Goal: Task Accomplishment & Management: Manage account settings

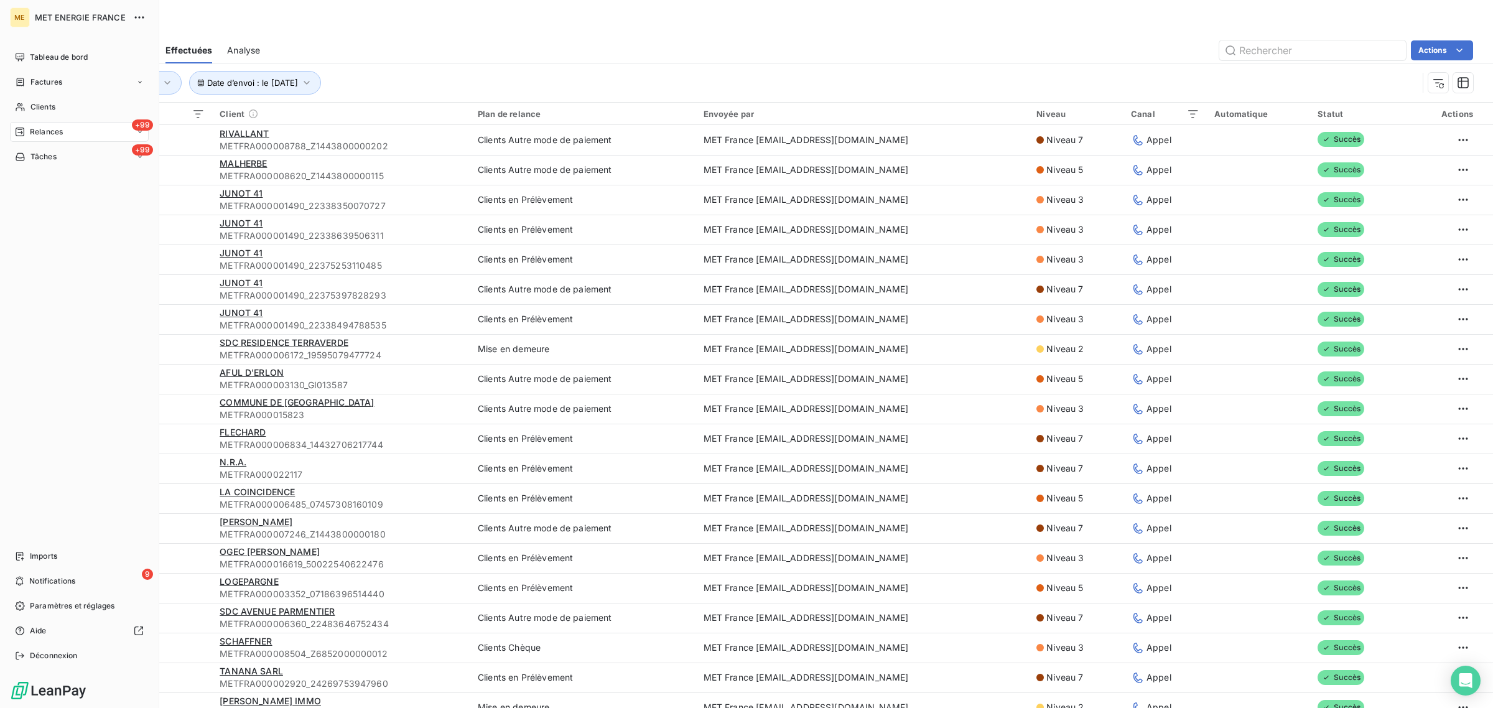
click at [35, 126] on span "Relances" at bounding box center [46, 131] width 33 height 11
click at [27, 139] on div "+99 Relances" at bounding box center [79, 132] width 139 height 20
click at [42, 160] on span "À effectuer" at bounding box center [50, 156] width 40 height 11
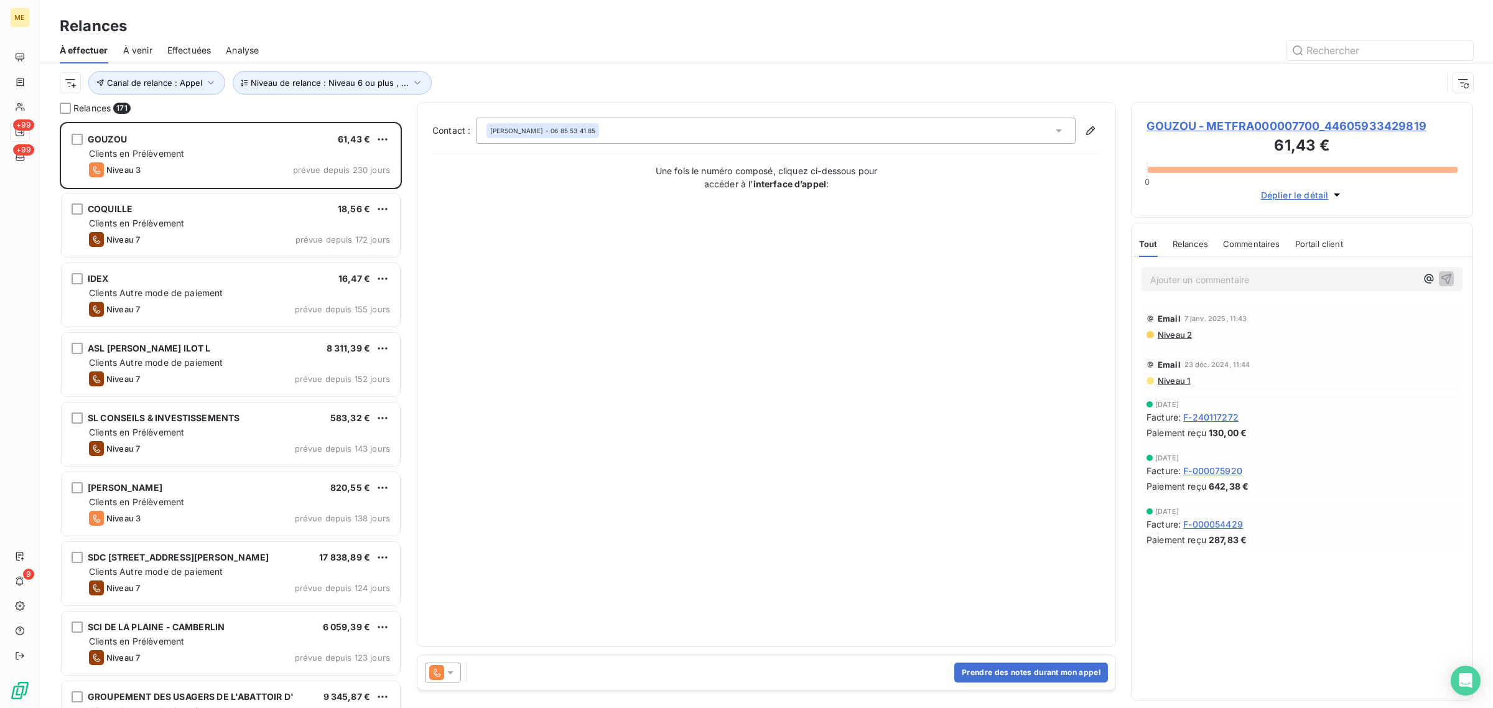
click at [283, 98] on div "Canal de relance : Appel Niveau de relance : Niveau 6 ou plus , ..." at bounding box center [767, 82] width 1414 height 39
click at [282, 80] on span "Niveau de relance : Niveau 6 ou plus , ..." at bounding box center [330, 83] width 158 height 10
click at [193, 82] on span "Canal de relance : Appel" at bounding box center [154, 83] width 95 height 10
click at [60, 78] on html "ME +99 +99 9 Relances À effectuer À venir Effectuées Analyse Canal de relance :…" at bounding box center [746, 354] width 1493 height 708
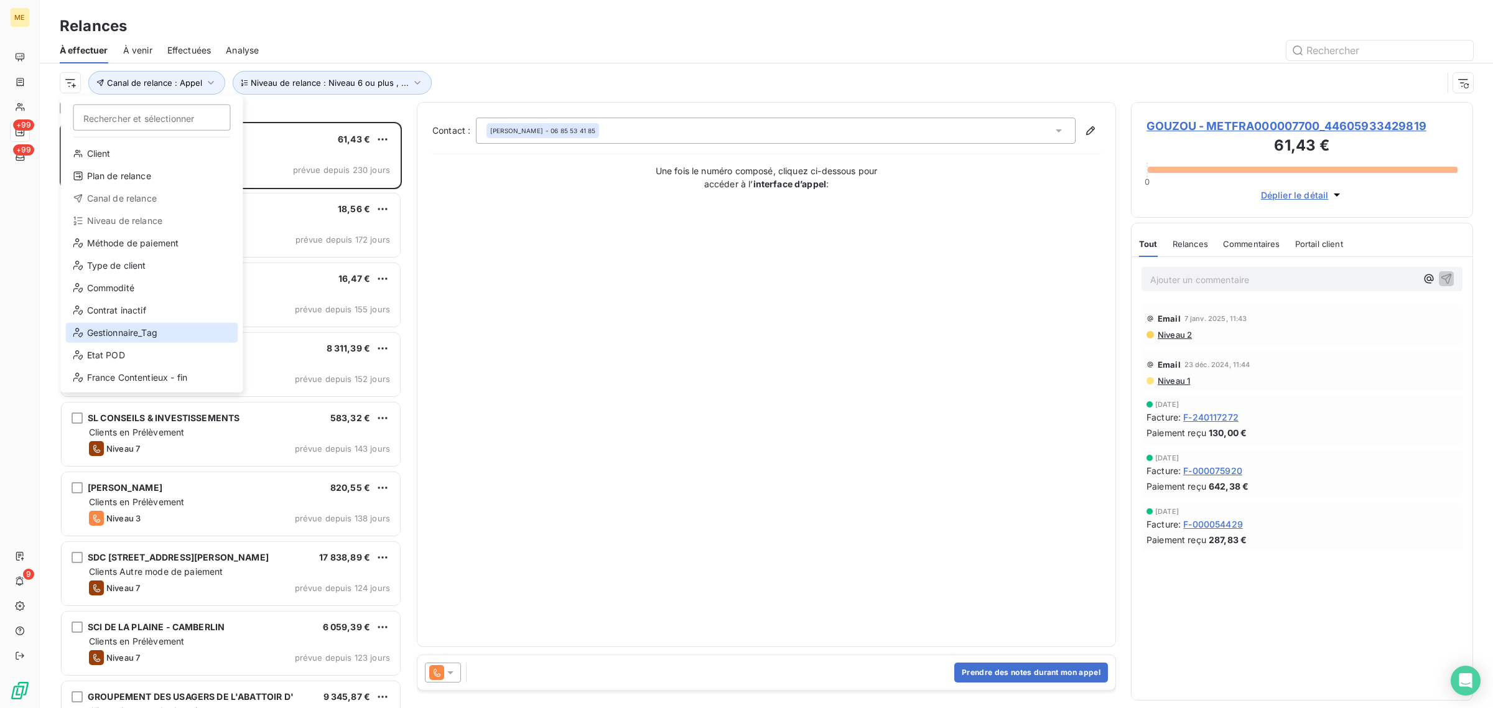
click at [104, 331] on div "Gestionnaire_Tag" at bounding box center [152, 333] width 172 height 20
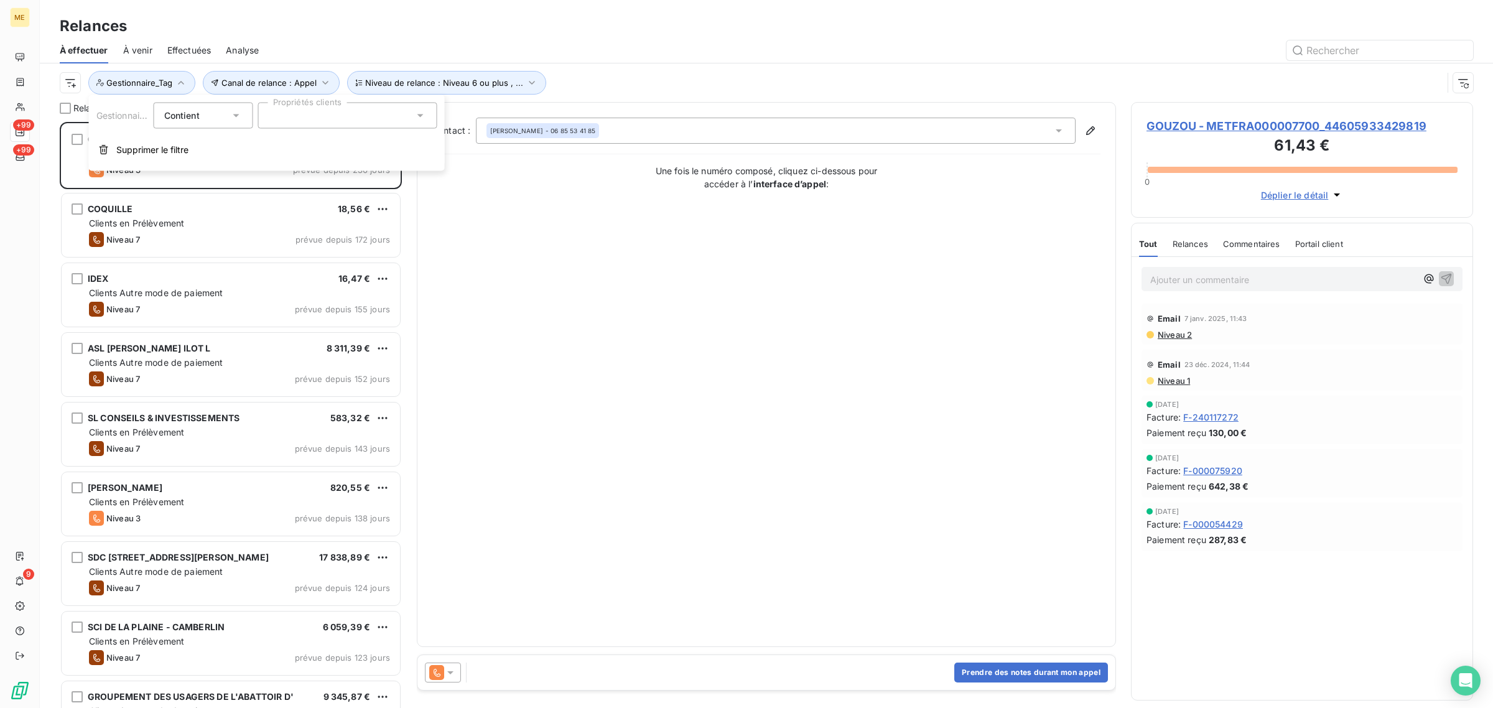
click at [284, 115] on div at bounding box center [347, 116] width 179 height 26
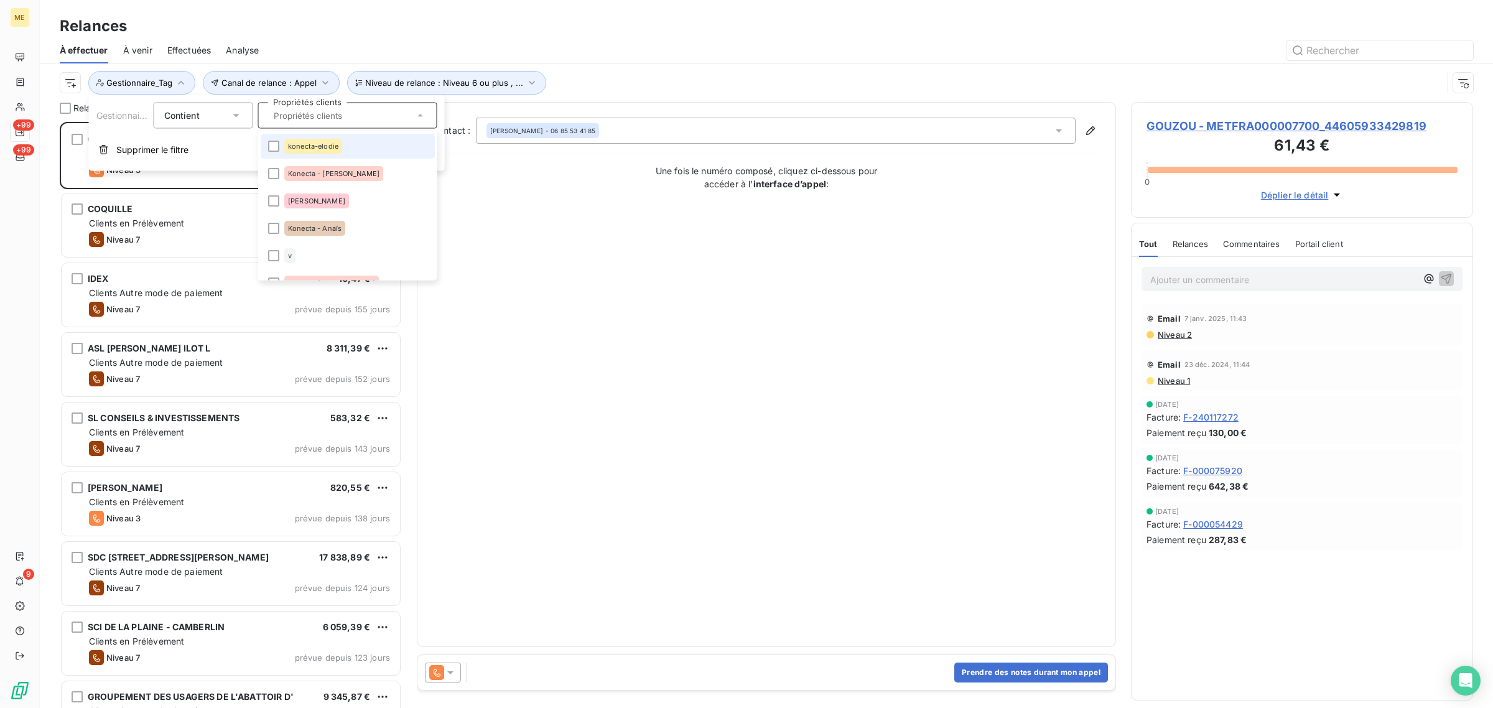
click at [299, 150] on div "konecta-elodie" at bounding box center [313, 146] width 58 height 15
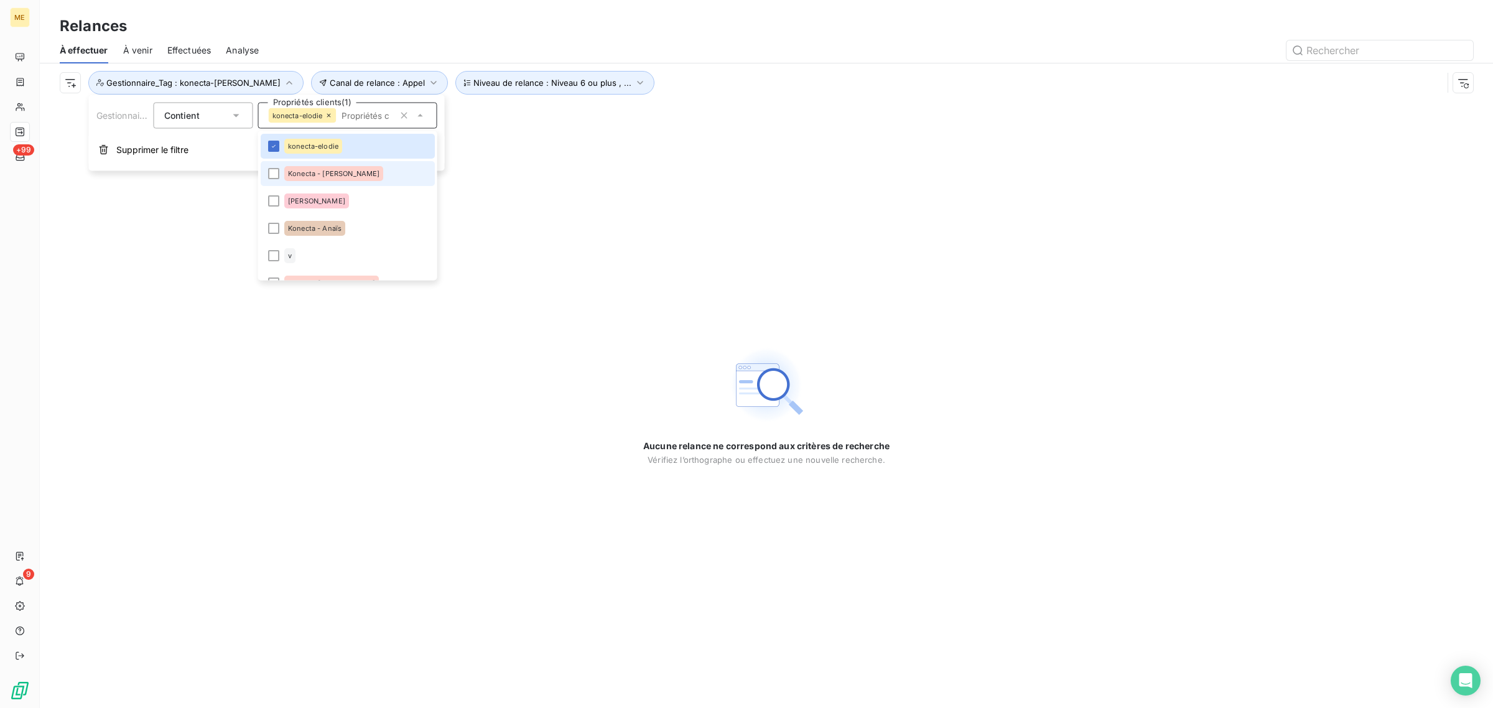
click at [300, 163] on li "Konecta - [PERSON_NAME]" at bounding box center [348, 173] width 174 height 25
click at [300, 218] on li "Konecta - Anaïs" at bounding box center [348, 228] width 174 height 25
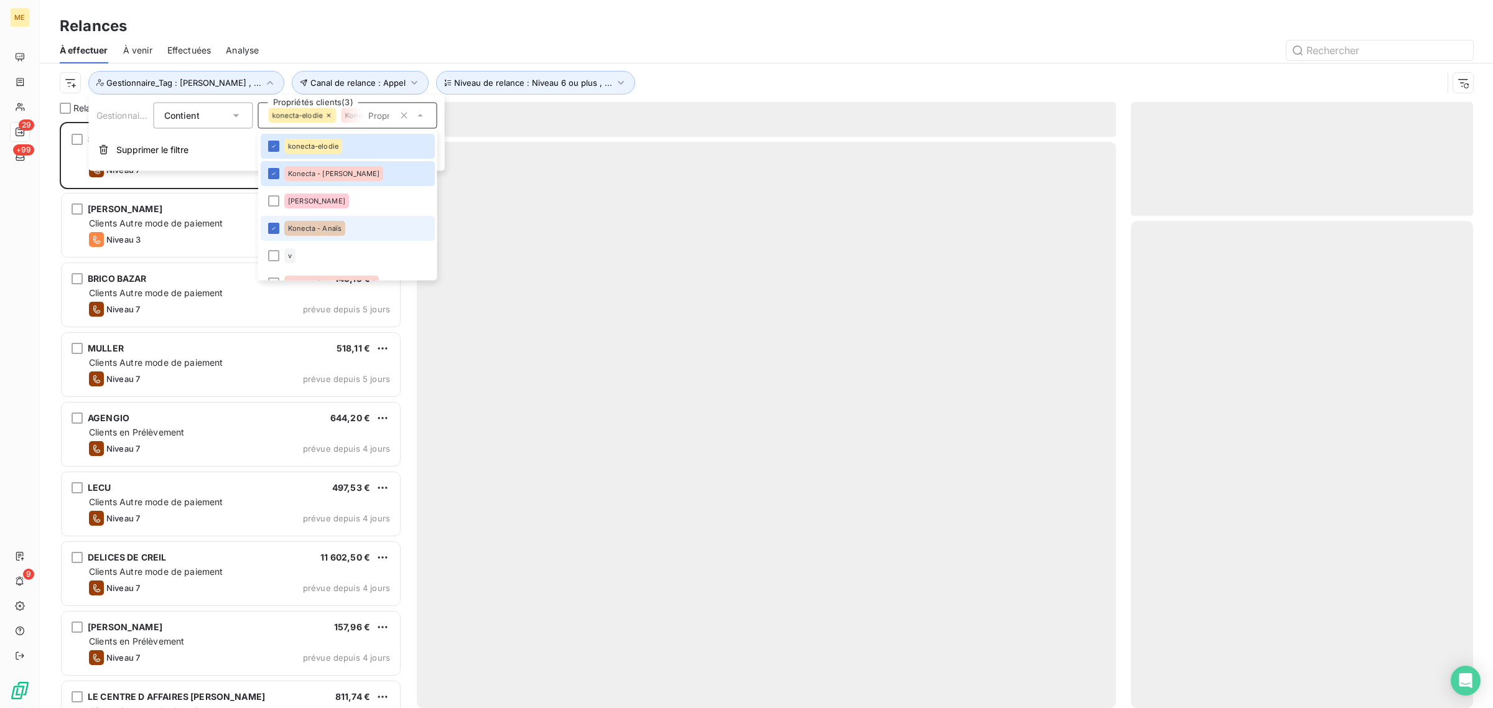
click at [300, 218] on li "Konecta - Anaïs" at bounding box center [348, 228] width 174 height 25
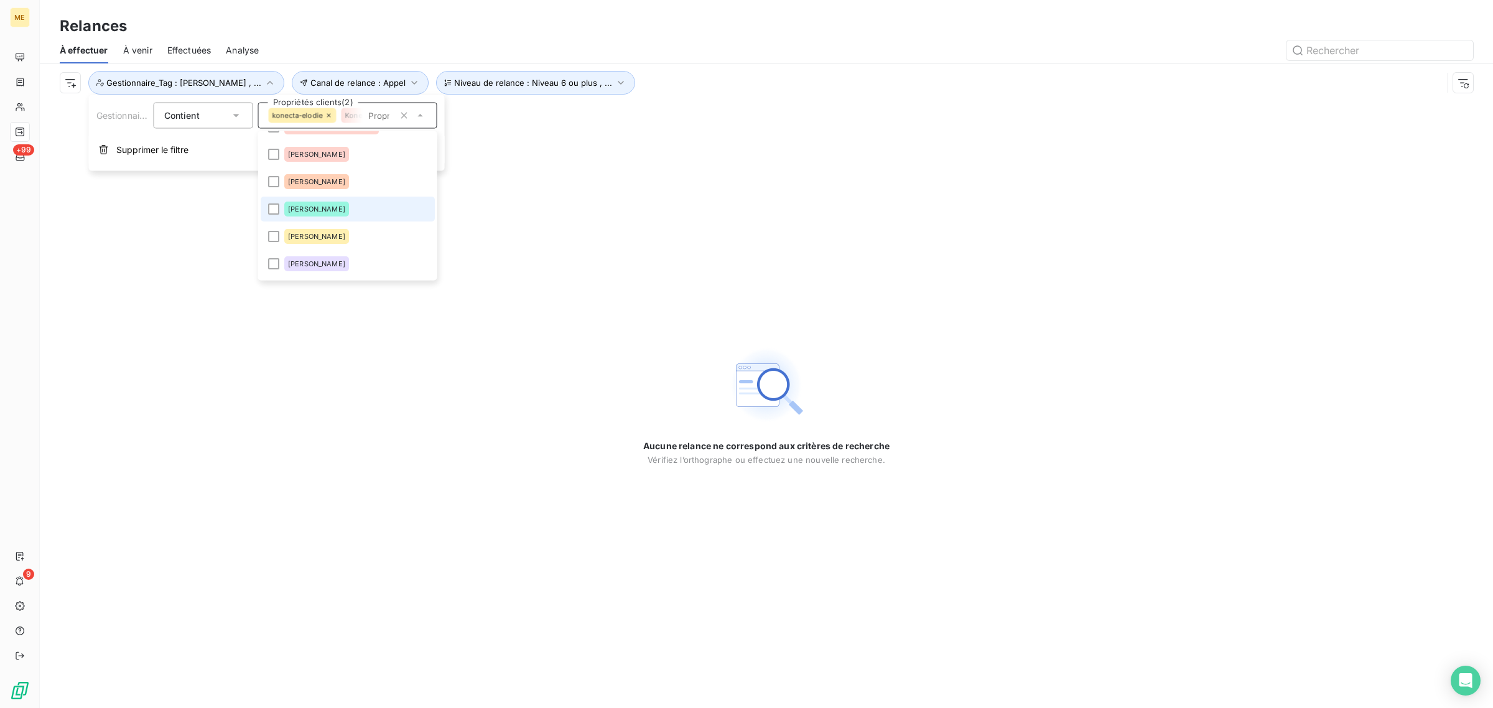
scroll to position [78, 0]
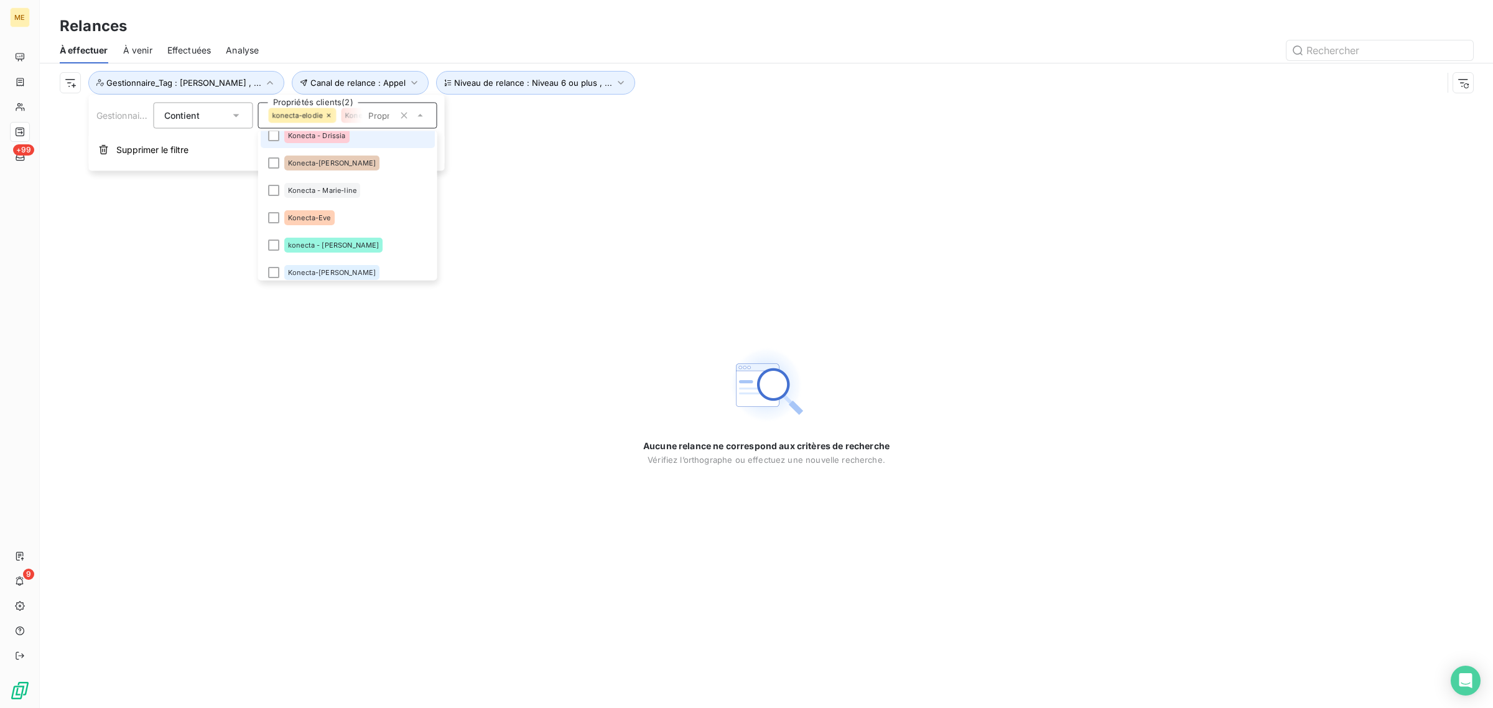
click at [294, 138] on div "Konecta - Drissia" at bounding box center [316, 136] width 65 height 15
click at [296, 169] on span "Konecta-[PERSON_NAME]" at bounding box center [332, 171] width 88 height 7
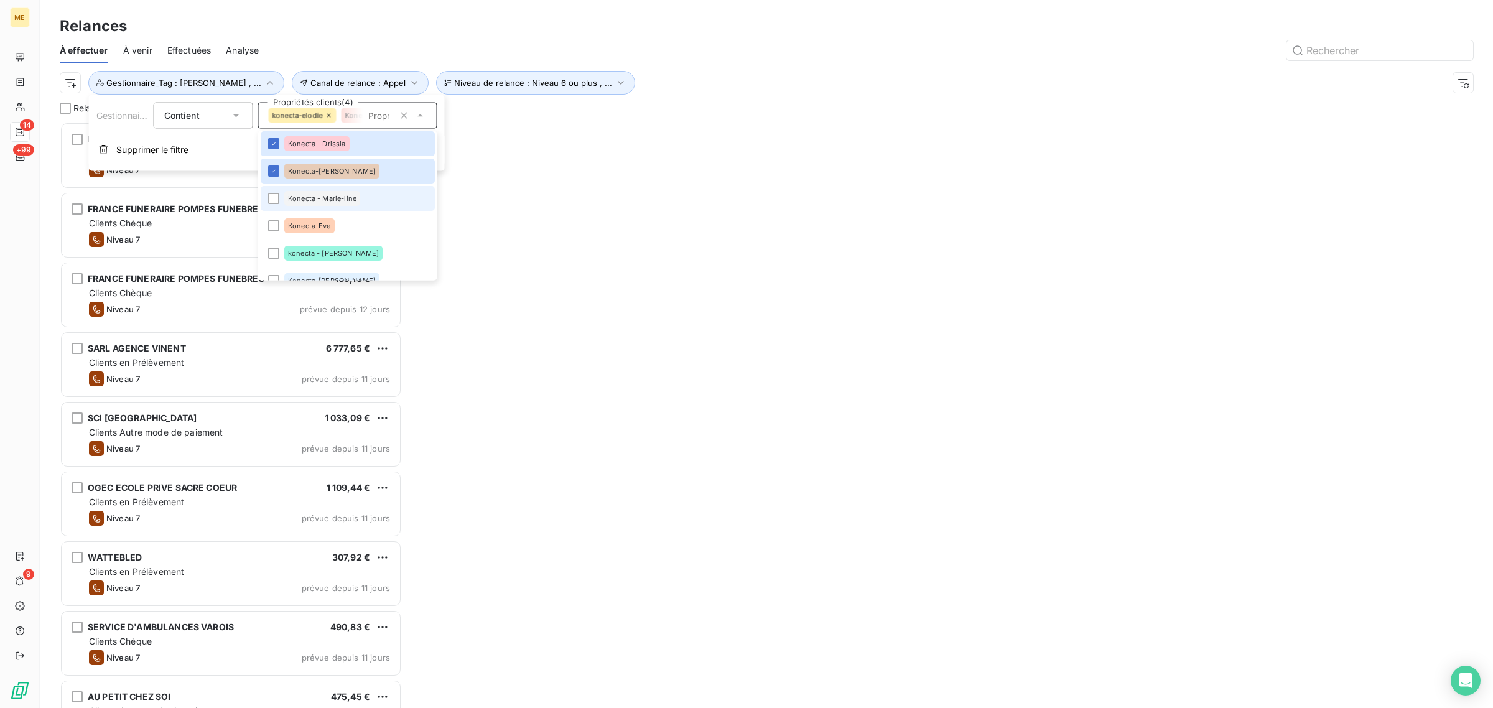
click at [296, 192] on div "Konecta - Marie-line" at bounding box center [322, 199] width 76 height 15
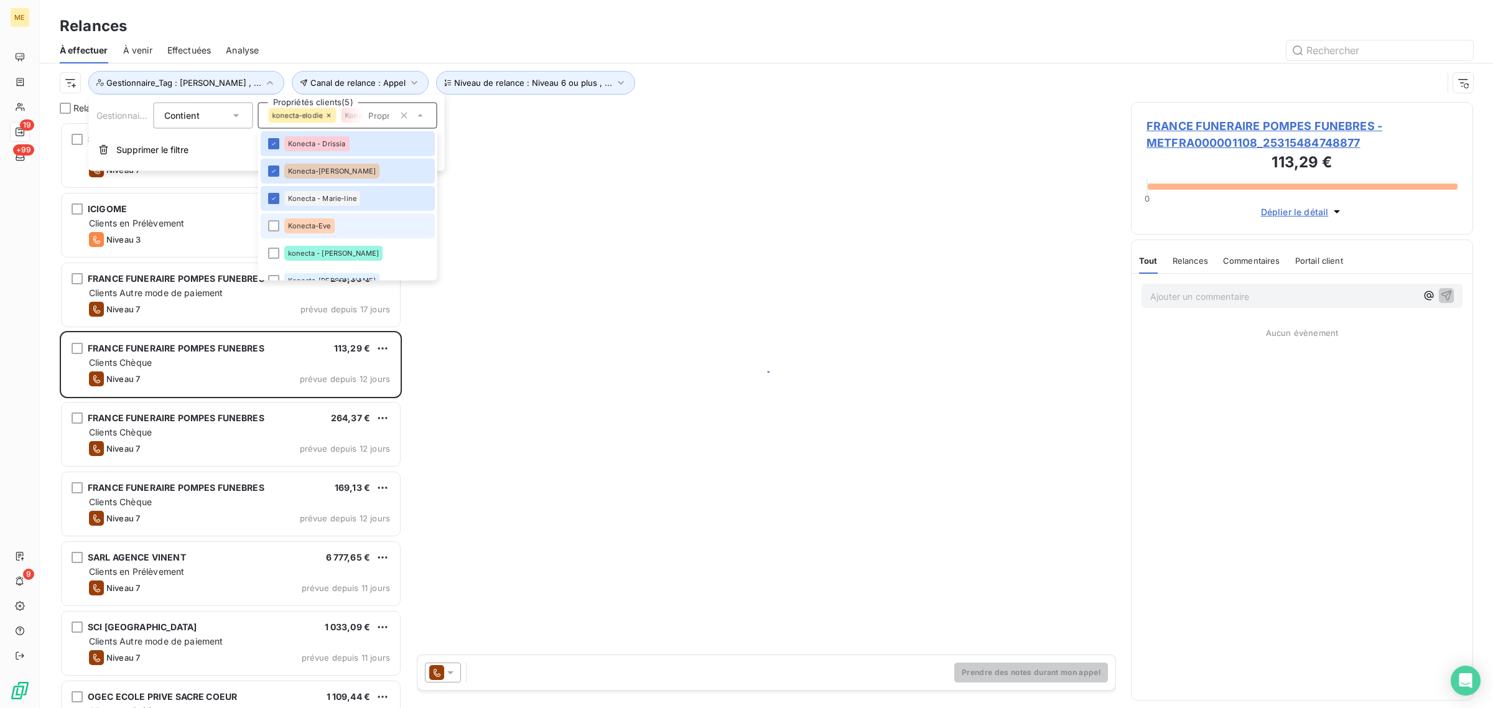
click at [296, 223] on span "Konecta-Eve" at bounding box center [309, 226] width 43 height 7
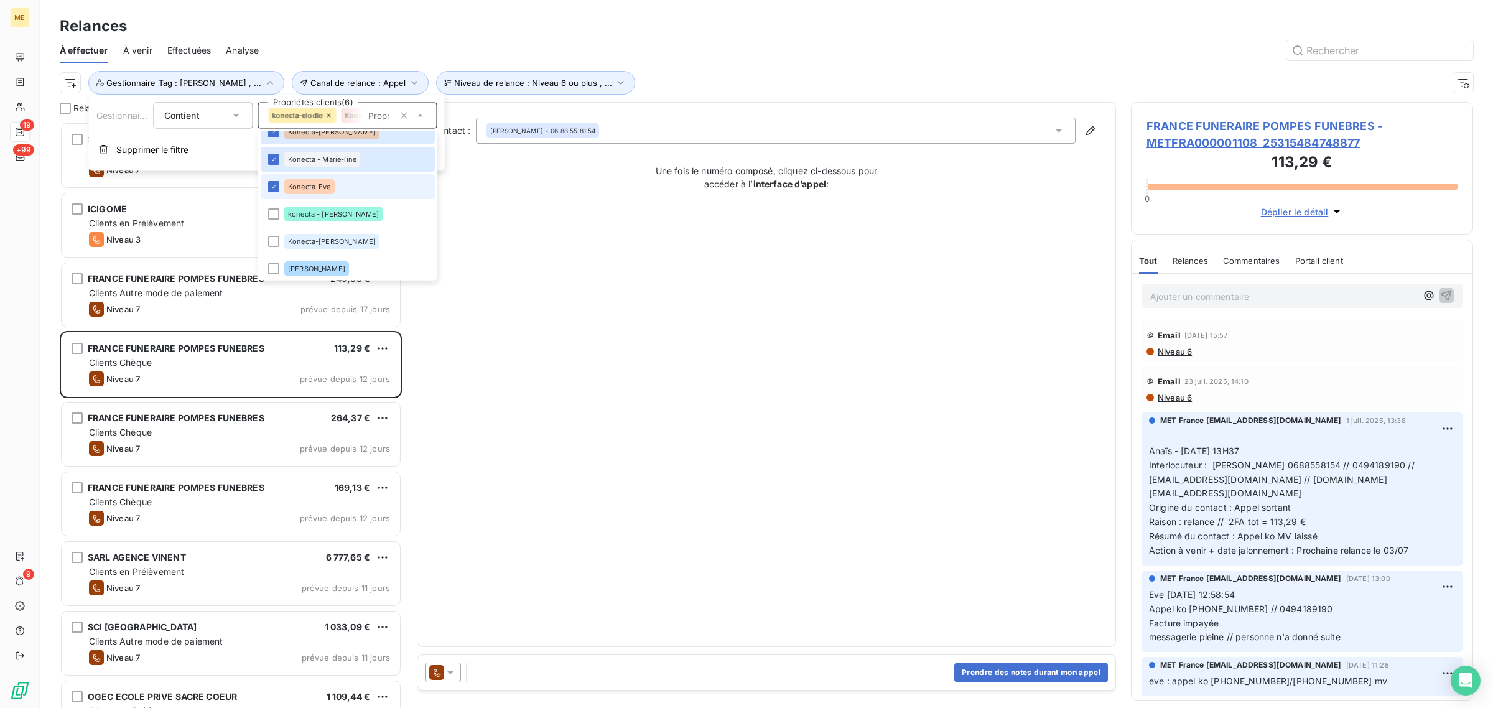
scroll to position [381, 0]
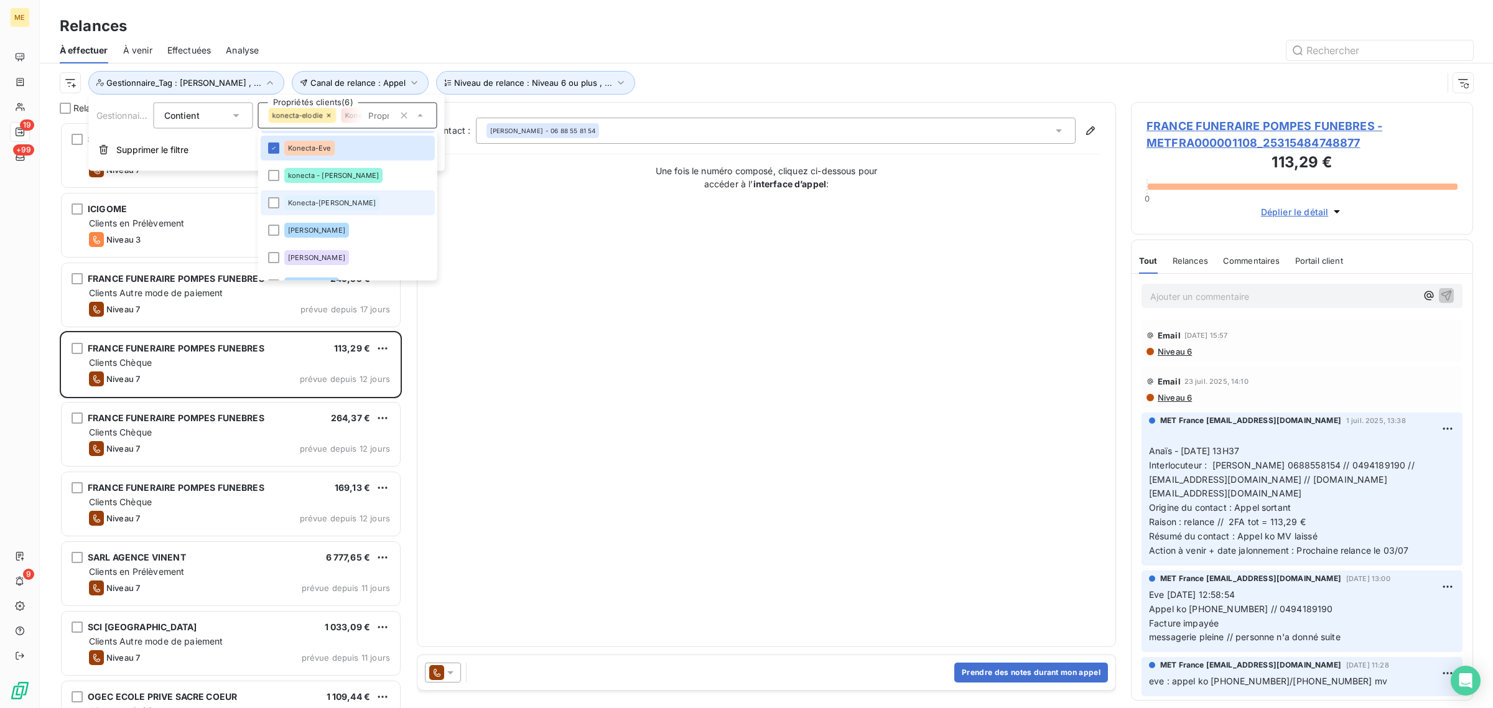
click at [294, 205] on span "Konecta-[PERSON_NAME]" at bounding box center [332, 203] width 88 height 7
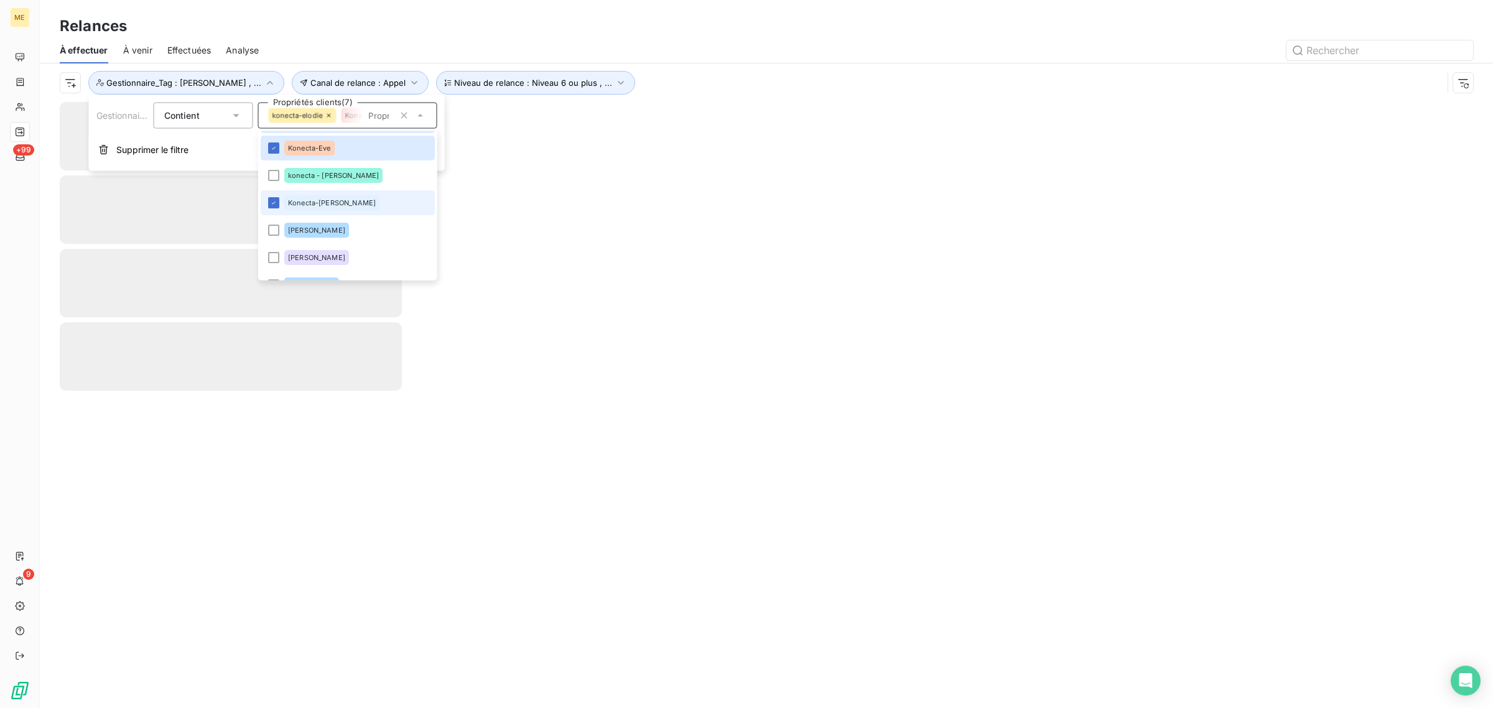
click at [294, 205] on span "Konecta-[PERSON_NAME]" at bounding box center [332, 203] width 88 height 7
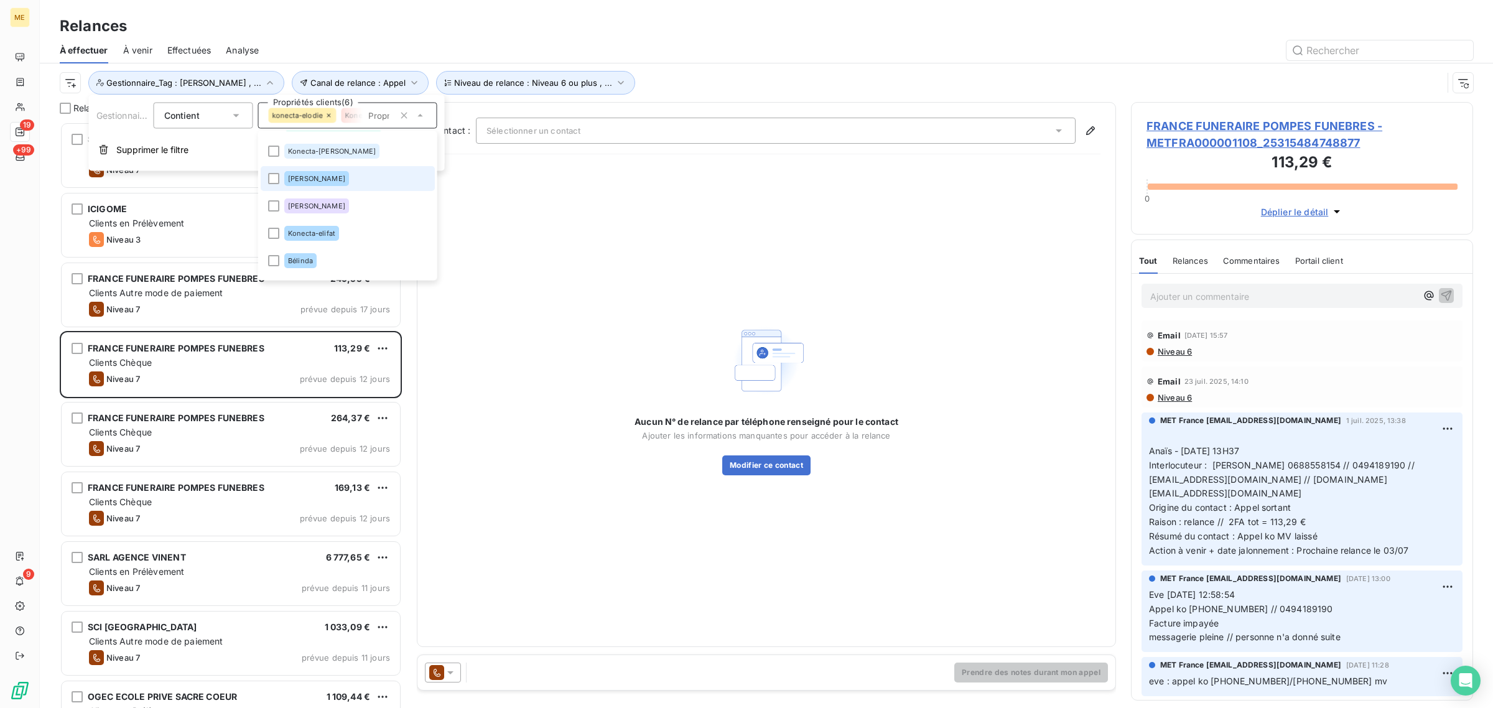
scroll to position [455, 0]
click at [292, 215] on div "Konecta-elifat" at bounding box center [311, 211] width 55 height 15
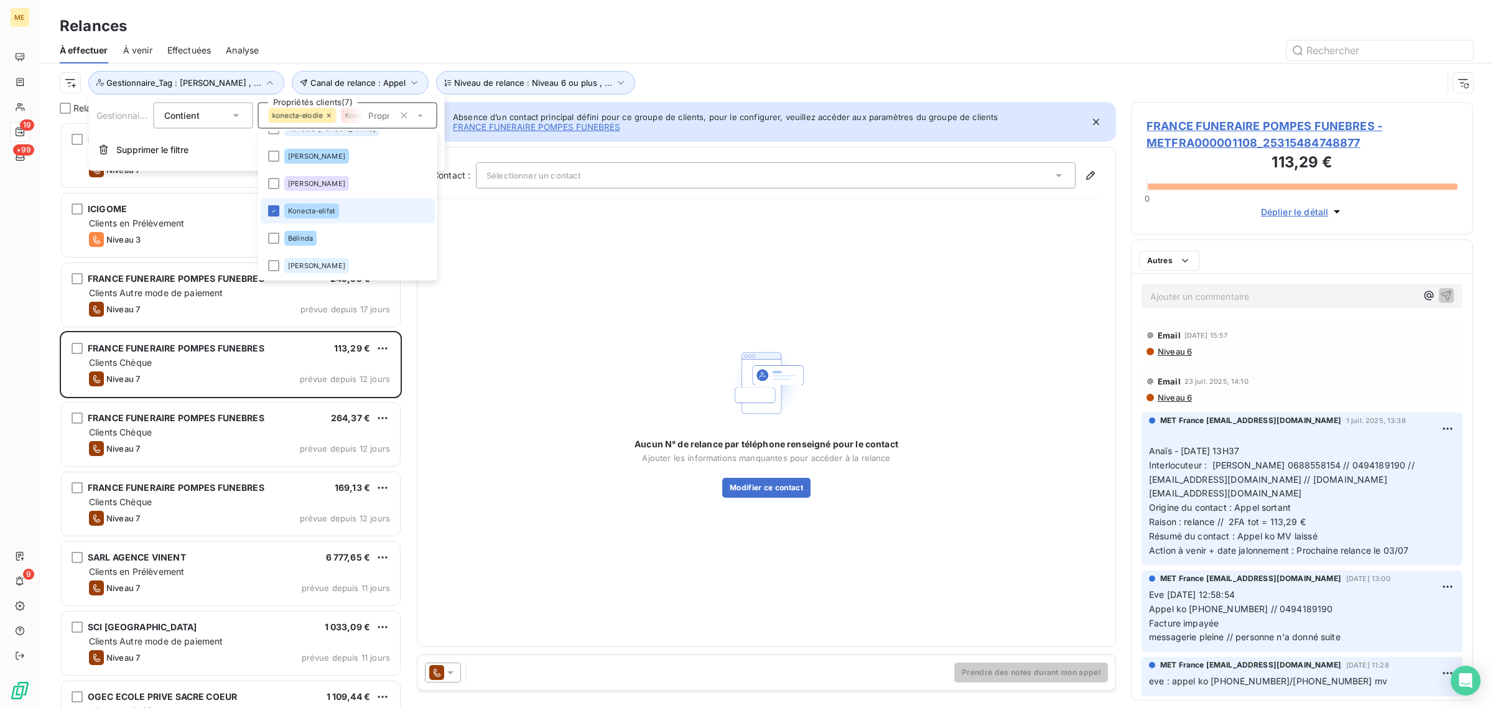
scroll to position [574, 330]
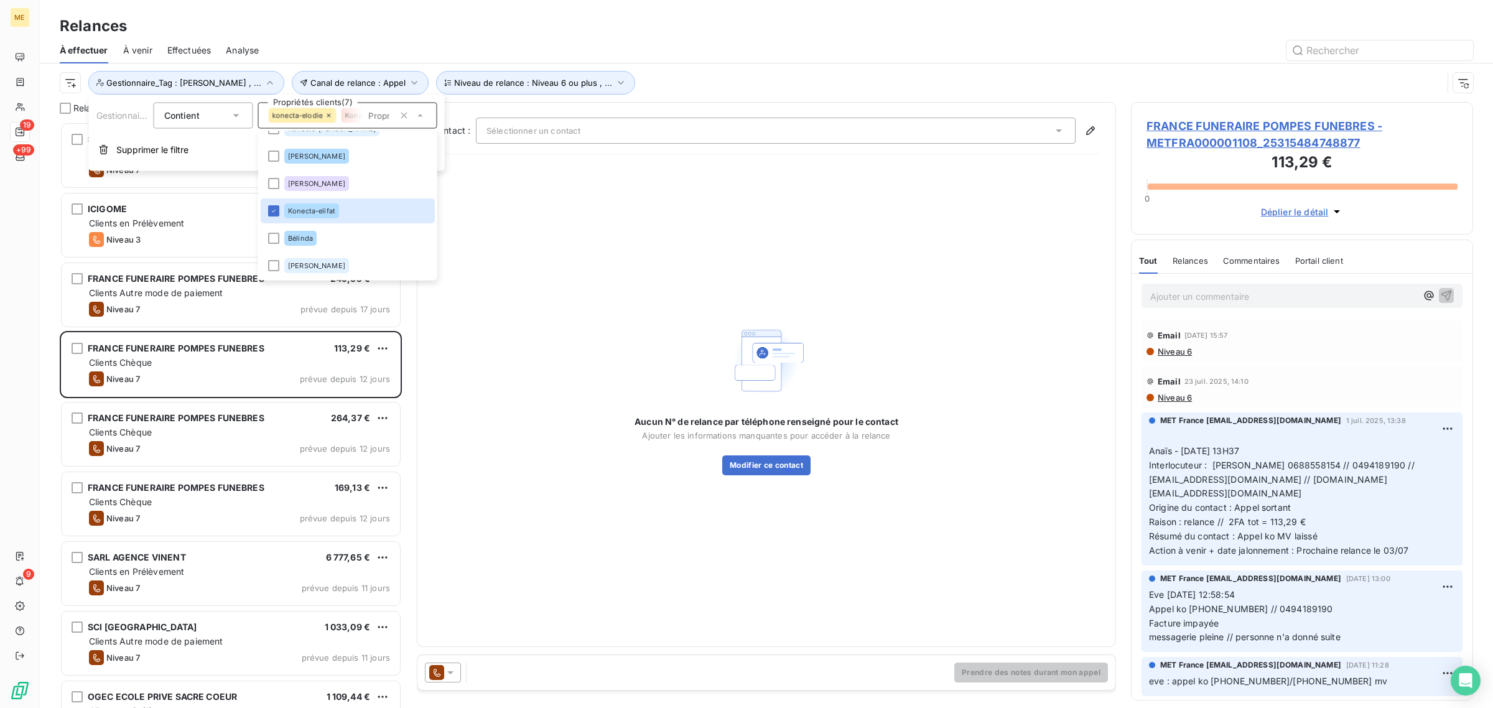
click at [729, 92] on div "Canal de relance : Appel Niveau de relance : Niveau 6 ou plus , ... Gestionnair…" at bounding box center [751, 83] width 1383 height 24
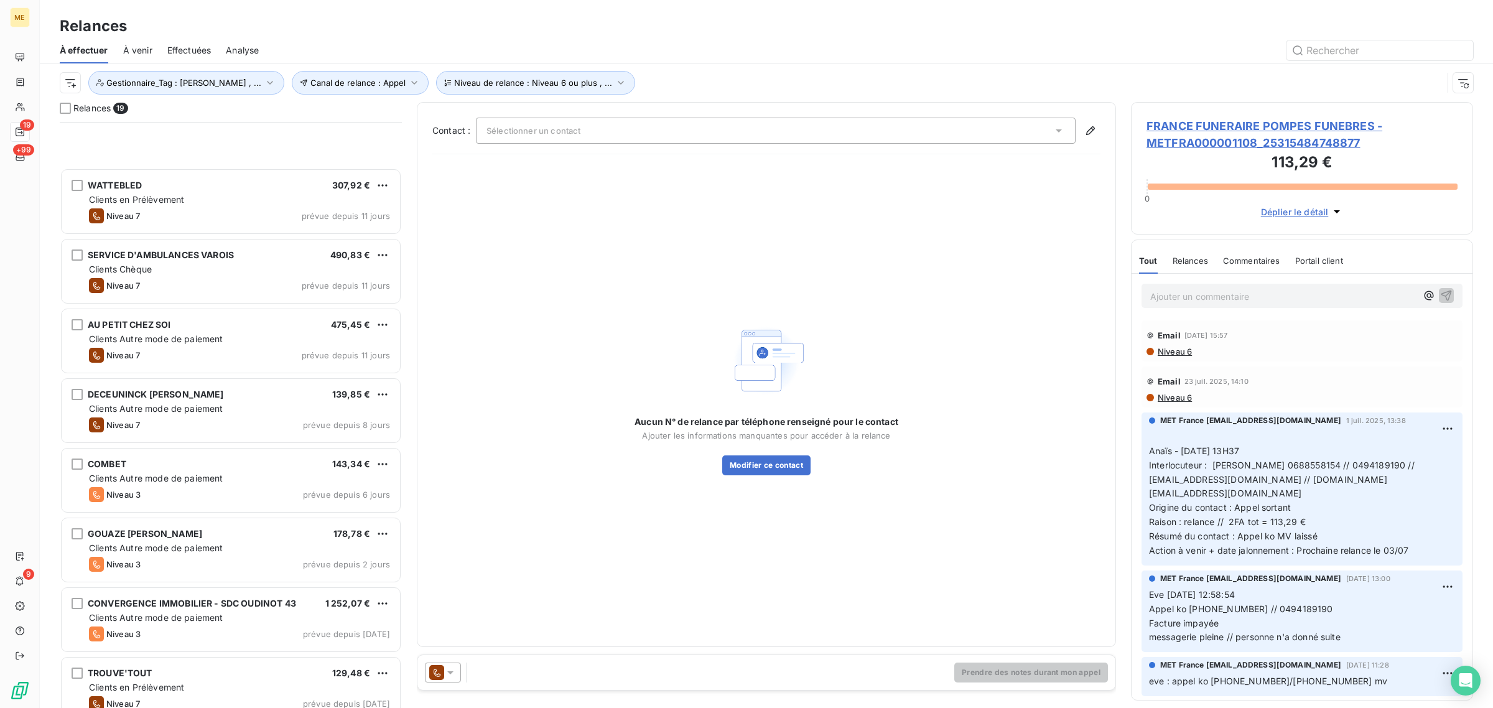
scroll to position [738, 0]
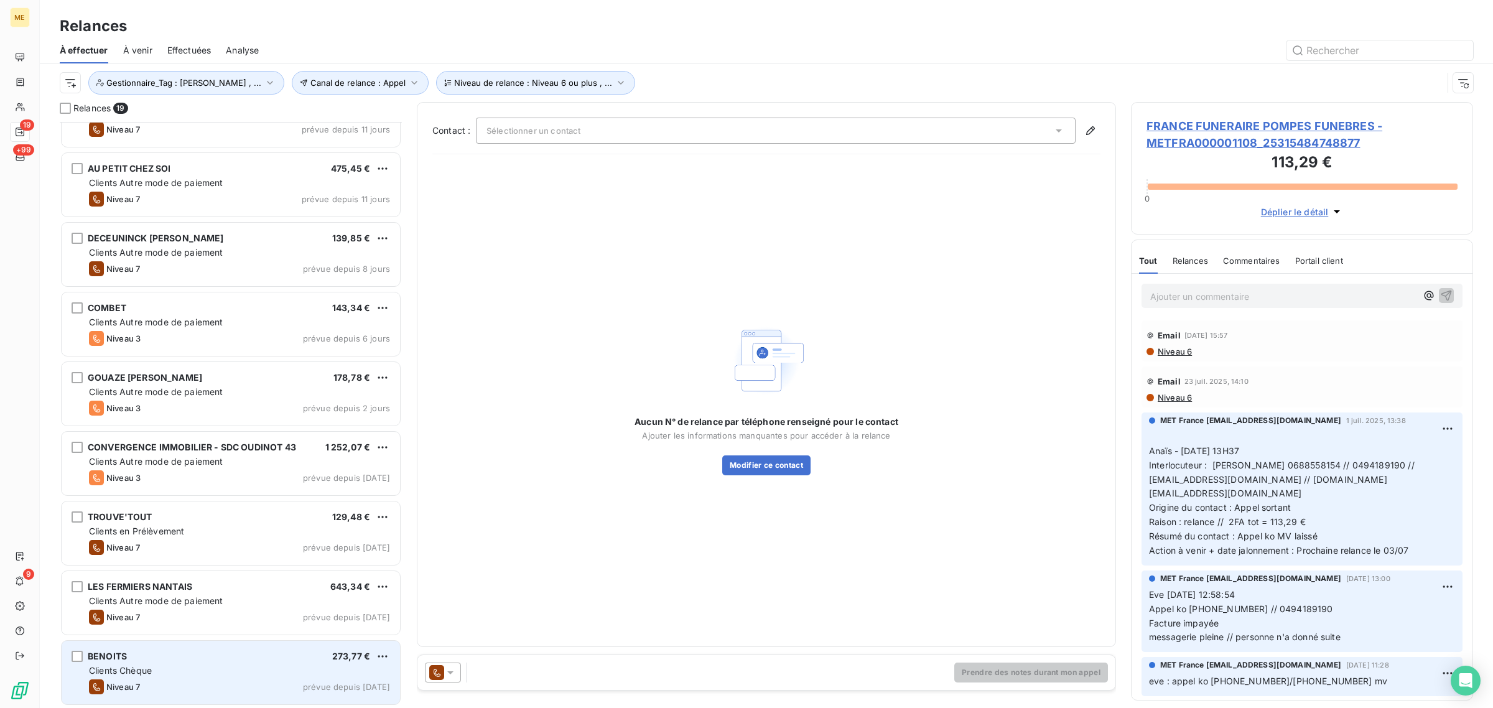
click at [189, 679] on div "Niveau 7 prévue depuis hier" at bounding box center [239, 686] width 301 height 15
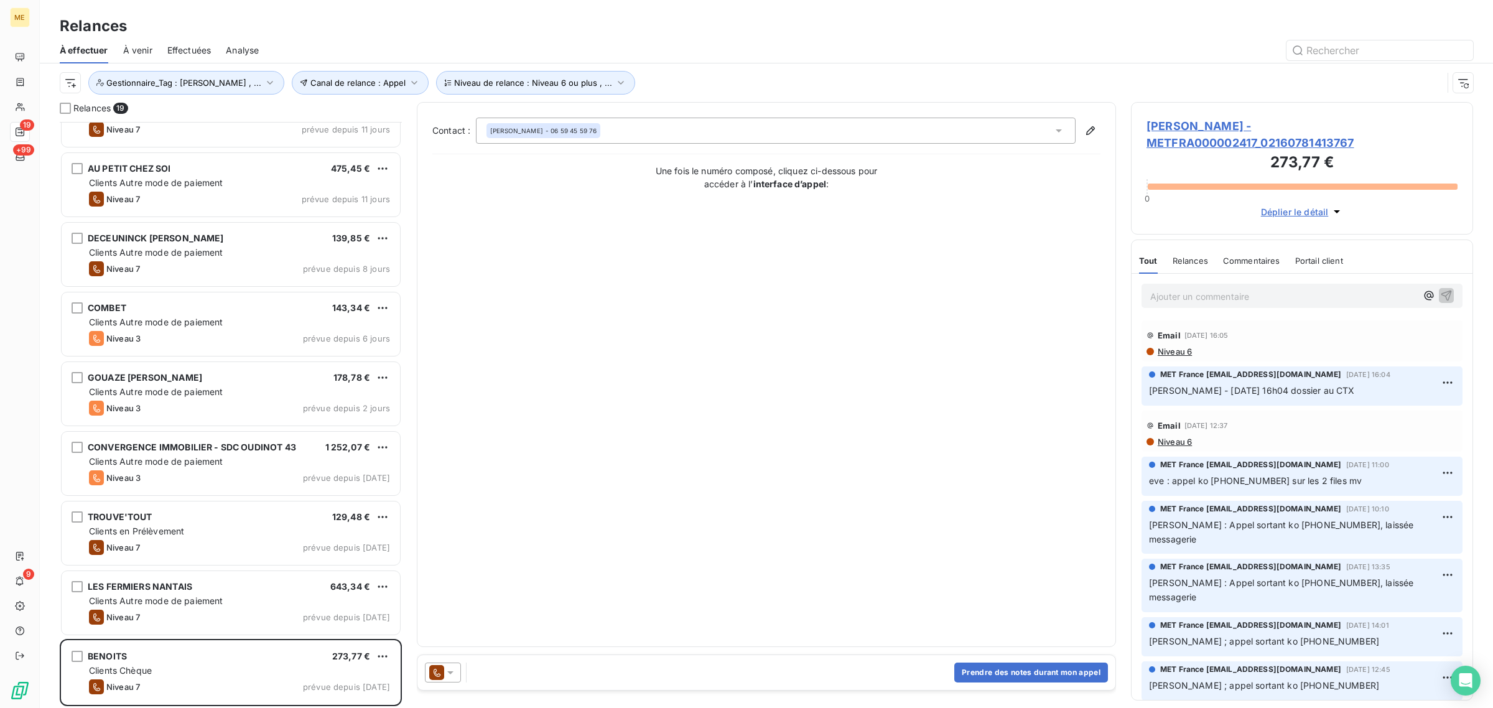
click at [1218, 151] on h3 "273,77 €" at bounding box center [1302, 163] width 311 height 25
click at [1218, 132] on span "BENOITS - METFRA000002417_02160781413767" at bounding box center [1302, 135] width 311 height 34
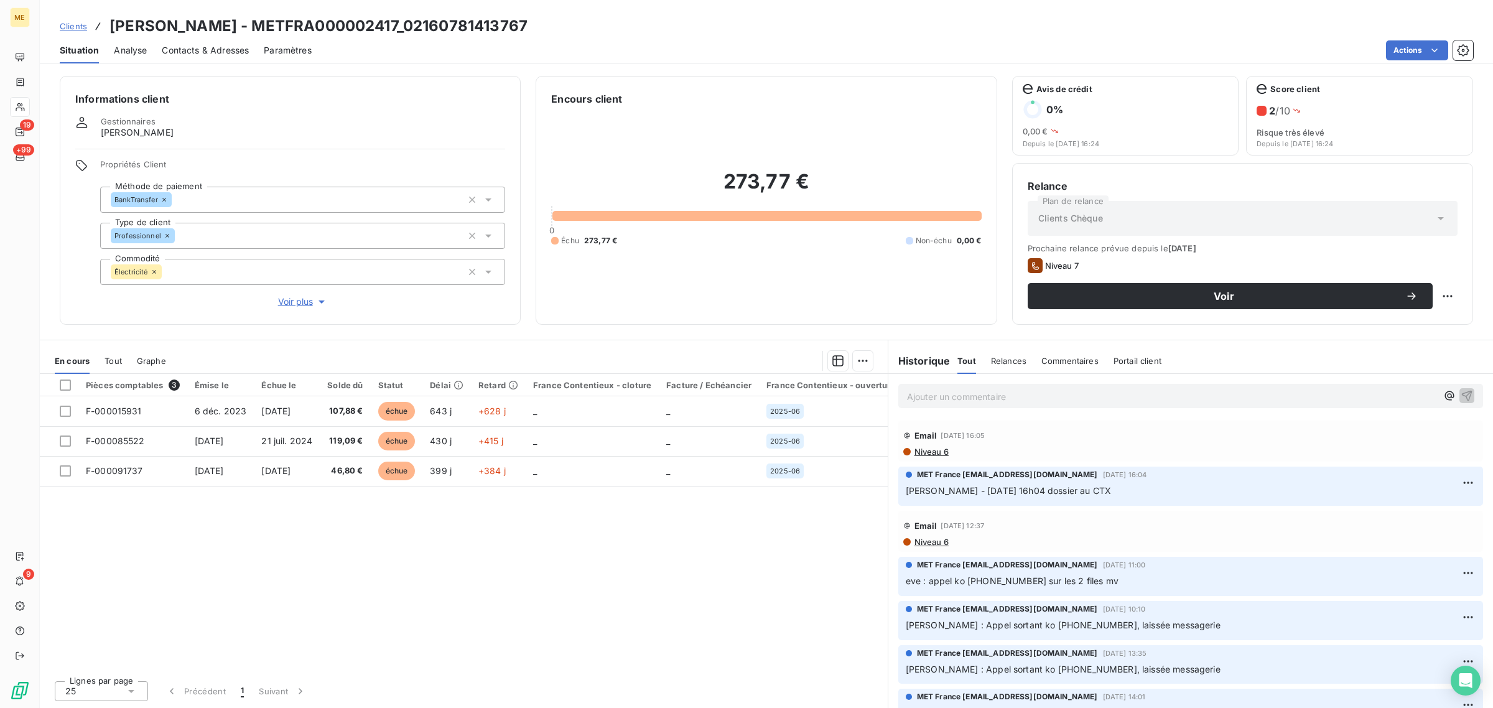
click at [299, 308] on span "Voir plus" at bounding box center [303, 302] width 50 height 12
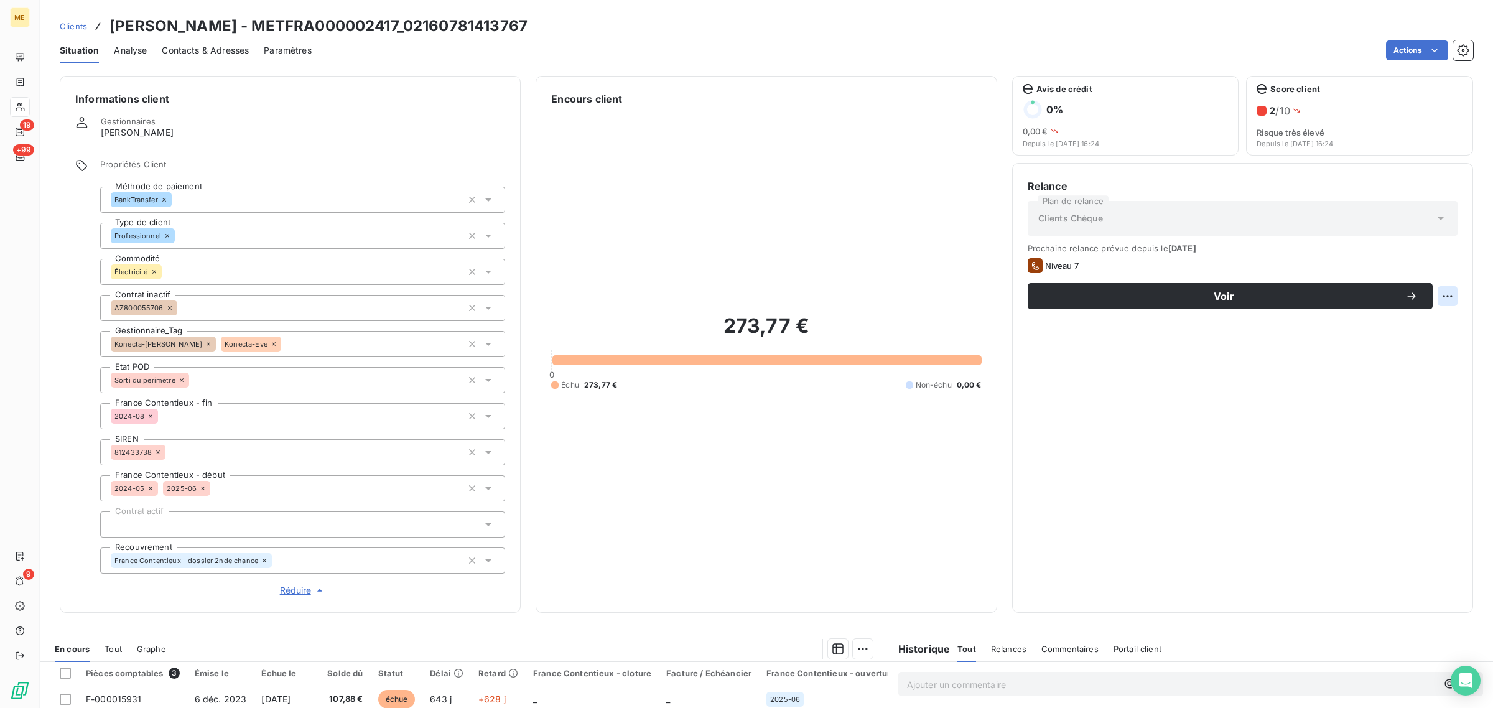
click at [1426, 297] on html "ME 19 +99 9 Clients BENOITS - METFRA000002417_02160781413767 Situation Analyse …" at bounding box center [746, 354] width 1493 height 708
click at [1417, 312] on div "Replanifier cette action" at bounding box center [1385, 324] width 121 height 30
click at [1417, 322] on div "Replanifier cette action" at bounding box center [1385, 324] width 111 height 20
select select "8"
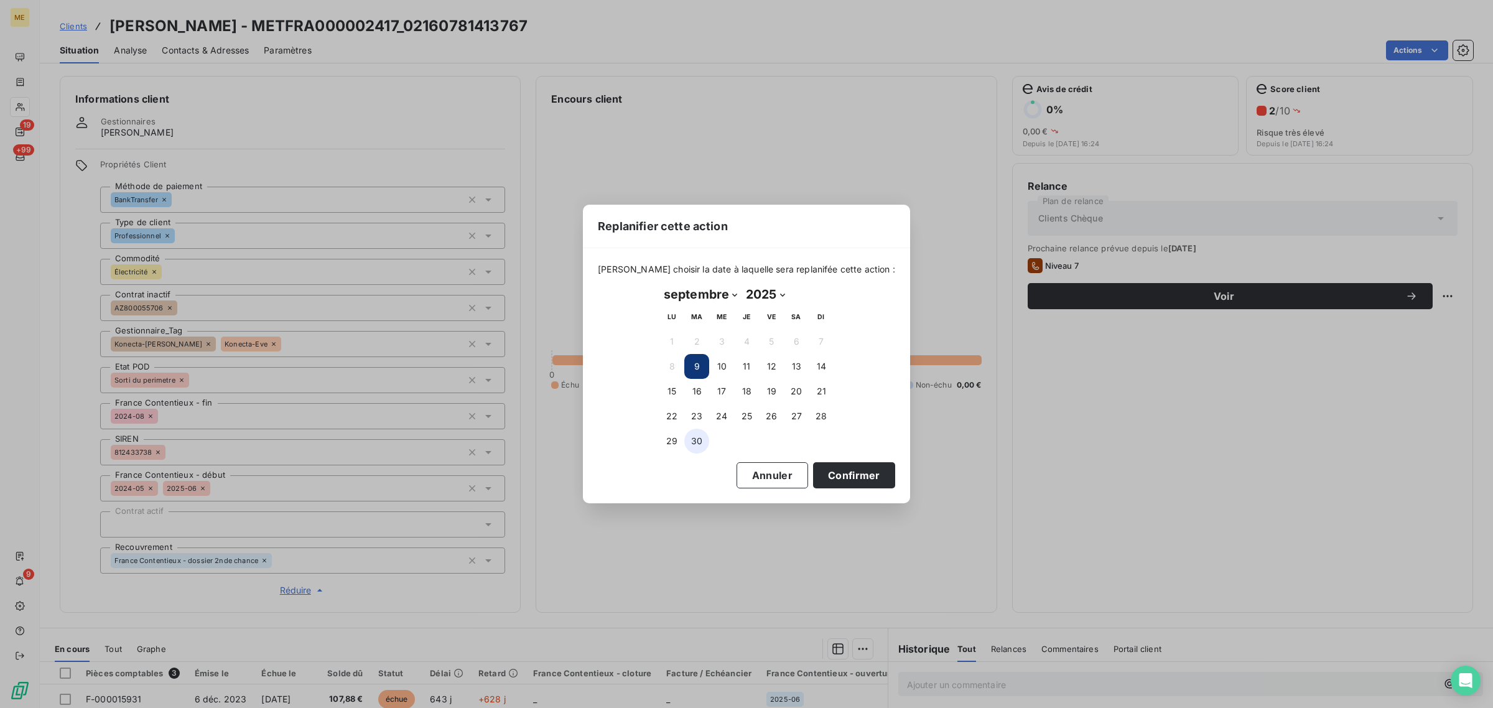
click at [691, 437] on button "30" at bounding box center [696, 441] width 25 height 25
click at [823, 475] on button "Confirmer" at bounding box center [854, 475] width 82 height 26
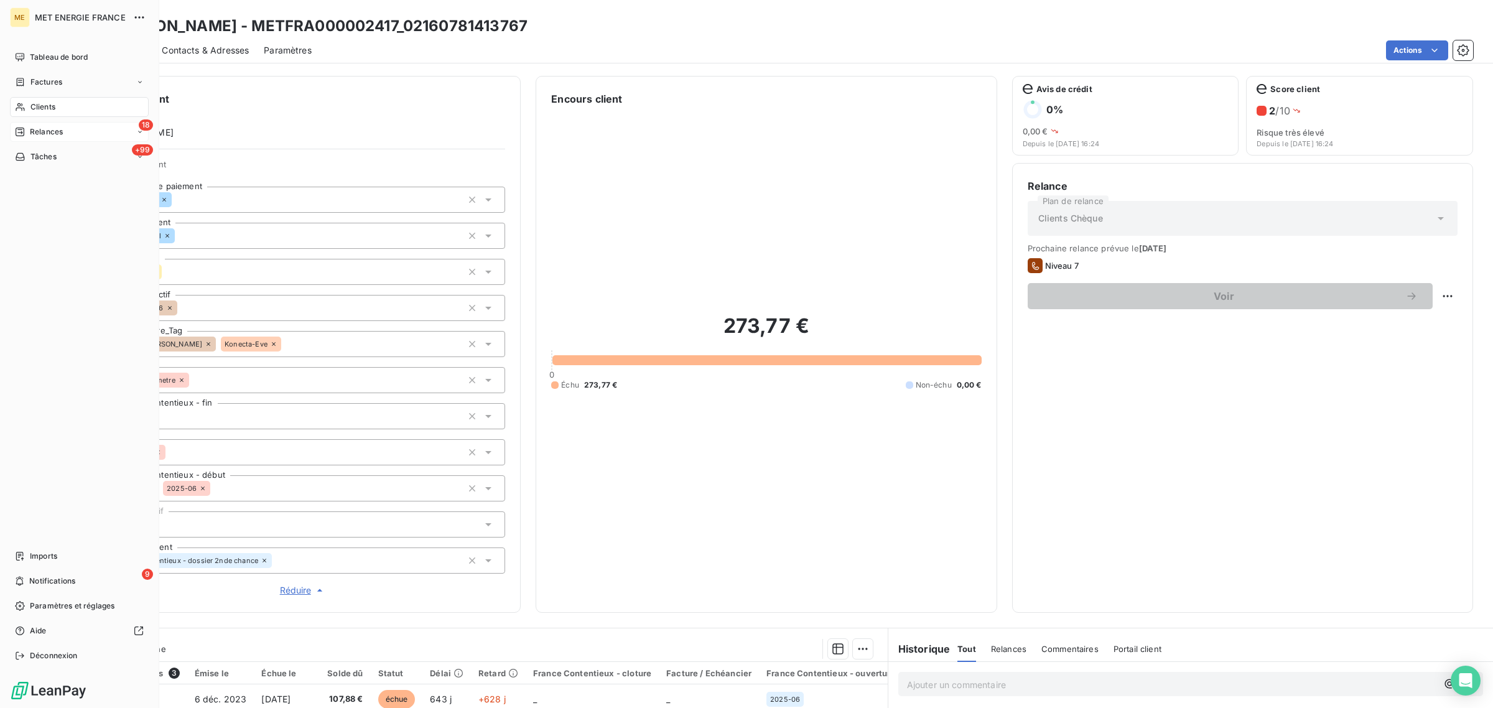
click at [45, 141] on div "18 Relances" at bounding box center [79, 132] width 139 height 20
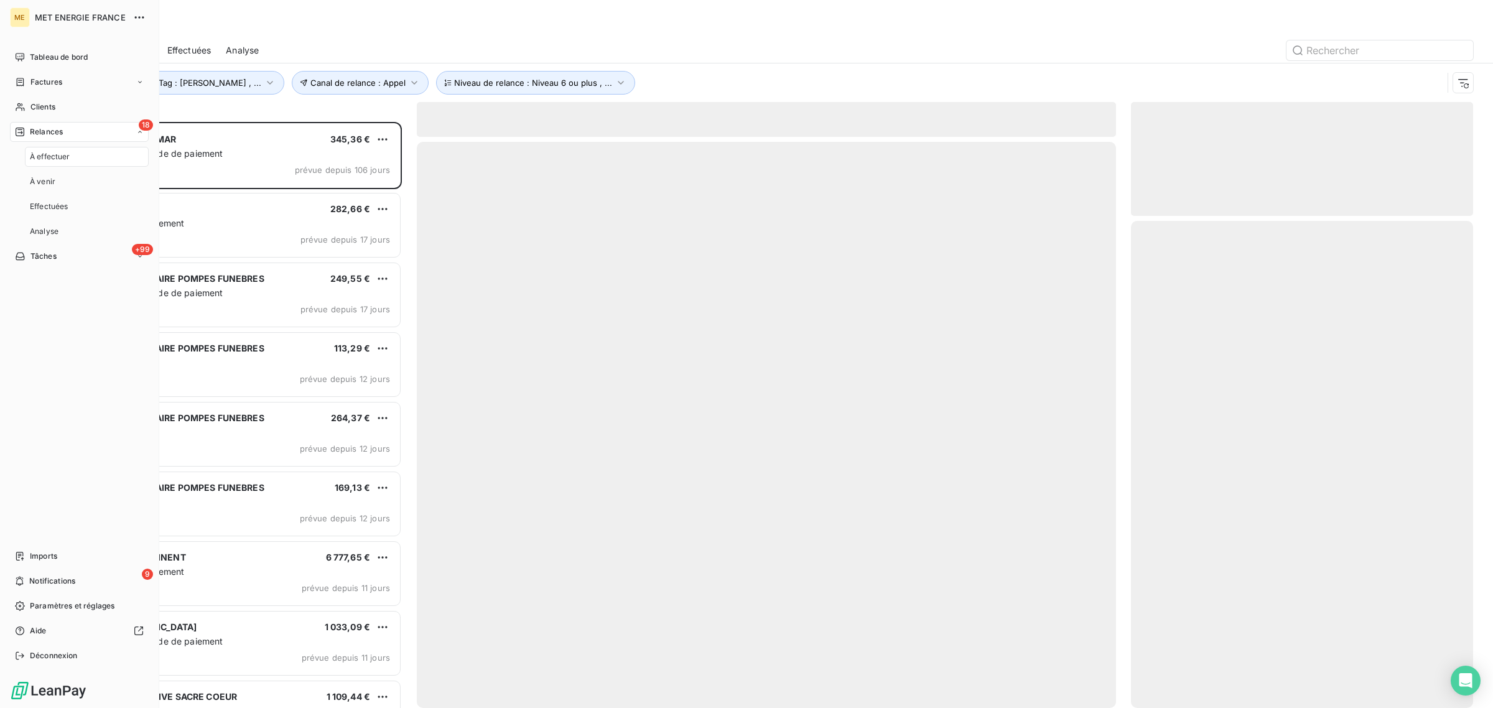
scroll to position [574, 330]
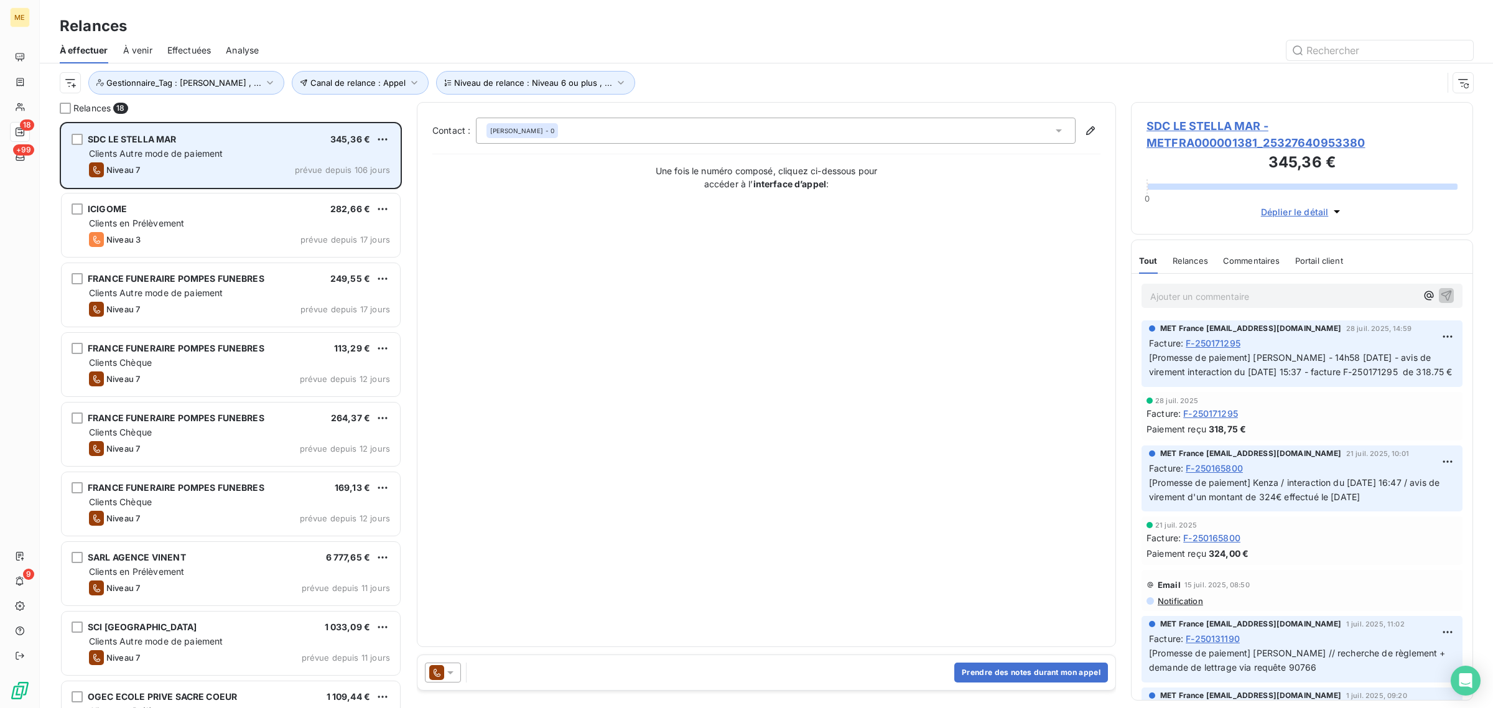
click at [191, 172] on div "Niveau 7 prévue depuis 106 jours" at bounding box center [239, 169] width 301 height 15
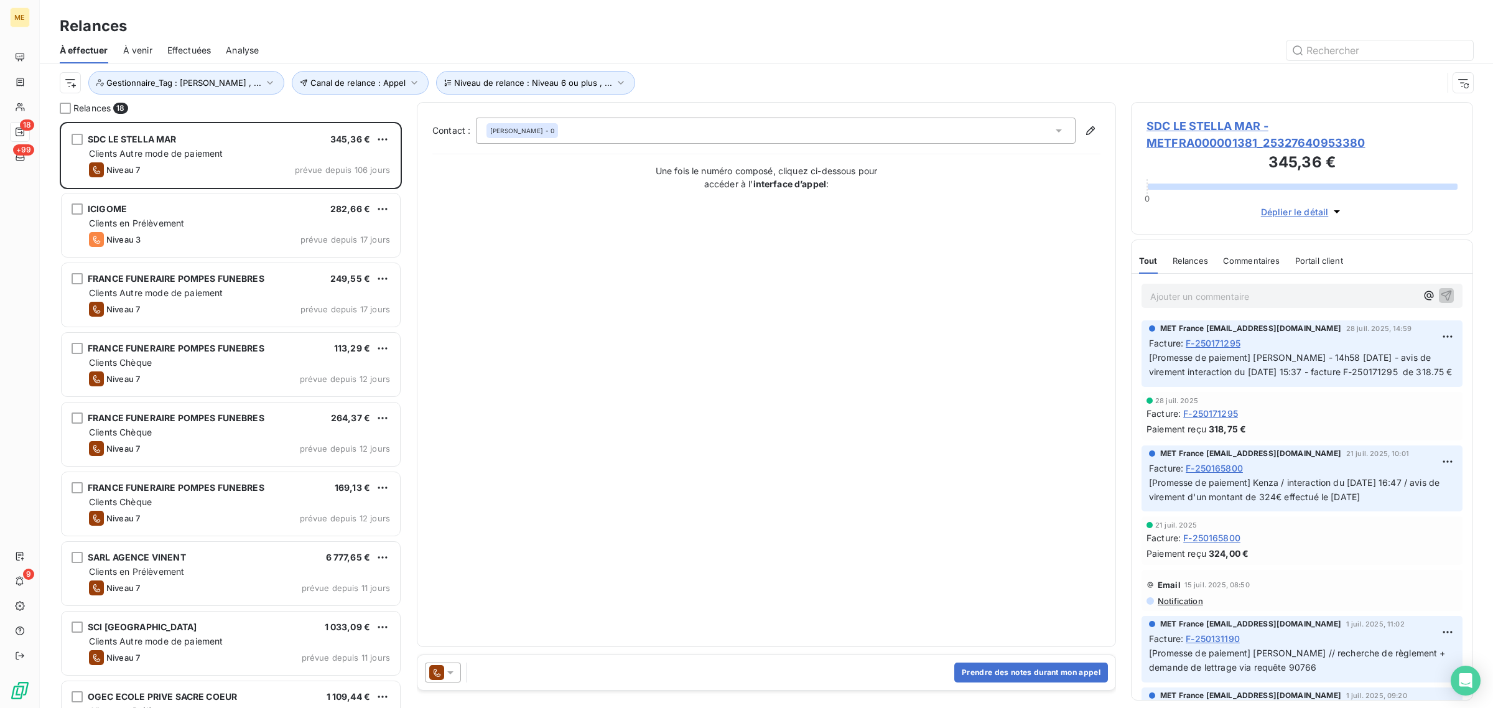
click at [1276, 123] on span "SDC LE STELLA MAR - METFRA000001381_25327640953380" at bounding box center [1302, 135] width 311 height 34
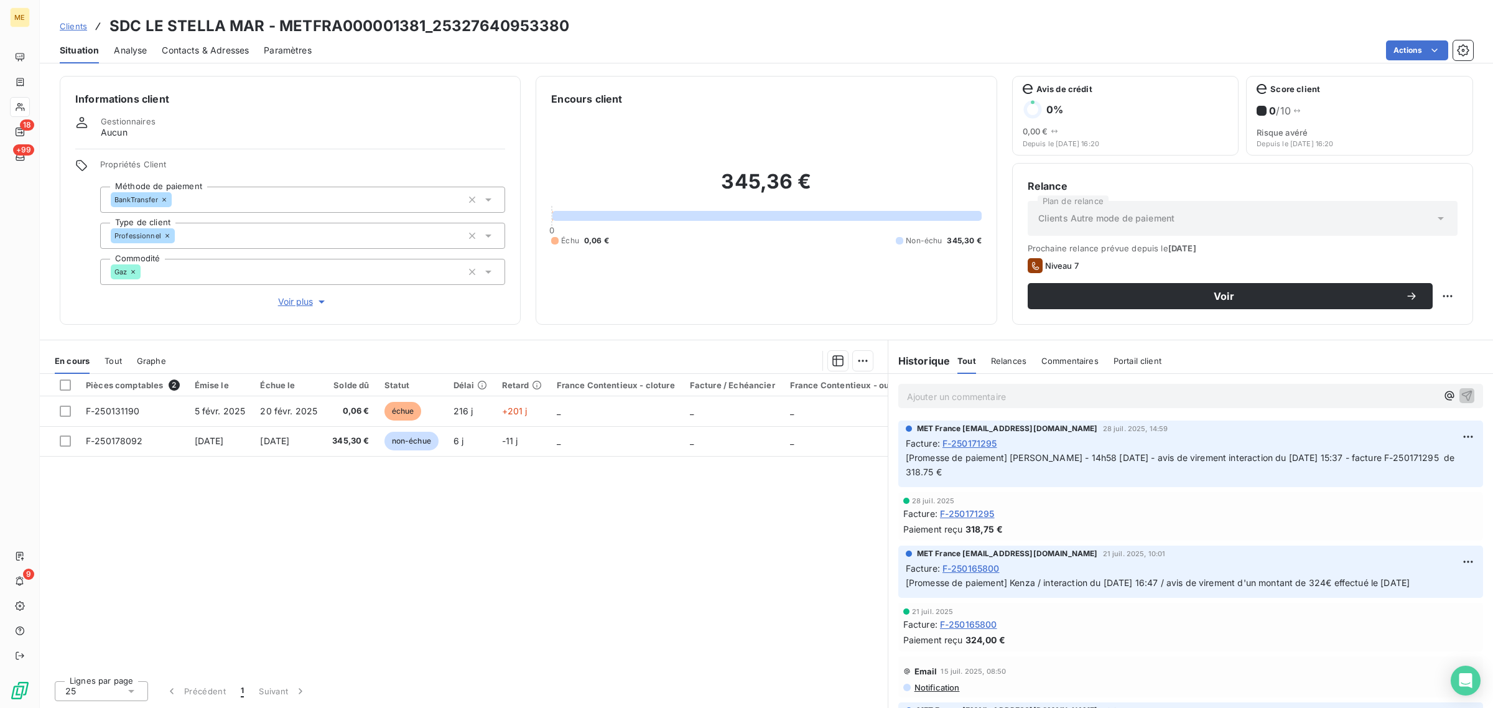
click at [278, 302] on span "Voir plus" at bounding box center [303, 302] width 50 height 12
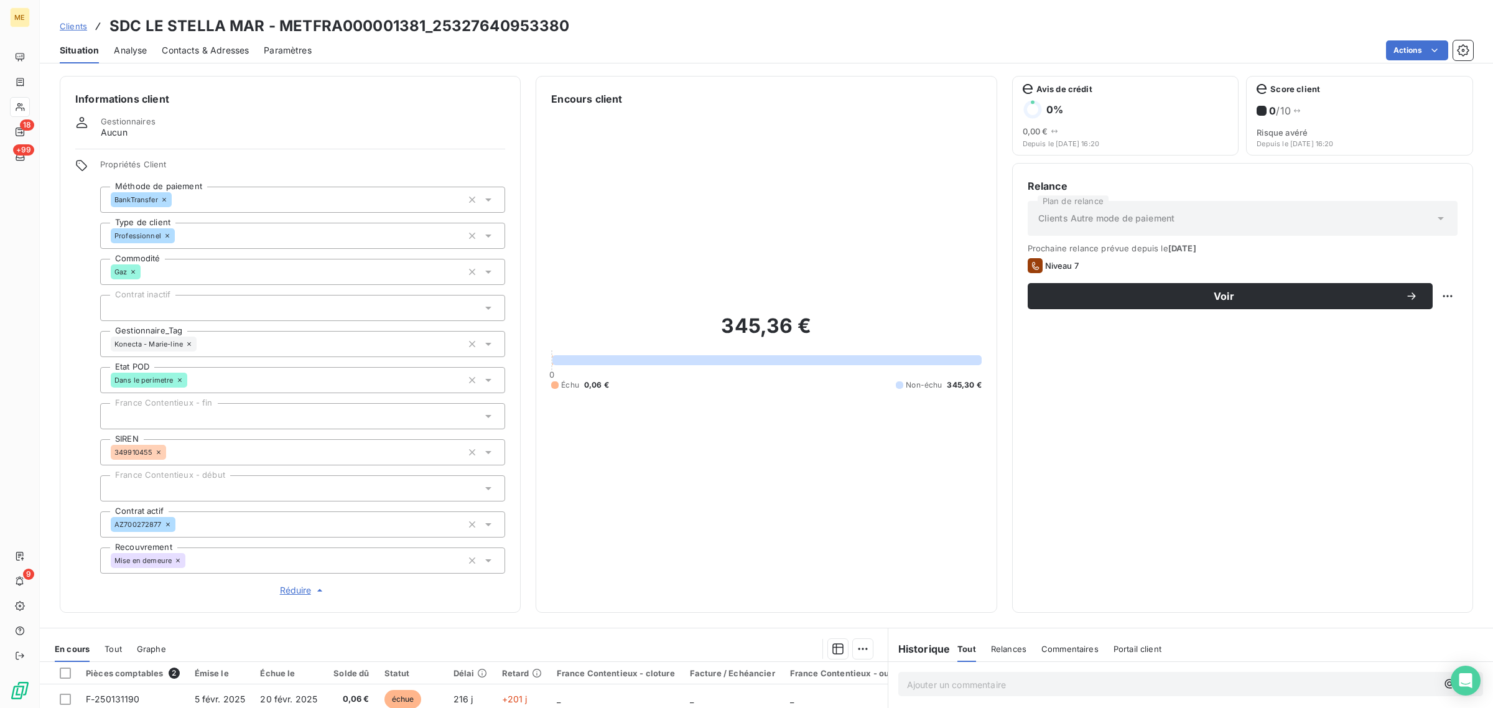
click at [190, 342] on icon at bounding box center [188, 343] width 7 height 7
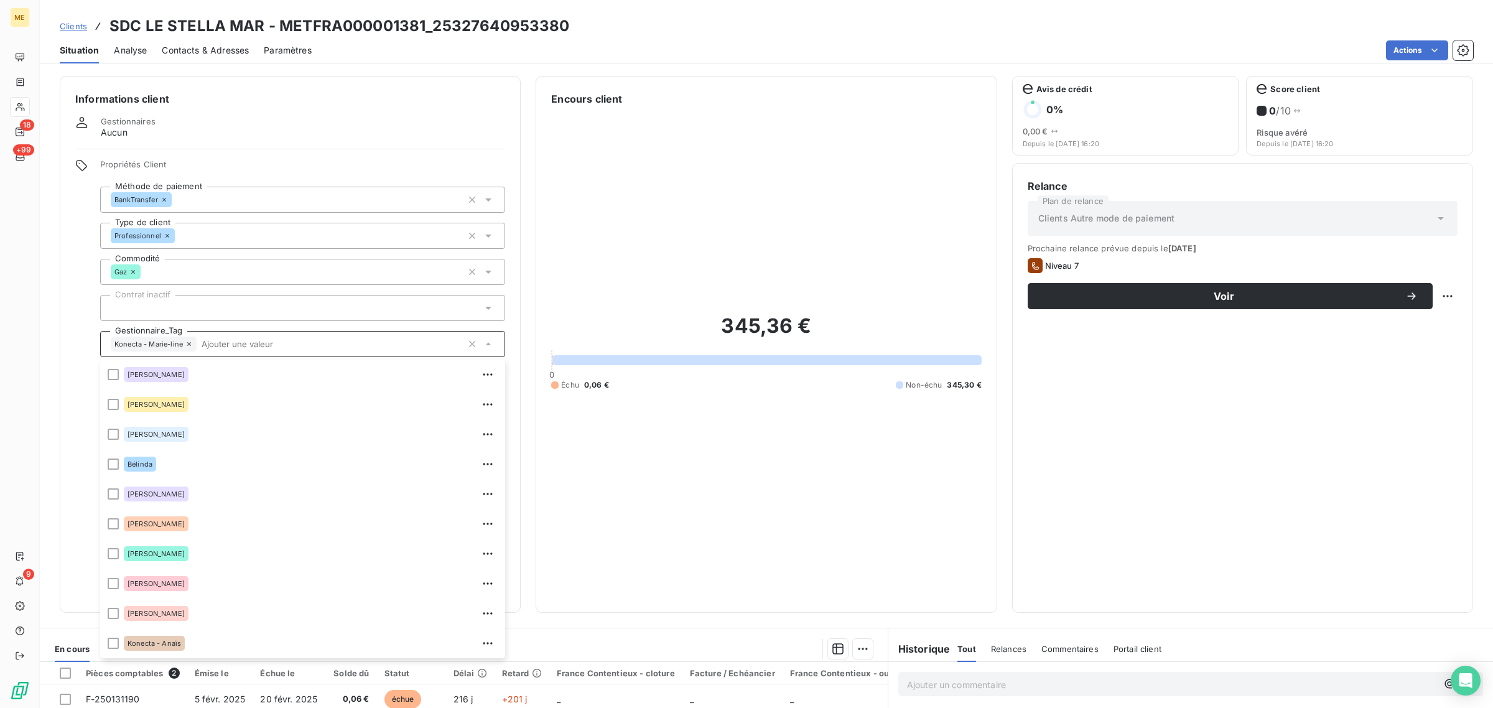
scroll to position [119, 0]
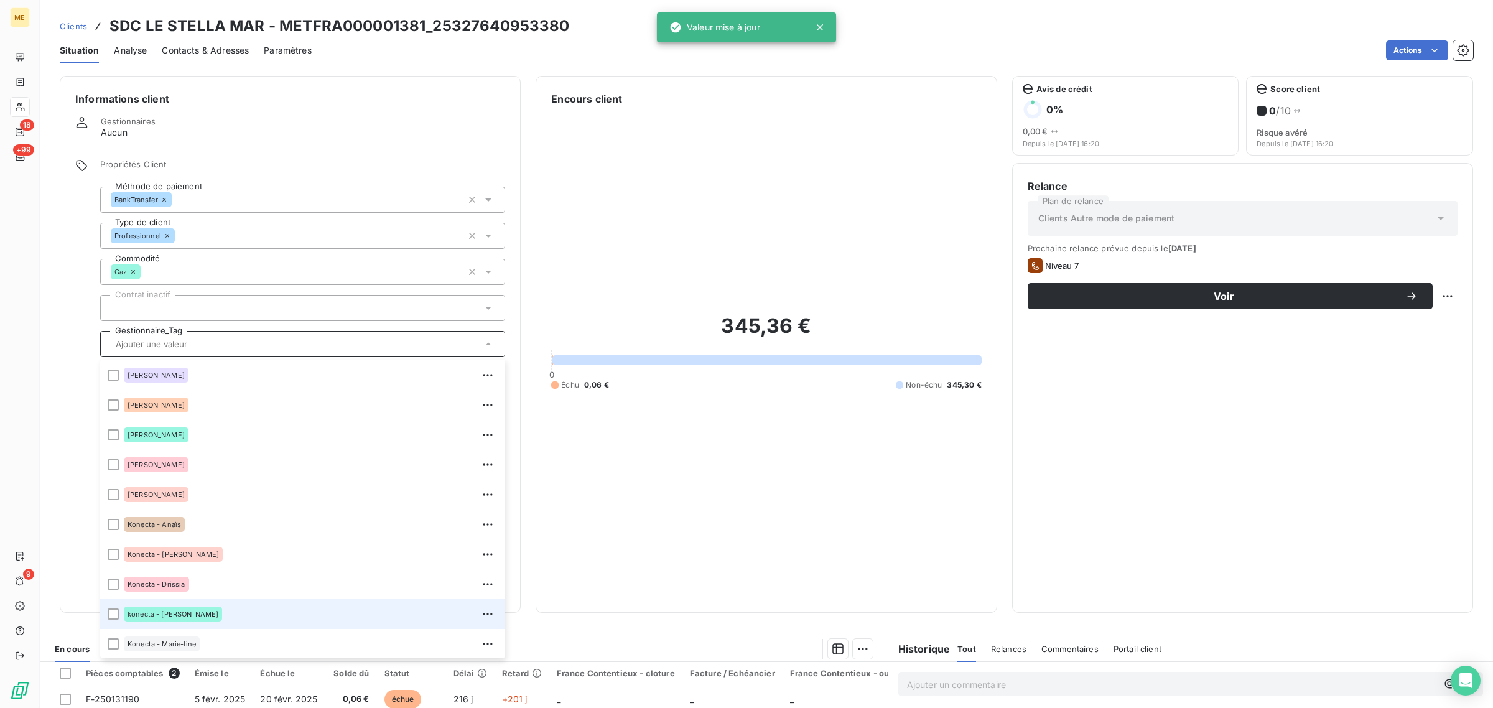
click at [142, 616] on span "konecta - [PERSON_NAME]" at bounding box center [173, 613] width 91 height 7
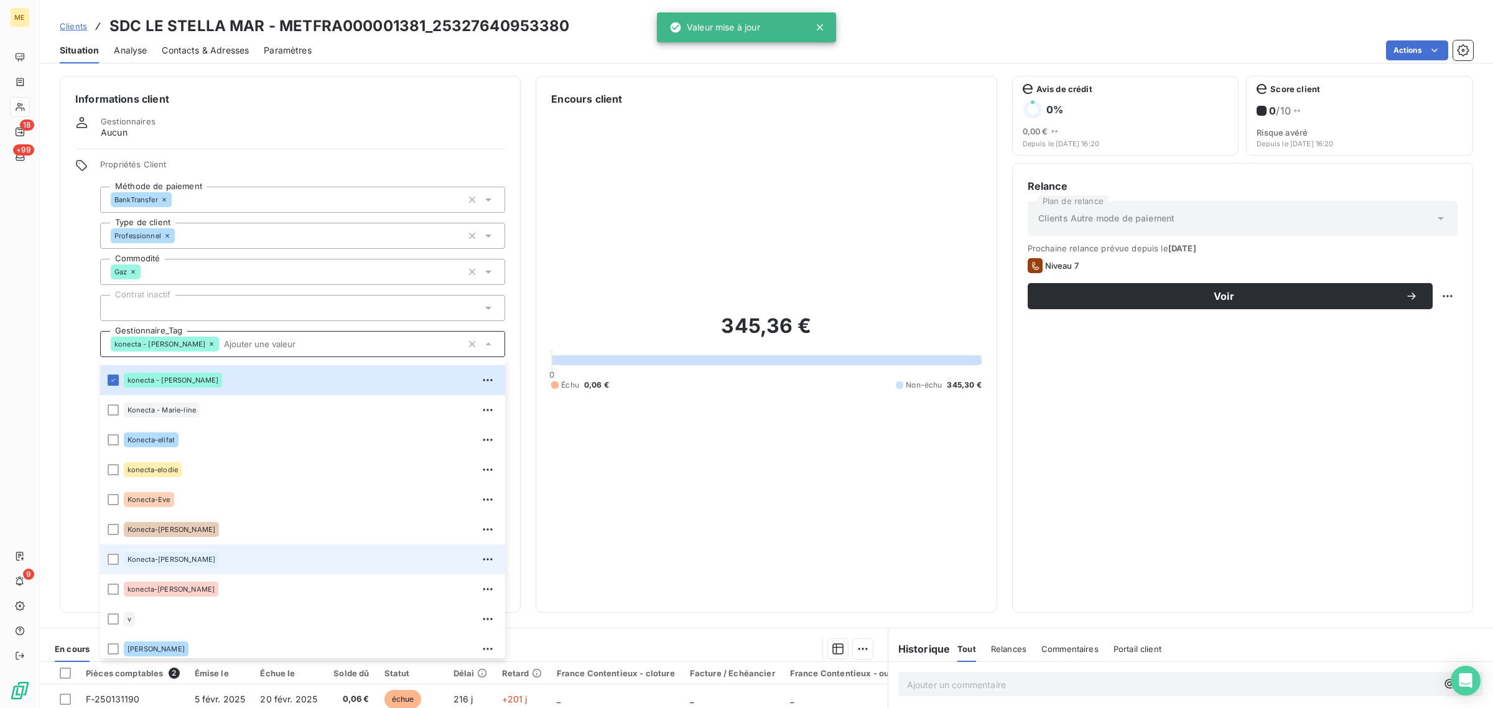
scroll to position [358, 0]
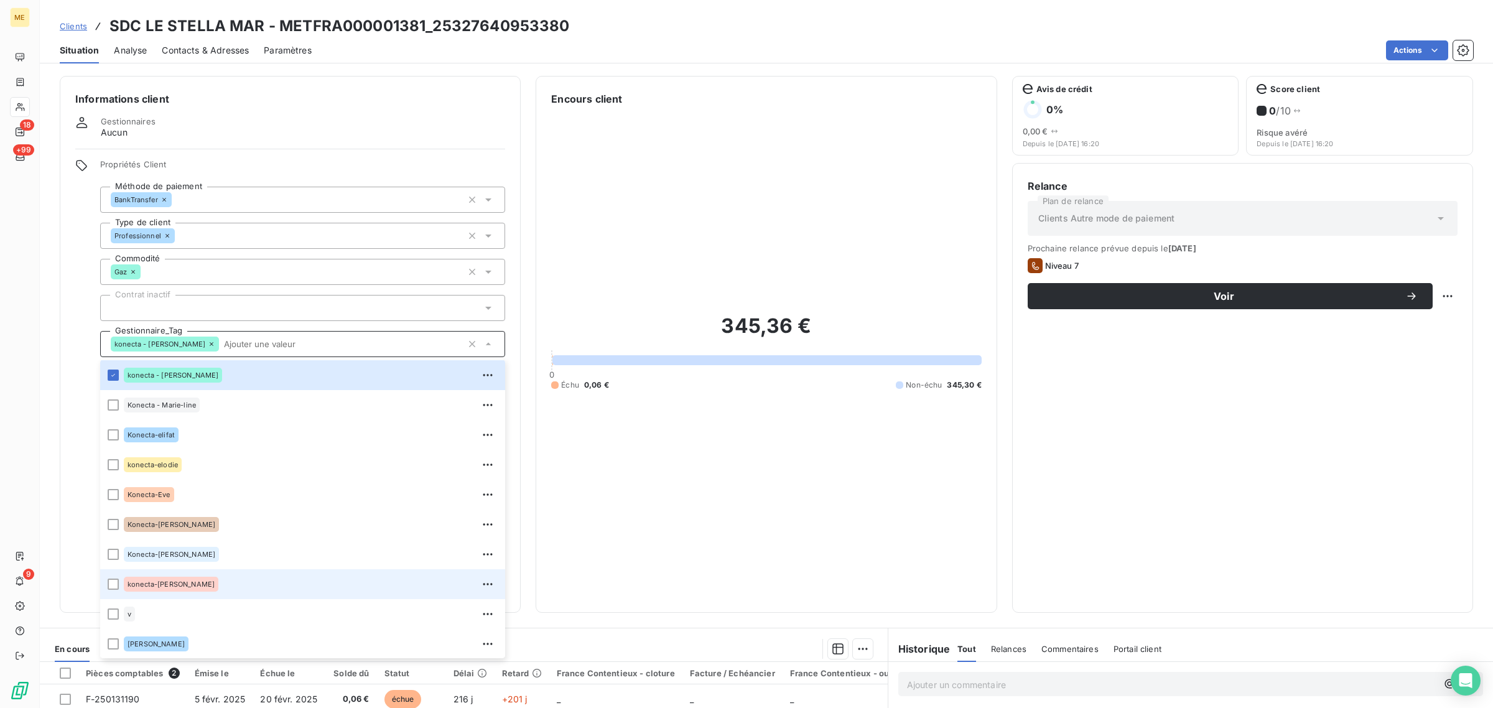
click at [200, 592] on div "konecta-[PERSON_NAME]" at bounding box center [311, 584] width 374 height 20
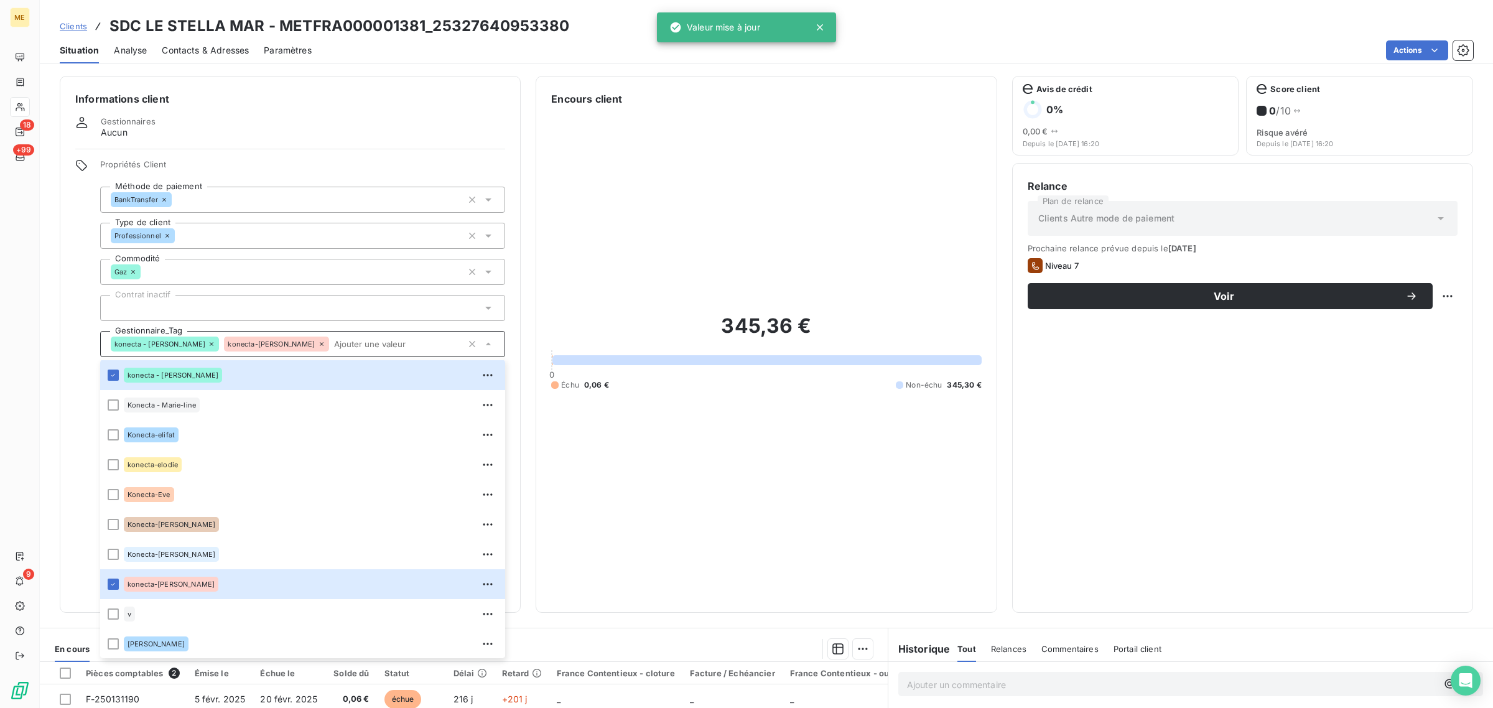
click at [655, 180] on div "345,36 € 0 Échu 0,06 € Non-échu 345,30 €" at bounding box center [766, 351] width 430 height 491
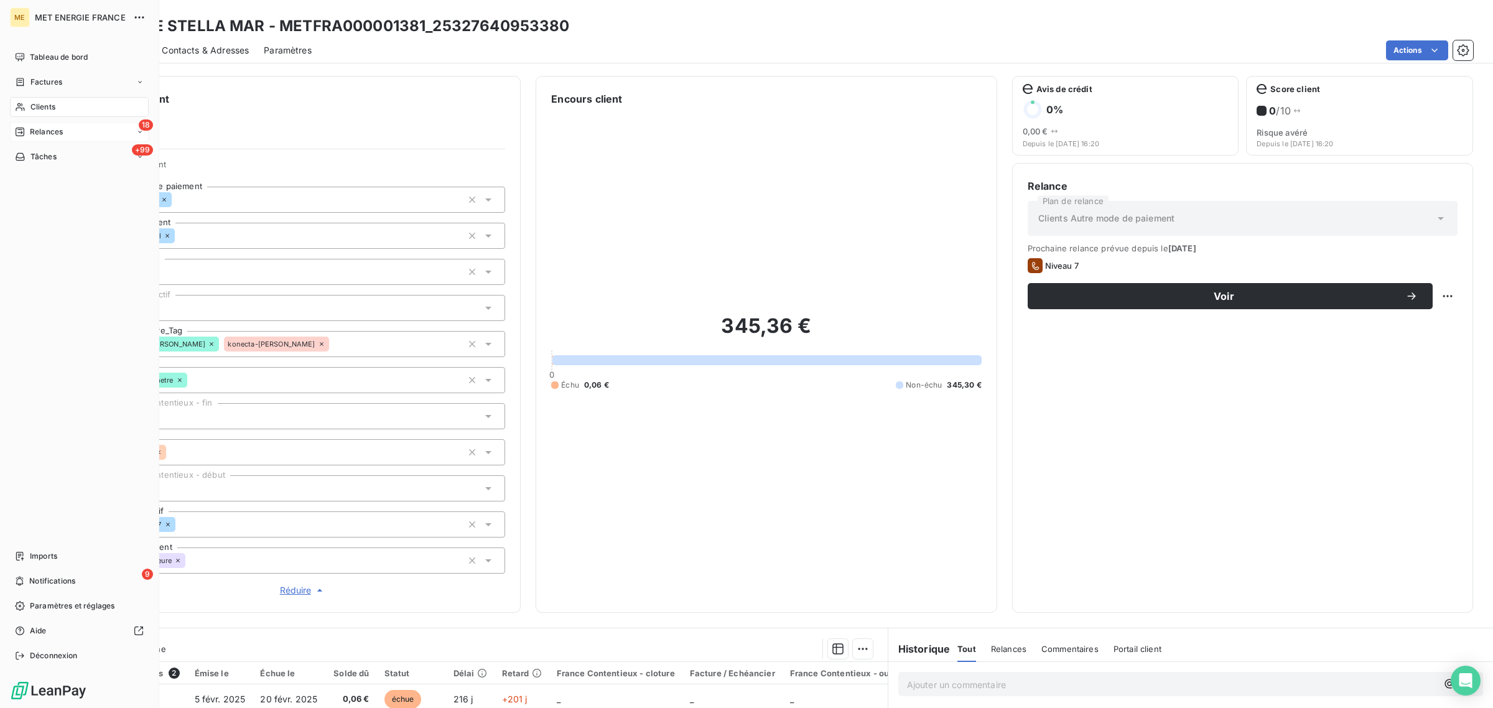
click at [39, 124] on div "18 Relances" at bounding box center [79, 132] width 139 height 20
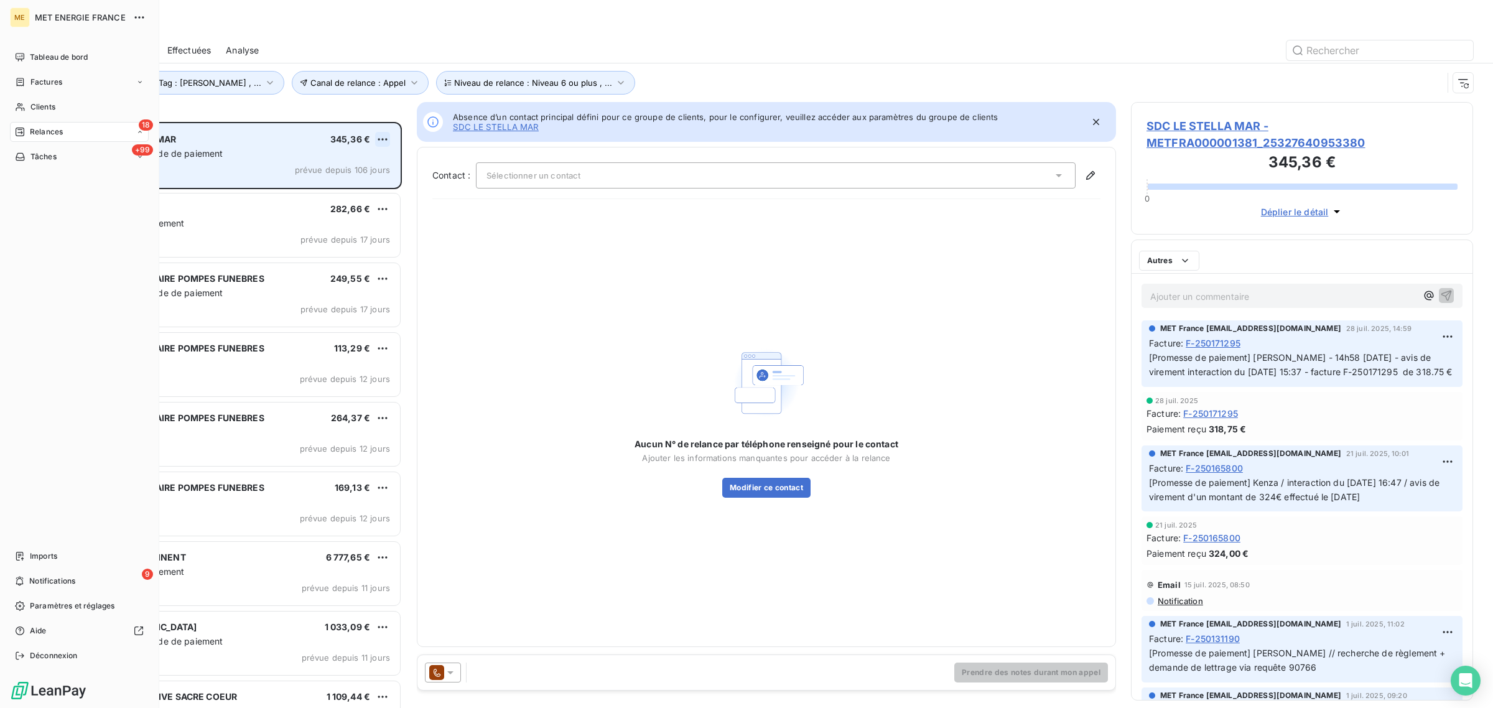
scroll to position [574, 330]
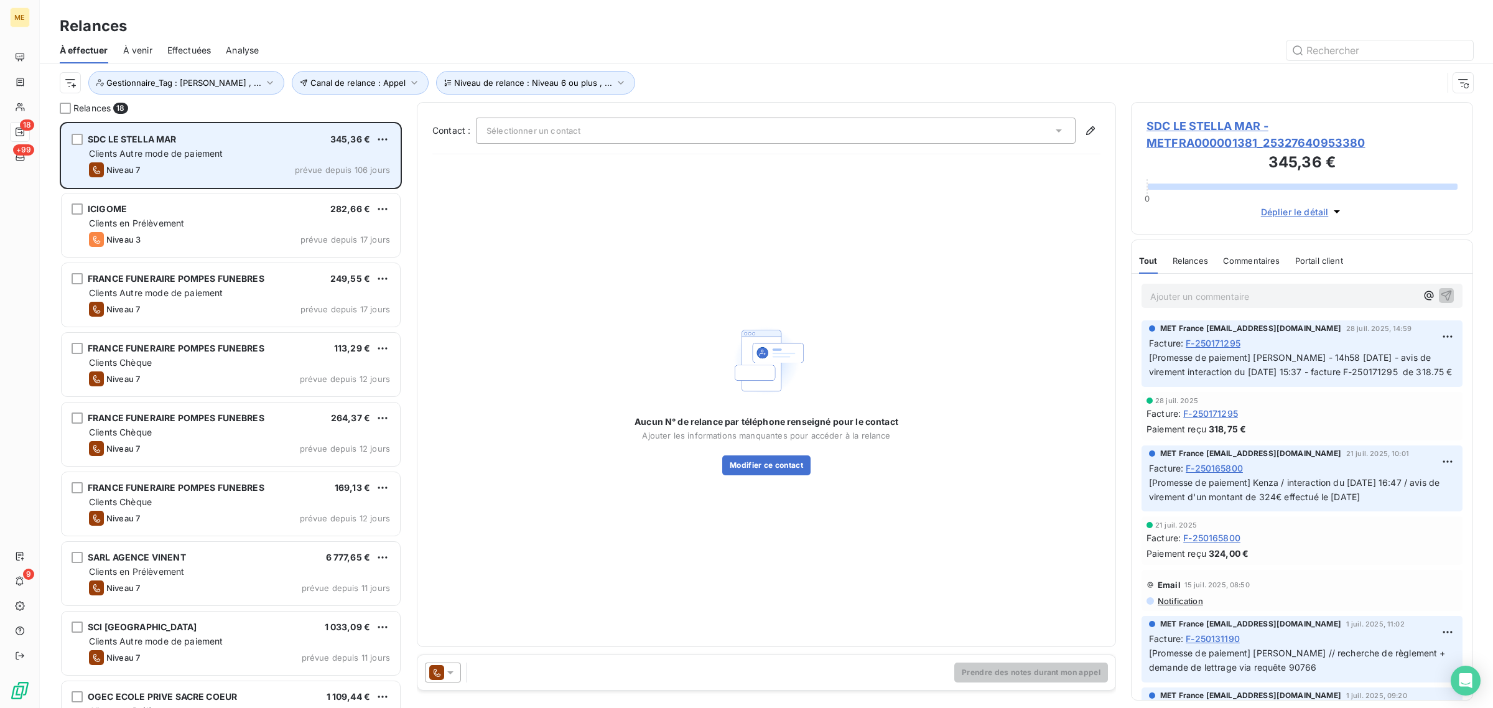
click at [212, 174] on div "Niveau 7 prévue depuis 106 jours" at bounding box center [239, 169] width 301 height 15
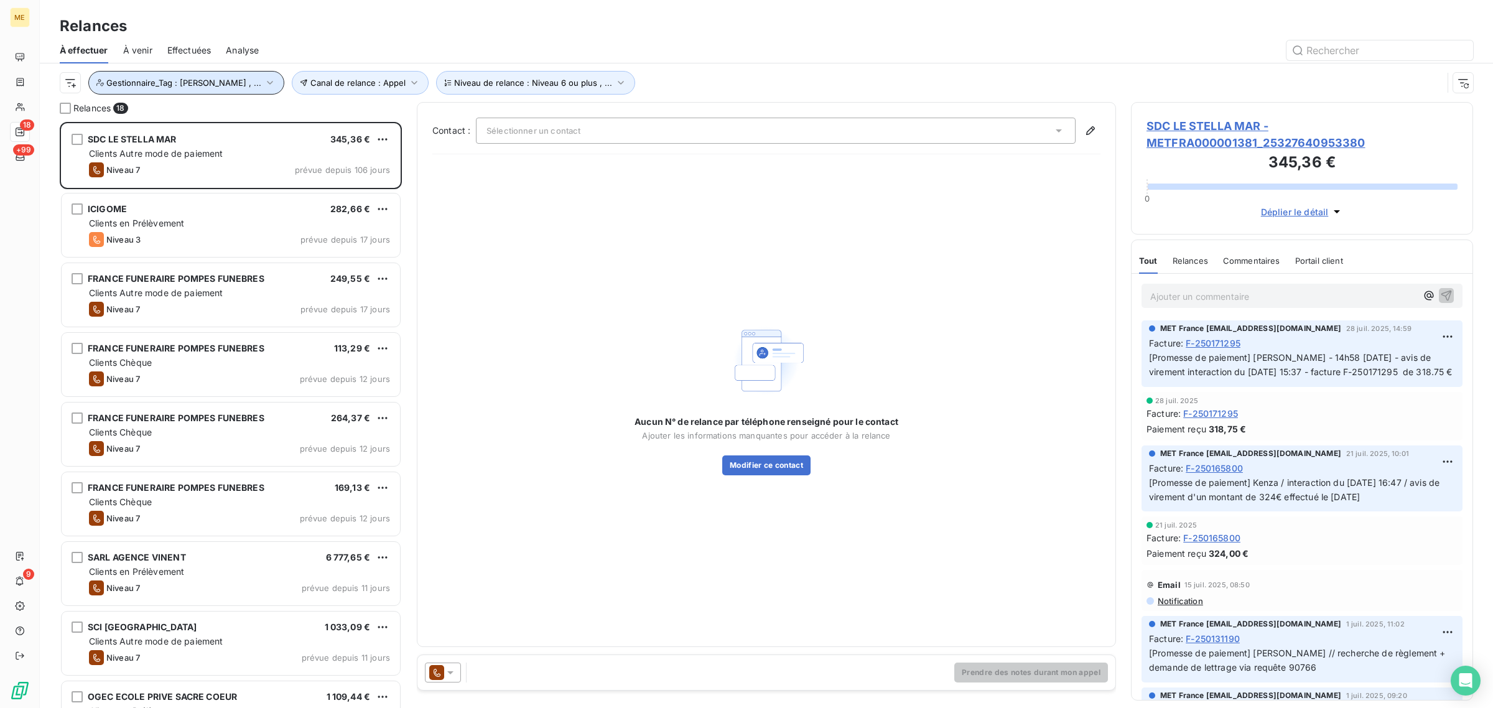
click at [212, 76] on button "Gestionnaire_Tag : [PERSON_NAME] , ..." at bounding box center [186, 83] width 196 height 24
click at [478, 181] on div "Aucun N° de relance par téléphone renseigné pour le contact Ajouter les informa…" at bounding box center [766, 397] width 668 height 467
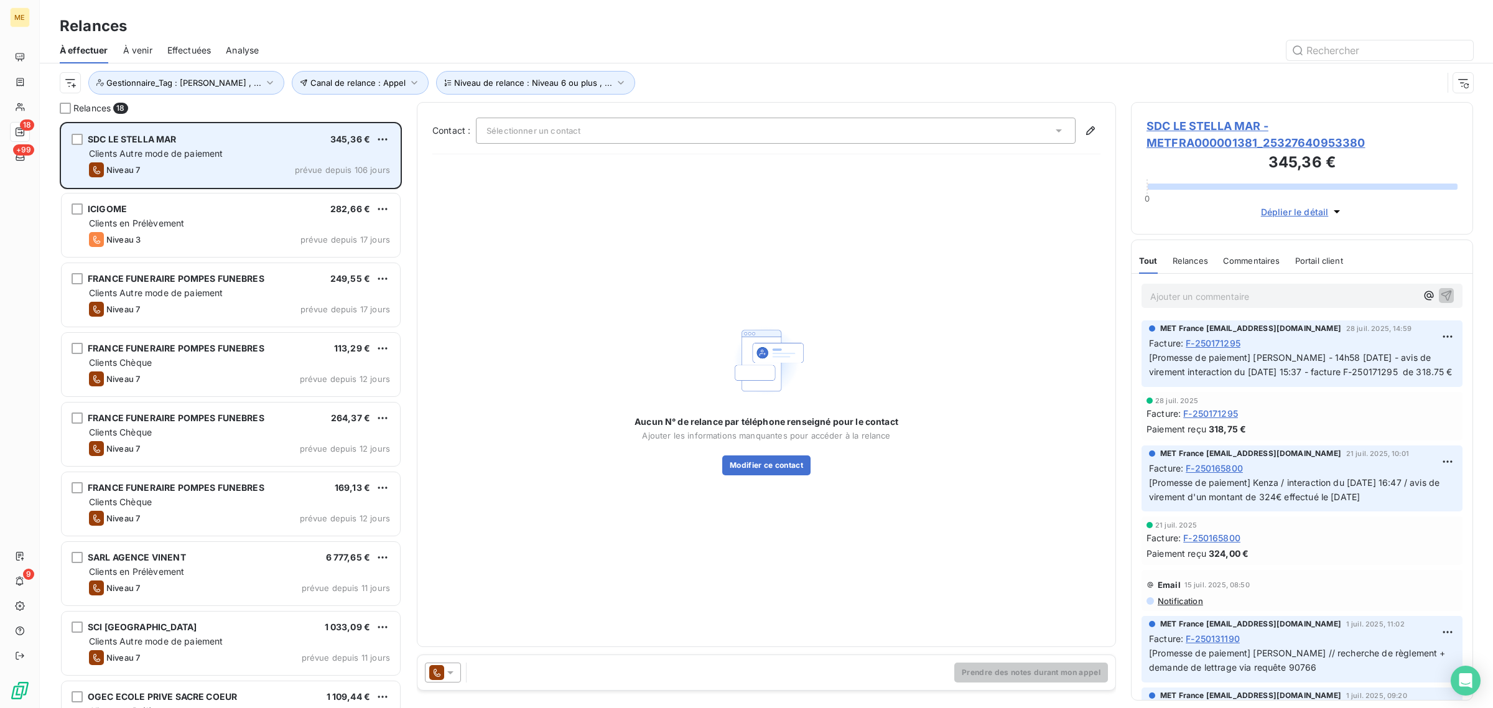
click at [194, 151] on span "Clients Autre mode de paiement" at bounding box center [156, 153] width 134 height 11
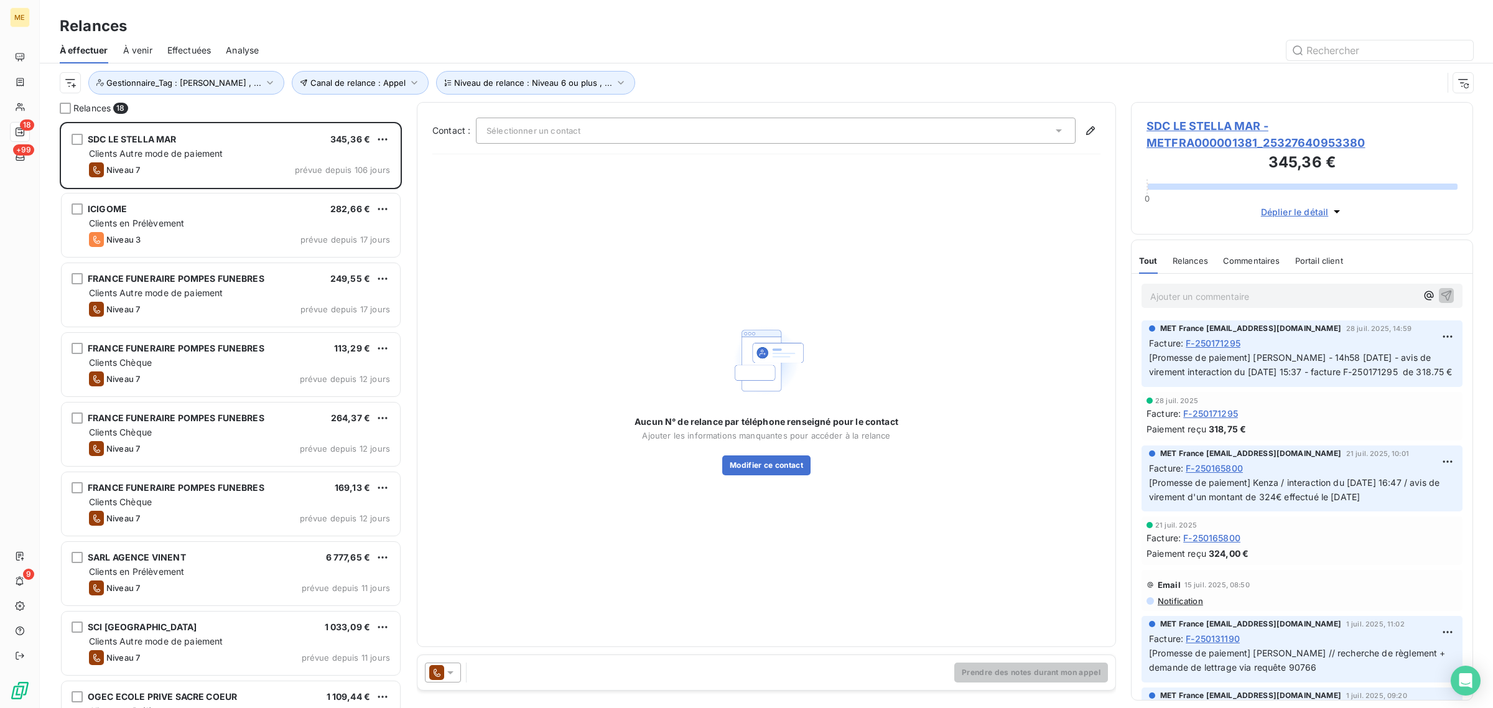
click at [1186, 139] on span "SDC LE STELLA MAR - METFRA000001381_25327640953380" at bounding box center [1302, 135] width 311 height 34
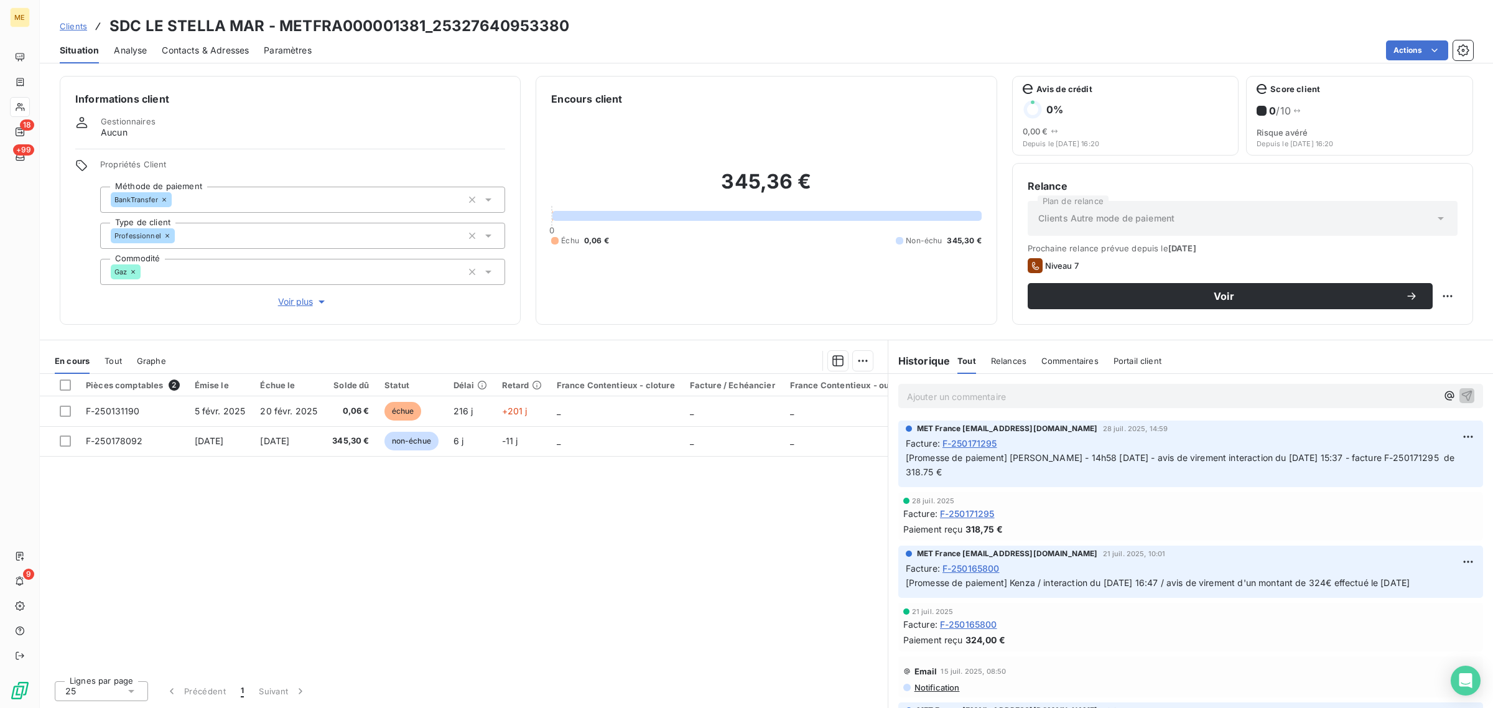
click at [314, 295] on button "Voir plus" at bounding box center [302, 302] width 405 height 14
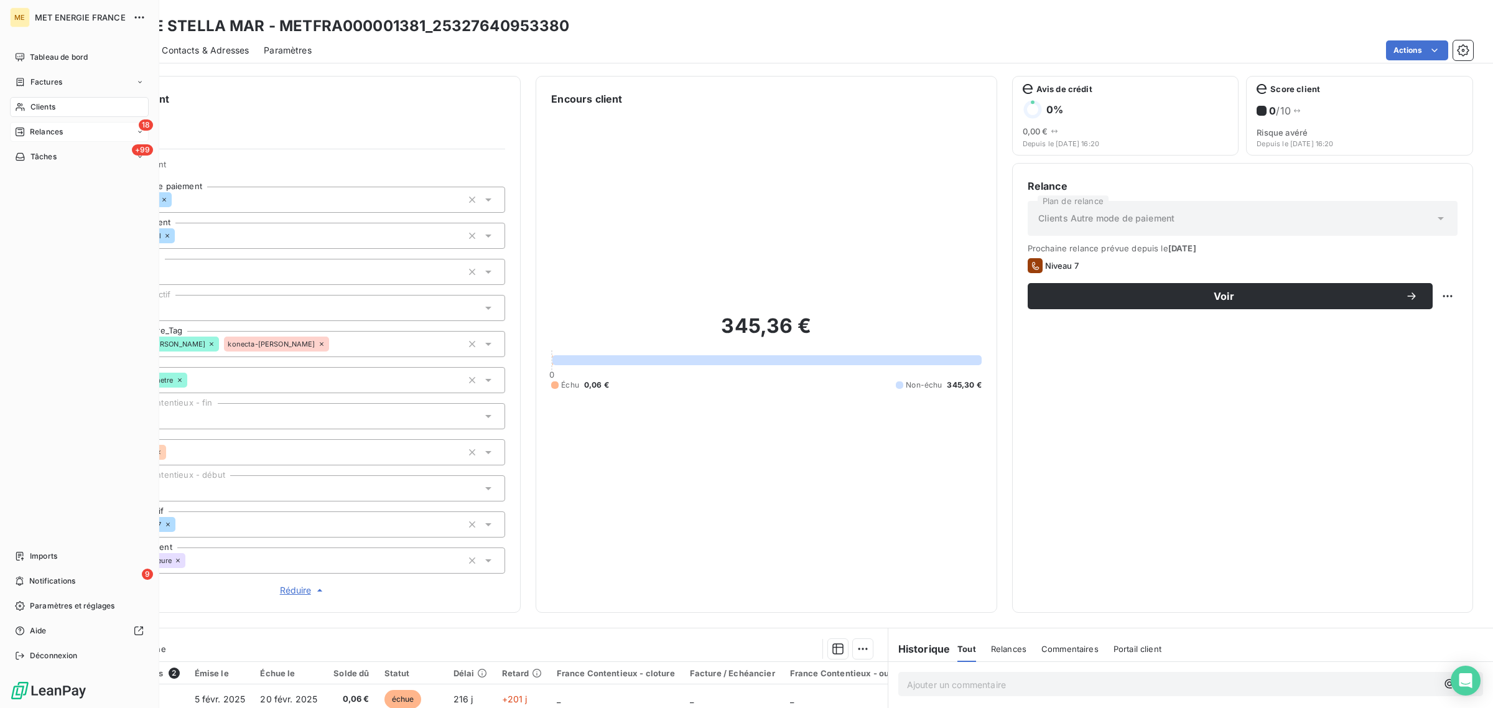
click at [34, 129] on span "Relances" at bounding box center [46, 131] width 33 height 11
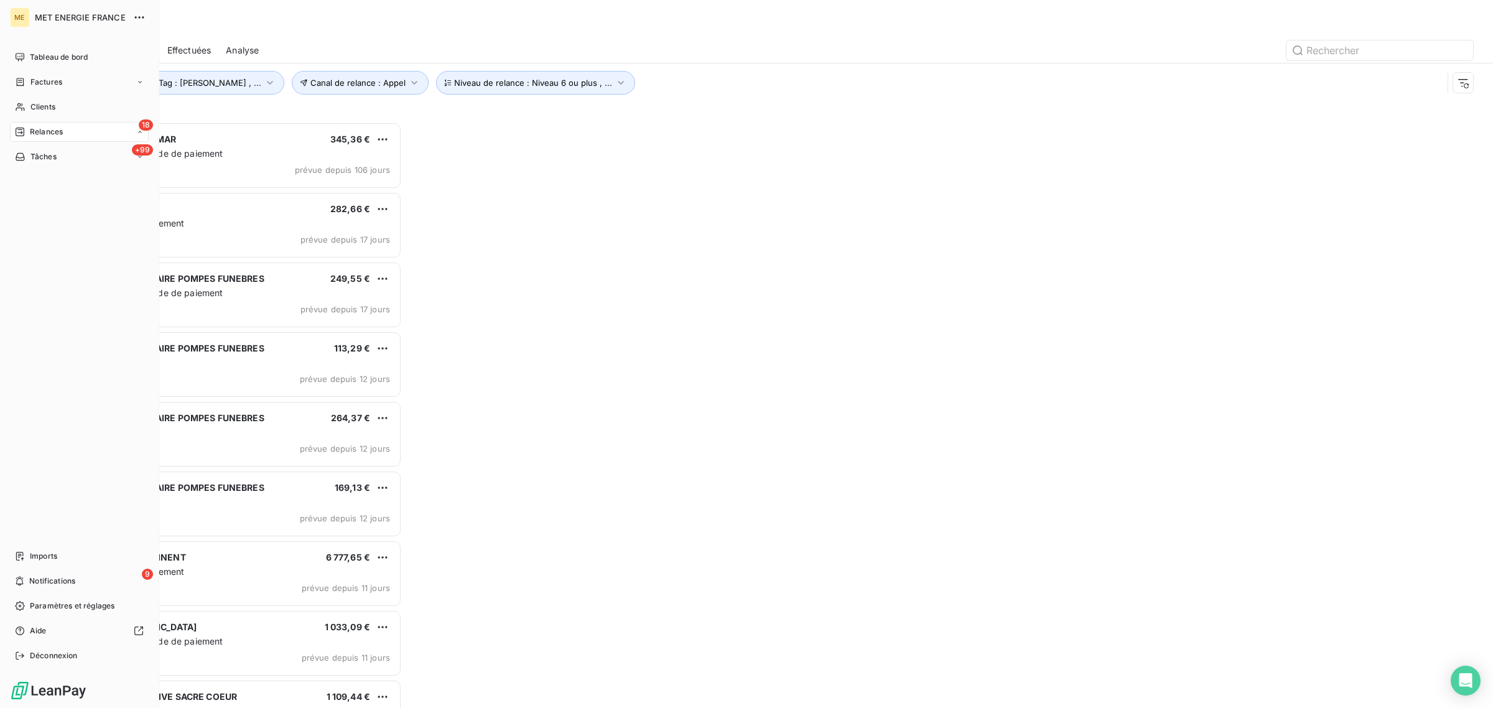
scroll to position [574, 330]
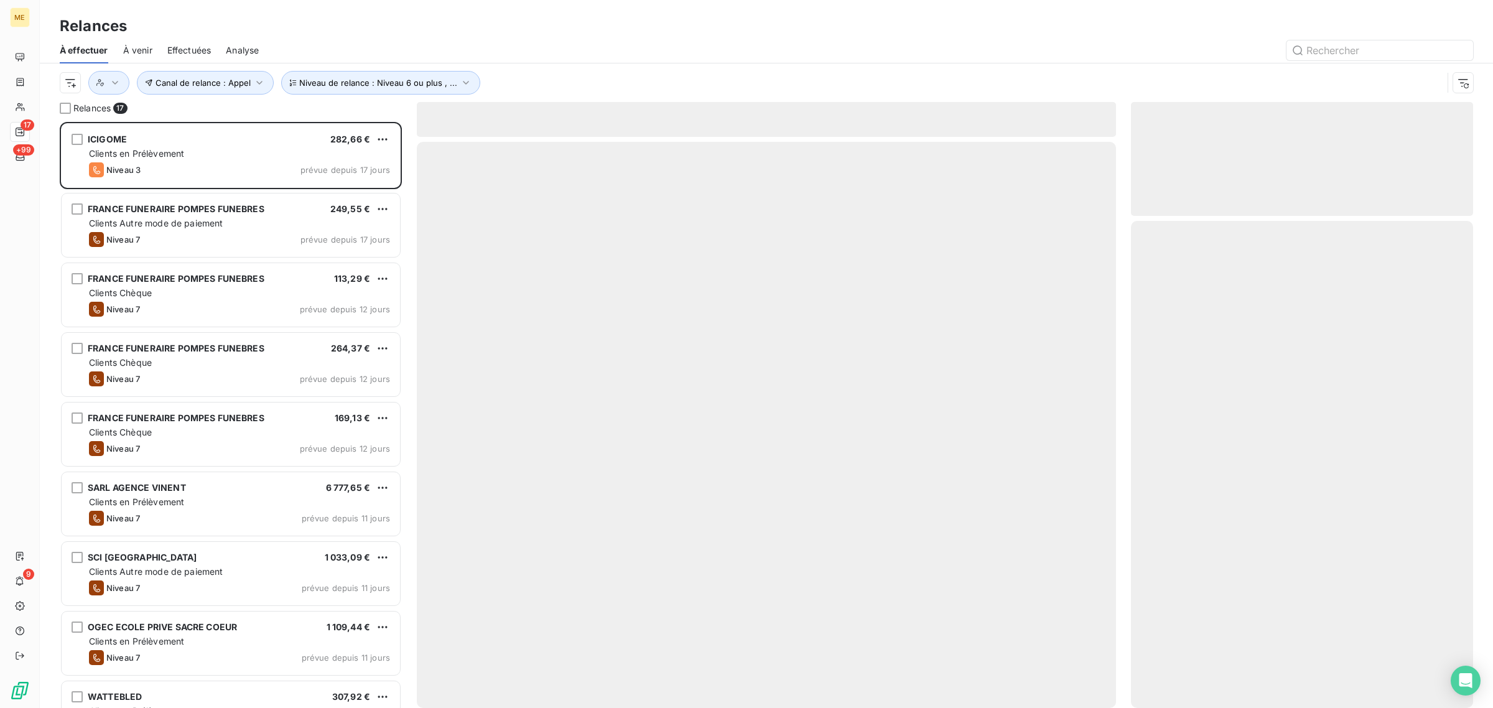
scroll to position [574, 330]
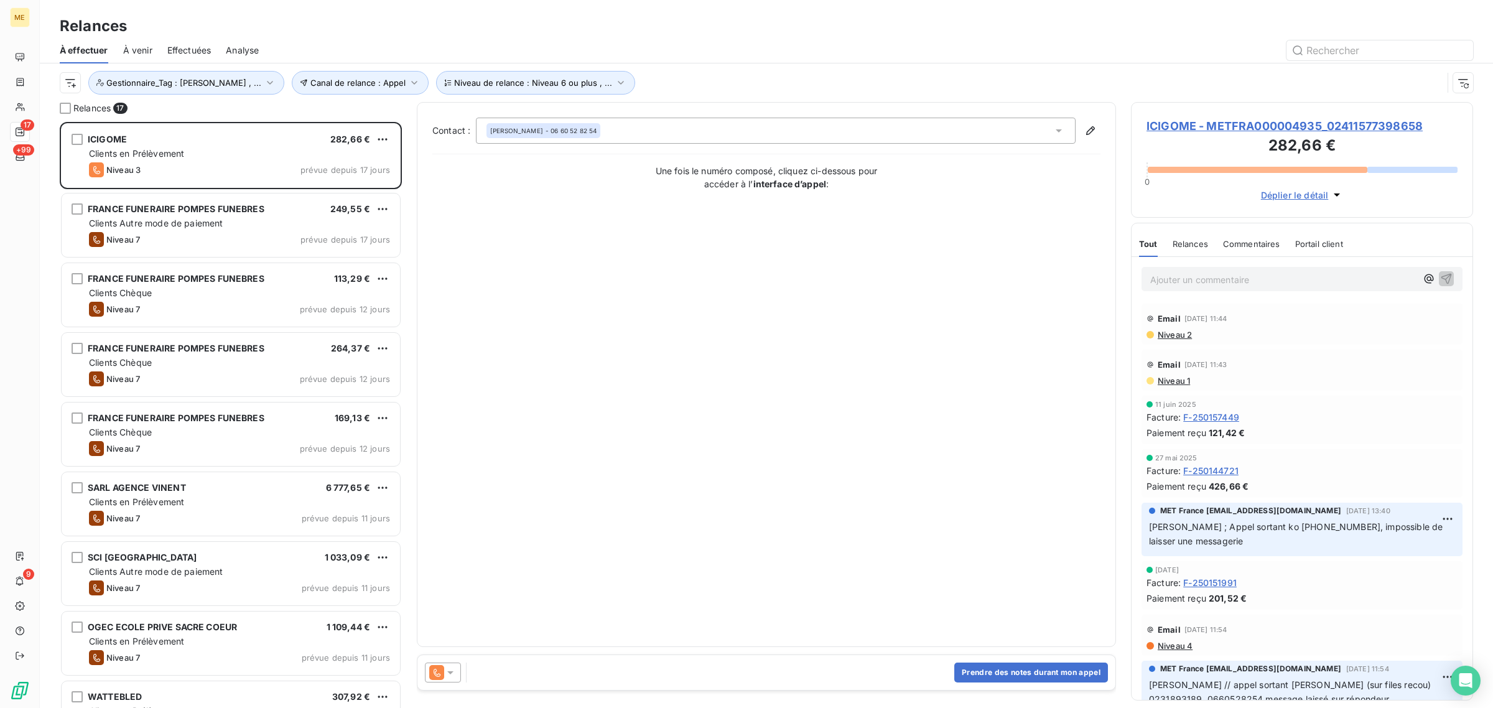
click at [1171, 126] on span "ICIGOME - METFRA000004935_02411577398658" at bounding box center [1302, 126] width 311 height 17
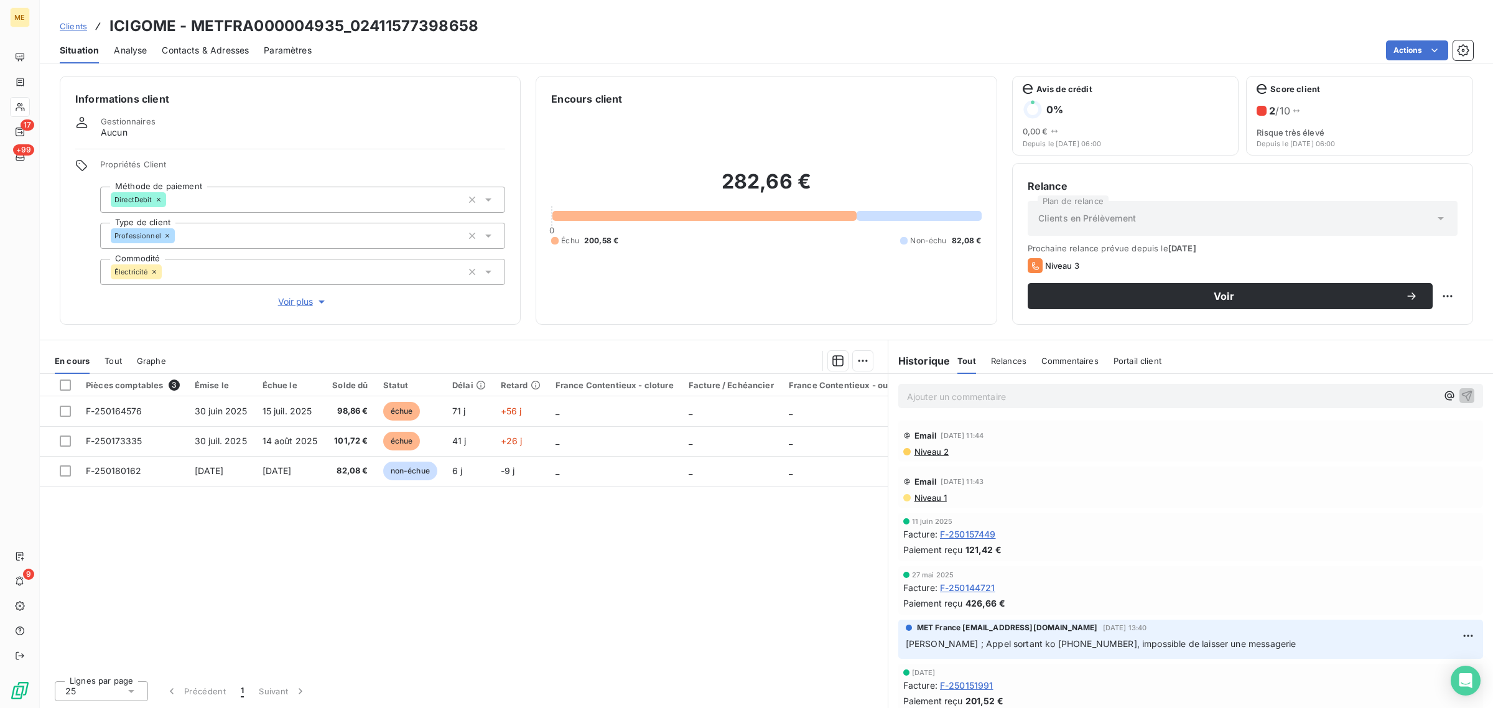
click at [312, 305] on span "Voir plus" at bounding box center [303, 302] width 50 height 12
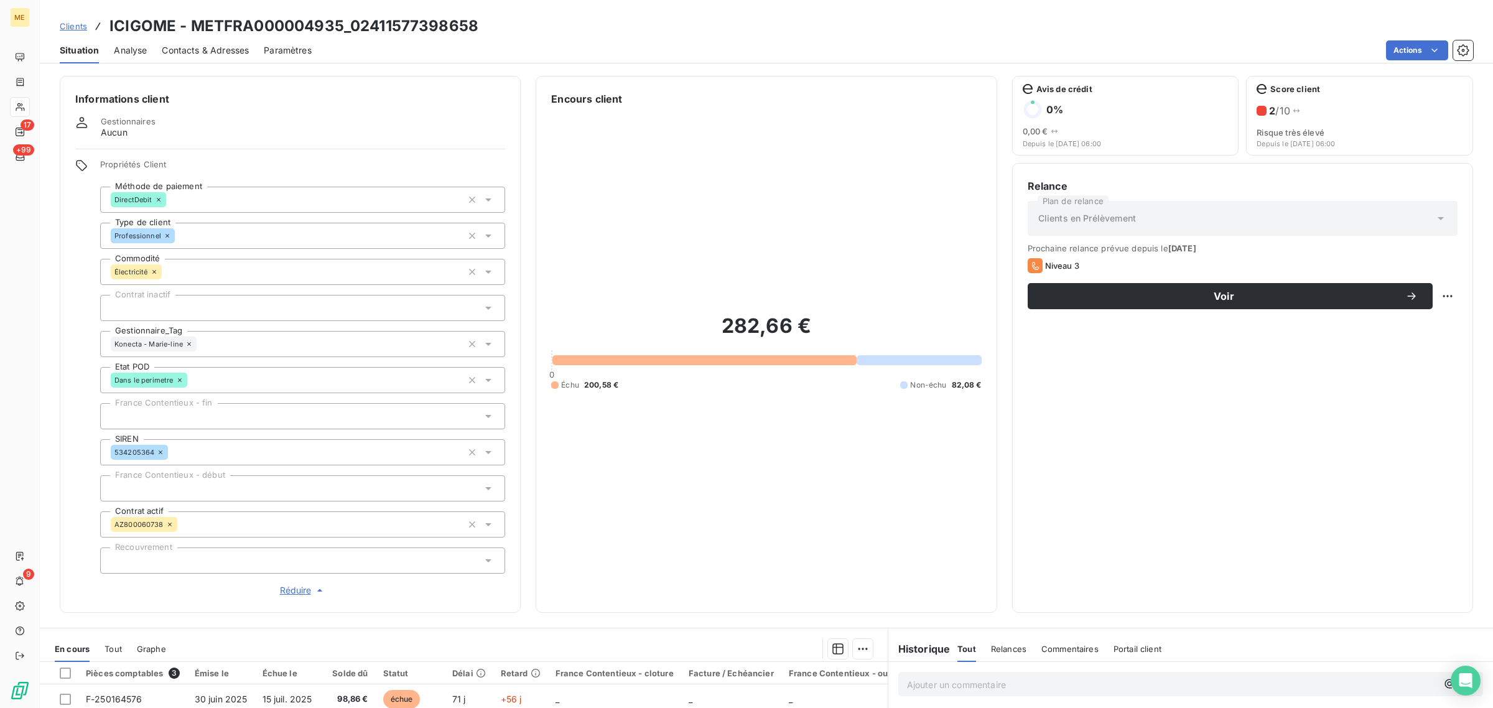
click at [185, 342] on icon at bounding box center [188, 343] width 7 height 7
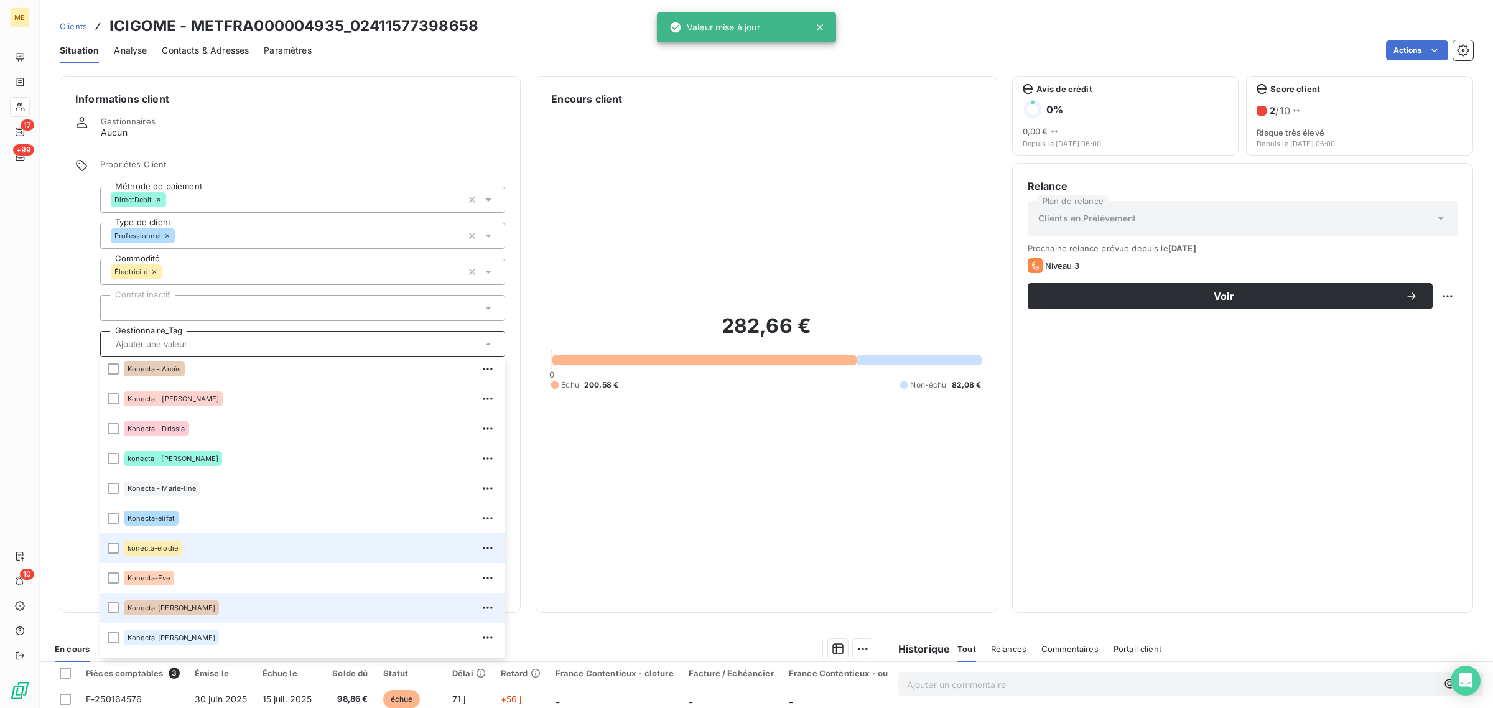
scroll to position [358, 0]
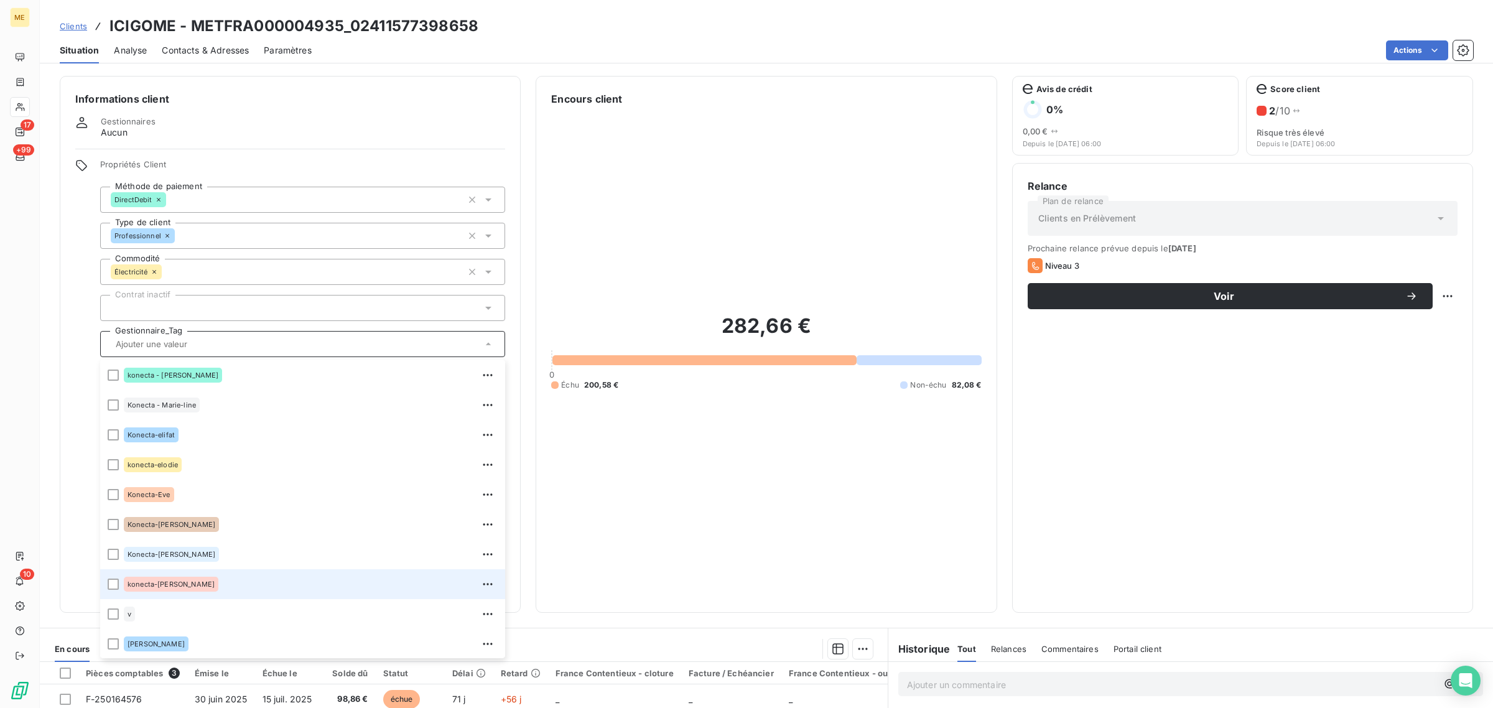
click at [218, 584] on div "konecta-[PERSON_NAME]" at bounding box center [311, 584] width 374 height 20
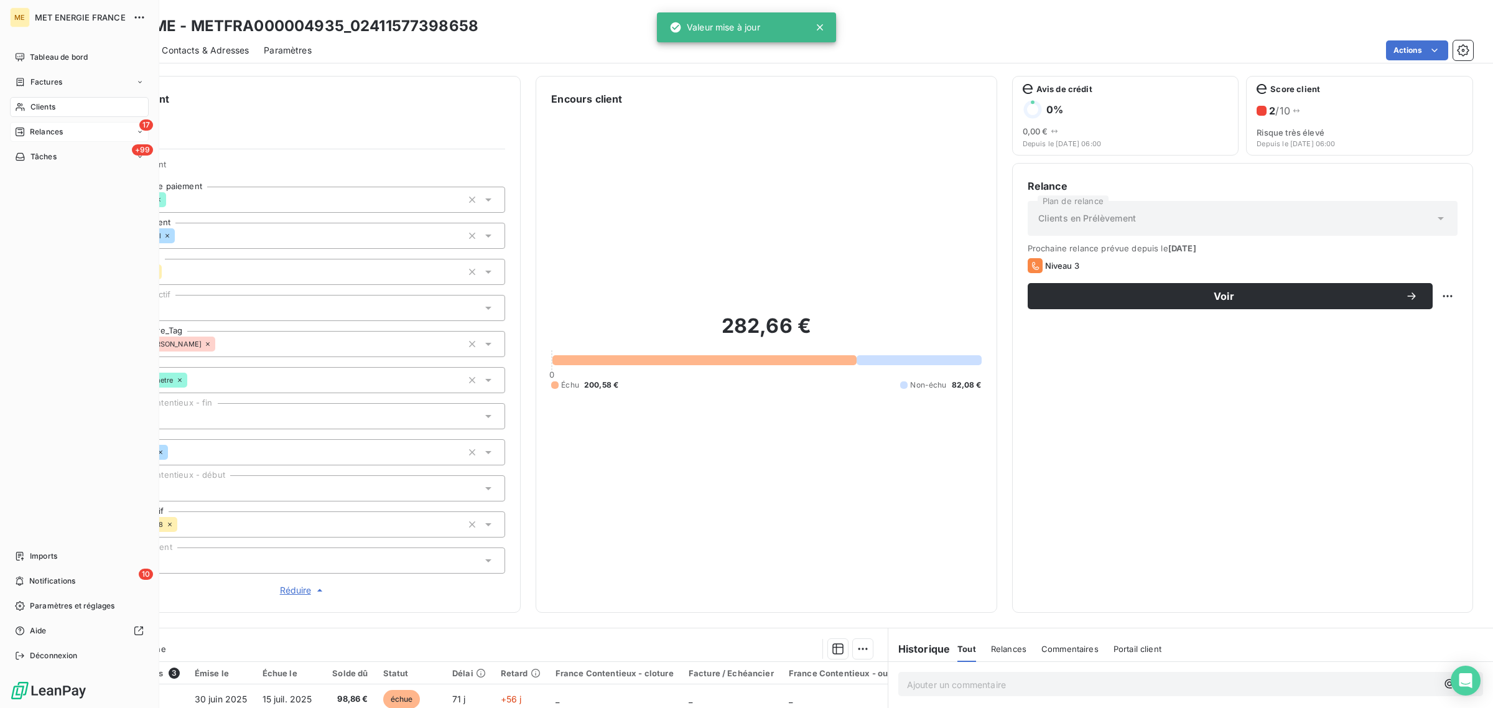
click at [26, 133] on div "Relances" at bounding box center [39, 131] width 48 height 11
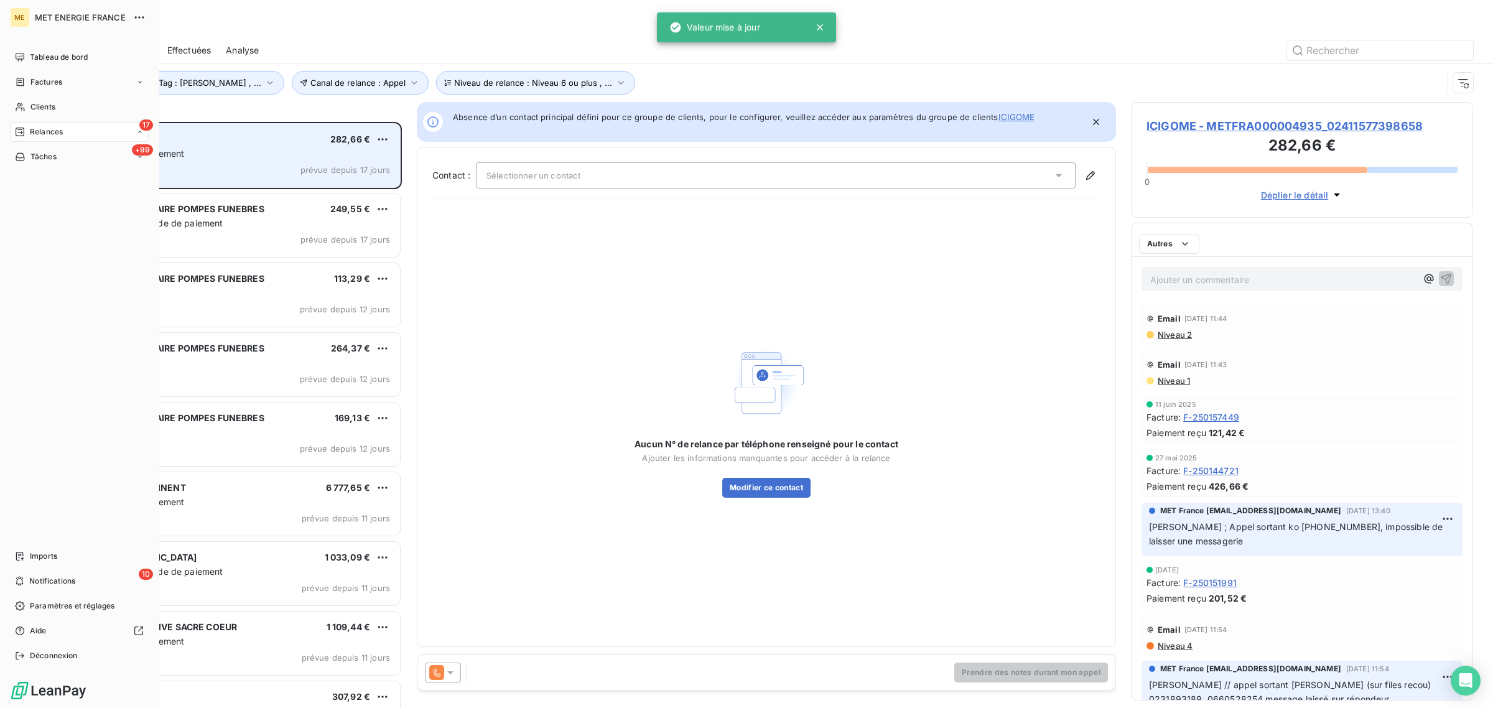
scroll to position [574, 330]
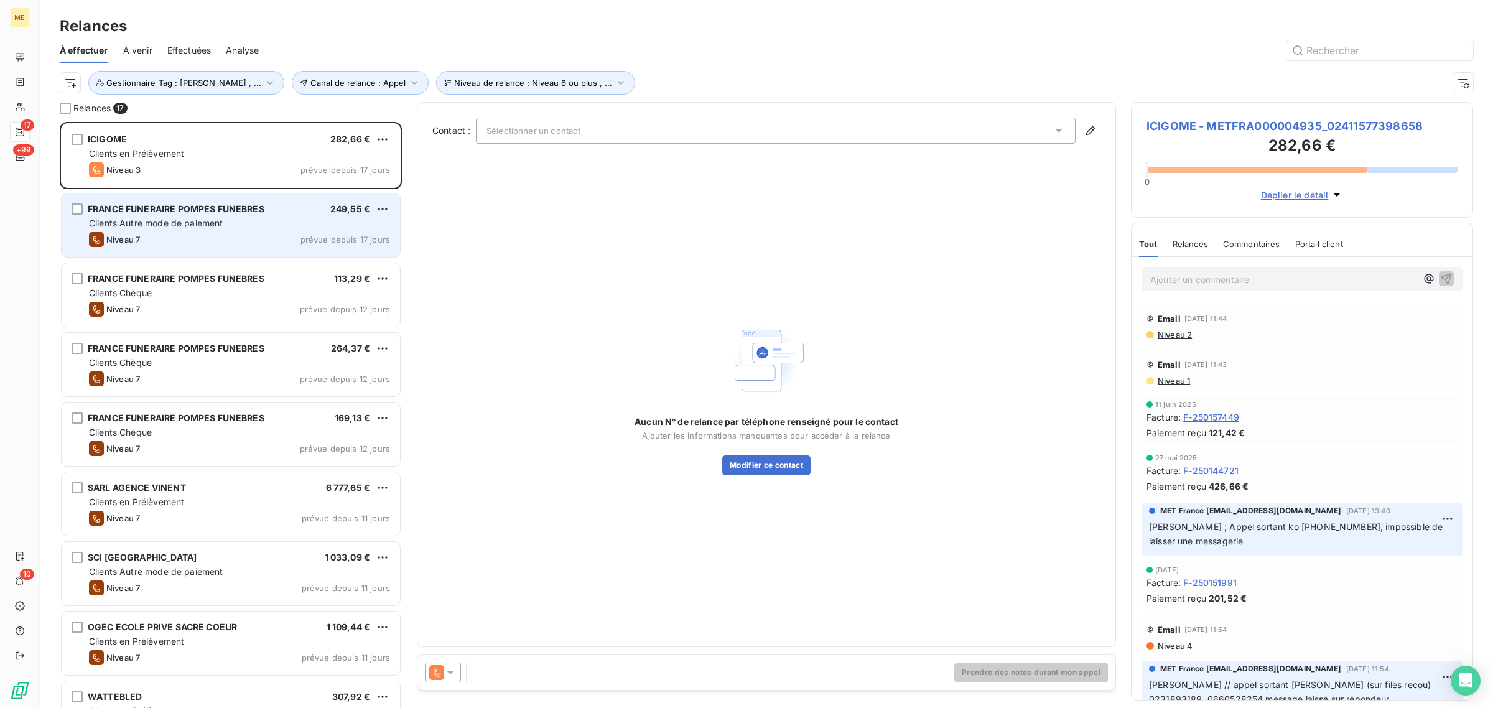
click at [210, 234] on div "Niveau 7 prévue depuis 17 jours" at bounding box center [239, 239] width 301 height 15
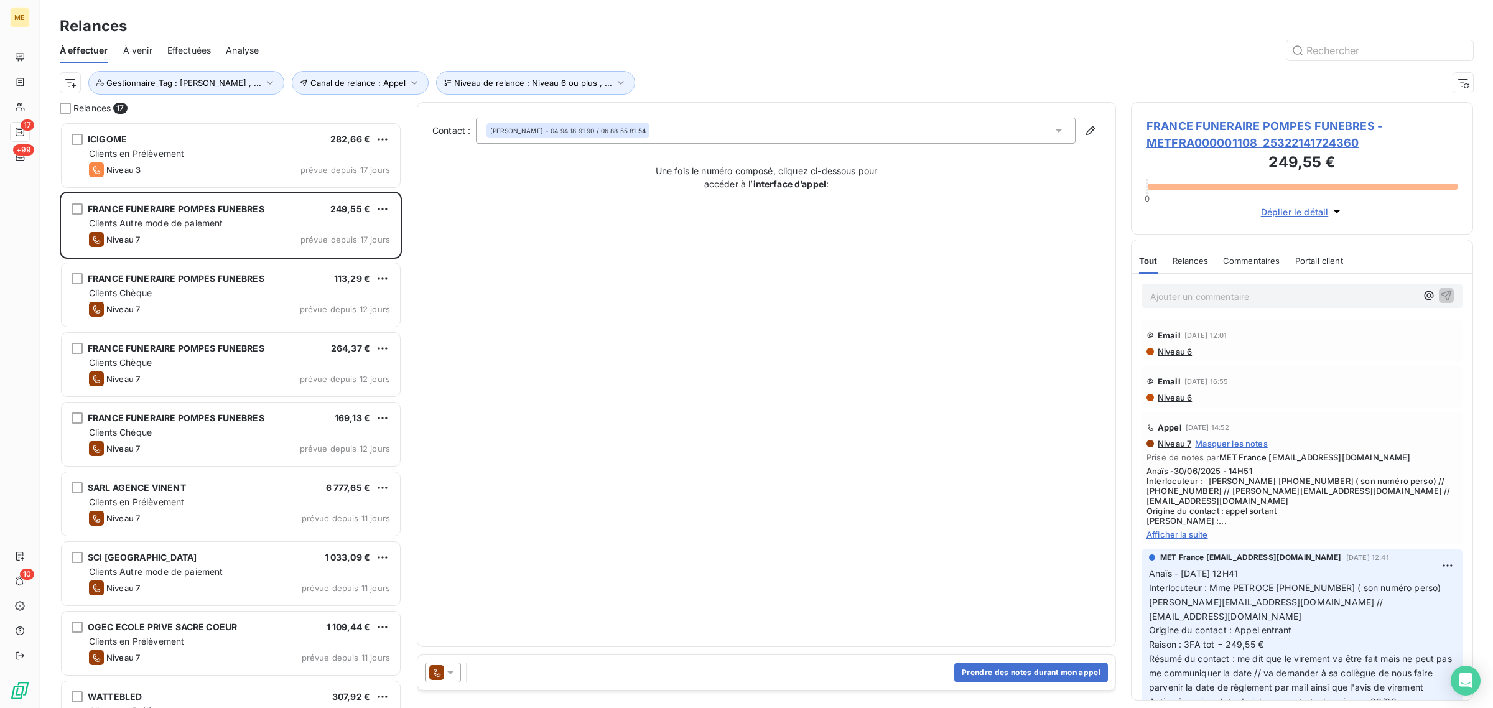
click at [1188, 123] on span "FRANCE FUNERAIRE POMPES FUNEBRES - METFRA000001108_25322141724360" at bounding box center [1302, 135] width 311 height 34
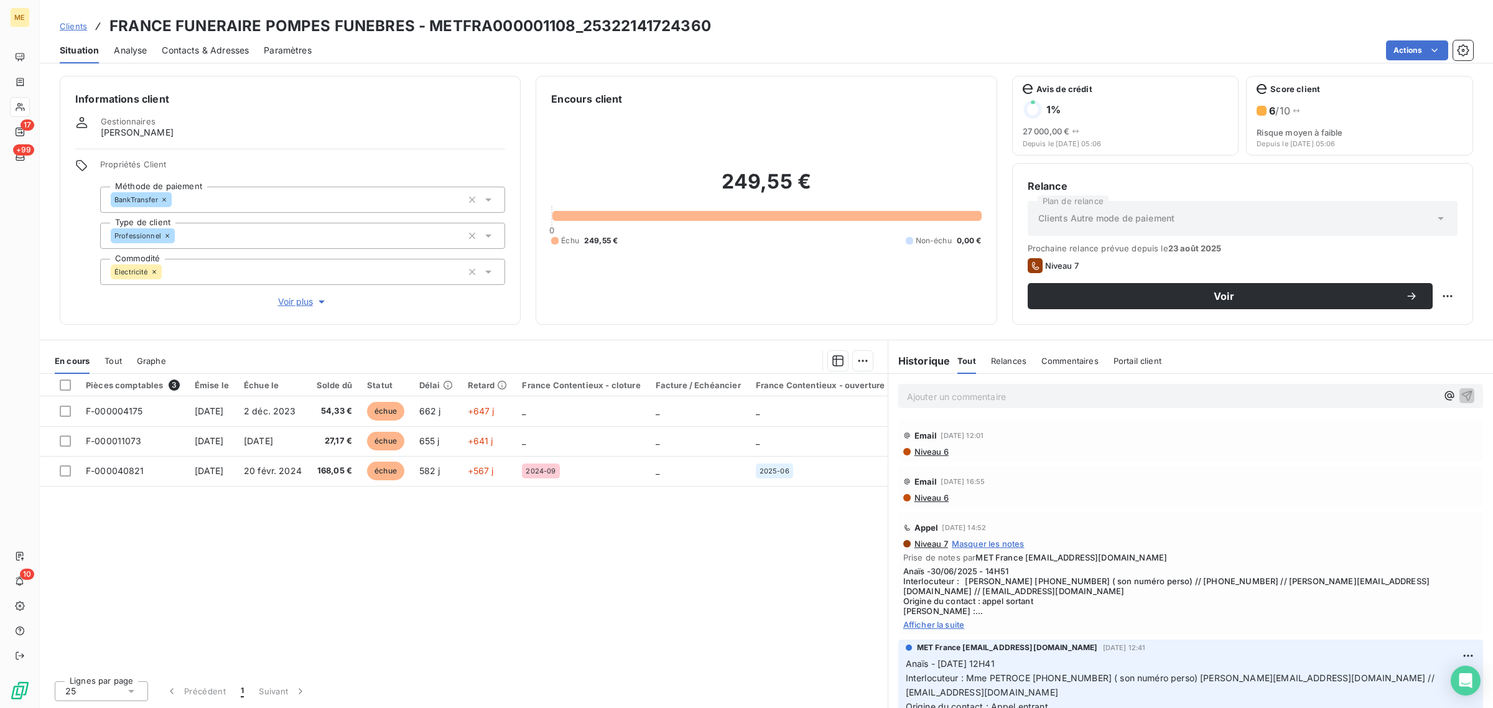
click at [290, 307] on span "Voir plus" at bounding box center [303, 302] width 50 height 12
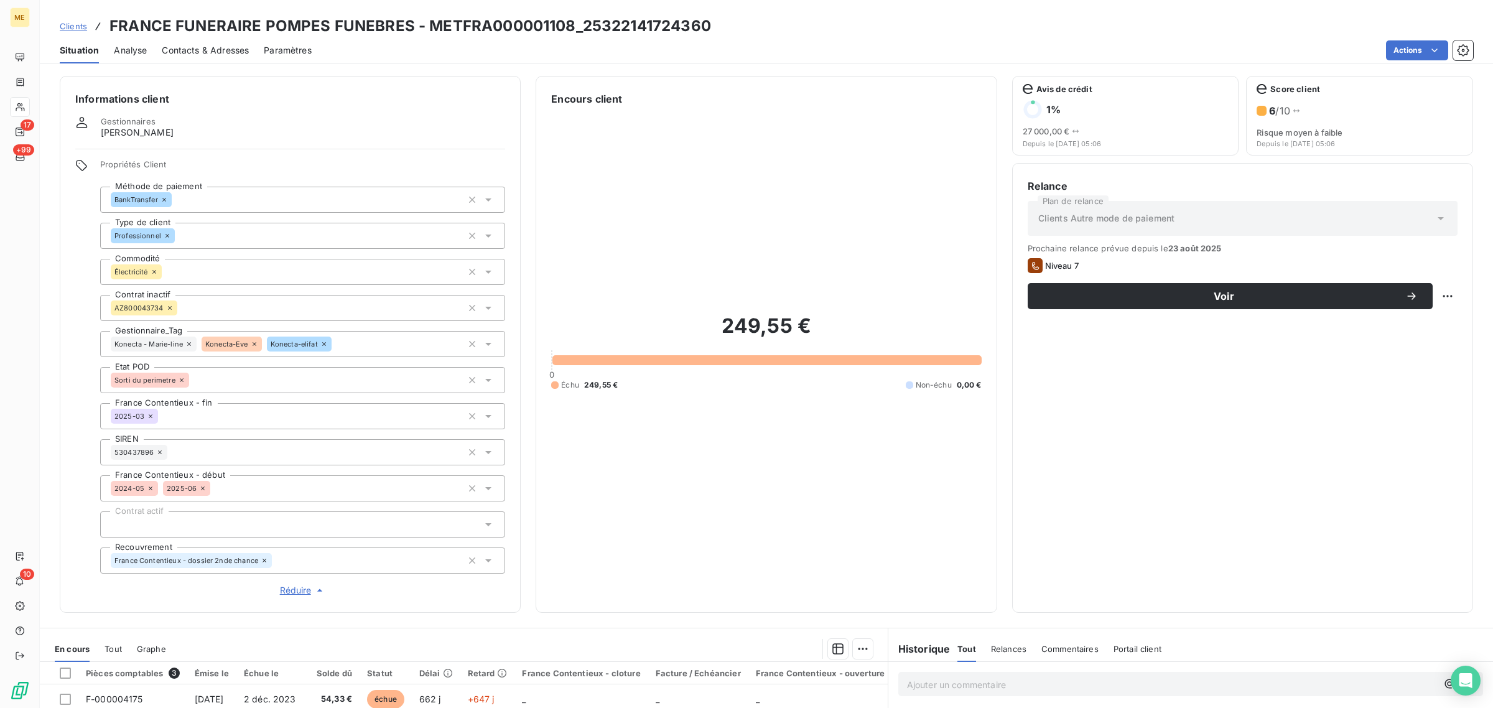
click at [189, 342] on icon at bounding box center [188, 343] width 7 height 7
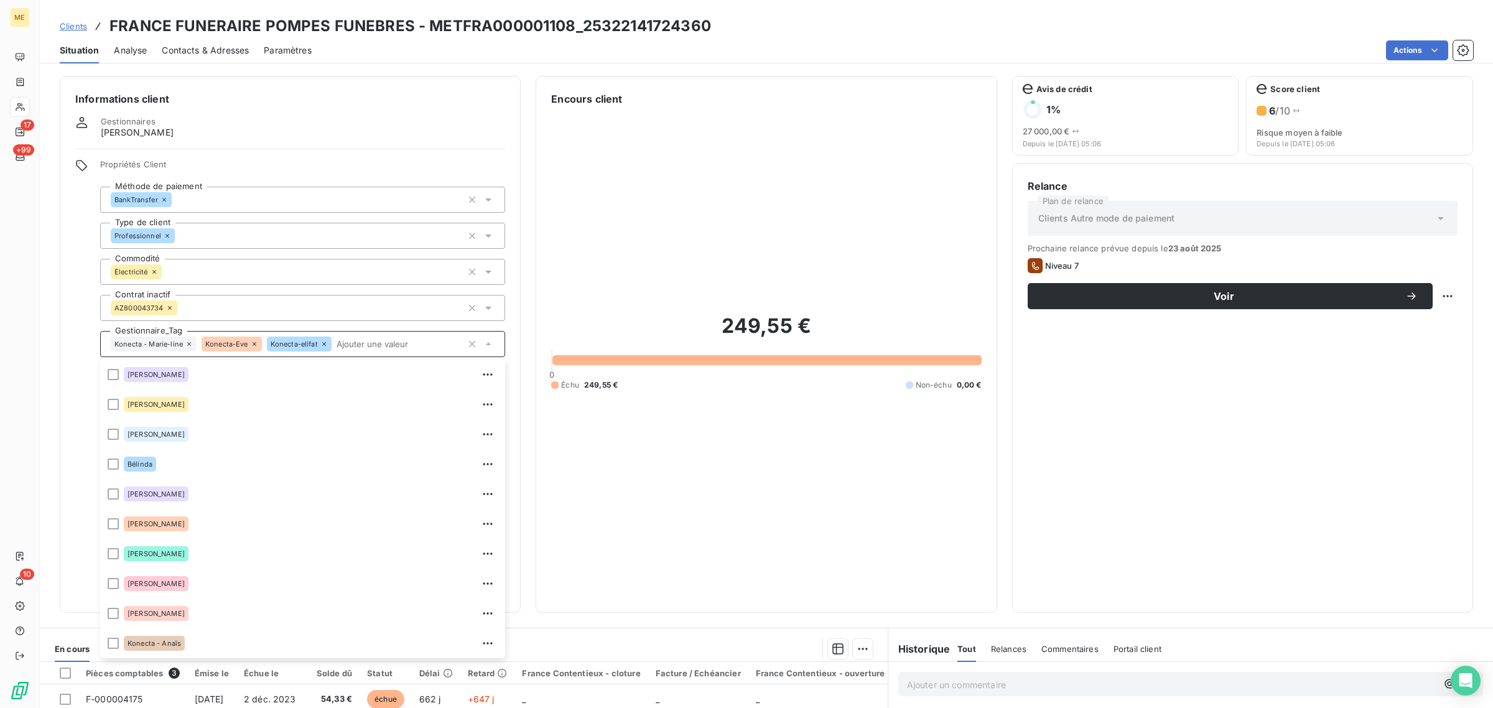
scroll to position [119, 0]
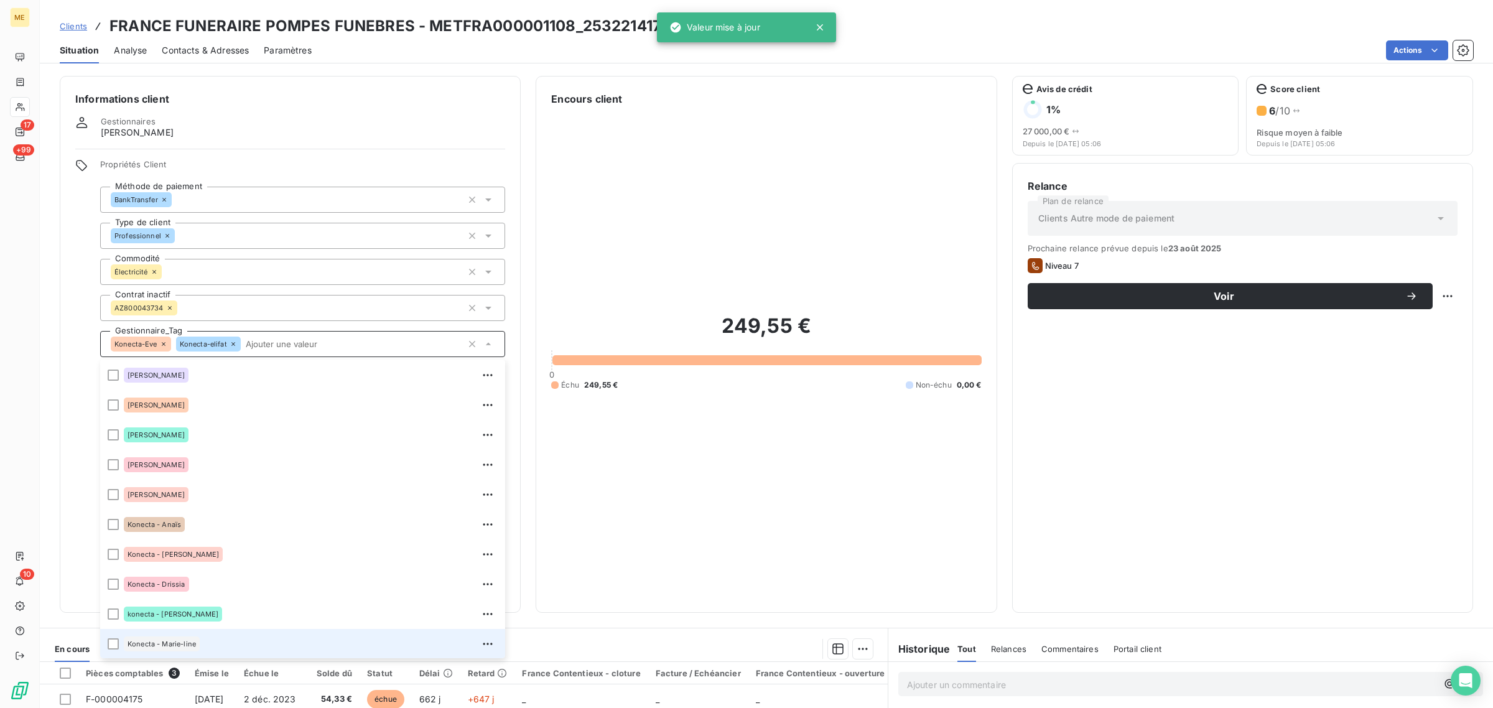
click at [233, 343] on icon at bounding box center [233, 343] width 7 height 7
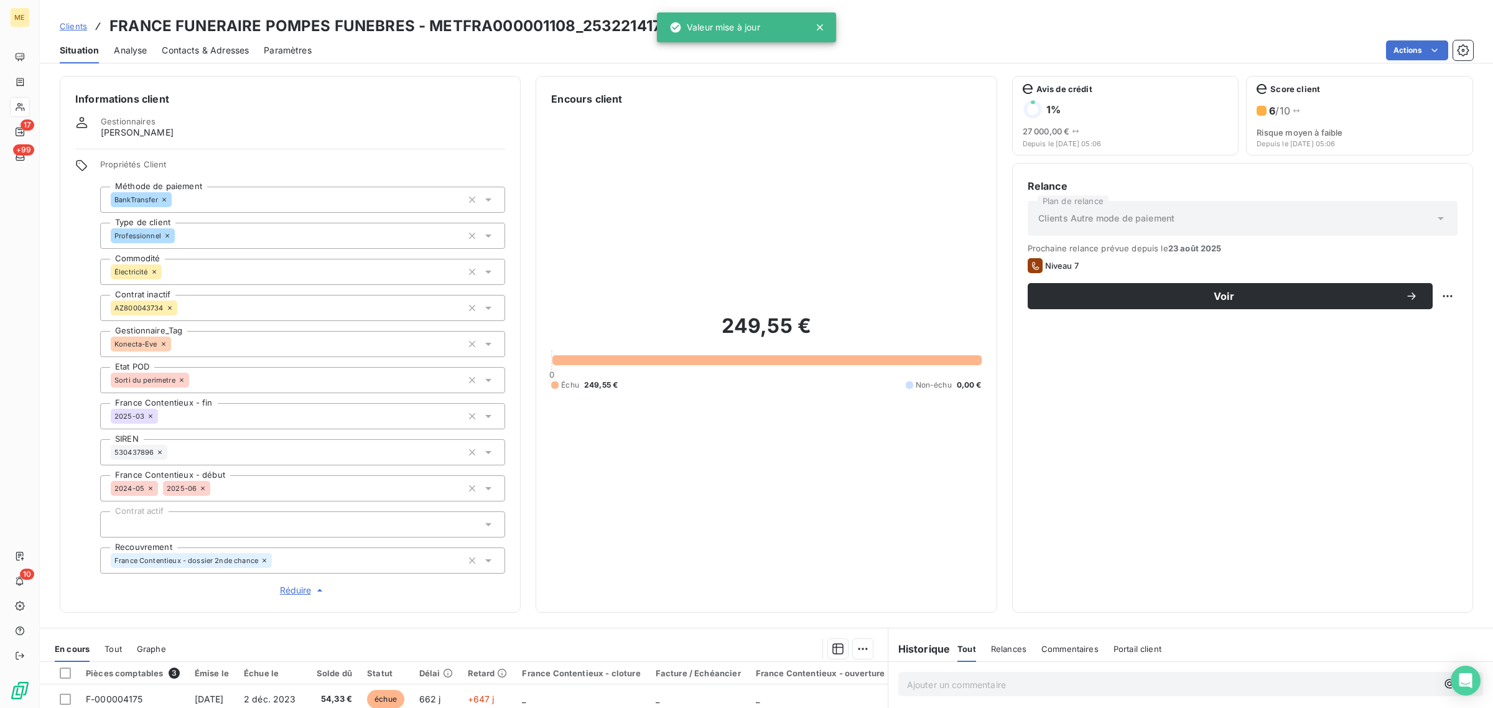
click at [165, 343] on icon at bounding box center [164, 344] width 4 height 4
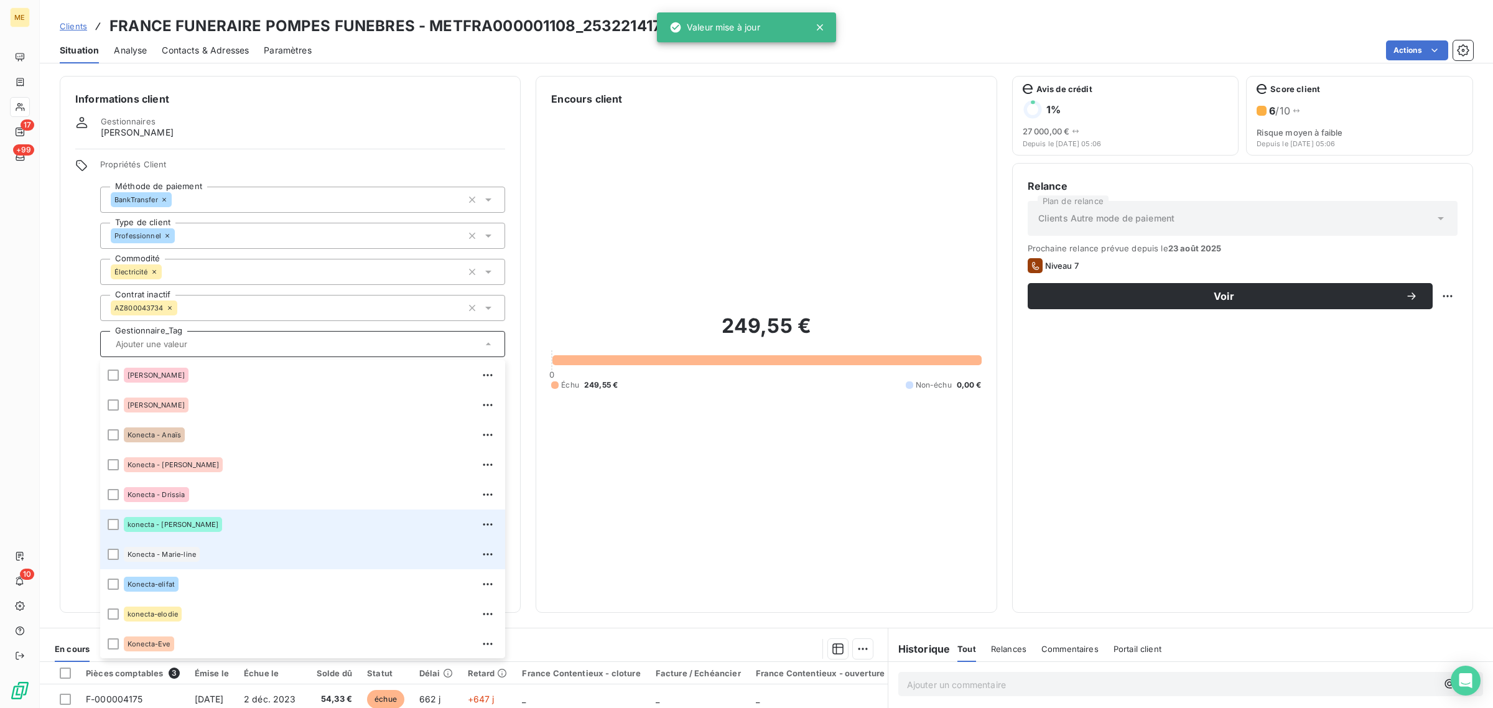
scroll to position [358, 0]
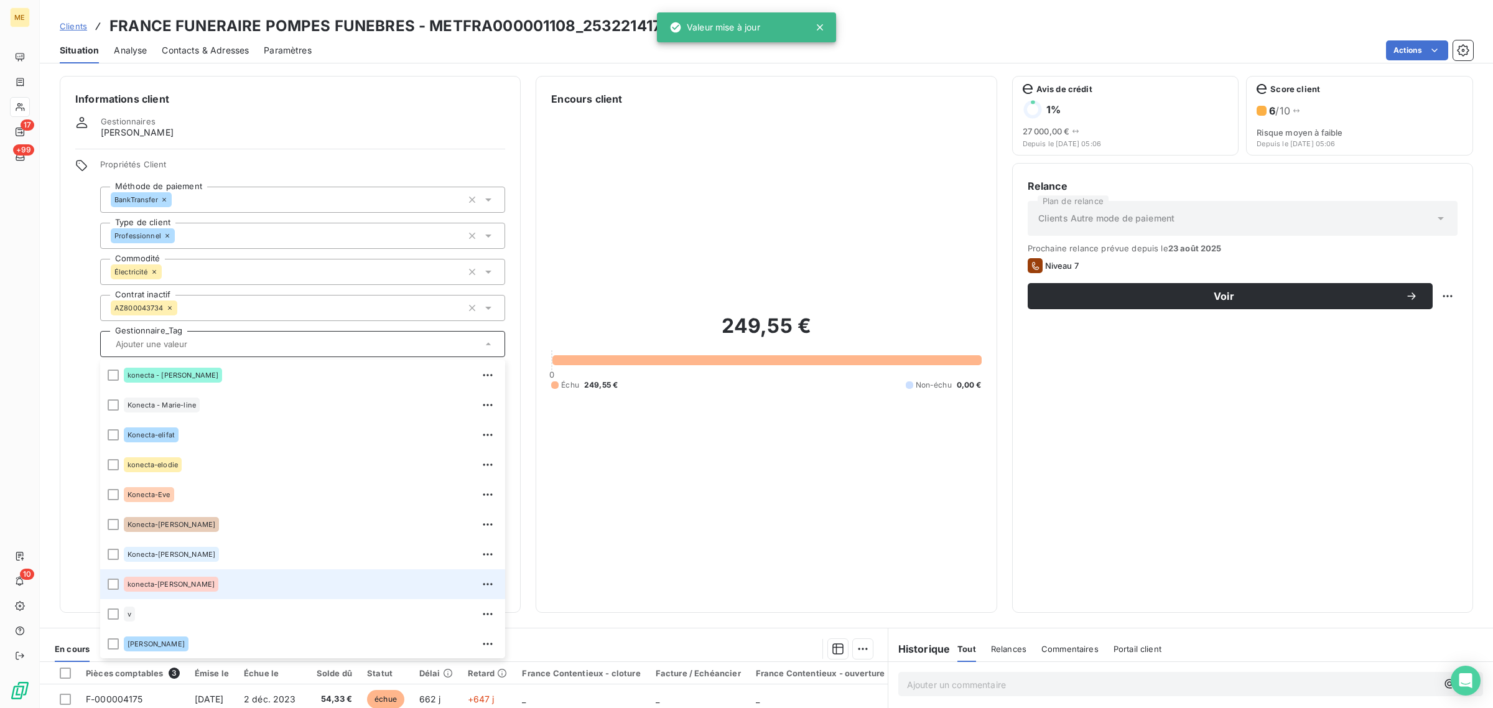
click at [172, 581] on span "konecta-[PERSON_NAME]" at bounding box center [171, 584] width 87 height 7
click at [1433, 302] on html "ME 17 +99 10 Clients FRANCE FUNERAIRE POMPES FUNEBRES - METFRA000001108_2532214…" at bounding box center [746, 354] width 1493 height 708
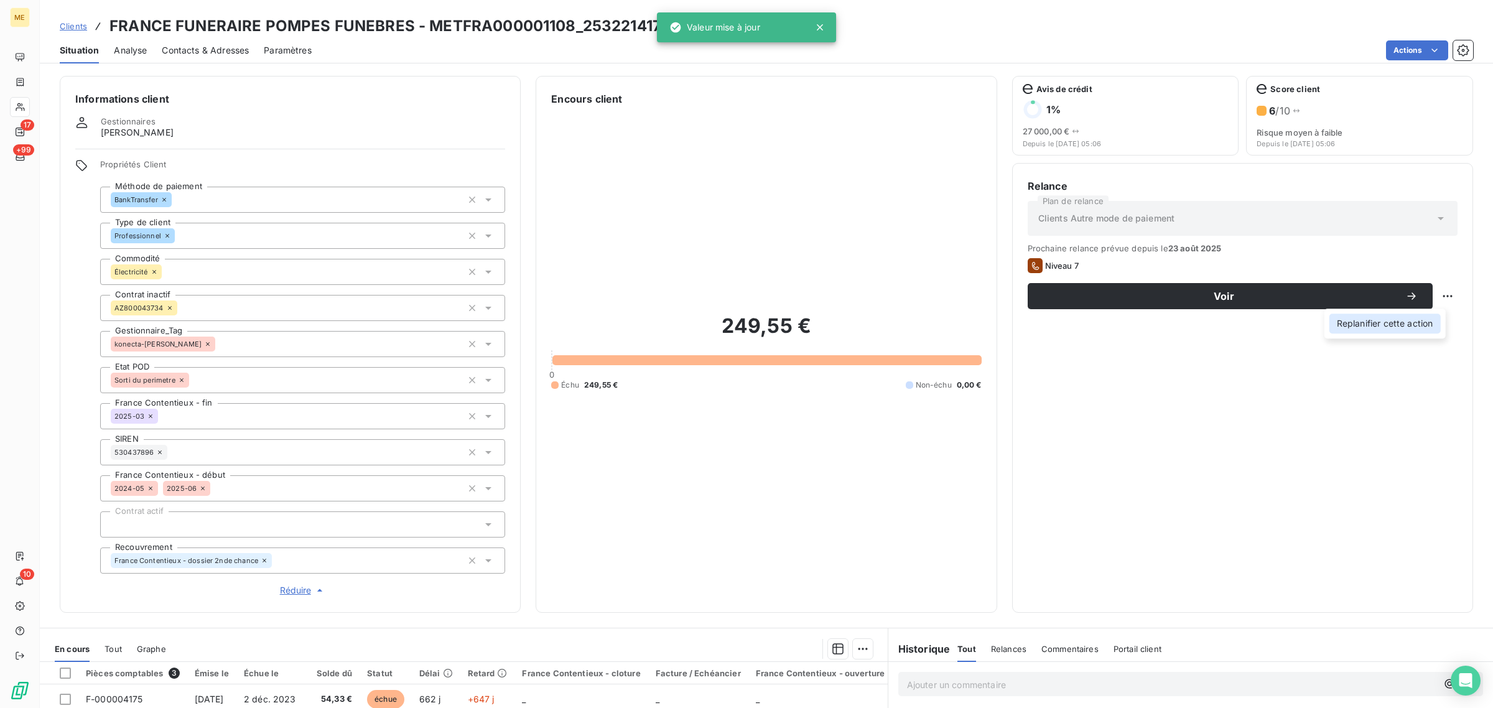
click at [1395, 328] on div "Replanifier cette action" at bounding box center [1385, 324] width 111 height 20
select select "8"
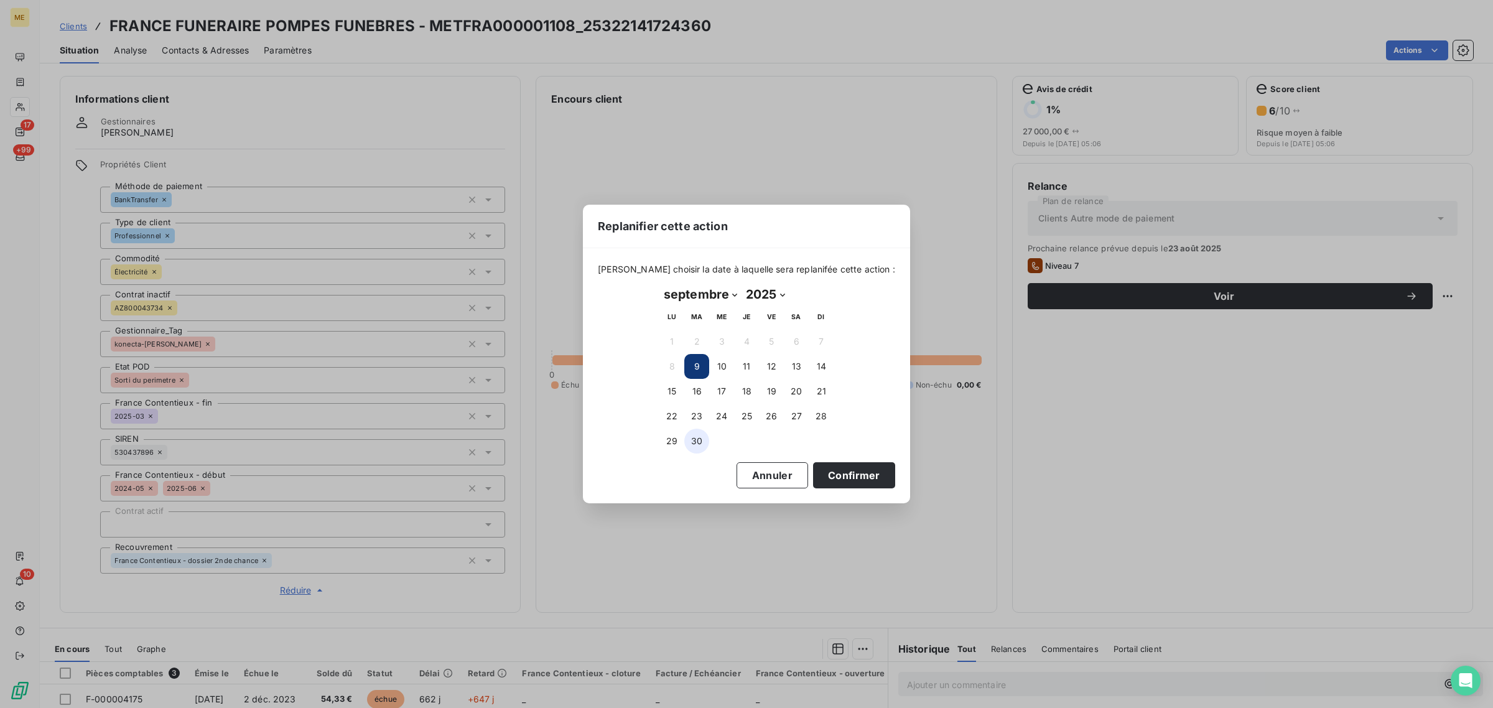
click at [702, 440] on button "30" at bounding box center [696, 441] width 25 height 25
click at [831, 469] on button "Confirmer" at bounding box center [854, 475] width 82 height 26
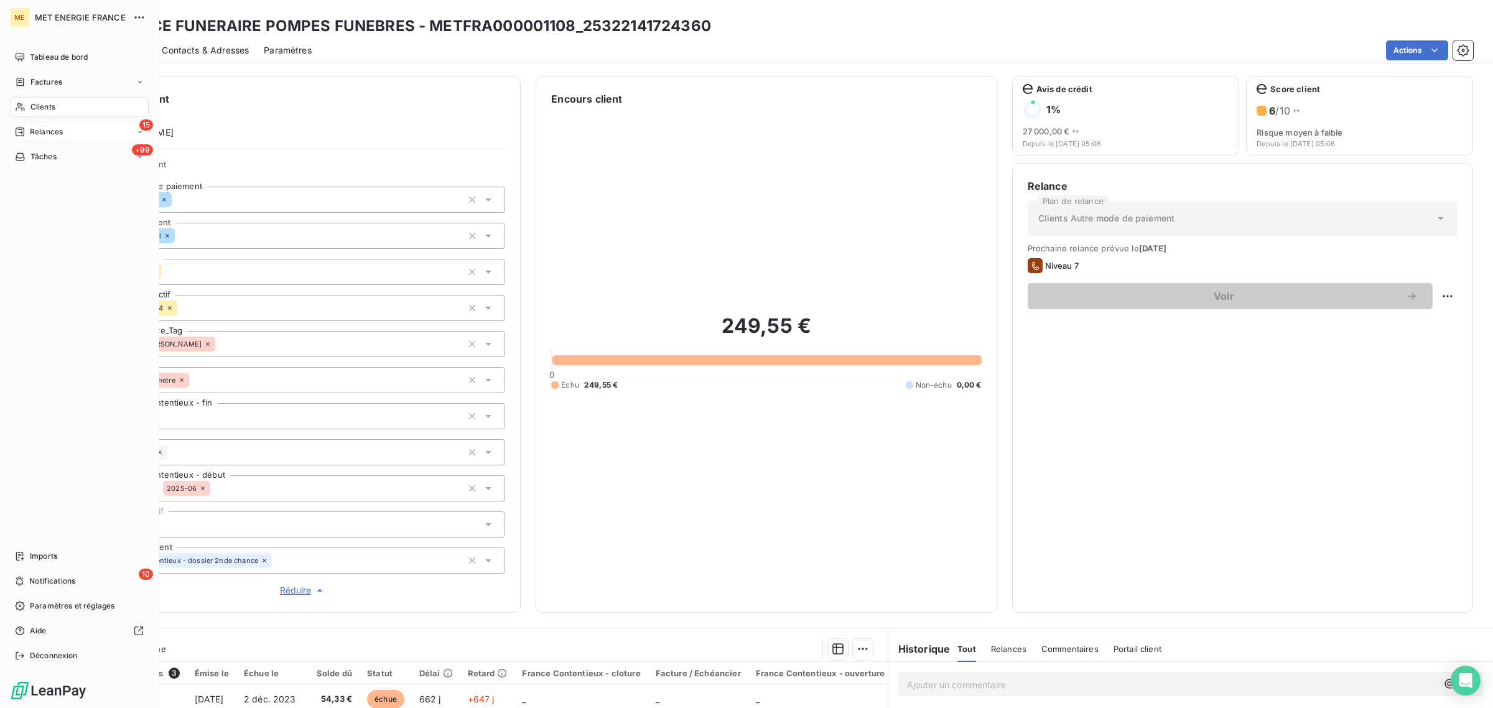
click at [37, 126] on span "Relances" at bounding box center [46, 131] width 33 height 11
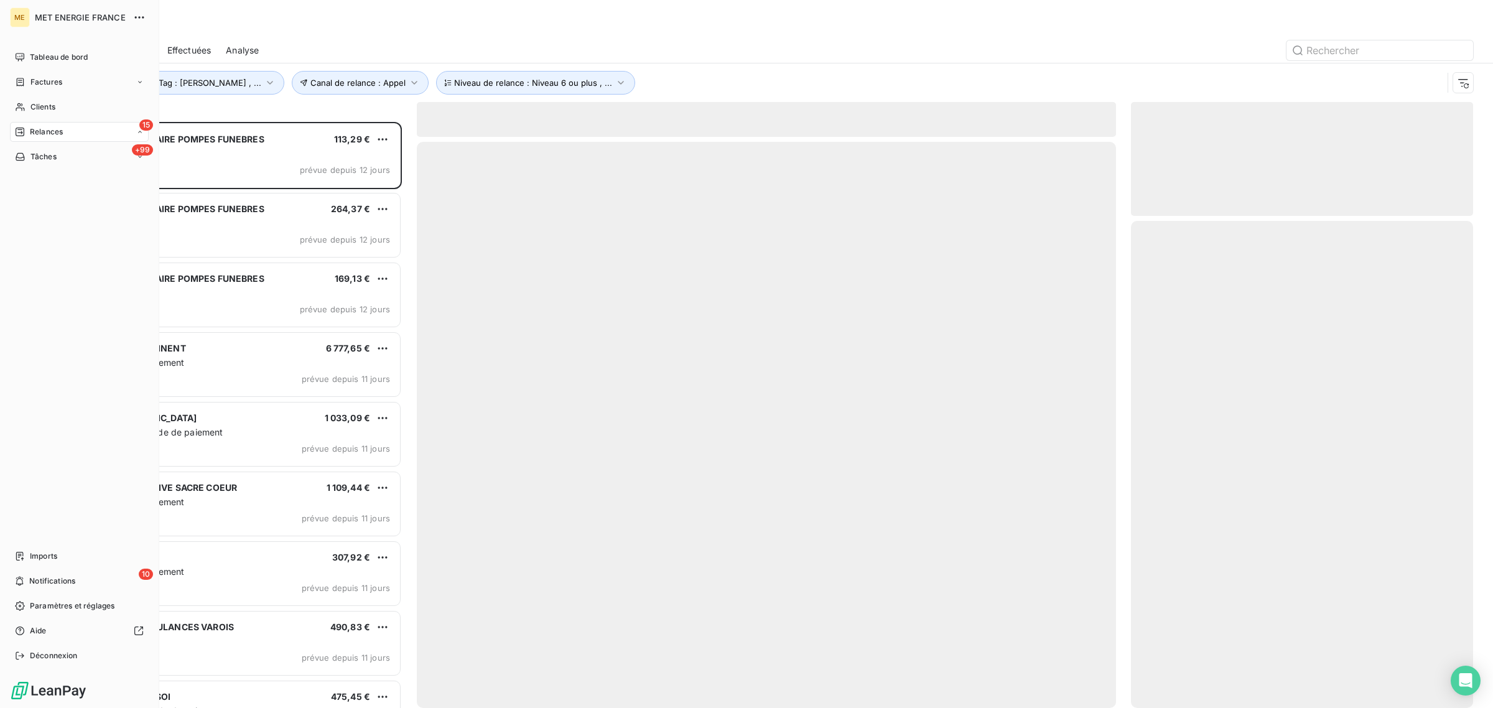
scroll to position [574, 330]
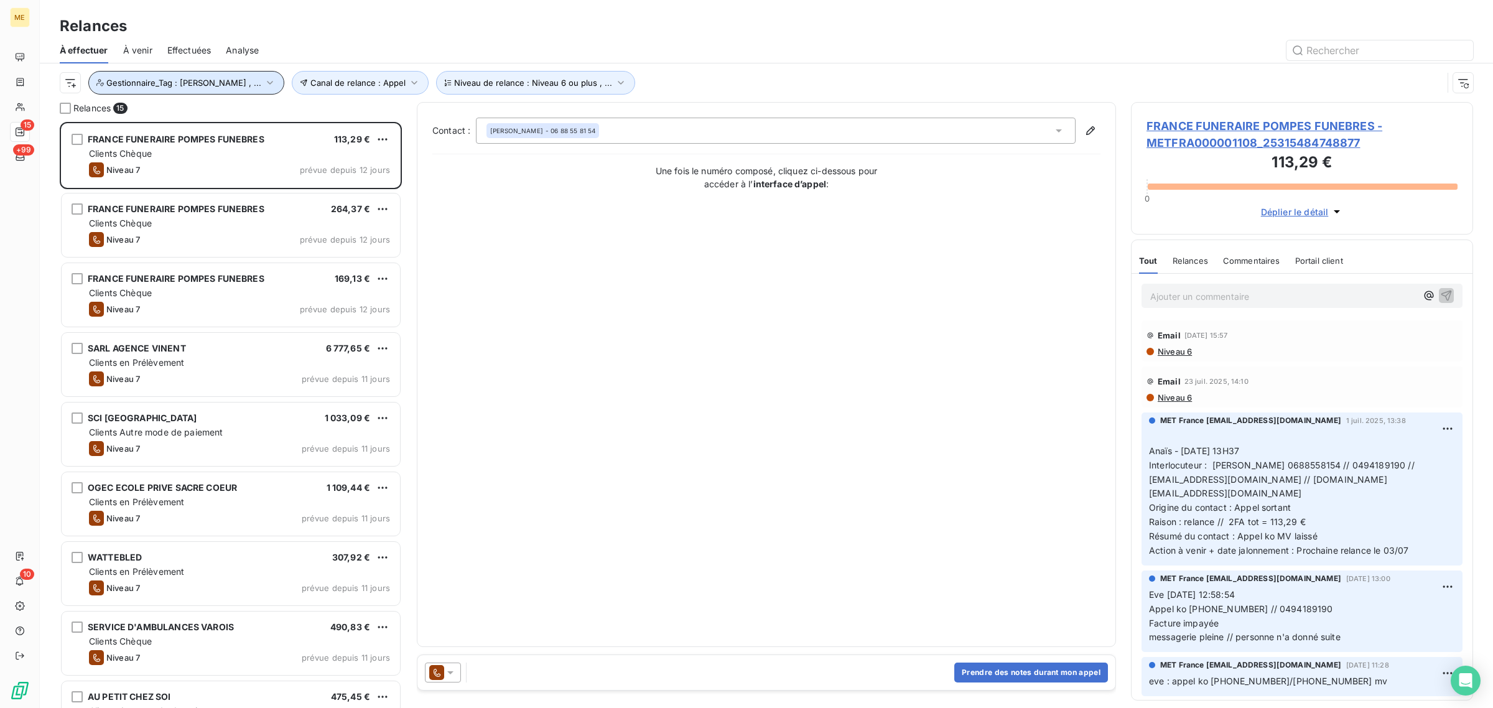
click at [205, 87] on span "Gestionnaire_Tag : [PERSON_NAME] , ..." at bounding box center [183, 83] width 155 height 10
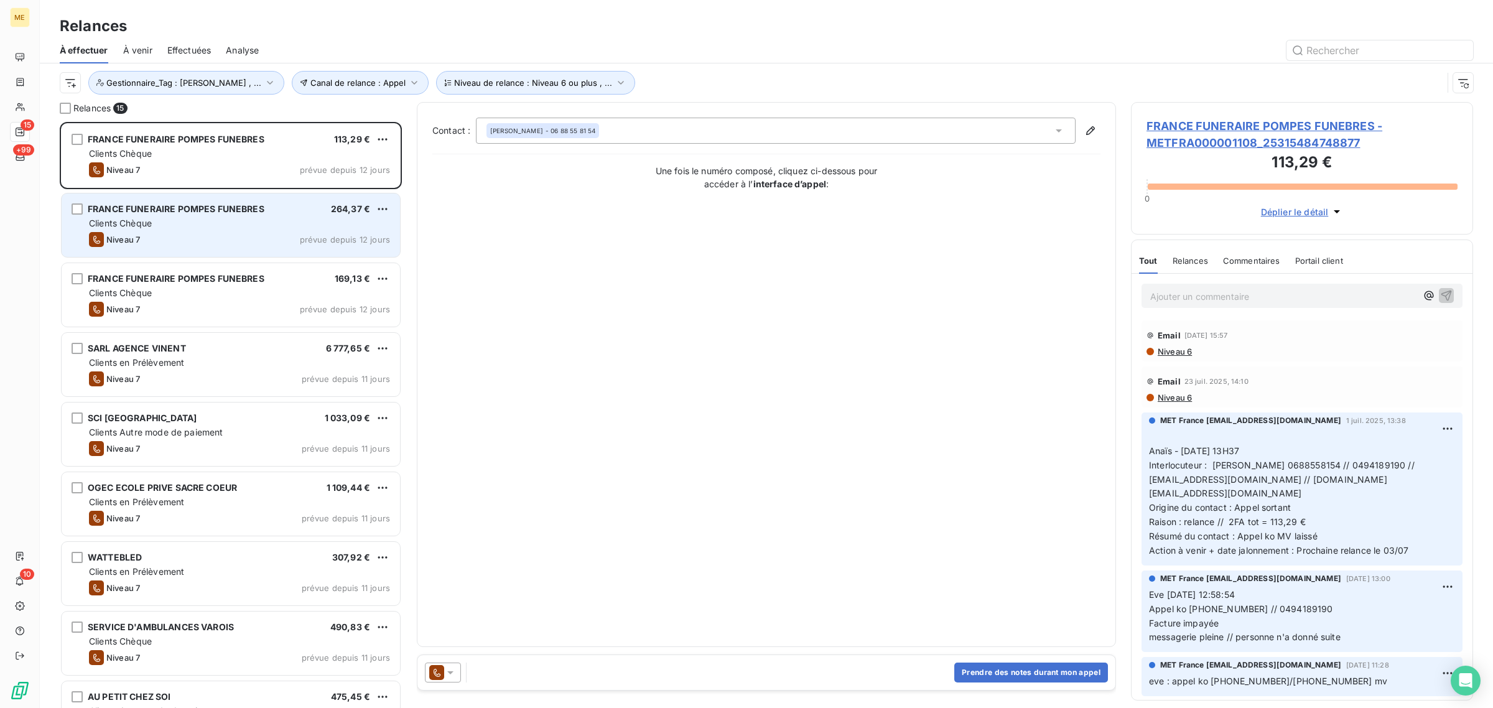
click at [244, 244] on div "Niveau 7 prévue depuis 12 jours" at bounding box center [239, 239] width 301 height 15
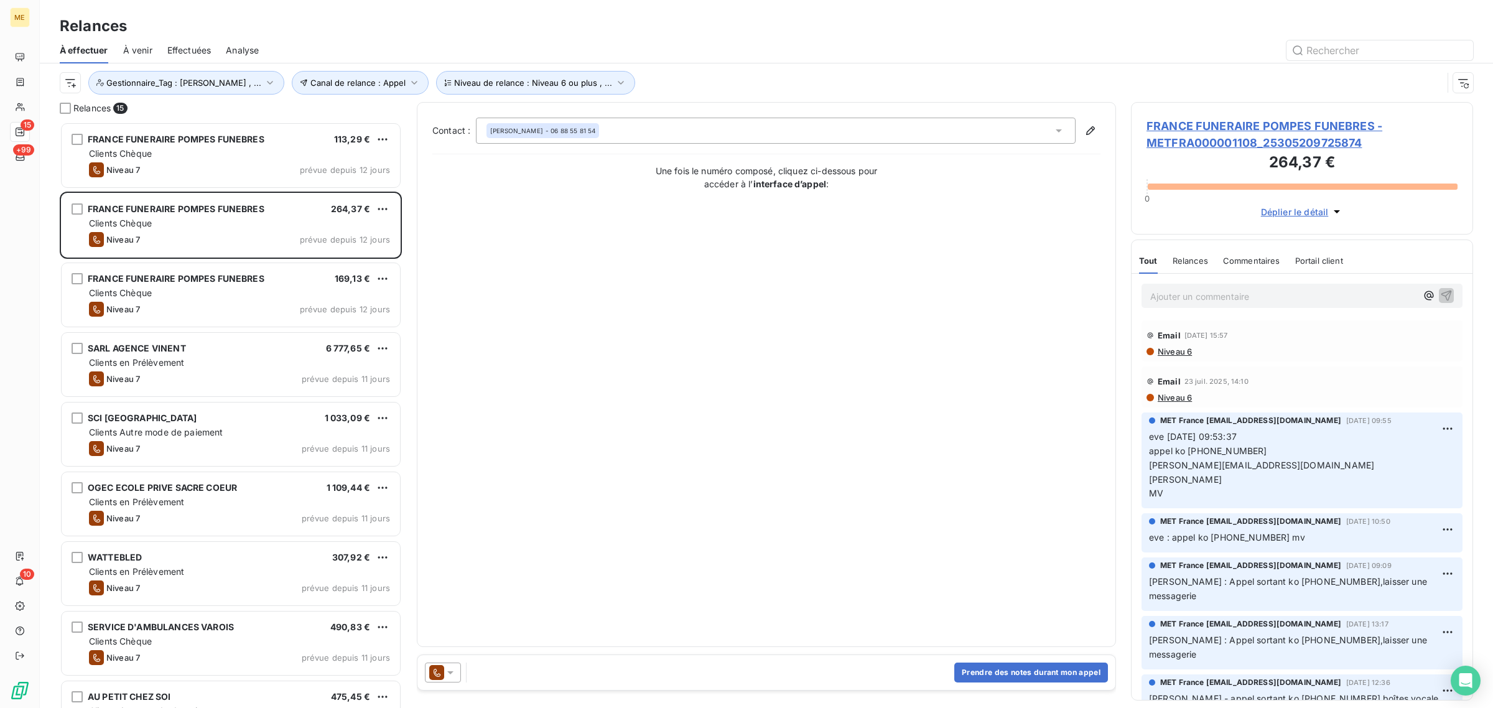
click at [1255, 136] on span "FRANCE FUNERAIRE POMPES FUNEBRES - METFRA000001108_25305209725874" at bounding box center [1302, 135] width 311 height 34
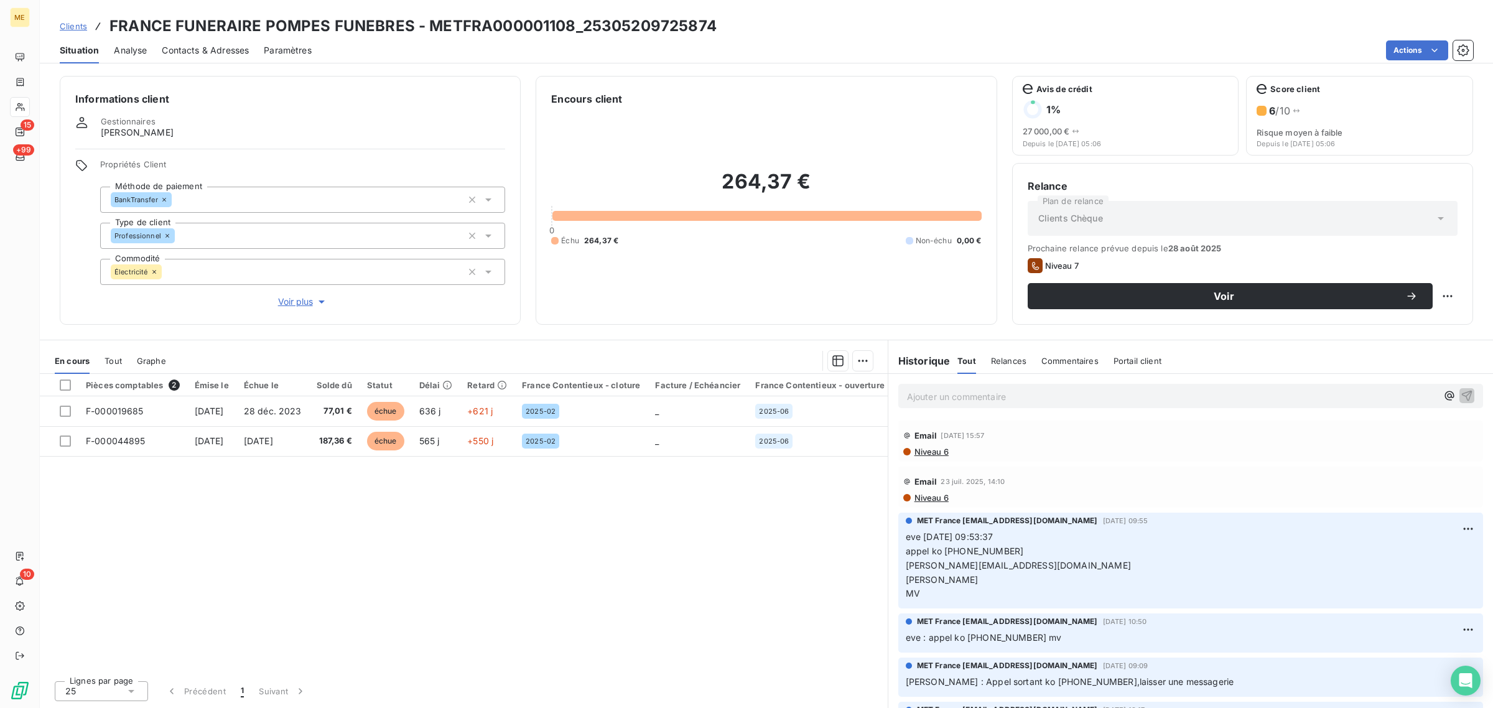
click at [287, 304] on span "Voir plus" at bounding box center [303, 302] width 50 height 12
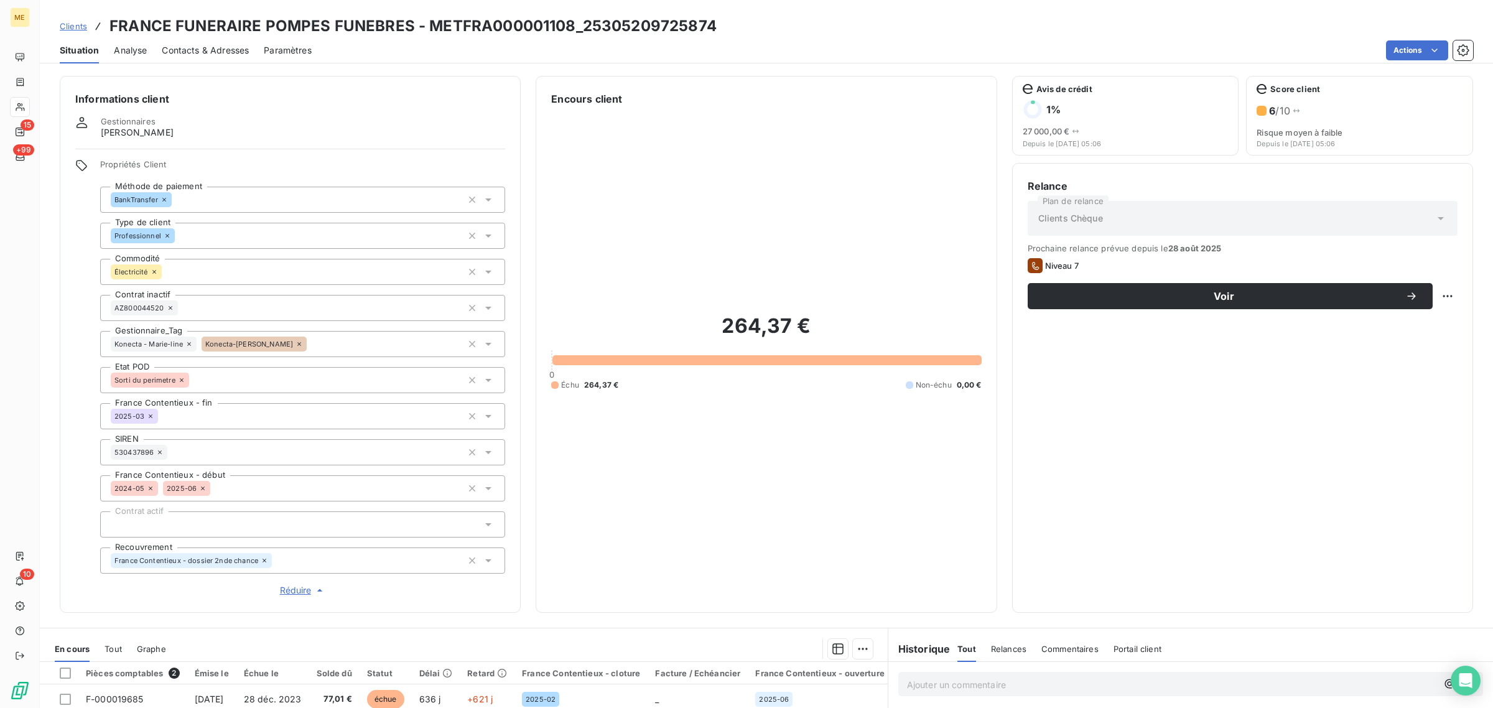
click at [185, 343] on icon at bounding box center [188, 343] width 7 height 7
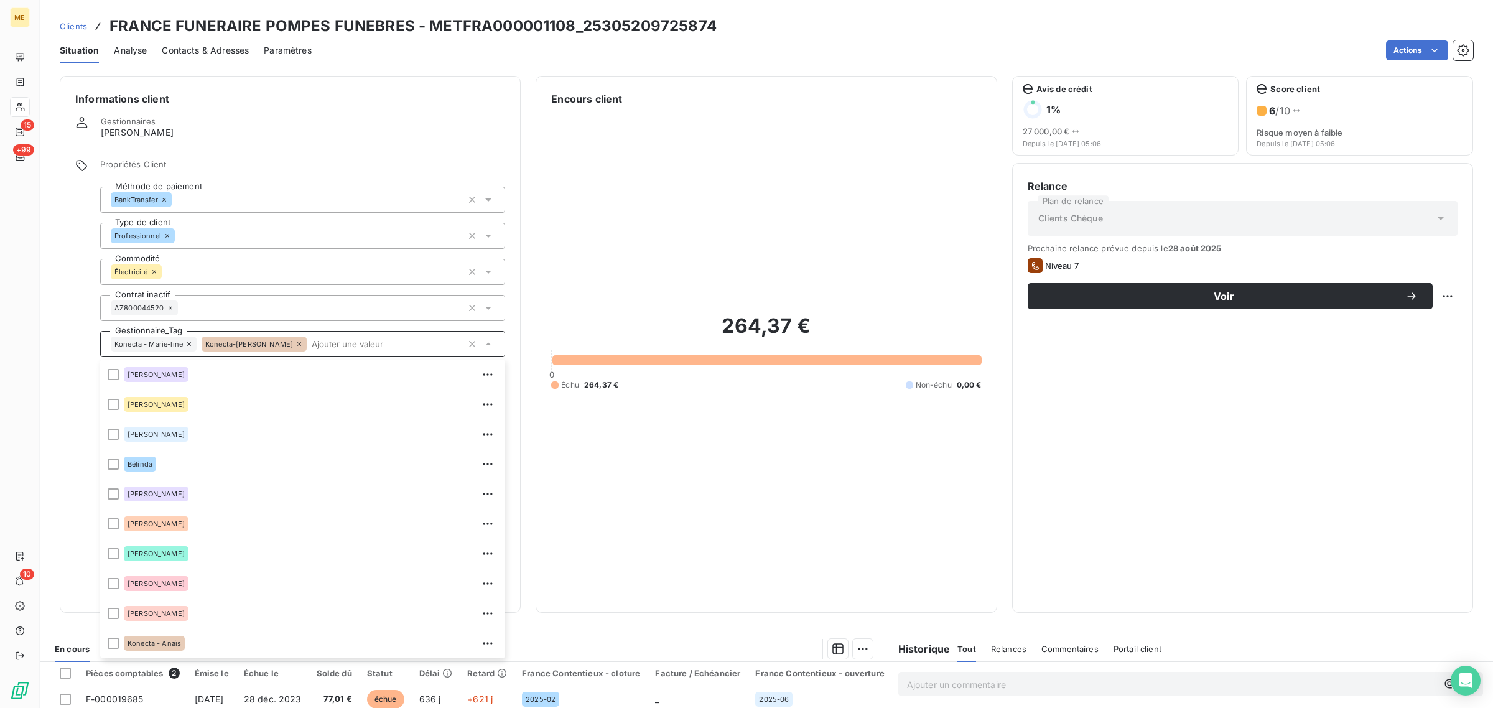
scroll to position [119, 0]
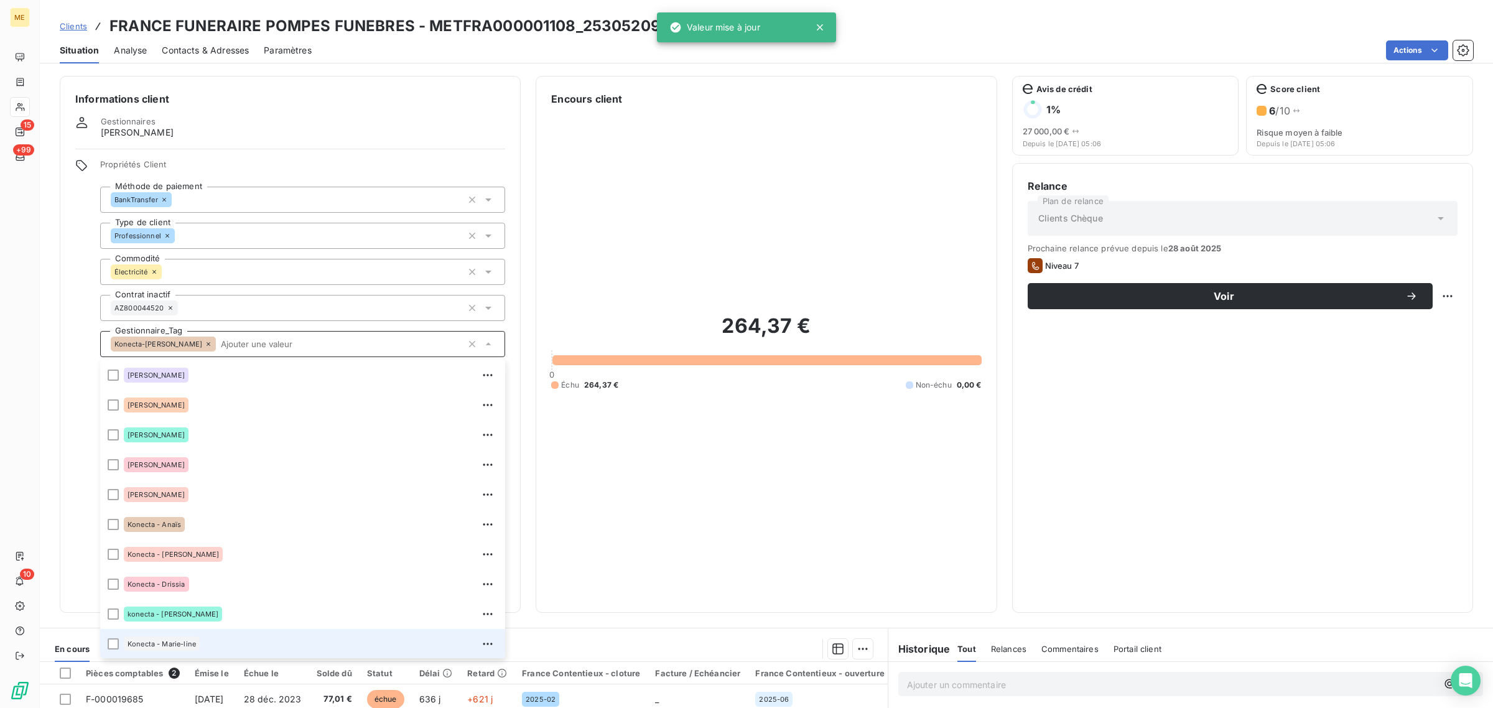
click at [205, 342] on icon at bounding box center [208, 343] width 7 height 7
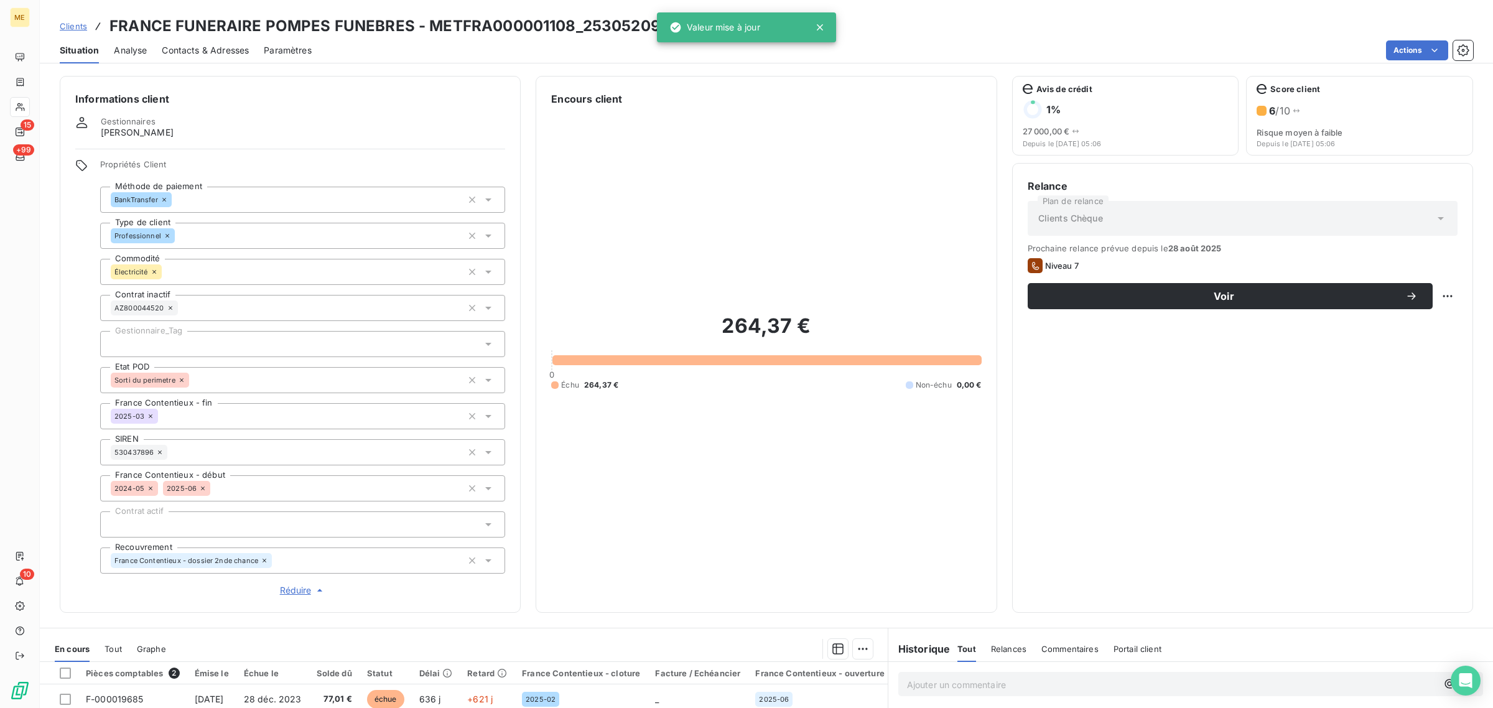
click at [175, 342] on div at bounding box center [302, 344] width 405 height 26
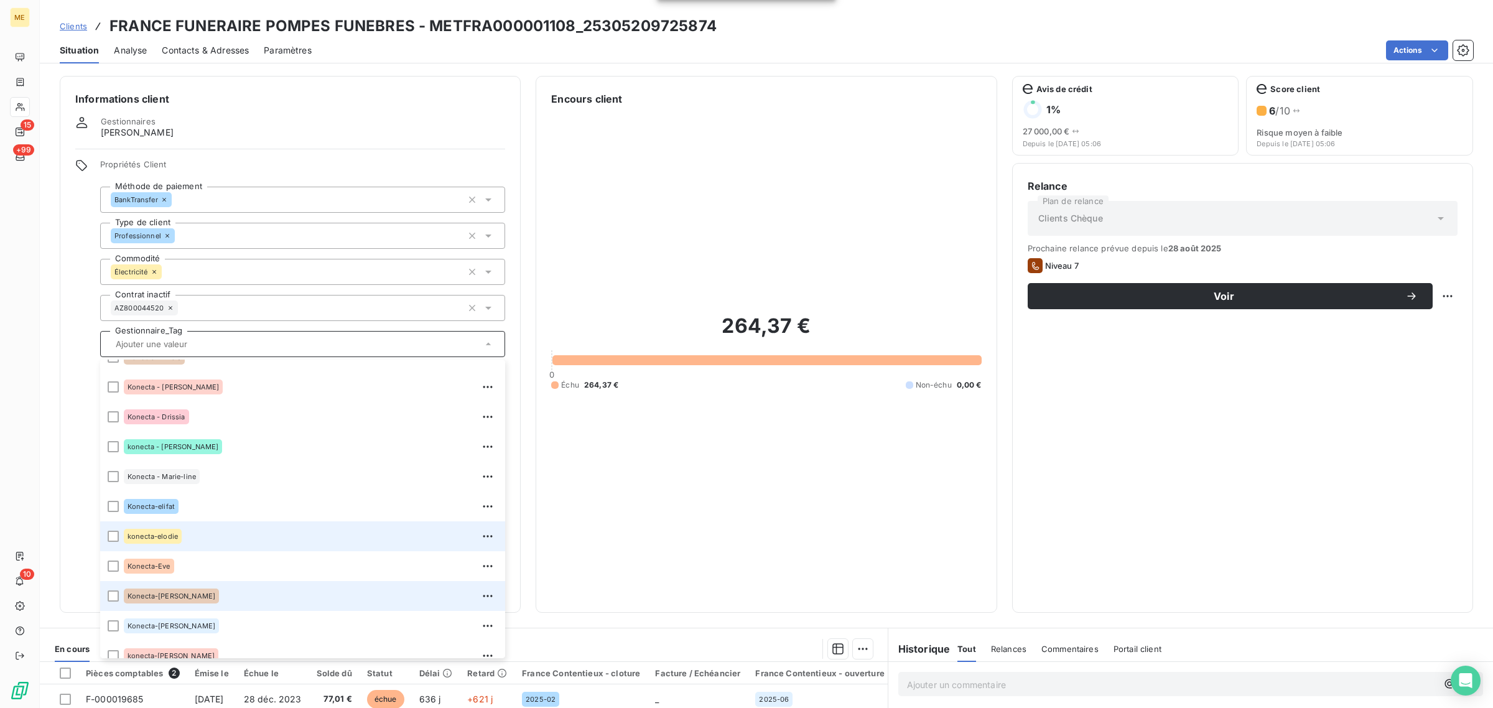
scroll to position [358, 0]
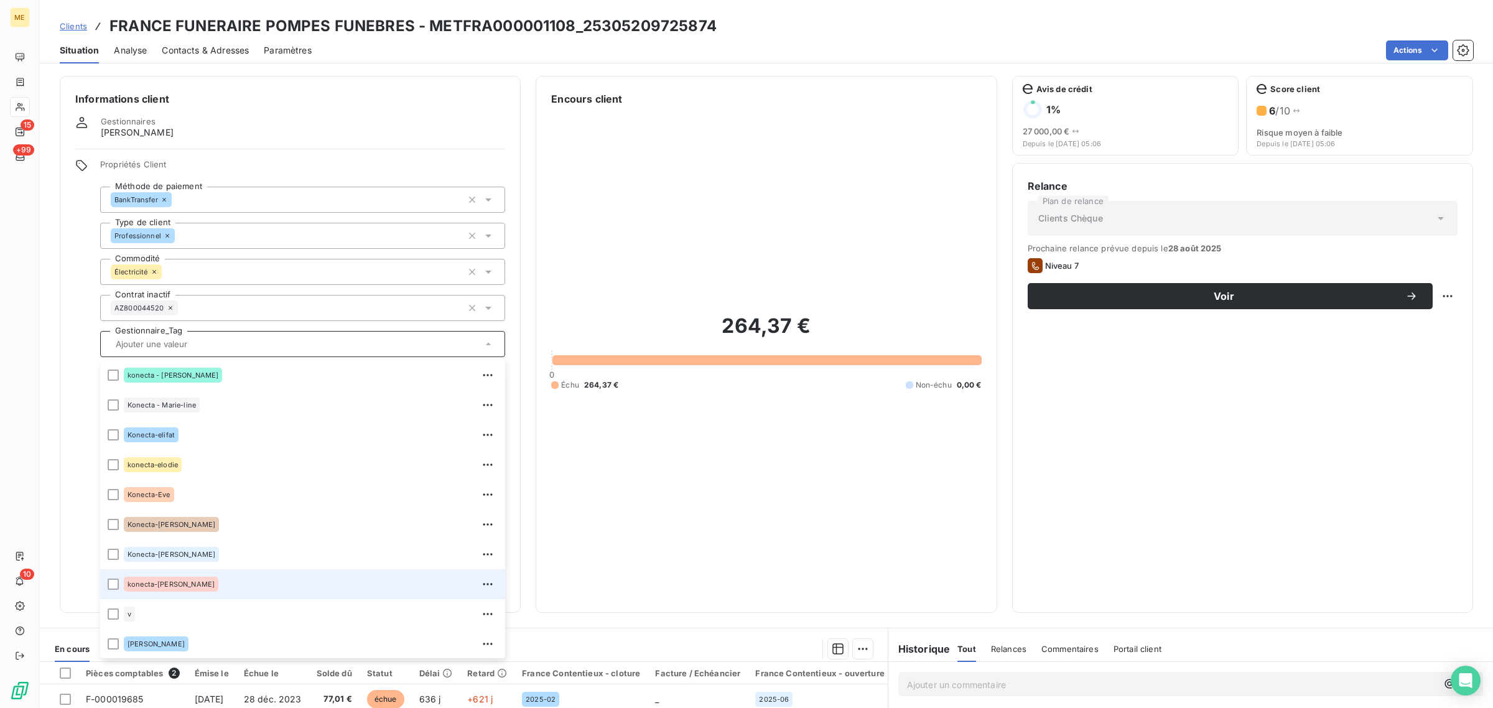
click at [203, 579] on div "konecta-[PERSON_NAME]" at bounding box center [311, 584] width 374 height 20
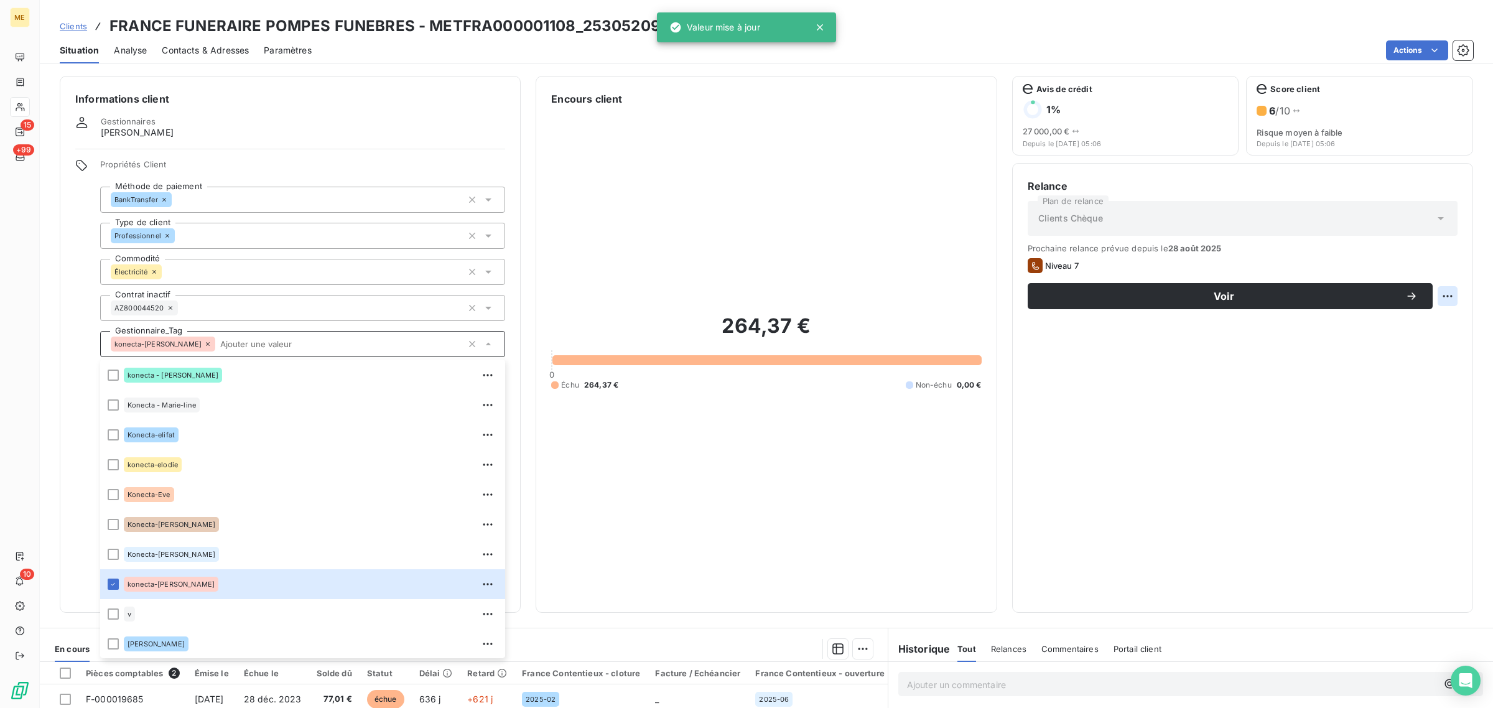
click at [1437, 297] on html "ME 15 +99 10 Clients FRANCE FUNERAIRE POMPES FUNEBRES - METFRA000001108_2530520…" at bounding box center [746, 354] width 1493 height 708
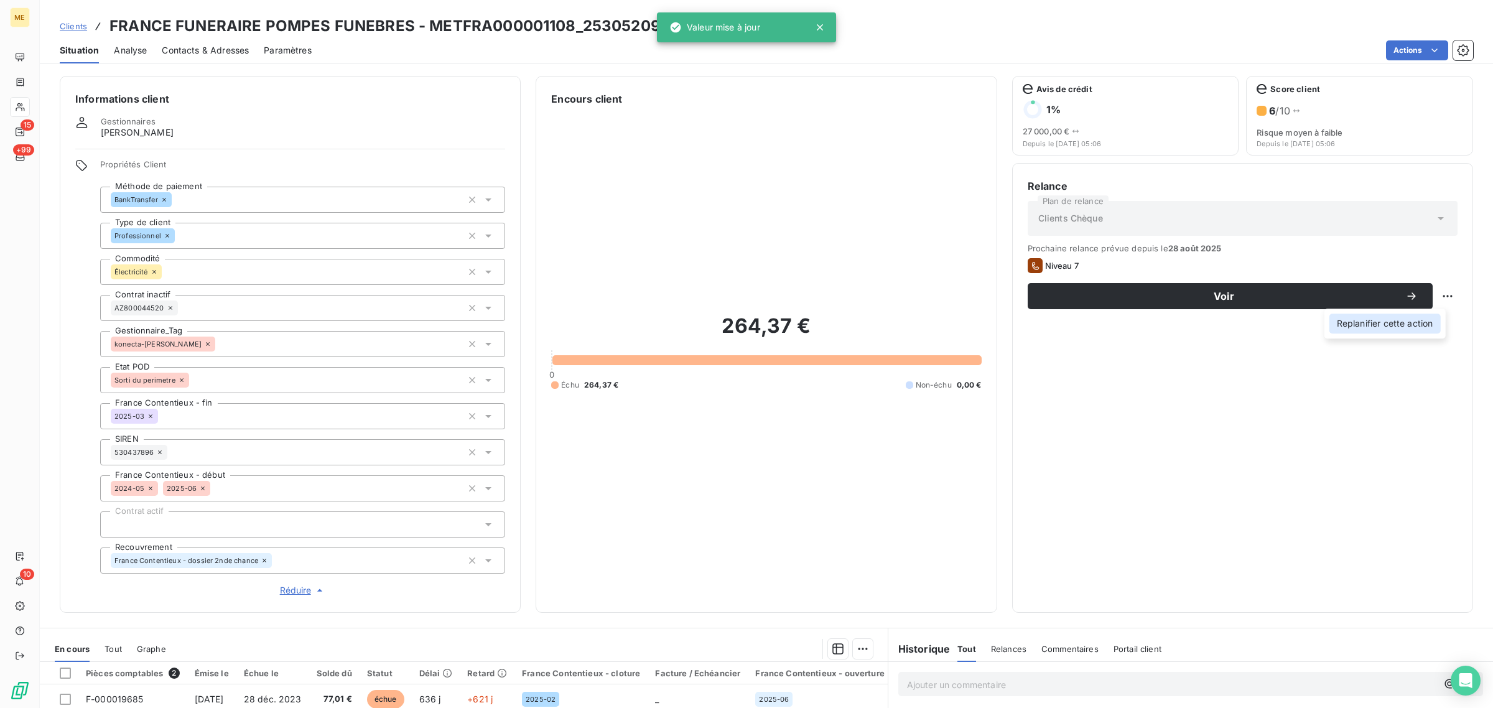
click at [1430, 314] on div "Replanifier cette action" at bounding box center [1385, 324] width 111 height 20
select select "8"
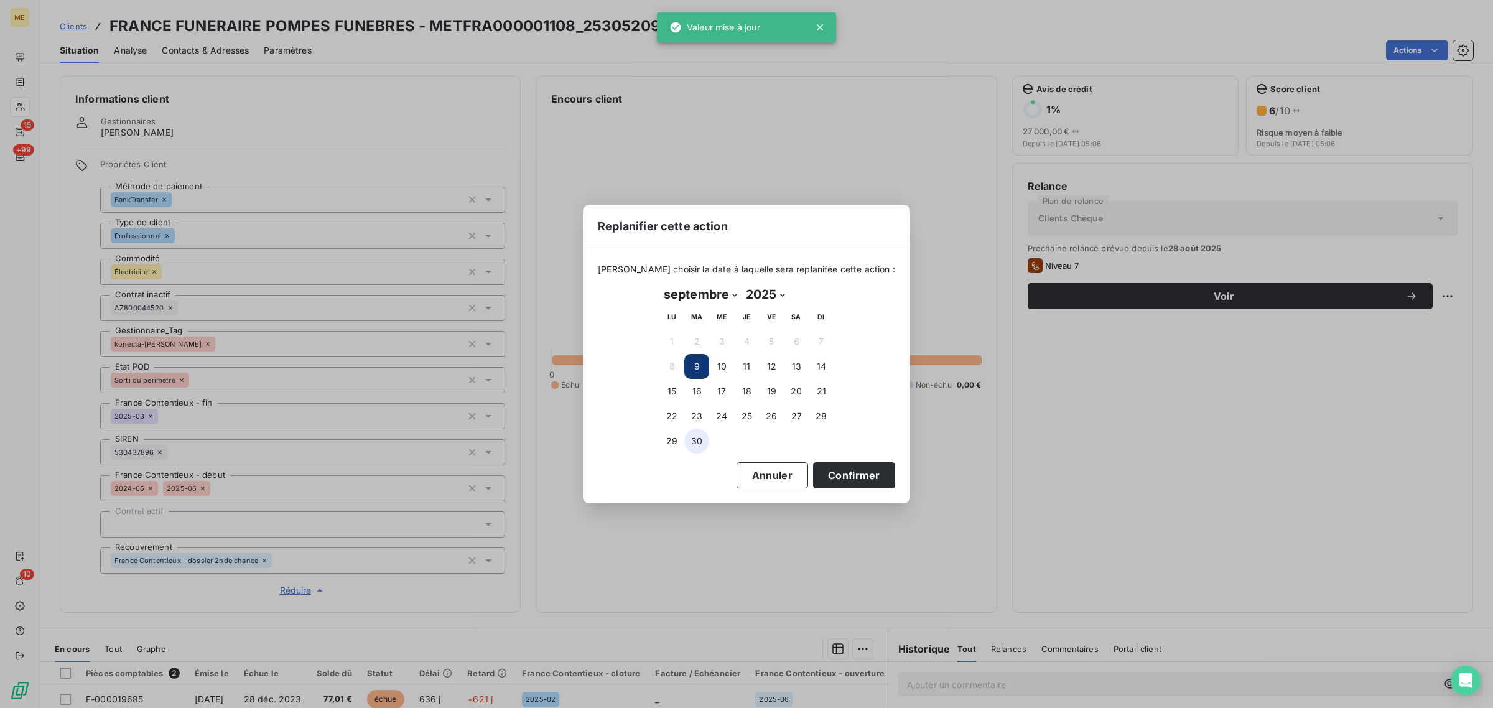
click at [700, 440] on button "30" at bounding box center [696, 441] width 25 height 25
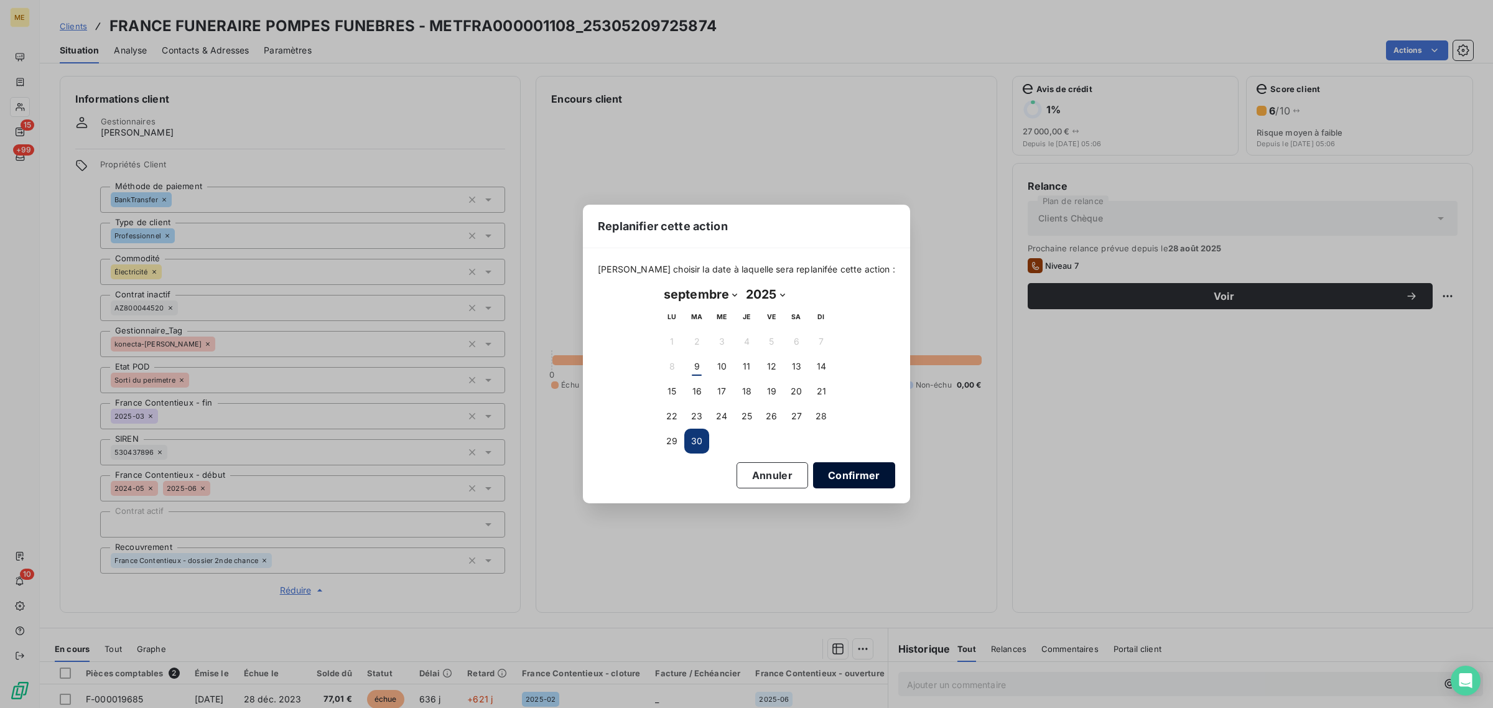
click at [841, 483] on button "Confirmer" at bounding box center [854, 475] width 82 height 26
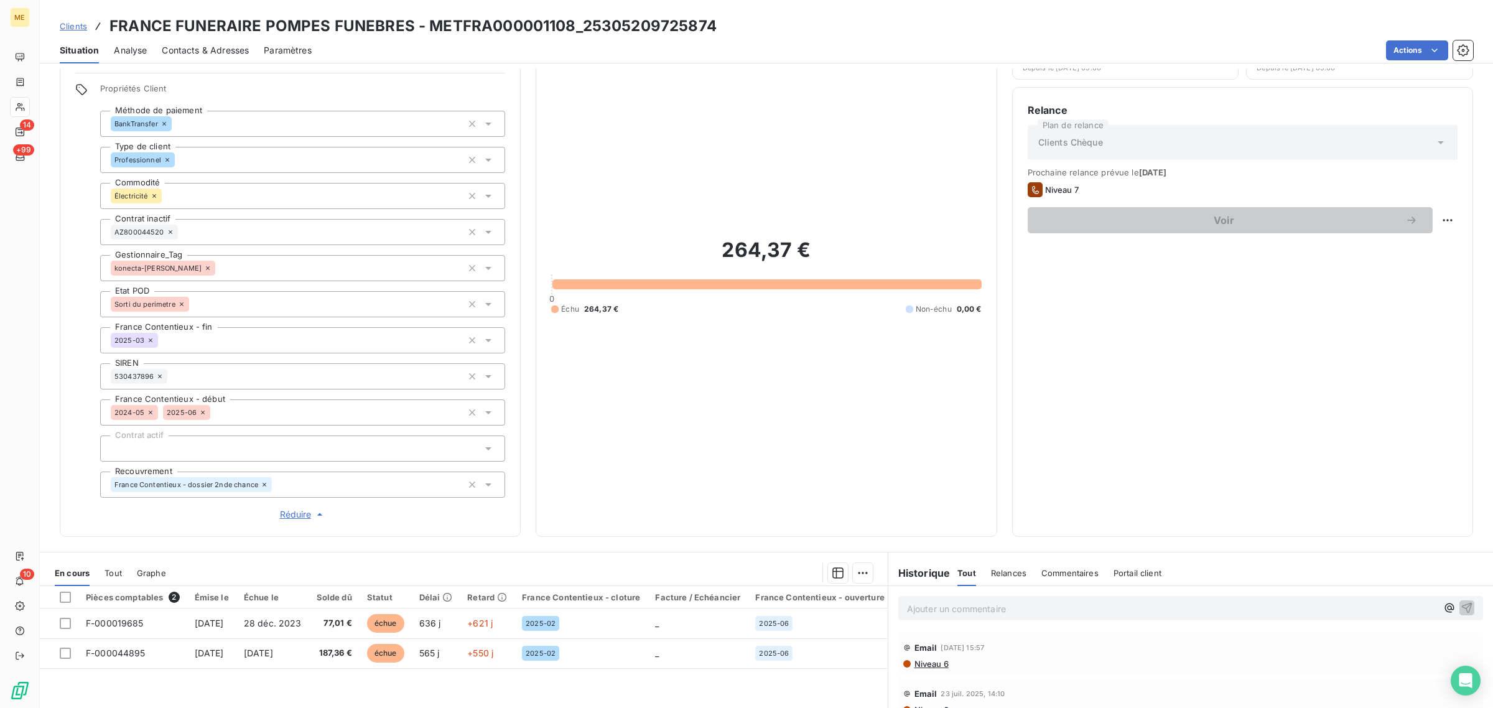
scroll to position [0, 0]
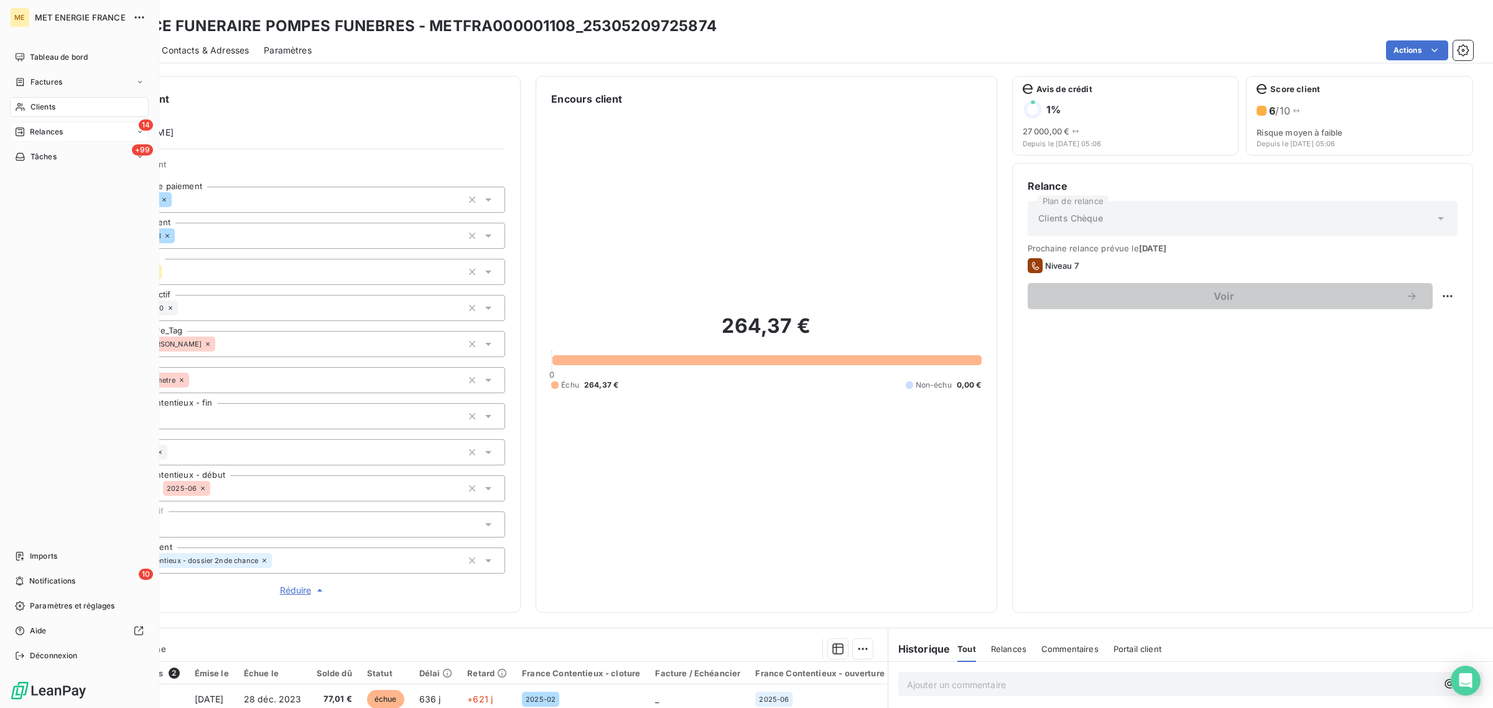
click at [16, 129] on icon at bounding box center [20, 132] width 10 height 10
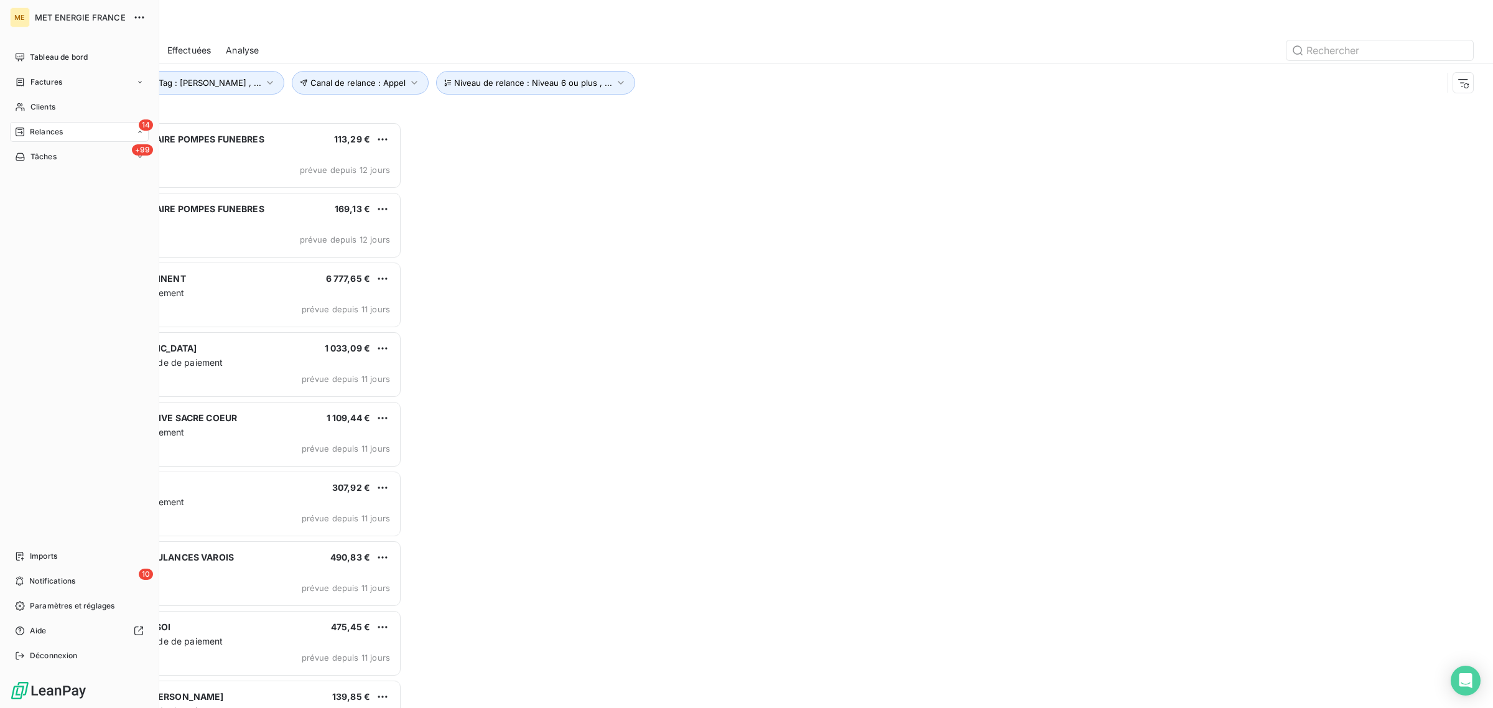
scroll to position [574, 330]
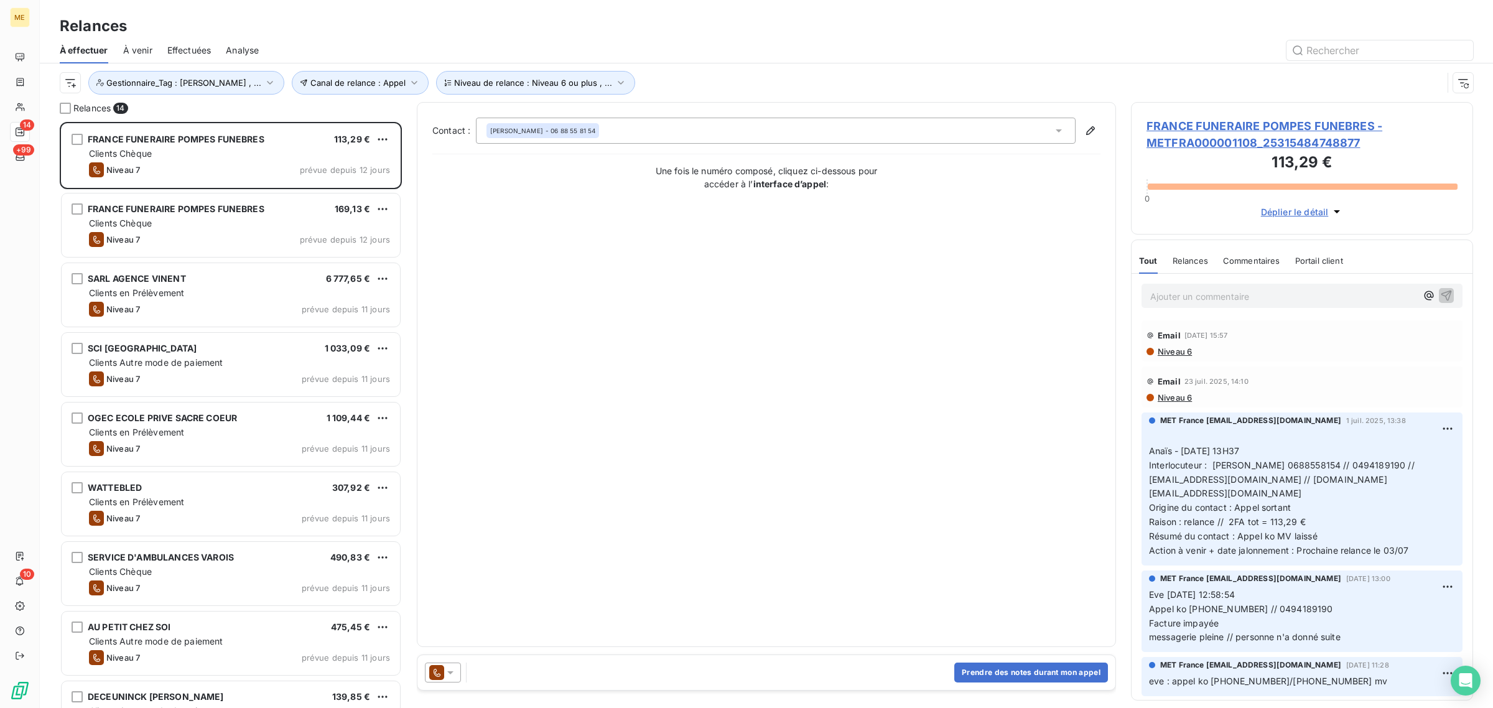
click at [1238, 128] on span "FRANCE FUNERAIRE POMPES FUNEBRES - METFRA000001108_25315484748877" at bounding box center [1302, 135] width 311 height 34
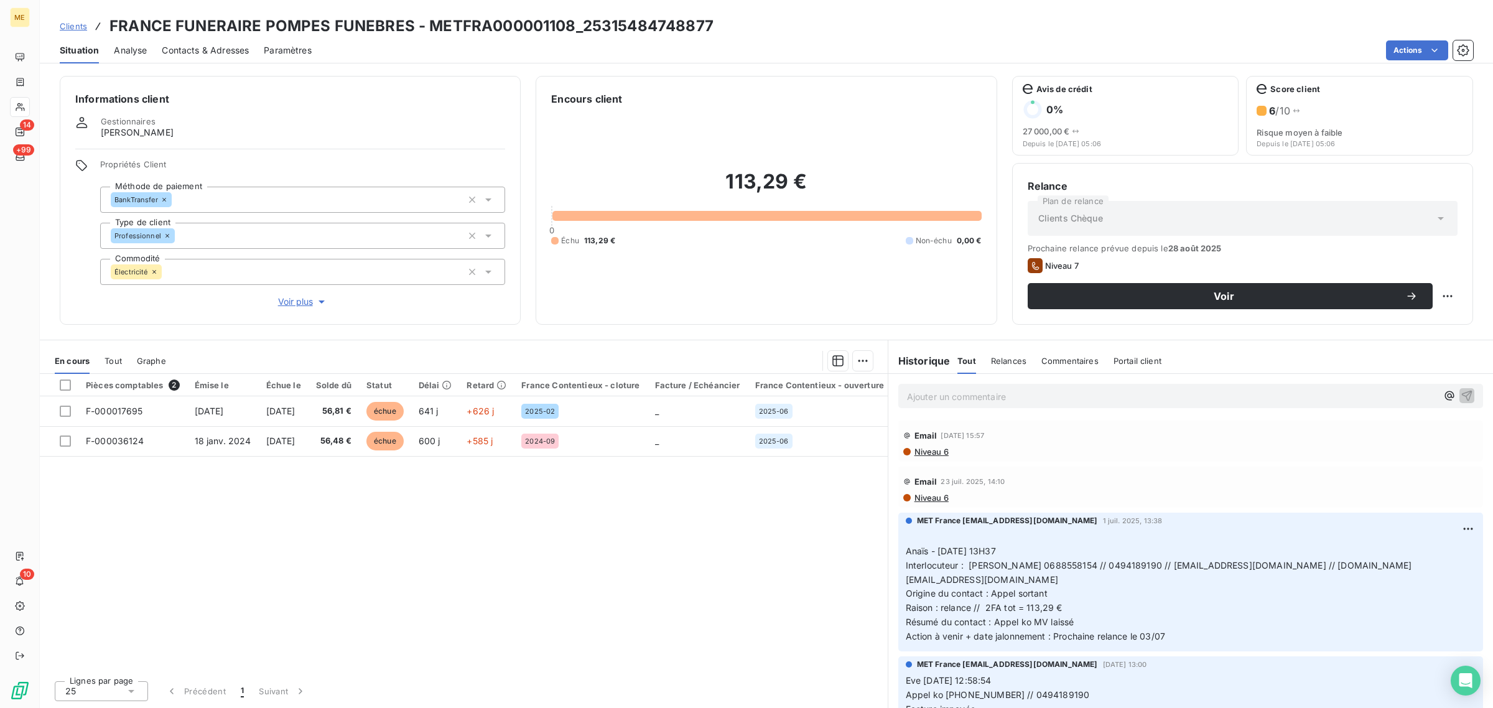
click at [286, 303] on span "Voir plus" at bounding box center [303, 302] width 50 height 12
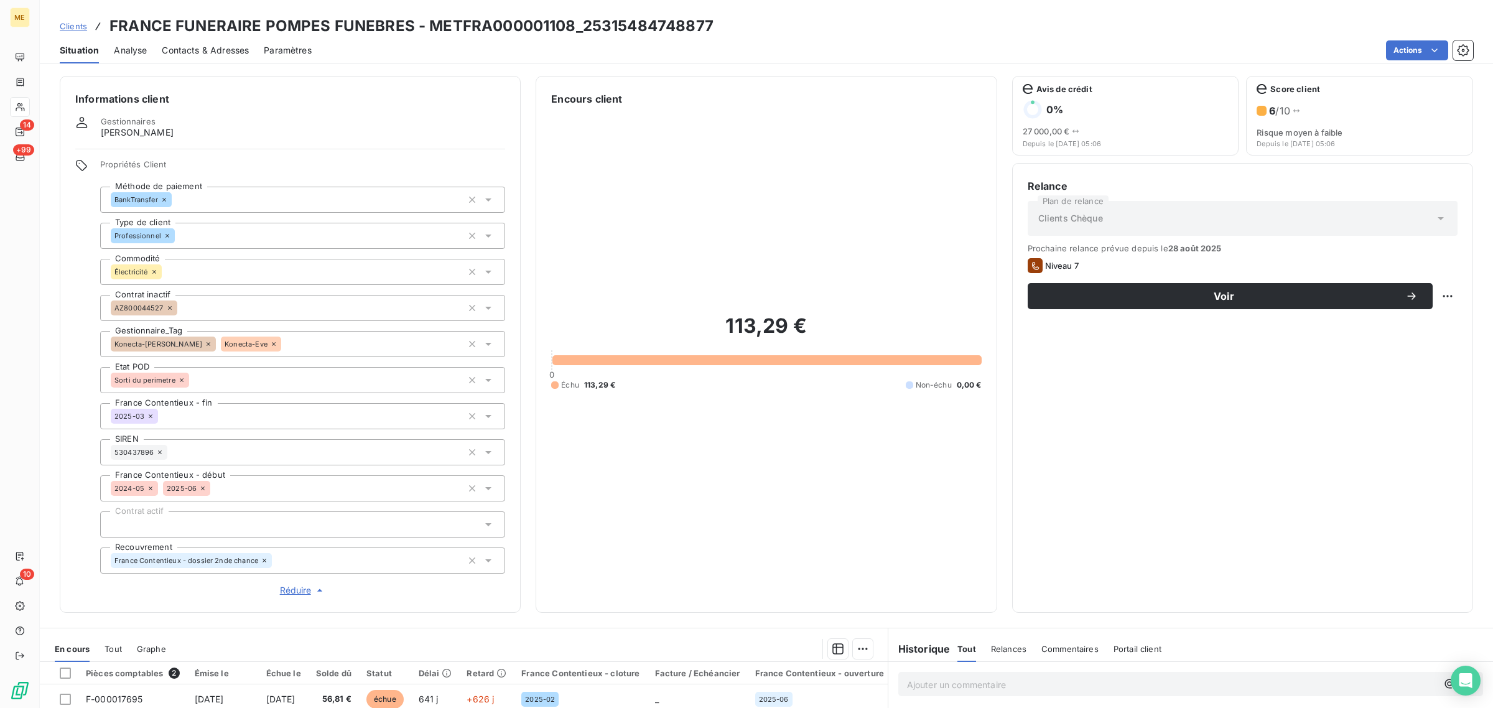
click at [207, 343] on icon at bounding box center [209, 344] width 4 height 4
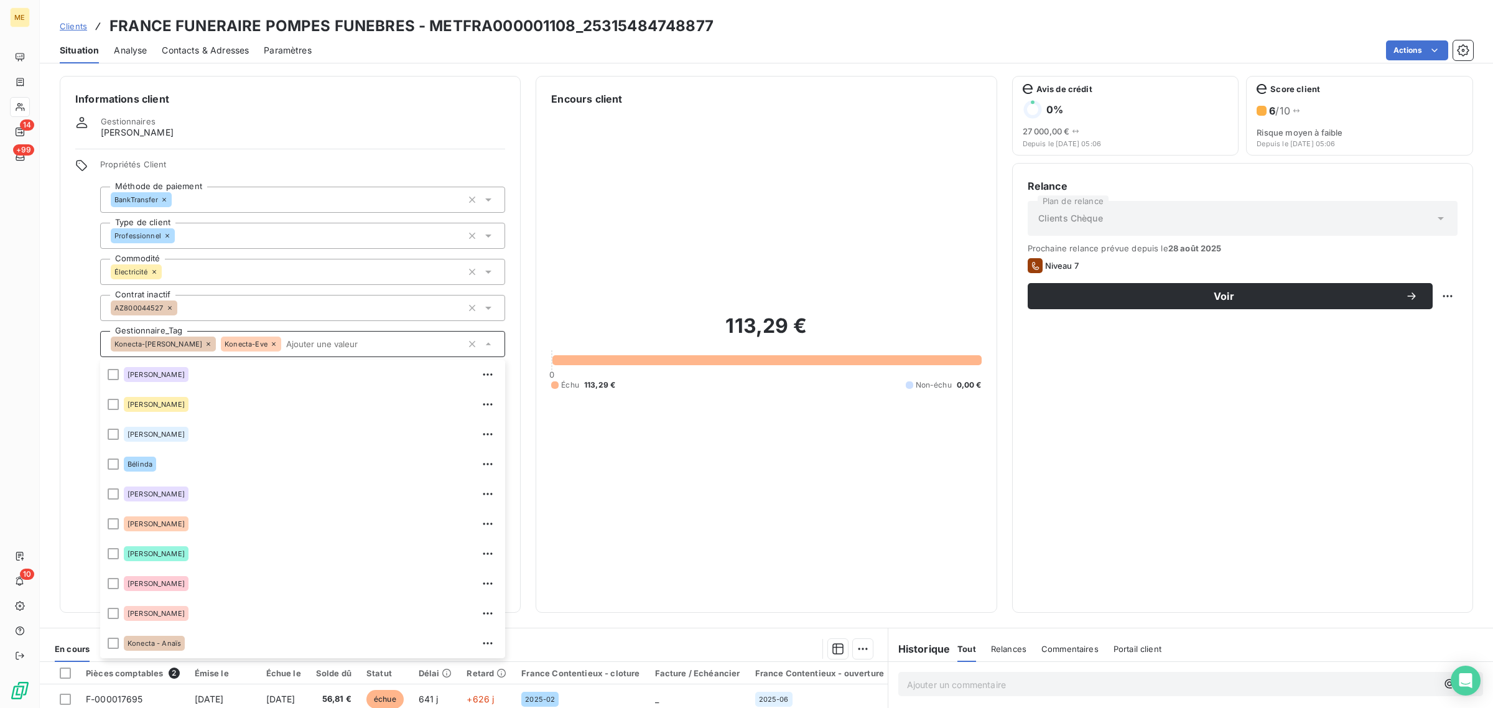
scroll to position [208, 0]
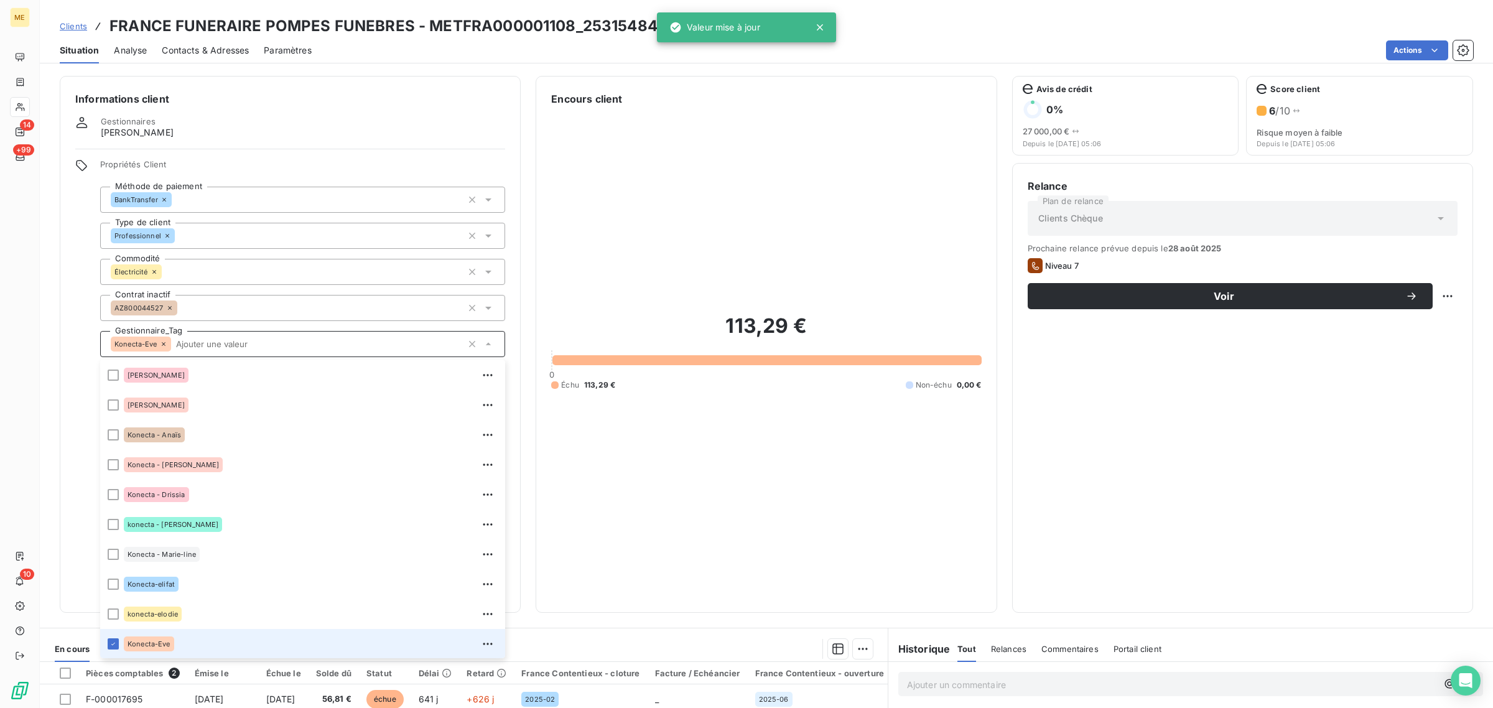
click at [165, 344] on icon at bounding box center [163, 343] width 7 height 7
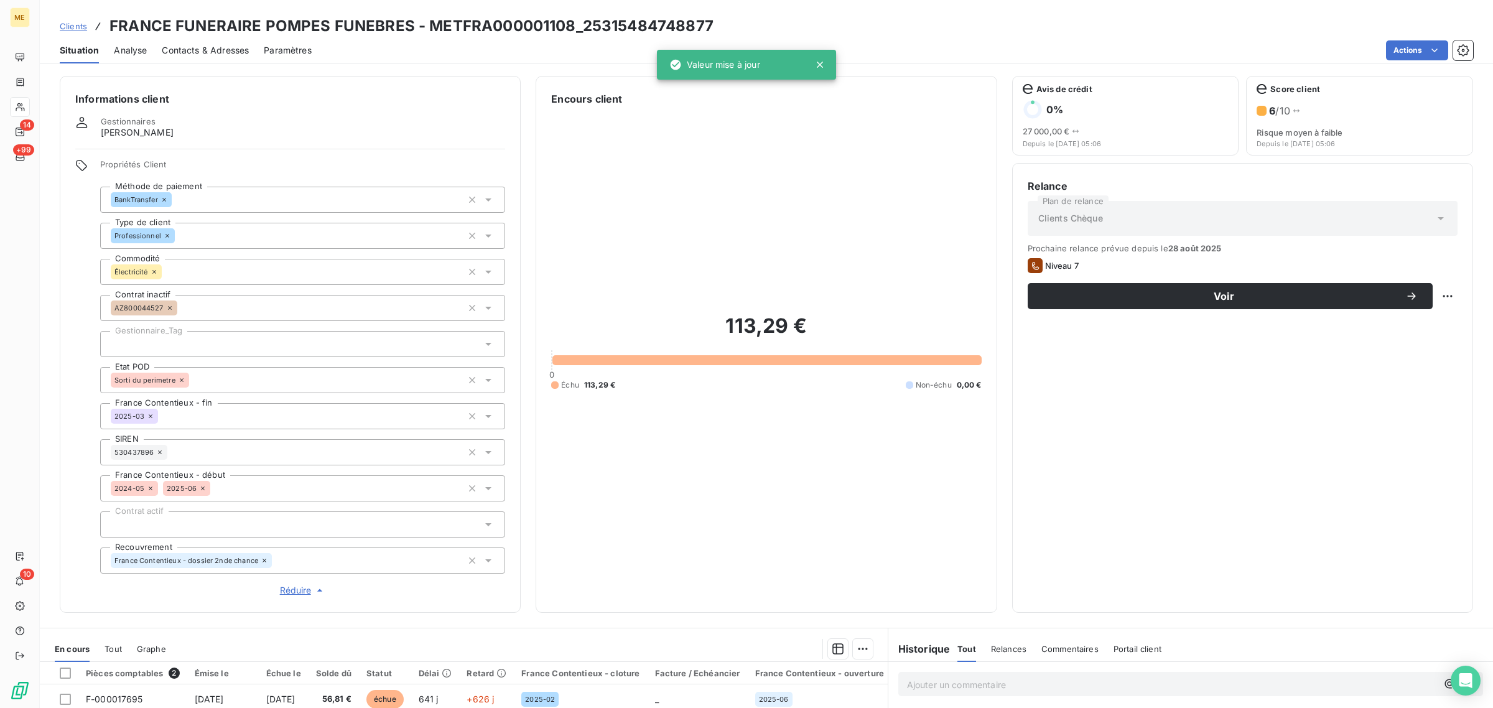
click at [163, 343] on div at bounding box center [302, 344] width 405 height 26
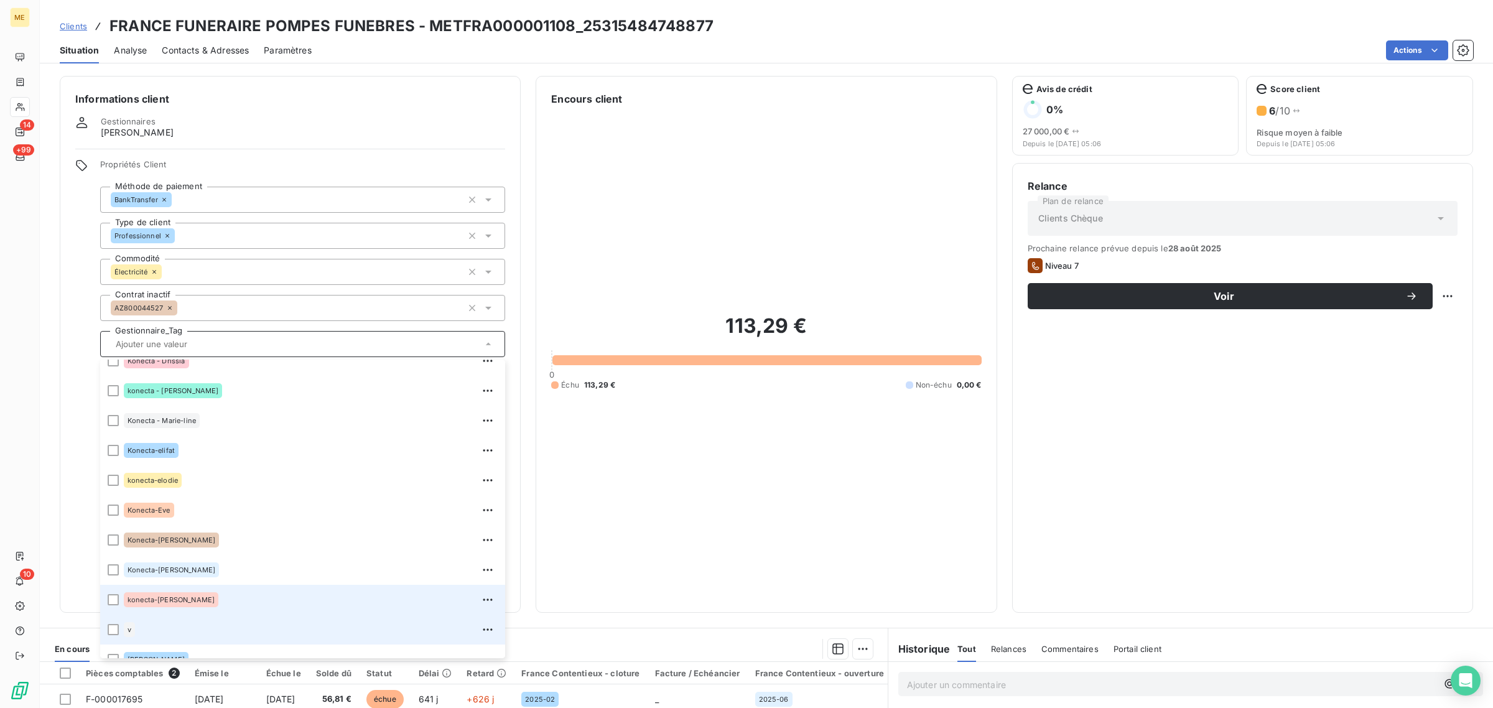
scroll to position [358, 0]
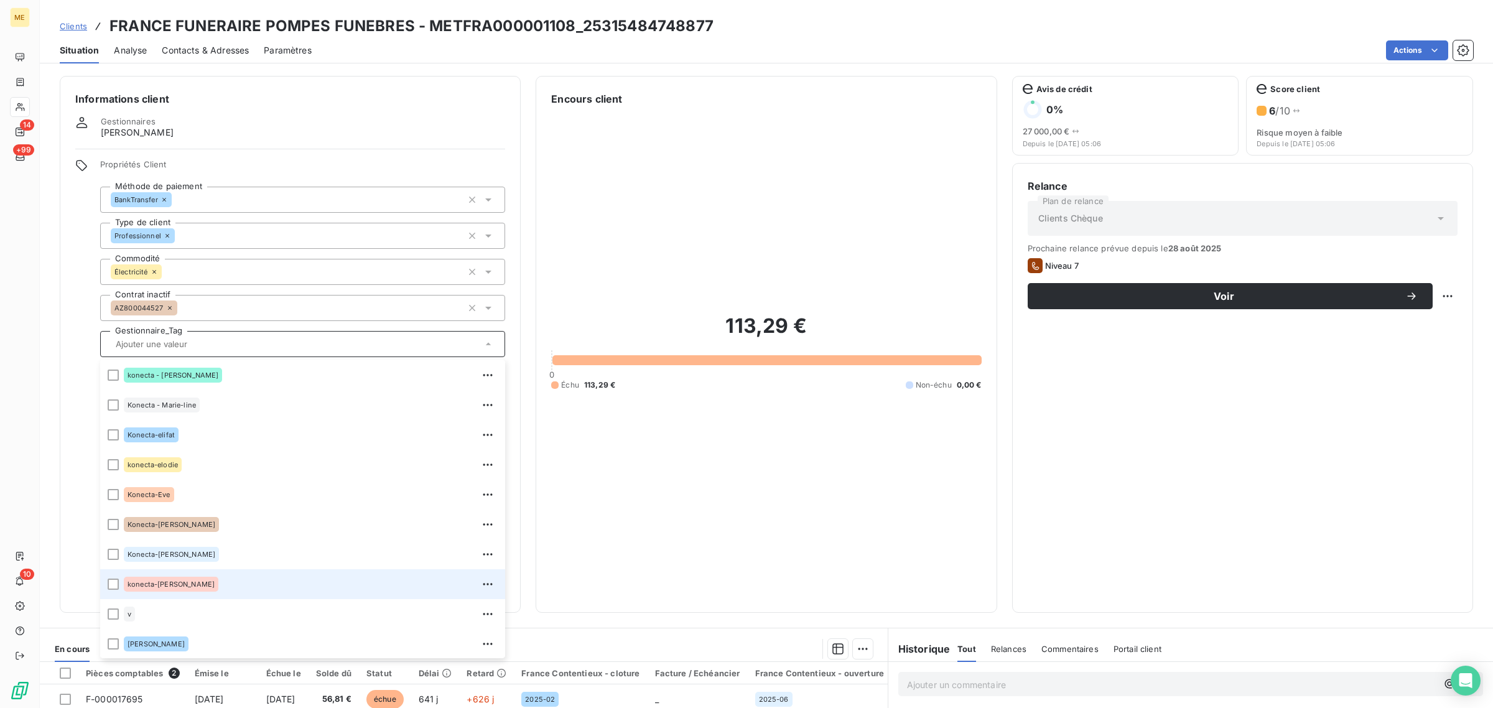
click at [184, 586] on div "konecta-[PERSON_NAME]" at bounding box center [311, 584] width 374 height 20
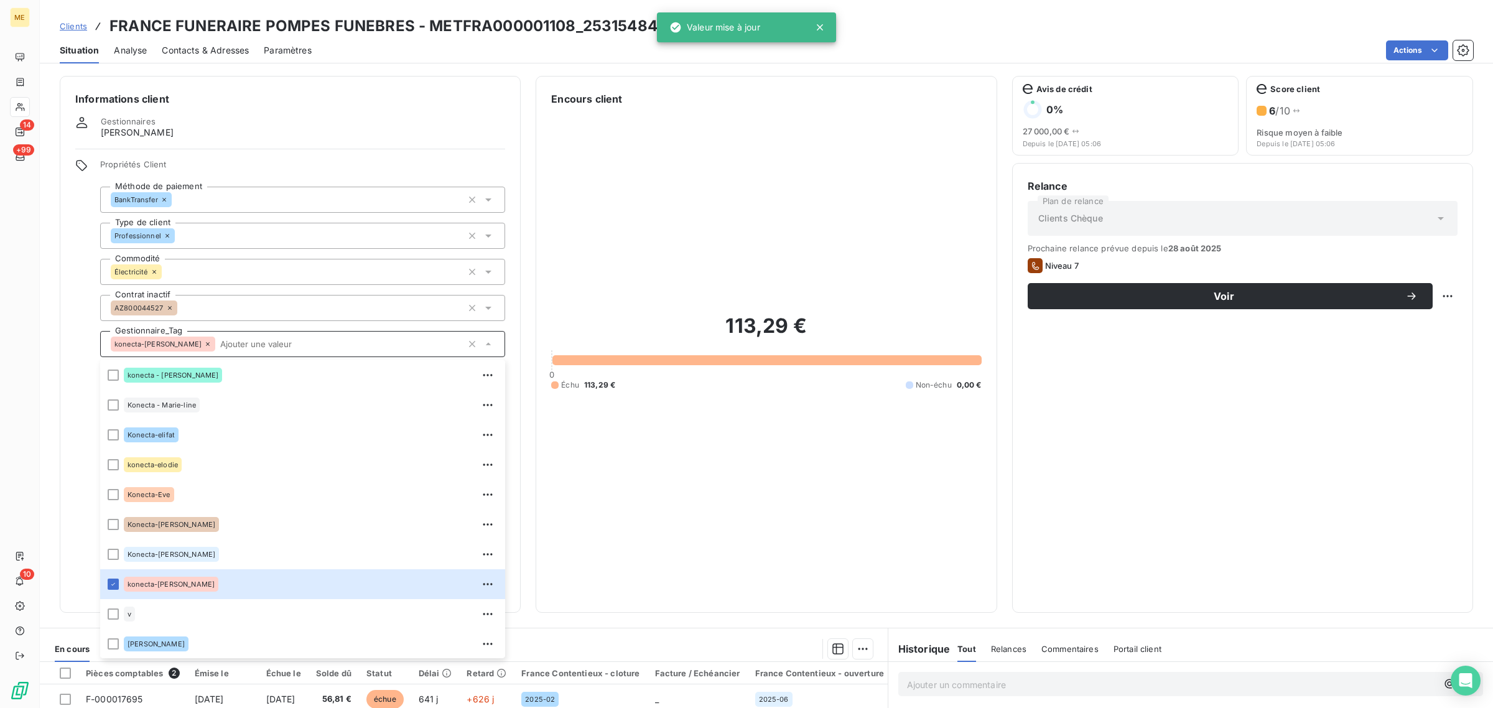
click at [669, 478] on div "113,29 € 0 Échu 113,29 € Non-échu 0,00 €" at bounding box center [766, 351] width 430 height 491
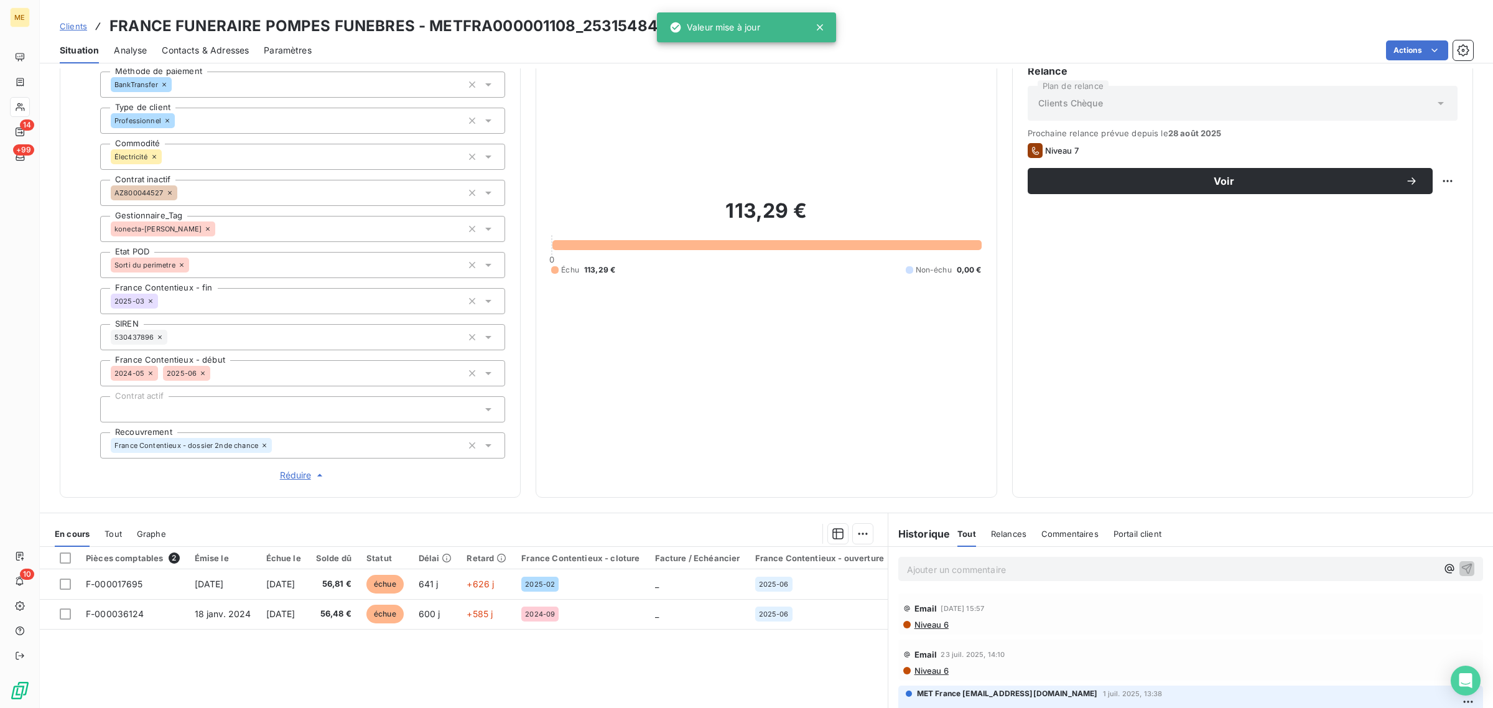
scroll to position [0, 0]
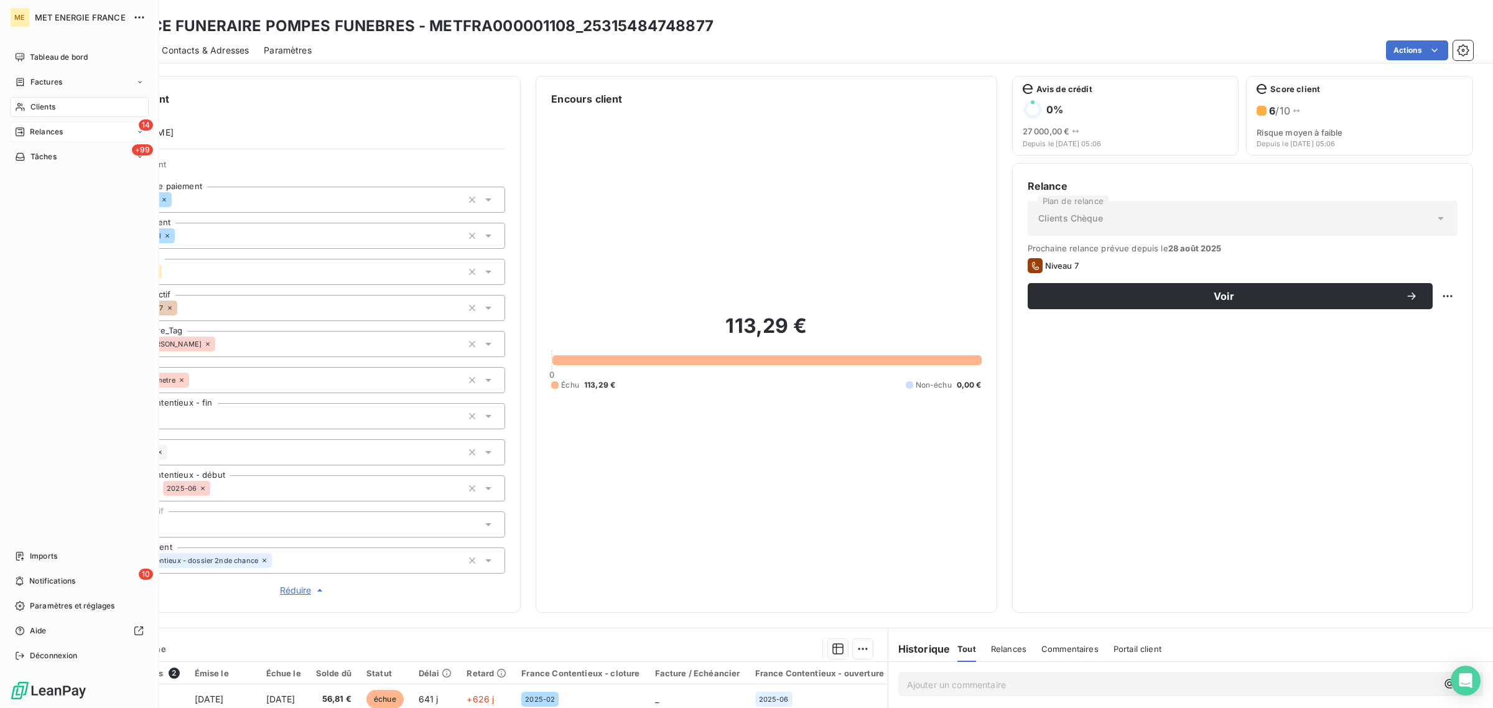
click at [32, 133] on span "Relances" at bounding box center [46, 131] width 33 height 11
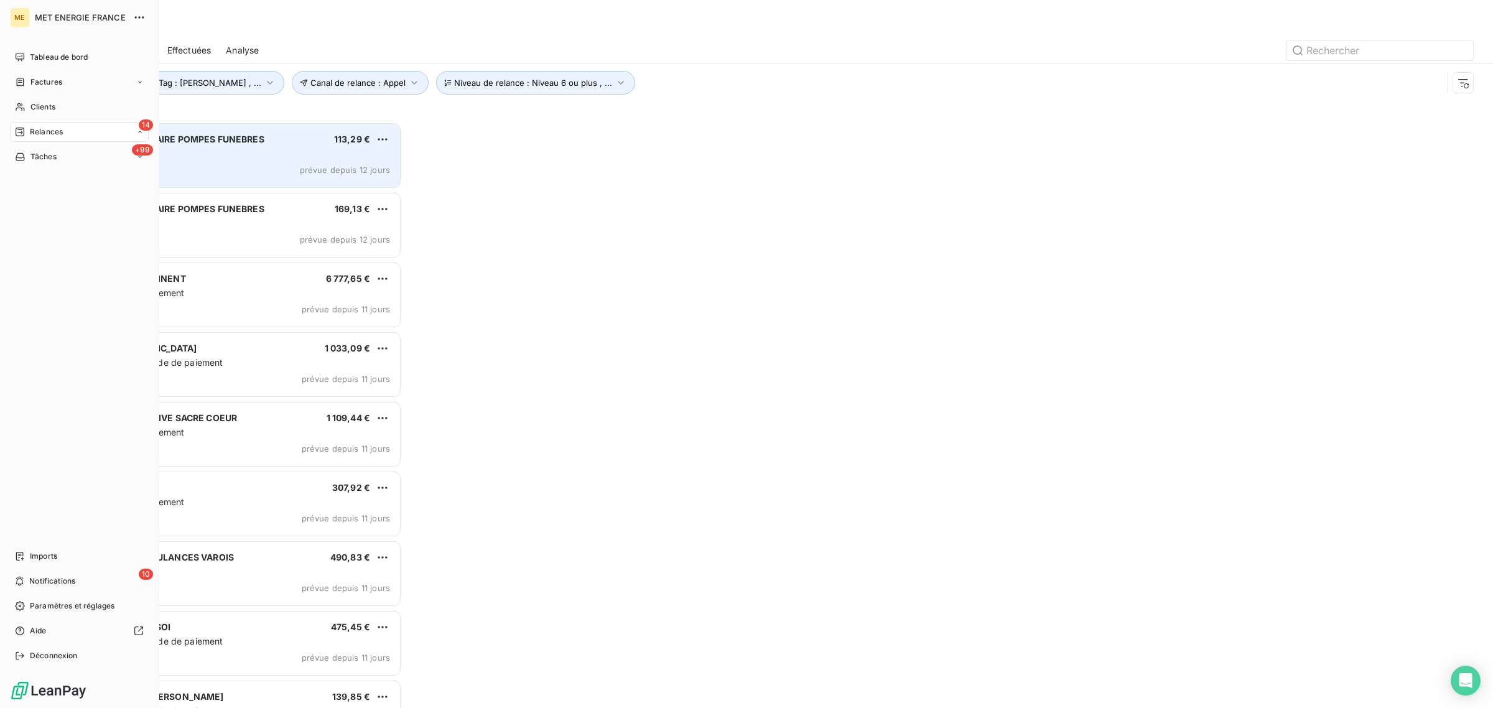
scroll to position [574, 330]
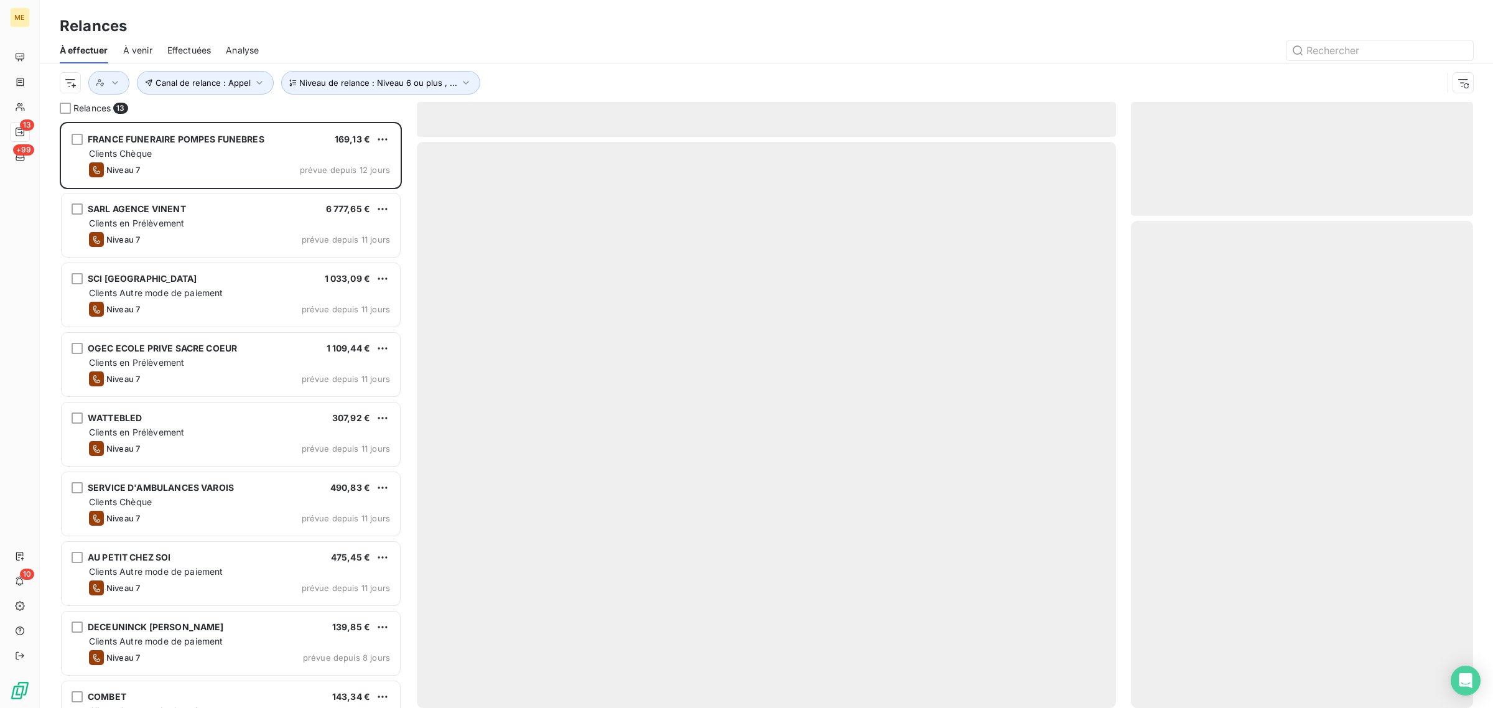
scroll to position [574, 330]
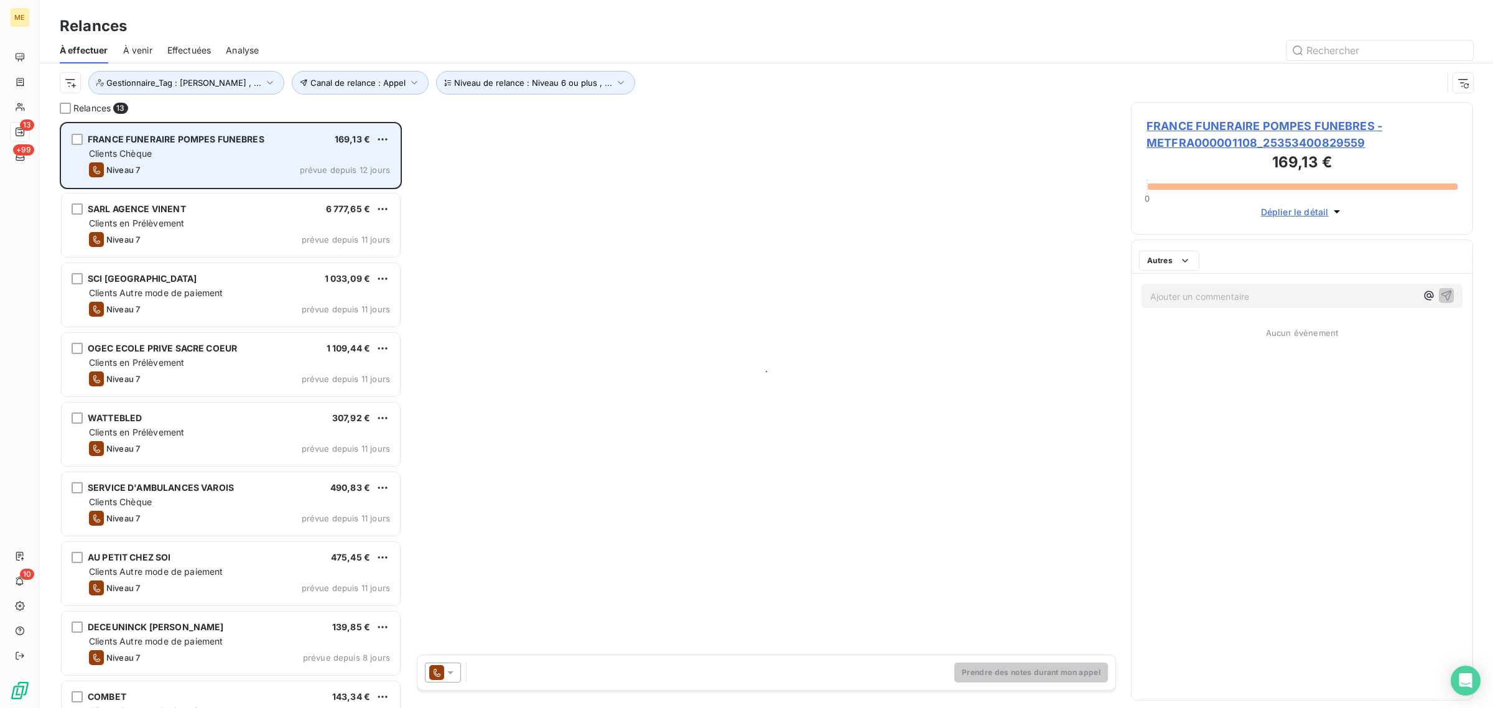
click at [224, 175] on div "Niveau 7 prévue depuis 12 jours" at bounding box center [239, 169] width 301 height 15
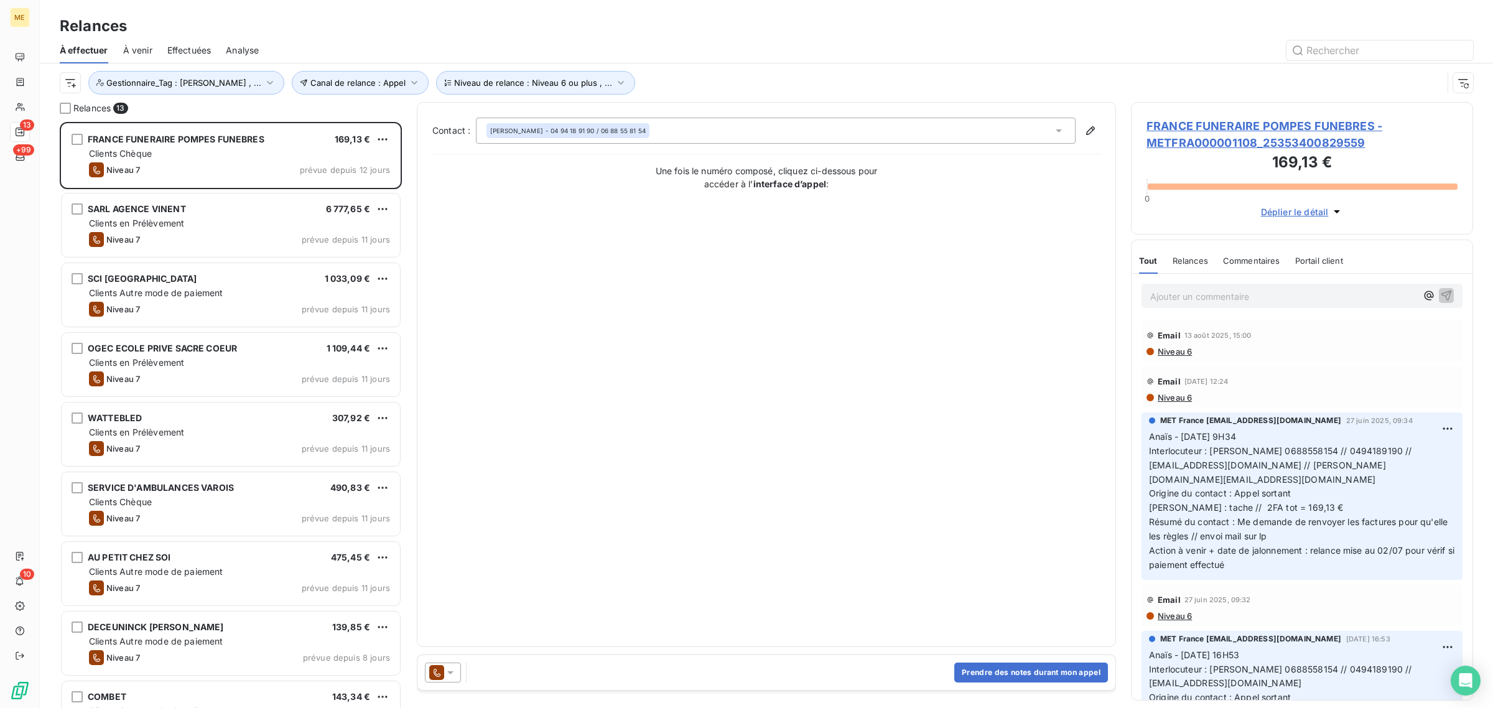
click at [1215, 138] on span "FRANCE FUNERAIRE POMPES FUNEBRES - METFRA000001108_25353400829559" at bounding box center [1302, 135] width 311 height 34
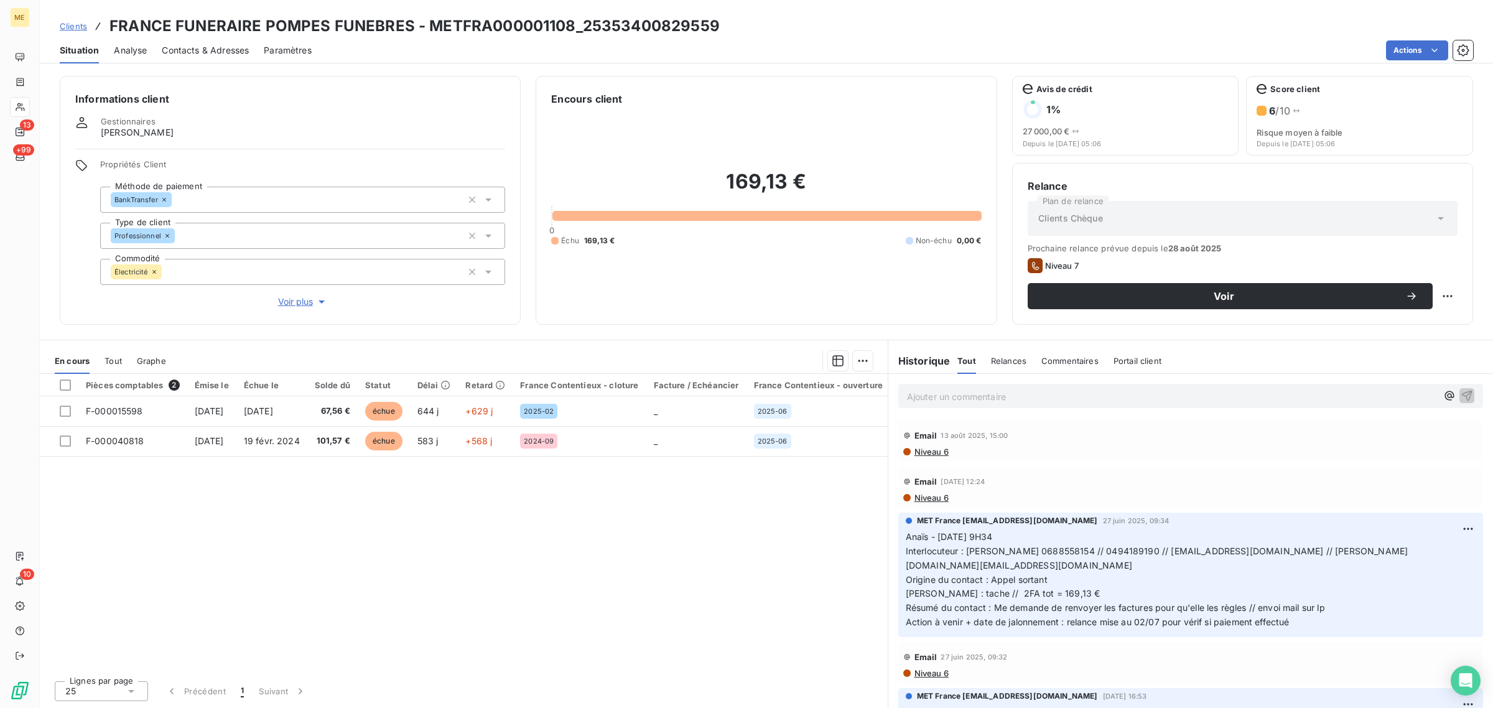
click at [290, 302] on span "Voir plus" at bounding box center [303, 302] width 50 height 12
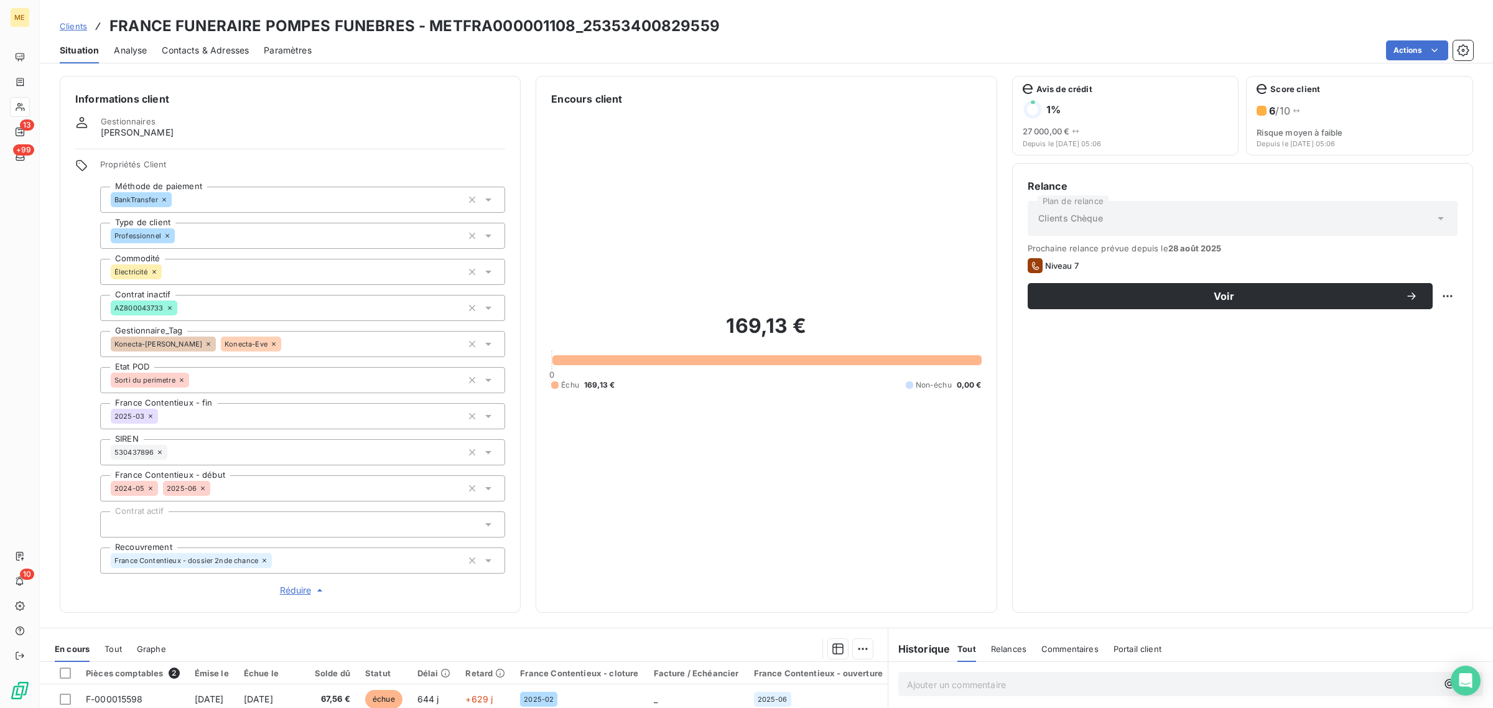
click at [205, 344] on icon at bounding box center [208, 343] width 7 height 7
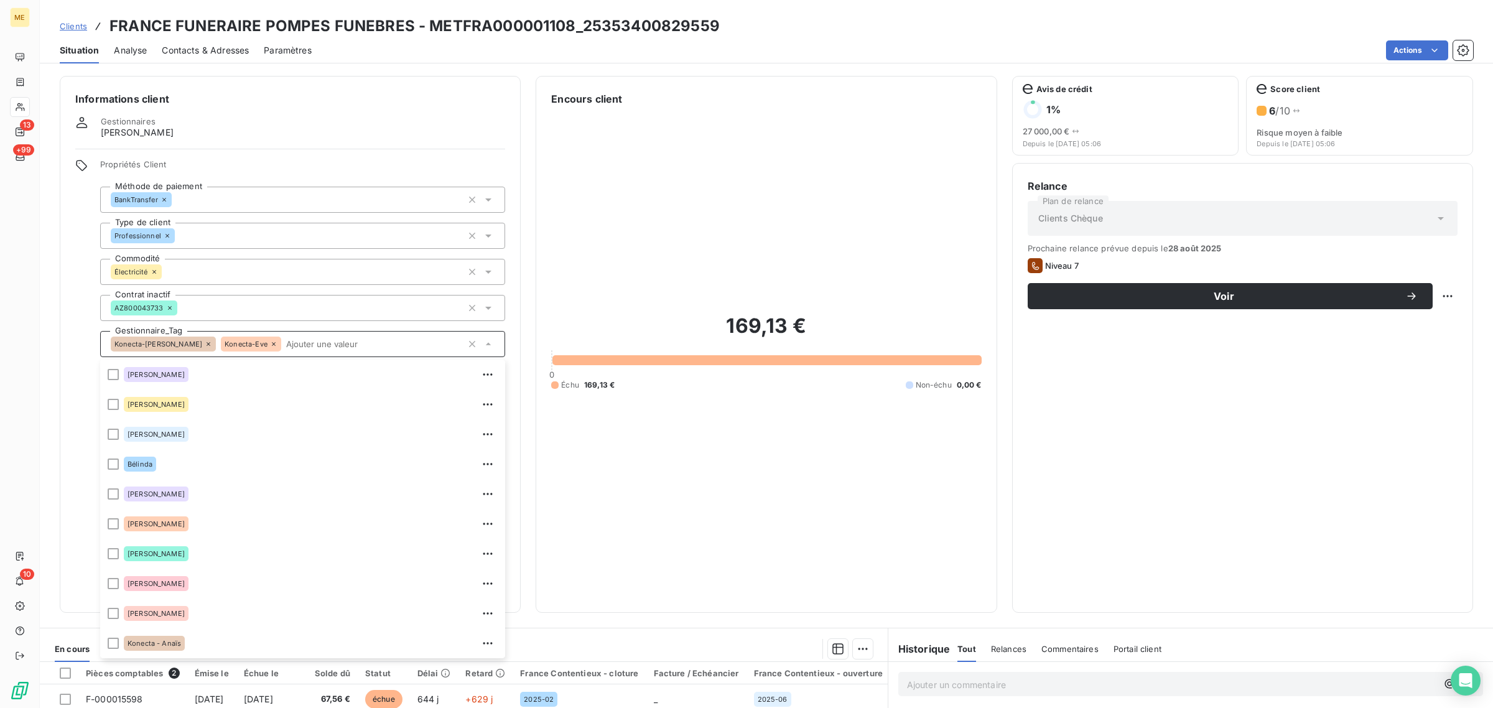
scroll to position [208, 0]
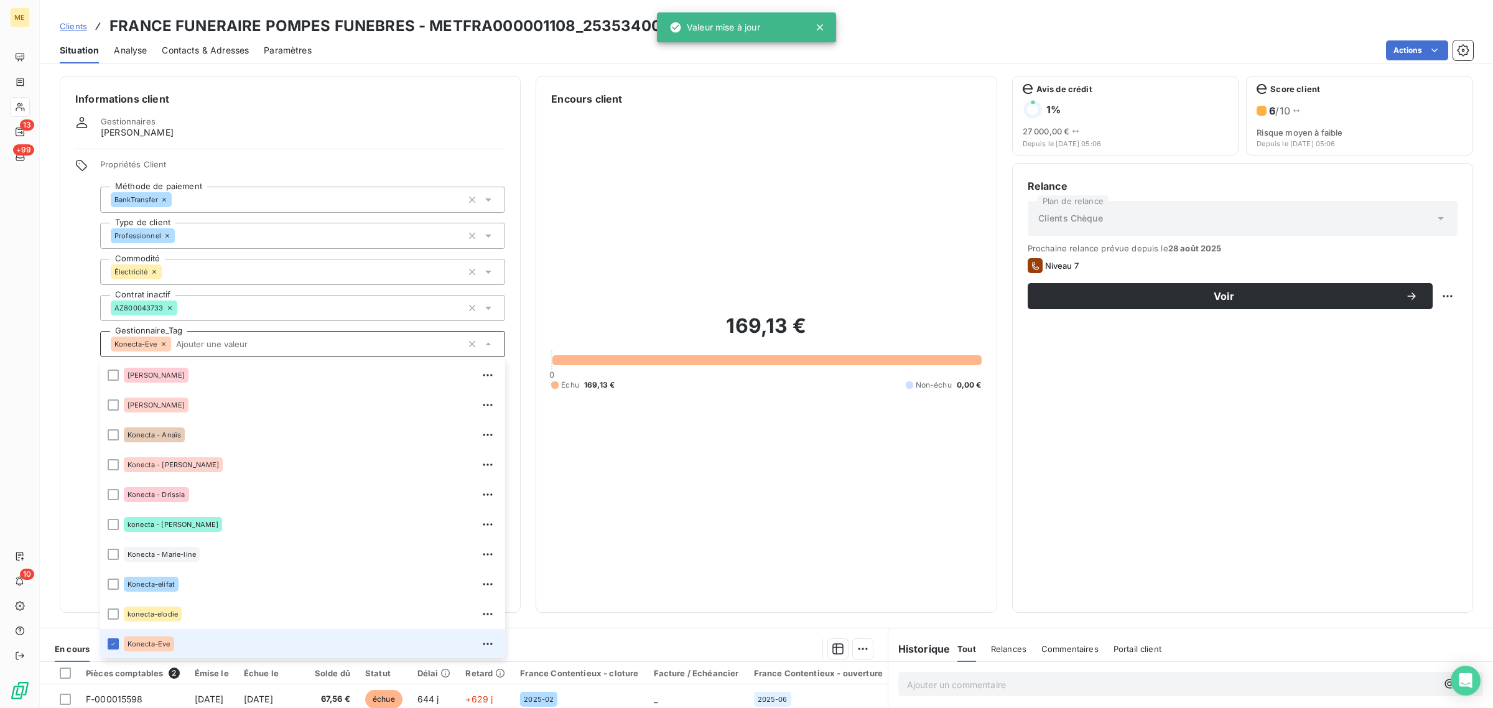
click at [162, 345] on icon at bounding box center [164, 344] width 4 height 4
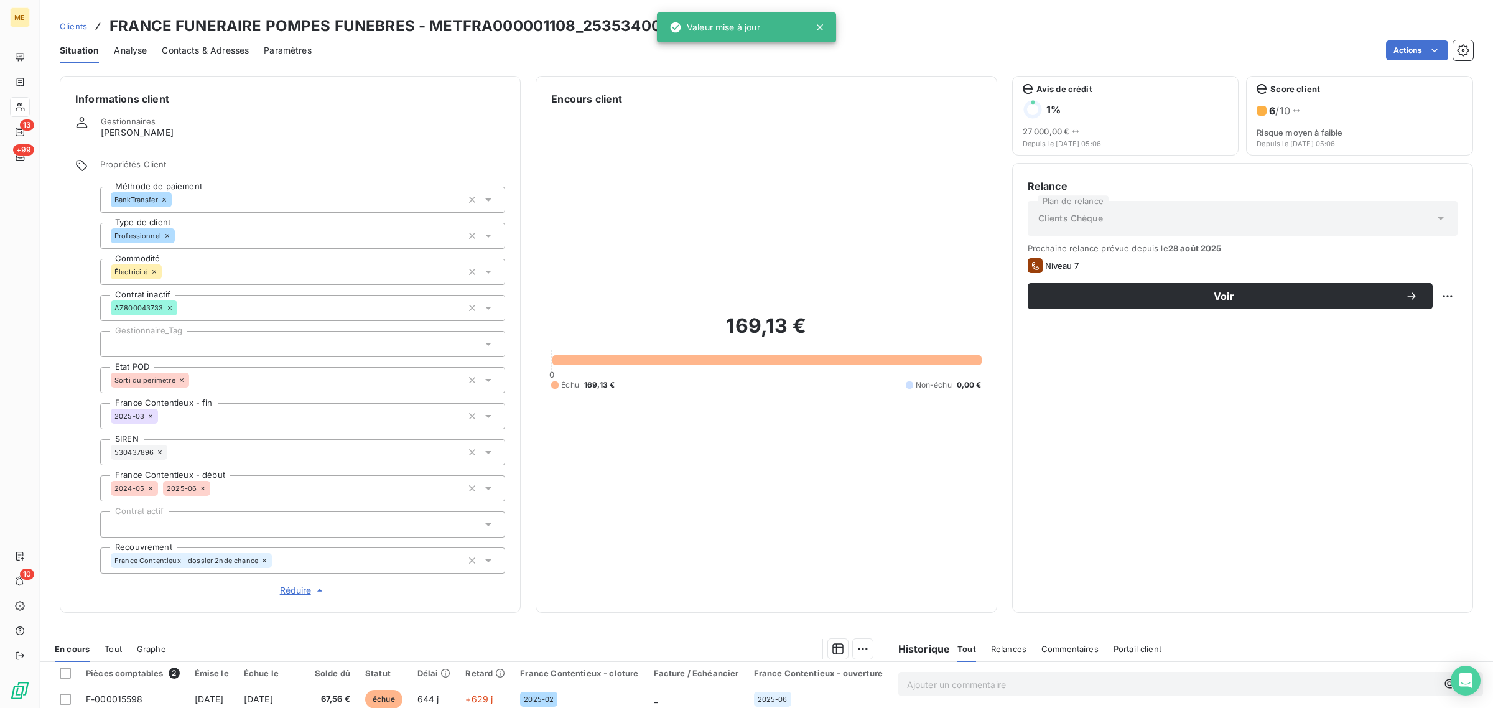
click at [162, 342] on div at bounding box center [302, 344] width 405 height 26
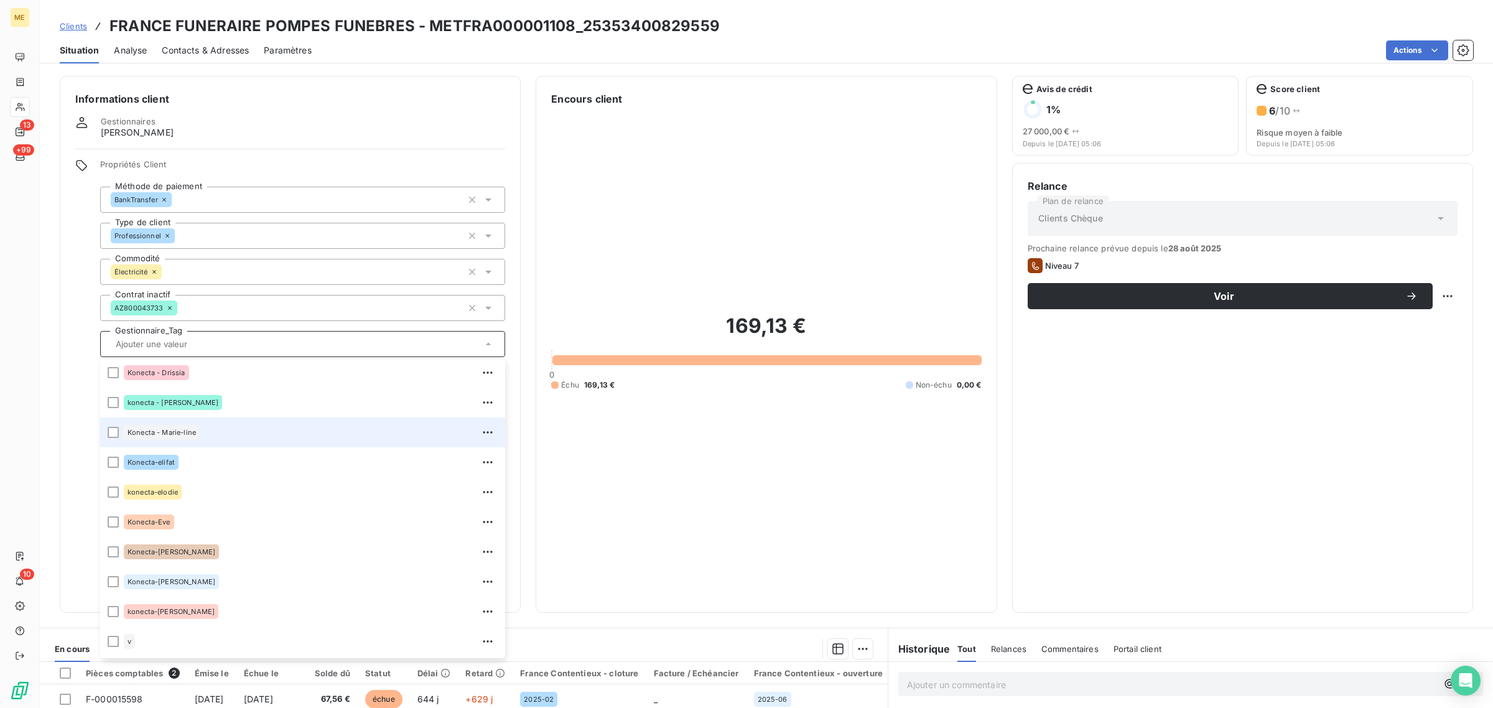
scroll to position [358, 0]
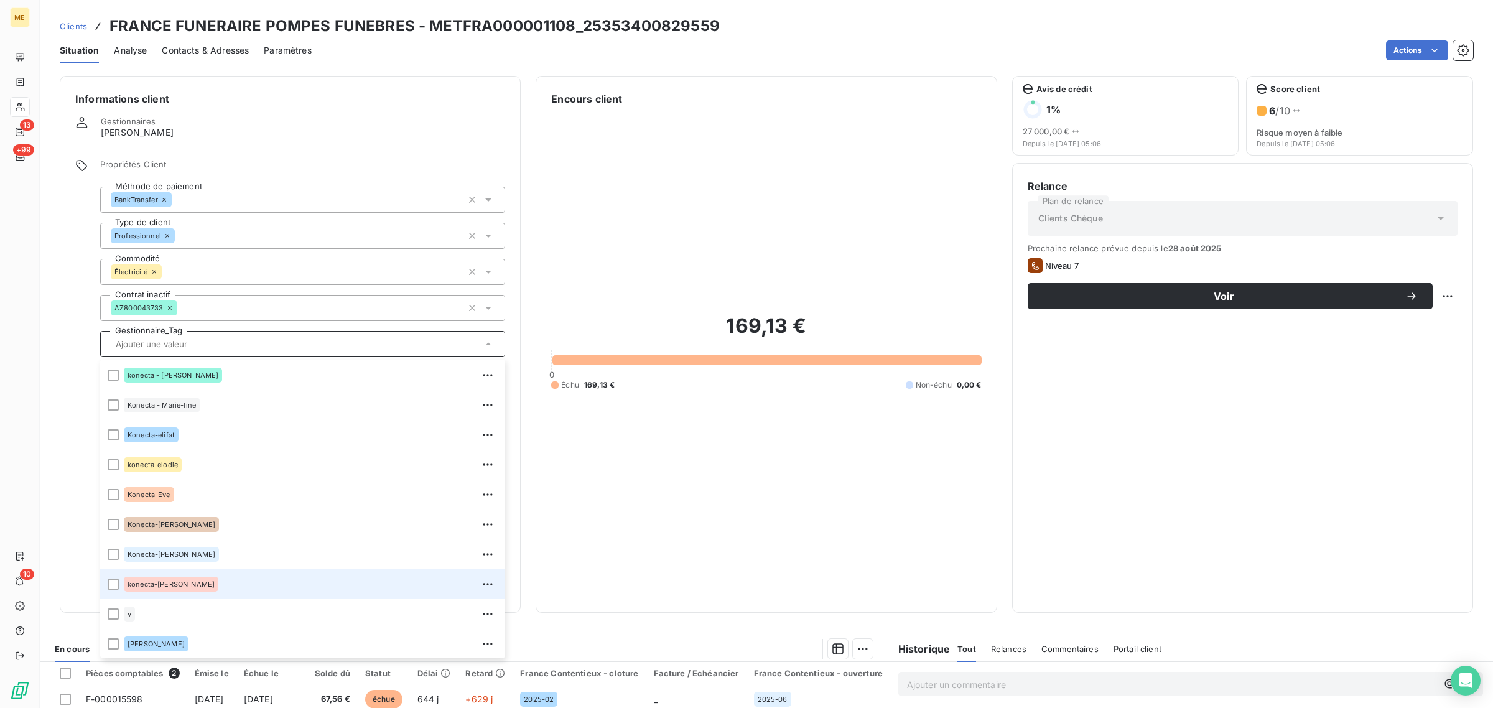
click at [206, 582] on div "konecta-[PERSON_NAME]" at bounding box center [311, 584] width 374 height 20
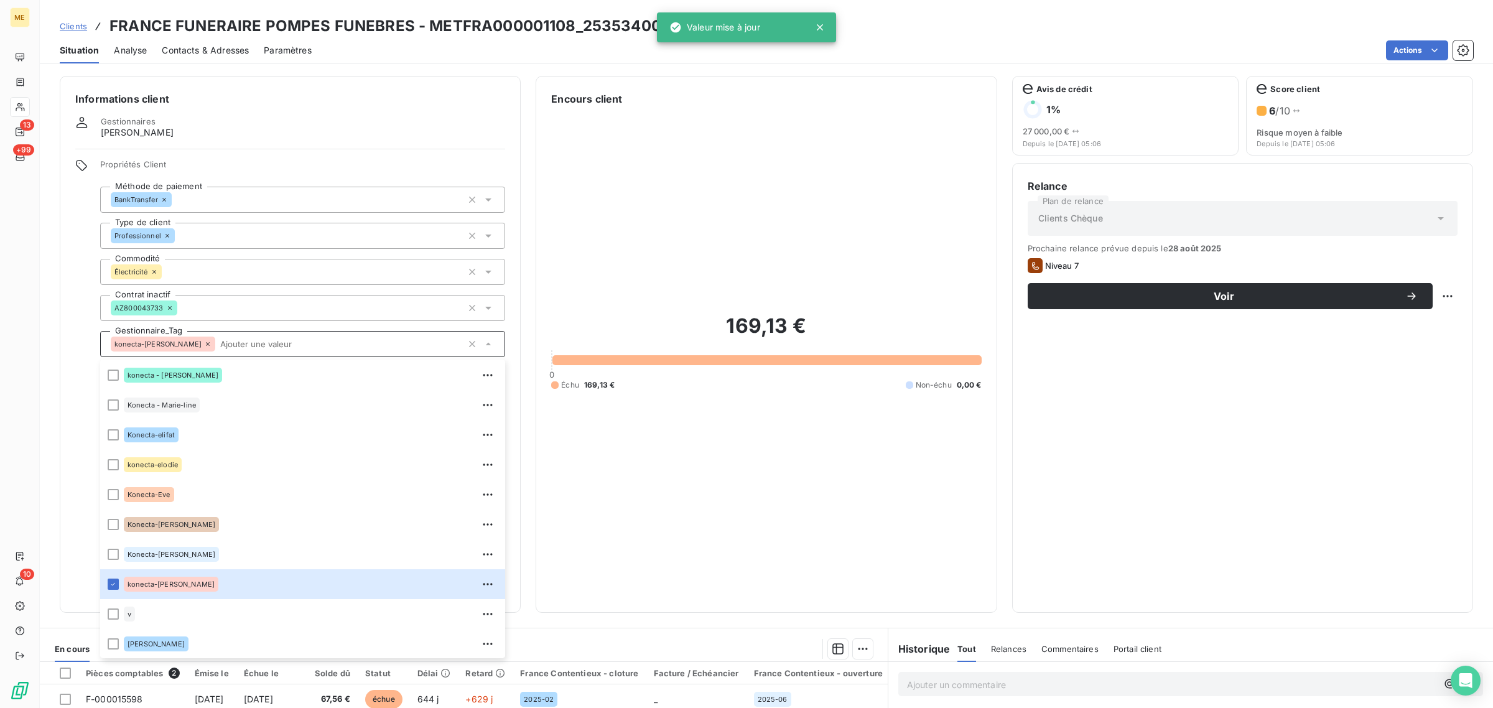
click at [712, 419] on div "169,13 € 0 Échu 169,13 € Non-échu 0,00 €" at bounding box center [766, 351] width 430 height 491
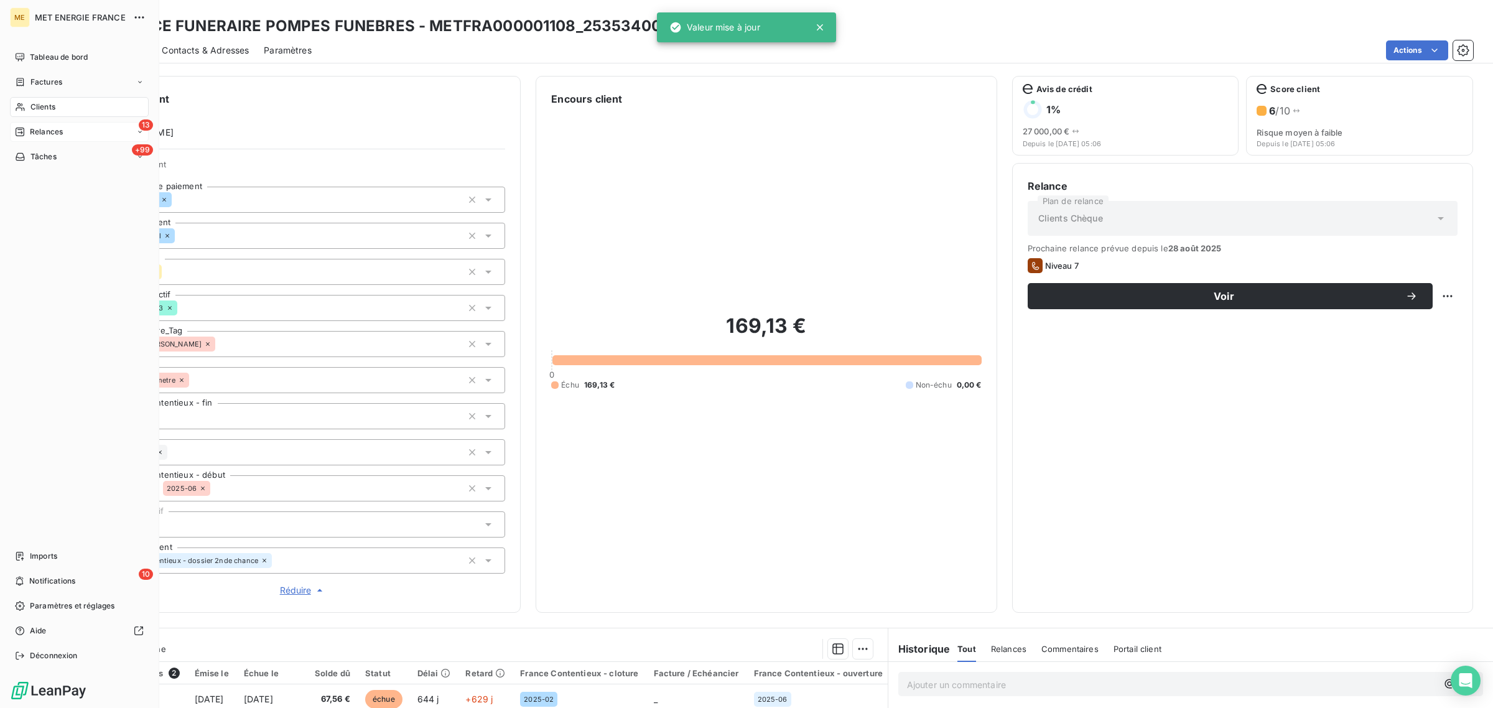
click at [22, 132] on icon at bounding box center [20, 132] width 9 height 9
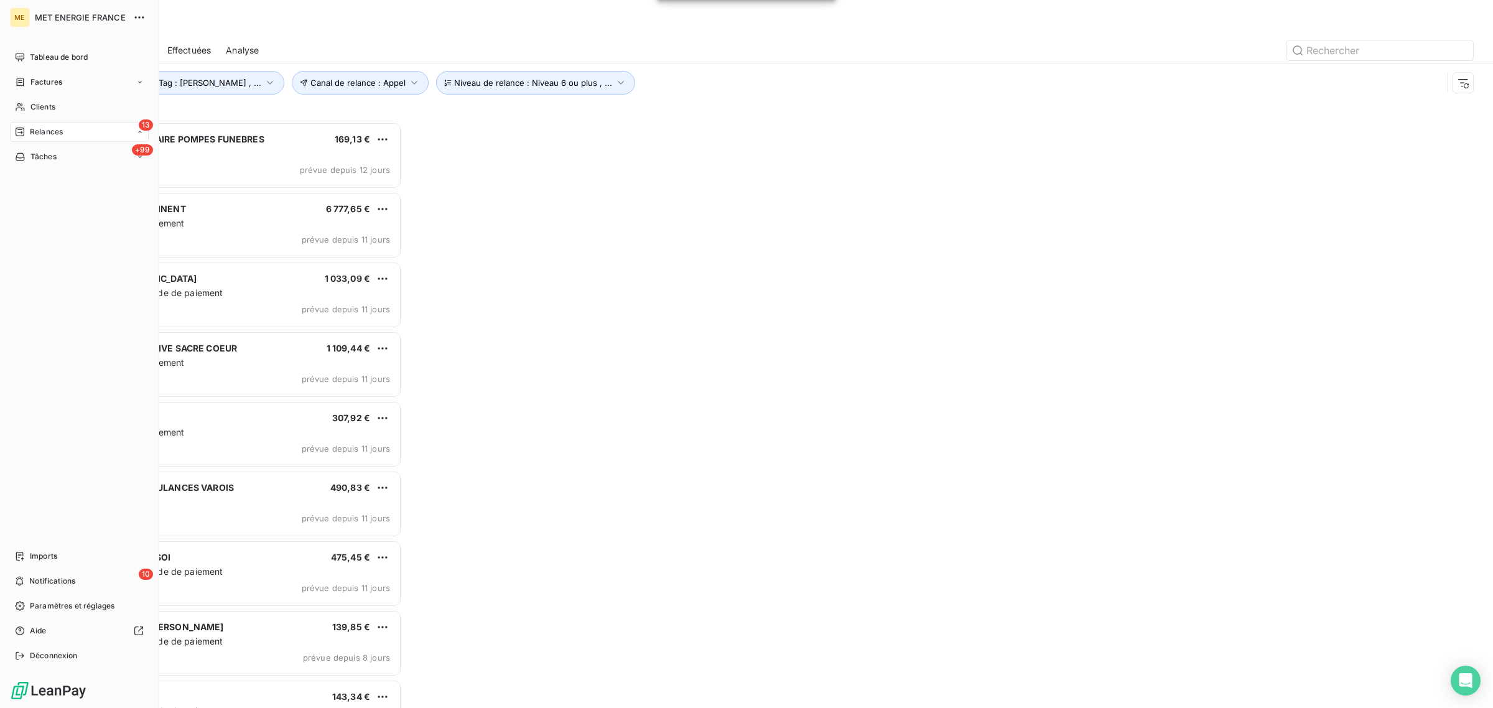
scroll to position [574, 330]
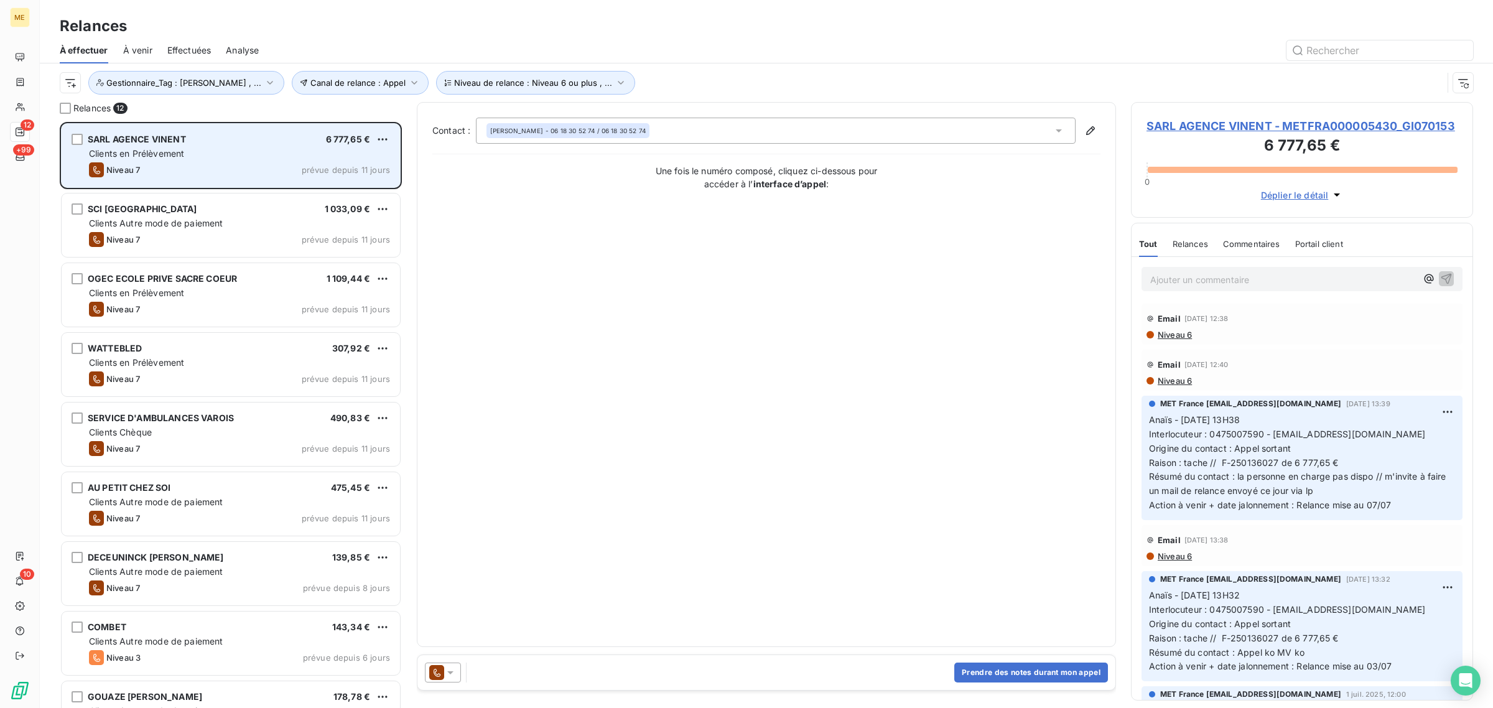
click at [172, 161] on div "SARL AGENCE VINENT 6 777,65 € Clients en Prélèvement Niveau 7 prévue depuis 11 …" at bounding box center [231, 155] width 338 height 63
click at [231, 151] on div "Clients en Prélèvement" at bounding box center [239, 153] width 301 height 12
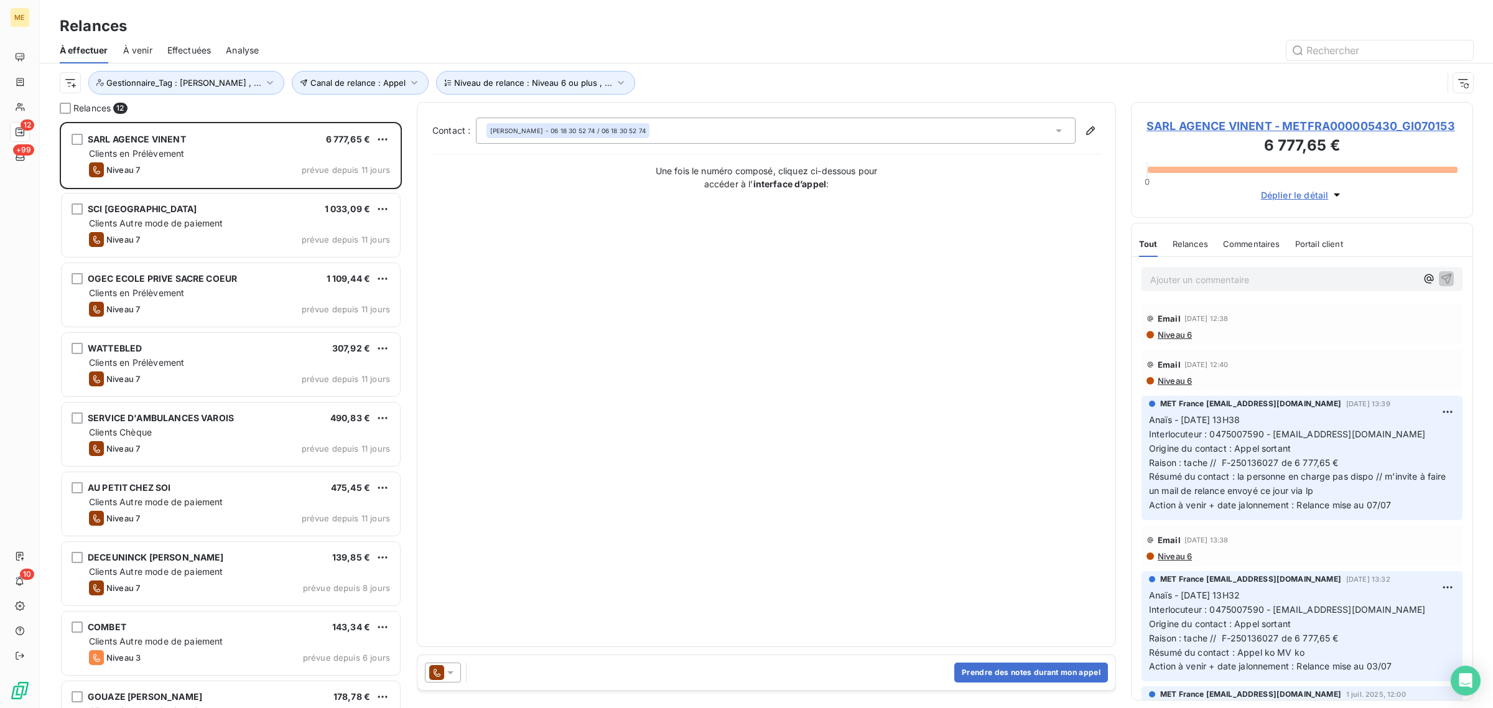
click at [1225, 129] on span "SARL AGENCE VINENT - METFRA000005430_GI070153" at bounding box center [1302, 126] width 311 height 17
click at [1198, 125] on span "SARL AGENCE VINENT - METFRA000005430_GI070153" at bounding box center [1302, 126] width 311 height 17
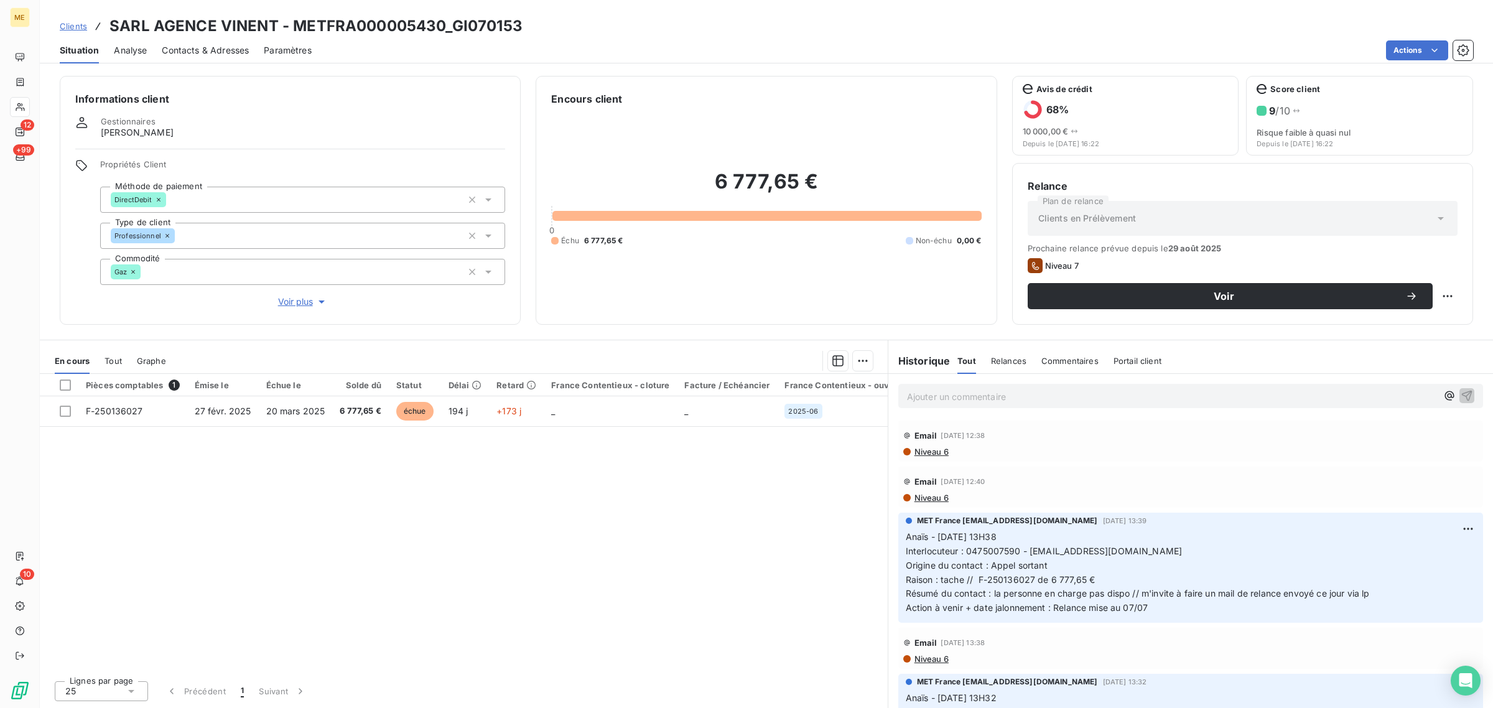
click at [300, 302] on span "Voir plus" at bounding box center [303, 302] width 50 height 12
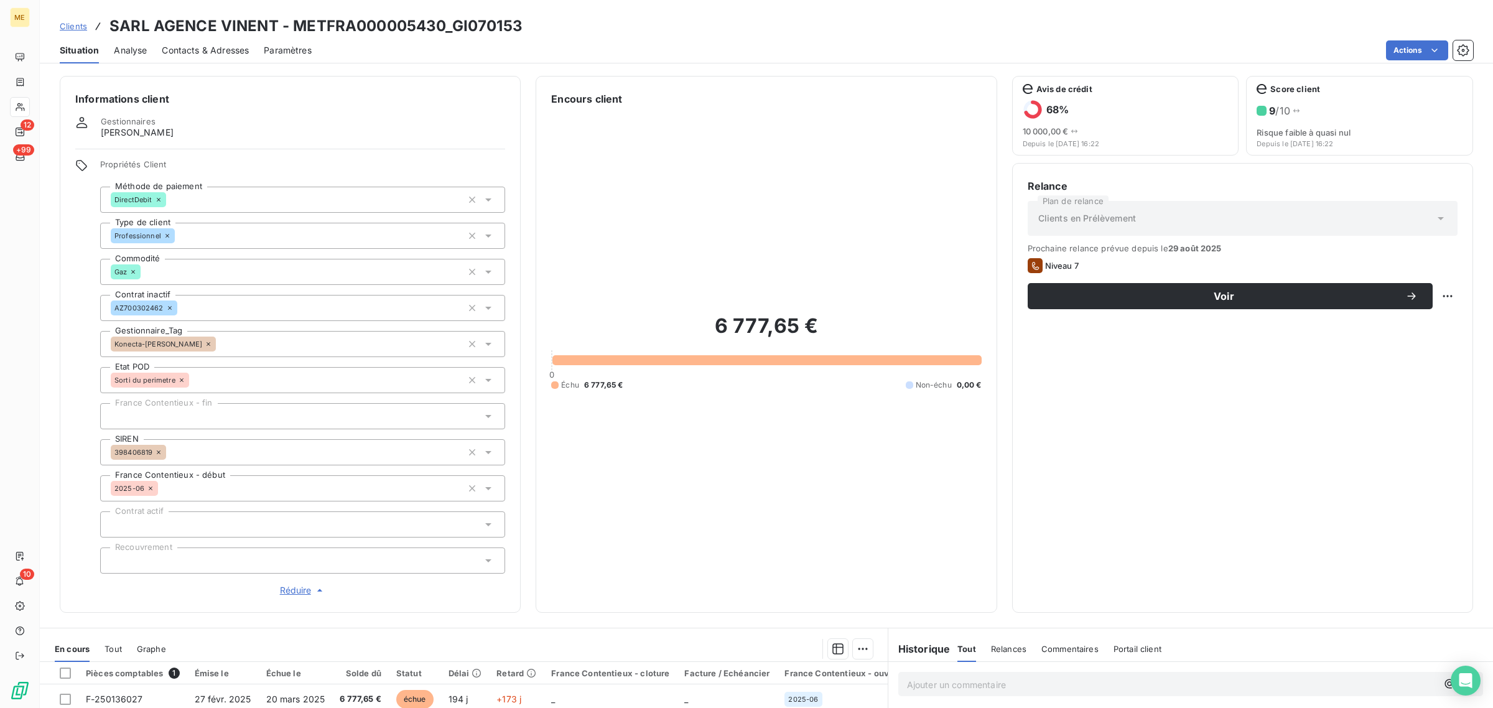
click at [205, 343] on icon at bounding box center [208, 343] width 7 height 7
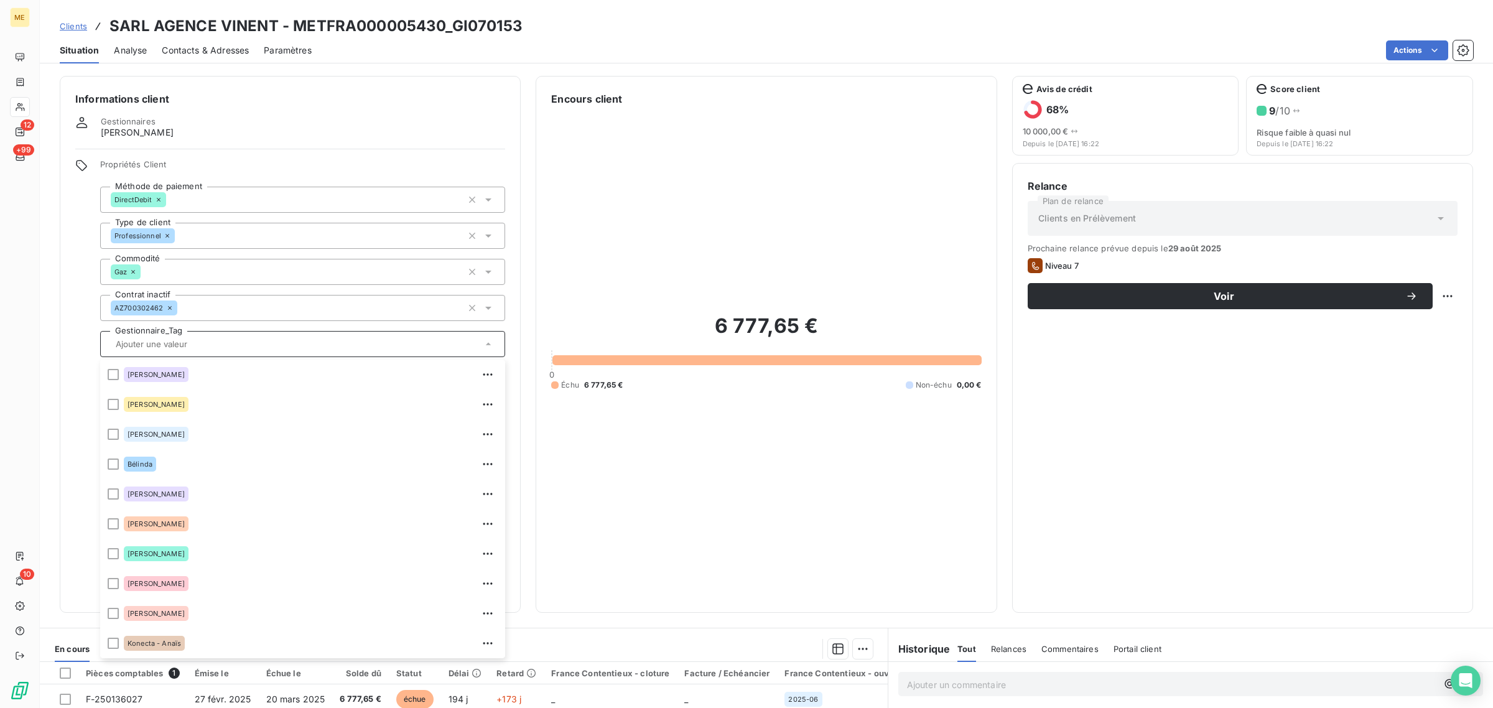
scroll to position [238, 0]
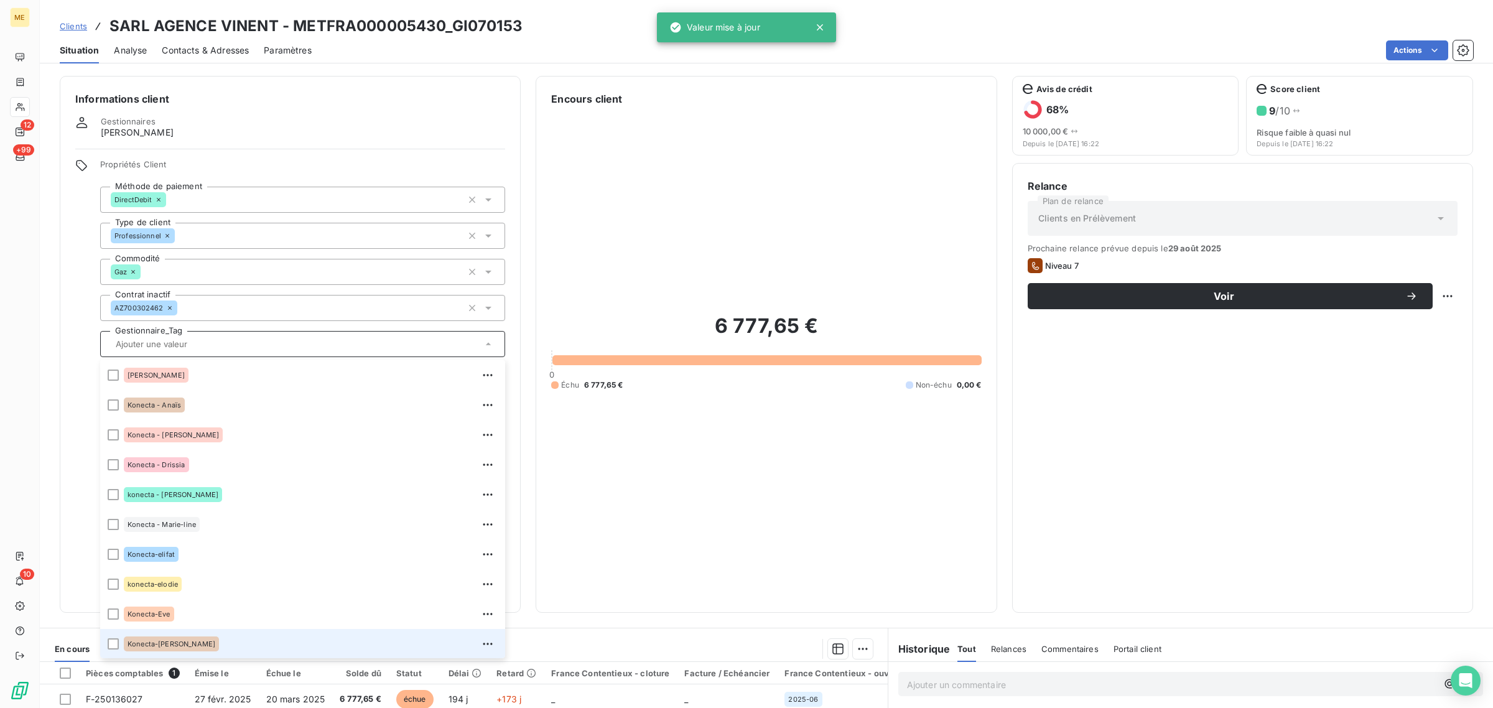
click at [176, 343] on input "text" at bounding box center [296, 343] width 371 height 11
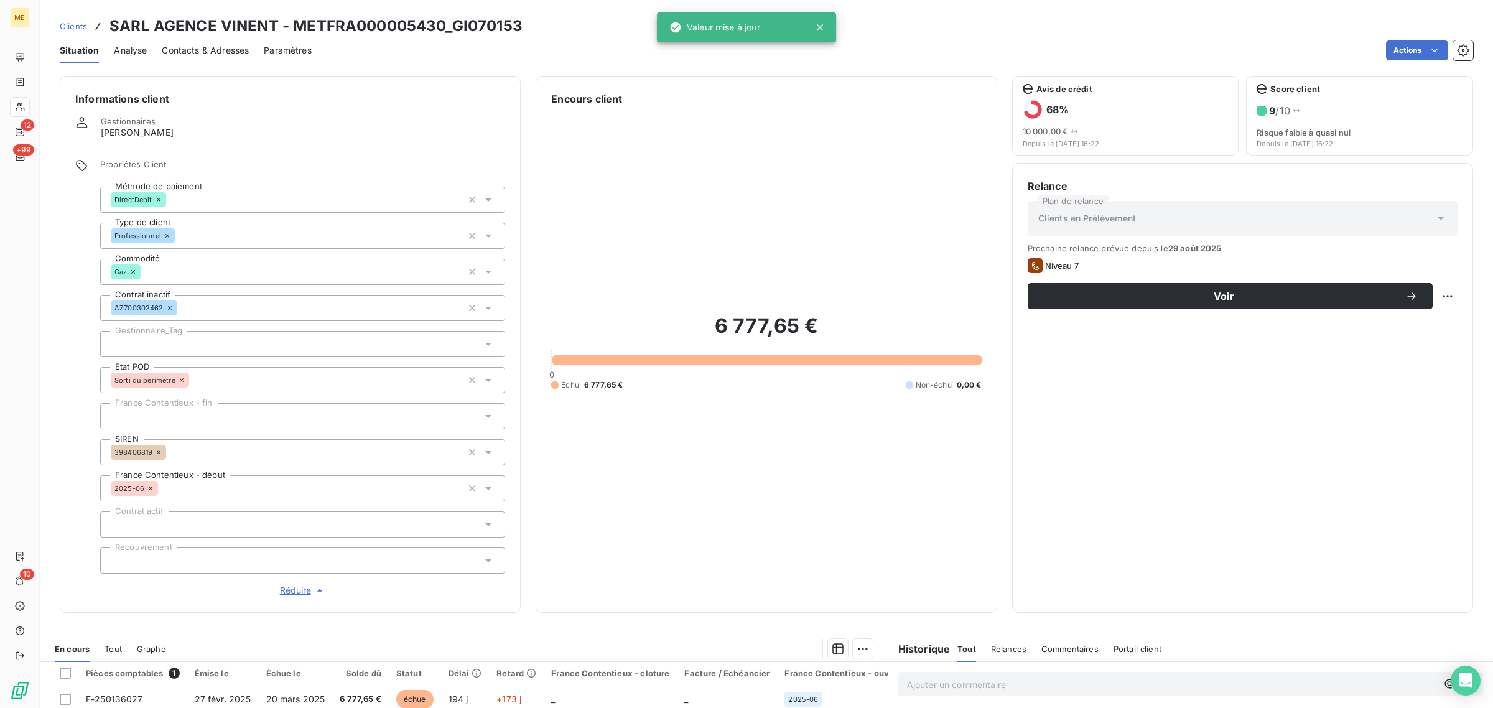
click at [176, 343] on div at bounding box center [302, 344] width 405 height 26
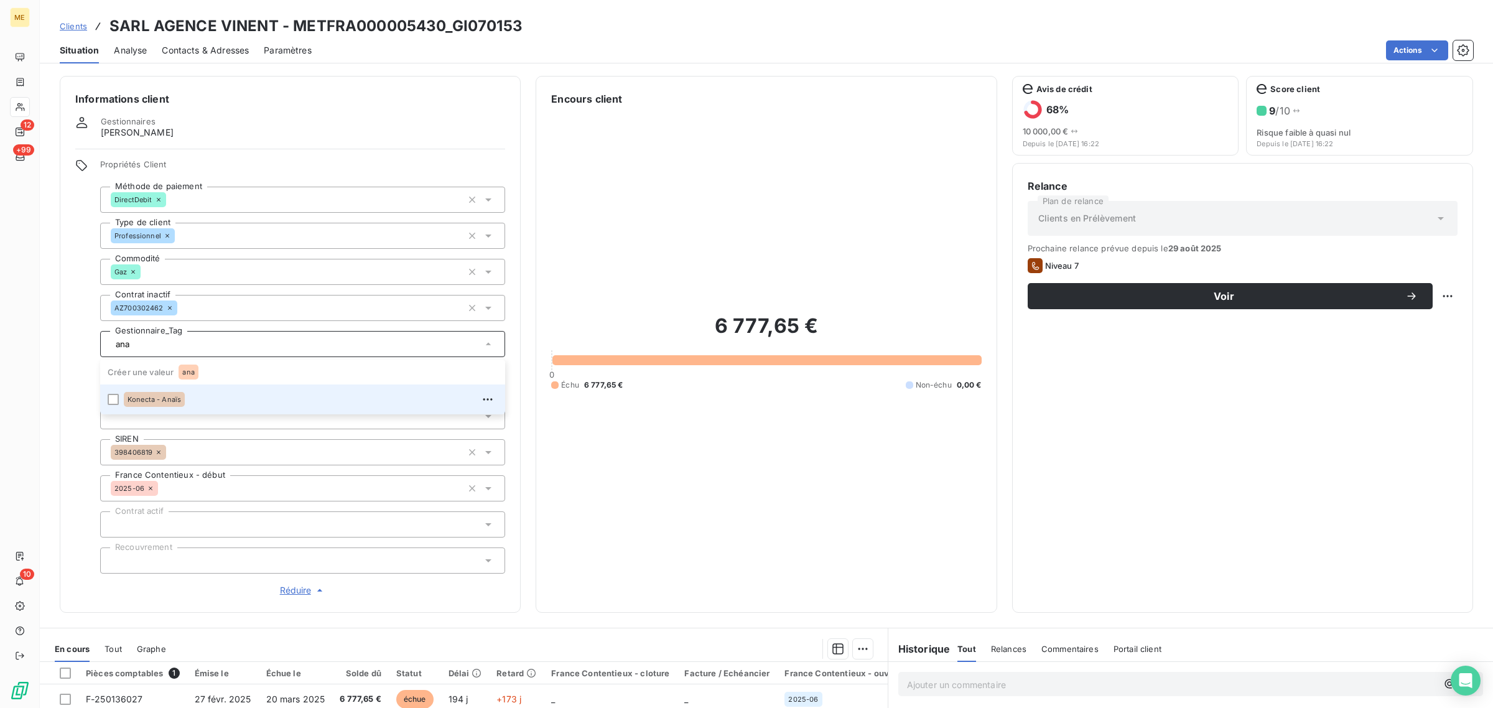
click at [159, 403] on div "Konecta - Anaïs" at bounding box center [154, 399] width 61 height 15
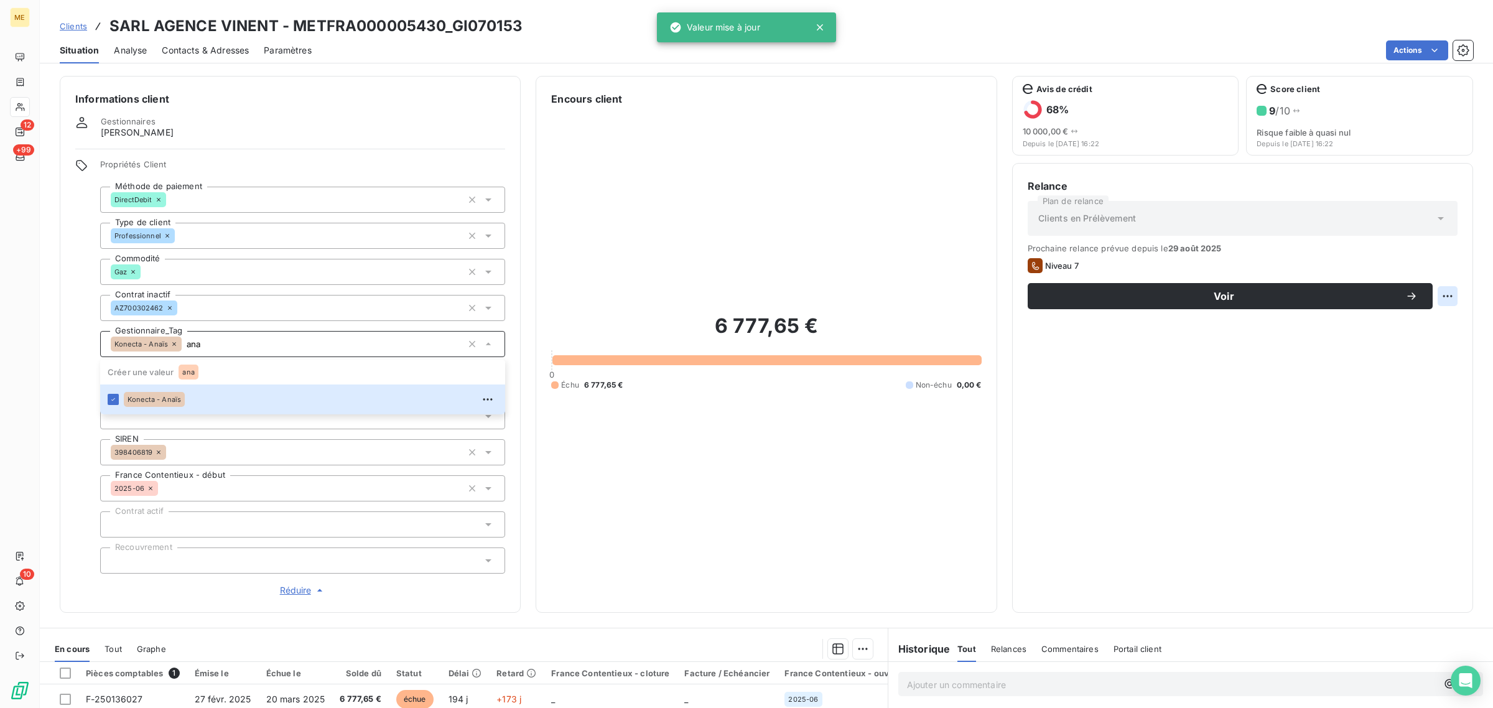
type input "ana"
click at [1432, 297] on html "ME 12 +99 10 Clients SARL AGENCE VINENT - METFRA000005430_GI070153 Situation An…" at bounding box center [746, 354] width 1493 height 708
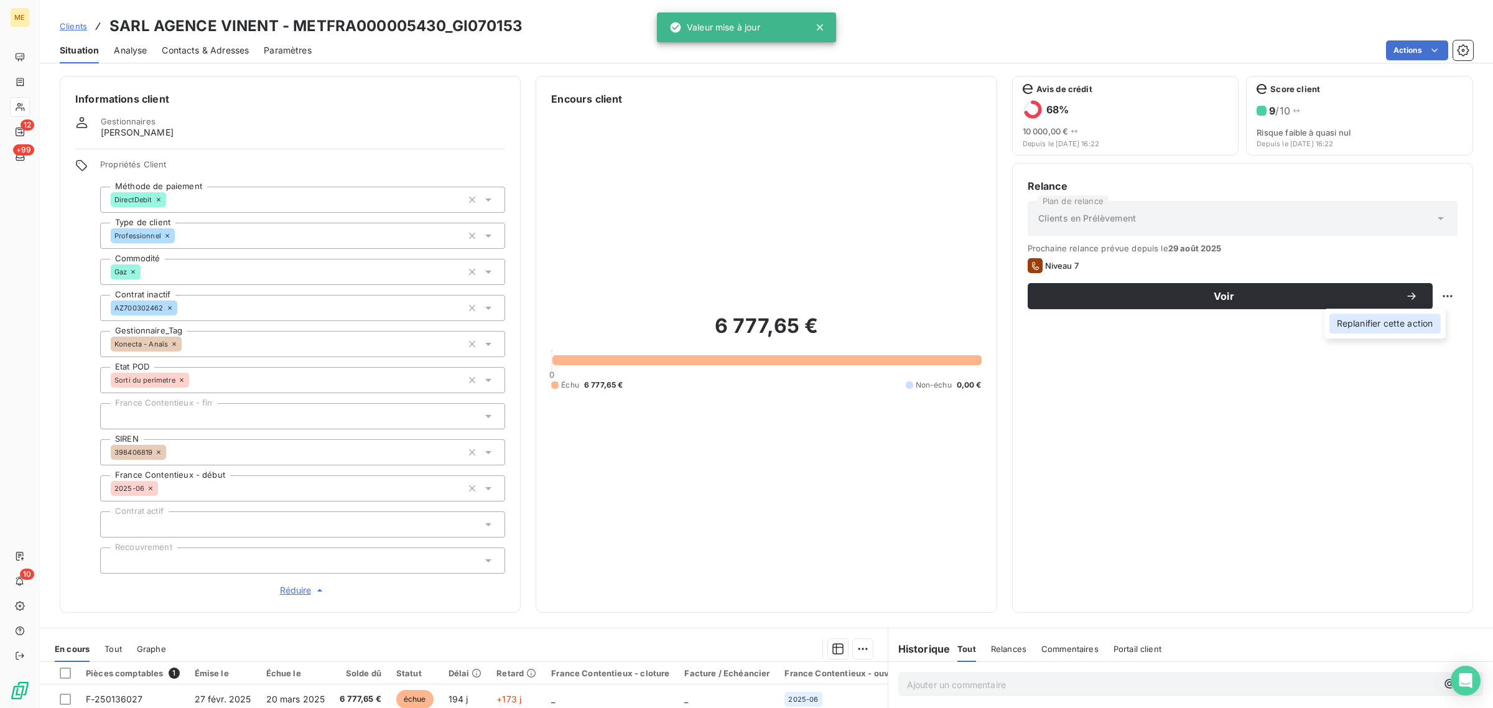
click at [1425, 319] on div "Replanifier cette action" at bounding box center [1385, 324] width 111 height 20
select select "8"
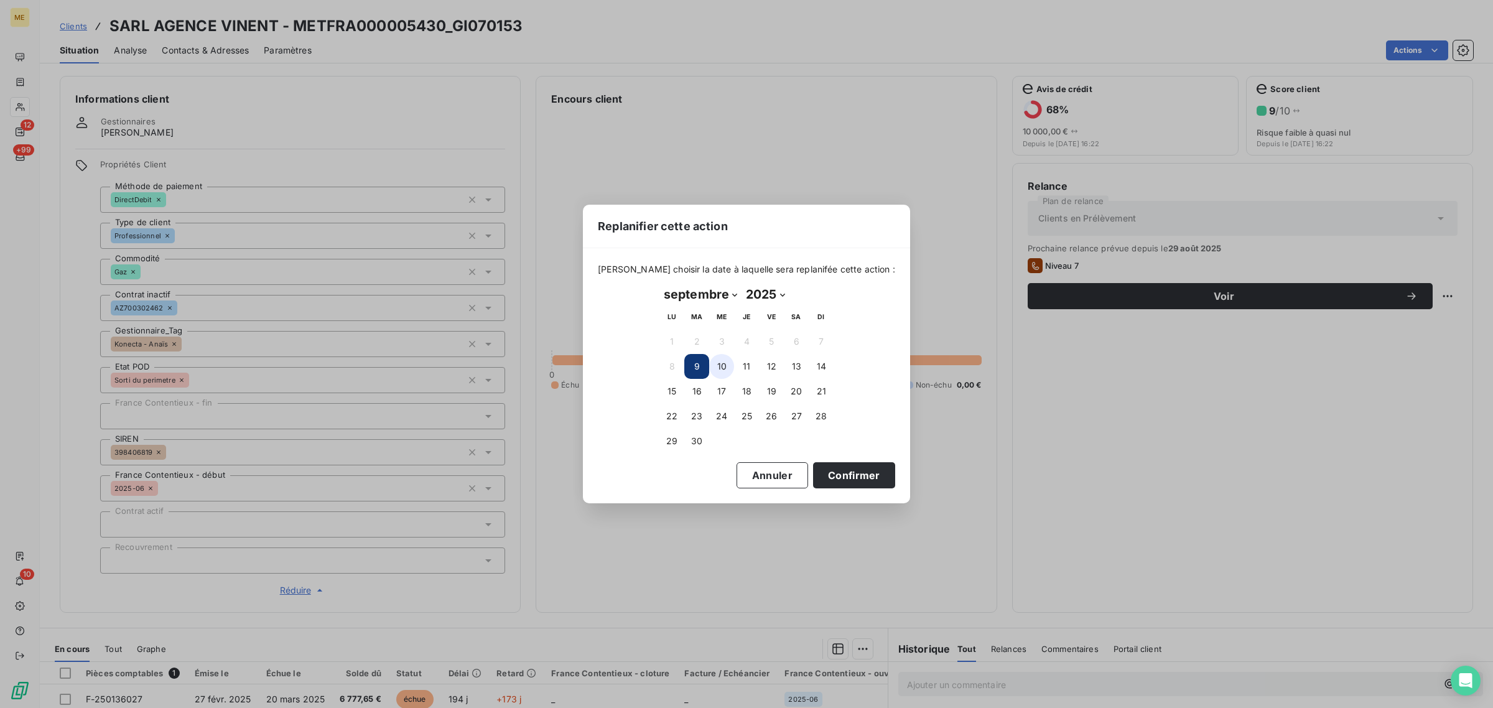
click at [721, 363] on button "10" at bounding box center [721, 366] width 25 height 25
click at [697, 365] on button "9" at bounding box center [696, 366] width 25 height 25
click at [823, 467] on button "Confirmer" at bounding box center [854, 475] width 82 height 26
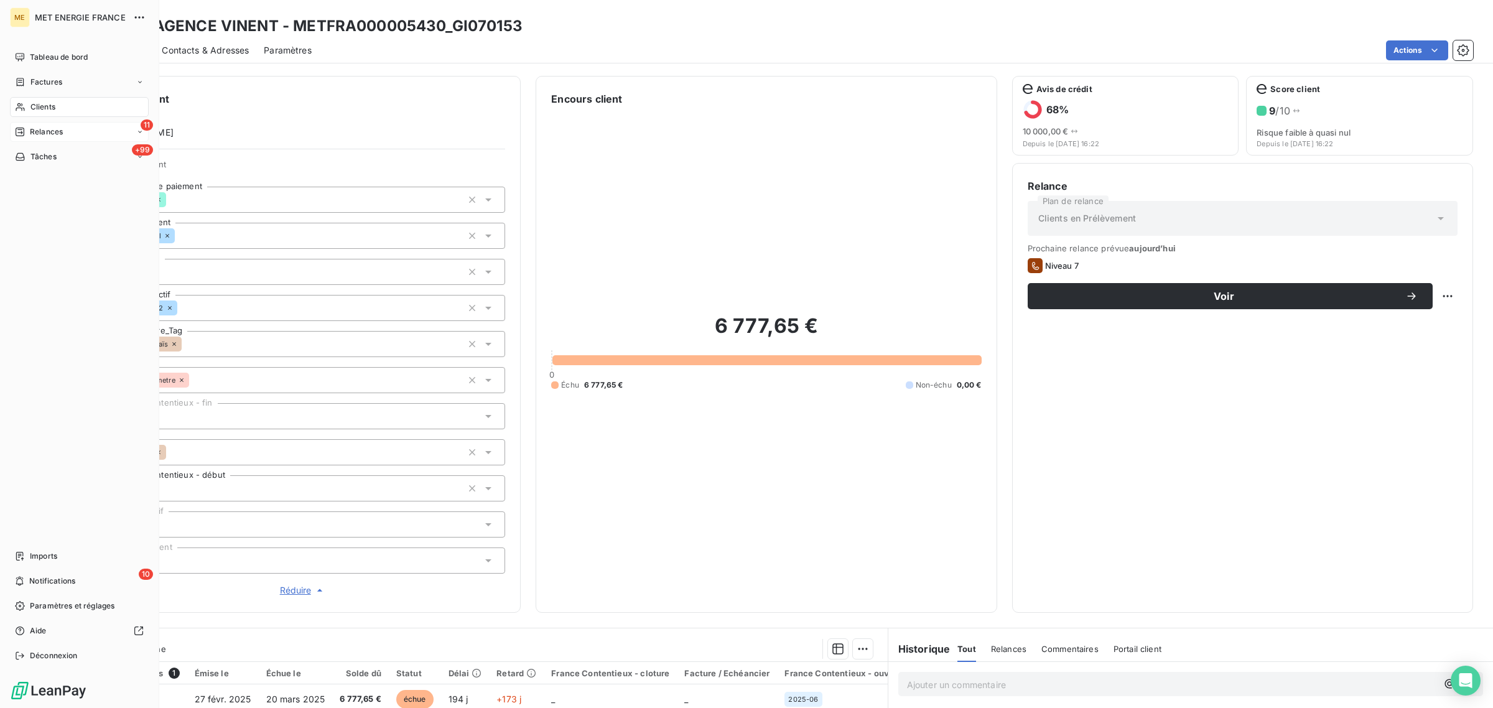
click at [14, 129] on div "11 Relances" at bounding box center [79, 132] width 139 height 20
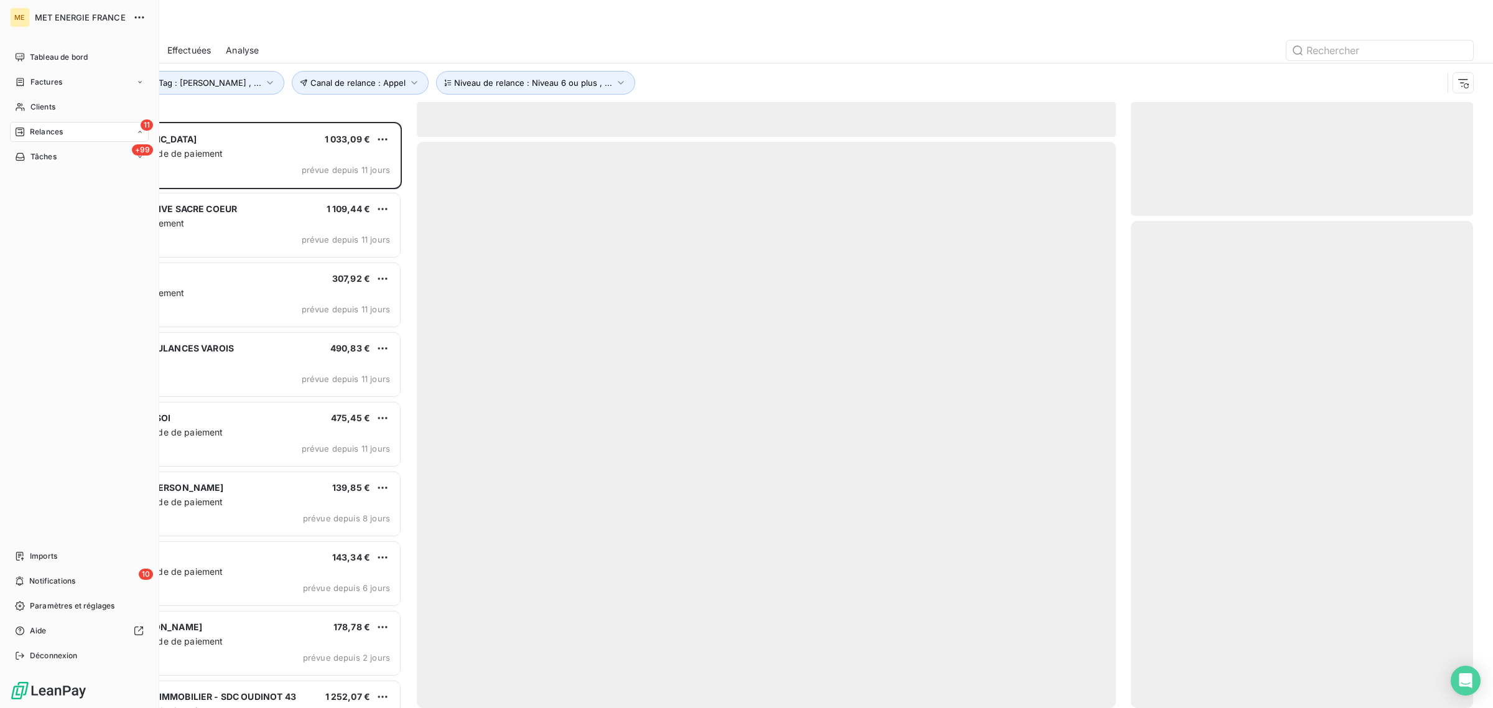
scroll to position [574, 330]
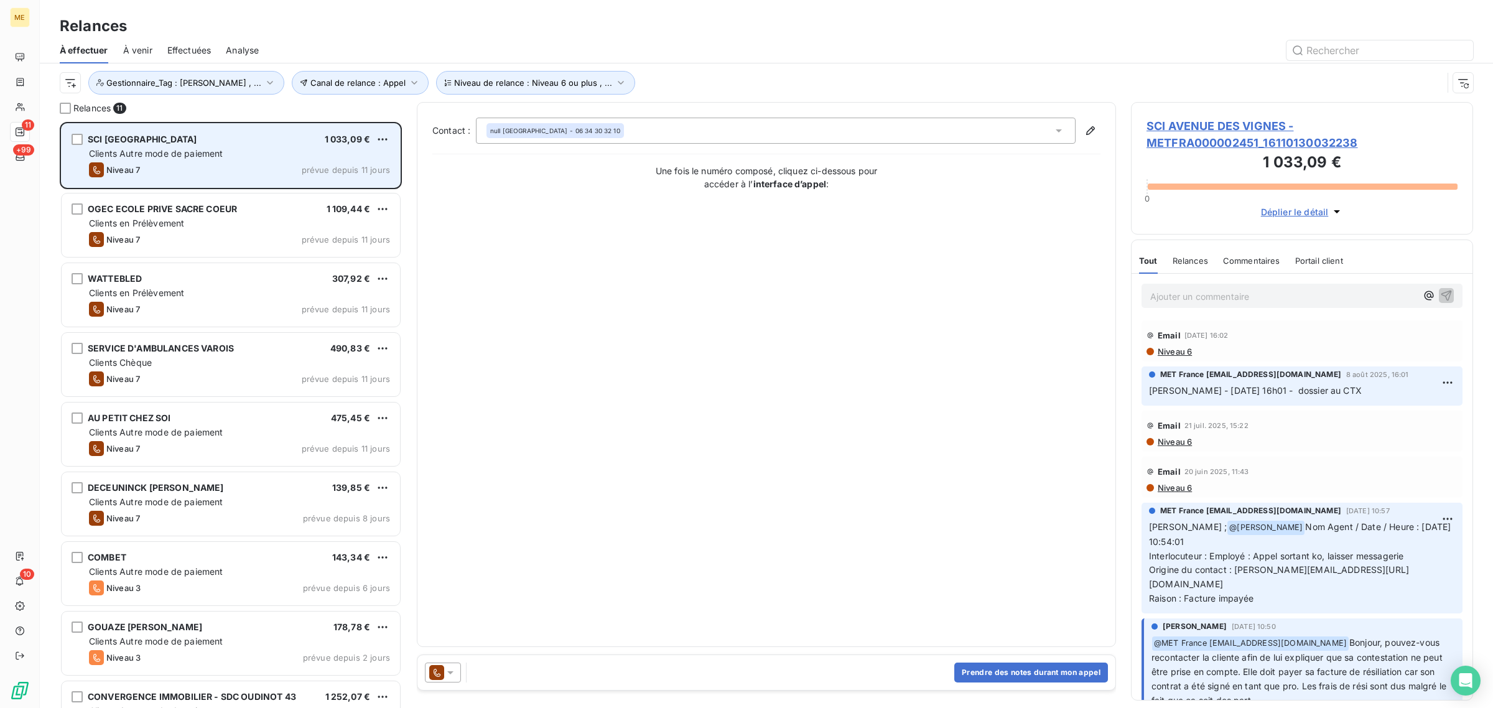
click at [257, 154] on div "Clients Autre mode de paiement" at bounding box center [239, 153] width 301 height 12
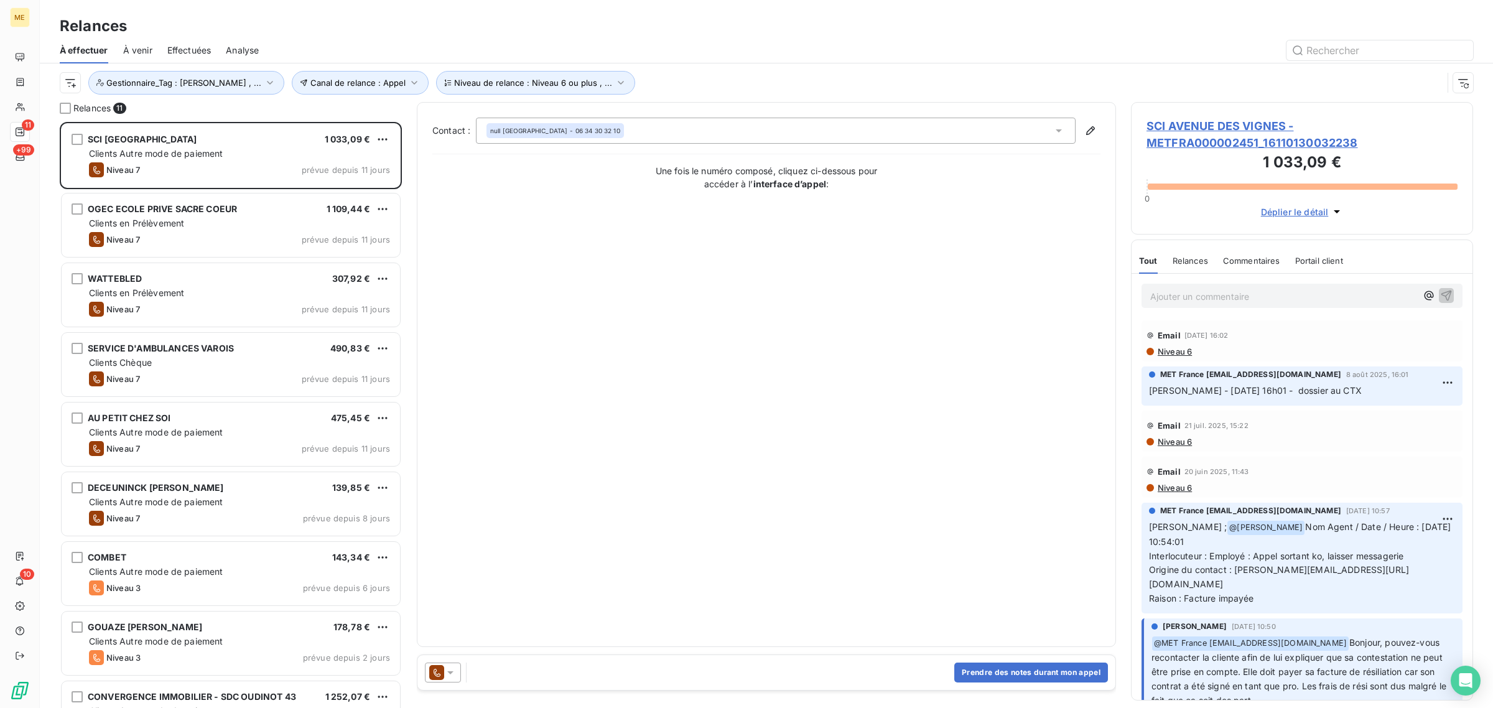
click at [1235, 131] on span "SCI AVENUE DES VIGNES - METFRA000002451_16110130032238" at bounding box center [1302, 135] width 311 height 34
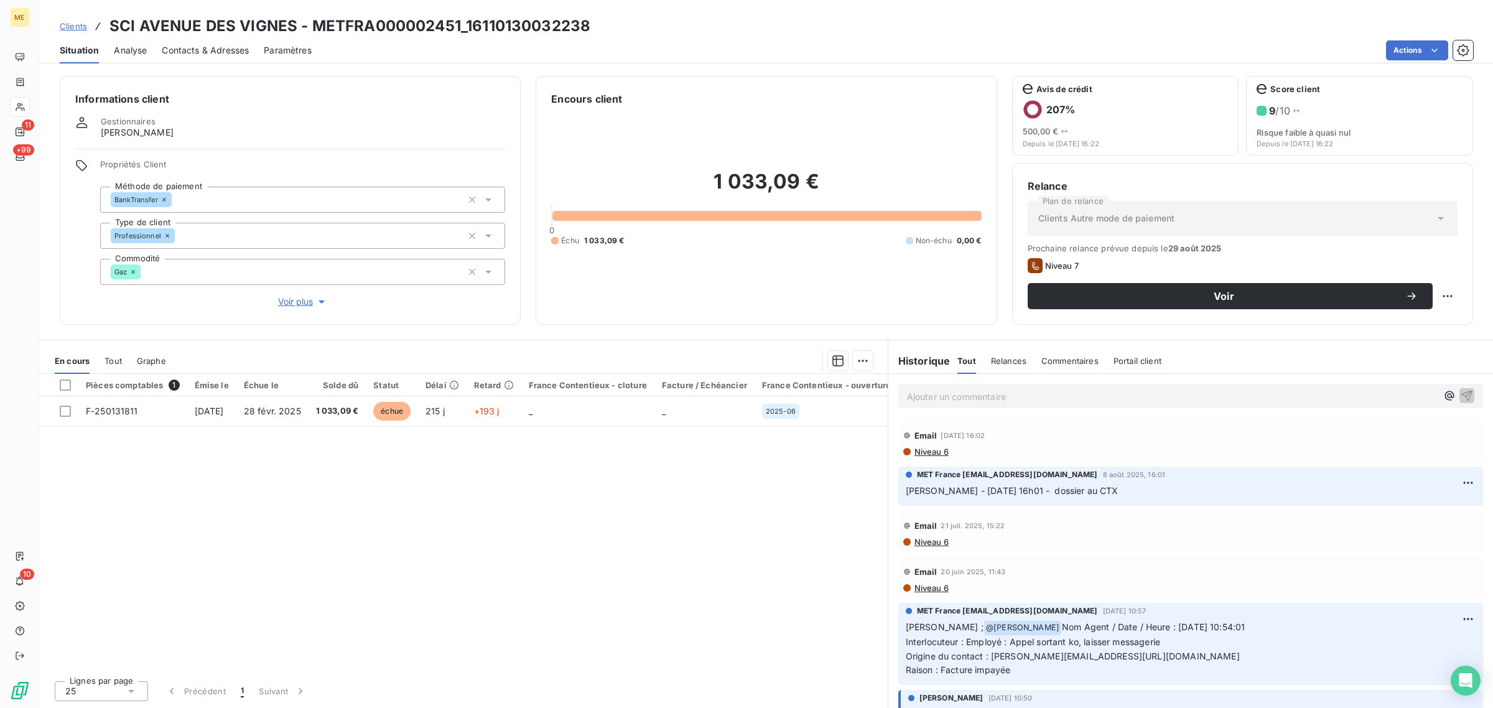
click at [296, 297] on span "Voir plus" at bounding box center [303, 302] width 50 height 12
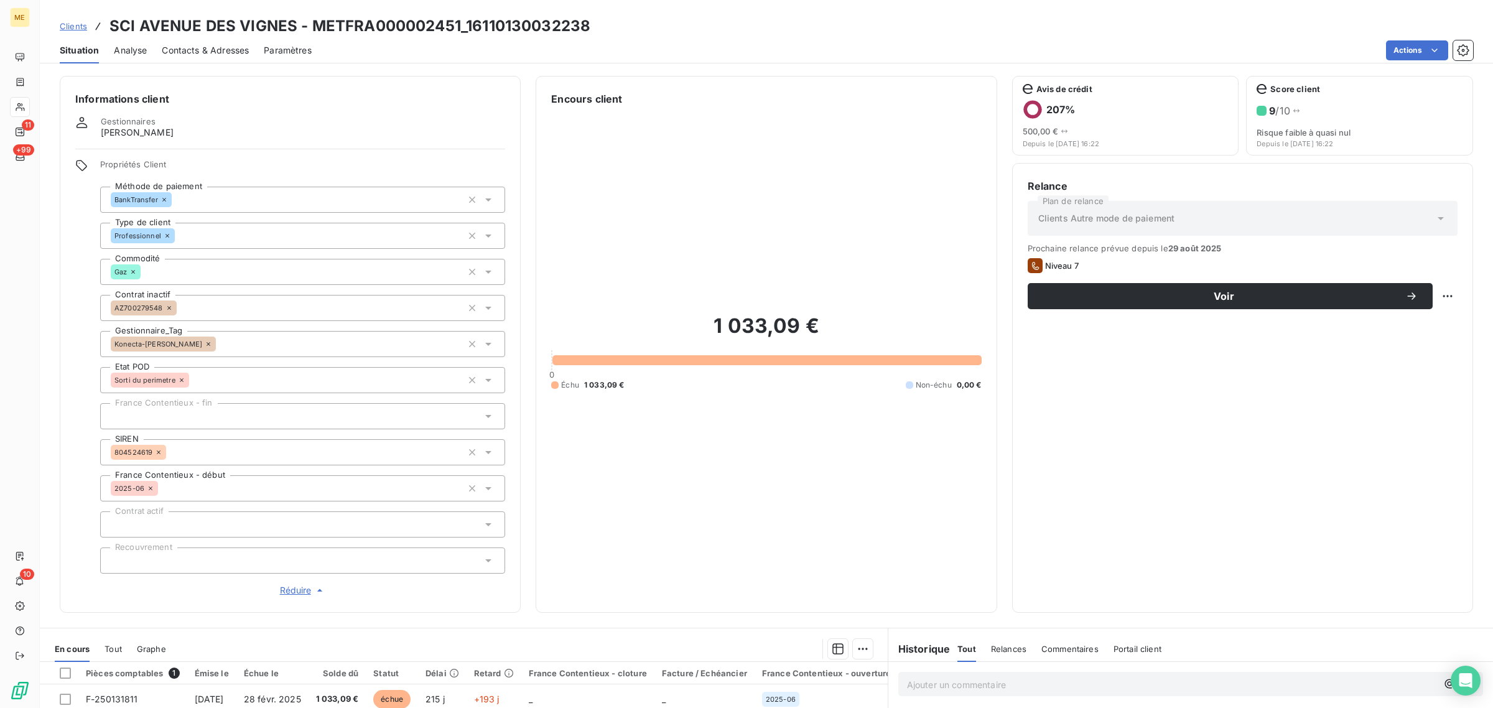
click at [205, 344] on icon at bounding box center [208, 343] width 7 height 7
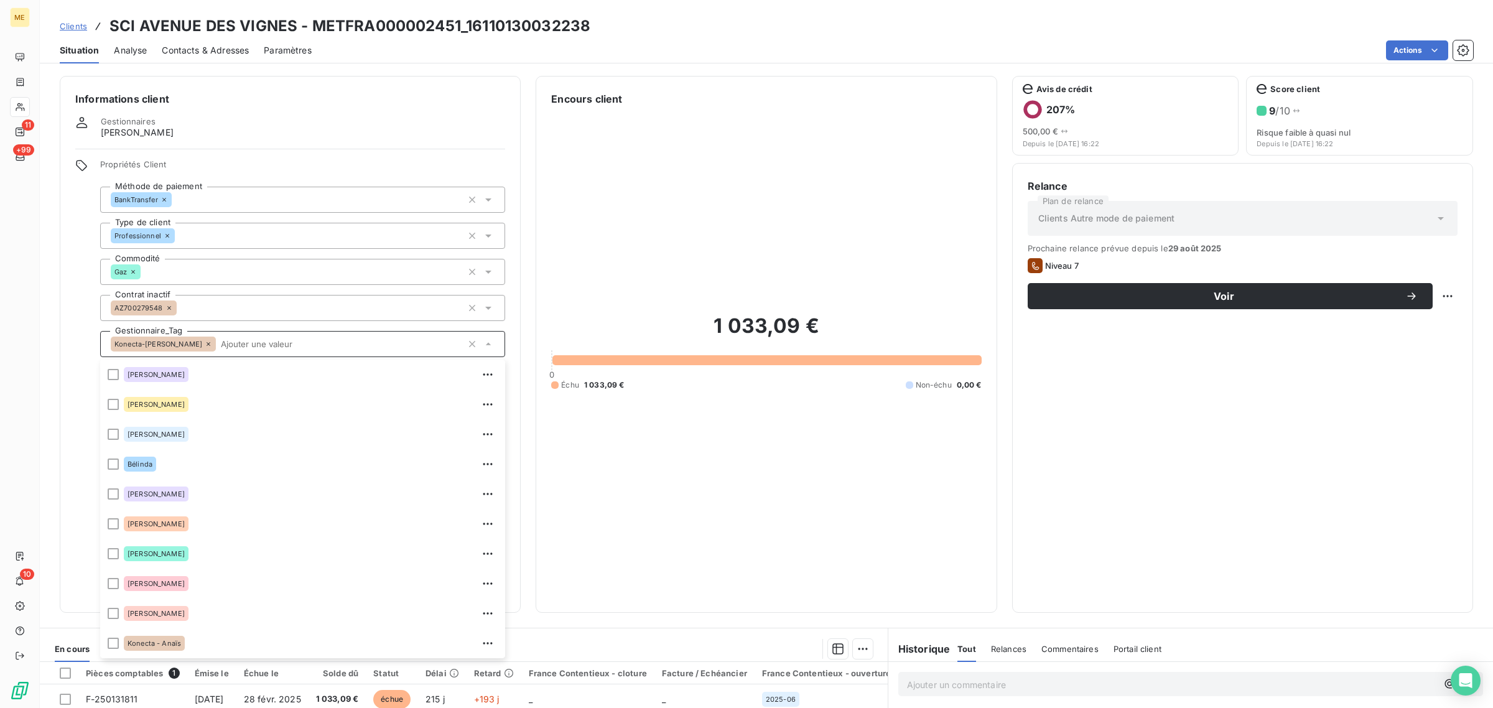
scroll to position [238, 0]
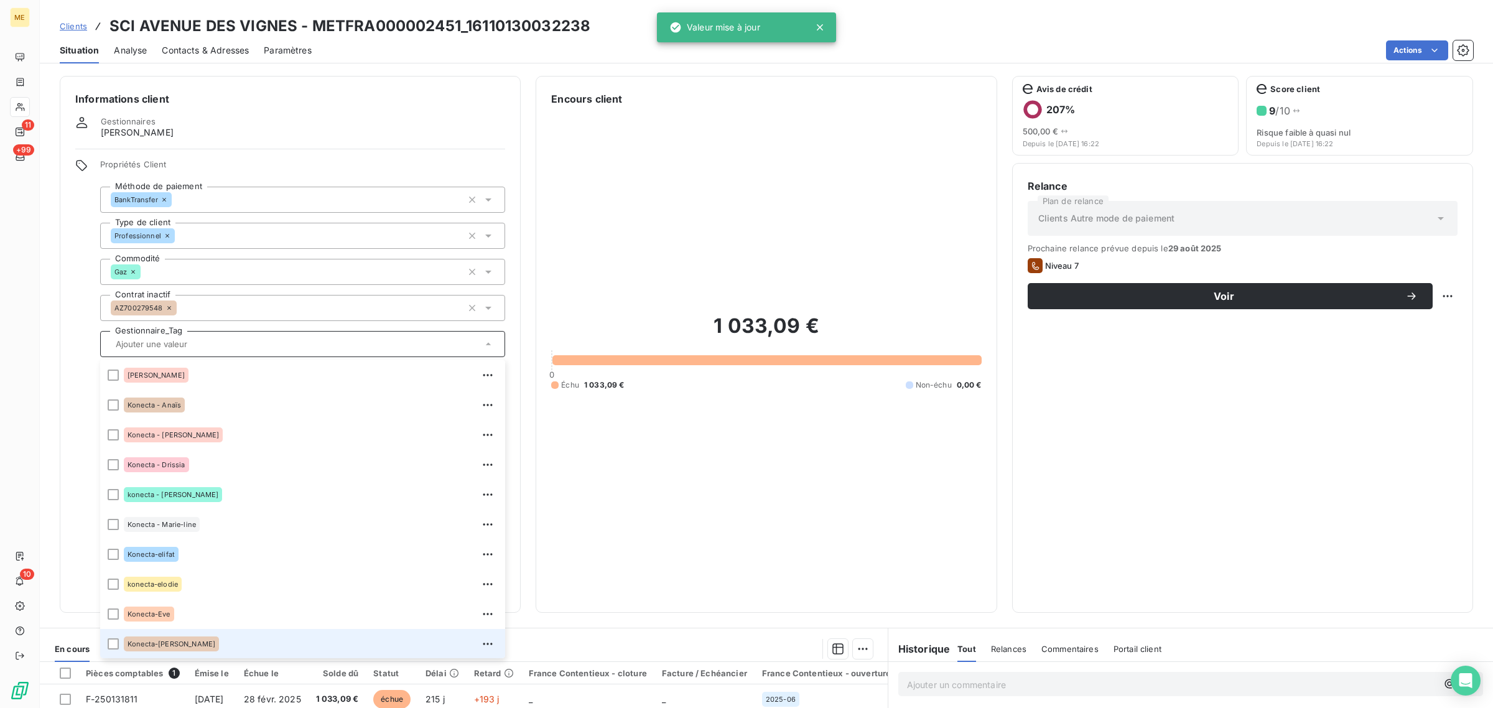
click at [146, 338] on input "text" at bounding box center [296, 343] width 371 height 11
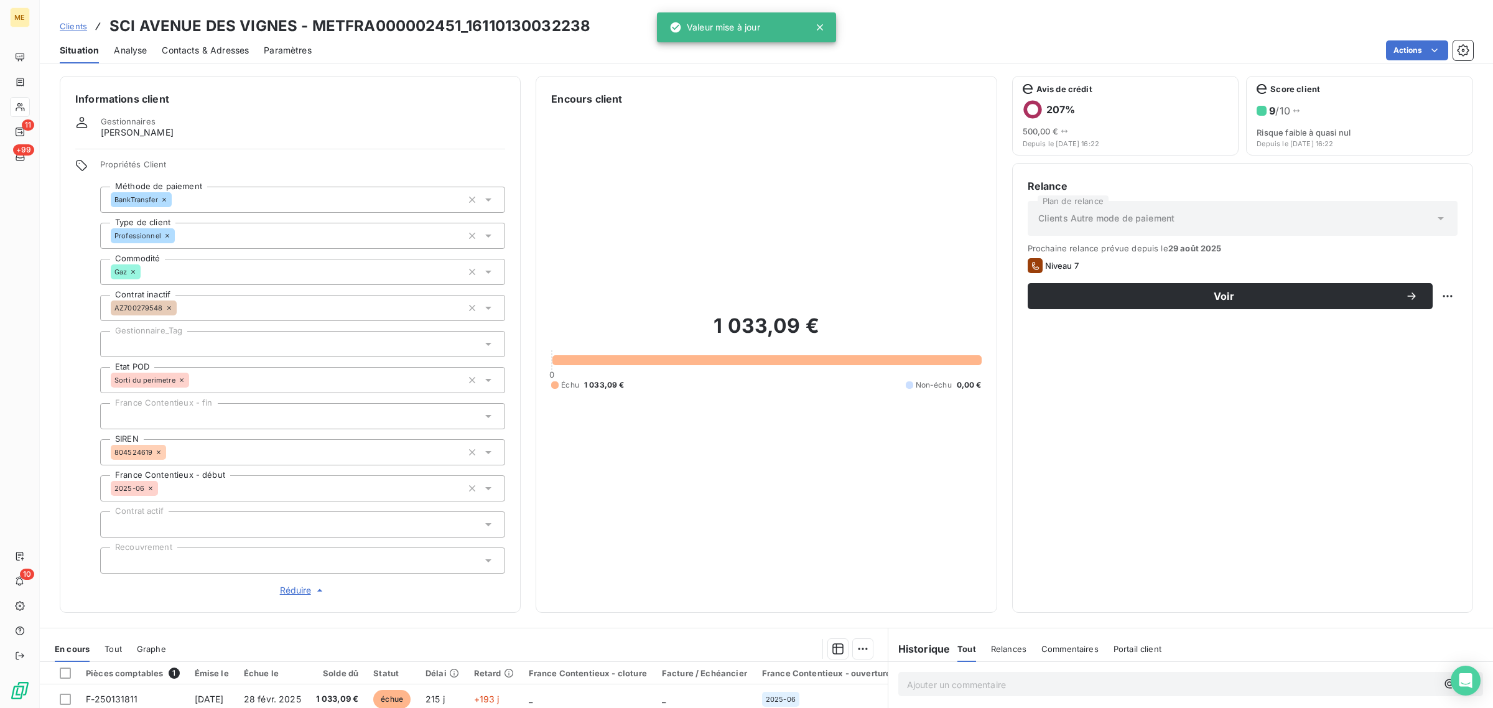
click at [146, 338] on div at bounding box center [302, 344] width 405 height 26
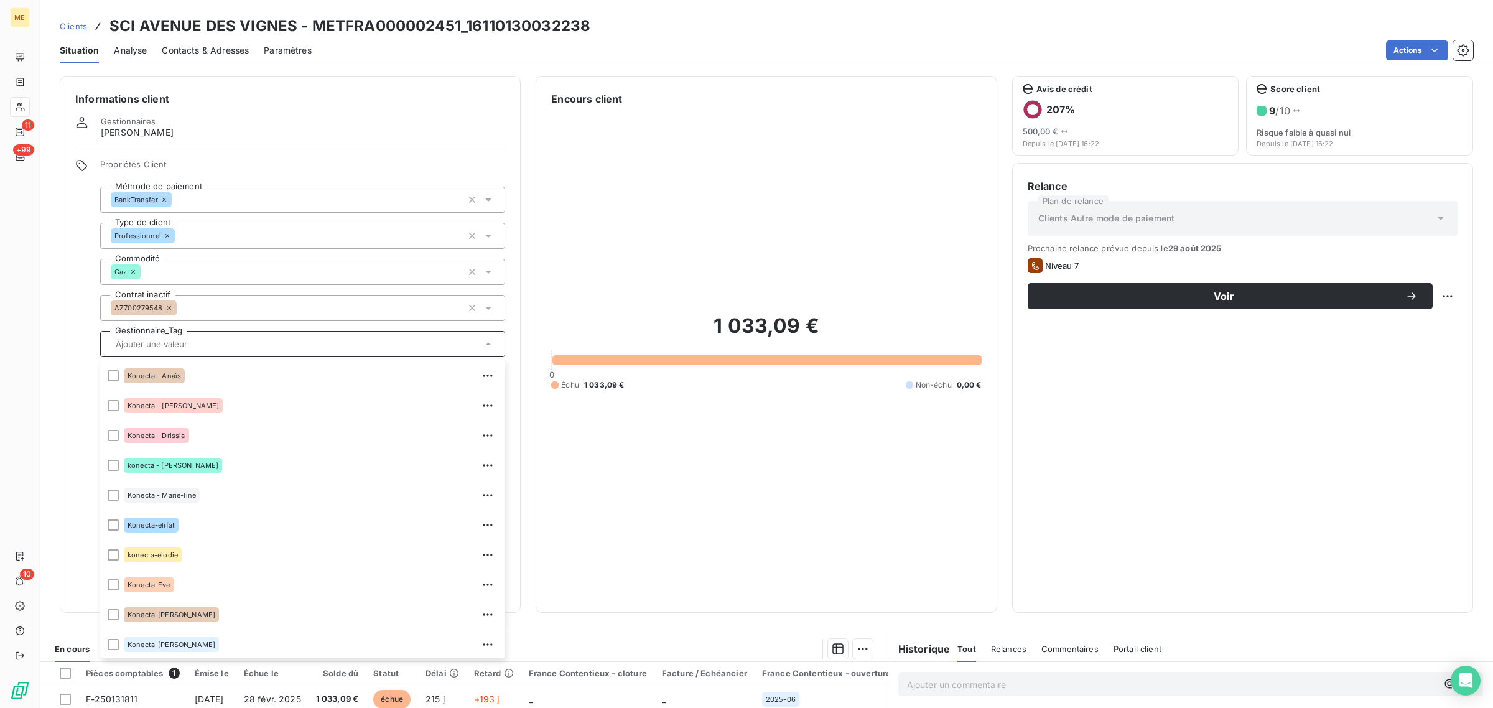
scroll to position [358, 0]
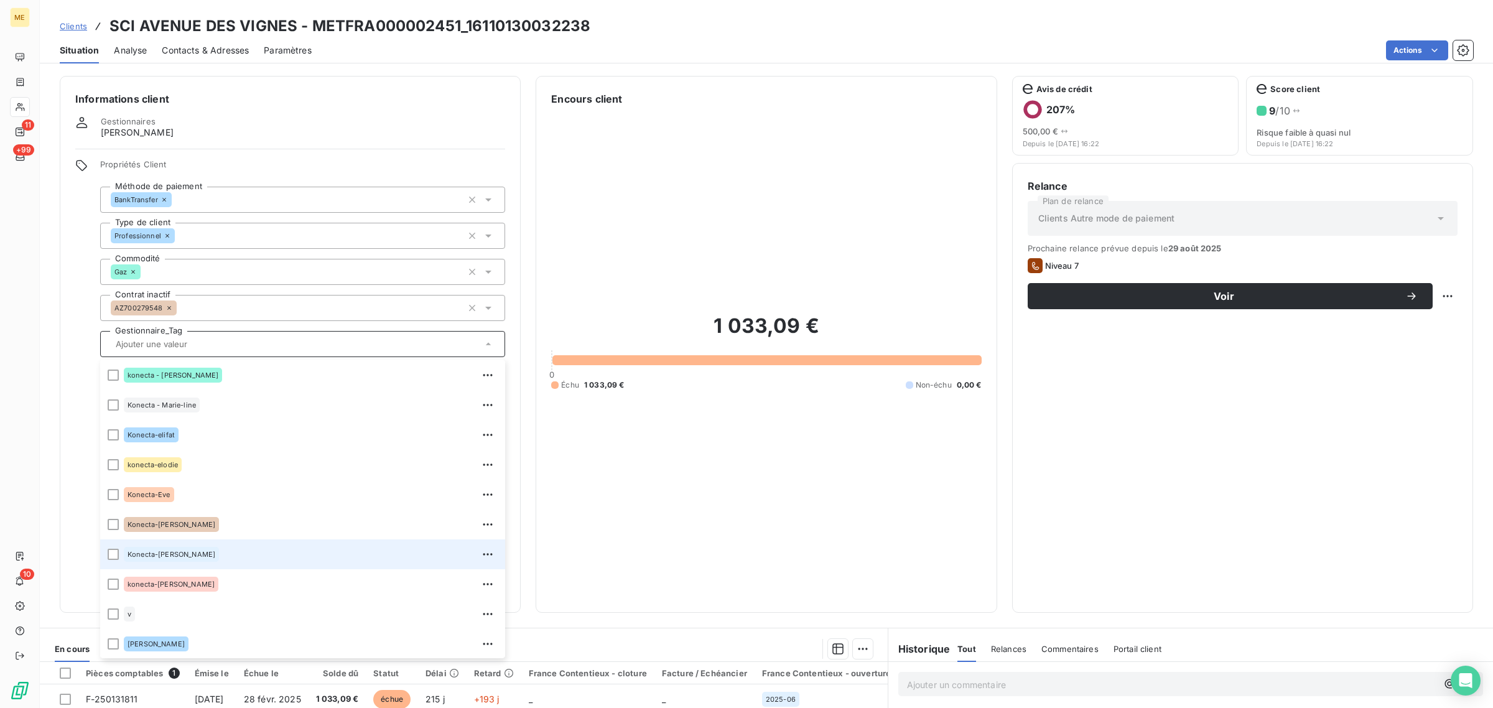
click at [170, 555] on span "Konecta-[PERSON_NAME]" at bounding box center [172, 554] width 88 height 7
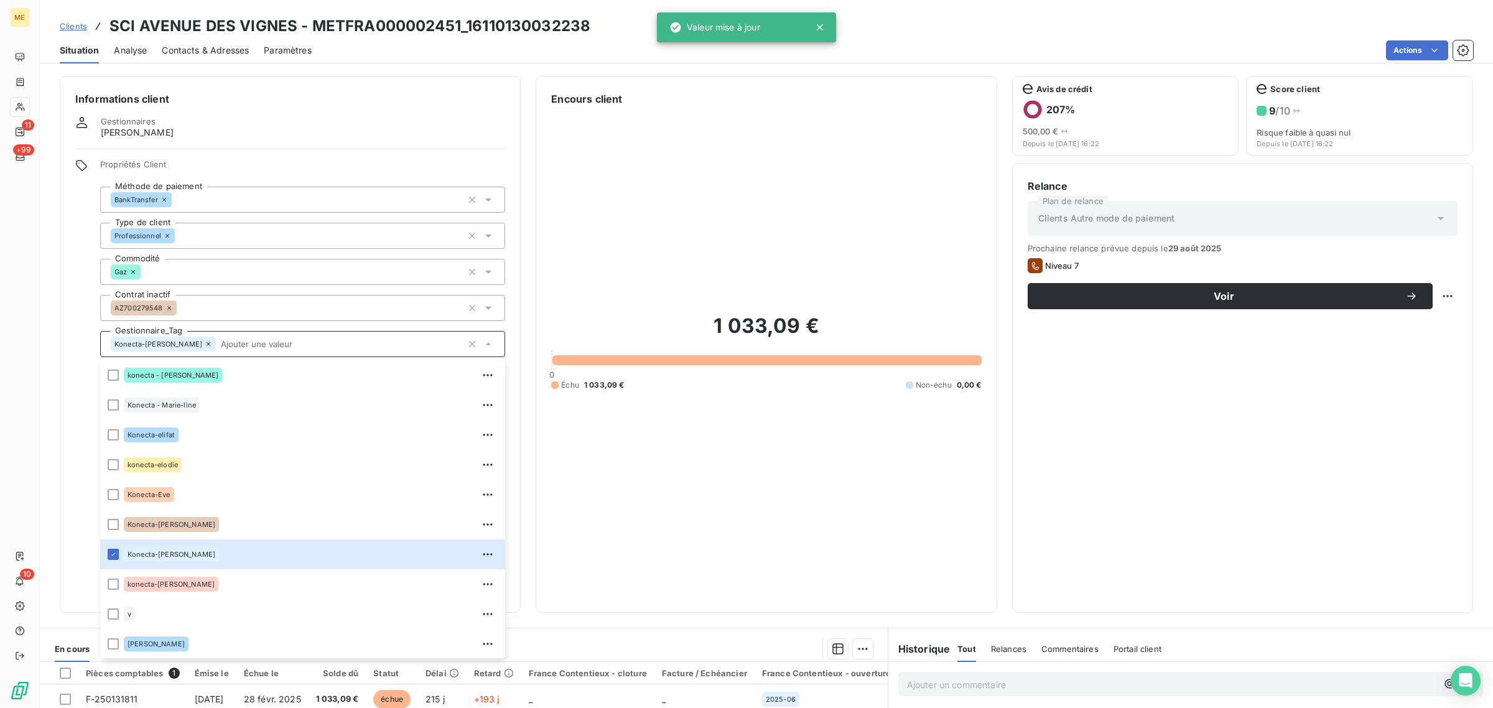
click at [801, 469] on div "1 033,09 € 0 Échu 1 033,09 € Non-échu 0,00 €" at bounding box center [766, 351] width 430 height 491
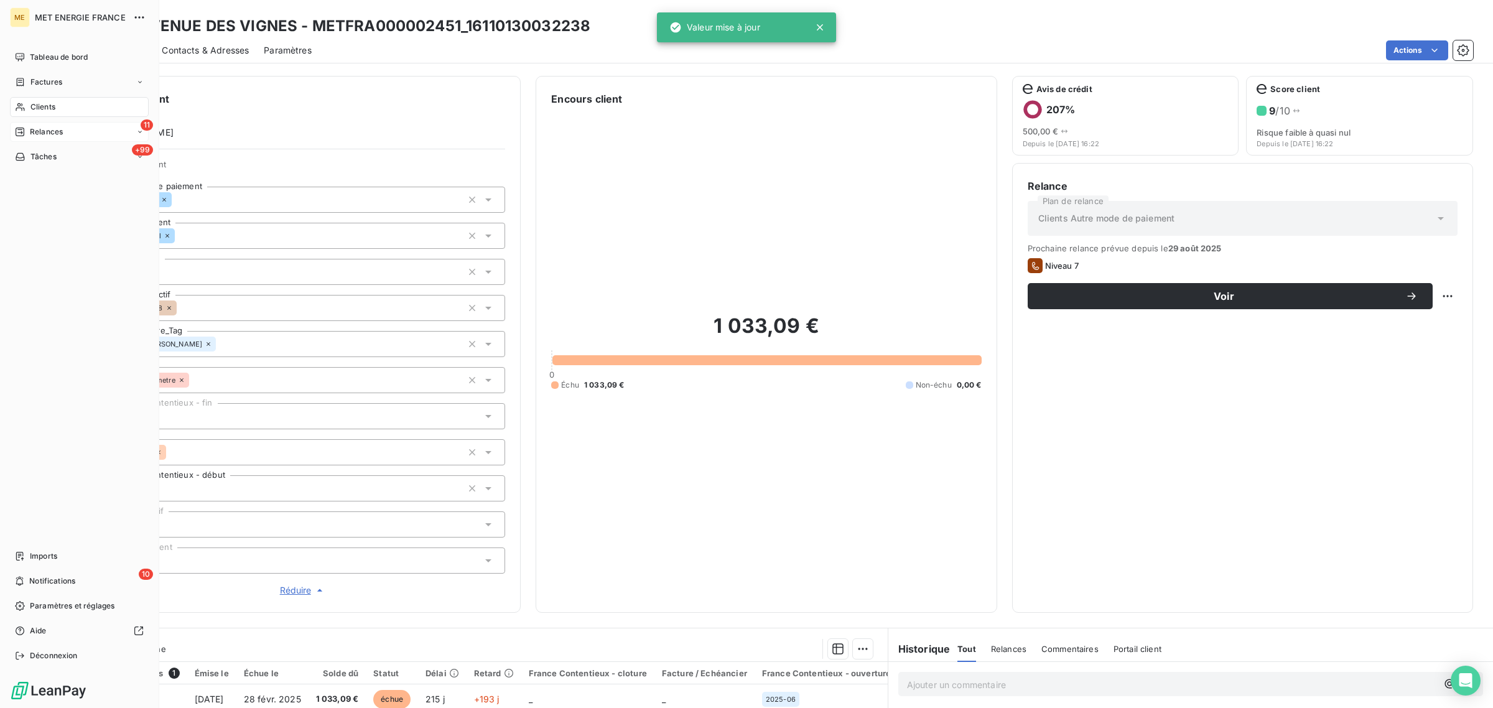
click at [30, 125] on div "11 Relances" at bounding box center [79, 132] width 139 height 20
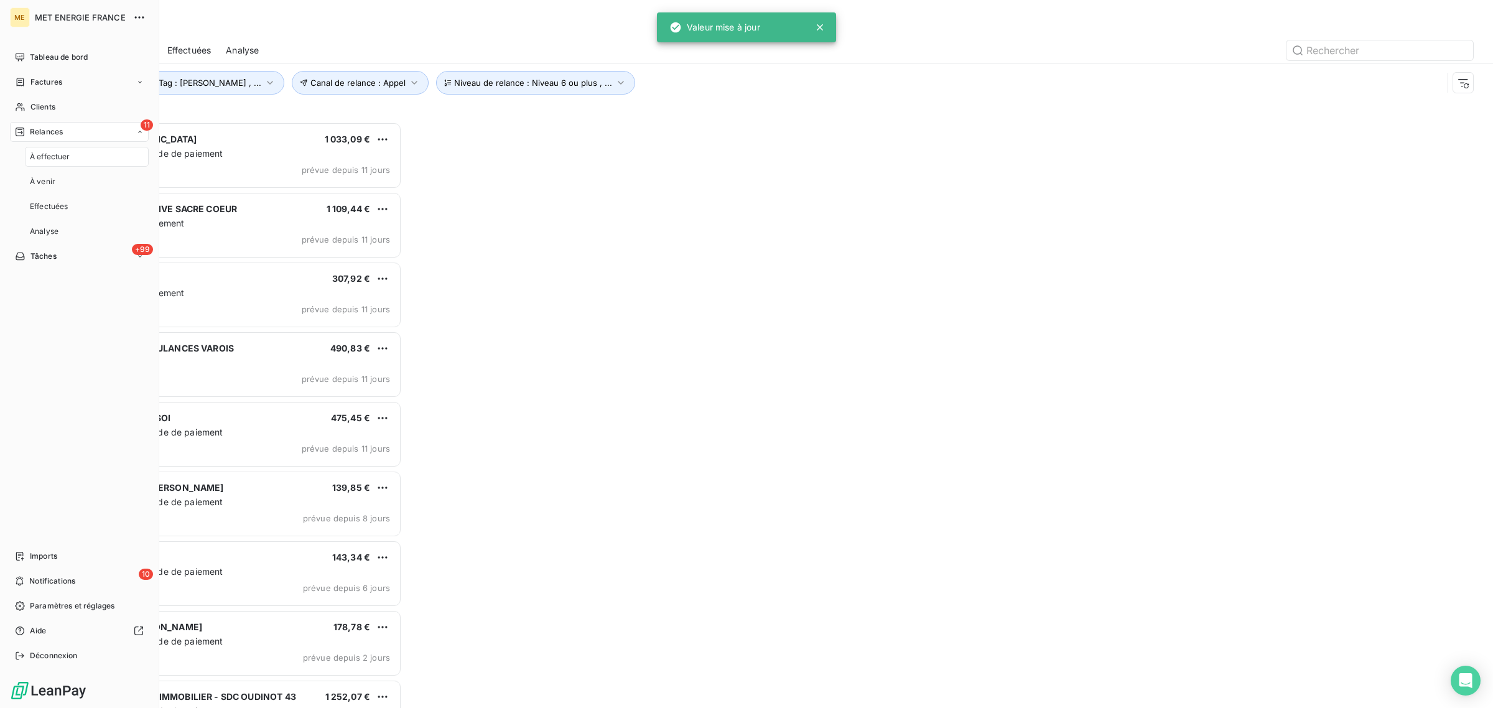
scroll to position [574, 330]
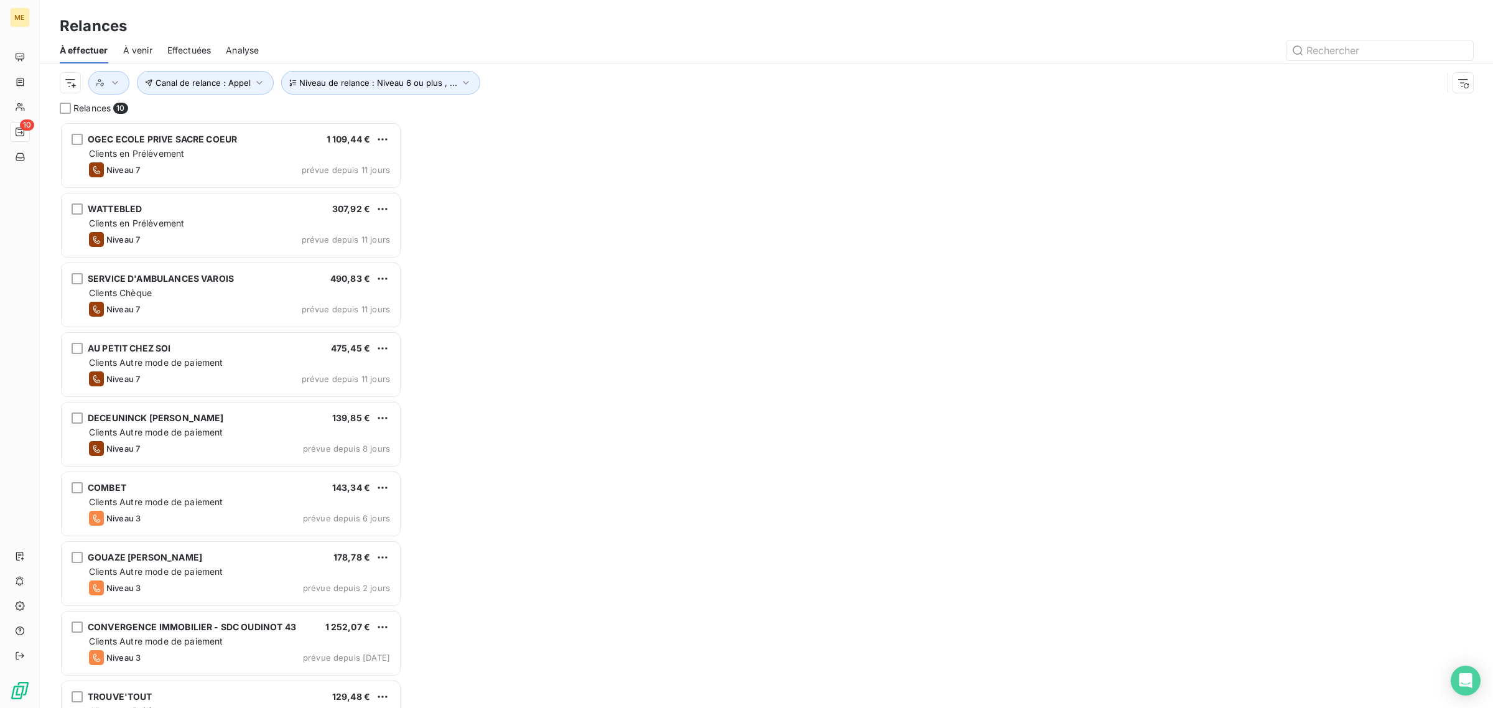
scroll to position [574, 330]
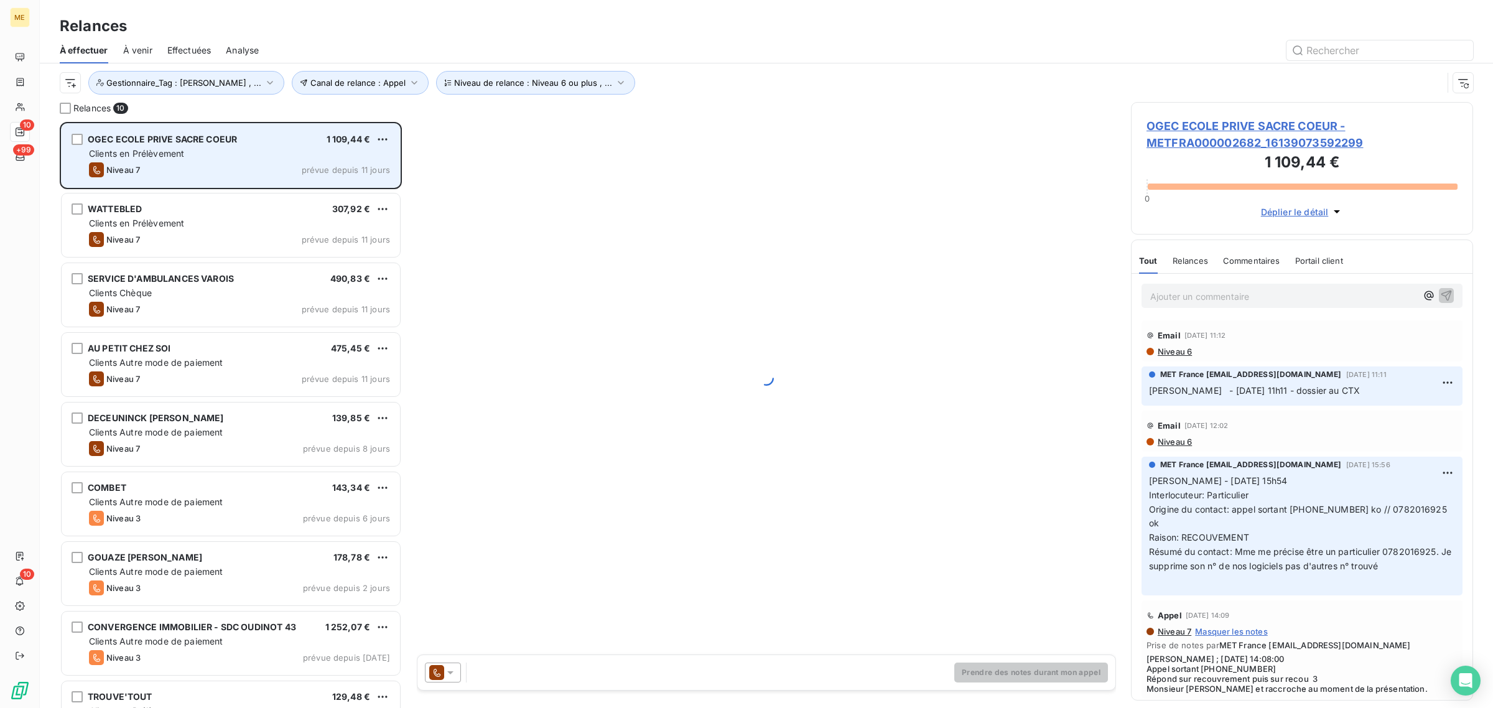
click at [230, 161] on div "OGEC ECOLE PRIVE SACRE COEUR 1 109,44 € Clients en Prélèvement Niveau 7 prévue …" at bounding box center [231, 155] width 338 height 63
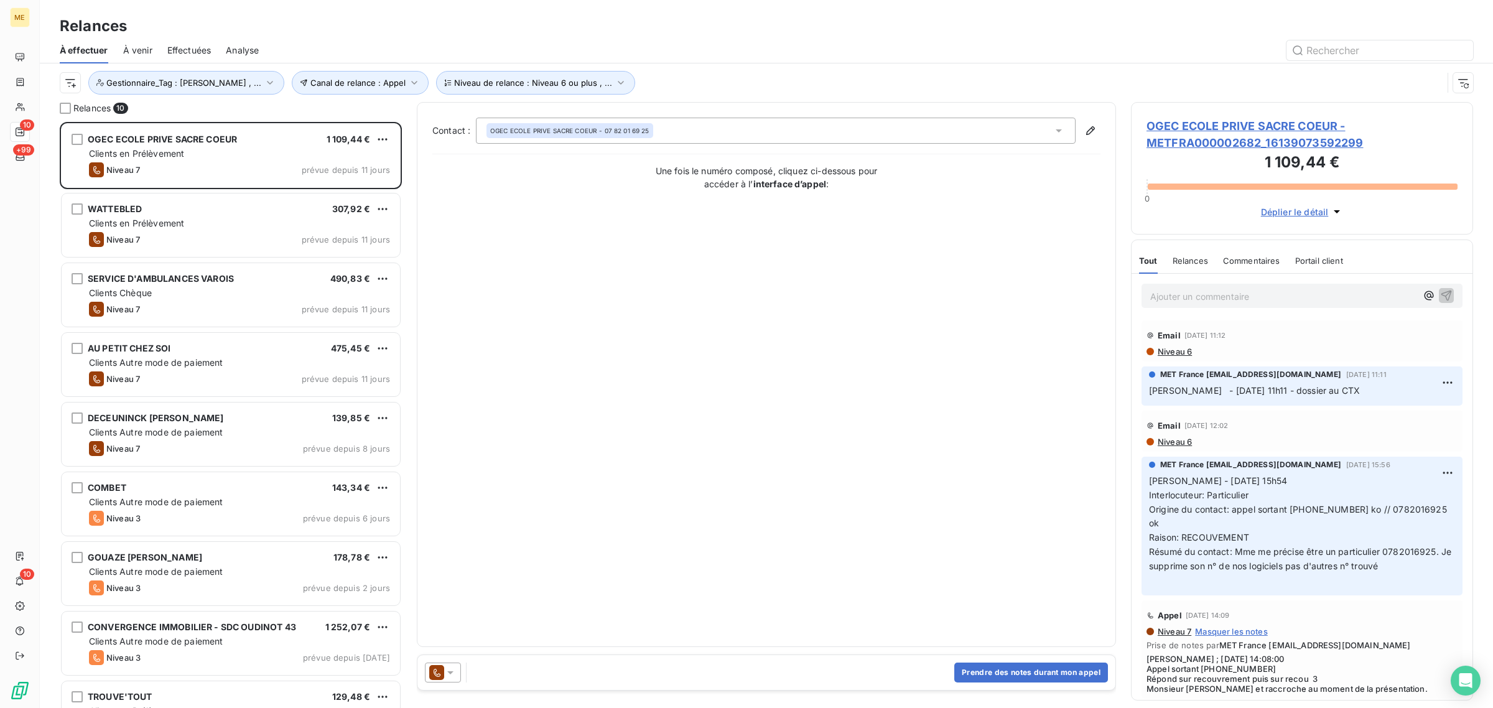
click at [1221, 148] on span "OGEC ECOLE PRIVE SACRE COEUR - METFRA000002682_16139073592299" at bounding box center [1302, 135] width 311 height 34
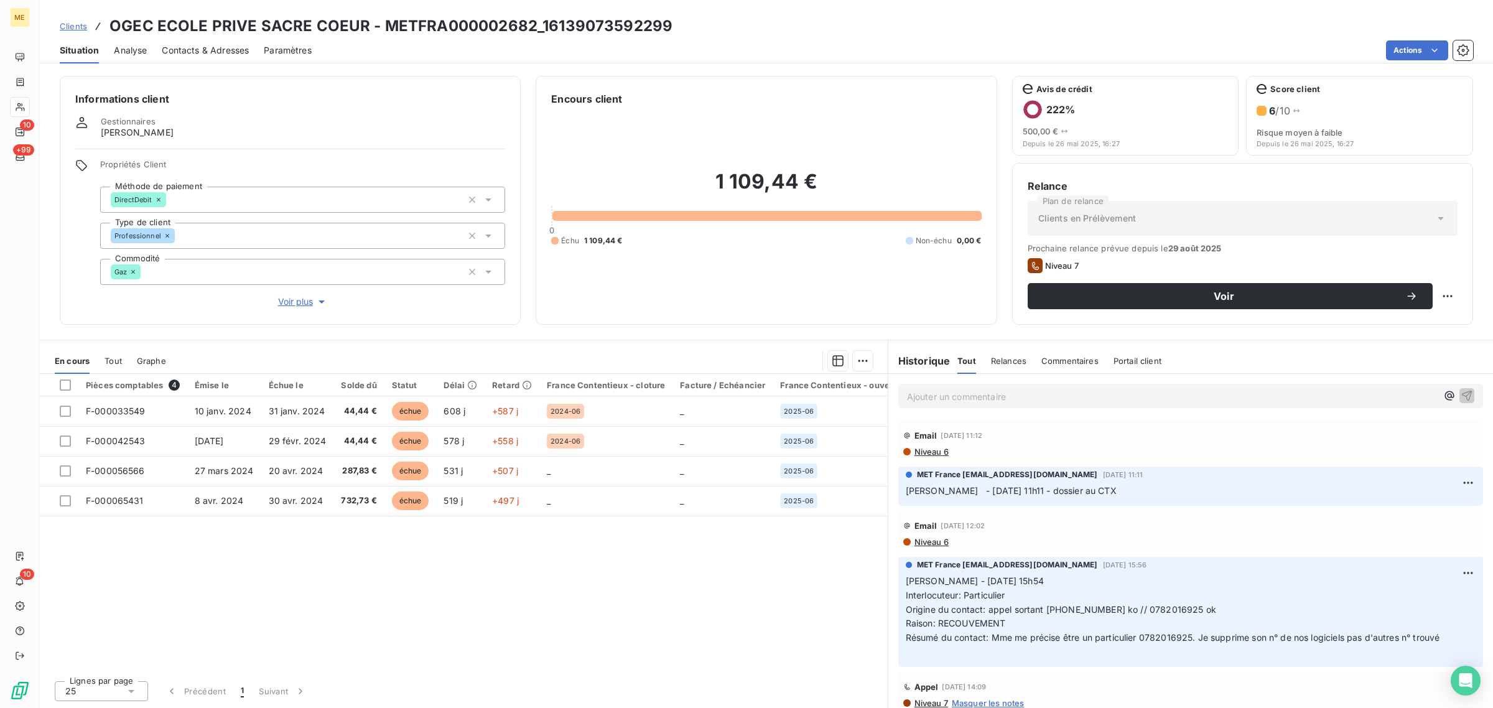
click at [306, 300] on span "Voir plus" at bounding box center [303, 302] width 50 height 12
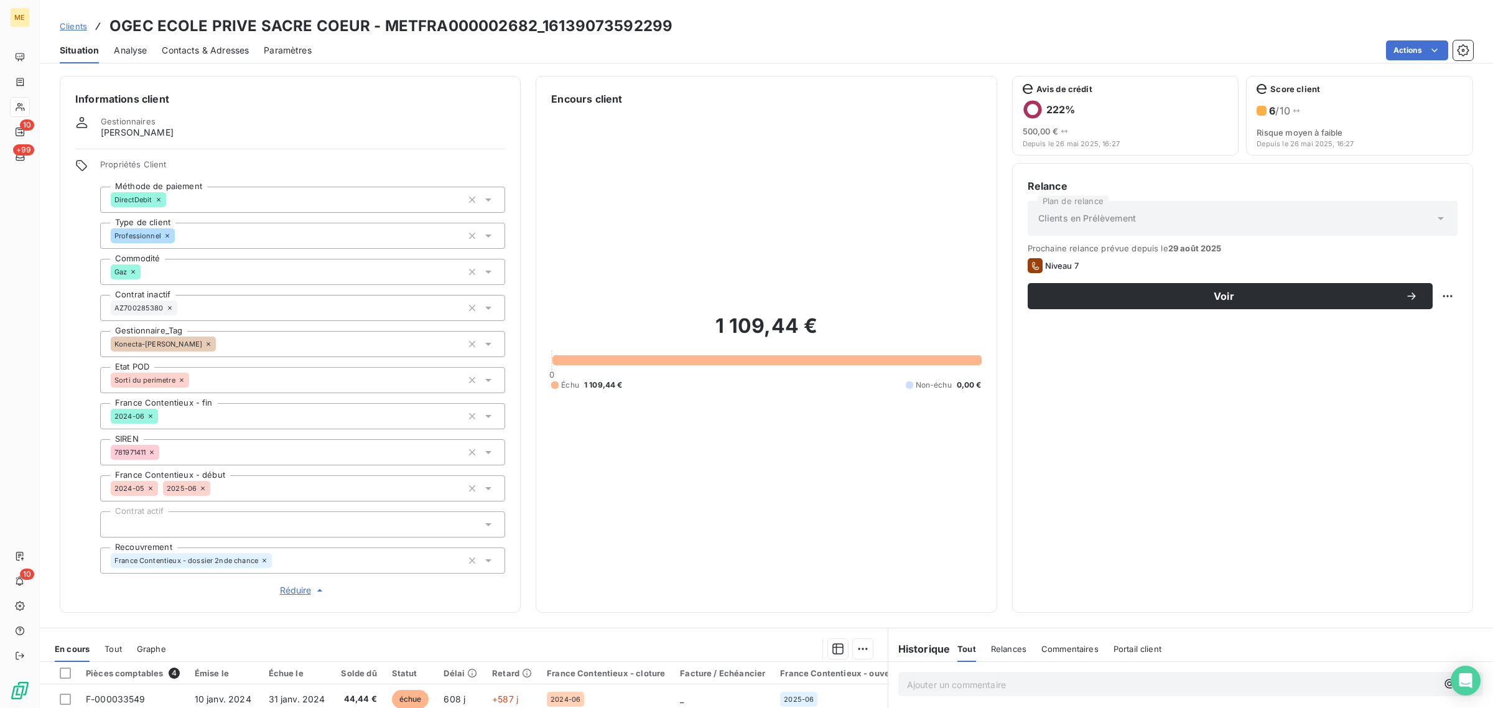
click at [207, 343] on icon at bounding box center [209, 344] width 4 height 4
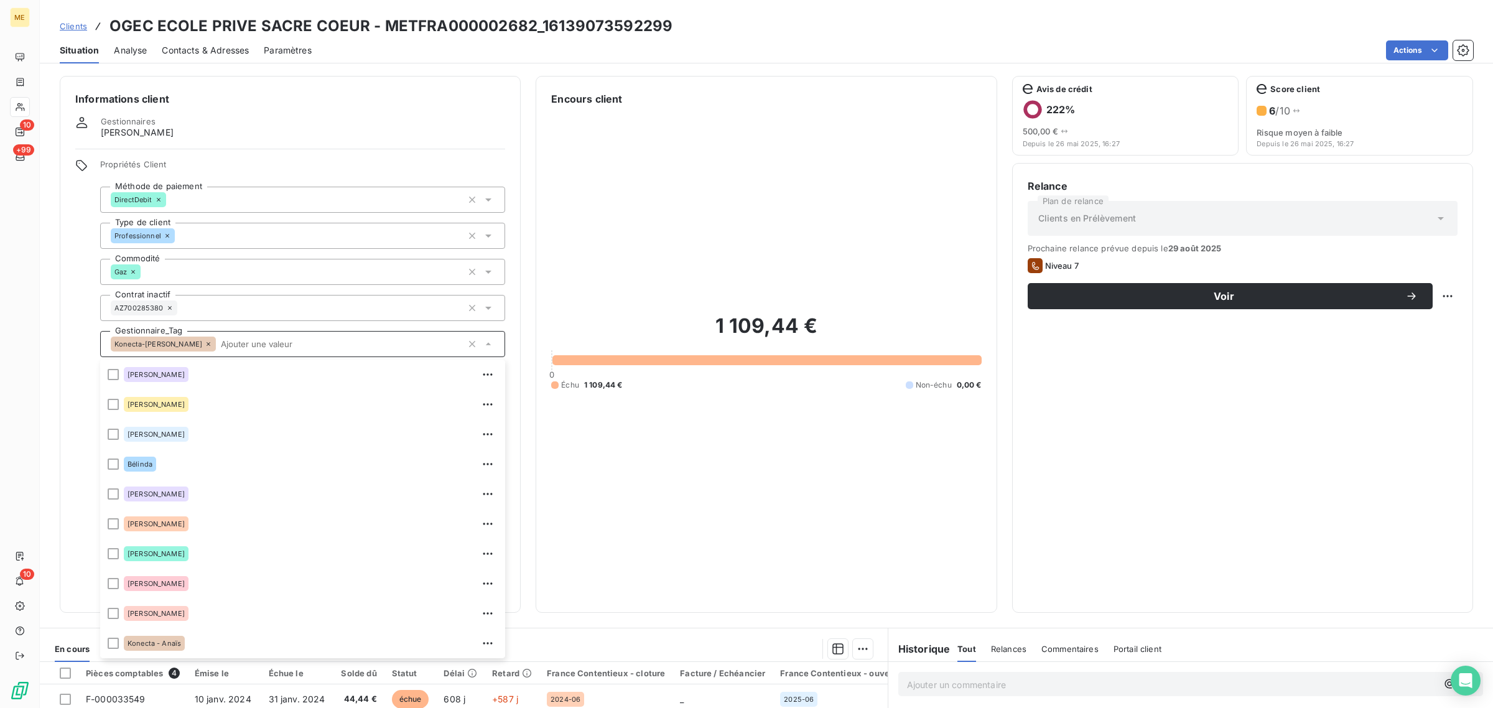
scroll to position [238, 0]
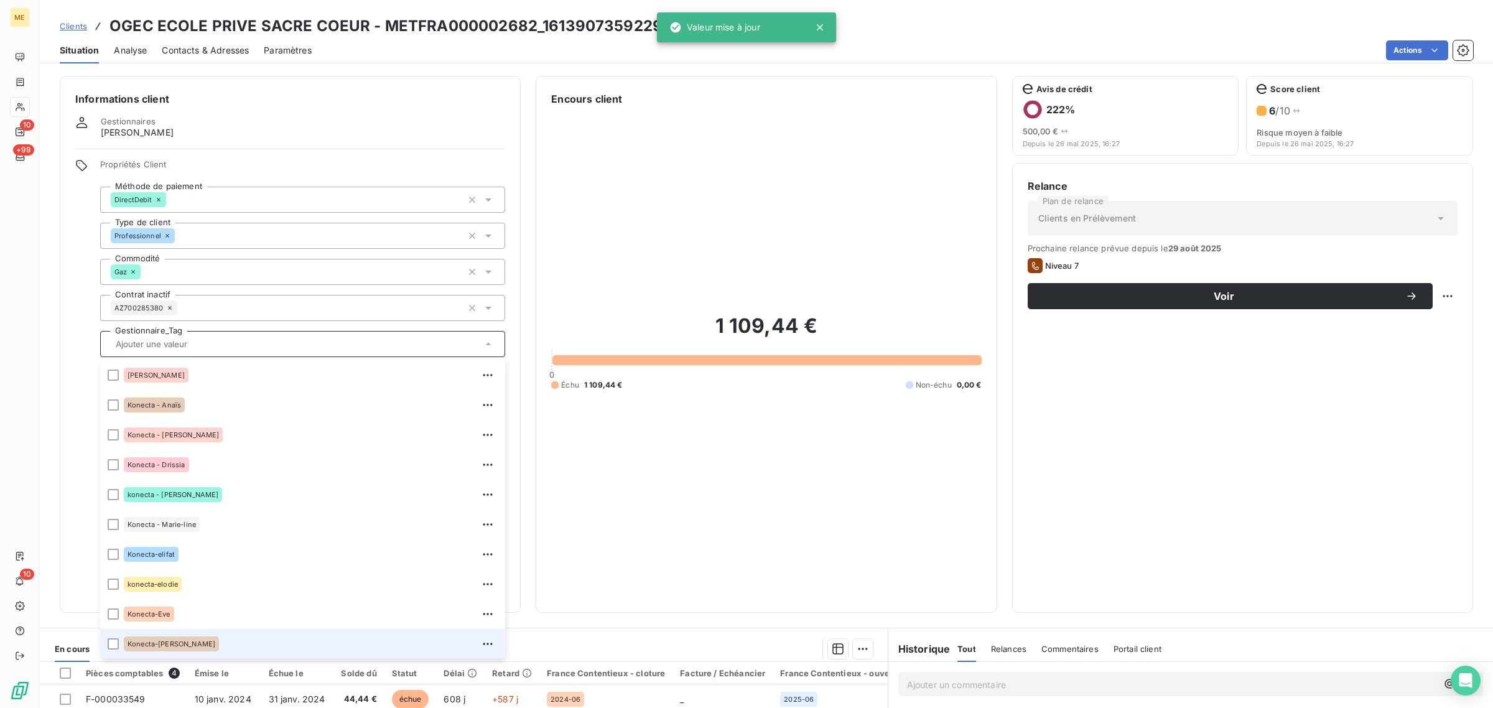
click at [177, 343] on input "text" at bounding box center [296, 343] width 371 height 11
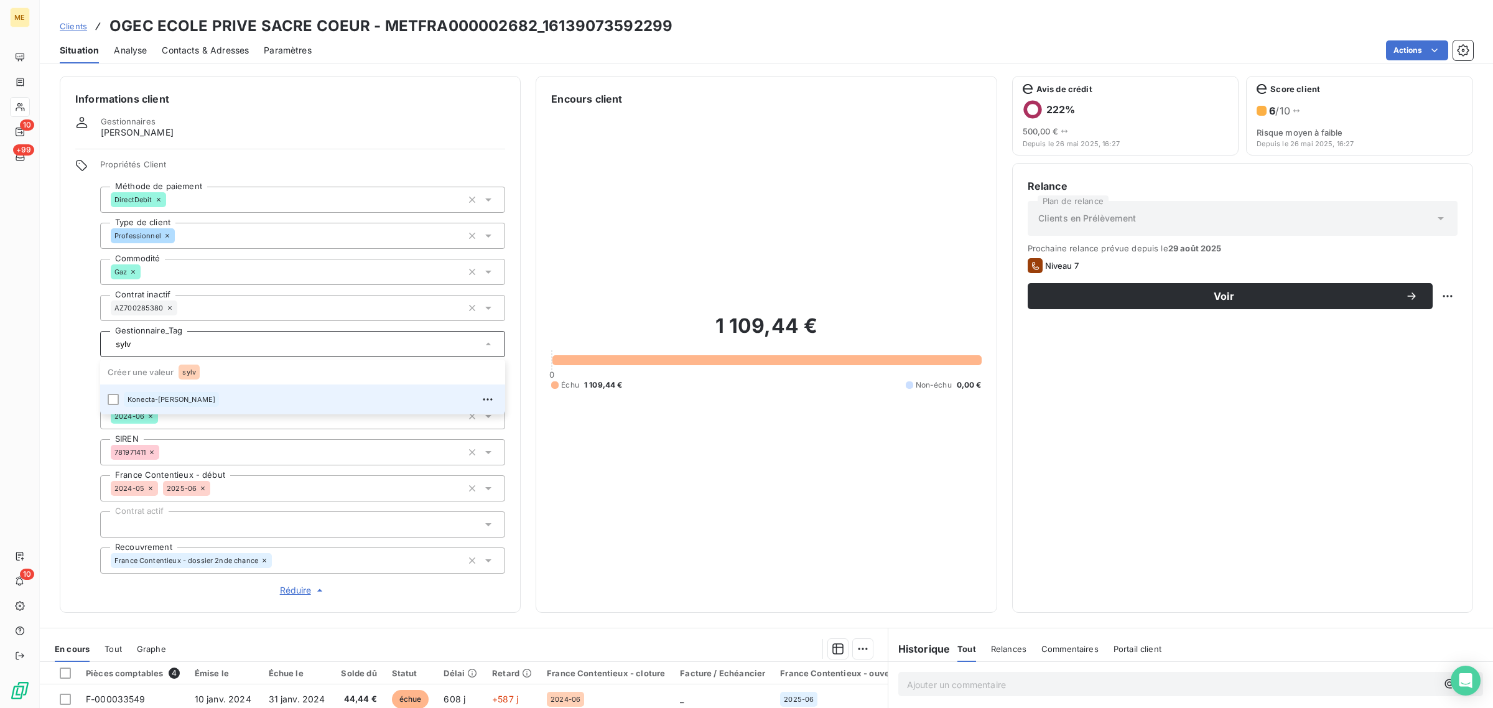
click at [176, 396] on span "Konecta-[PERSON_NAME]" at bounding box center [172, 399] width 88 height 7
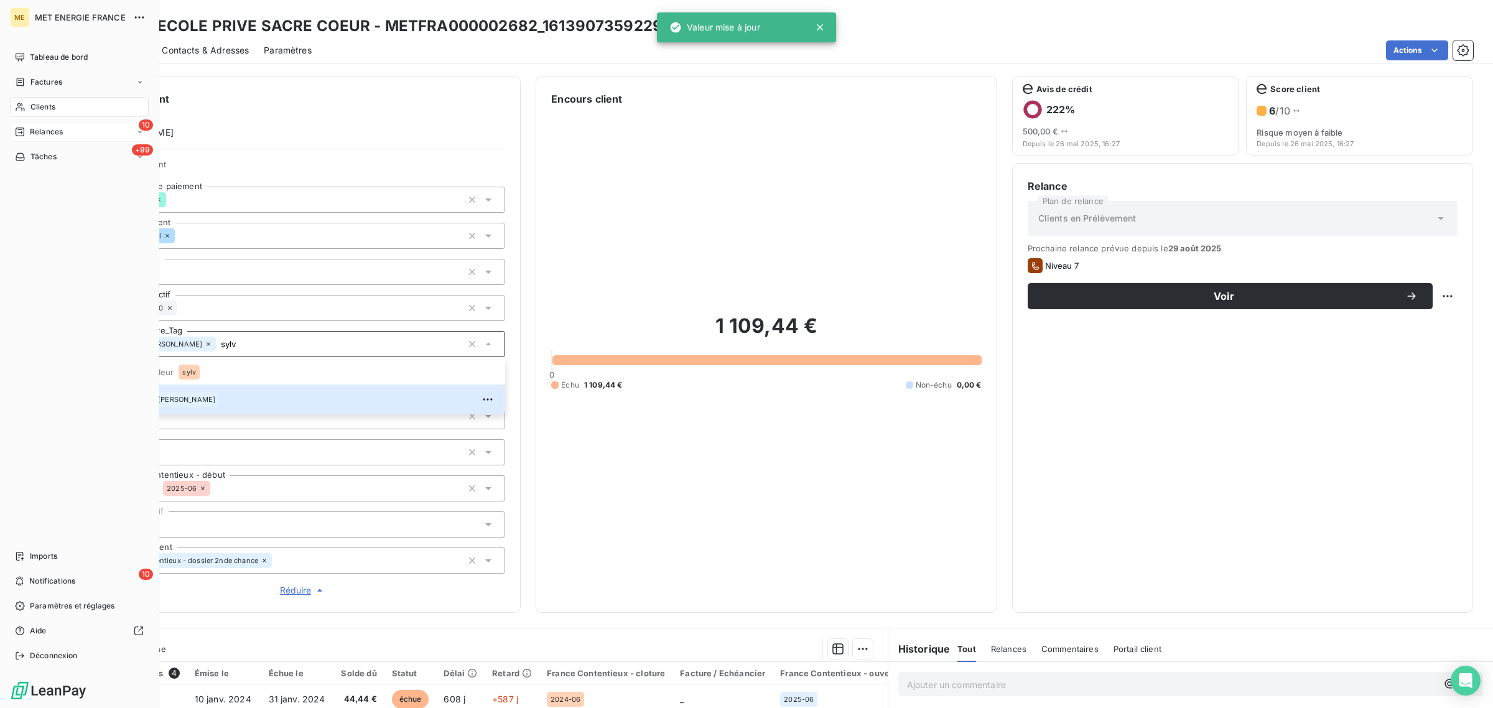
click at [24, 127] on icon at bounding box center [20, 132] width 10 height 10
type input "sylv"
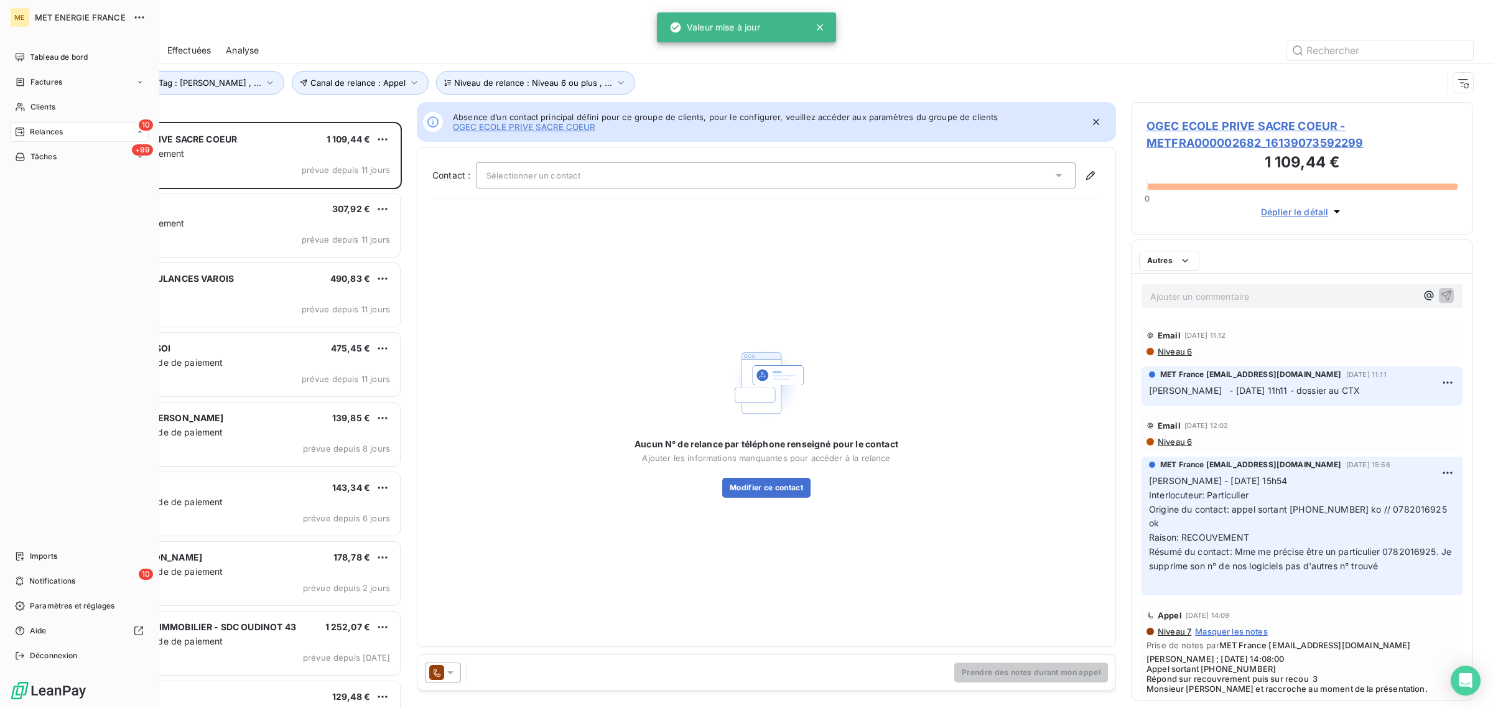
scroll to position [574, 330]
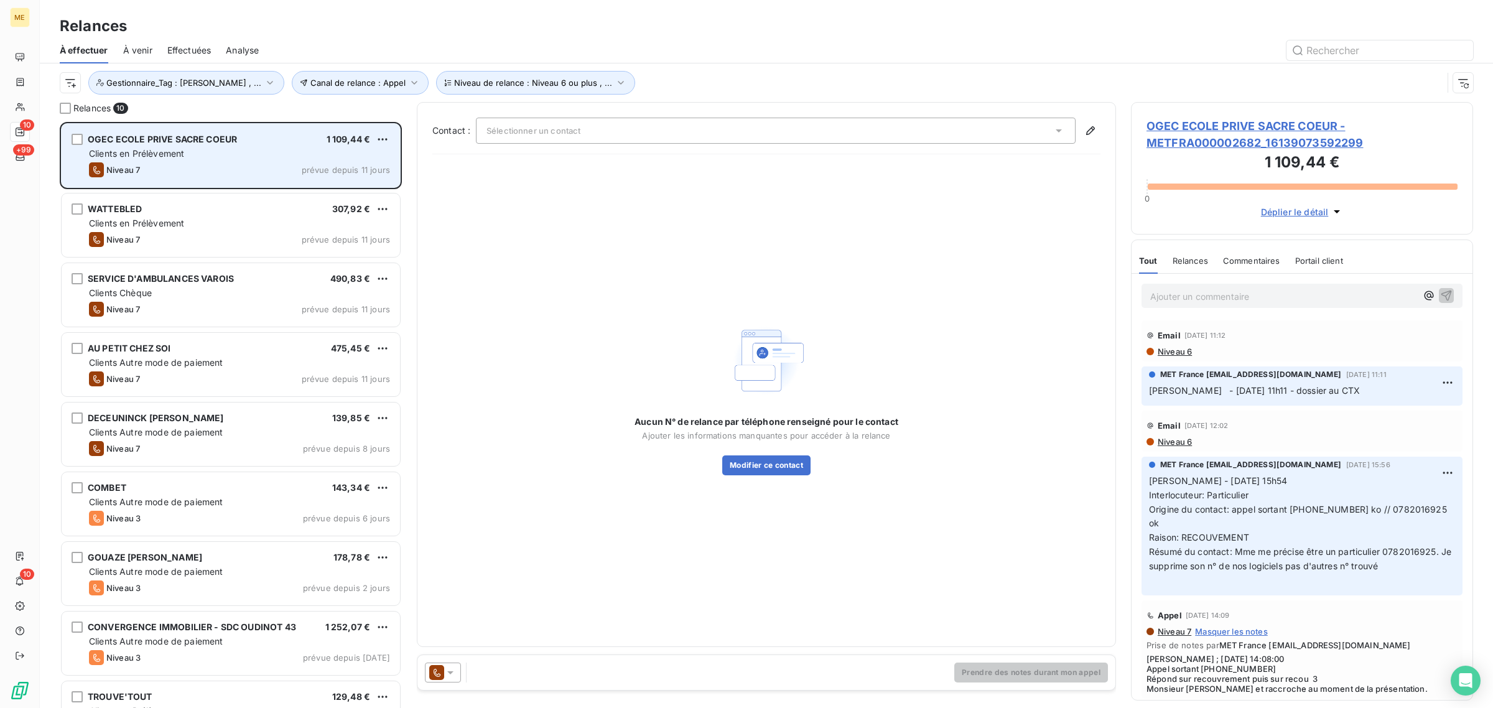
click at [274, 154] on div "Clients en Prélèvement" at bounding box center [239, 153] width 301 height 12
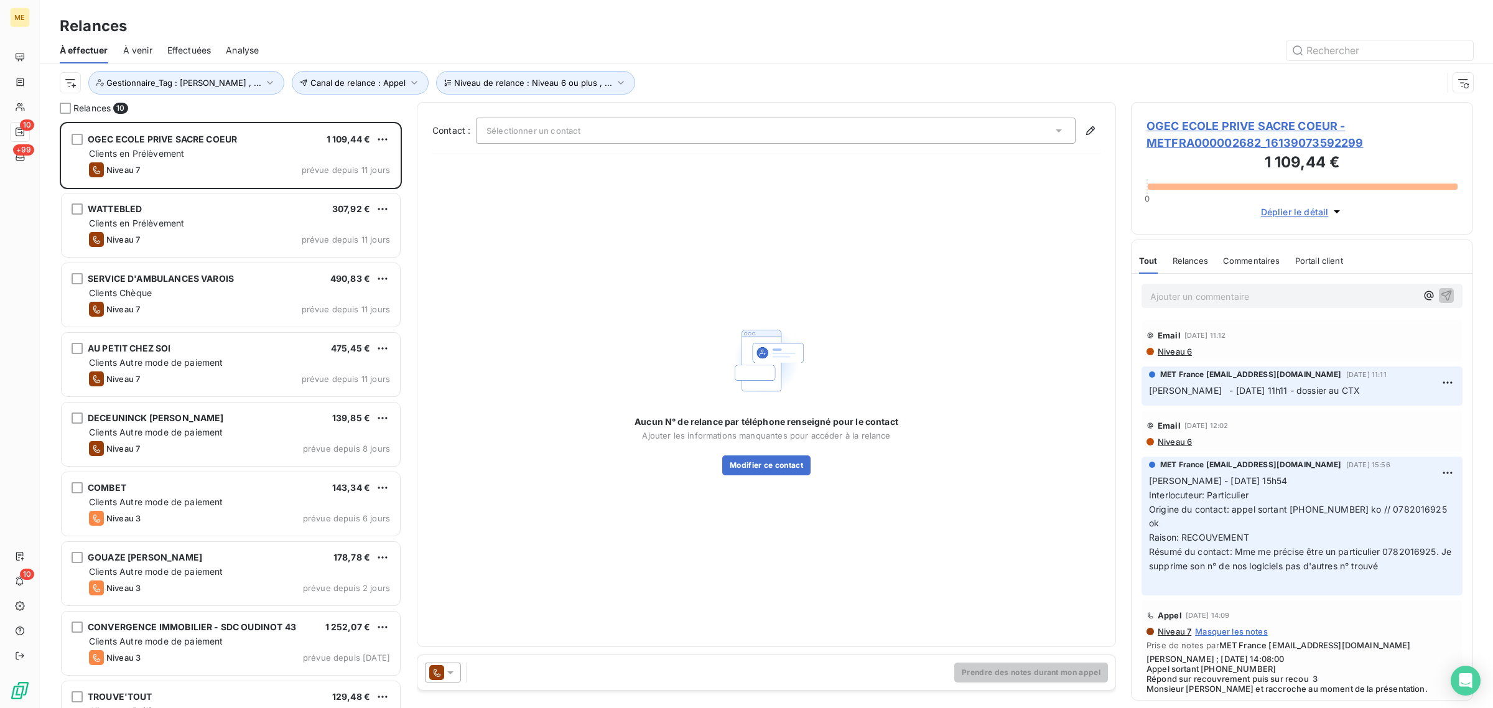
click at [1229, 134] on span "OGEC ECOLE PRIVE SACRE COEUR - METFRA000002682_16139073592299" at bounding box center [1302, 135] width 311 height 34
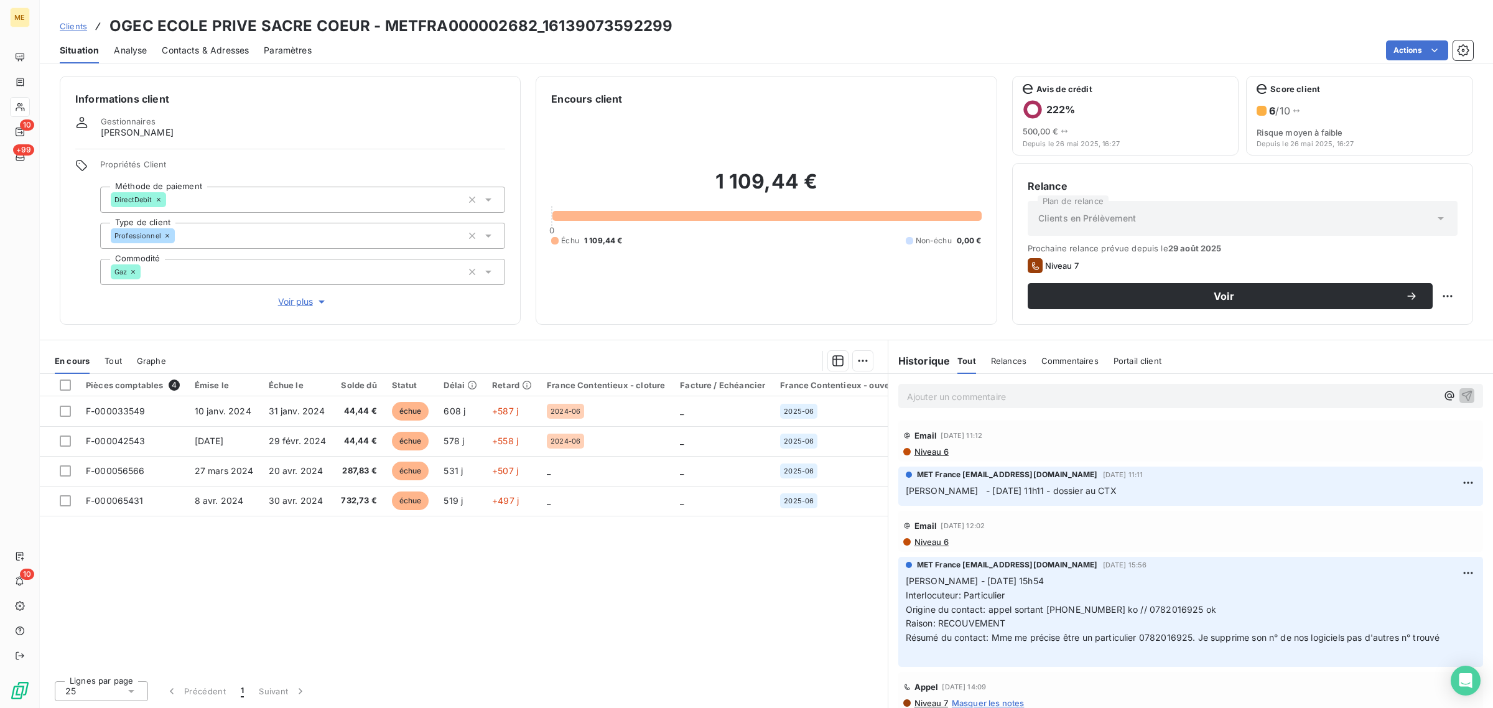
click at [283, 308] on span "Voir plus" at bounding box center [303, 302] width 50 height 12
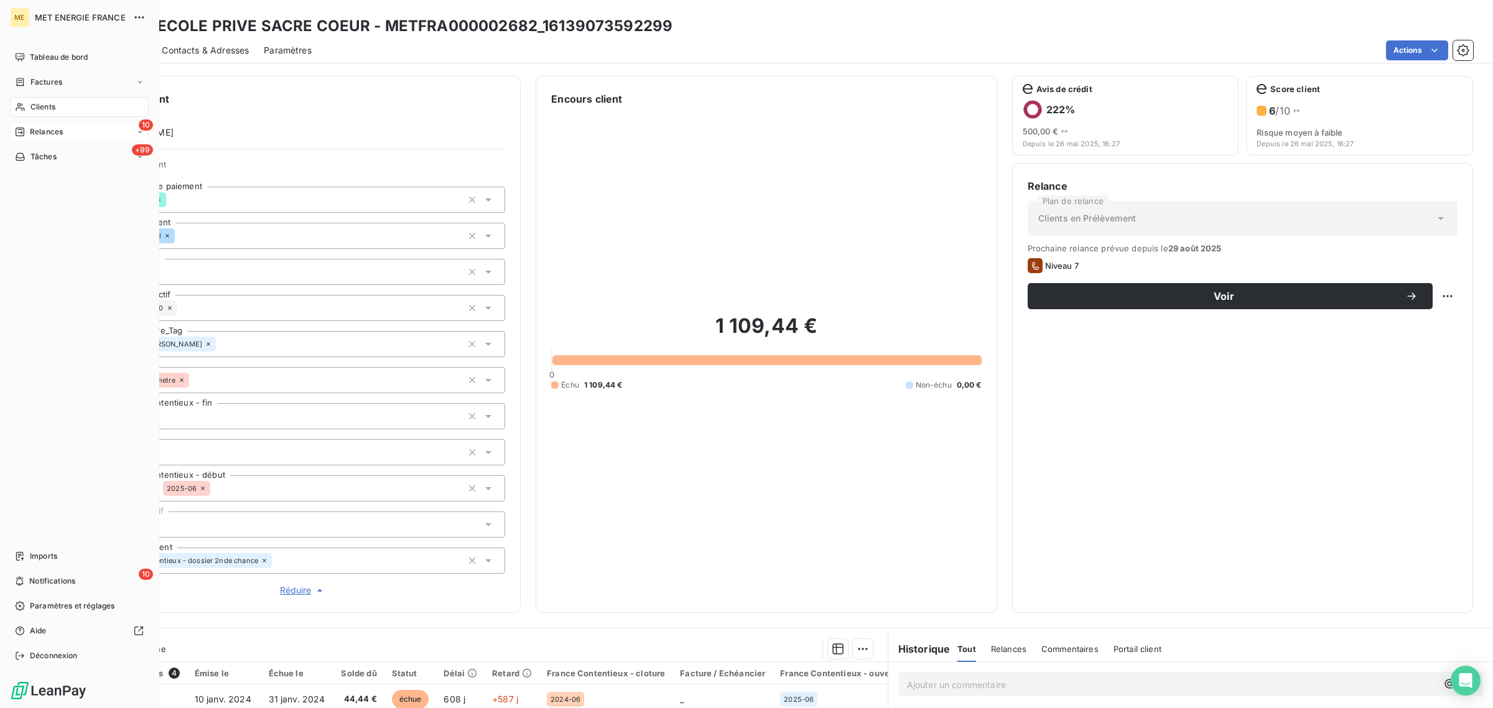
click at [33, 128] on span "Relances" at bounding box center [46, 131] width 33 height 11
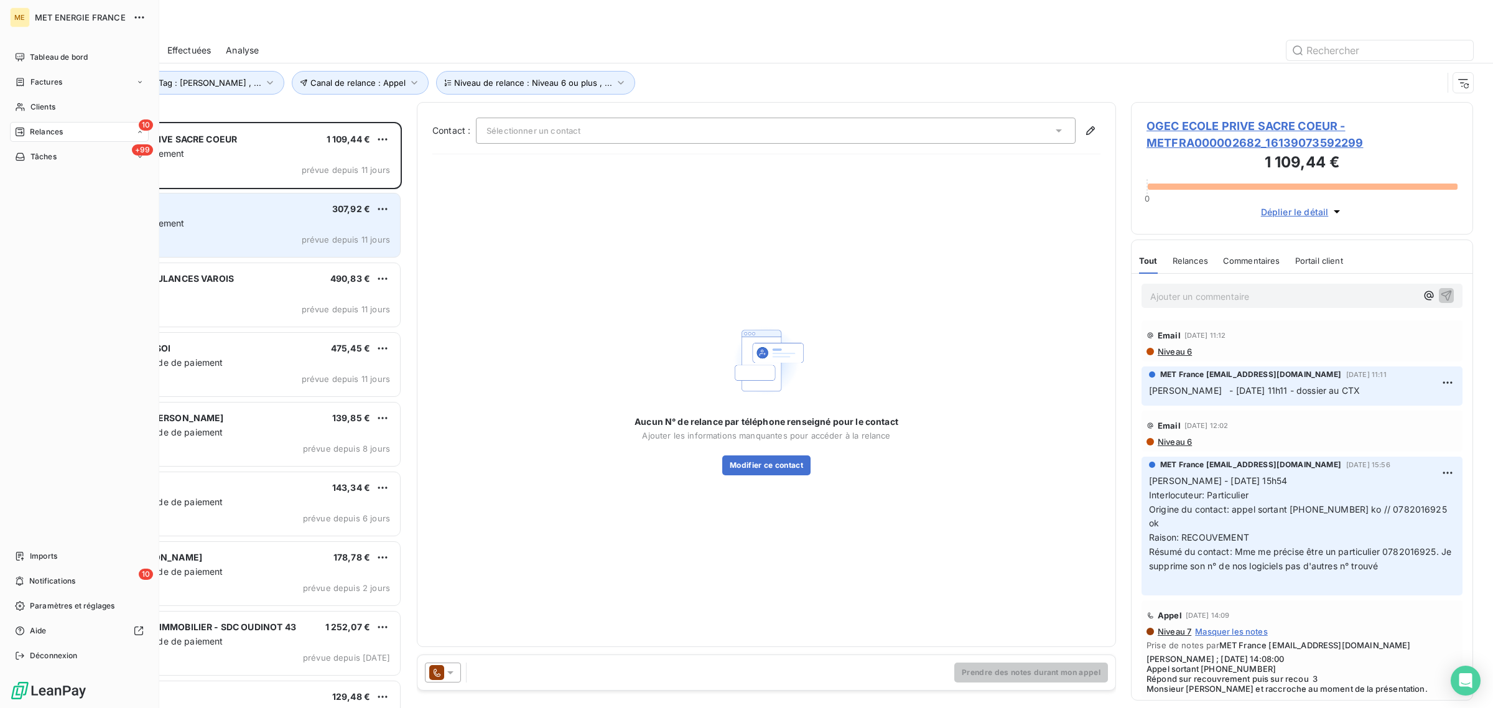
scroll to position [574, 330]
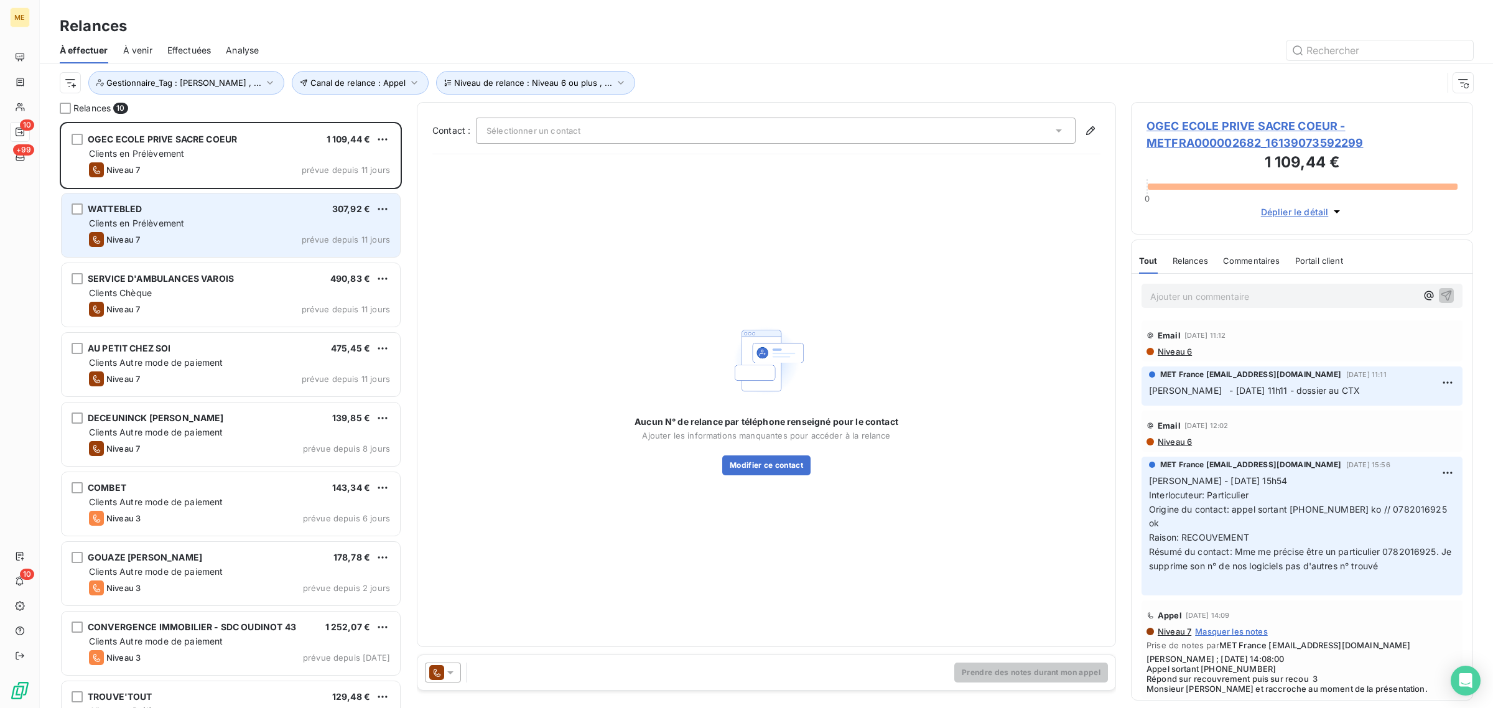
click at [210, 225] on div "Clients en Prélèvement" at bounding box center [239, 223] width 301 height 12
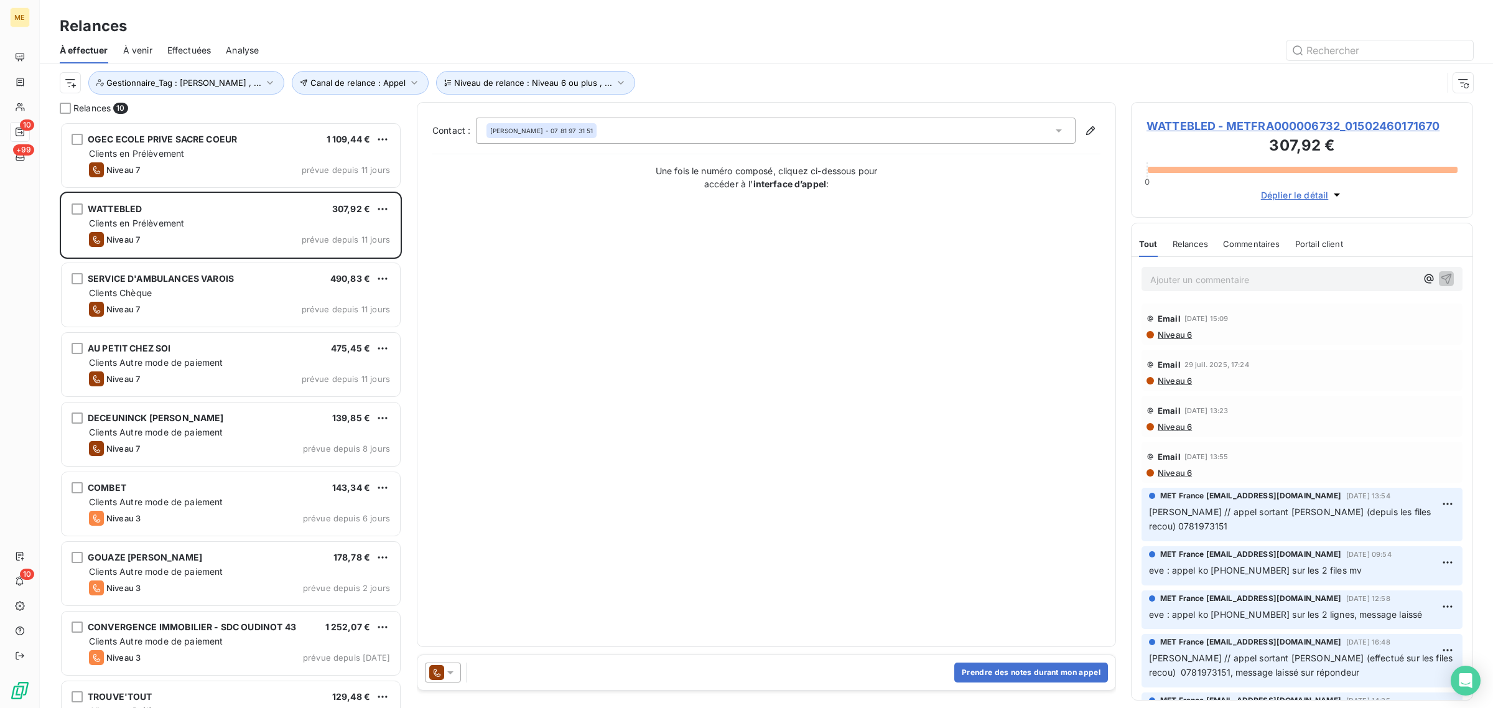
click at [1264, 119] on span "WATTEBLED - METFRA000006732_01502460171670" at bounding box center [1302, 126] width 311 height 17
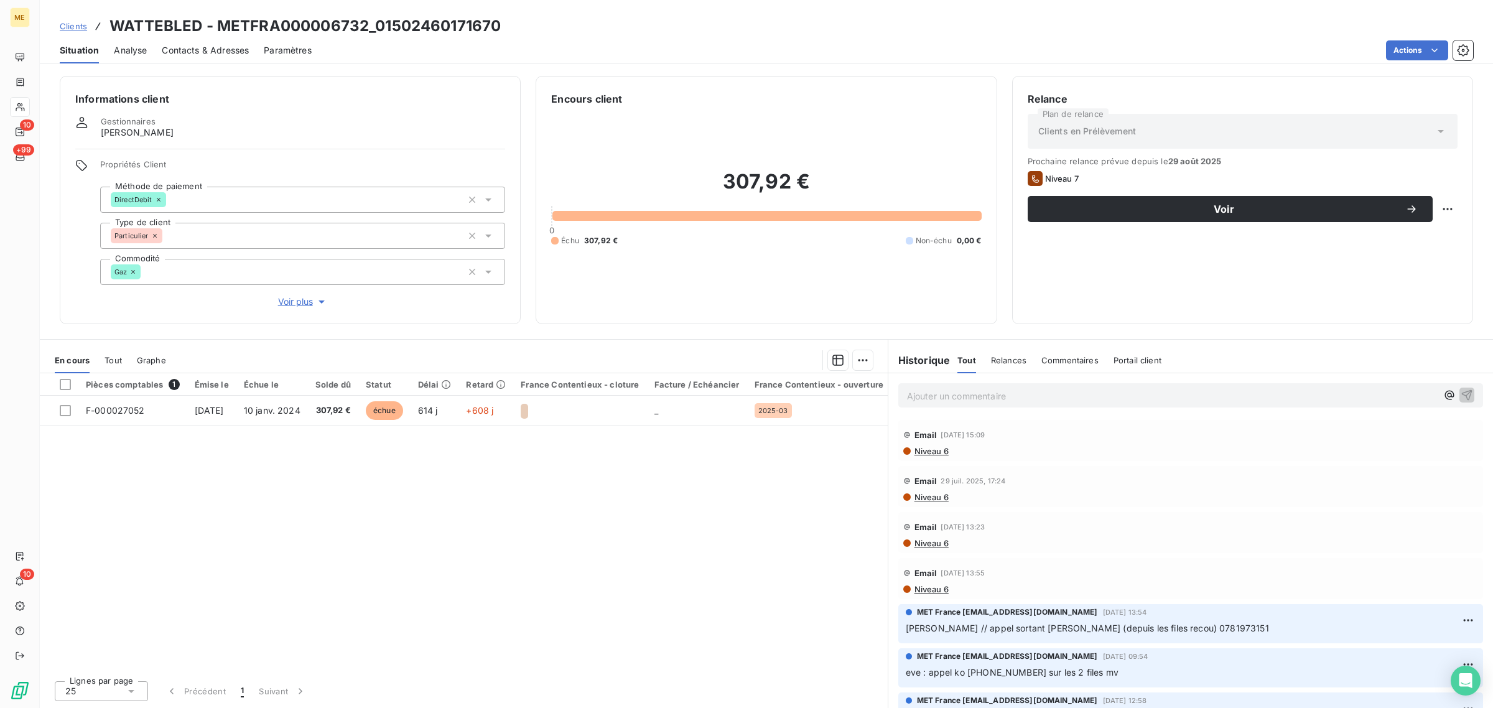
click at [305, 305] on span "Voir plus" at bounding box center [303, 302] width 50 height 12
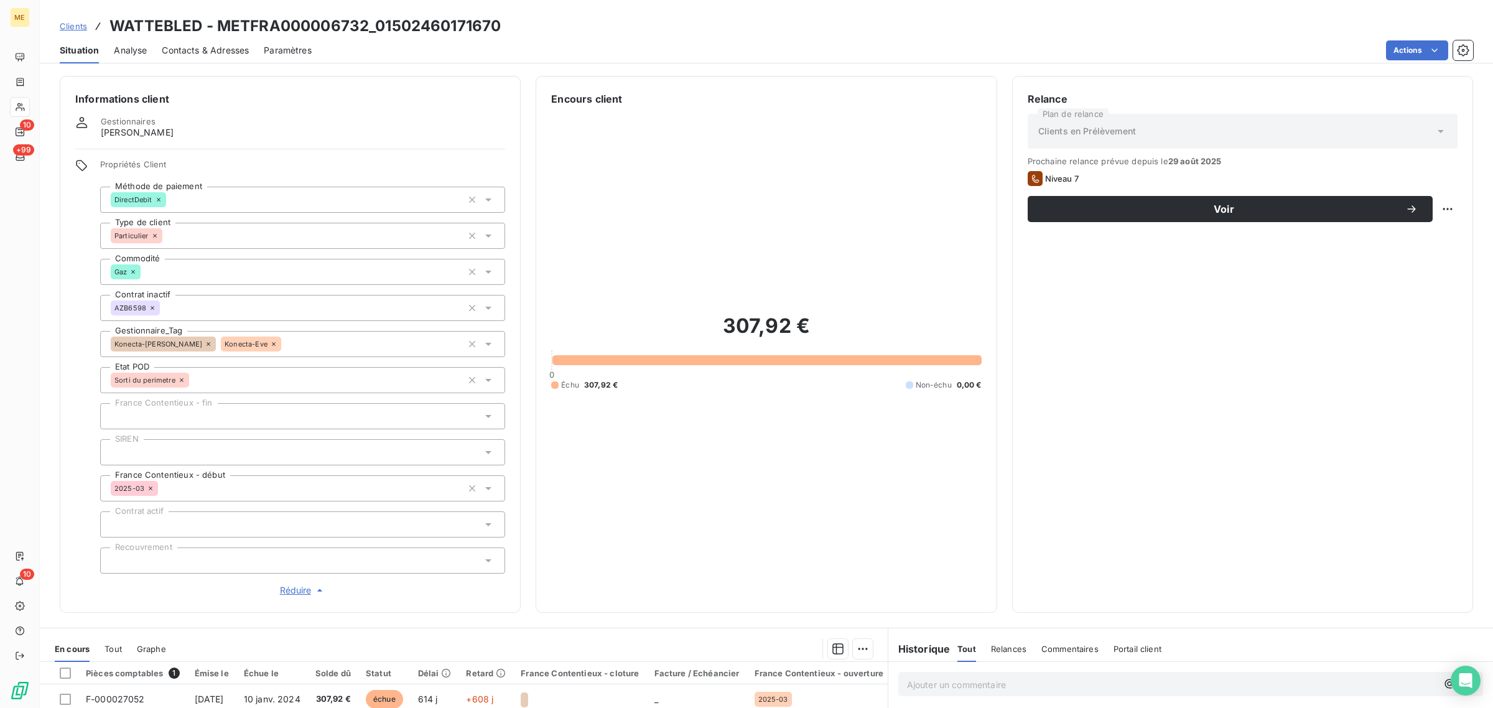
click at [205, 342] on icon at bounding box center [208, 343] width 7 height 7
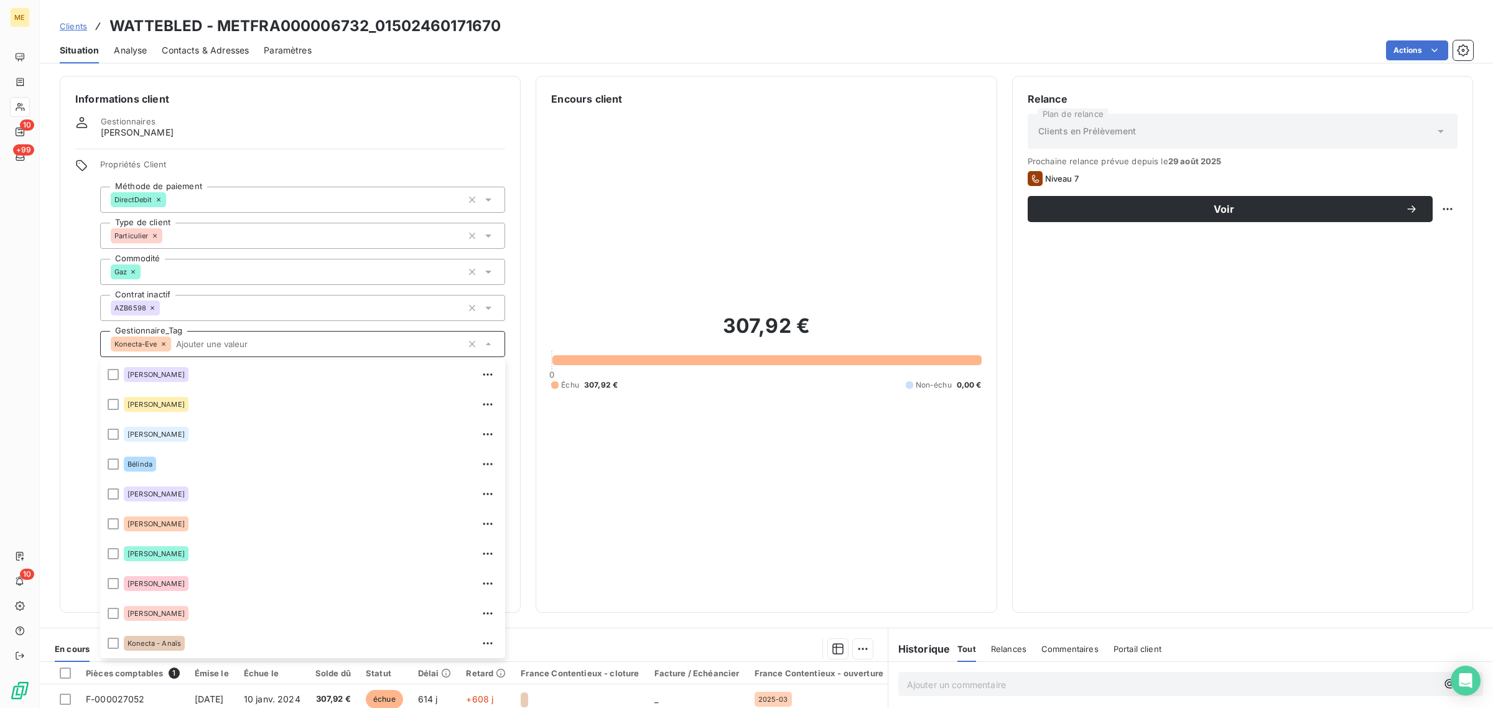
scroll to position [208, 0]
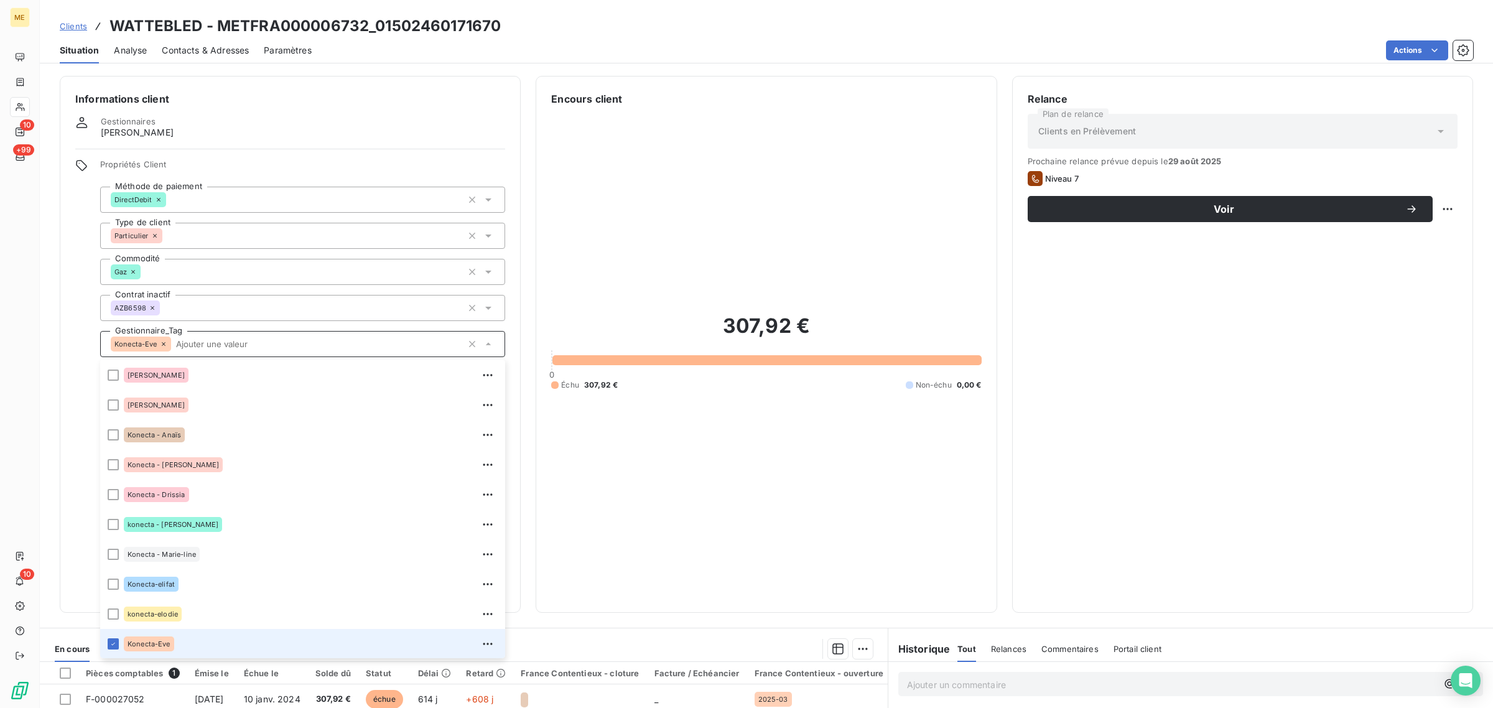
click at [161, 343] on icon at bounding box center [163, 343] width 7 height 7
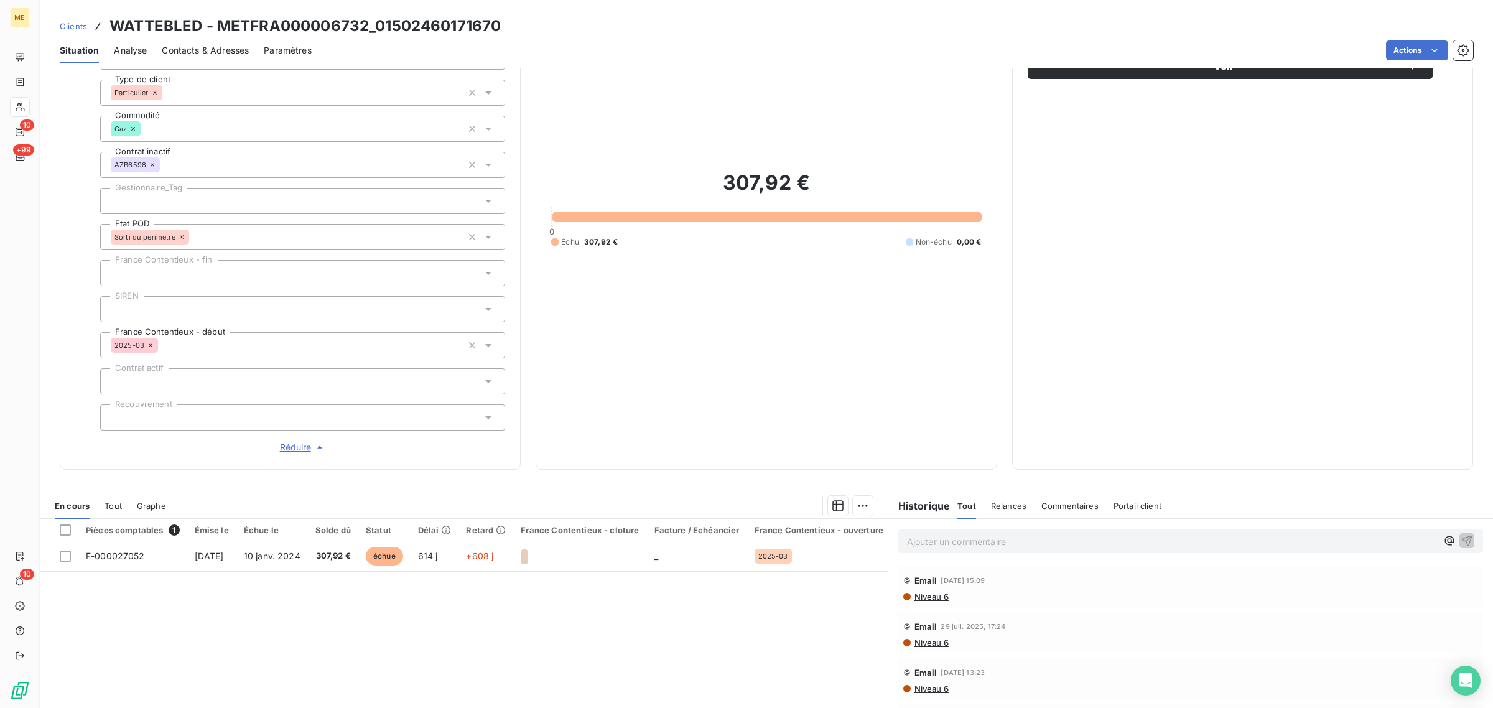
scroll to position [156, 0]
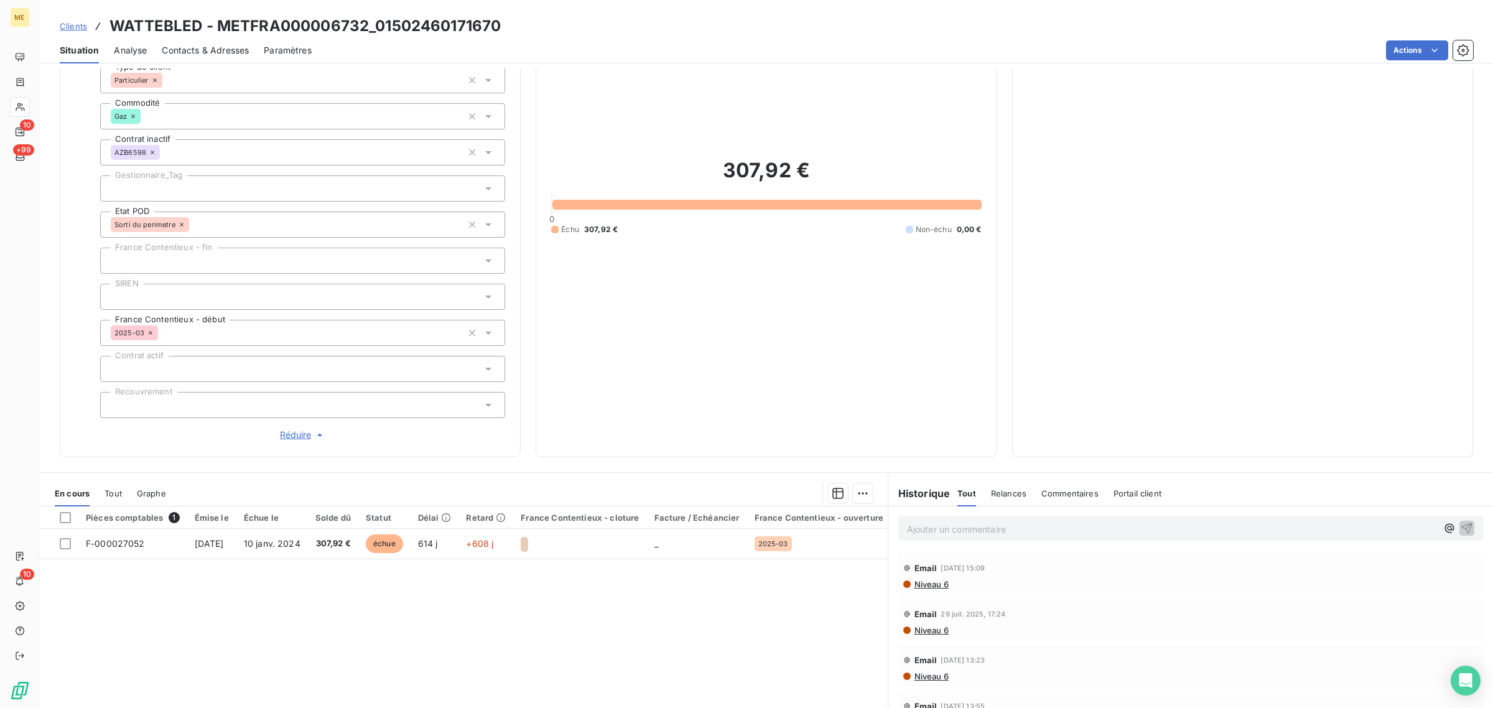
click at [210, 182] on div at bounding box center [302, 188] width 405 height 26
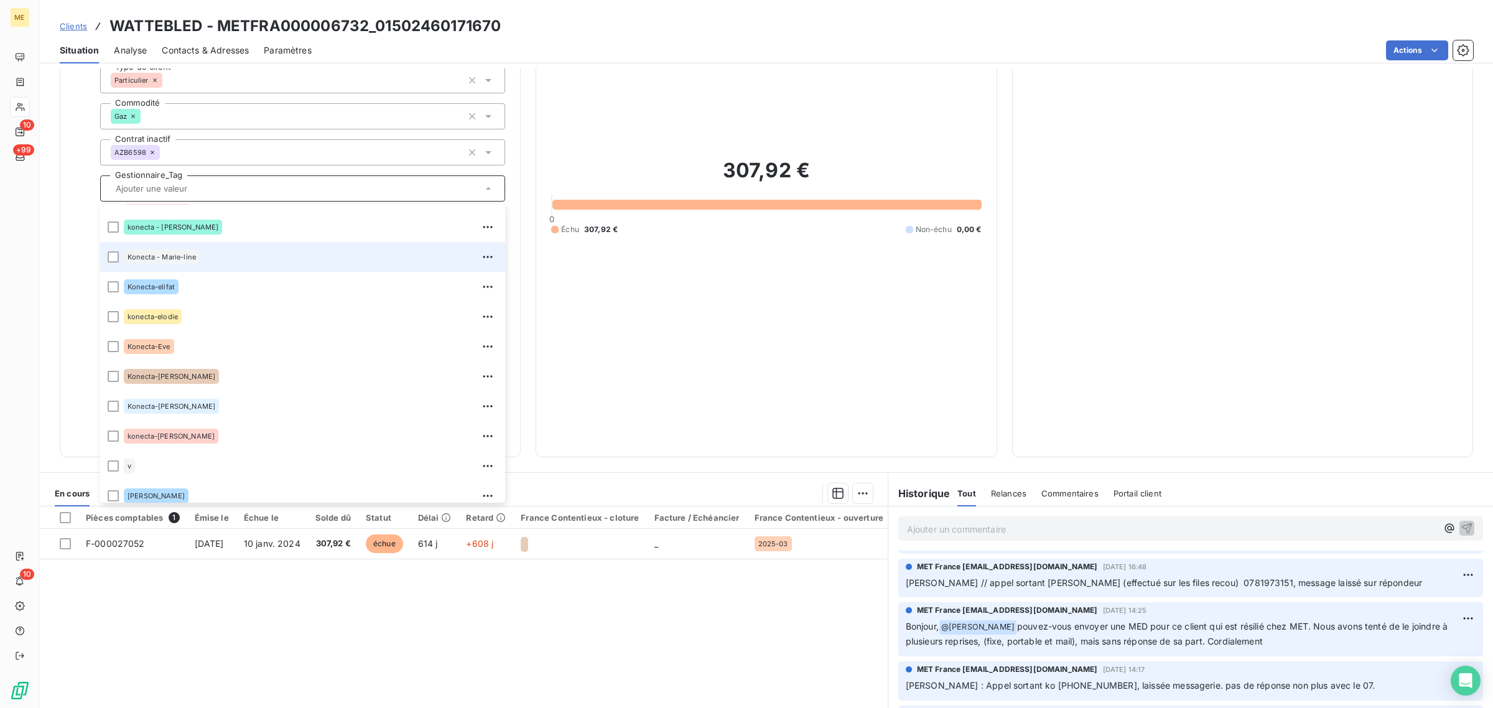
scroll to position [358, 0]
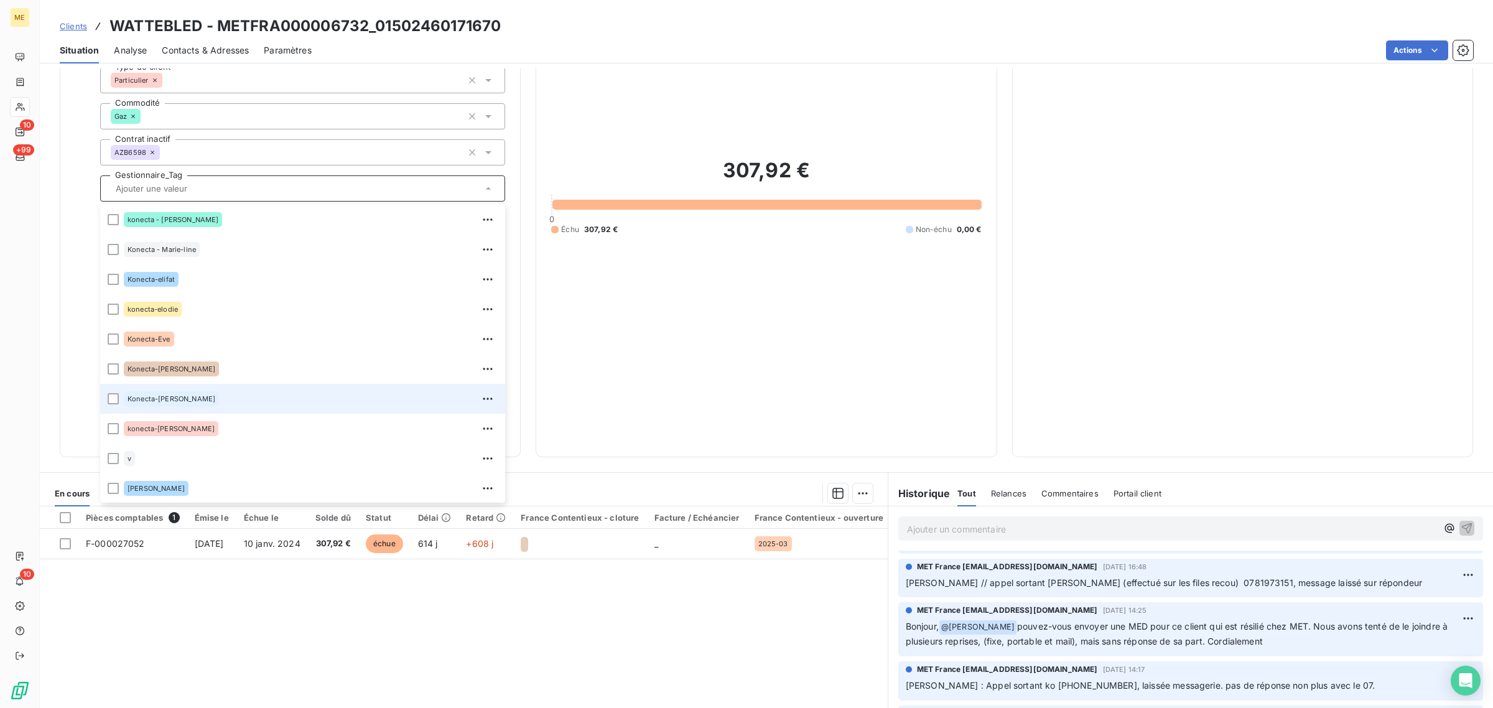
click at [208, 390] on div "Konecta-[PERSON_NAME]" at bounding box center [311, 399] width 374 height 20
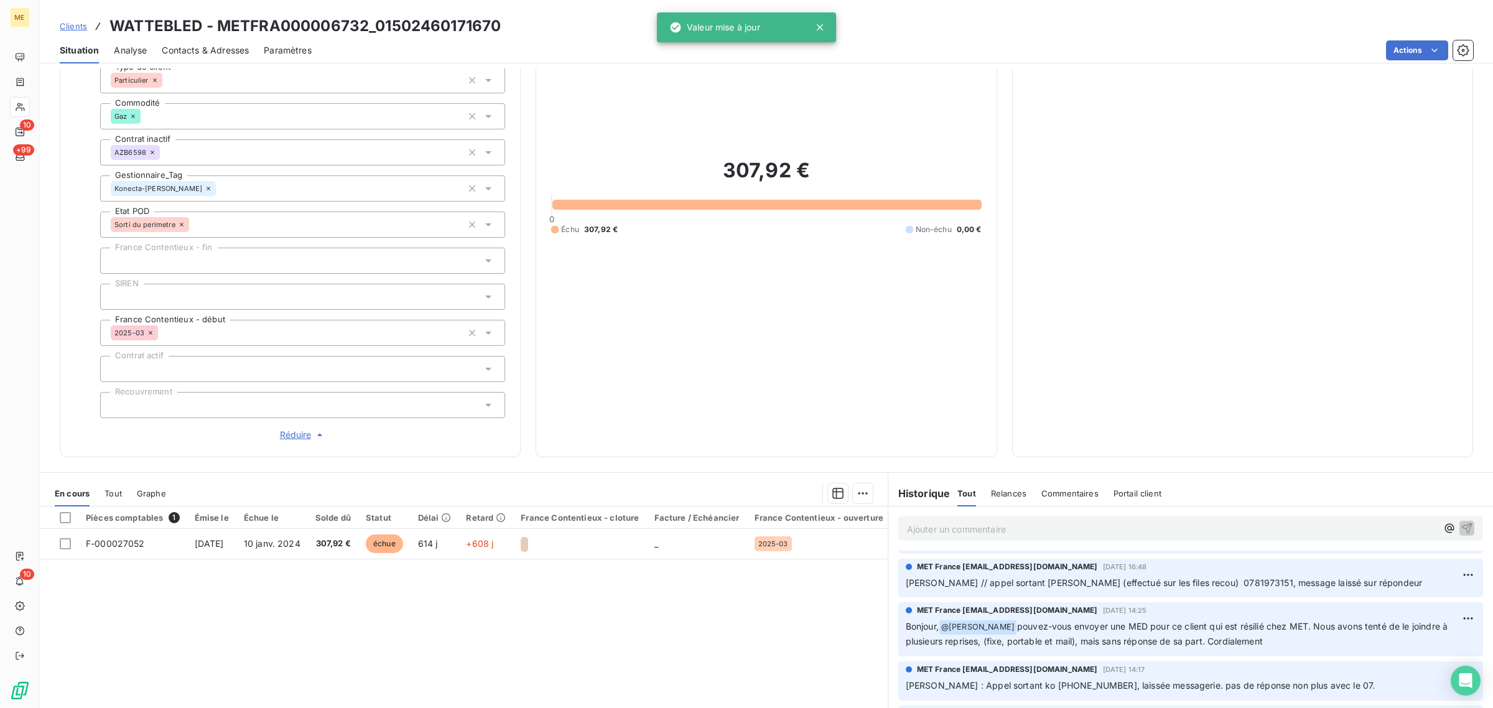
click at [781, 320] on div "307,92 € 0 Échu 307,92 € Non-échu 0,00 €" at bounding box center [766, 196] width 430 height 491
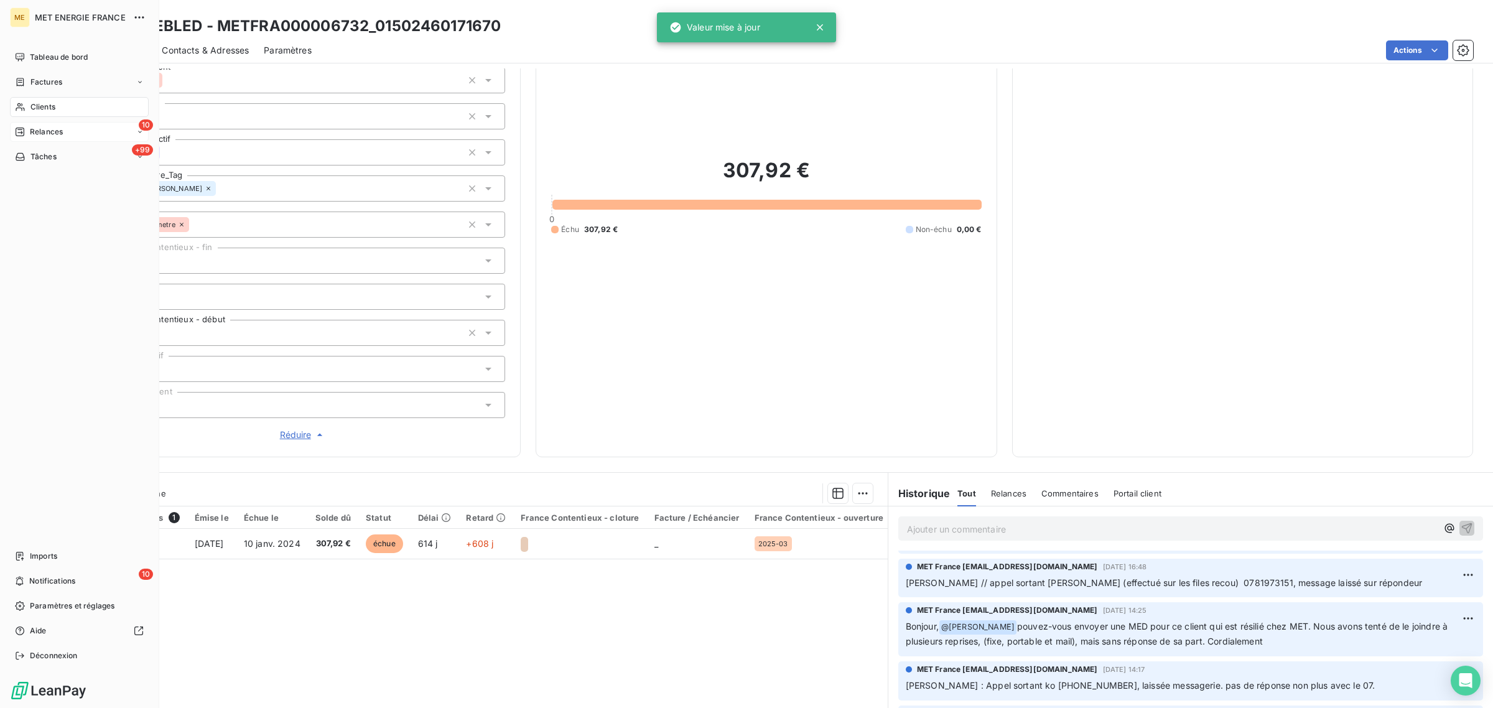
click at [26, 141] on div "10 Relances" at bounding box center [79, 132] width 139 height 20
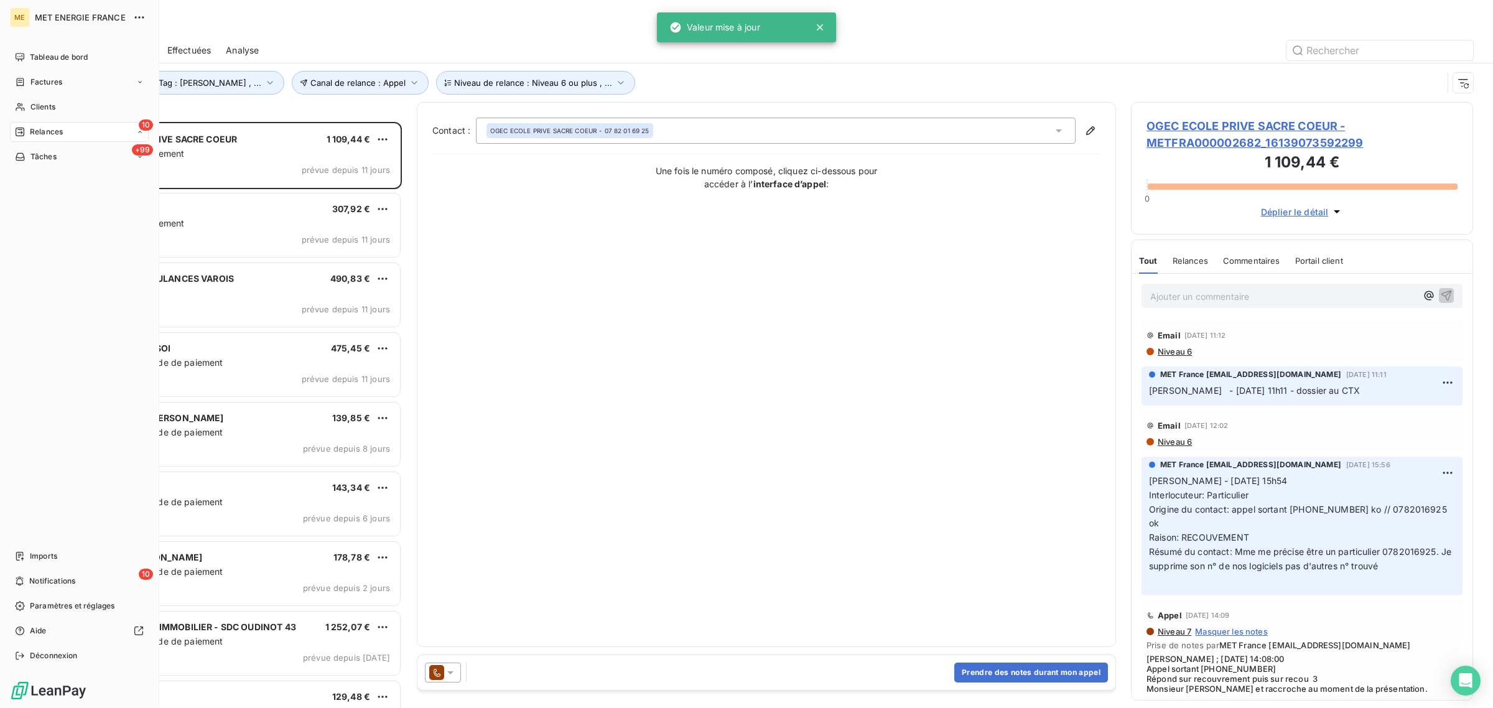
scroll to position [574, 330]
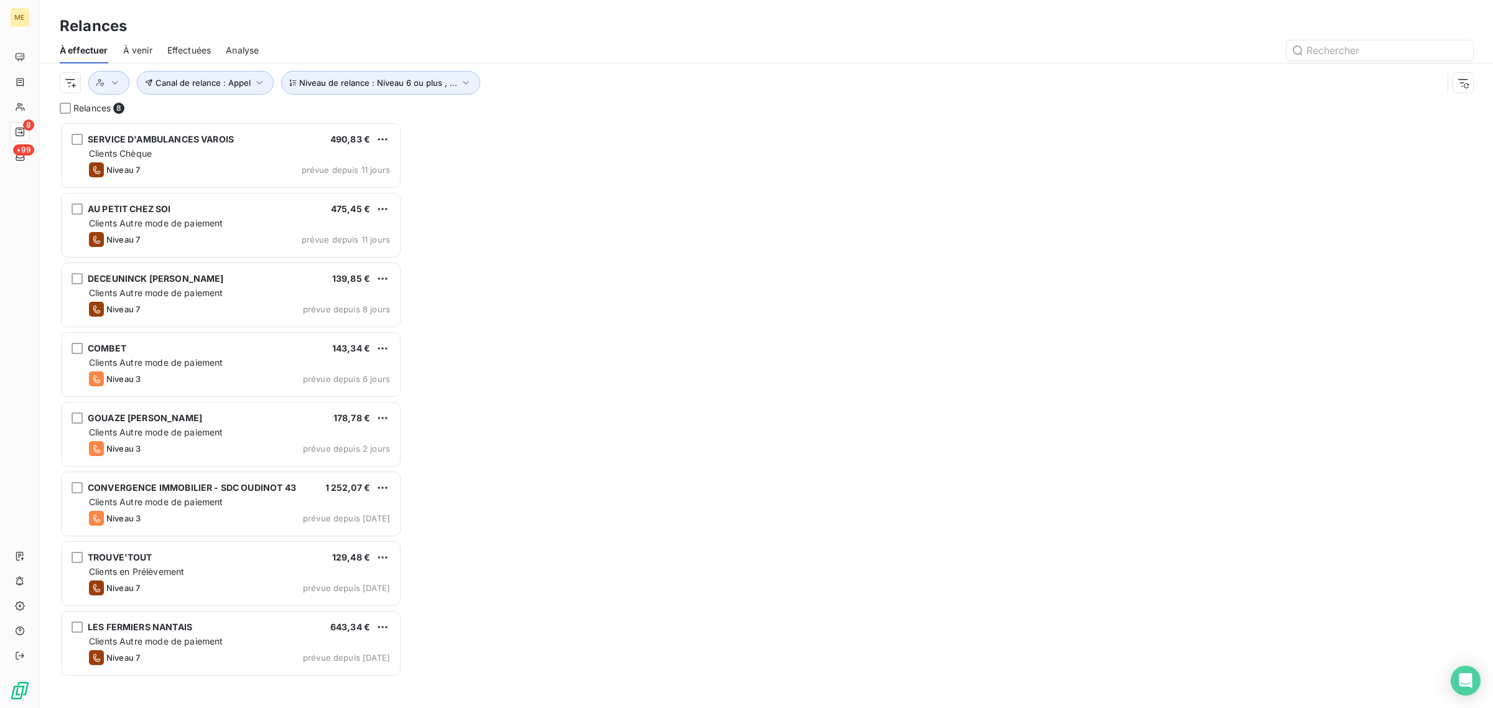
scroll to position [574, 330]
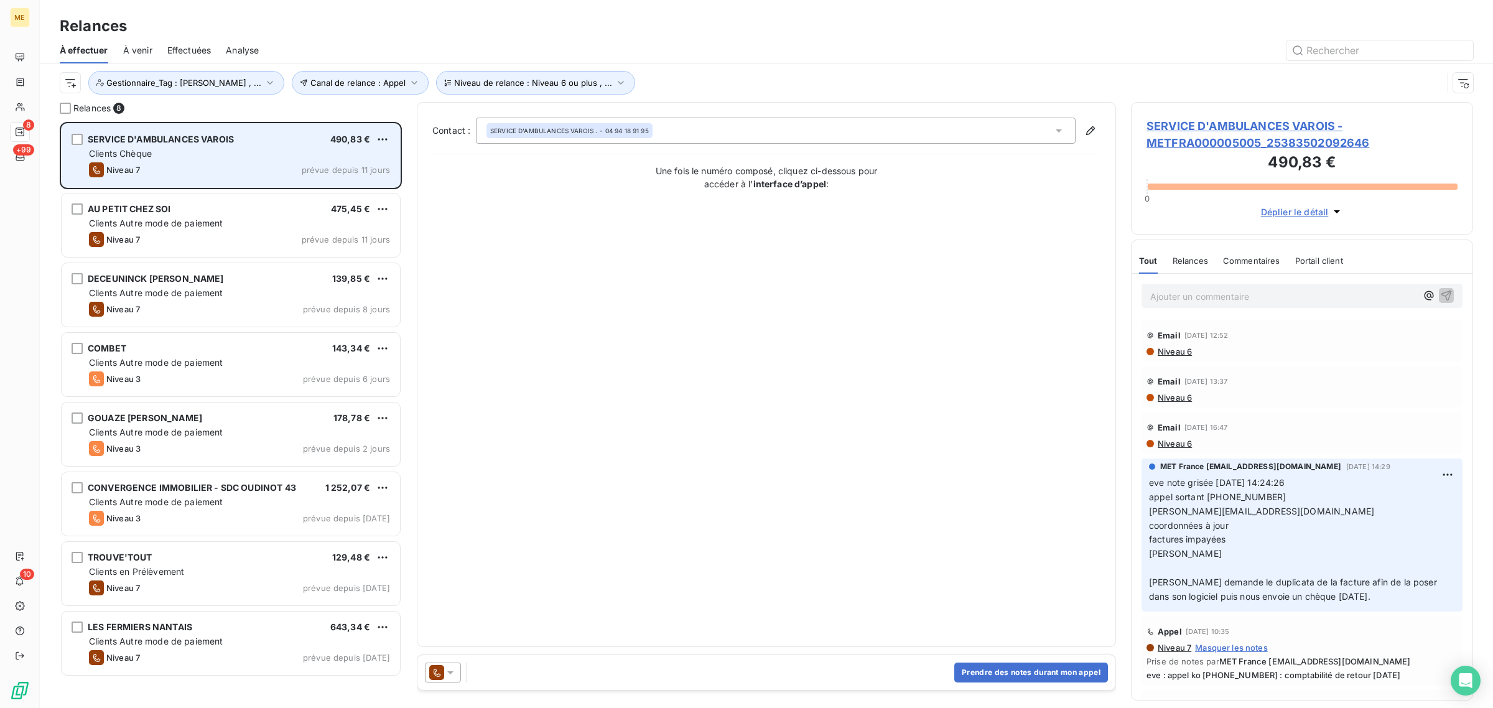
click at [203, 154] on div "Clients Chèque" at bounding box center [239, 153] width 301 height 12
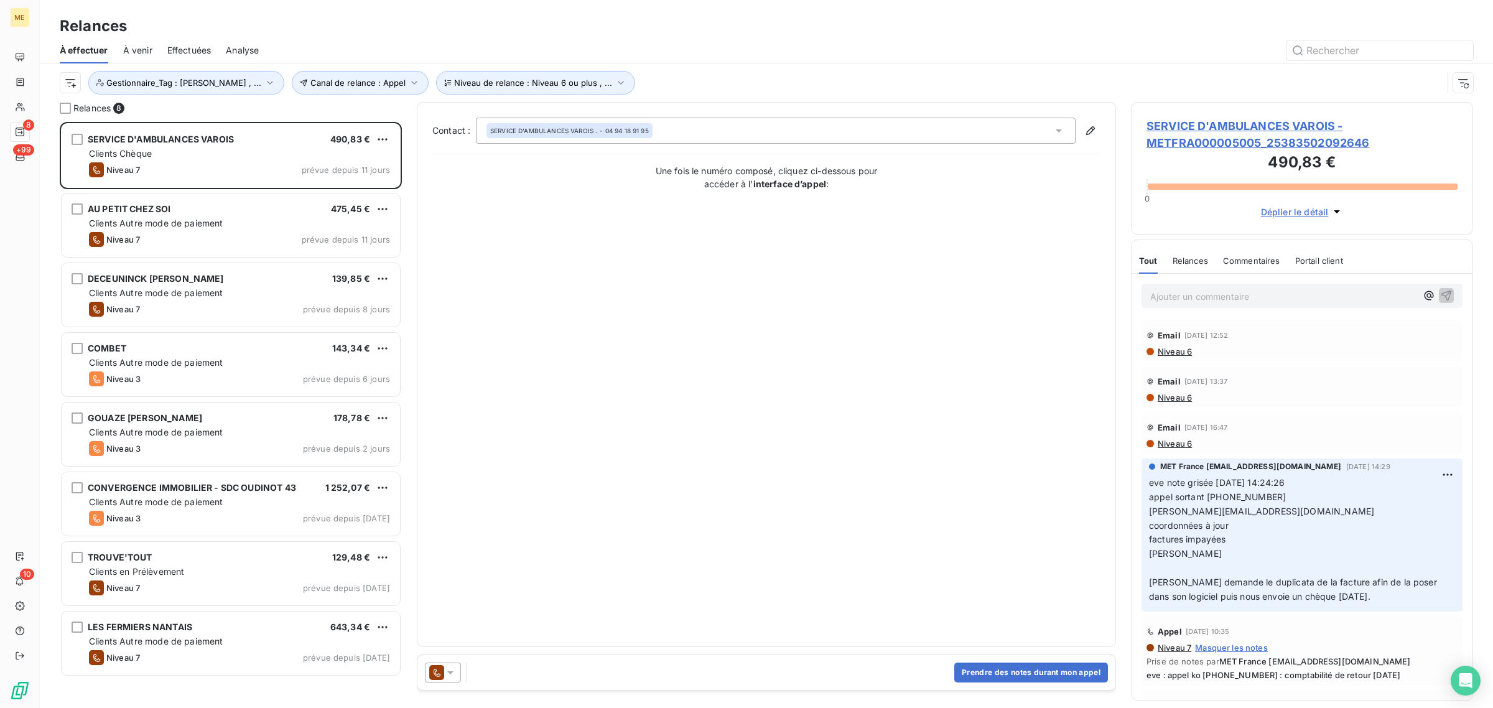
click at [1271, 140] on span "SERVICE D'AMBULANCES VAROIS - METFRA000005005_25383502092646" at bounding box center [1302, 135] width 311 height 34
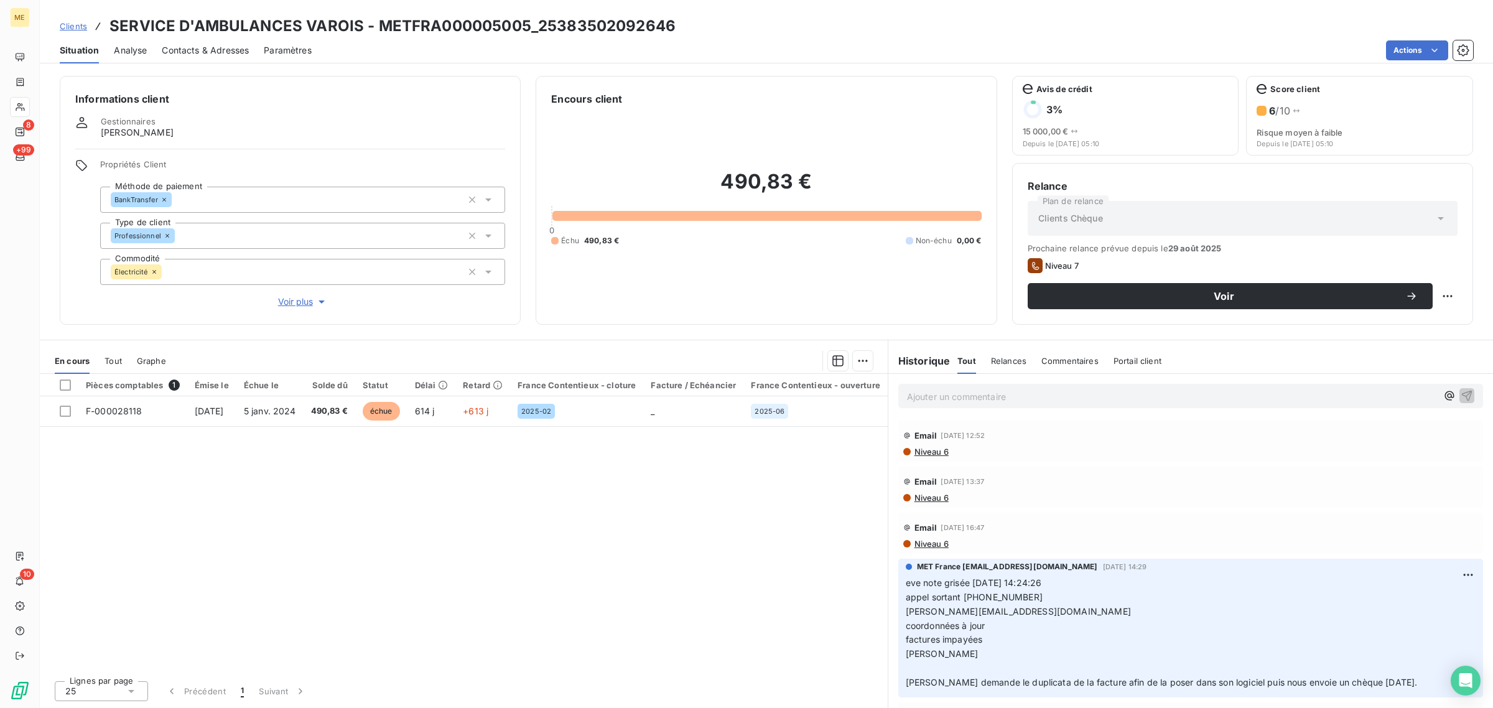
click at [301, 303] on span "Voir plus" at bounding box center [303, 302] width 50 height 12
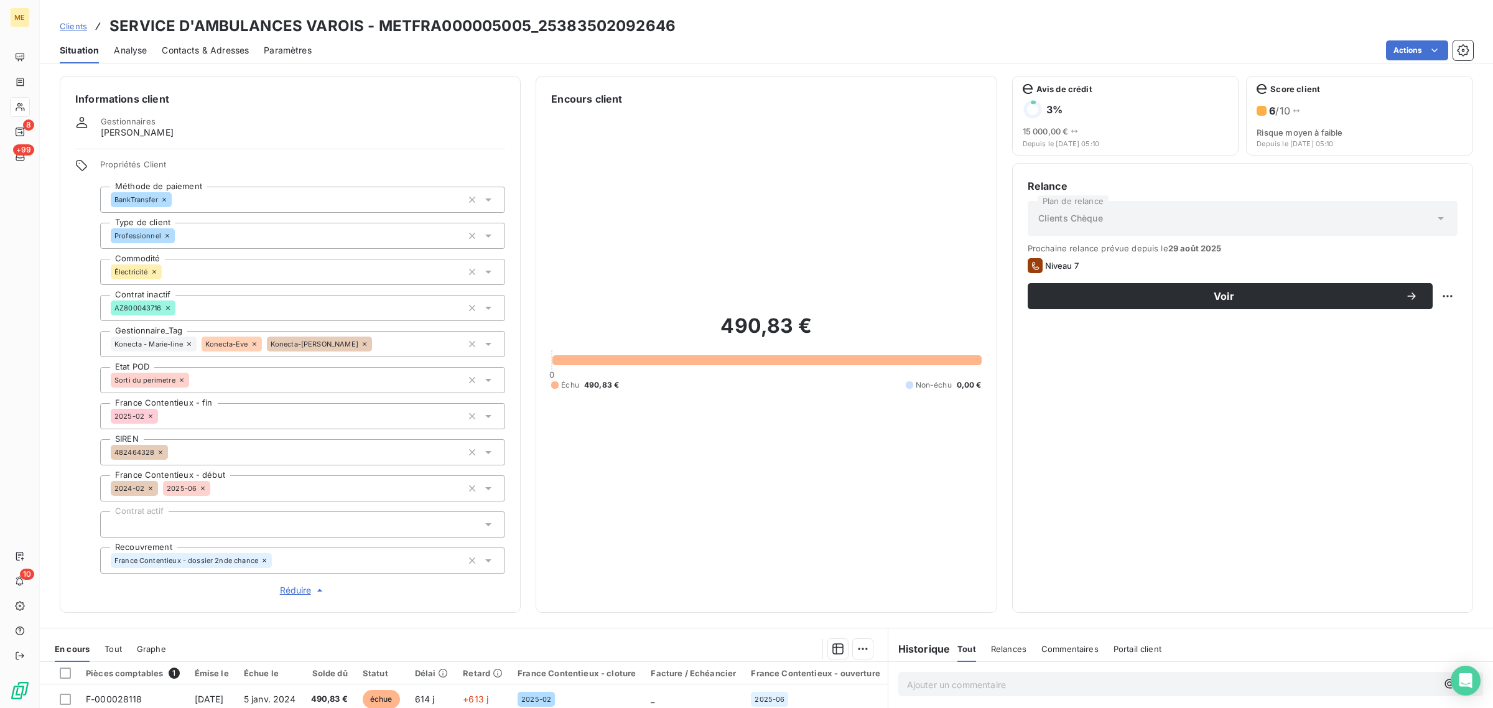
click at [188, 341] on icon at bounding box center [188, 343] width 7 height 7
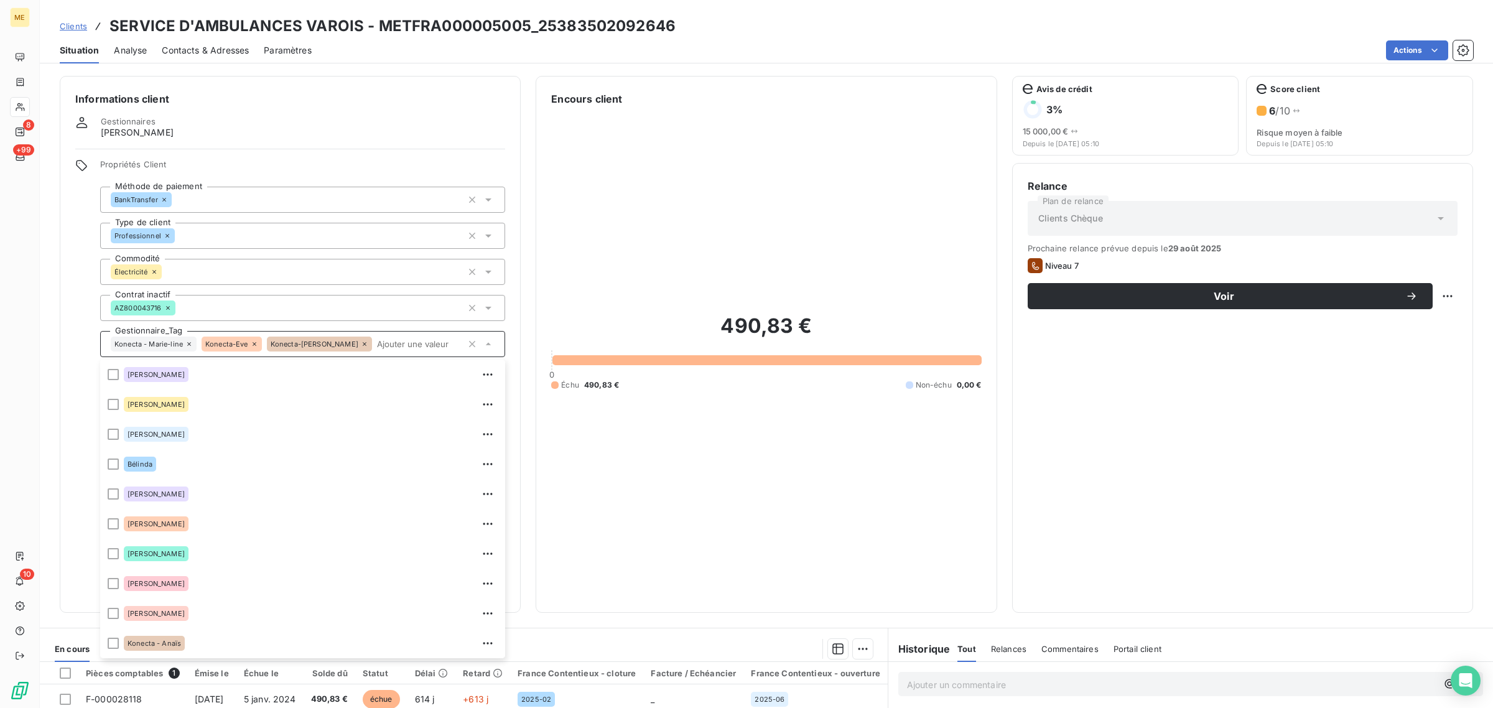
scroll to position [119, 0]
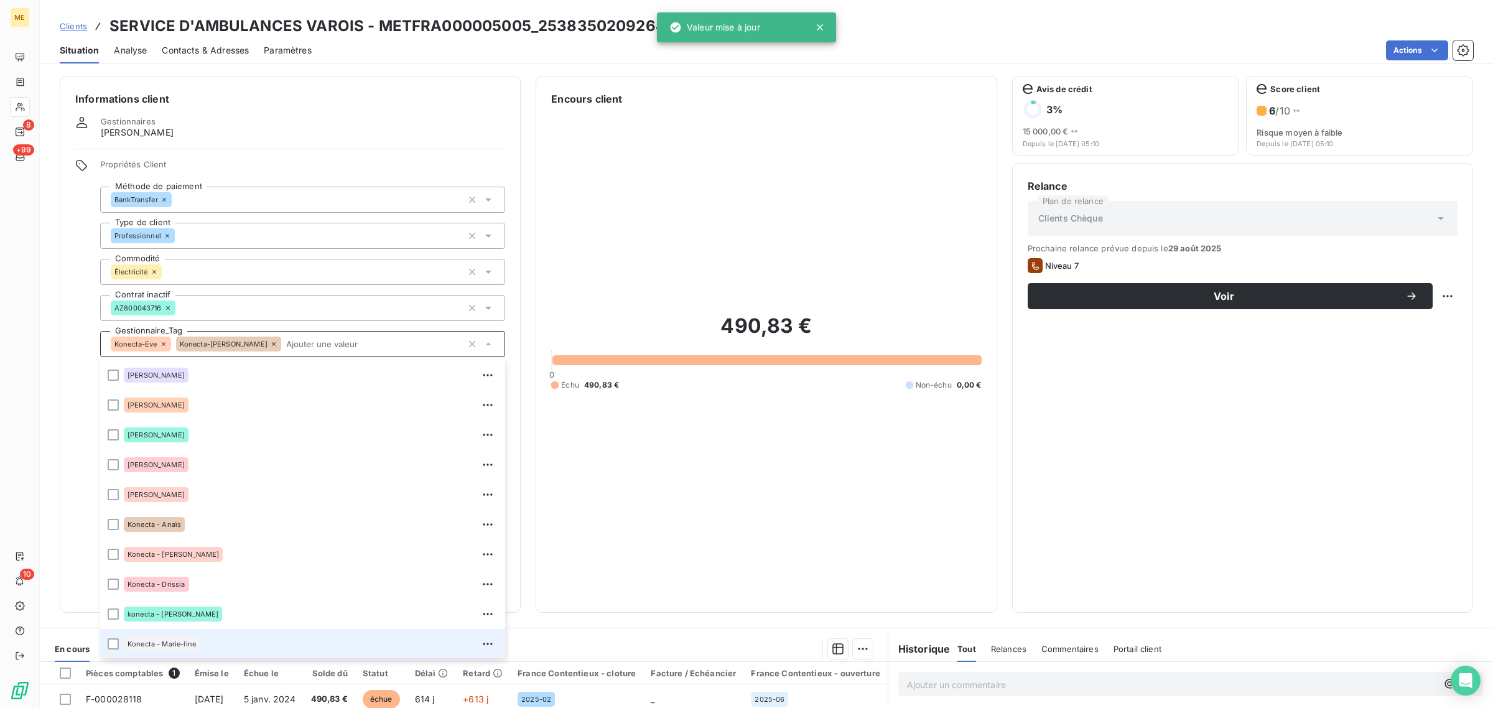
click at [163, 343] on icon at bounding box center [164, 344] width 4 height 4
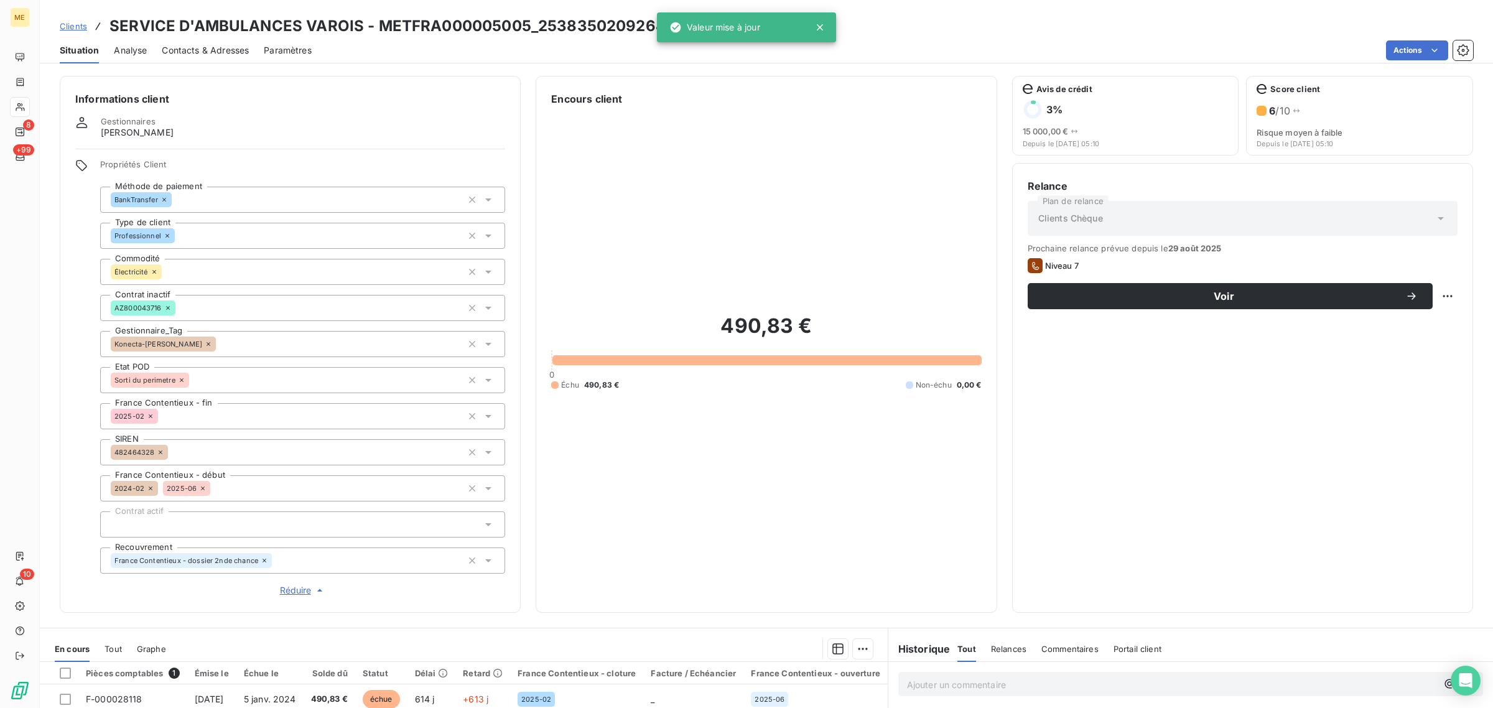
click at [207, 343] on icon at bounding box center [209, 344] width 4 height 4
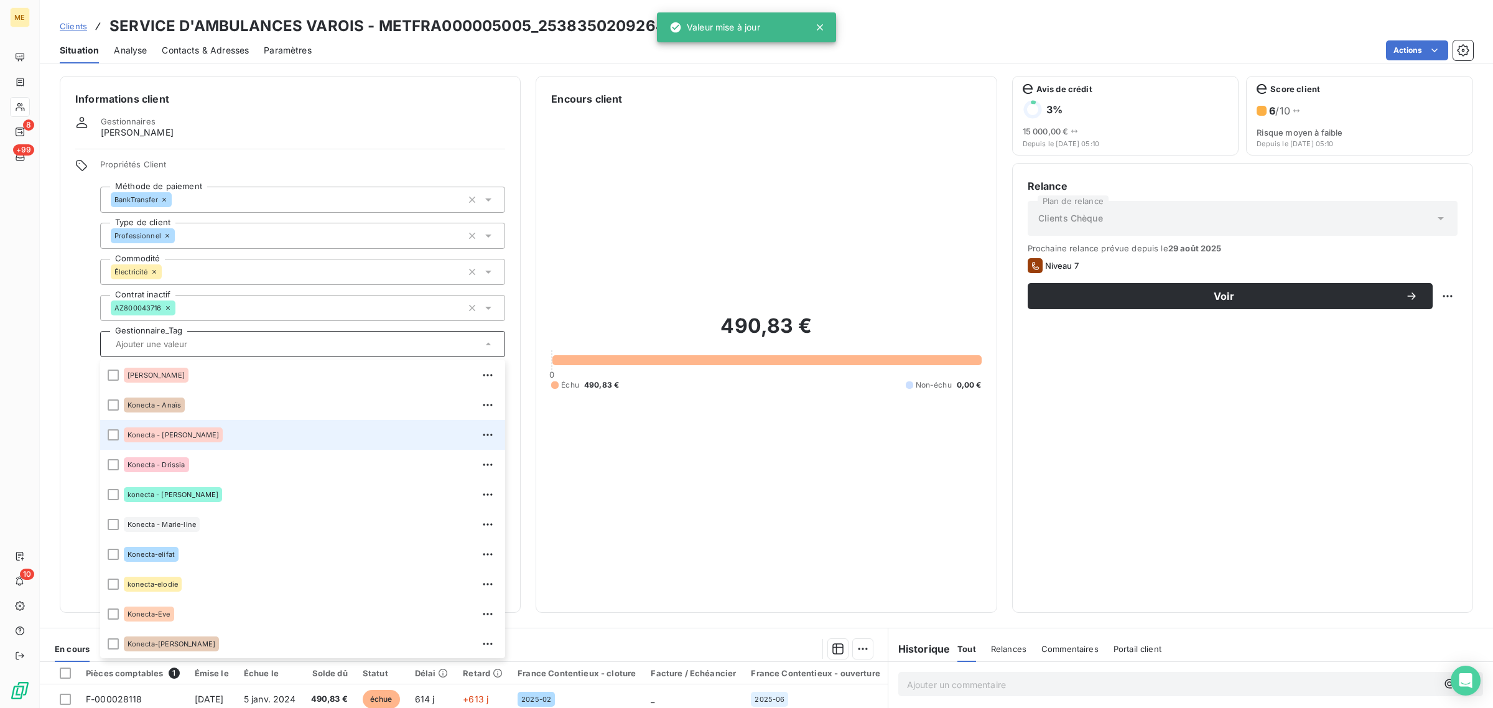
scroll to position [358, 0]
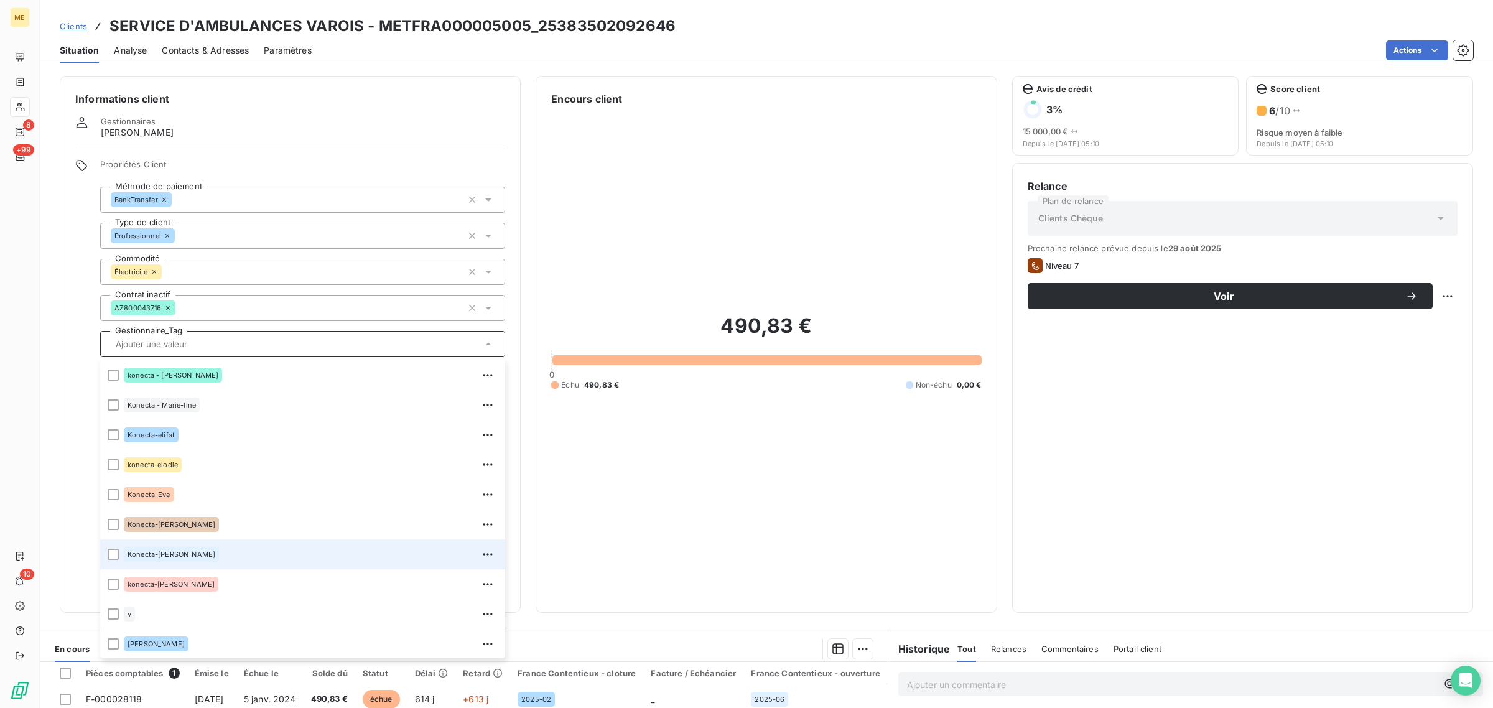
click at [215, 548] on div "Konecta-[PERSON_NAME]" at bounding box center [311, 554] width 374 height 20
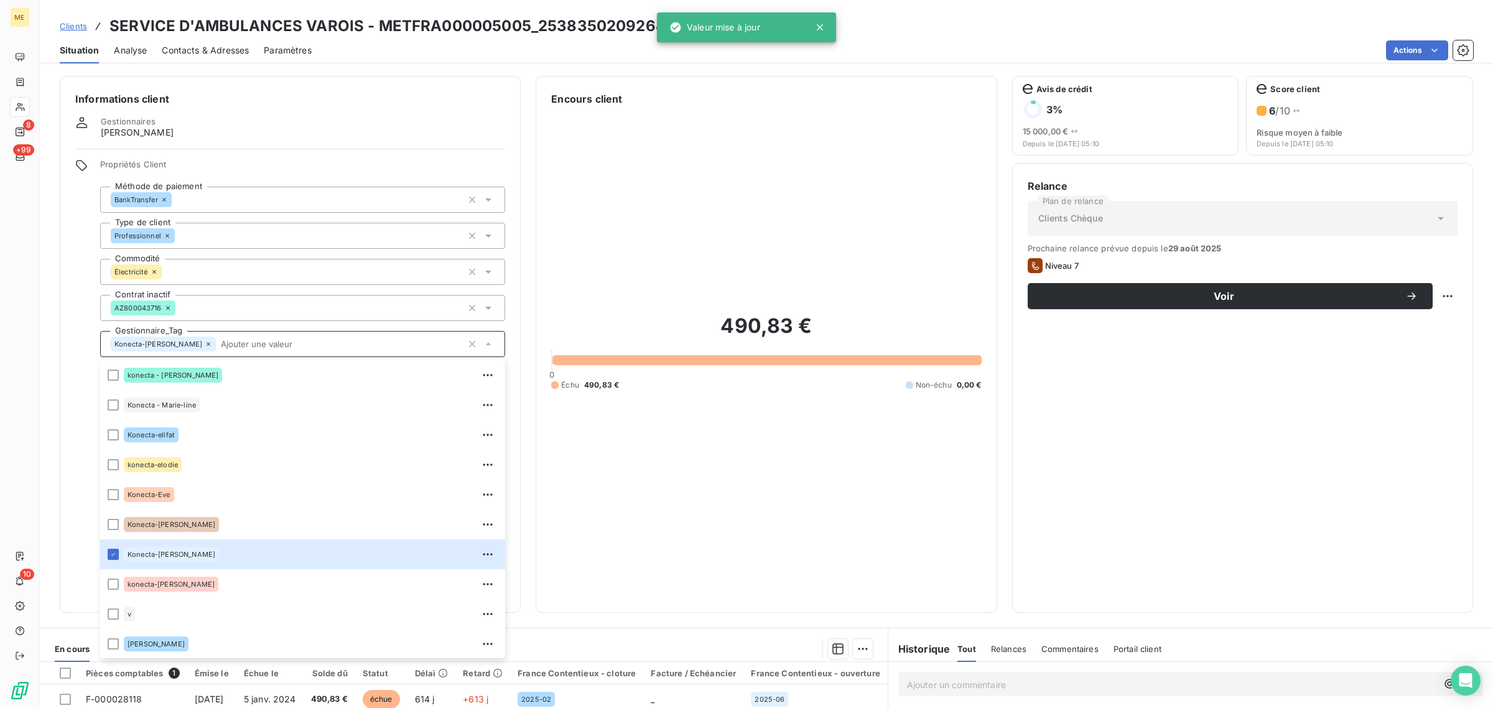
click at [692, 227] on div "490,83 € 0 Échu 490,83 € Non-échu 0,00 €" at bounding box center [766, 351] width 430 height 491
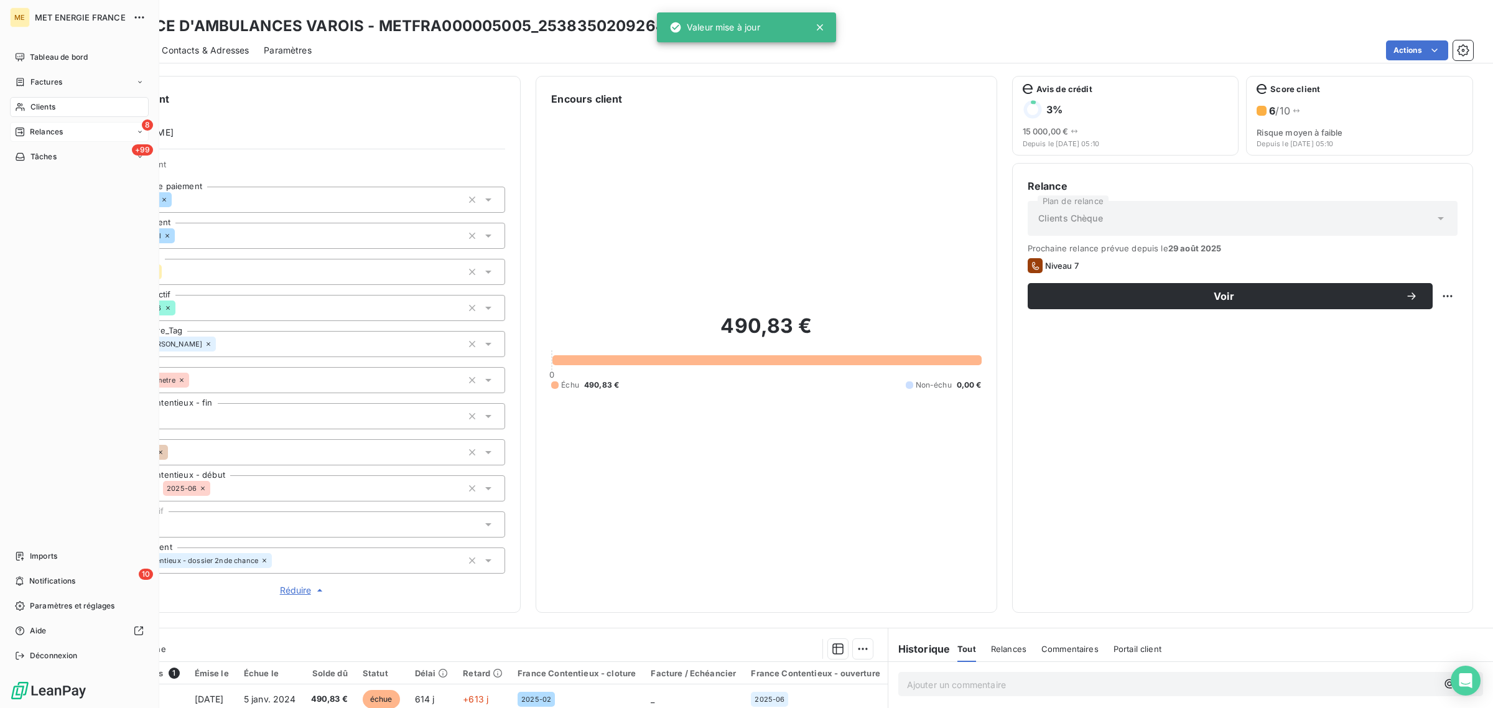
click at [23, 128] on icon at bounding box center [20, 132] width 10 height 10
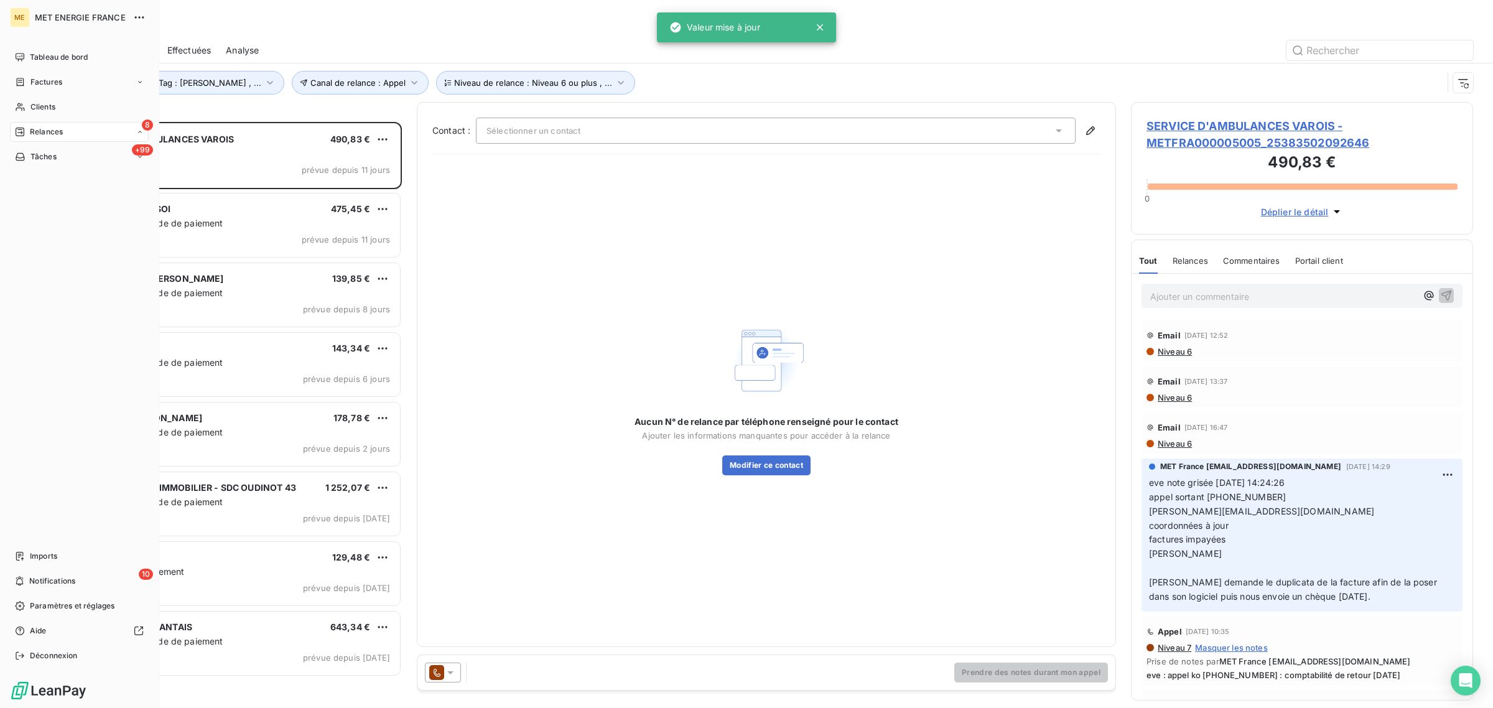
scroll to position [574, 330]
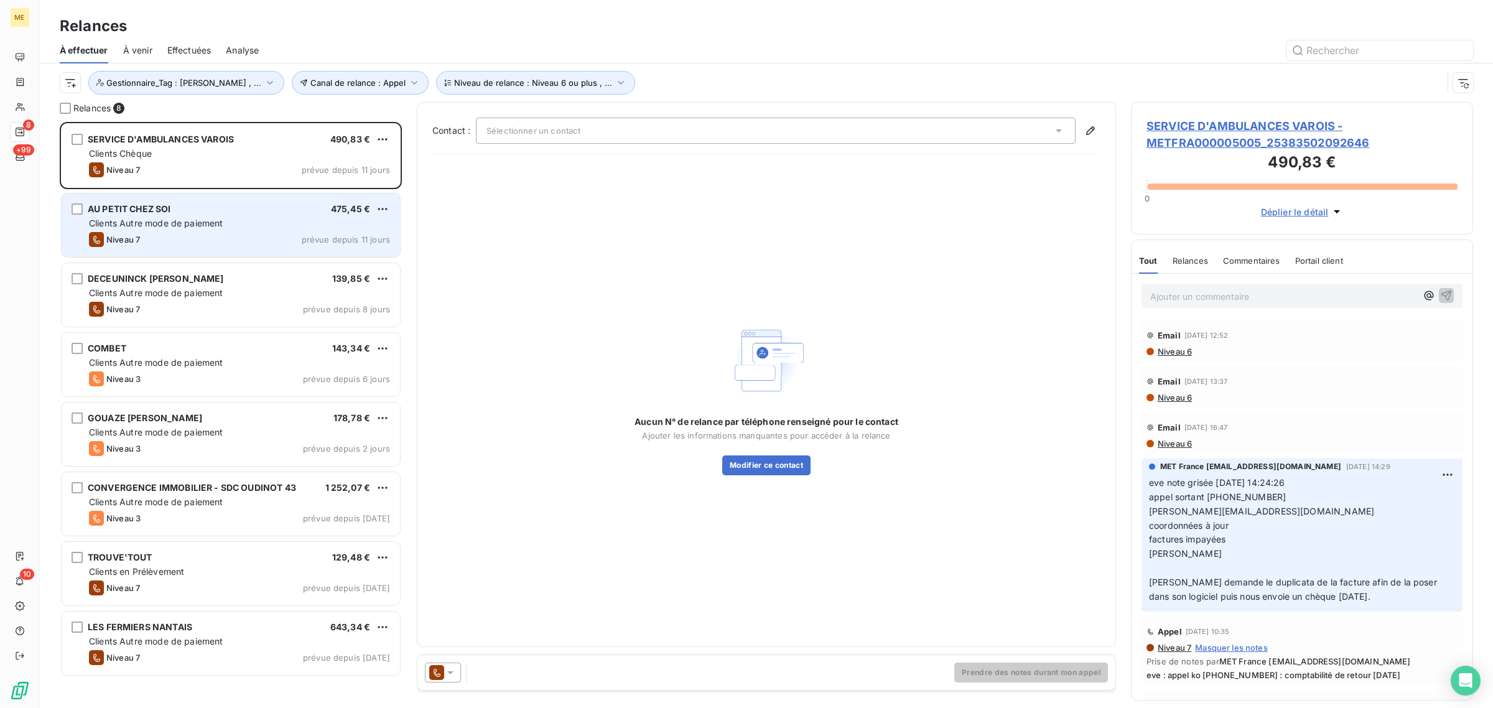
click at [191, 203] on div "AU PETIT CHEZ SOI 475,45 €" at bounding box center [239, 208] width 301 height 11
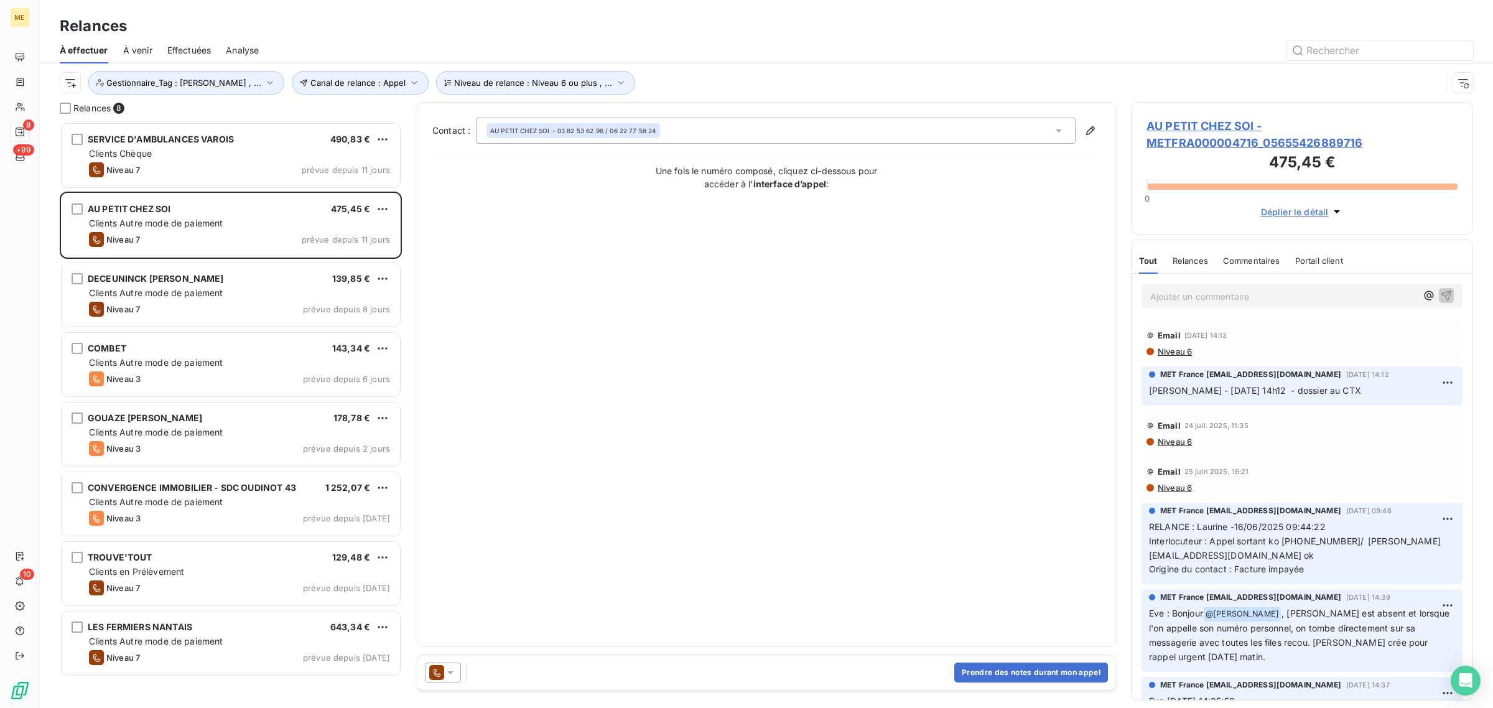
click at [1205, 140] on span "AU PETIT CHEZ SOI - METFRA000004716_05655426889716" at bounding box center [1302, 135] width 311 height 34
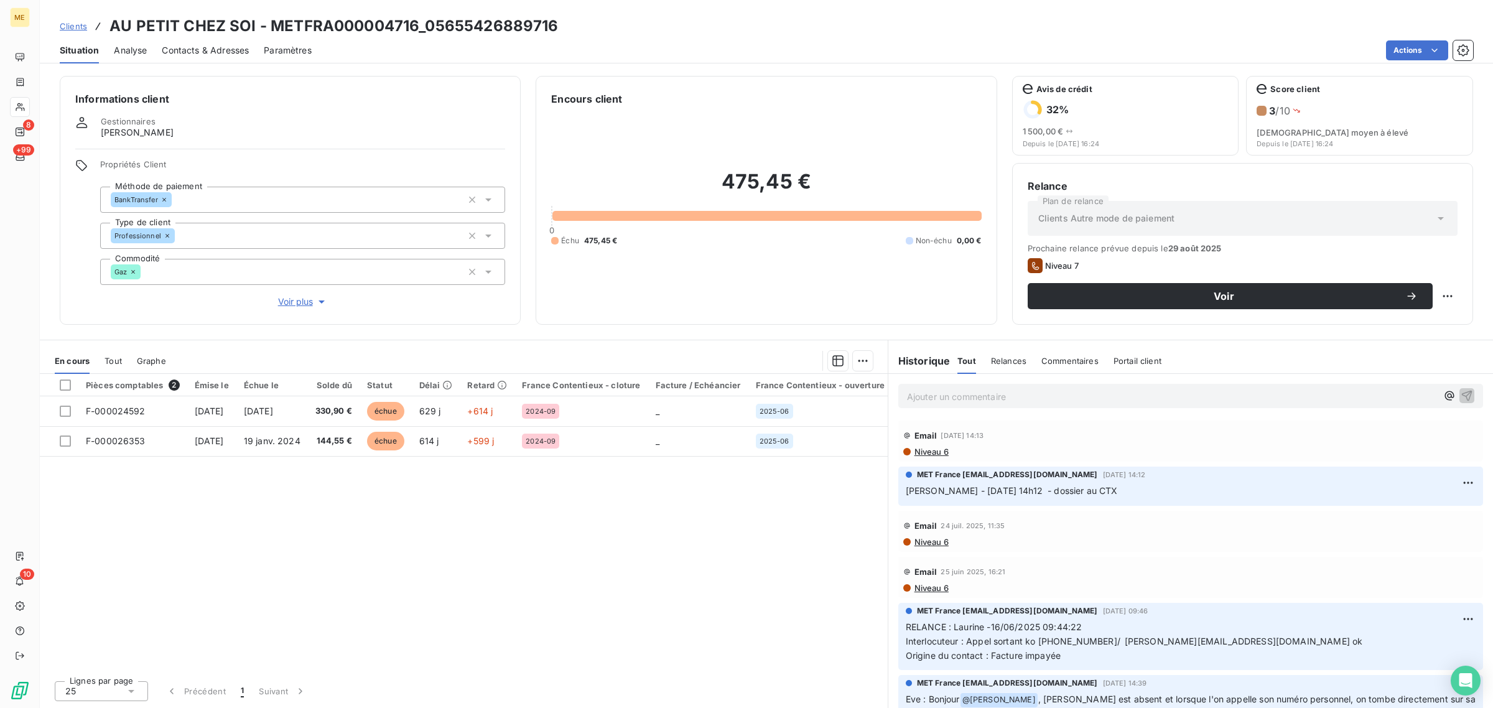
click at [306, 297] on span "Voir plus" at bounding box center [303, 302] width 50 height 12
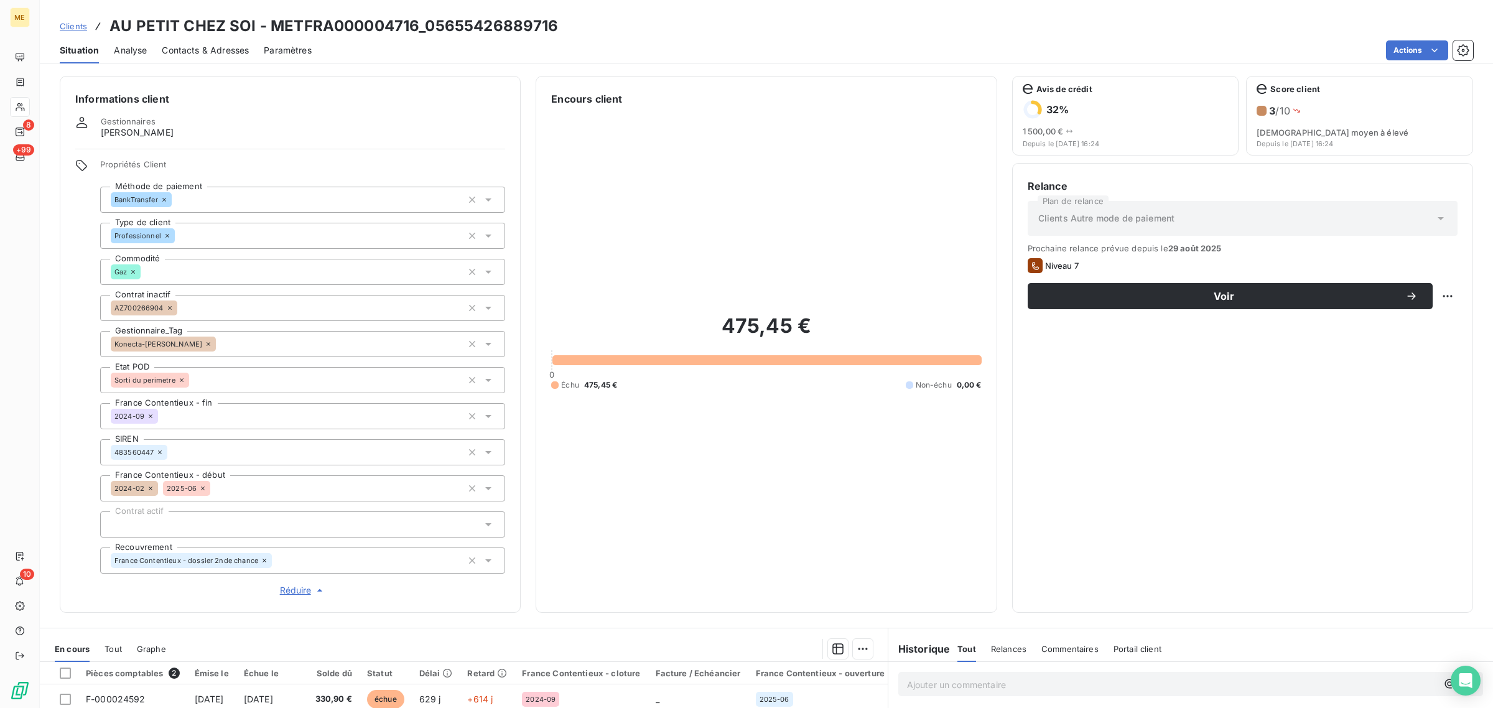
click at [205, 342] on icon at bounding box center [208, 343] width 7 height 7
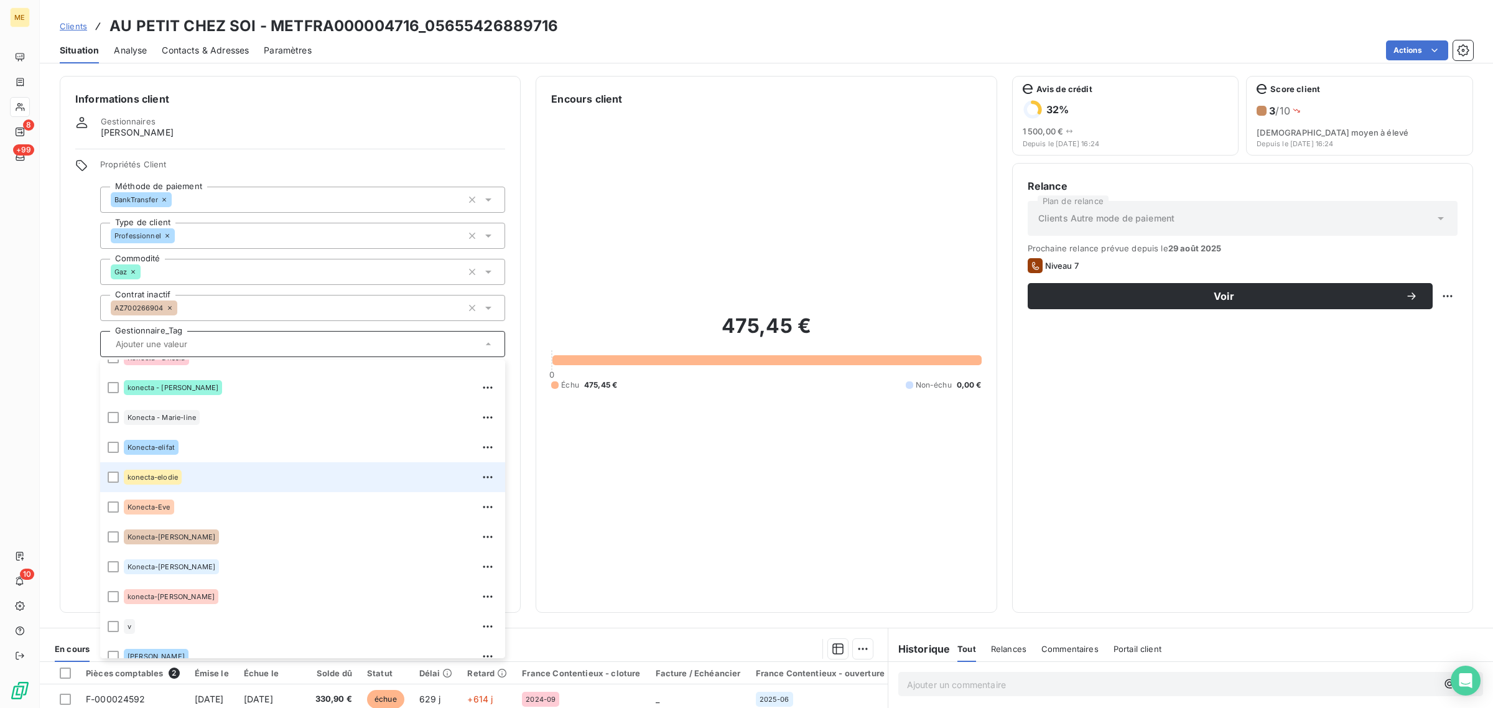
scroll to position [358, 0]
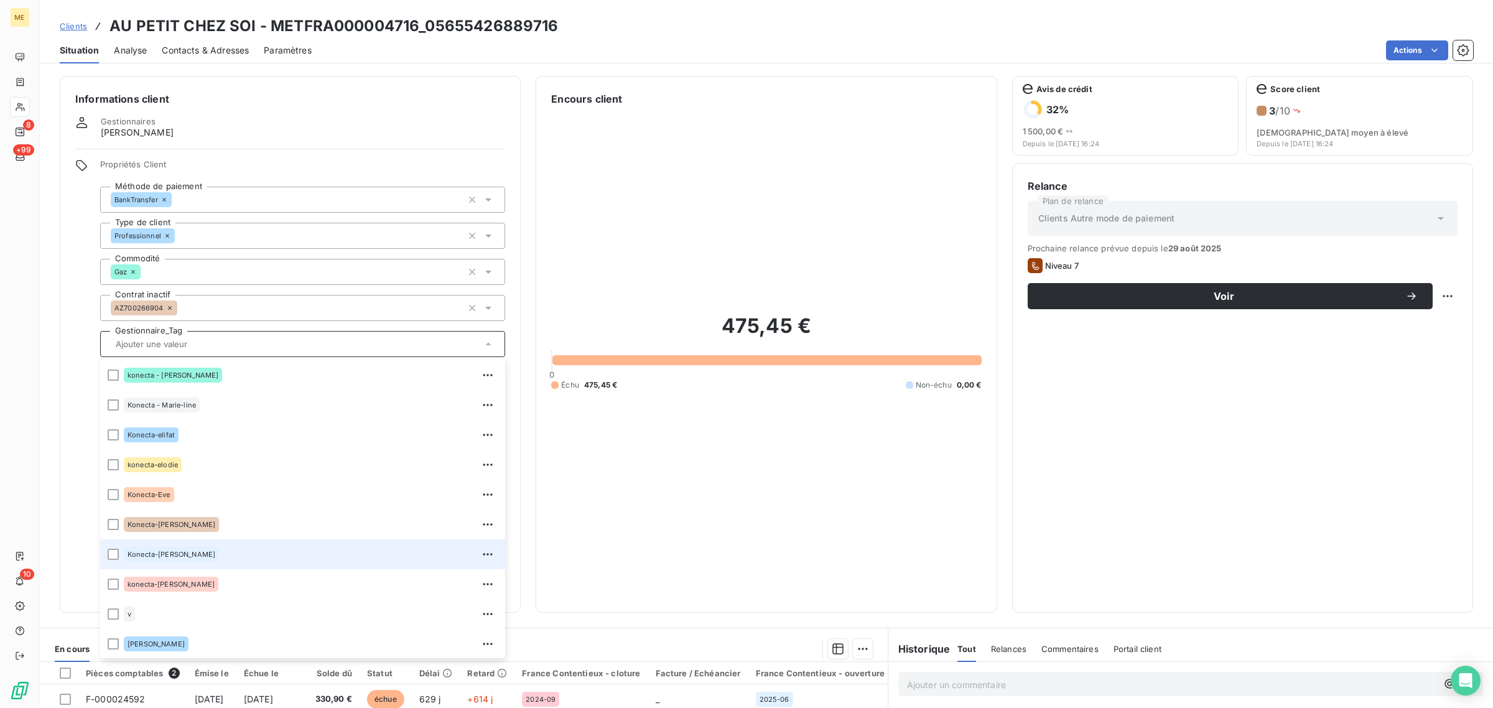
click at [222, 548] on div "Konecta-[PERSON_NAME]" at bounding box center [311, 554] width 374 height 20
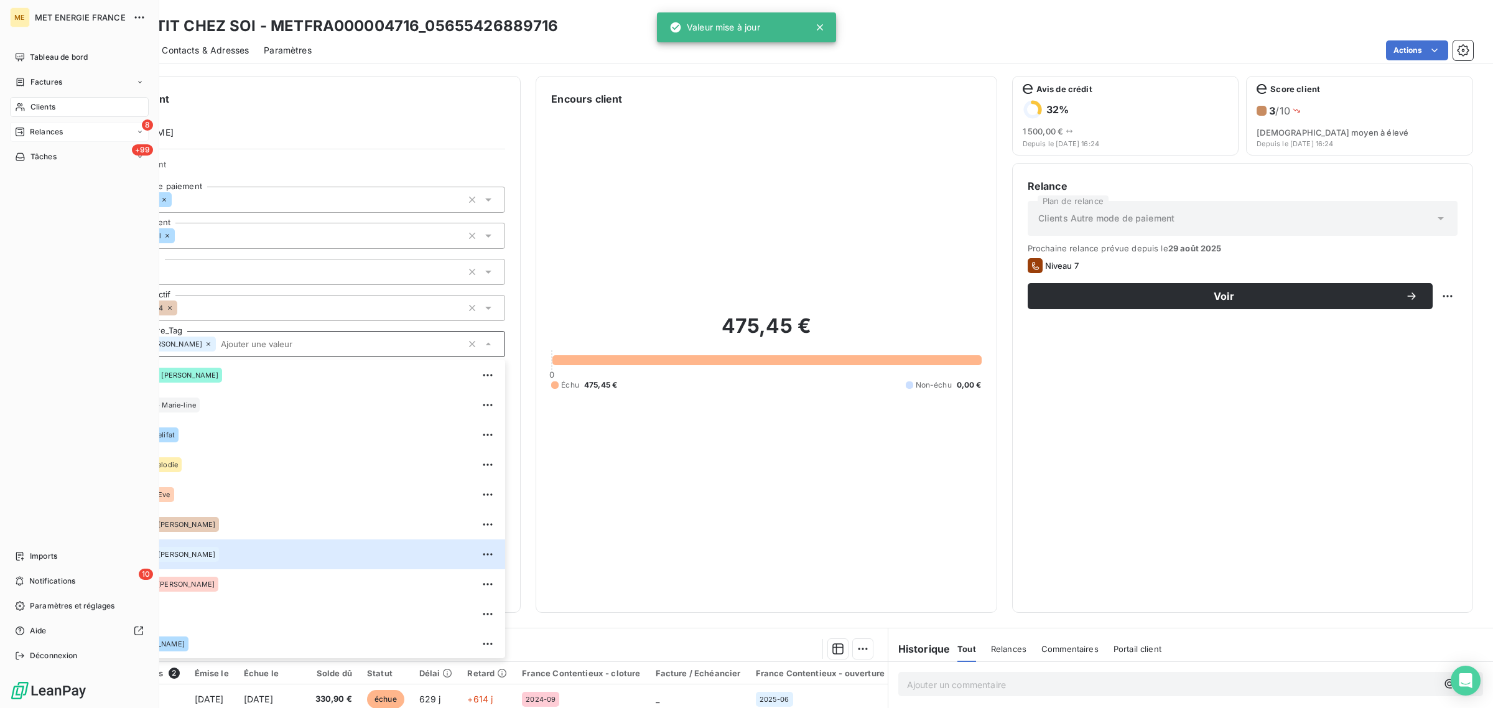
click at [17, 131] on icon at bounding box center [20, 132] width 10 height 10
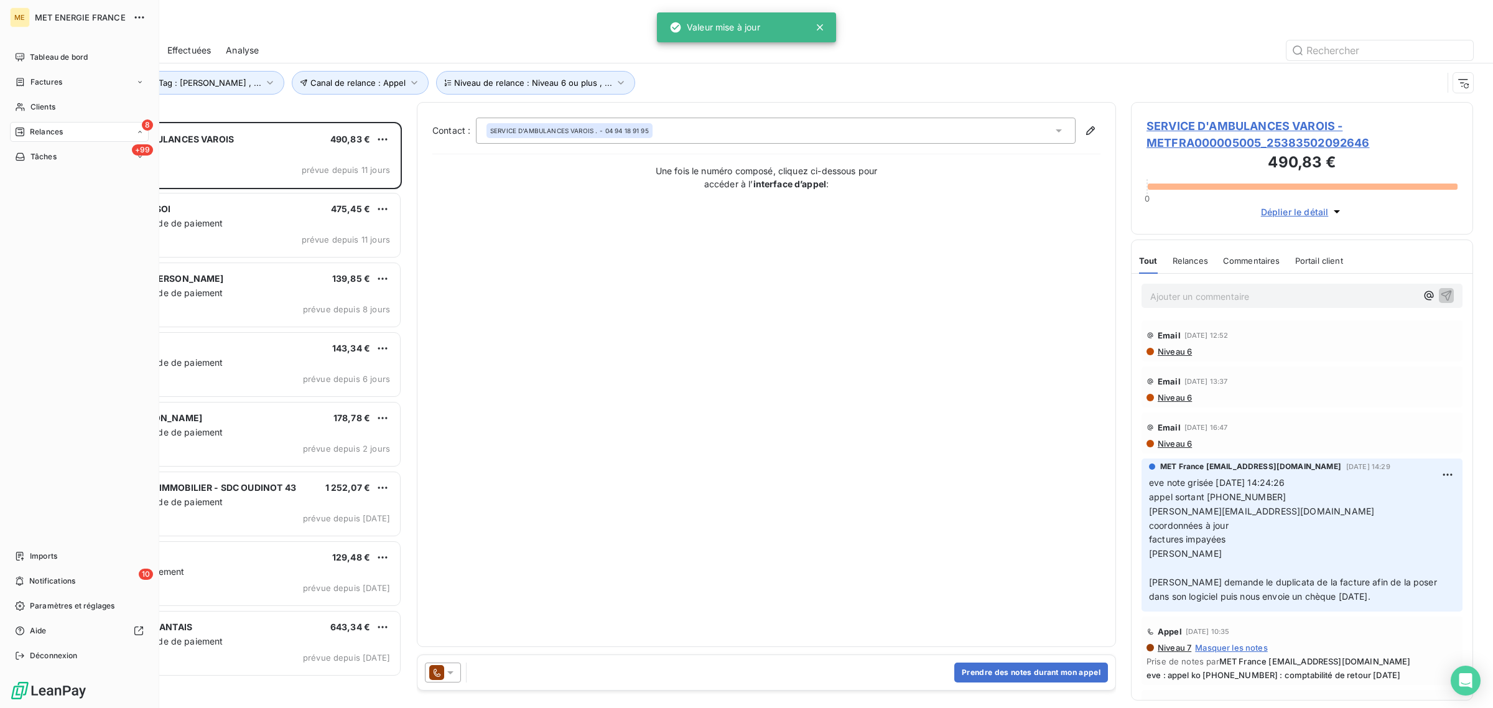
scroll to position [574, 330]
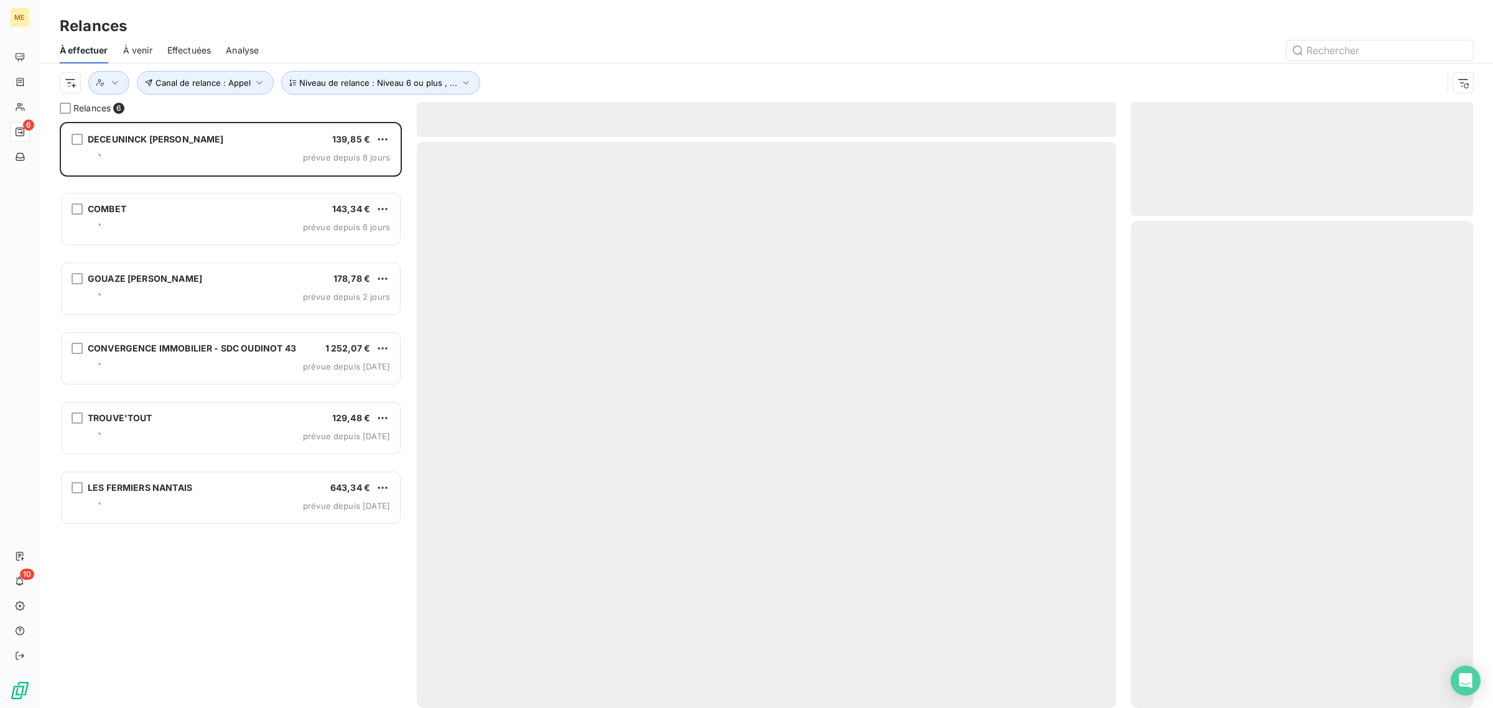
scroll to position [574, 330]
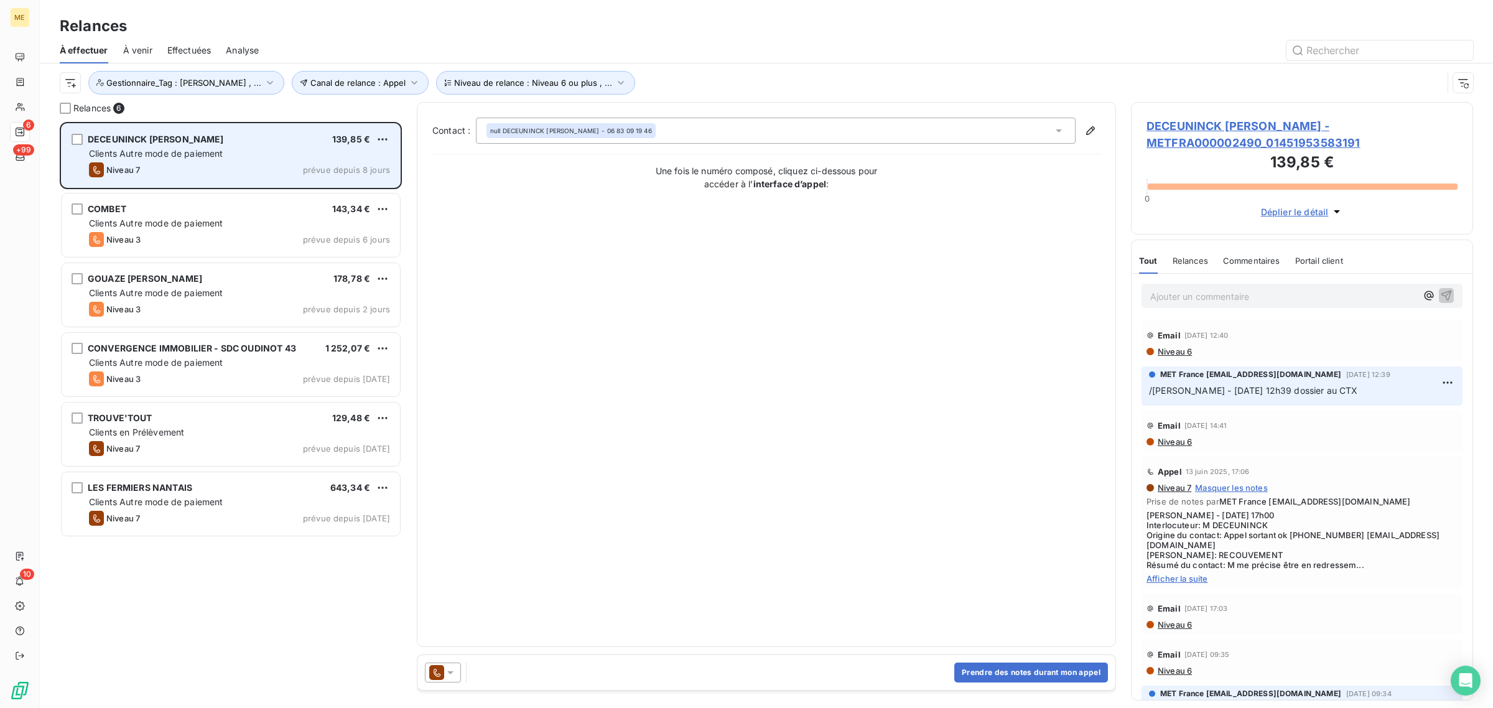
click at [175, 159] on span "Clients Autre mode de paiement" at bounding box center [156, 153] width 134 height 11
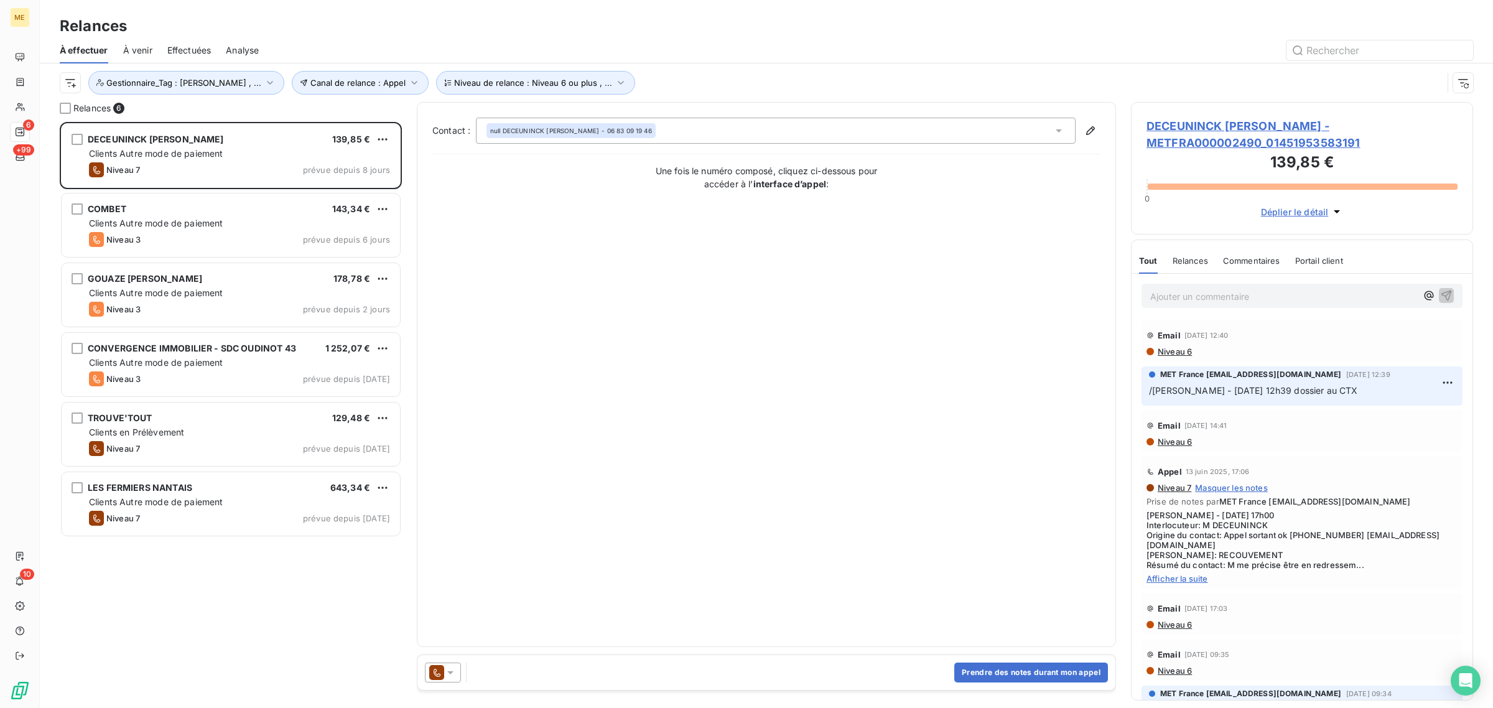
click at [1261, 138] on span "DECEUNINCK [PERSON_NAME] - METFRA000002490_01451953583191" at bounding box center [1302, 135] width 311 height 34
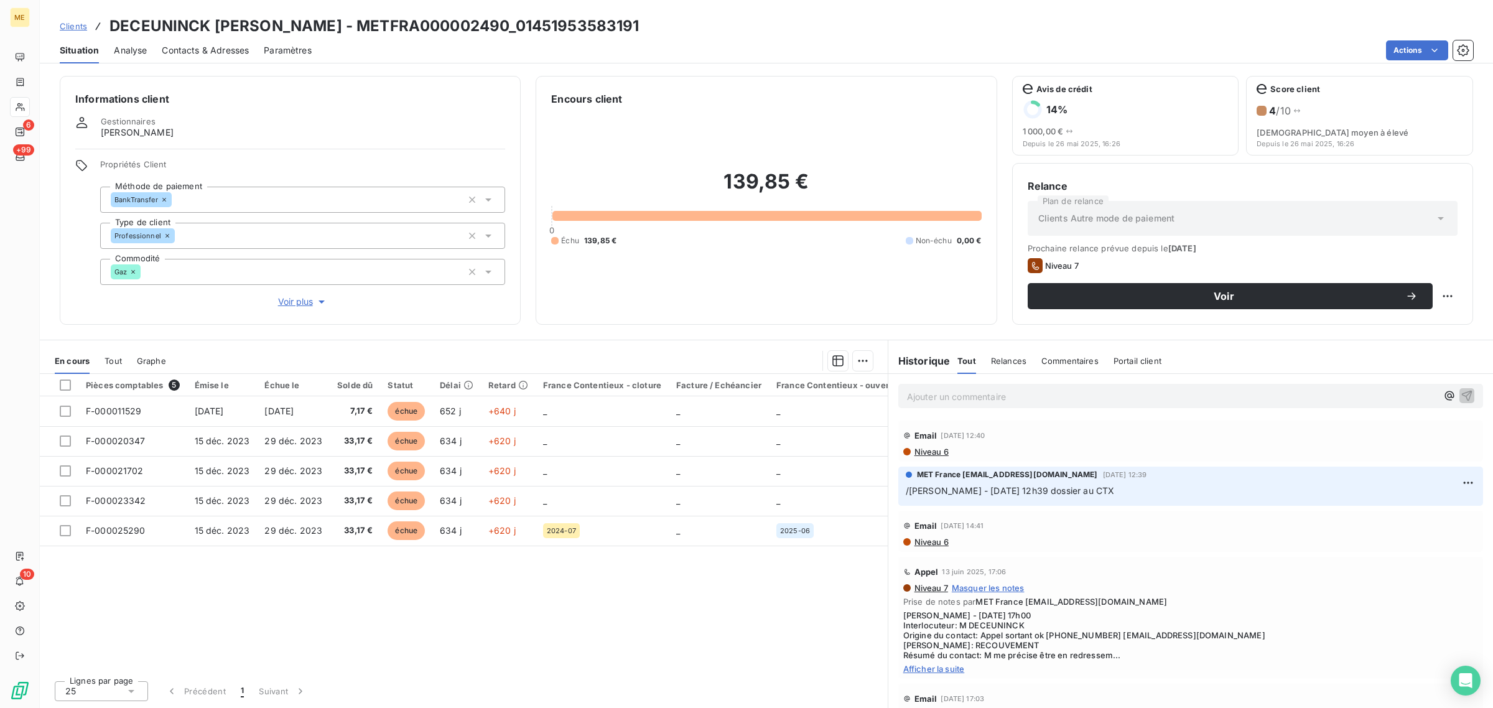
click at [308, 307] on span "Voir plus" at bounding box center [303, 302] width 50 height 12
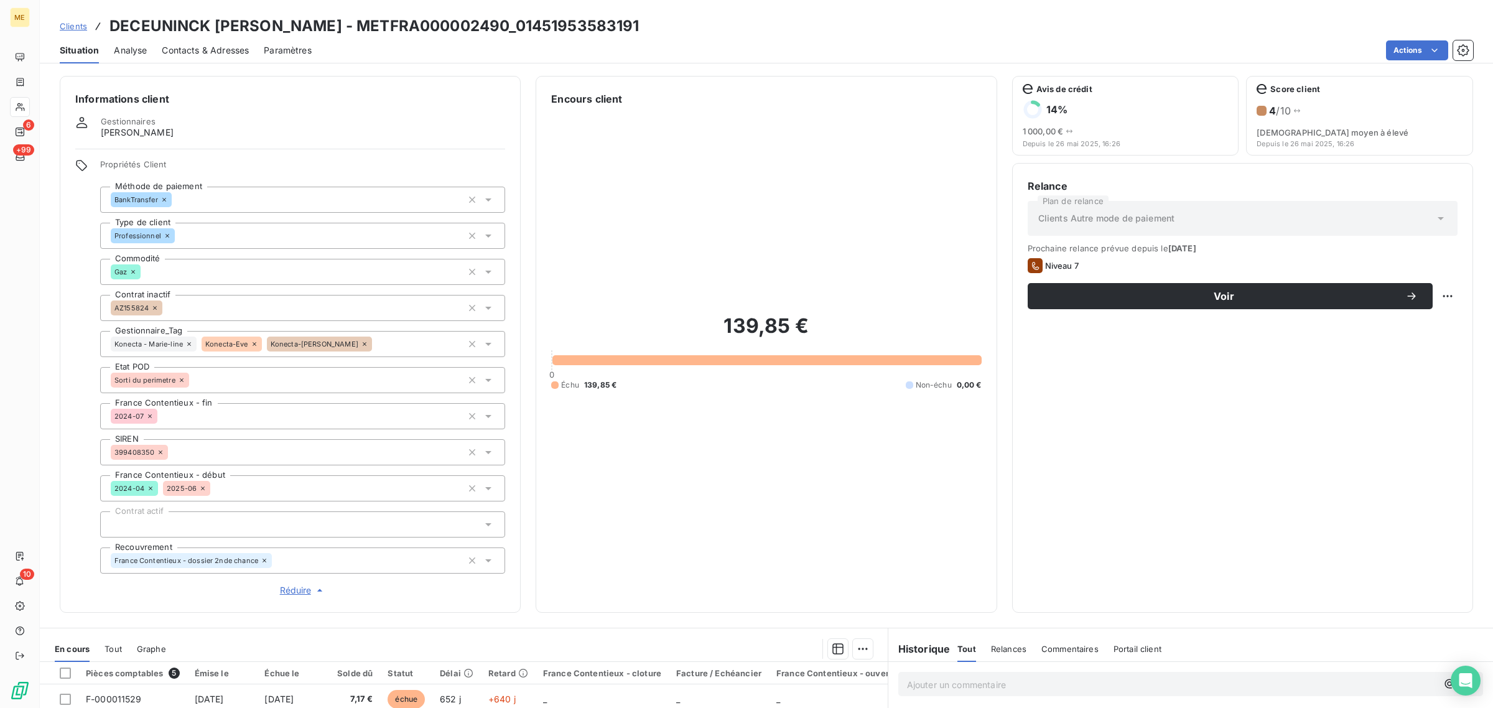
click at [190, 342] on icon at bounding box center [188, 343] width 7 height 7
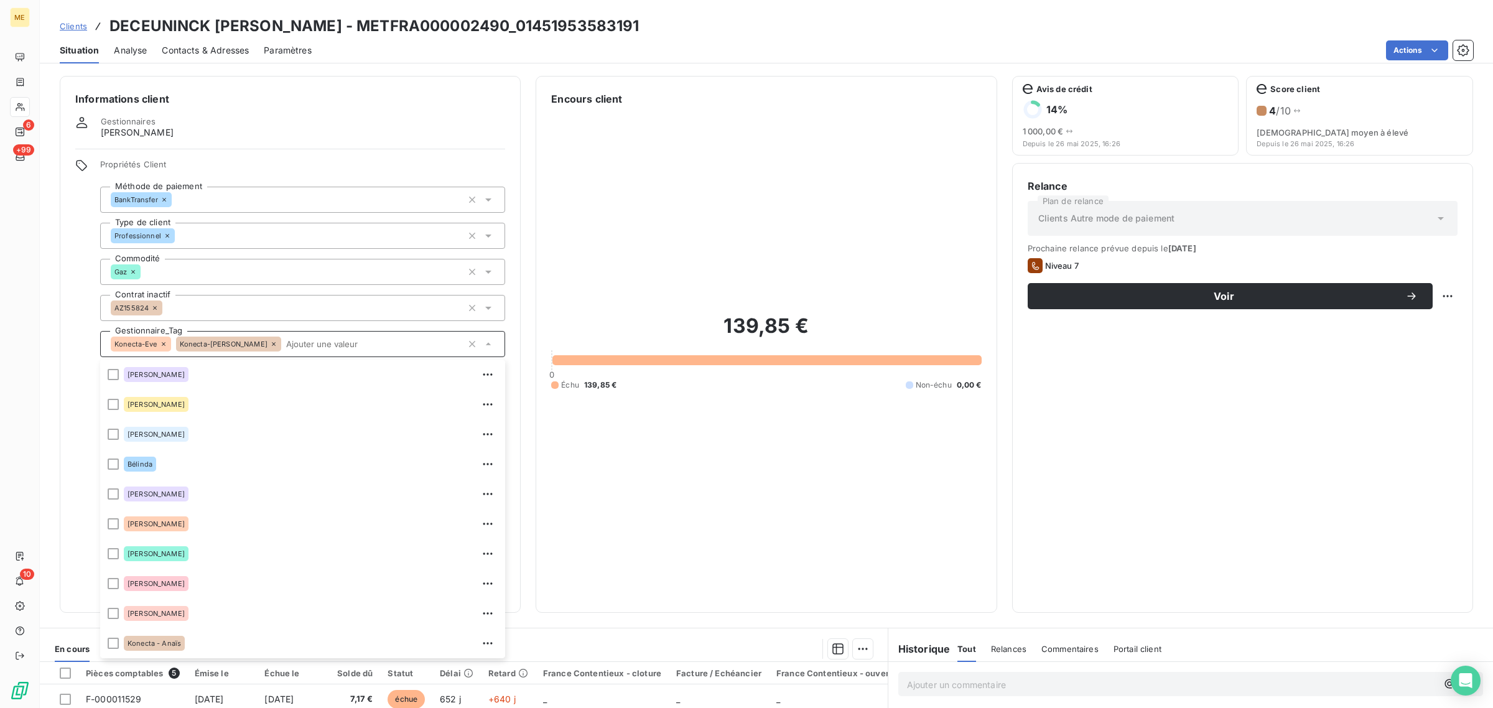
scroll to position [119, 0]
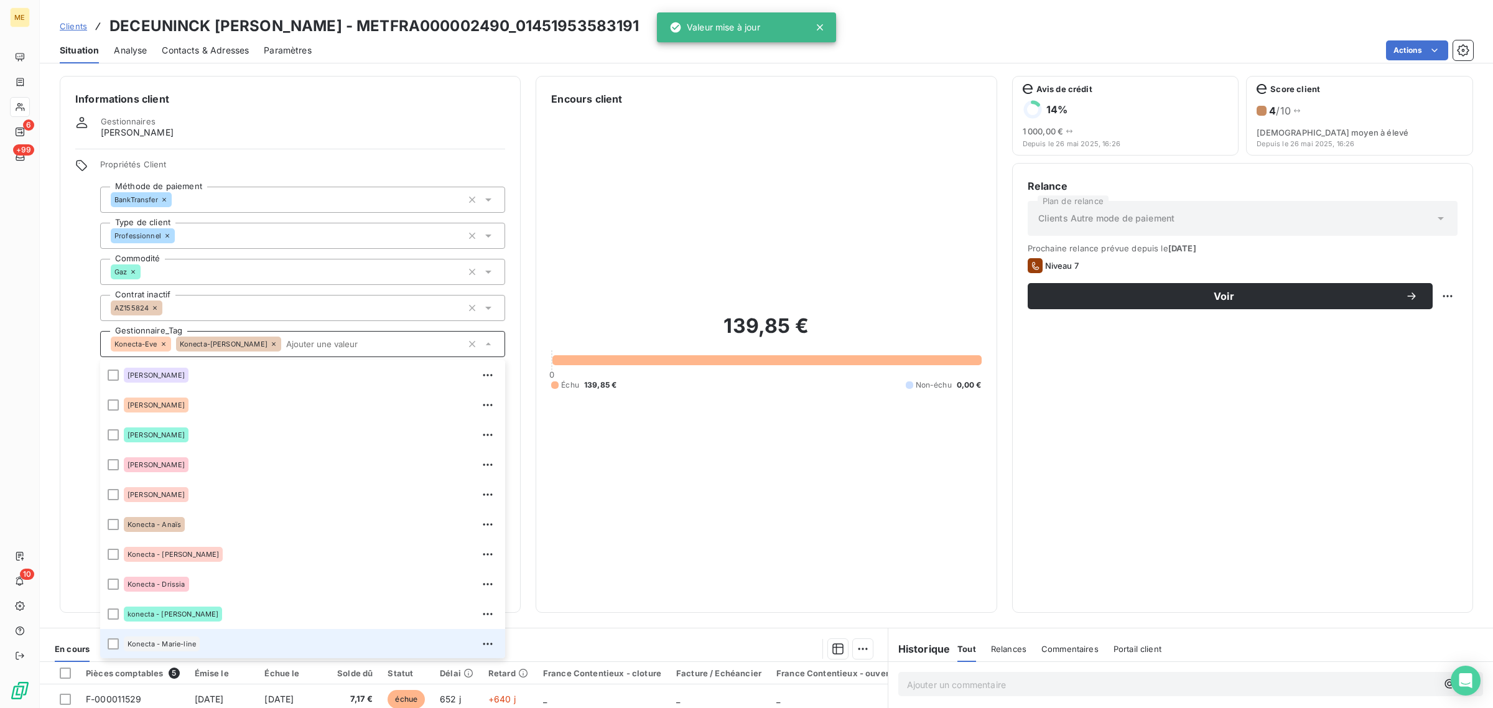
click at [162, 340] on icon at bounding box center [163, 343] width 7 height 7
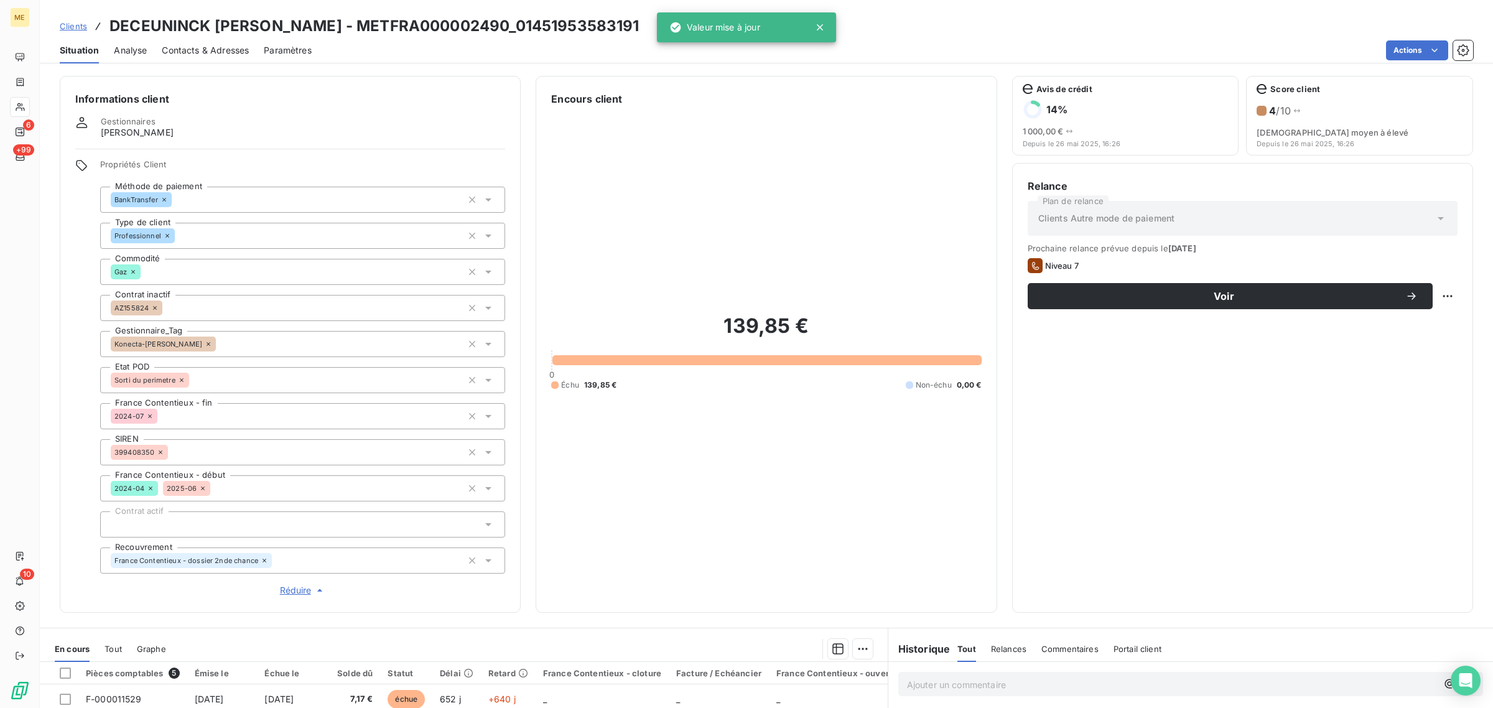
click at [205, 343] on icon at bounding box center [208, 343] width 7 height 7
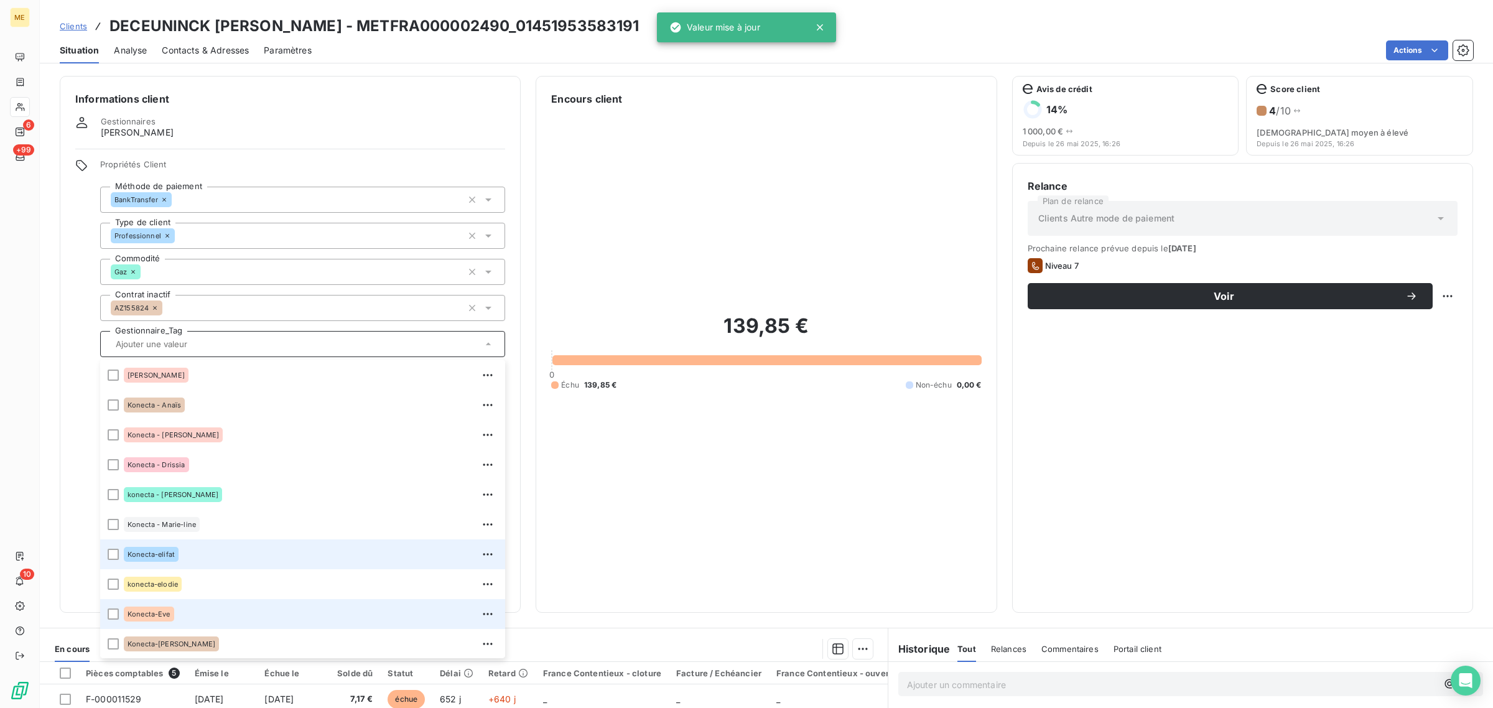
scroll to position [358, 0]
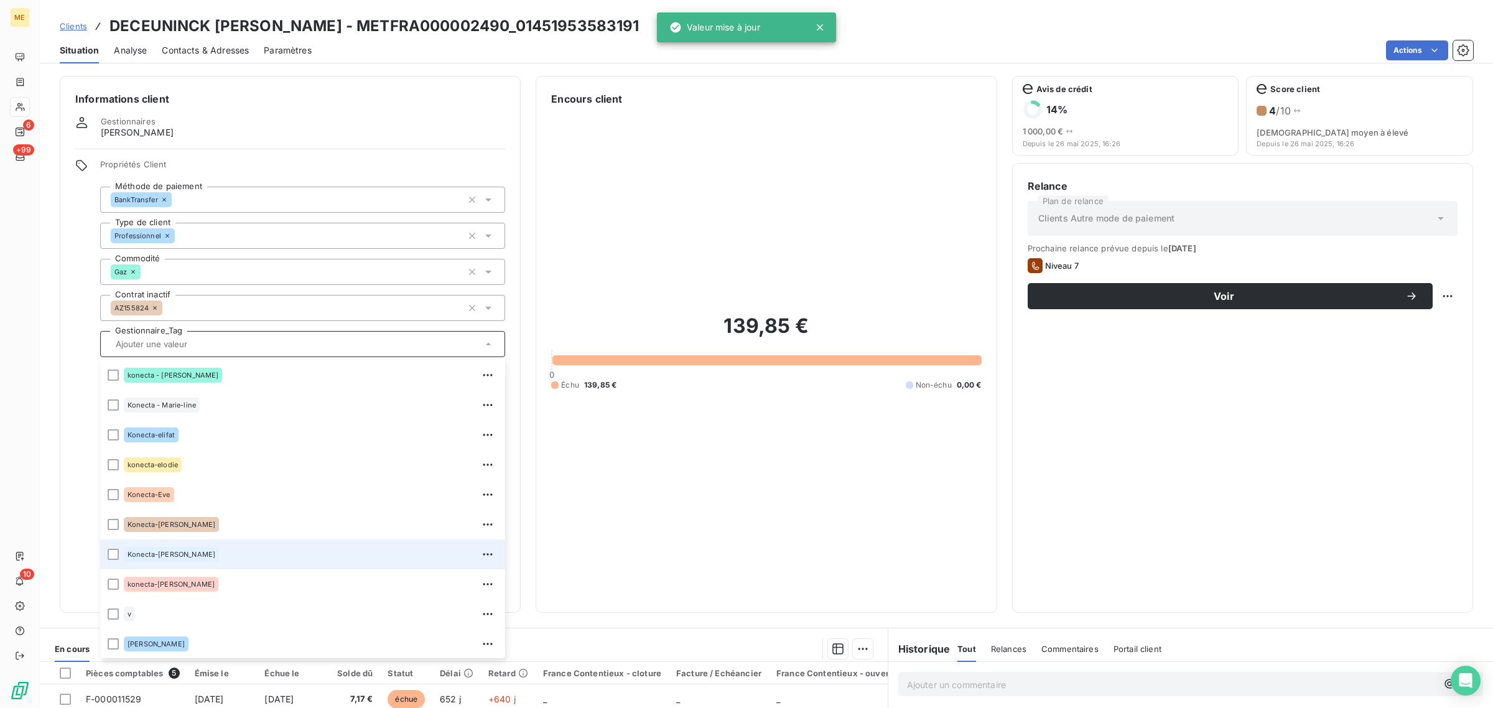
click at [177, 554] on span "Konecta-[PERSON_NAME]" at bounding box center [172, 554] width 88 height 7
click at [1432, 296] on html "ME 6 +99 10 Clients DECEUNINCK OLIVIER DIDIER JEAN - METFRA000002490_0145195358…" at bounding box center [746, 354] width 1493 height 708
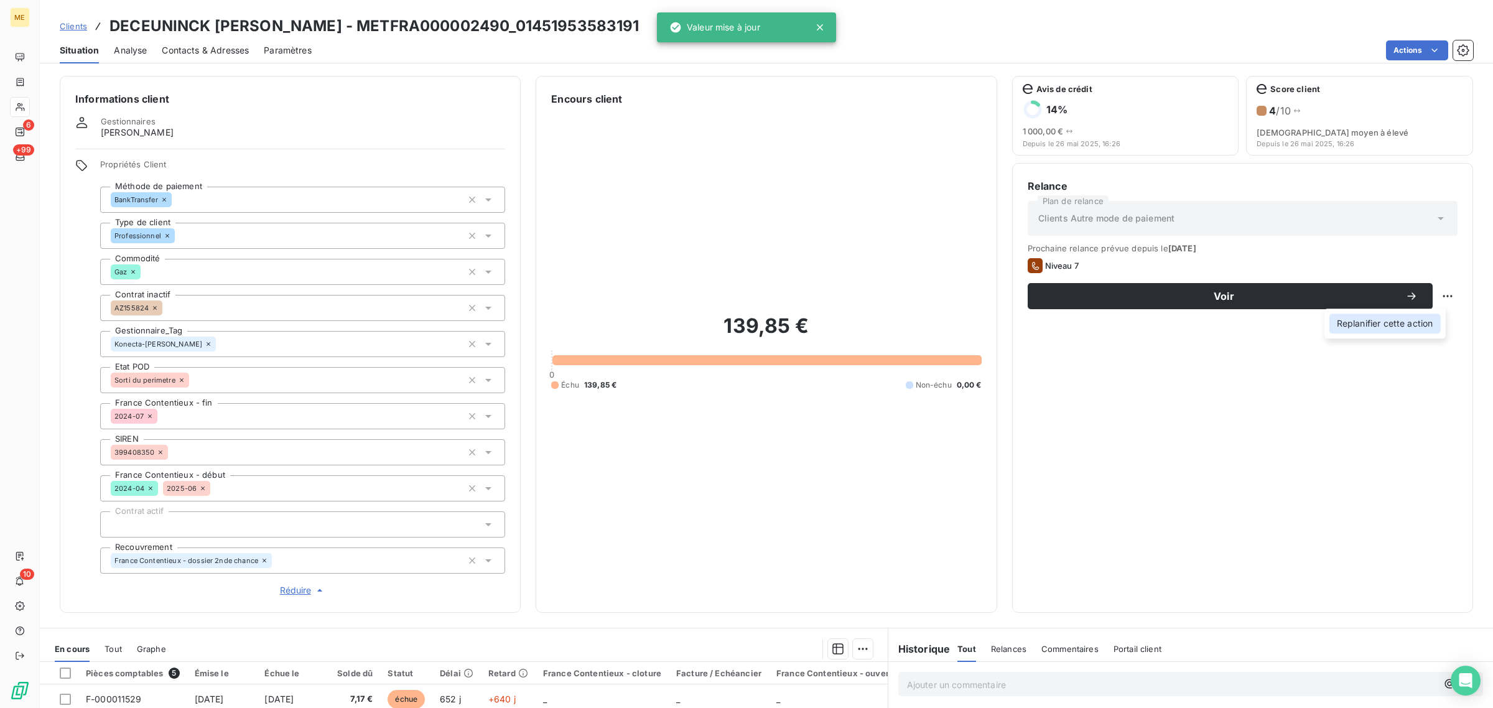
click at [1427, 321] on div "Replanifier cette action" at bounding box center [1385, 324] width 111 height 20
select select "8"
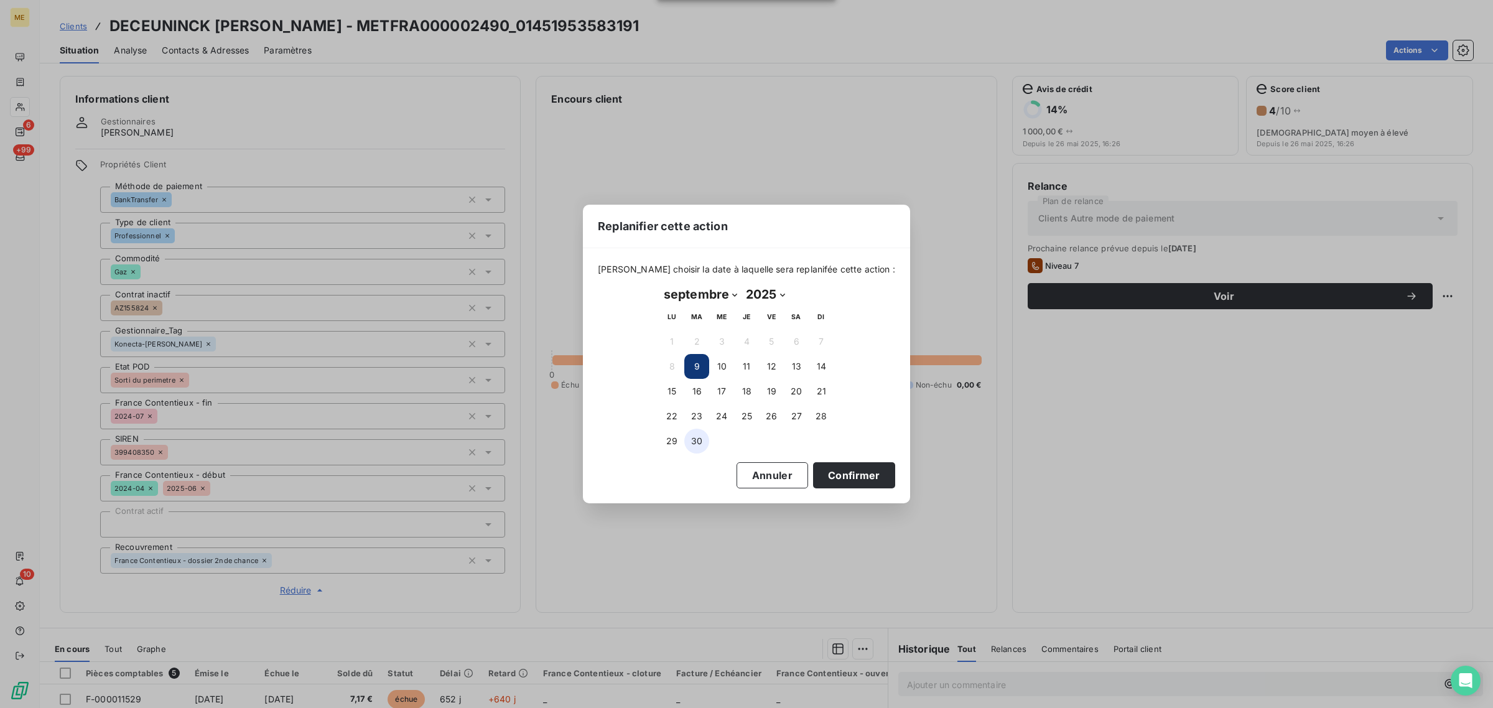
click at [697, 440] on button "30" at bounding box center [696, 441] width 25 height 25
click at [841, 477] on button "Confirmer" at bounding box center [854, 475] width 82 height 26
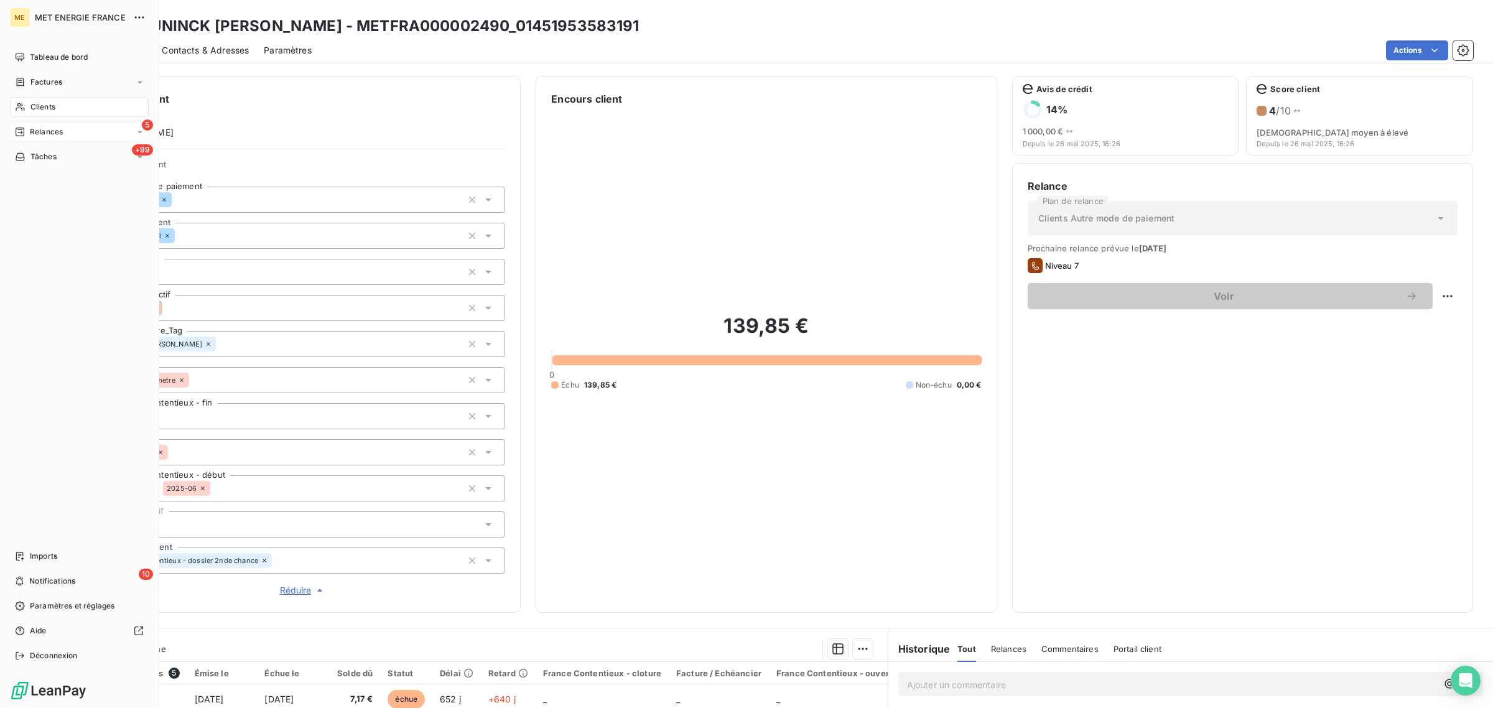
click at [19, 126] on div "Relances" at bounding box center [39, 131] width 48 height 11
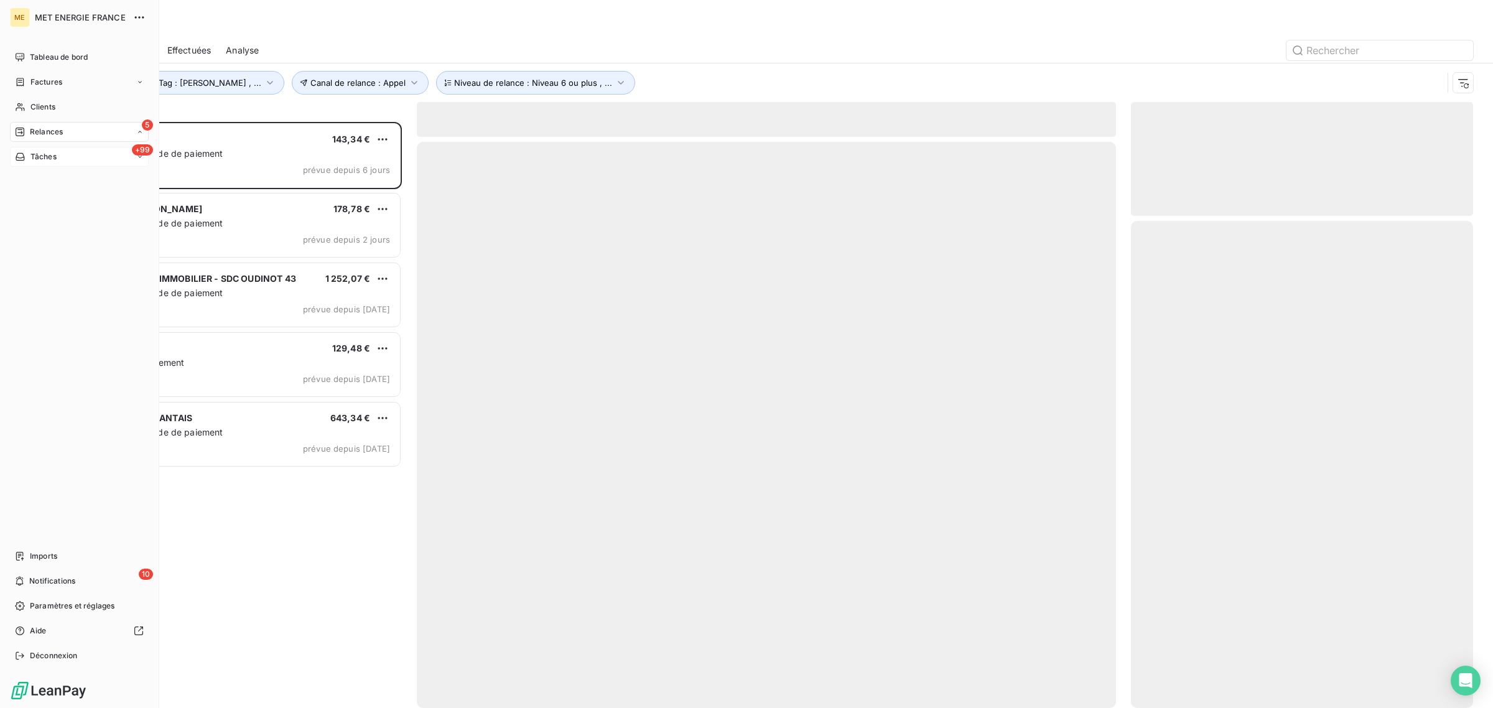
scroll to position [574, 330]
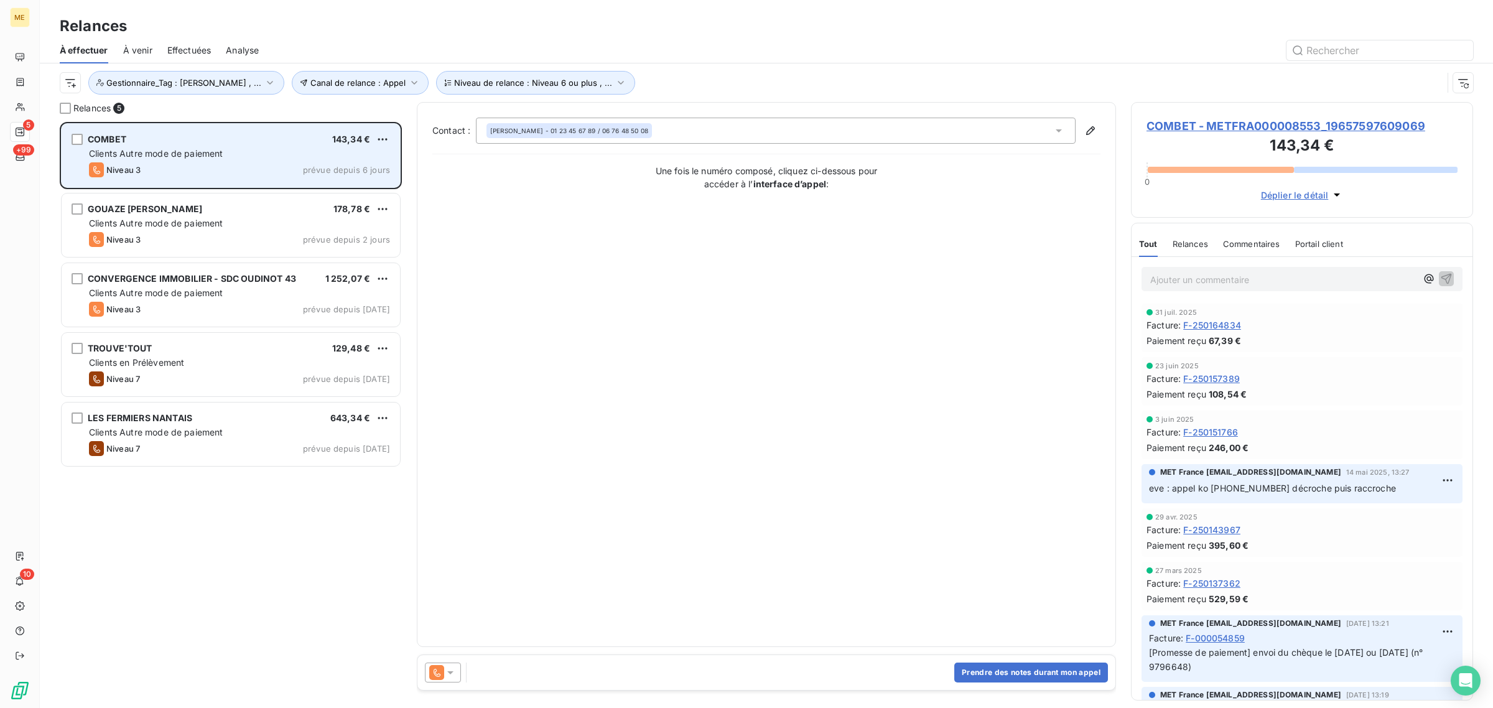
click at [281, 154] on div "Clients Autre mode de paiement" at bounding box center [239, 153] width 301 height 12
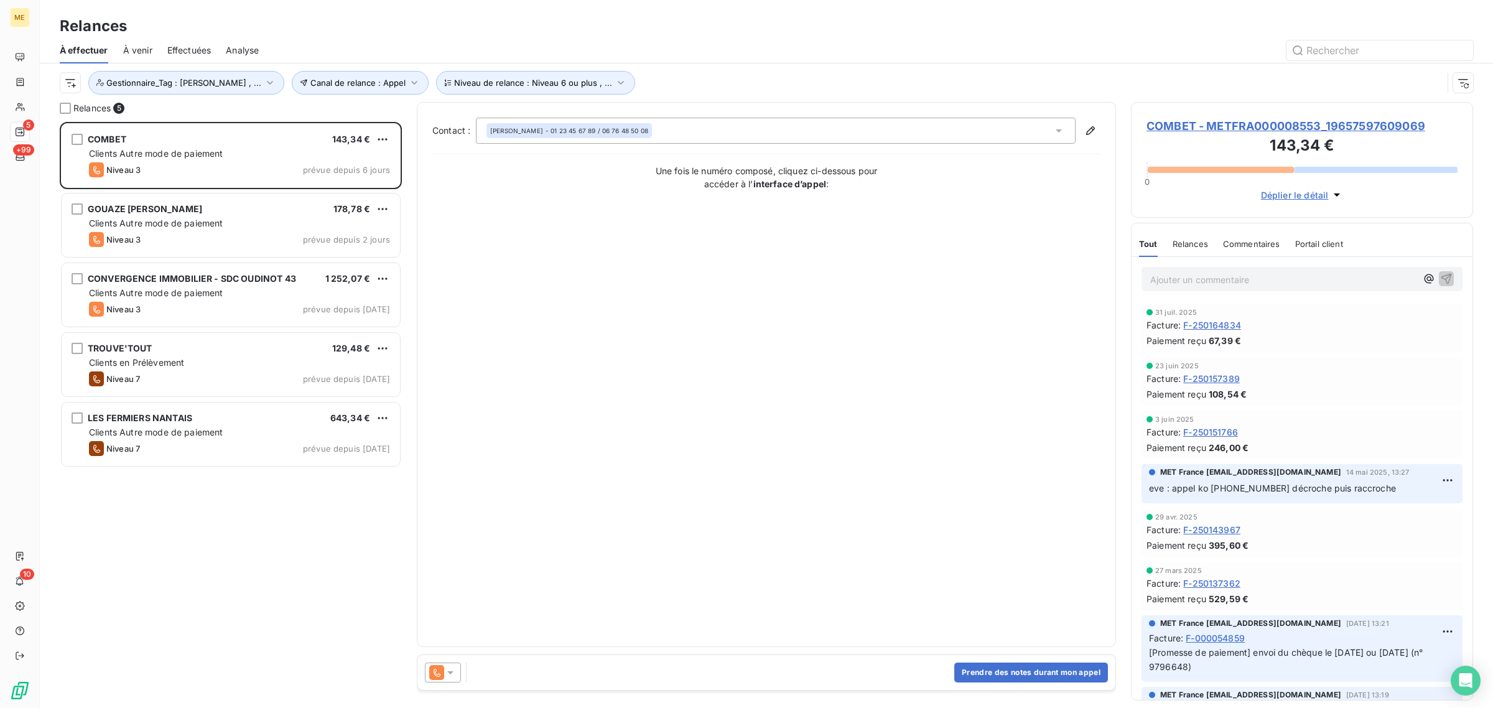
click at [1204, 123] on span "COMBET - METFRA000008553_19657597609069" at bounding box center [1302, 126] width 311 height 17
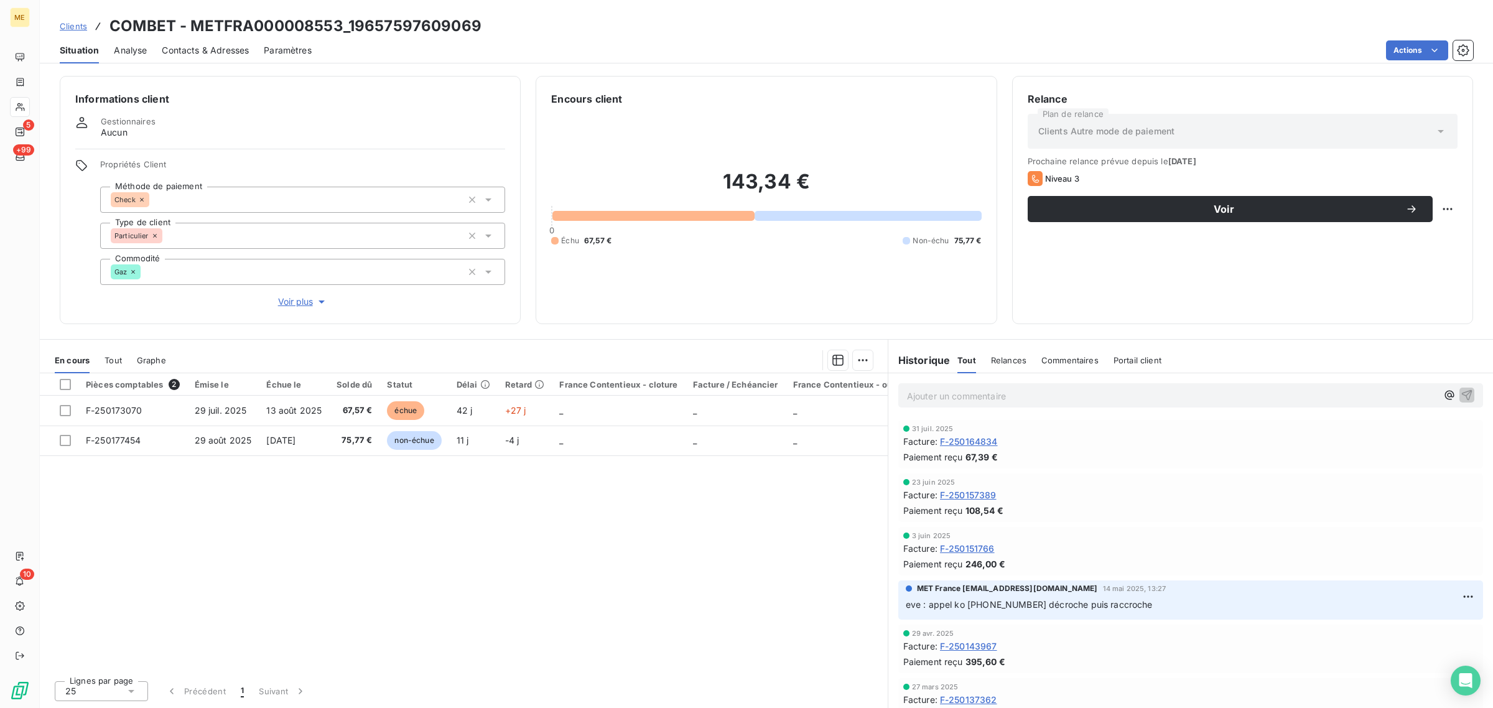
click at [291, 305] on span "Voir plus" at bounding box center [303, 302] width 50 height 12
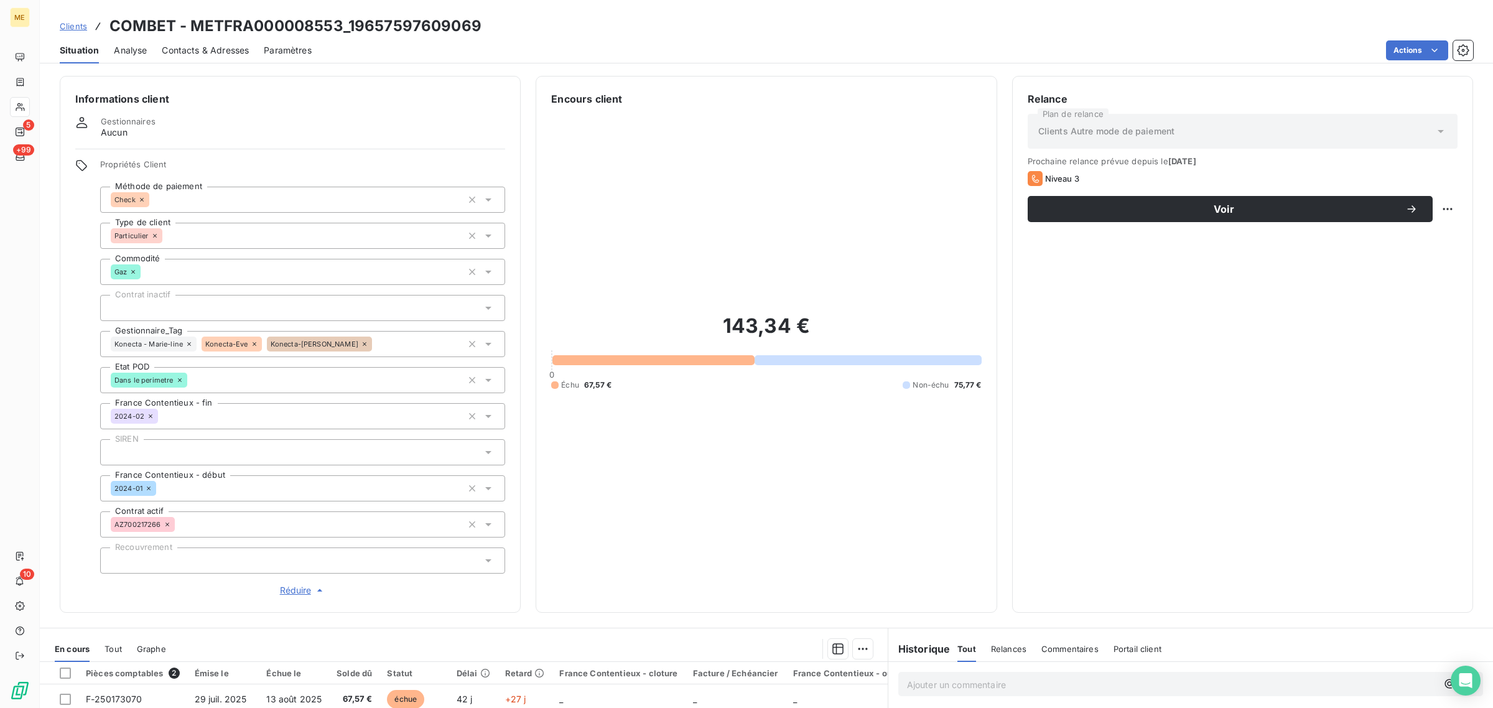
click at [185, 343] on icon at bounding box center [188, 343] width 7 height 7
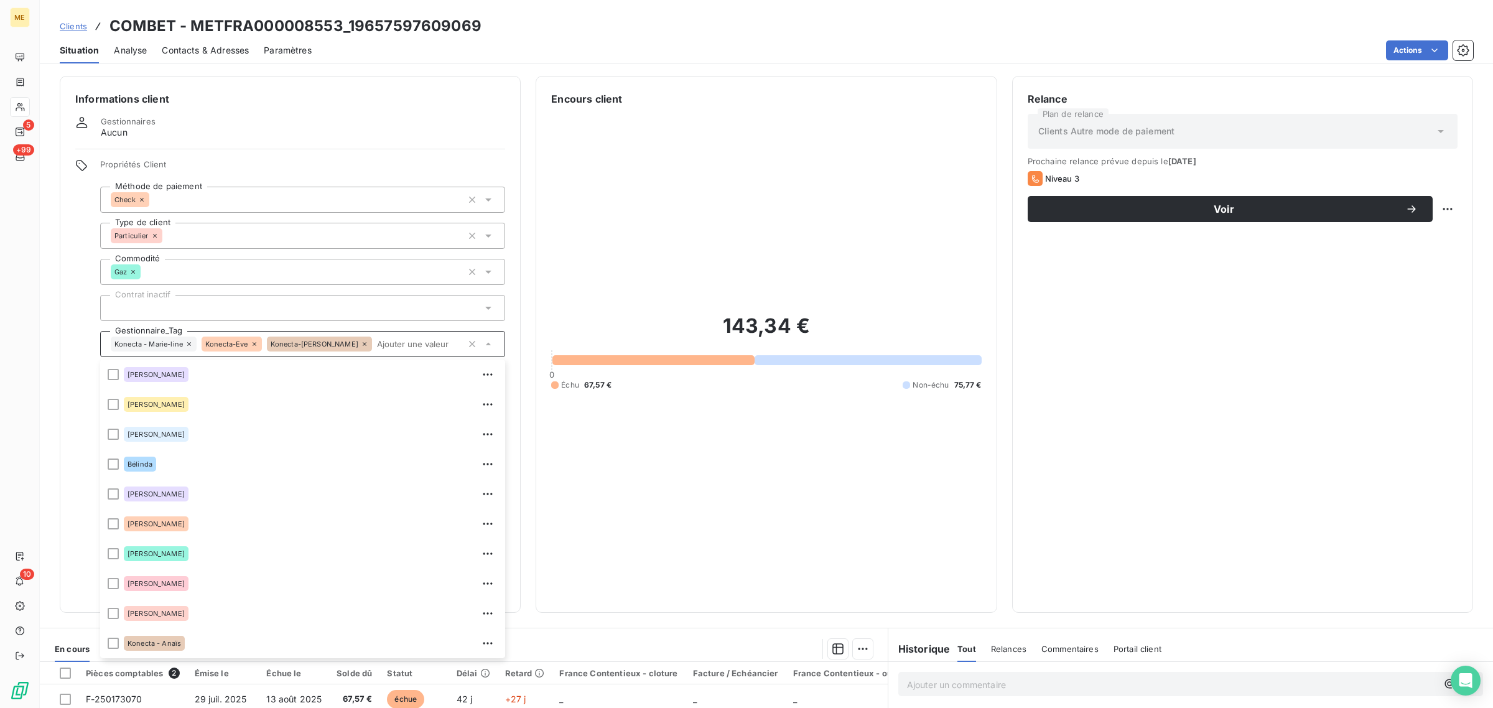
scroll to position [119, 0]
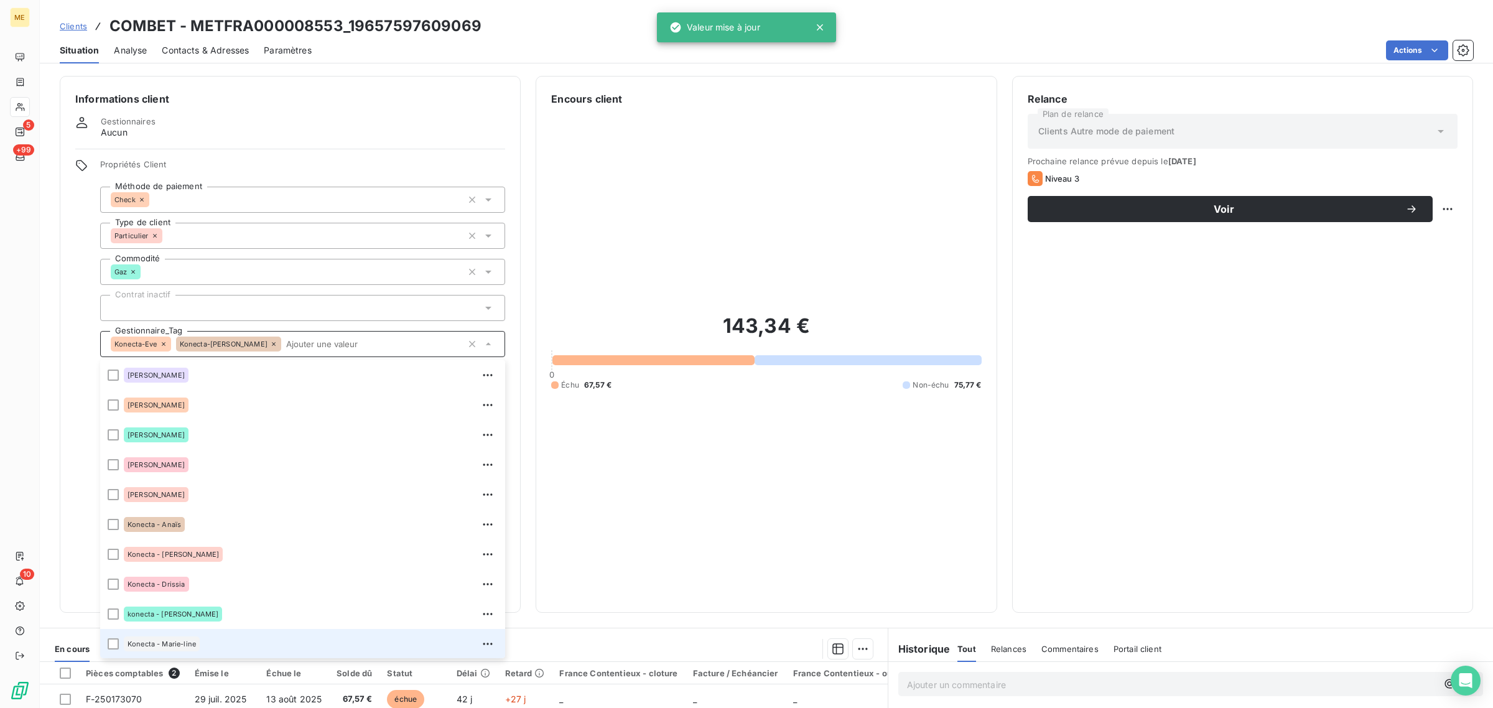
click at [162, 343] on icon at bounding box center [164, 344] width 4 height 4
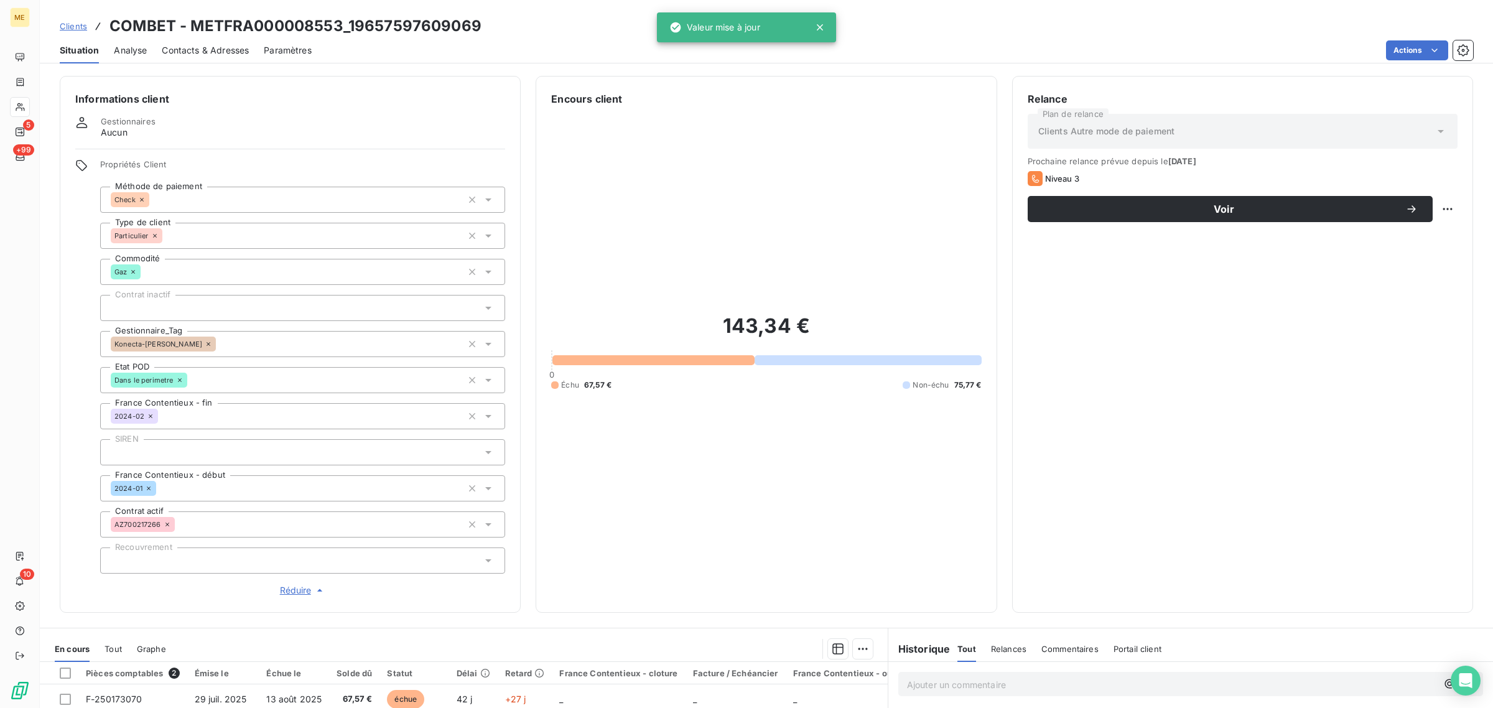
click at [205, 342] on icon at bounding box center [208, 343] width 7 height 7
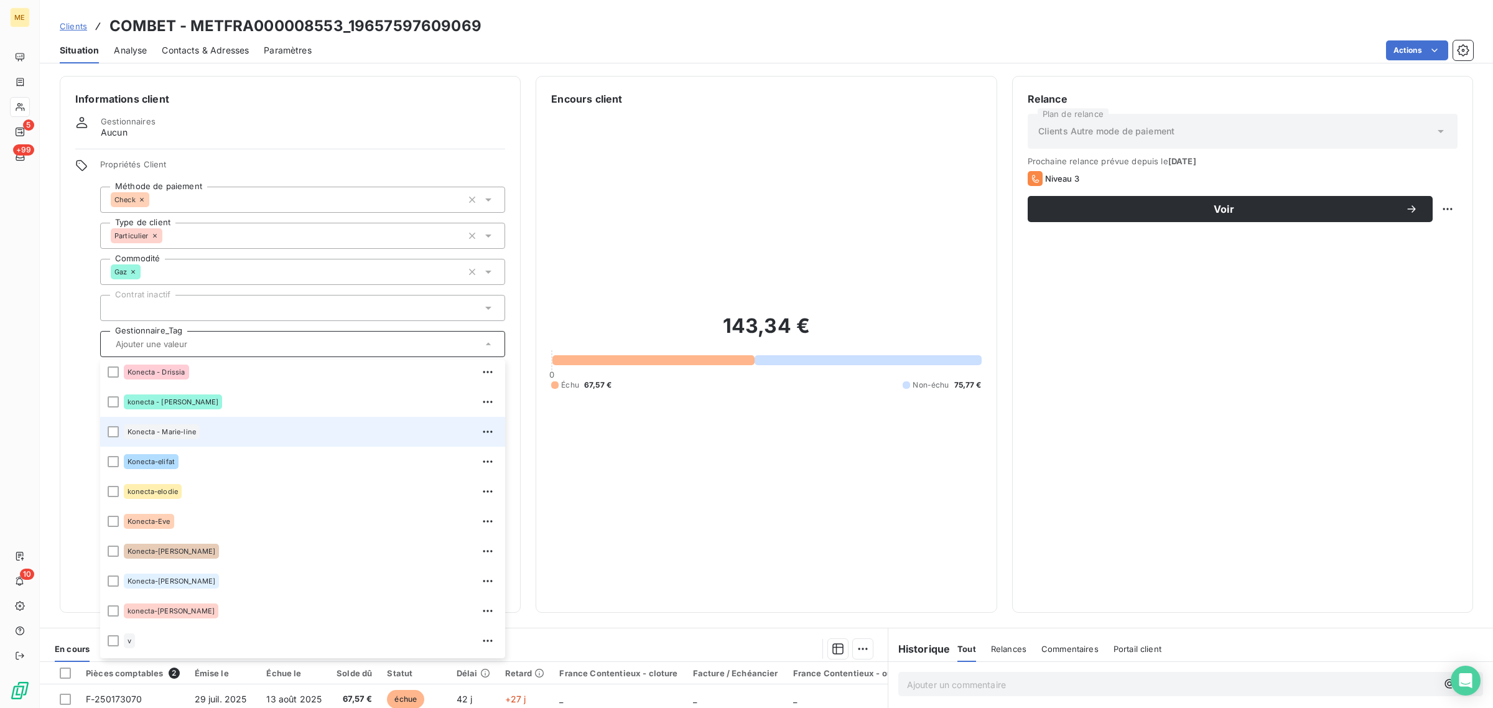
scroll to position [358, 0]
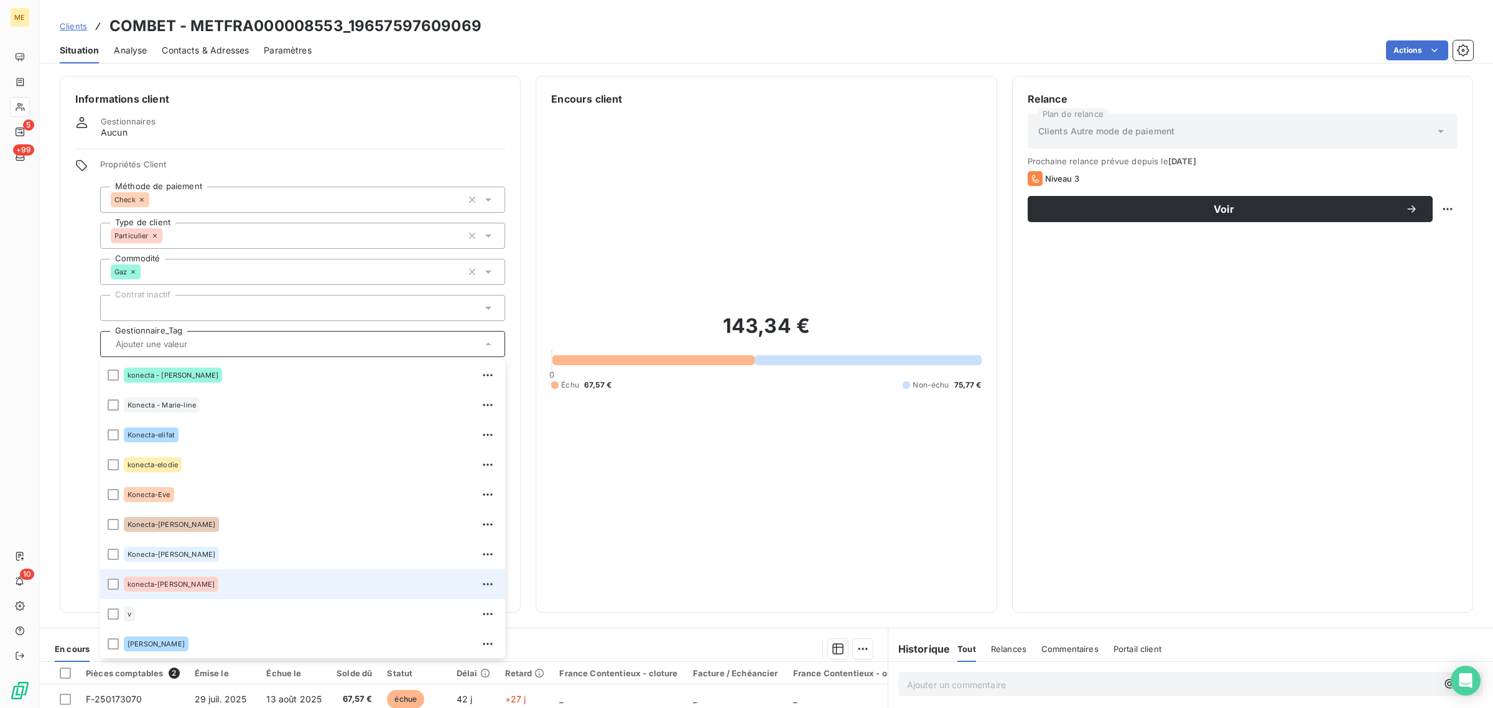
click at [257, 576] on div "konecta-valérie" at bounding box center [311, 584] width 374 height 20
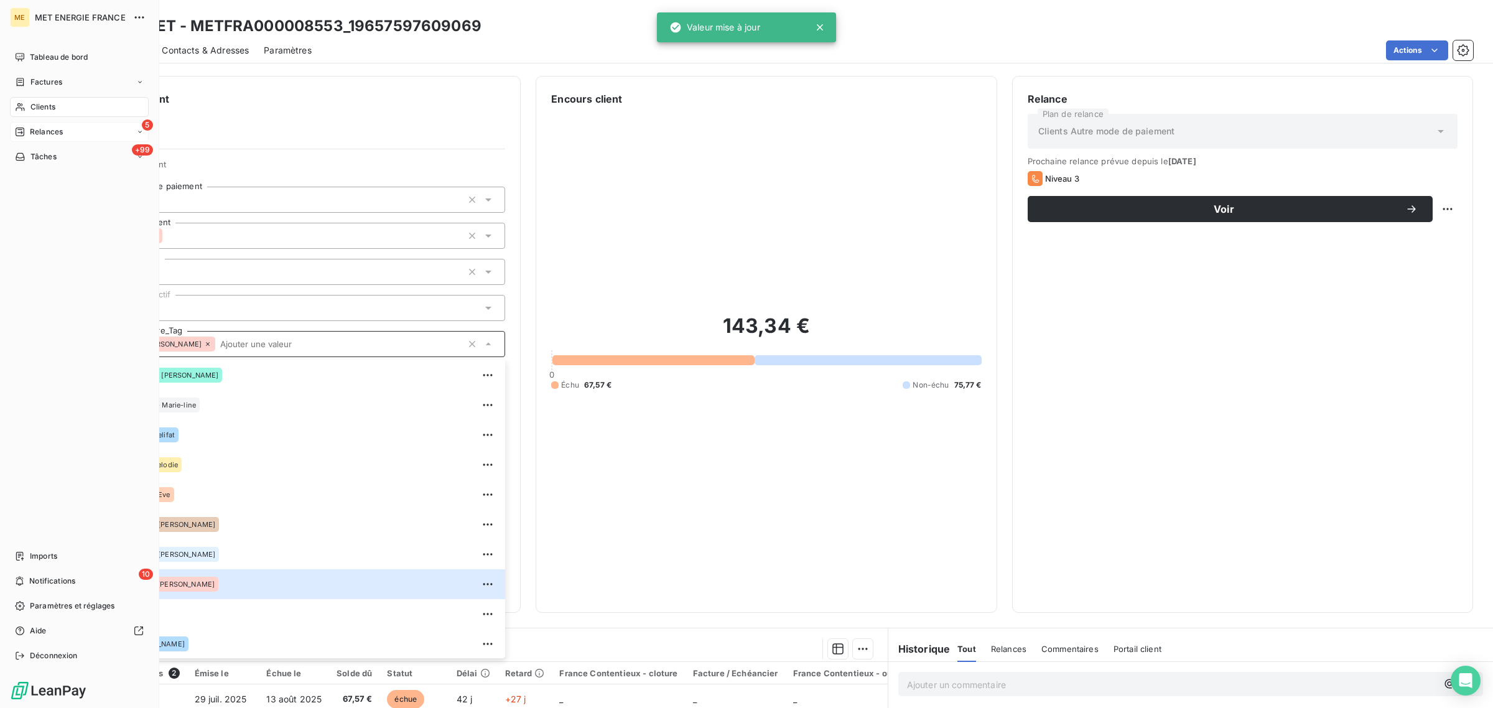
click at [35, 128] on span "Relances" at bounding box center [46, 131] width 33 height 11
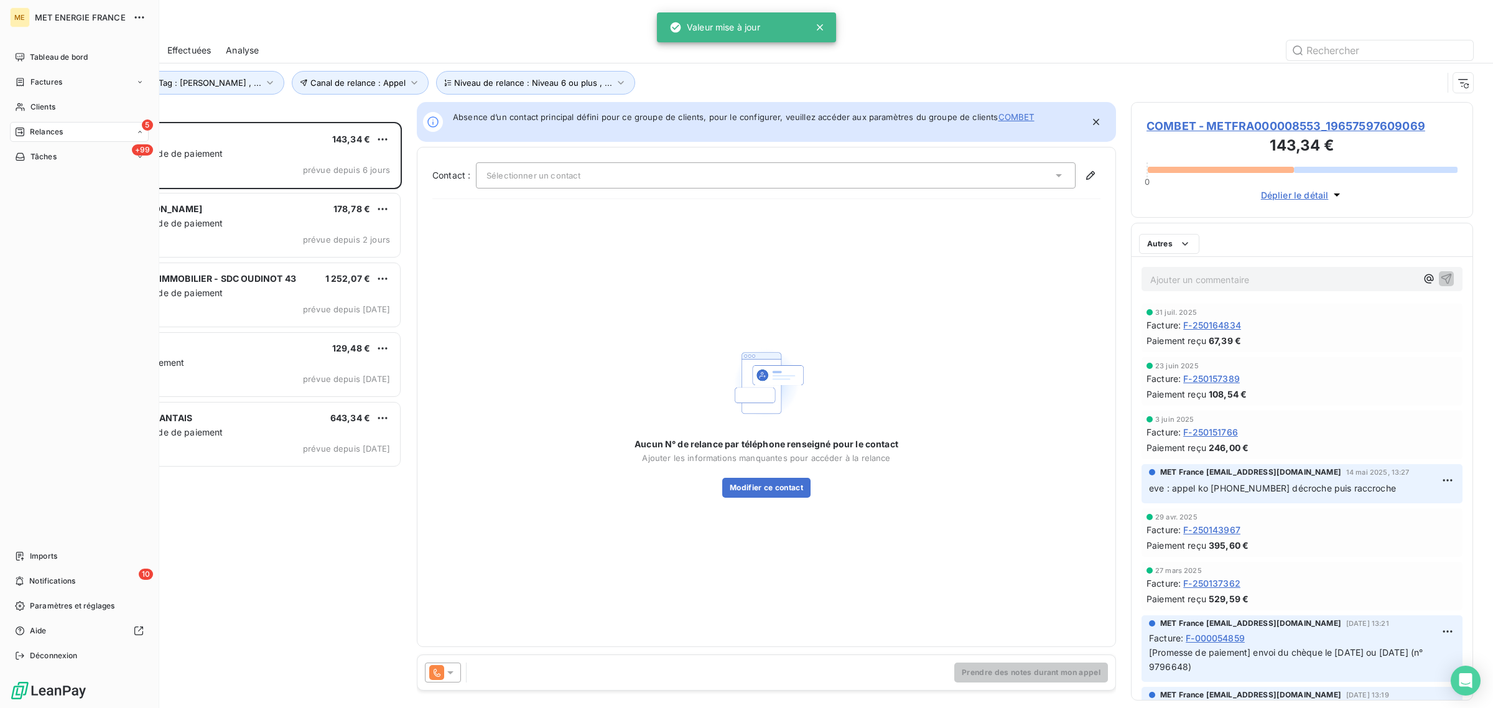
scroll to position [574, 330]
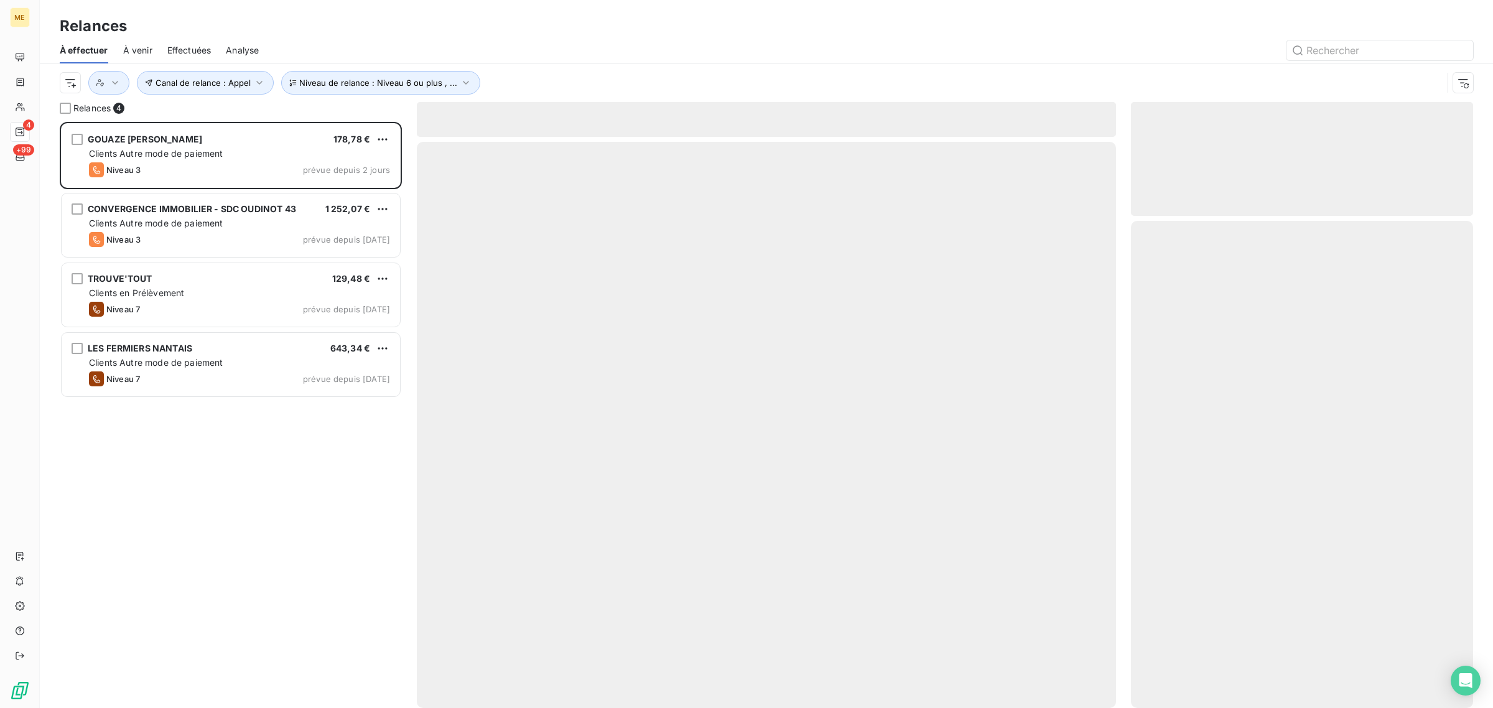
scroll to position [574, 330]
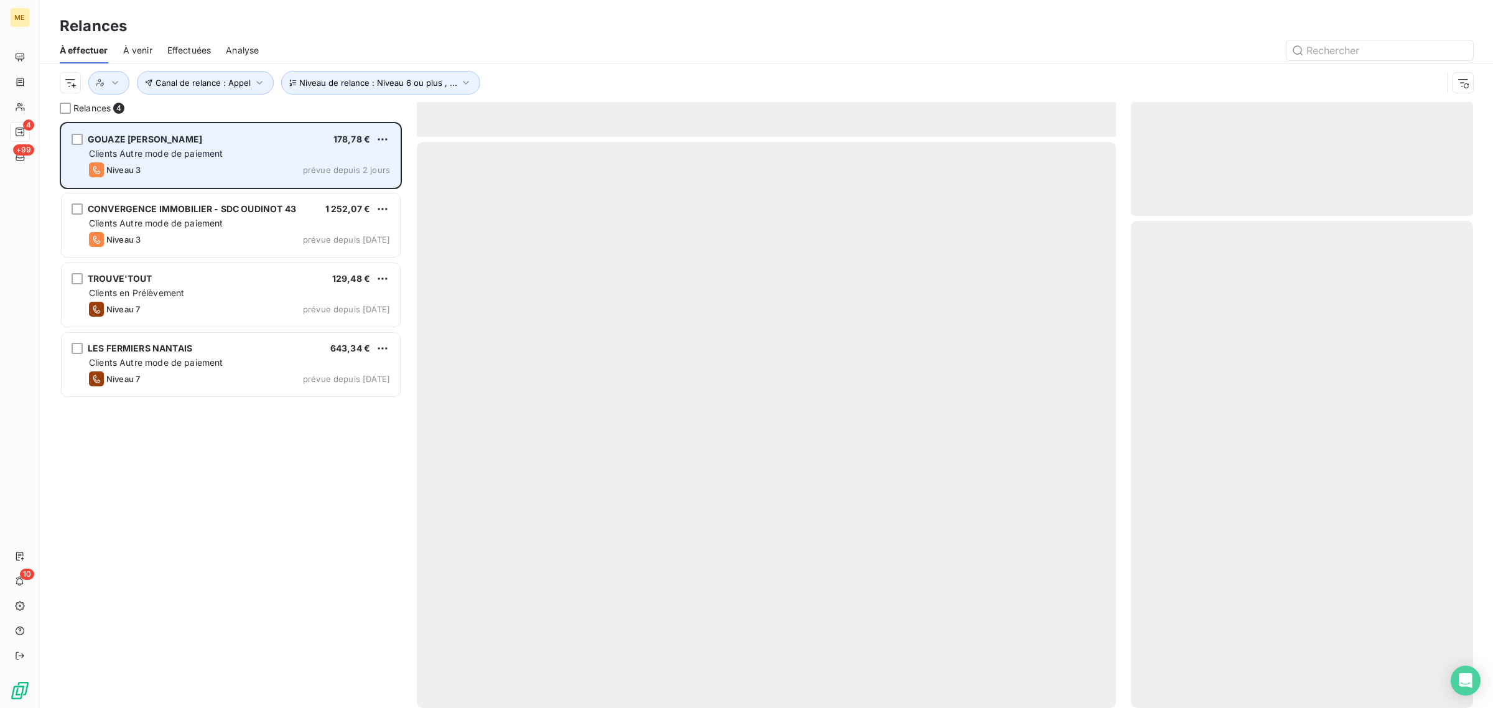
click at [210, 151] on span "Clients Autre mode de paiement" at bounding box center [156, 153] width 134 height 11
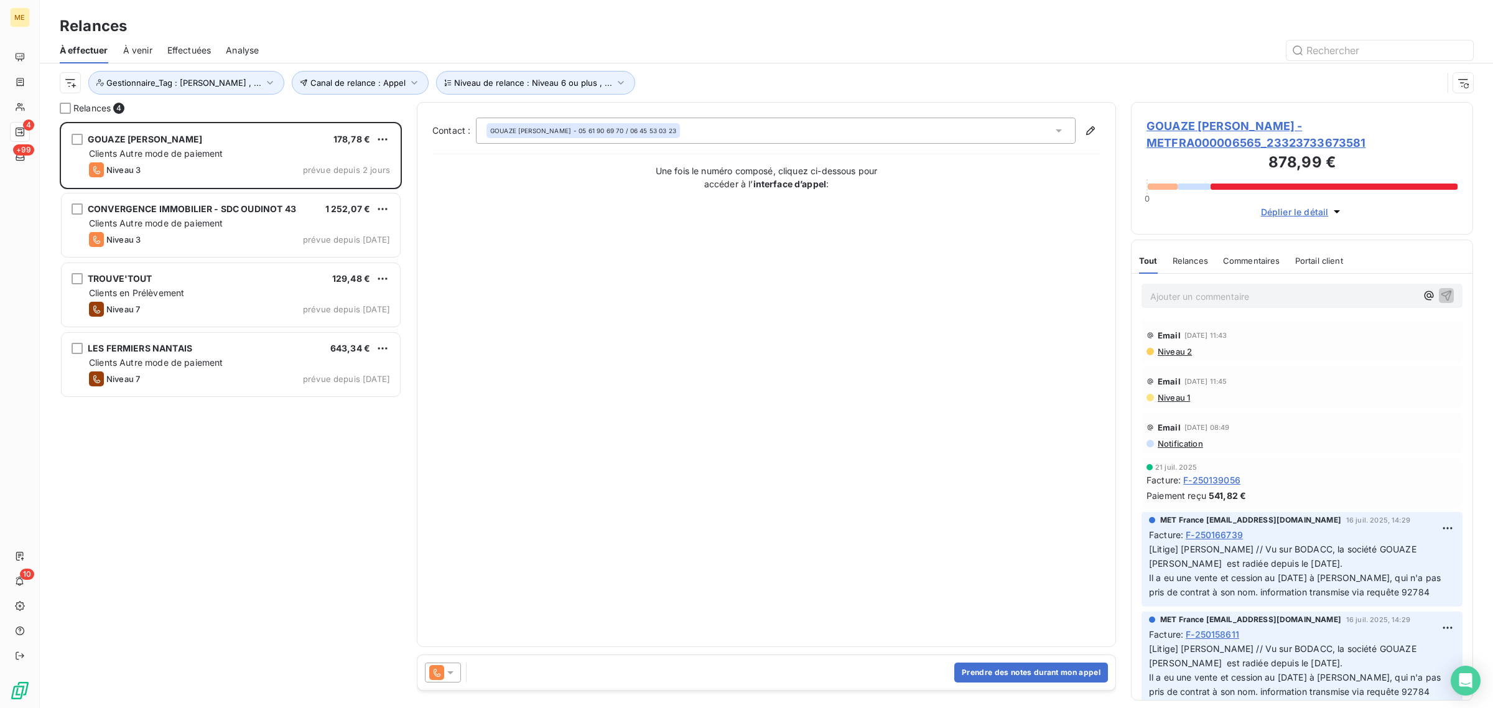
click at [1274, 120] on span "GOUAZE [PERSON_NAME] - METFRA000006565_23323733673581" at bounding box center [1302, 135] width 311 height 34
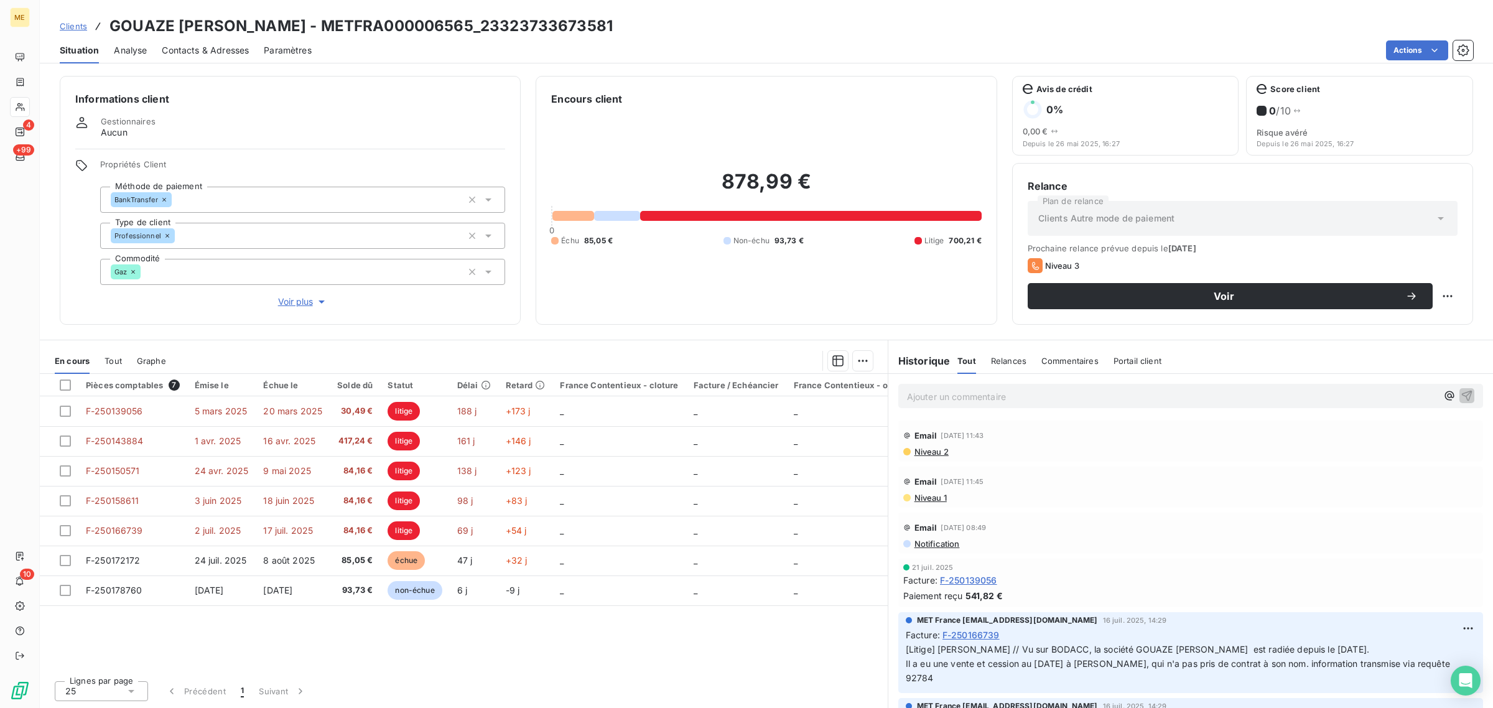
click at [289, 296] on span "Voir plus" at bounding box center [303, 302] width 50 height 12
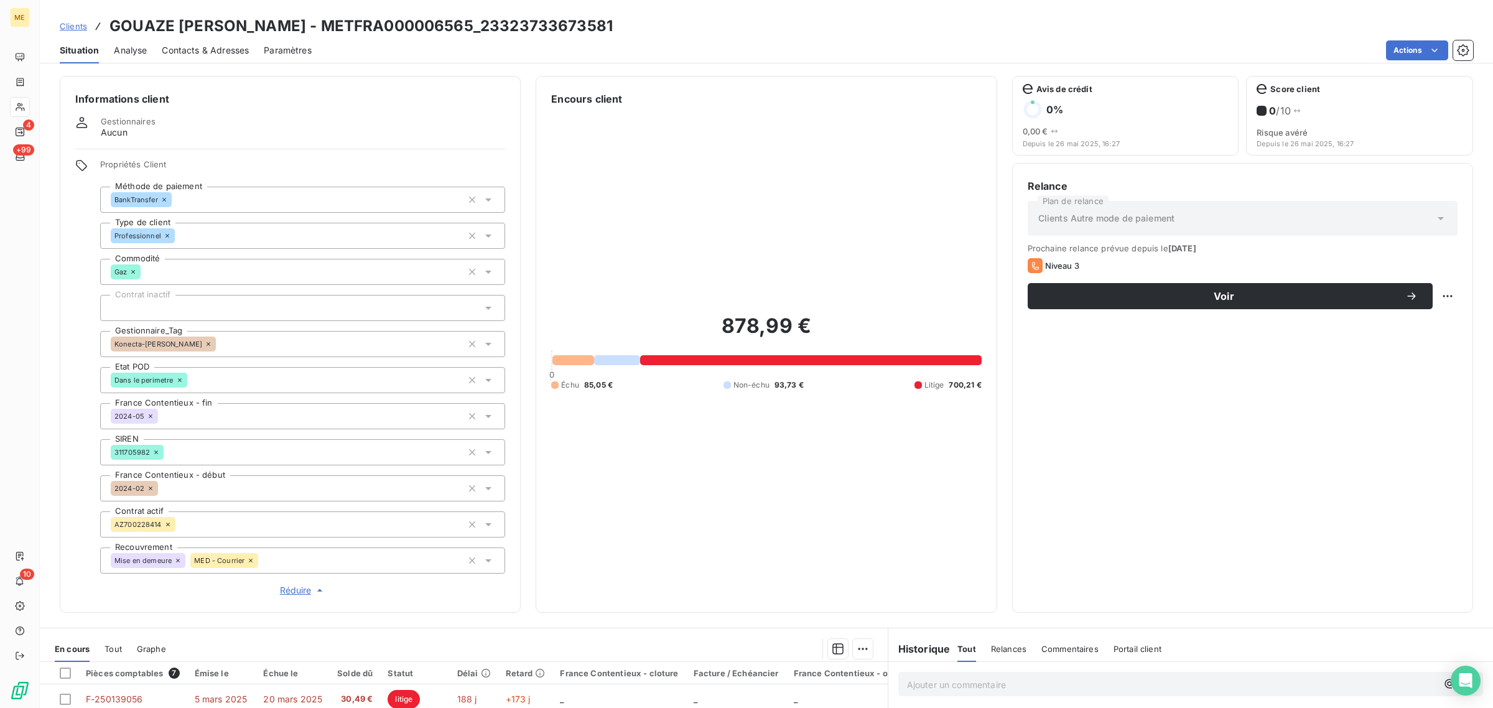
click at [205, 342] on icon at bounding box center [208, 343] width 7 height 7
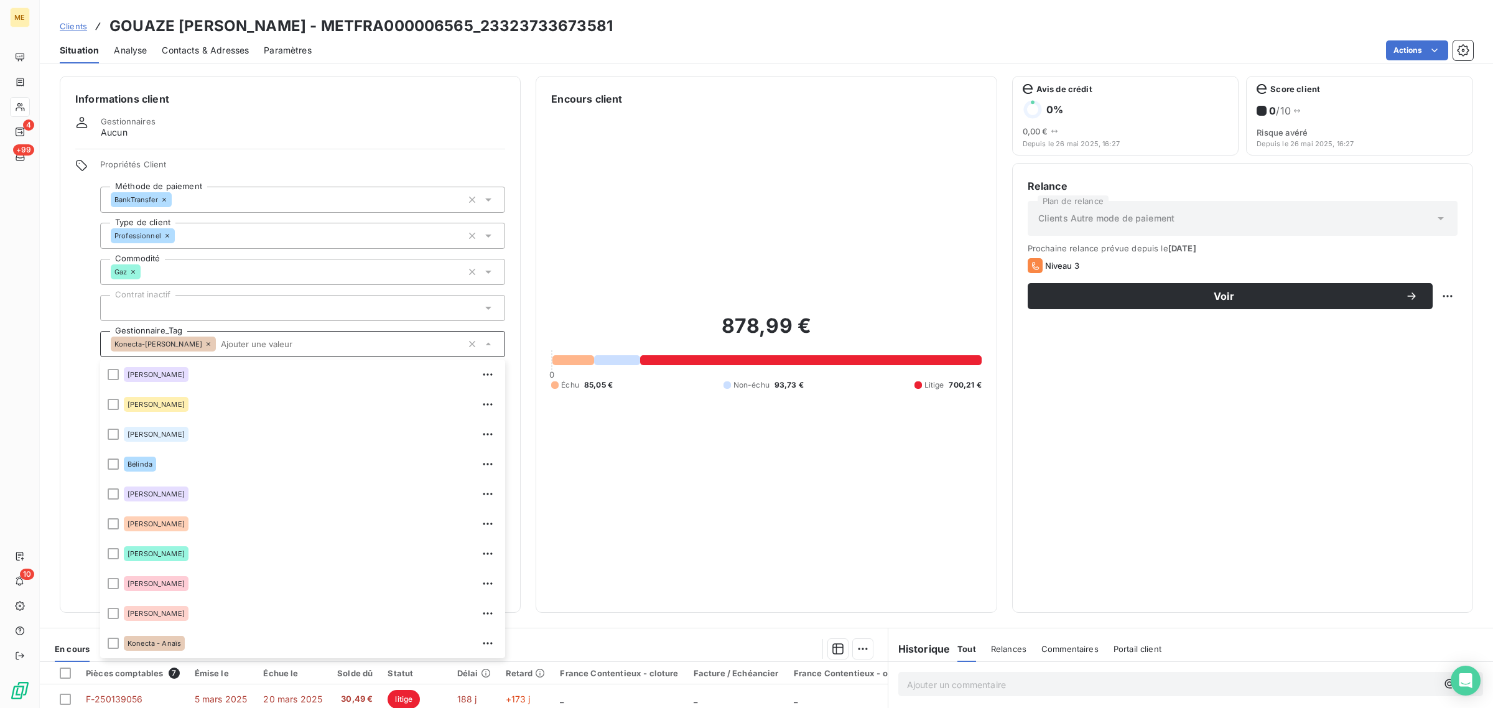
scroll to position [238, 0]
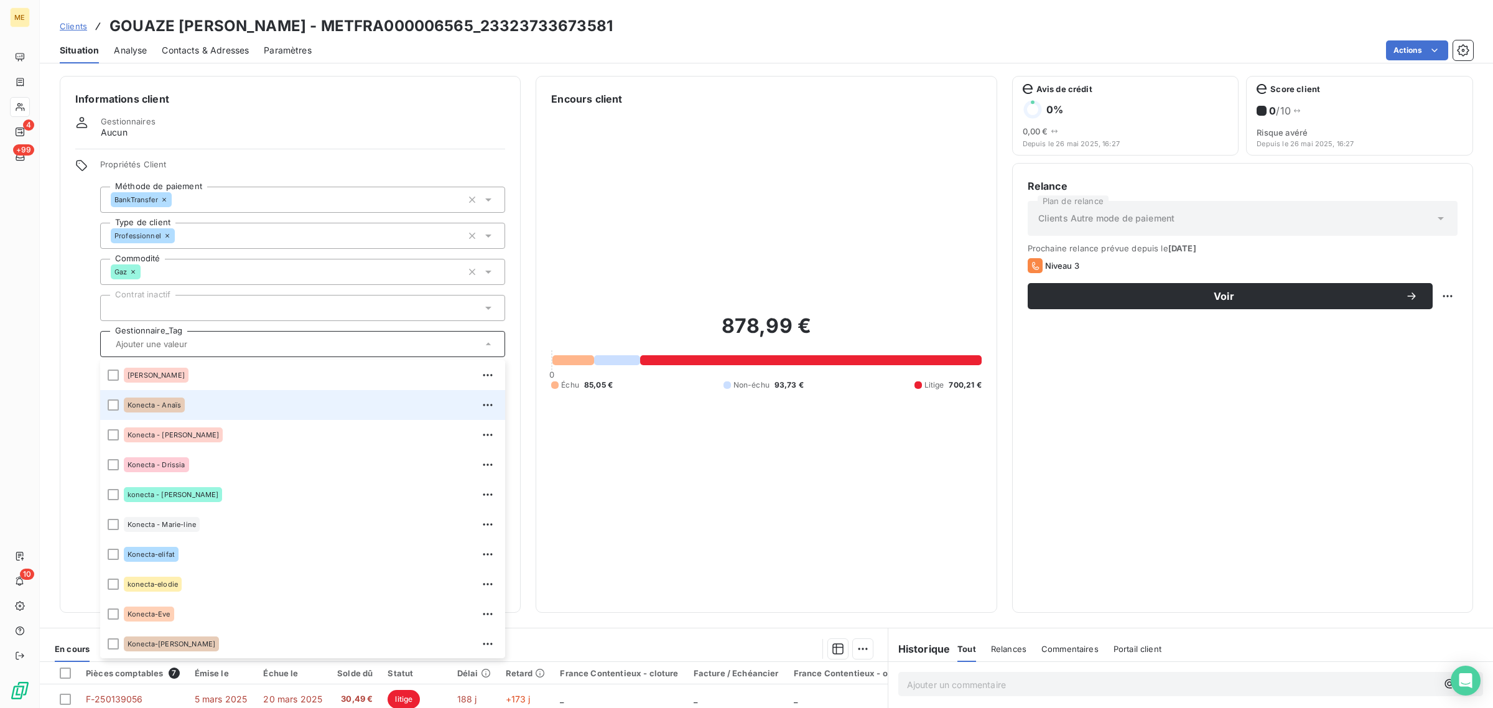
click at [222, 409] on div "Konecta - Anaïs" at bounding box center [311, 405] width 374 height 20
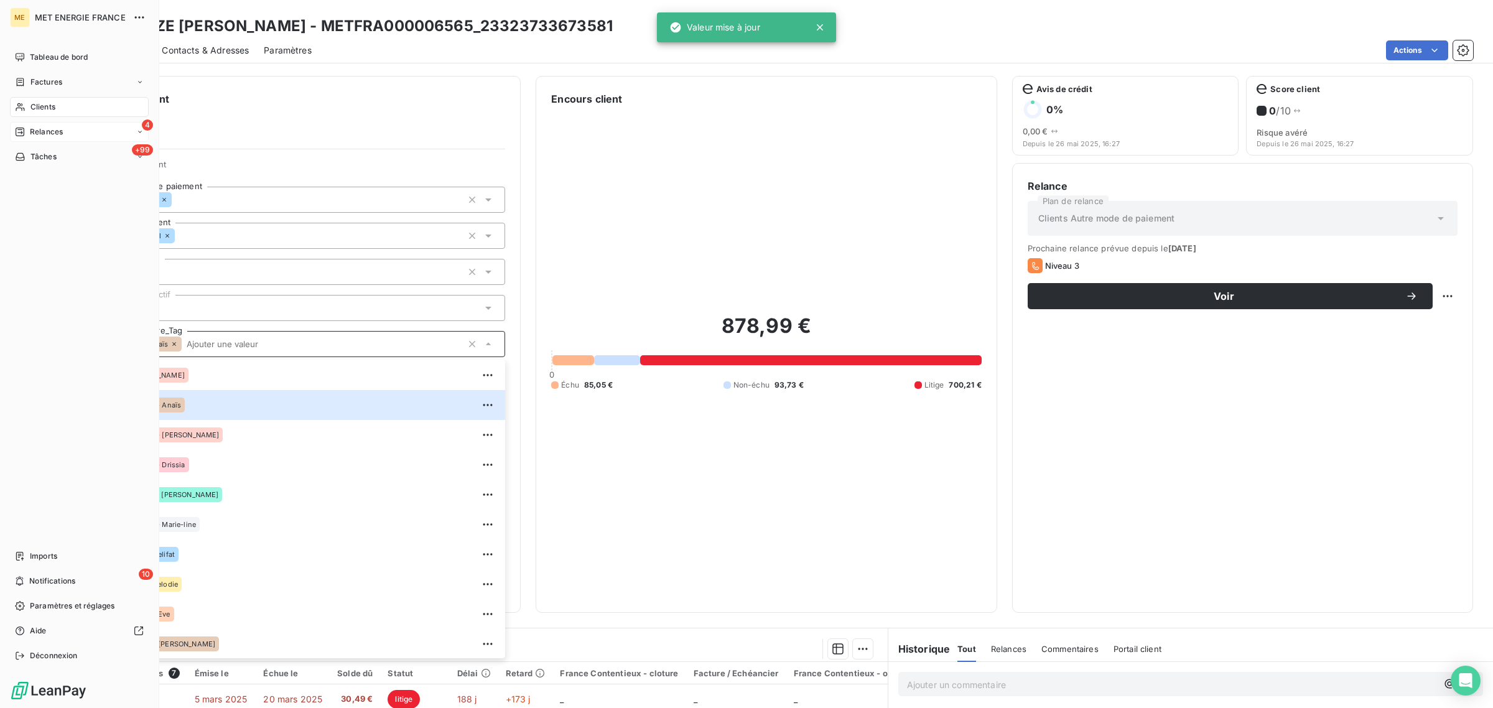
click at [30, 134] on span "Relances" at bounding box center [46, 131] width 33 height 11
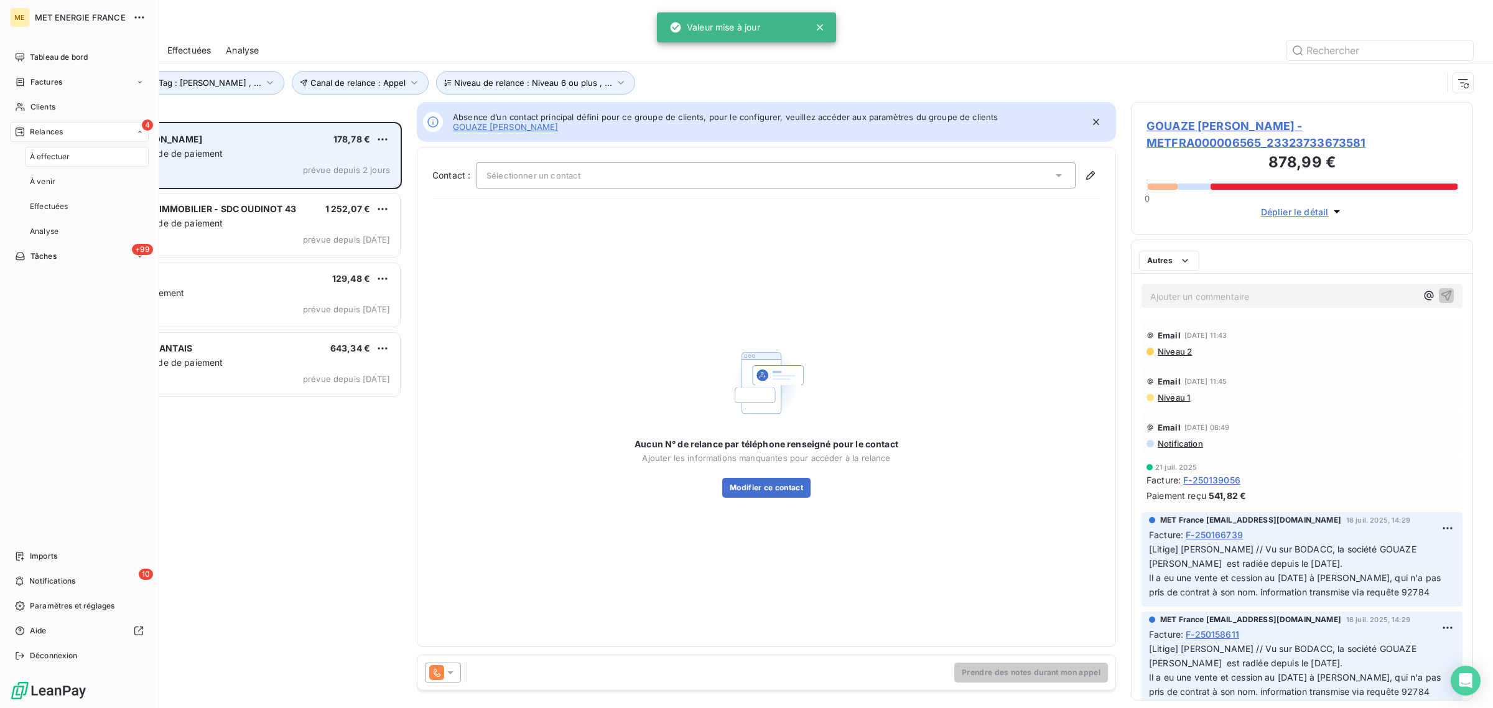
scroll to position [574, 330]
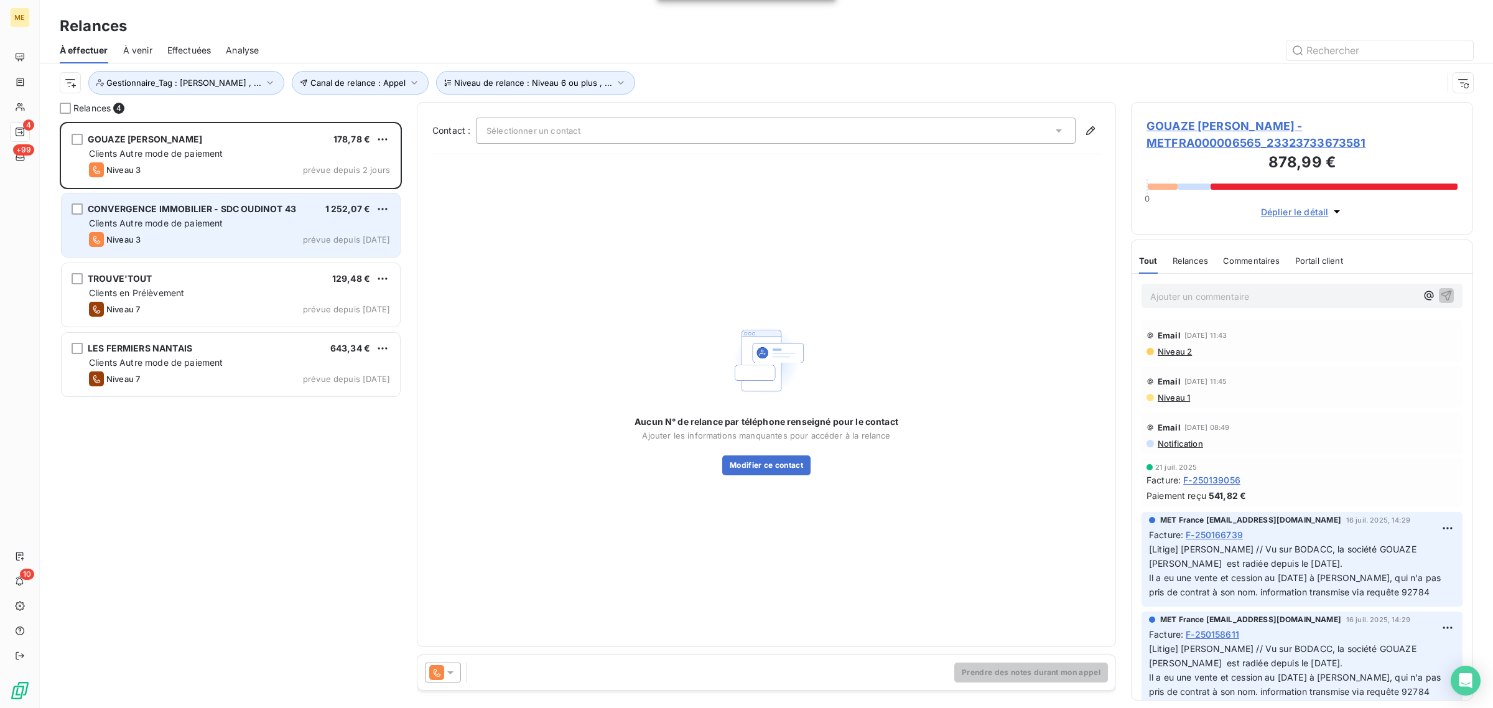
click at [231, 229] on div "Clients Autre mode de paiement" at bounding box center [239, 223] width 301 height 12
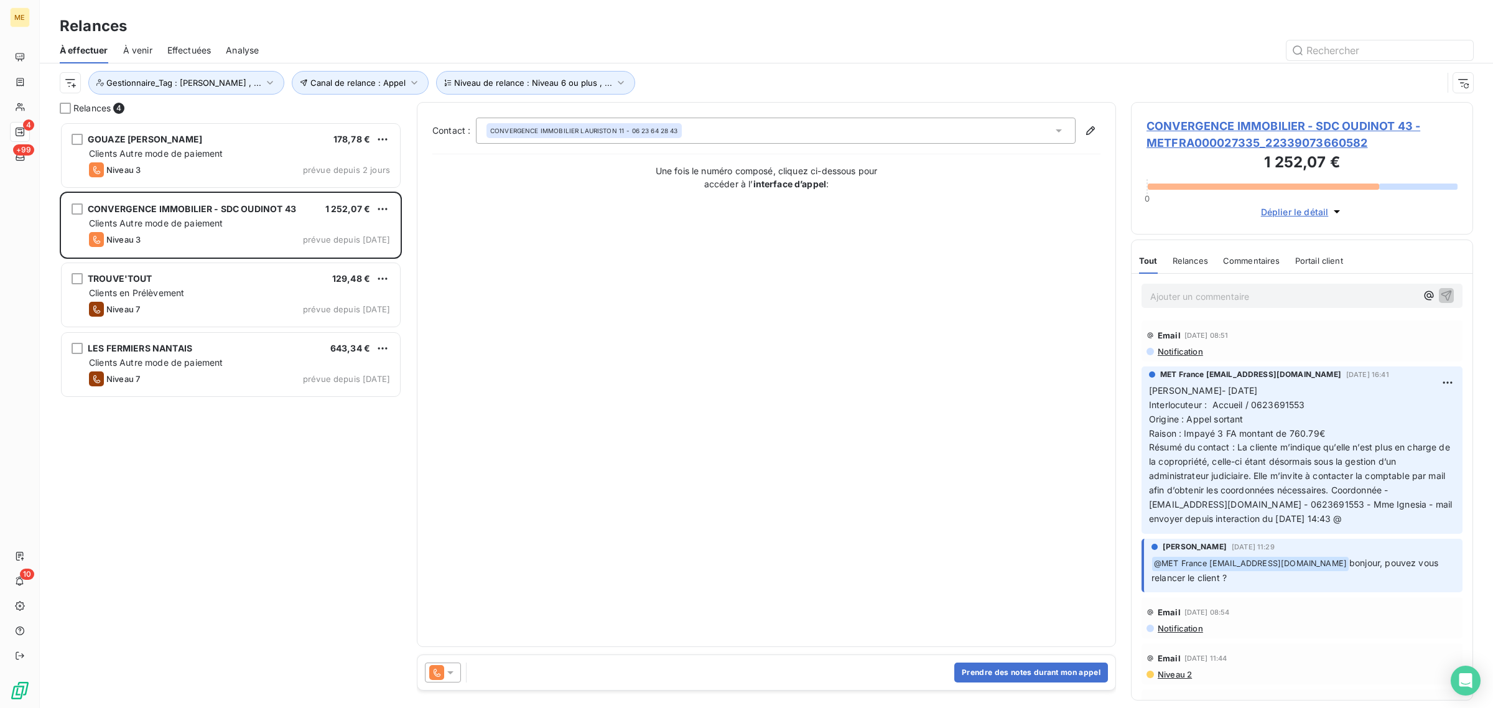
click at [1221, 147] on span "CONVERGENCE IMMOBILIER - SDC OUDINOT 43 - METFRA000027335_22339073660582" at bounding box center [1302, 135] width 311 height 34
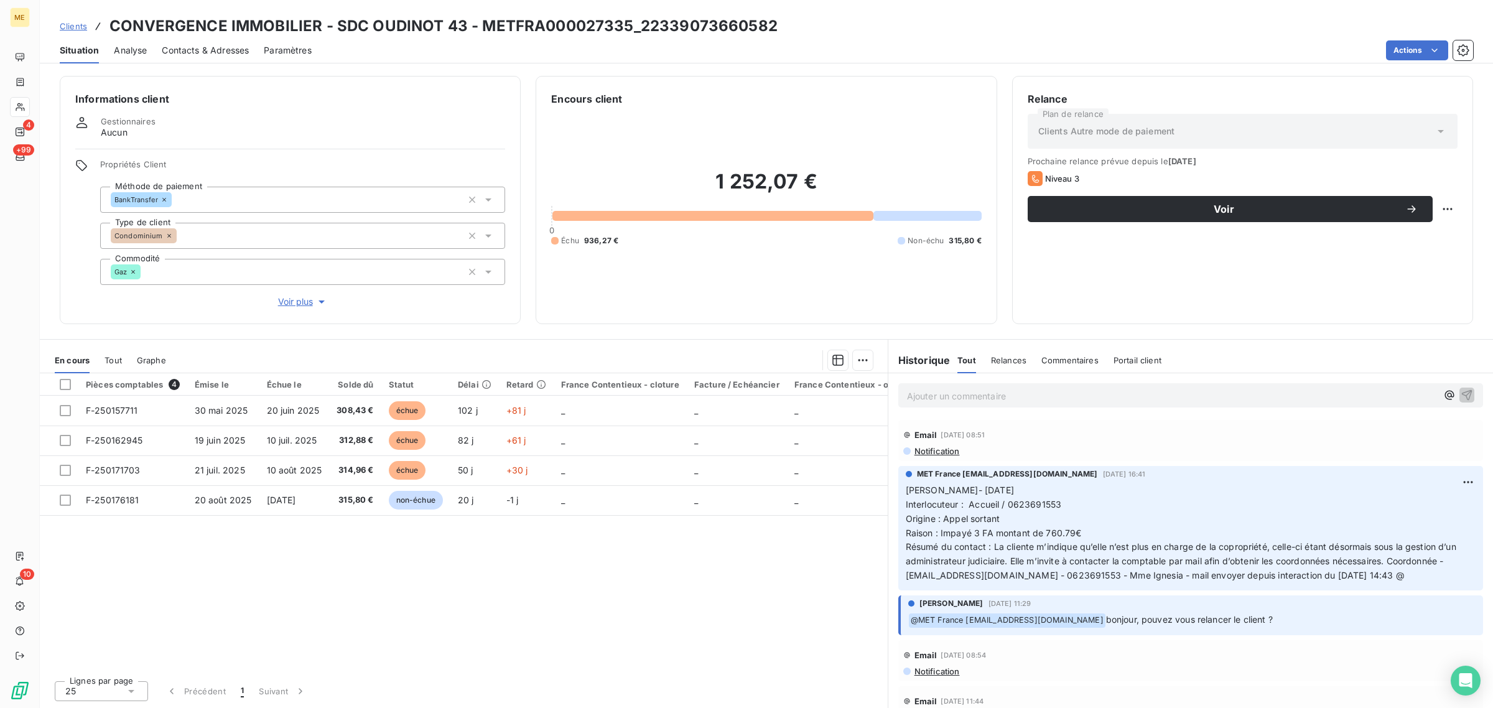
click at [297, 306] on span "Voir plus" at bounding box center [303, 302] width 50 height 12
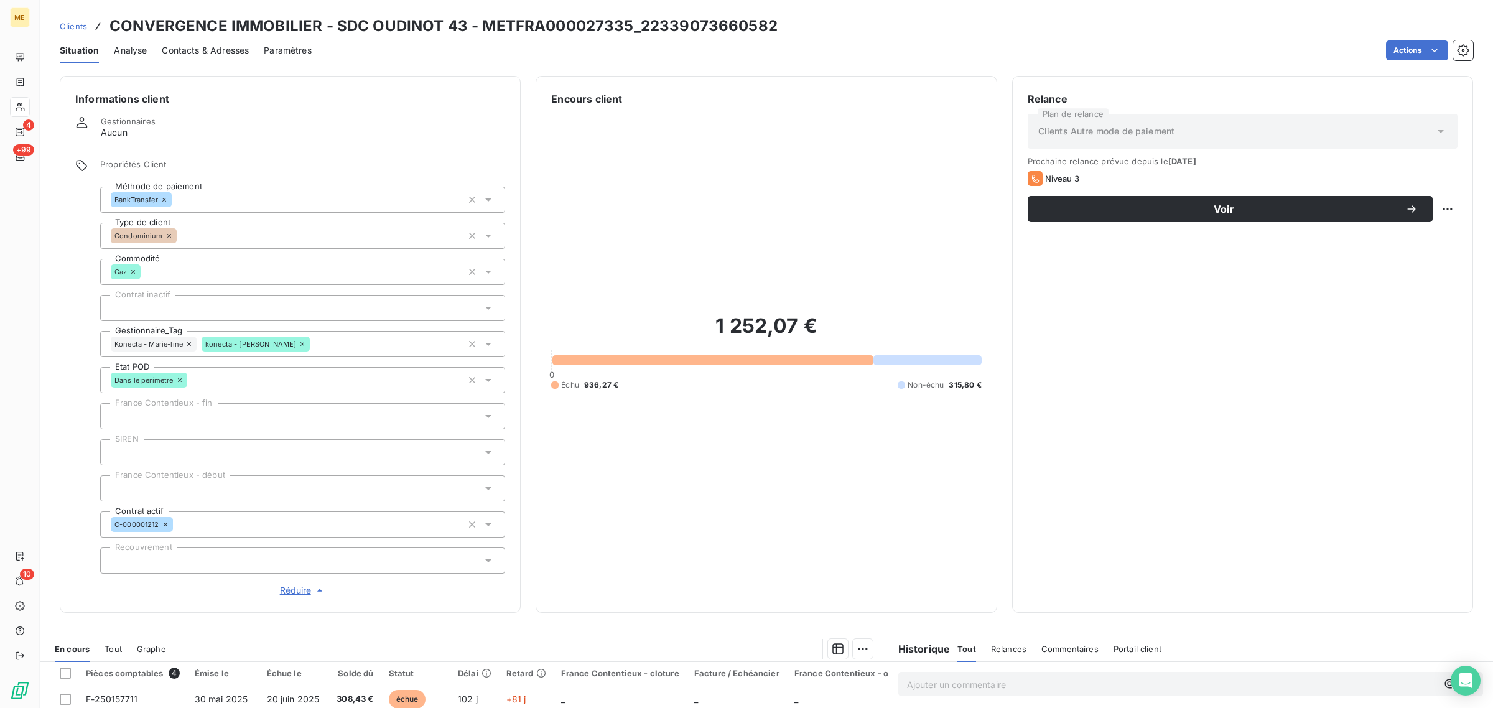
click at [188, 343] on icon at bounding box center [189, 344] width 4 height 4
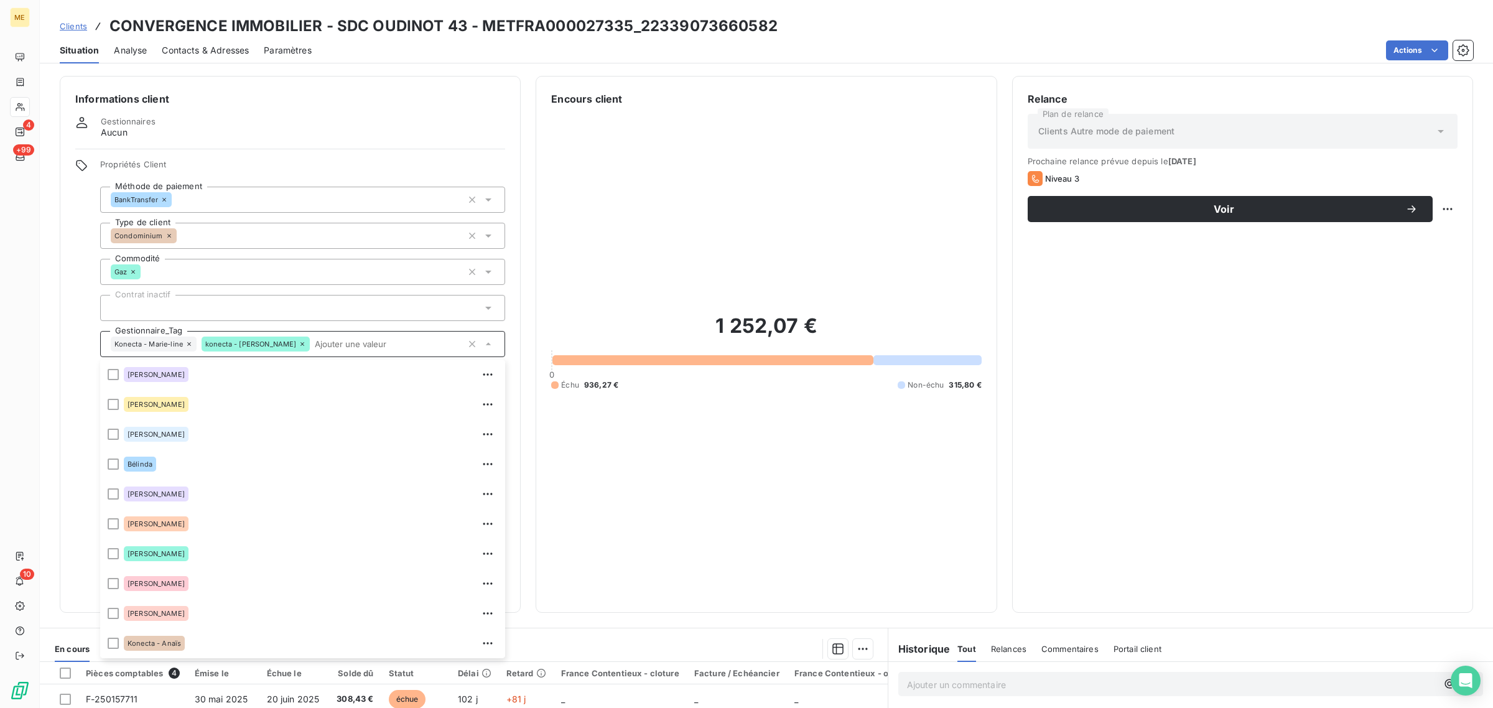
scroll to position [89, 0]
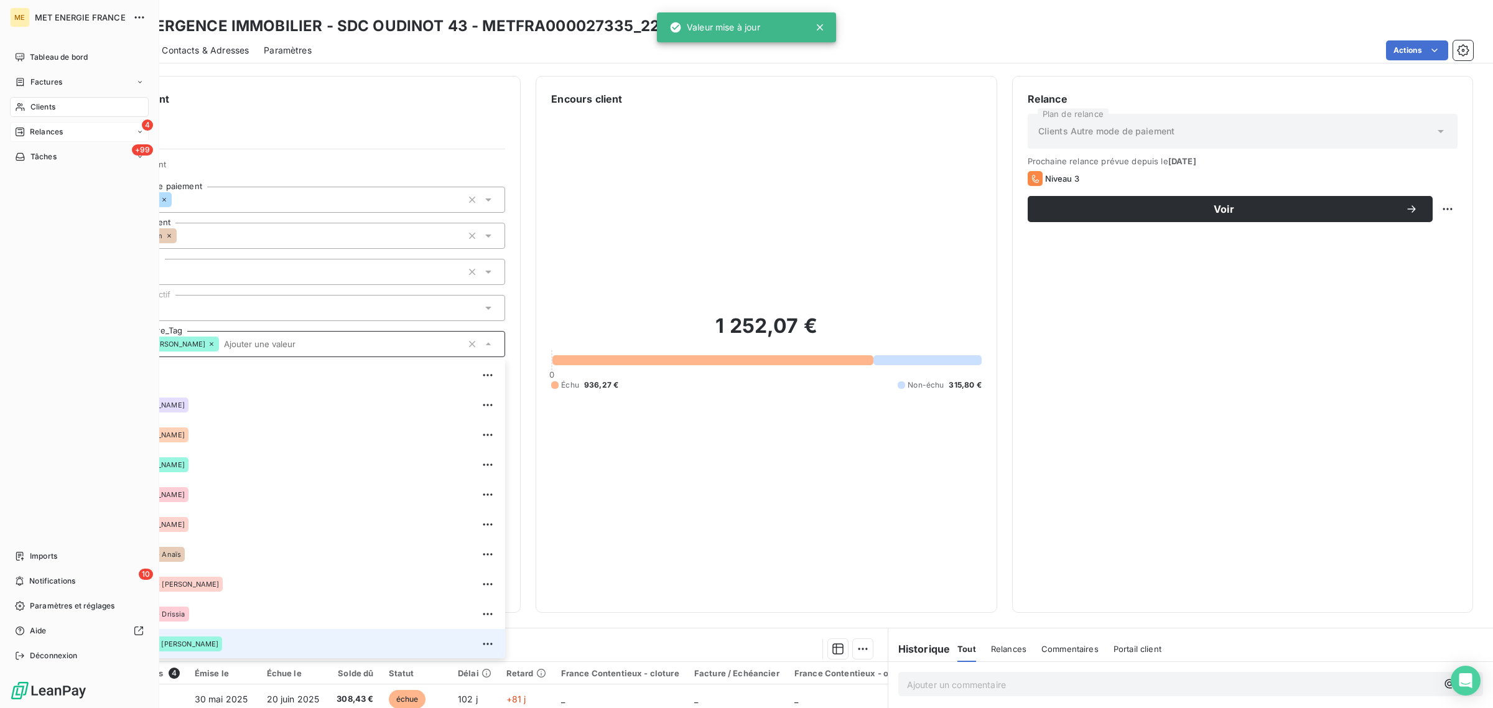
click at [30, 129] on span "Relances" at bounding box center [46, 131] width 33 height 11
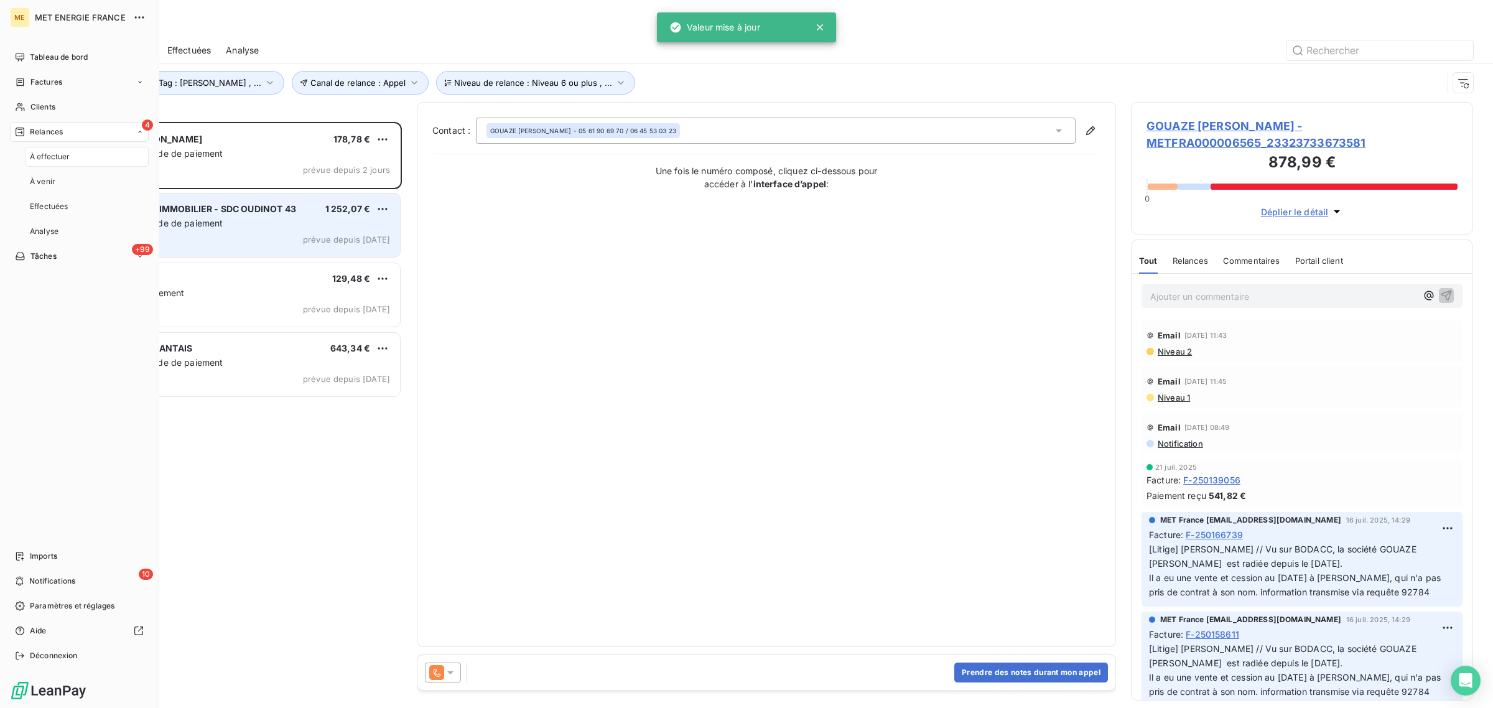
scroll to position [574, 330]
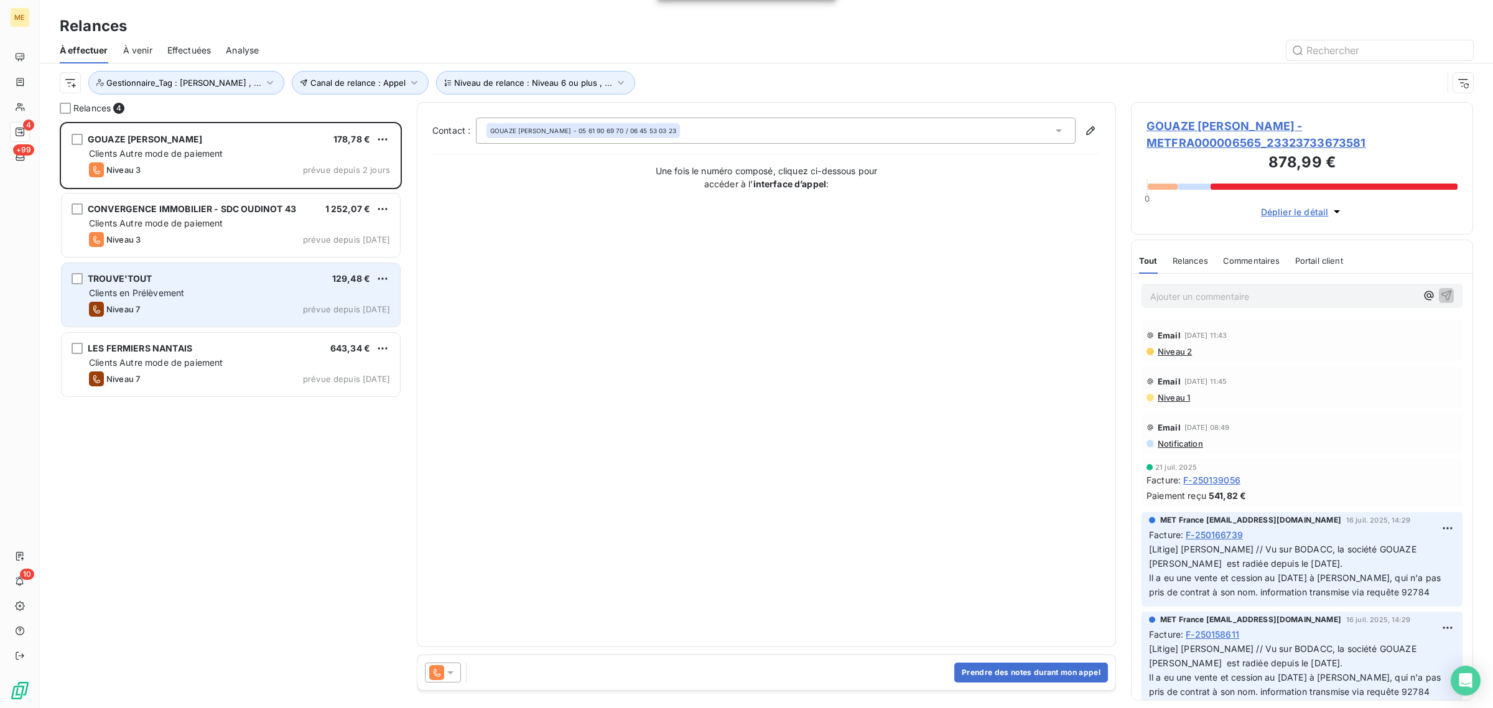
click at [200, 263] on div "TROUVE'TOUT 129,48 € Clients en Prélèvement Niveau 7 prévue depuis hier" at bounding box center [231, 295] width 340 height 65
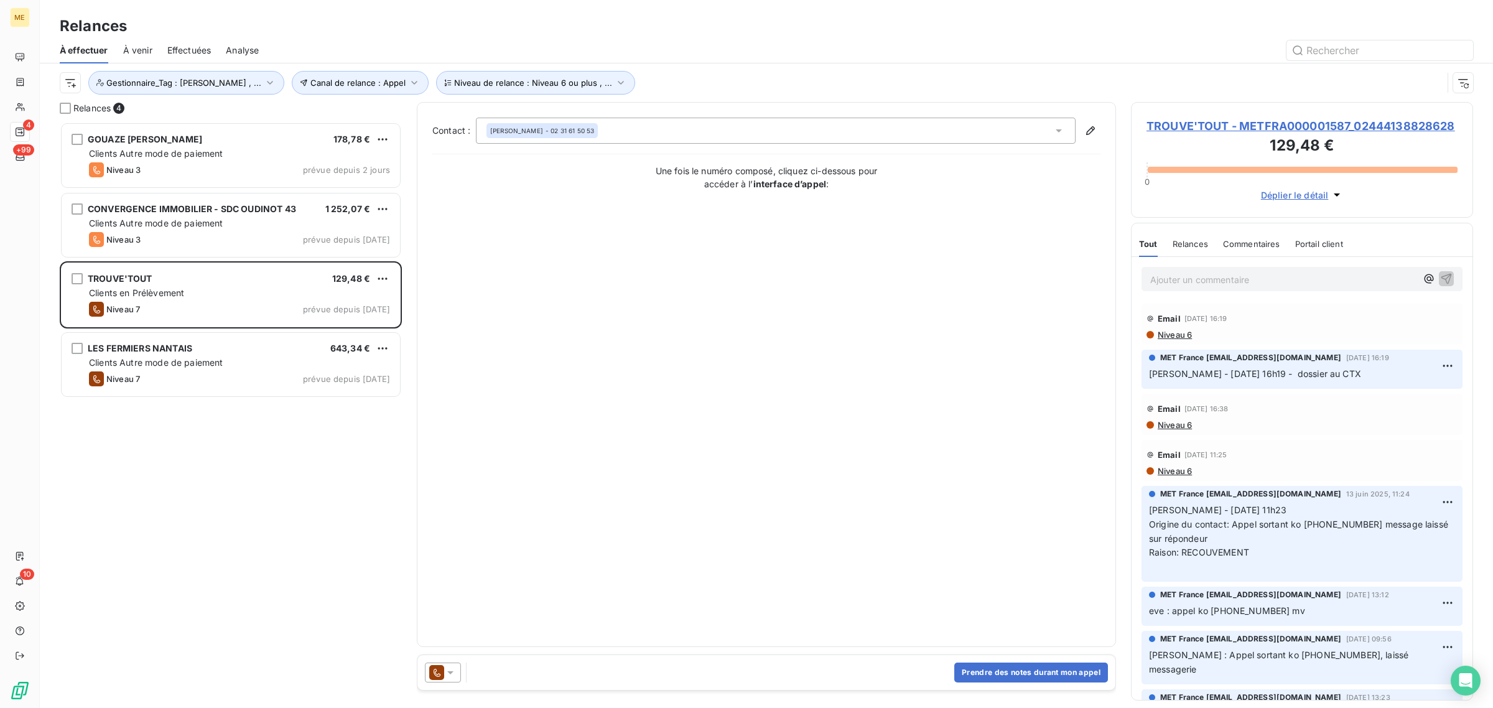
click at [1245, 134] on h3 "129,48 €" at bounding box center [1302, 146] width 311 height 25
click at [1241, 129] on span "TROUVE'TOUT - METFRA000001587_02444138828628" at bounding box center [1302, 126] width 311 height 17
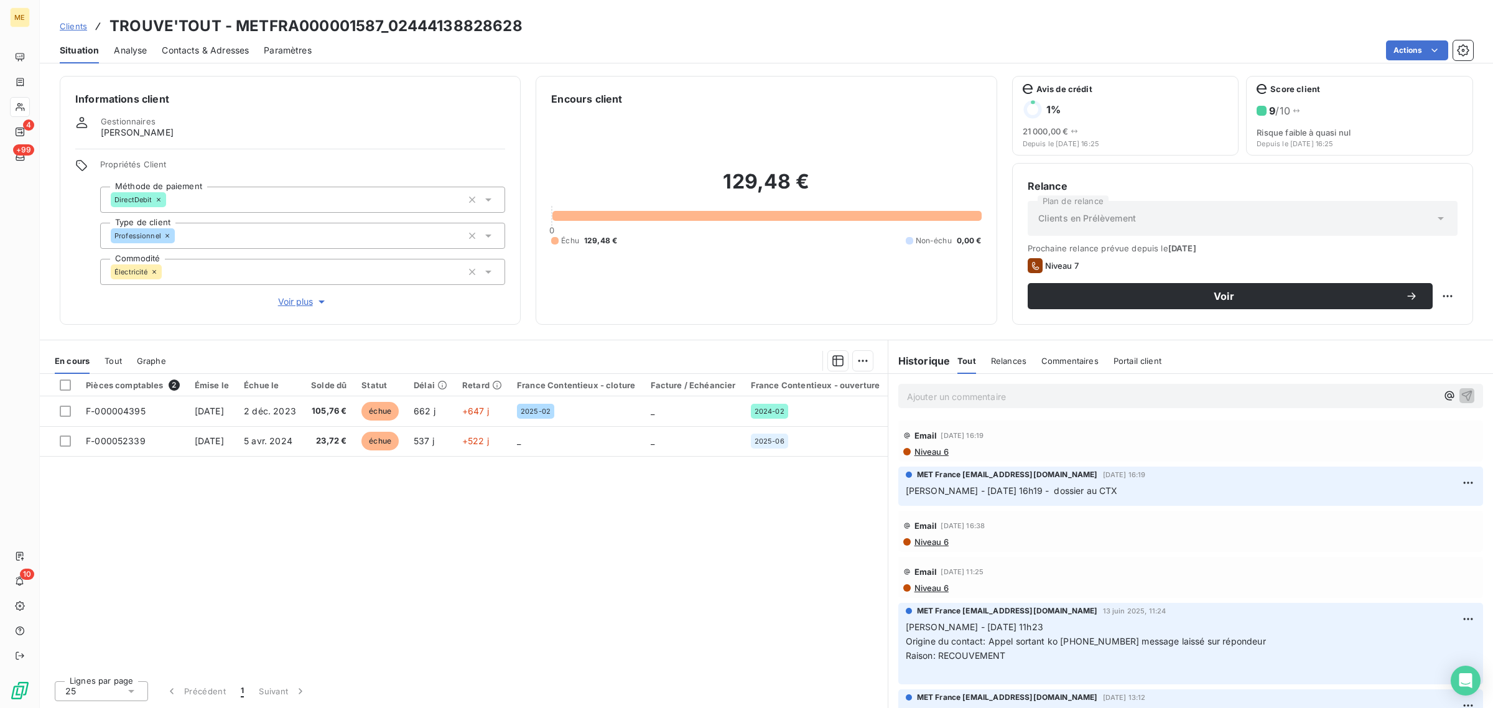
click at [291, 306] on span "Voir plus" at bounding box center [303, 302] width 50 height 12
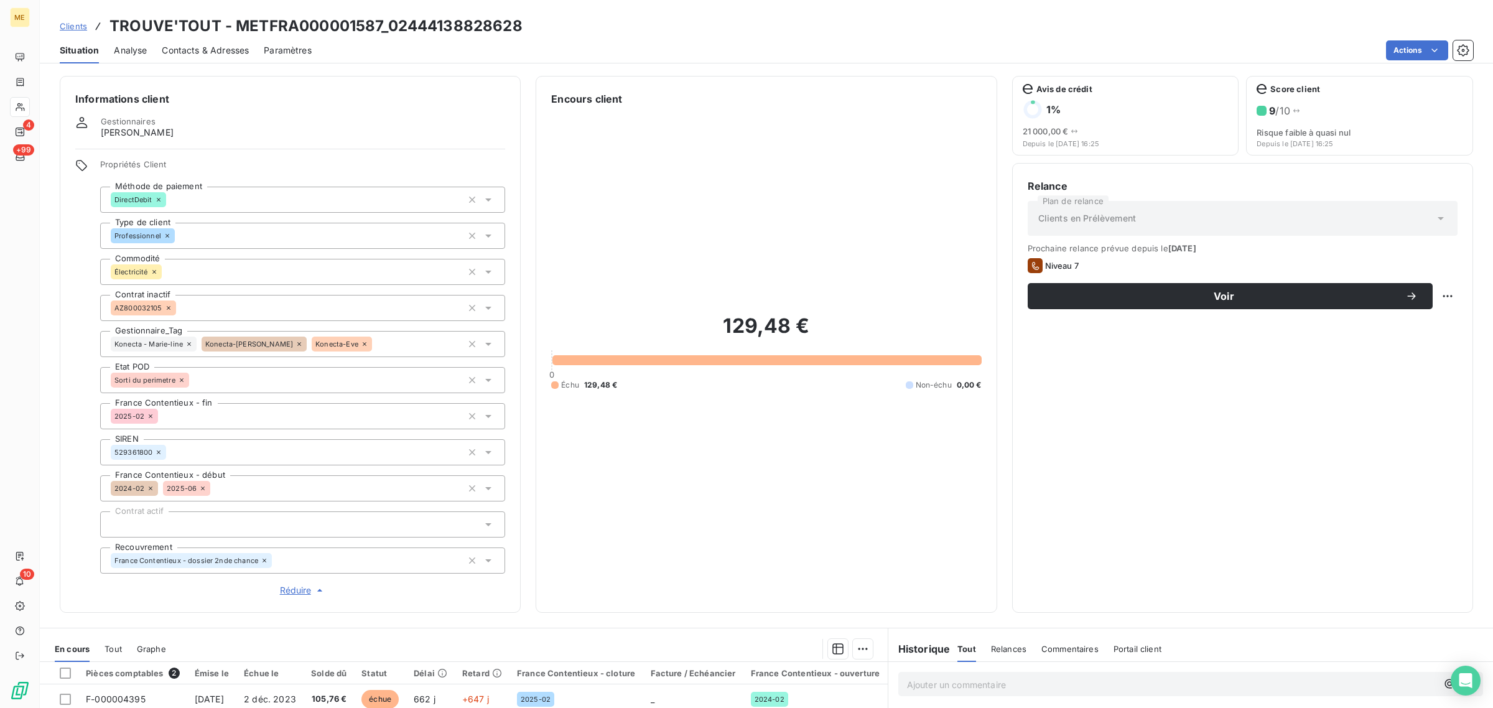
click at [187, 342] on icon at bounding box center [188, 343] width 7 height 7
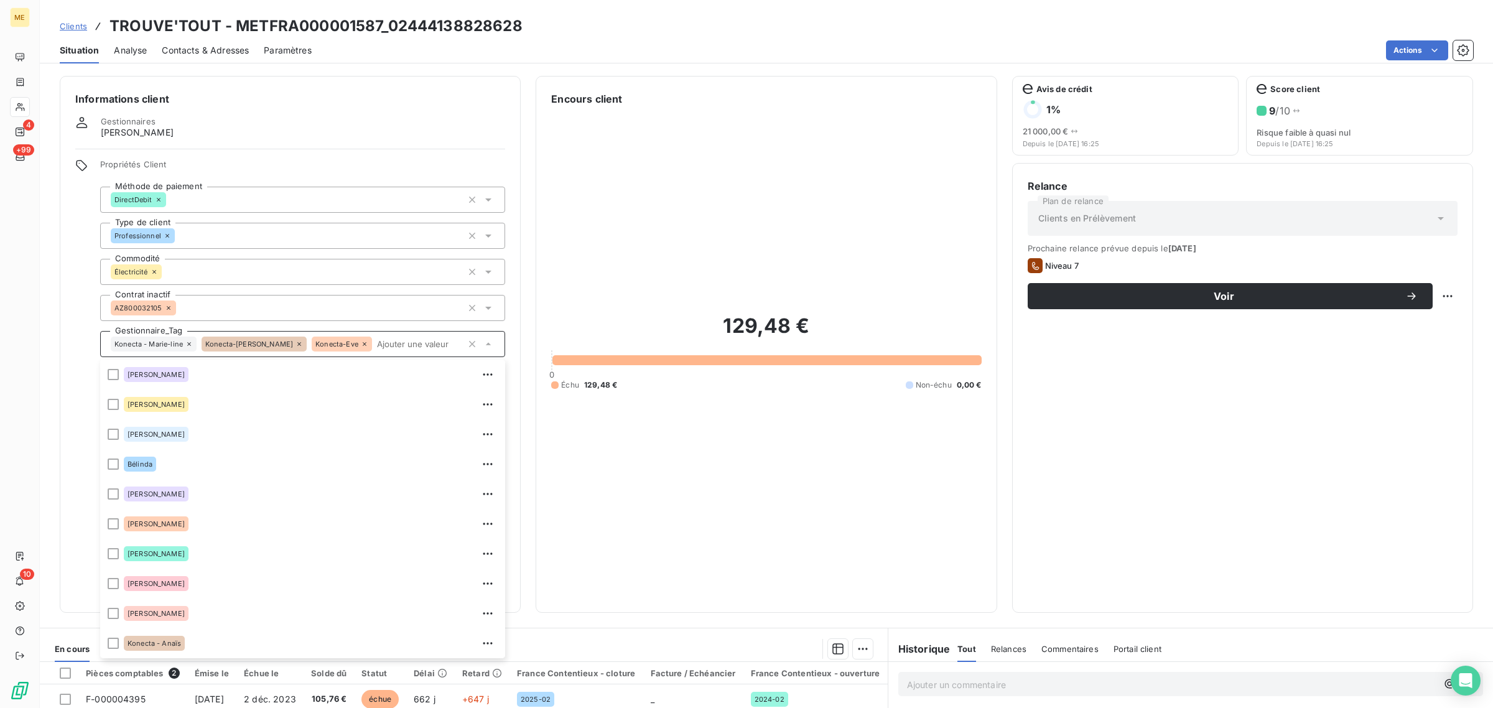
scroll to position [119, 0]
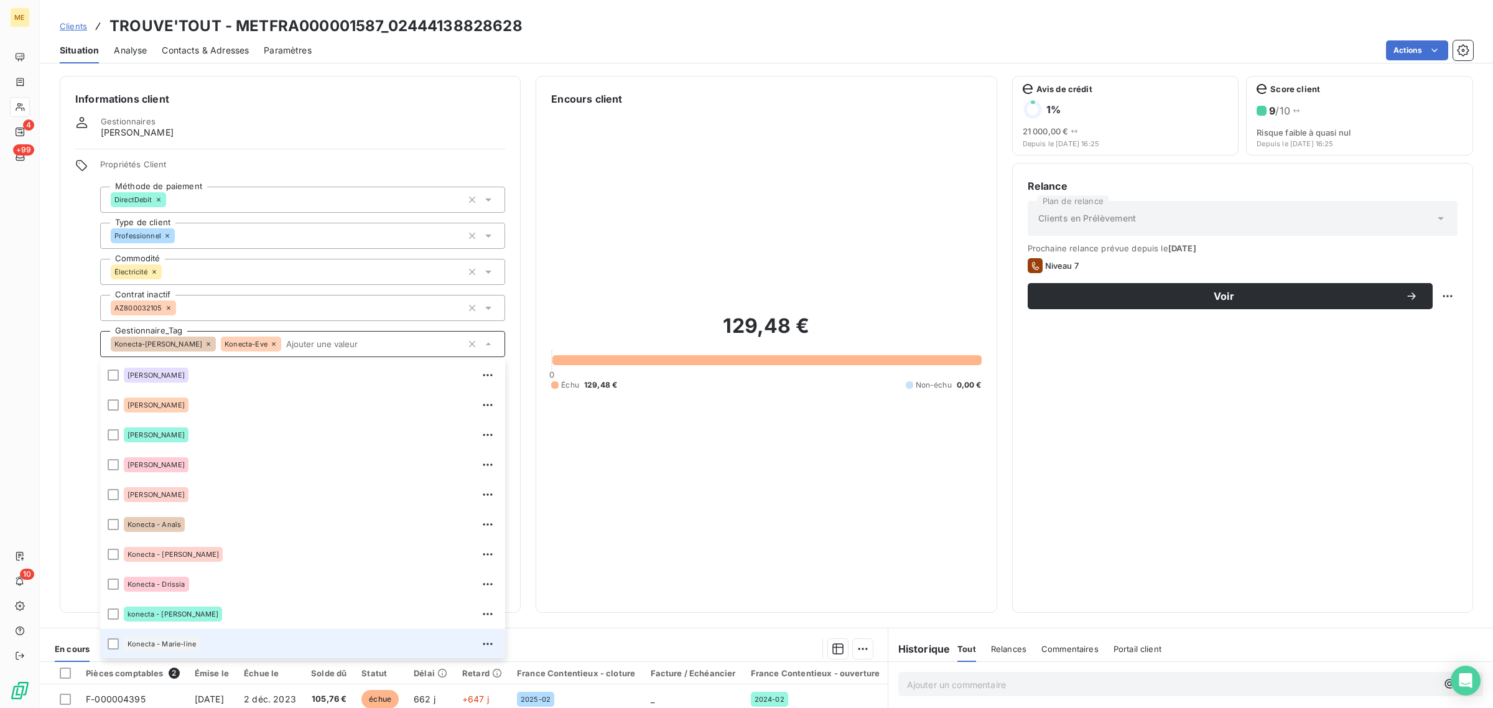
click at [205, 340] on icon at bounding box center [208, 343] width 7 height 7
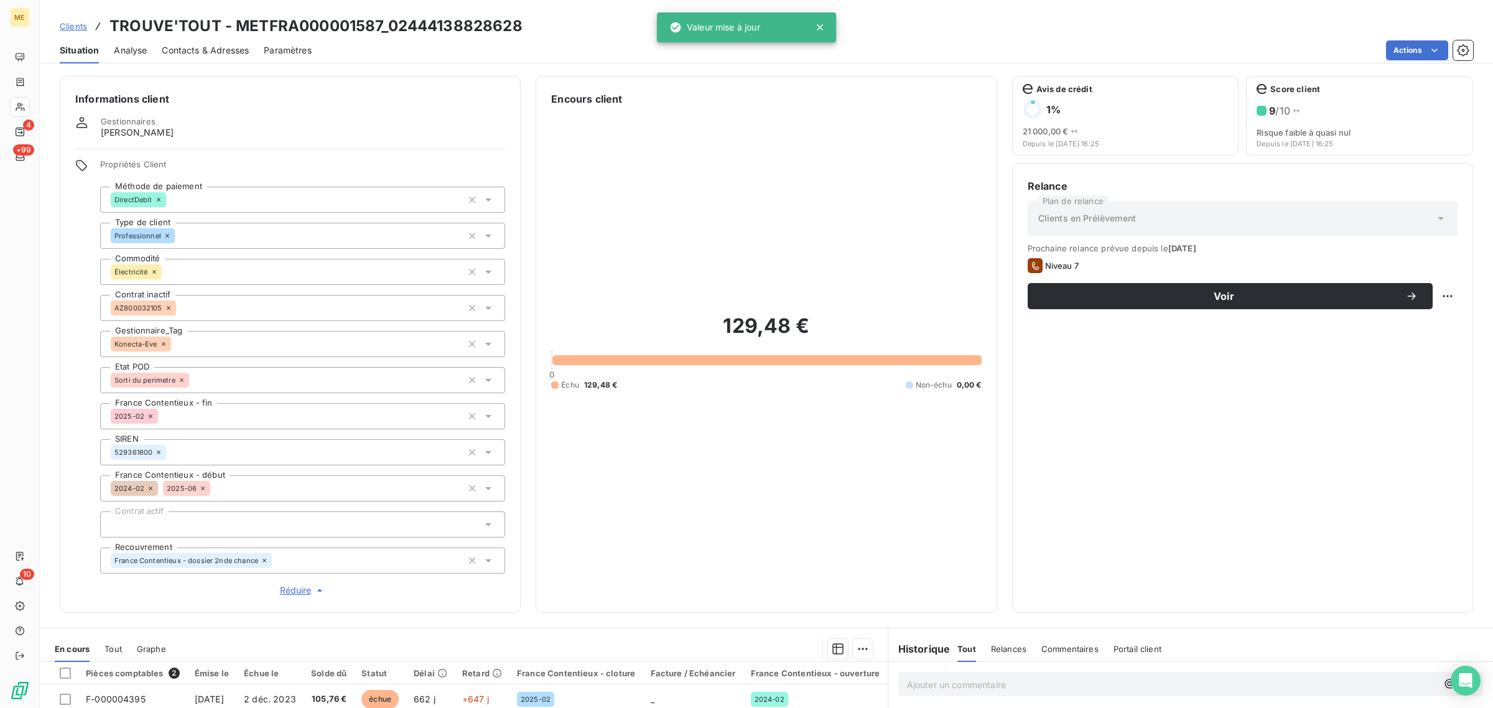
click at [162, 342] on icon at bounding box center [163, 343] width 7 height 7
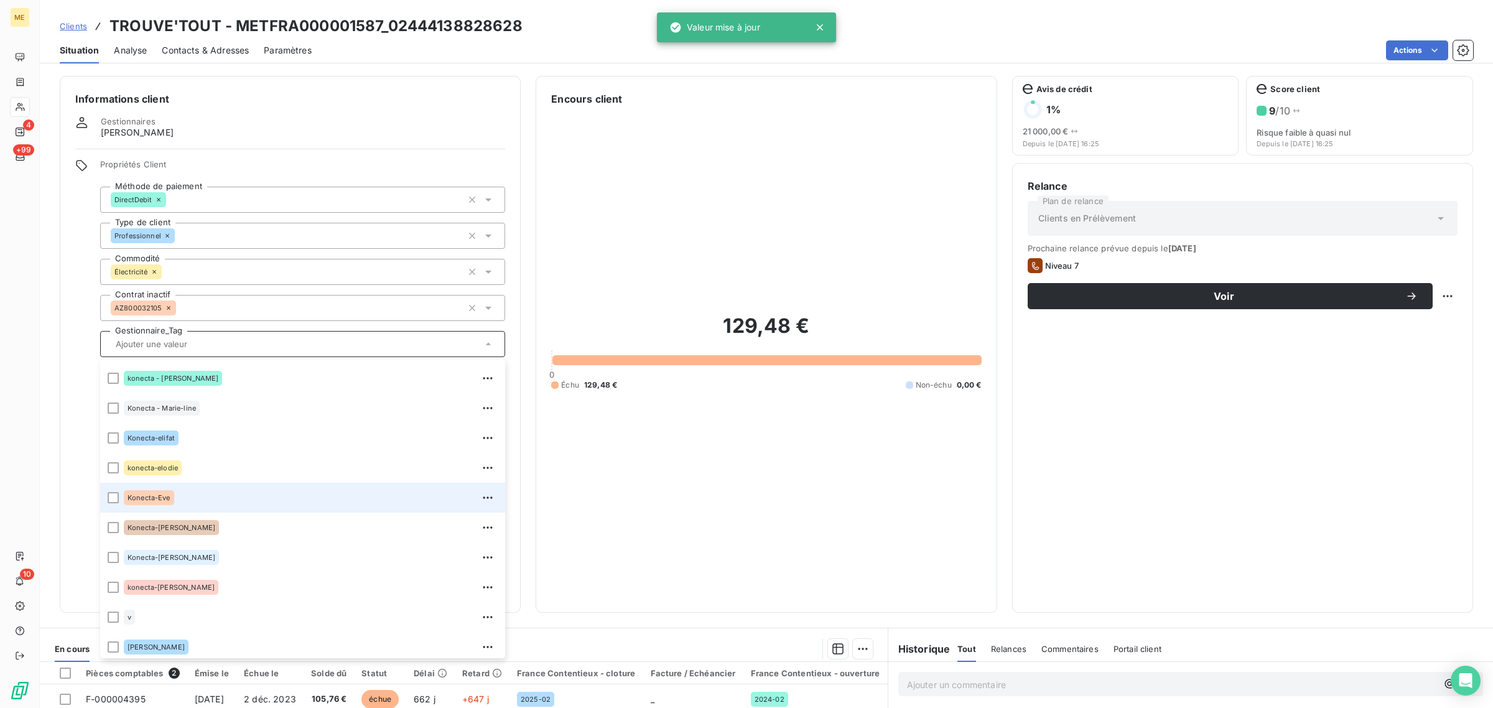
scroll to position [358, 0]
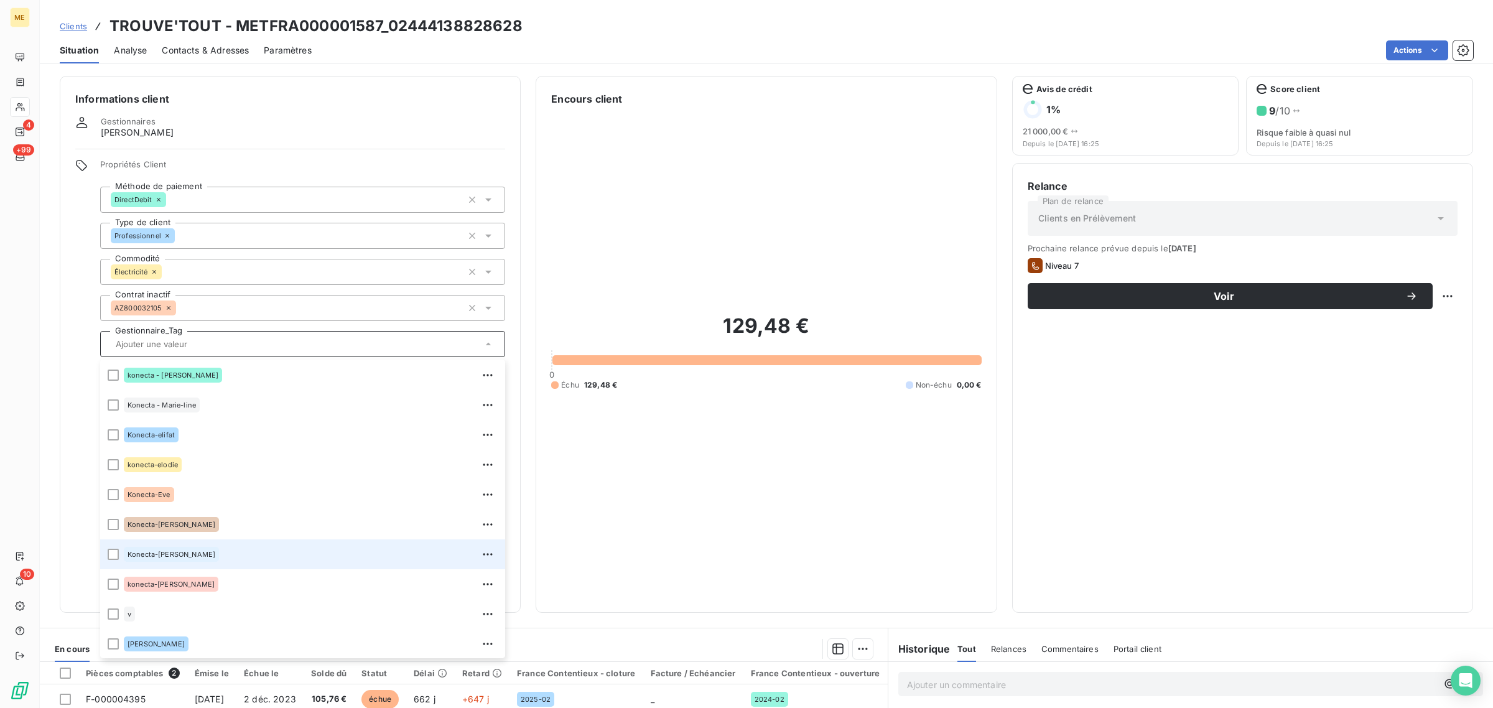
click at [160, 544] on div "Konecta-[PERSON_NAME]" at bounding box center [311, 554] width 374 height 20
click at [1434, 297] on html "ME 4 +99 10 Clients TROUVE'TOUT - METFRA000001587_02444138828628 Situation Anal…" at bounding box center [746, 354] width 1493 height 708
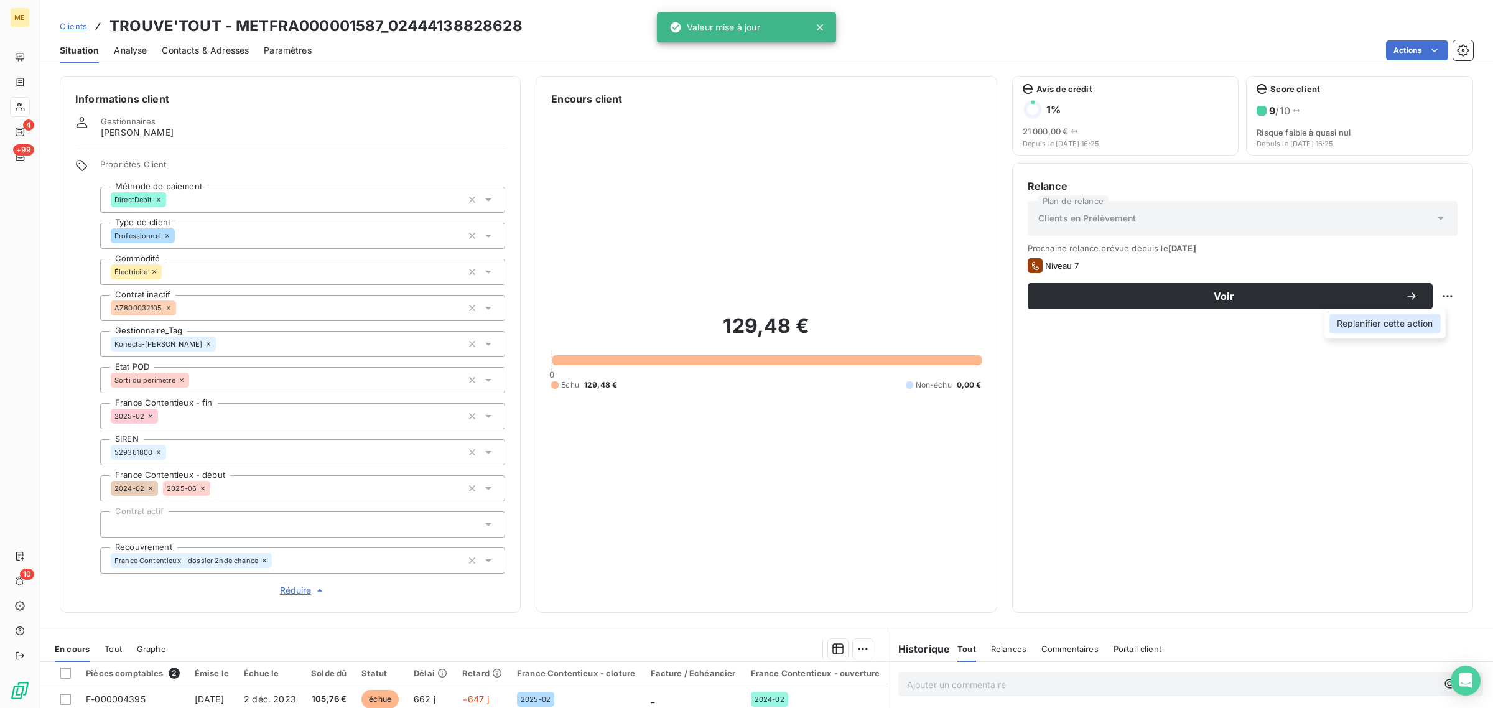
click at [1427, 327] on div "Replanifier cette action" at bounding box center [1385, 324] width 111 height 20
select select "8"
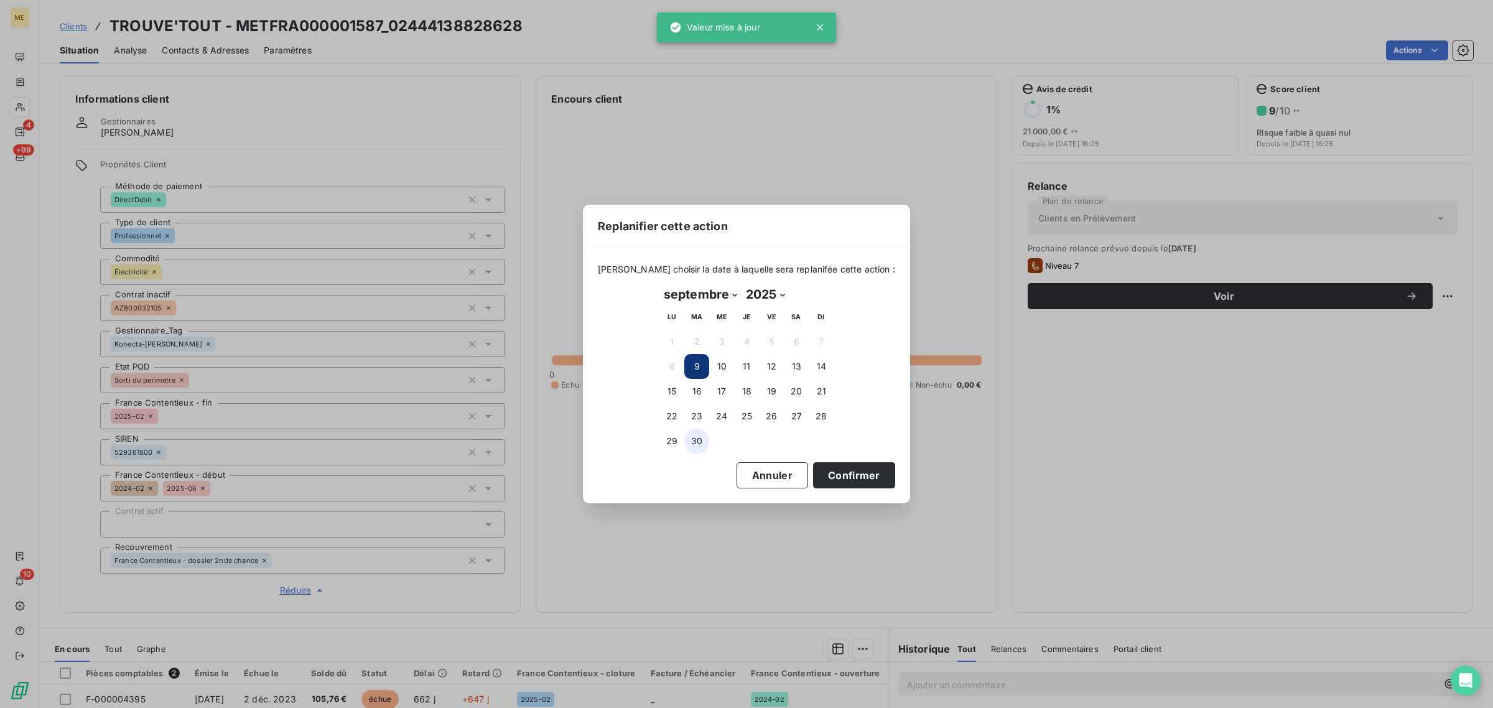
click at [706, 436] on button "30" at bounding box center [696, 441] width 25 height 25
click at [839, 474] on button "Confirmer" at bounding box center [854, 475] width 82 height 26
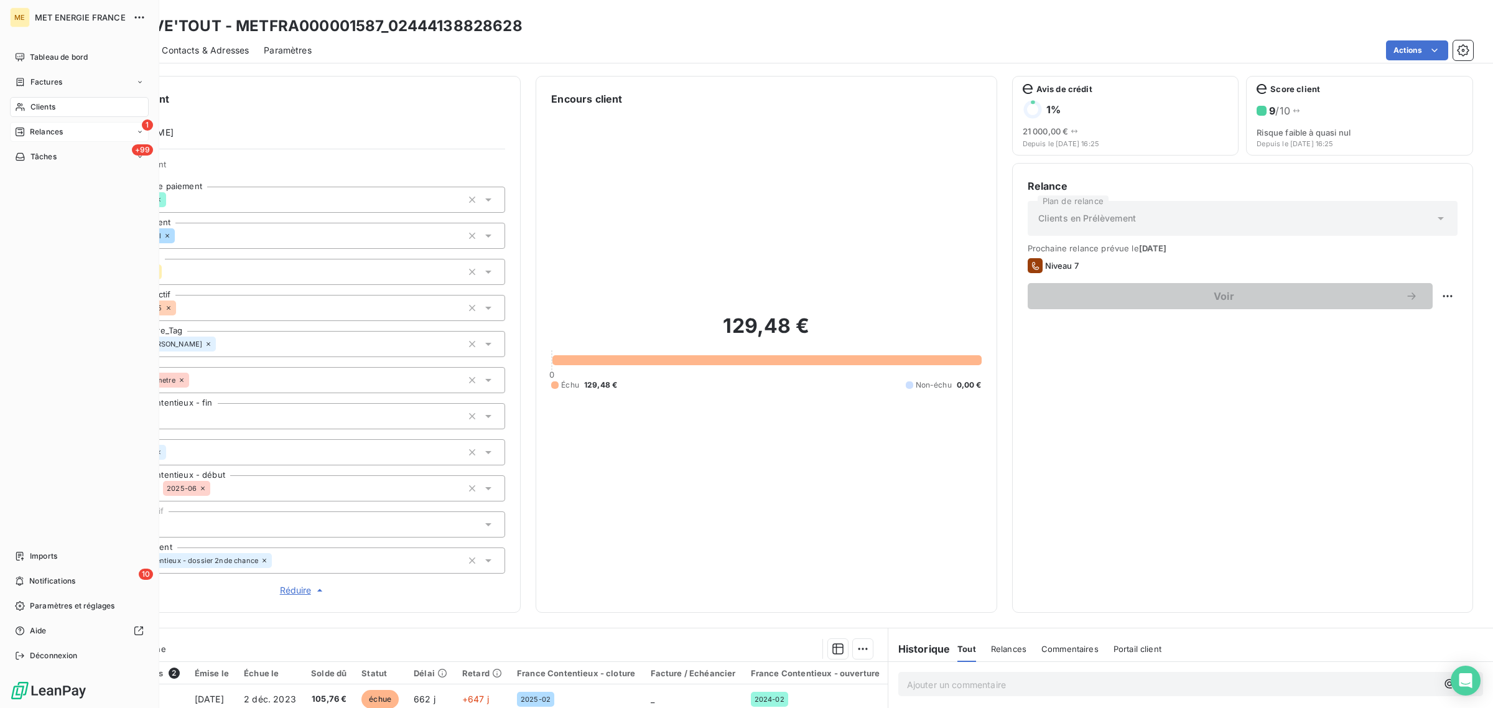
click at [28, 128] on div "Relances" at bounding box center [39, 131] width 48 height 11
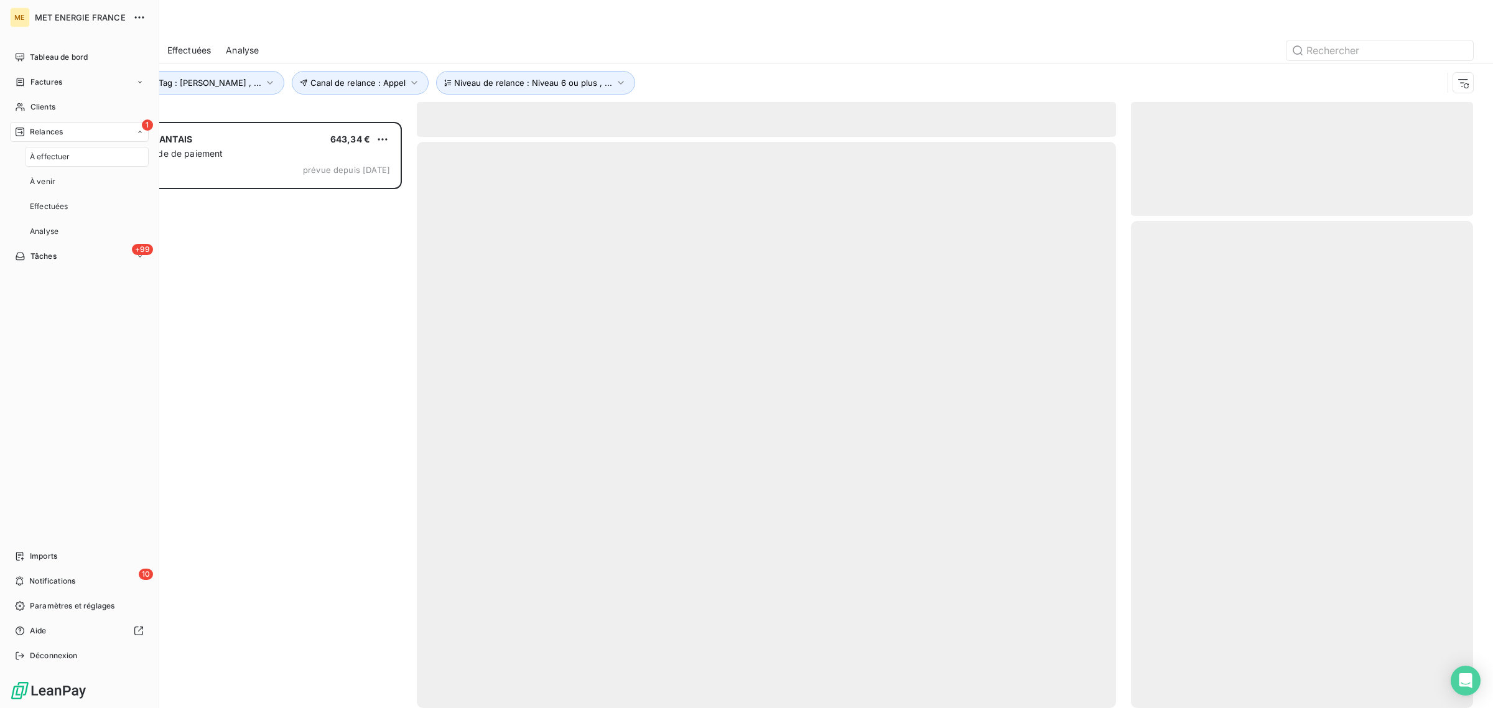
scroll to position [574, 330]
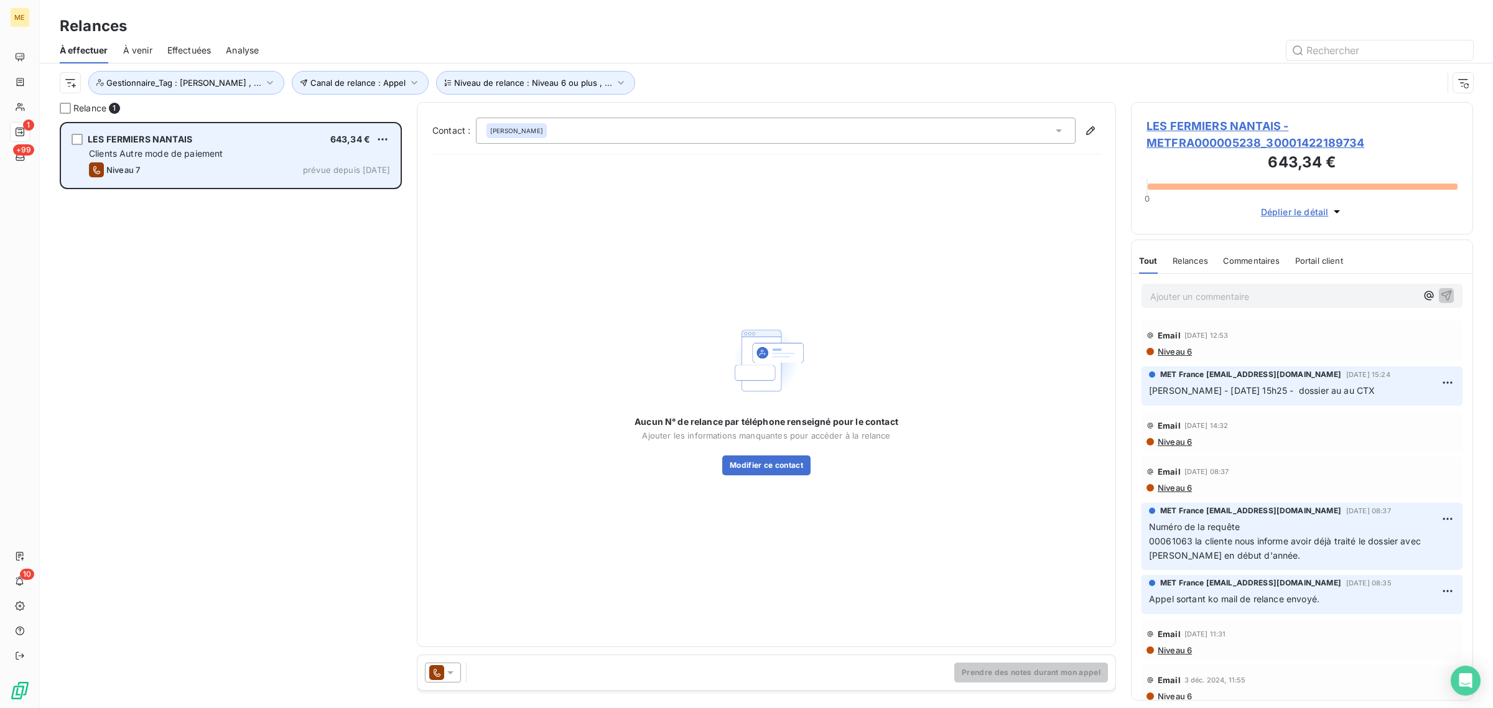
click at [212, 174] on div "Niveau 7 prévue depuis hier" at bounding box center [239, 169] width 301 height 15
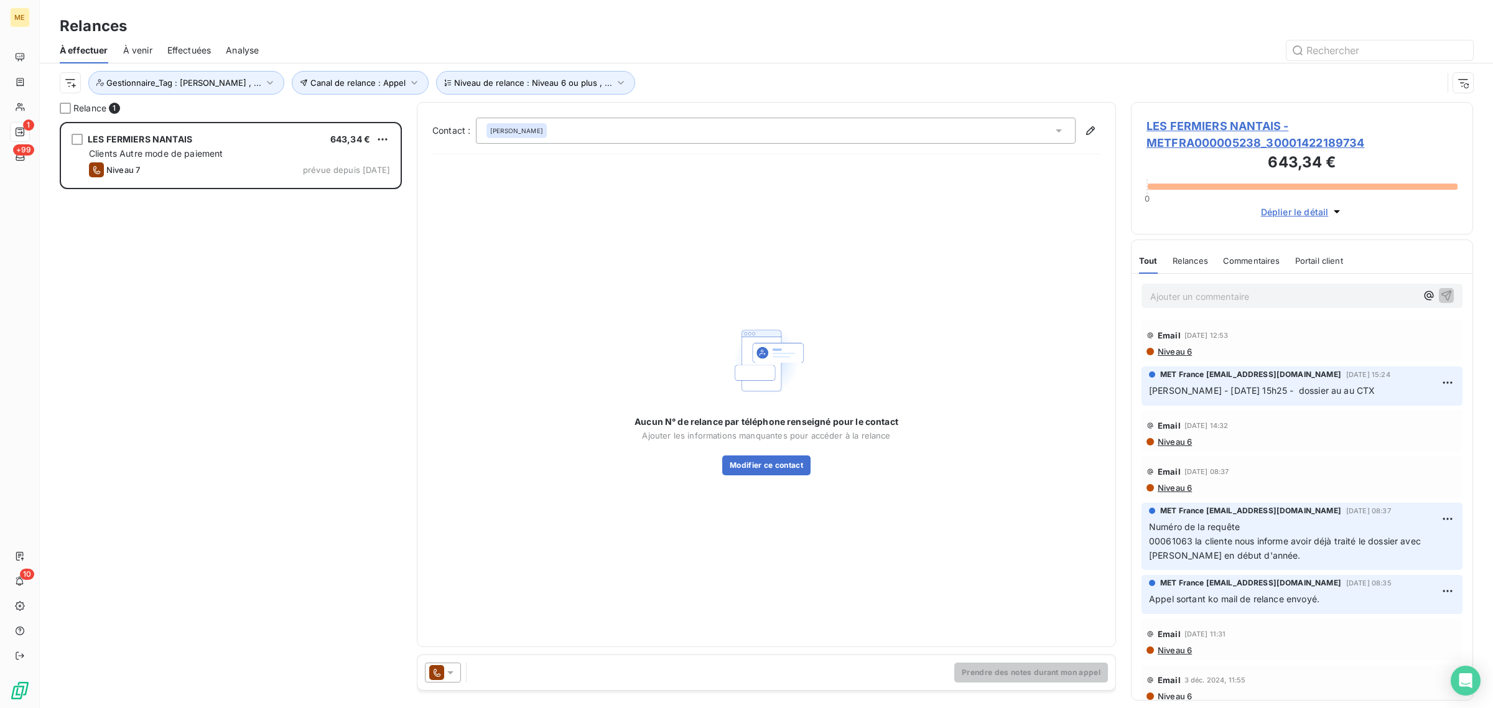
click at [1261, 126] on span "LES FERMIERS NANTAIS - METFRA000005238_30001422189734" at bounding box center [1302, 135] width 311 height 34
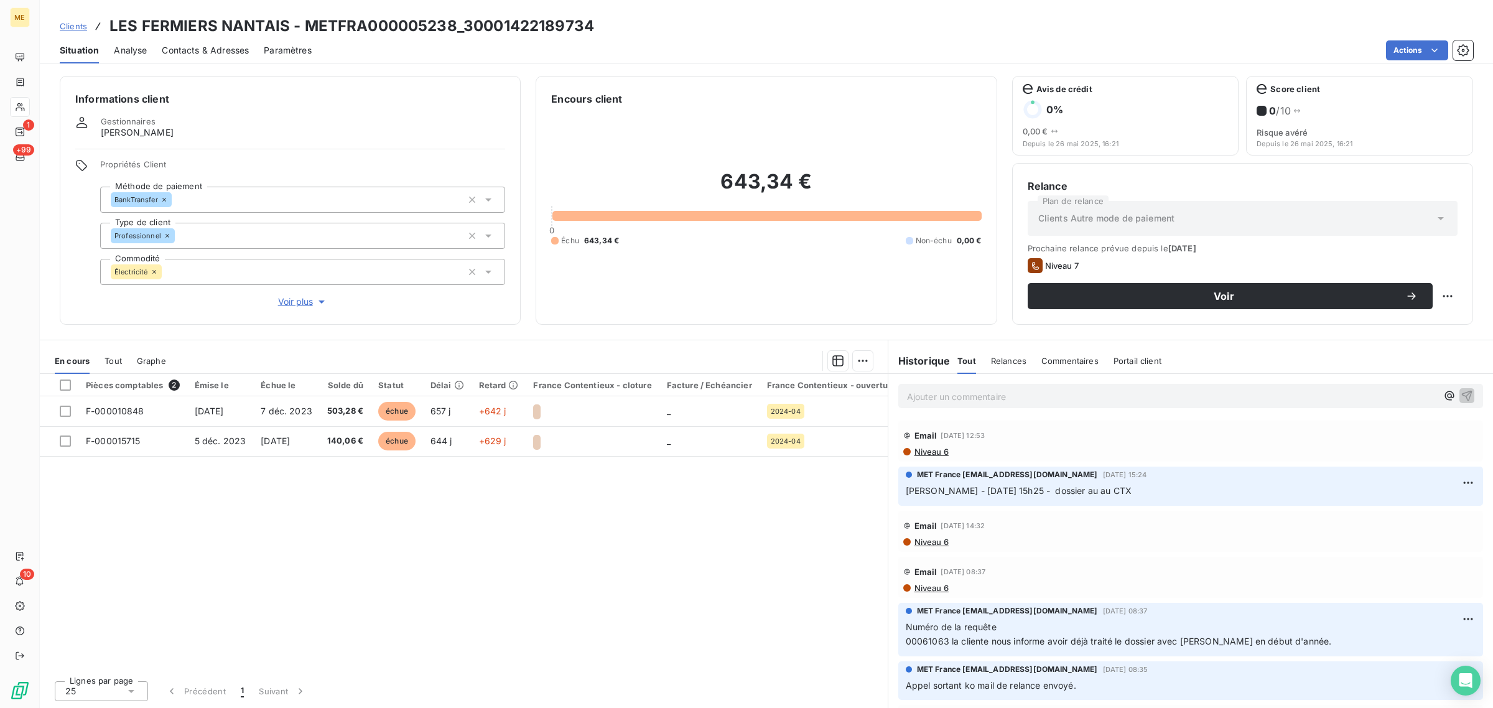
click at [302, 303] on span "Voir plus" at bounding box center [303, 302] width 50 height 12
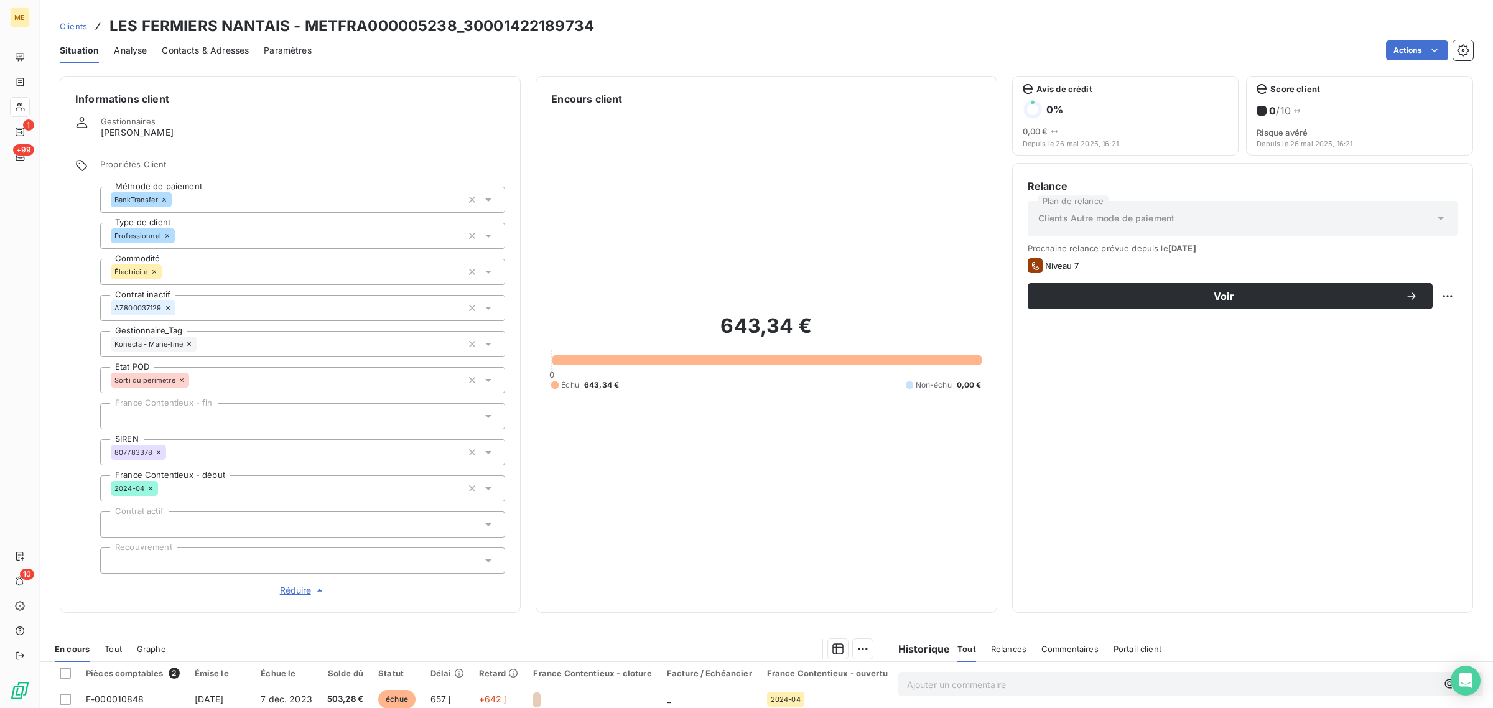
click at [187, 343] on icon at bounding box center [188, 343] width 7 height 7
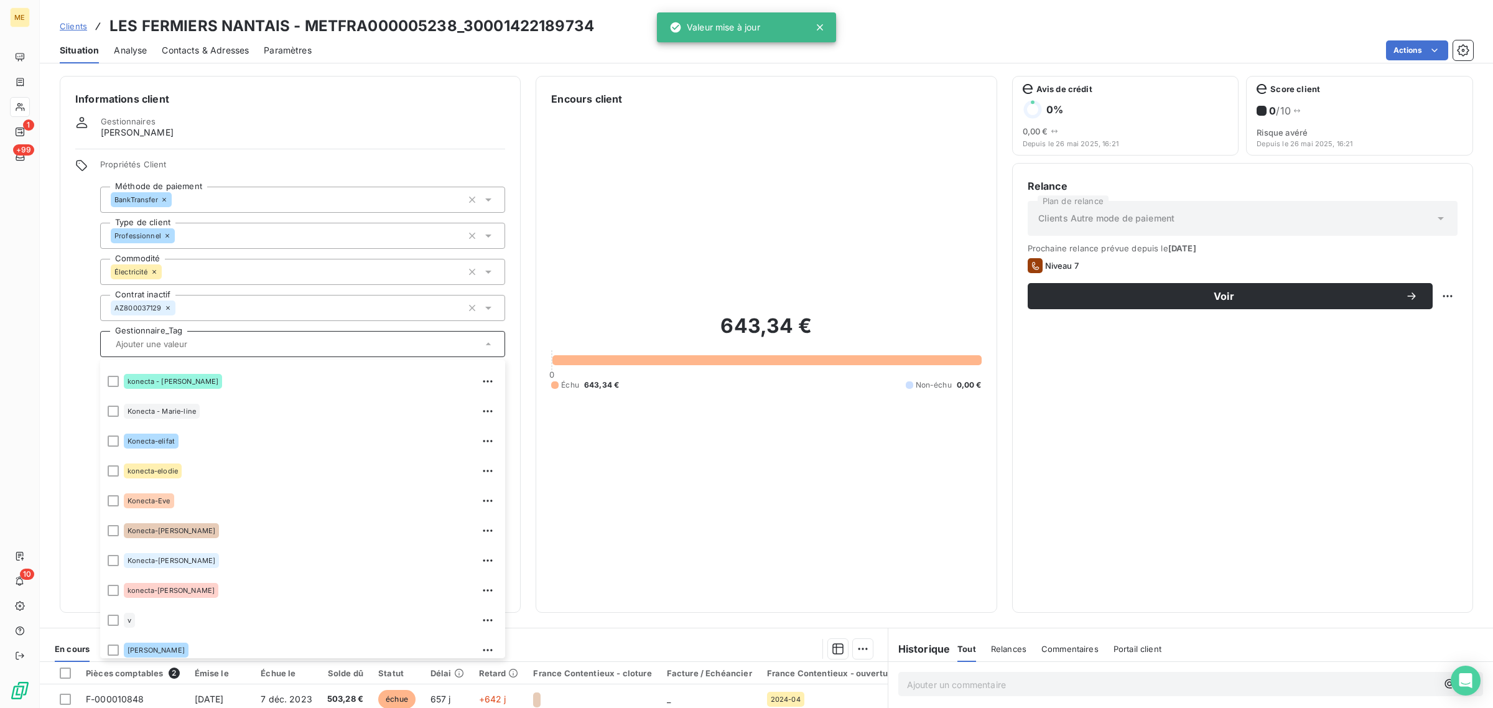
scroll to position [352, 0]
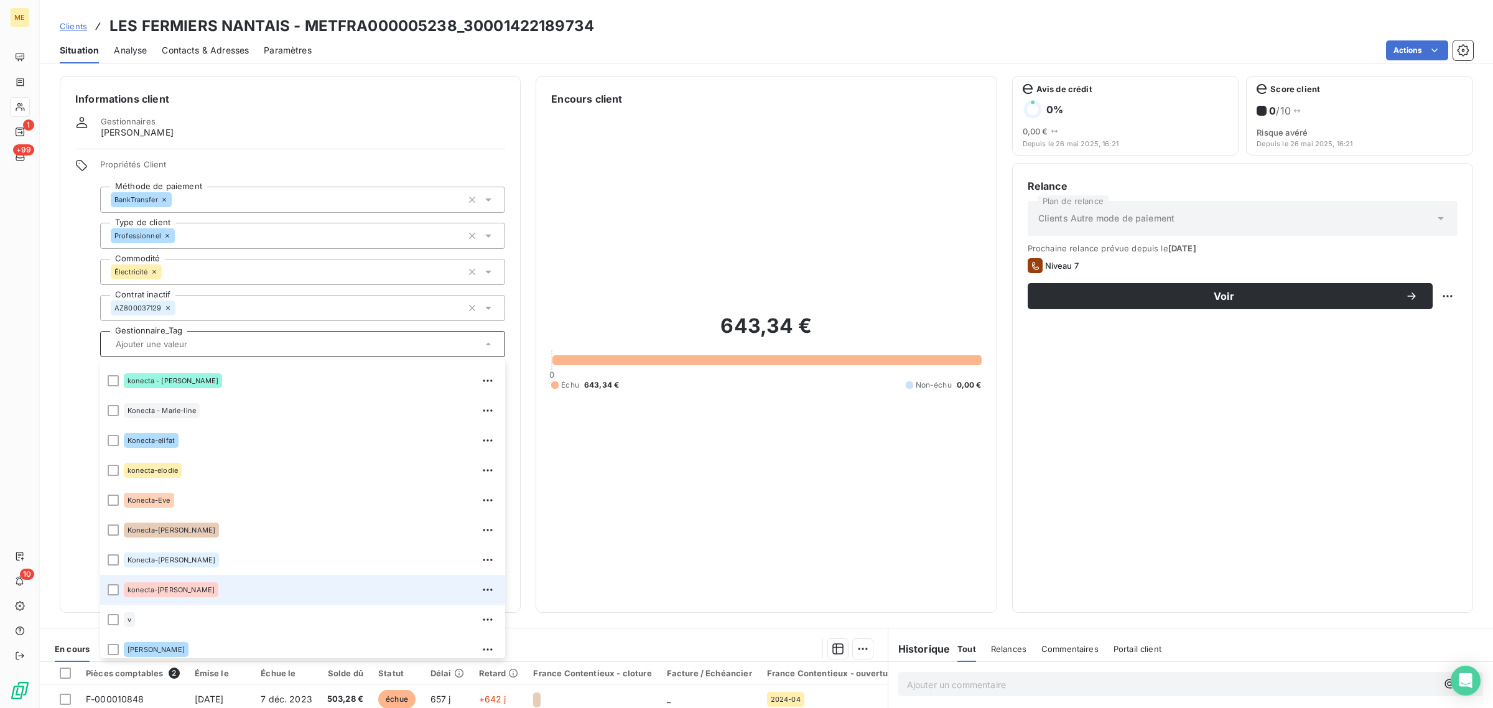
click at [216, 591] on div "konecta-valérie" at bounding box center [311, 590] width 374 height 20
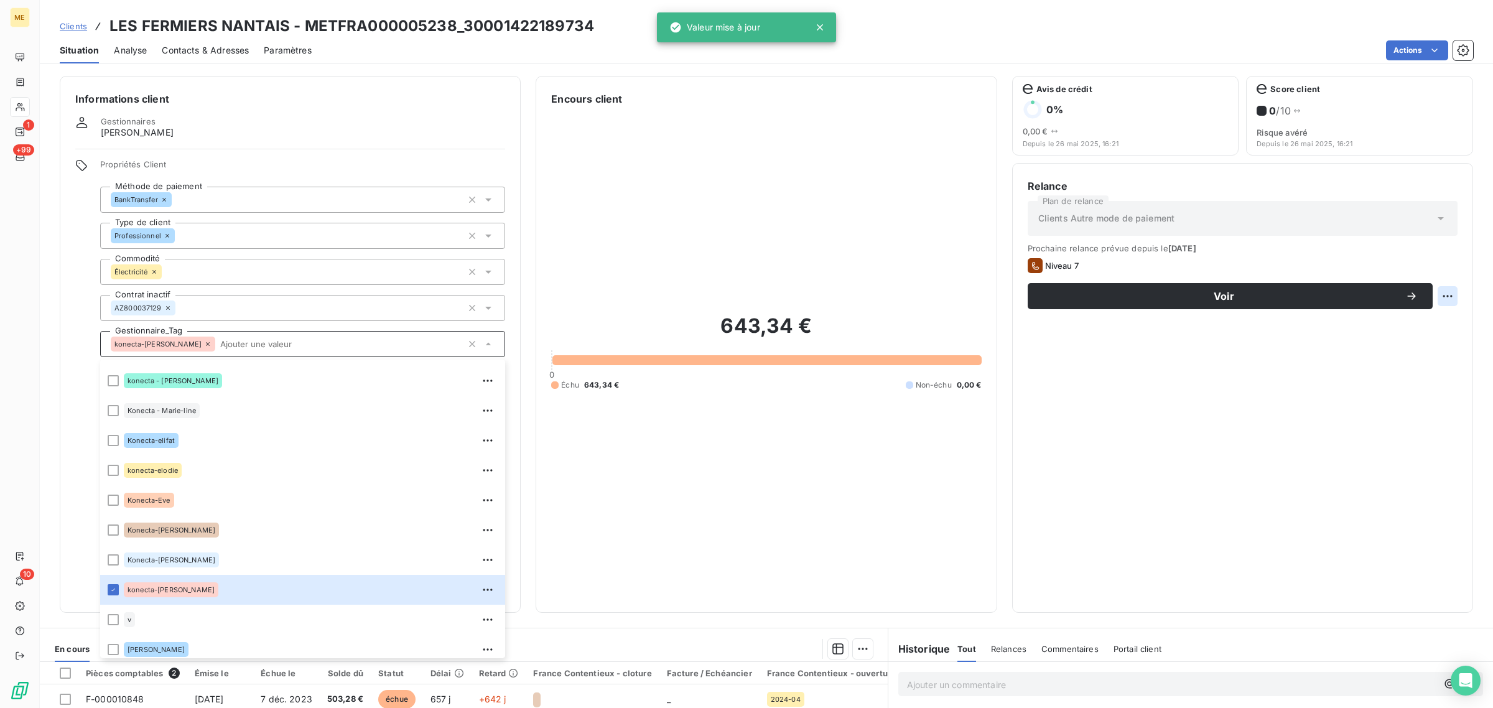
click at [1431, 291] on html "ME 1 +99 10 Clients LES FERMIERS NANTAIS - METFRA000005238_30001422189734 Situa…" at bounding box center [746, 354] width 1493 height 708
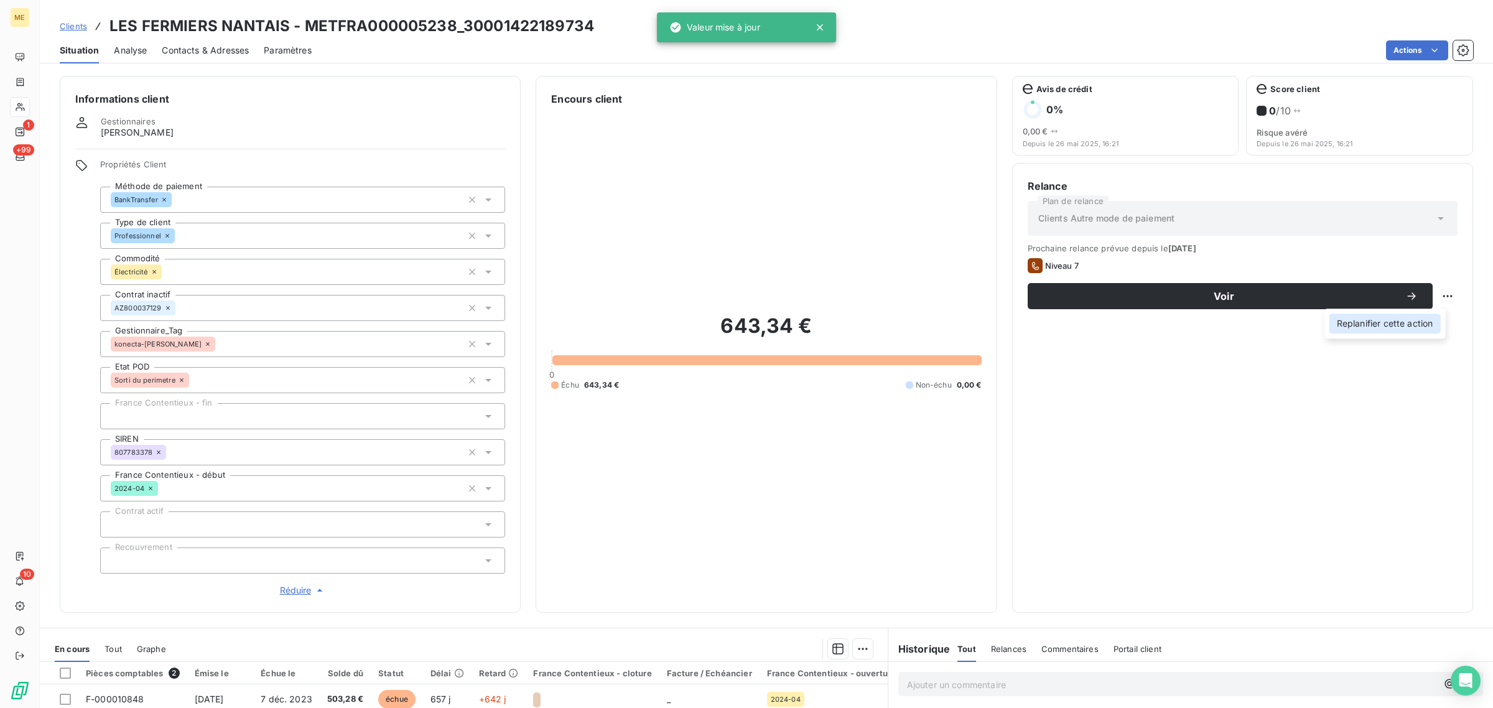
click at [1419, 318] on div "Replanifier cette action" at bounding box center [1385, 324] width 111 height 20
select select "8"
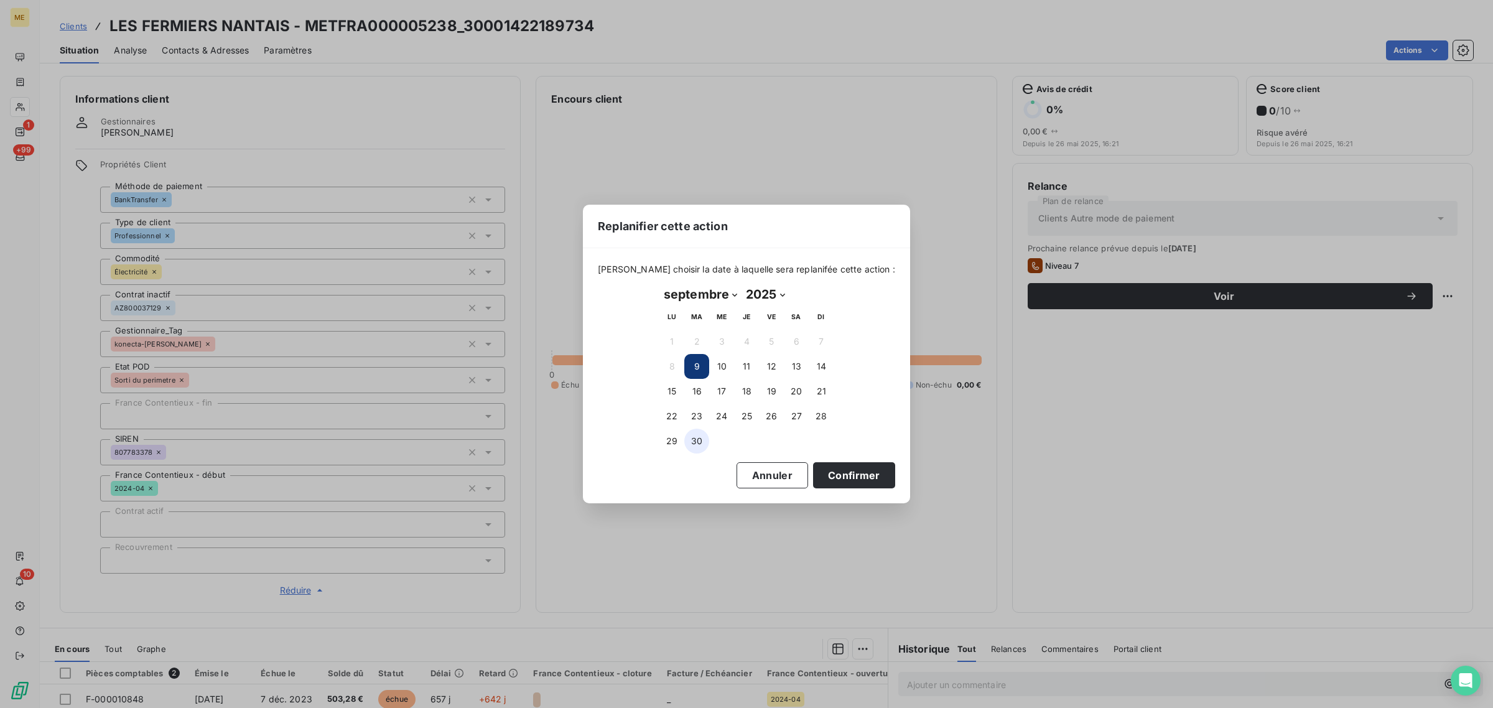
click at [689, 437] on button "30" at bounding box center [696, 441] width 25 height 25
click at [819, 473] on button "Confirmer" at bounding box center [854, 475] width 82 height 26
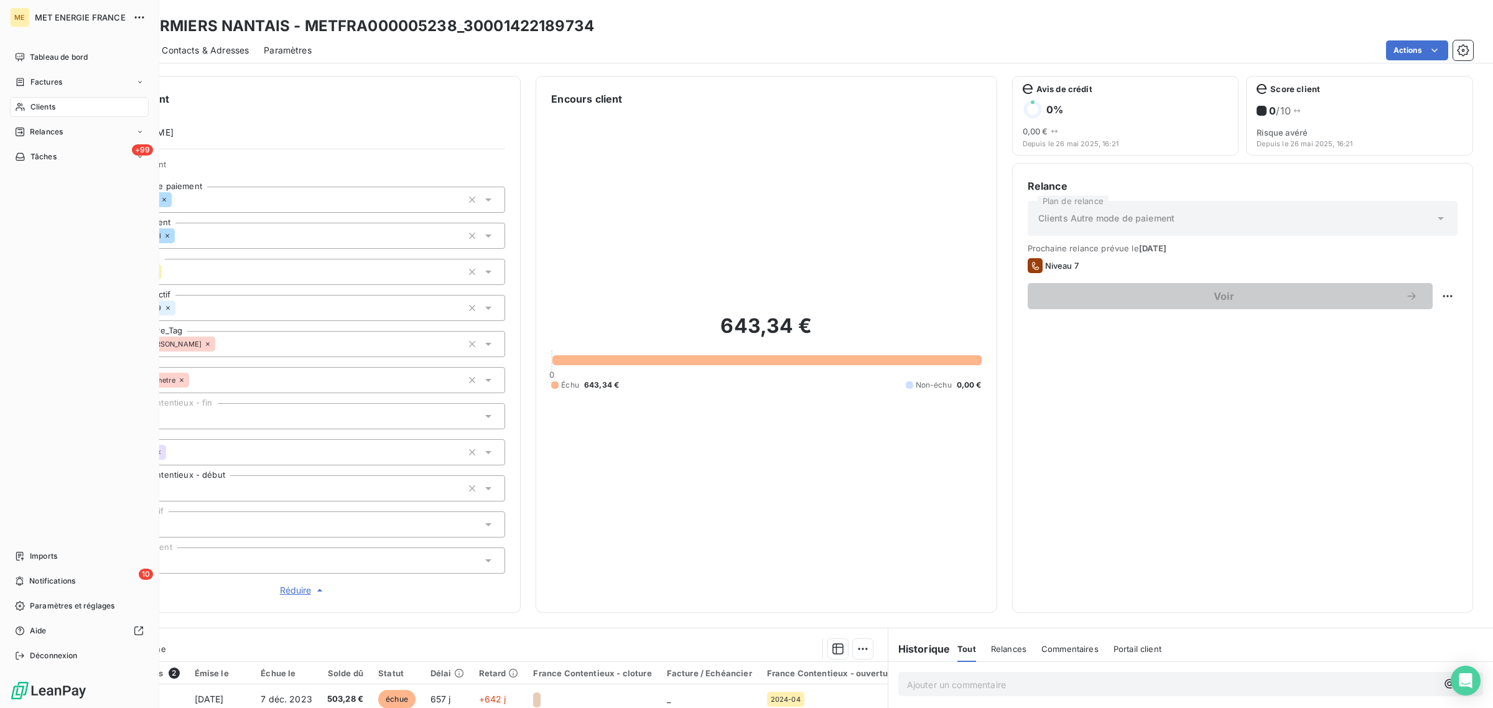
click at [17, 113] on div "Clients" at bounding box center [79, 107] width 139 height 20
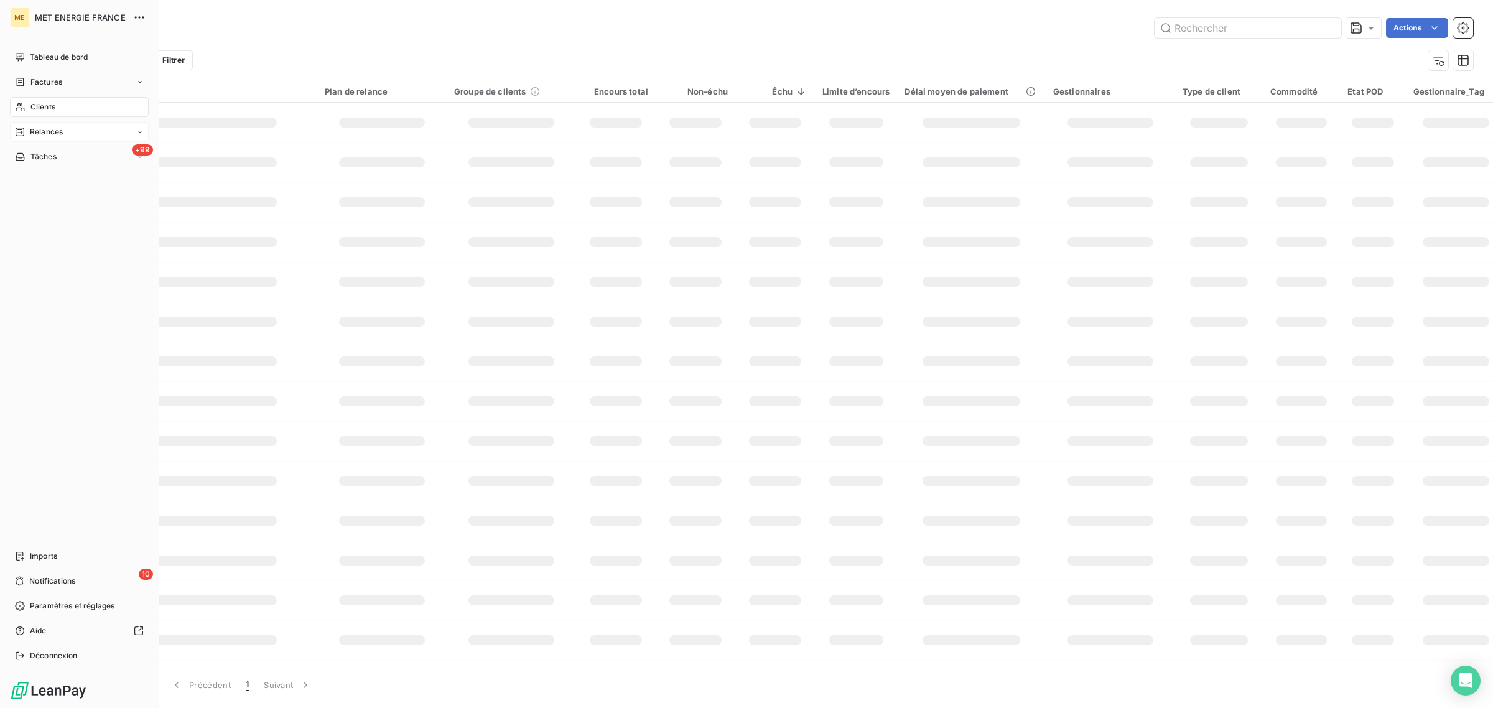
click at [22, 126] on div "Relances" at bounding box center [39, 131] width 48 height 11
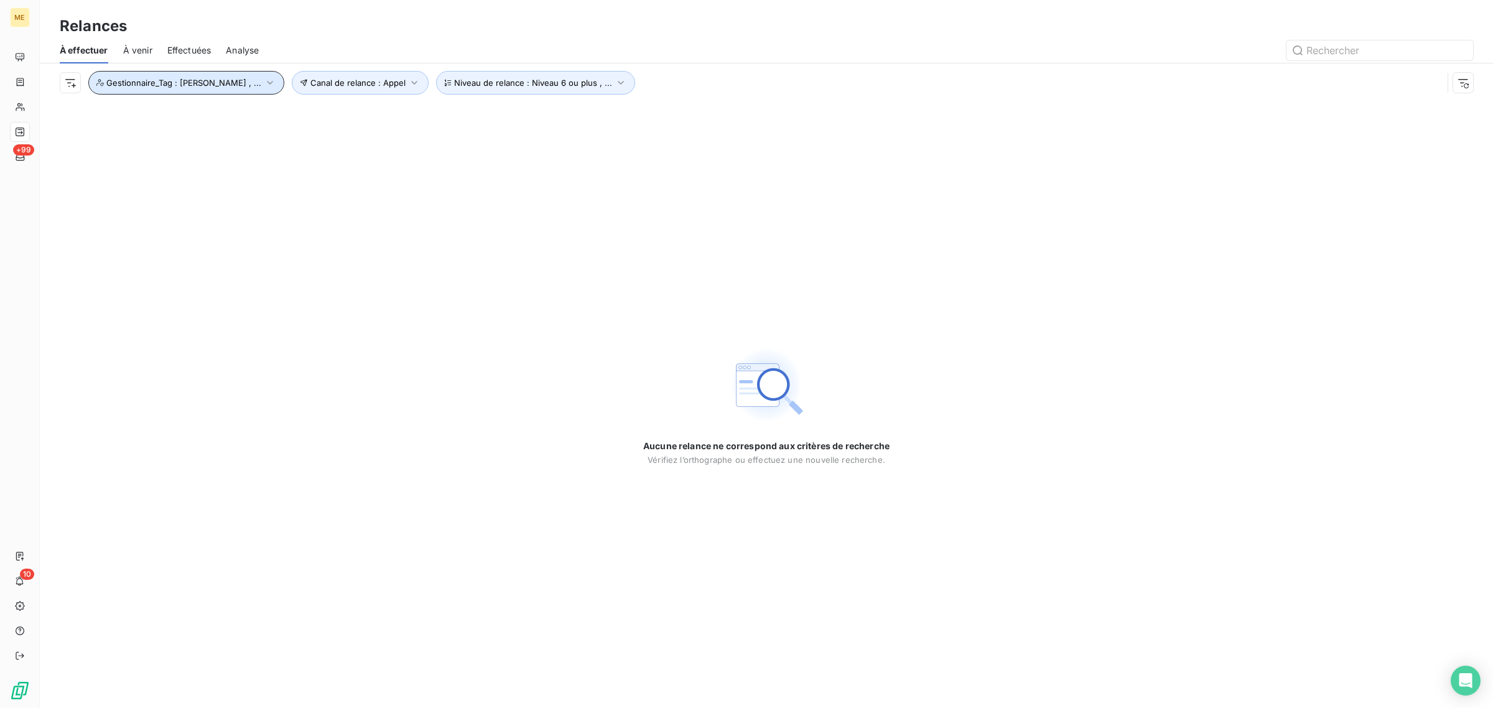
click at [233, 90] on button "Gestionnaire_Tag : konecta-elodie , ..." at bounding box center [186, 83] width 196 height 24
click at [233, 113] on icon at bounding box center [236, 116] width 12 height 12
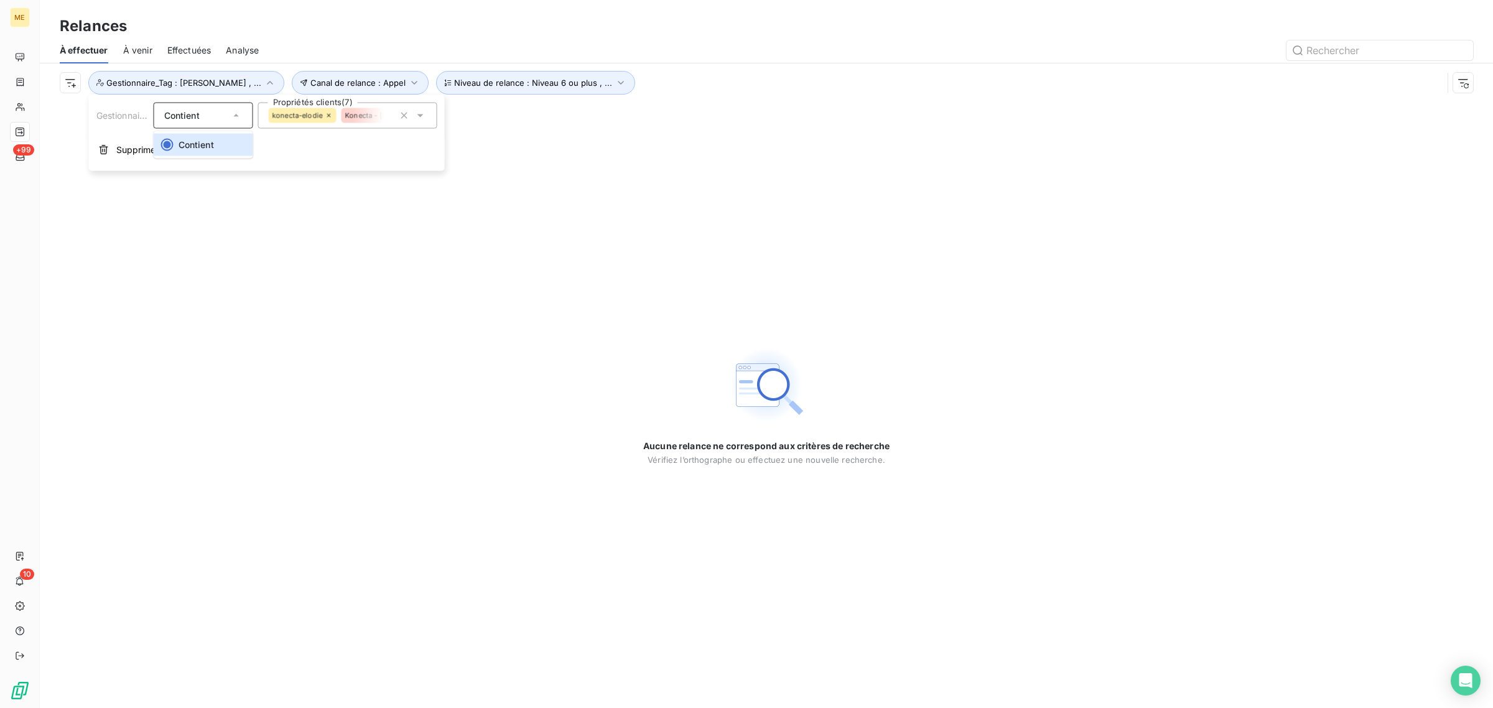
click at [319, 116] on span "konecta-elodie" at bounding box center [298, 115] width 50 height 7
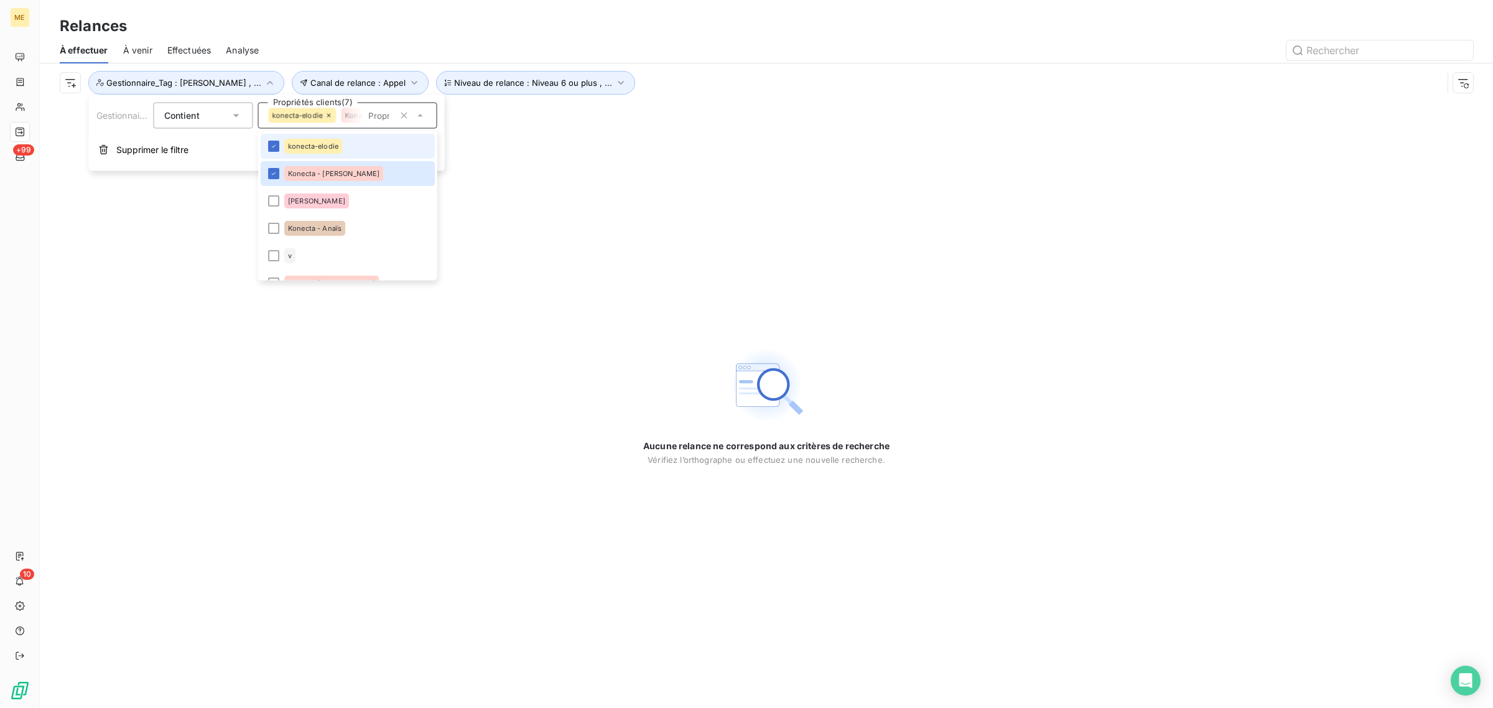
click at [324, 153] on div "konecta-elodie" at bounding box center [313, 146] width 58 height 15
click at [324, 167] on div "Konecta - Cindy" at bounding box center [333, 173] width 99 height 15
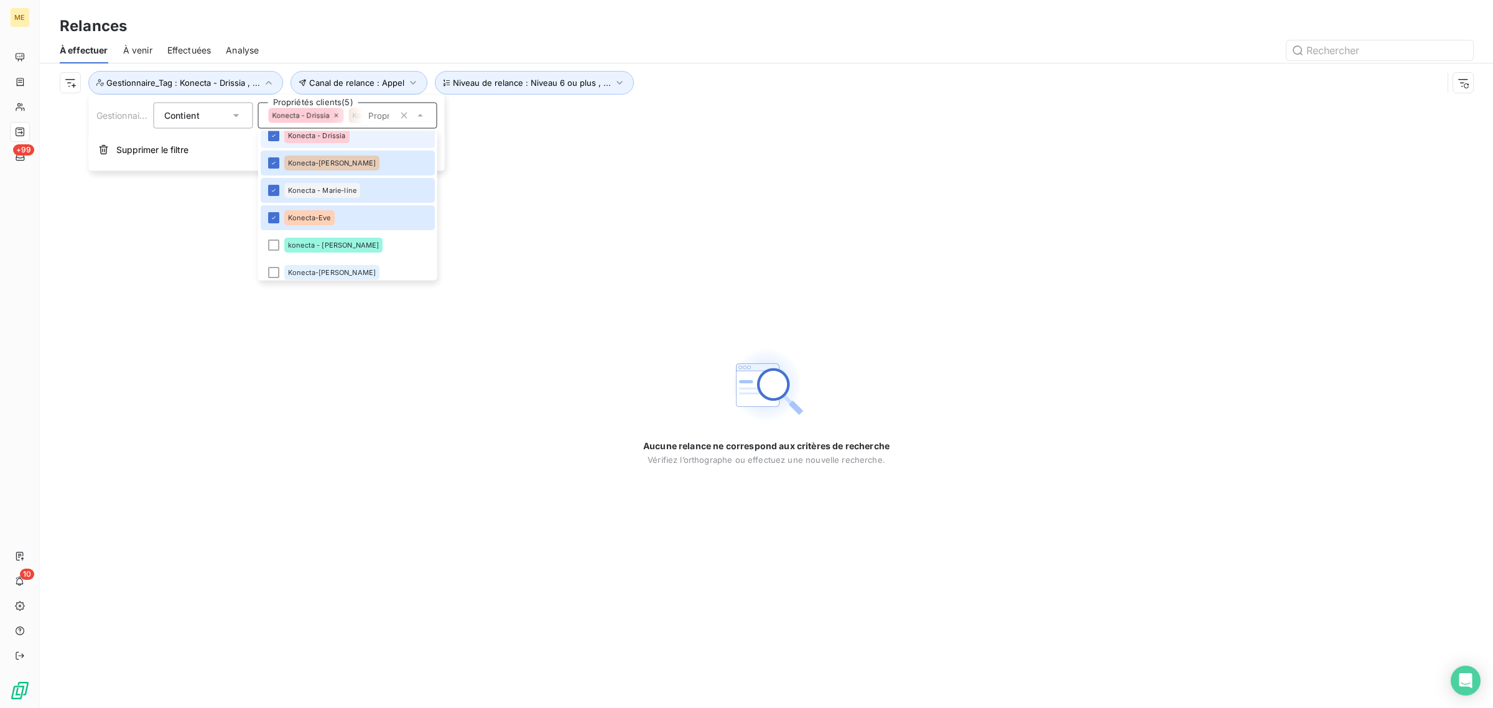
click at [319, 135] on div "Konecta - Drissia" at bounding box center [316, 136] width 65 height 15
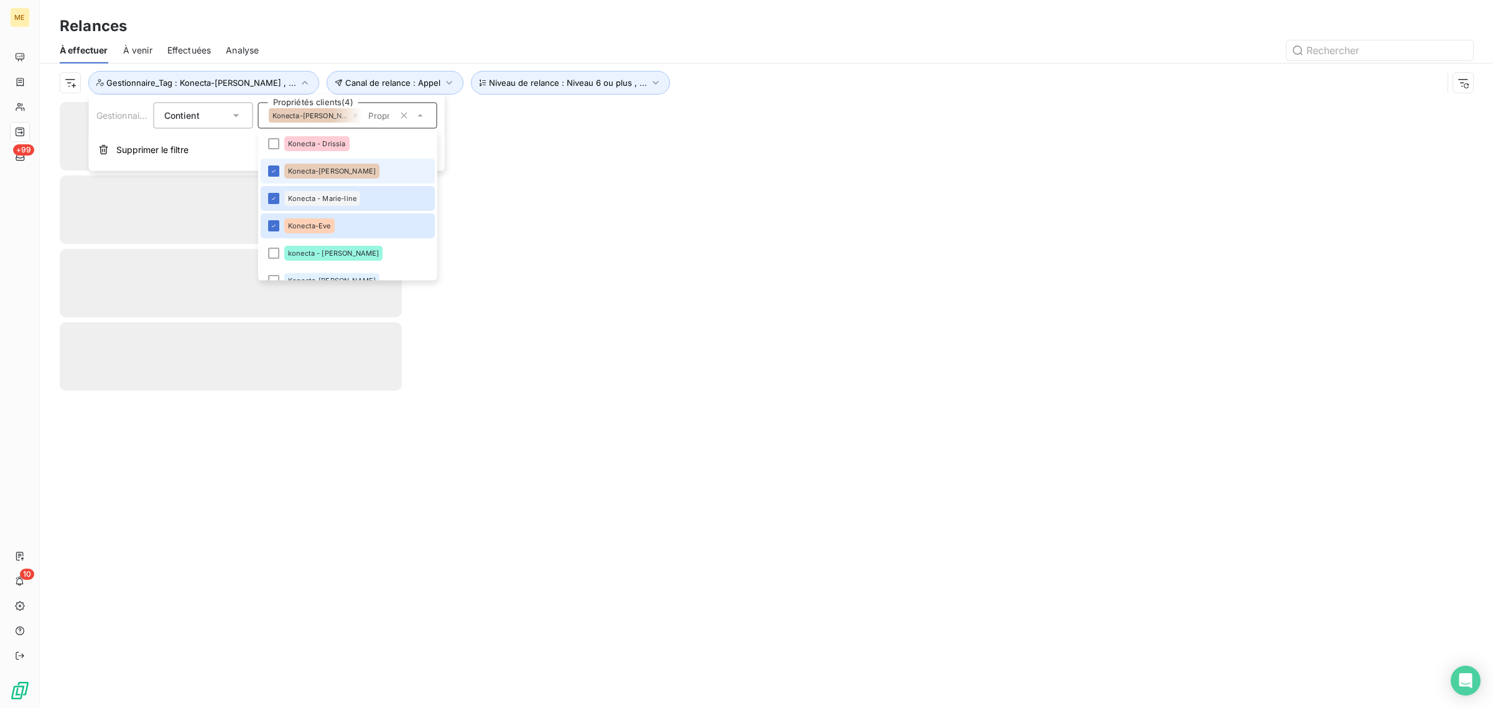
click at [322, 168] on span "Konecta-Laurine" at bounding box center [332, 171] width 88 height 7
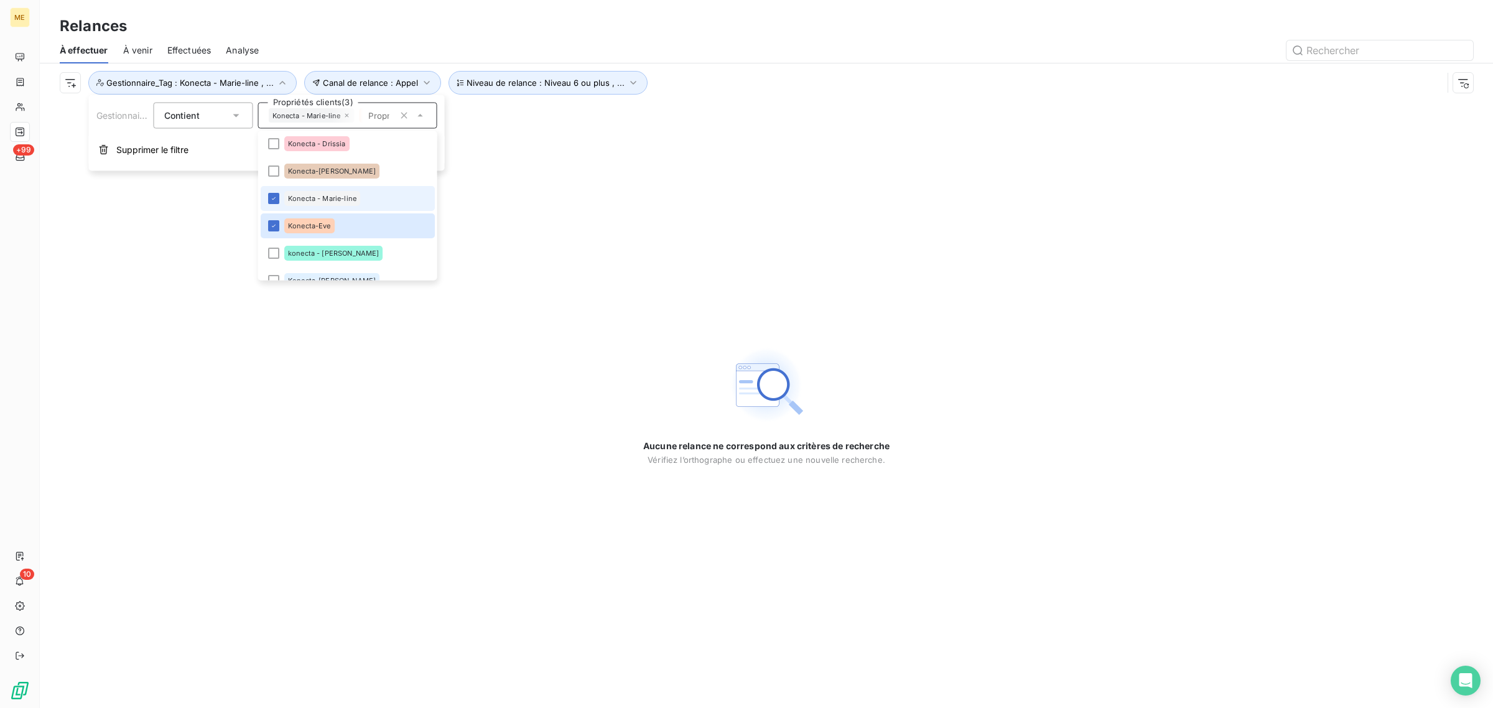
click at [319, 193] on div "Konecta - Marie-line" at bounding box center [322, 199] width 76 height 15
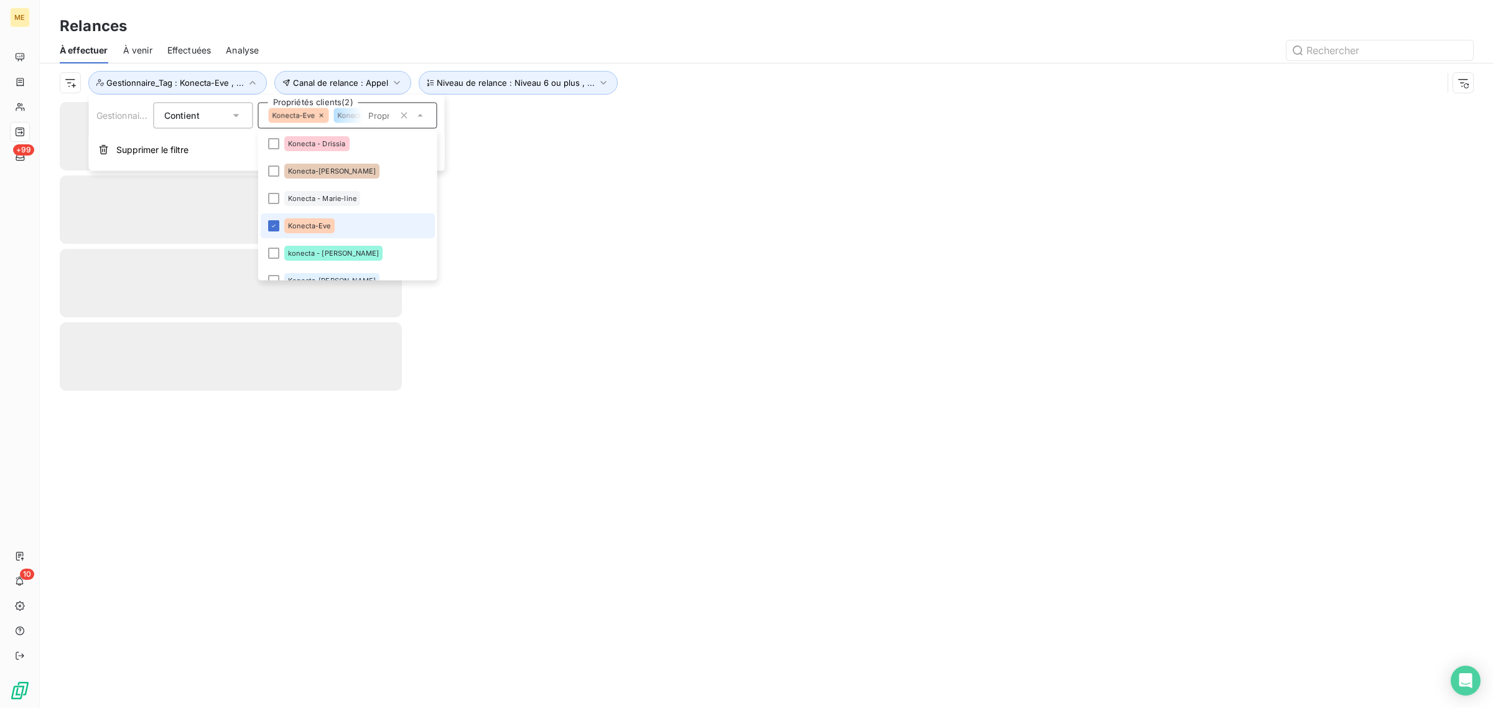
click at [313, 219] on div "Konecta-Eve" at bounding box center [309, 226] width 50 height 15
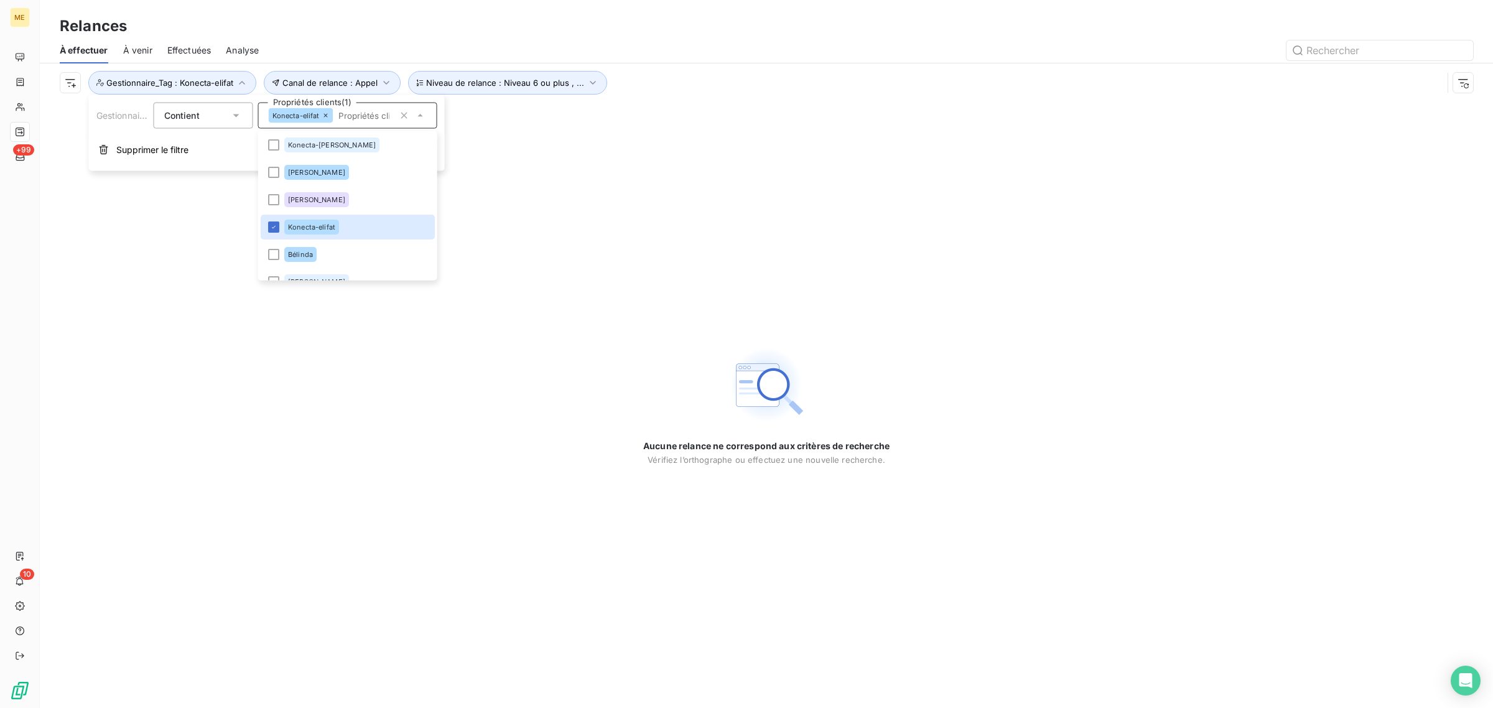
scroll to position [455, 0]
click at [312, 216] on div "Konecta-elifat" at bounding box center [311, 211] width 55 height 15
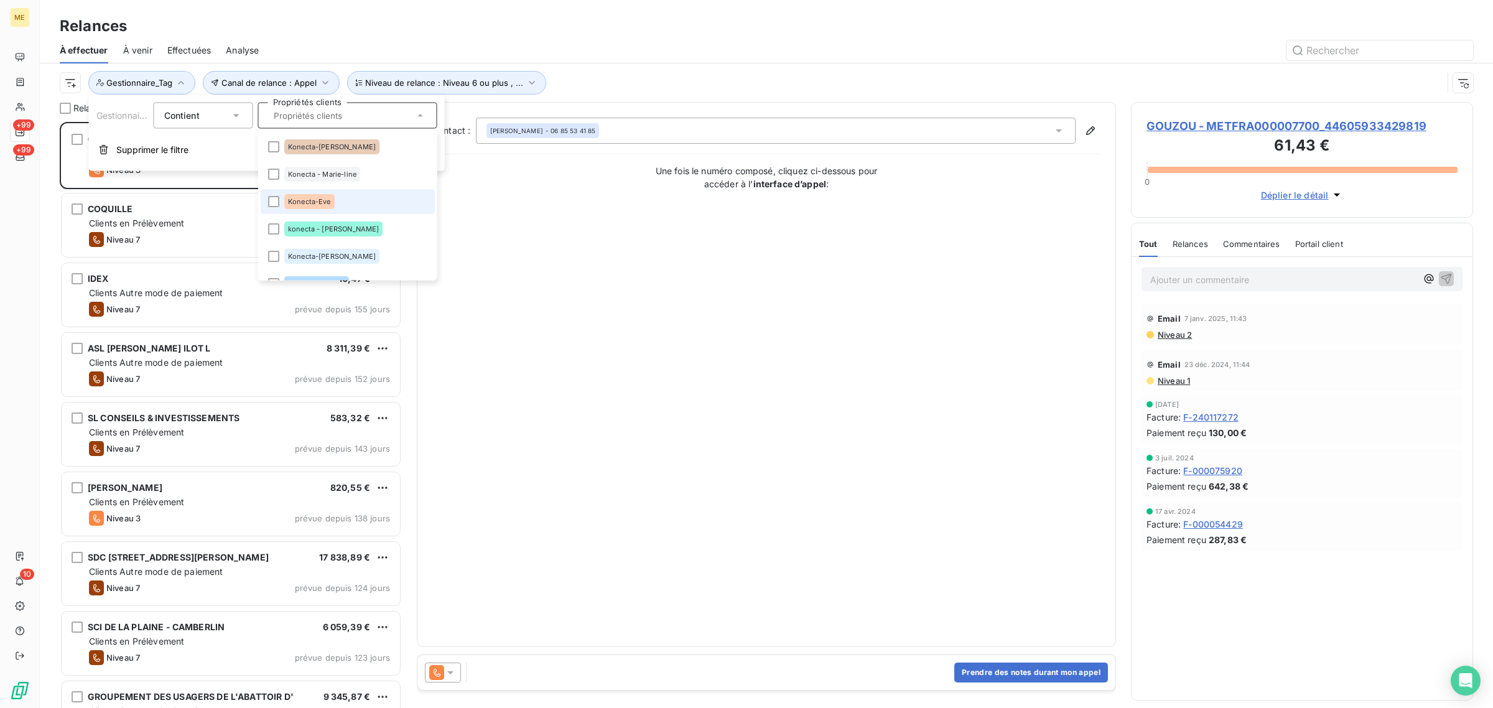
scroll to position [377, 0]
click at [316, 210] on div "Konecta-Sylvain" at bounding box center [331, 207] width 95 height 15
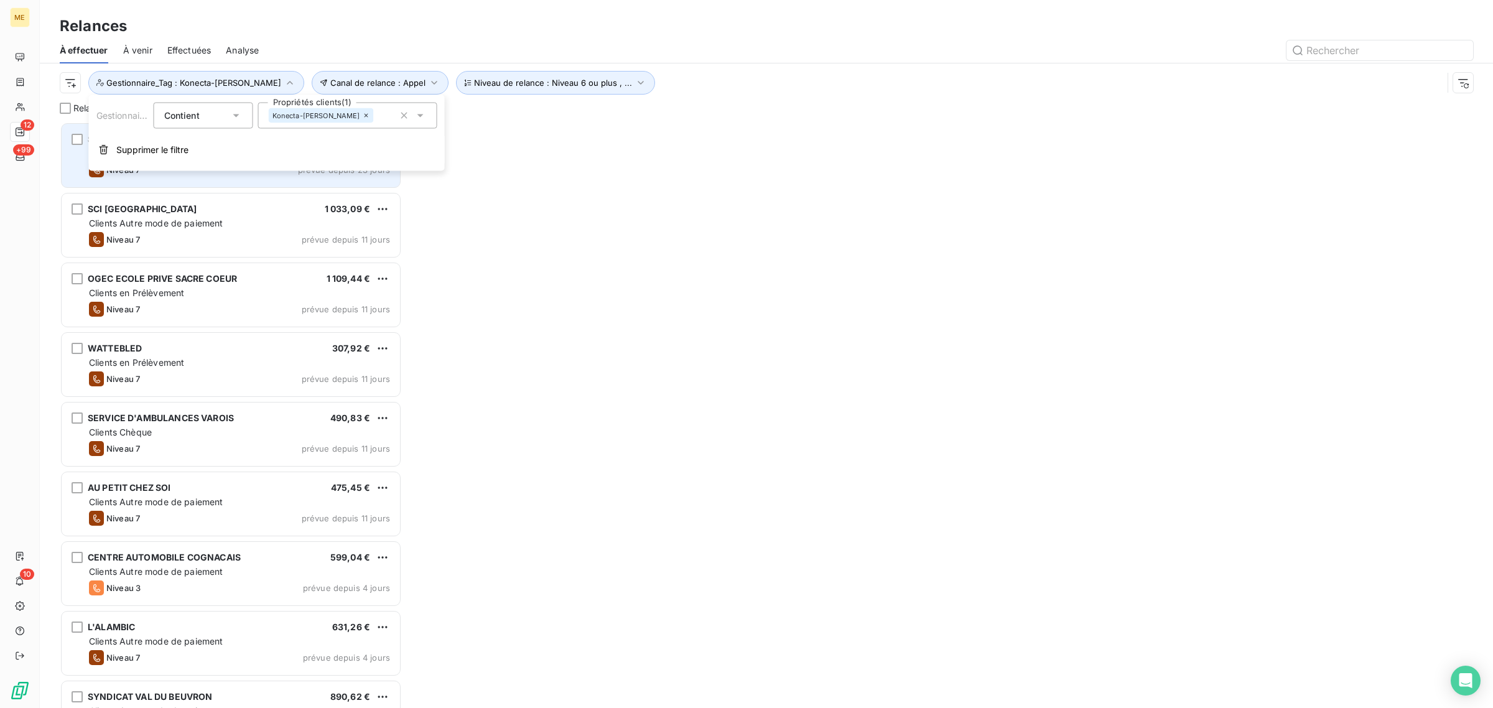
drag, startPoint x: 313, startPoint y: 191, endPoint x: 312, endPoint y: 185, distance: 6.3
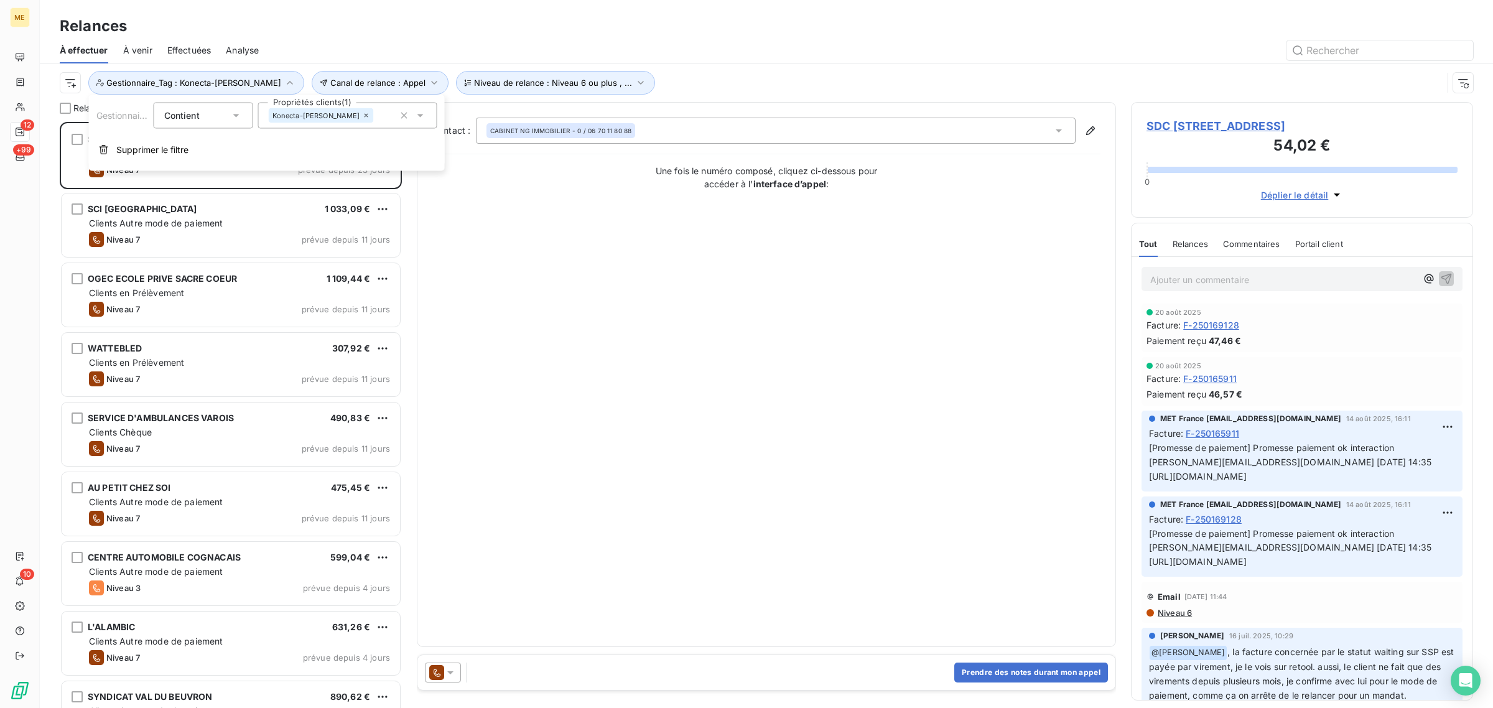
click at [459, 201] on div "Contact : CABINET NG IMMOBILIER - 0 / 06 70 11 80 88 Une fois le numéro composé…" at bounding box center [766, 375] width 668 height 514
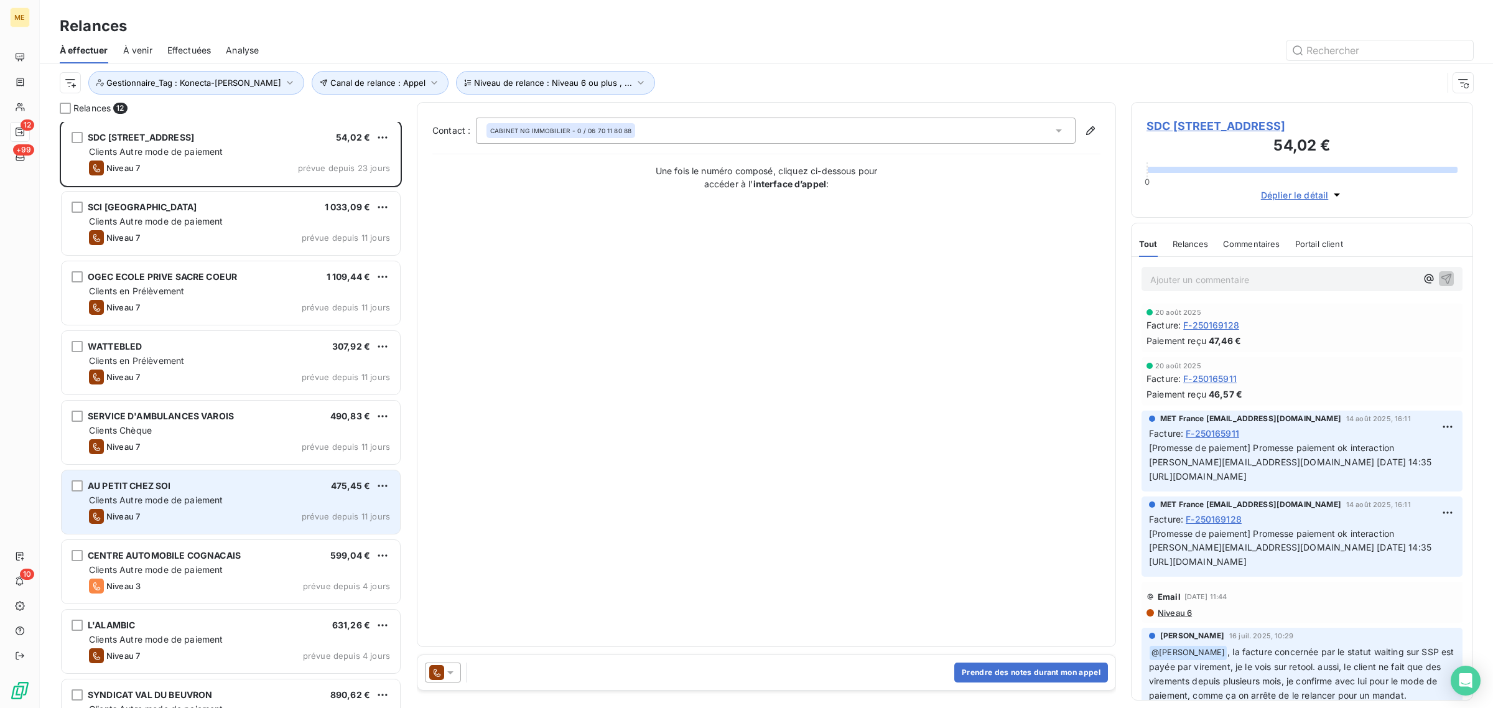
scroll to position [0, 0]
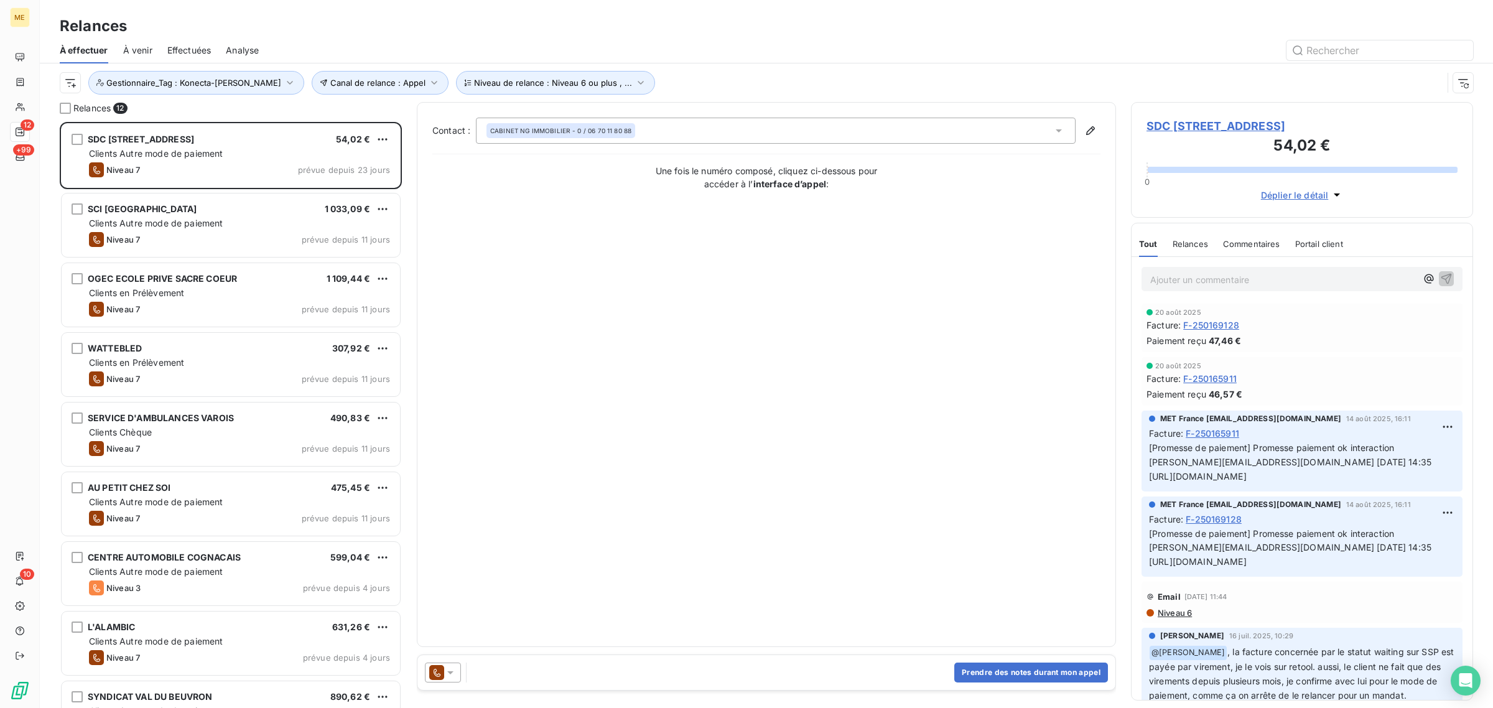
click at [581, 263] on div "Contact : CABINET NG IMMOBILIER - 0 / 06 70 11 80 88 Une fois le numéro composé…" at bounding box center [766, 375] width 668 height 514
click at [193, 81] on span "Gestionnaire_Tag : Konecta-Sylvain" at bounding box center [193, 83] width 175 height 10
click at [306, 122] on div "Konecta-Sylvain" at bounding box center [321, 115] width 105 height 15
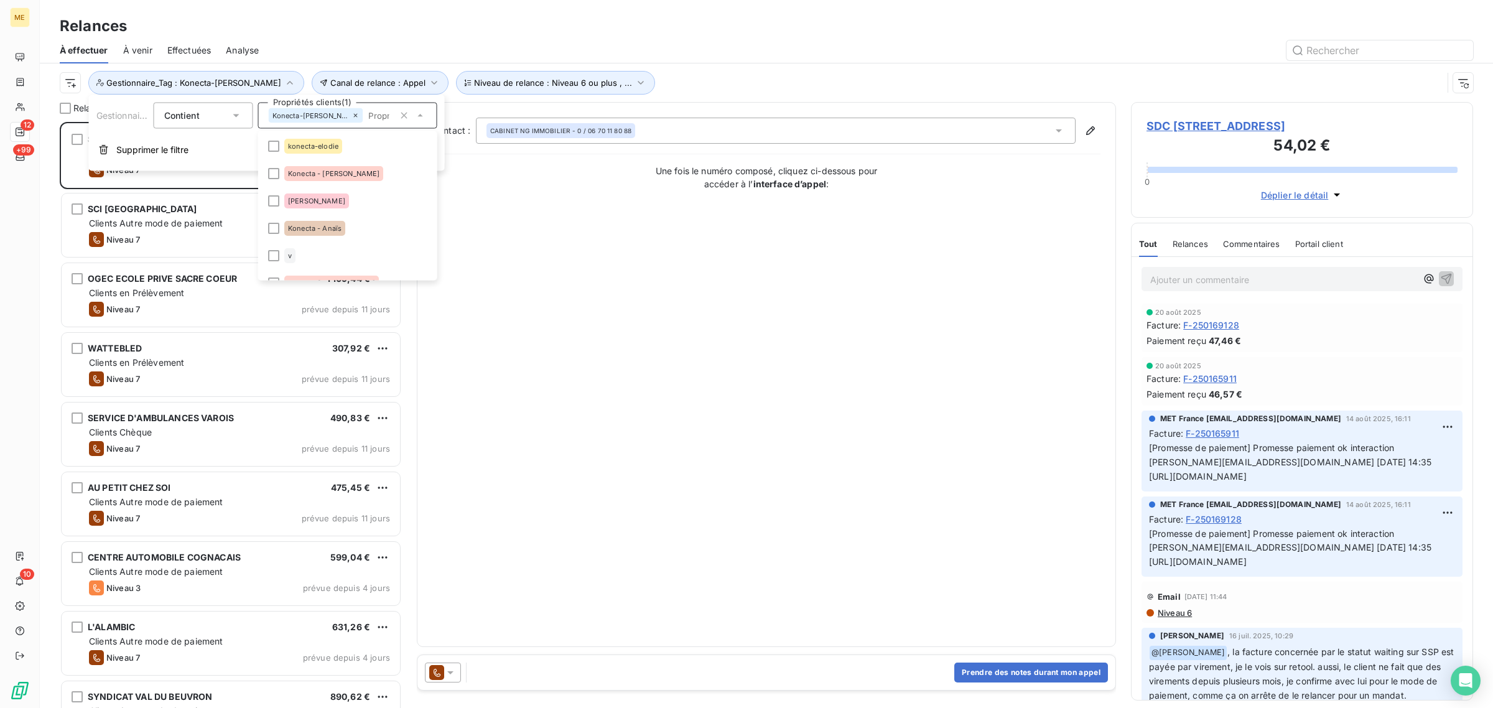
scroll to position [315, 0]
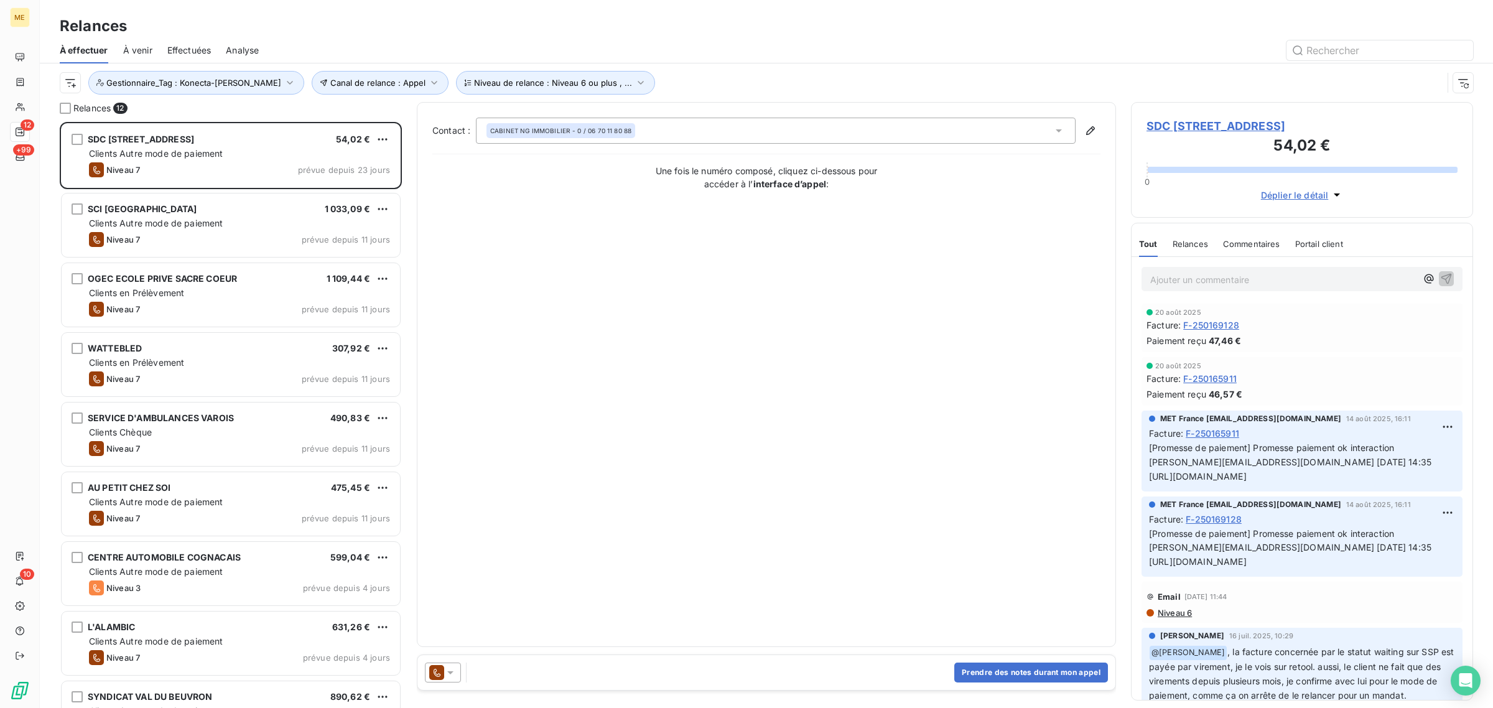
click at [518, 250] on div "Contact : CABINET NG IMMOBILIER - 0 / 06 70 11 80 88 Une fois le numéro composé…" at bounding box center [766, 375] width 668 height 514
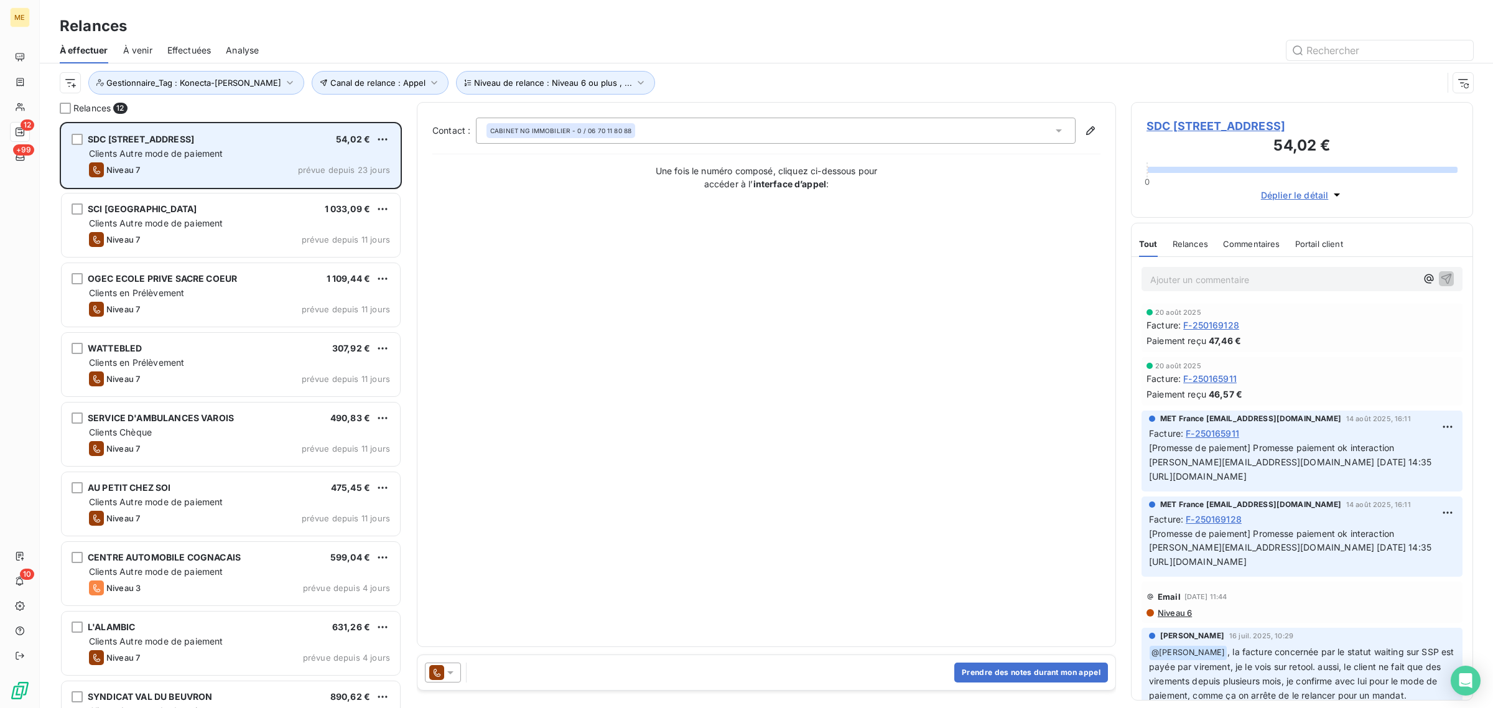
click at [175, 150] on span "Clients Autre mode de paiement" at bounding box center [156, 153] width 134 height 11
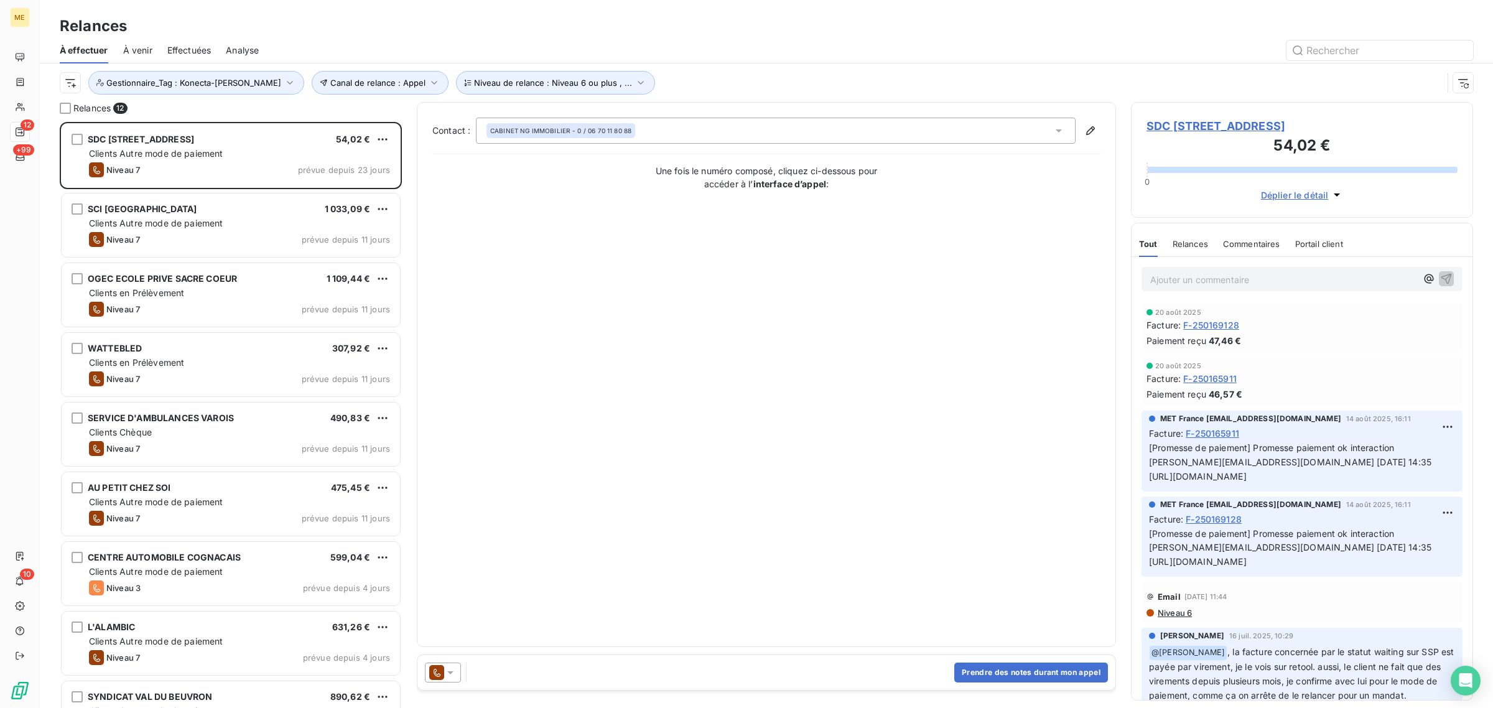
click at [1172, 134] on span "SDC 91 RUE COMPANS - METFRA000001830_07207091096235" at bounding box center [1302, 126] width 311 height 17
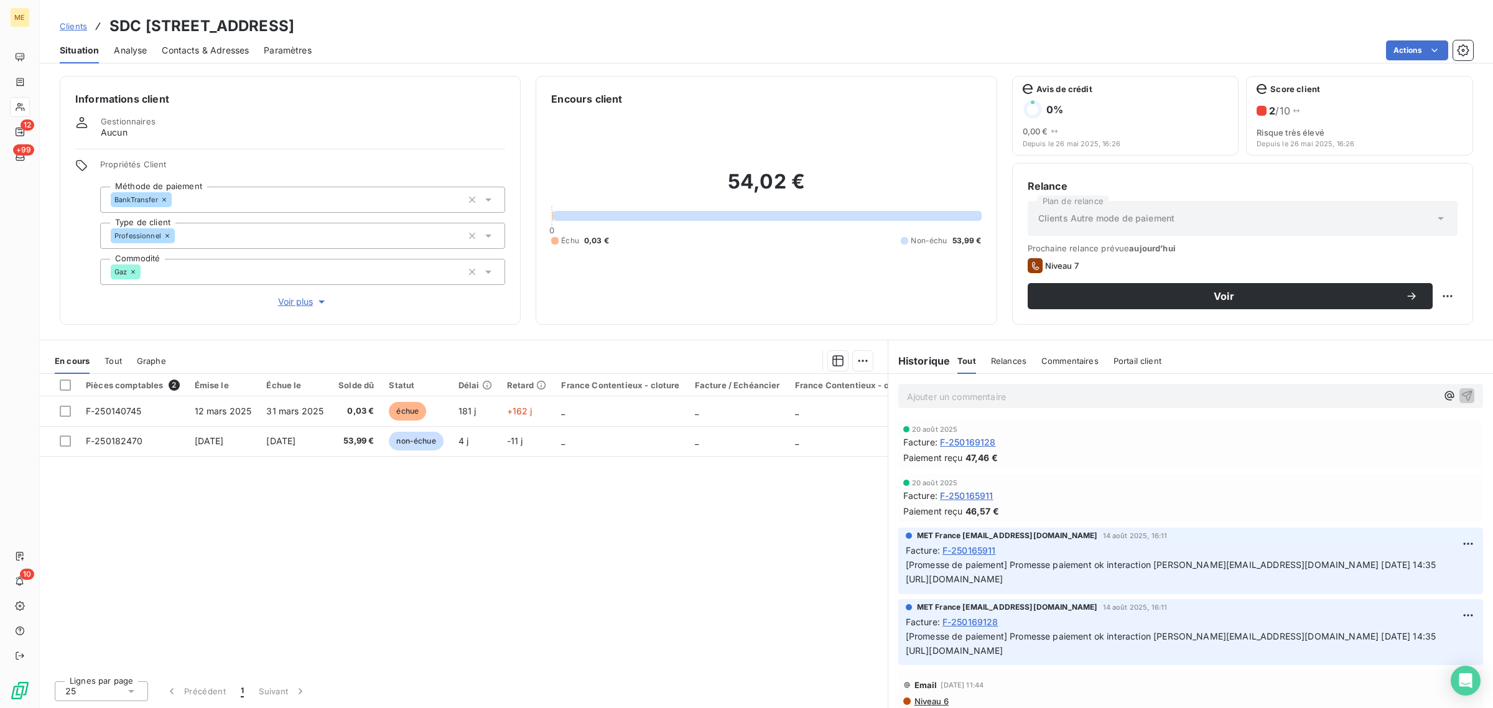
click at [302, 302] on span "Voir plus" at bounding box center [303, 302] width 50 height 12
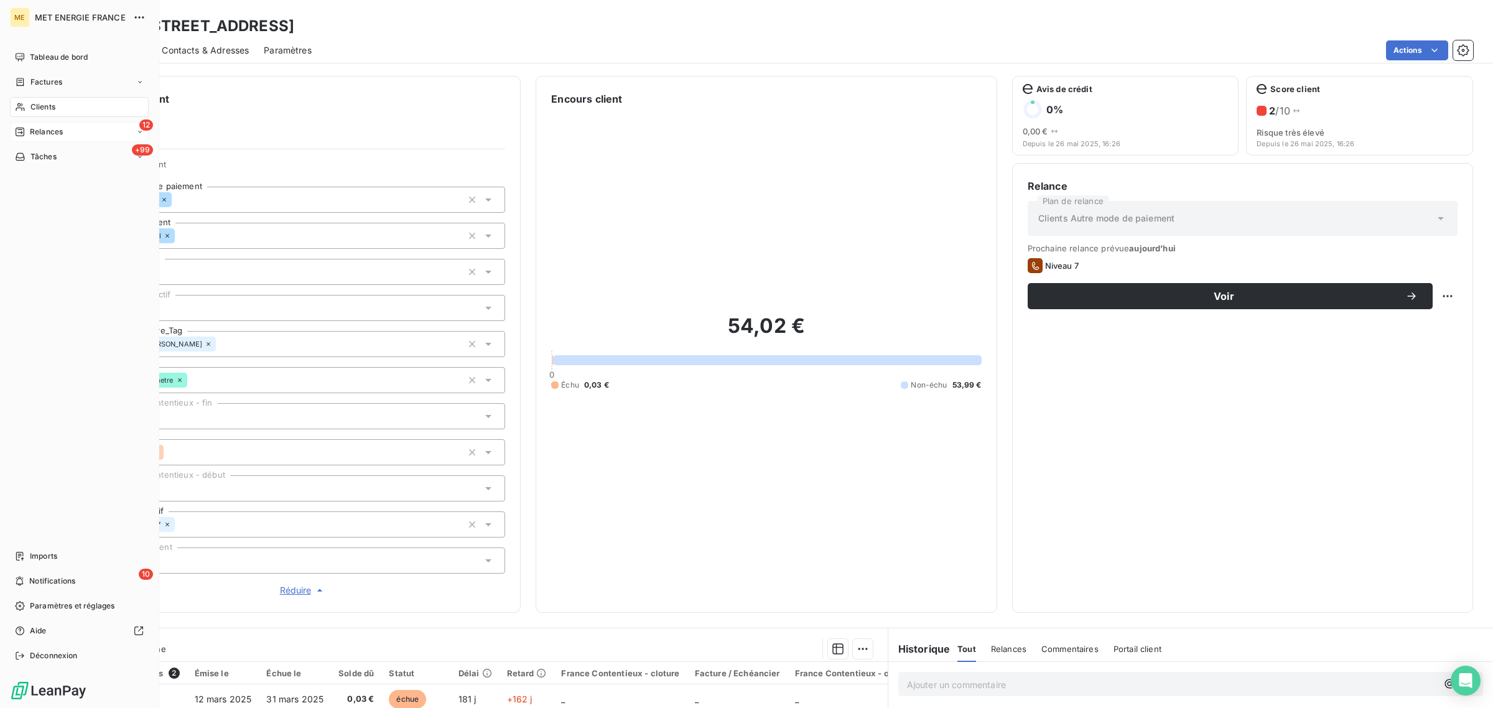
click at [26, 131] on div "Relances" at bounding box center [39, 131] width 48 height 11
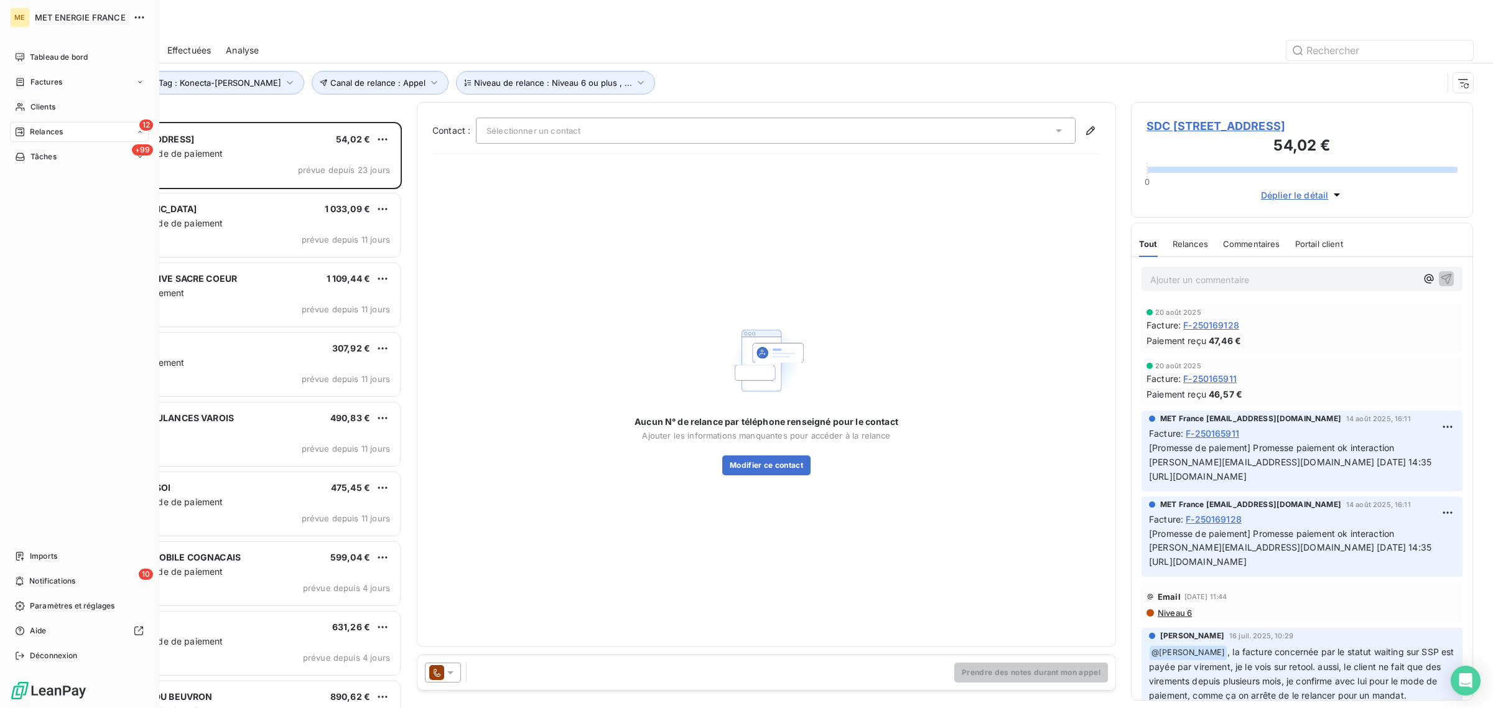
scroll to position [574, 330]
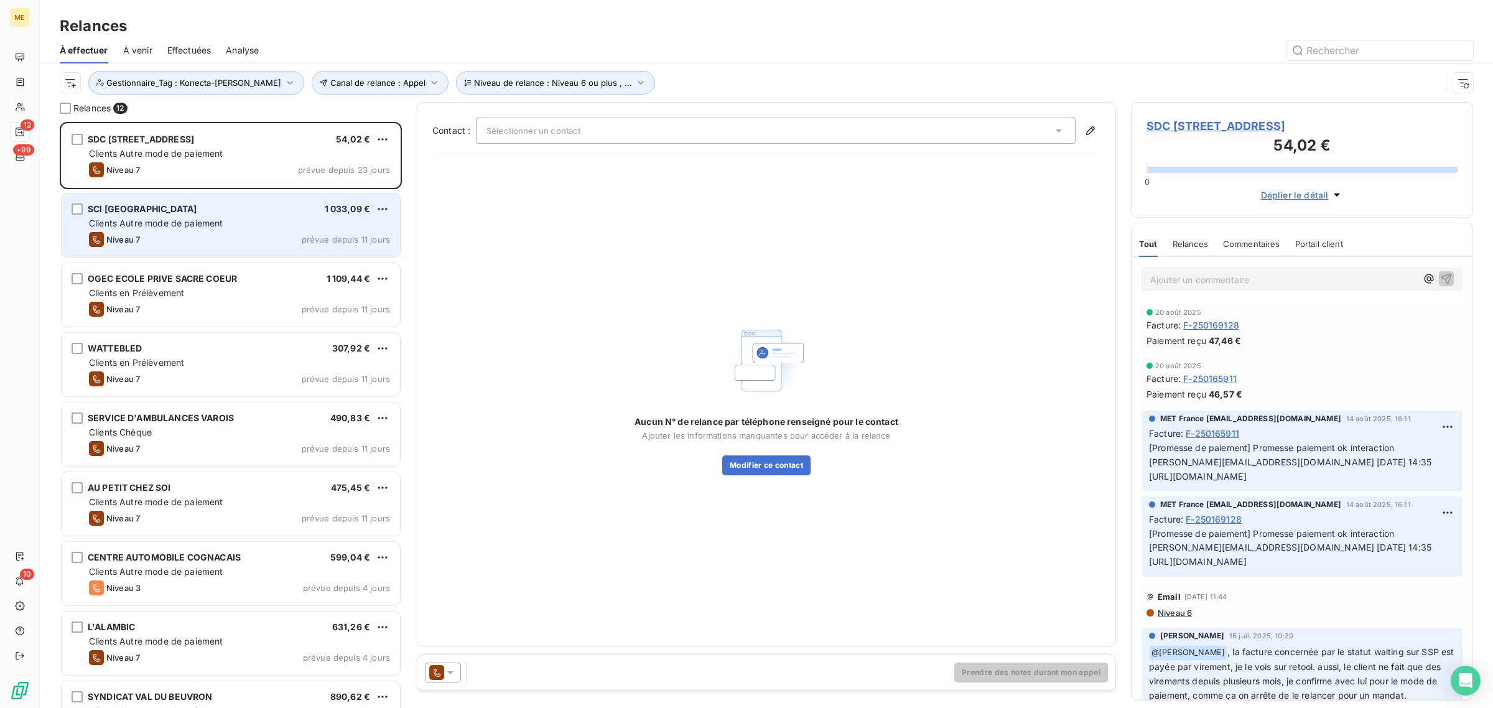
click at [241, 196] on div "SCI AVENUE DES VIGNES 1 033,09 € Clients Autre mode de paiement Niveau 7 prévue…" at bounding box center [231, 225] width 338 height 63
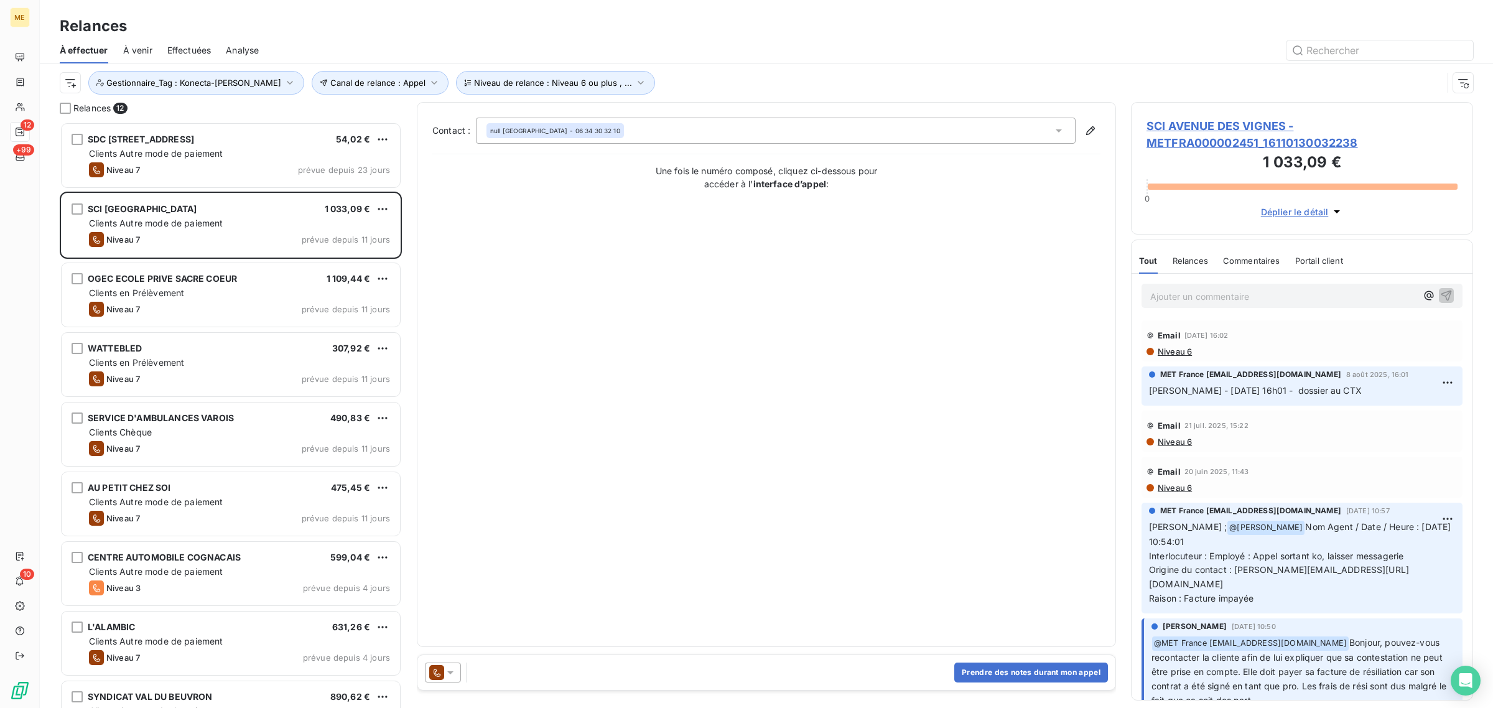
click at [1182, 144] on span "SCI AVENUE DES VIGNES - METFRA000002451_16110130032238" at bounding box center [1302, 135] width 311 height 34
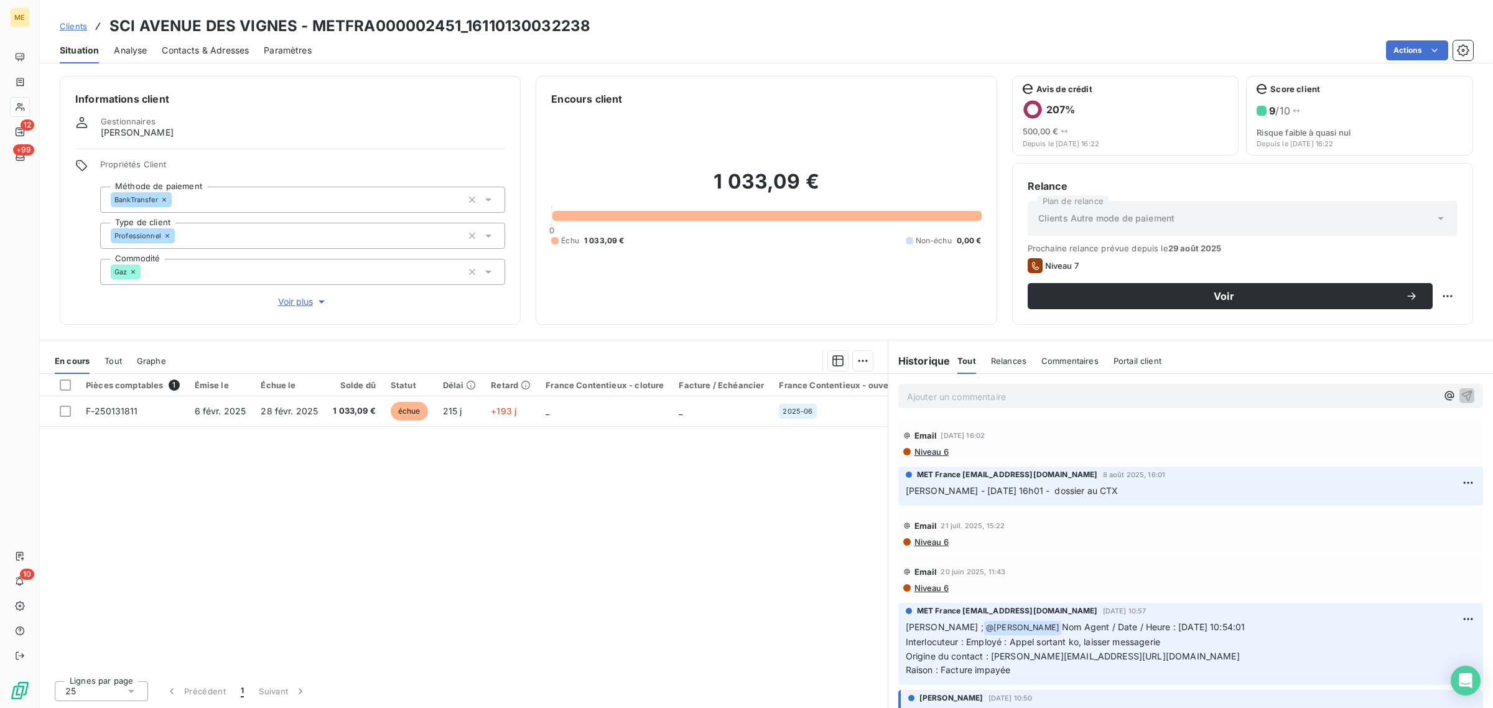
click at [308, 307] on span "Voir plus" at bounding box center [303, 302] width 50 height 12
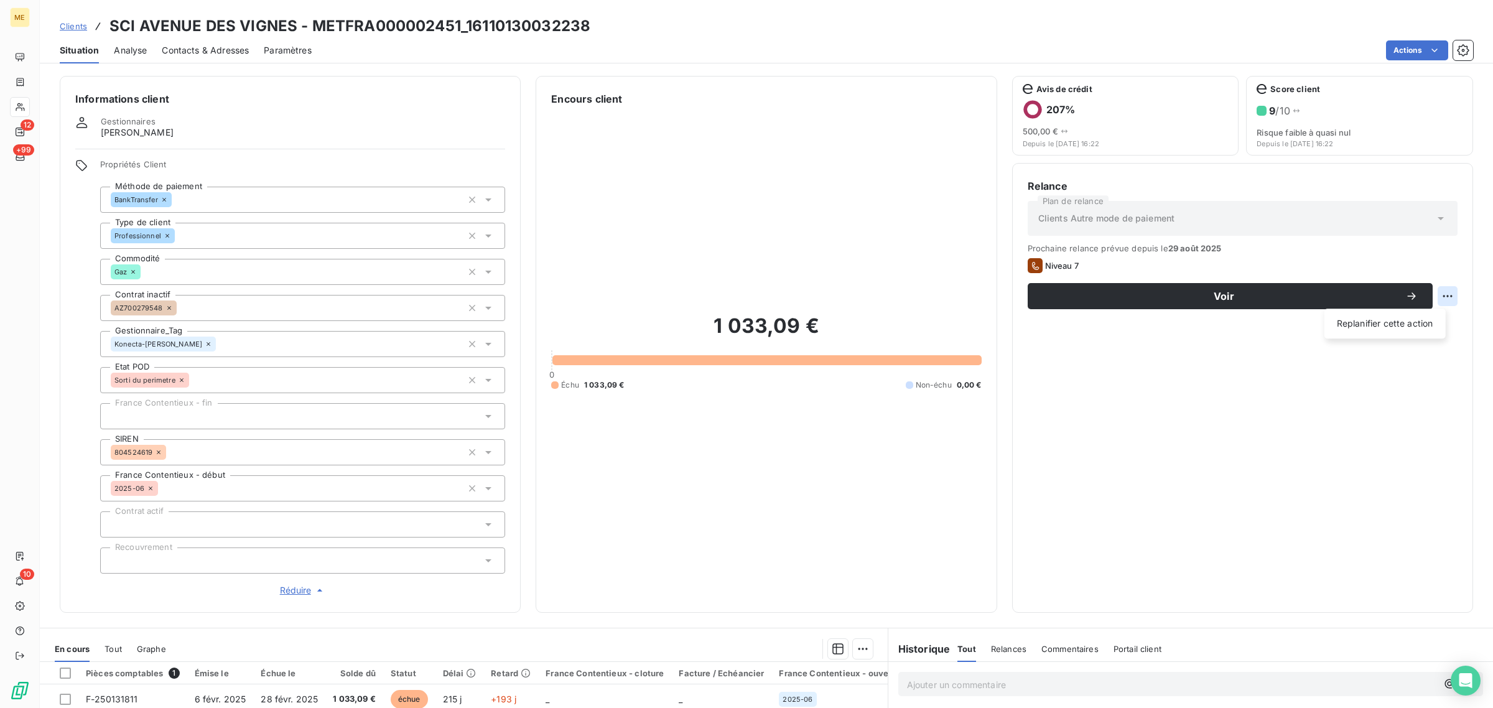
click at [1425, 291] on html "ME 12 +99 10 Clients SCI AVENUE DES VIGNES - METFRA000002451_16110130032238 Sit…" at bounding box center [746, 354] width 1493 height 708
click at [1408, 321] on div "Replanifier cette action" at bounding box center [1385, 324] width 111 height 20
select select "8"
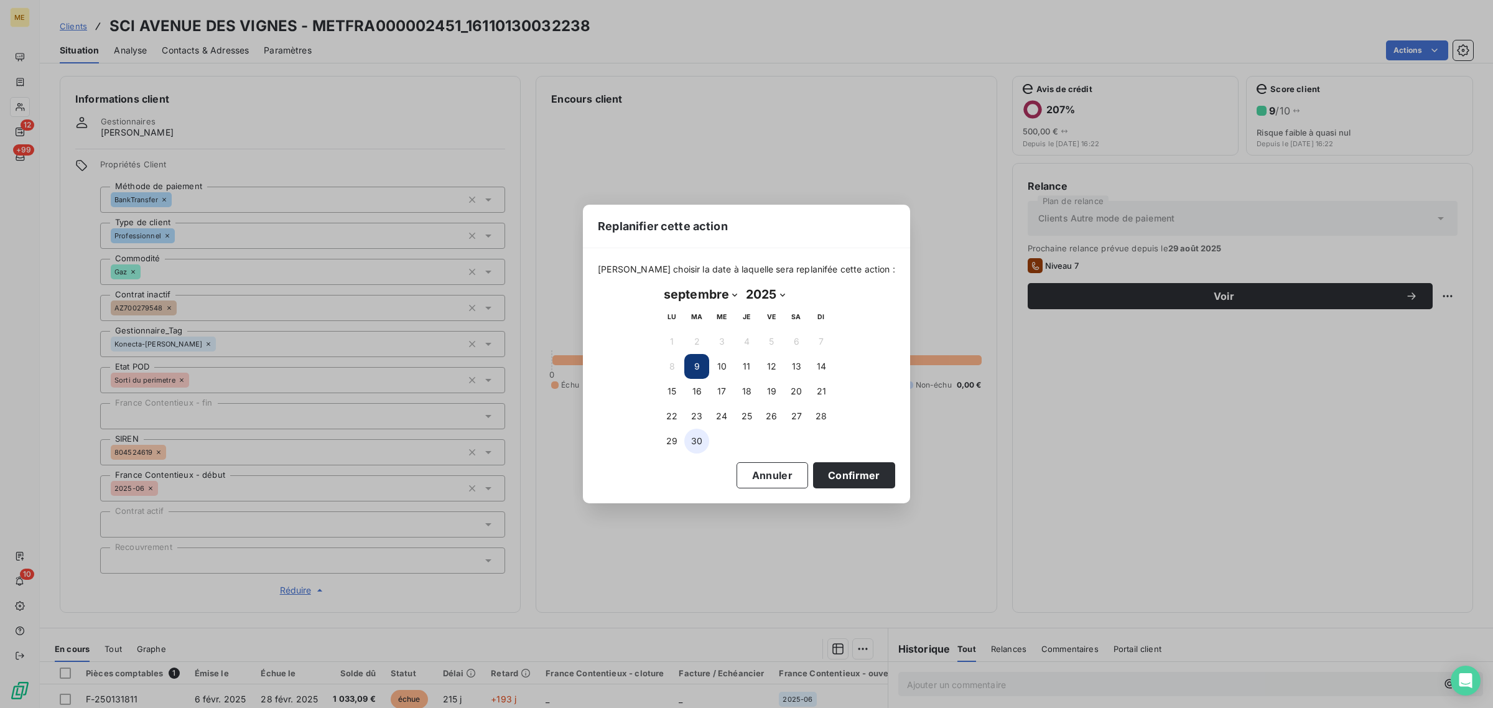
click at [694, 434] on button "30" at bounding box center [696, 441] width 25 height 25
click at [857, 473] on button "Confirmer" at bounding box center [854, 475] width 82 height 26
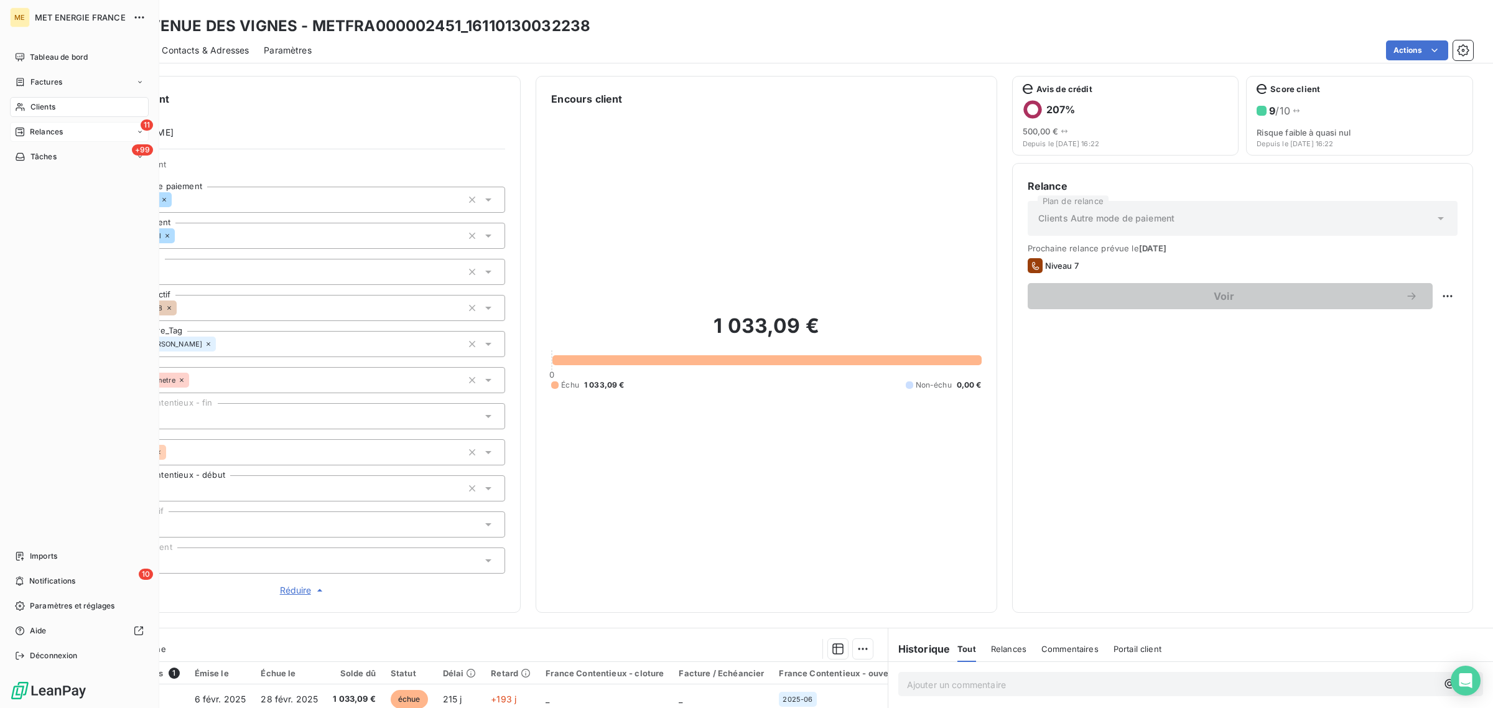
click at [26, 131] on div "Relances" at bounding box center [39, 131] width 48 height 11
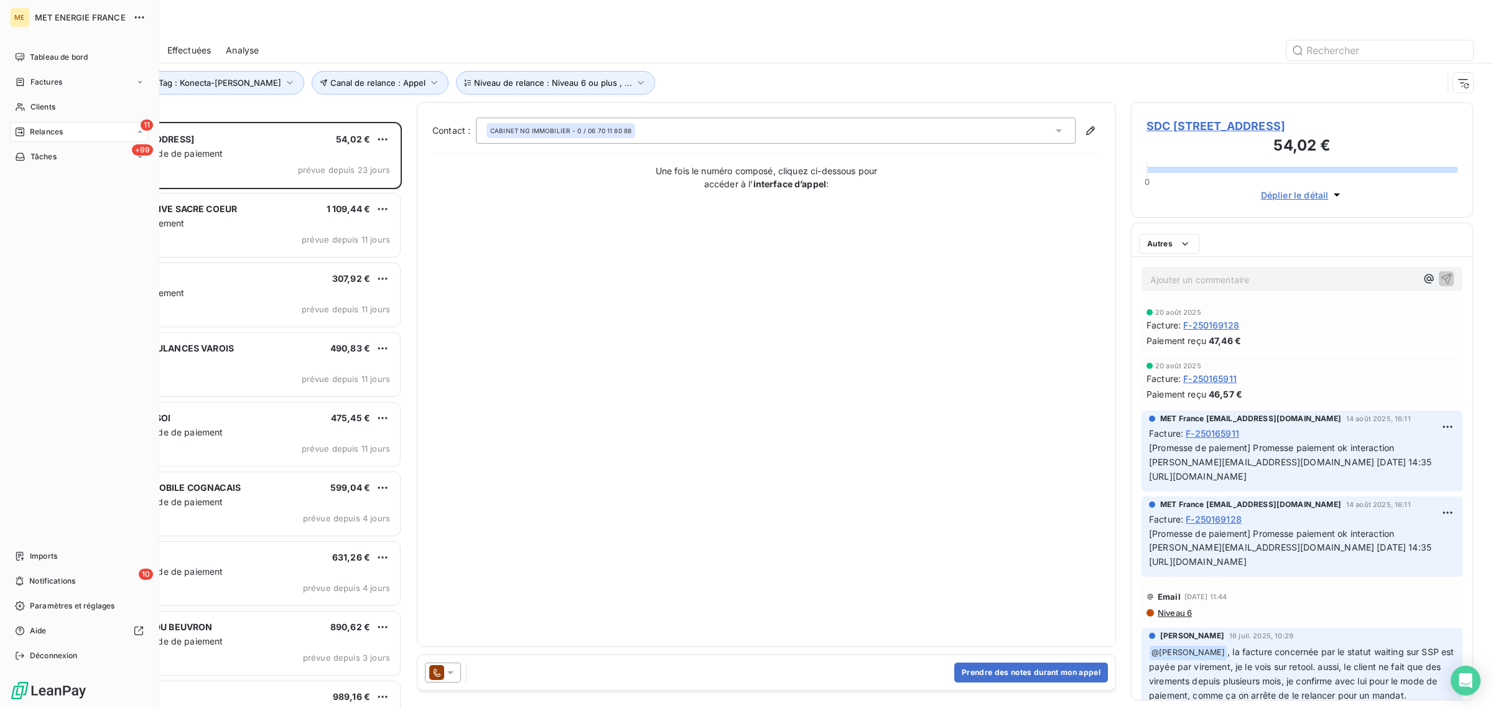
scroll to position [574, 330]
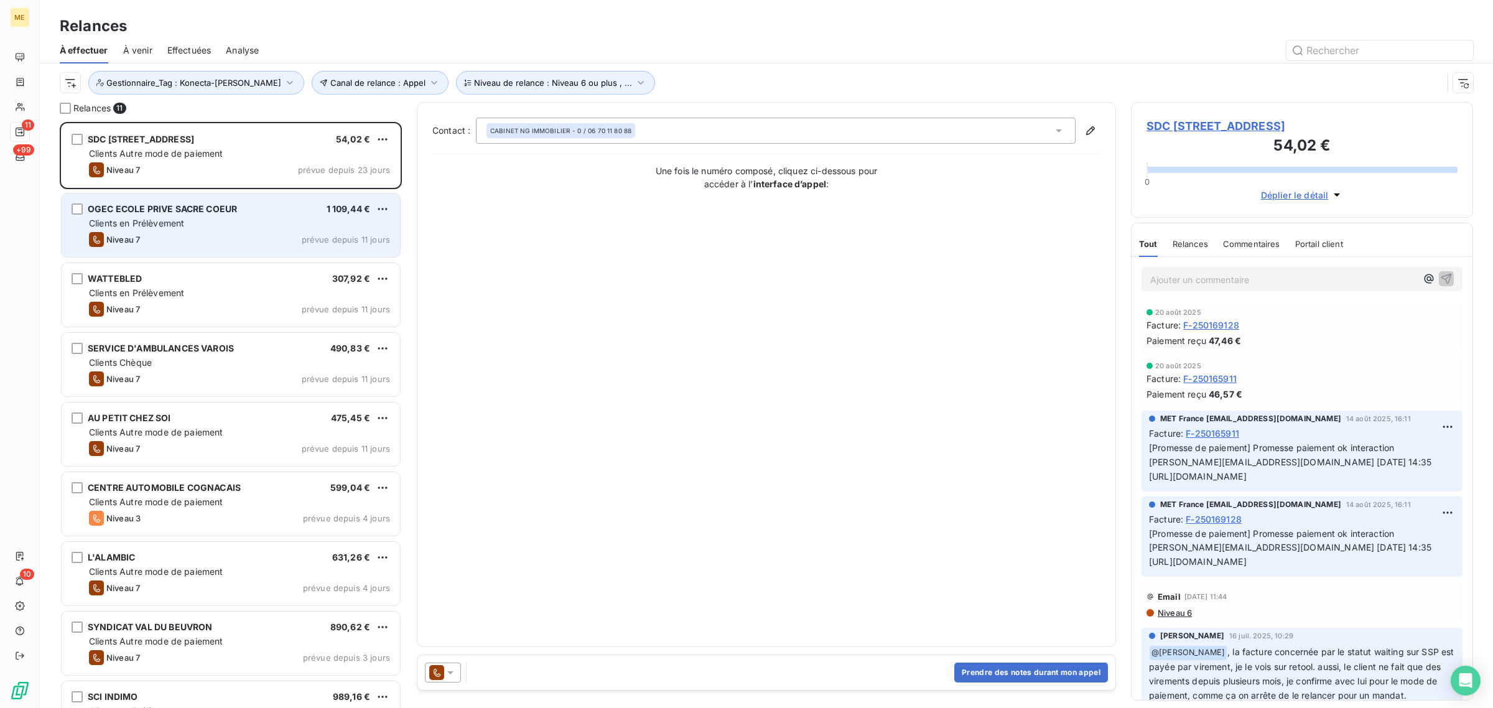
click at [213, 221] on div "Clients en Prélèvement" at bounding box center [239, 223] width 301 height 12
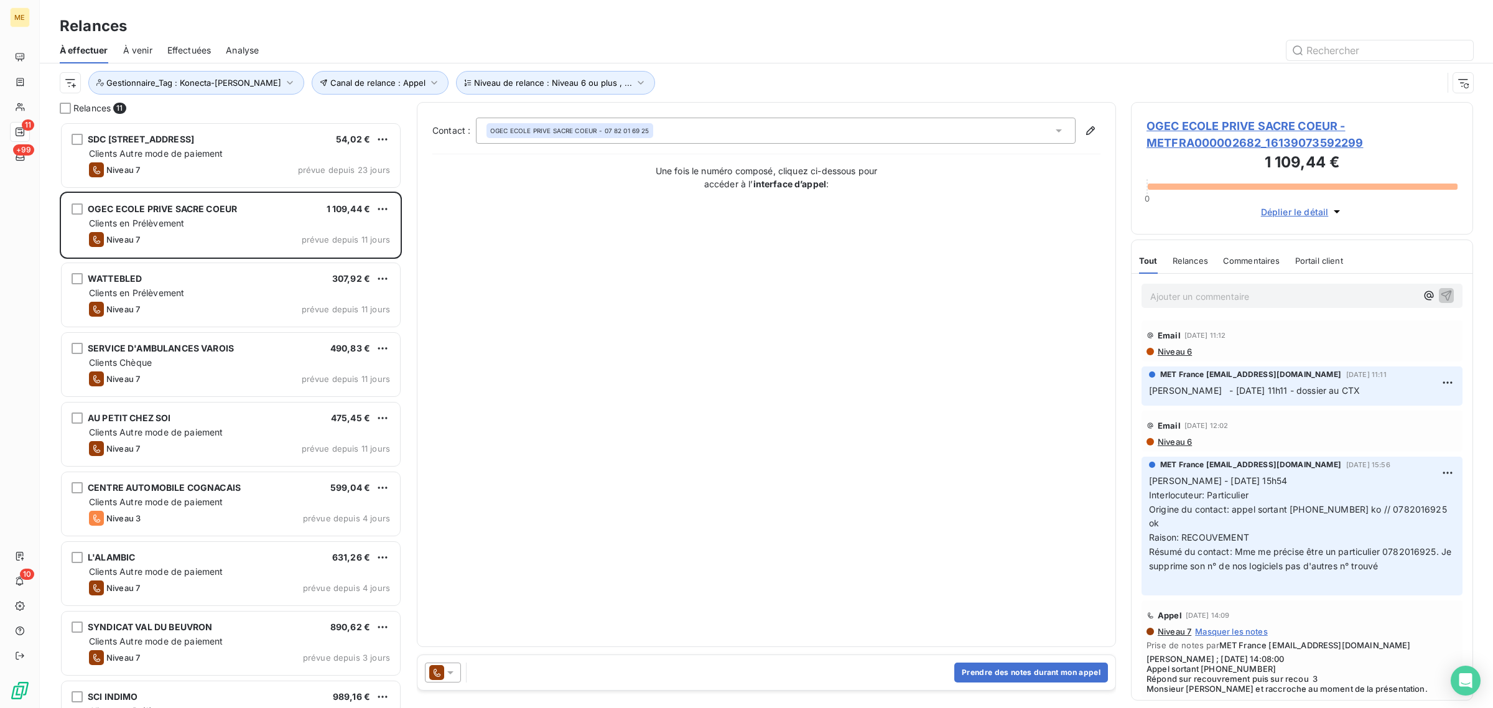
click at [1213, 133] on span "OGEC ECOLE PRIVE SACRE COEUR - METFRA000002682_16139073592299" at bounding box center [1302, 135] width 311 height 34
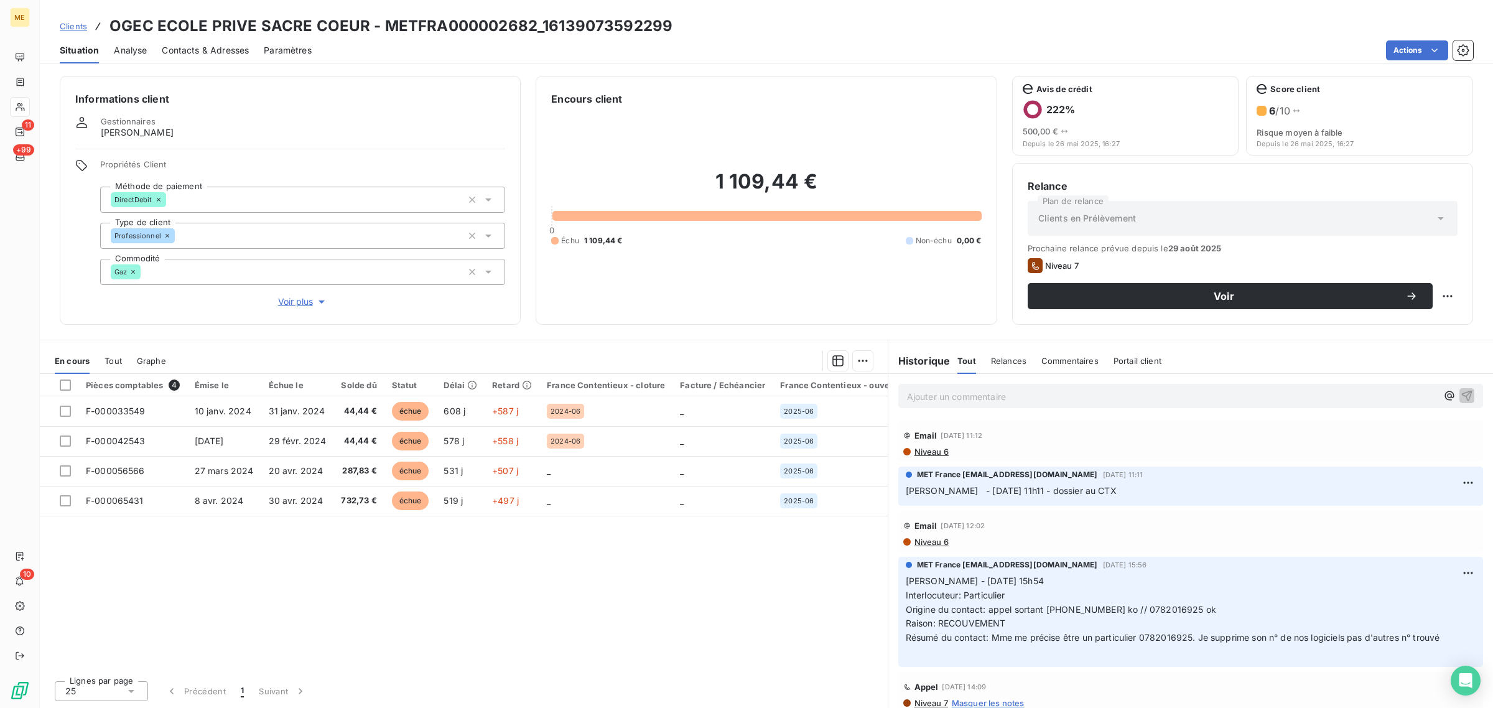
click at [289, 306] on span "Voir plus" at bounding box center [303, 302] width 50 height 12
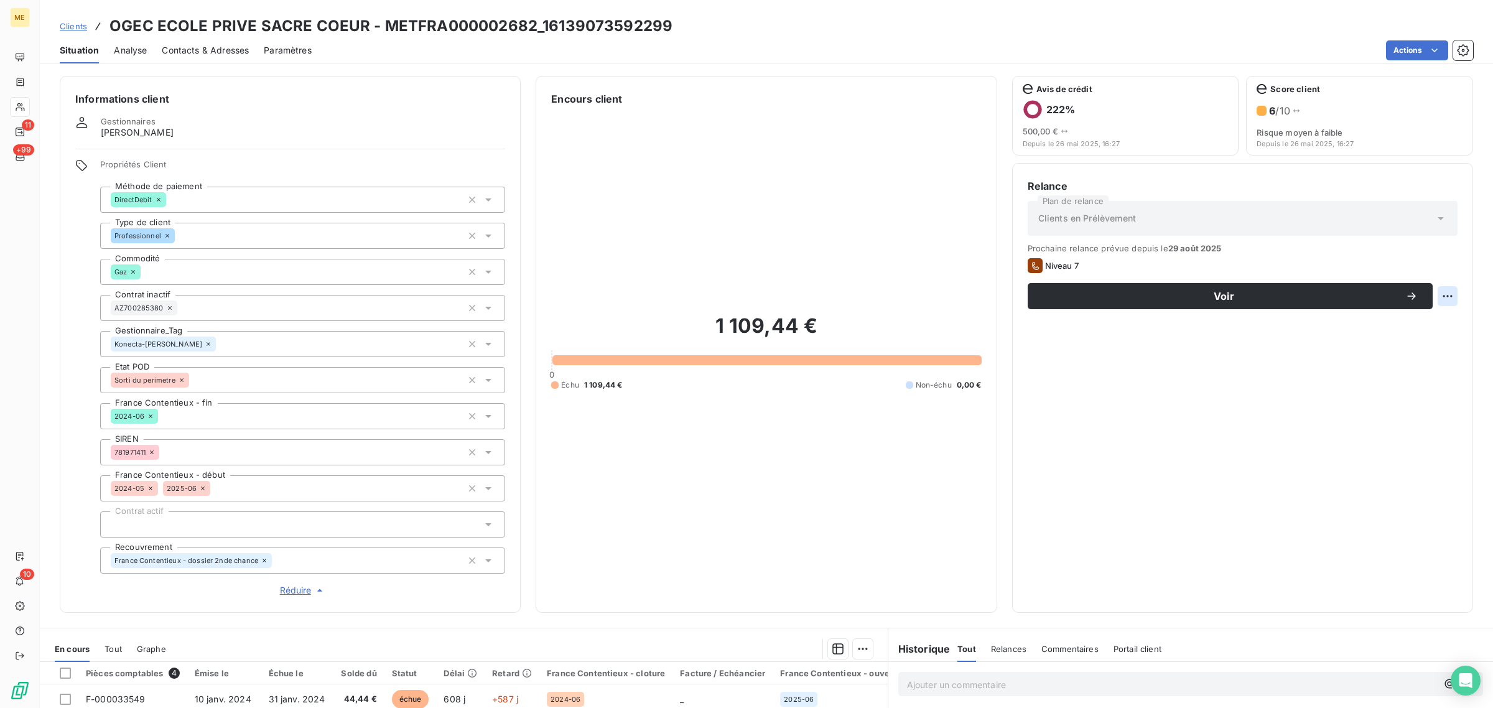
click at [1442, 293] on html "ME 11 +99 10 Clients OGEC ECOLE PRIVE SACRE COEUR - METFRA000002682_16139073592…" at bounding box center [746, 354] width 1493 height 708
click at [1431, 319] on div "Replanifier cette action" at bounding box center [1385, 324] width 111 height 20
select select "8"
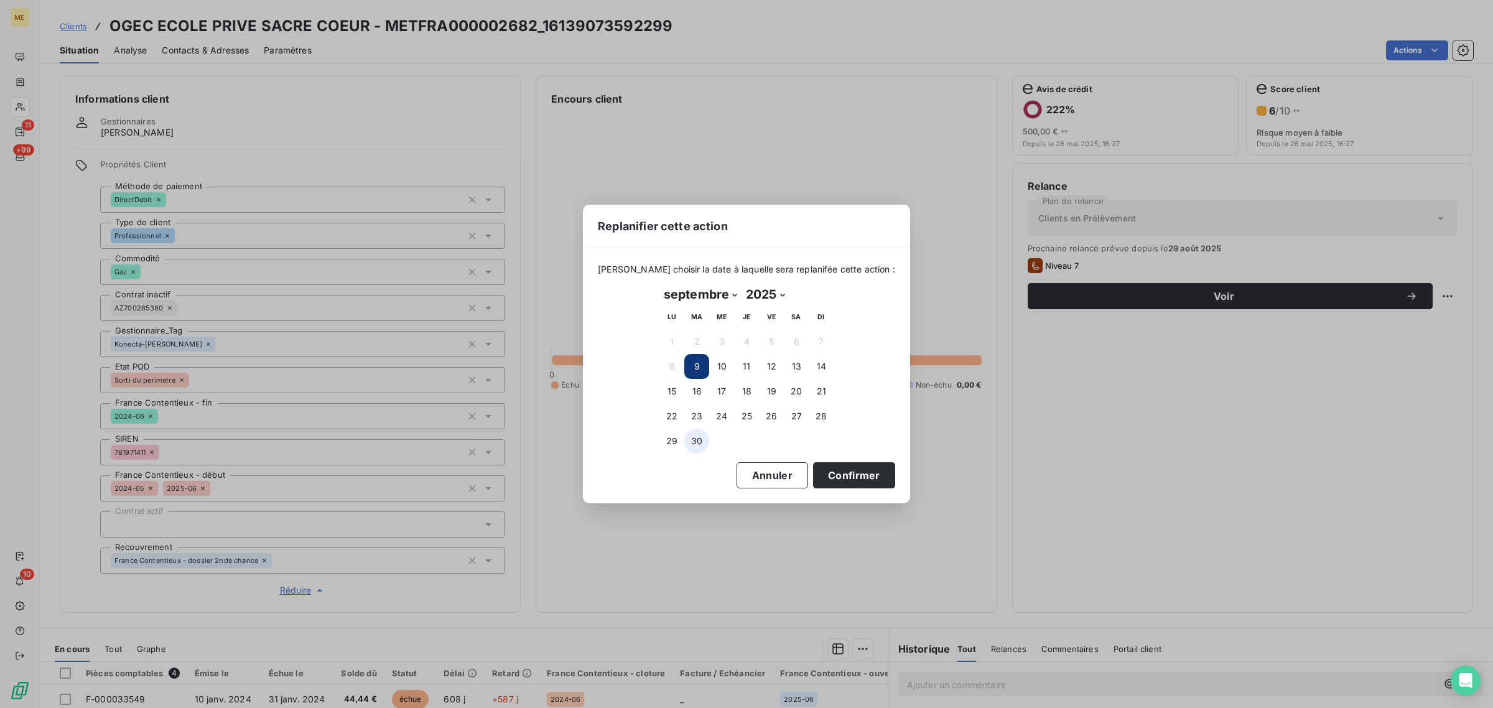
click at [699, 433] on button "30" at bounding box center [696, 441] width 25 height 25
click at [835, 467] on button "Confirmer" at bounding box center [854, 475] width 82 height 26
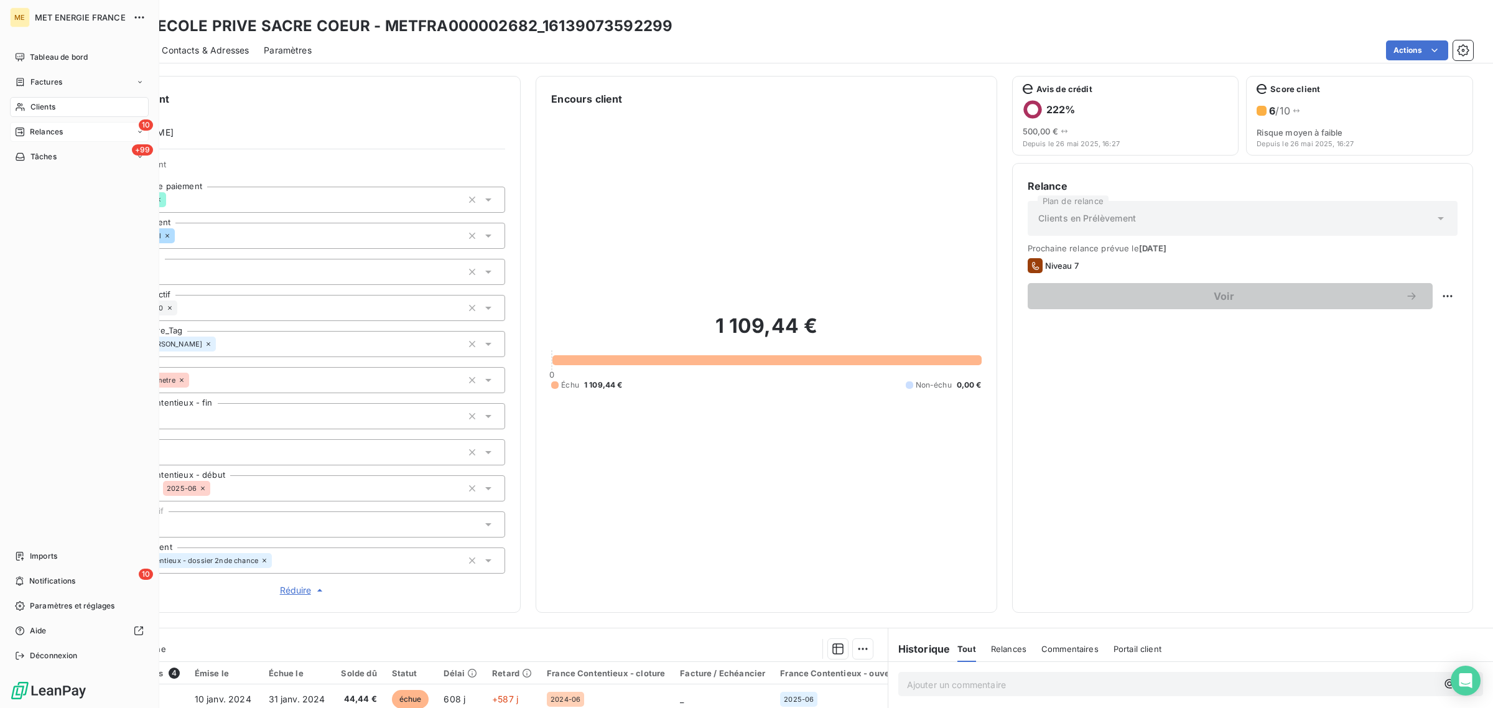
click at [21, 132] on icon at bounding box center [20, 132] width 10 height 10
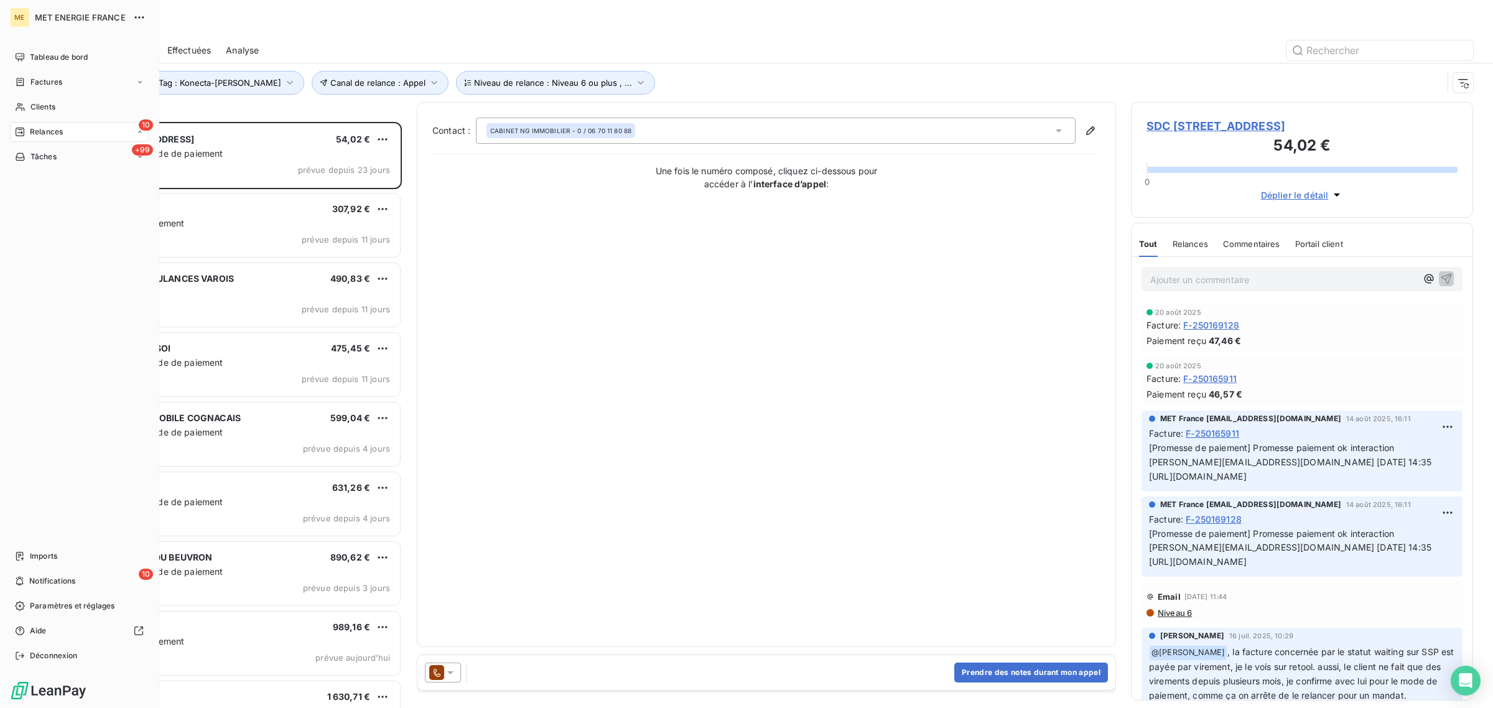
scroll to position [574, 330]
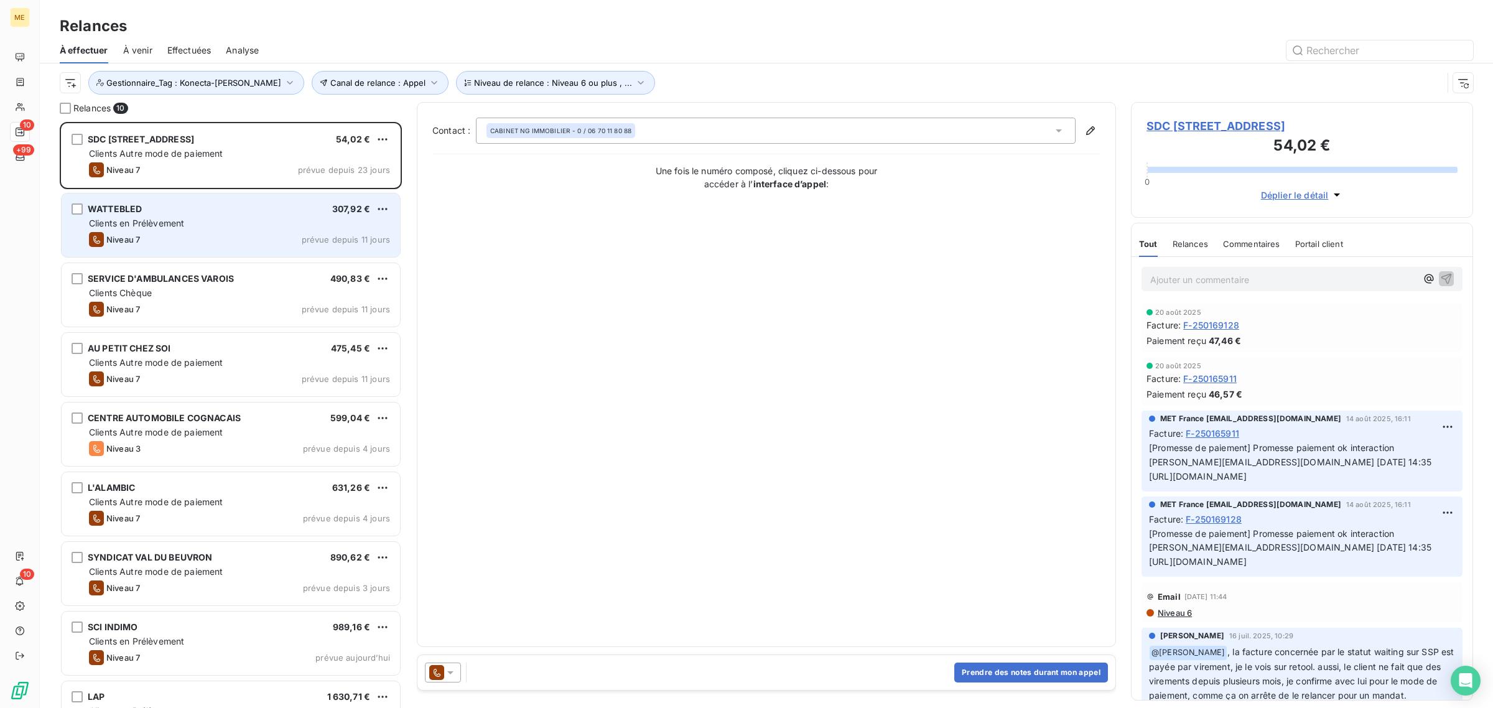
click at [226, 235] on div "Niveau 7 prévue depuis 11 jours" at bounding box center [239, 239] width 301 height 15
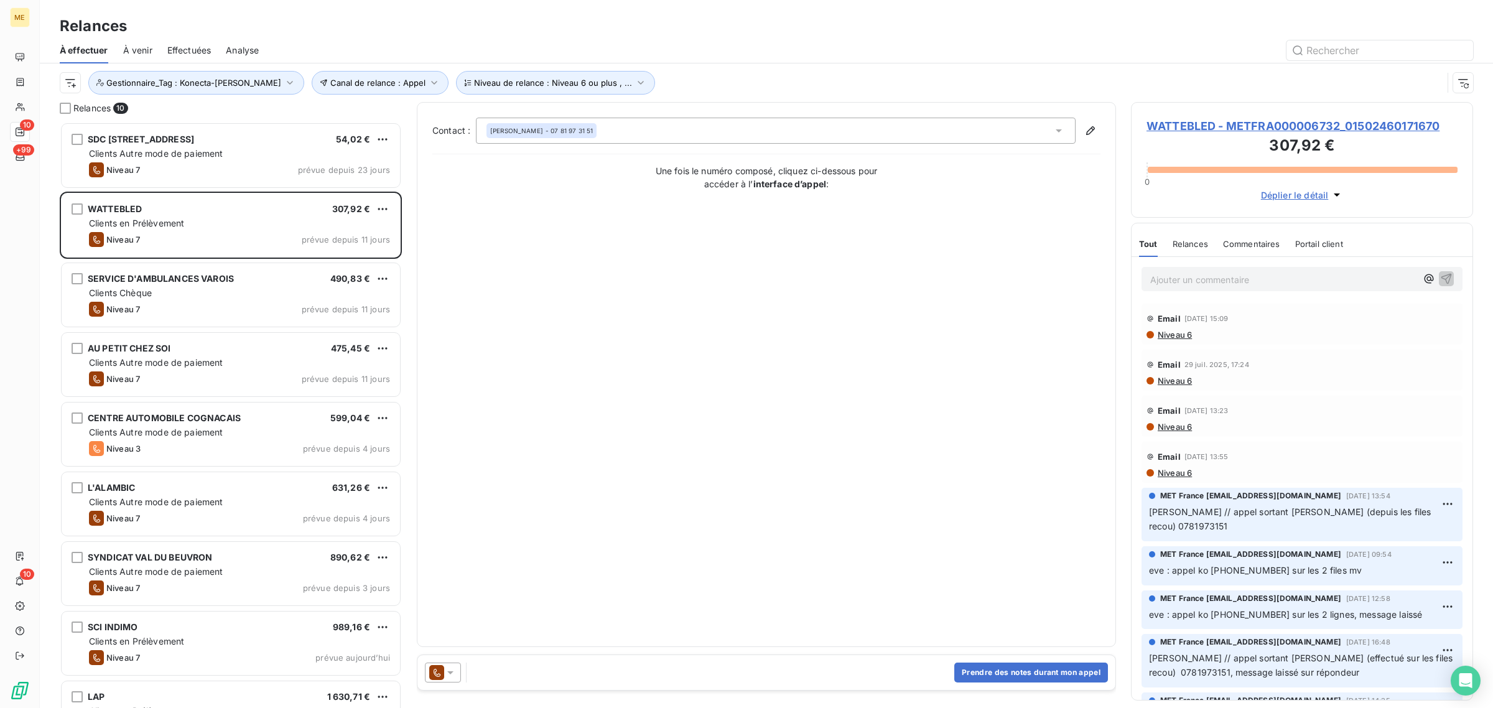
click at [1231, 128] on span "WATTEBLED - METFRA000006732_01502460171670" at bounding box center [1302, 126] width 311 height 17
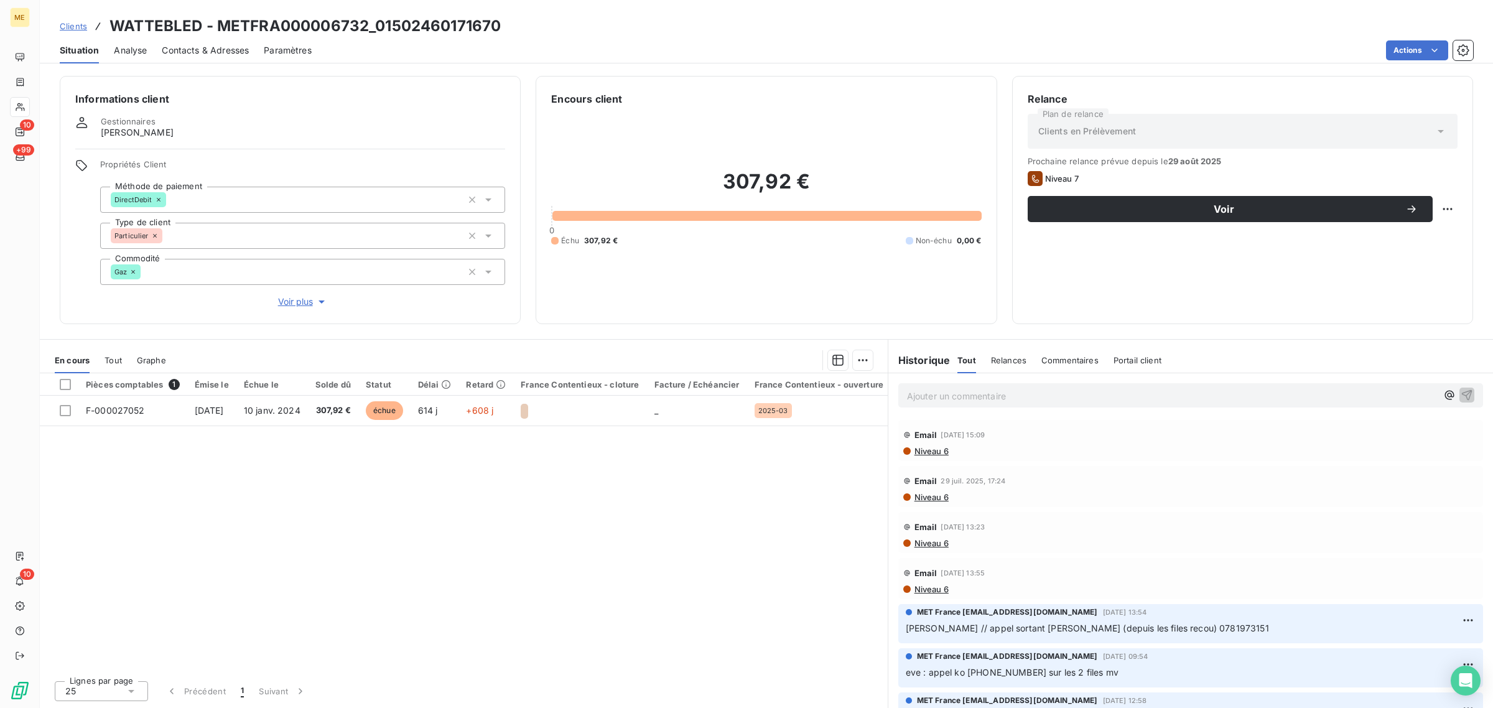
click at [301, 302] on span "Voir plus" at bounding box center [303, 302] width 50 height 12
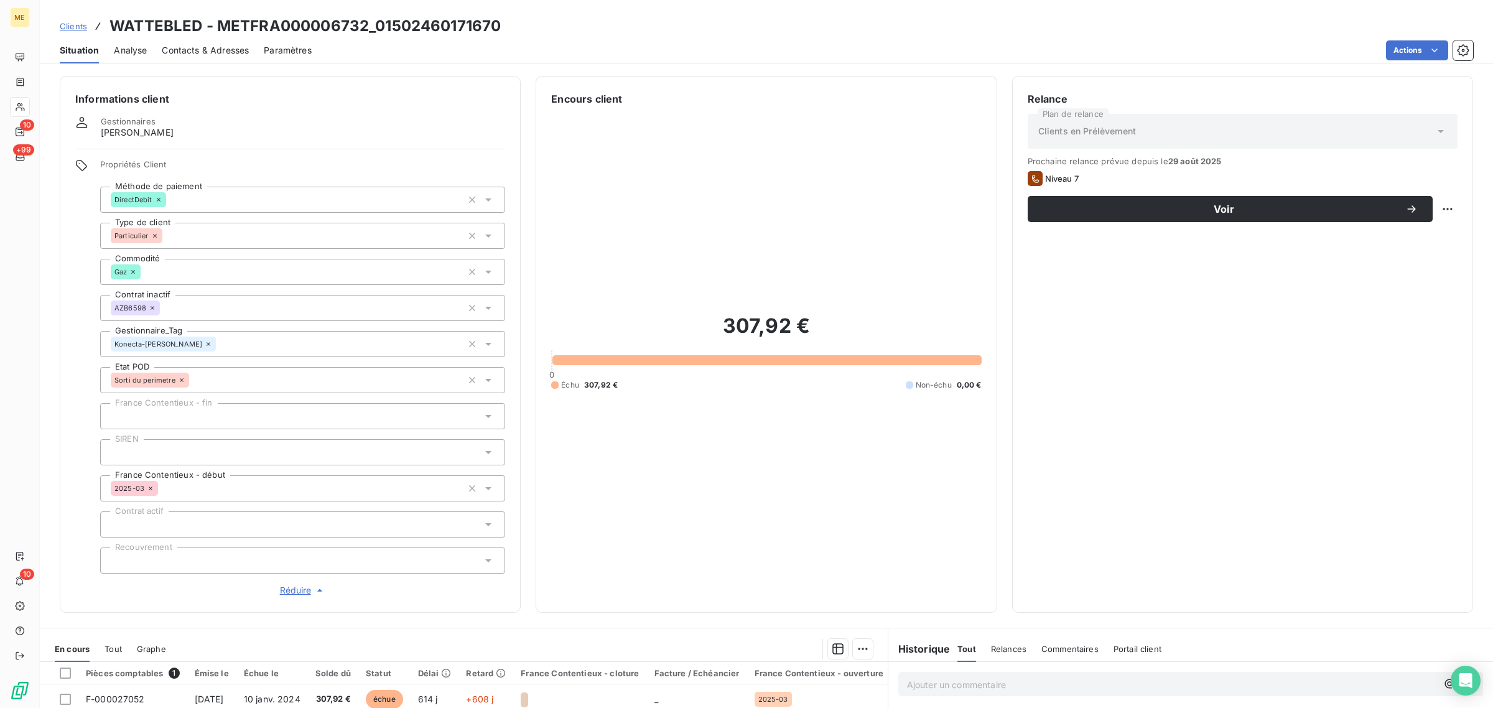
click at [1448, 212] on div "Relance Plan de relance Clients en Prélèvement Prochaine relance prévue depuis …" at bounding box center [1242, 344] width 461 height 537
click at [1440, 210] on html "ME 10 +99 10 Clients WATTEBLED - METFRA000006732_01502460171670 Situation Analy…" at bounding box center [746, 354] width 1493 height 708
click at [1425, 245] on div "Replanifier cette action" at bounding box center [1385, 236] width 111 height 20
select select "8"
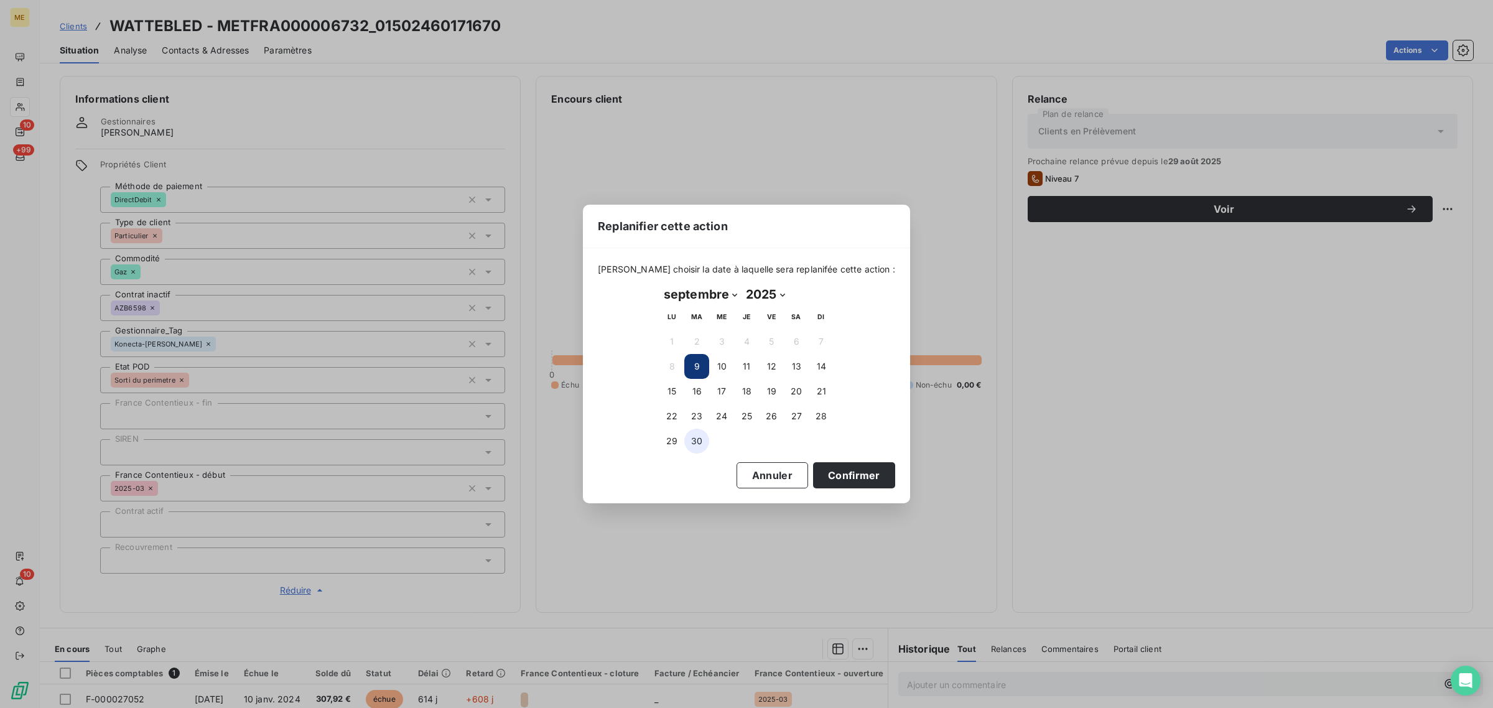
click at [706, 442] on button "30" at bounding box center [696, 441] width 25 height 25
click at [829, 480] on button "Confirmer" at bounding box center [854, 475] width 82 height 26
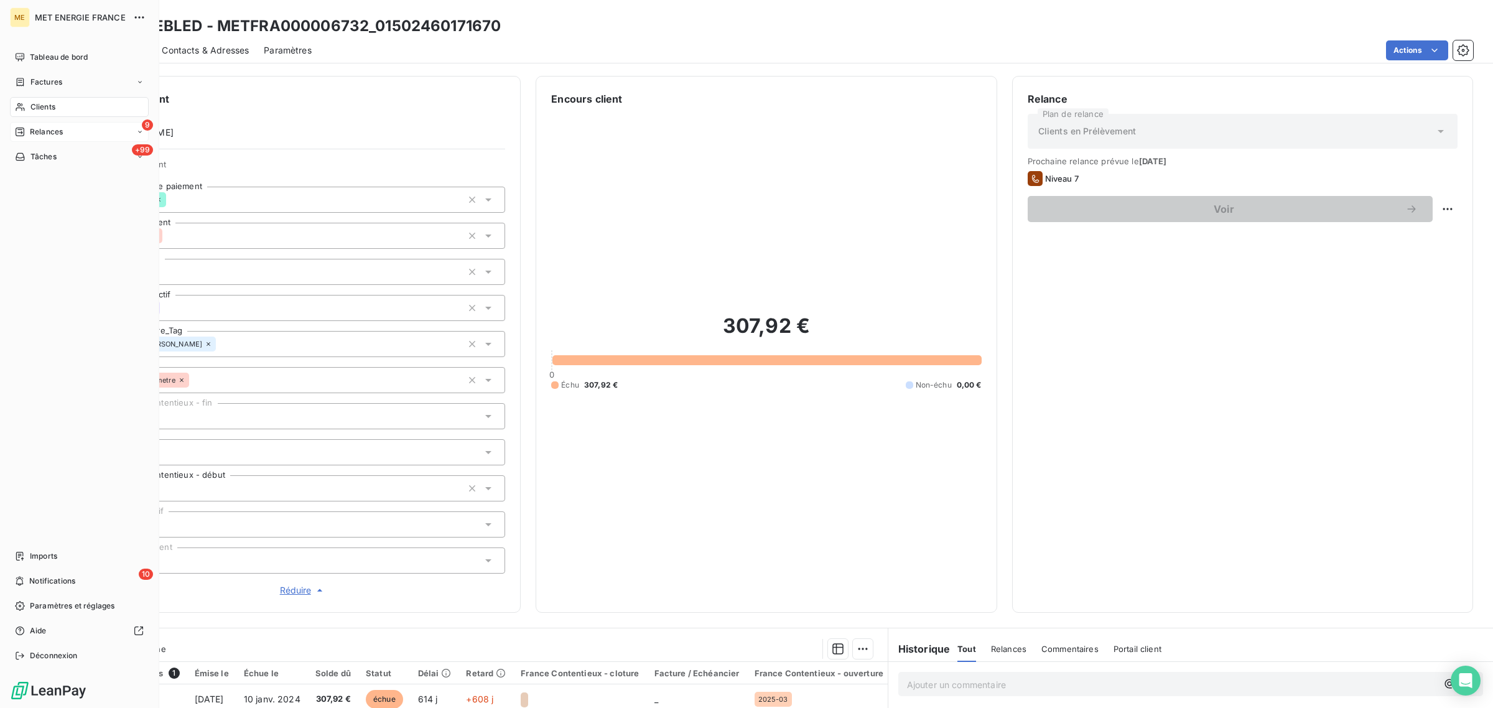
click at [19, 127] on icon at bounding box center [20, 132] width 10 height 10
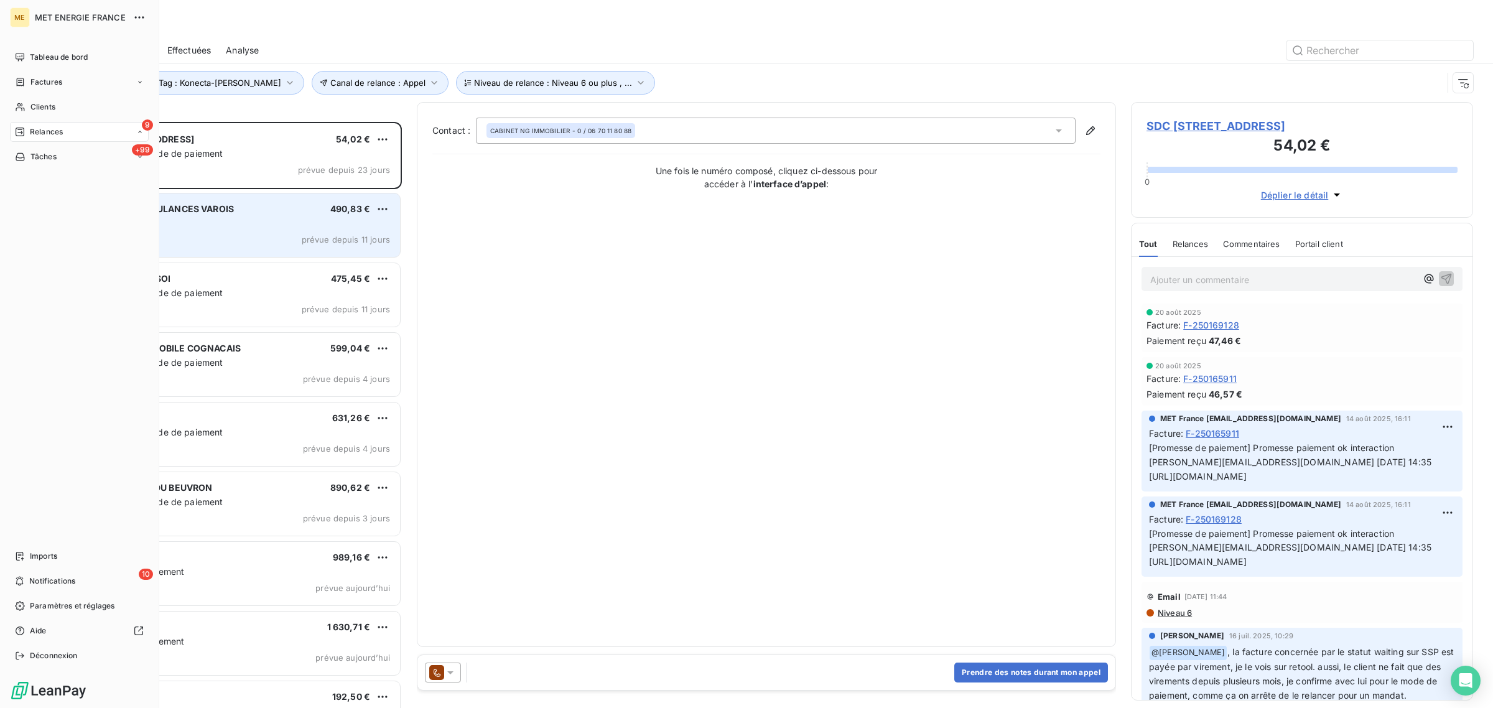
scroll to position [574, 330]
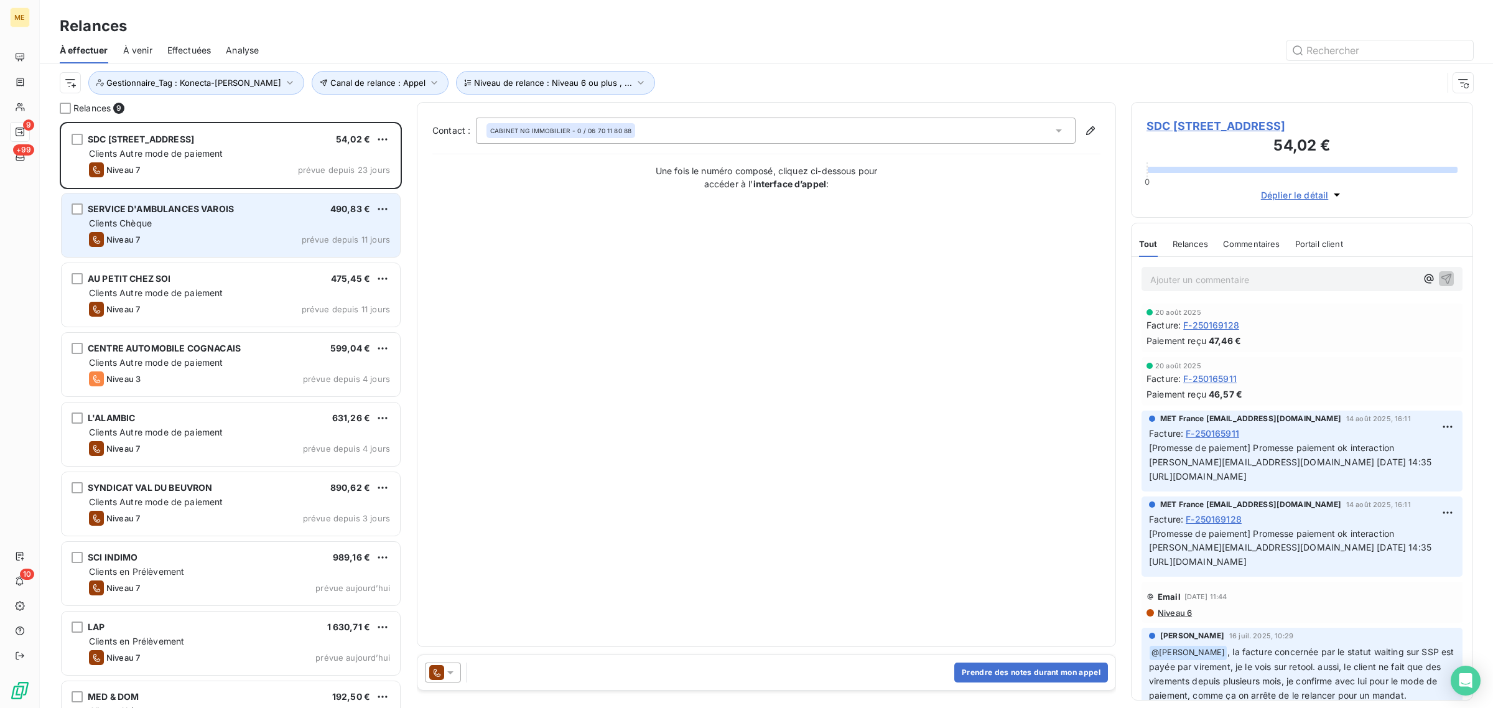
click at [231, 246] on div "Niveau 7 prévue depuis 11 jours" at bounding box center [239, 239] width 301 height 15
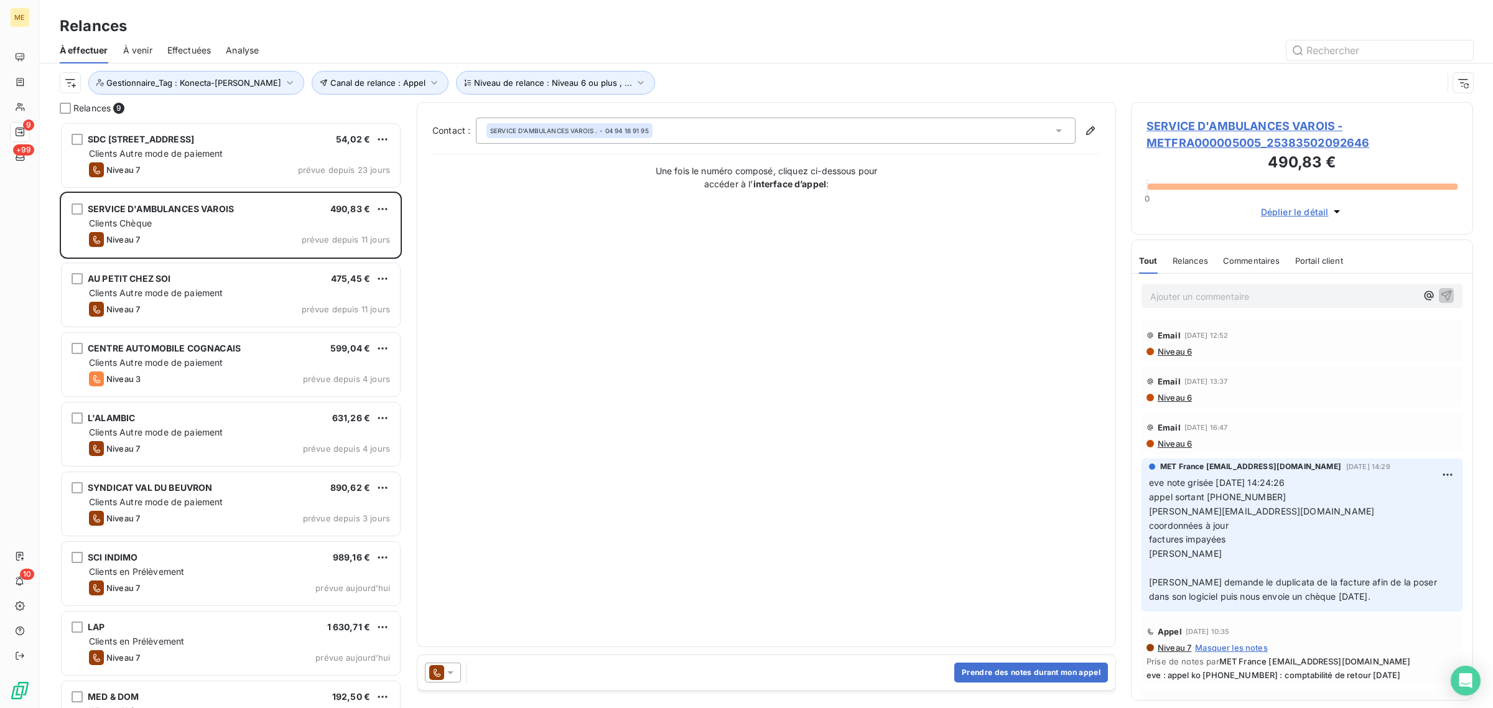
click at [1260, 131] on span "SERVICE D'AMBULANCES VAROIS - METFRA000005005_25383502092646" at bounding box center [1302, 135] width 311 height 34
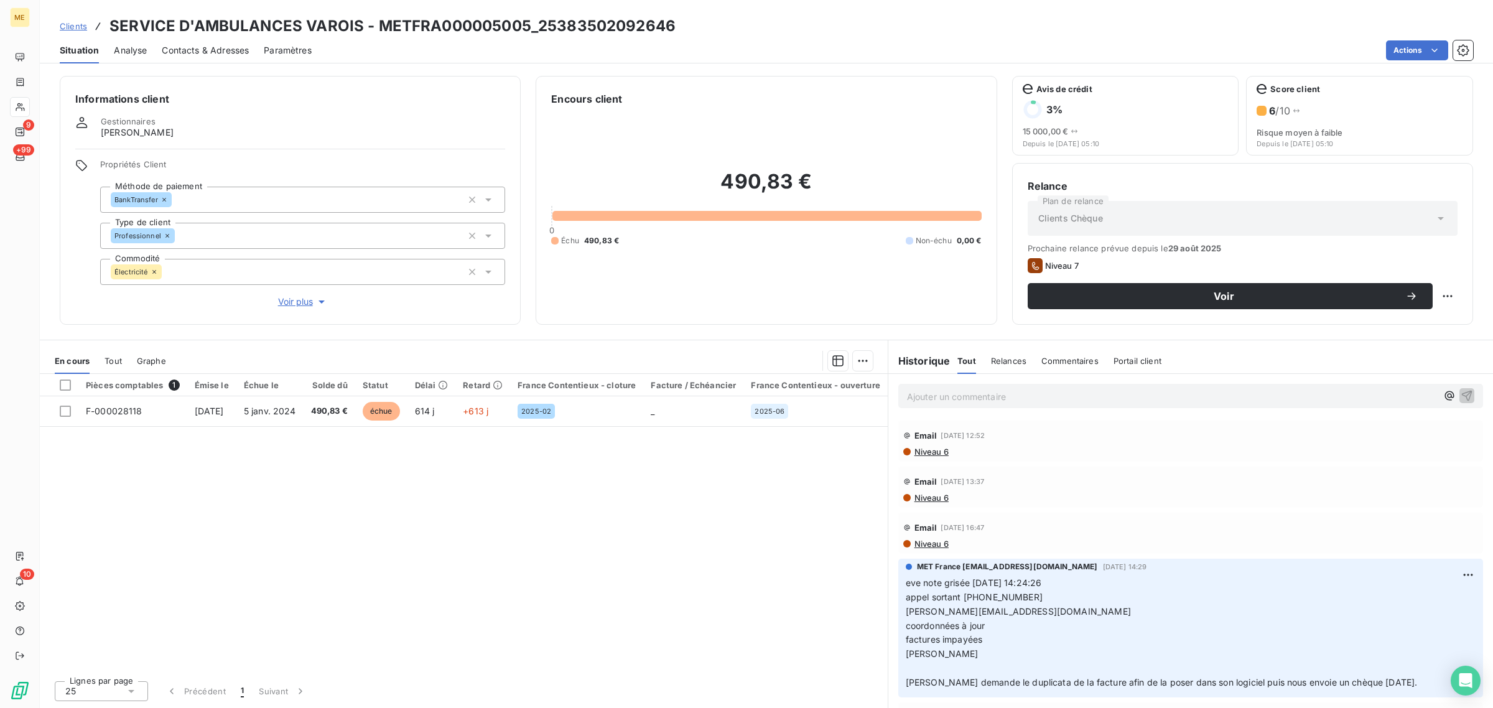
click at [308, 302] on span "Voir plus" at bounding box center [303, 302] width 50 height 12
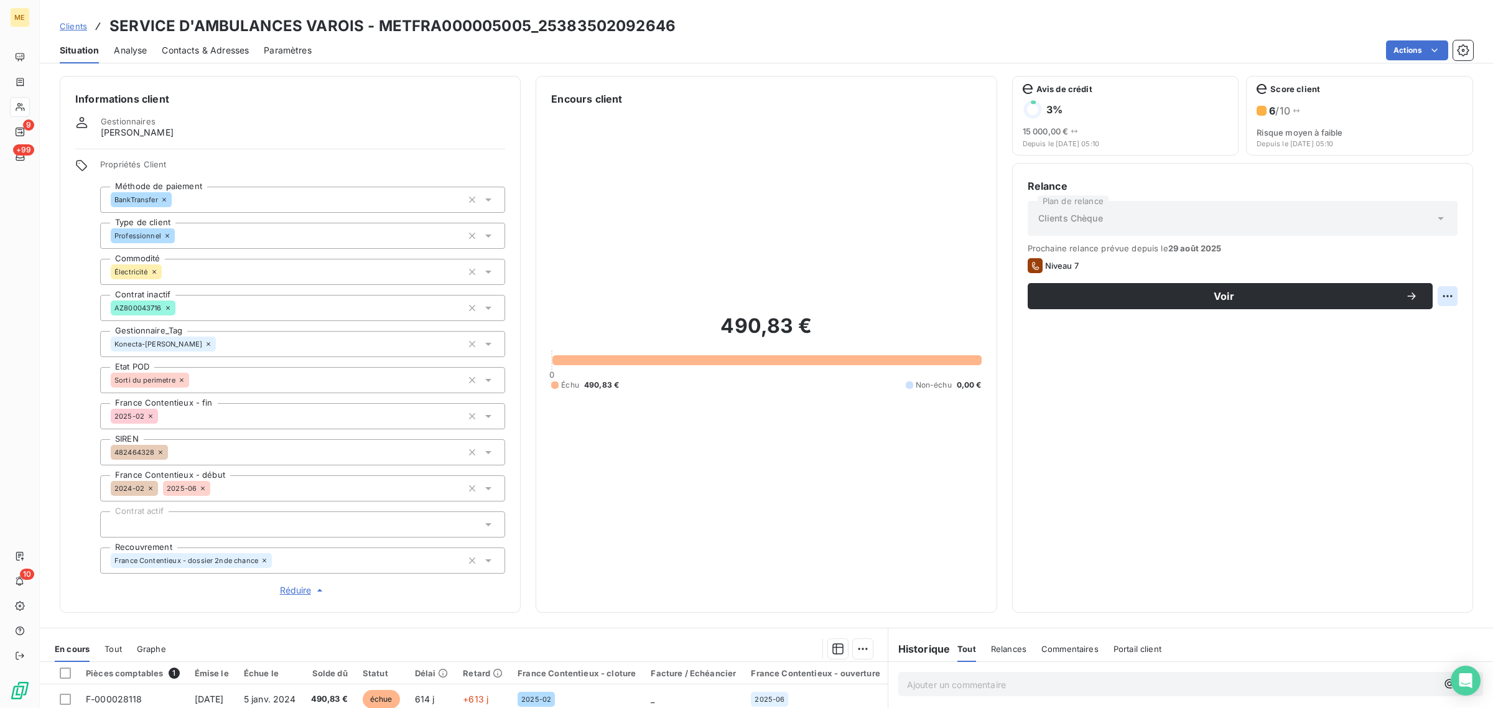
click at [1425, 297] on html "ME 9 +99 10 Clients SERVICE D'AMBULANCES VAROIS - METFRA000005005_2538350209264…" at bounding box center [746, 354] width 1493 height 708
click at [1429, 324] on div "Replanifier cette action" at bounding box center [1385, 324] width 111 height 20
select select "8"
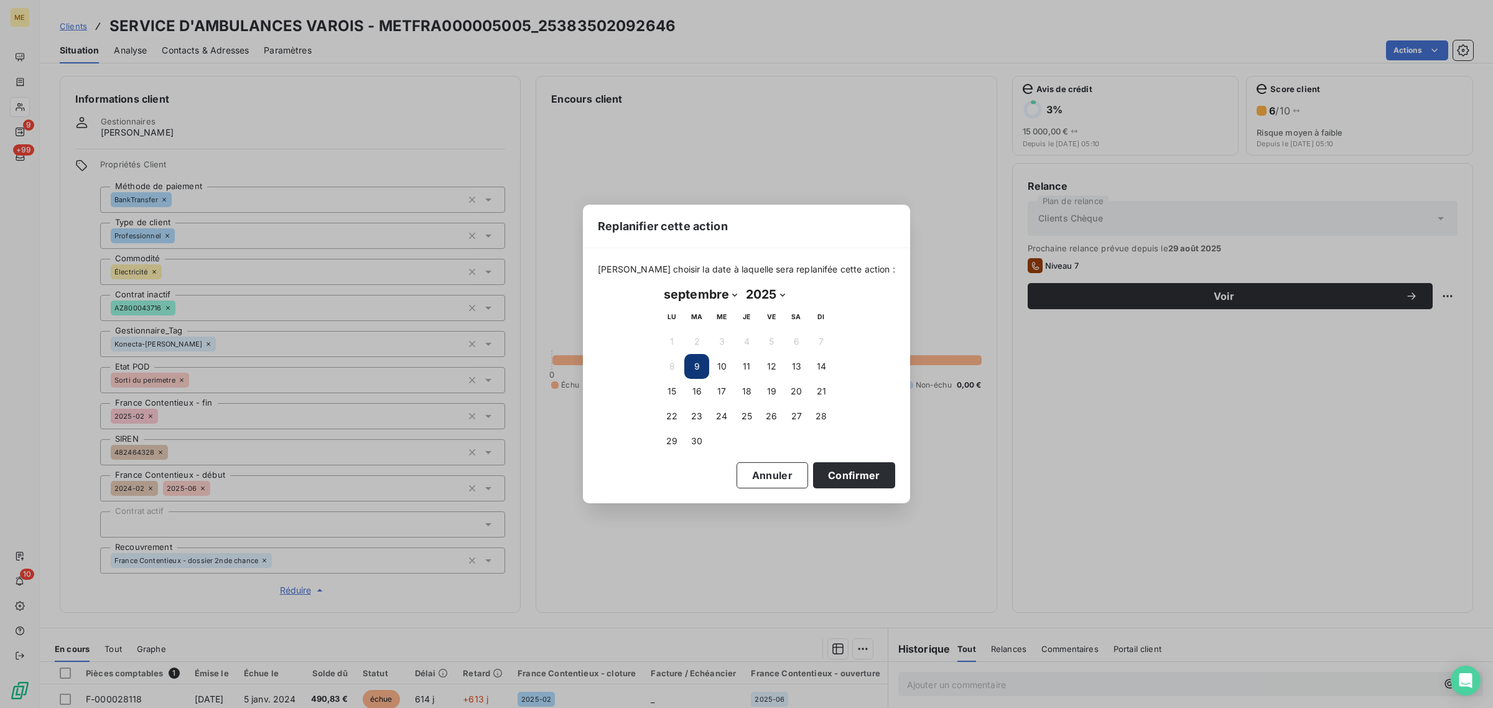
click at [713, 442] on td at bounding box center [721, 441] width 25 height 25
click at [710, 442] on td at bounding box center [721, 441] width 25 height 25
click at [692, 444] on button "30" at bounding box center [696, 441] width 25 height 25
click at [813, 469] on button "Confirmer" at bounding box center [854, 475] width 82 height 26
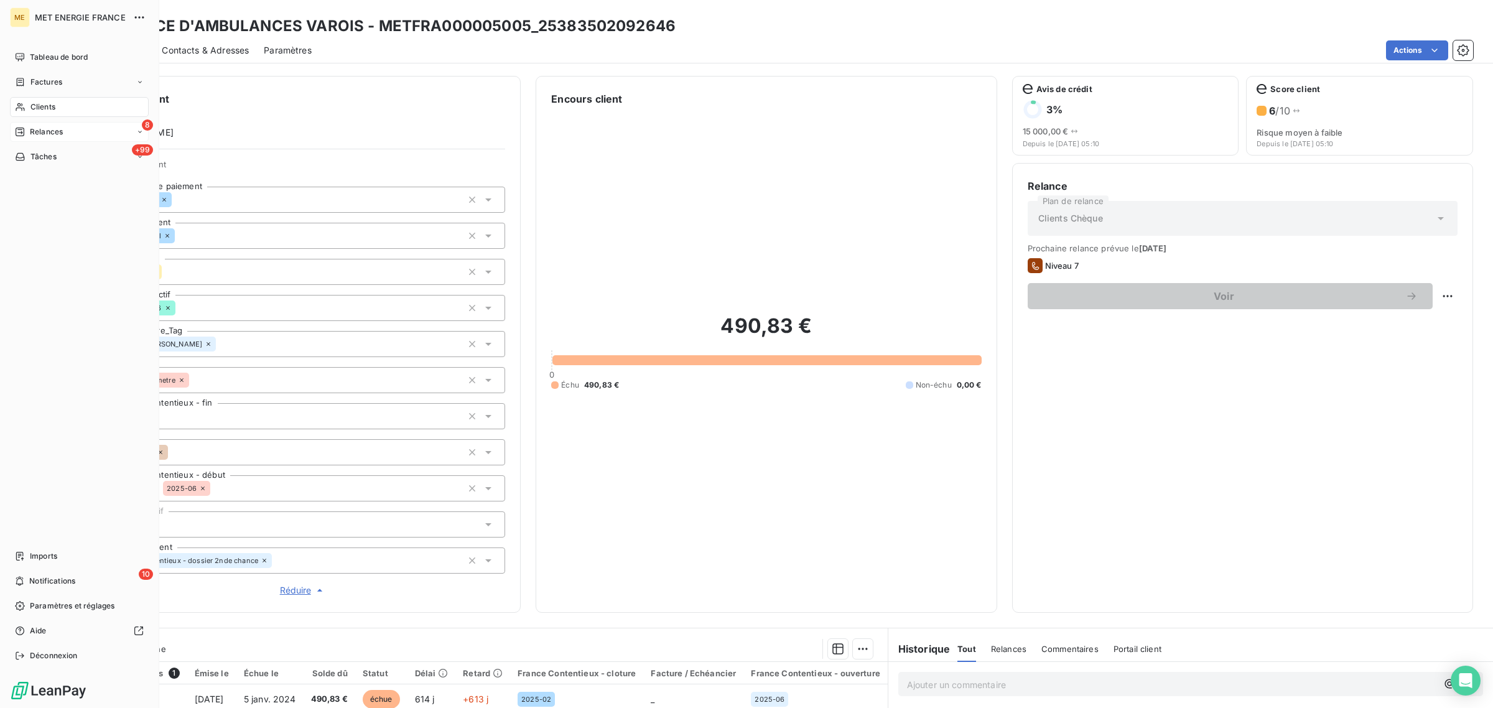
click at [12, 128] on div "8 Relances" at bounding box center [79, 132] width 139 height 20
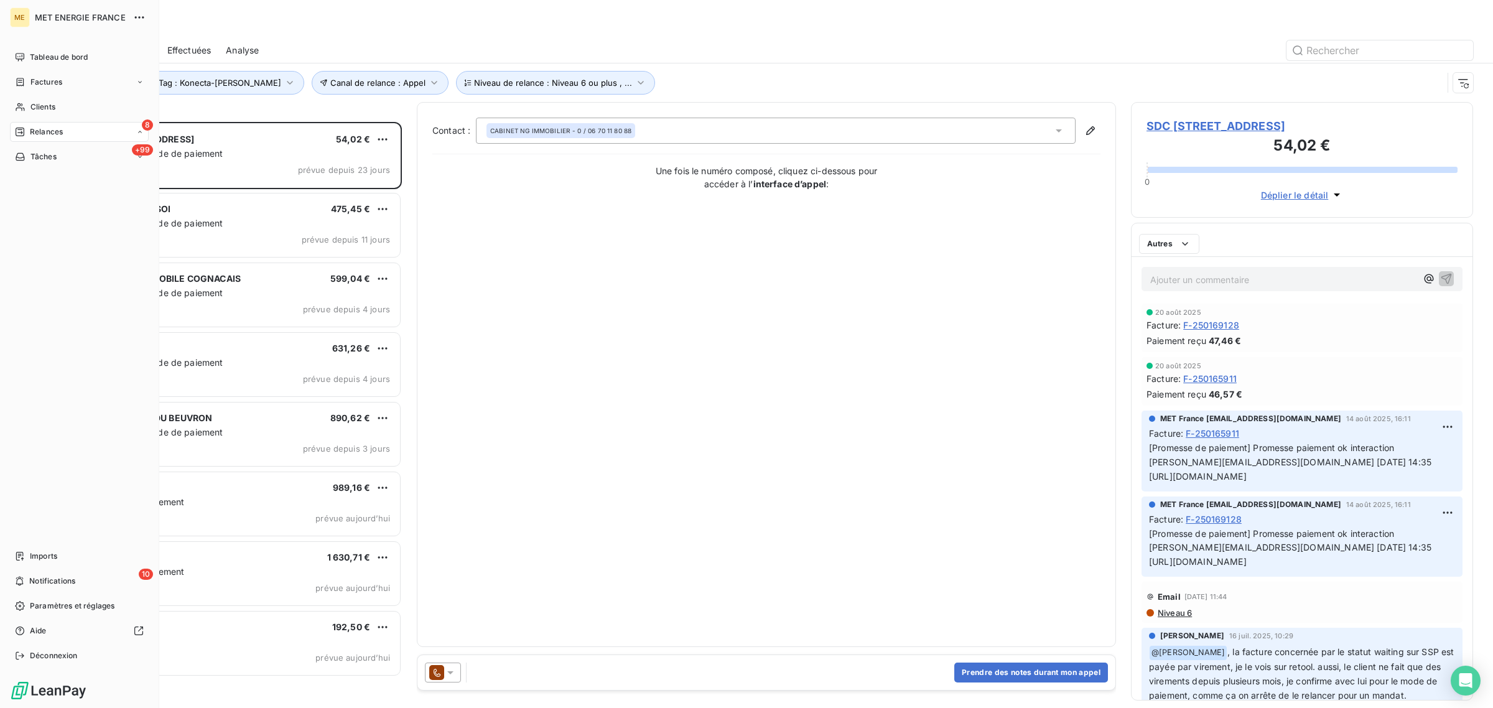
scroll to position [574, 330]
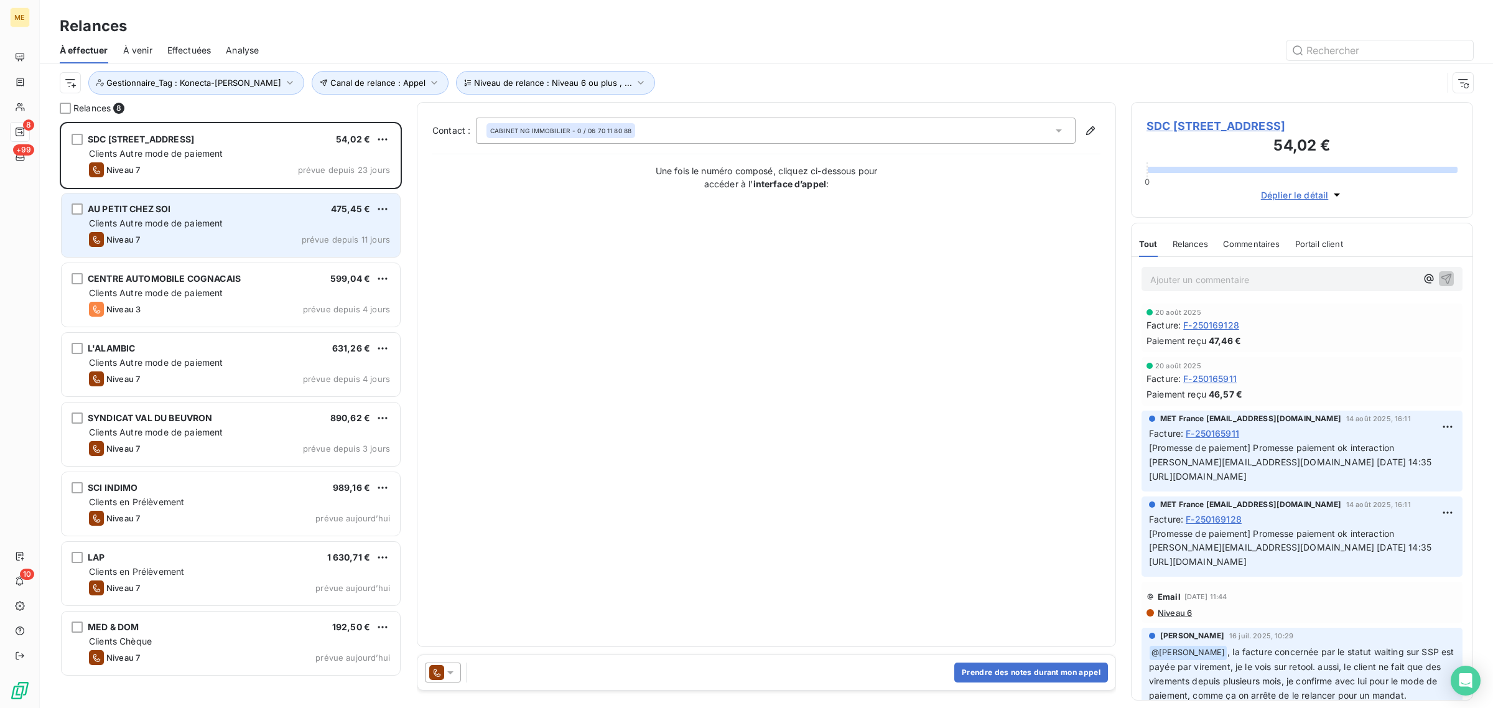
click at [200, 218] on span "Clients Autre mode de paiement" at bounding box center [156, 223] width 134 height 11
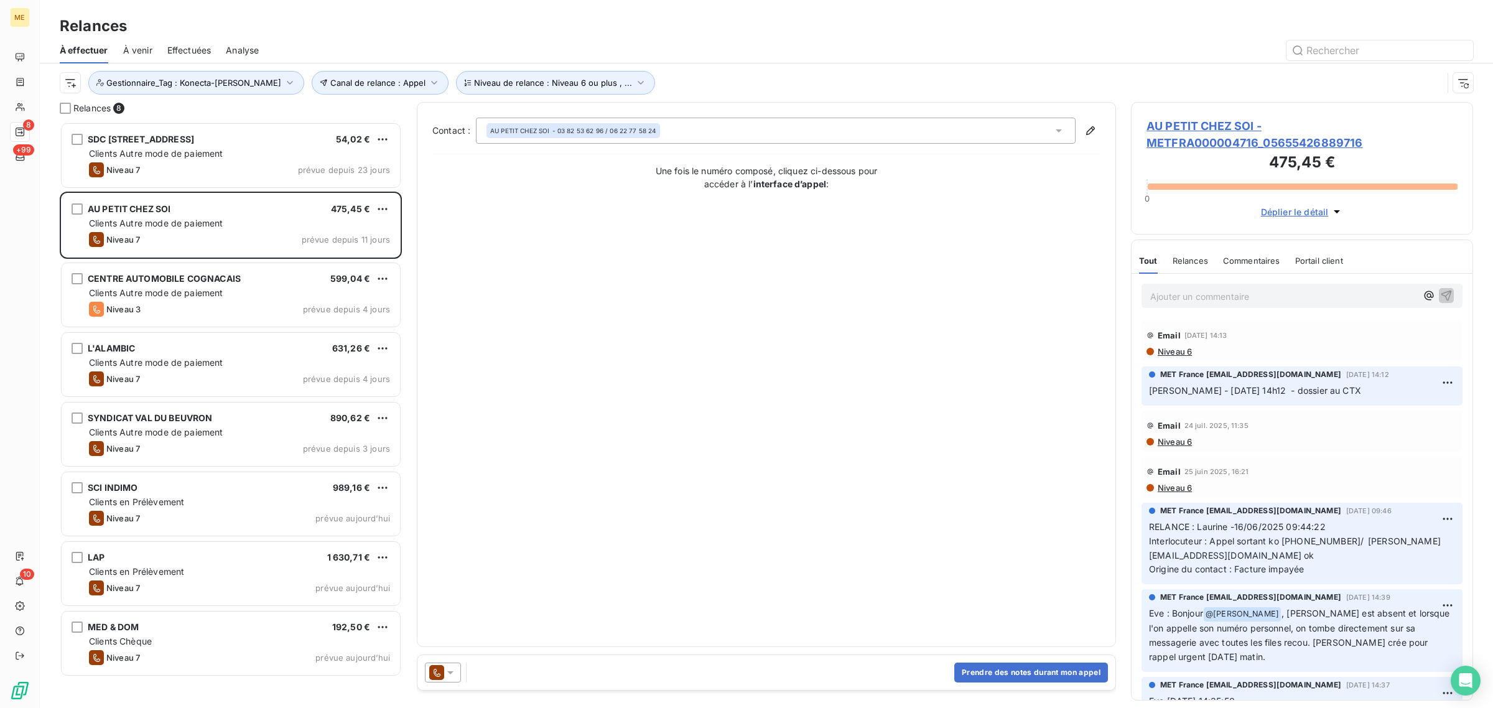
click at [1240, 140] on span "AU PETIT CHEZ SOI - METFRA000004716_05655426889716" at bounding box center [1302, 135] width 311 height 34
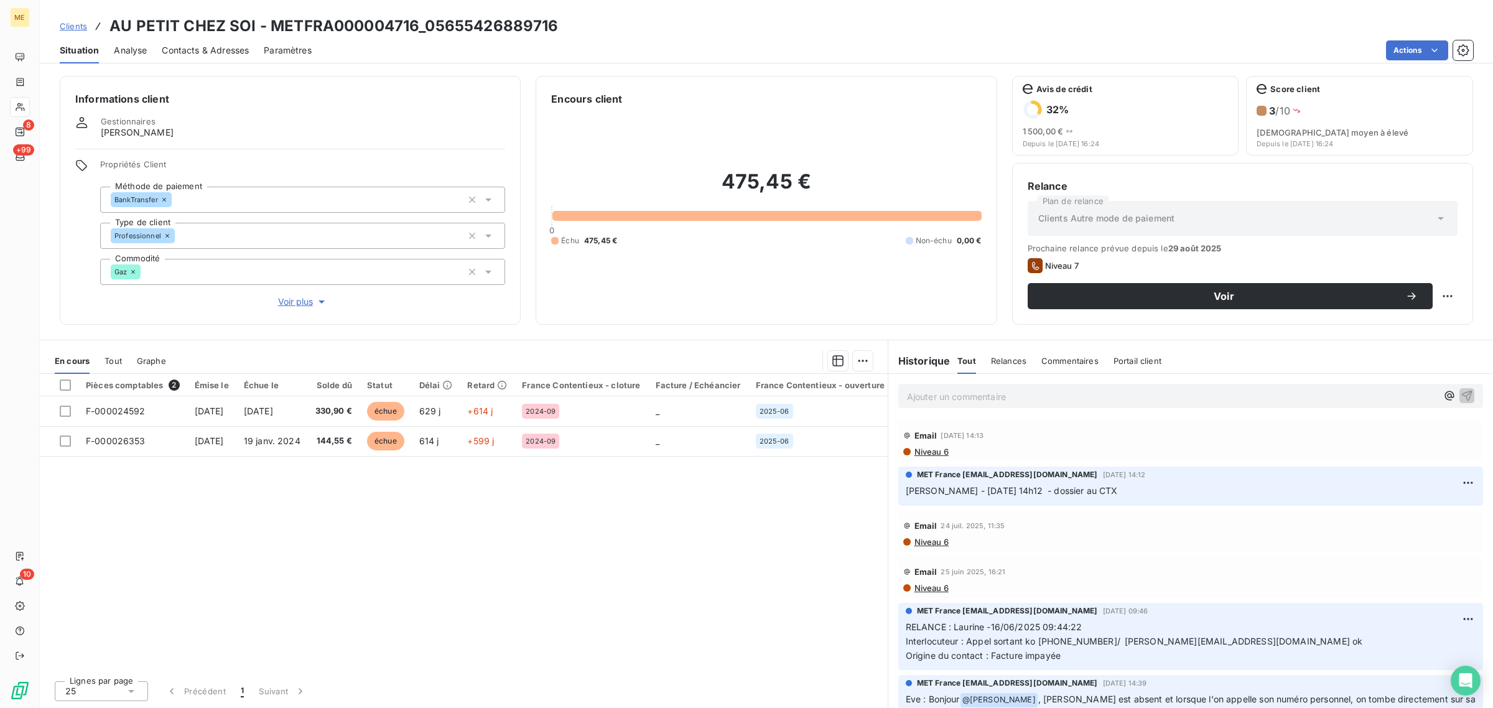
click at [283, 299] on span "Voir plus" at bounding box center [303, 302] width 50 height 12
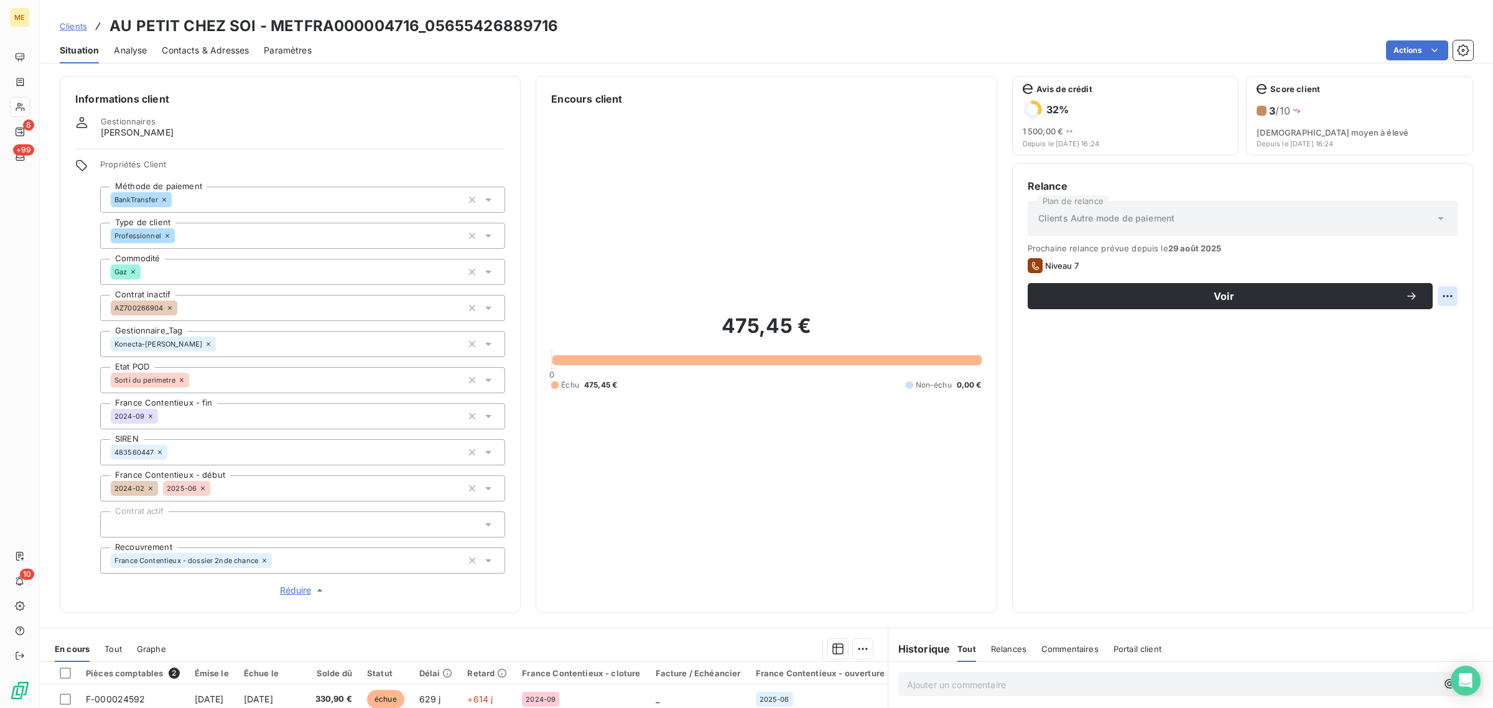
click at [1439, 299] on html "ME 8 +99 10 Clients AU PETIT CHEZ SOI - METFRA000004716_05655426889716 Situatio…" at bounding box center [746, 354] width 1493 height 708
click at [1416, 325] on div "Replanifier cette action" at bounding box center [1385, 324] width 111 height 20
select select "8"
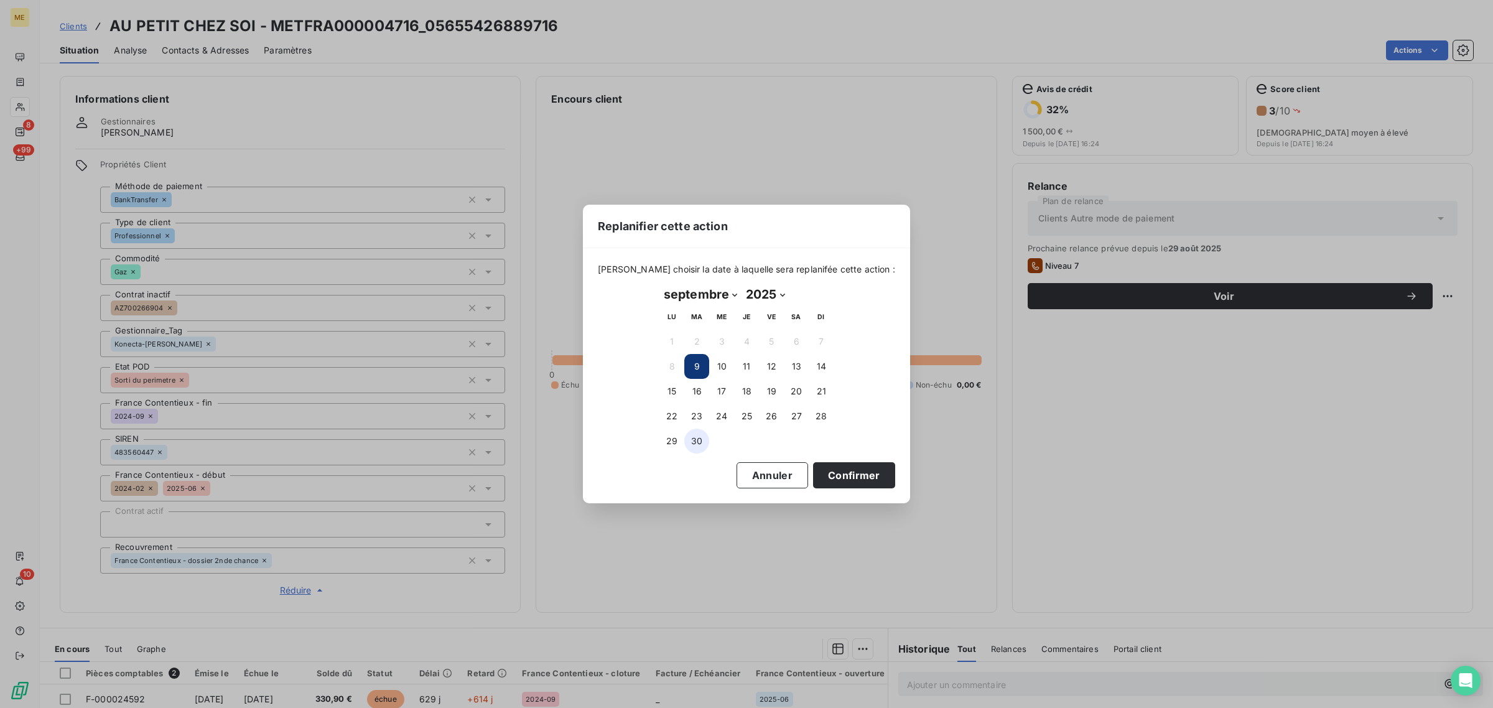
click at [700, 436] on button "30" at bounding box center [696, 441] width 25 height 25
click at [847, 474] on button "Confirmer" at bounding box center [854, 475] width 82 height 26
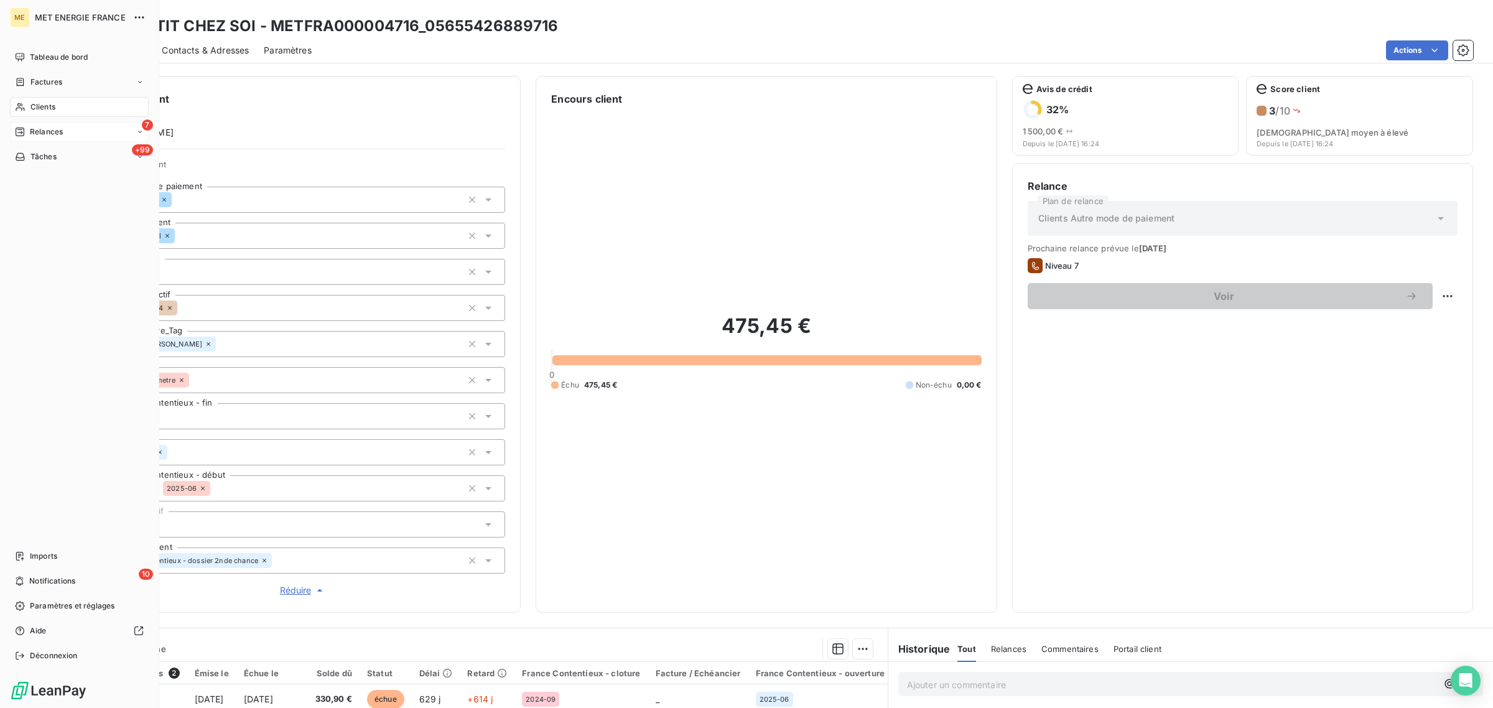
click at [17, 132] on icon at bounding box center [20, 132] width 10 height 10
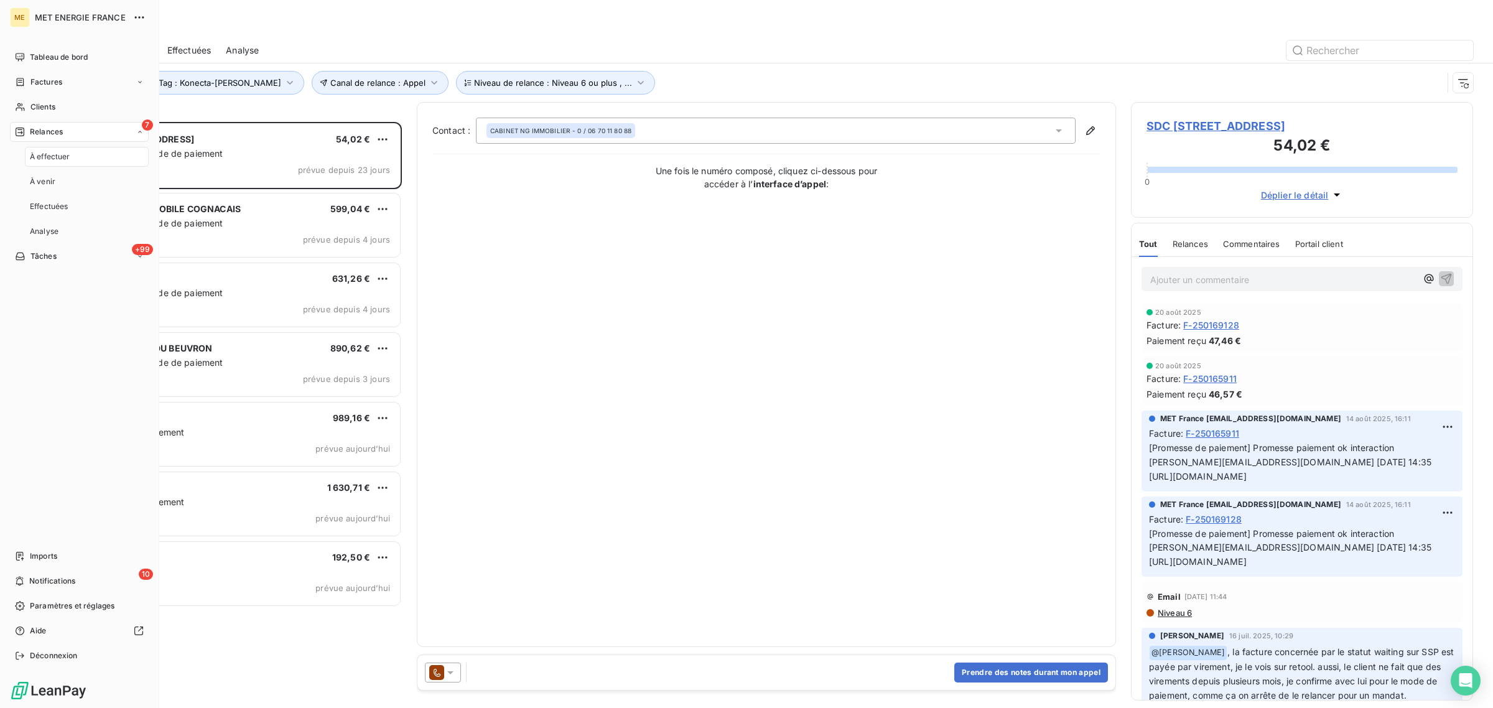
scroll to position [574, 330]
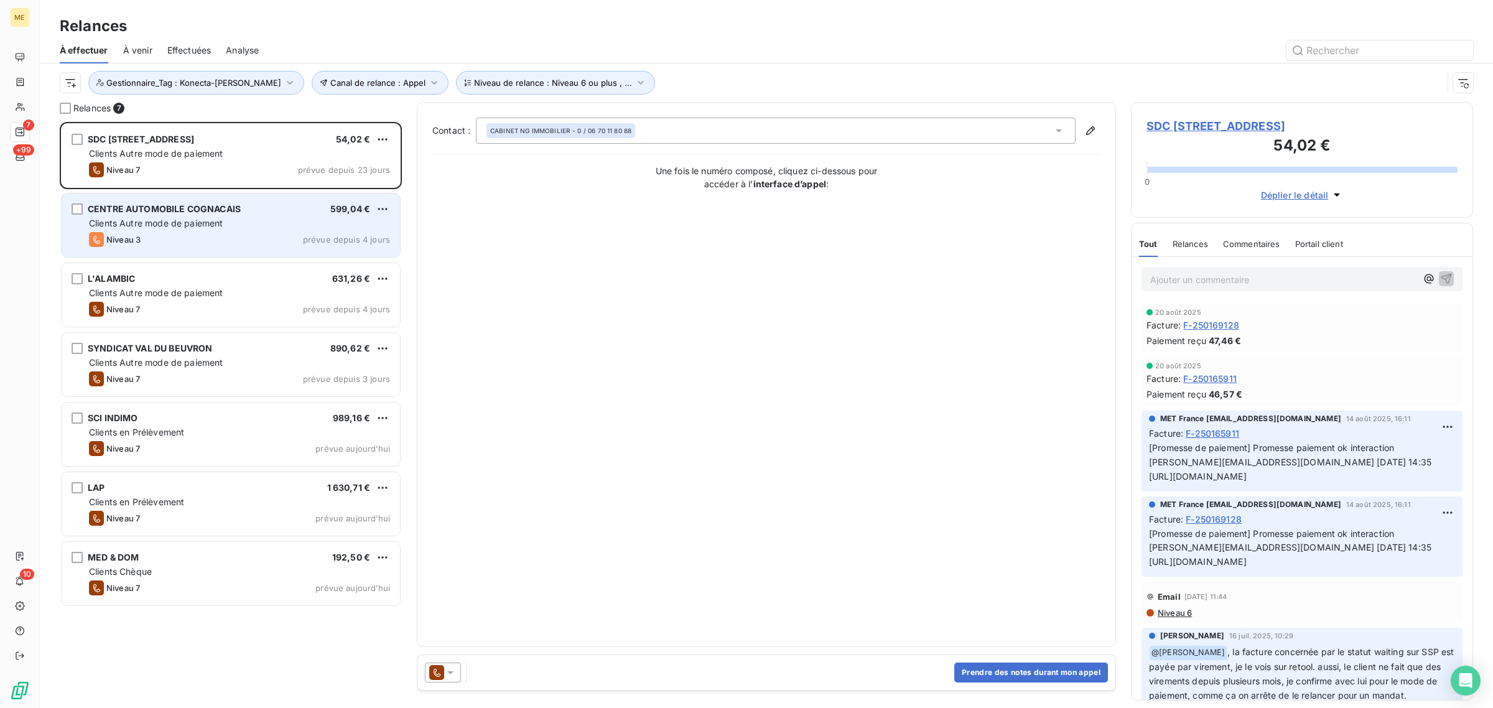
click at [209, 240] on div "Niveau 3 prévue depuis 4 jours" at bounding box center [239, 239] width 301 height 15
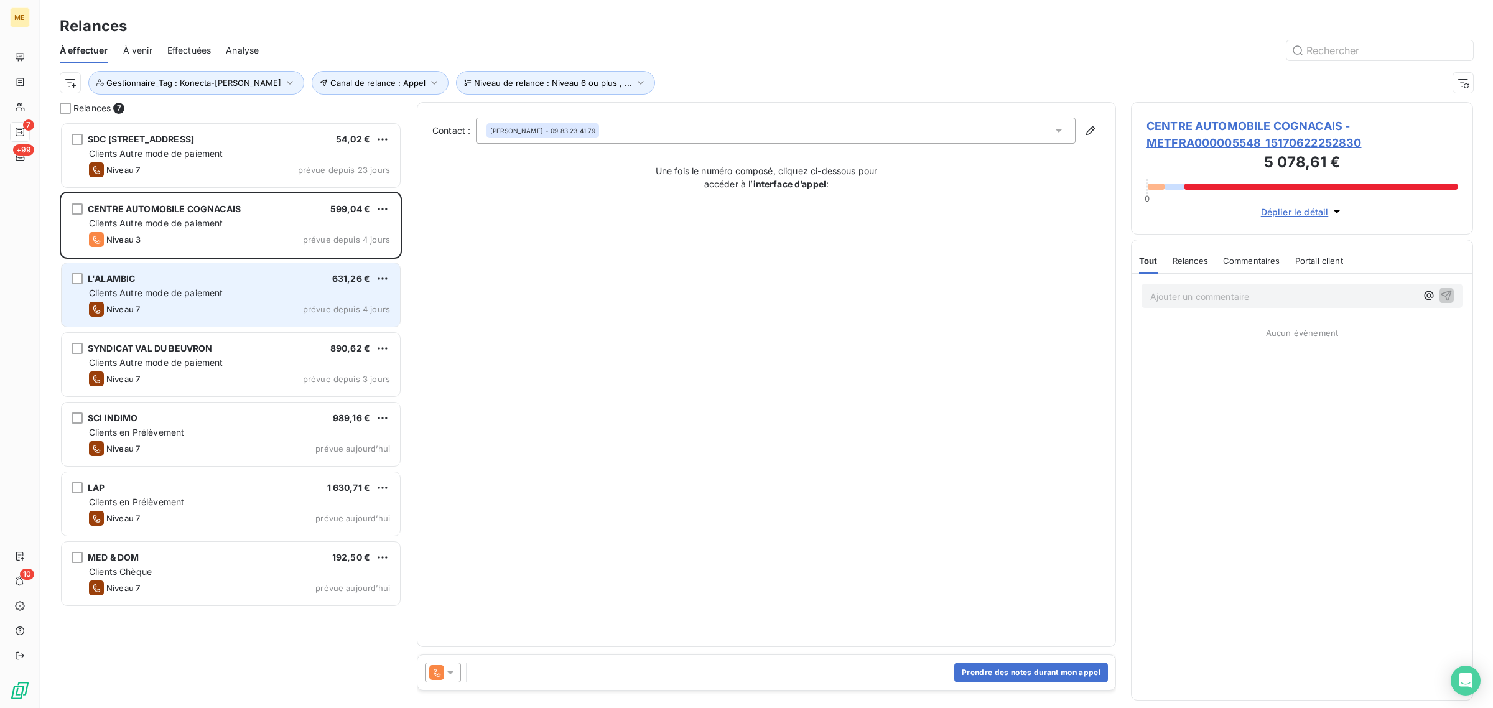
click at [206, 291] on span "Clients Autre mode de paiement" at bounding box center [156, 292] width 134 height 11
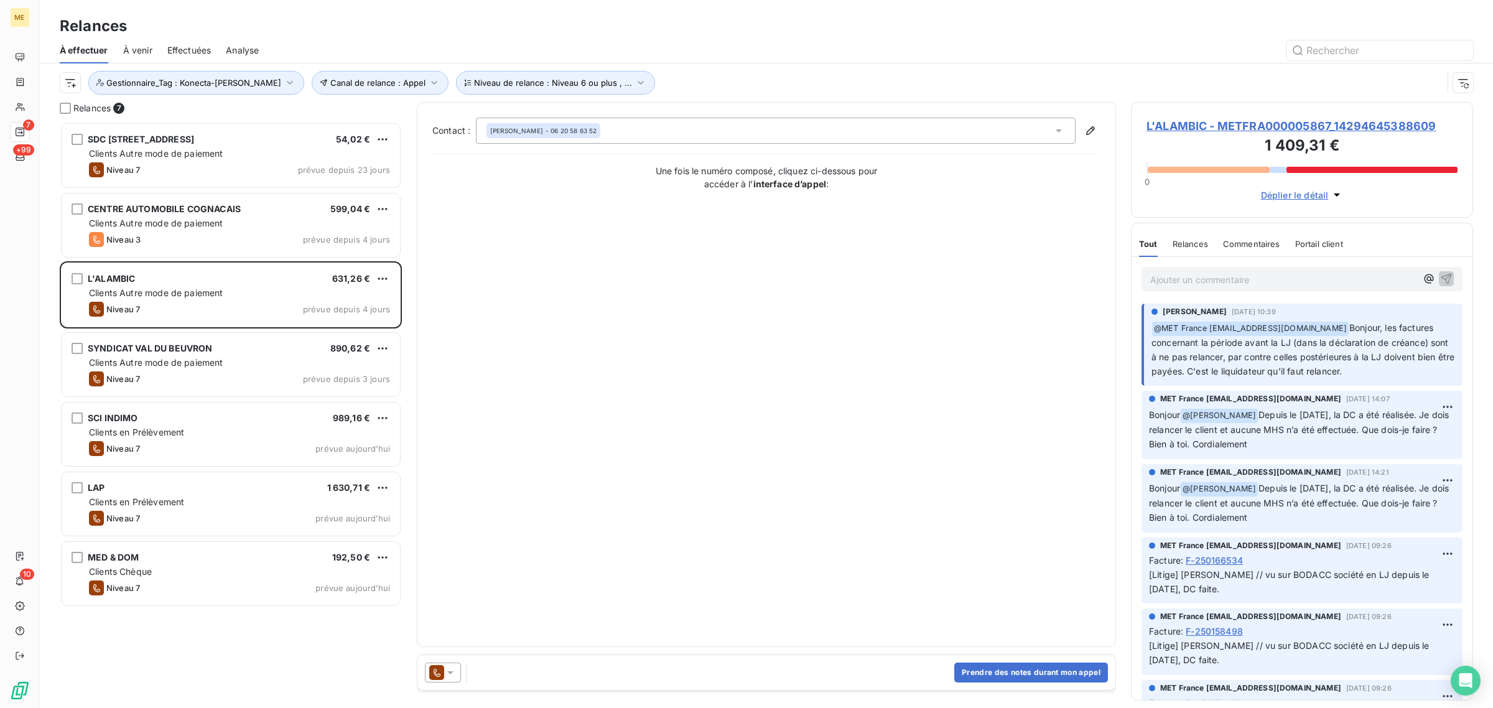
click at [1257, 121] on span "L'ALAMBIC - METFRA000005867_14294645388609" at bounding box center [1302, 126] width 311 height 17
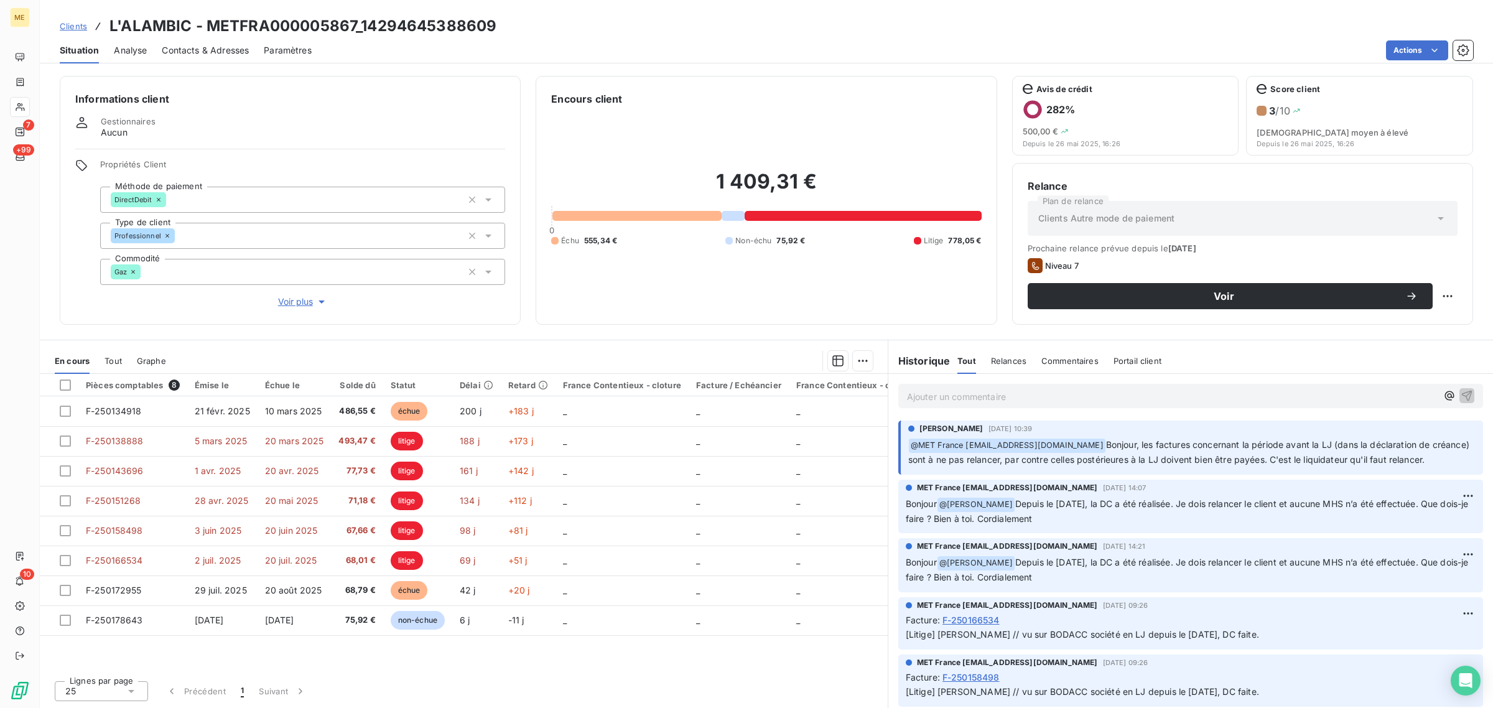
click at [299, 301] on span "Voir plus" at bounding box center [303, 302] width 50 height 12
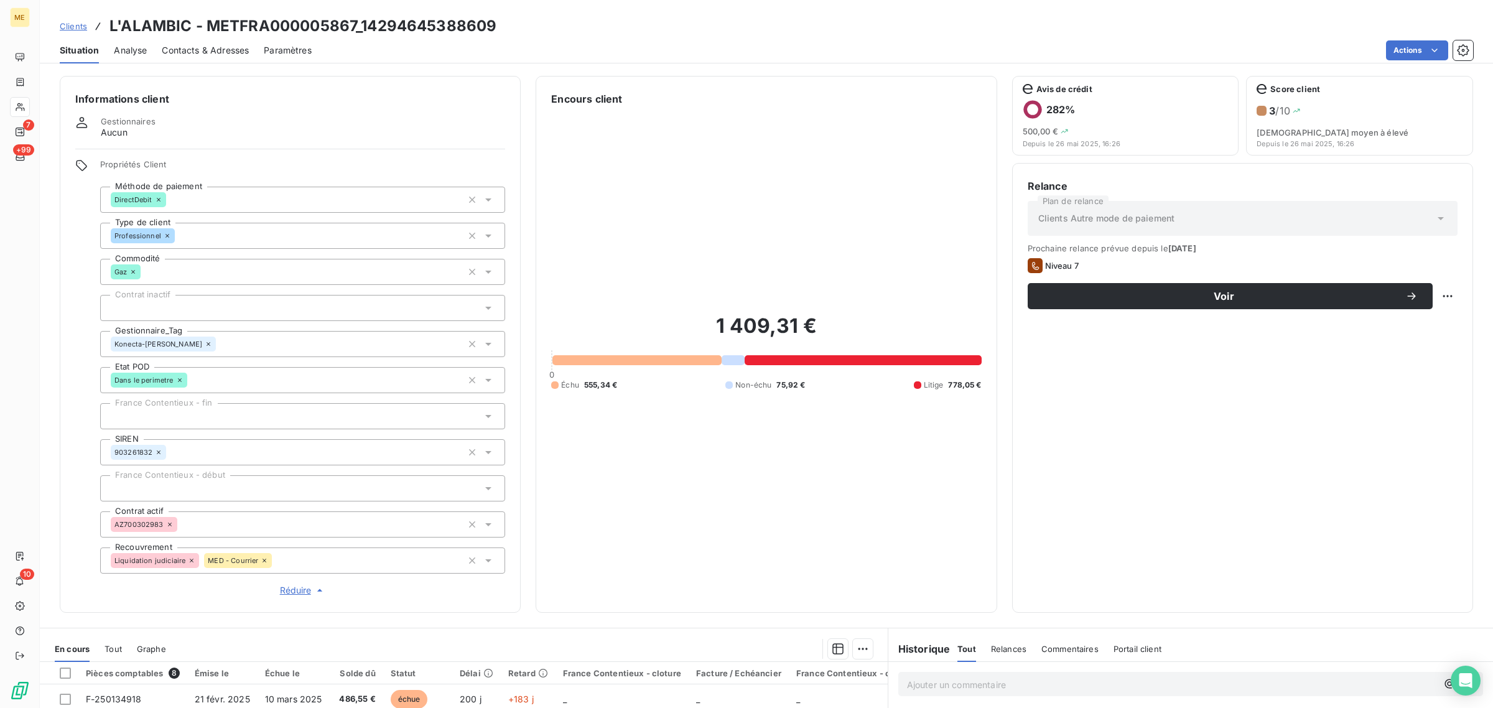
click at [284, 592] on span "Réduire" at bounding box center [303, 590] width 46 height 12
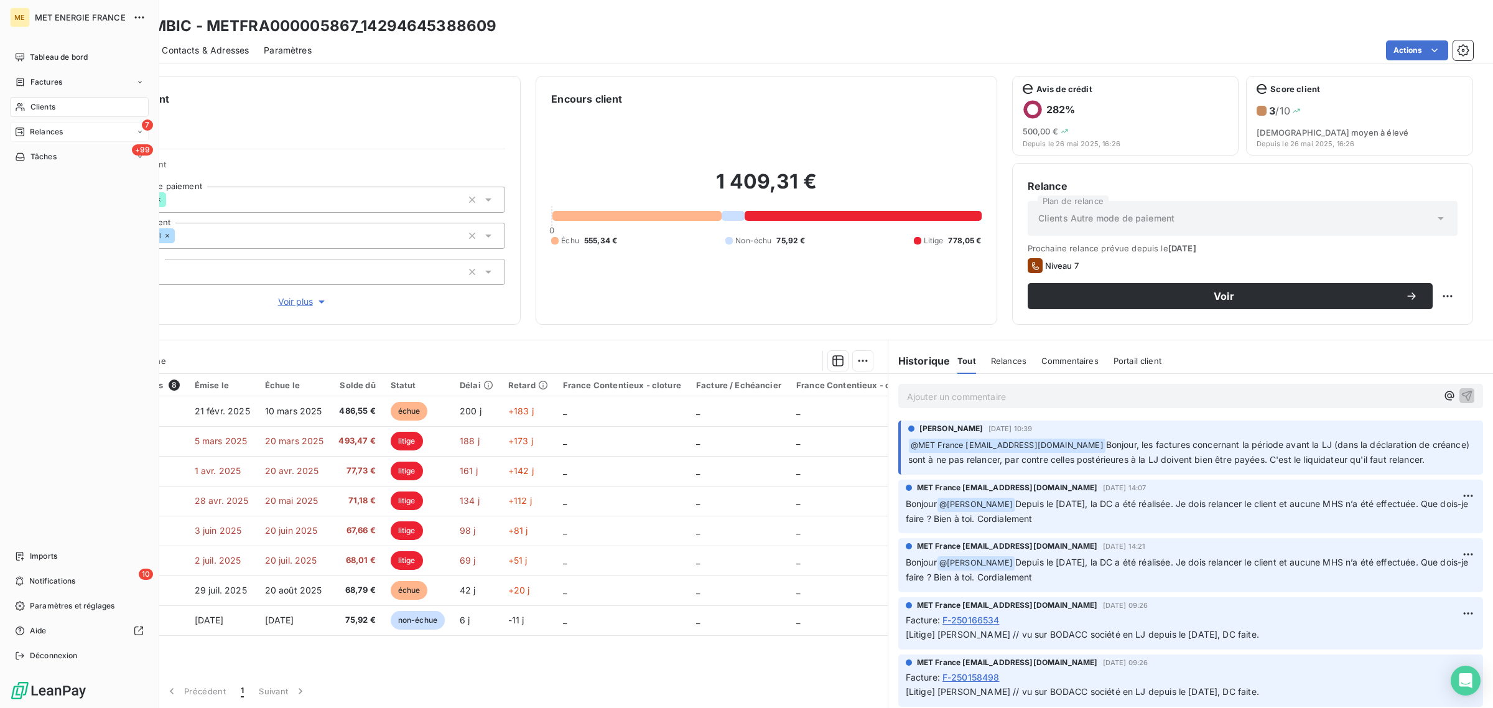
click at [29, 129] on div "Relances" at bounding box center [39, 131] width 48 height 11
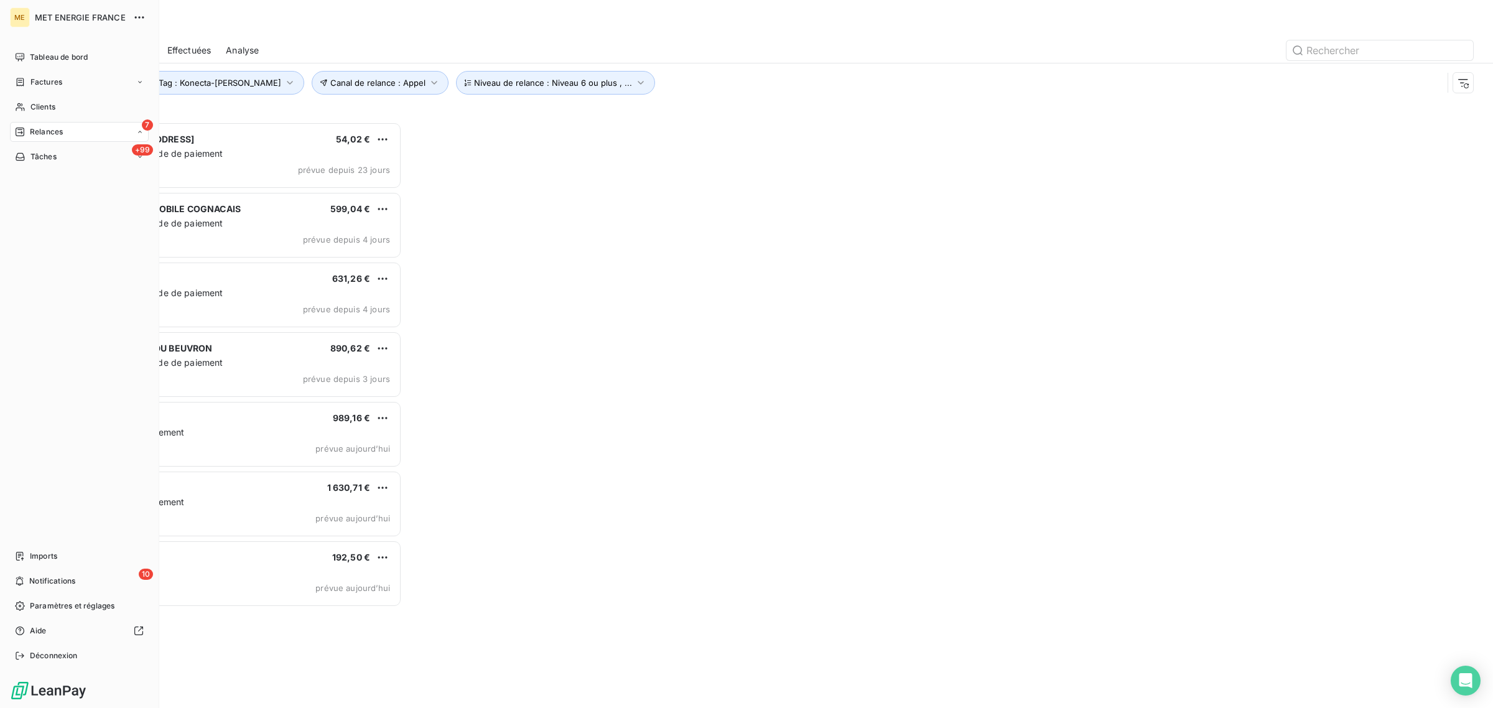
scroll to position [574, 330]
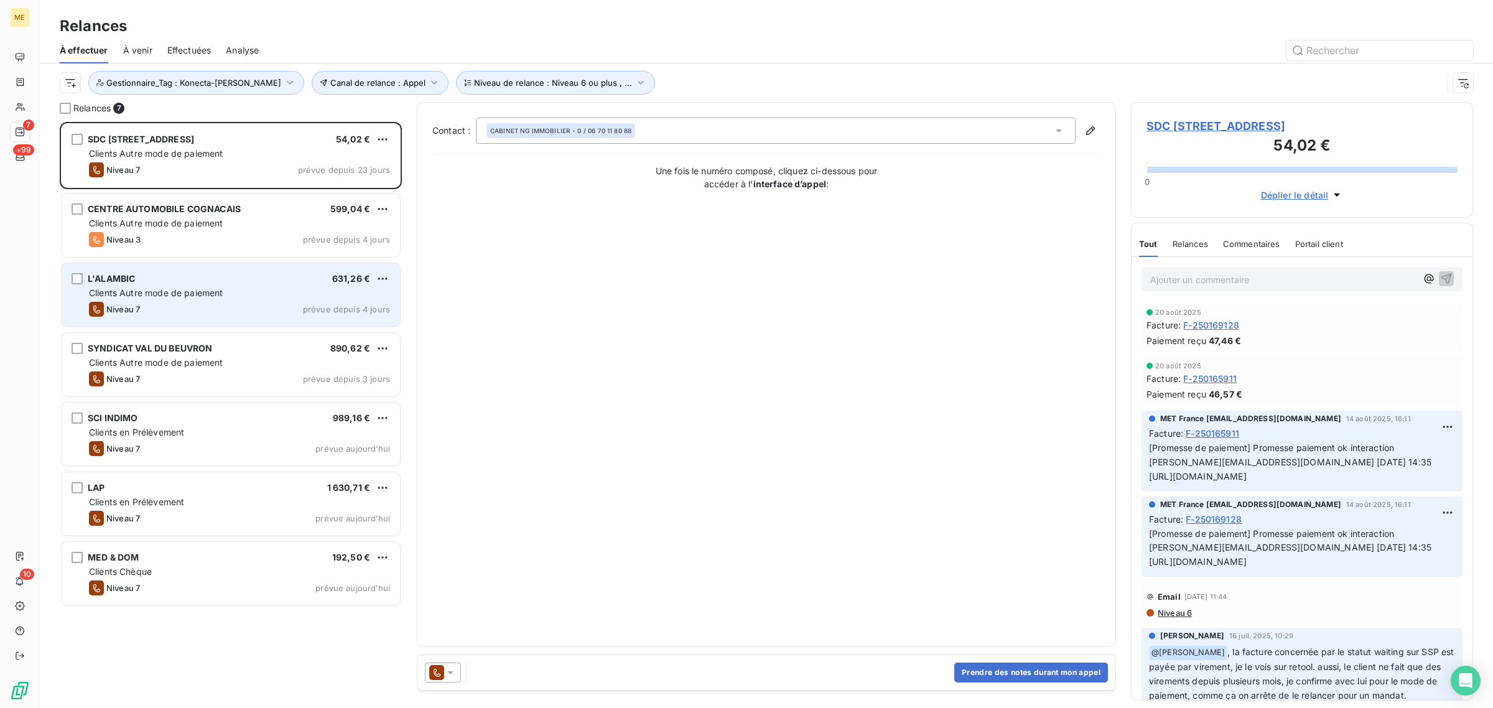
click at [202, 312] on div "Niveau 7 prévue depuis 4 jours" at bounding box center [239, 309] width 301 height 15
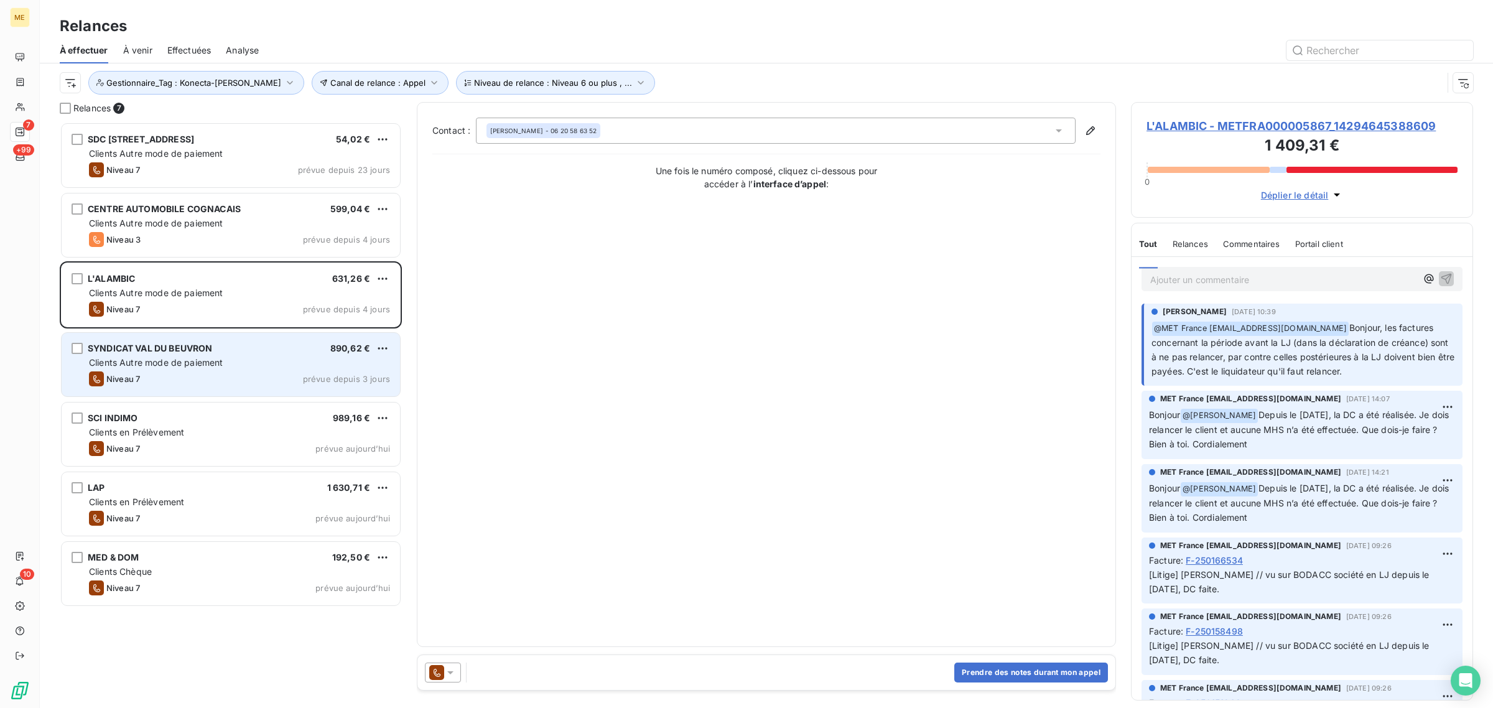
click at [207, 355] on div "SYNDICAT VAL DU BEUVRON" at bounding box center [150, 348] width 124 height 12
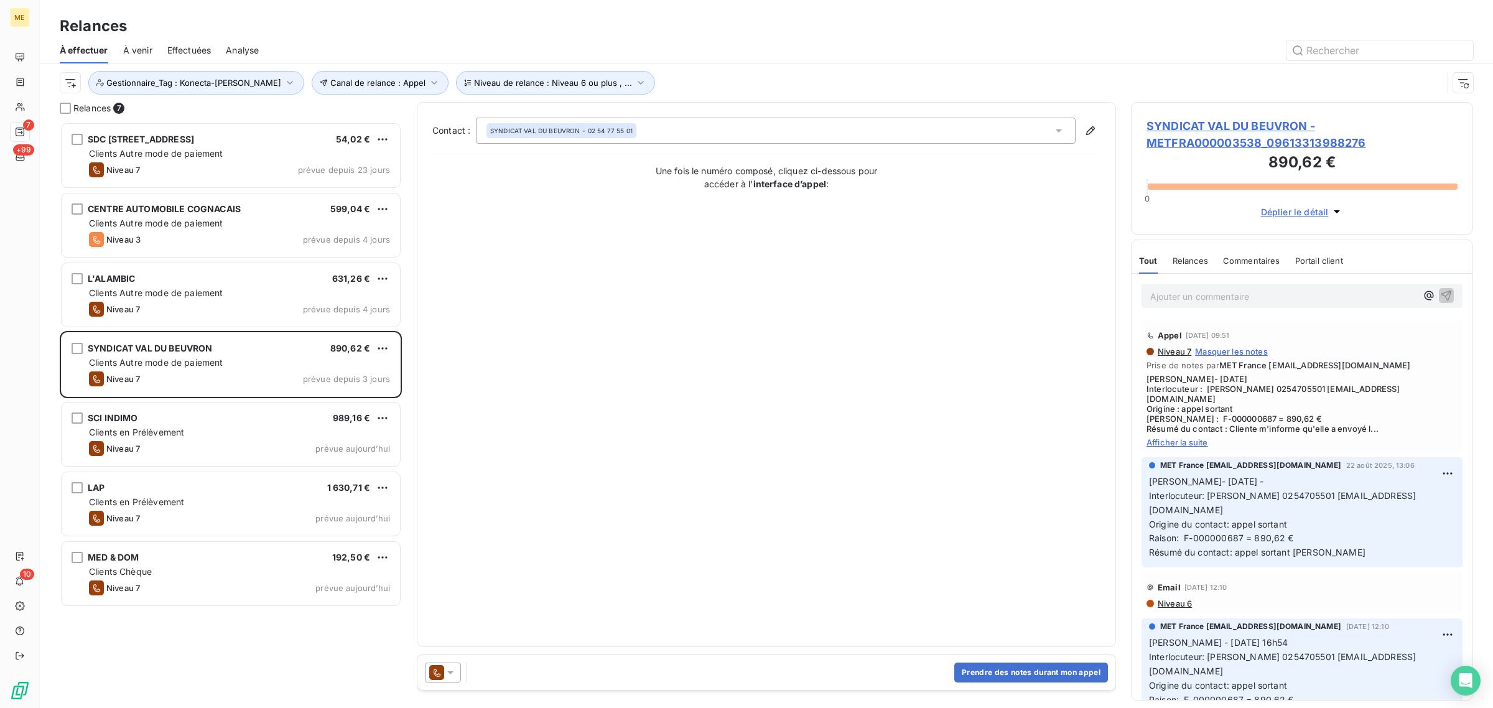
click at [1195, 139] on span "SYNDICAT VAL DU BEUVRON - METFRA000003538_09613313988276" at bounding box center [1302, 135] width 311 height 34
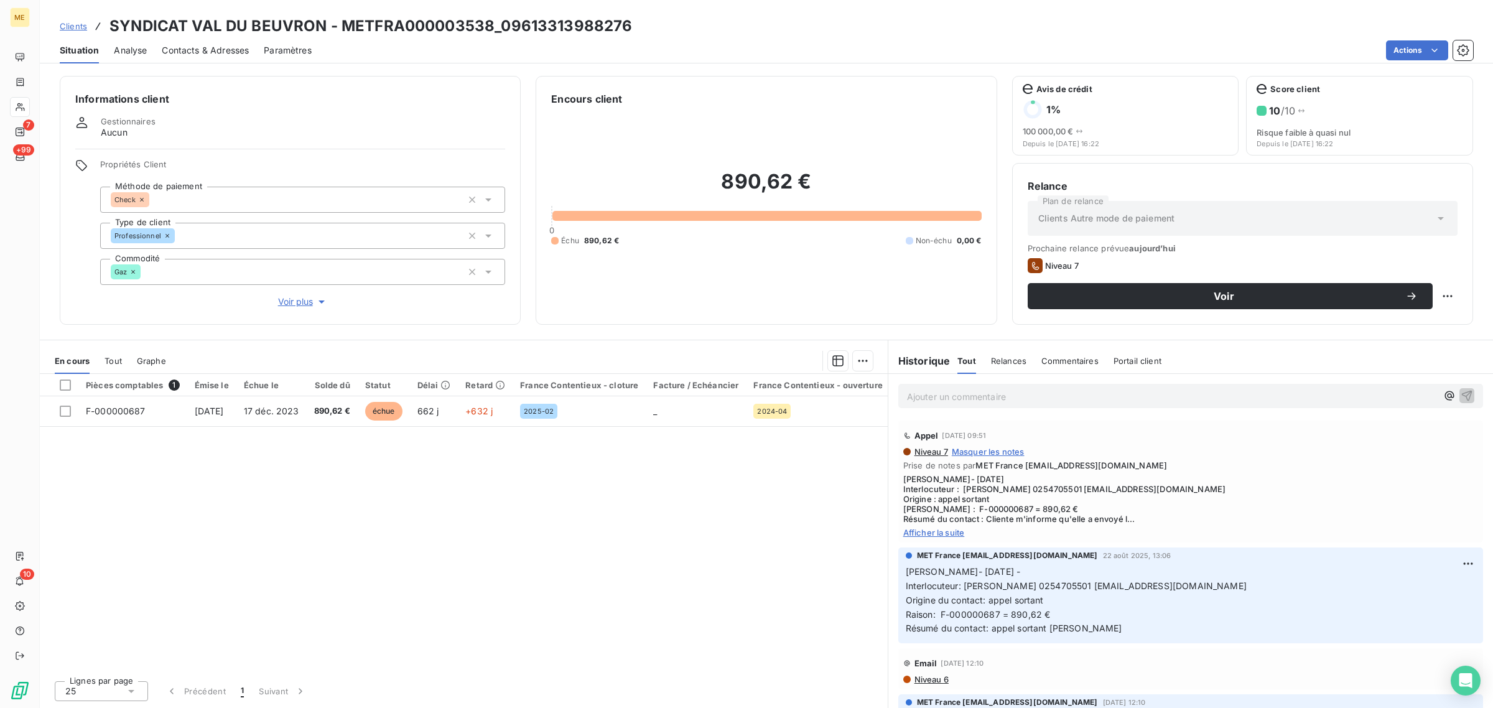
click at [288, 299] on span "Voir plus" at bounding box center [303, 302] width 50 height 12
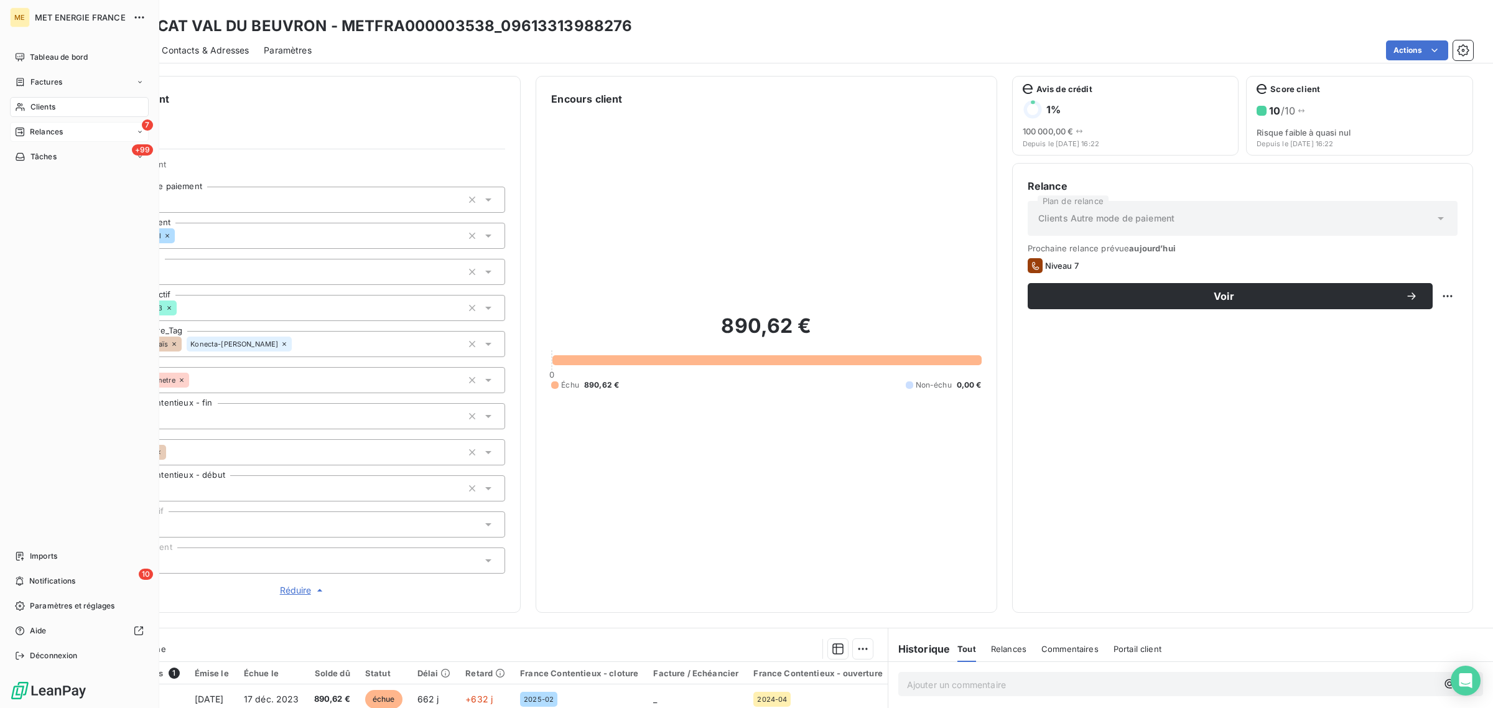
click at [25, 128] on icon at bounding box center [20, 132] width 10 height 10
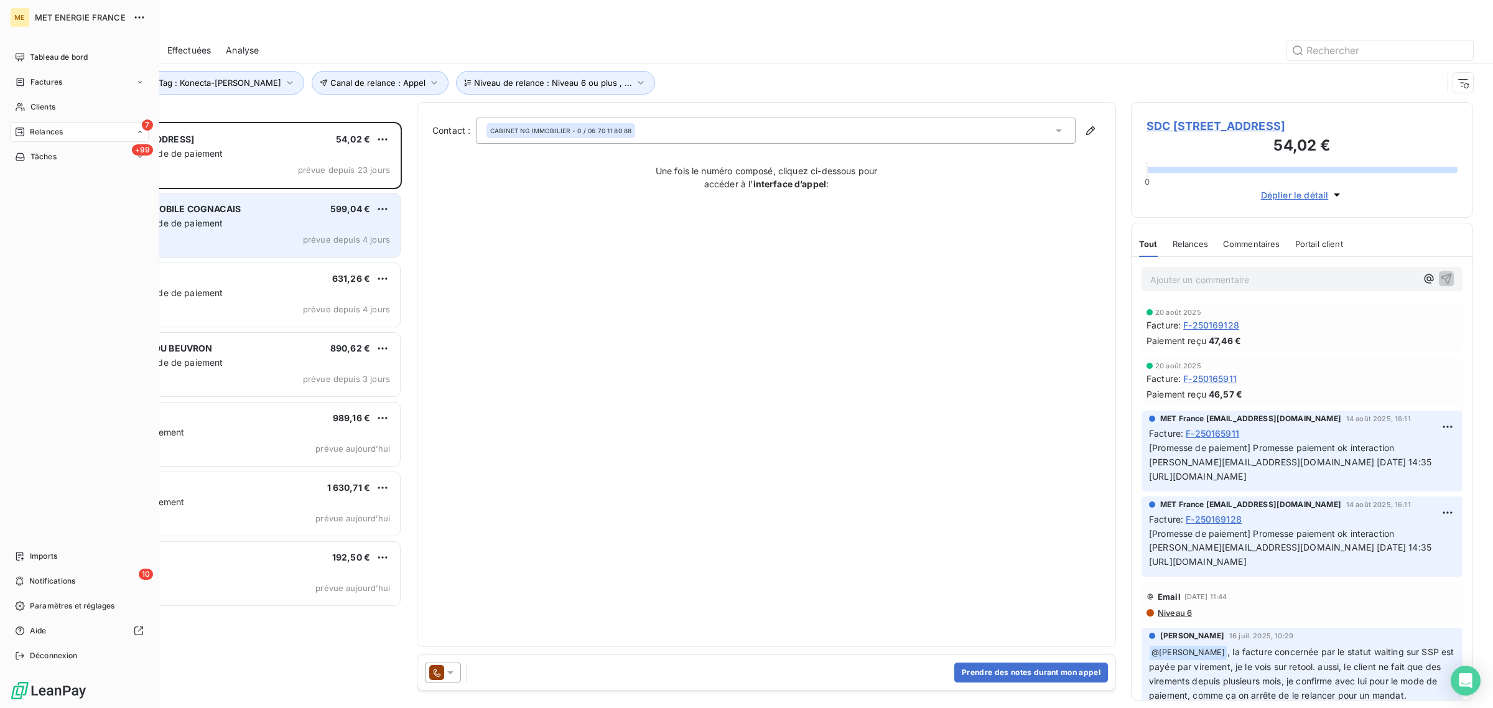
scroll to position [574, 330]
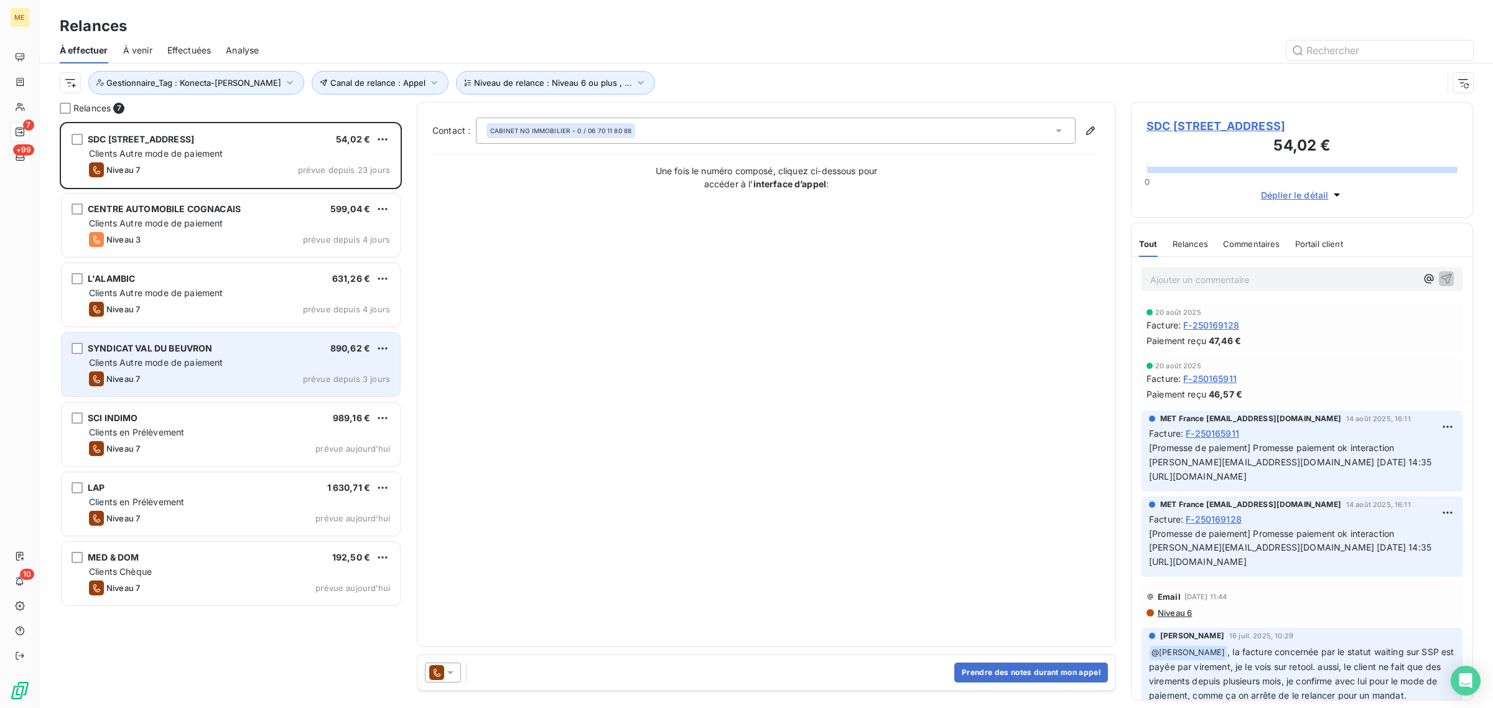
click at [215, 359] on span "Clients Autre mode de paiement" at bounding box center [156, 362] width 134 height 11
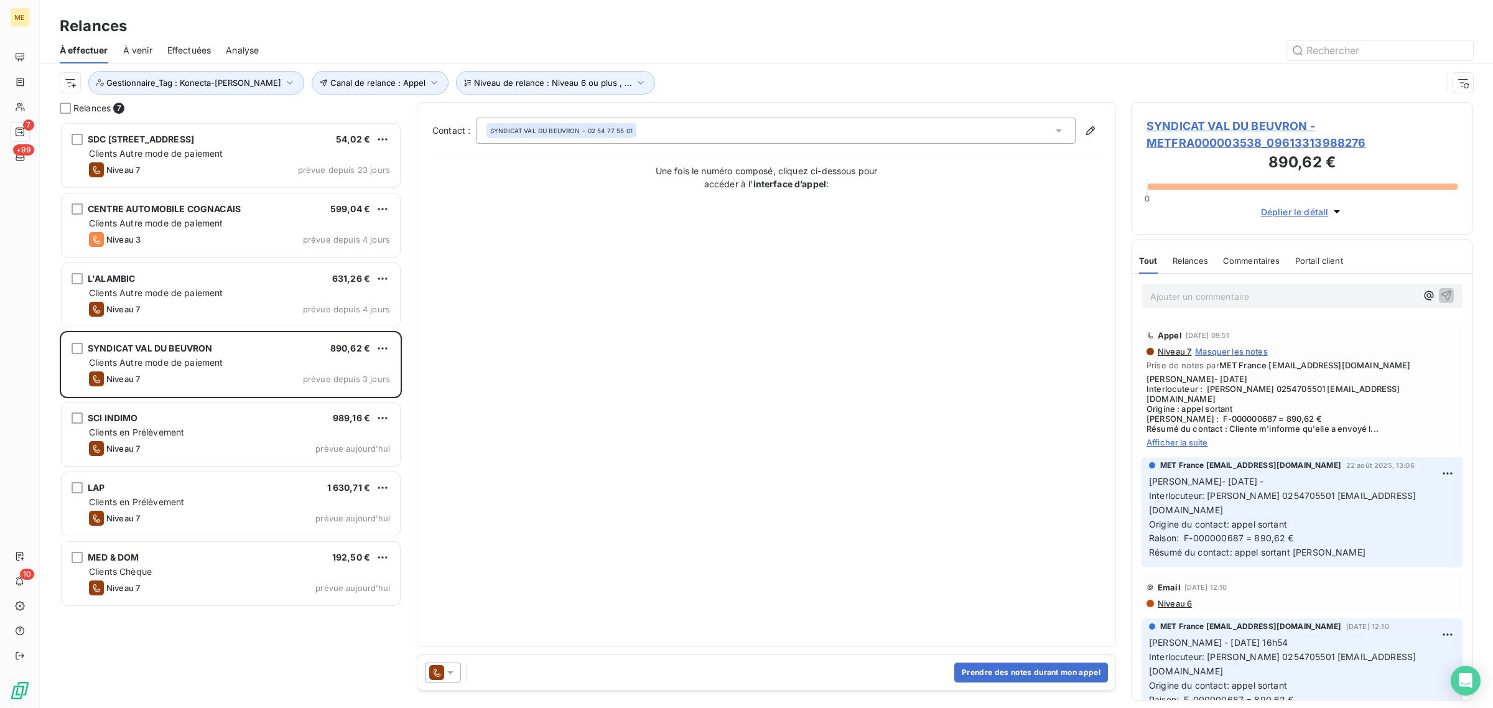
click at [1218, 141] on span "SYNDICAT VAL DU BEUVRON - METFRA000003538_09613313988276" at bounding box center [1302, 135] width 311 height 34
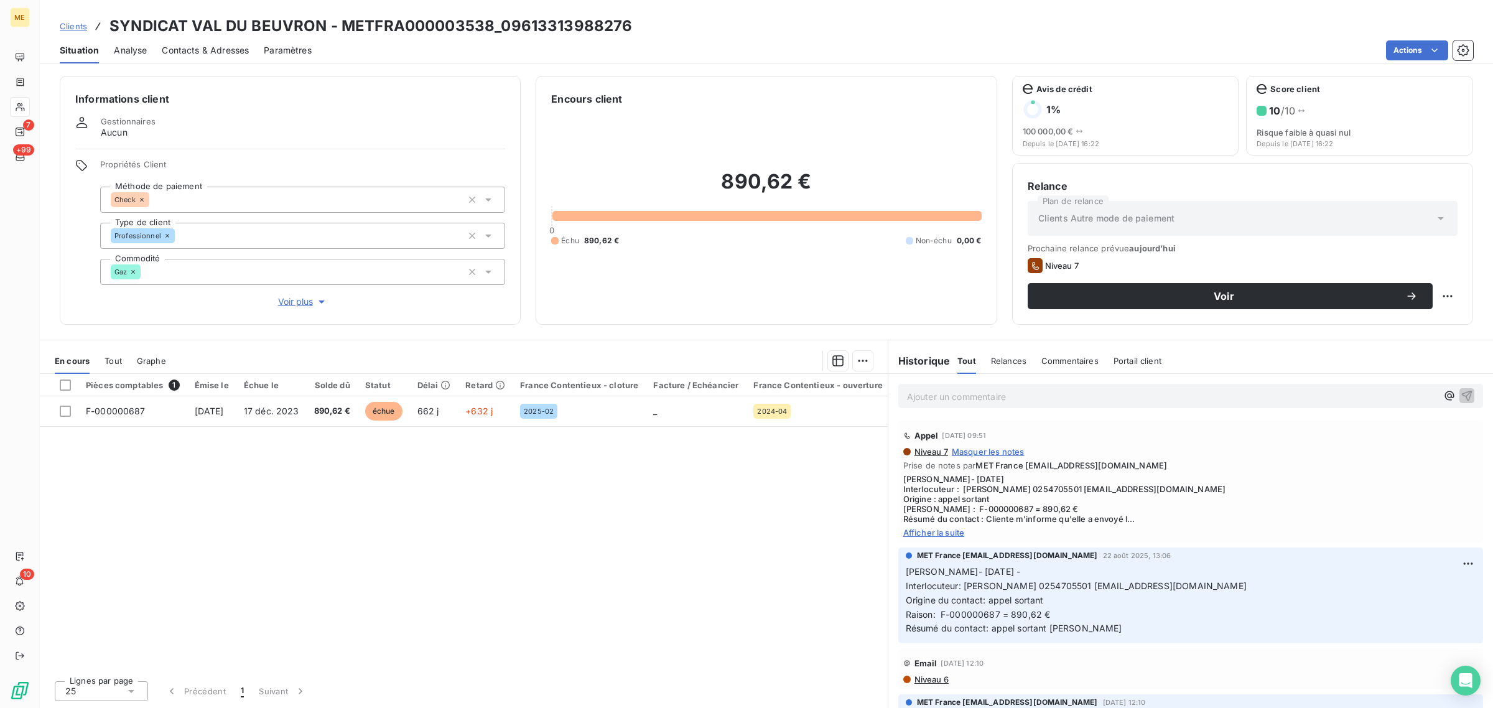
click at [307, 302] on span "Voir plus" at bounding box center [303, 302] width 50 height 12
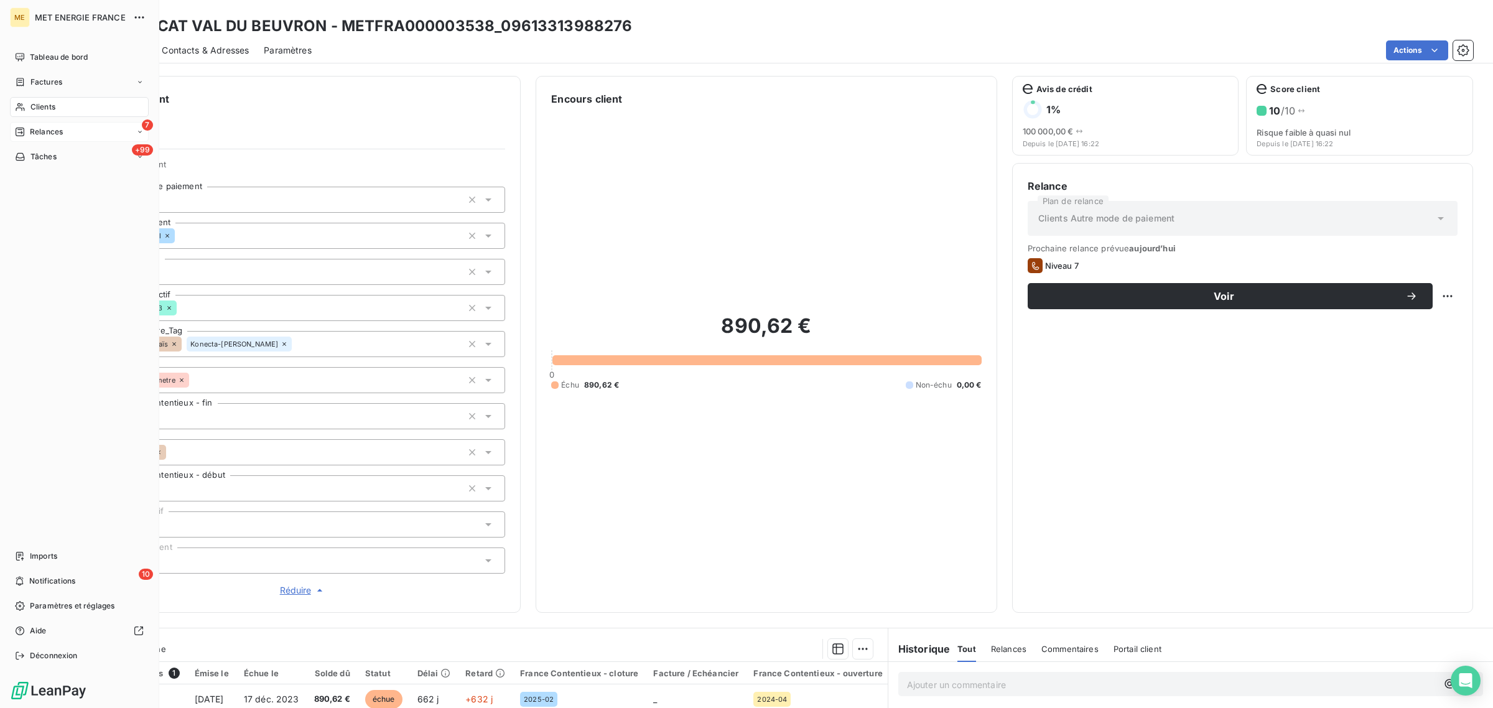
click at [27, 131] on div "Relances" at bounding box center [39, 131] width 48 height 11
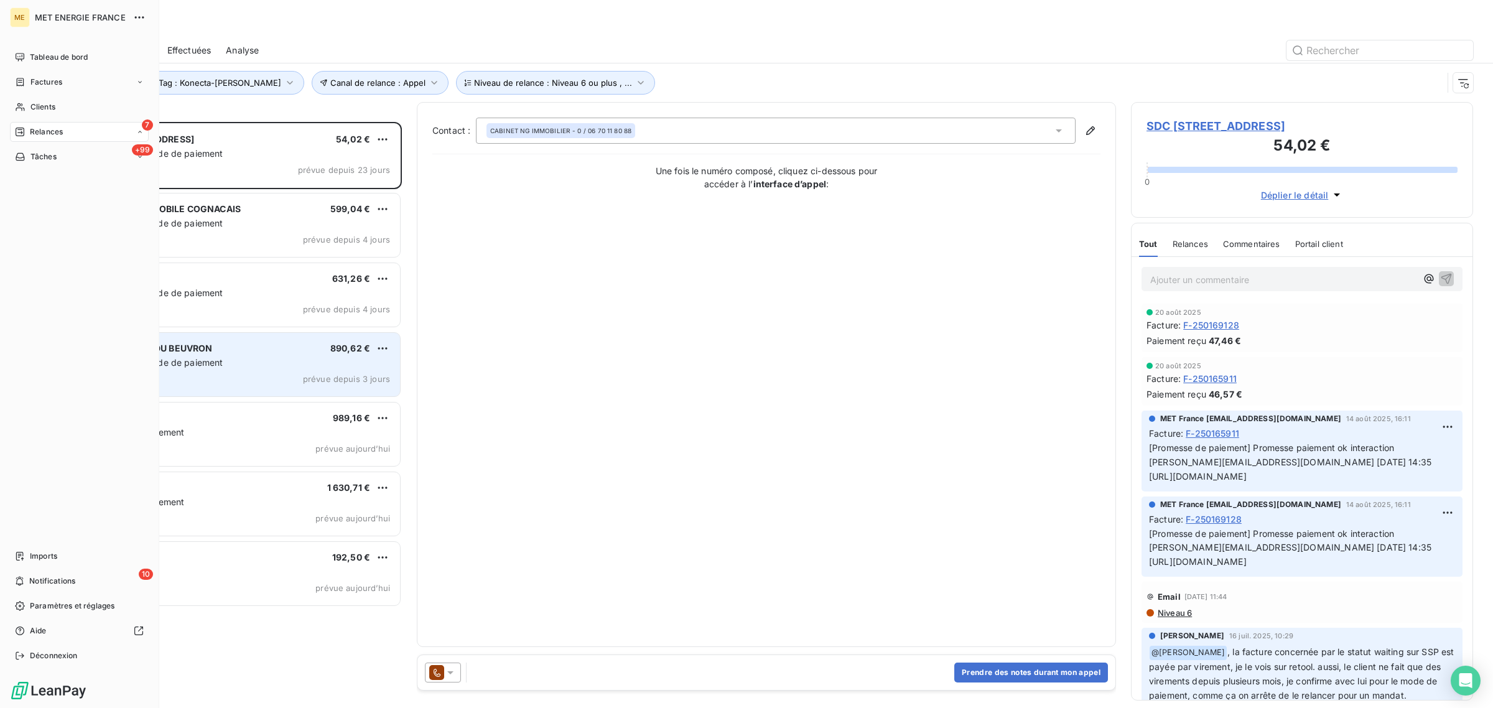
scroll to position [574, 330]
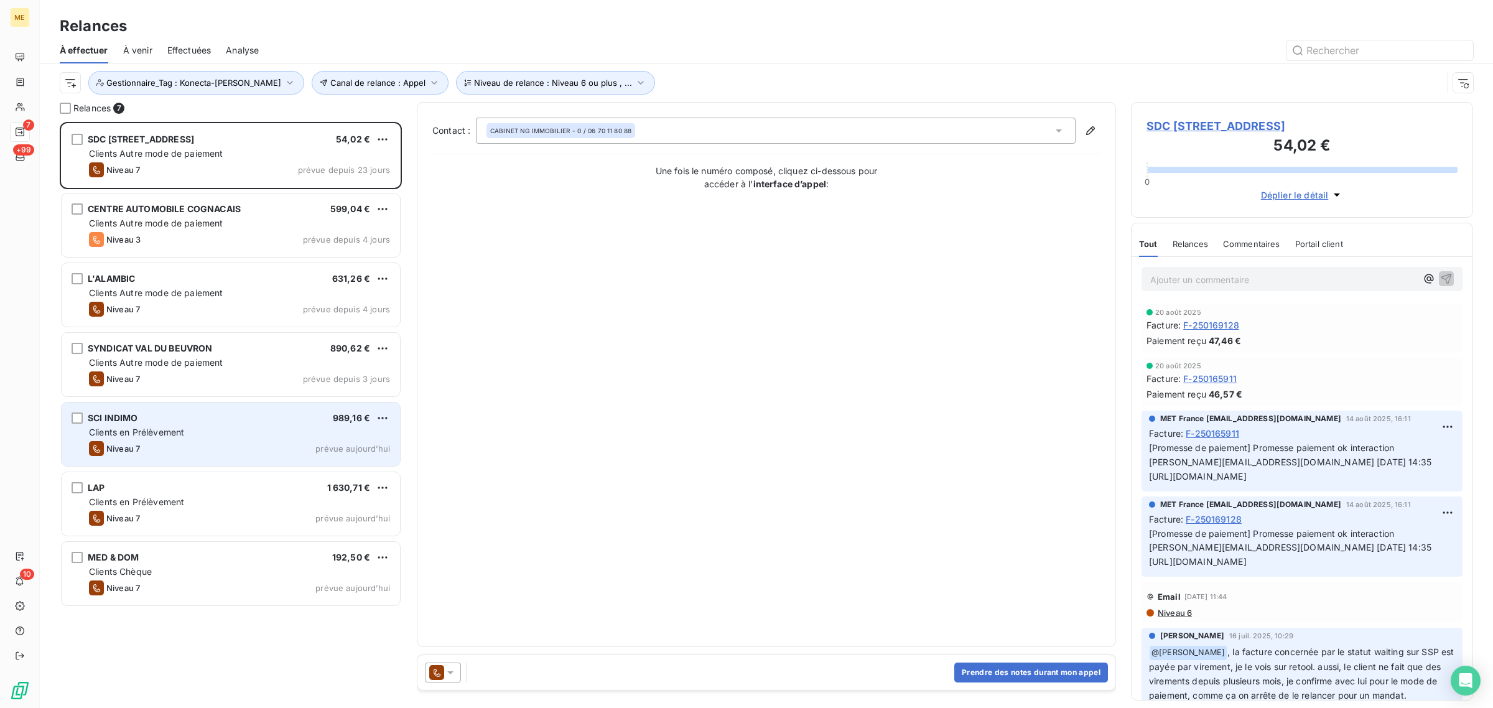
click at [246, 443] on div "Niveau 7 prévue aujourd’hui" at bounding box center [239, 448] width 301 height 15
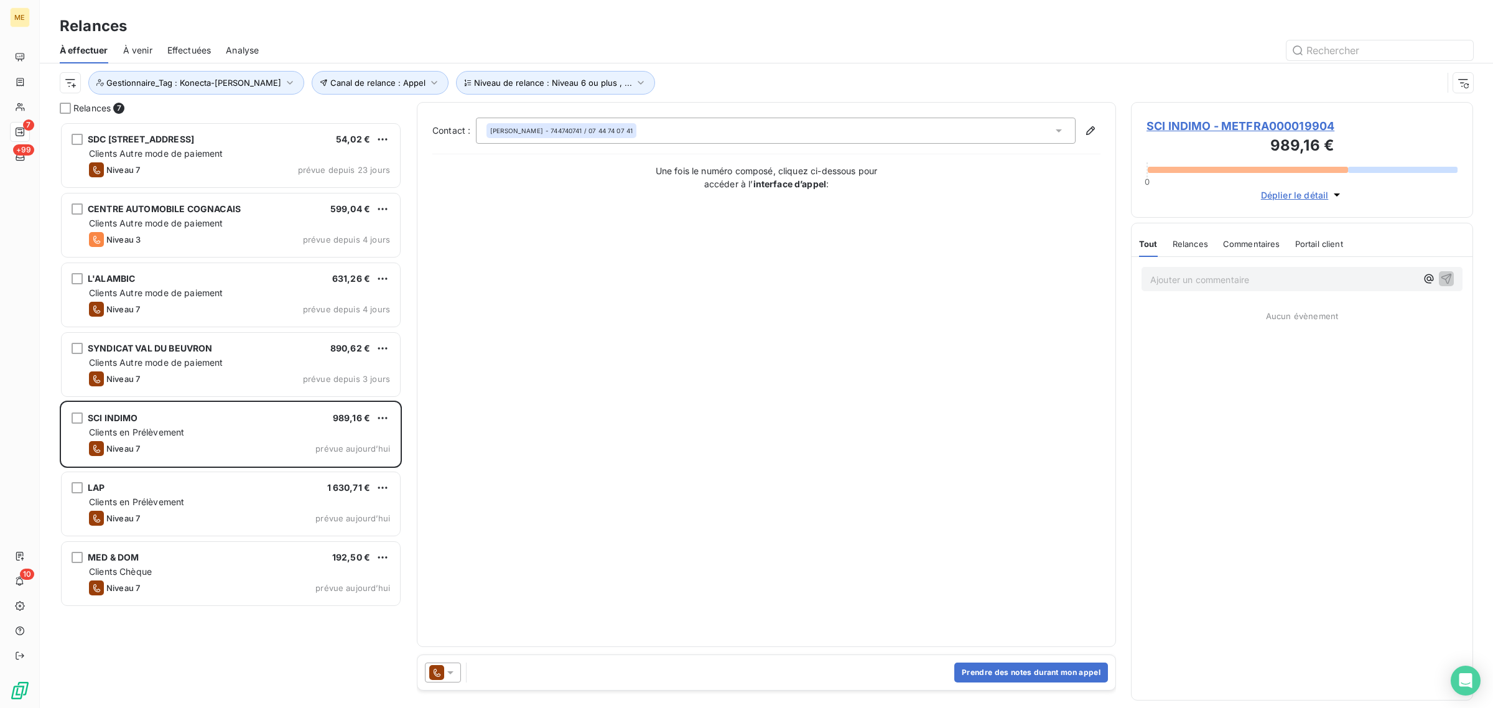
click at [1215, 135] on h3 "989,16 €" at bounding box center [1302, 146] width 311 height 25
click at [1220, 121] on span "SCI INDIMO - METFRA000019904" at bounding box center [1302, 126] width 311 height 17
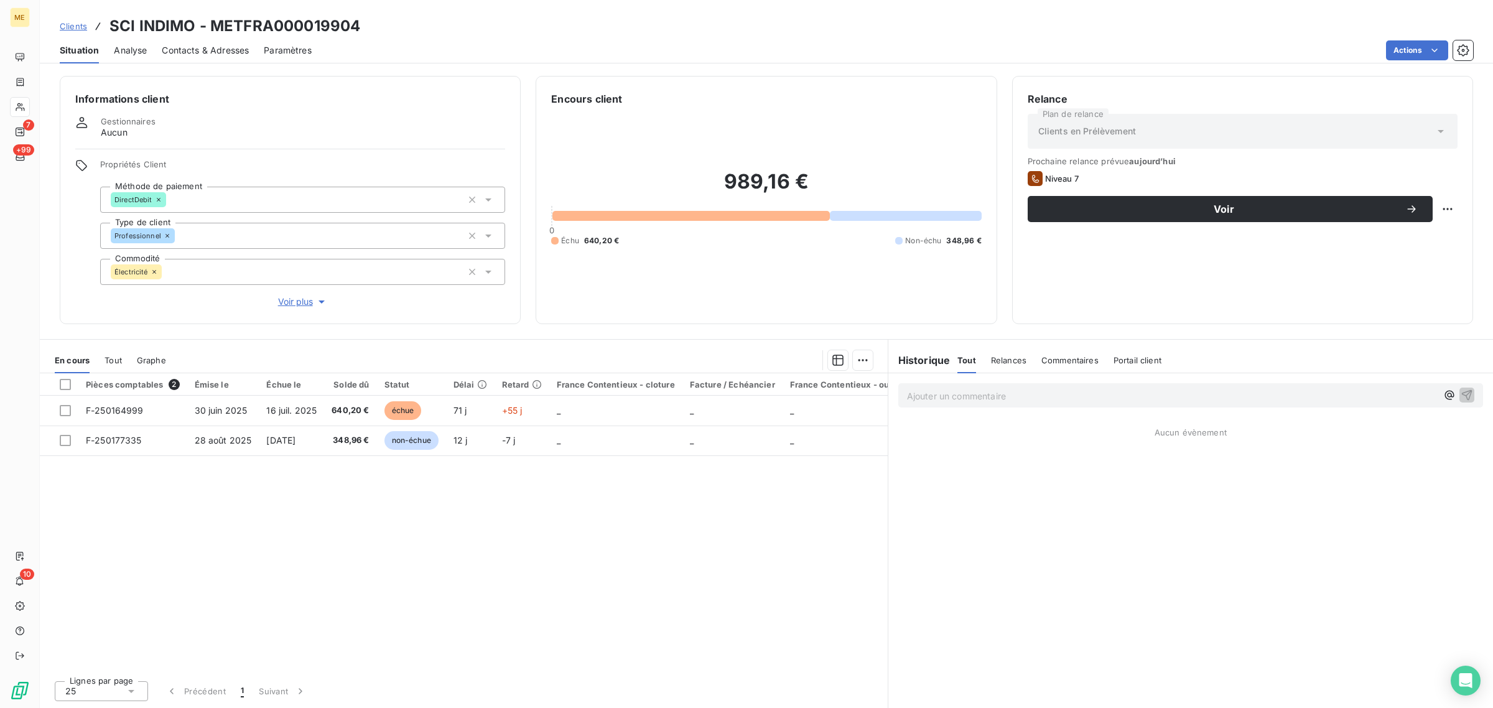
click at [294, 301] on span "Voir plus" at bounding box center [303, 302] width 50 height 12
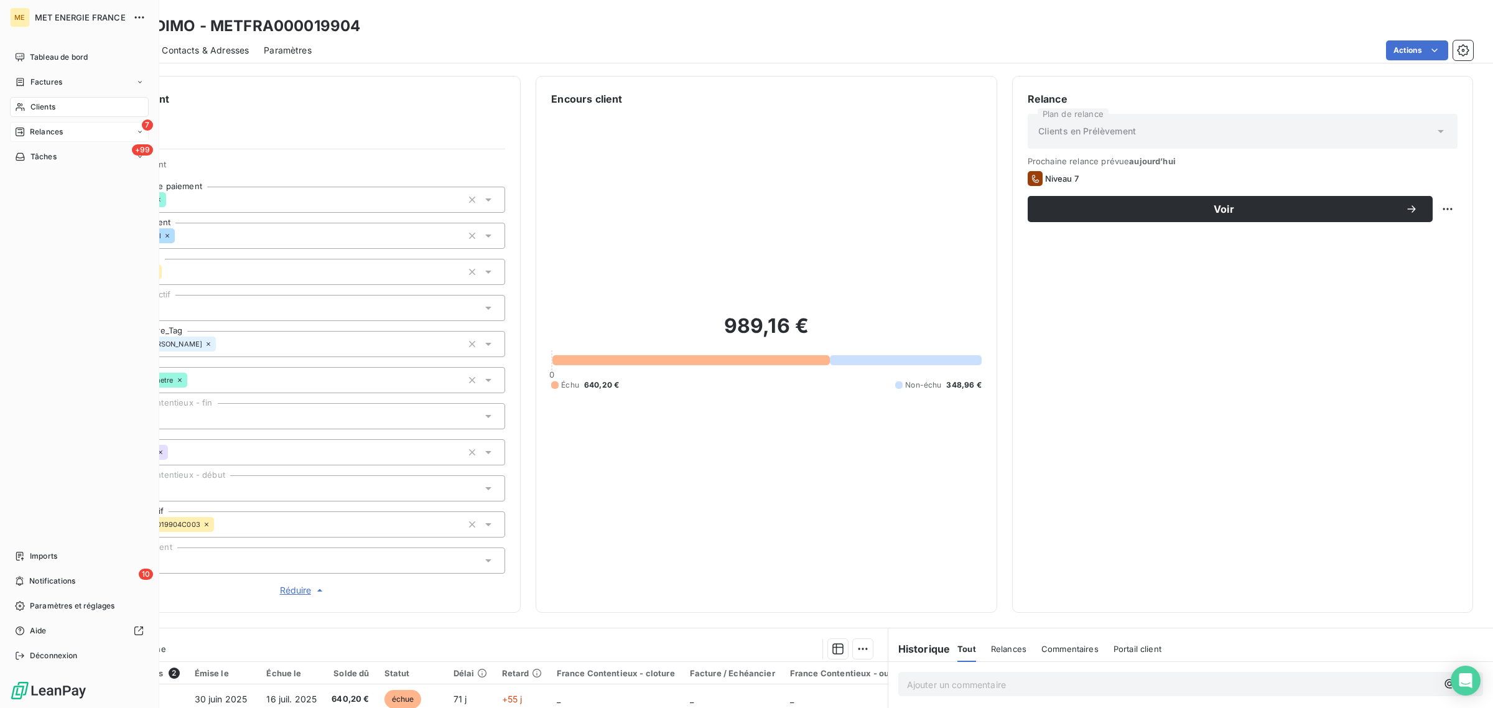
click at [28, 126] on div "Relances" at bounding box center [39, 131] width 48 height 11
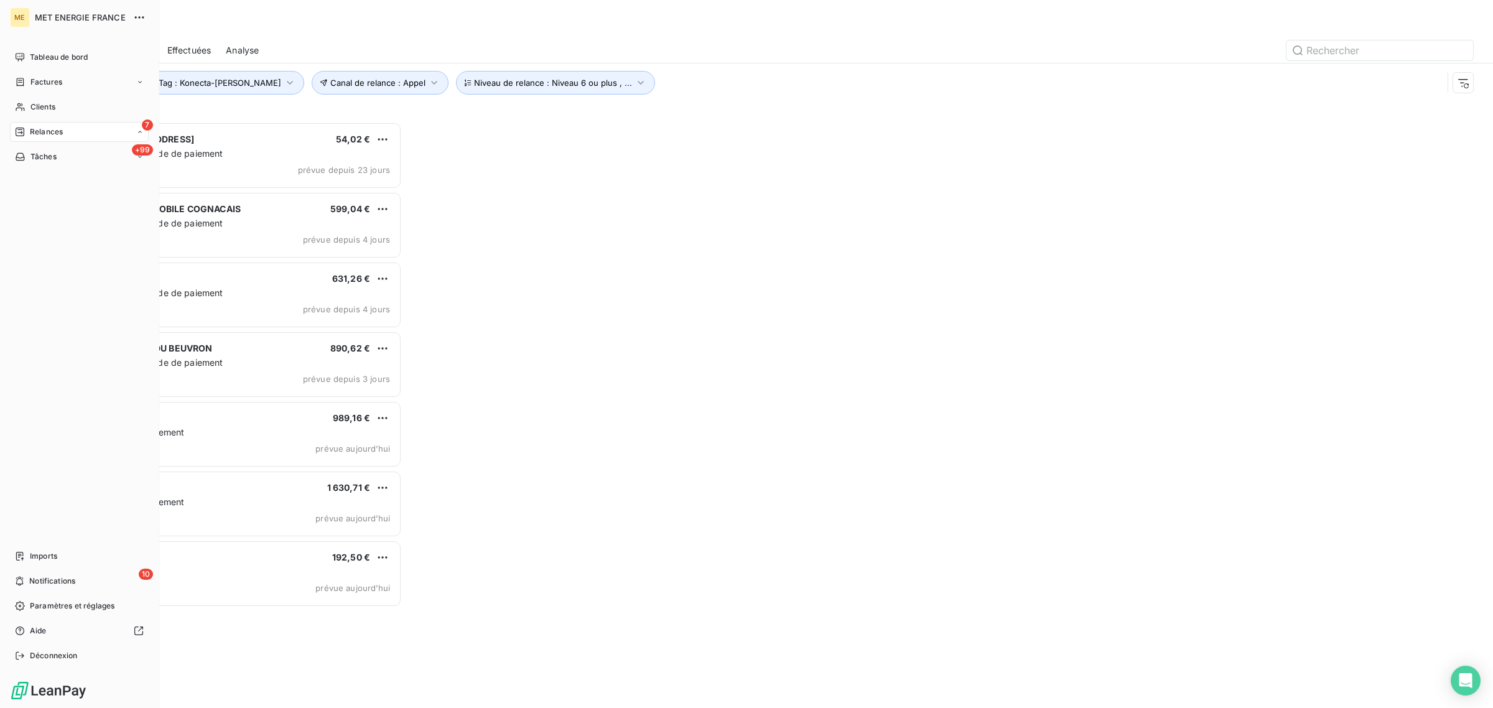
scroll to position [574, 330]
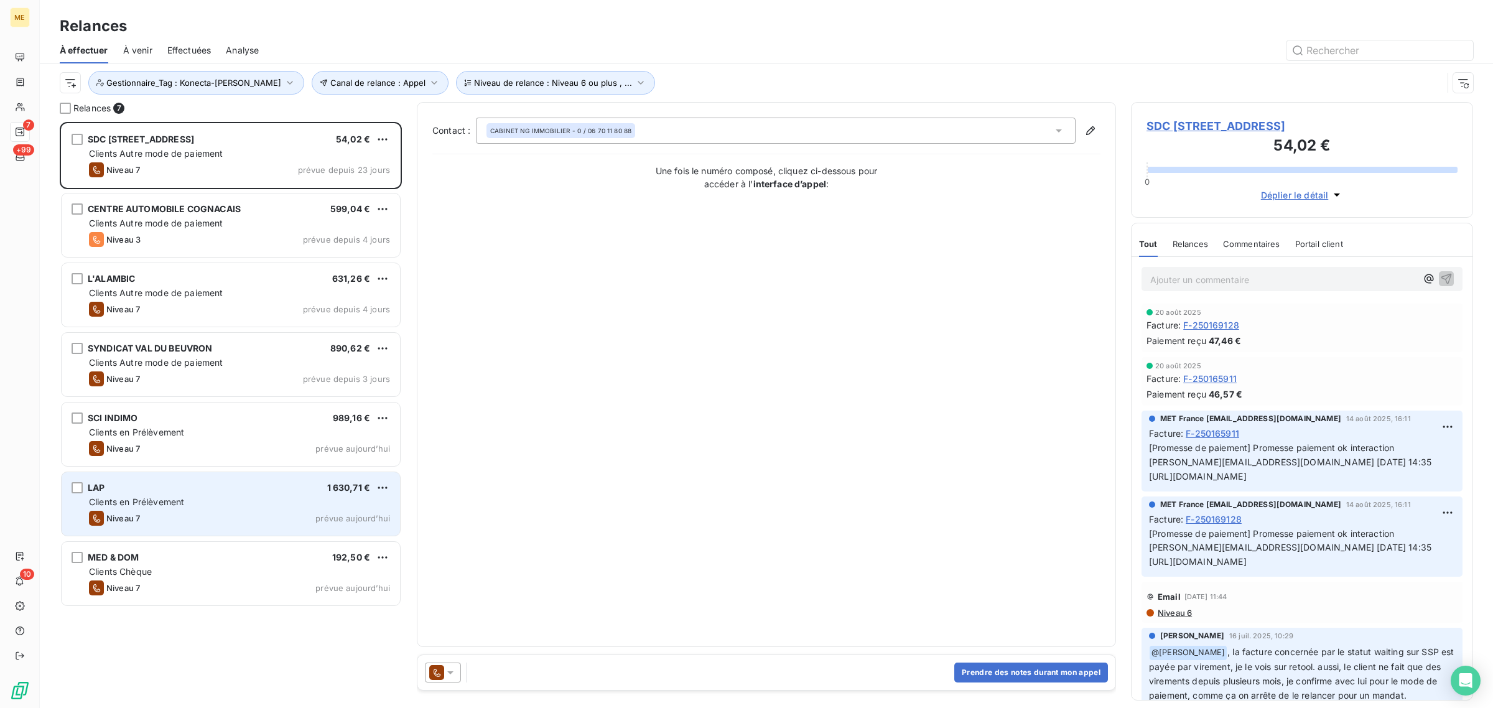
click at [204, 518] on div "Niveau 7 prévue aujourd’hui" at bounding box center [239, 518] width 301 height 15
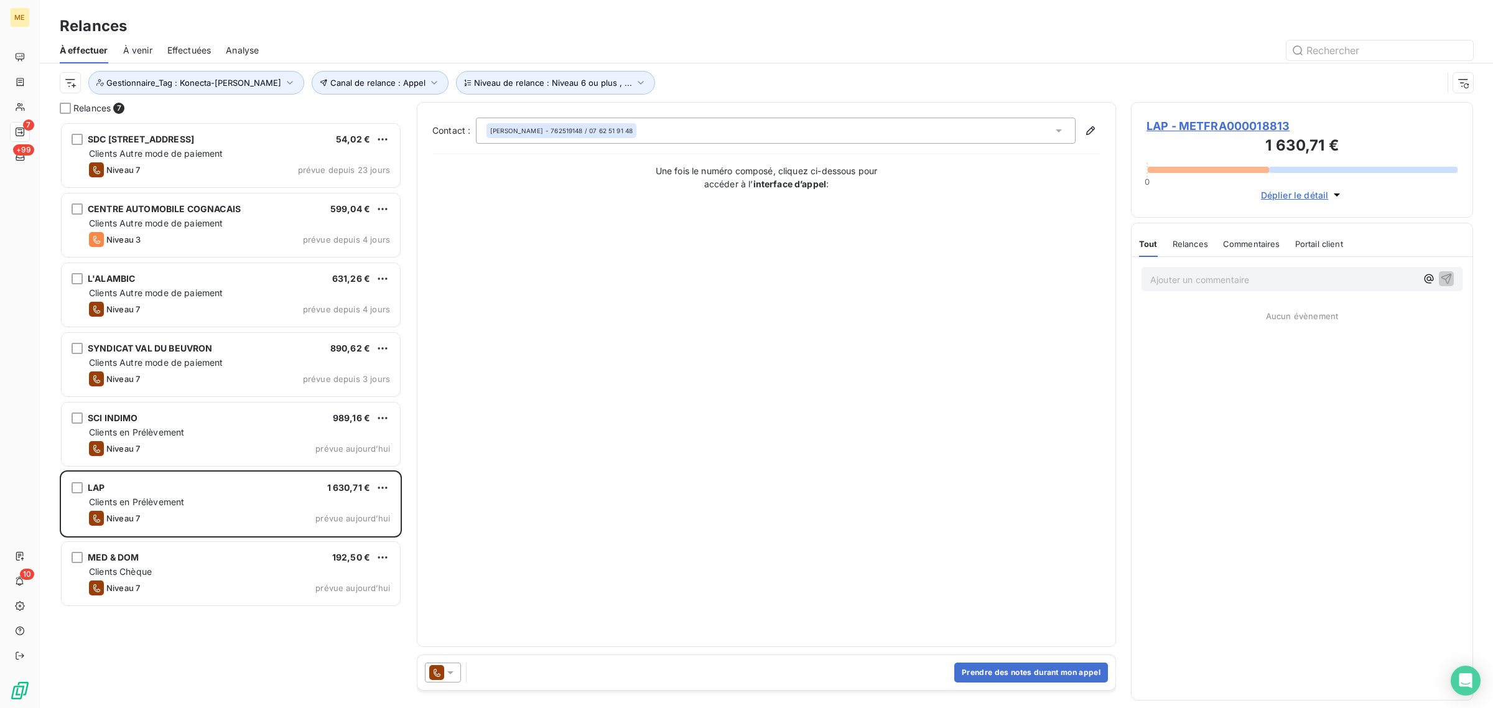
click at [1204, 121] on span "LAP - METFRA000018813" at bounding box center [1302, 126] width 311 height 17
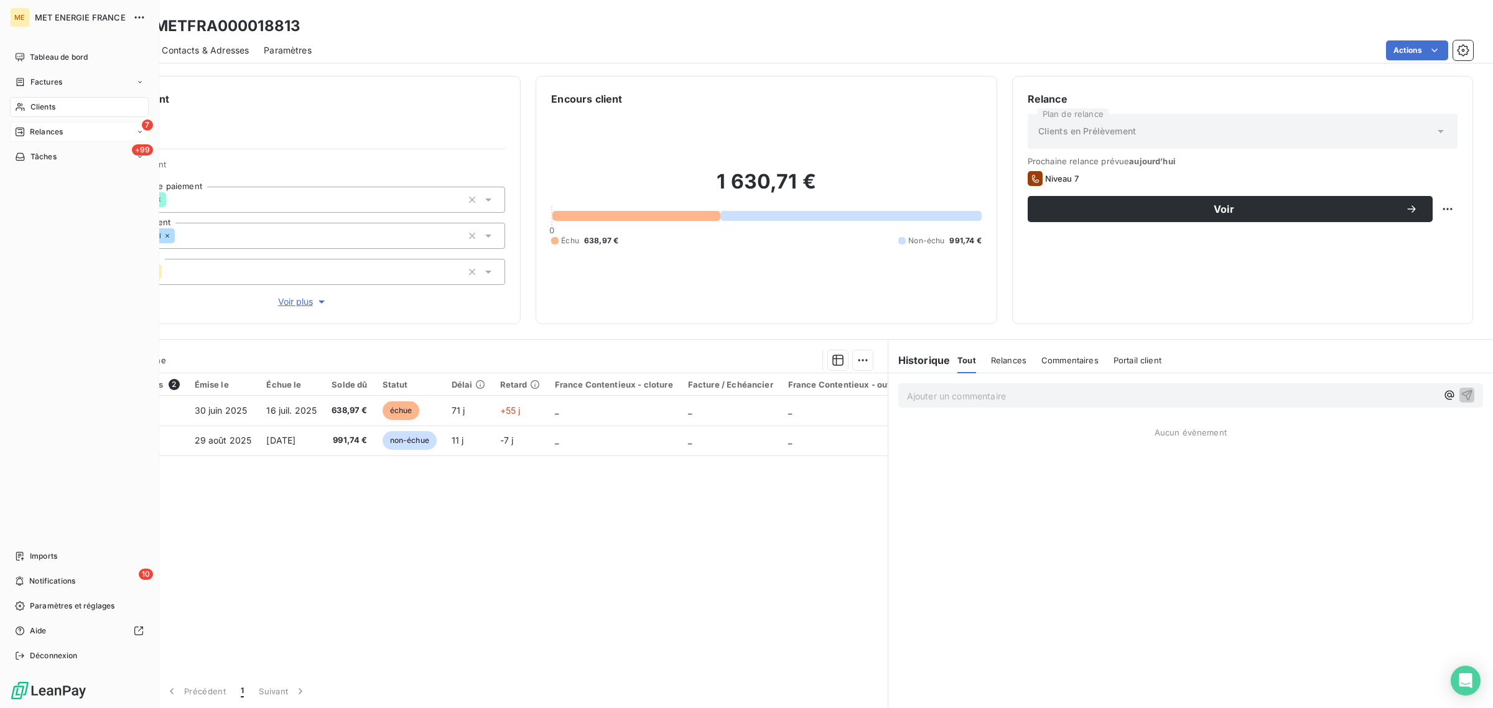
click at [16, 134] on icon at bounding box center [20, 132] width 10 height 10
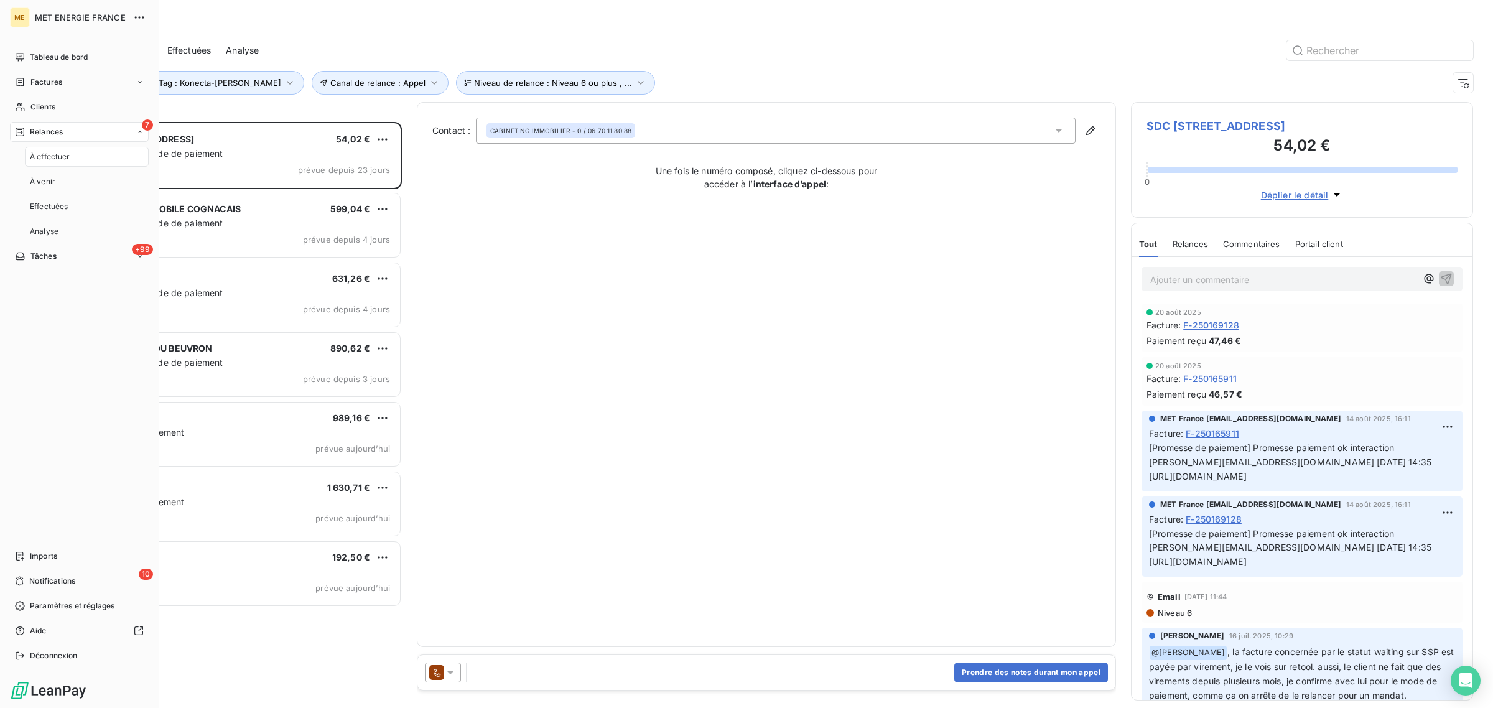
scroll to position [574, 330]
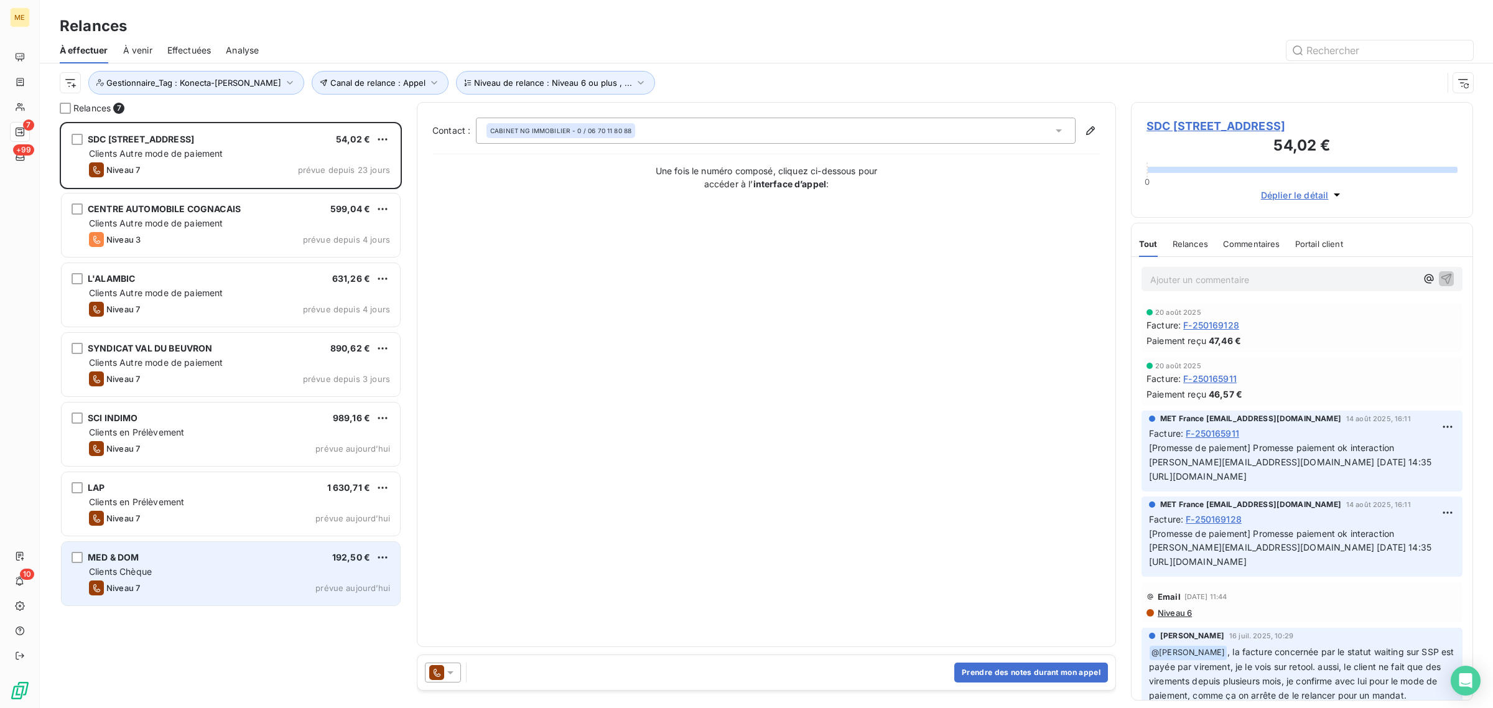
click at [210, 567] on div "Clients Chèque" at bounding box center [239, 572] width 301 height 12
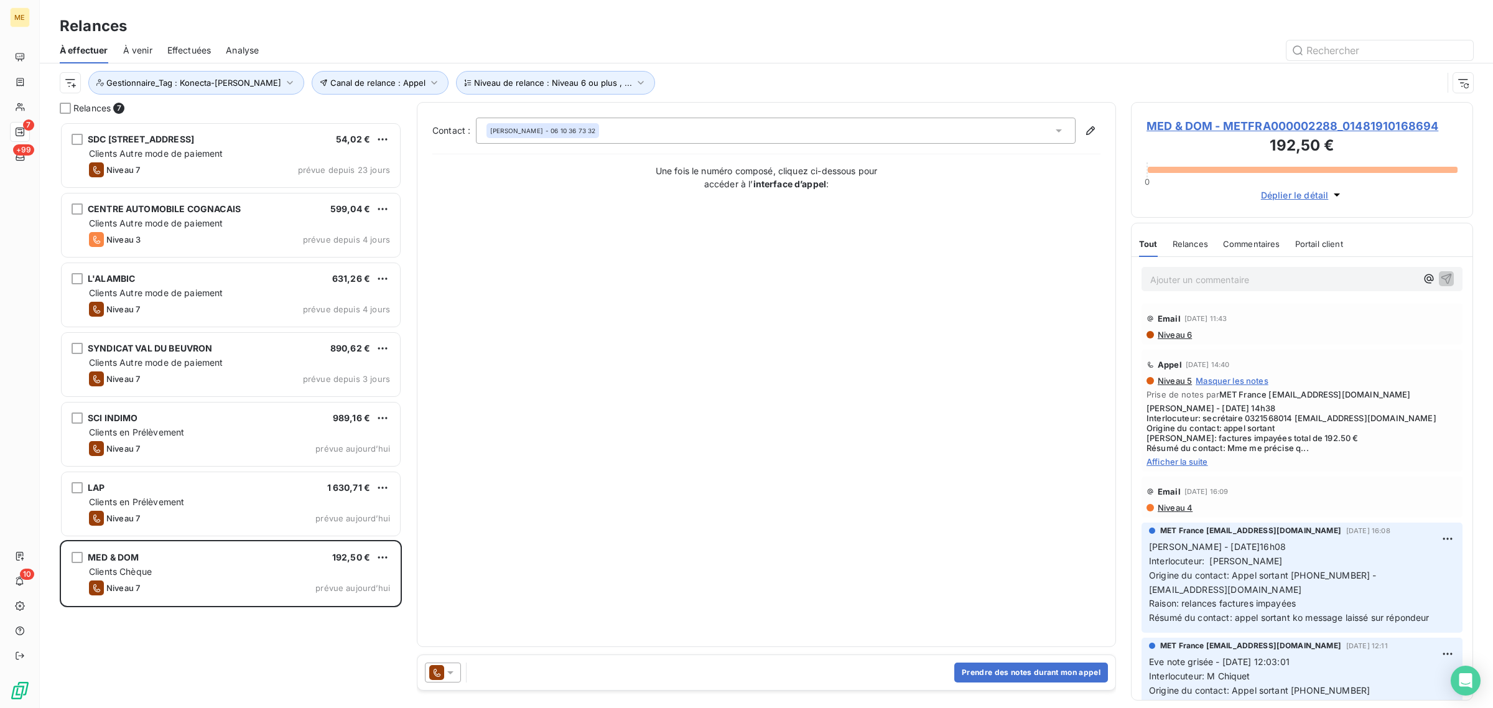
click at [1226, 132] on span "MED & DOM - METFRA000002288_01481910168694" at bounding box center [1302, 126] width 311 height 17
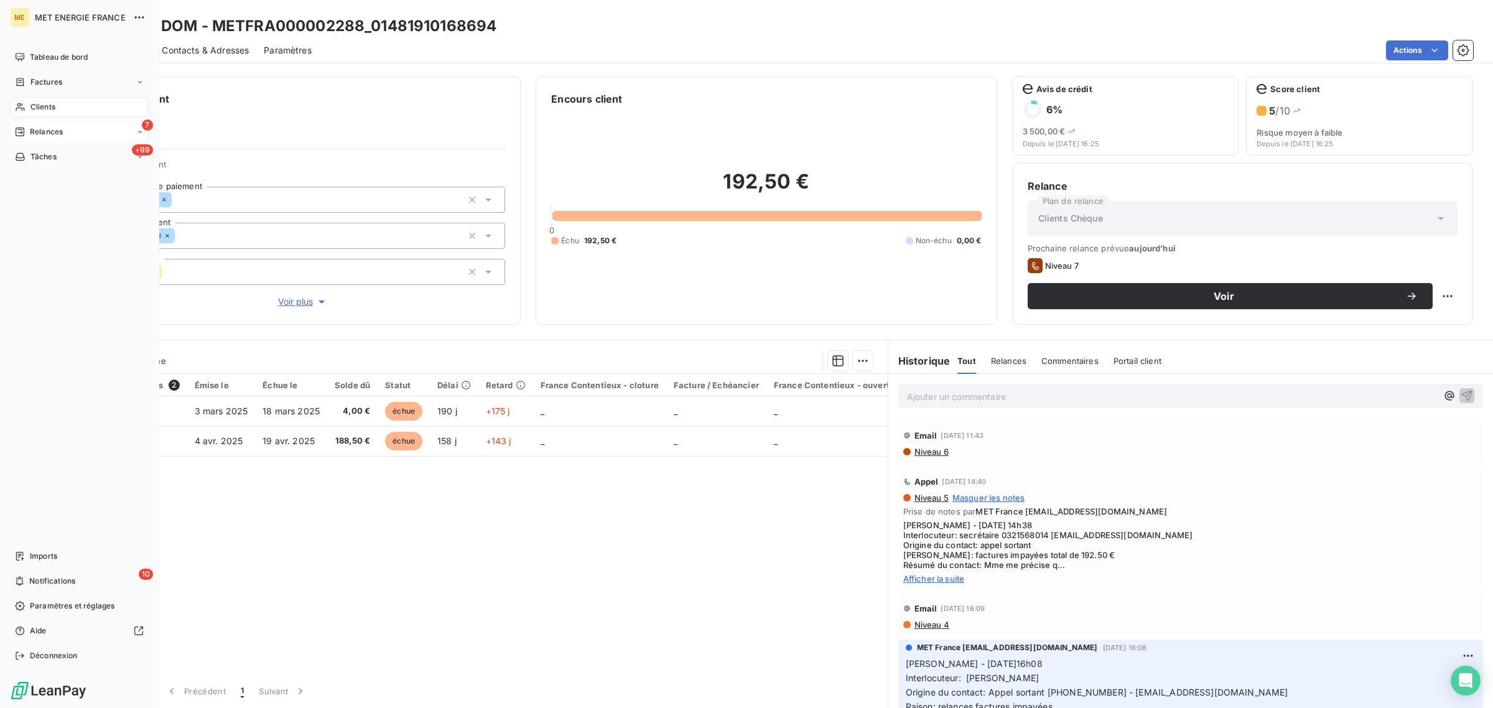
click at [30, 128] on span "Relances" at bounding box center [46, 131] width 33 height 11
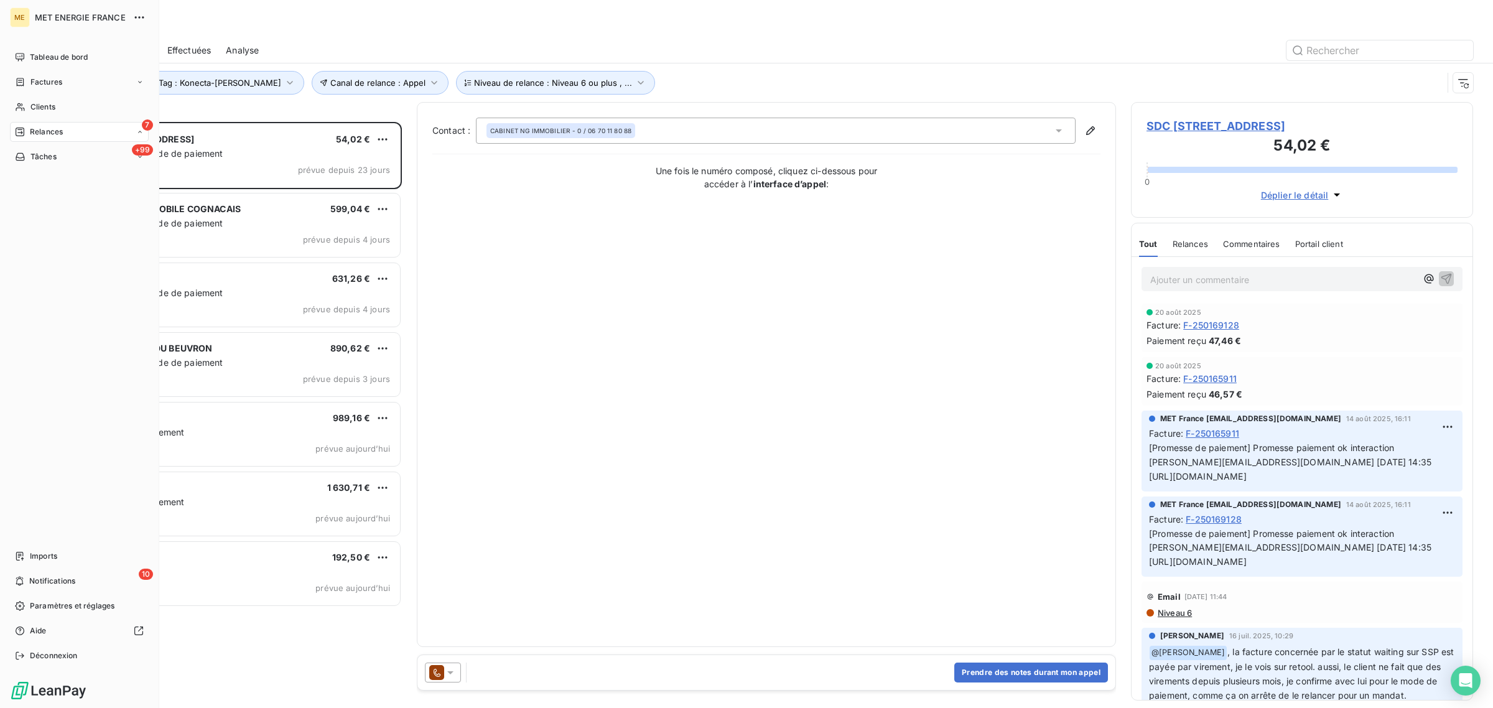
scroll to position [574, 330]
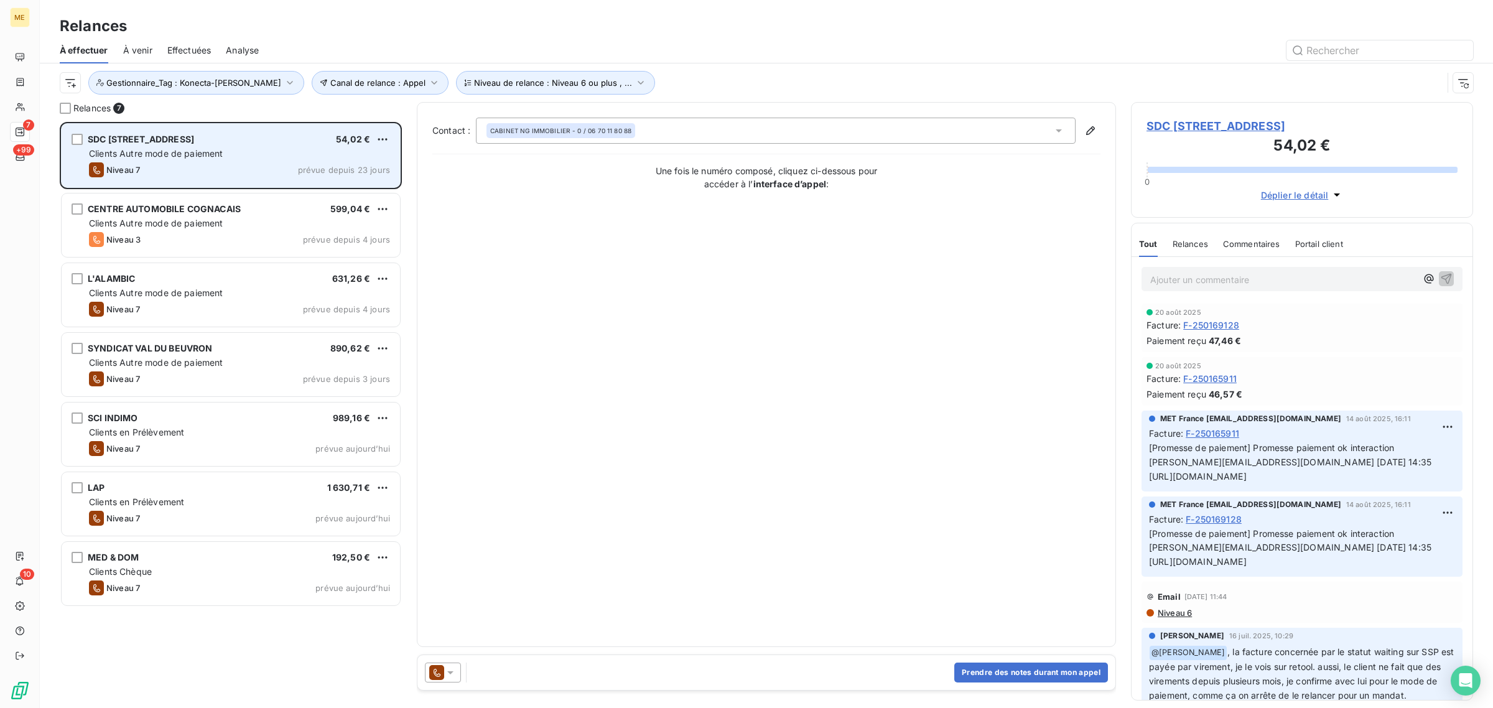
click at [156, 150] on span "Clients Autre mode de paiement" at bounding box center [156, 153] width 134 height 11
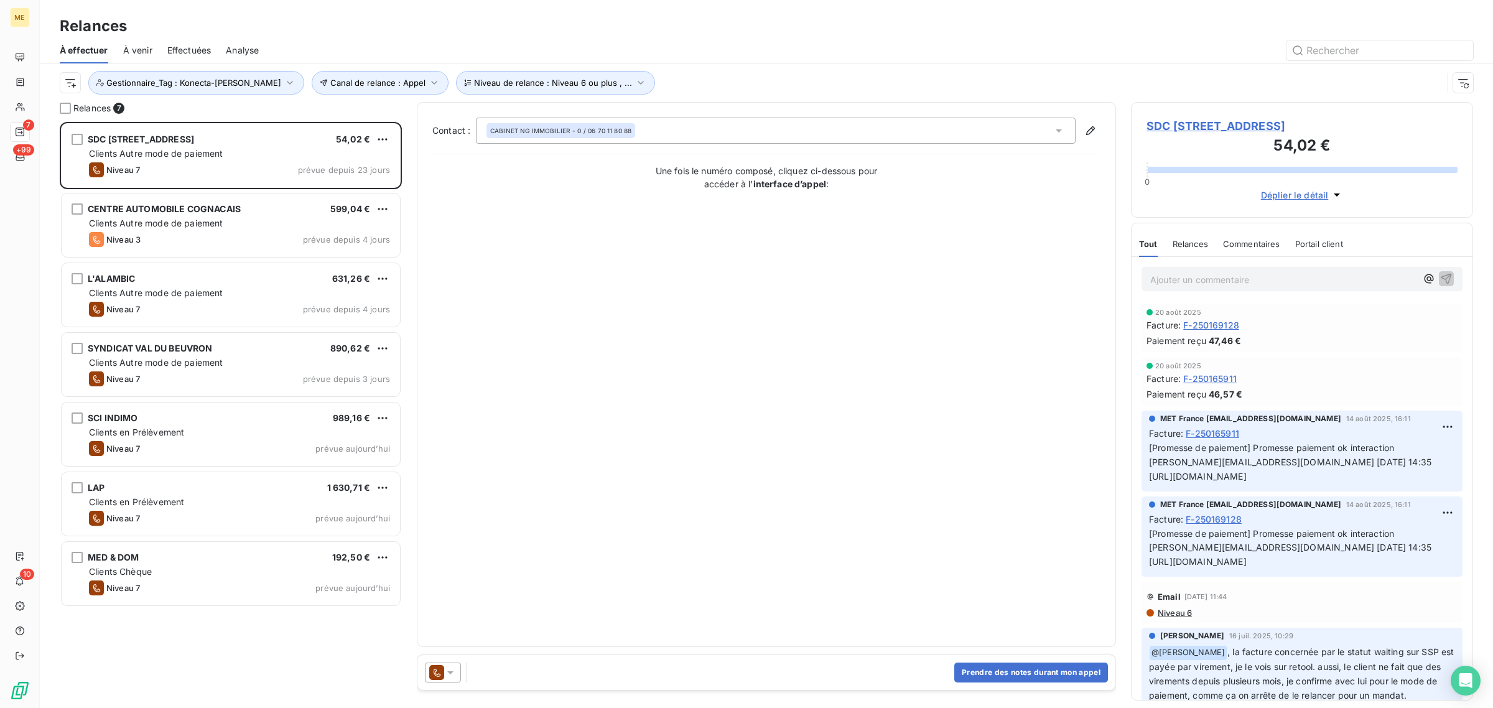
click at [1198, 134] on span "SDC 91 RUE COMPANS - METFRA000001830_07207091096235" at bounding box center [1302, 126] width 311 height 17
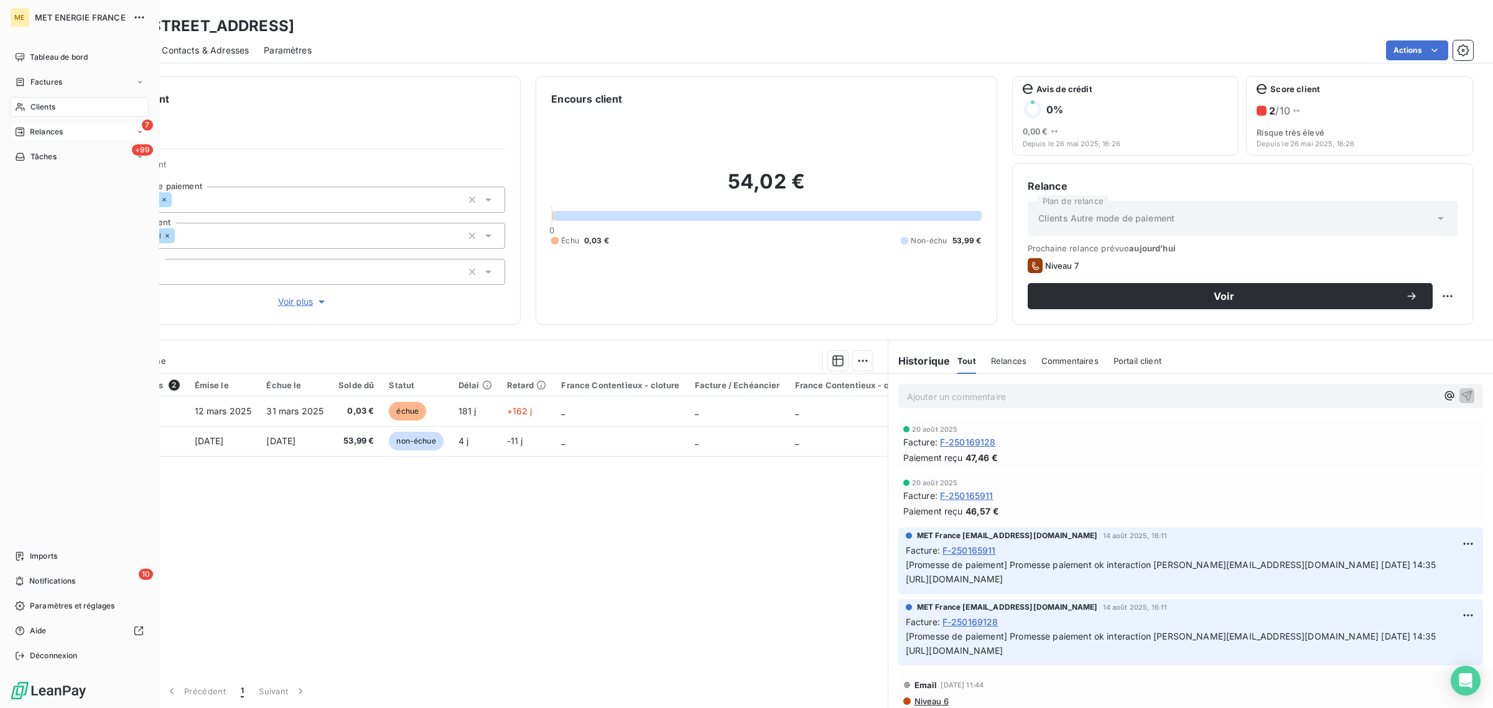
click at [20, 140] on div "7 Relances" at bounding box center [79, 132] width 139 height 20
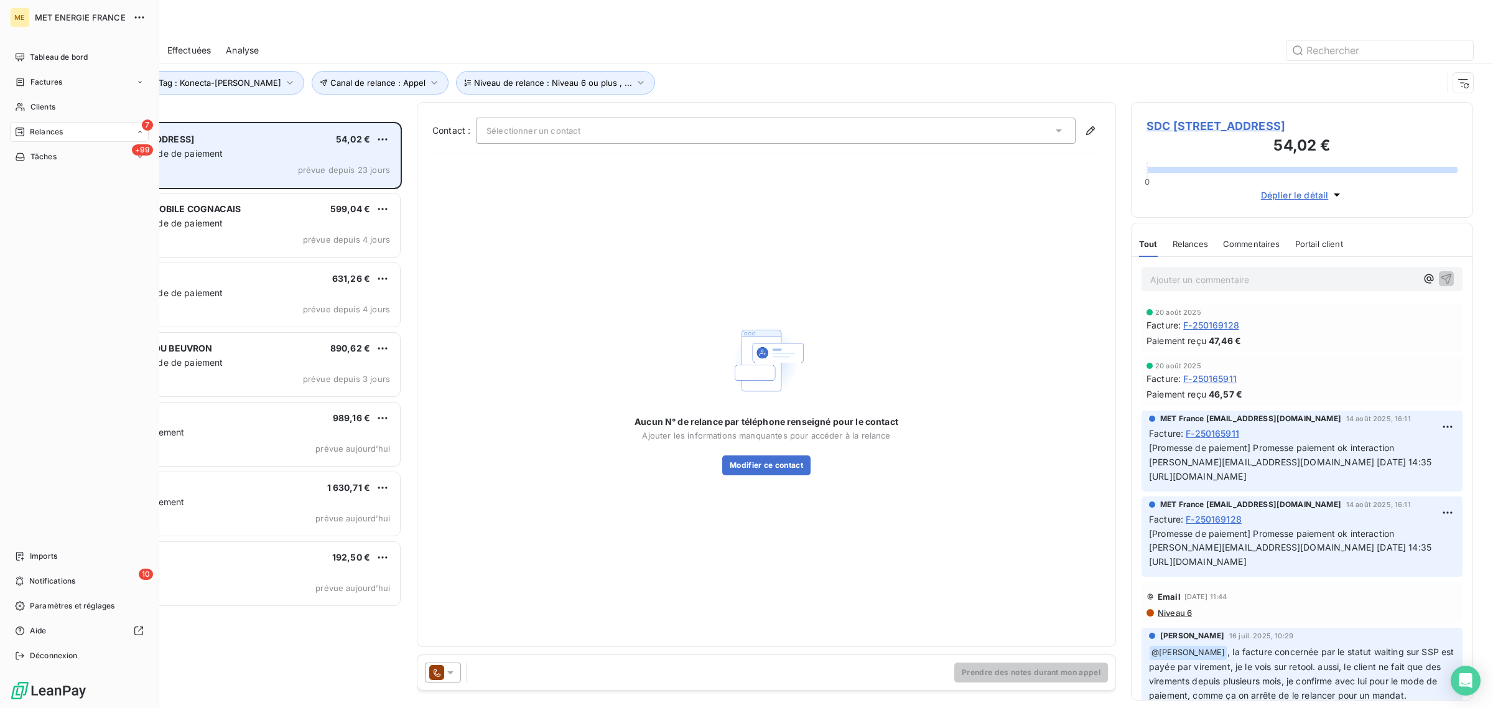
scroll to position [574, 330]
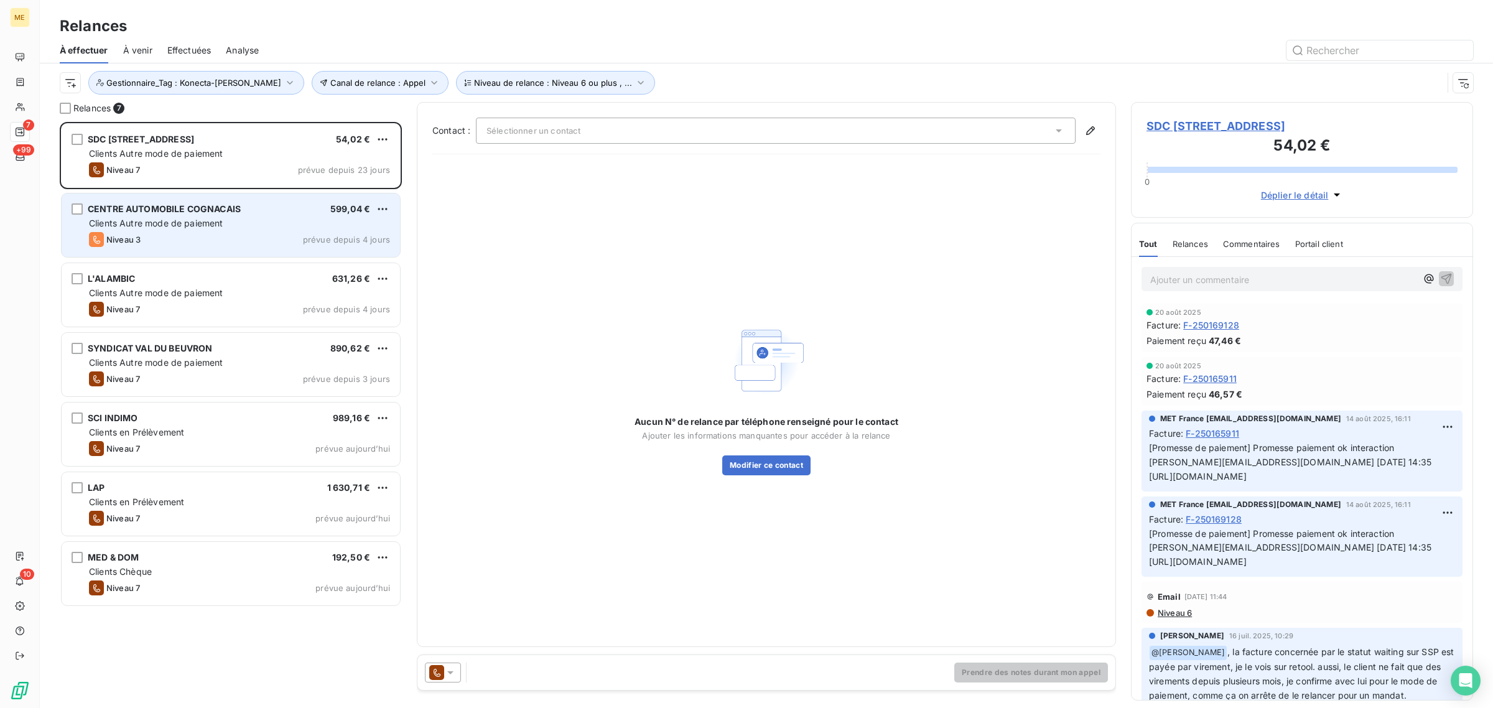
click at [182, 200] on div "CENTRE AUTOMOBILE COGNACAIS 599,04 € Clients Autre mode de paiement Niveau 3 pr…" at bounding box center [231, 225] width 338 height 63
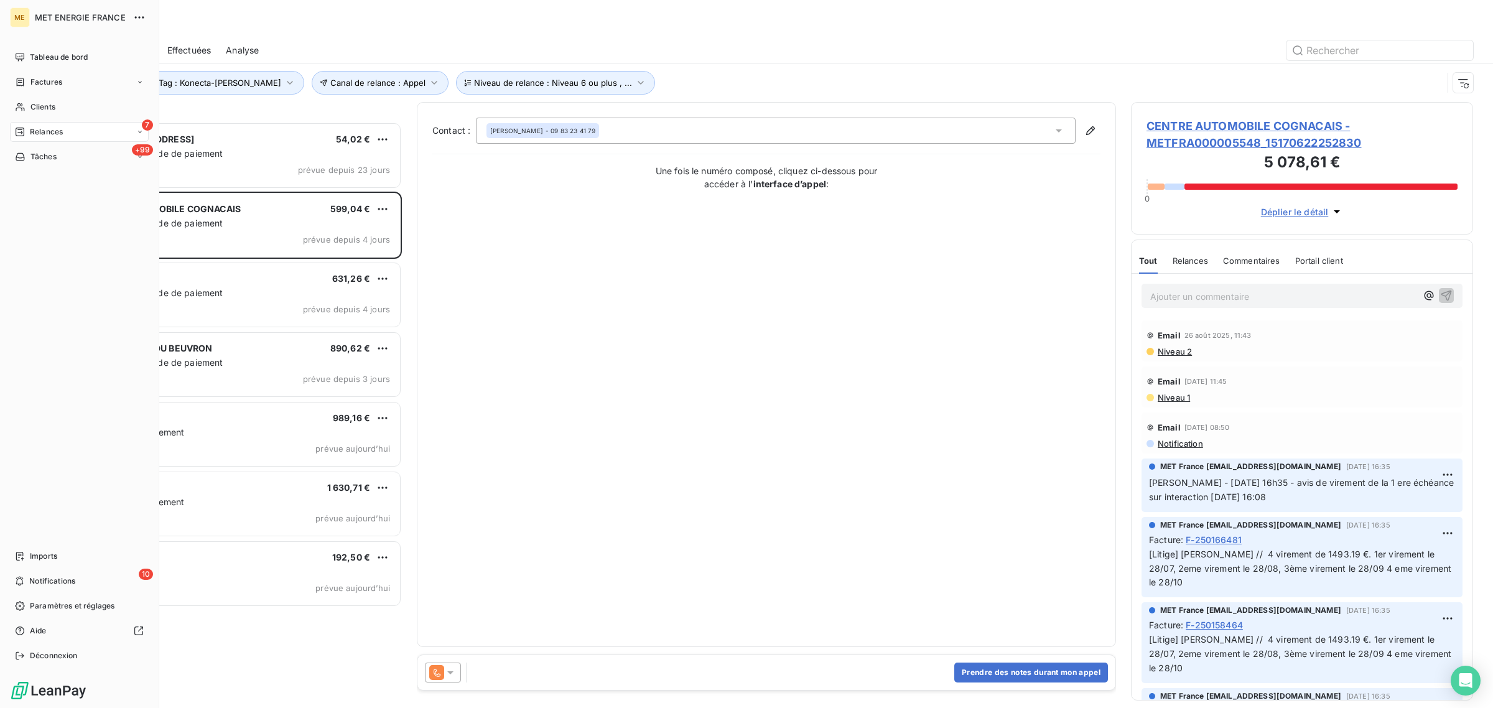
click at [22, 135] on icon at bounding box center [20, 132] width 10 height 10
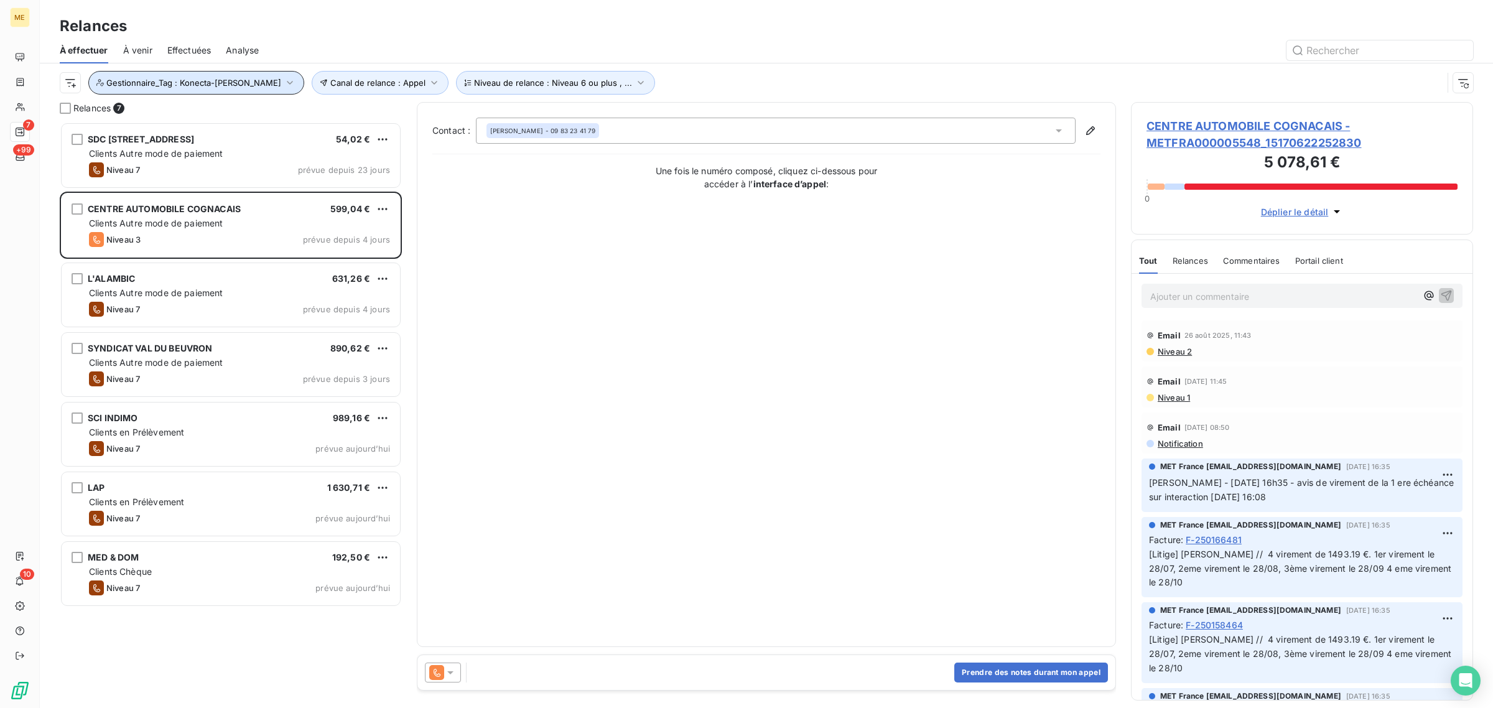
click at [229, 81] on span "Gestionnaire_Tag : Konecta-Sylvain" at bounding box center [193, 83] width 175 height 10
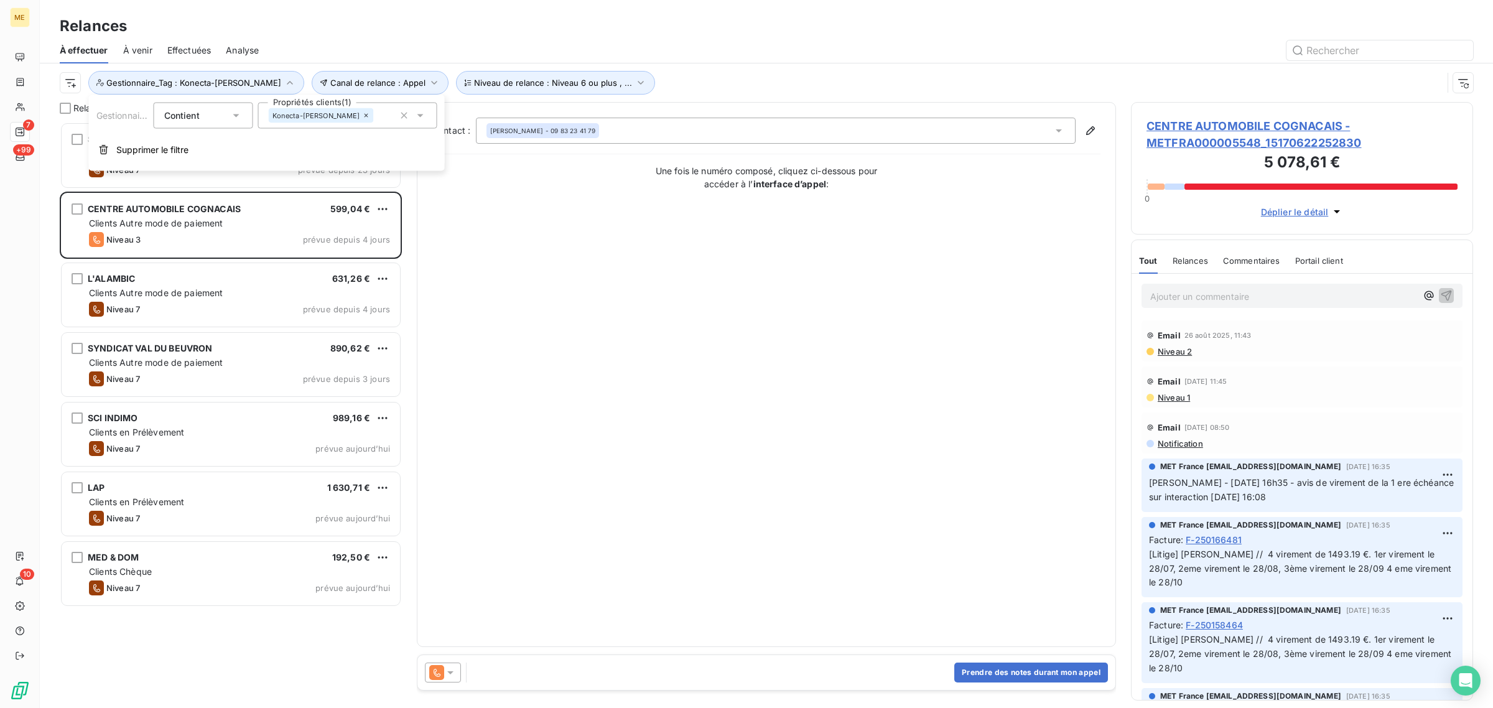
click at [286, 124] on div "Konecta-[PERSON_NAME]" at bounding box center [347, 116] width 179 height 26
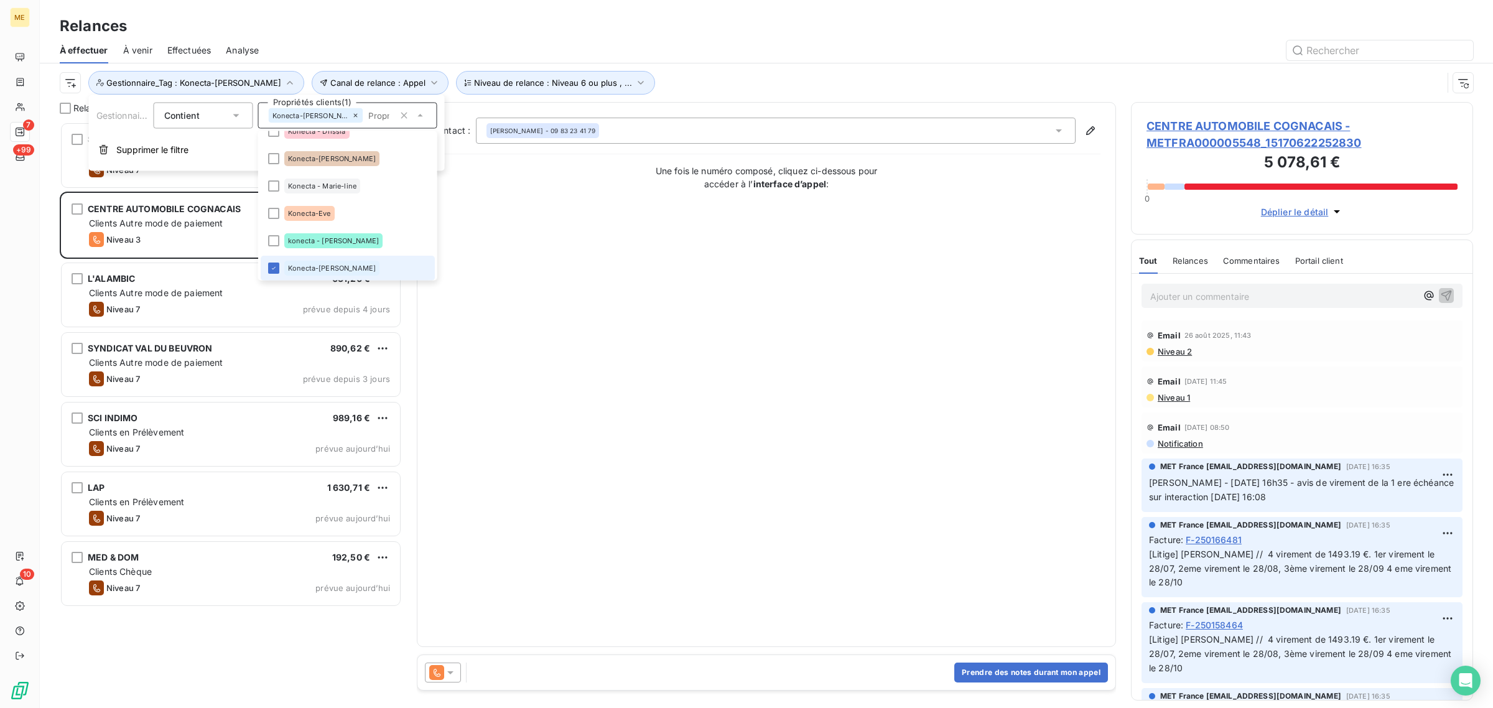
click at [308, 265] on span "Konecta-[PERSON_NAME]" at bounding box center [332, 268] width 88 height 7
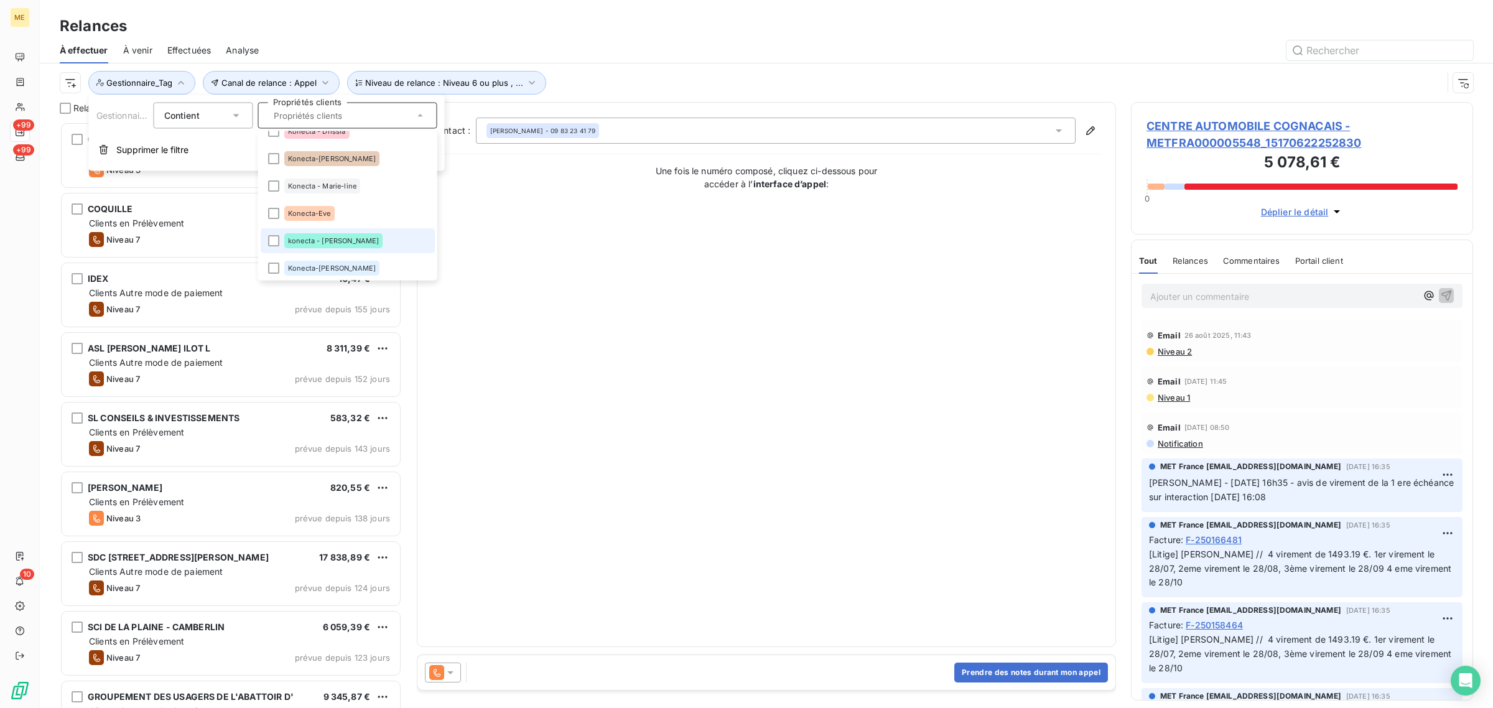
click at [308, 240] on span "konecta - lisa" at bounding box center [333, 241] width 91 height 7
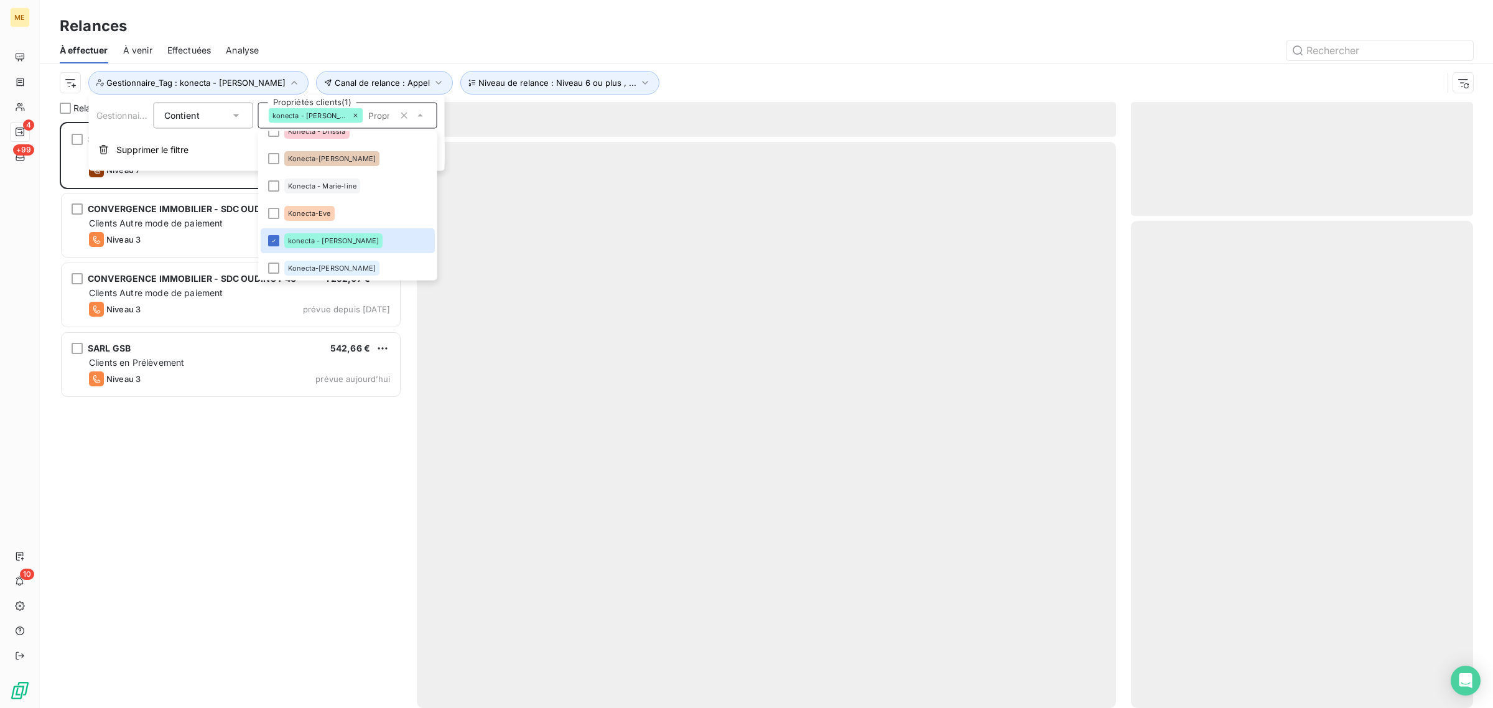
scroll to position [574, 330]
click at [604, 250] on div at bounding box center [766, 425] width 699 height 566
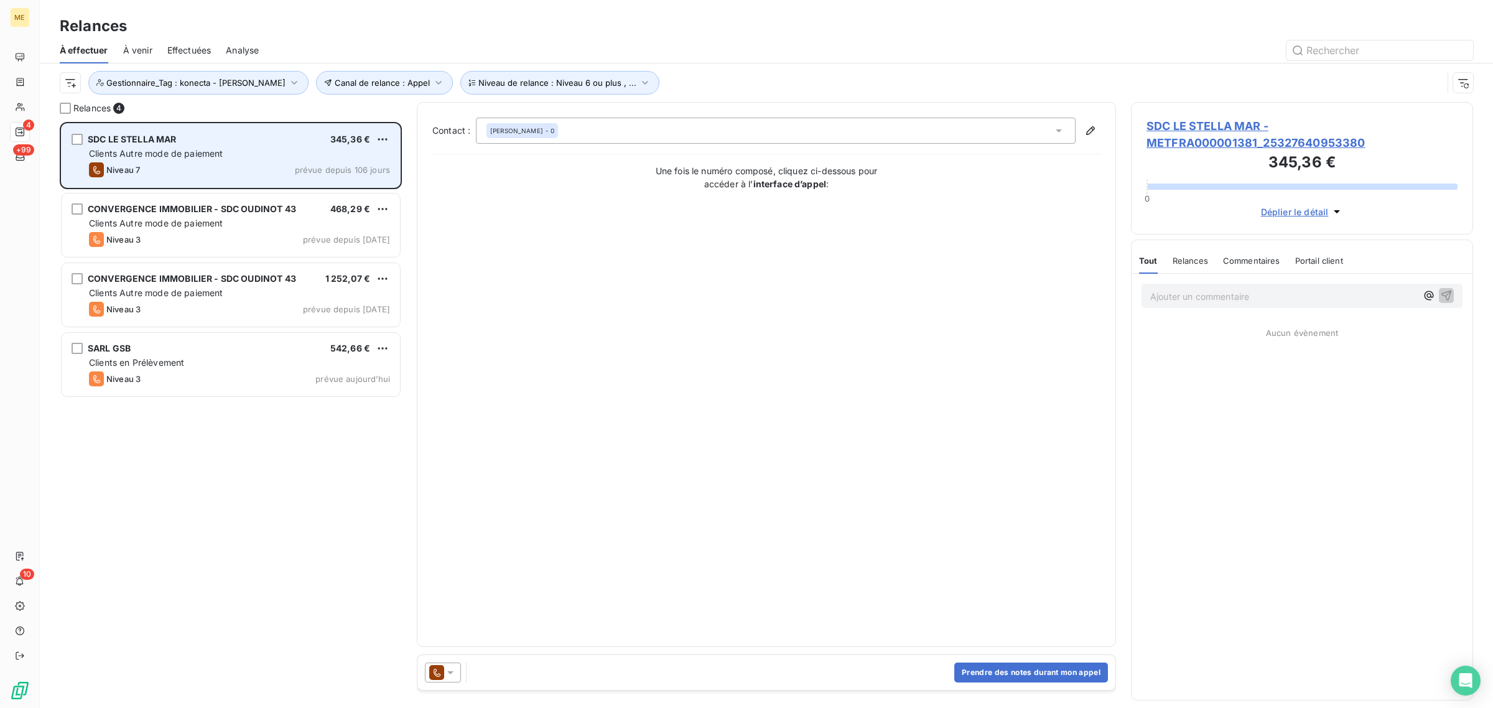
click at [188, 148] on span "Clients Autre mode de paiement" at bounding box center [156, 153] width 134 height 11
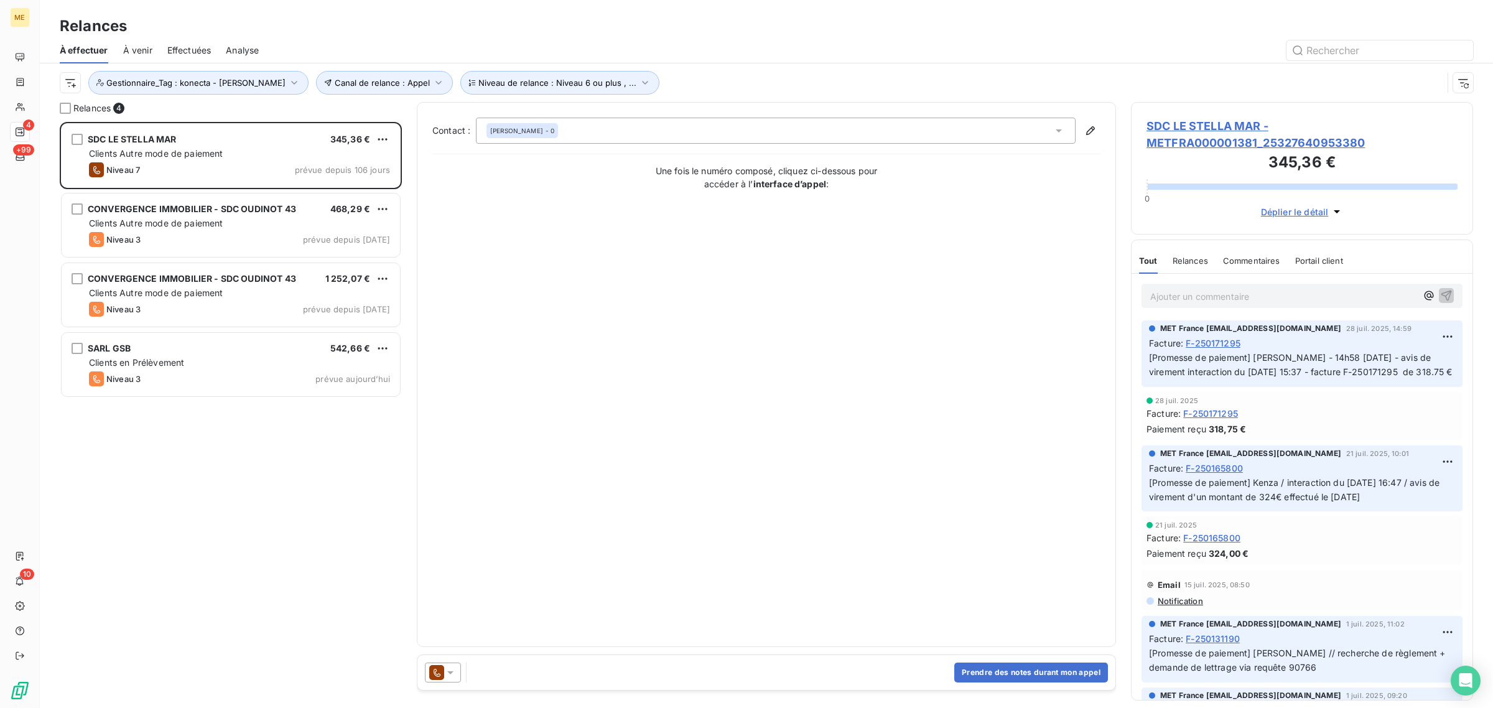
click at [1207, 131] on span "SDC LE STELLA MAR - METFRA000001381_25327640953380" at bounding box center [1302, 135] width 311 height 34
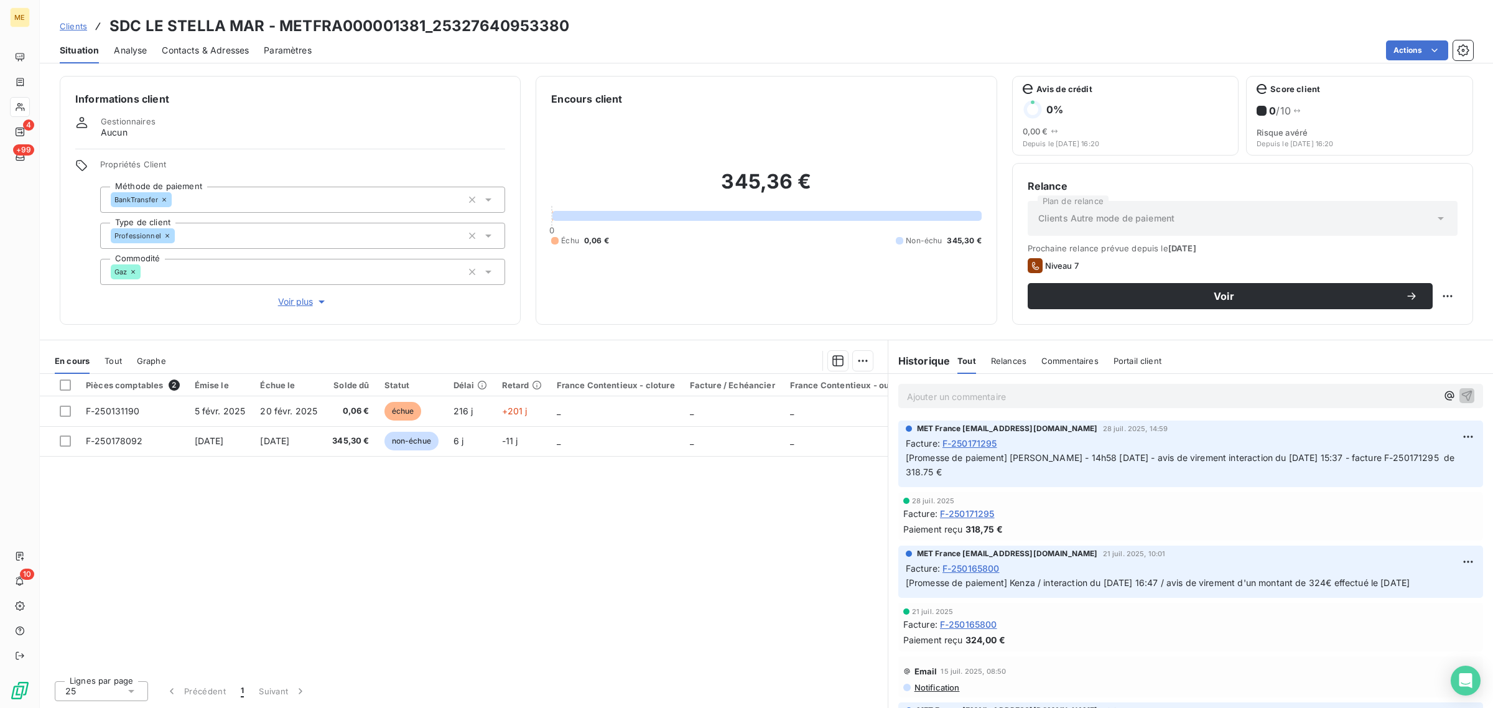
click at [327, 300] on icon "button" at bounding box center [321, 302] width 12 height 12
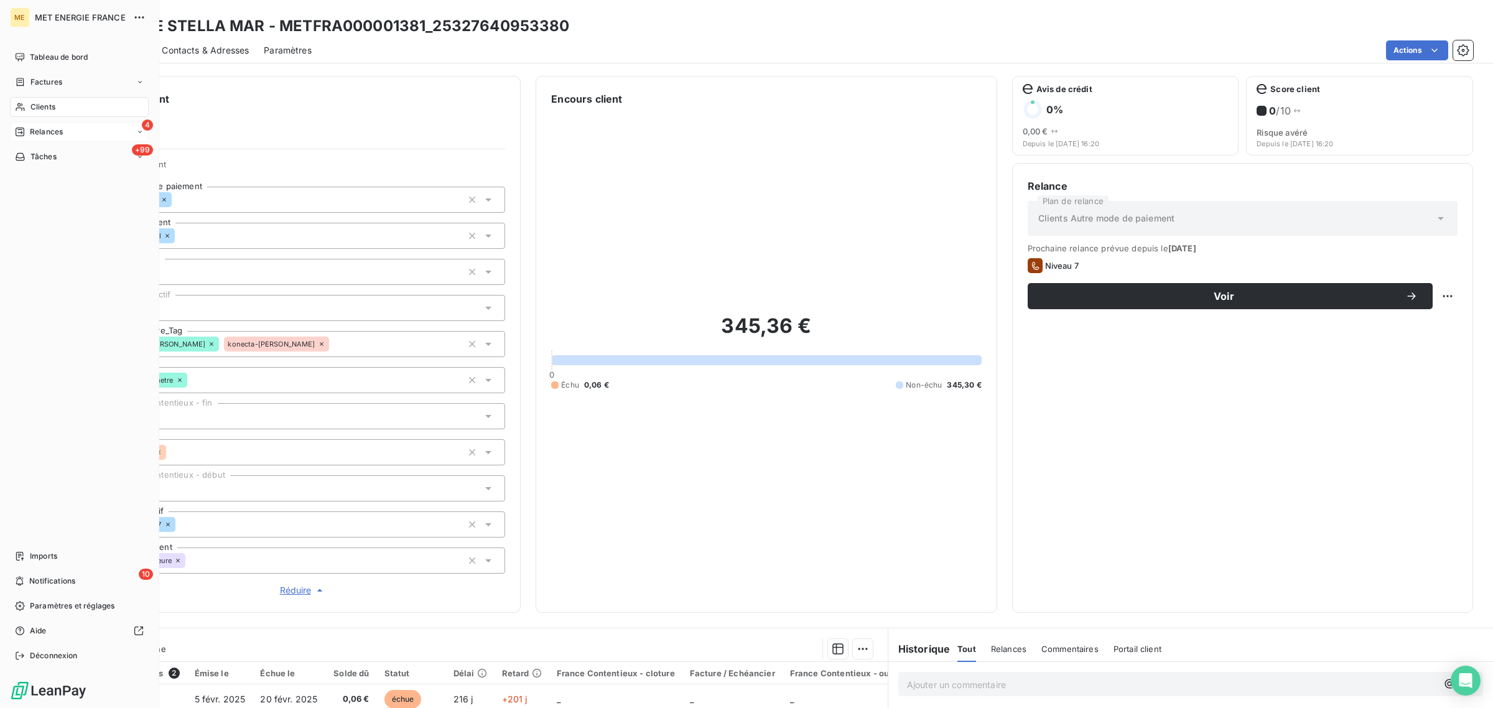
click at [26, 131] on div "Relances" at bounding box center [39, 131] width 48 height 11
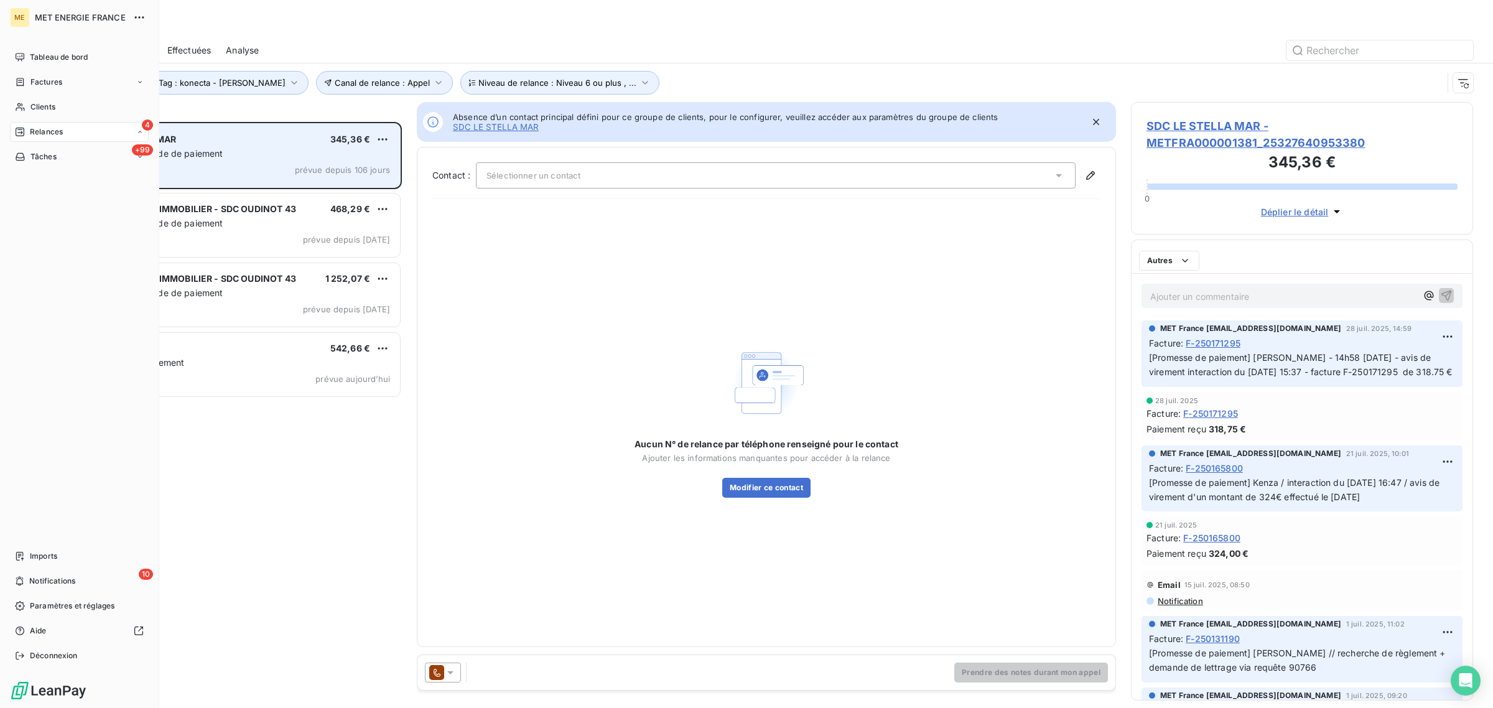
scroll to position [574, 330]
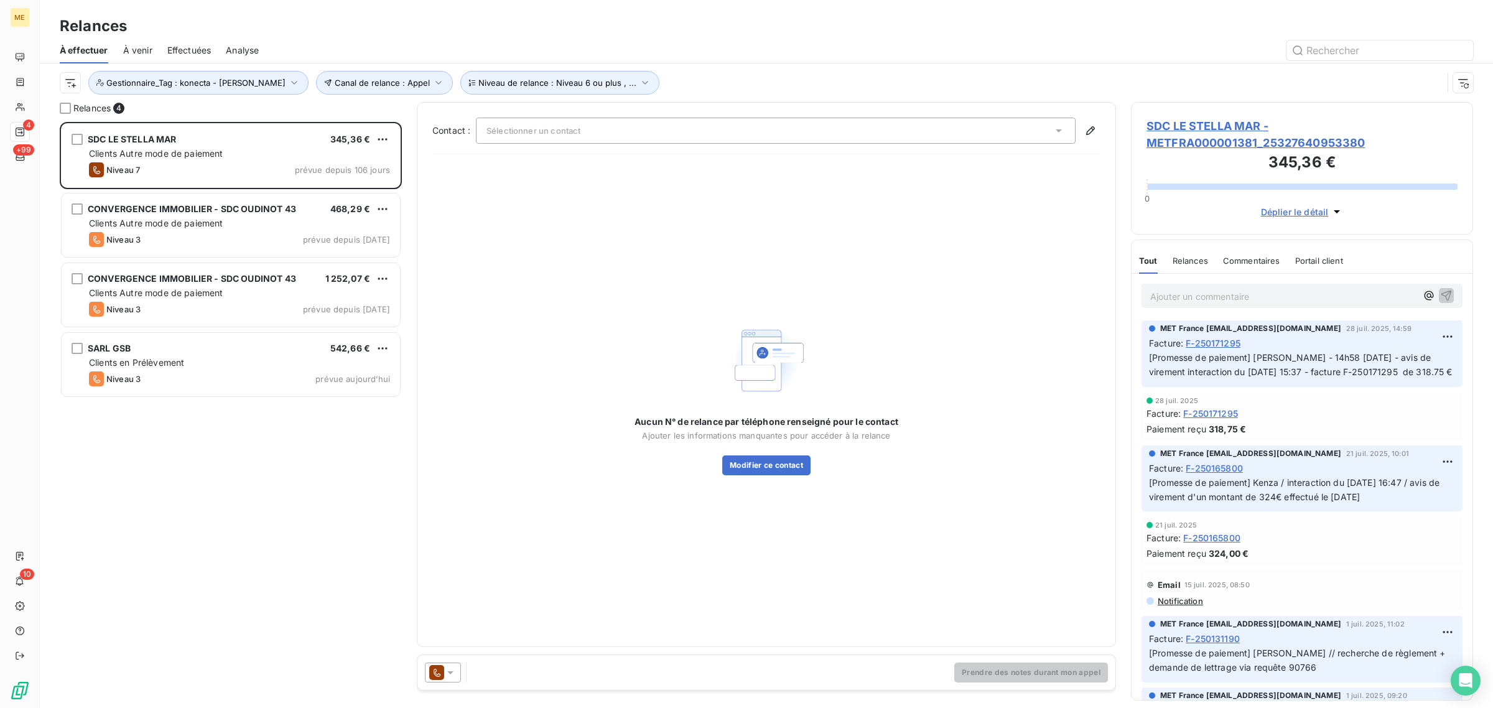
click at [252, 474] on div "SDC LE STELLA MAR 345,36 € Clients Autre mode de paiement Niveau 7 prévue depui…" at bounding box center [231, 415] width 342 height 586
click at [483, 84] on span "Niveau de relance : Niveau 6 ou plus , ..." at bounding box center [557, 83] width 158 height 10
click at [633, 105] on div "Niveau 6 ou plus , Niveau 3 , Niveau 5" at bounding box center [662, 116] width 179 height 26
click at [480, 259] on div "Aucun N° de relance par téléphone renseigné pour le contact Ajouter les informa…" at bounding box center [766, 397] width 668 height 467
click at [348, 91] on button "Canal de relance : Appel" at bounding box center [384, 83] width 137 height 24
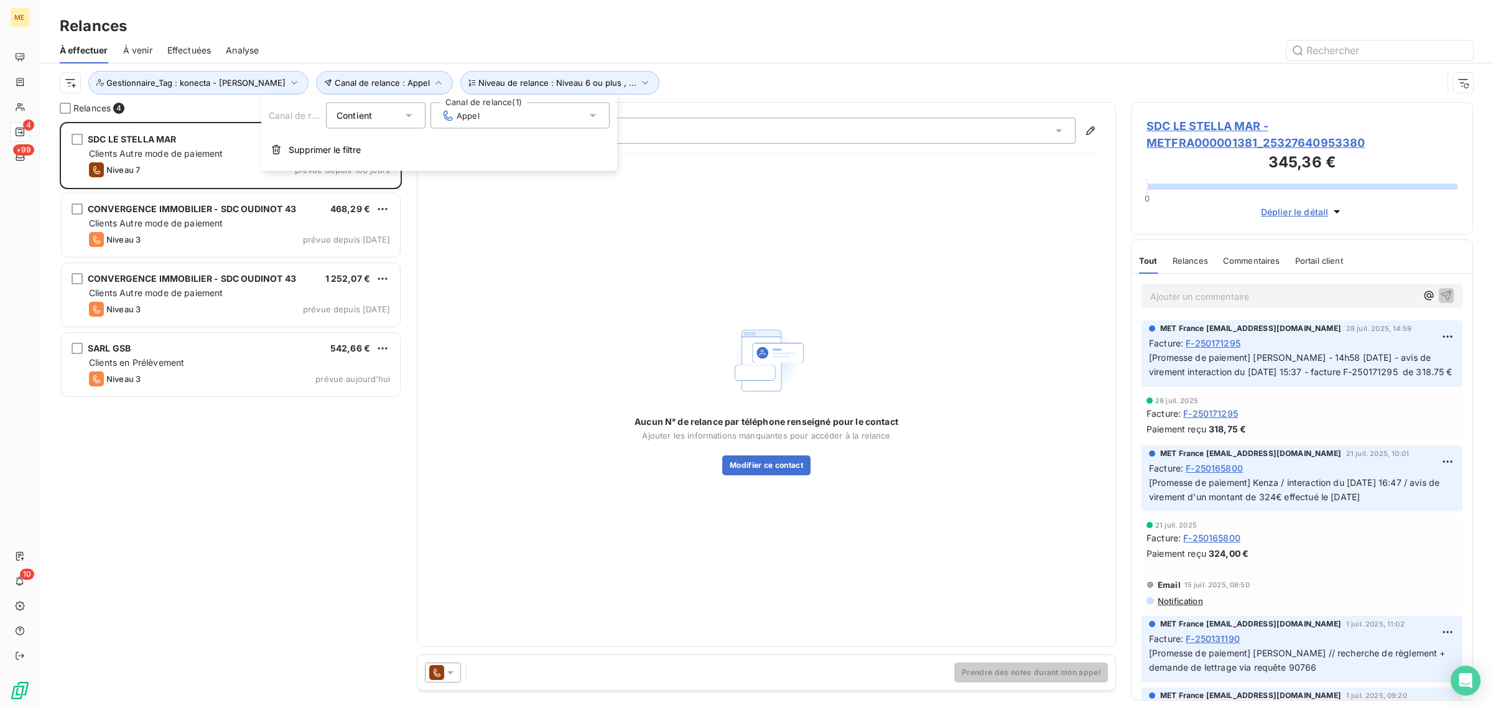
click at [480, 215] on div "Aucun N° de relance par téléphone renseigné pour le contact Ajouter les informa…" at bounding box center [766, 397] width 668 height 467
click at [152, 80] on span "Gestionnaire_Tag : konecta - lisa" at bounding box center [195, 83] width 179 height 10
click at [287, 108] on div "konecta - lisa" at bounding box center [323, 115] width 108 height 15
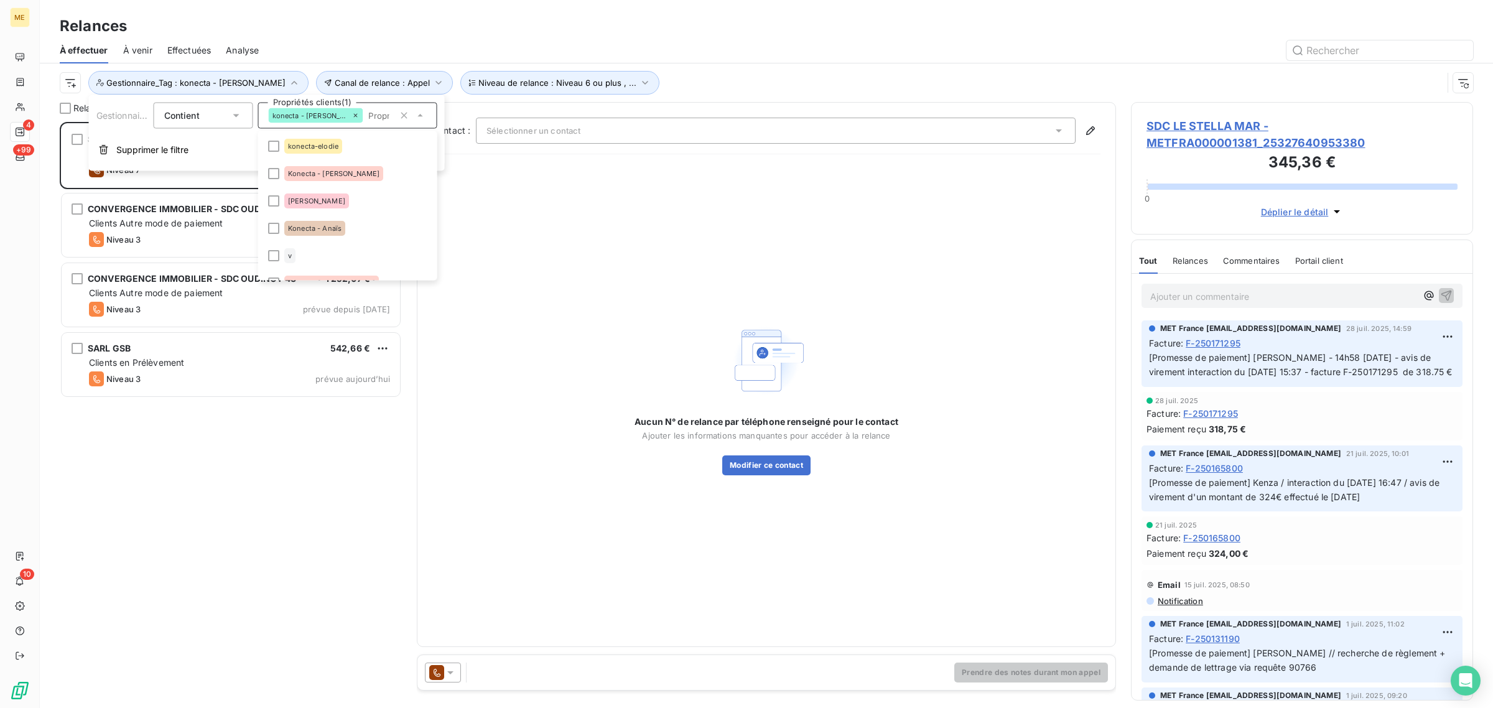
scroll to position [288, 0]
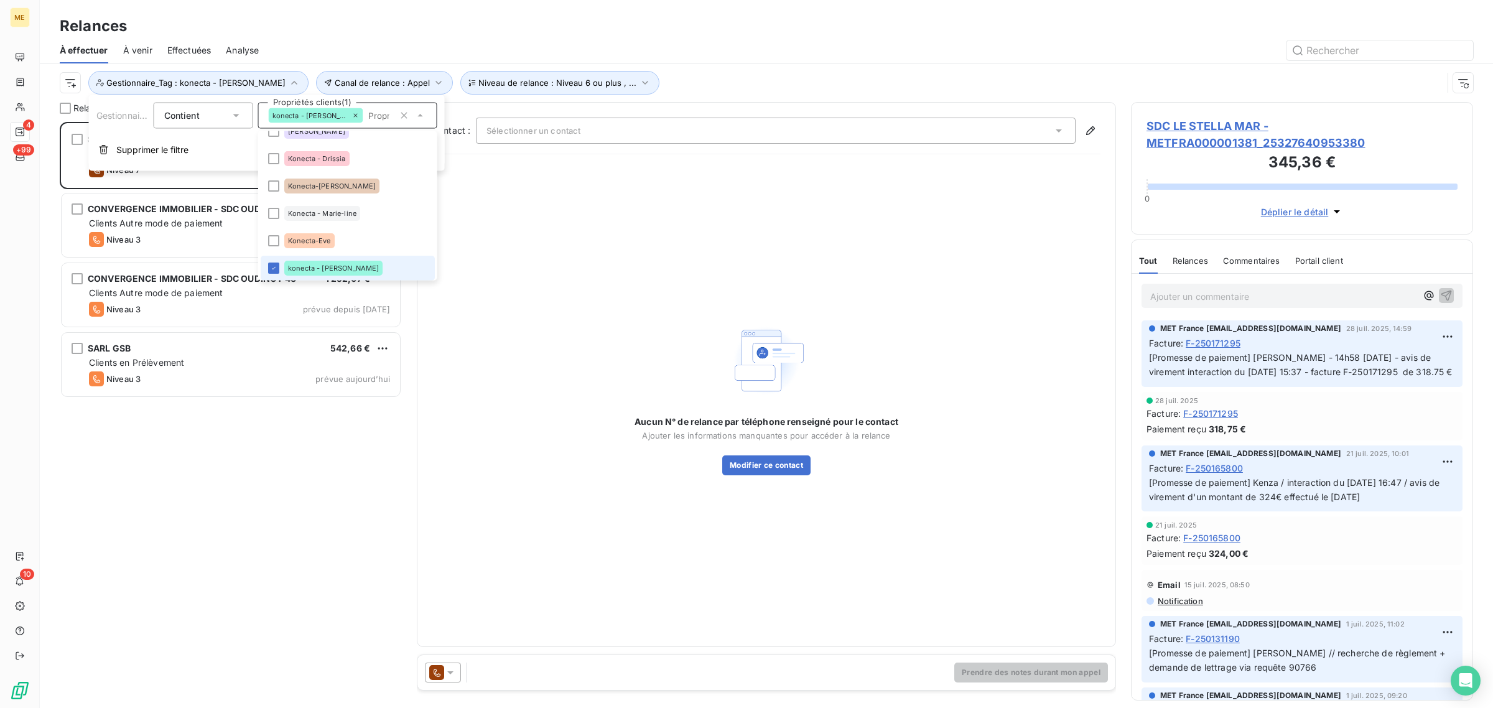
click at [302, 266] on span "konecta - lisa" at bounding box center [333, 268] width 91 height 7
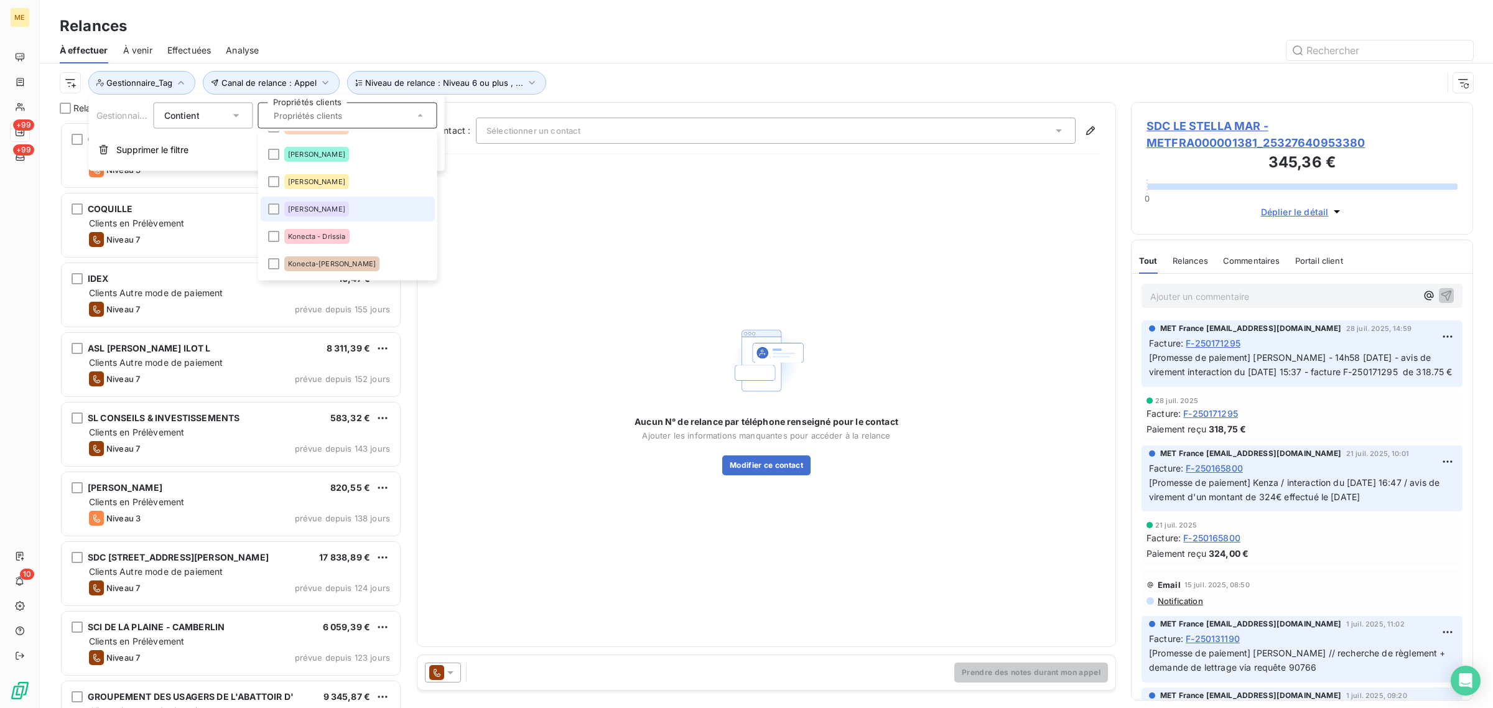
scroll to position [133, 0]
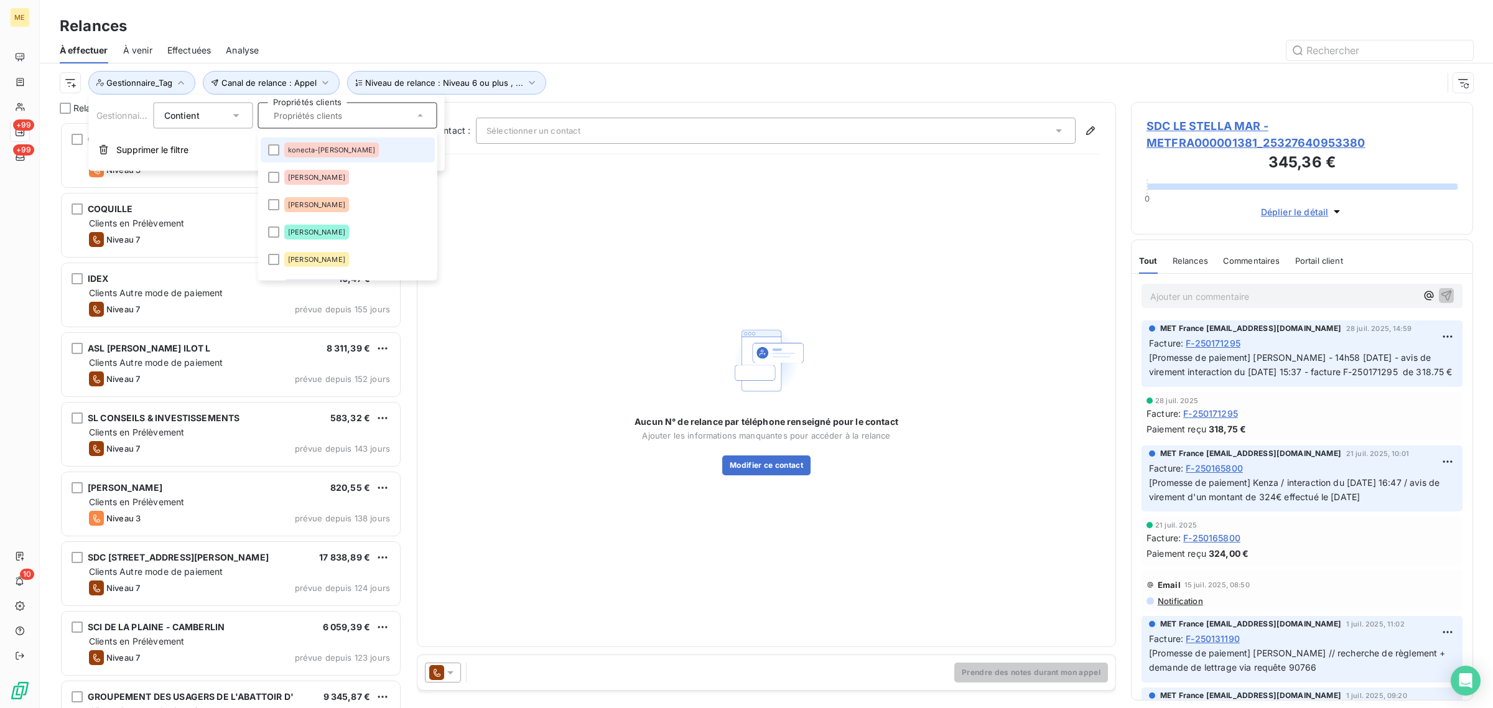
click at [294, 157] on li "konecta-[PERSON_NAME]" at bounding box center [348, 150] width 174 height 25
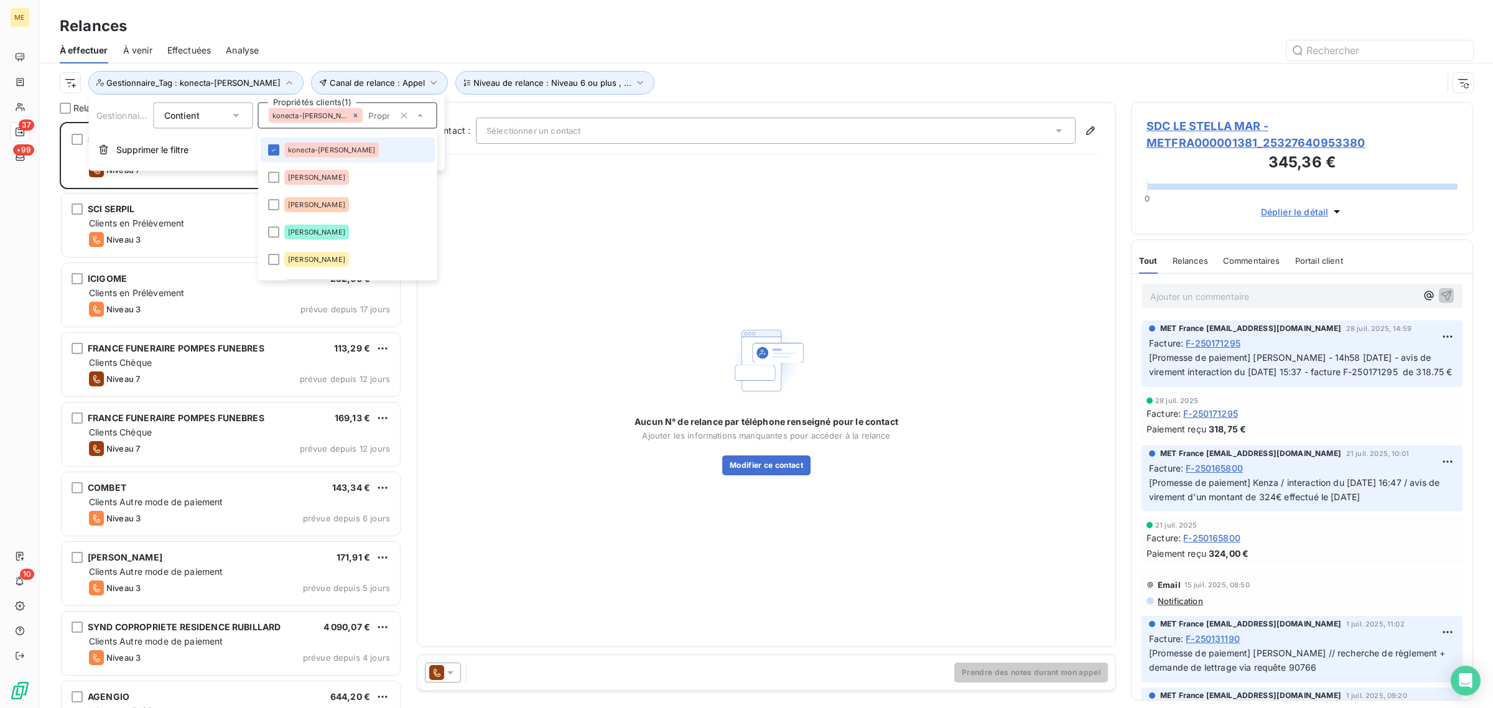
scroll to position [574, 330]
click at [589, 202] on div "Aucun N° de relance par téléphone renseigné pour le contact Ajouter les informa…" at bounding box center [766, 397] width 668 height 467
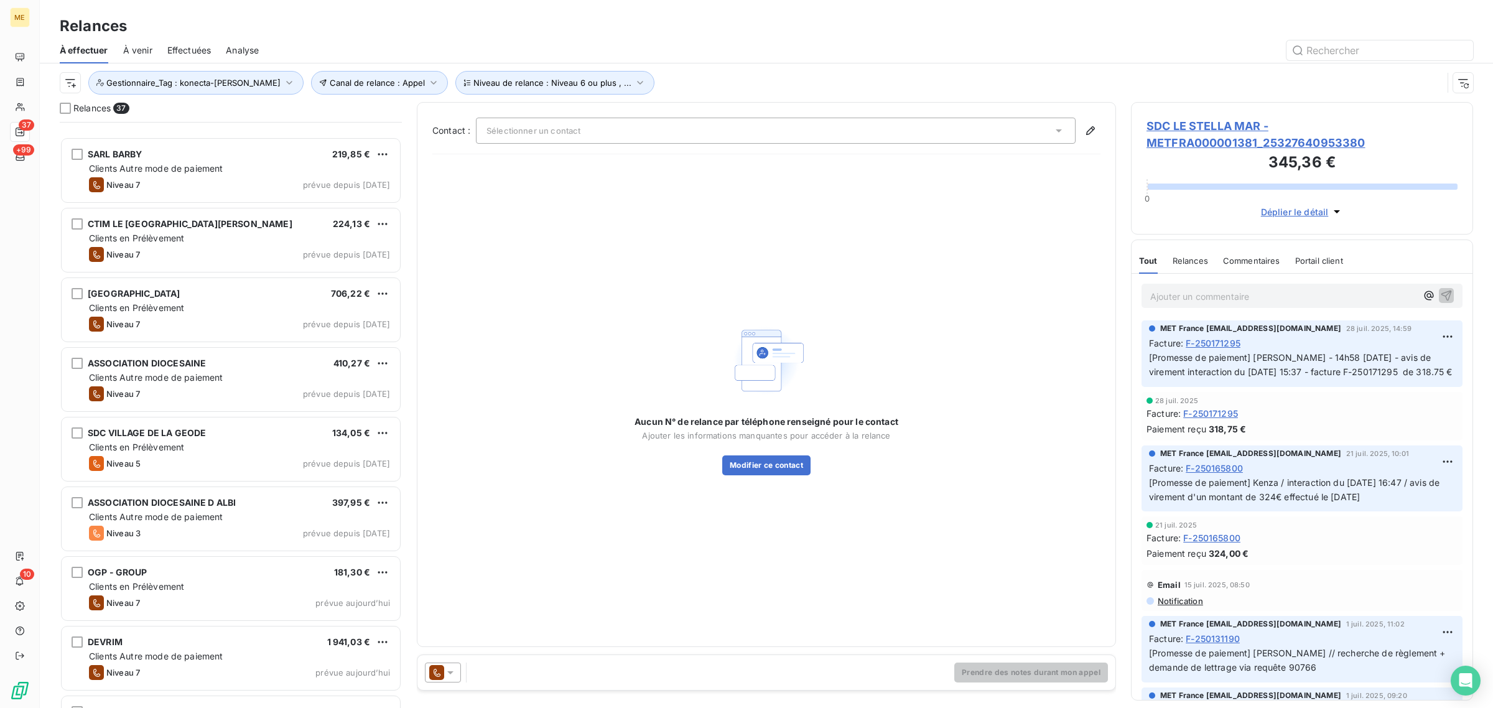
scroll to position [1323, 0]
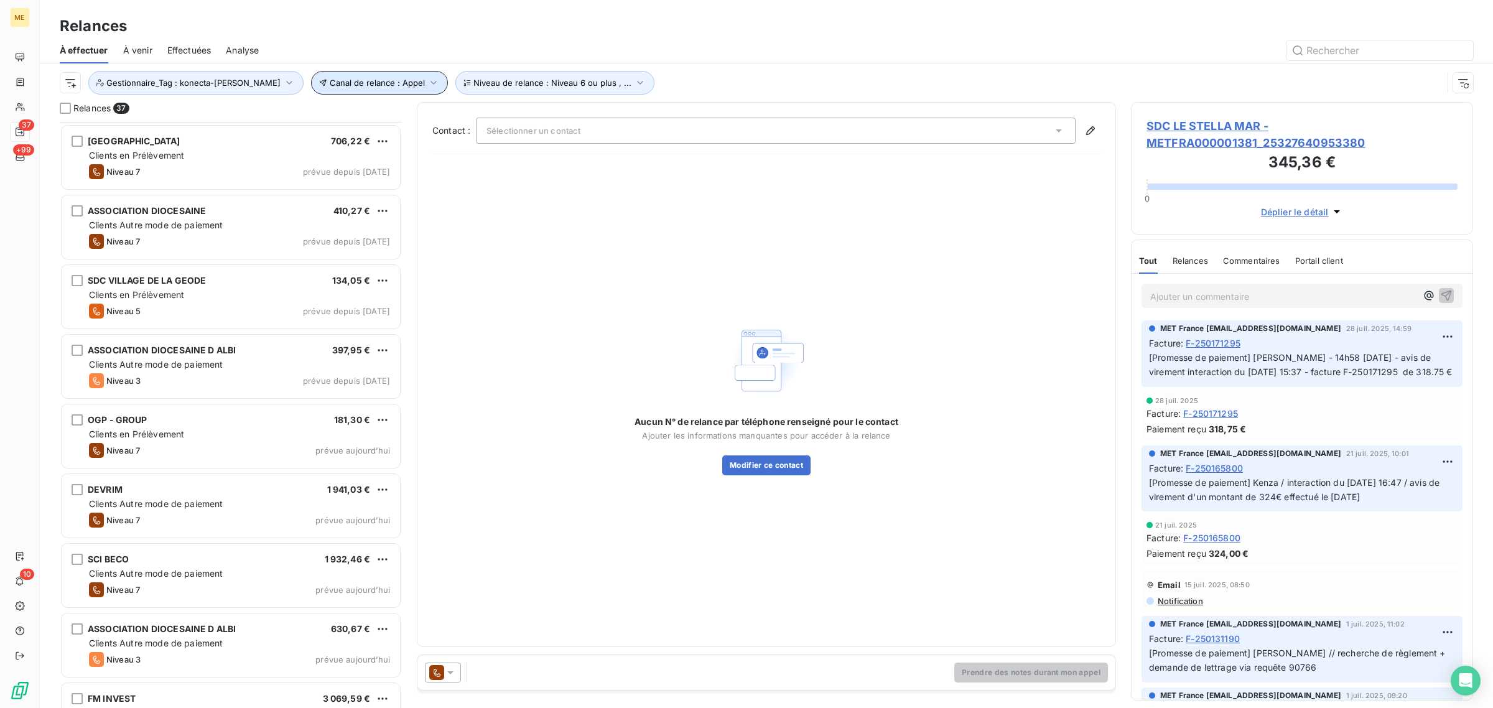
click at [352, 72] on button "Canal de relance : Appel" at bounding box center [379, 83] width 137 height 24
click at [497, 116] on div "Appel" at bounding box center [528, 116] width 179 height 26
click at [206, 88] on button "Gestionnaire_Tag : konecta-[PERSON_NAME]" at bounding box center [195, 83] width 215 height 24
click at [364, 116] on icon at bounding box center [366, 116] width 4 height 4
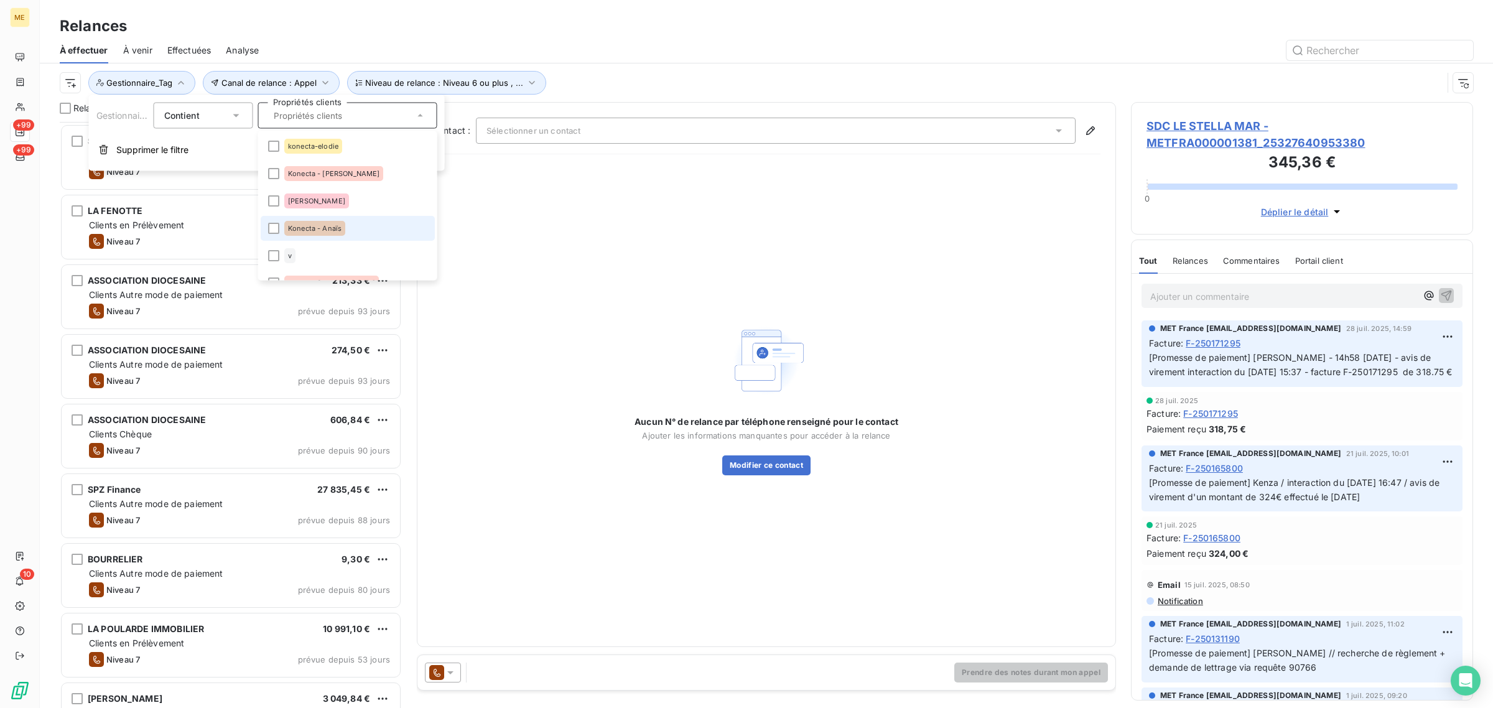
click at [307, 238] on li "Konecta - Anaïs" at bounding box center [348, 228] width 174 height 25
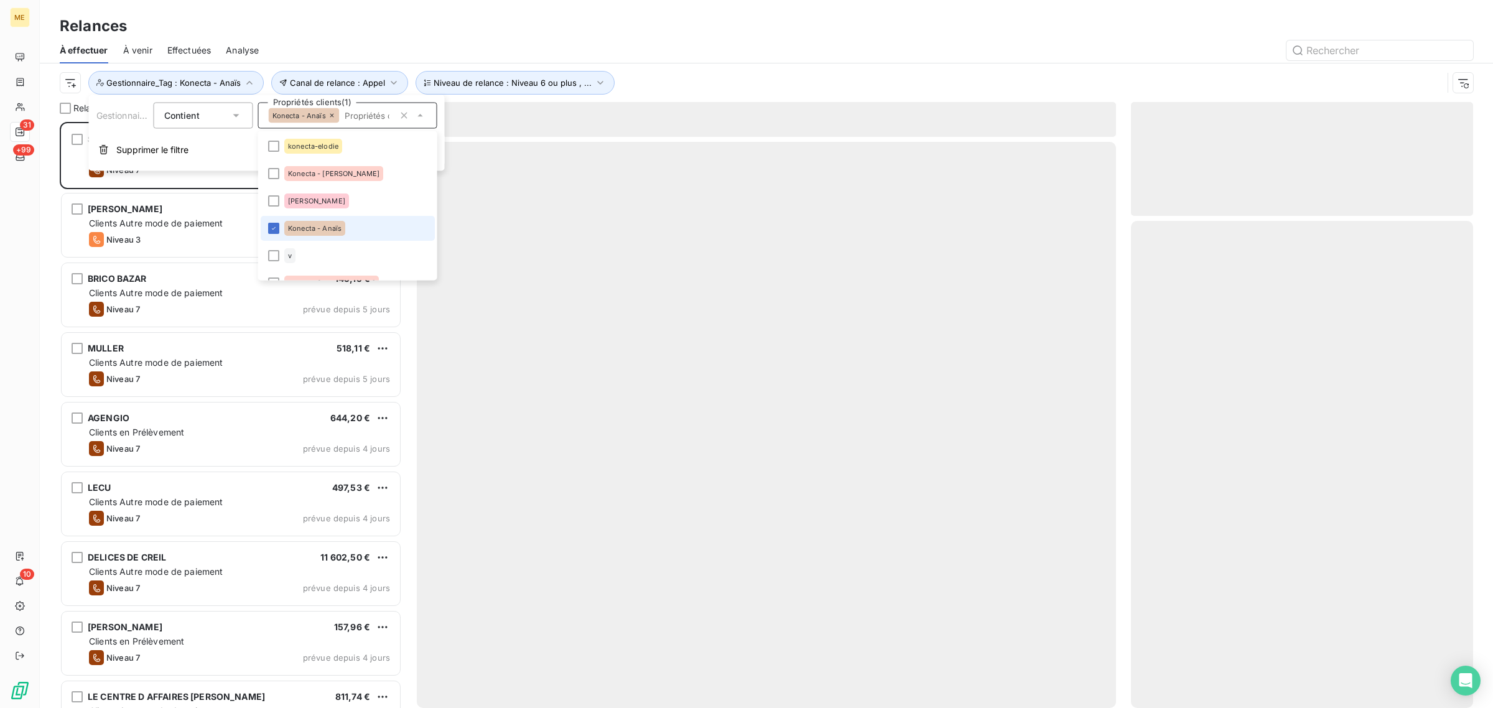
scroll to position [574, 330]
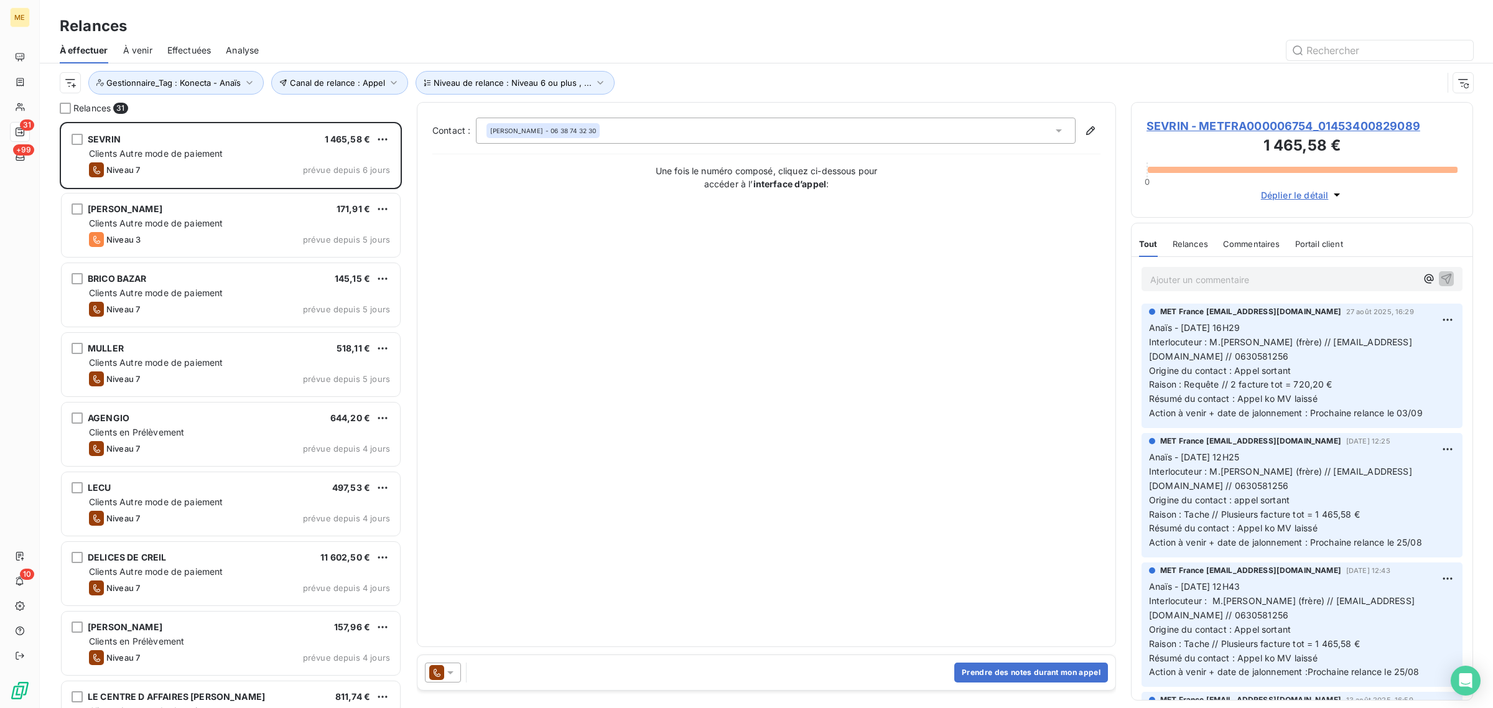
click at [582, 213] on div "Contact : HENRY SEVRIN - 06 38 74 32 30 Une fois le numéro composé, cliquez ci-…" at bounding box center [766, 375] width 668 height 514
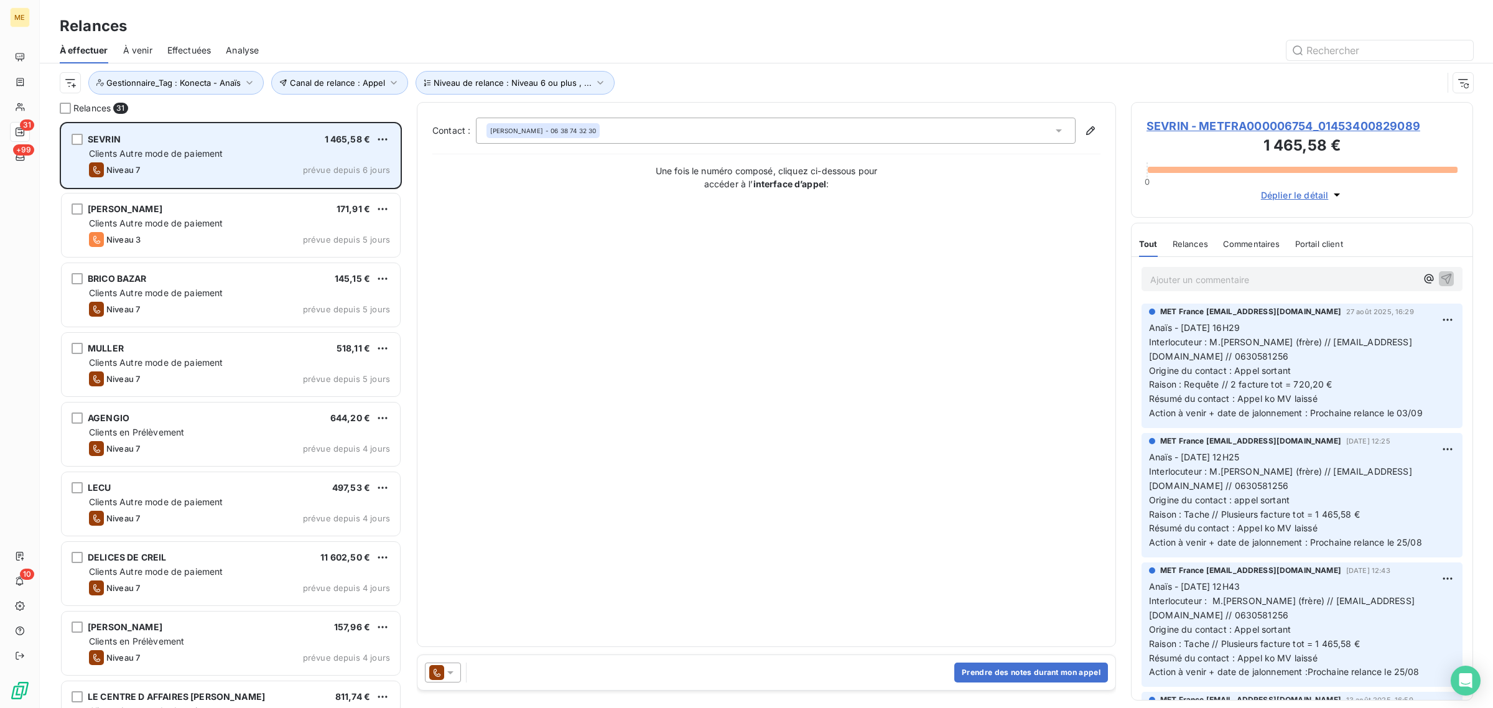
click at [204, 159] on div "SEVRIN 1 465,58 € Clients Autre mode de paiement Niveau 7 prévue depuis 6 jours" at bounding box center [231, 155] width 338 height 63
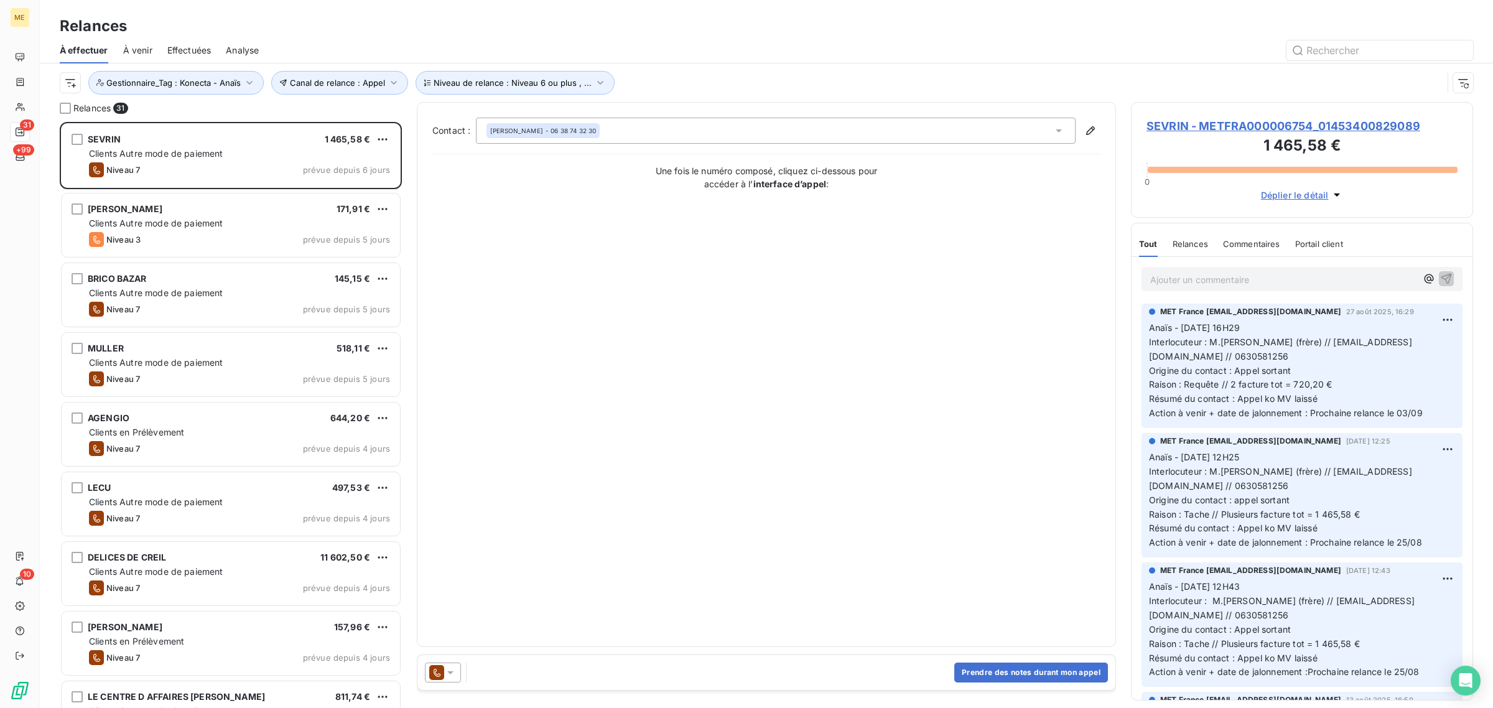
click at [1238, 138] on h3 "1 465,58 €" at bounding box center [1302, 146] width 311 height 25
click at [1238, 122] on span "SEVRIN - METFRA000006754_01453400829089" at bounding box center [1302, 126] width 311 height 17
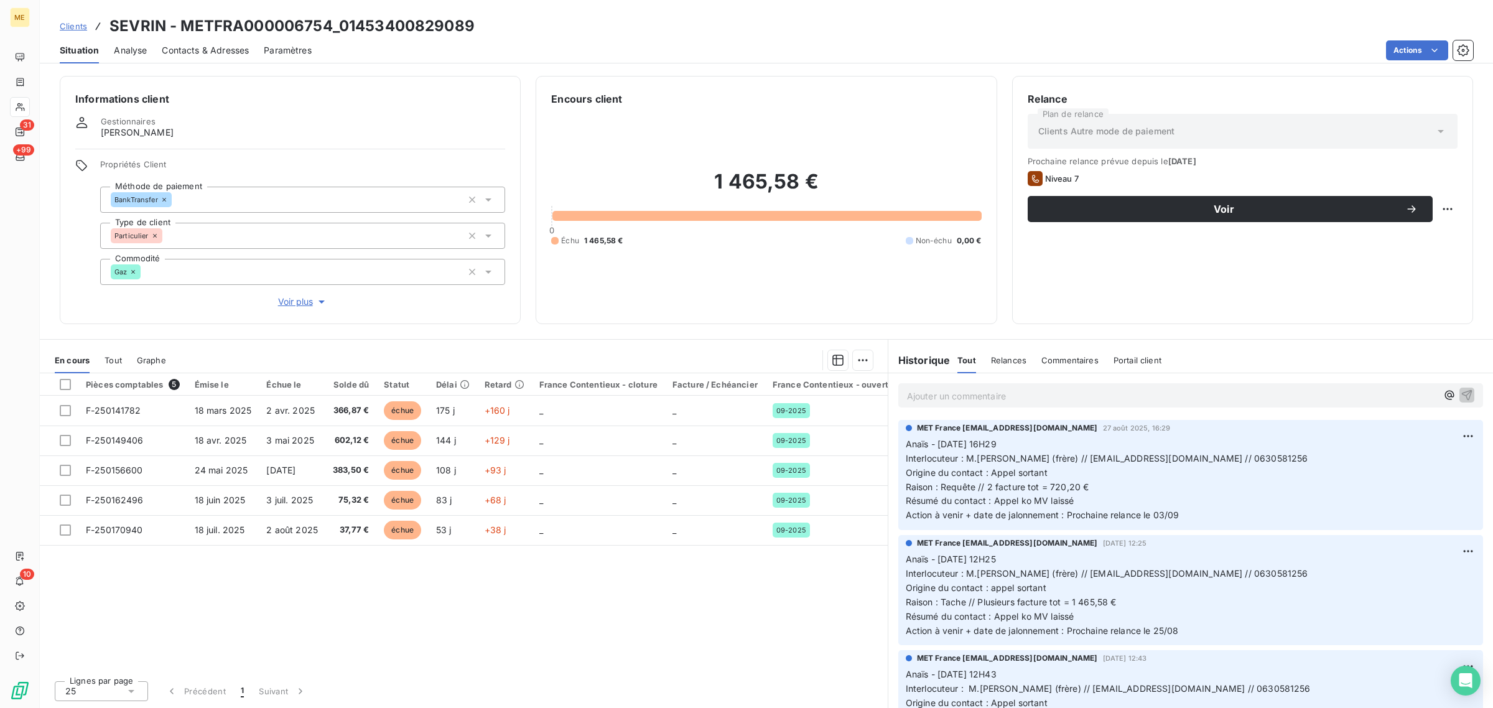
click at [301, 300] on span "Voir plus" at bounding box center [303, 302] width 50 height 12
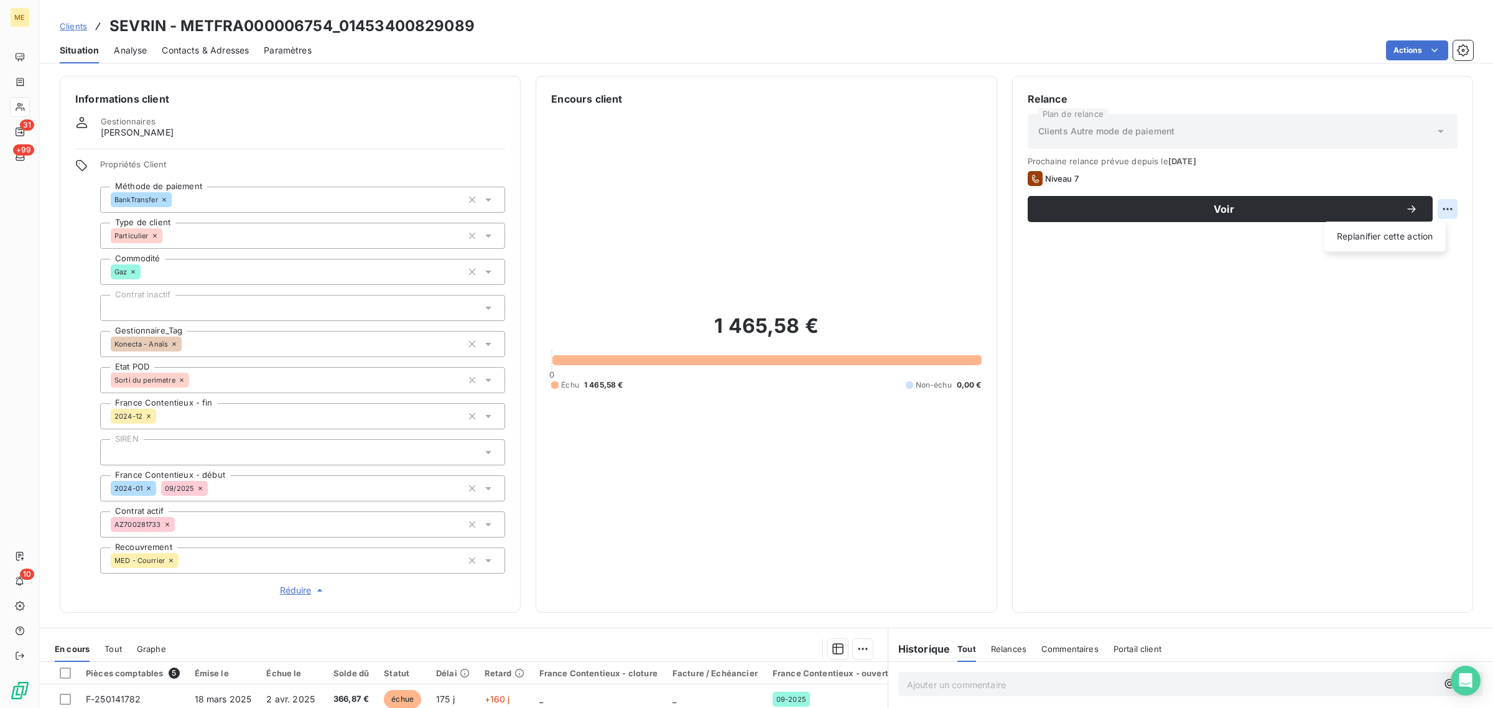
click at [1434, 204] on html "ME 31 +99 10 Clients SEVRIN - METFRA000006754_01453400829089 Situation Analyse …" at bounding box center [746, 354] width 1493 height 708
click at [1419, 231] on div "Replanifier cette action" at bounding box center [1385, 236] width 111 height 20
select select "8"
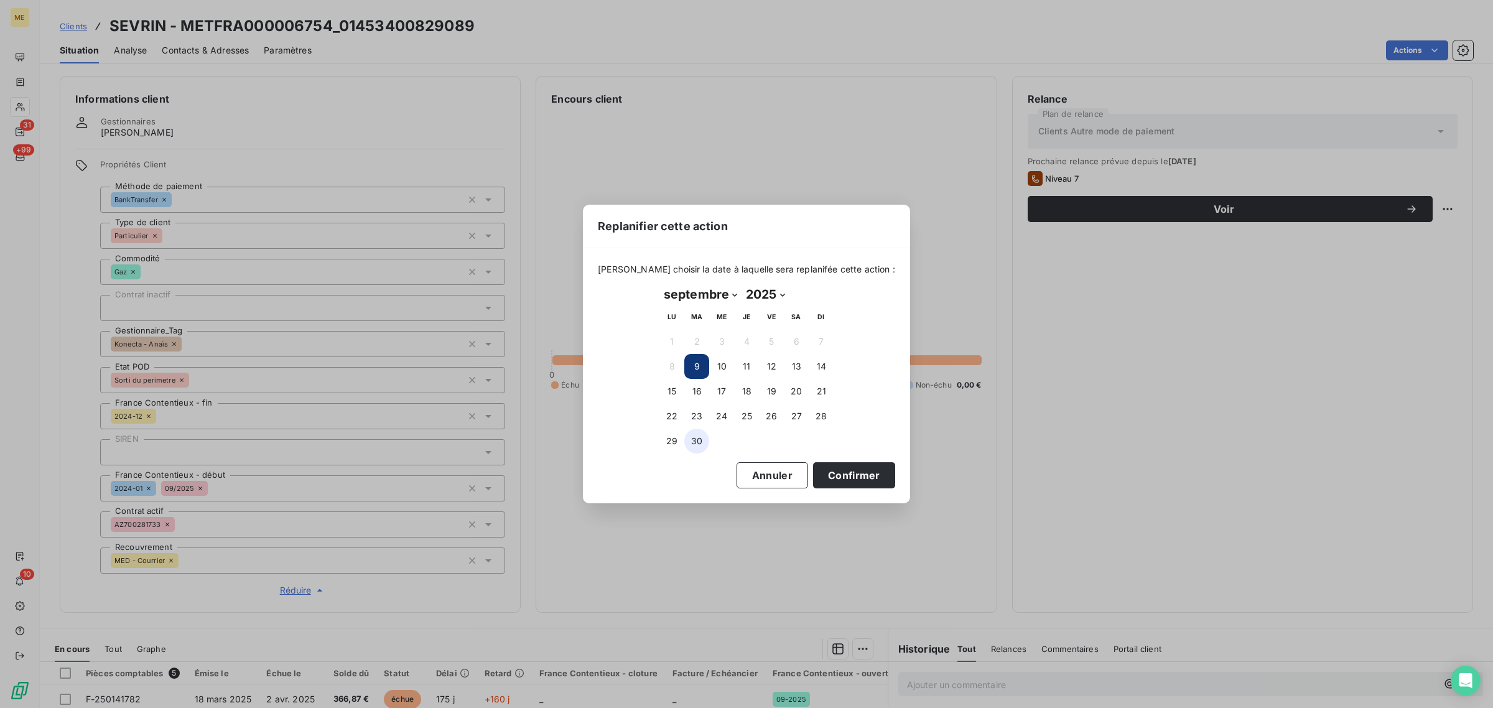
click at [704, 442] on button "30" at bounding box center [696, 441] width 25 height 25
click at [833, 471] on button "Confirmer" at bounding box center [854, 475] width 82 height 26
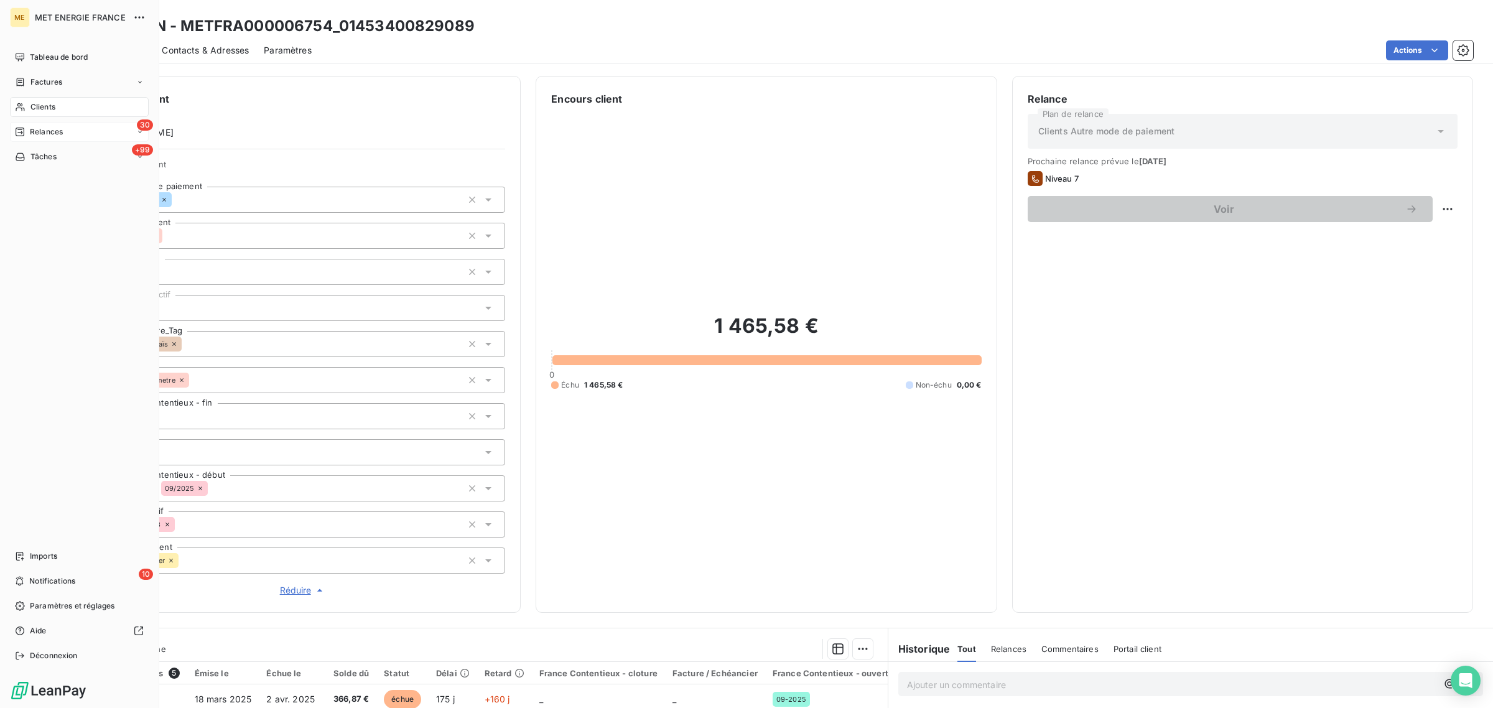
click at [35, 132] on span "Relances" at bounding box center [46, 131] width 33 height 11
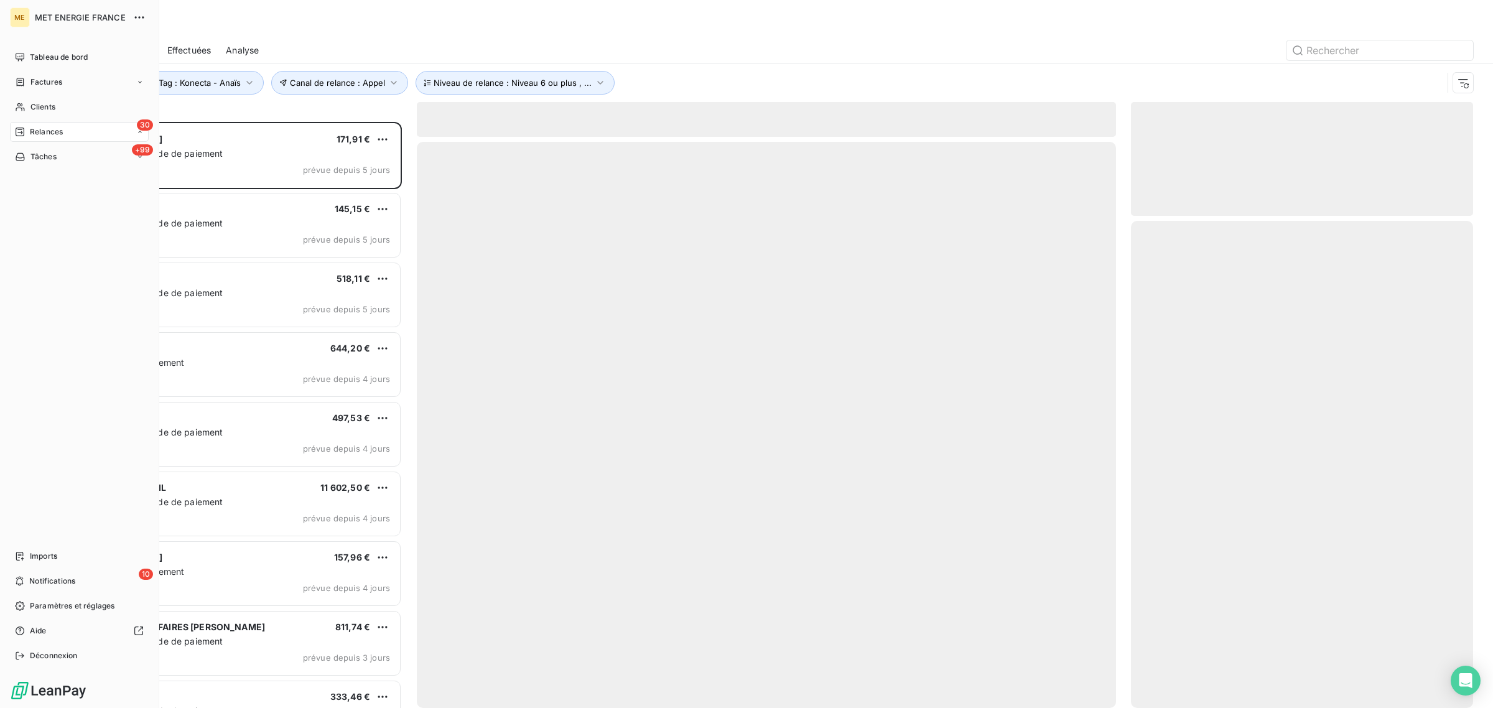
scroll to position [574, 330]
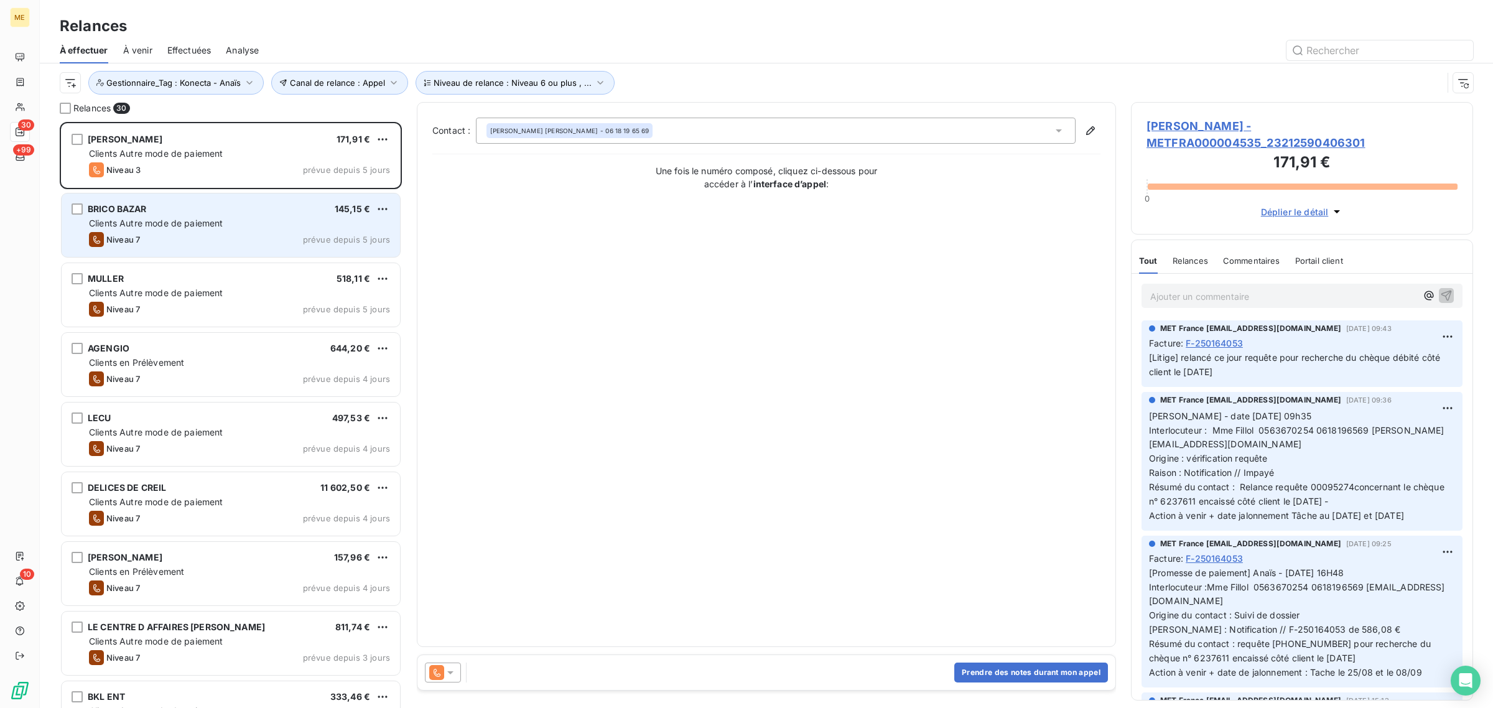
click at [218, 204] on div "BRICO BAZAR 145,15 €" at bounding box center [239, 208] width 301 height 11
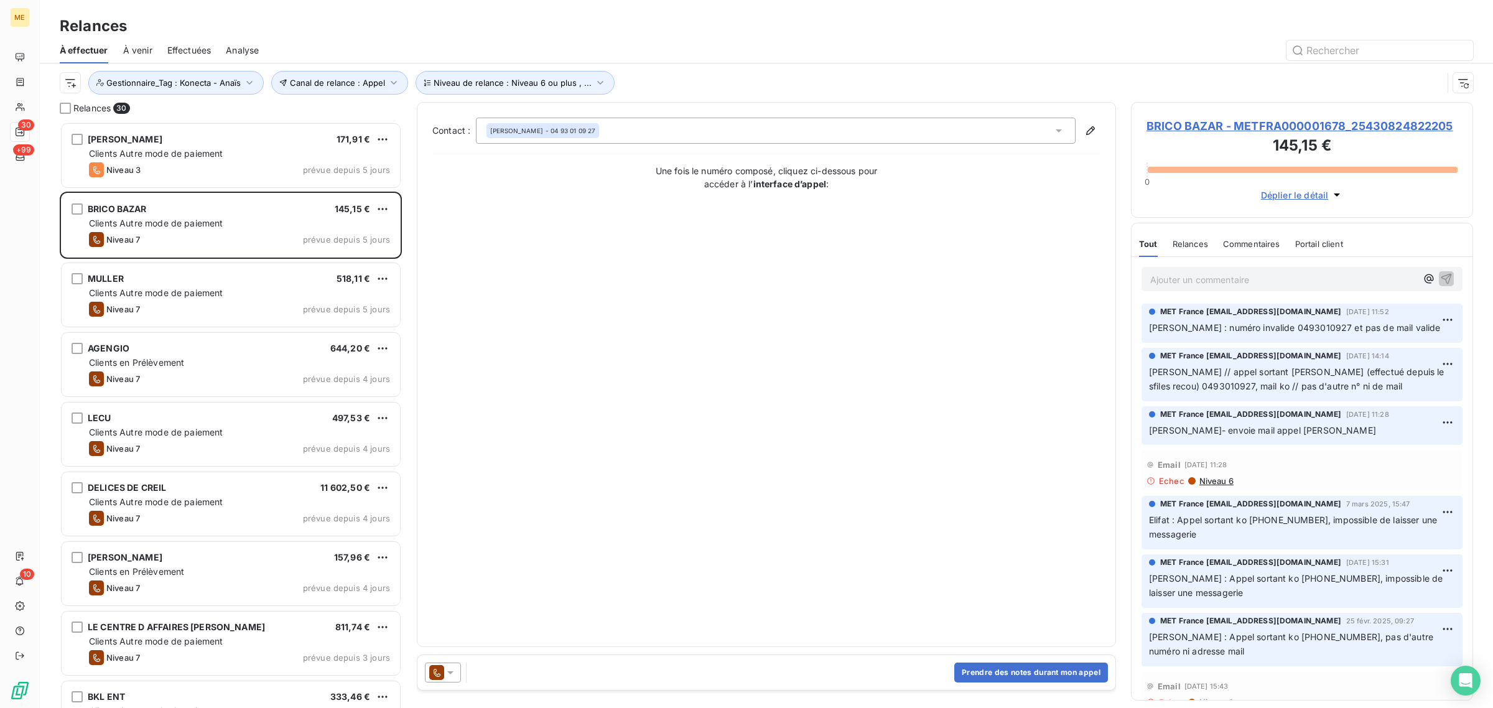
click at [1187, 136] on h3 "145,15 €" at bounding box center [1302, 146] width 311 height 25
click at [1189, 126] on span "BRICO BAZAR - METFRA000001678_25430824822205" at bounding box center [1302, 126] width 311 height 17
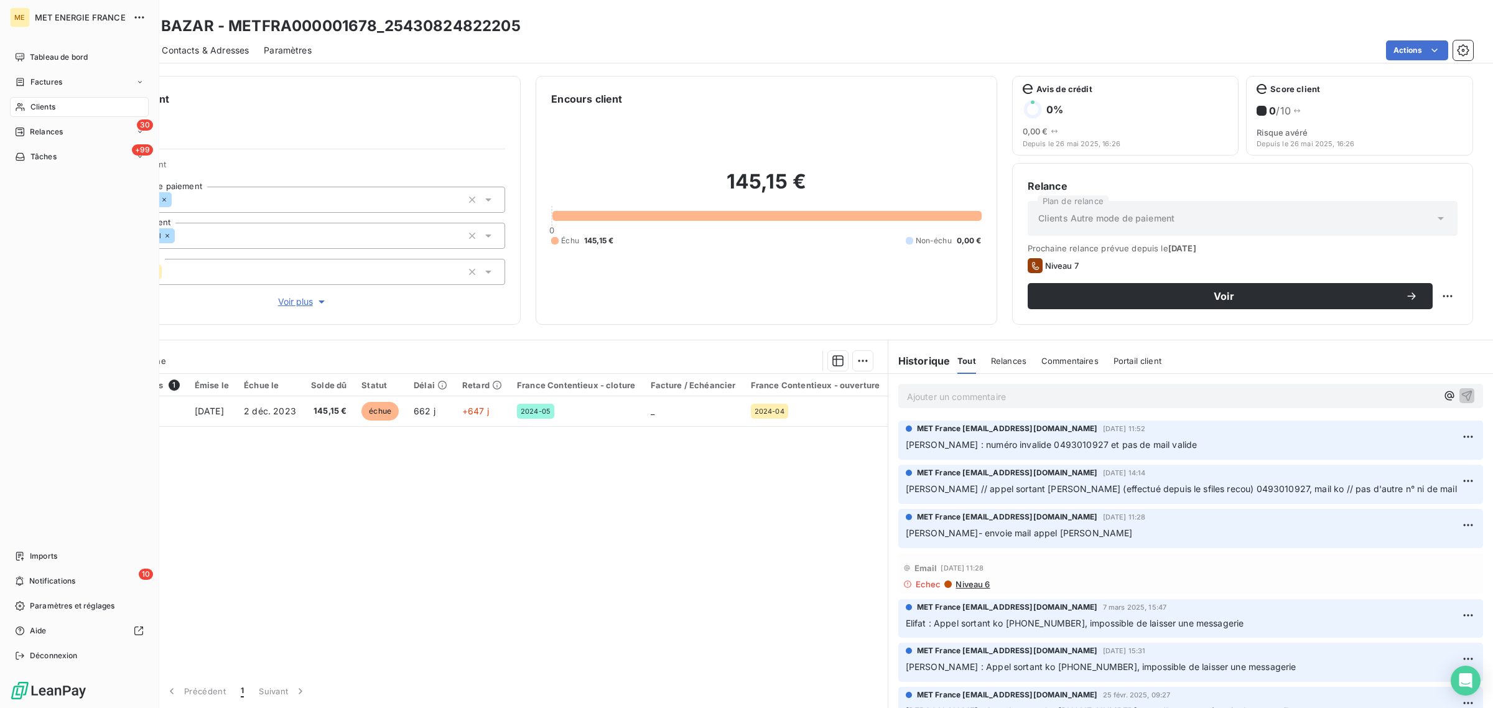
click at [30, 133] on span "Relances" at bounding box center [46, 131] width 33 height 11
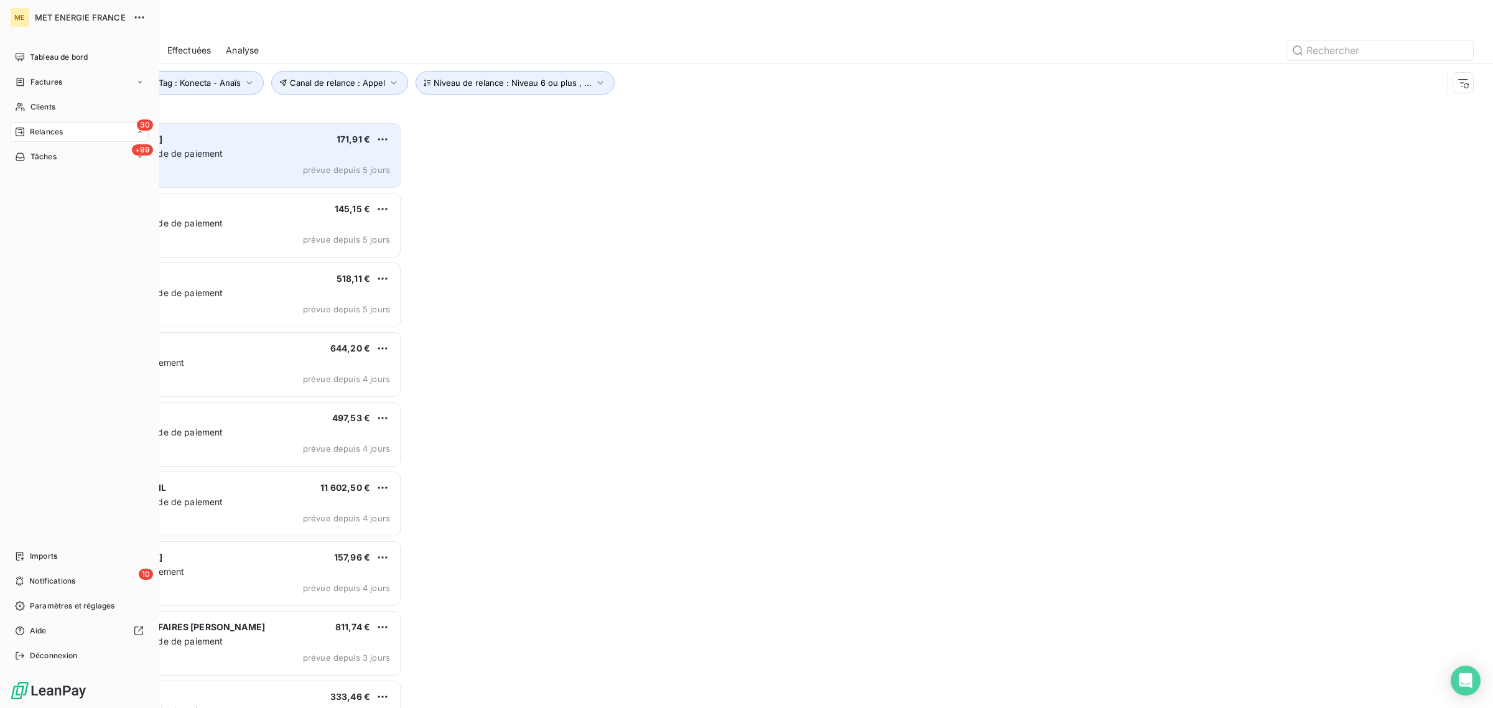
scroll to position [574, 330]
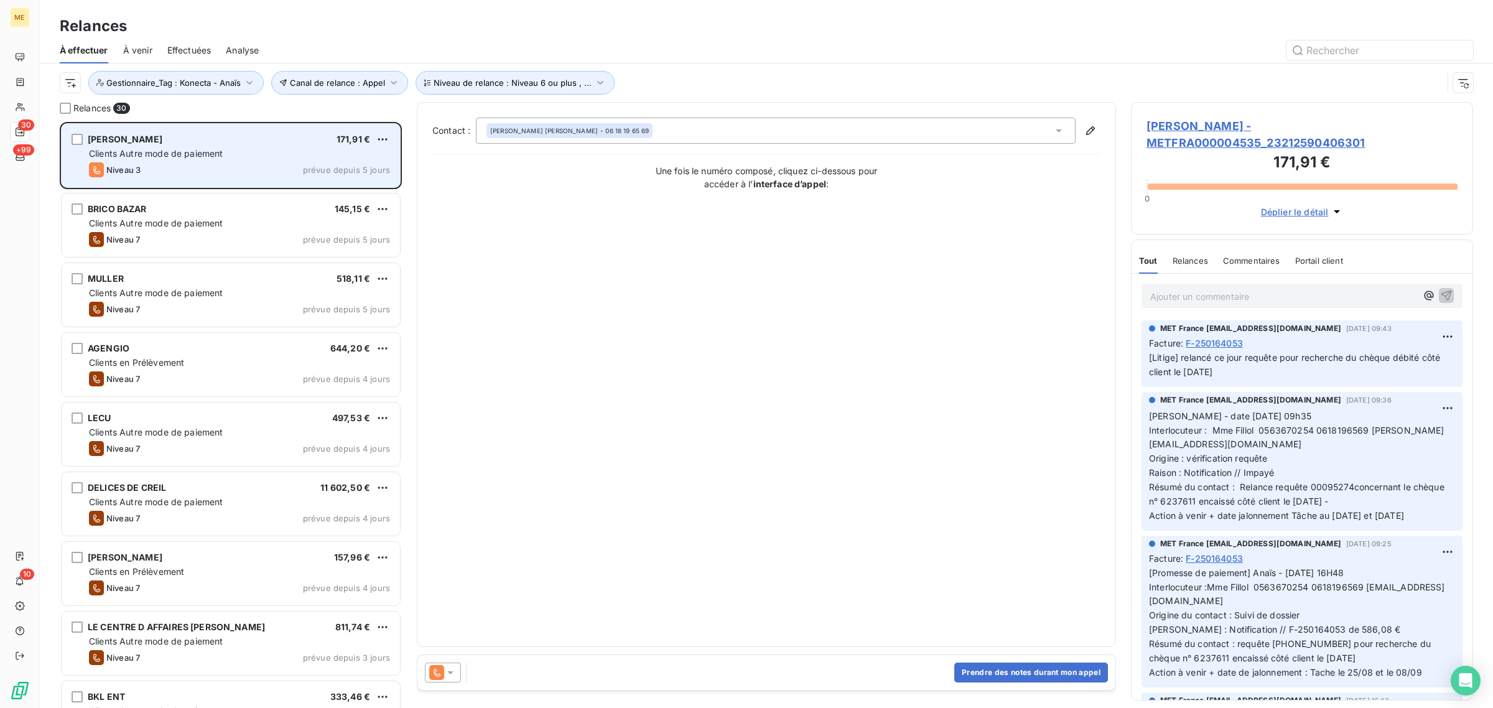
click at [244, 151] on div "Clients Autre mode de paiement" at bounding box center [239, 153] width 301 height 12
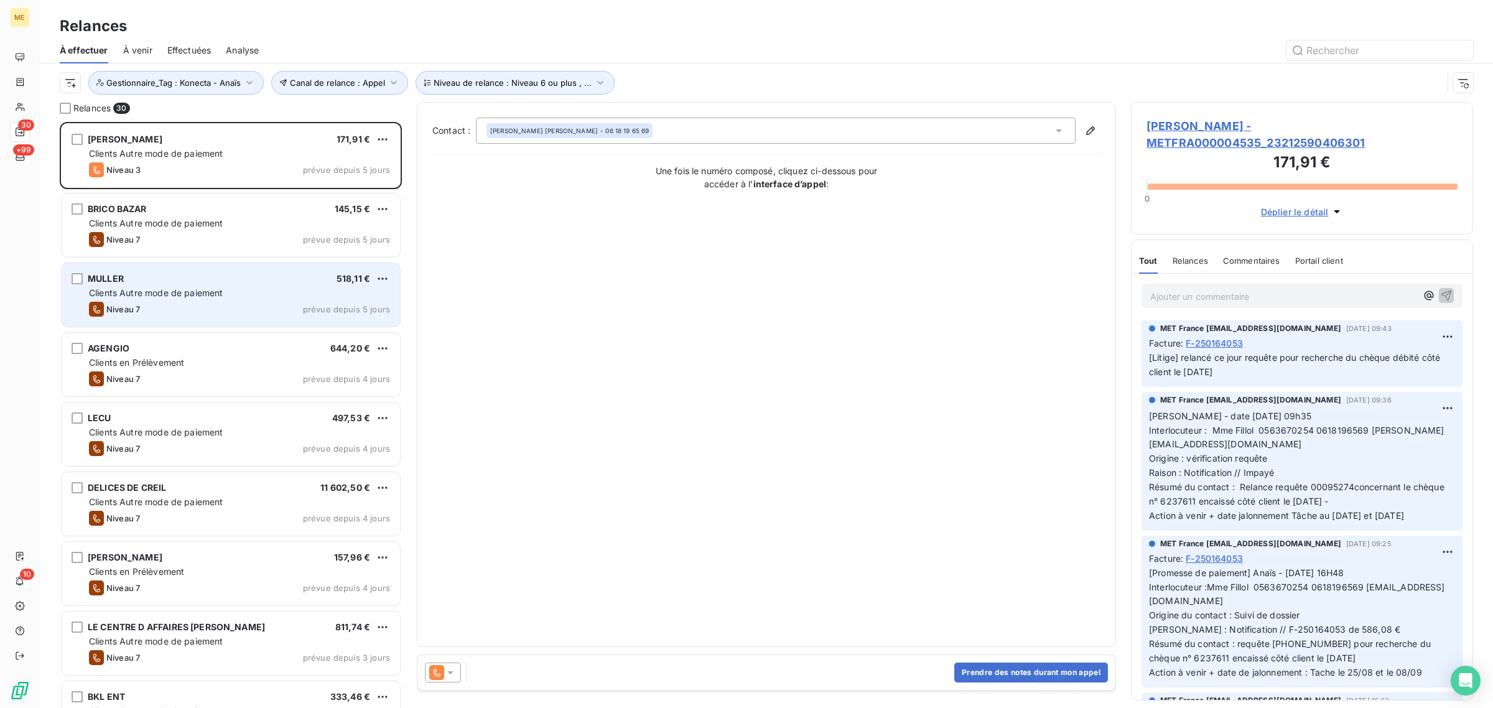
click at [157, 283] on div "MULLER 518,11 €" at bounding box center [239, 278] width 301 height 11
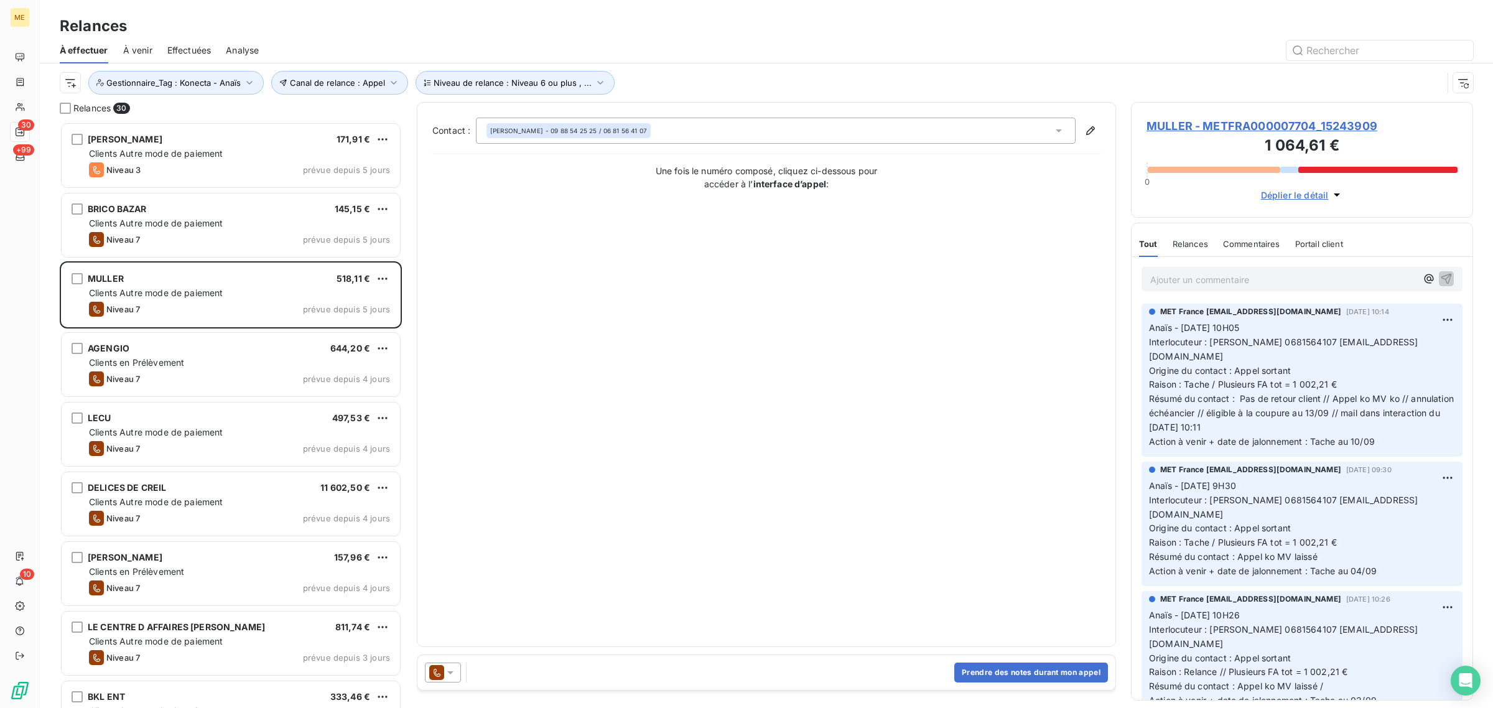
click at [1173, 132] on span "MULLER - METFRA000007704_15243909" at bounding box center [1302, 126] width 311 height 17
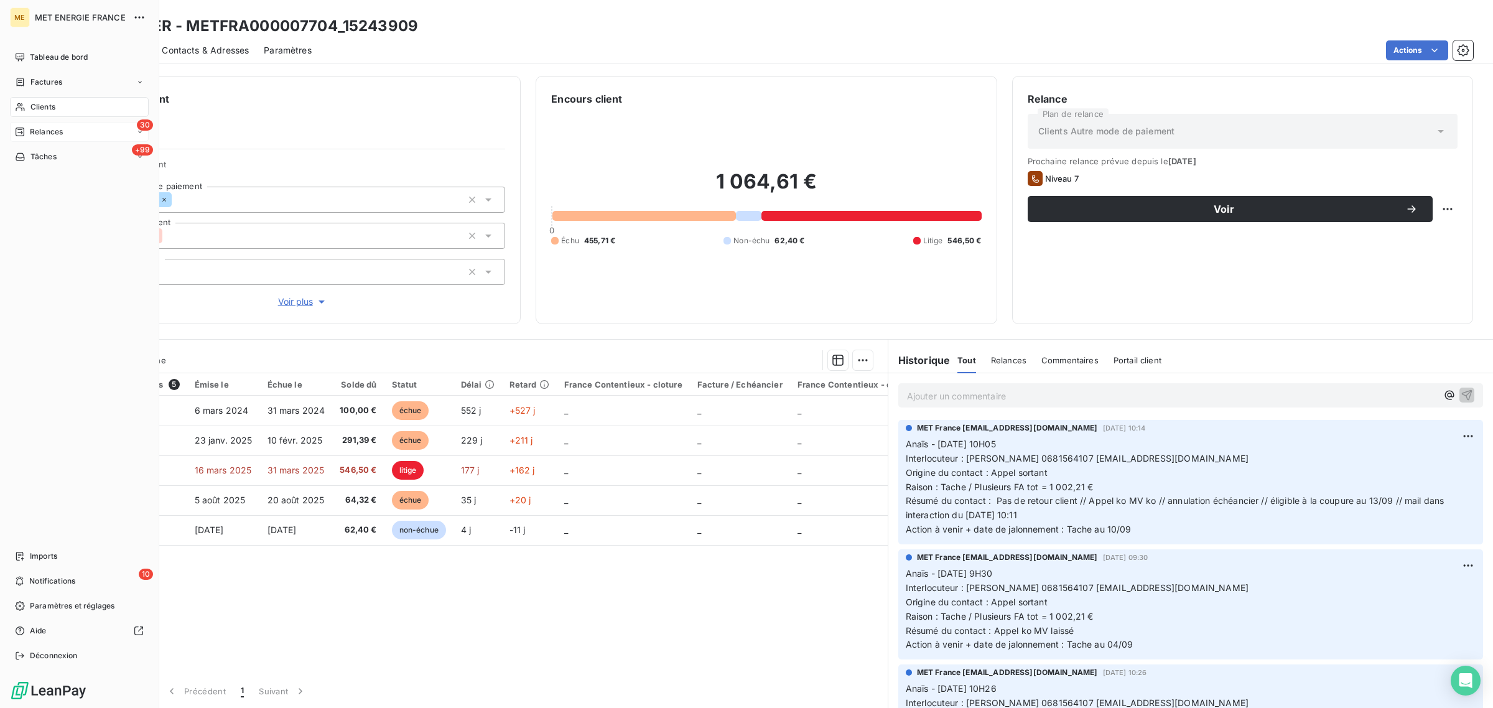
click at [19, 133] on icon at bounding box center [20, 132] width 10 height 10
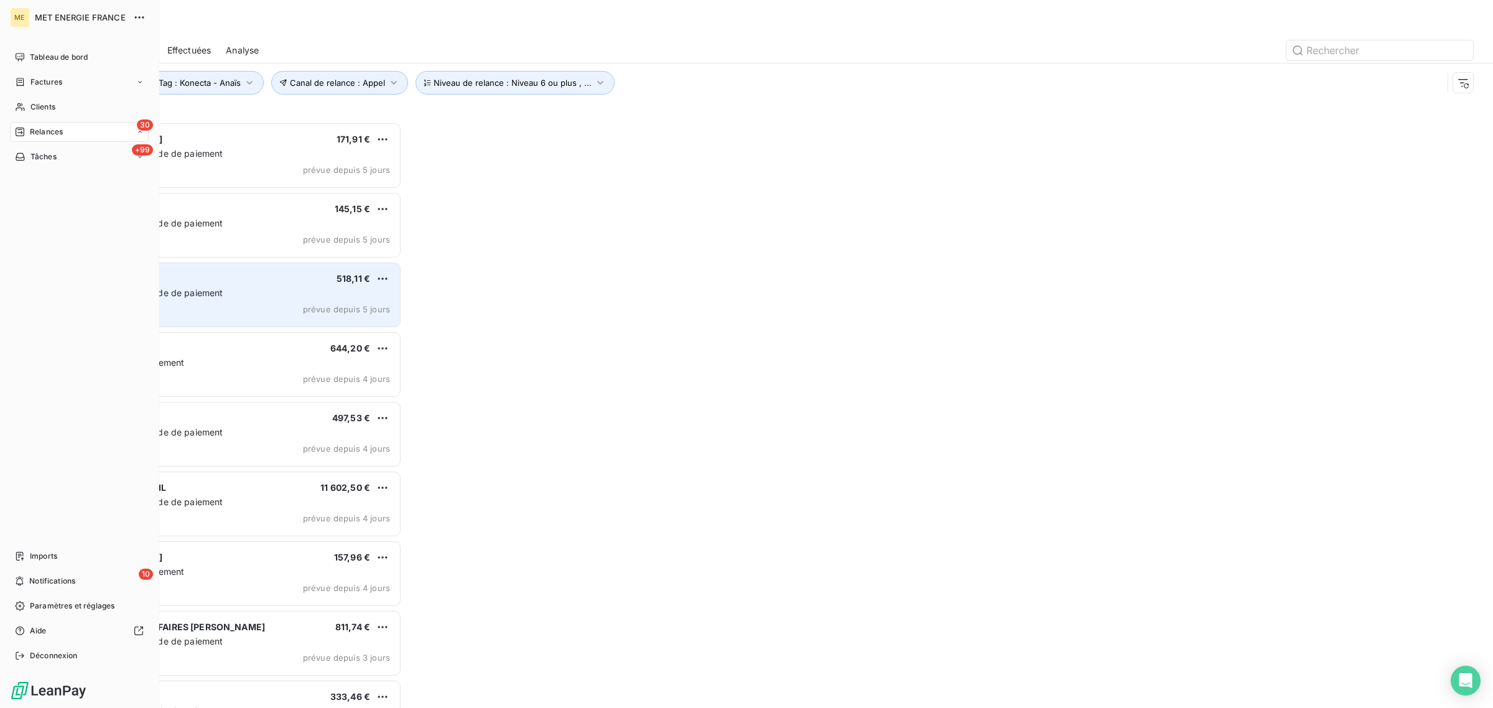
scroll to position [574, 330]
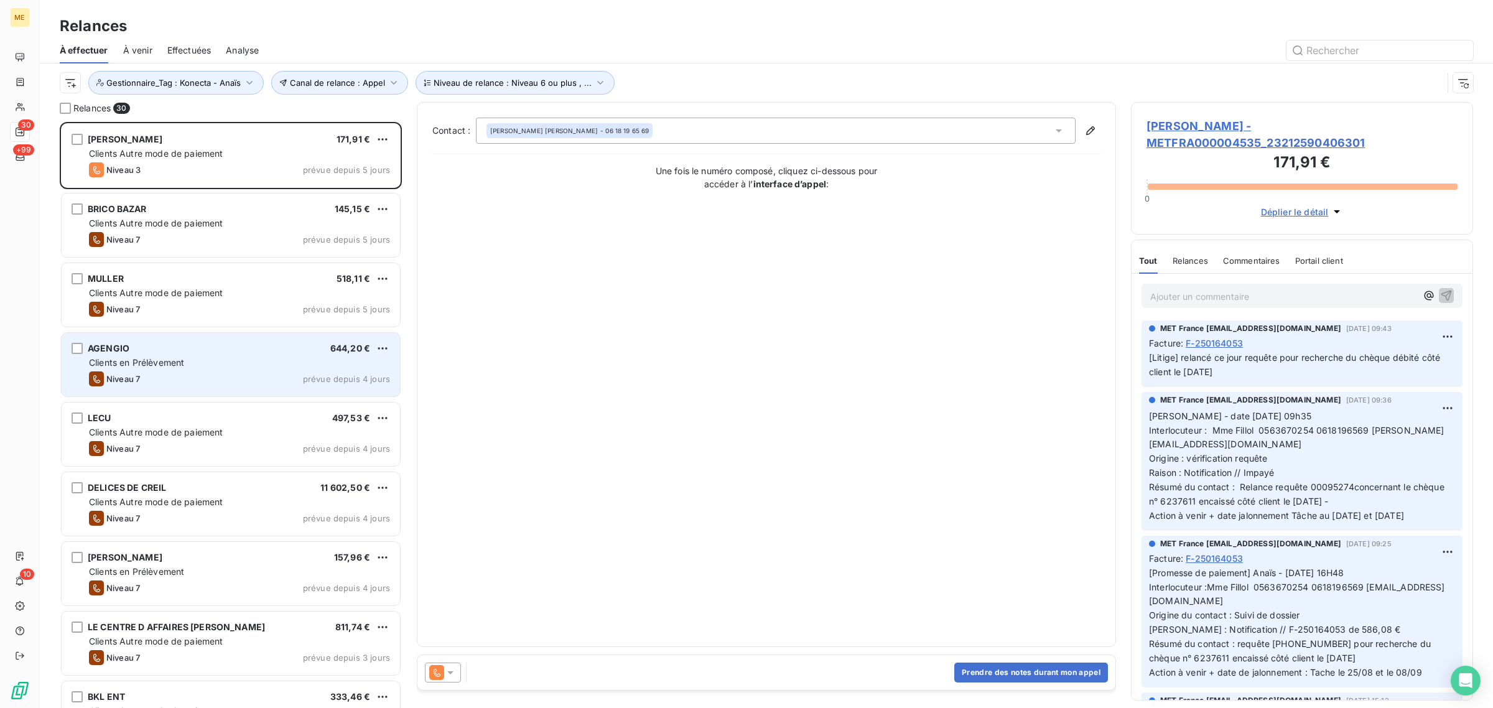
click at [170, 361] on span "Clients en Prélèvement" at bounding box center [136, 362] width 95 height 11
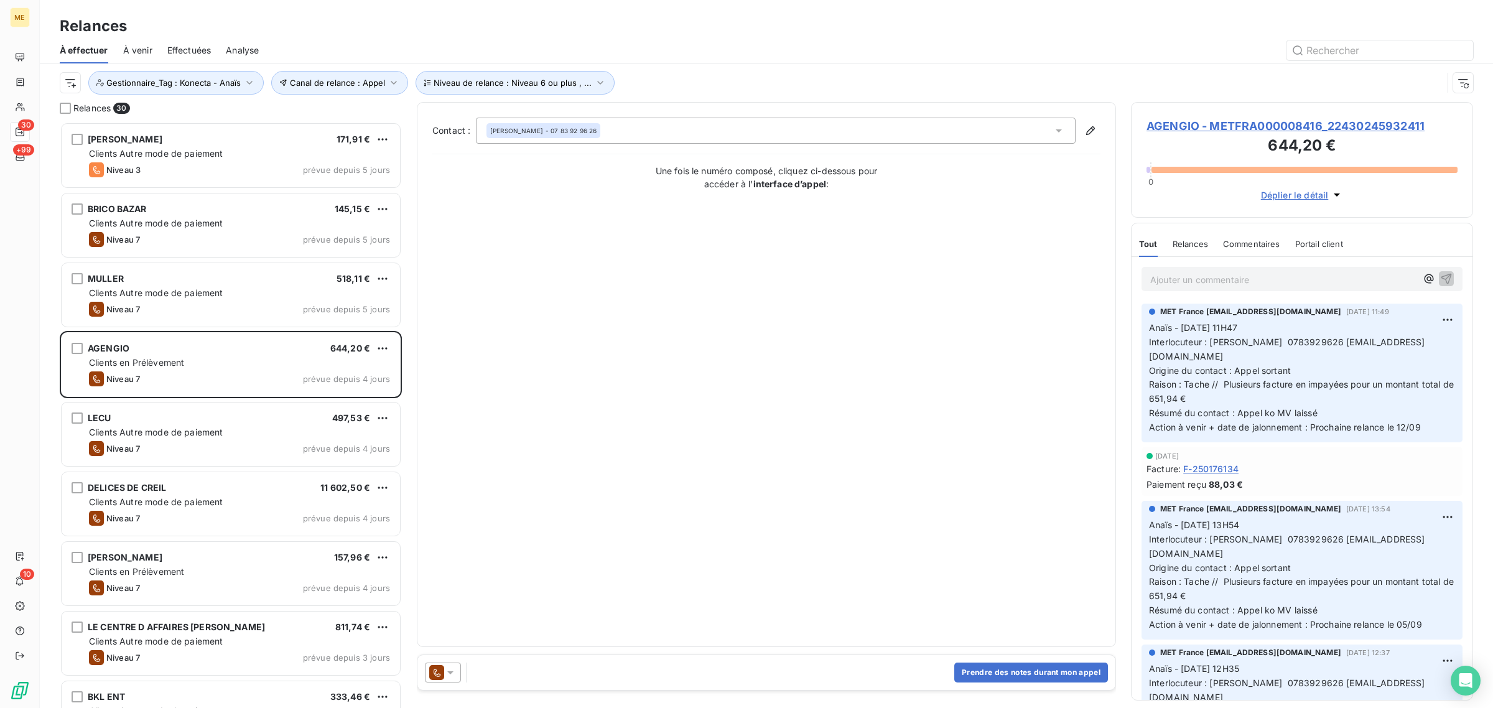
click at [1195, 126] on span "AGENGIO - METFRA000008416_22430245932411" at bounding box center [1302, 126] width 311 height 17
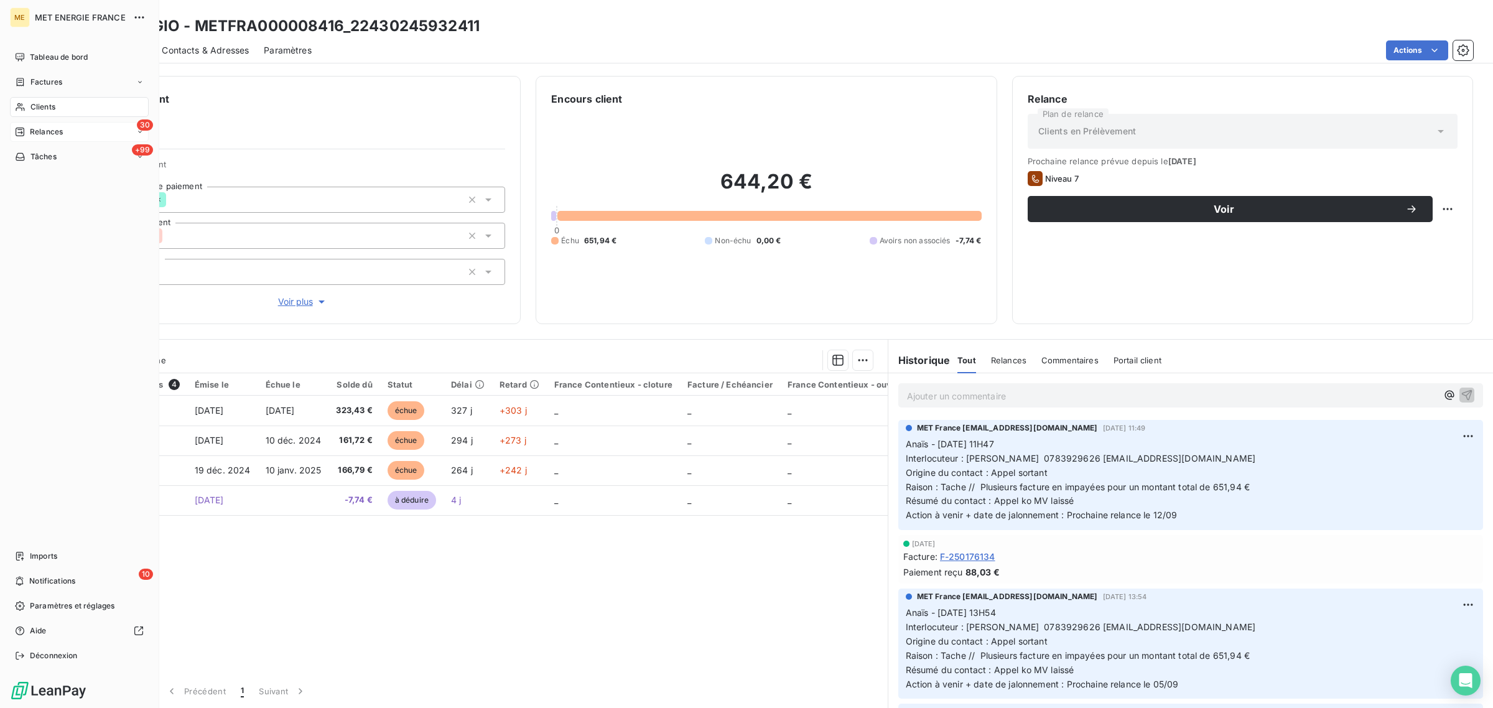
click at [27, 131] on div "Relances" at bounding box center [39, 131] width 48 height 11
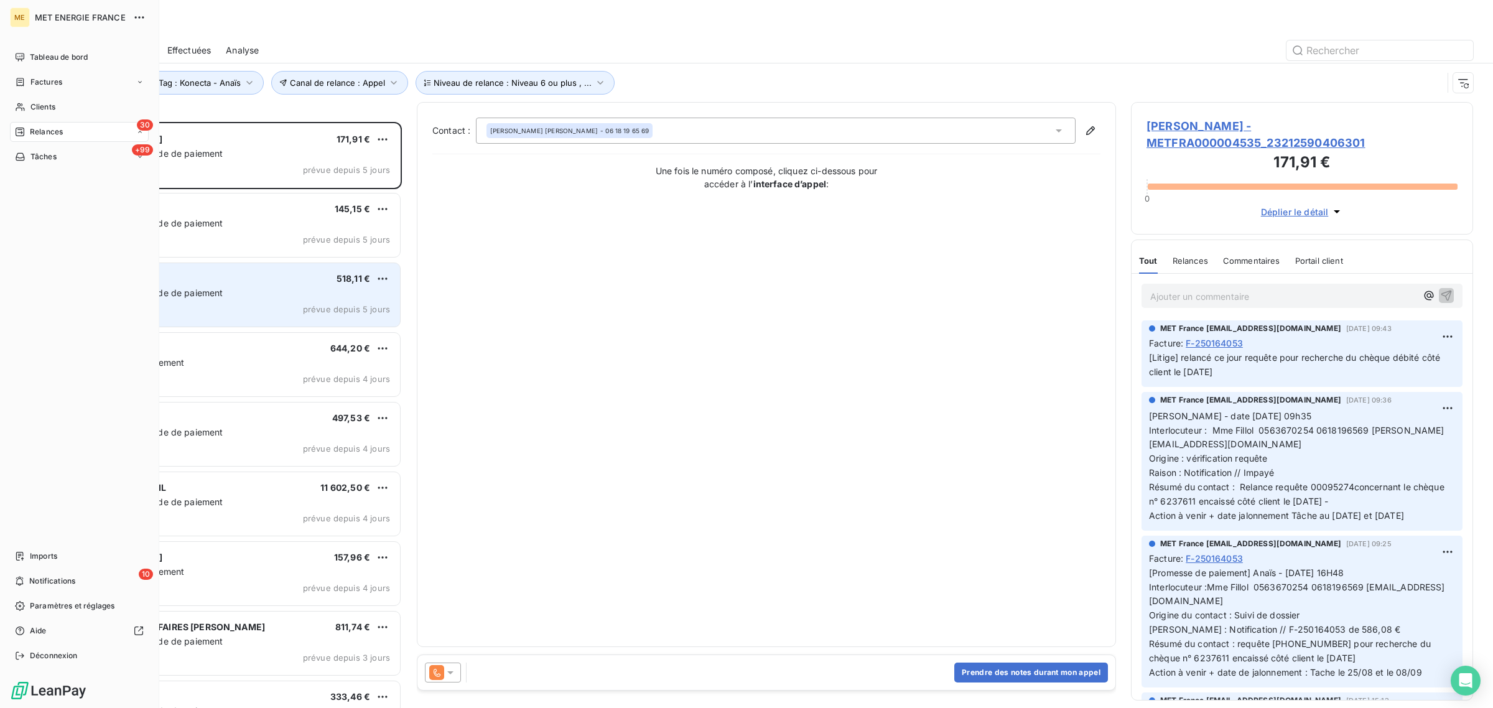
scroll to position [574, 330]
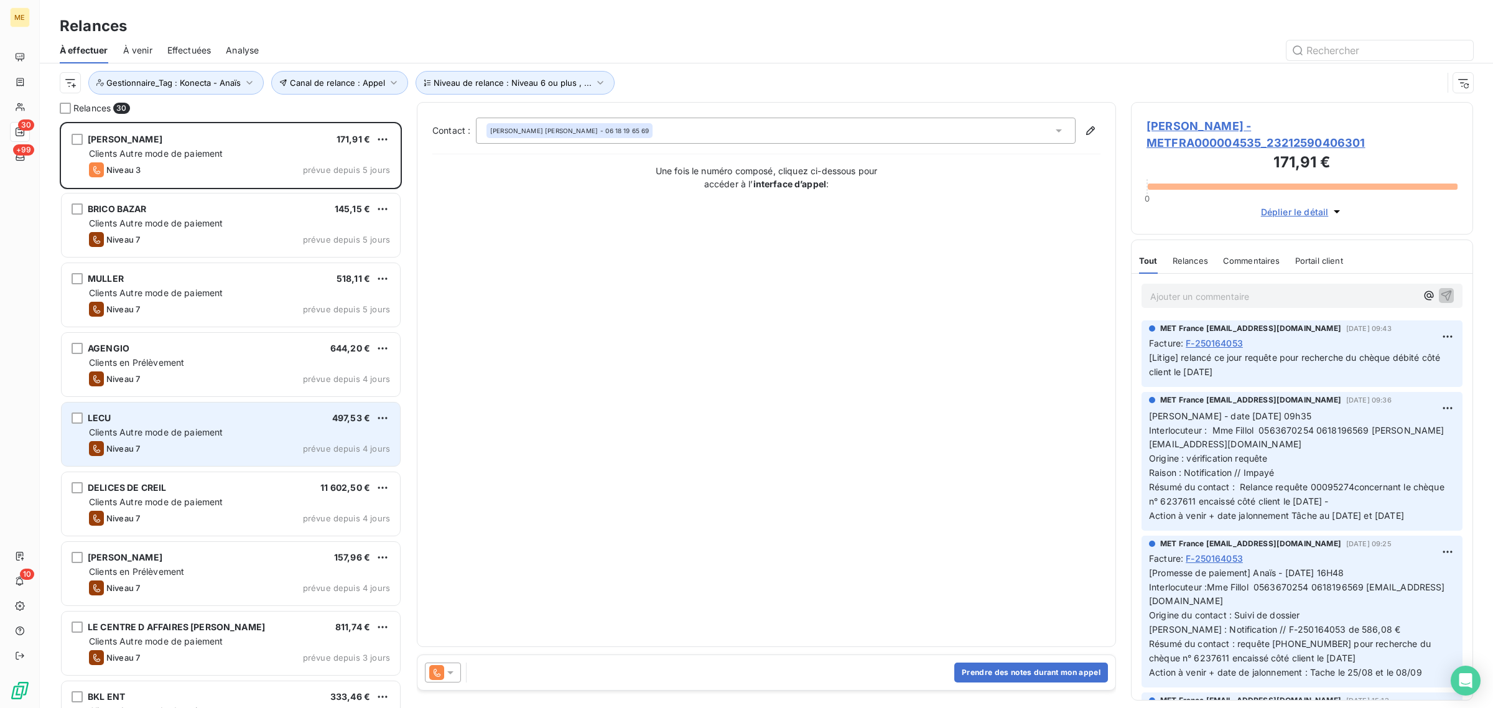
click at [238, 434] on div "Clients Autre mode de paiement" at bounding box center [239, 432] width 301 height 12
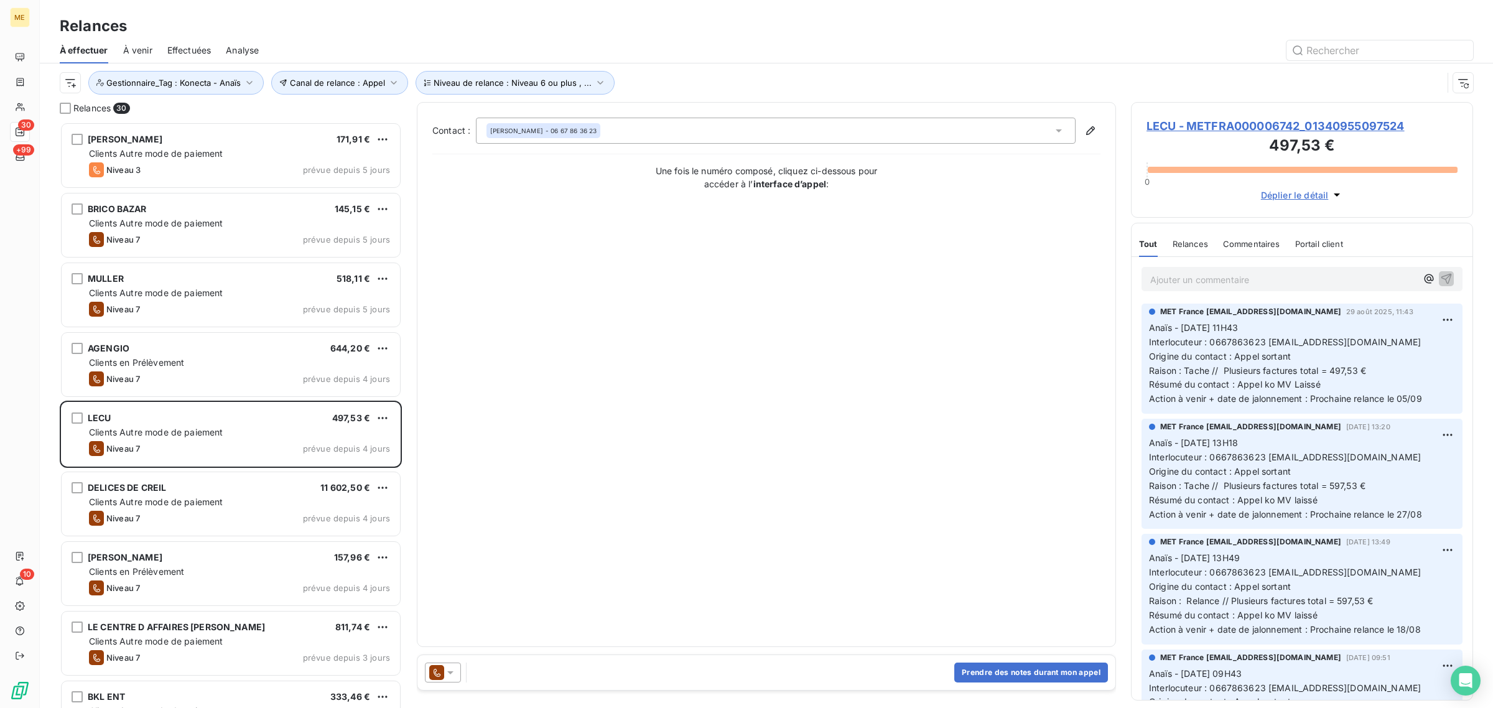
click at [1199, 124] on span "LECU - METFRA000006742_01340955097524" at bounding box center [1302, 126] width 311 height 17
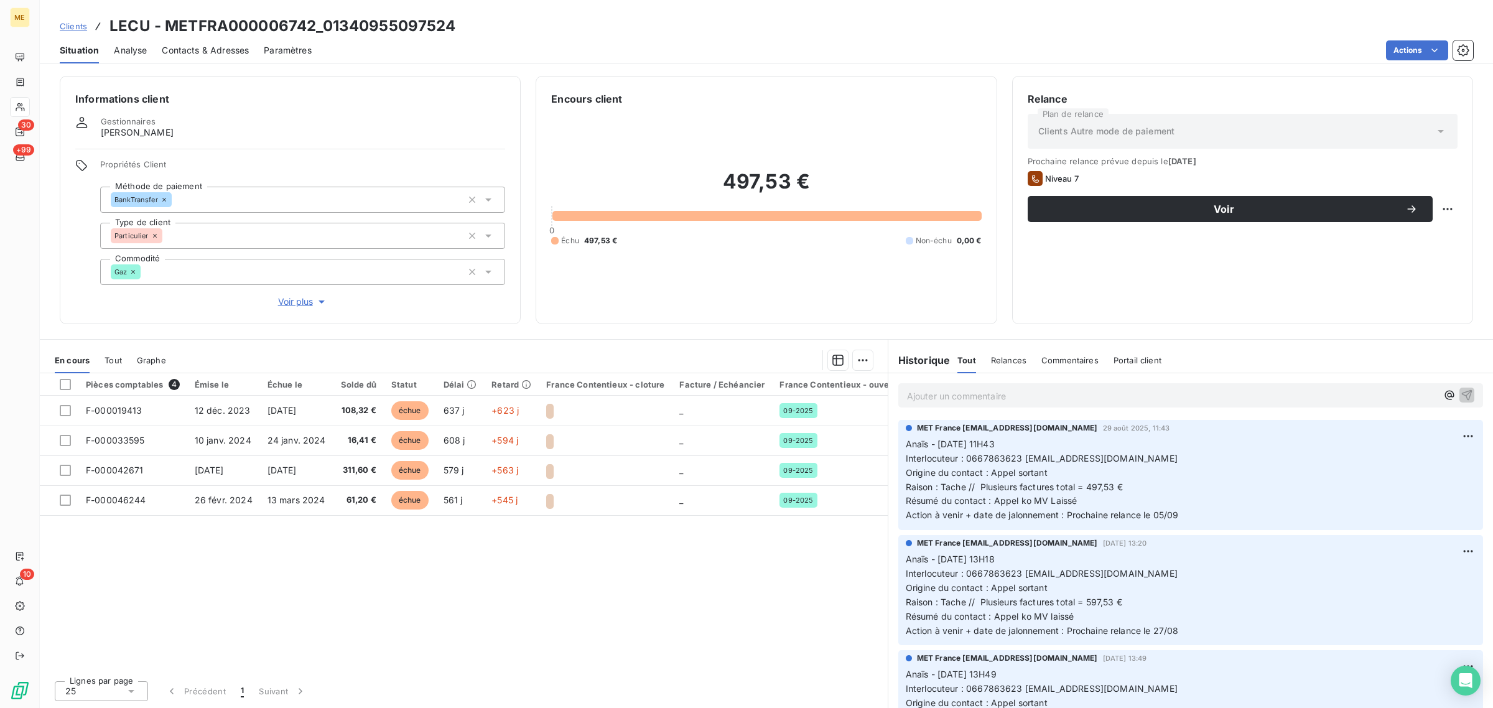
click at [285, 302] on span "Voir plus" at bounding box center [303, 302] width 50 height 12
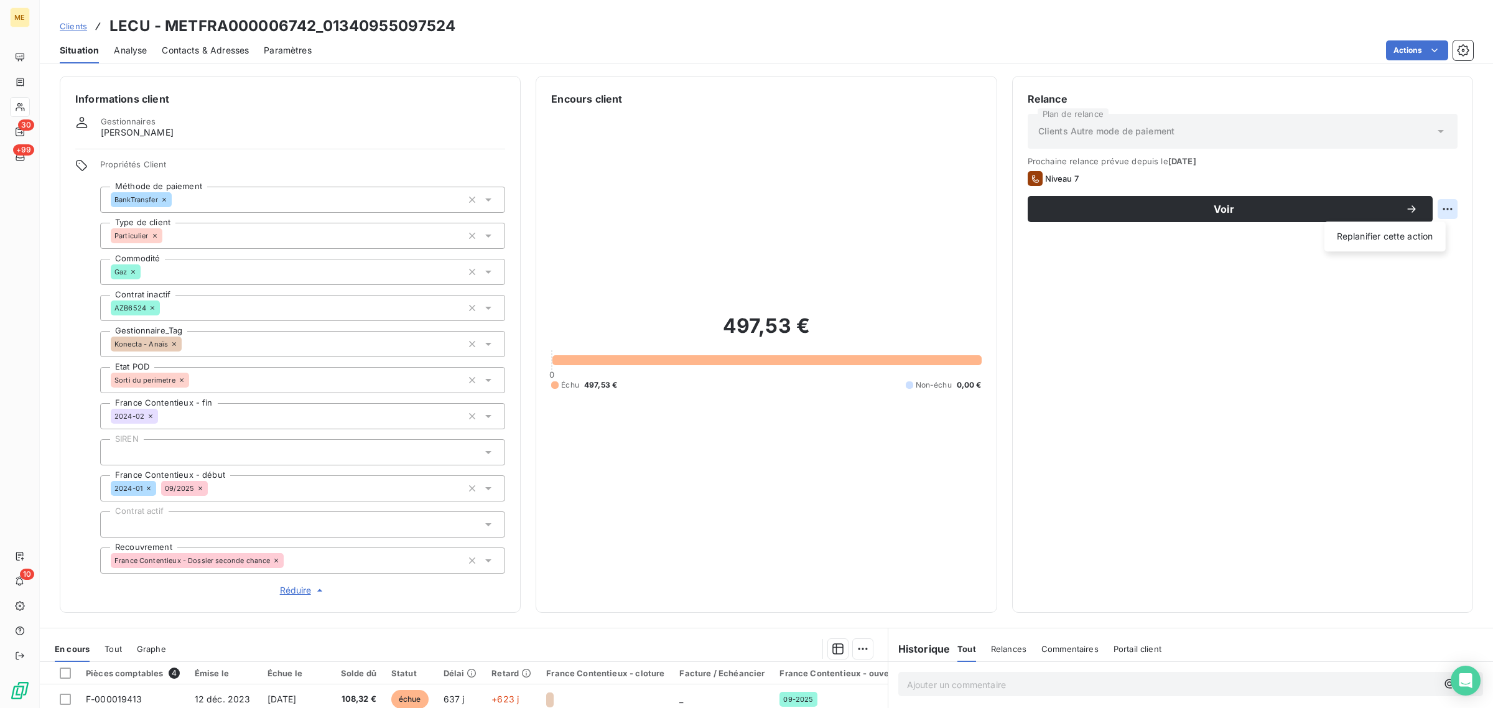
click at [1430, 213] on html "ME 30 +99 10 Clients LECU - METFRA000006742_01340955097524 Situation Analyse Co…" at bounding box center [746, 354] width 1493 height 708
click at [1427, 235] on div "Replanifier cette action" at bounding box center [1385, 236] width 111 height 20
select select "8"
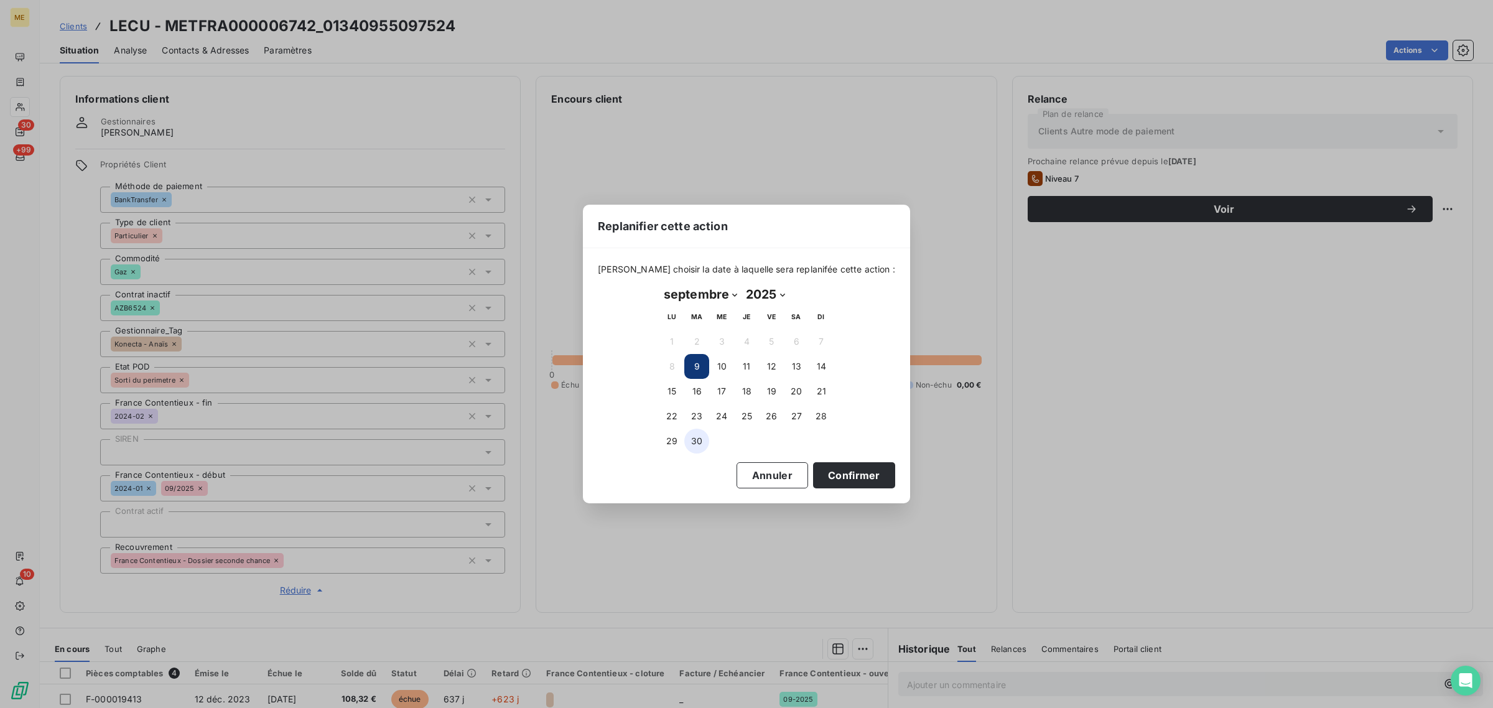
click at [686, 439] on button "30" at bounding box center [696, 441] width 25 height 25
click at [836, 474] on button "Confirmer" at bounding box center [854, 475] width 82 height 26
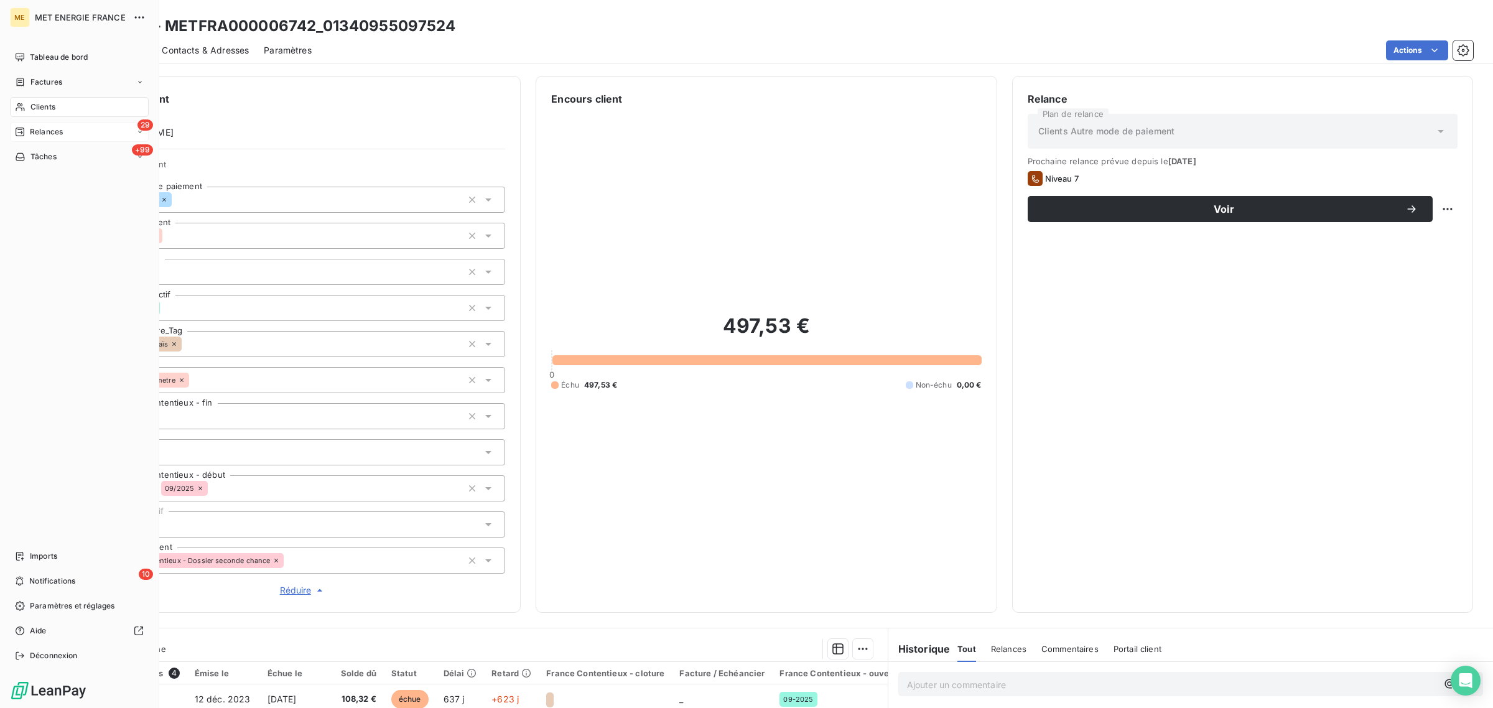
click at [26, 137] on div "Relances" at bounding box center [39, 131] width 48 height 11
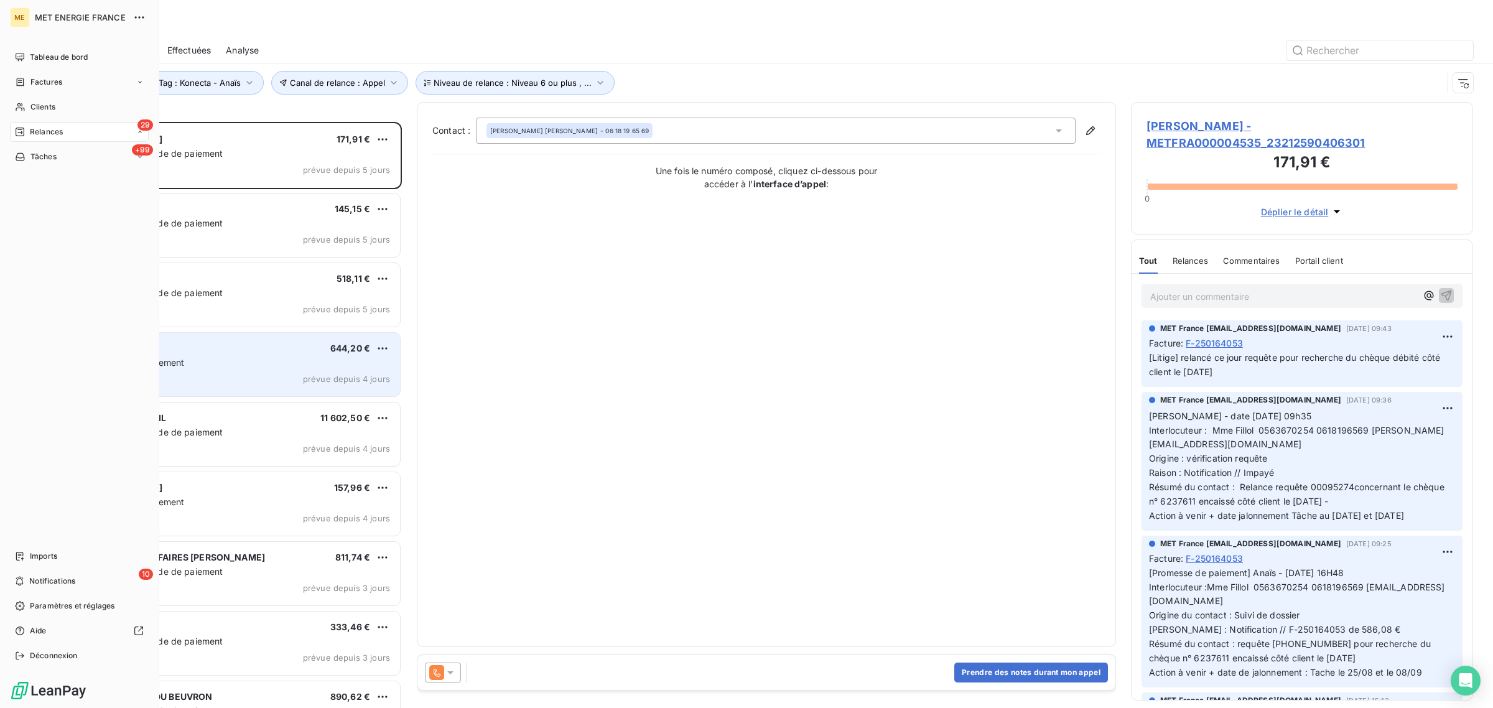
scroll to position [574, 330]
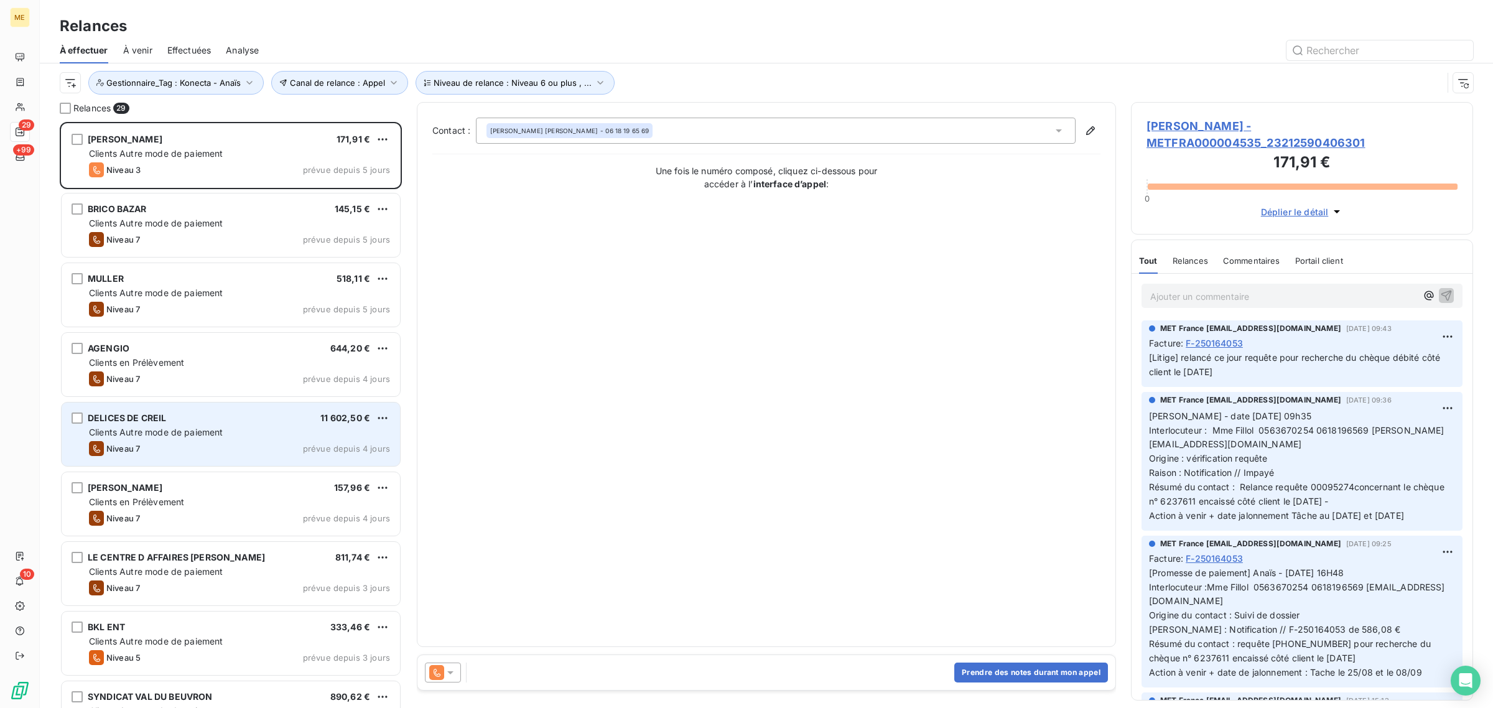
click at [148, 428] on span "Clients Autre mode de paiement" at bounding box center [156, 432] width 134 height 11
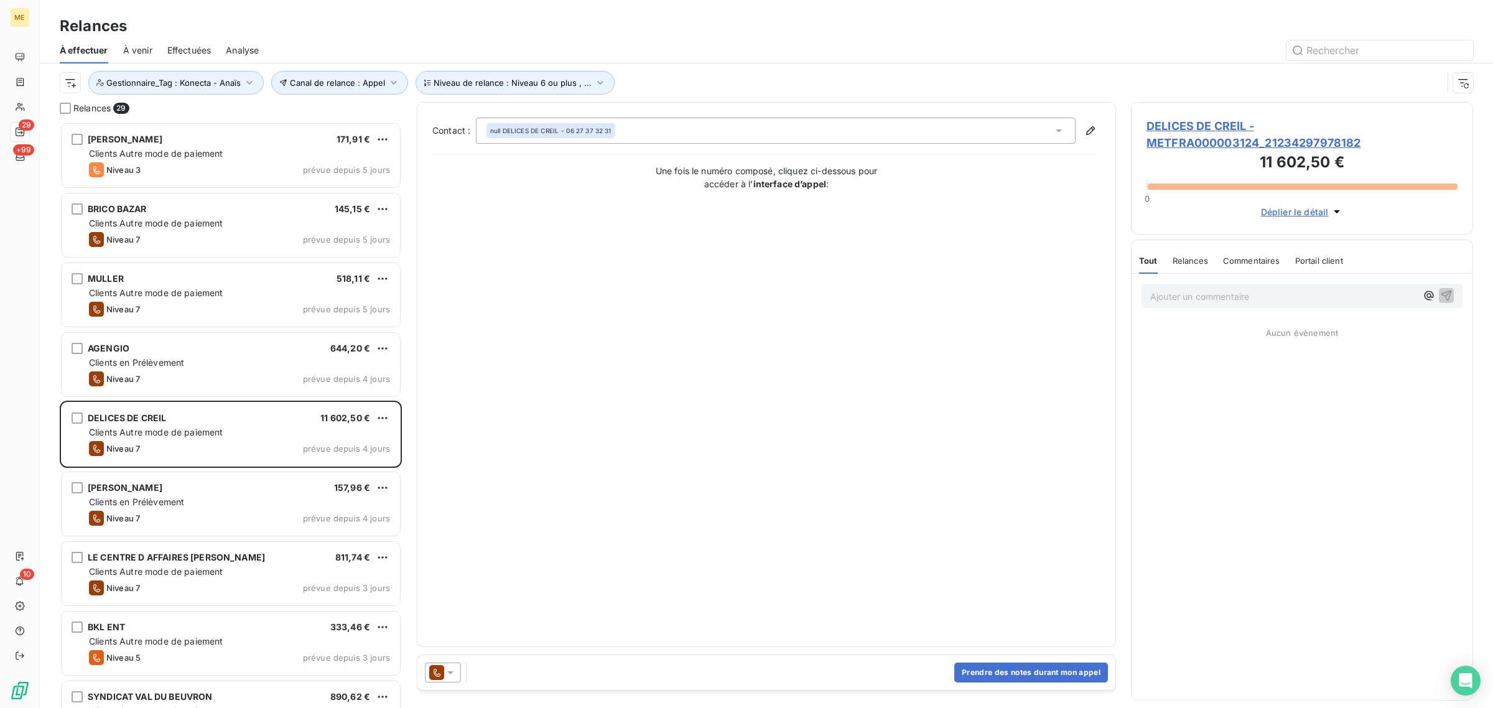
click at [1195, 132] on span "DELICES DE CREIL - METFRA000003124_21234297978182" at bounding box center [1302, 135] width 311 height 34
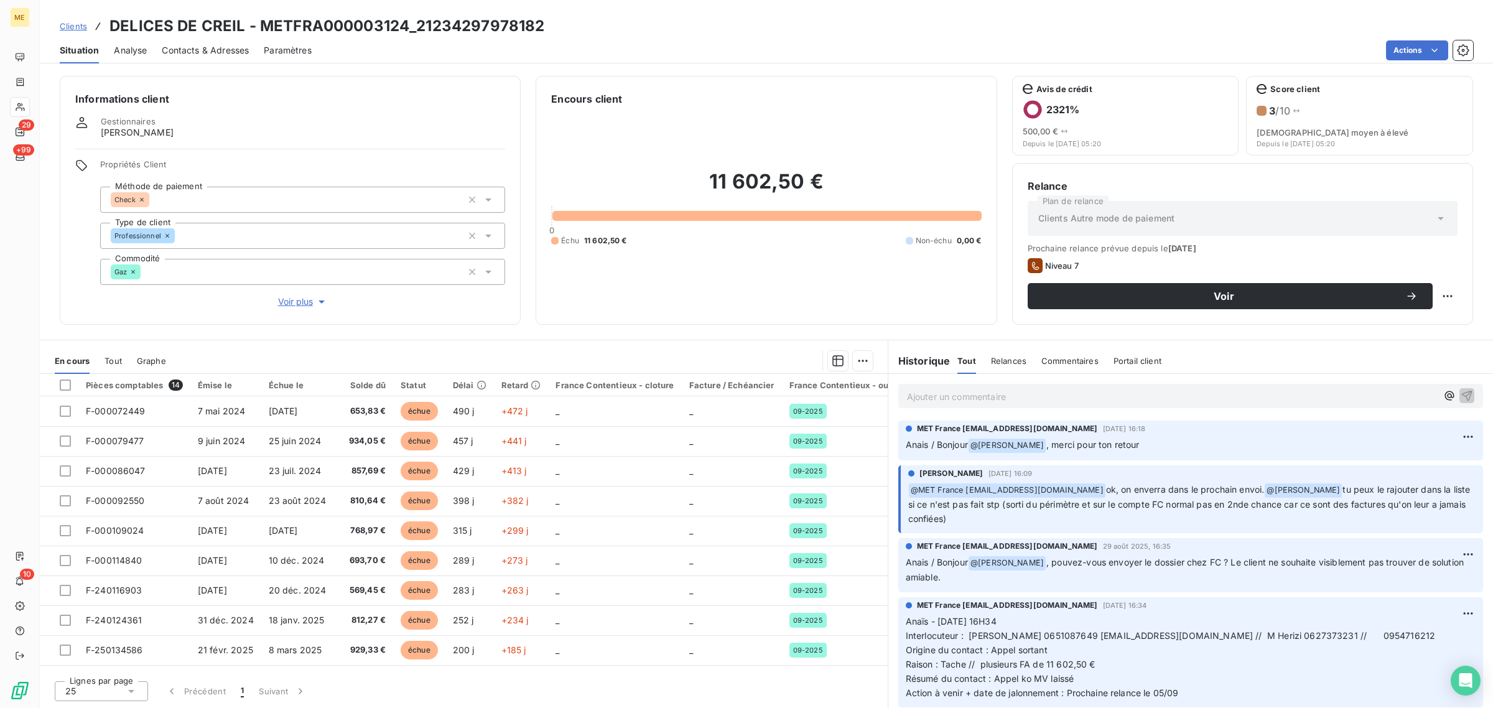
click at [293, 303] on span "Voir plus" at bounding box center [303, 302] width 50 height 12
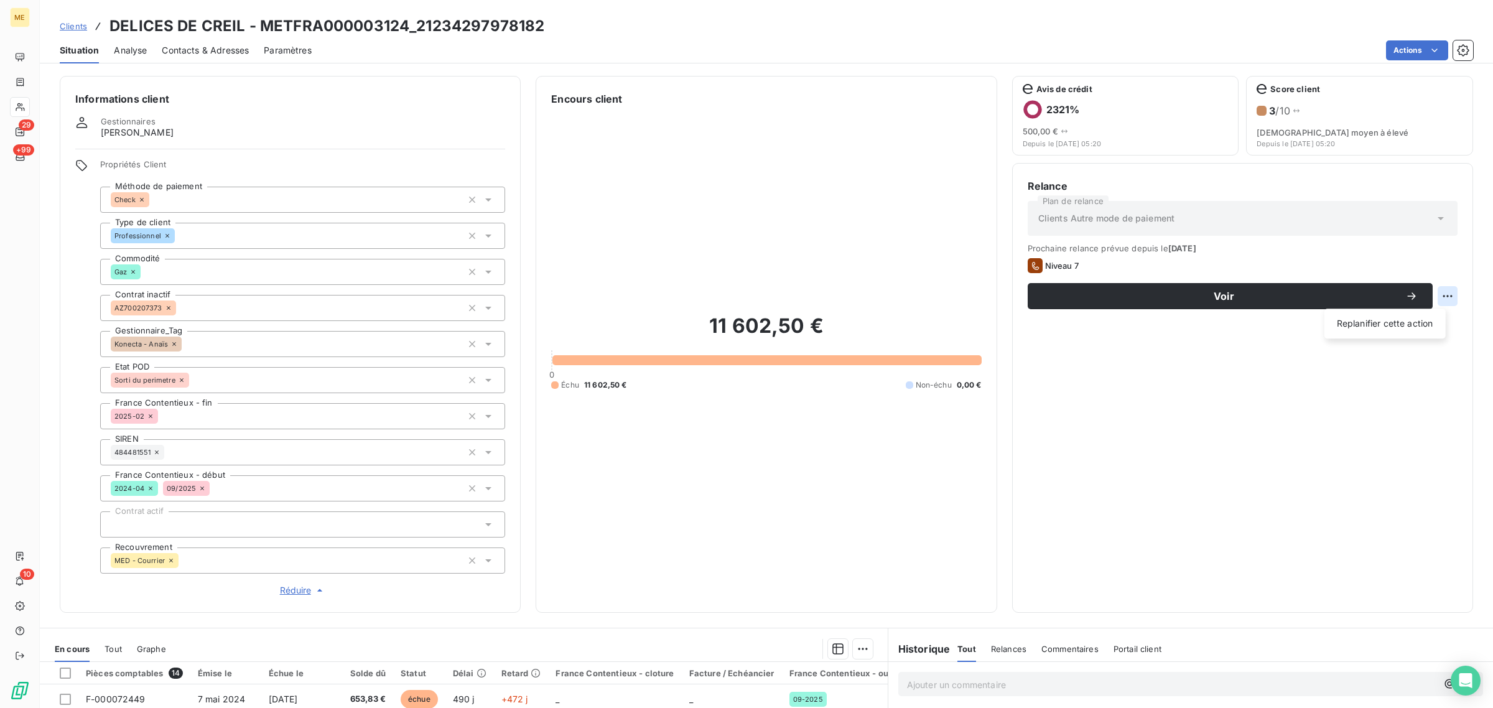
click at [1445, 296] on html "ME 29 +99 10 Clients DELICES DE CREIL - METFRA000003124_21234297978182 Situatio…" at bounding box center [746, 354] width 1493 height 708
click at [1412, 340] on html "ME 29 +99 10 Clients DELICES DE CREIL - METFRA000003124_21234297978182 Situatio…" at bounding box center [746, 354] width 1493 height 708
click at [1445, 303] on html "ME 29 +99 10 Clients DELICES DE CREIL - METFRA000003124_21234297978182 Situatio…" at bounding box center [746, 354] width 1493 height 708
click at [1420, 338] on div "Replanifier cette action" at bounding box center [1385, 324] width 121 height 30
click at [1420, 334] on div "Replanifier cette action" at bounding box center [1385, 324] width 121 height 30
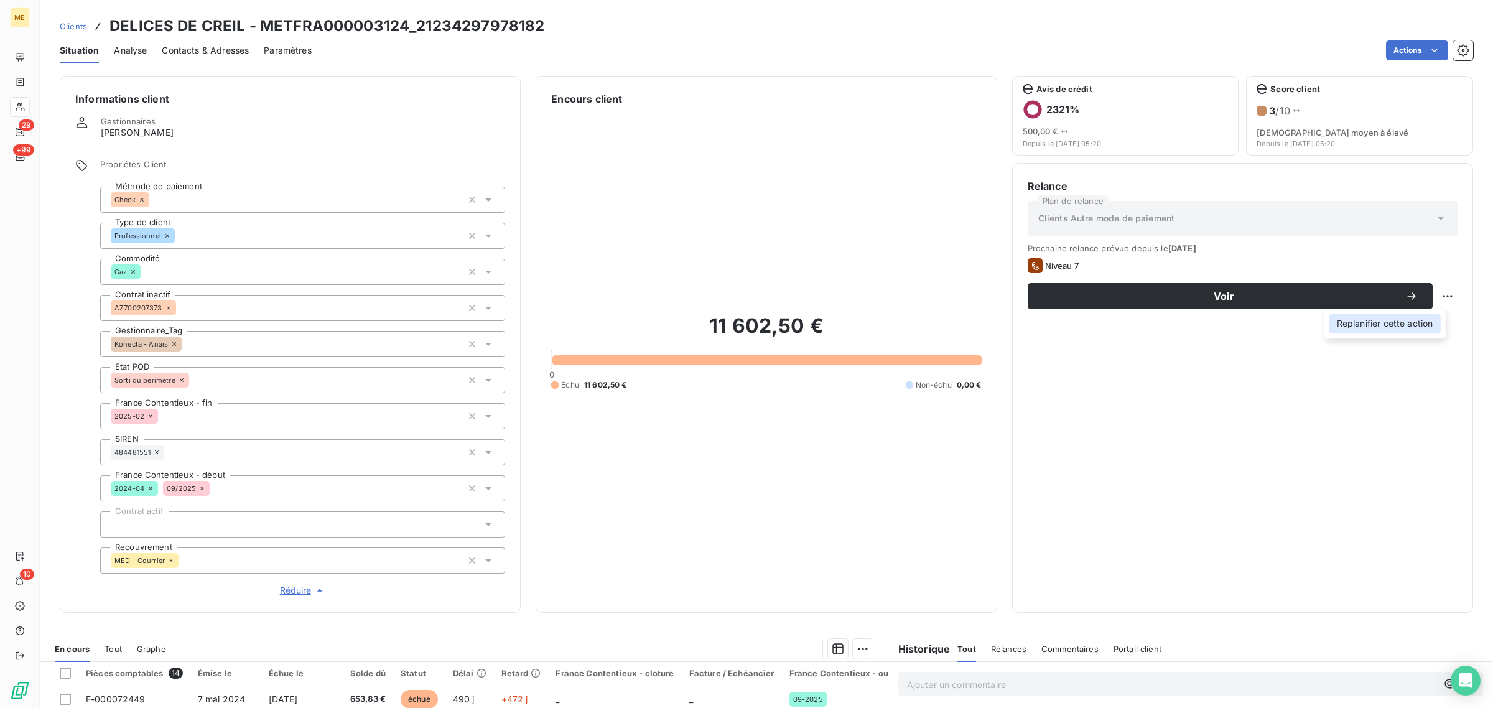
click at [1421, 327] on div "Replanifier cette action" at bounding box center [1385, 324] width 111 height 20
select select "8"
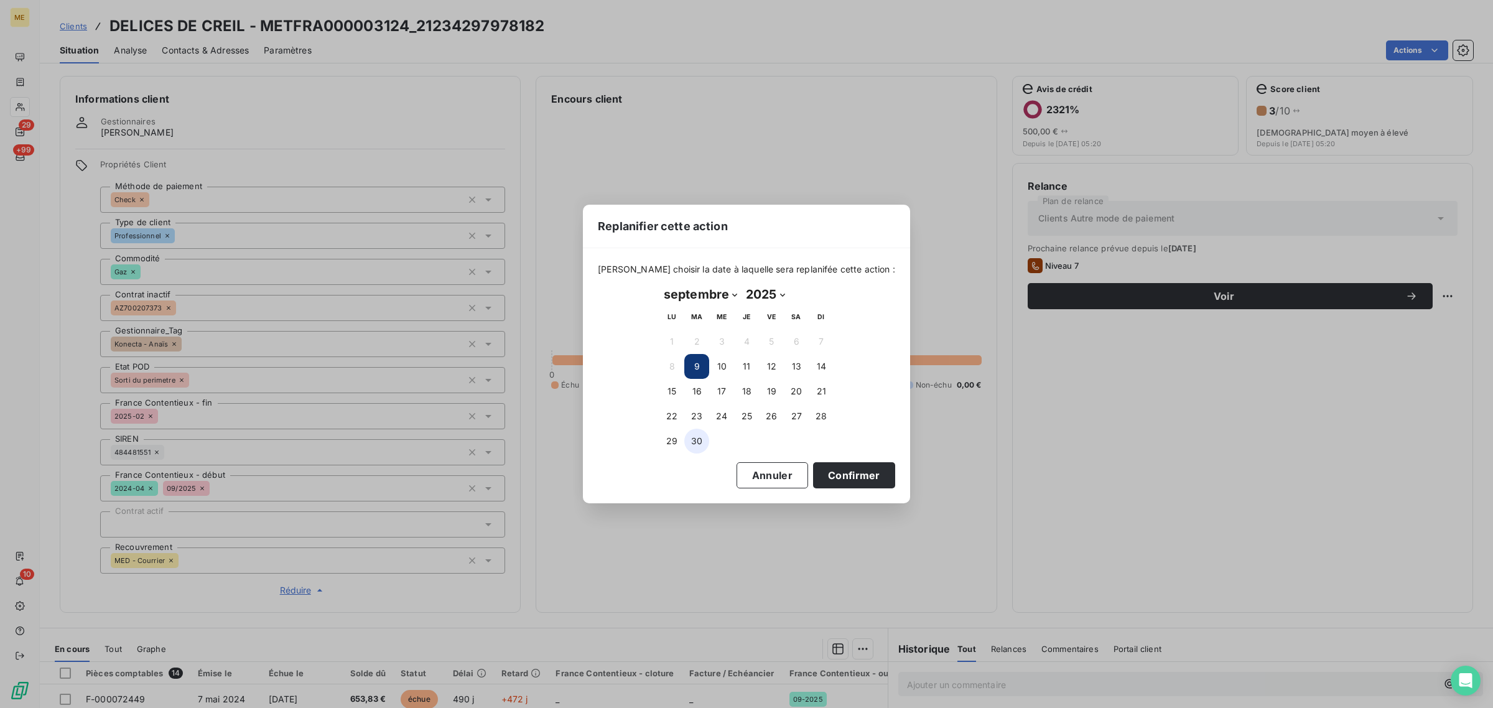
click at [686, 447] on button "30" at bounding box center [696, 441] width 25 height 25
click at [842, 483] on button "Confirmer" at bounding box center [854, 475] width 82 height 26
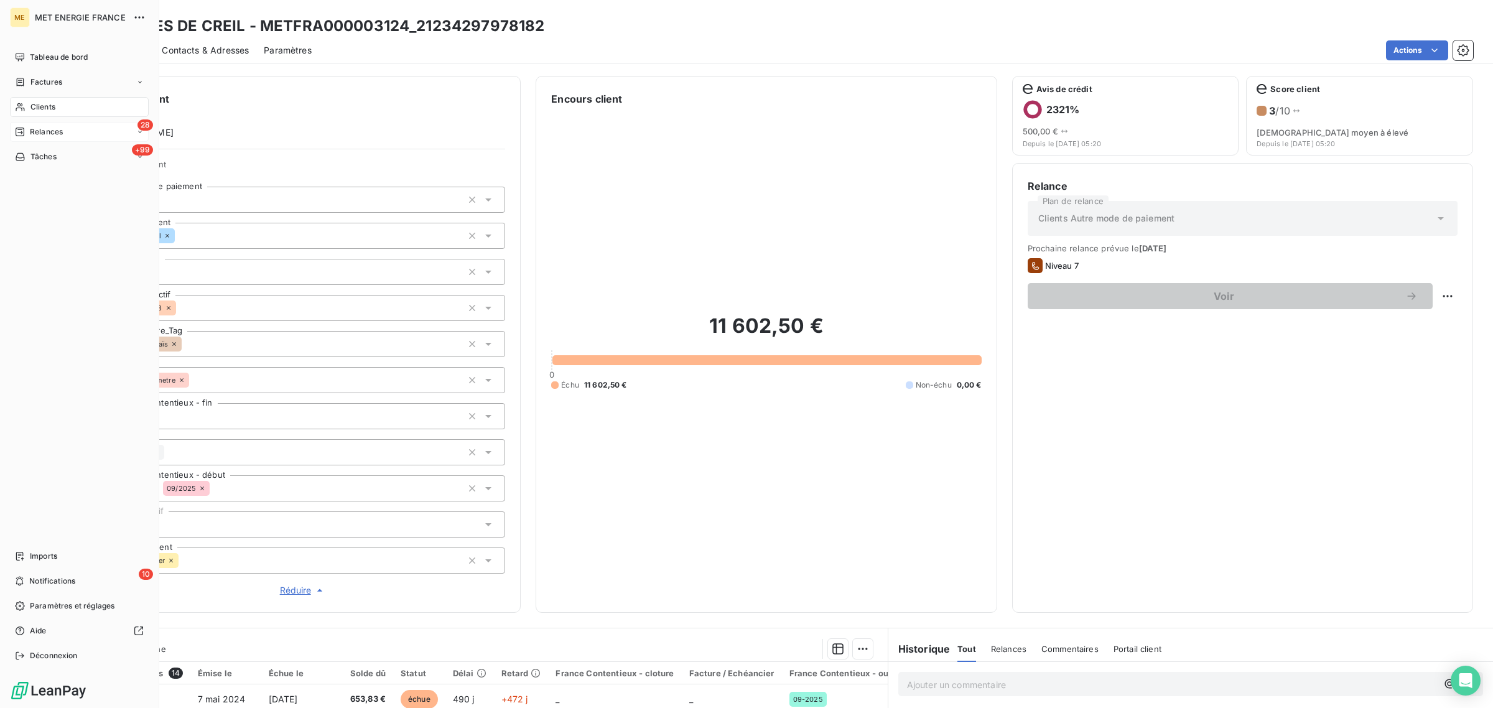
click at [33, 134] on span "Relances" at bounding box center [46, 131] width 33 height 11
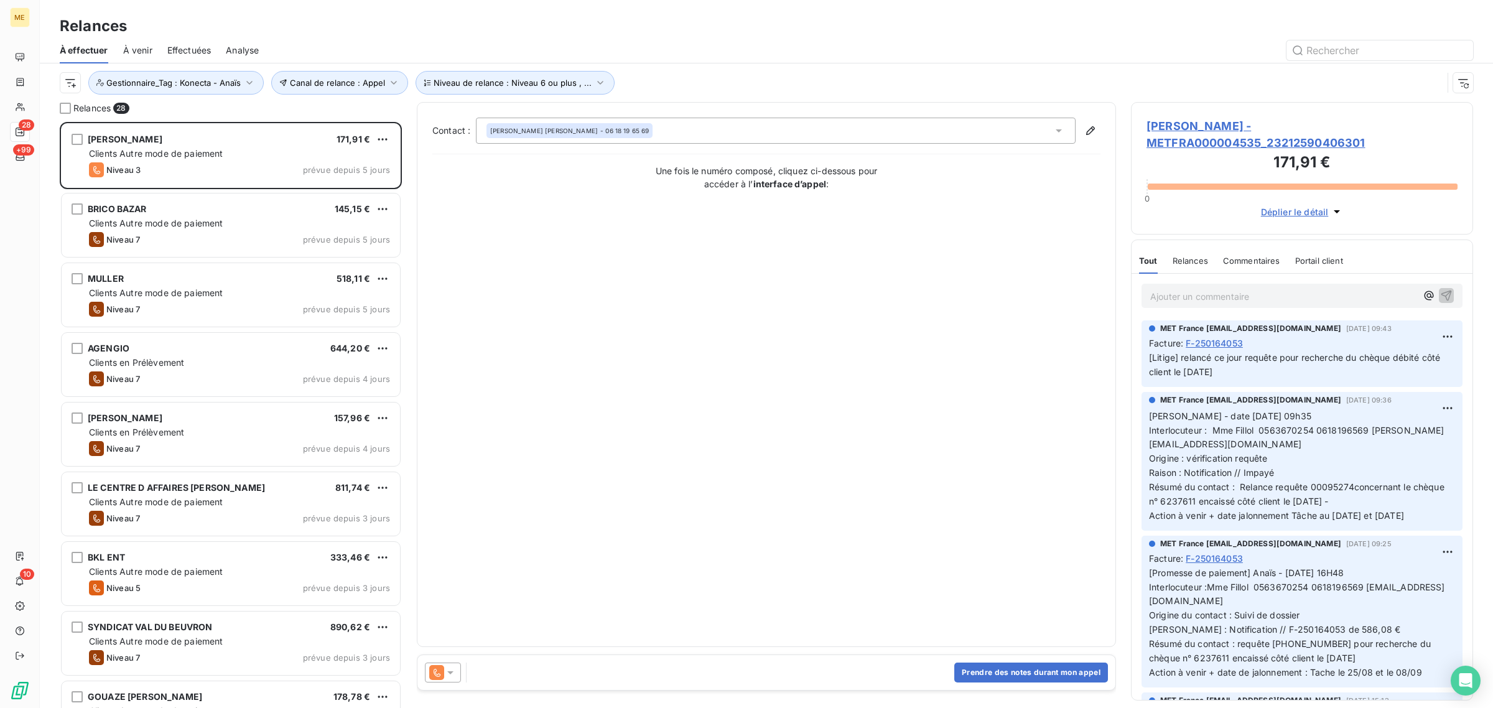
scroll to position [574, 330]
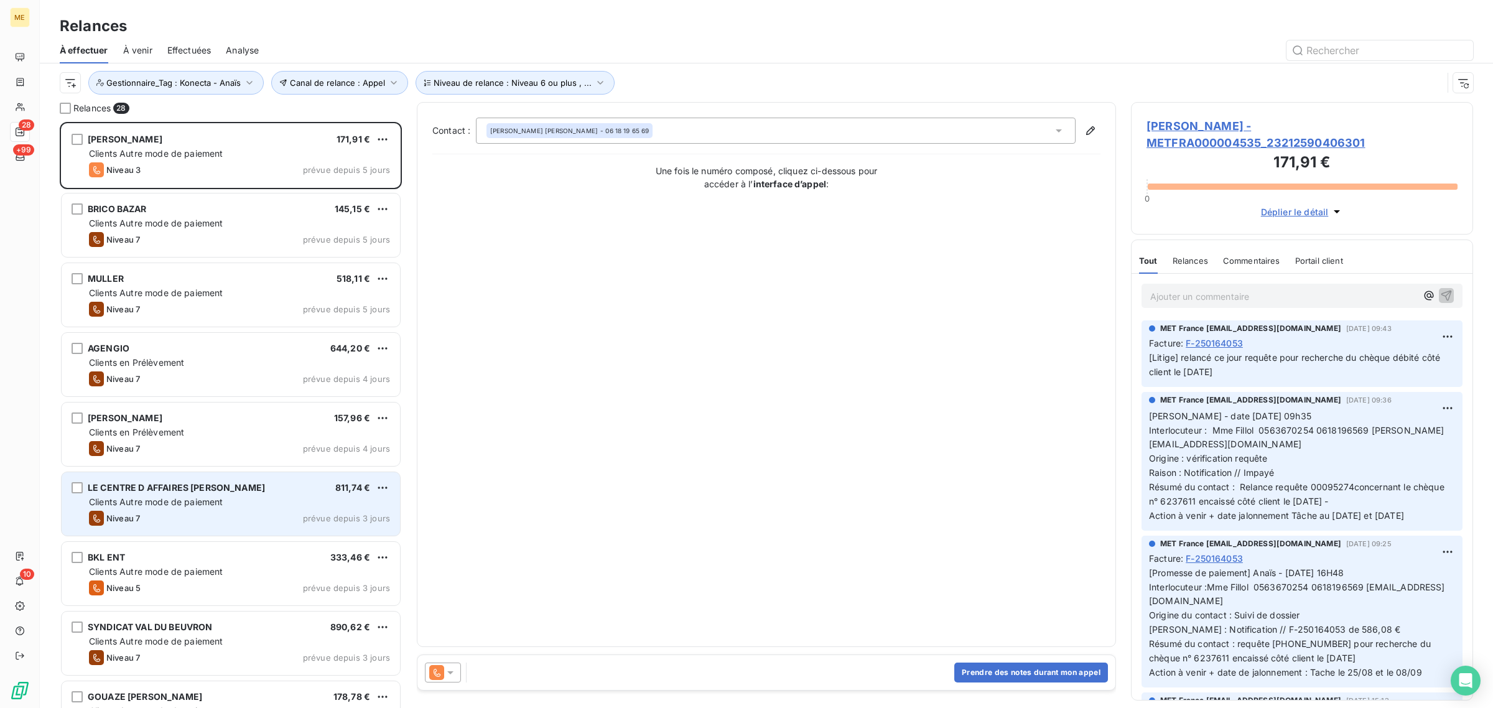
click at [171, 487] on span "LE CENTRE D AFFAIRES BENOIT" at bounding box center [176, 487] width 177 height 11
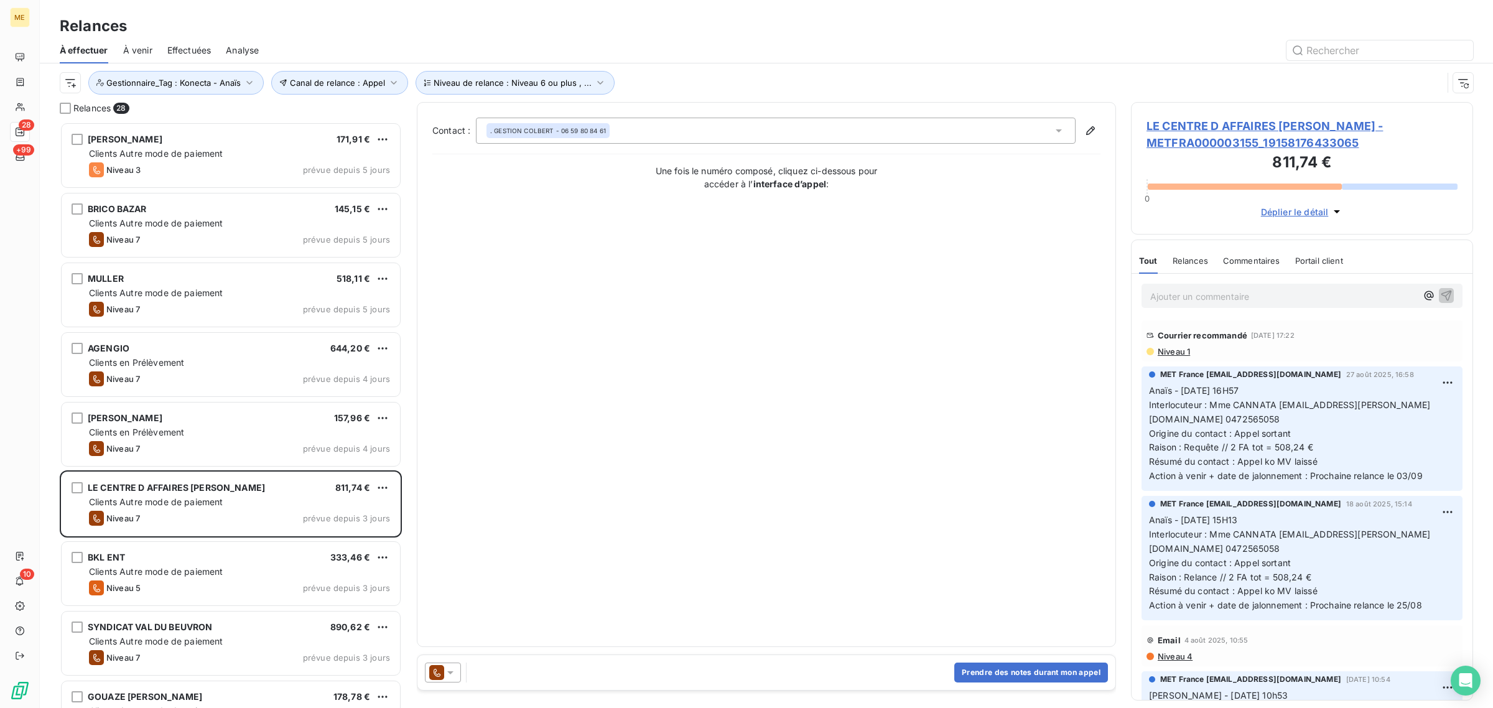
click at [1225, 137] on span "LE CENTRE D AFFAIRES BENOIT - METFRA000003155_19158176433065" at bounding box center [1302, 135] width 311 height 34
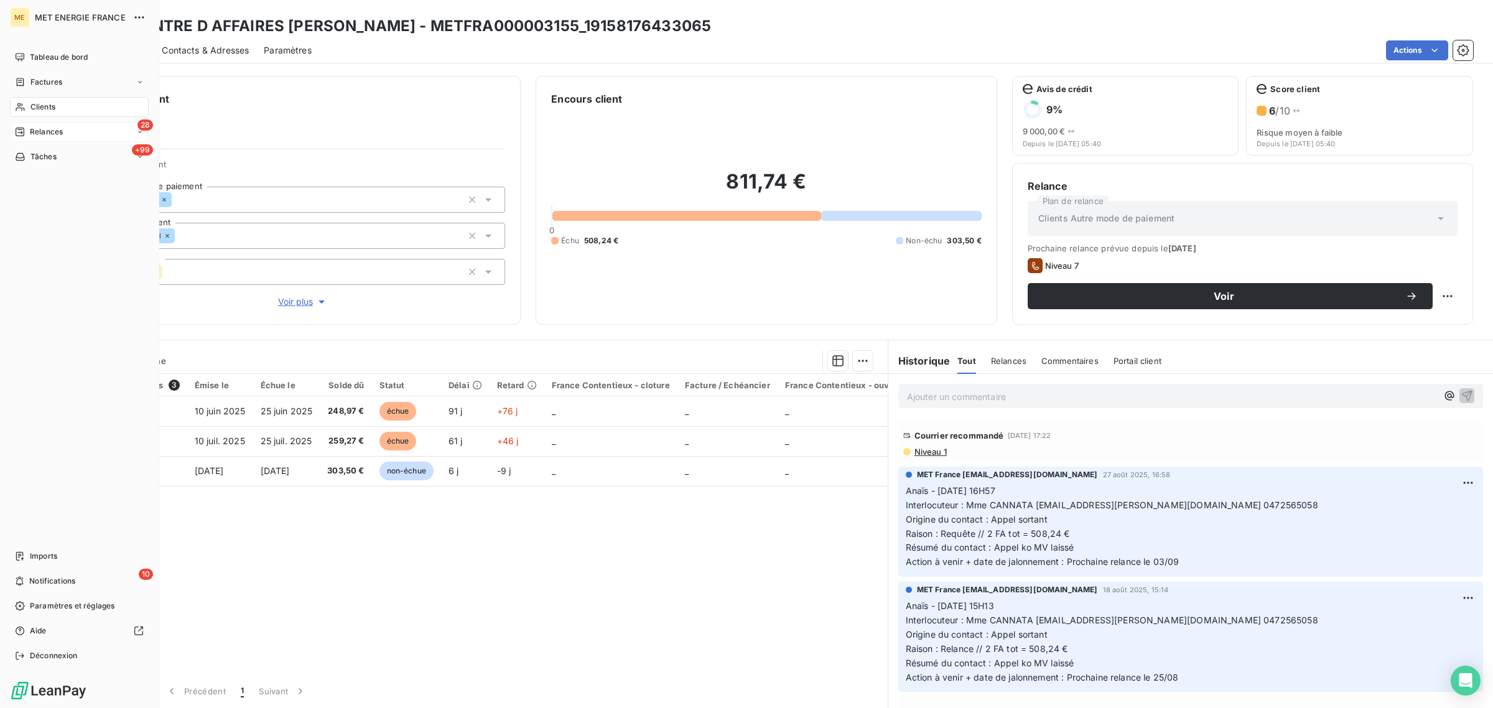
click at [29, 128] on div "Relances" at bounding box center [39, 131] width 48 height 11
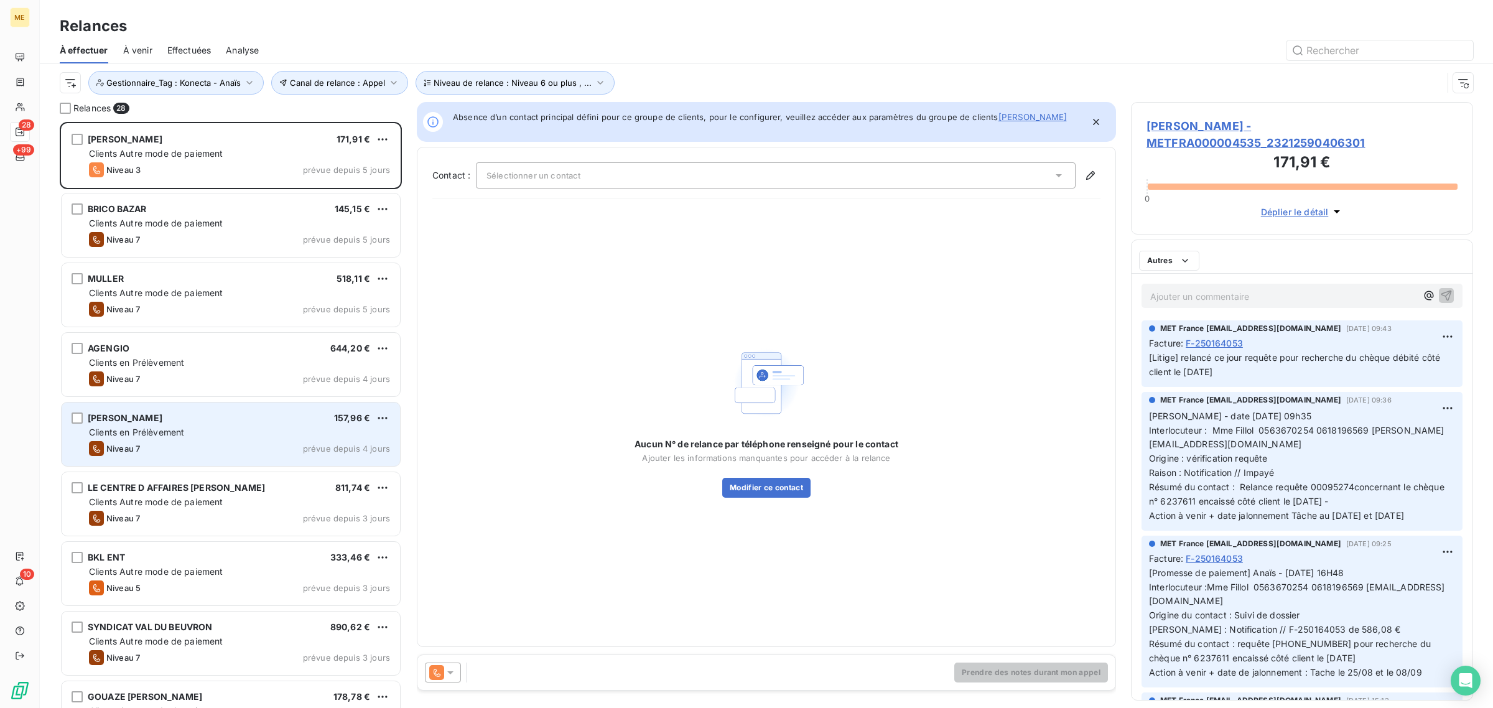
scroll to position [574, 330]
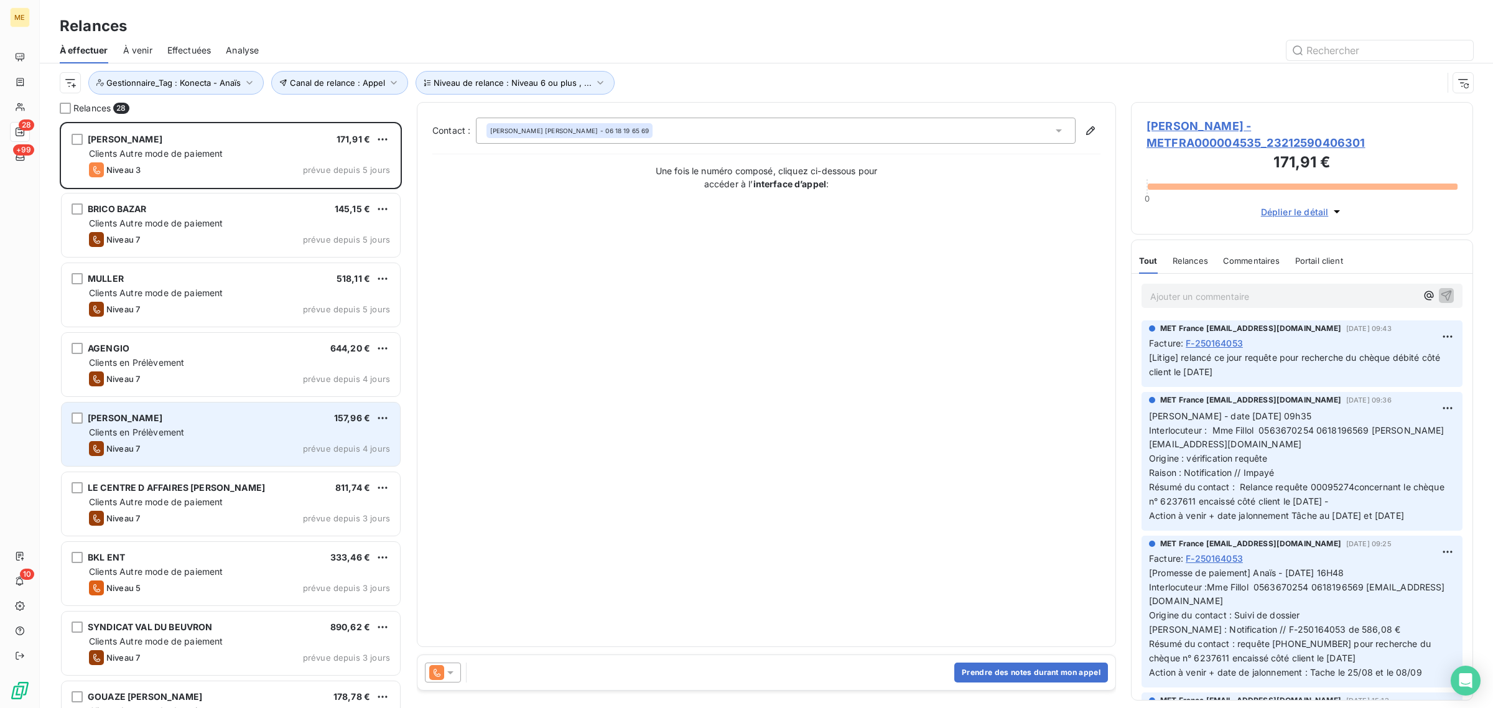
click at [149, 425] on div "MACK COLIN 157,96 € Clients en Prélèvement Niveau 7 prévue depuis 4 jours" at bounding box center [231, 434] width 338 height 63
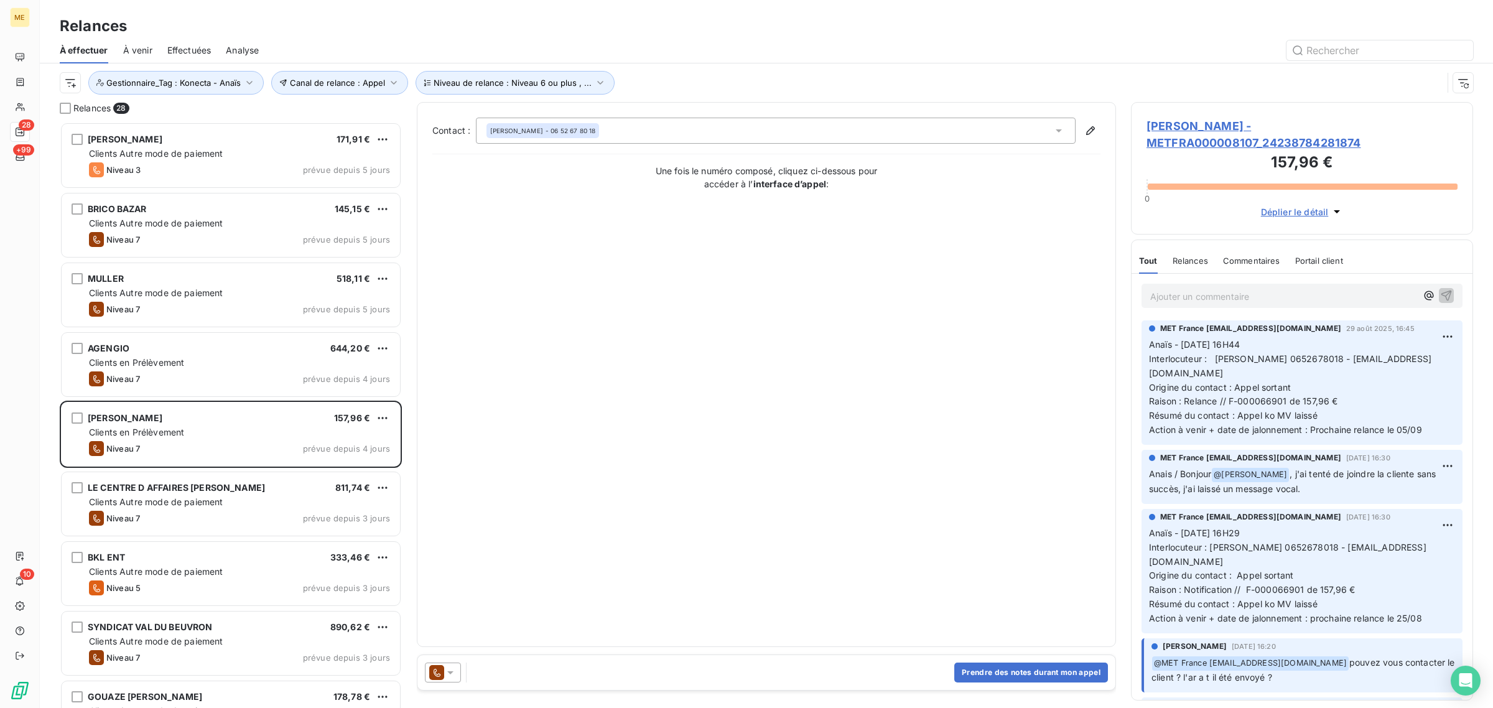
click at [1226, 151] on h3 "157,96 €" at bounding box center [1302, 163] width 311 height 25
click at [1221, 126] on span "MACK COLIN - METFRA000008107_24238784281874" at bounding box center [1302, 135] width 311 height 34
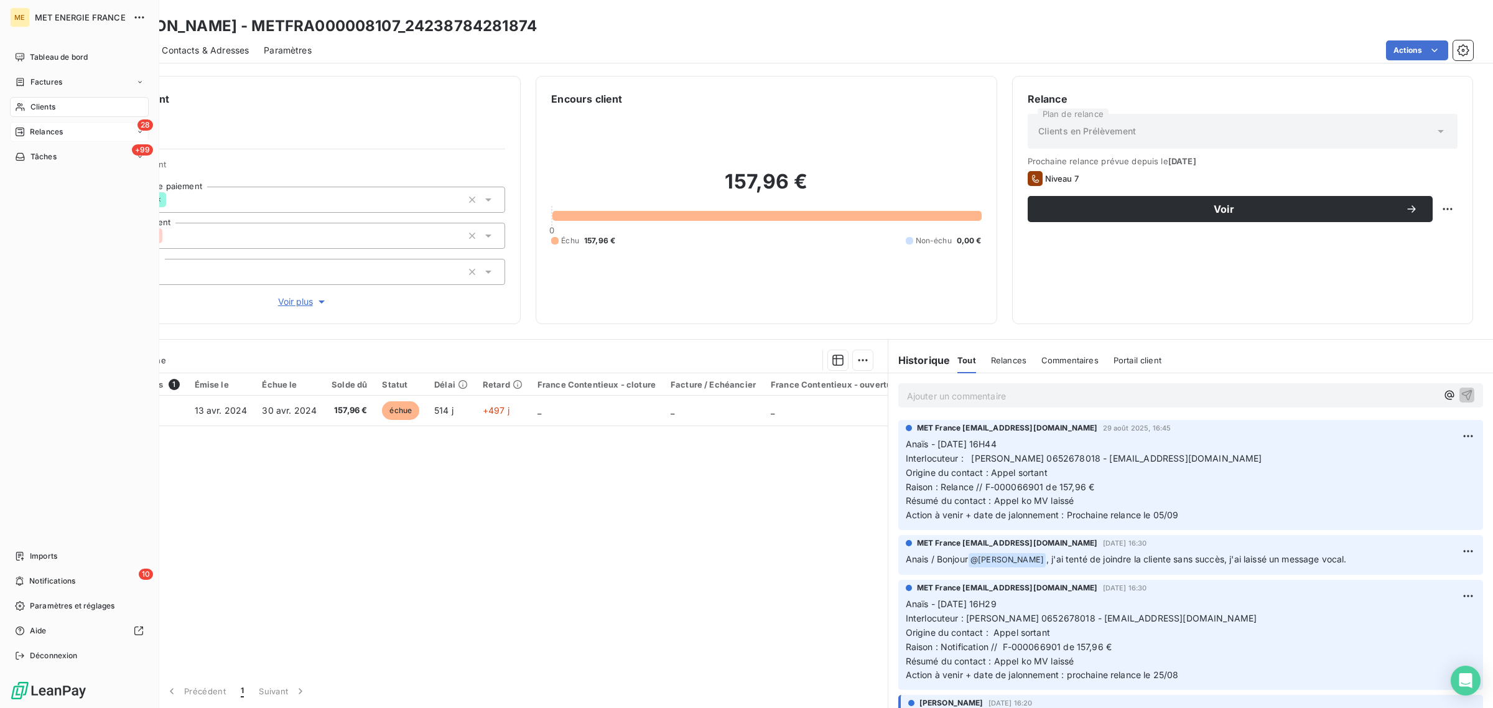
click at [33, 131] on span "Relances" at bounding box center [46, 131] width 33 height 11
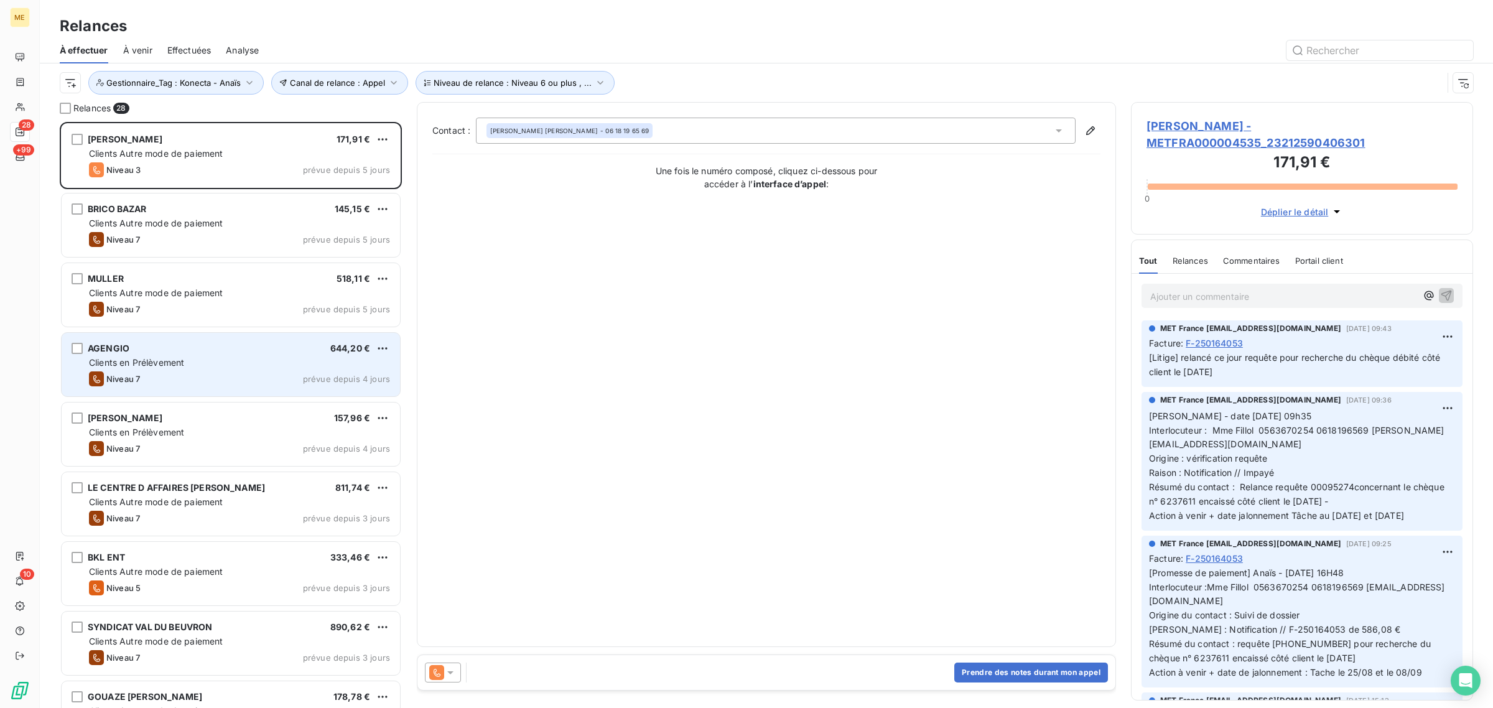
scroll to position [574, 330]
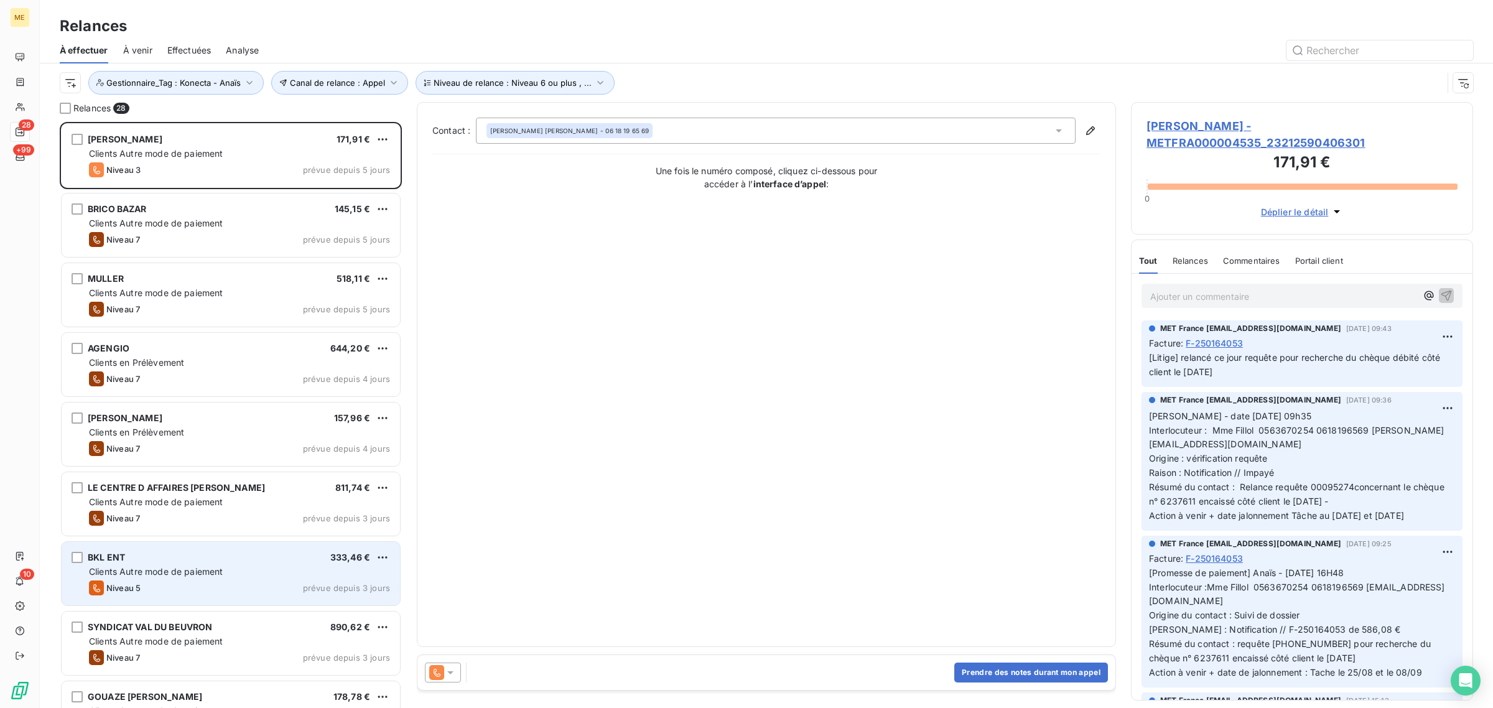
click at [123, 566] on div "Clients Autre mode de paiement" at bounding box center [239, 572] width 301 height 12
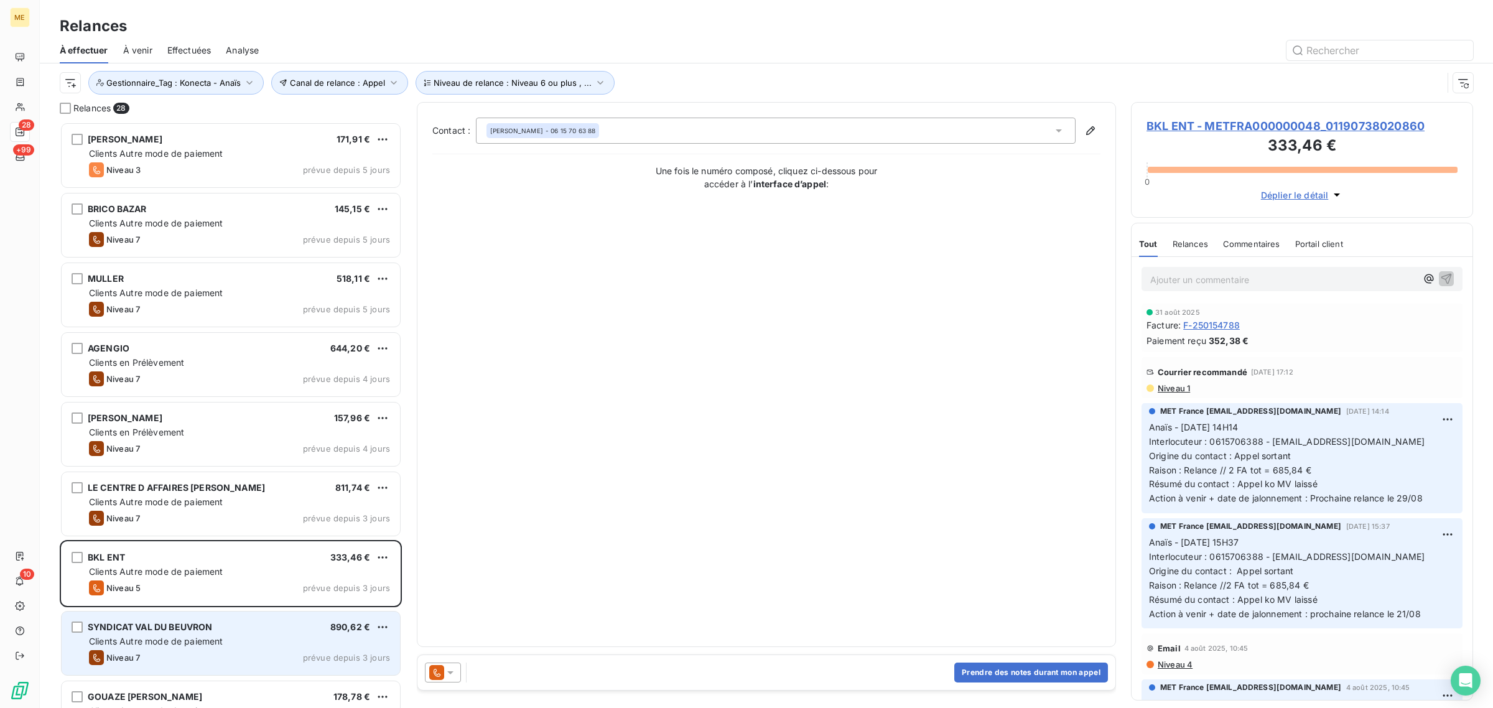
click at [194, 646] on span "Clients Autre mode de paiement" at bounding box center [156, 641] width 134 height 11
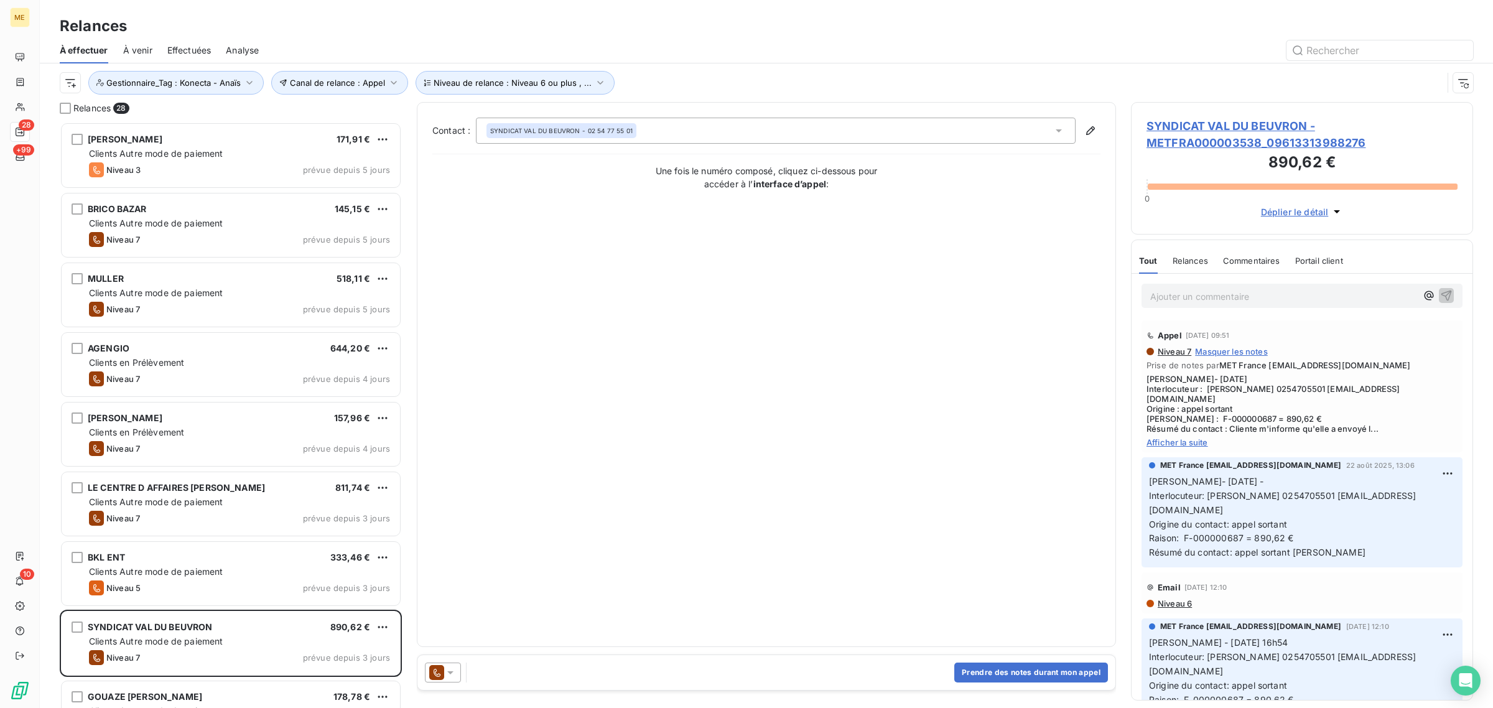
click at [1244, 134] on span "SYNDICAT VAL DU BEUVRON - METFRA000003538_09613313988276" at bounding box center [1302, 135] width 311 height 34
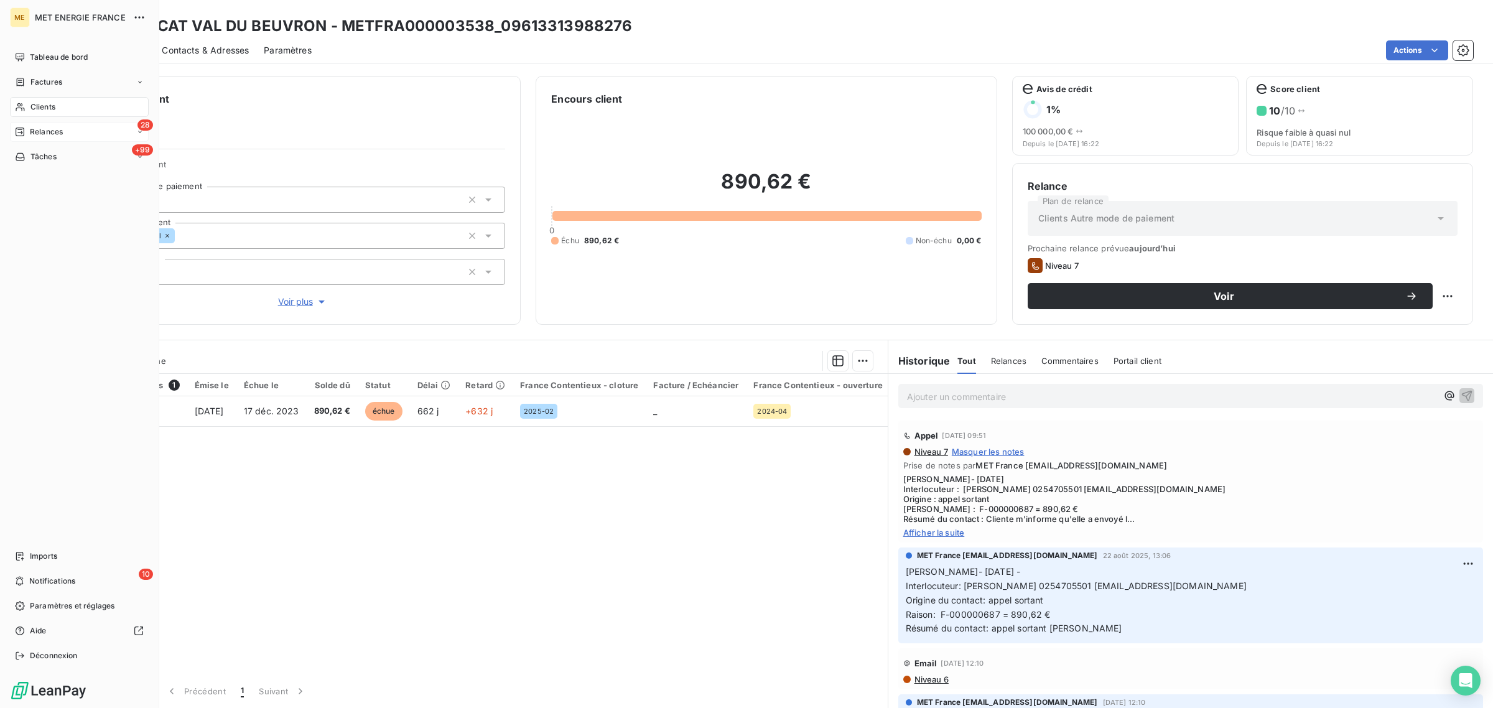
click at [33, 129] on span "Relances" at bounding box center [46, 131] width 33 height 11
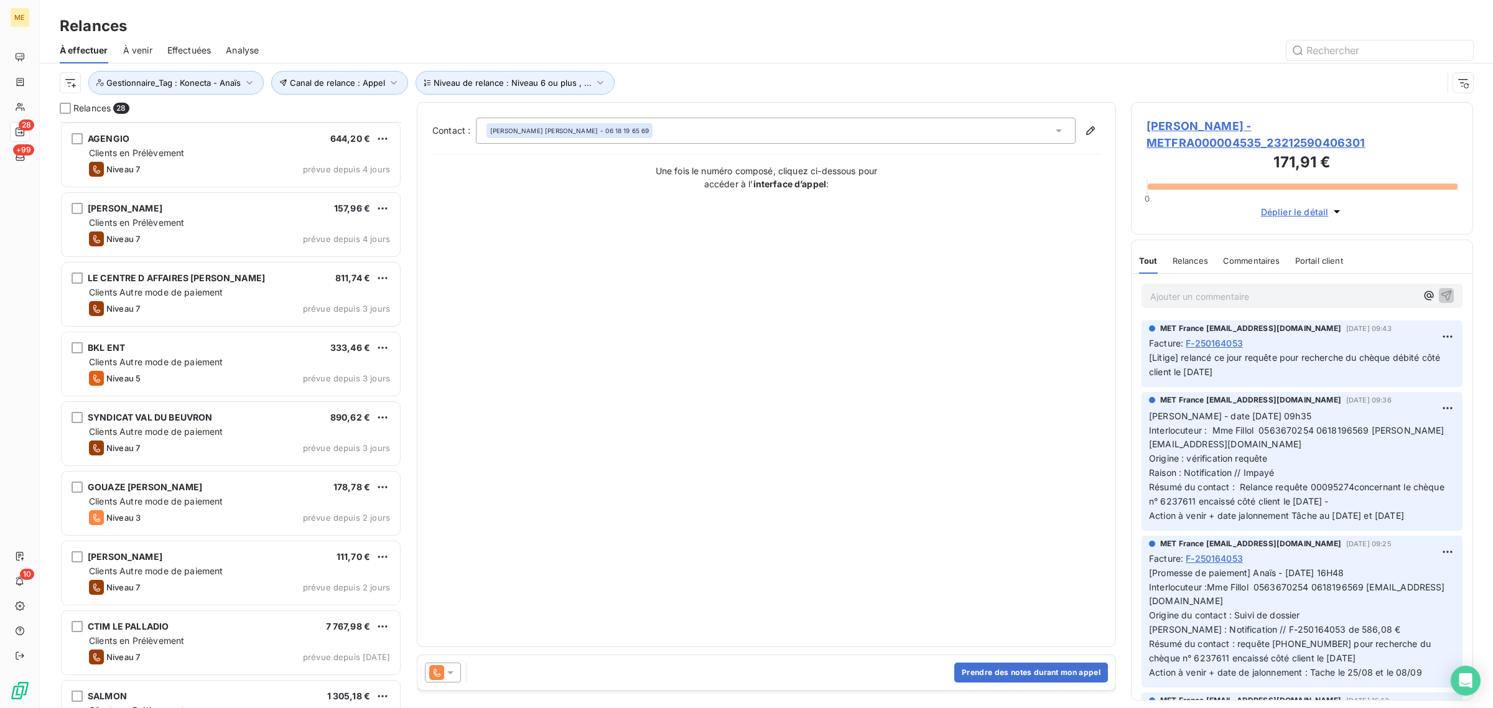
scroll to position [234, 0]
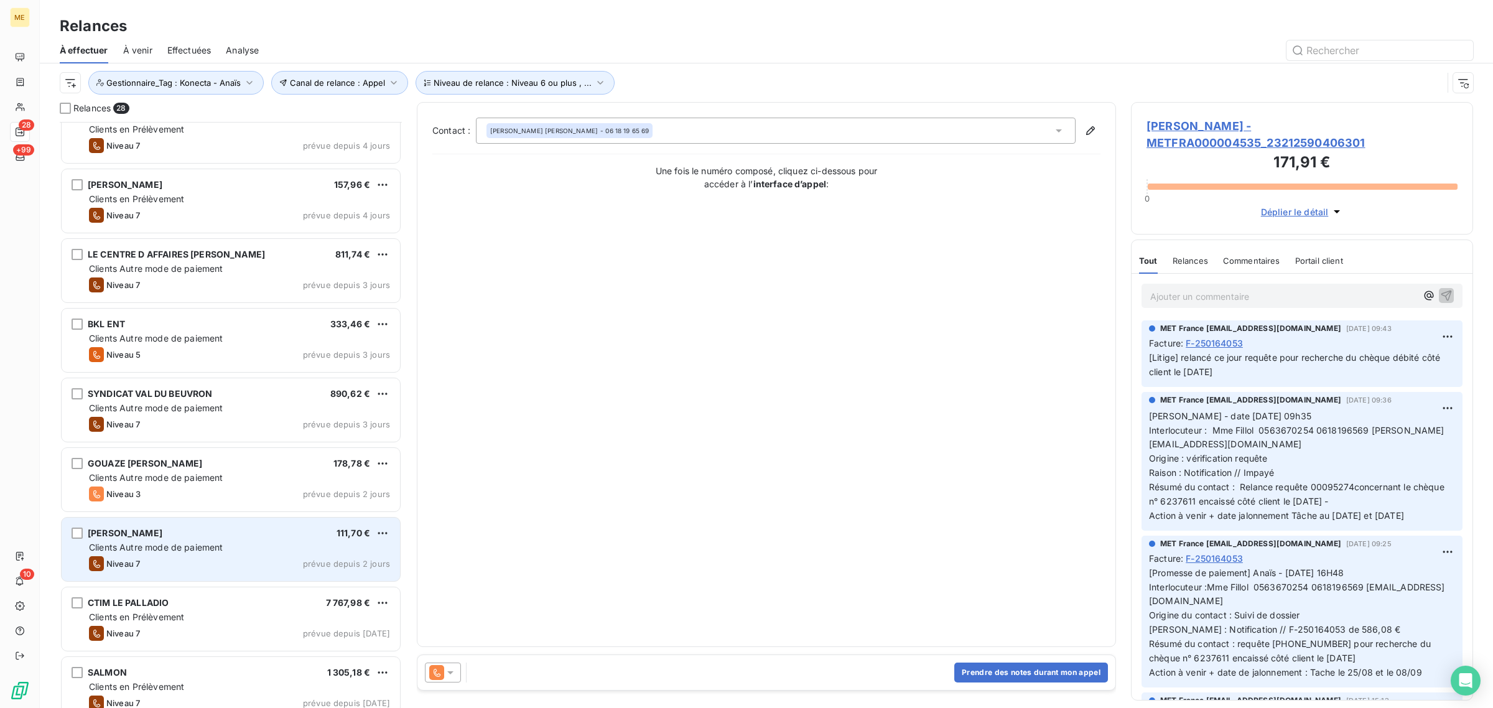
click at [193, 552] on span "Clients Autre mode de paiement" at bounding box center [156, 547] width 134 height 11
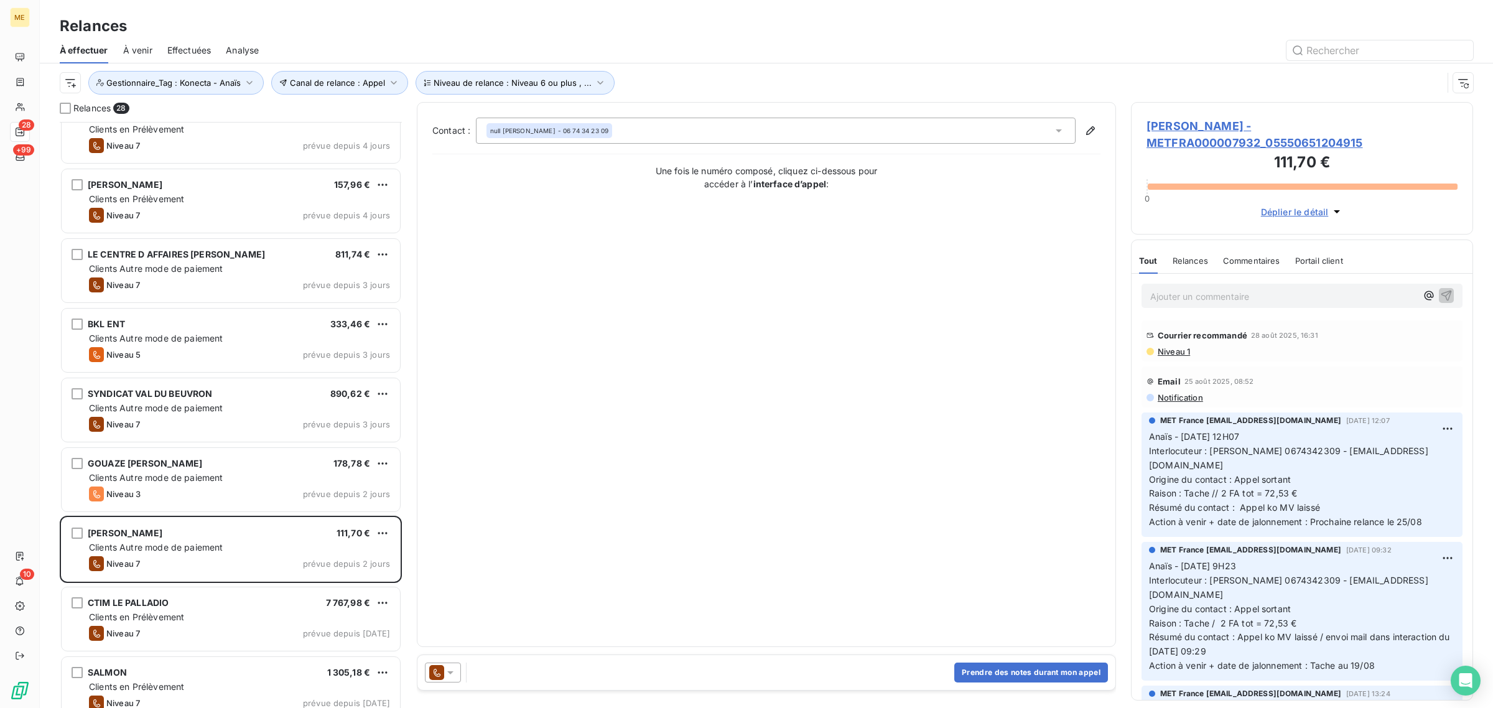
click at [1189, 129] on span "ARNOLD - METFRA000007932_05550651204915" at bounding box center [1302, 135] width 311 height 34
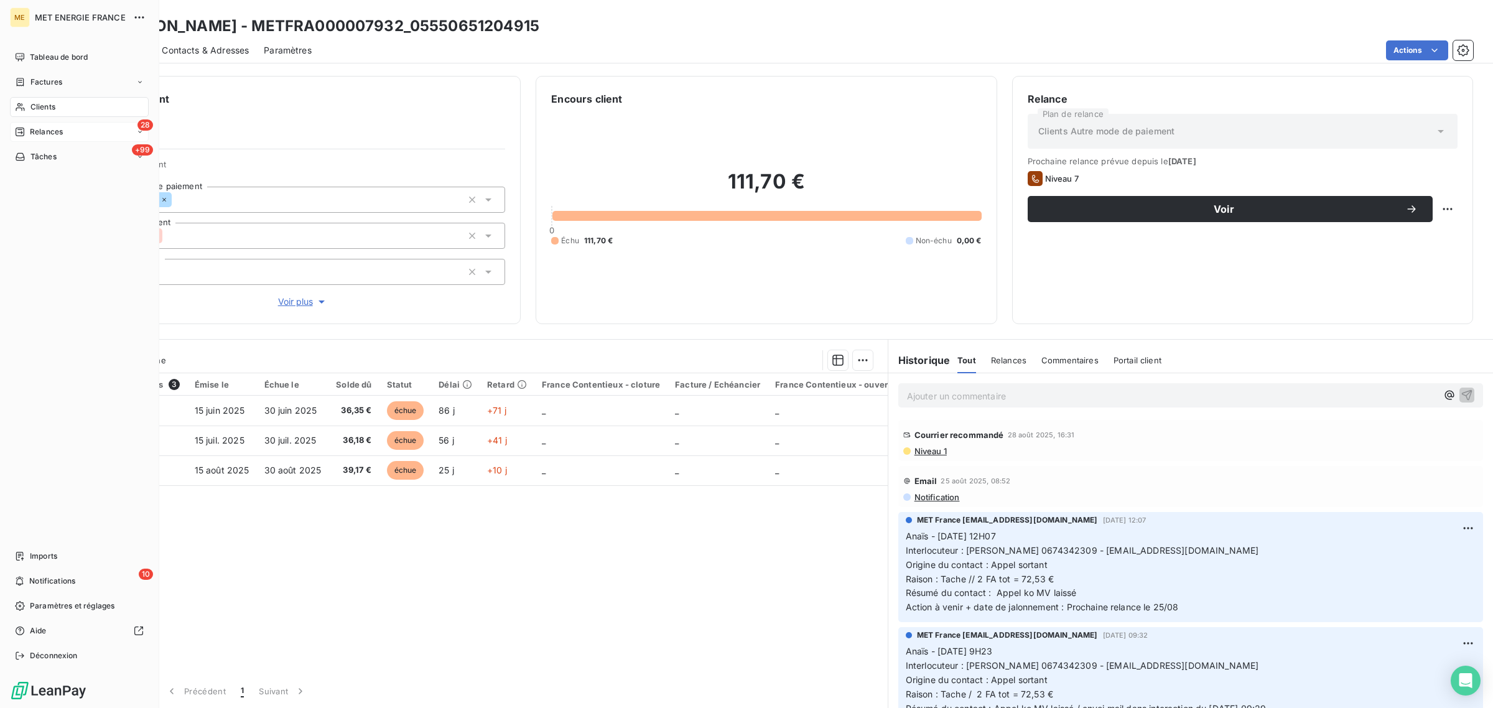
click at [16, 133] on icon at bounding box center [20, 132] width 9 height 9
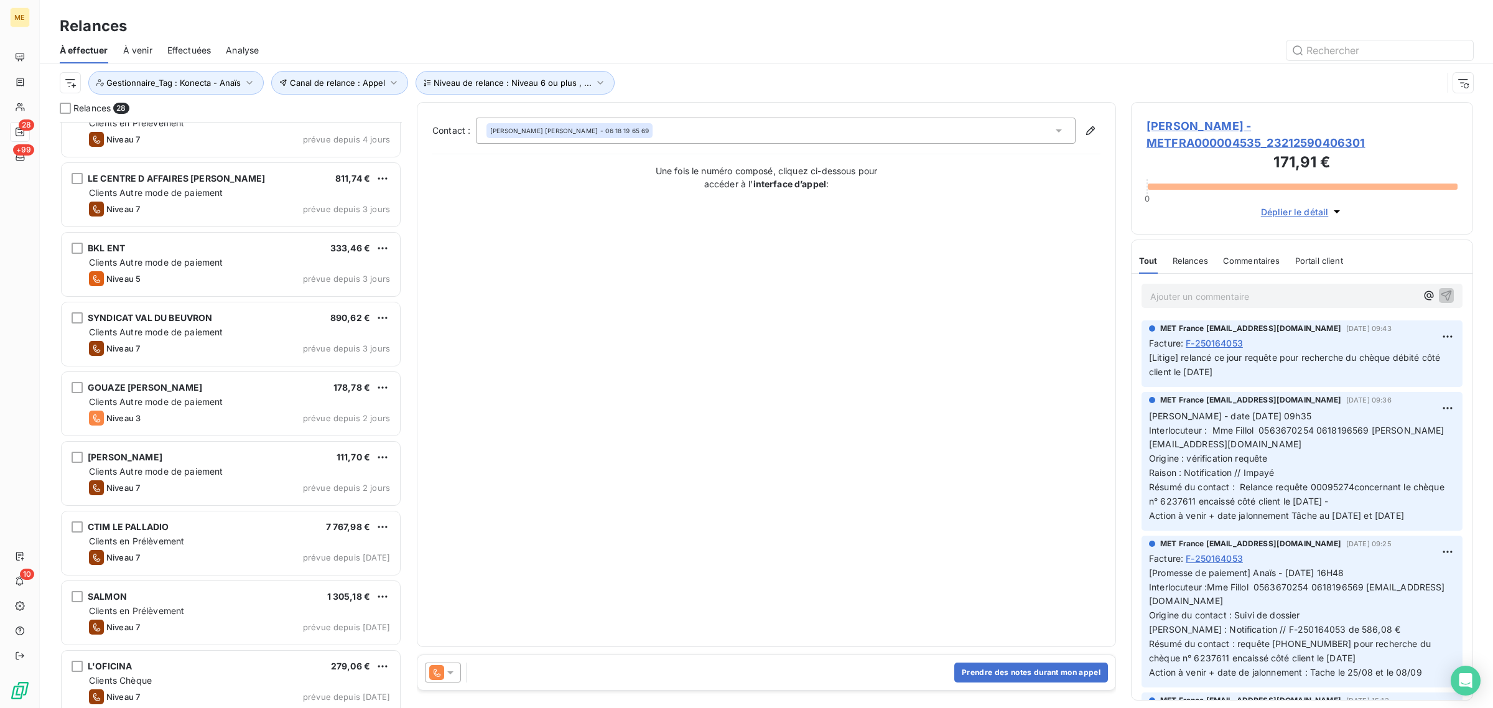
scroll to position [312, 0]
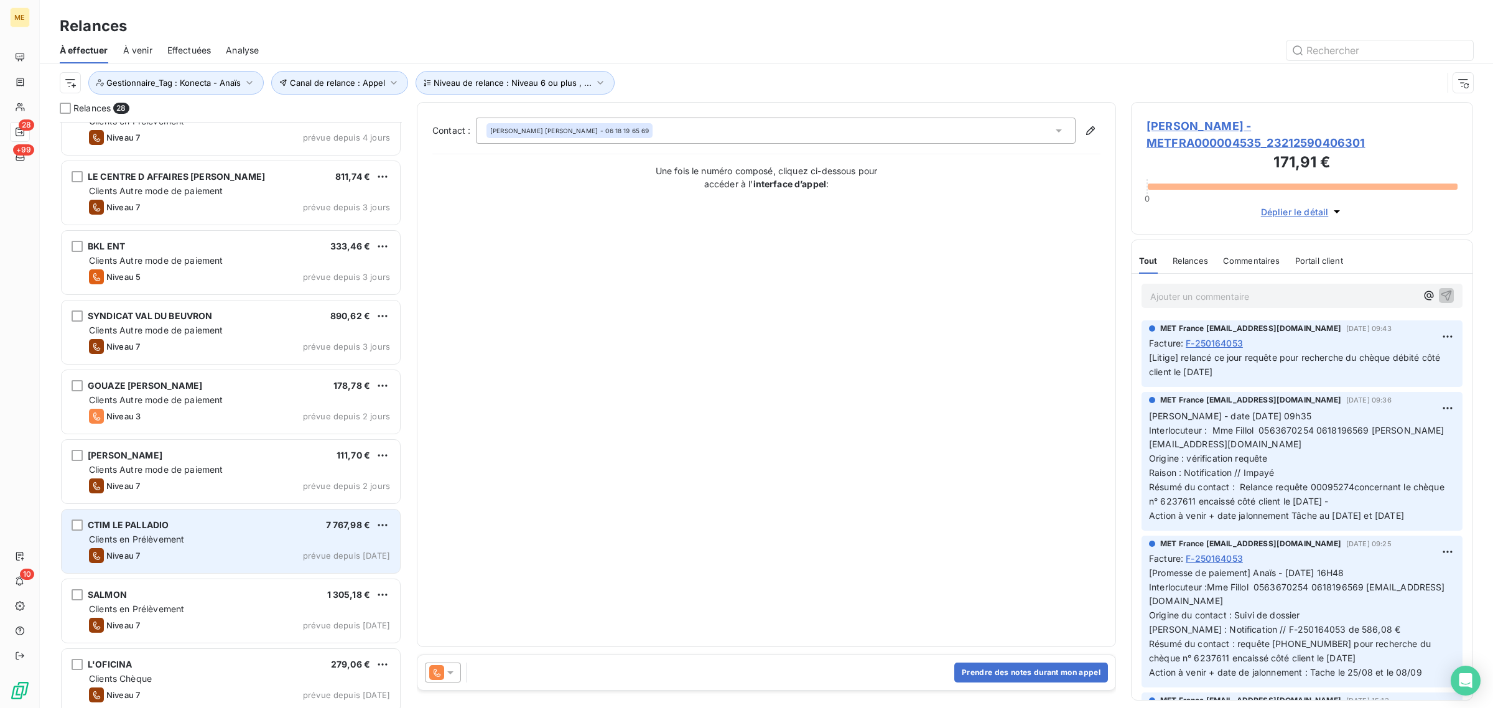
click at [178, 538] on span "Clients en Prélèvement" at bounding box center [136, 539] width 95 height 11
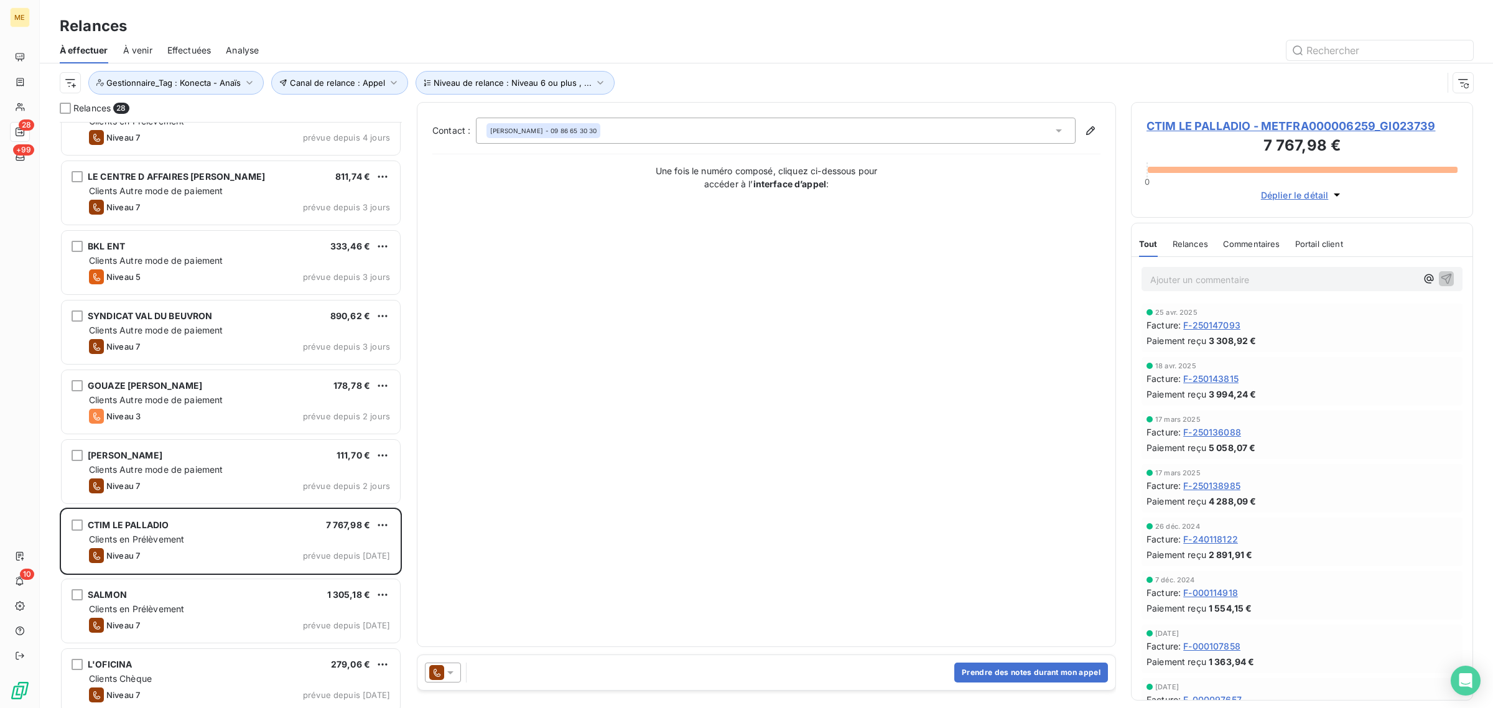
click at [1170, 128] on span "CTIM LE PALLADIO - METFRA000006259_GI023739" at bounding box center [1302, 126] width 311 height 17
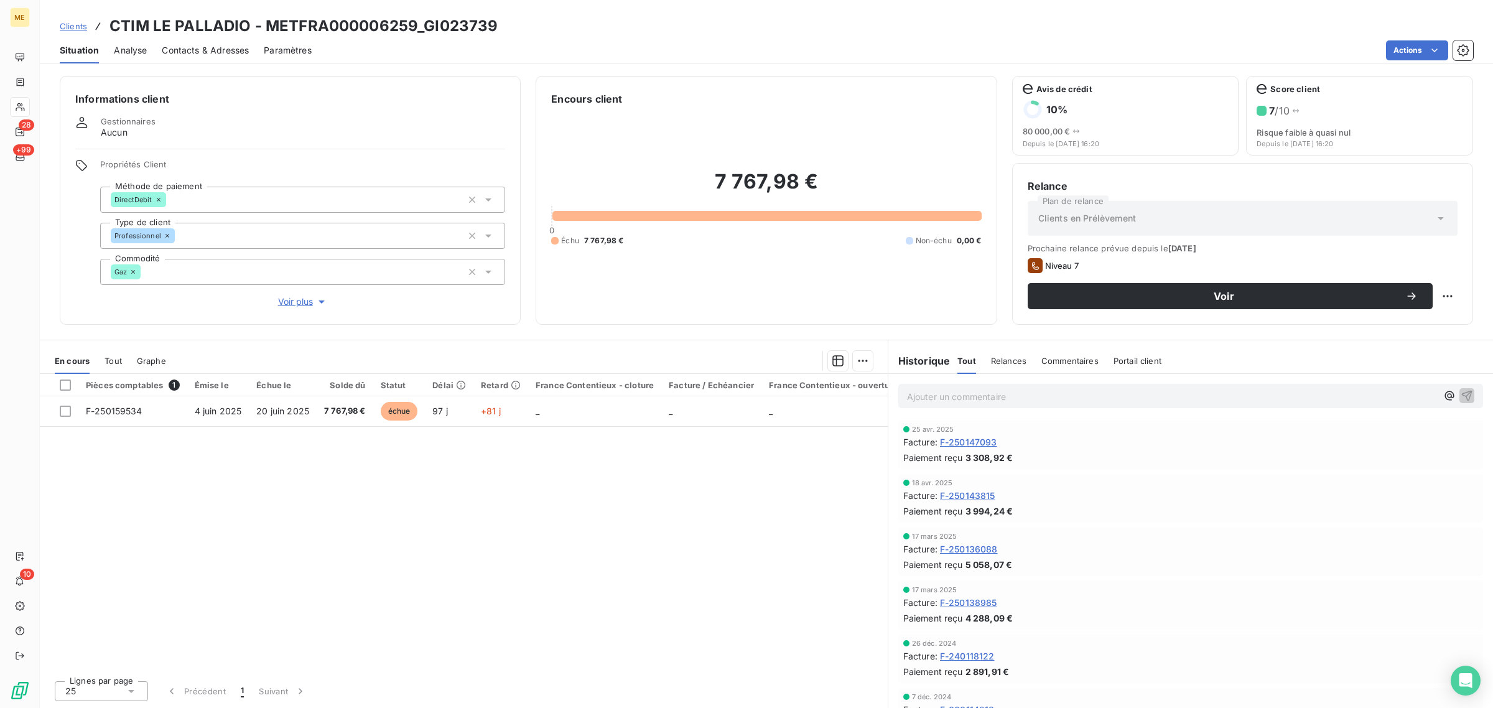
click at [297, 308] on span "Voir plus" at bounding box center [303, 302] width 50 height 12
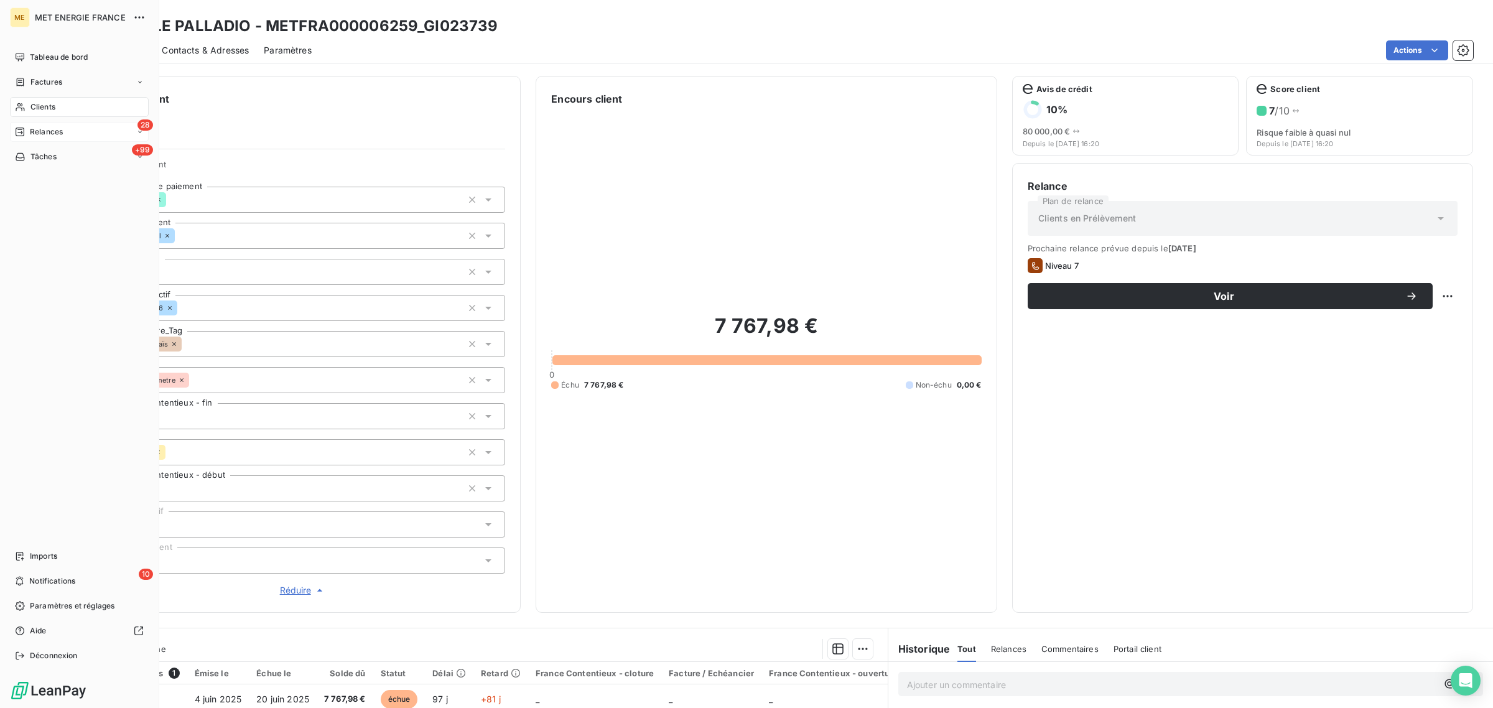
click at [23, 128] on icon at bounding box center [20, 132] width 9 height 9
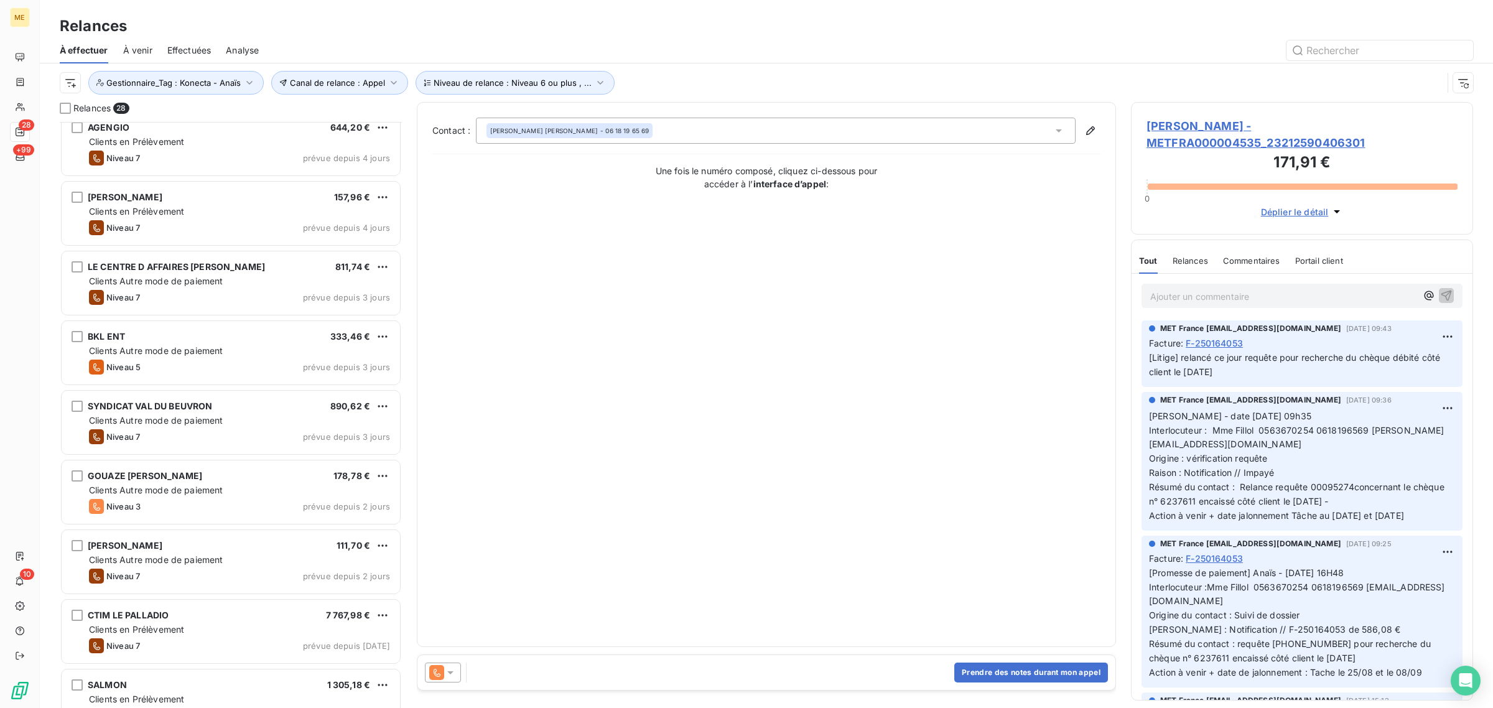
scroll to position [234, 0]
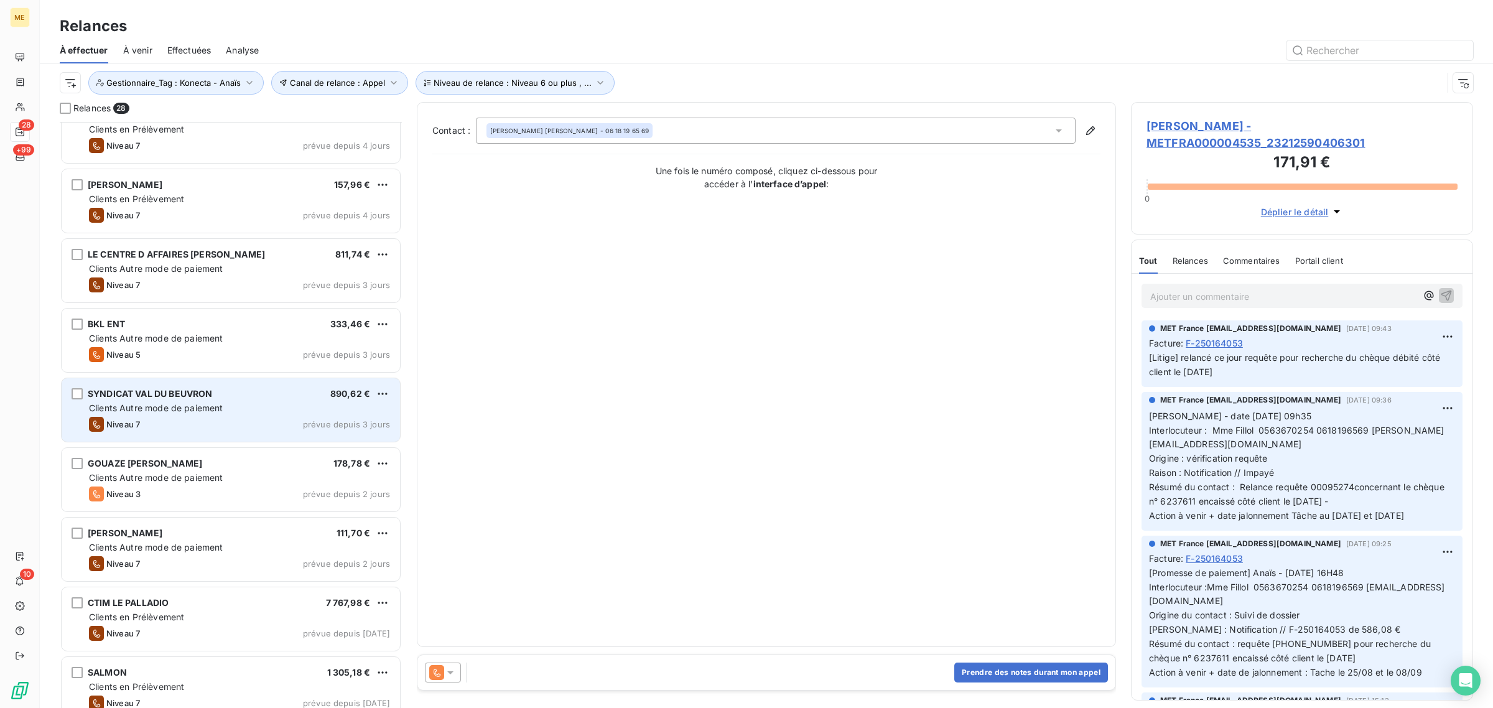
click at [156, 420] on div "Niveau 7 prévue depuis 3 jours" at bounding box center [239, 424] width 301 height 15
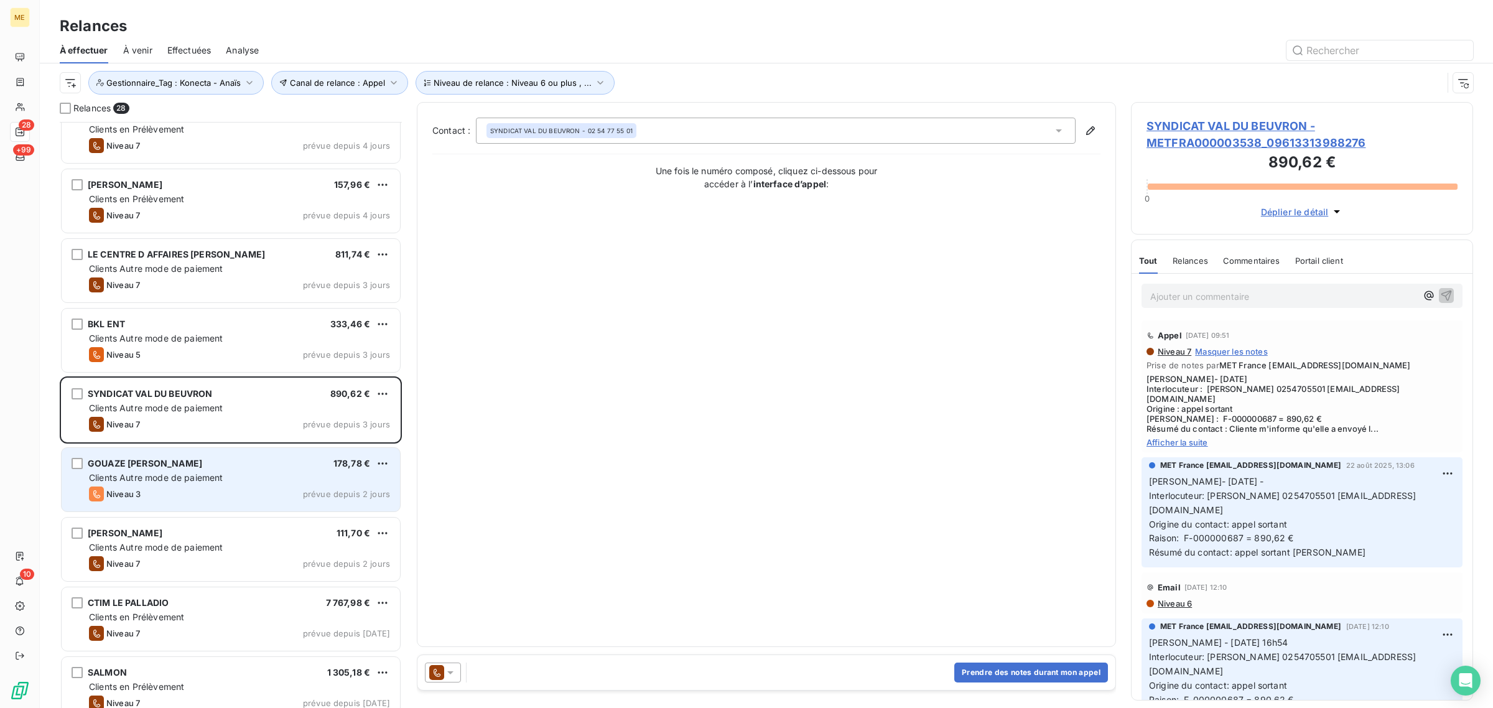
click at [160, 483] on span "Clients Autre mode de paiement" at bounding box center [156, 477] width 134 height 11
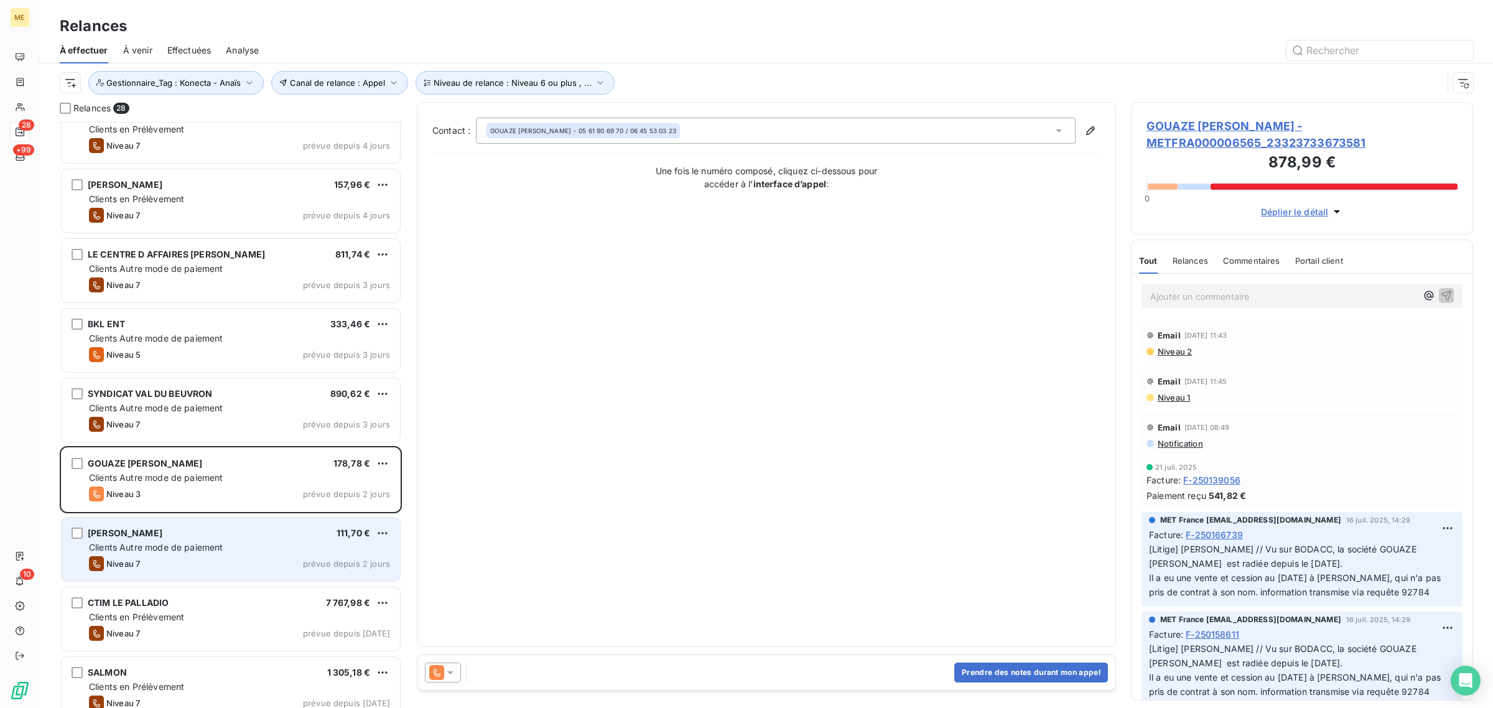
click at [169, 542] on span "Clients Autre mode de paiement" at bounding box center [156, 547] width 134 height 11
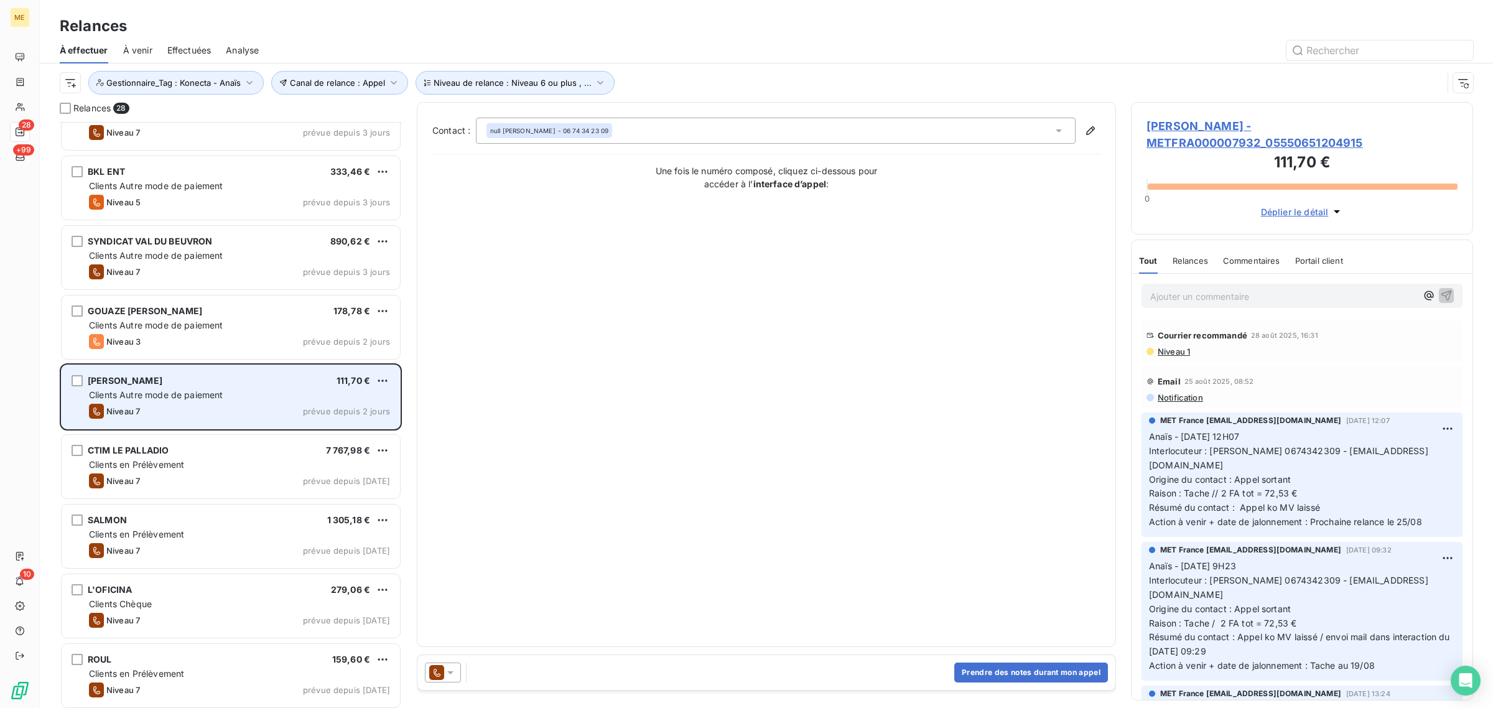
scroll to position [390, 0]
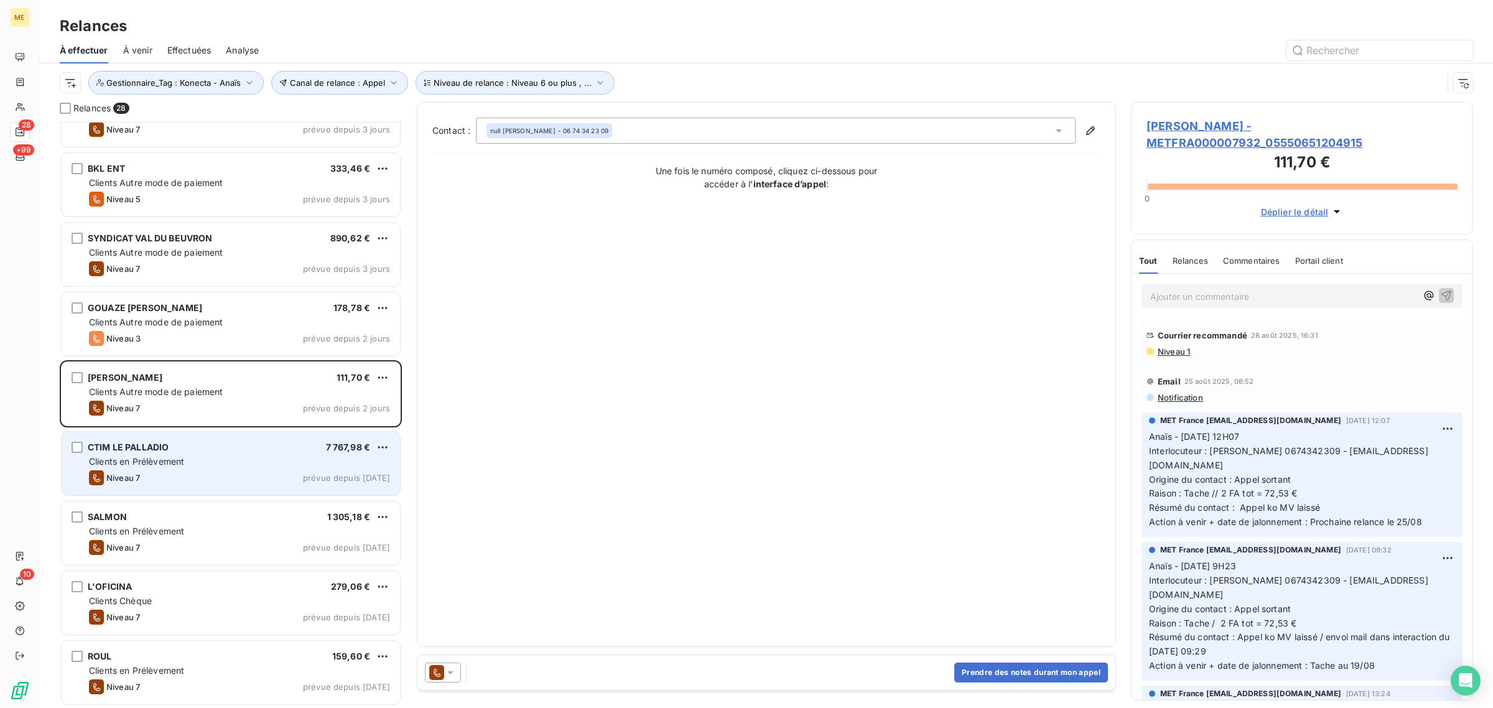
click at [179, 470] on div "CTIM LE PALLADIO 7 767,98 € Clients en Prélèvement Niveau 7 prévue depuis hier" at bounding box center [231, 463] width 338 height 63
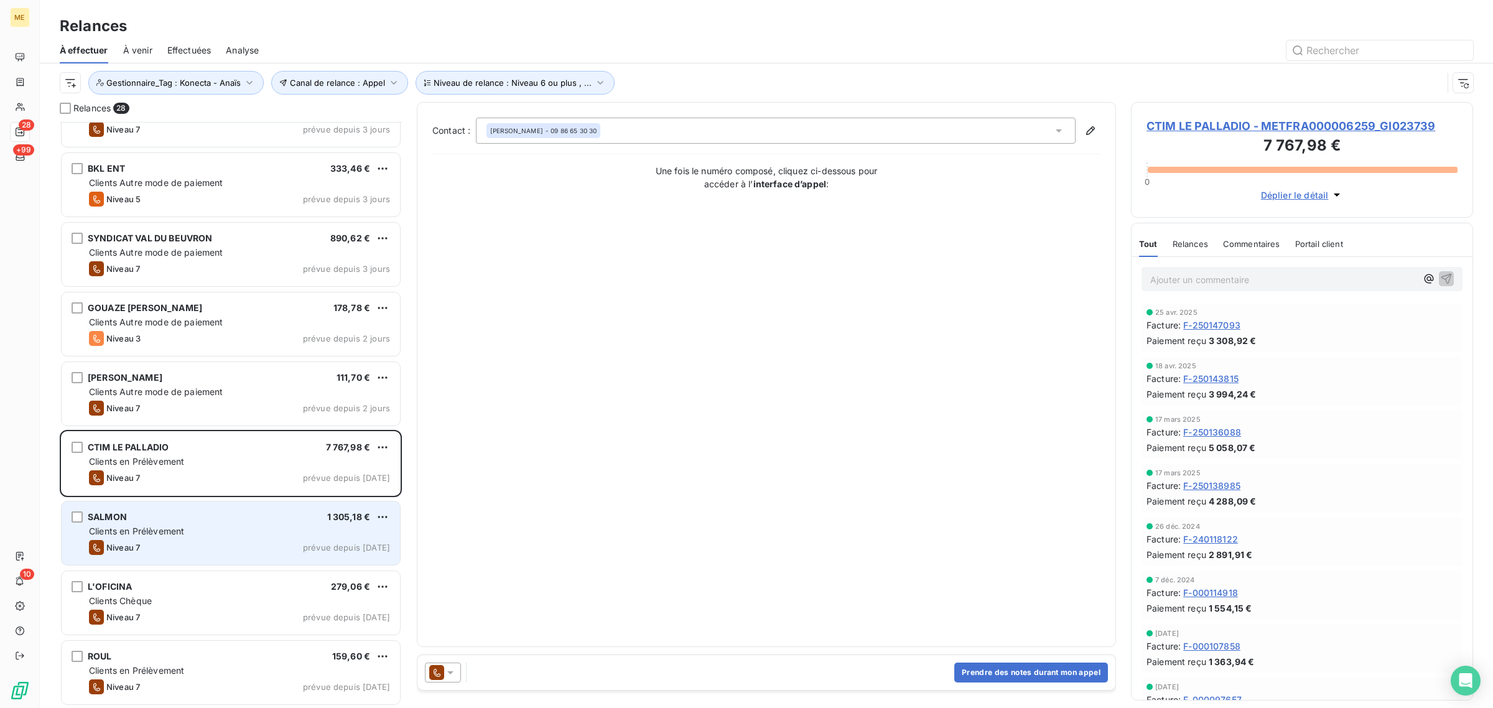
click at [180, 533] on span "Clients en Prélèvement" at bounding box center [136, 531] width 95 height 11
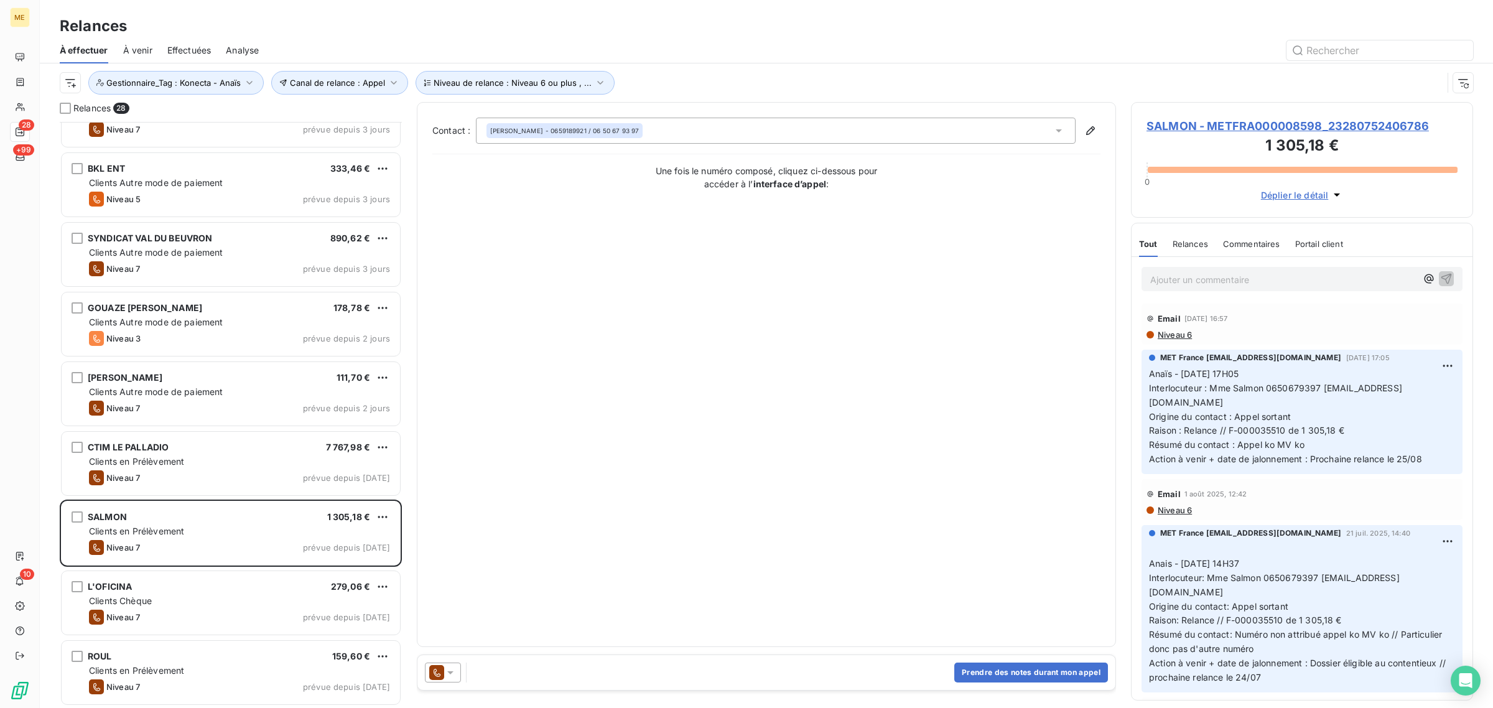
click at [1221, 119] on span "SALMON - METFRA000008598_23280752406786" at bounding box center [1302, 126] width 311 height 17
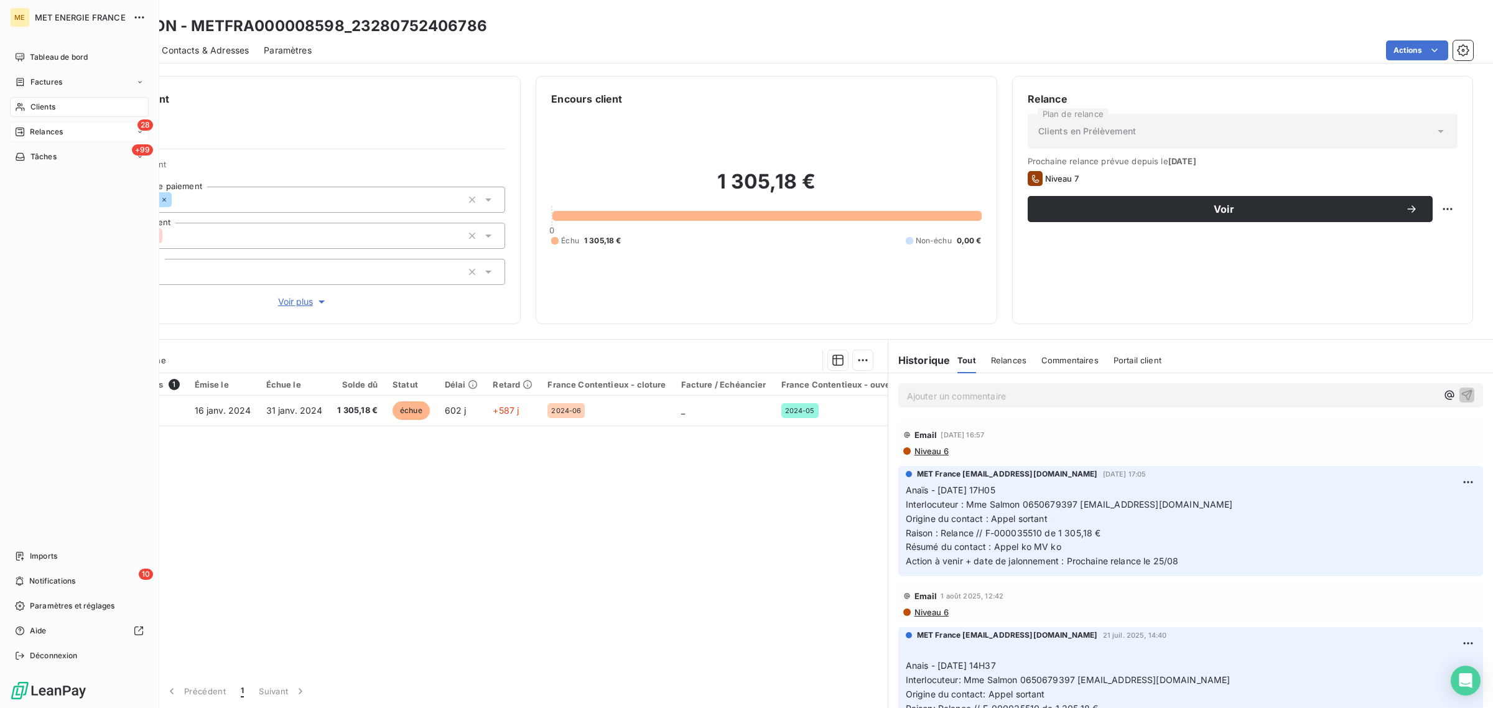
click at [31, 132] on span "Relances" at bounding box center [46, 131] width 33 height 11
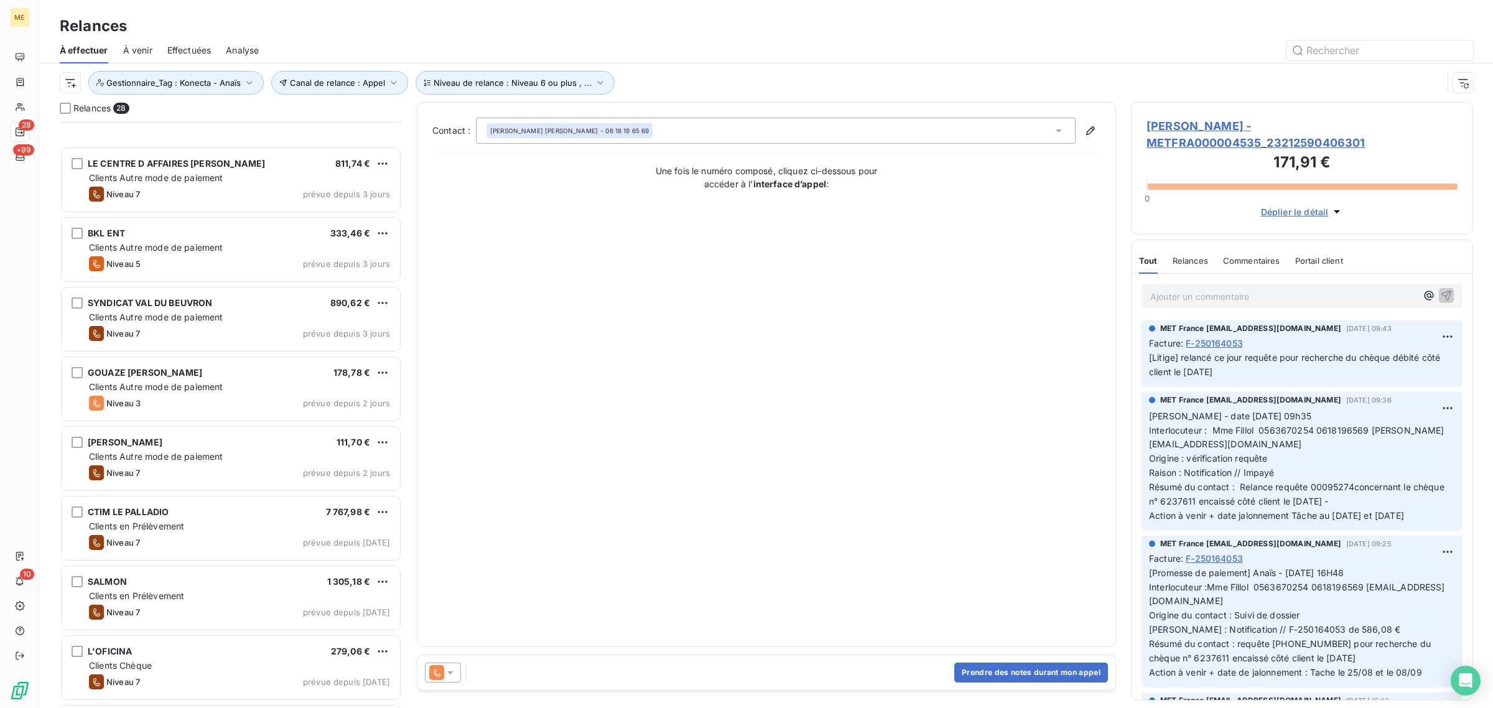
scroll to position [467, 0]
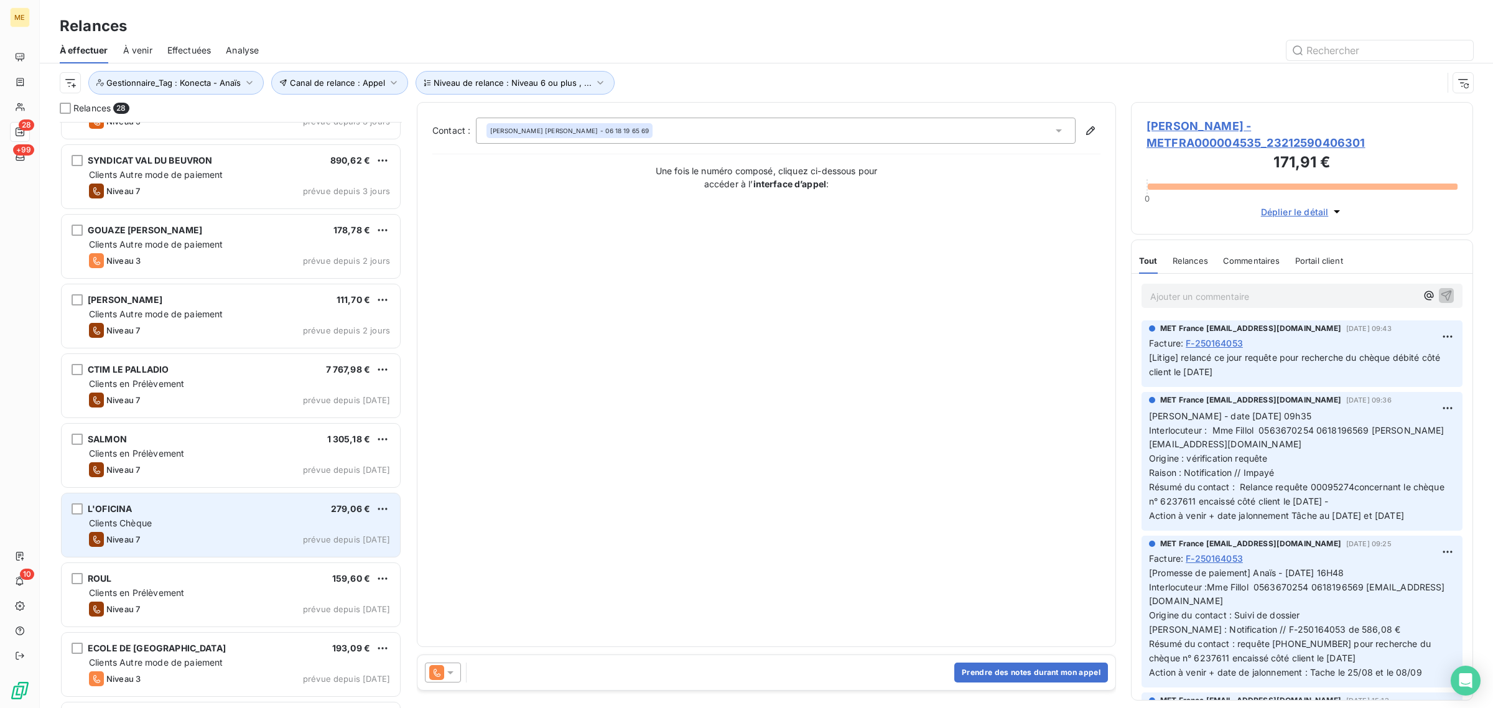
click at [195, 514] on div "L'OFICINA 279,06 €" at bounding box center [239, 508] width 301 height 11
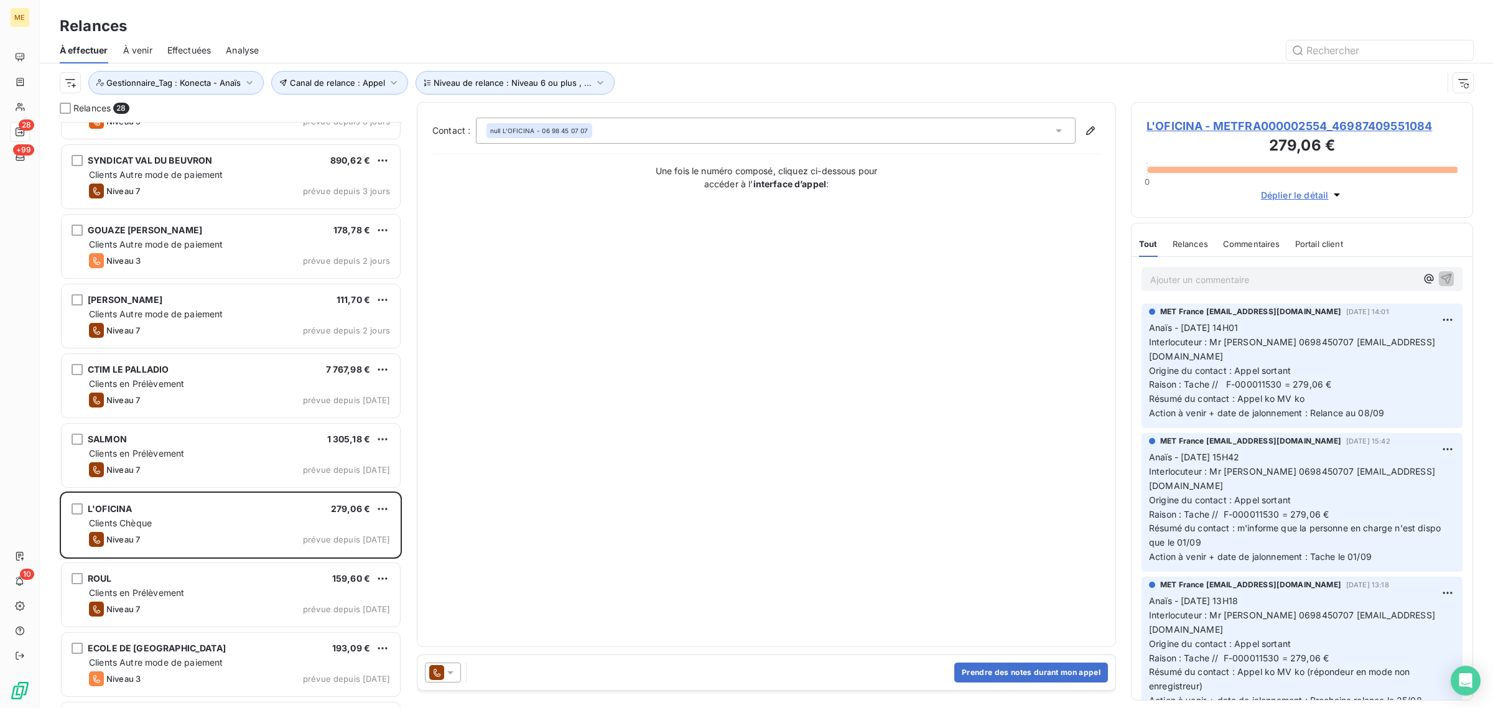
click at [1221, 128] on span "L'OFICINA - METFRA000002554_46987409551084" at bounding box center [1302, 126] width 311 height 17
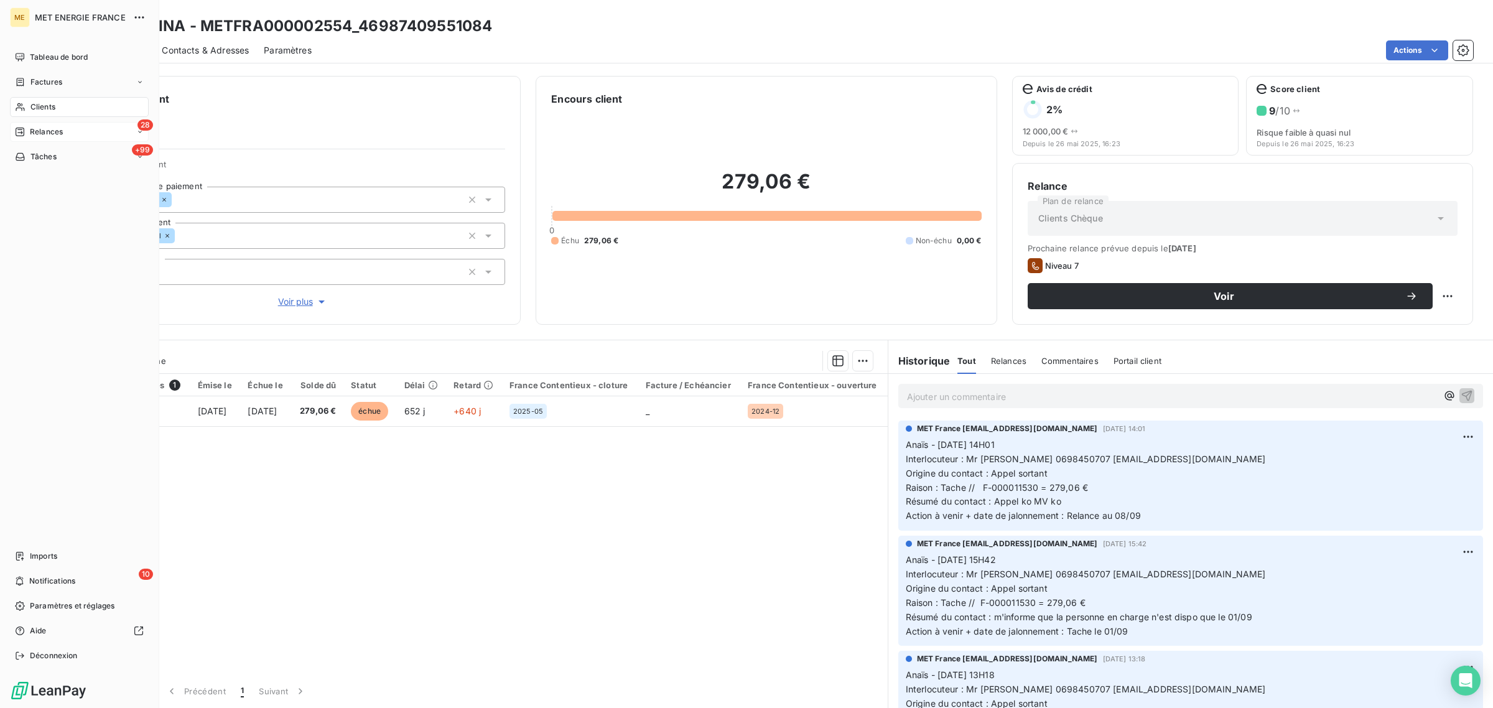
click at [36, 129] on span "Relances" at bounding box center [46, 131] width 33 height 11
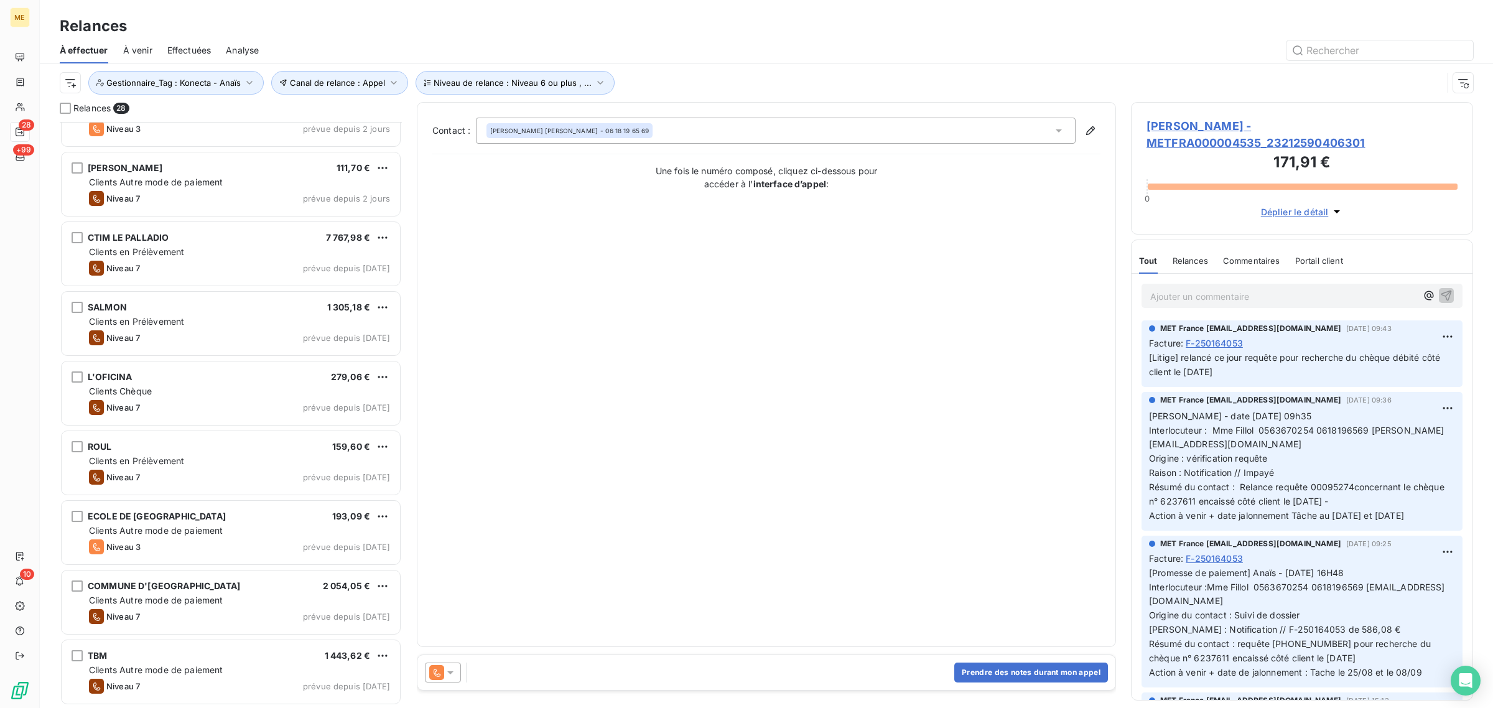
scroll to position [623, 0]
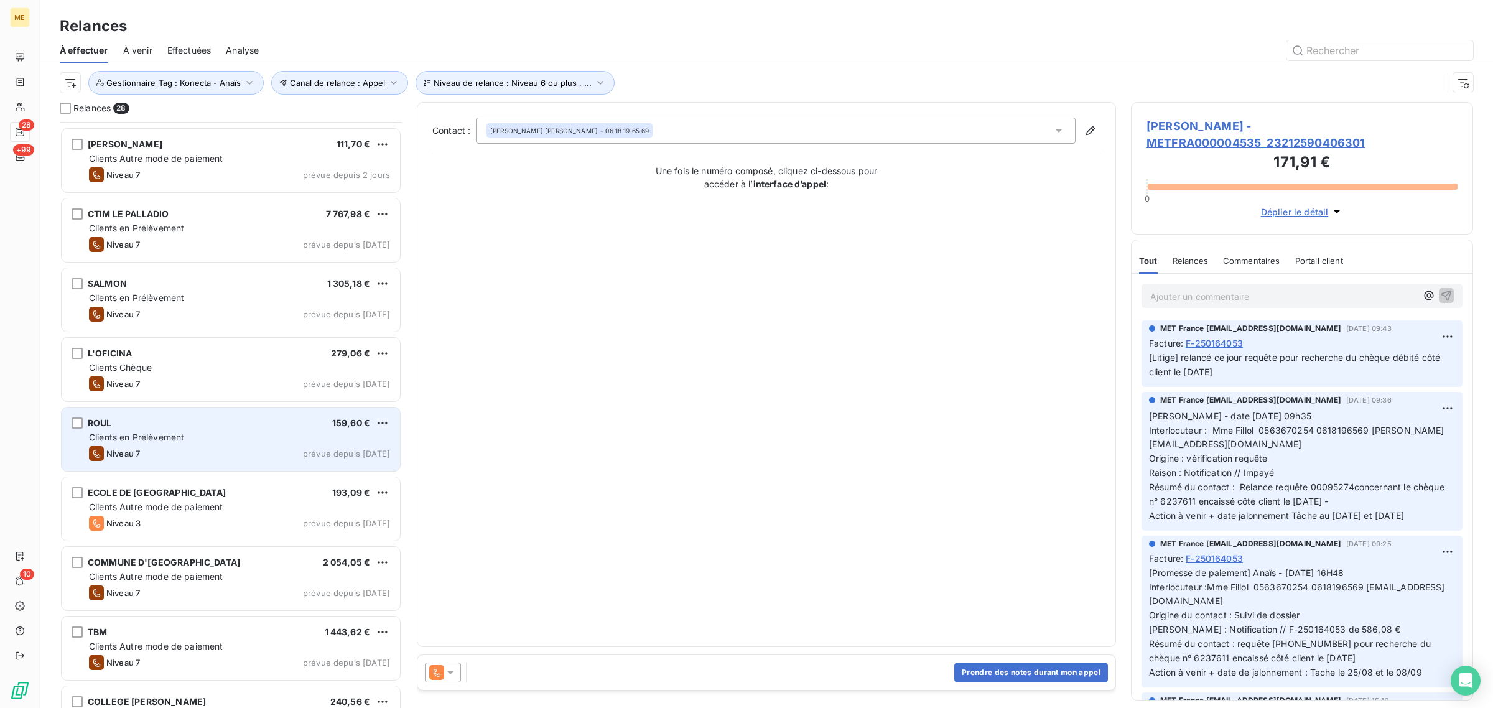
click at [213, 422] on div "ROUL 159,60 €" at bounding box center [239, 423] width 301 height 11
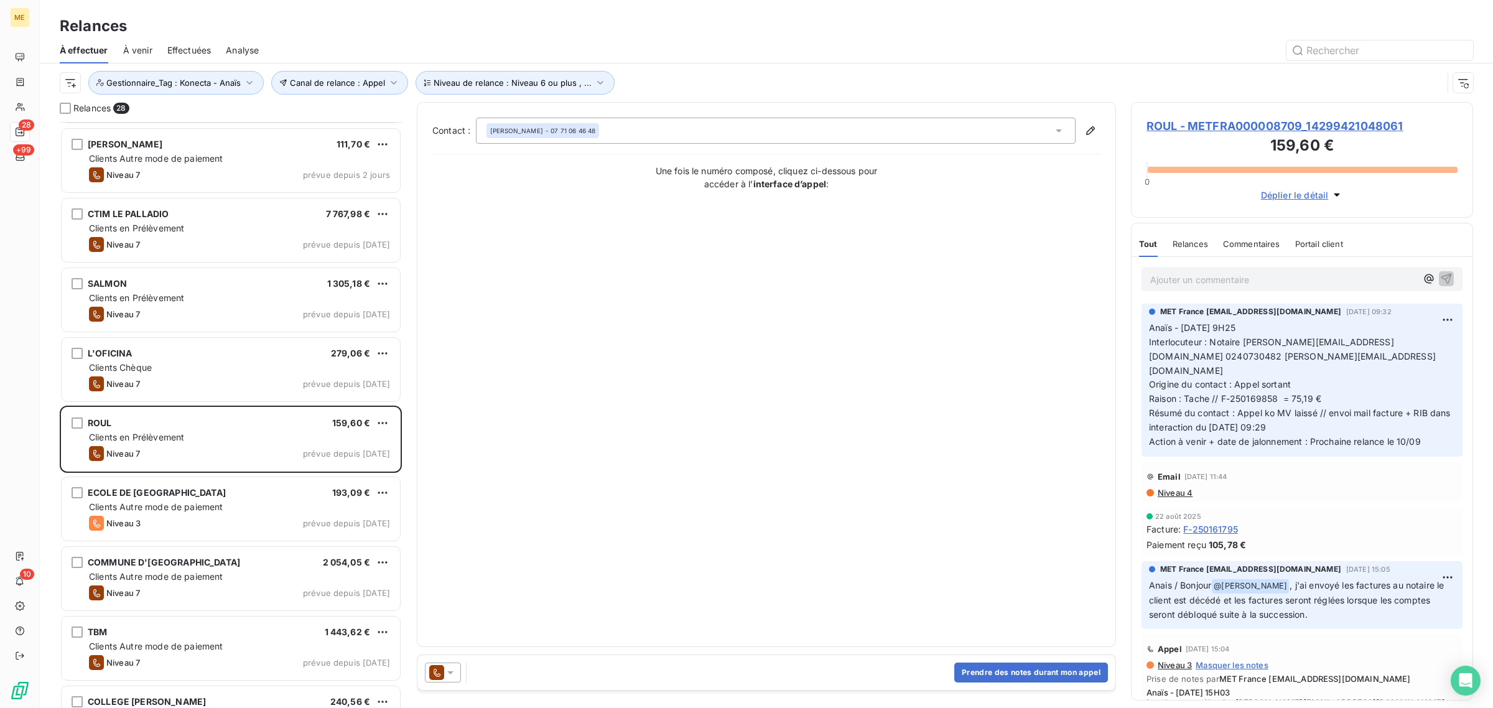
click at [1215, 132] on span "ROUL - METFRA000008709_14299421048061" at bounding box center [1302, 126] width 311 height 17
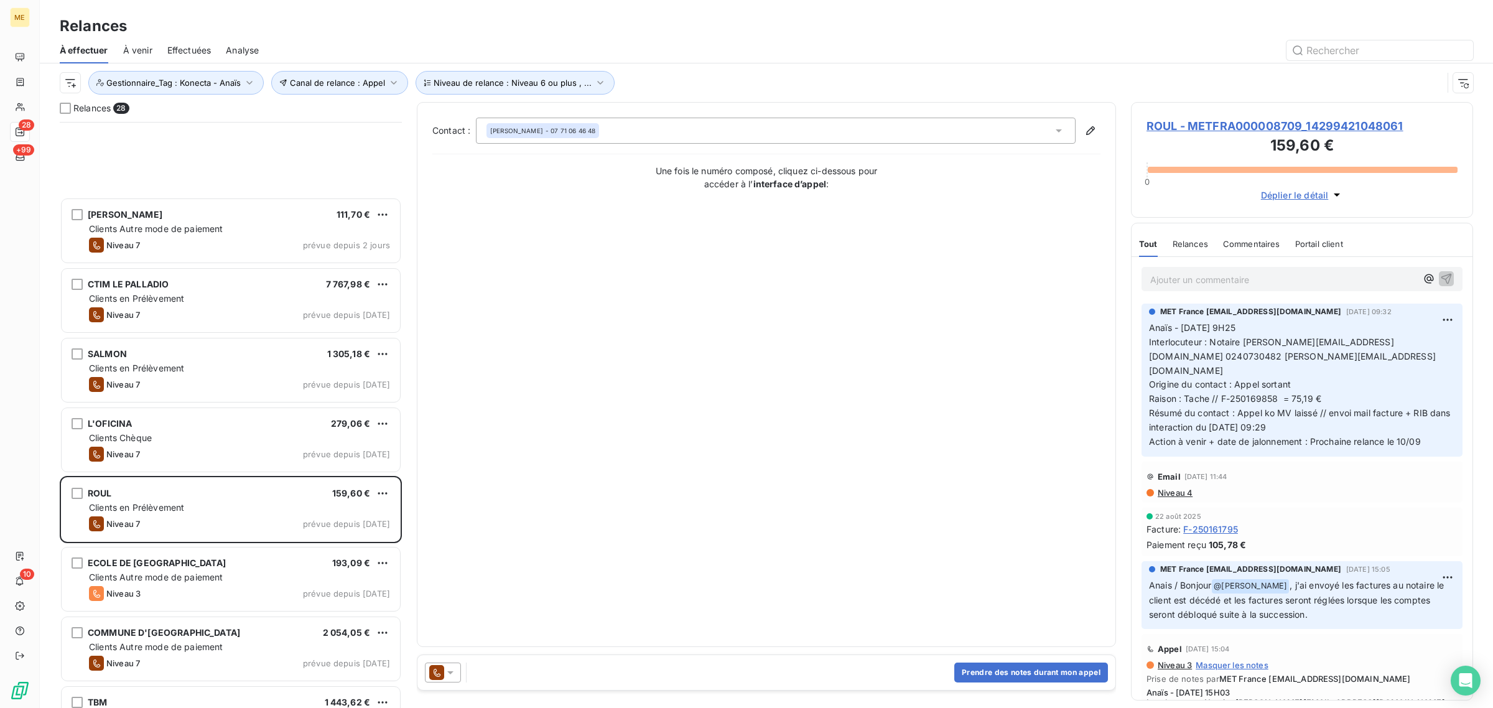
scroll to position [701, 0]
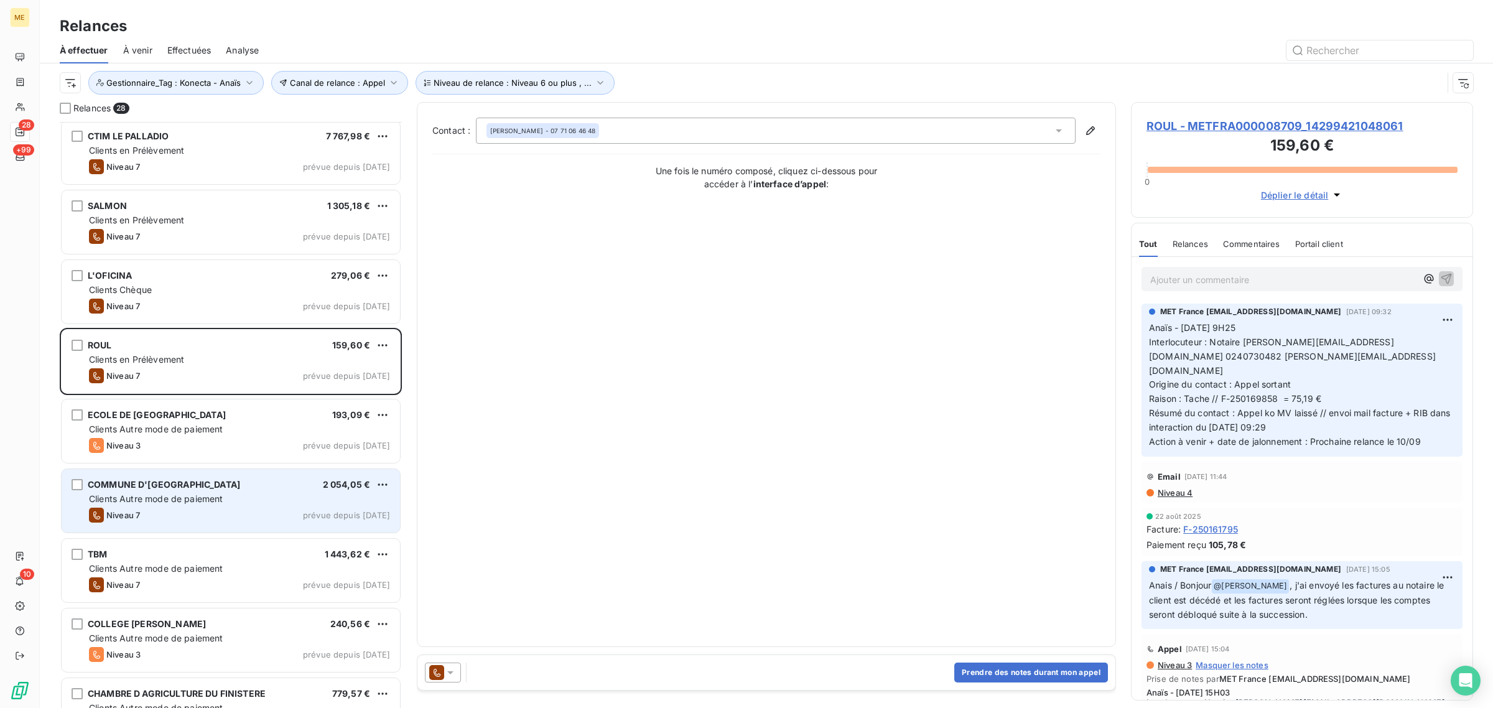
click at [179, 511] on div "Niveau 7 prévue depuis hier" at bounding box center [239, 515] width 301 height 15
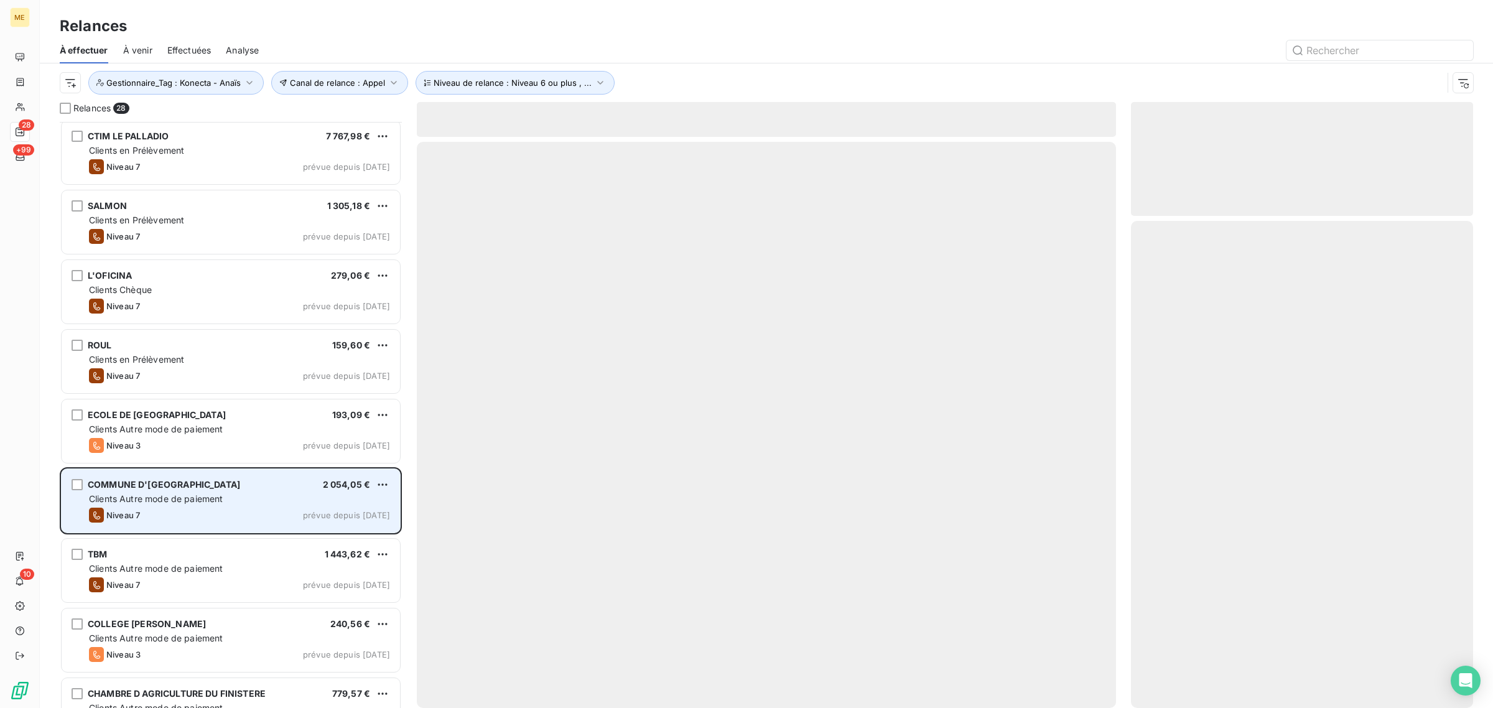
click at [202, 502] on span "Clients Autre mode de paiement" at bounding box center [156, 498] width 134 height 11
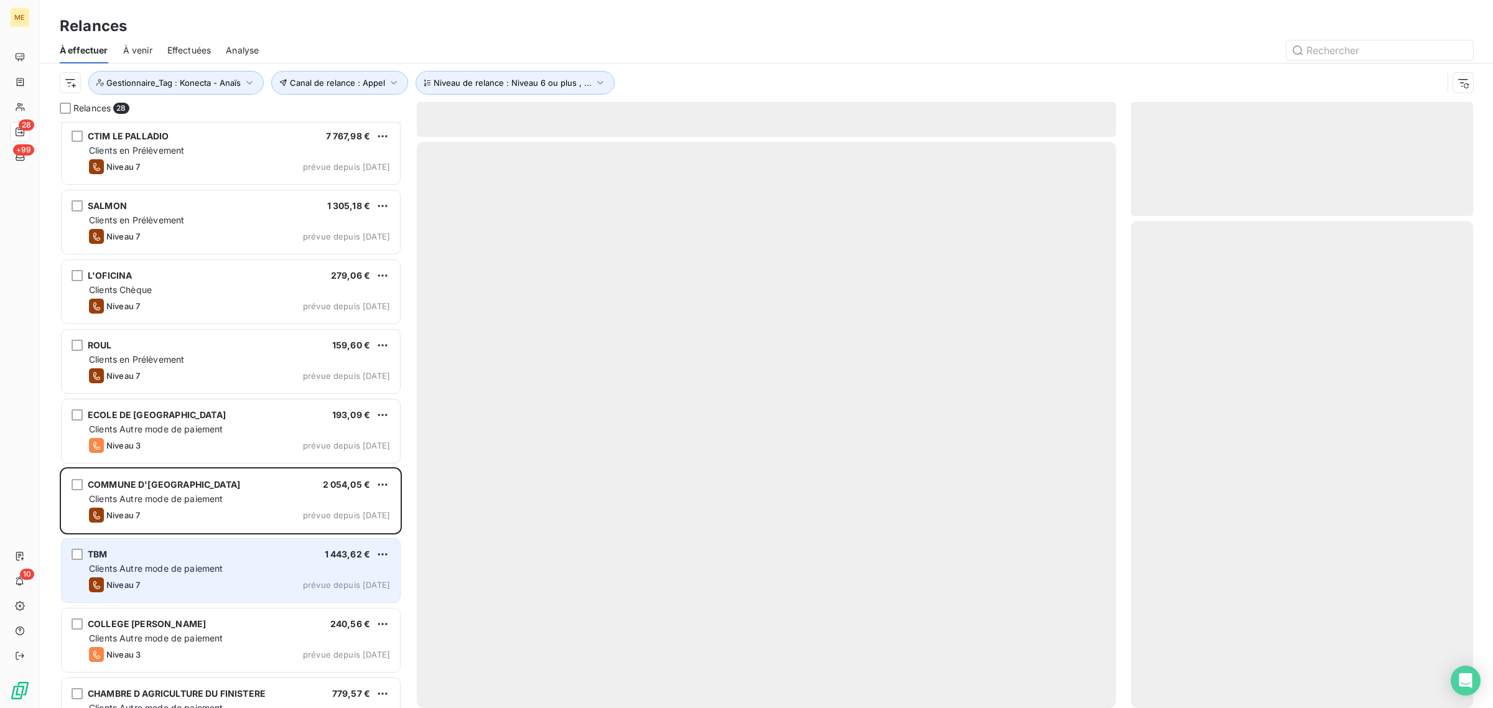
click at [207, 576] on div "TBM 1 443,62 € Clients Autre mode de paiement Niveau 7 prévue depuis hier" at bounding box center [231, 570] width 338 height 63
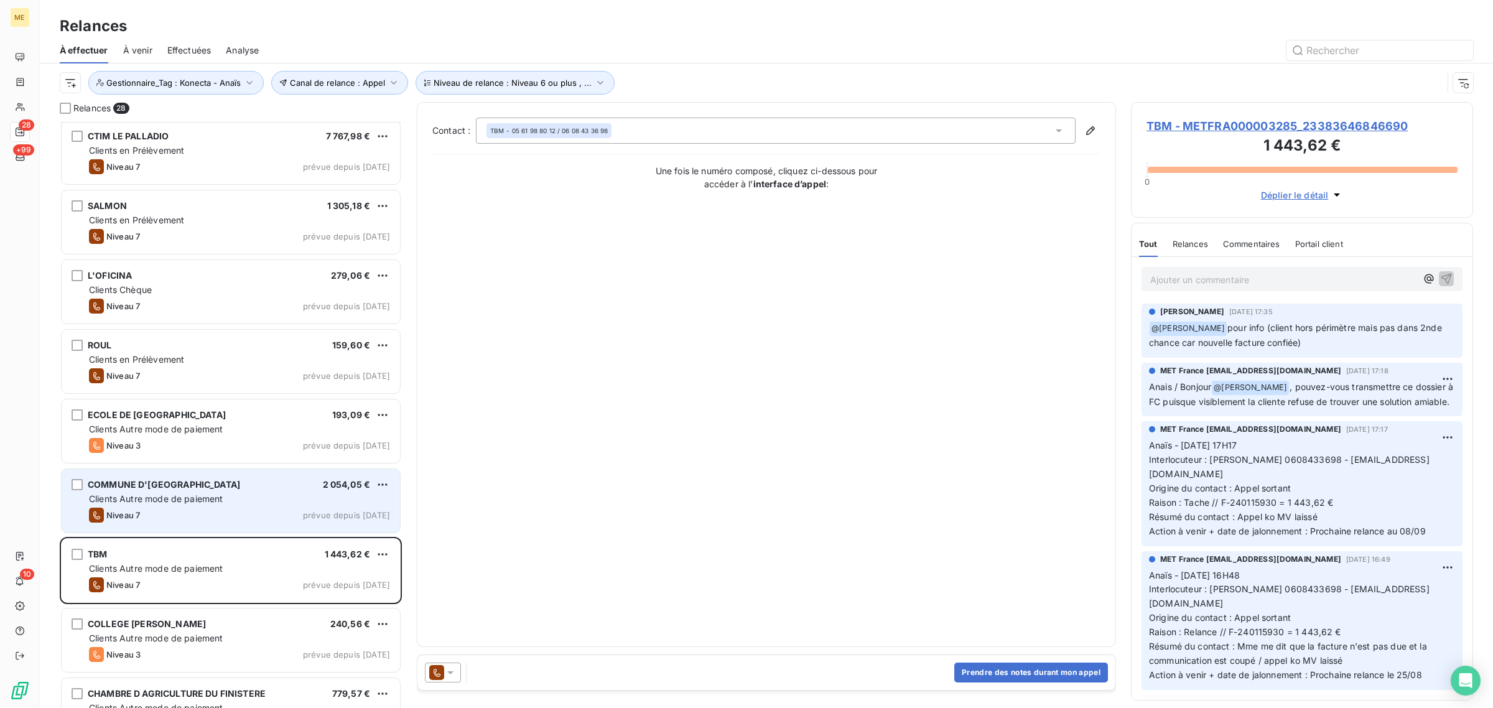
click at [202, 507] on div "COMMUNE D'AULT 2 054,05 € Clients Autre mode de paiement Niveau 7 prévue depuis…" at bounding box center [231, 500] width 338 height 63
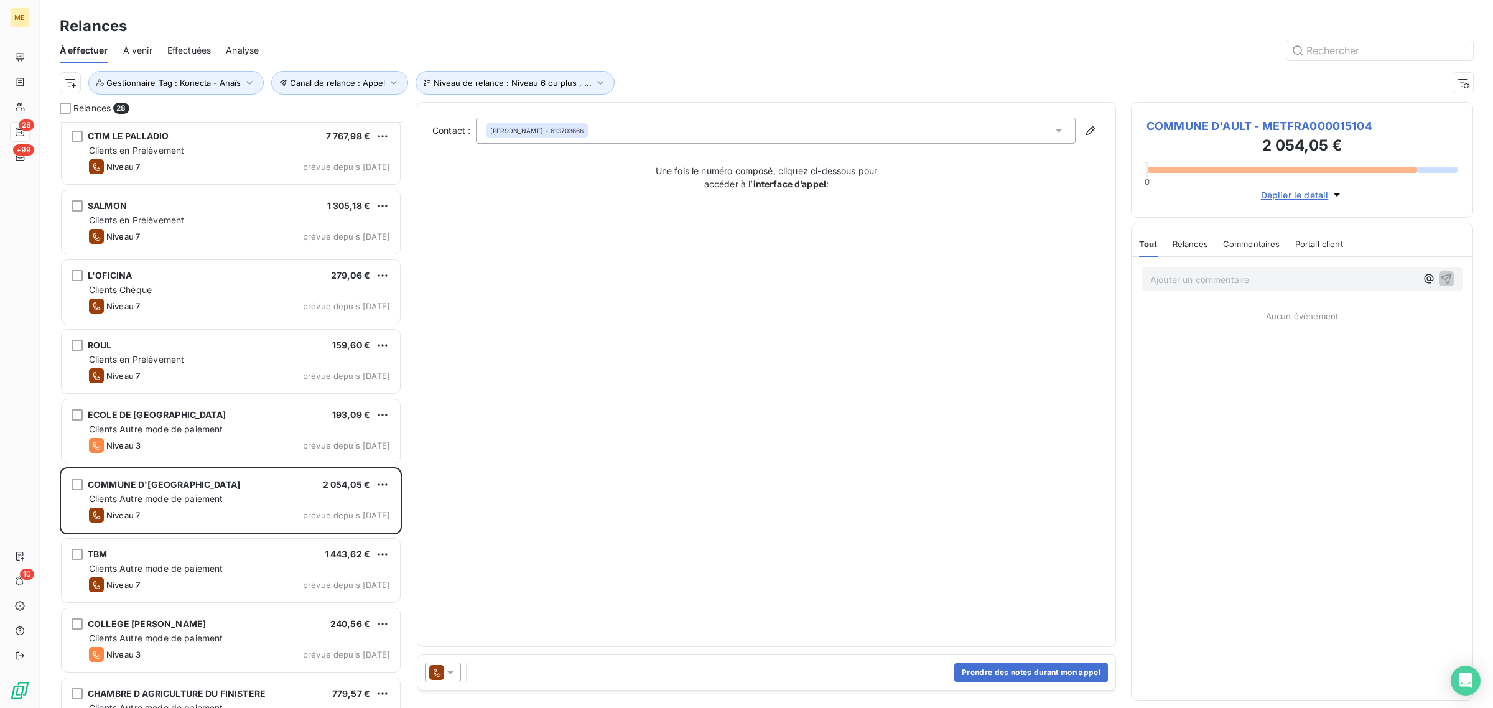
click at [1204, 128] on span "COMMUNE D'AULT - METFRA000015104" at bounding box center [1302, 126] width 311 height 17
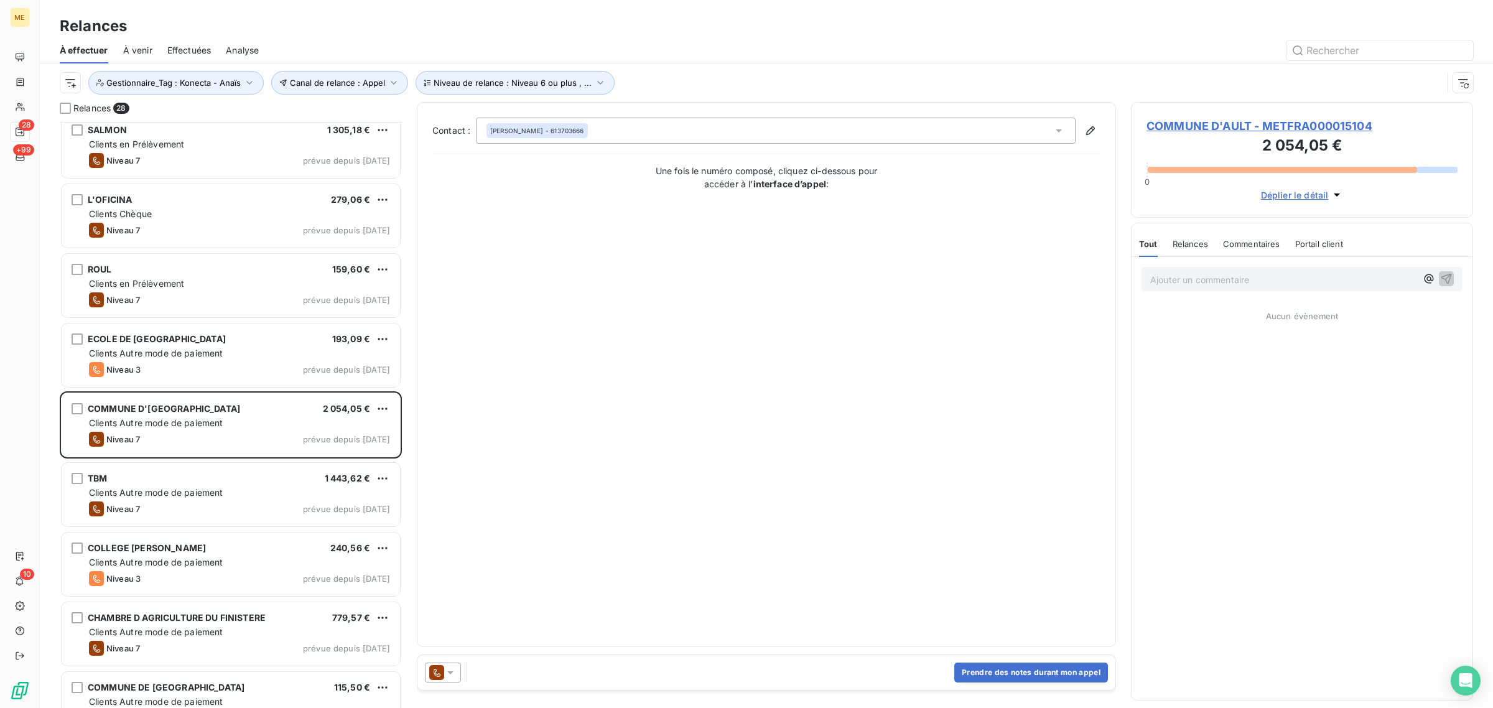
scroll to position [778, 0]
click at [187, 485] on span "Clients Autre mode de paiement" at bounding box center [156, 490] width 134 height 11
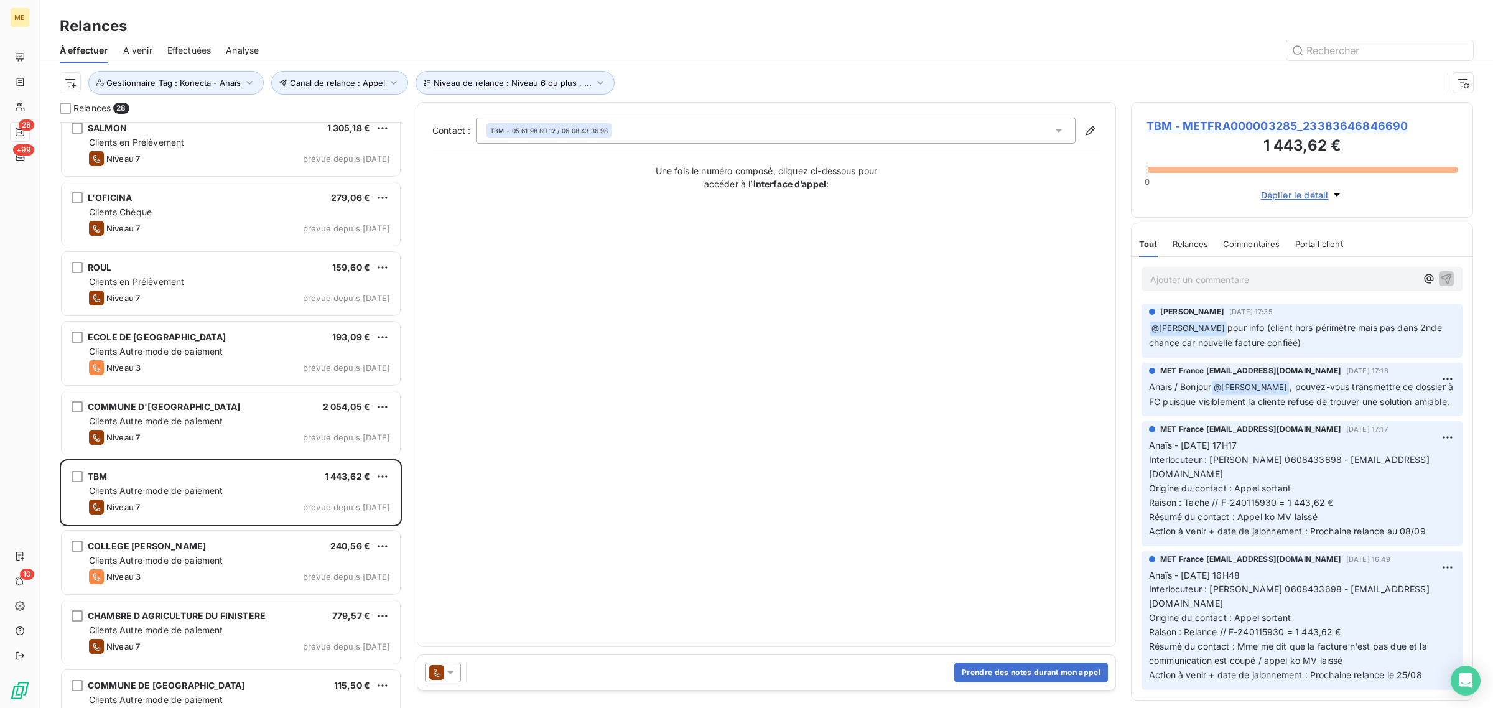
click at [1210, 128] on span "TBM - METFRA000003285_23383646846690" at bounding box center [1302, 126] width 311 height 17
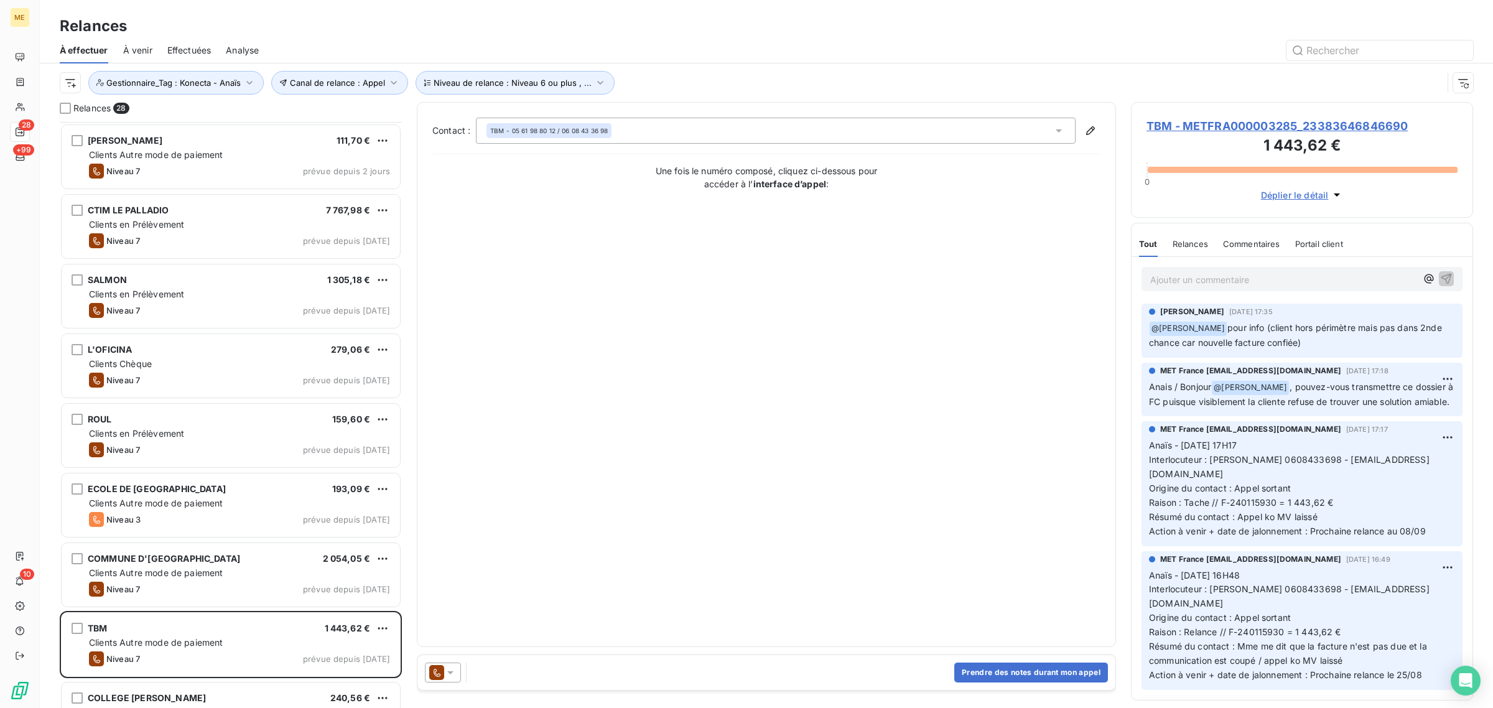
scroll to position [778, 0]
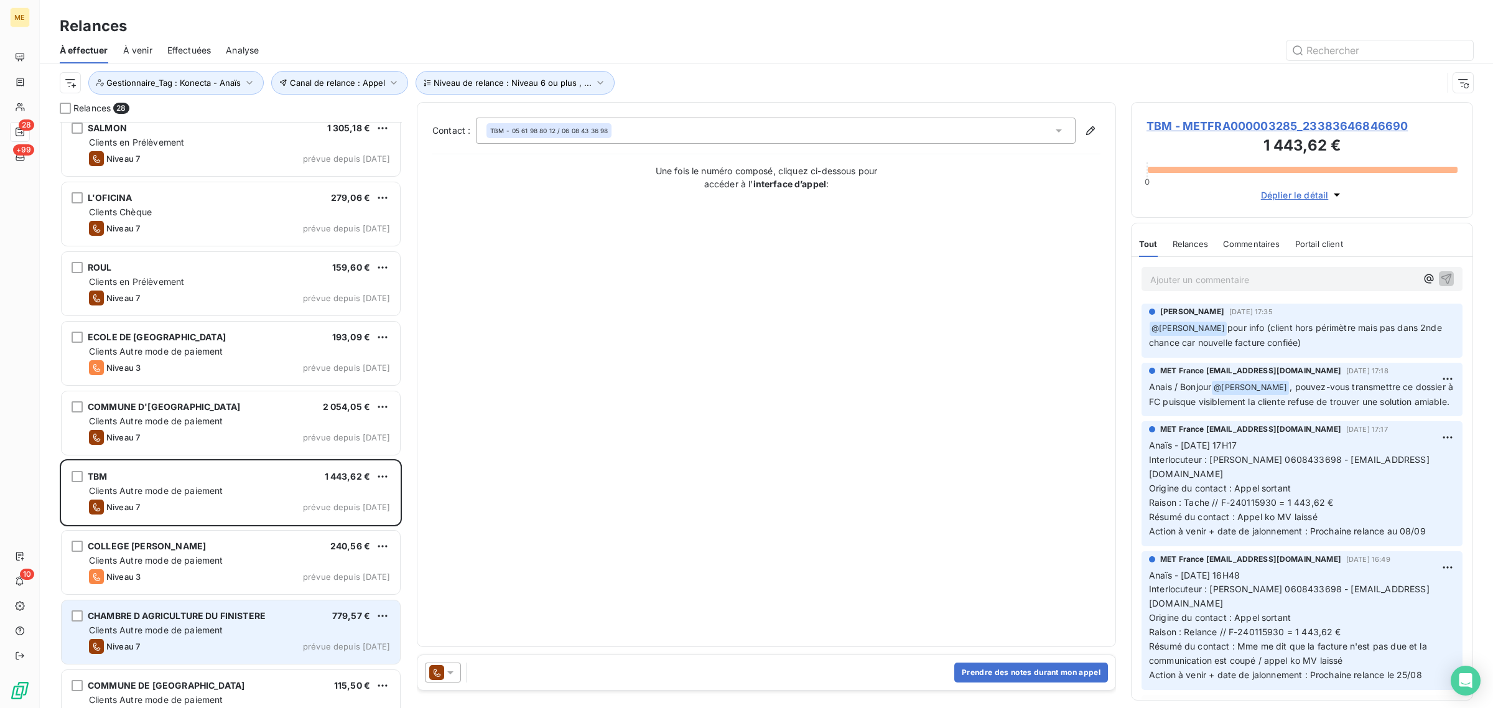
click at [219, 629] on span "Clients Autre mode de paiement" at bounding box center [156, 630] width 134 height 11
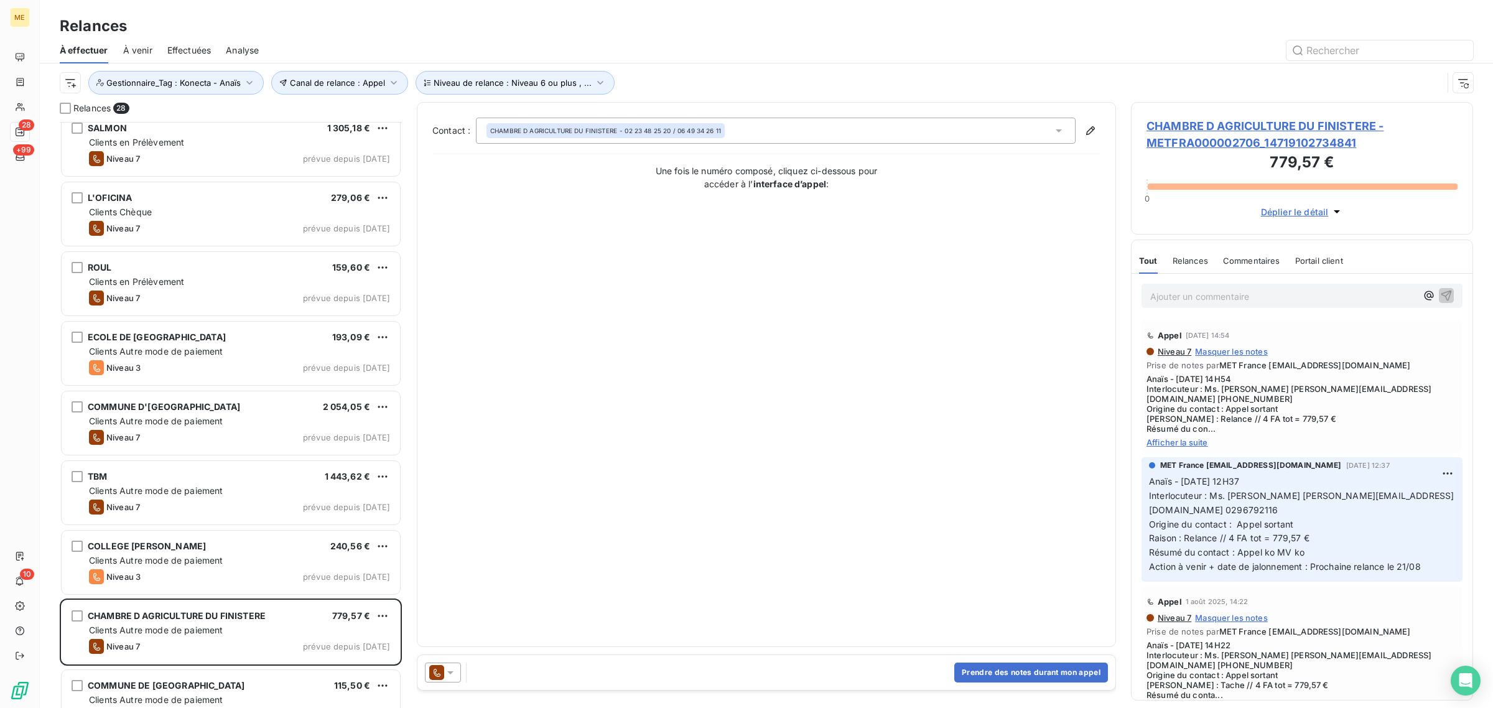
click at [1186, 141] on span "CHAMBRE D AGRICULTURE DU FINISTERE - METFRA000002706_14719102734841" at bounding box center [1302, 135] width 311 height 34
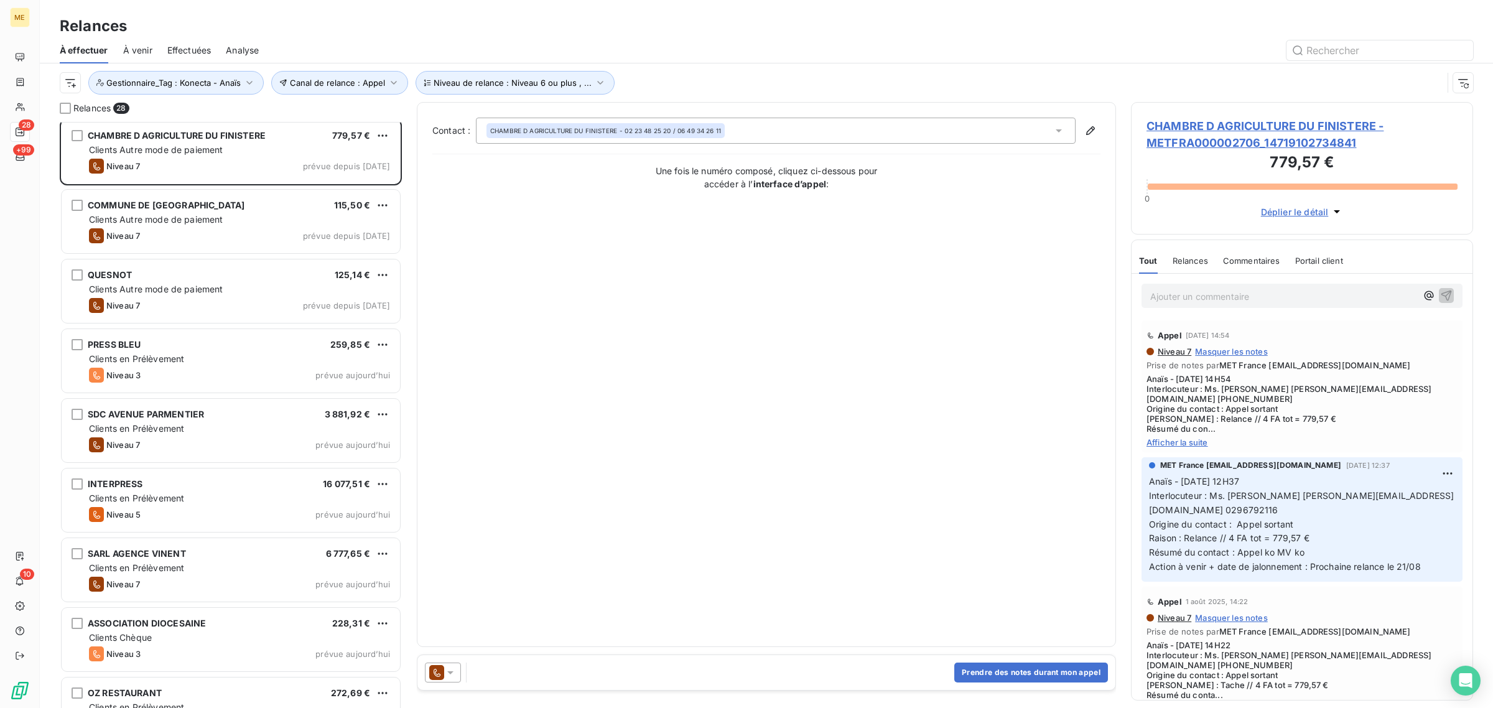
scroll to position [1210, 0]
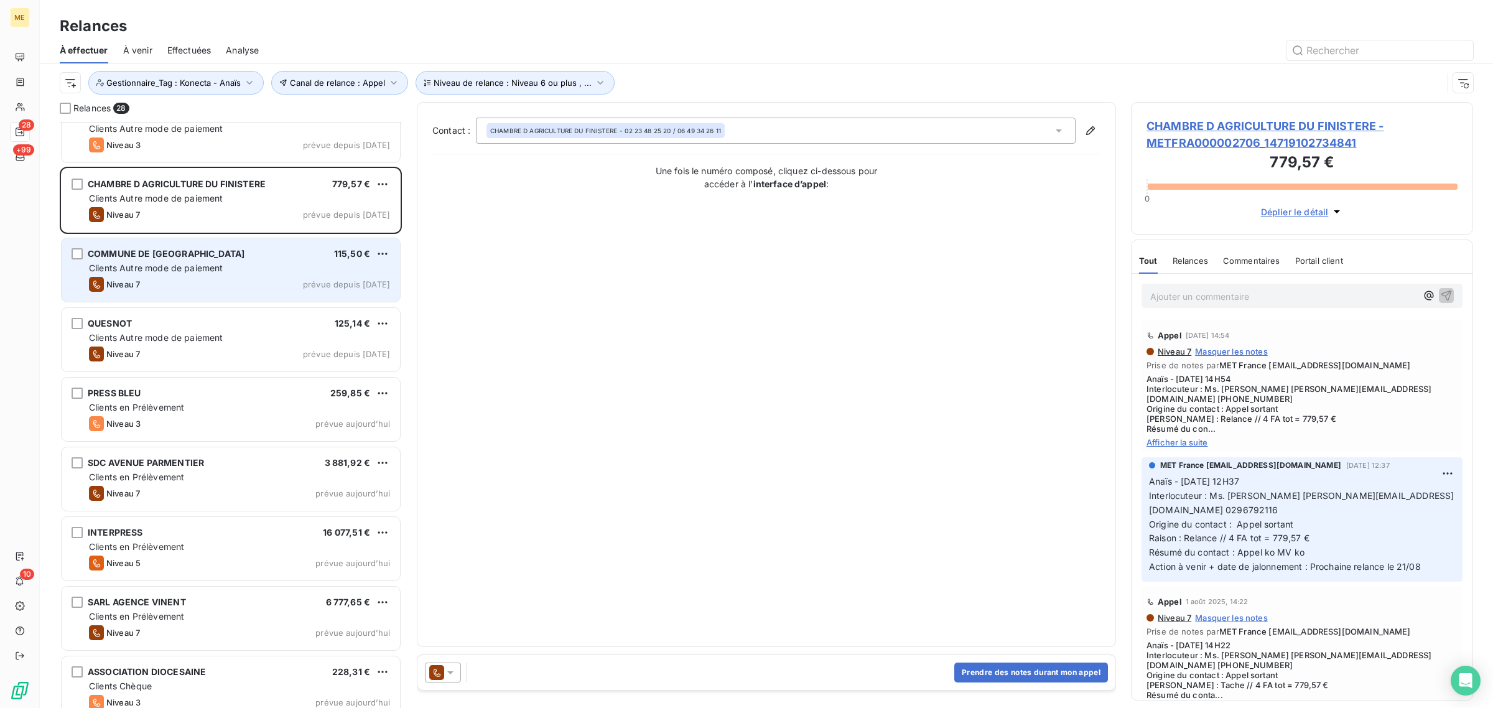
click at [161, 297] on div "COMMUNE DE LA CHEVROLIERE 115,50 € Clients Autre mode de paiement Niveau 7 prév…" at bounding box center [231, 269] width 338 height 63
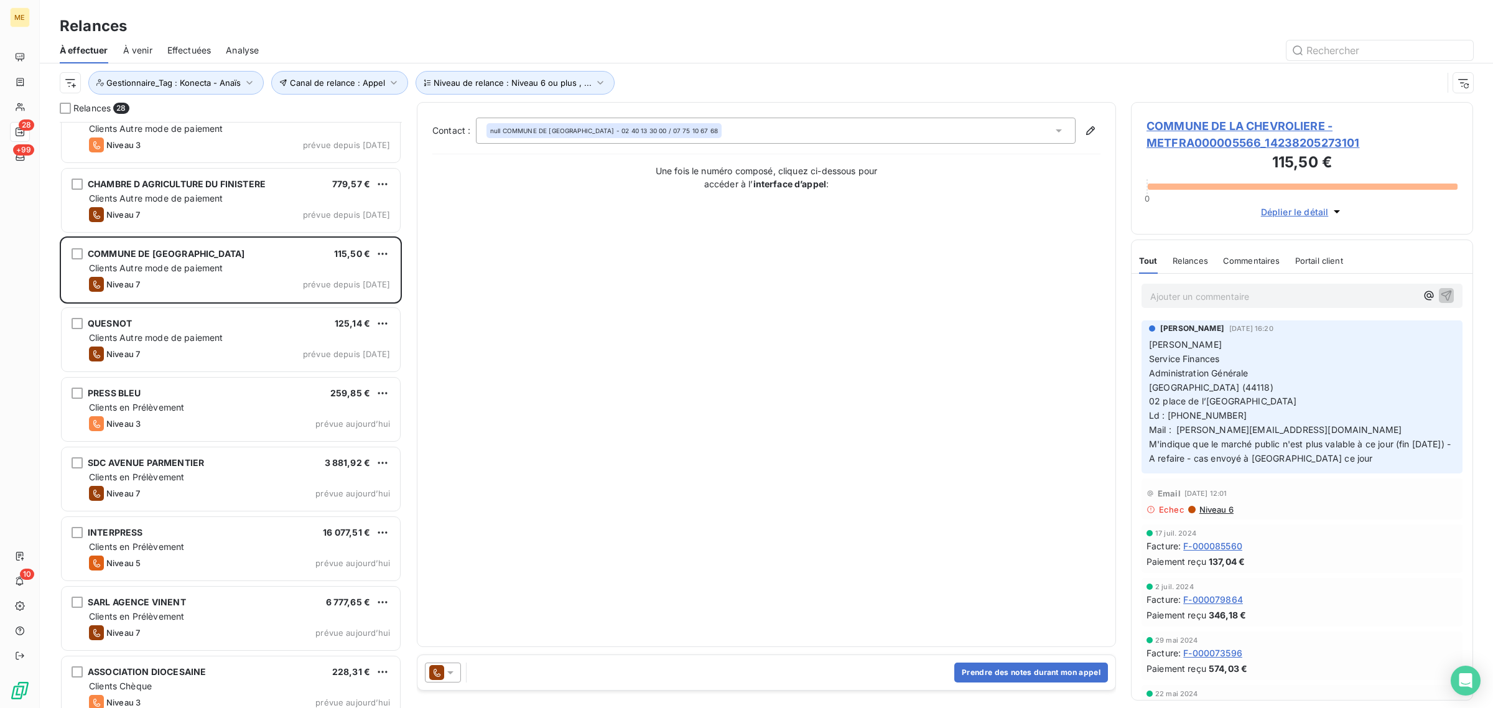
click at [1227, 123] on span "COMMUNE DE LA CHEVROLIERE - METFRA000005566_14238205273101" at bounding box center [1302, 135] width 311 height 34
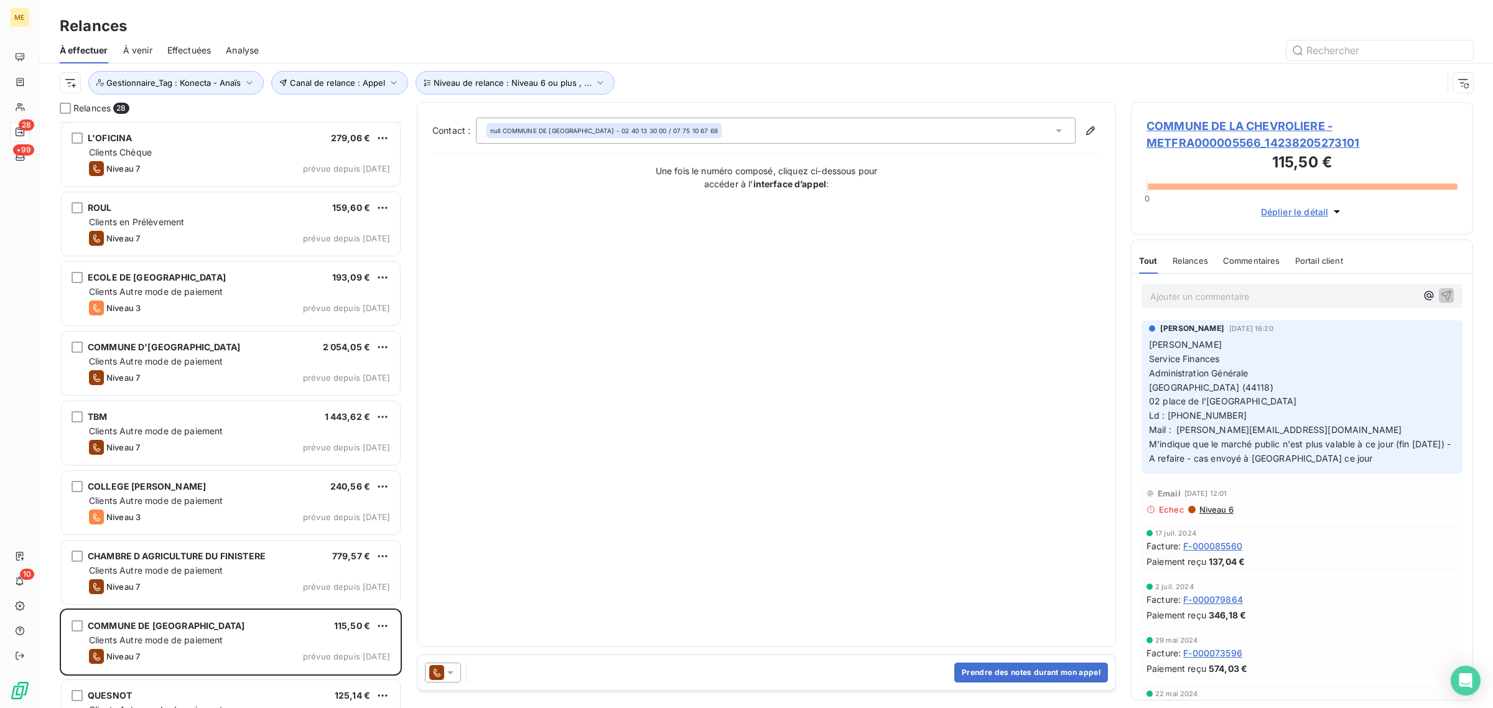
scroll to position [934, 0]
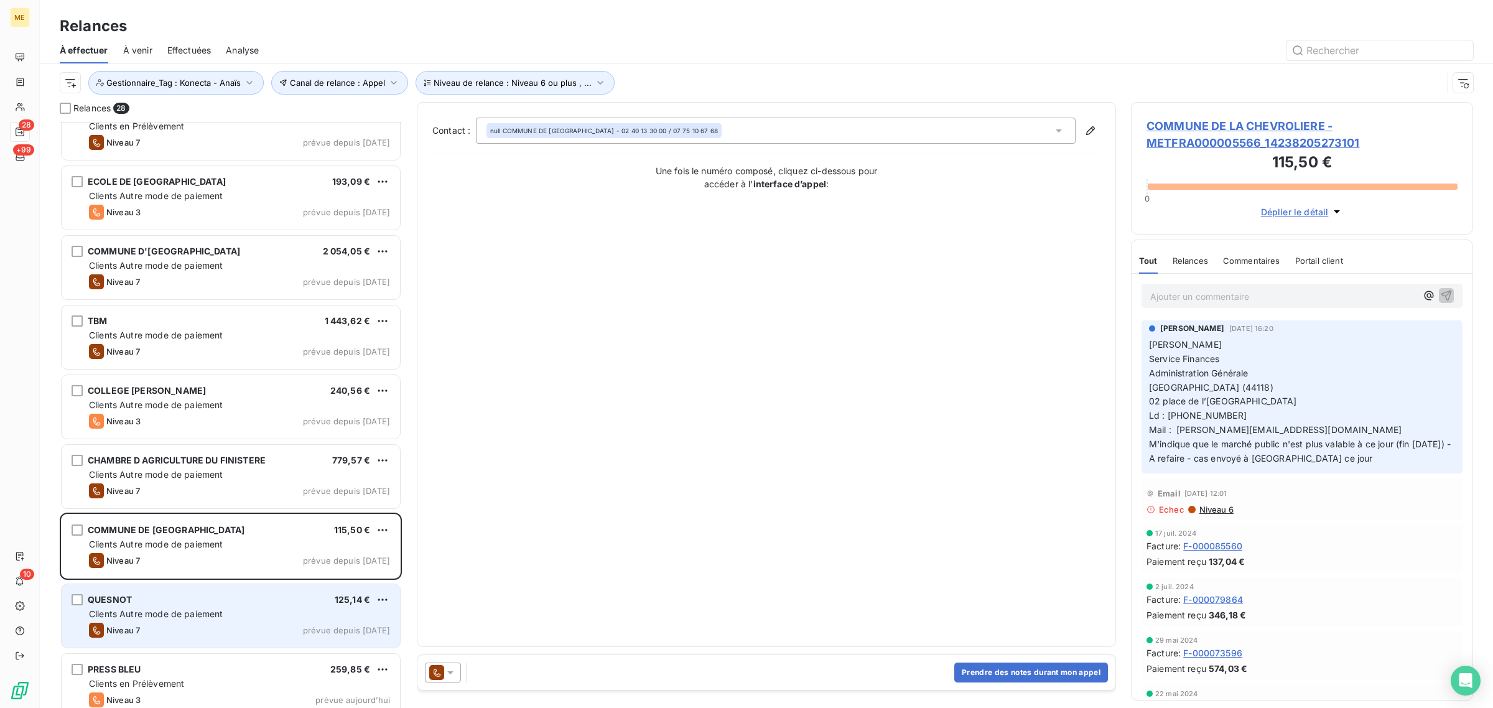
click at [201, 584] on div "QUESNOT 125,14 € Clients Autre mode de paiement Niveau 7 prévue depuis hier" at bounding box center [231, 615] width 338 height 63
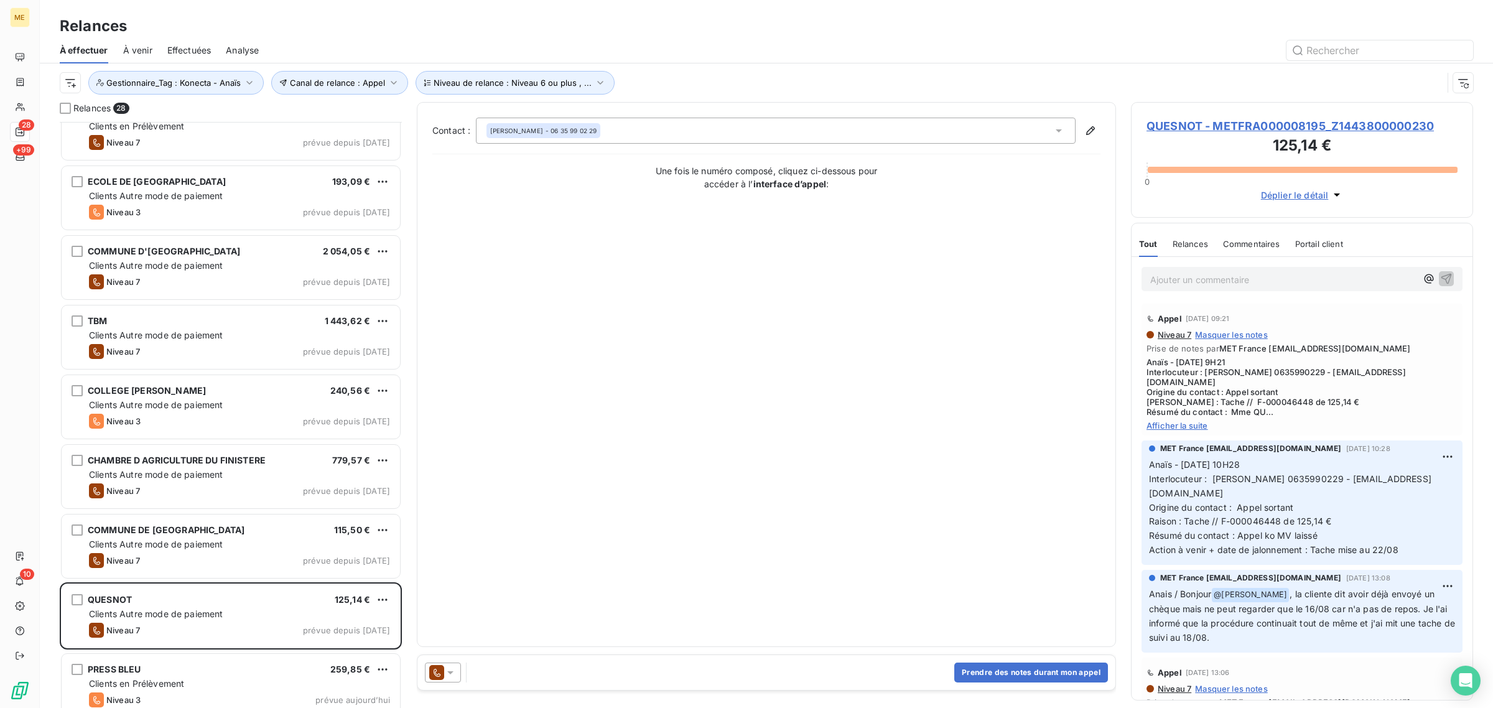
click at [1220, 128] on span "QUESNOT - METFRA000008195_Z1443800000230" at bounding box center [1302, 126] width 311 height 17
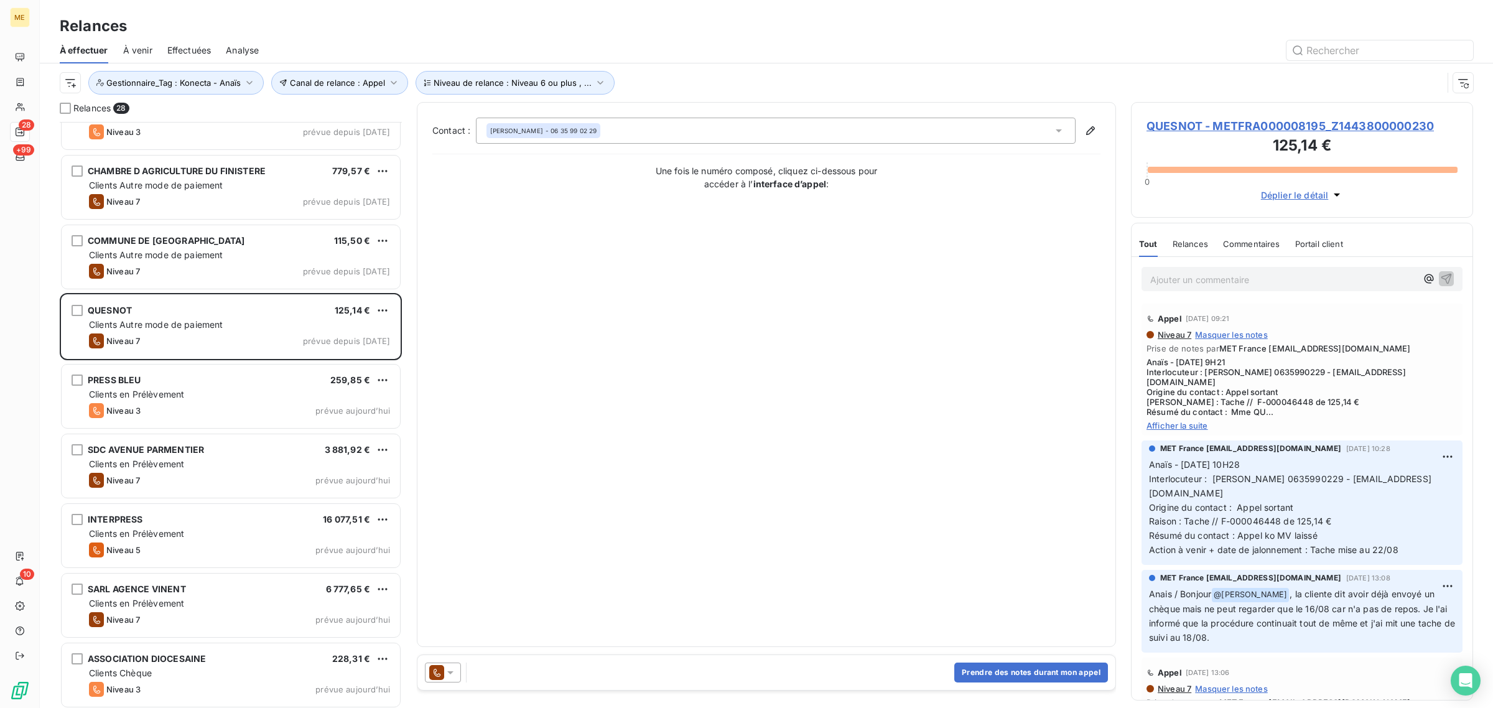
scroll to position [1366, 0]
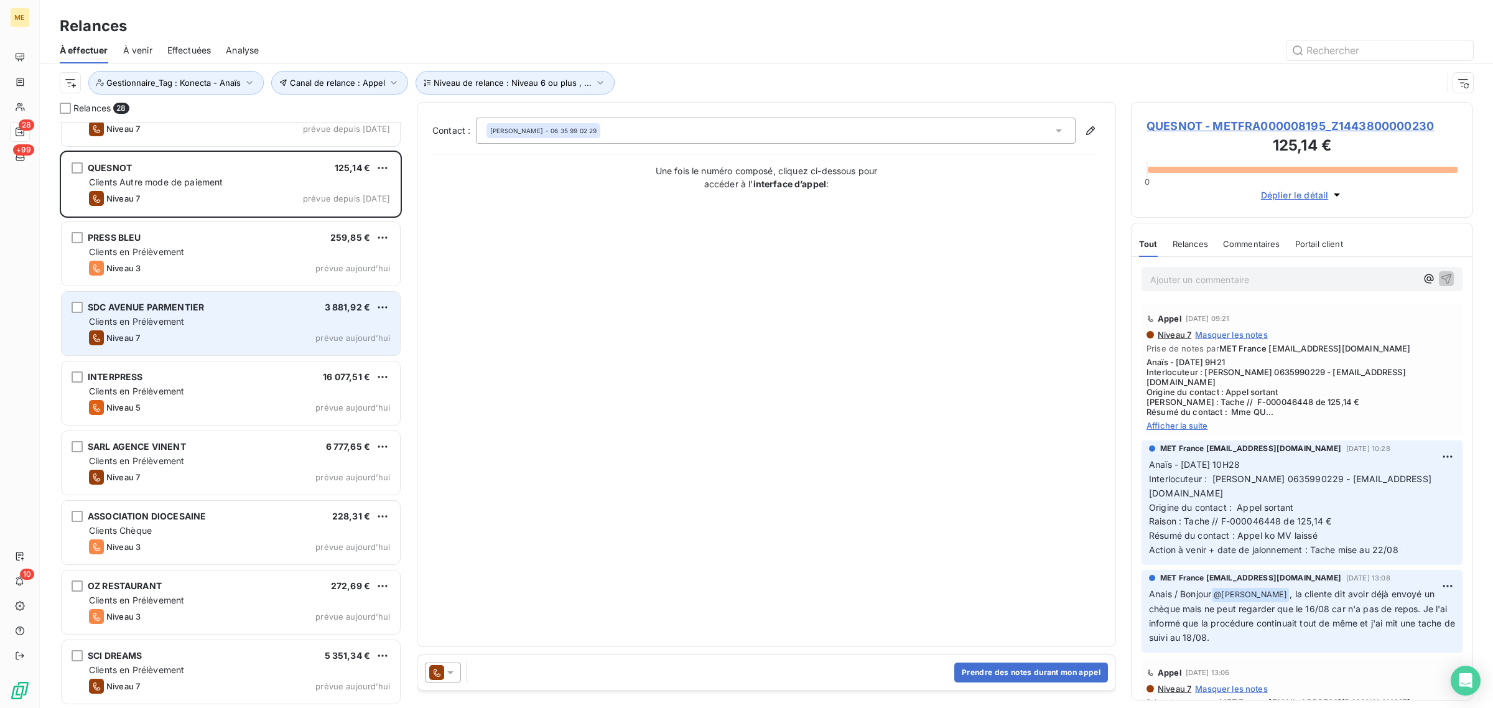
click at [166, 352] on div "SDC AVENUE PARMENTIER 3 881,92 € Clients en Prélèvement Niveau 7 prévue aujourd…" at bounding box center [231, 323] width 338 height 63
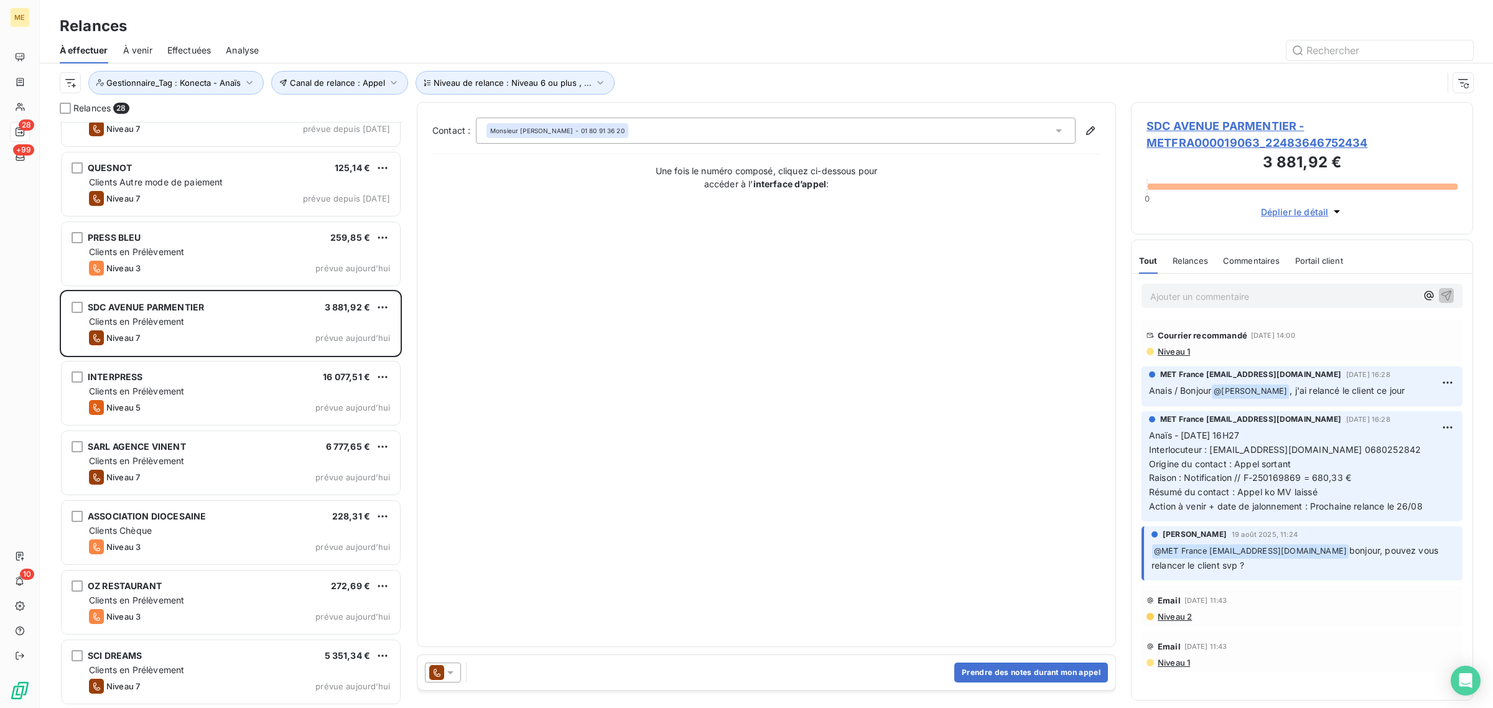
click at [1211, 124] on span "SDC AVENUE PARMENTIER - METFRA000019063_22483646752434" at bounding box center [1302, 135] width 311 height 34
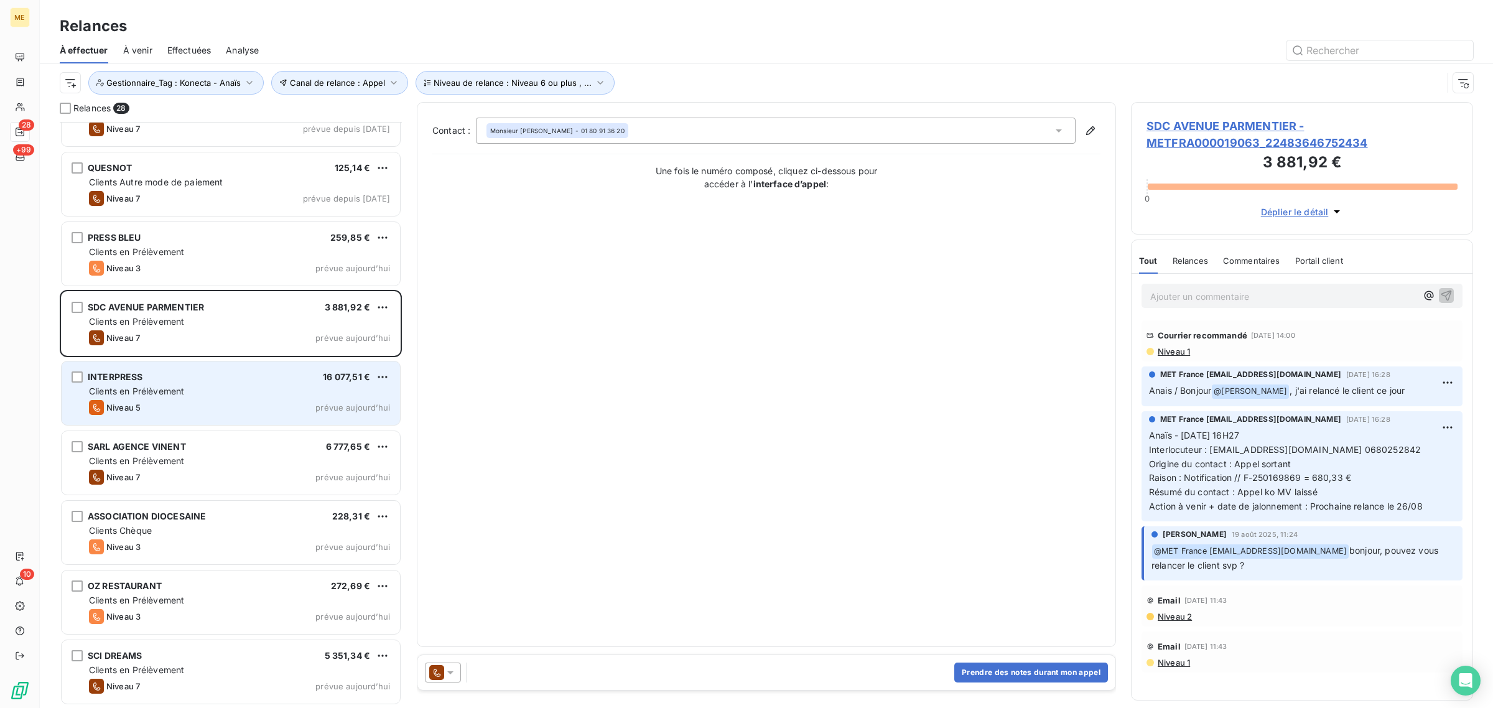
click at [168, 408] on div "Niveau 5 prévue aujourd’hui" at bounding box center [239, 407] width 301 height 15
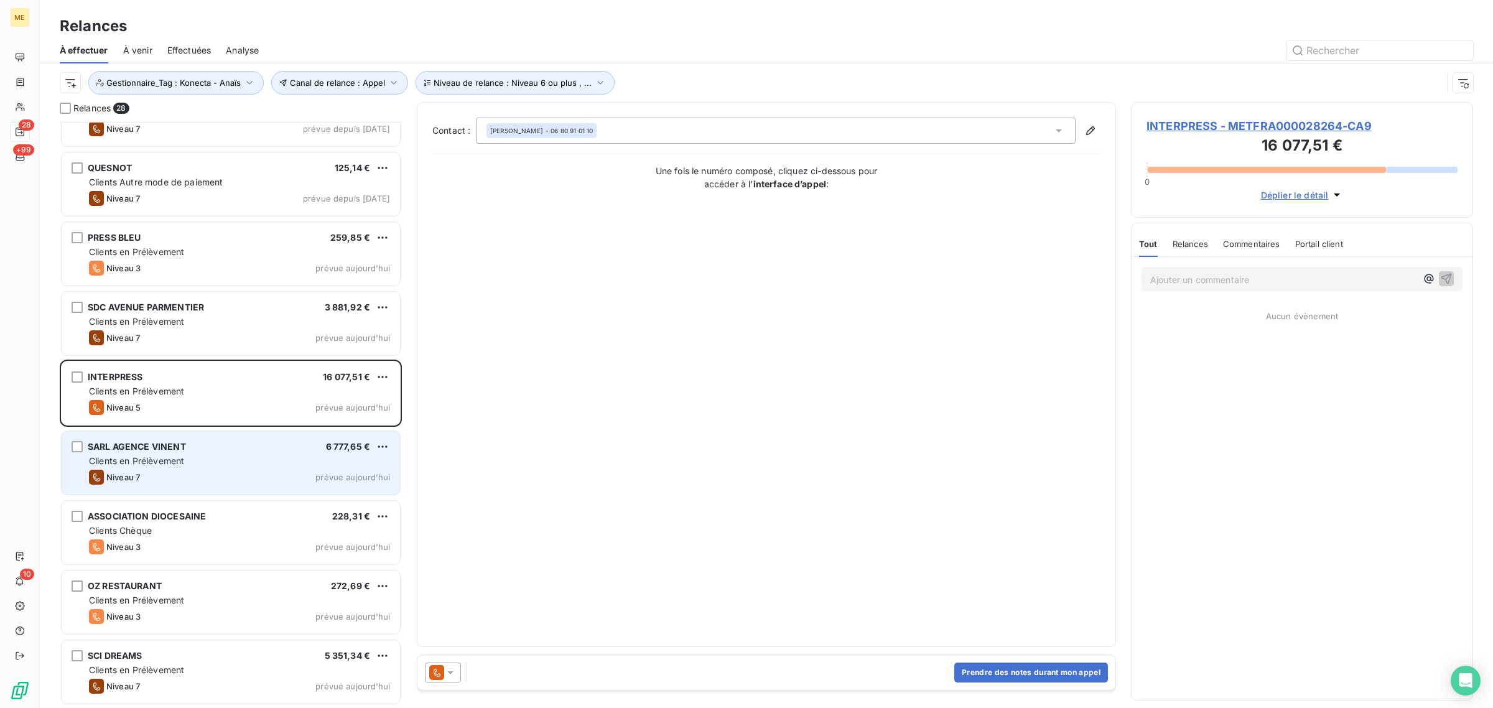
click at [172, 457] on span "Clients en Prélèvement" at bounding box center [136, 460] width 95 height 11
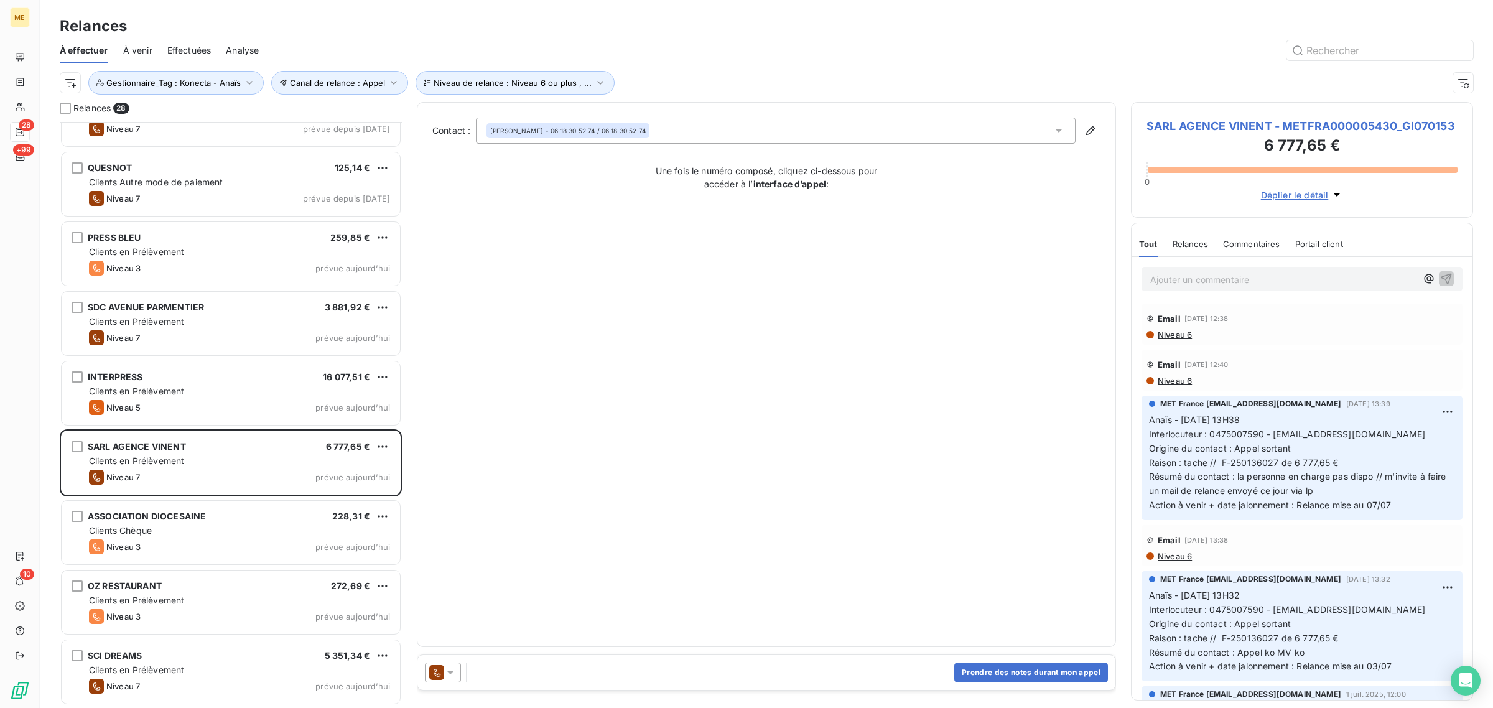
click at [1159, 134] on h3 "6 777,65 €" at bounding box center [1302, 146] width 311 height 25
click at [1183, 132] on span "SARL AGENCE VINENT - METFRA000005430_GI070153" at bounding box center [1302, 126] width 311 height 17
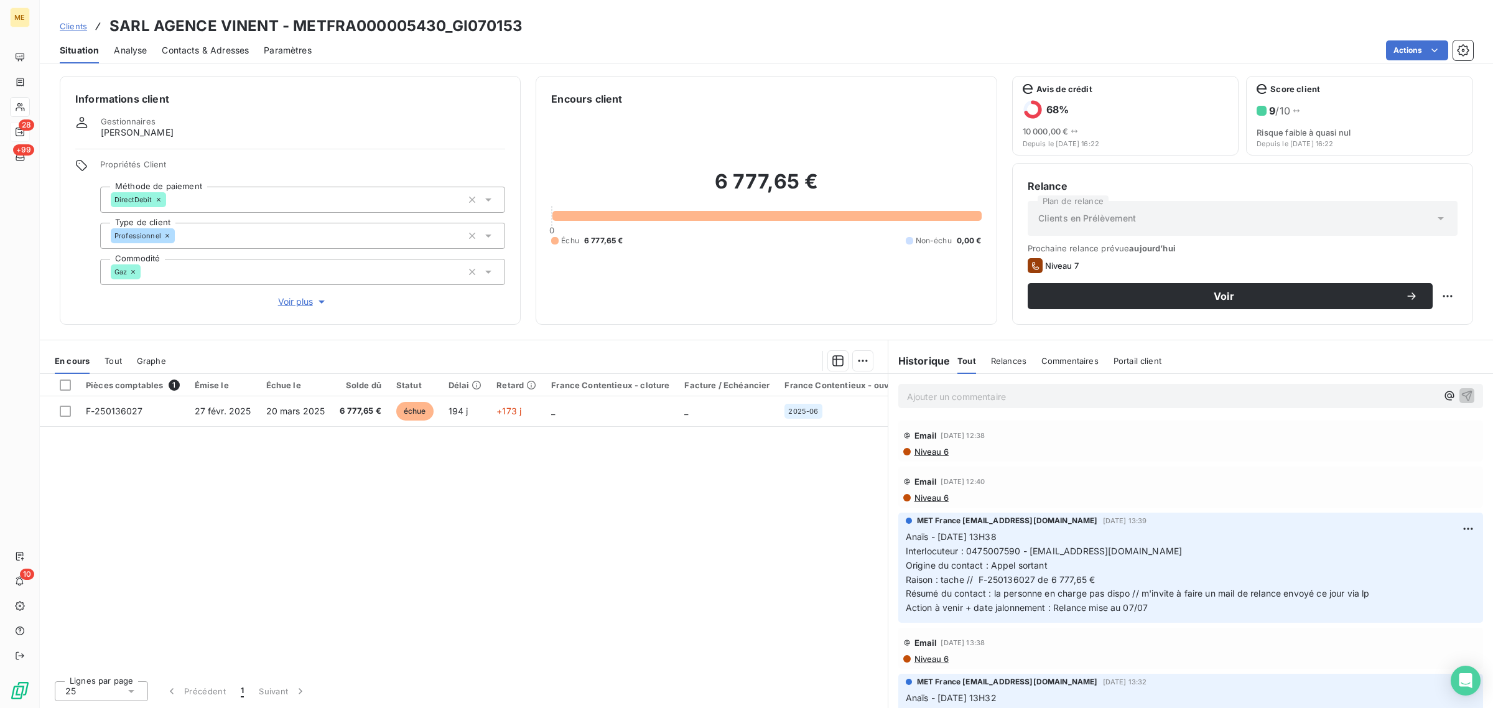
click at [296, 302] on span "Voir plus" at bounding box center [303, 302] width 50 height 12
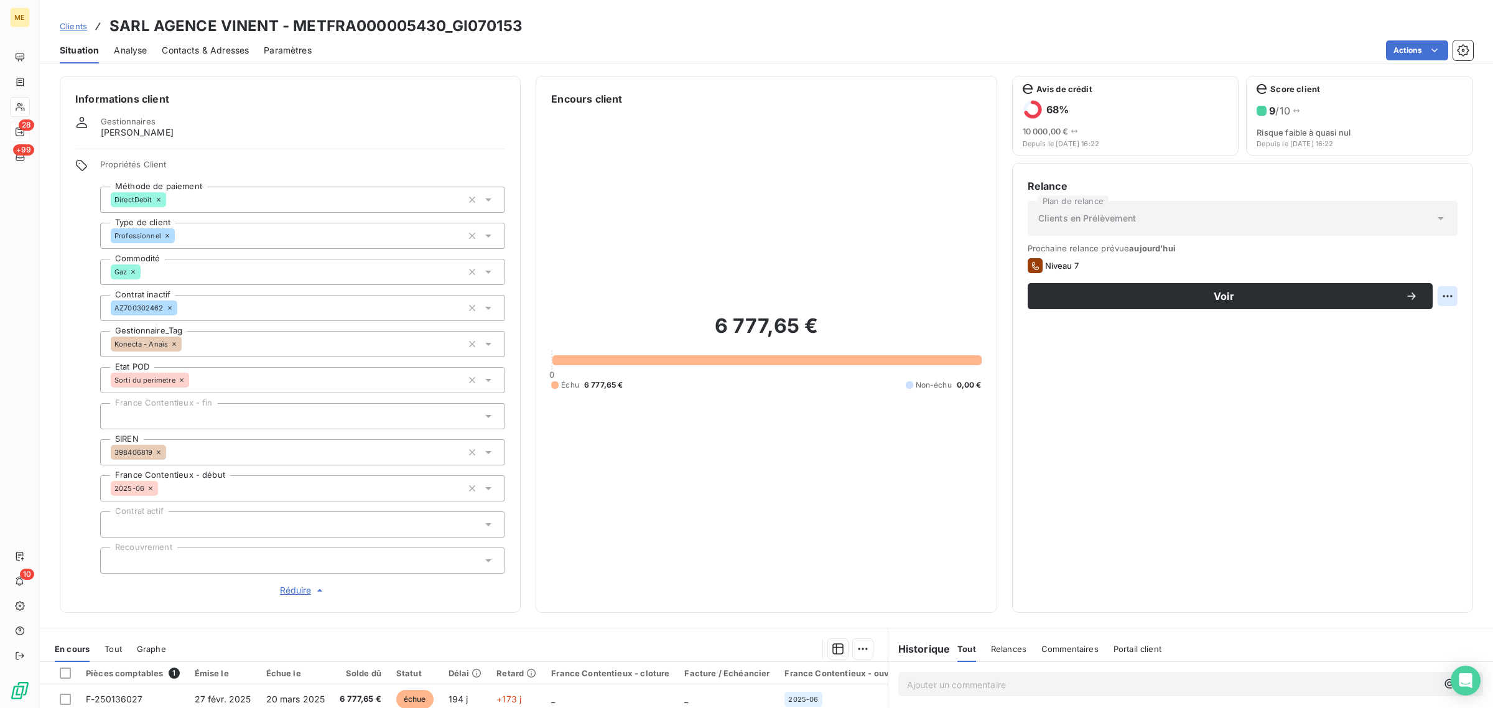
click at [1426, 297] on html "ME 28 +99 10 Clients SARL AGENCE VINENT - METFRA000005430_GI070153 Situation An…" at bounding box center [746, 354] width 1493 height 708
click at [1425, 325] on div "Replanifier cette action" at bounding box center [1385, 324] width 111 height 20
select select "8"
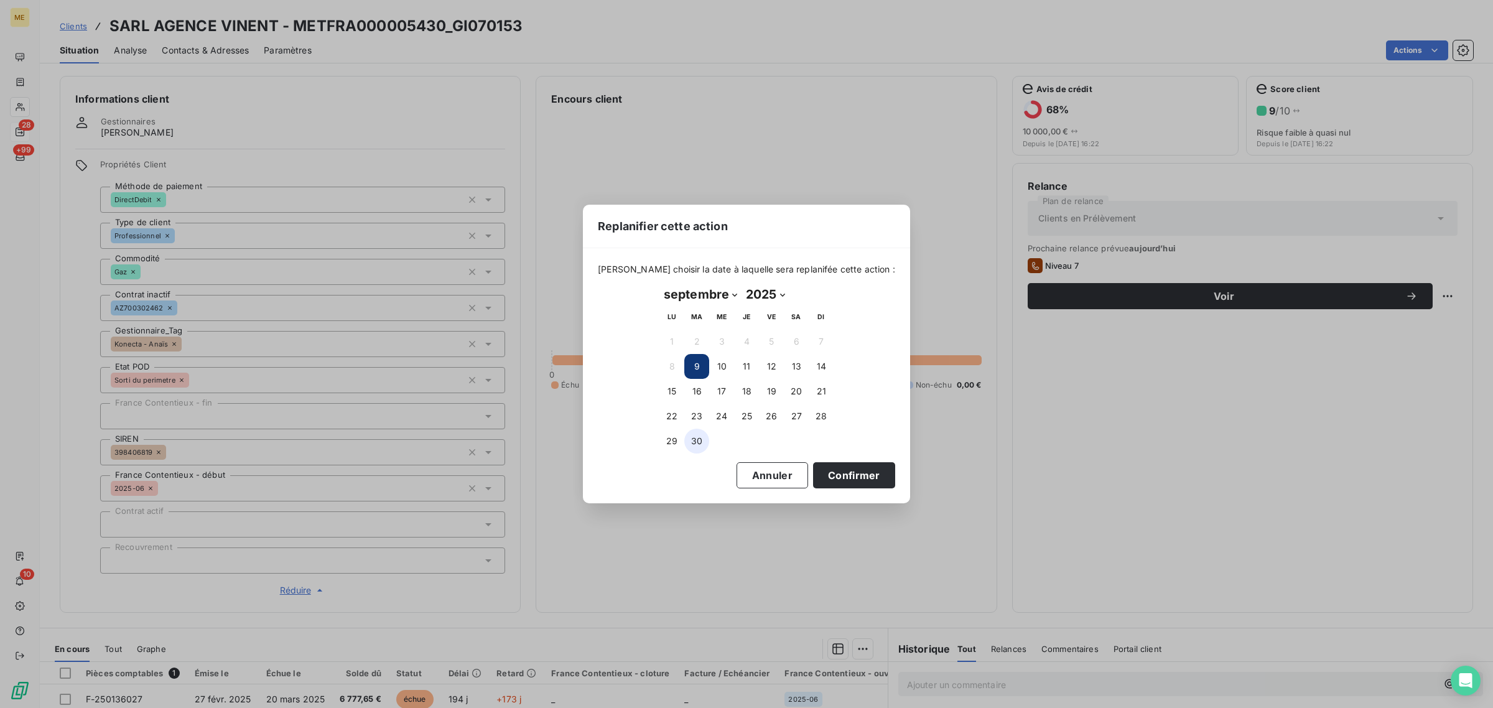
click at [704, 445] on button "30" at bounding box center [696, 441] width 25 height 25
click at [831, 478] on button "Confirmer" at bounding box center [854, 475] width 82 height 26
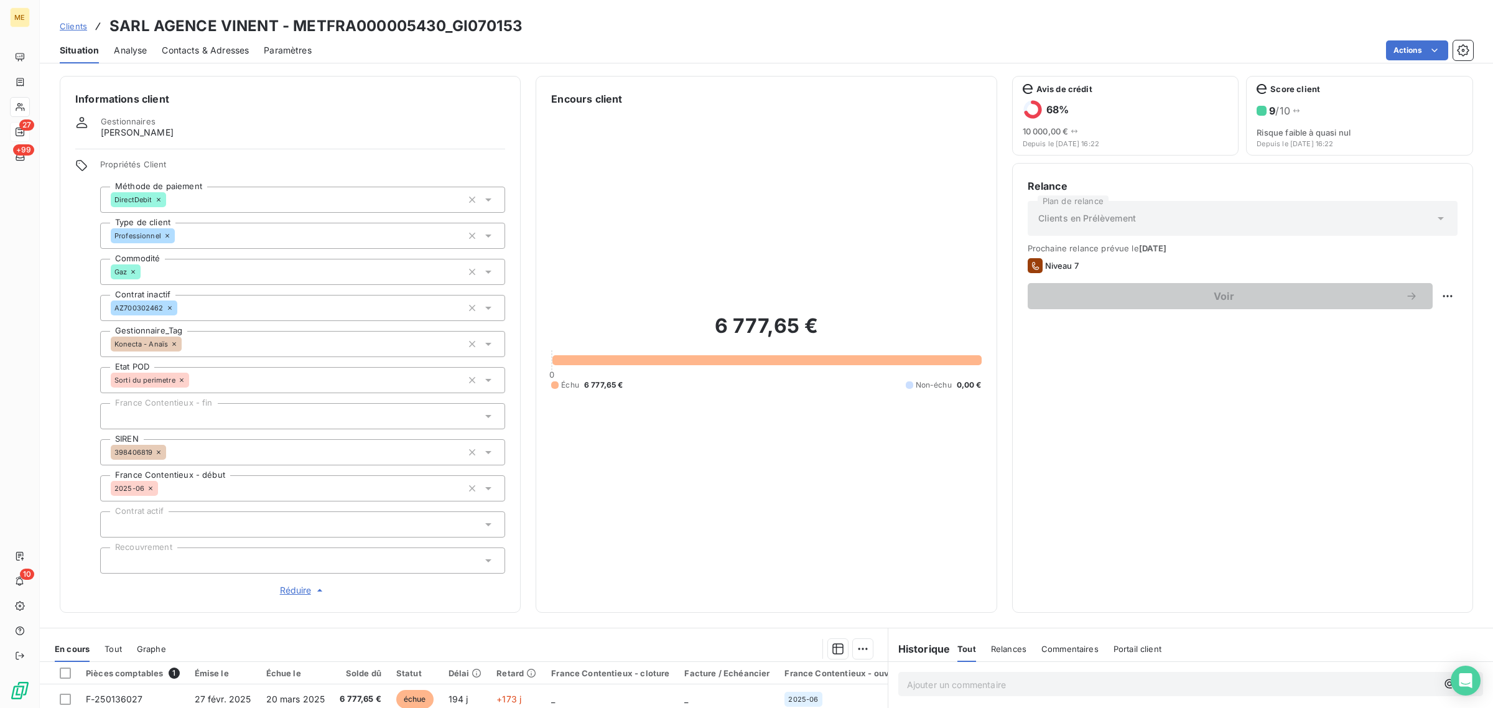
click at [16, 124] on div "27" at bounding box center [20, 132] width 20 height 20
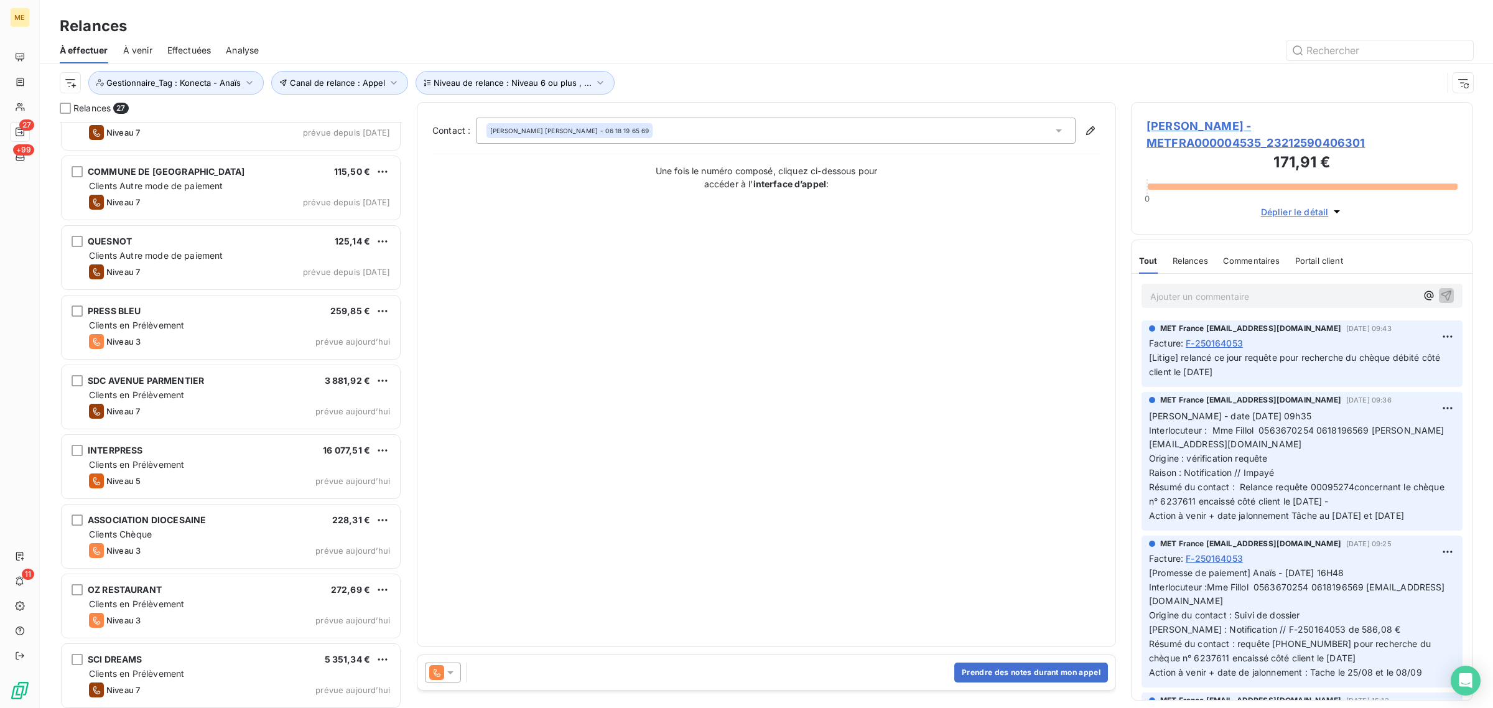
scroll to position [1295, 0]
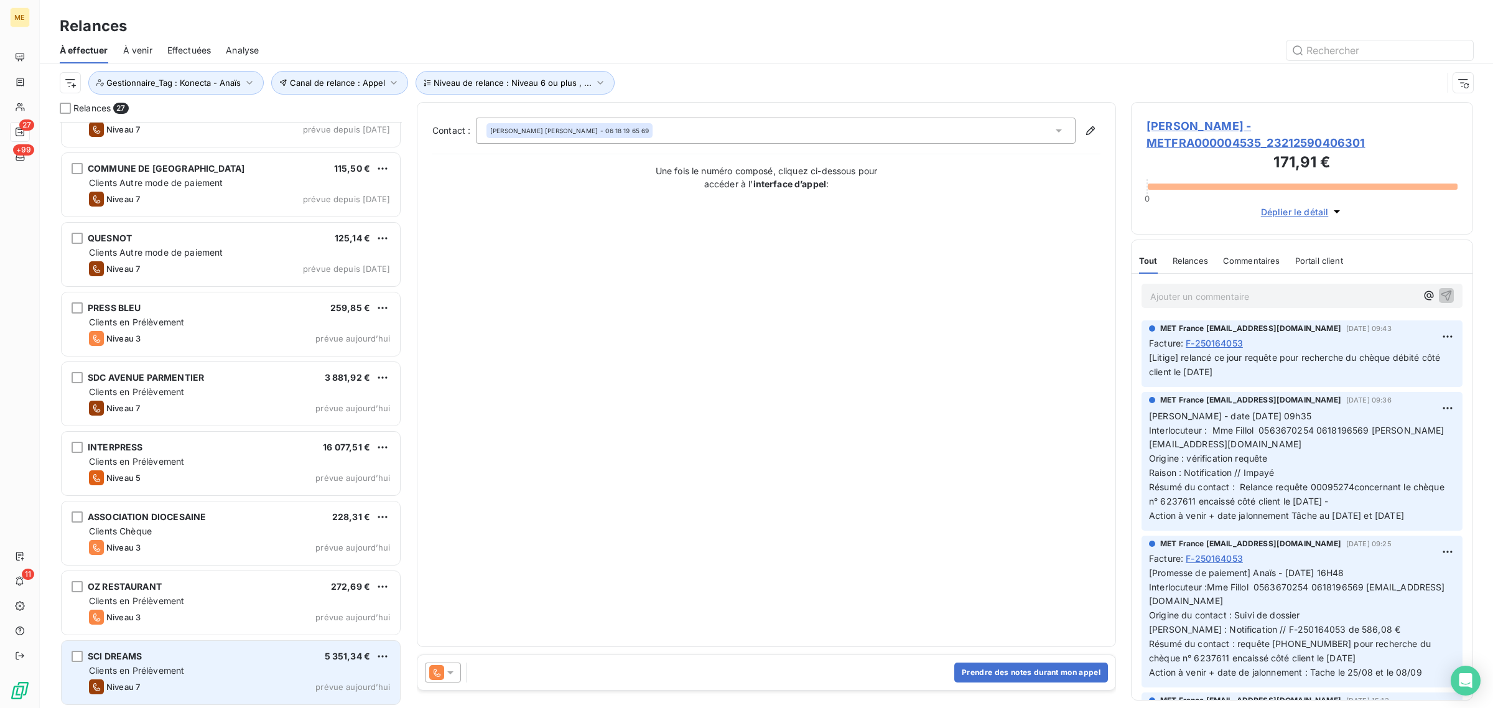
click at [147, 661] on div "SCI DREAMS 5 351,34 €" at bounding box center [239, 656] width 301 height 11
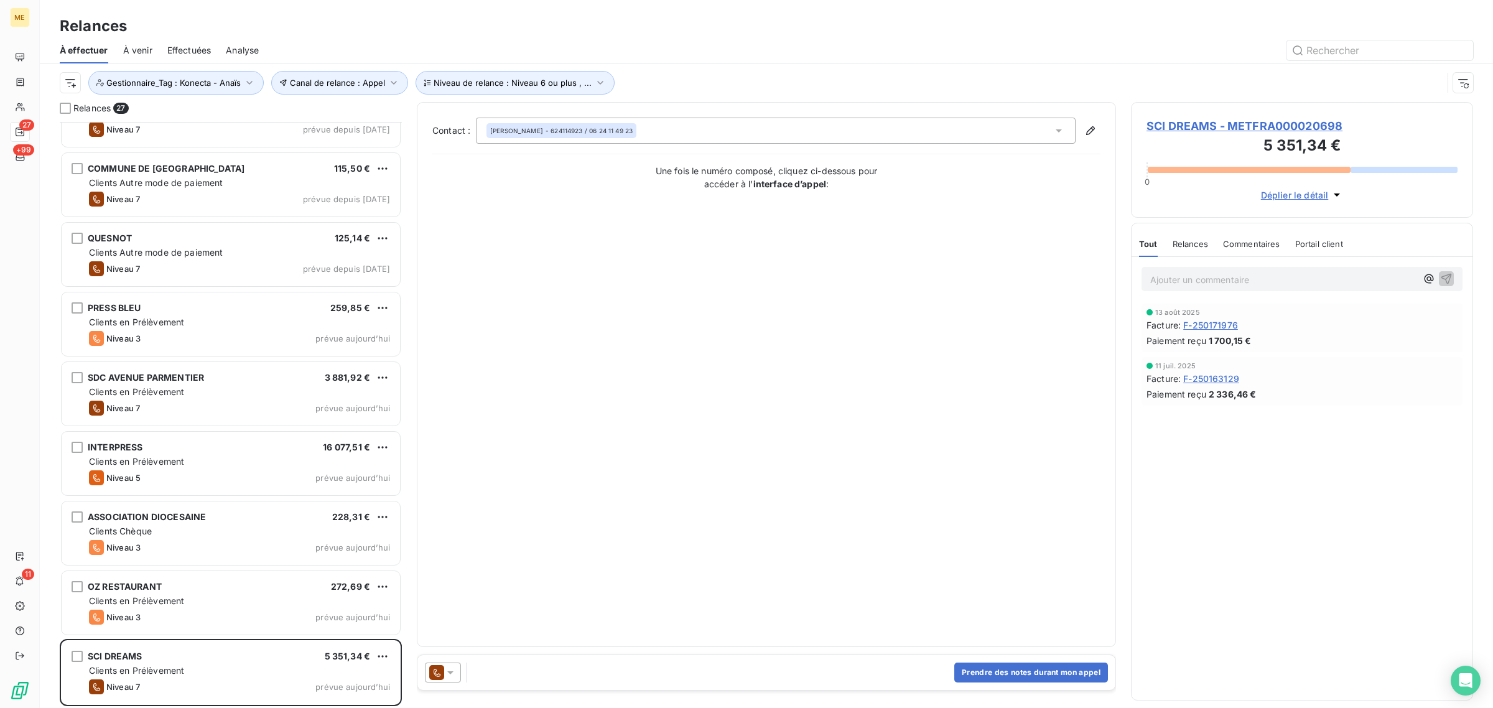
click at [1215, 125] on span "SCI DREAMS - METFRA000020698" at bounding box center [1302, 126] width 311 height 17
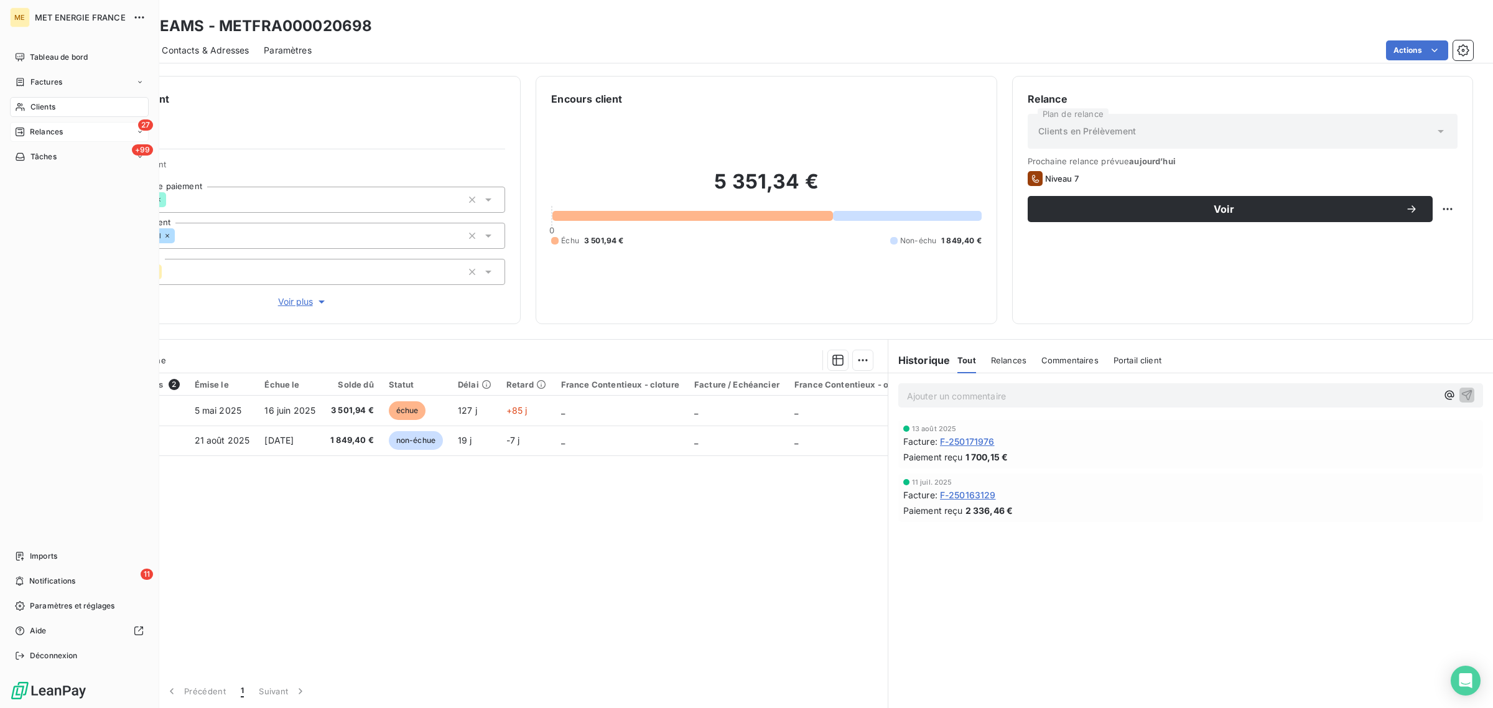
click at [13, 107] on div "Clients" at bounding box center [79, 107] width 139 height 20
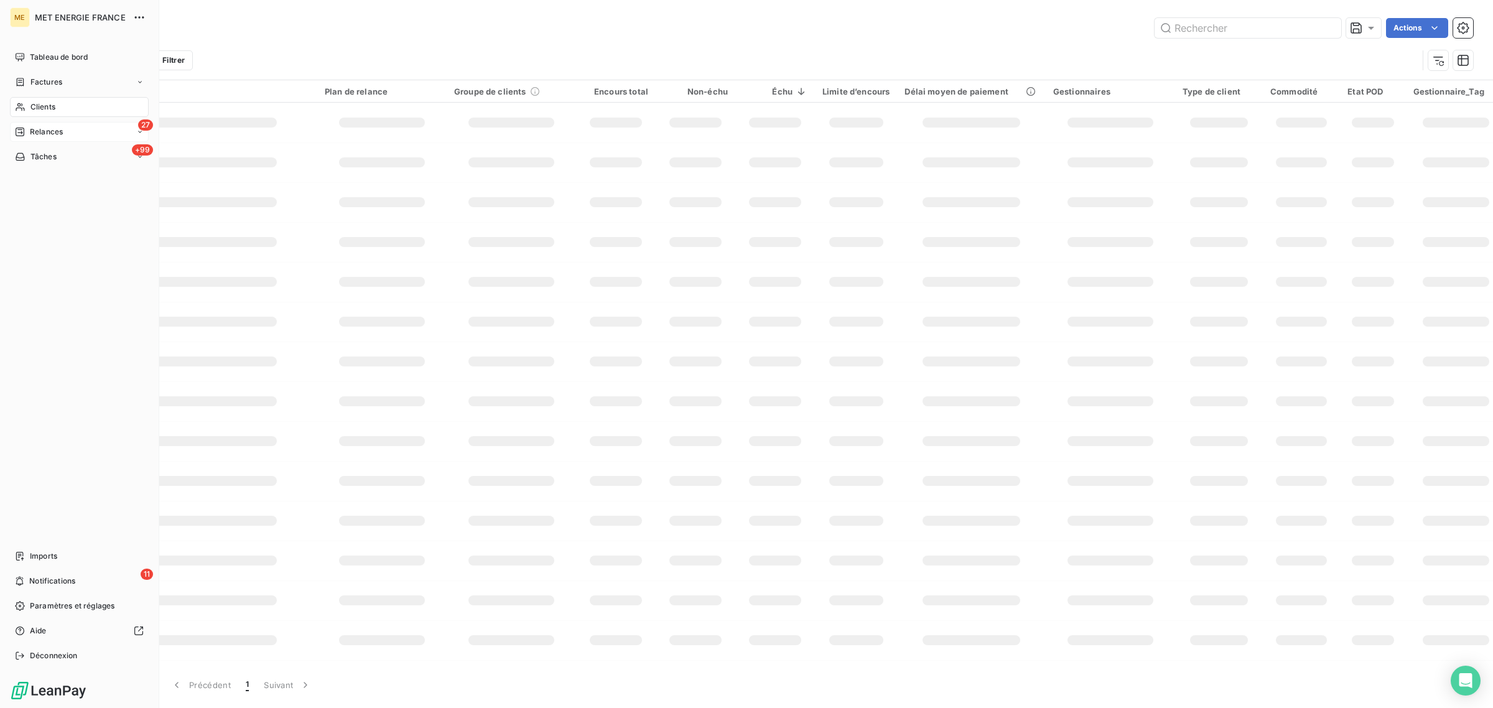
click at [35, 129] on span "Relances" at bounding box center [46, 131] width 33 height 11
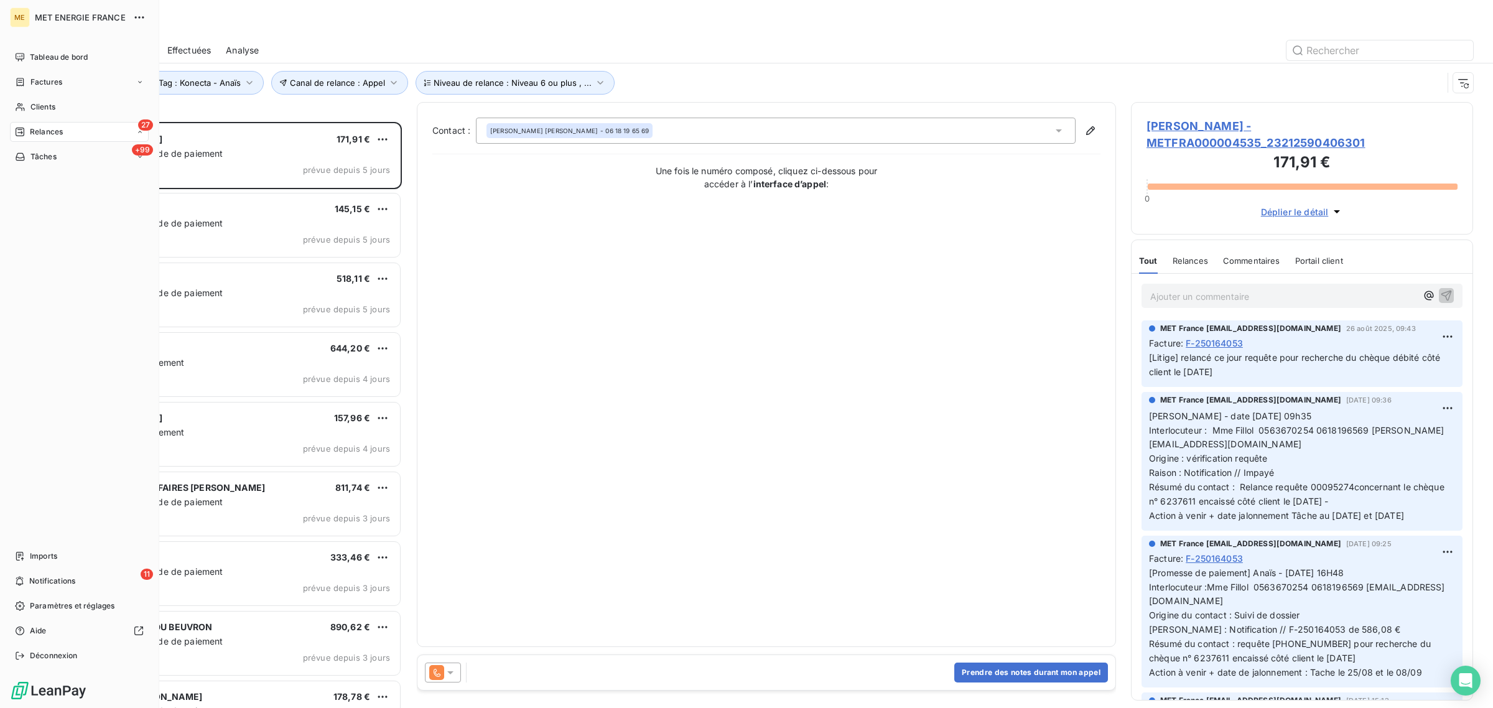
scroll to position [574, 330]
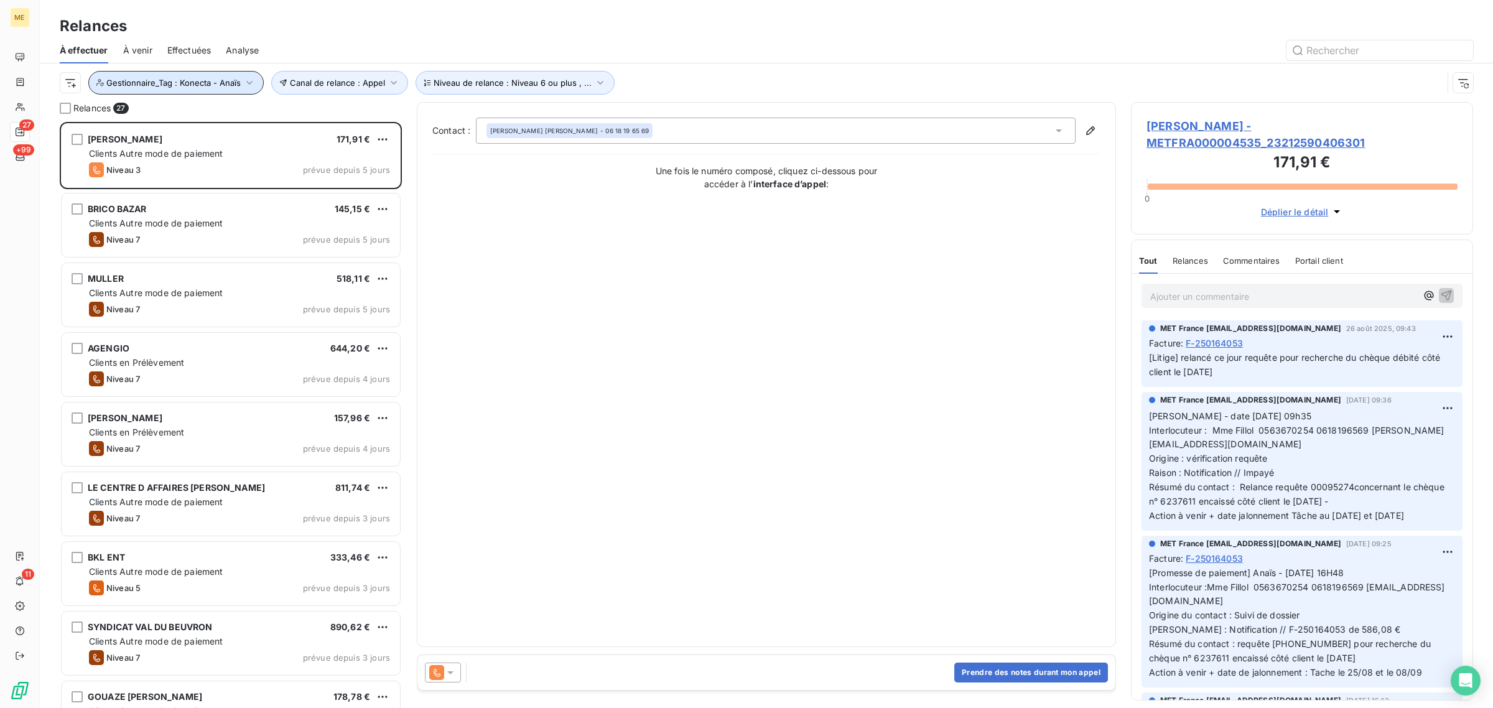
click at [215, 83] on span "Gestionnaire_Tag : Konecta - Anaïs" at bounding box center [173, 83] width 134 height 10
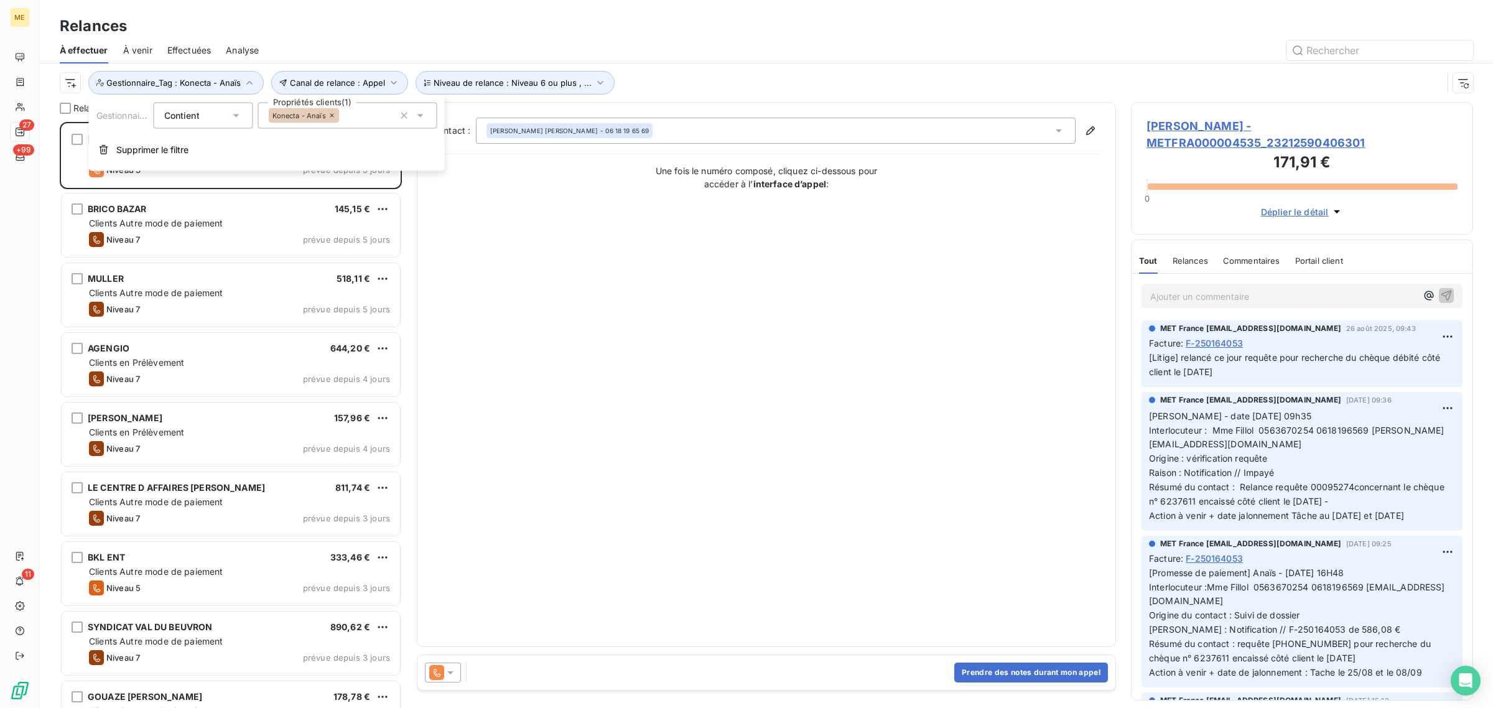
click at [332, 115] on icon at bounding box center [332, 115] width 7 height 7
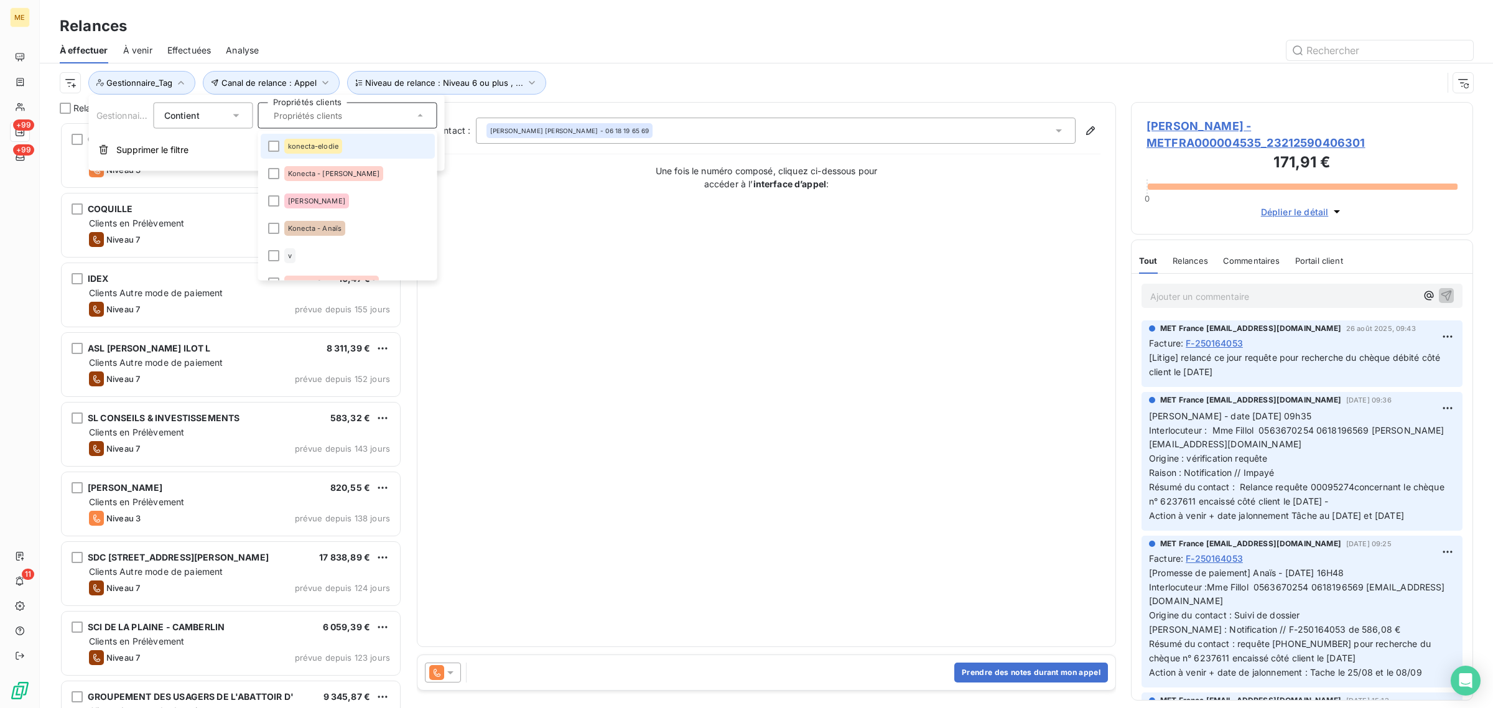
click at [318, 116] on input "text" at bounding box center [342, 115] width 146 height 11
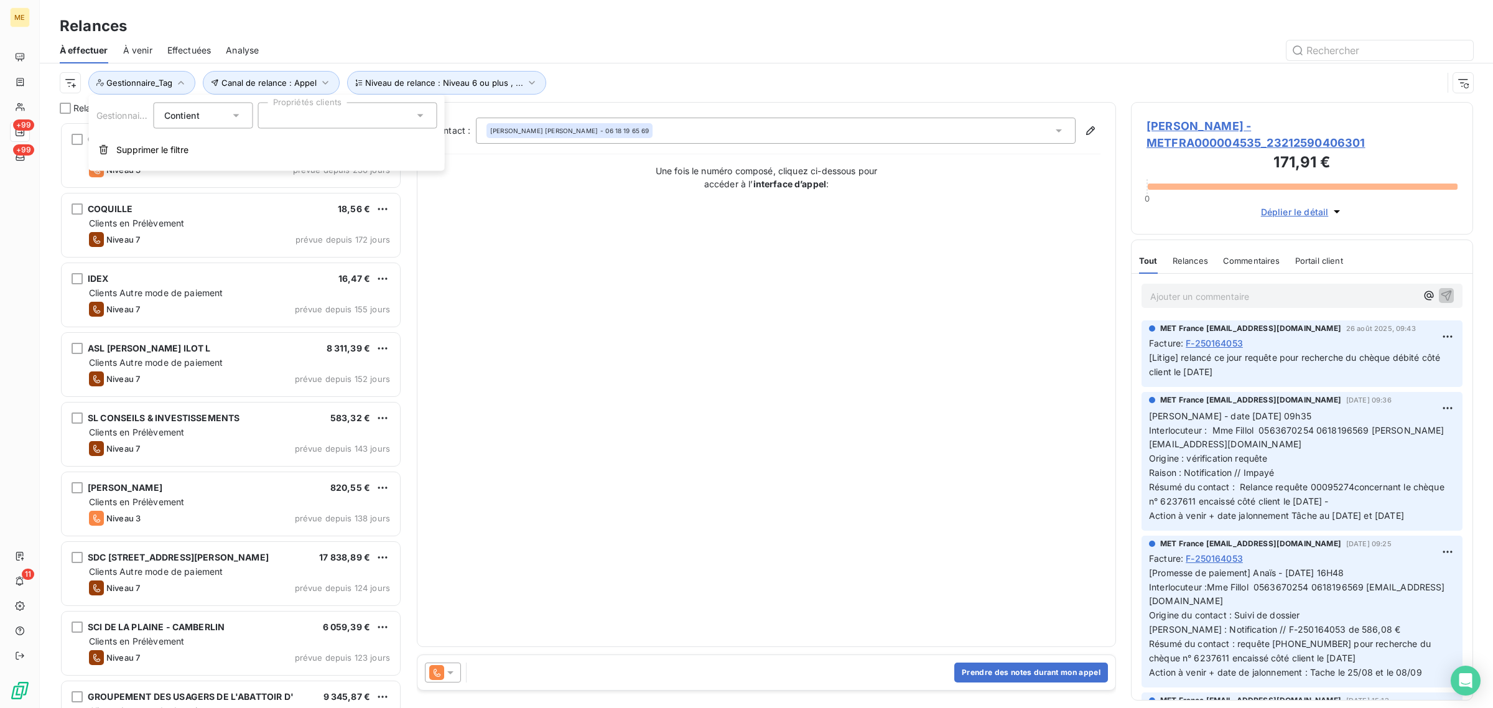
click at [318, 116] on div at bounding box center [347, 116] width 179 height 26
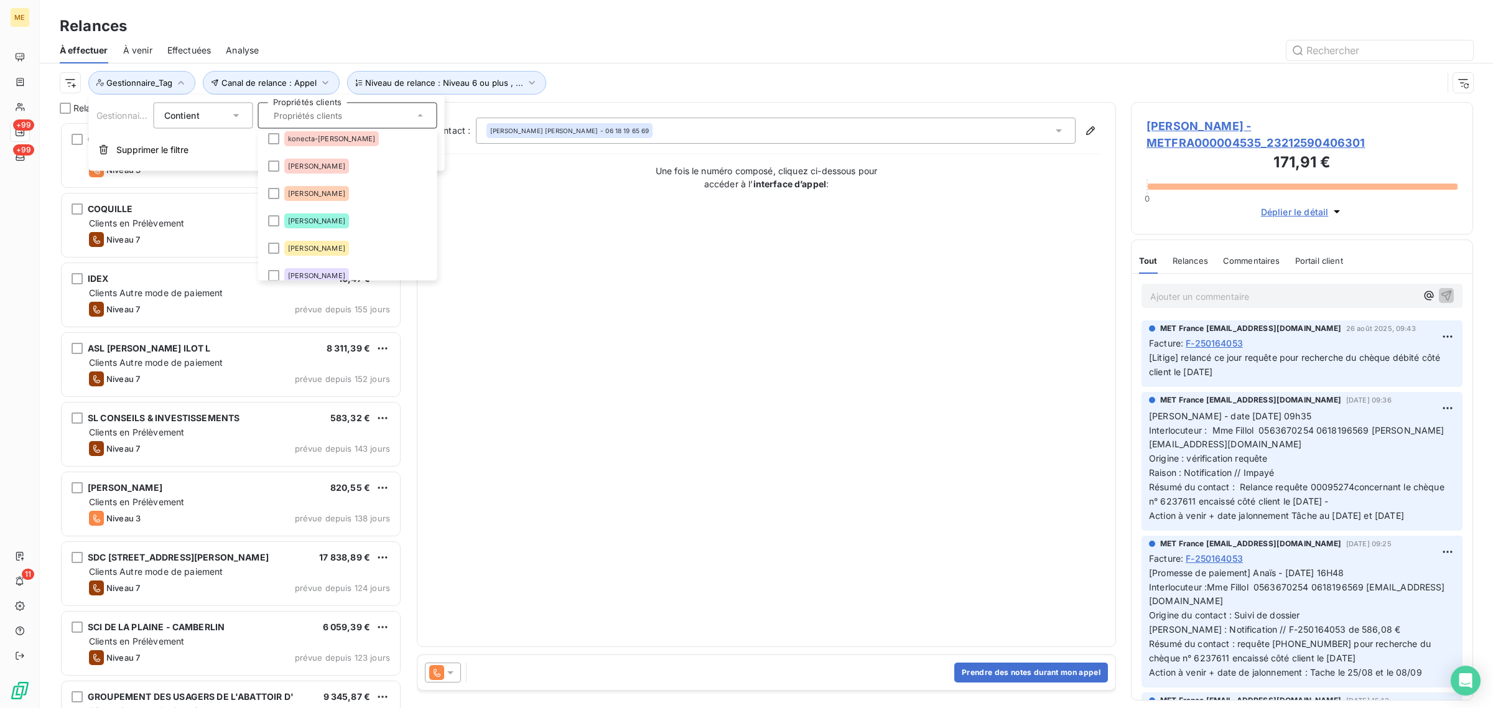
scroll to position [66, 0]
click at [329, 219] on span "konecta-[PERSON_NAME]" at bounding box center [331, 216] width 87 height 7
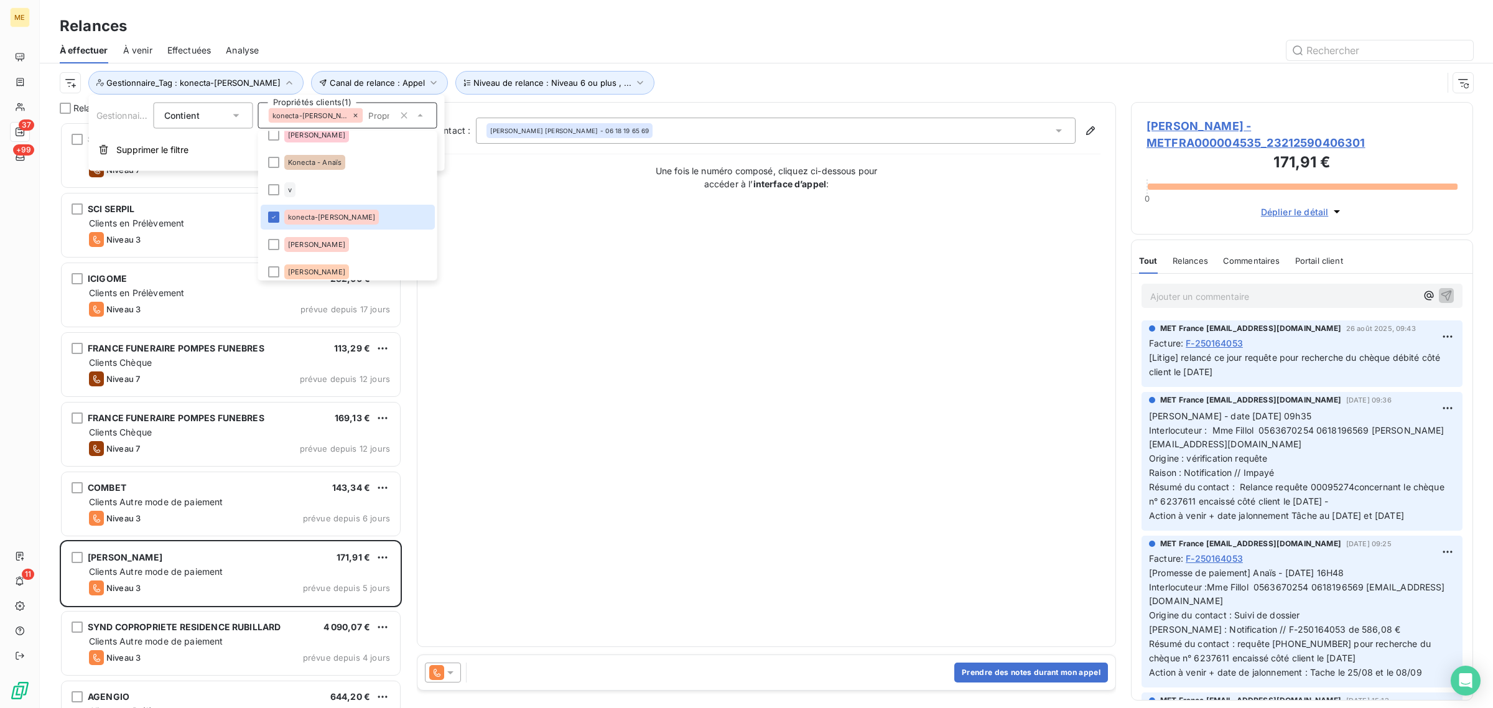
click at [646, 78] on div "Canal de relance : Appel Niveau de relance : Niveau 6 ou plus , ... Gestionnair…" at bounding box center [751, 83] width 1383 height 24
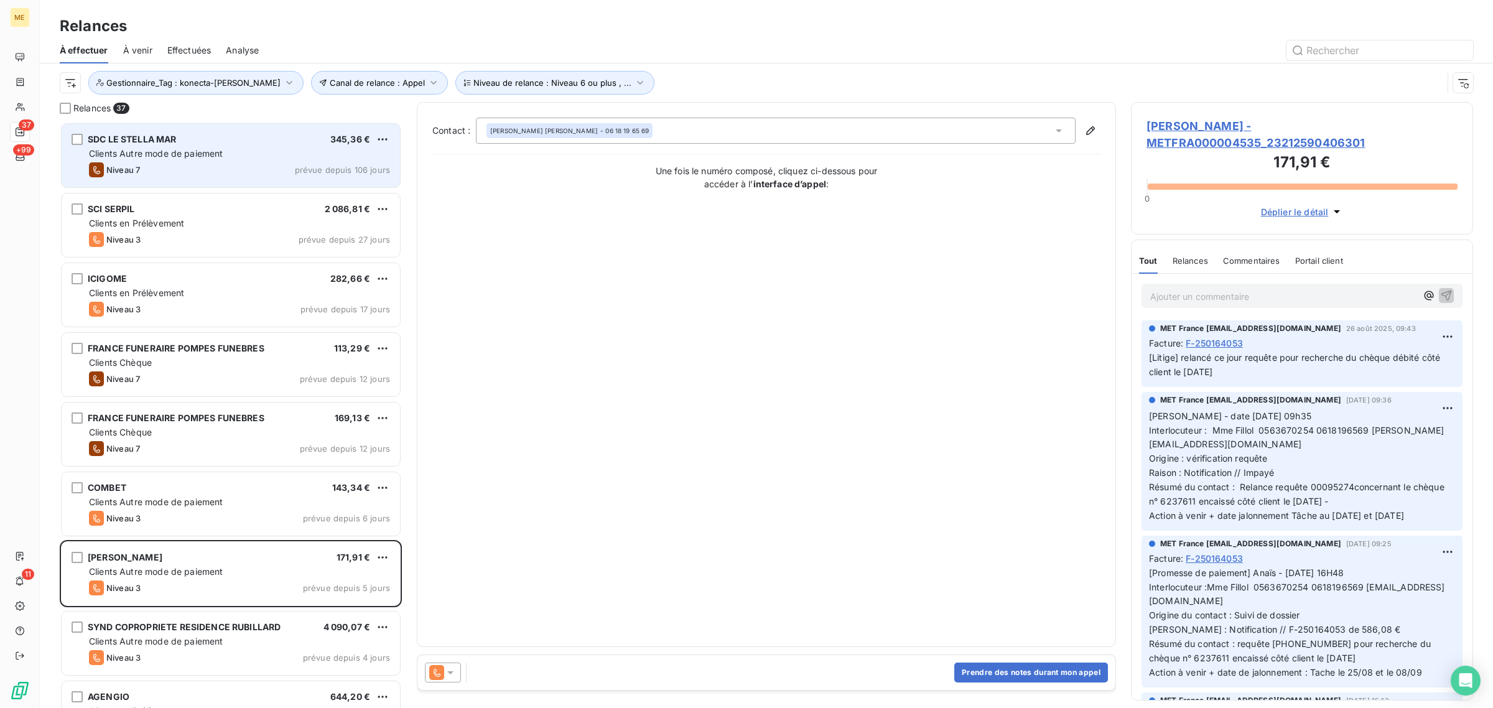
click at [196, 166] on div "Niveau 7 prévue depuis 106 jours" at bounding box center [239, 169] width 301 height 15
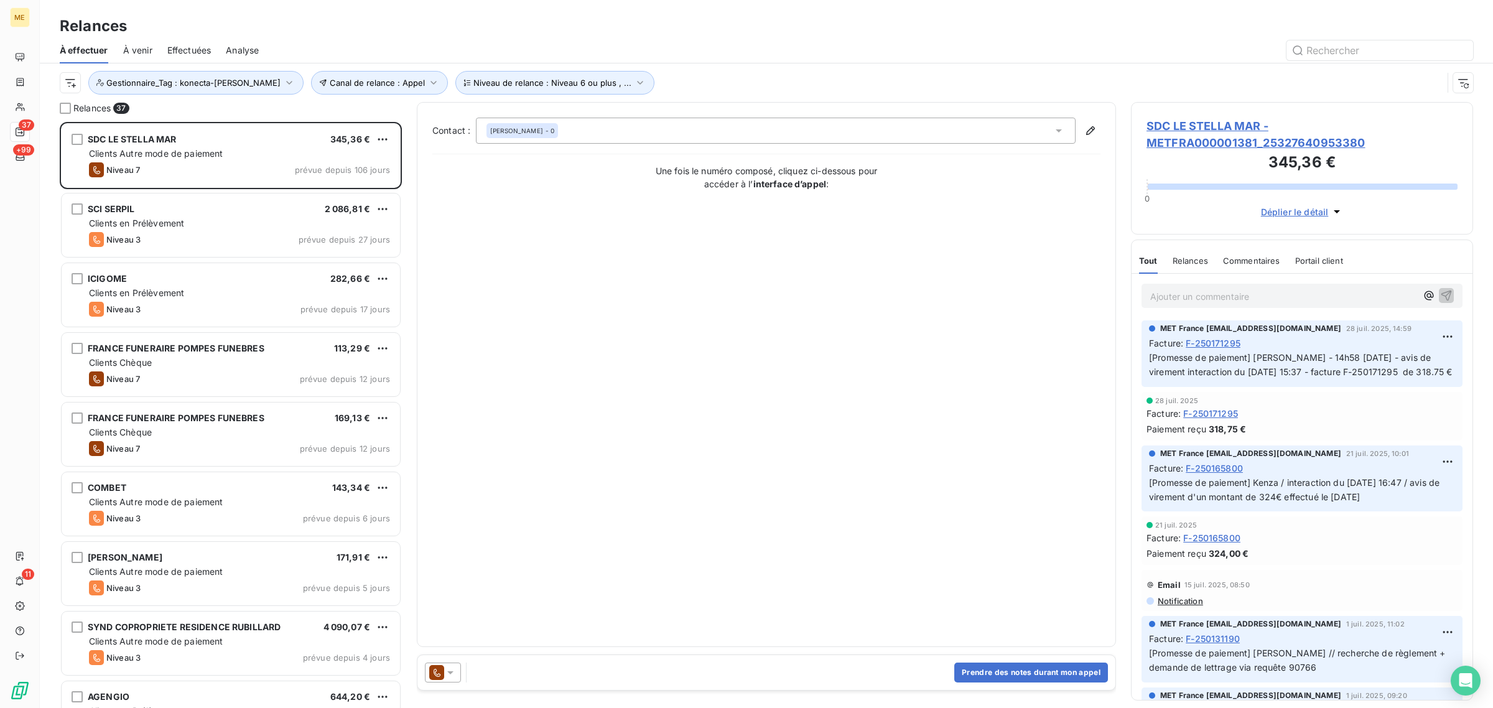
click at [1176, 123] on span "SDC LE STELLA MAR - METFRA000001381_25327640953380" at bounding box center [1302, 135] width 311 height 34
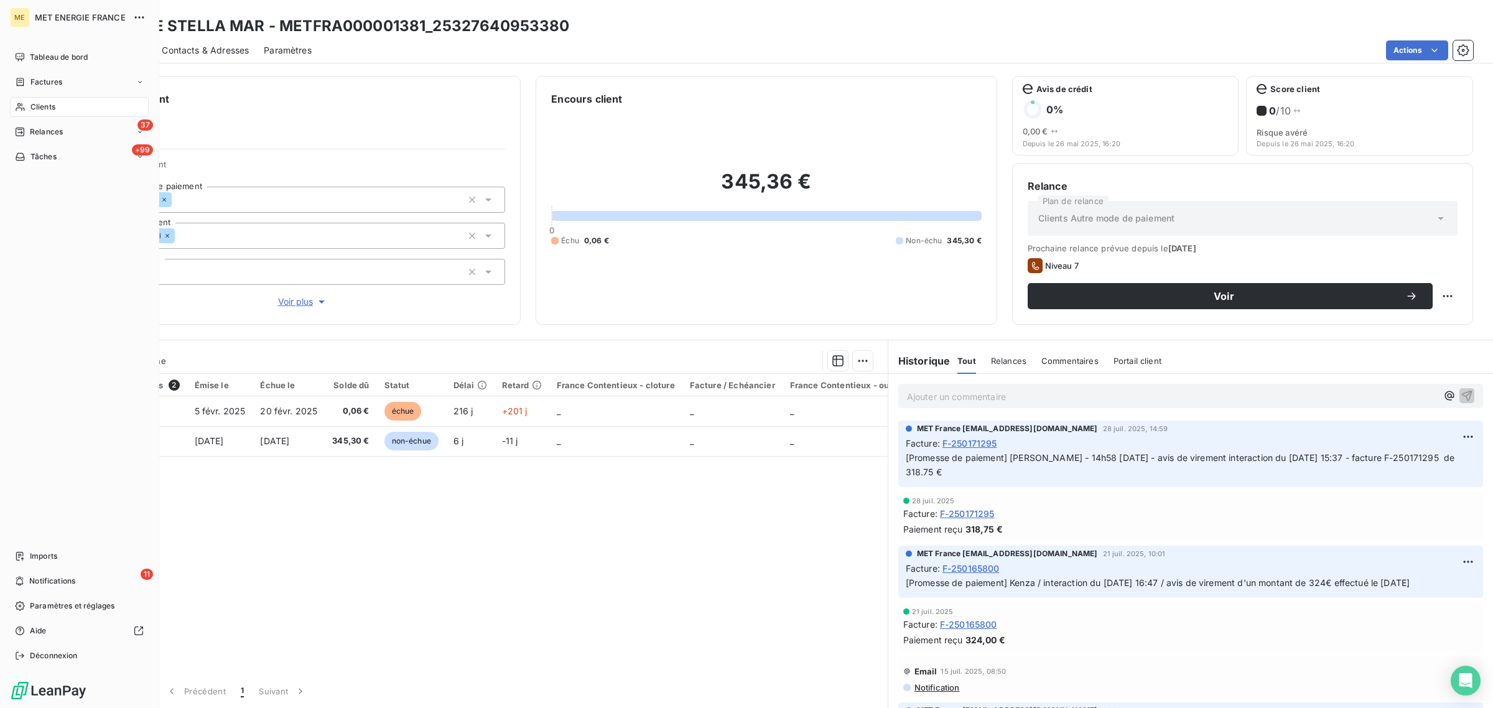
click at [19, 128] on icon at bounding box center [20, 132] width 10 height 10
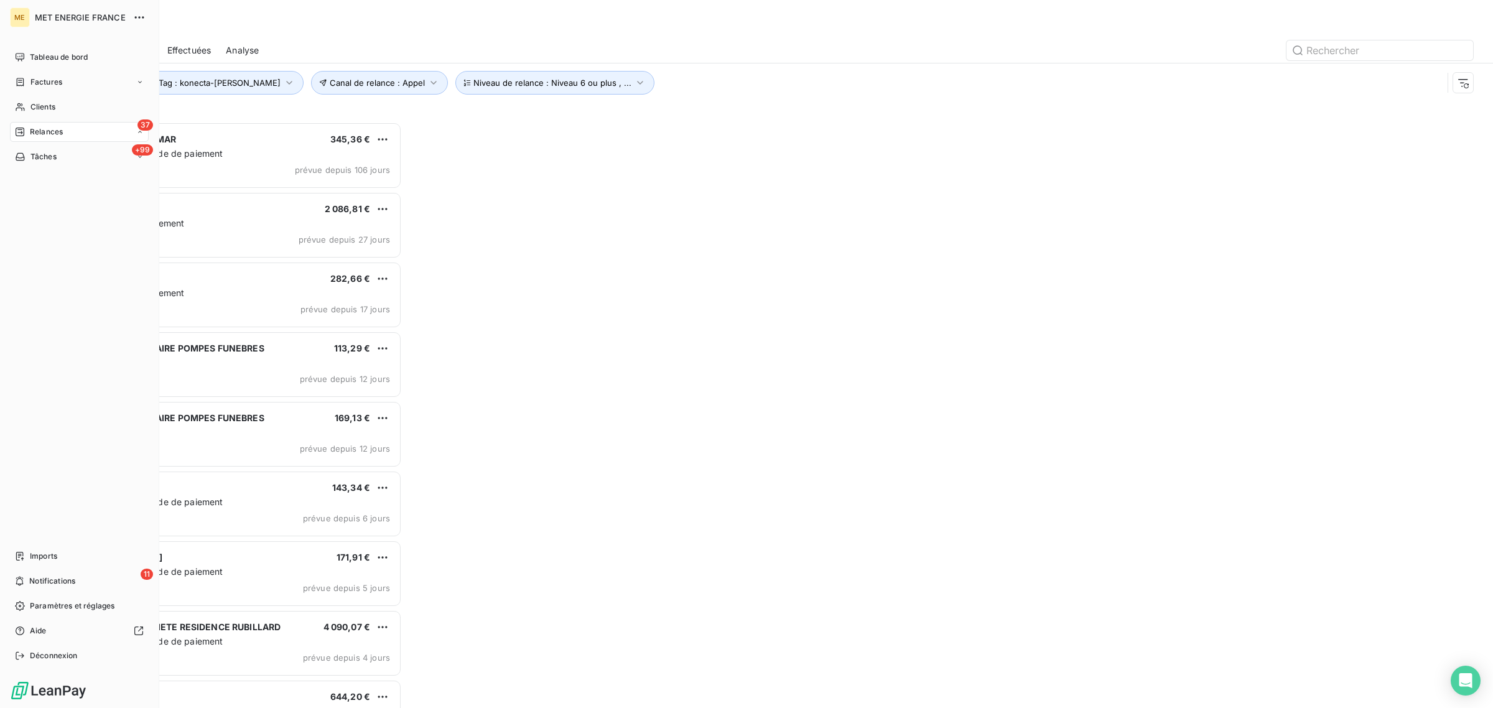
scroll to position [574, 330]
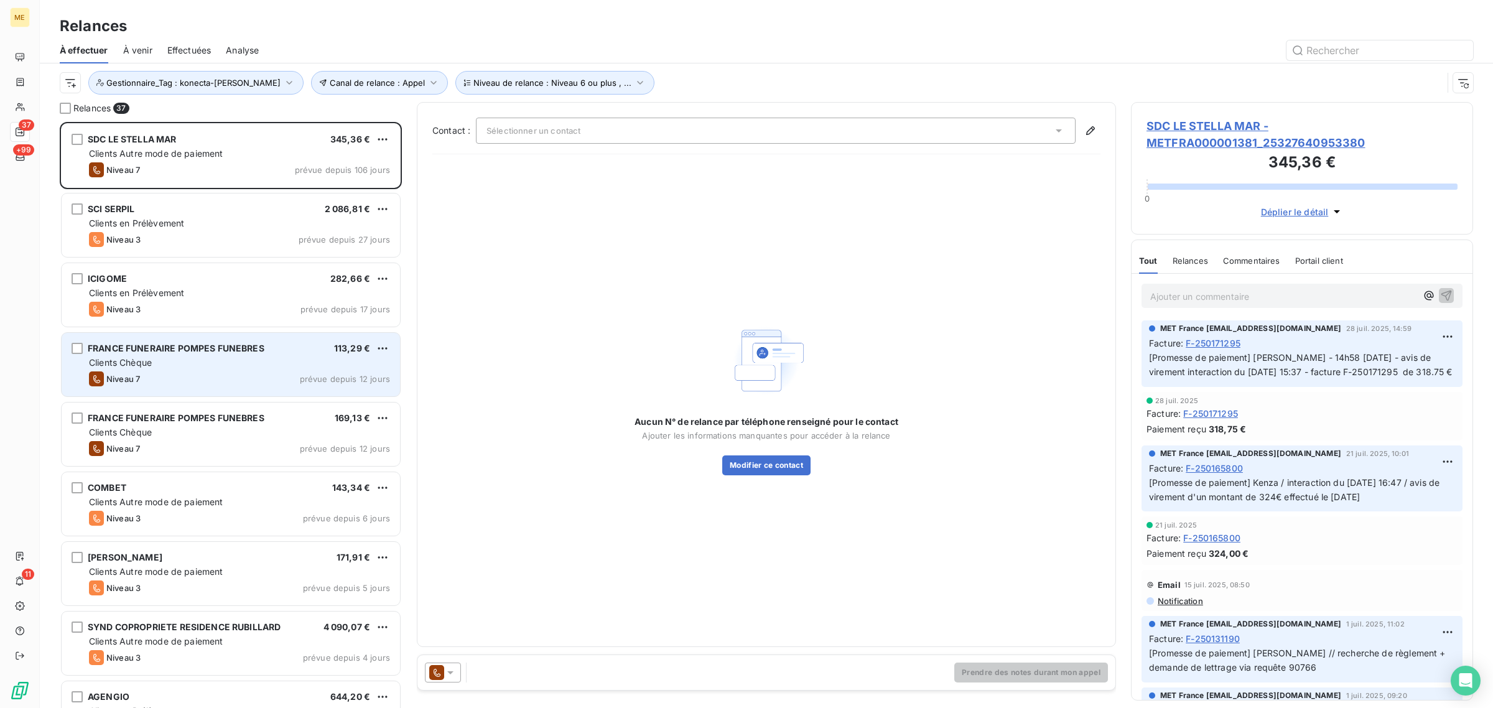
click at [184, 358] on div "Clients Chèque" at bounding box center [239, 363] width 301 height 12
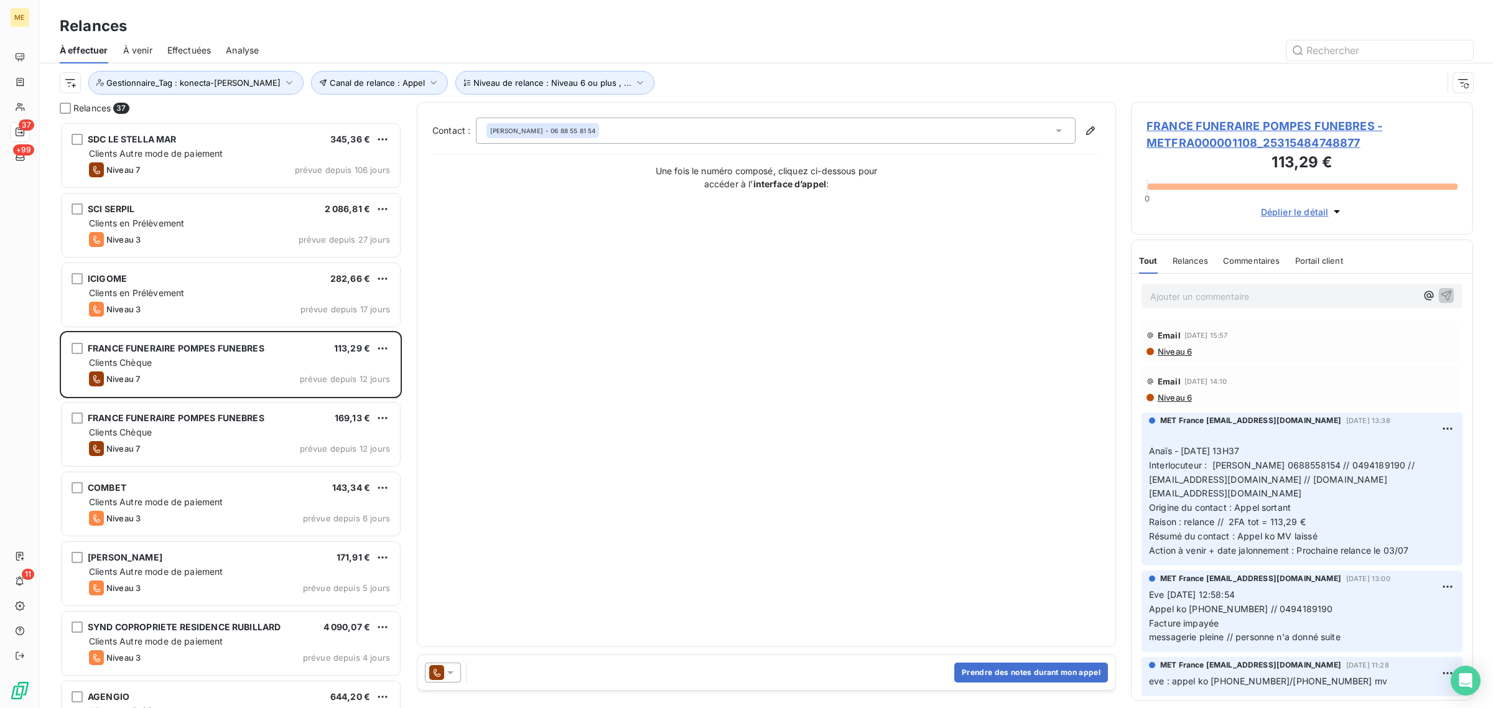
click at [1190, 131] on span "FRANCE FUNERAIRE POMPES FUNEBRES - METFRA000001108_25315484748877" at bounding box center [1302, 135] width 311 height 34
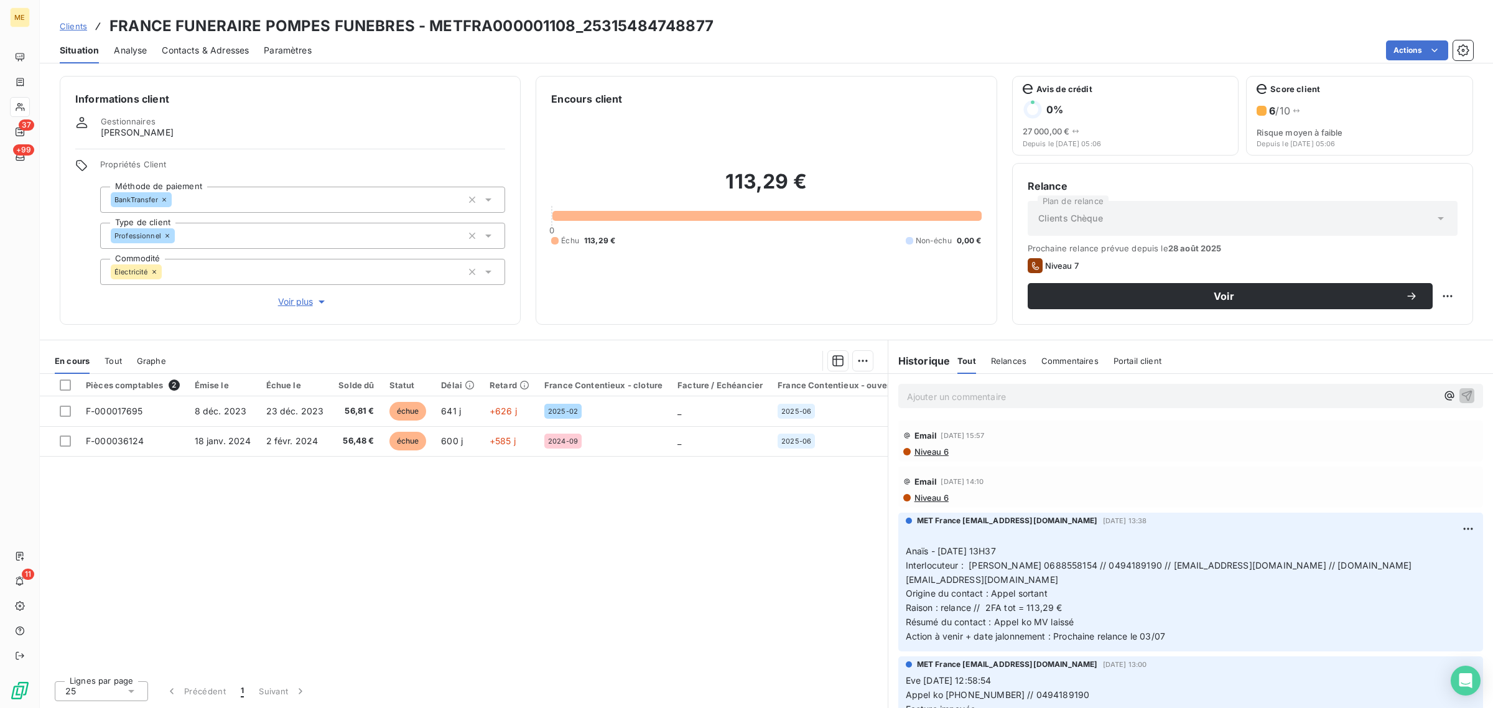
click at [284, 304] on span "Voir plus" at bounding box center [303, 302] width 50 height 12
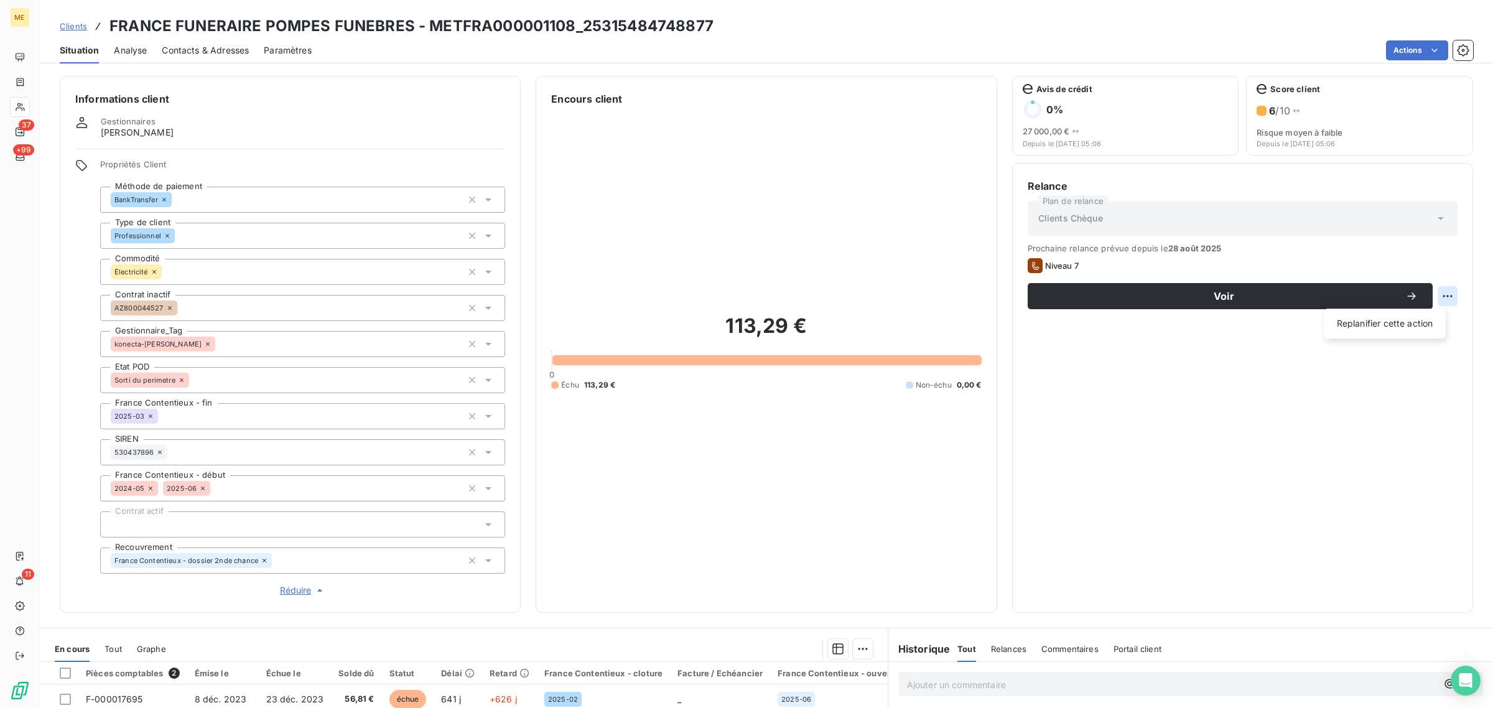
click at [1431, 296] on html "ME 37 +99 11 Clients FRANCE FUNERAIRE POMPES FUNEBRES - METFRA000001108_2531548…" at bounding box center [746, 354] width 1493 height 708
click at [1414, 330] on div "Replanifier cette action" at bounding box center [1385, 324] width 111 height 20
select select "8"
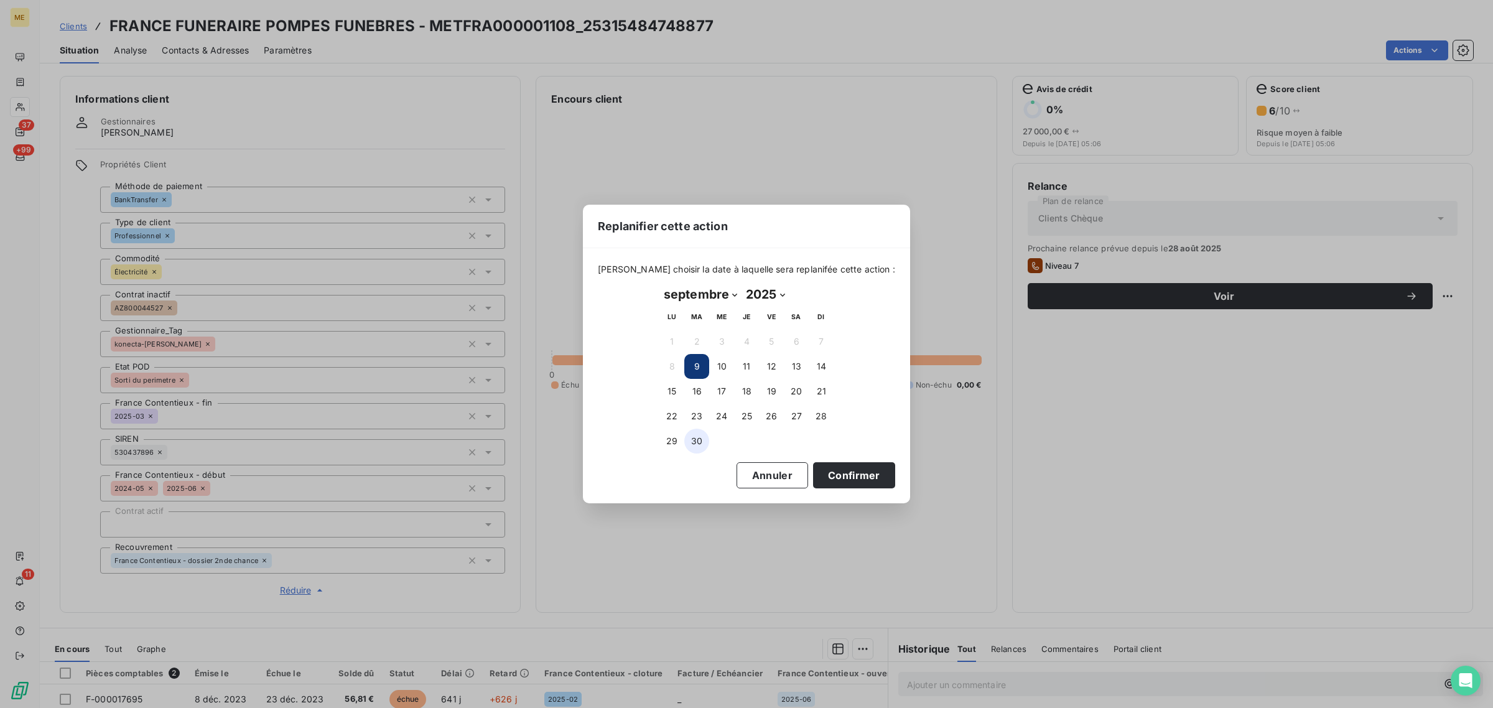
click at [707, 446] on button "30" at bounding box center [696, 441] width 25 height 25
click at [828, 462] on button "Confirmer" at bounding box center [854, 475] width 82 height 26
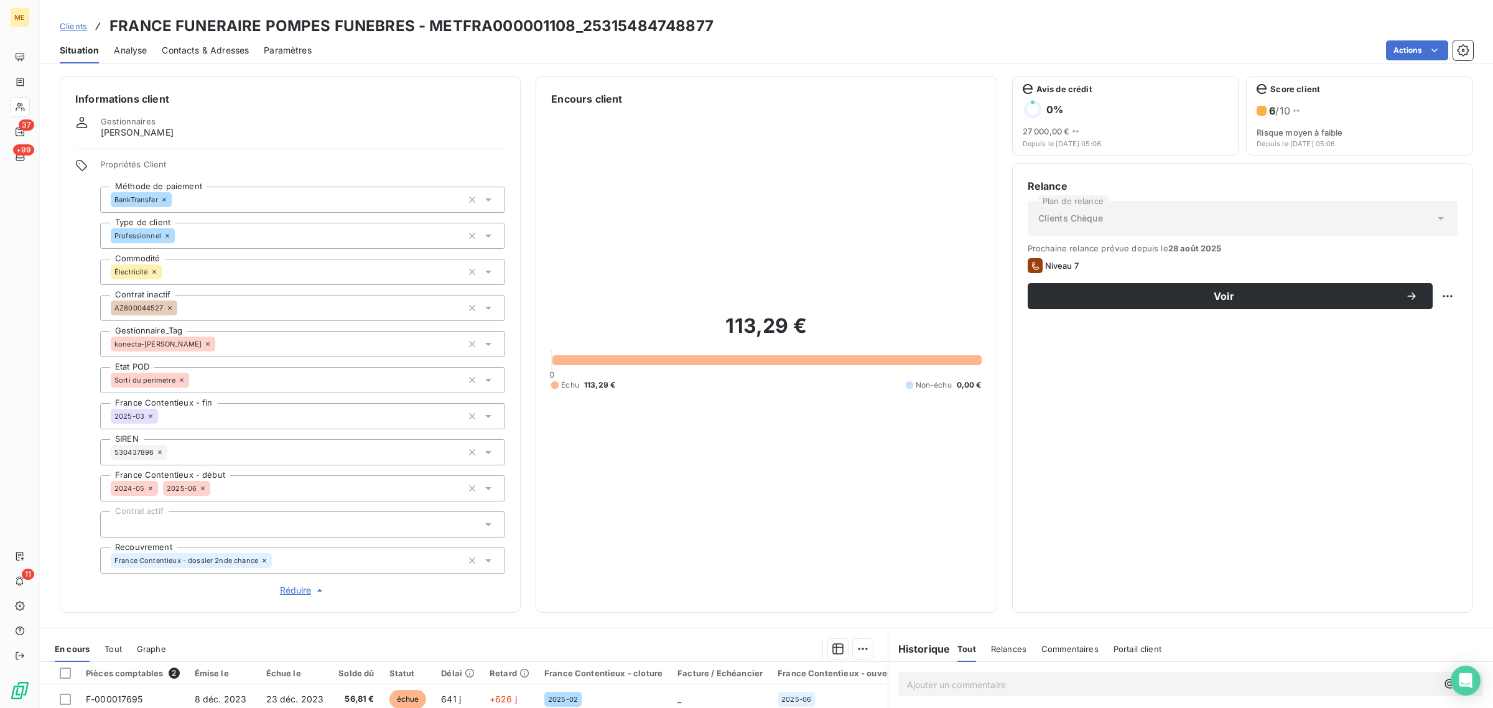
click at [828, 472] on div "113,29 € 0 Échu 113,29 € Non-échu 0,00 €" at bounding box center [766, 351] width 430 height 491
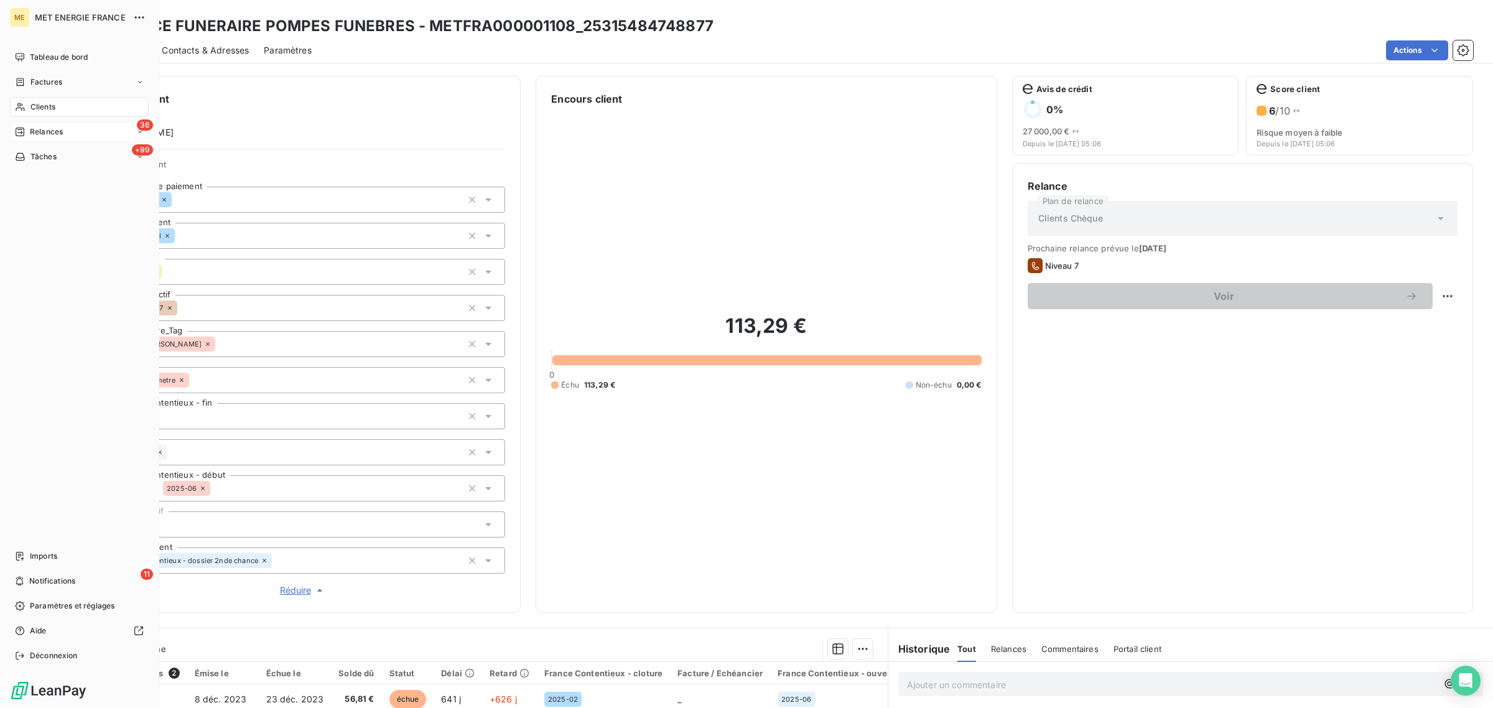
click at [41, 125] on div "36 Relances" at bounding box center [79, 132] width 139 height 20
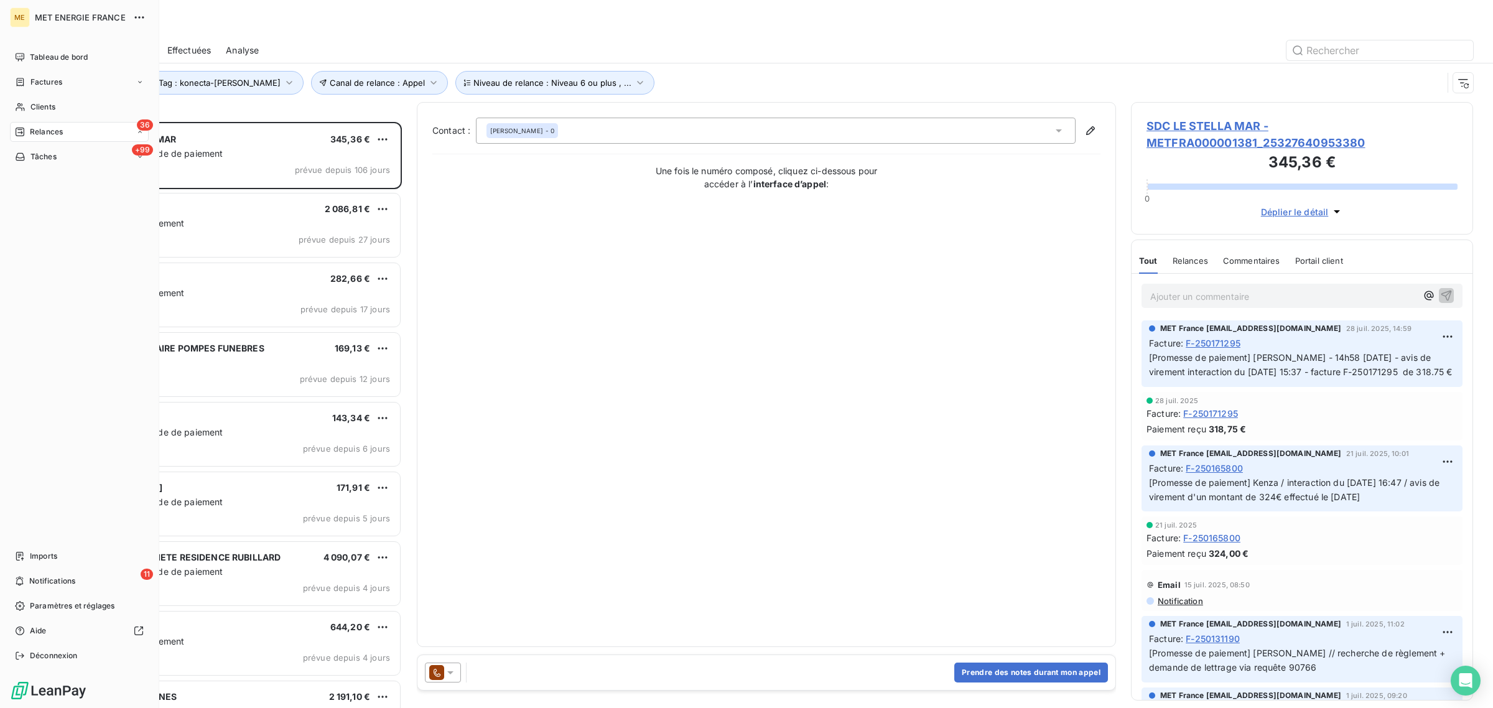
scroll to position [574, 330]
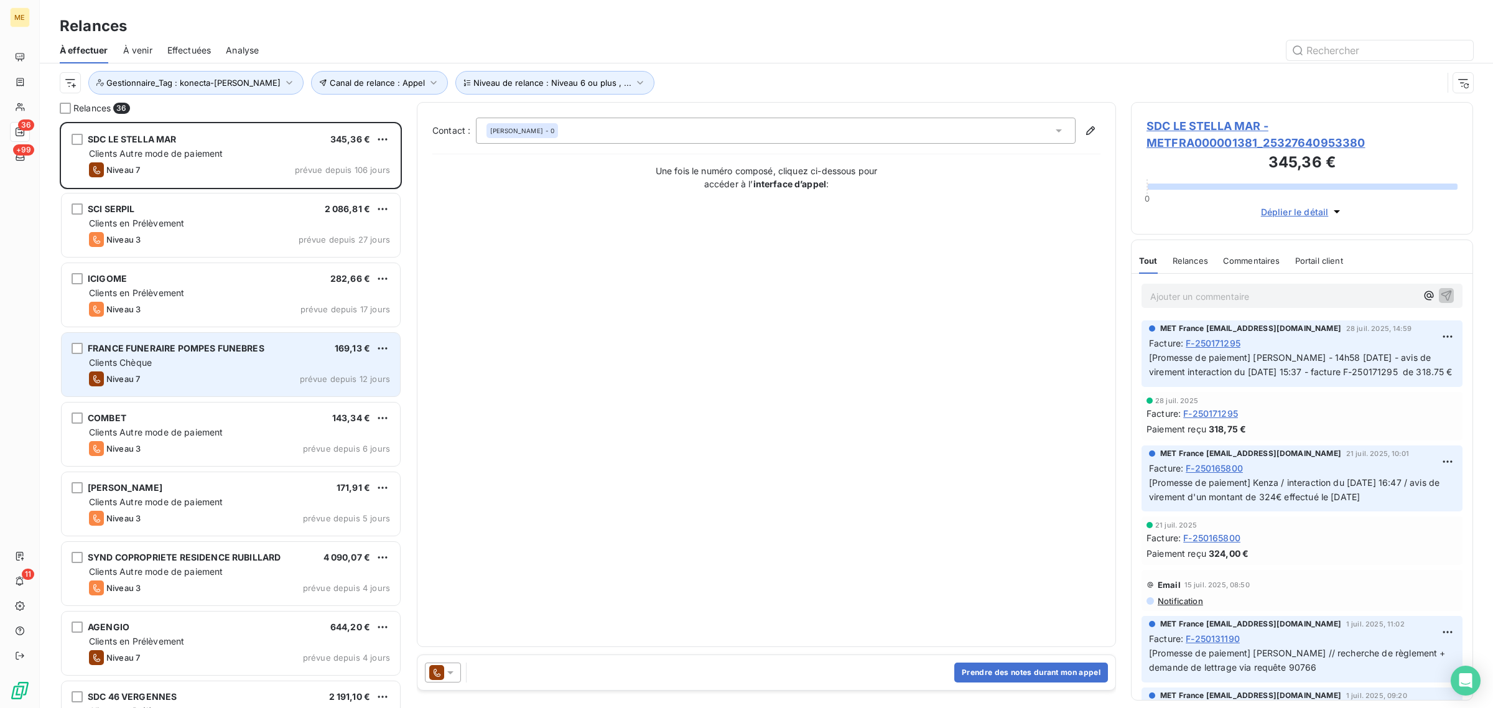
click at [227, 345] on span "FRANCE FUNERAIRE POMPES FUNEBRES" at bounding box center [176, 348] width 177 height 11
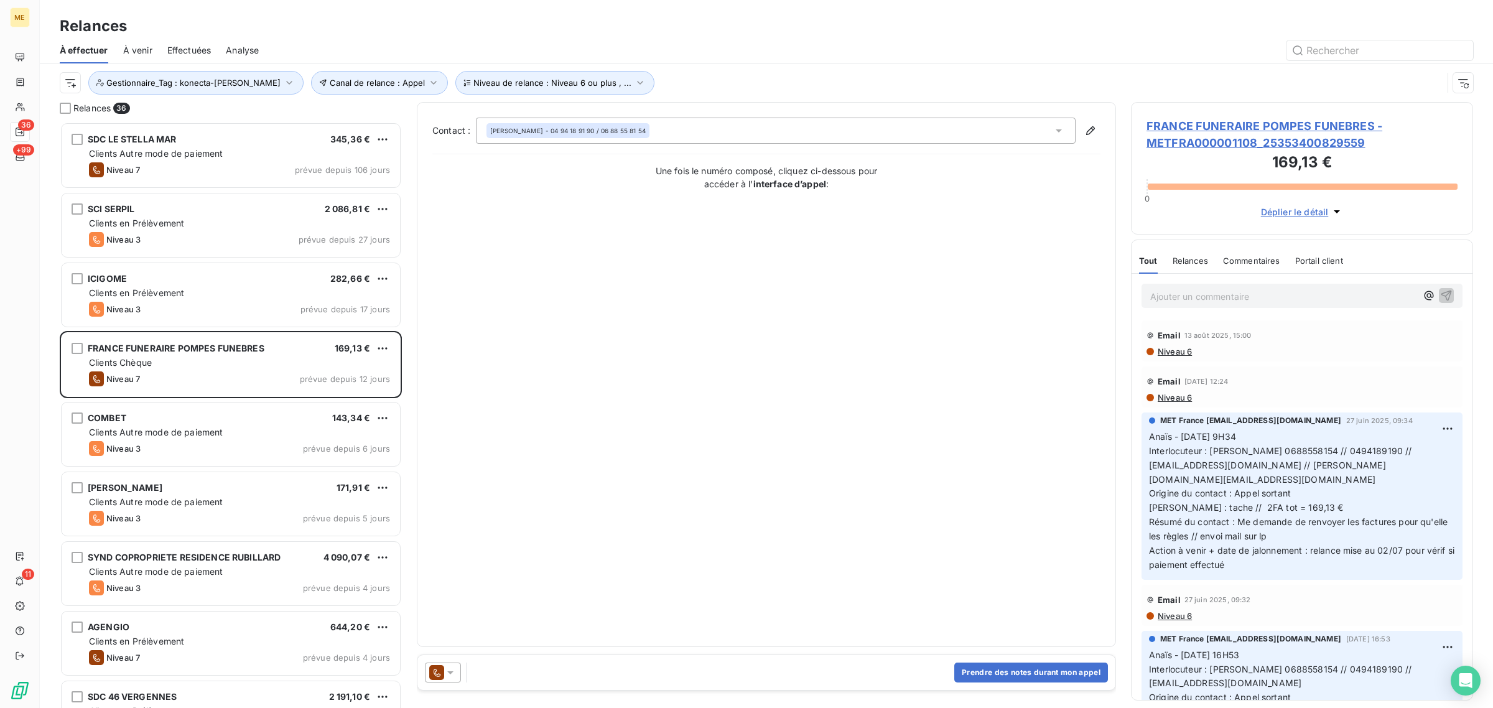
click at [1259, 119] on span "FRANCE FUNERAIRE POMPES FUNEBRES - METFRA000001108_25353400829559" at bounding box center [1302, 135] width 311 height 34
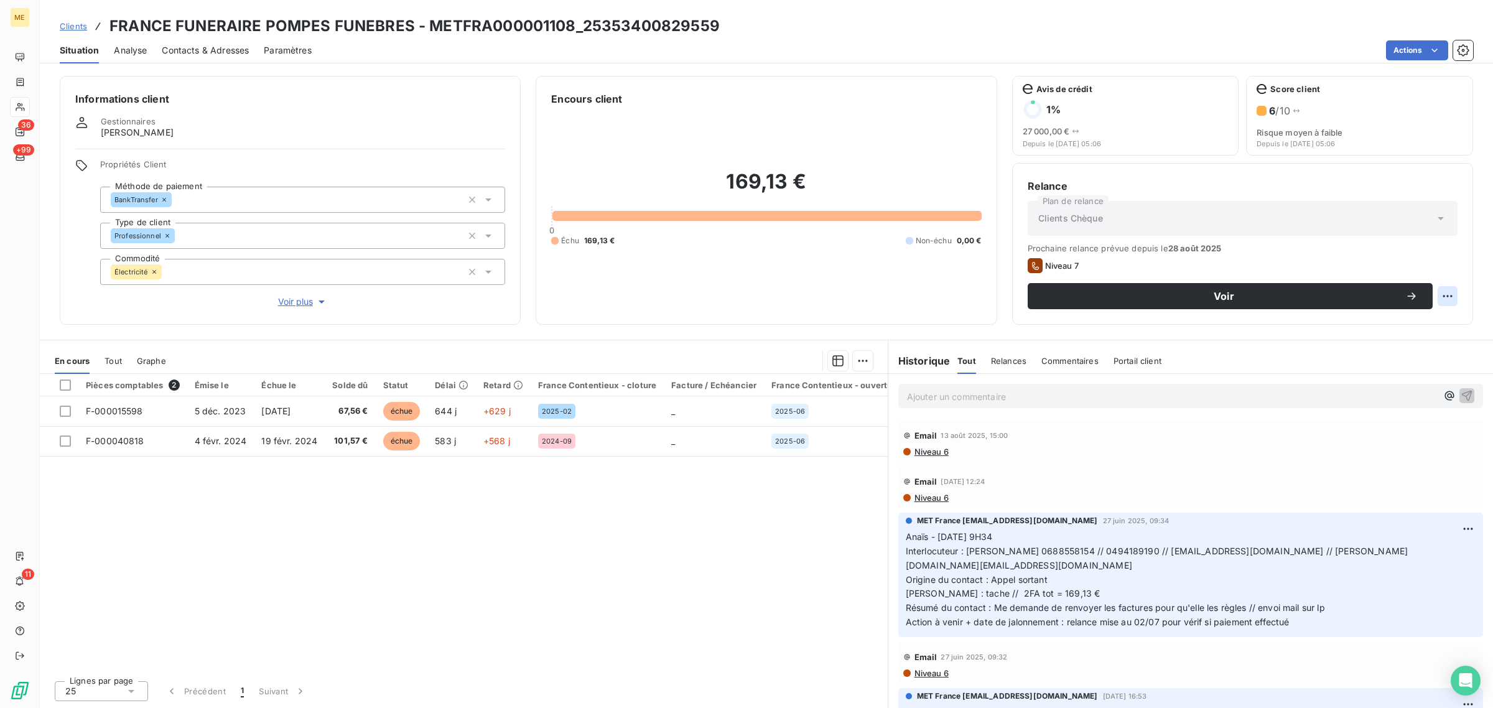
click at [1453, 294] on html "ME 36 +99 11 Clients FRANCE FUNERAIRE POMPES FUNEBRES - METFRA000001108_2535340…" at bounding box center [746, 354] width 1493 height 708
click at [1442, 318] on div "Replanifier cette action" at bounding box center [1396, 324] width 111 height 20
select select "8"
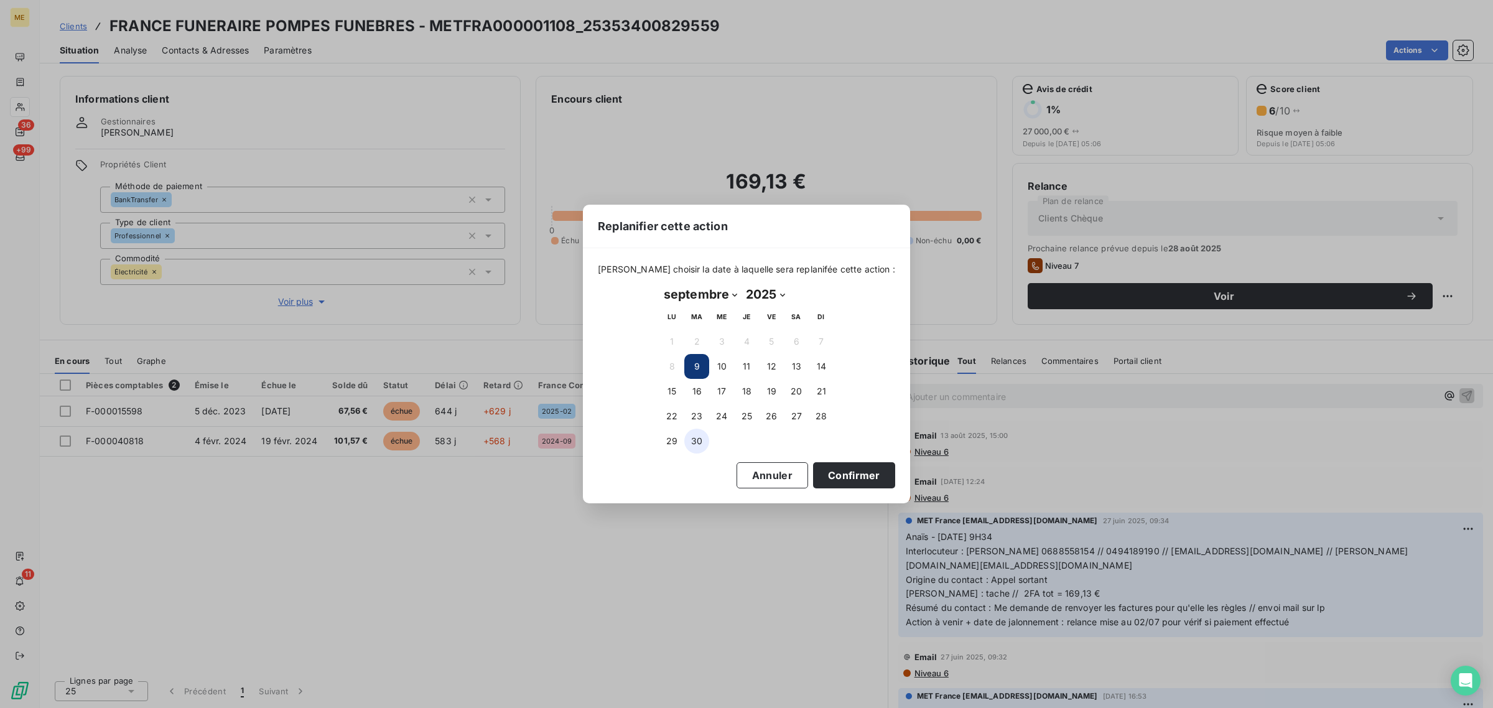
click at [697, 446] on button "30" at bounding box center [696, 441] width 25 height 25
click at [821, 465] on button "Confirmer" at bounding box center [854, 475] width 82 height 26
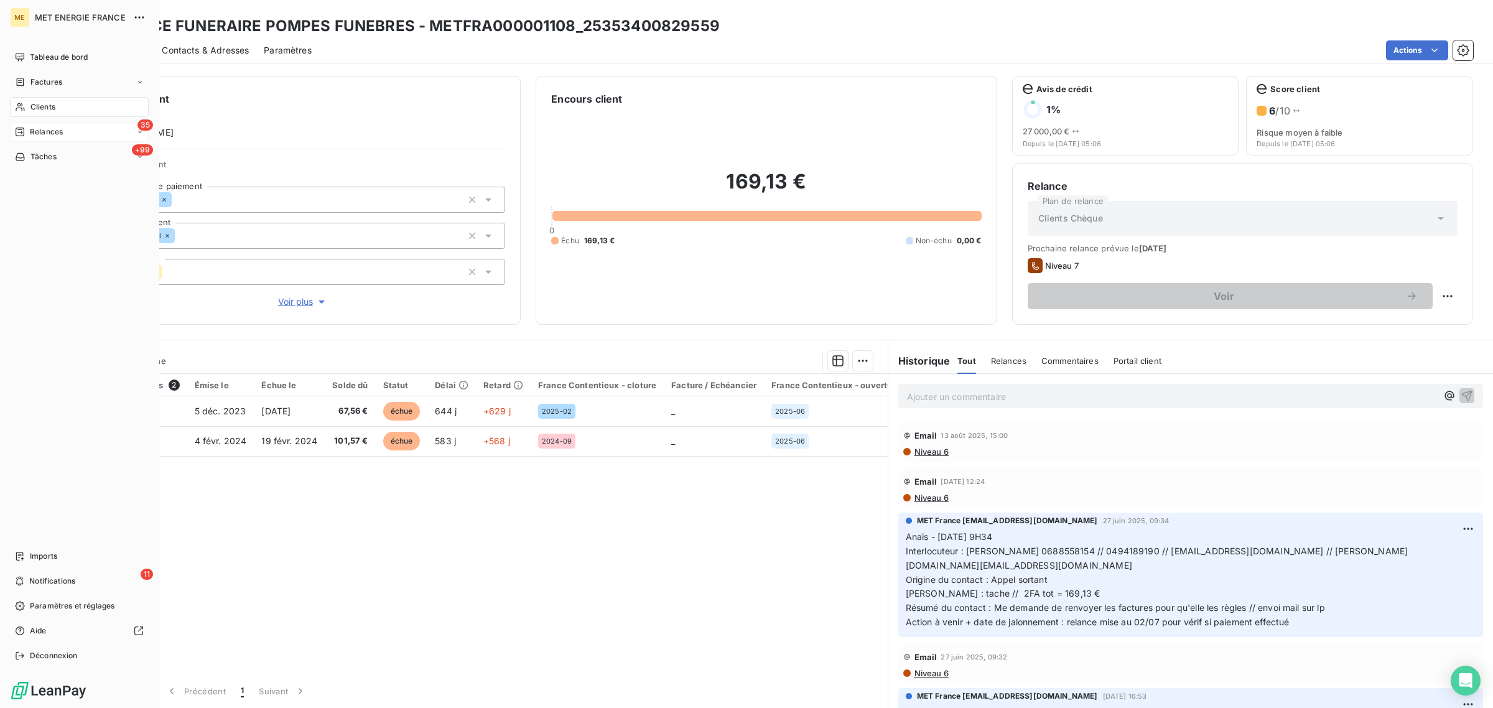
click at [31, 128] on span "Relances" at bounding box center [46, 131] width 33 height 11
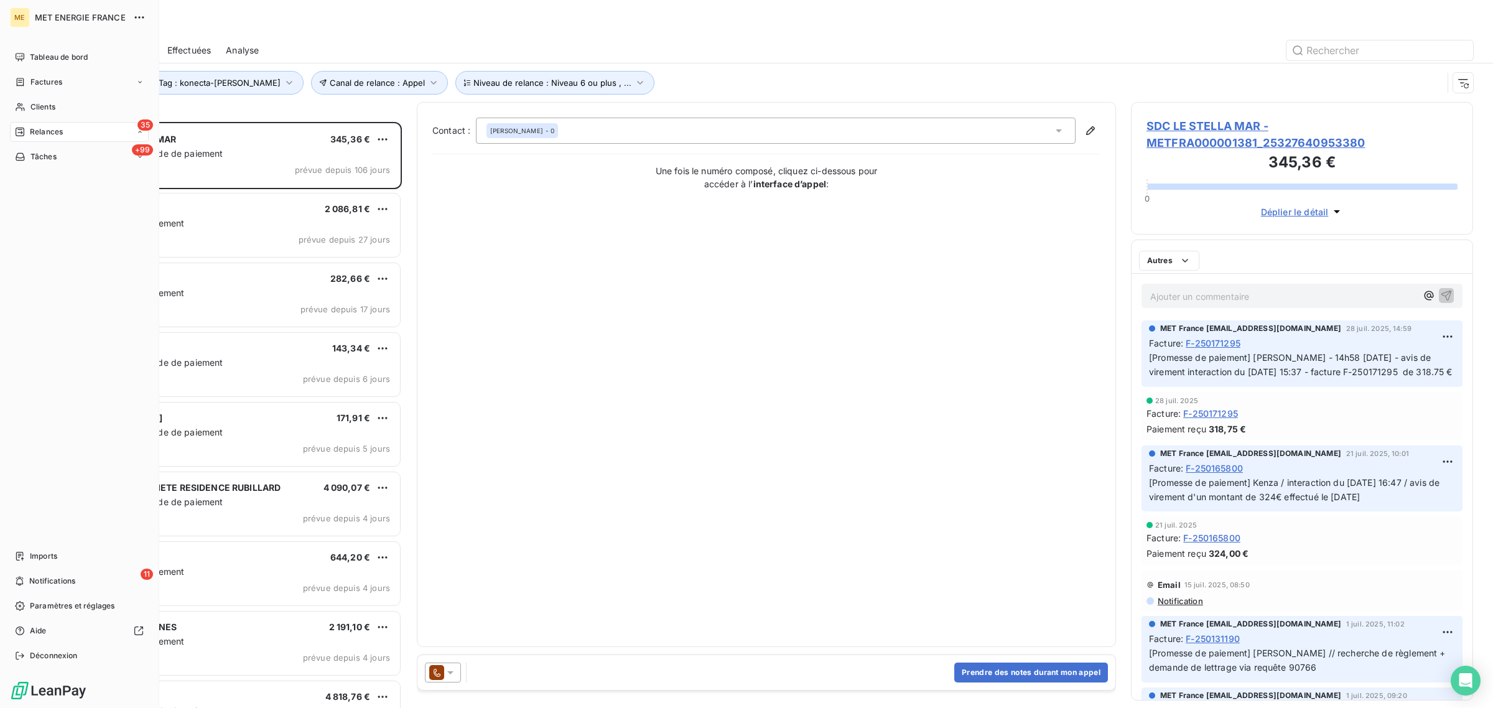
scroll to position [574, 330]
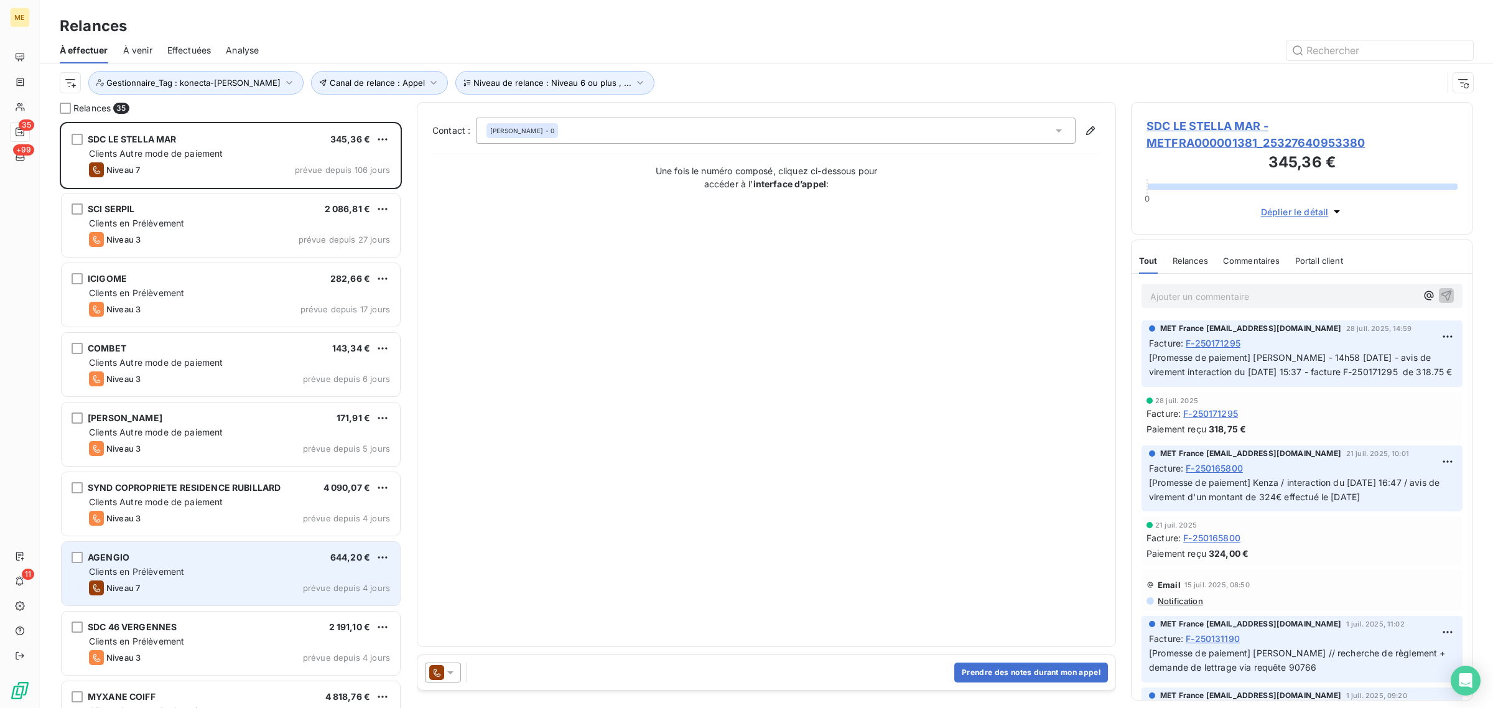
click at [194, 588] on div "Niveau 7 prévue depuis 4 jours" at bounding box center [239, 588] width 301 height 15
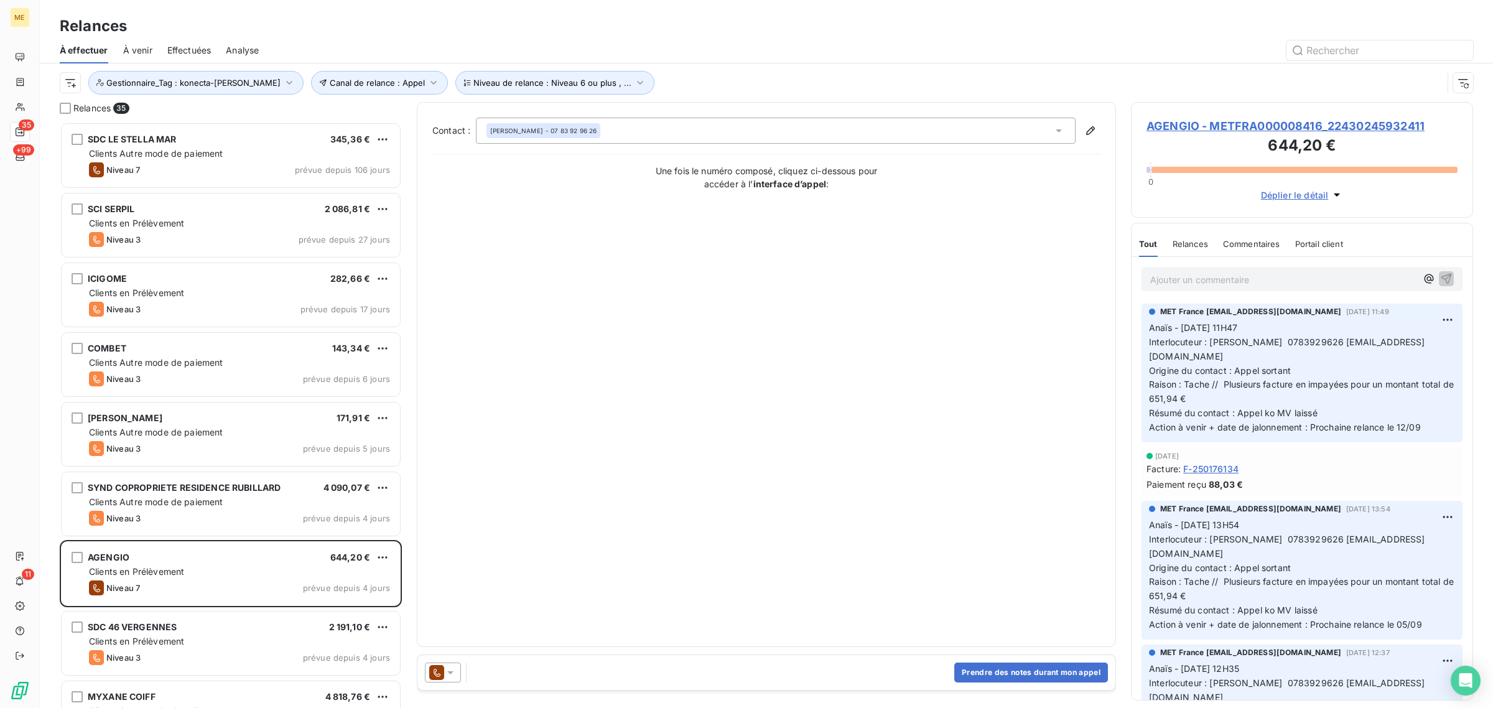
click at [1254, 138] on h3 "644,20 €" at bounding box center [1302, 146] width 311 height 25
click at [1251, 128] on span "AGENGIO - METFRA000008416_22430245932411" at bounding box center [1302, 126] width 311 height 17
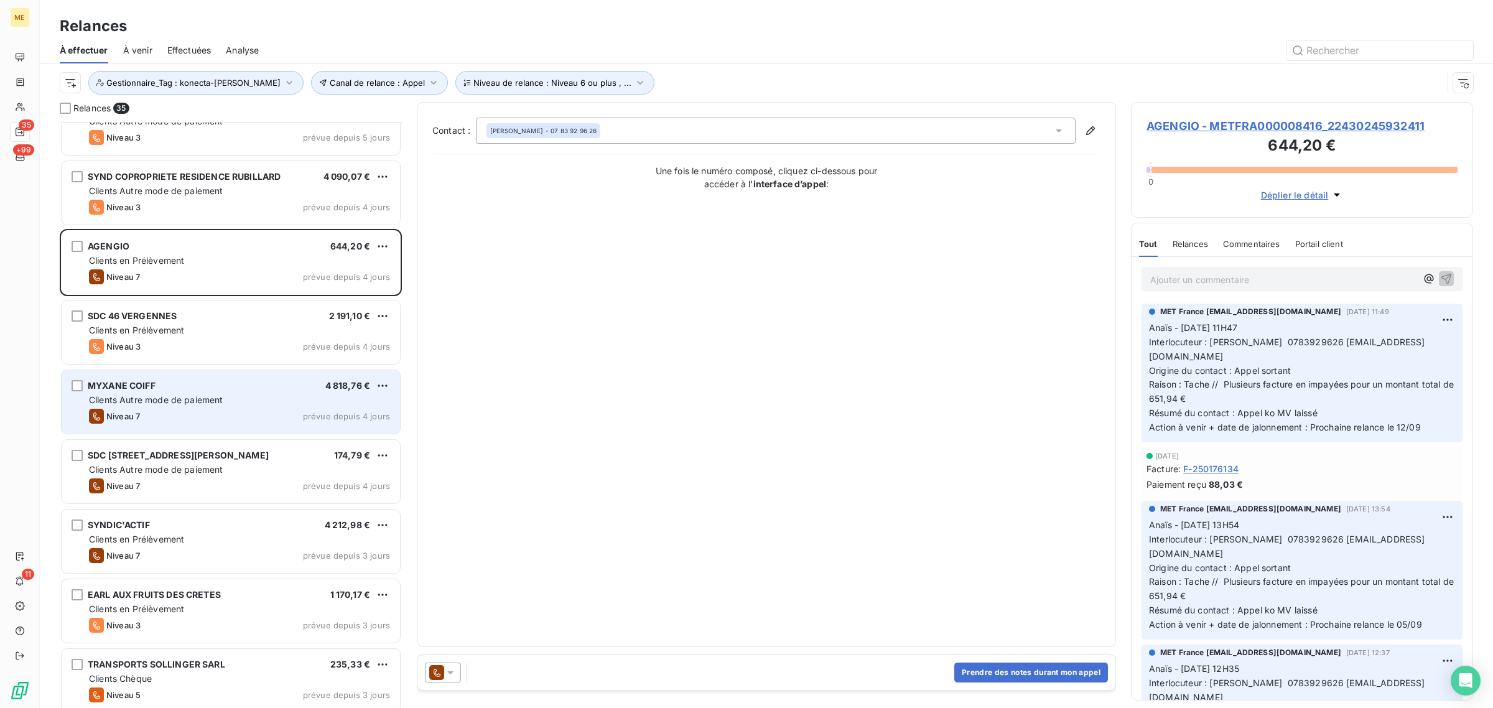
click at [185, 408] on div "MYXANE COIFF 4 818,76 € Clients Autre mode de paiement Niveau 7 prévue depuis 4…" at bounding box center [231, 401] width 338 height 63
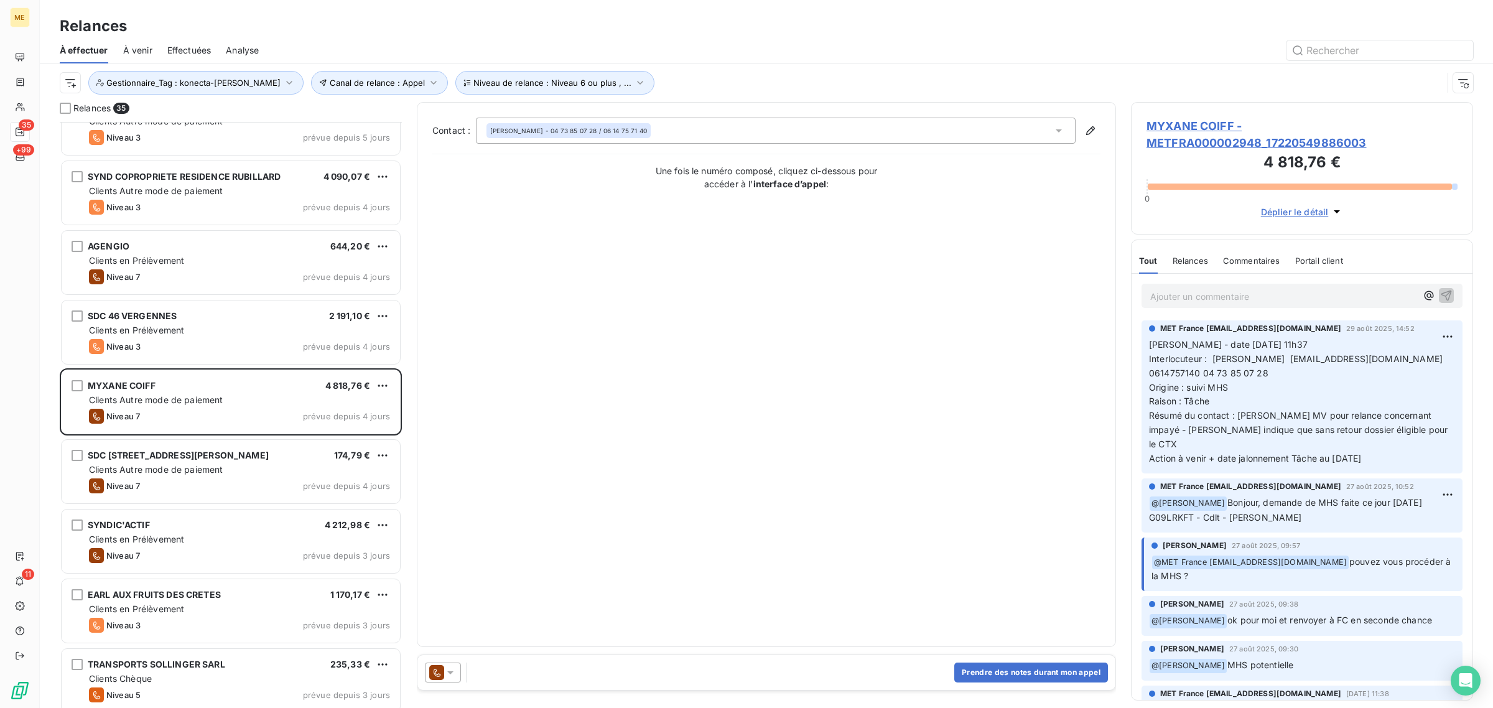
click at [1208, 147] on span "MYXANE COIFF - METFRA000002948_17220549886003" at bounding box center [1302, 135] width 311 height 34
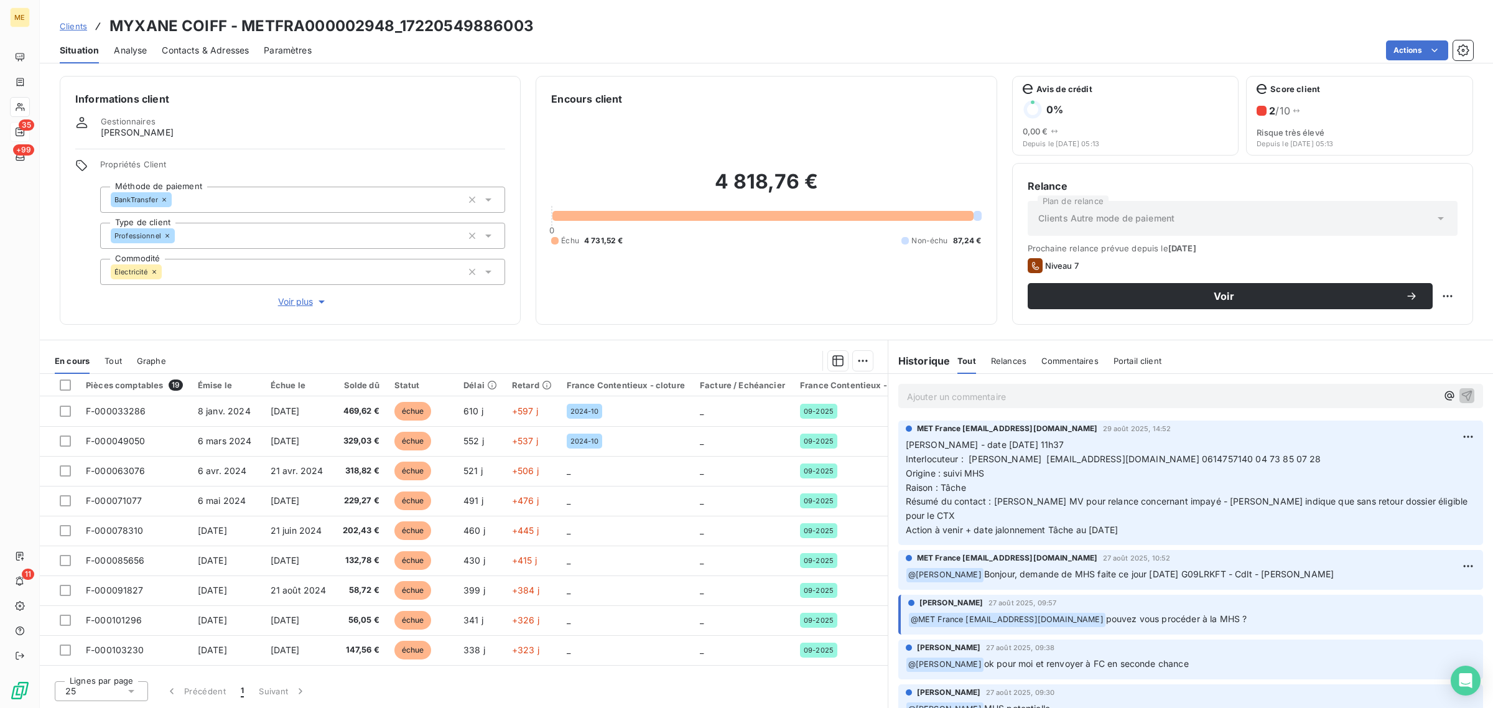
click at [309, 303] on span "Voir plus" at bounding box center [303, 302] width 50 height 12
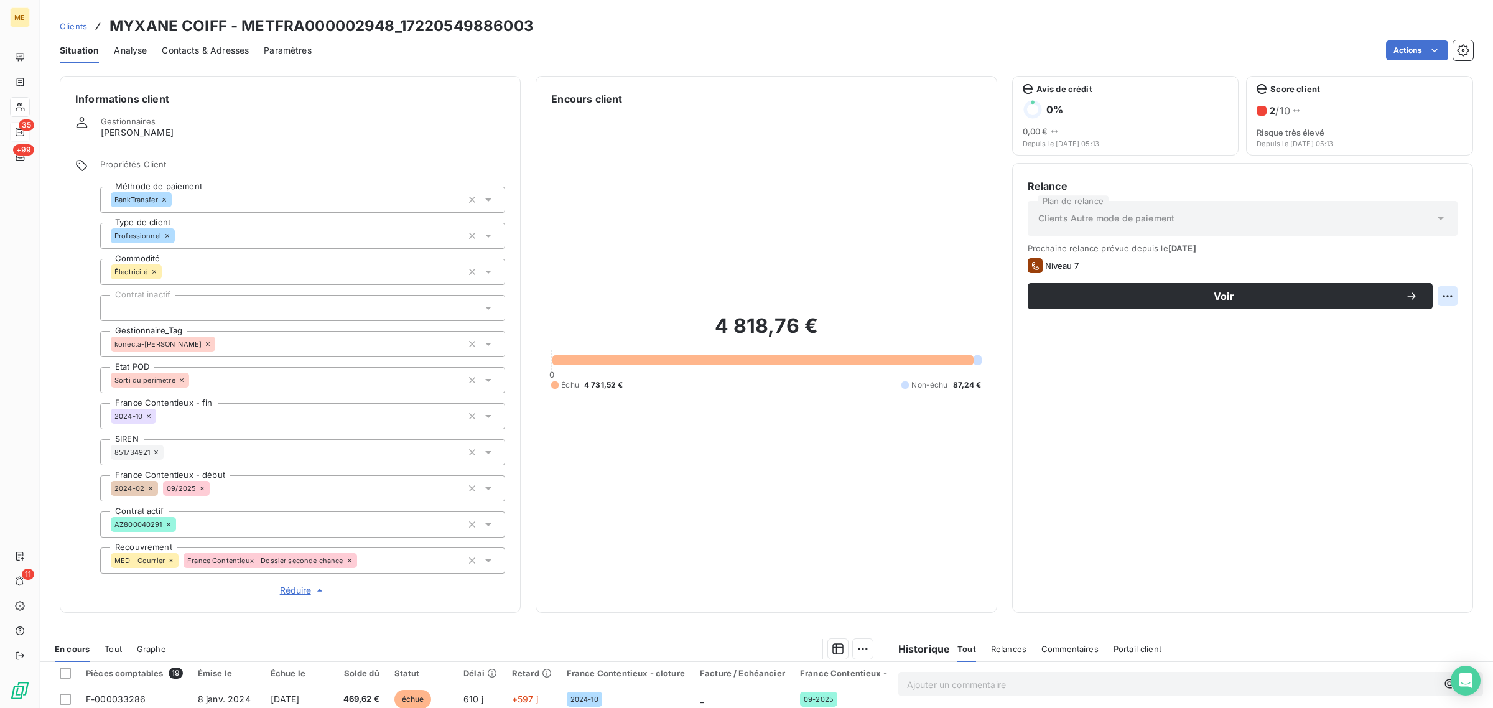
click at [1440, 299] on html "ME 35 +99 11 Clients MYXANE COIFF - METFRA000002948_17220549886003 Situation An…" at bounding box center [746, 354] width 1493 height 708
click at [1427, 320] on div "Replanifier cette action" at bounding box center [1385, 324] width 111 height 20
select select "8"
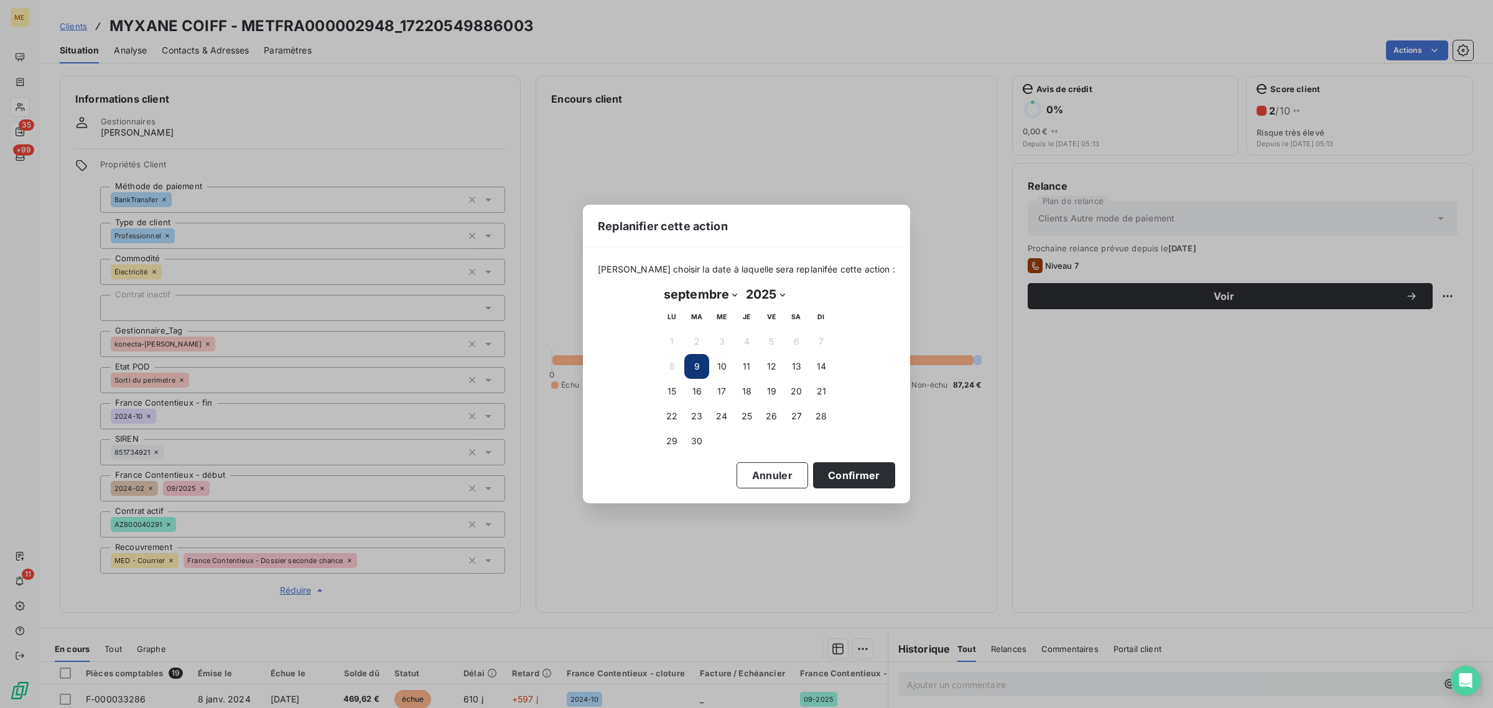
drag, startPoint x: 703, startPoint y: 436, endPoint x: 719, endPoint y: 442, distance: 17.6
click at [702, 436] on button "30" at bounding box center [696, 441] width 25 height 25
click at [823, 487] on button "Confirmer" at bounding box center [854, 475] width 82 height 26
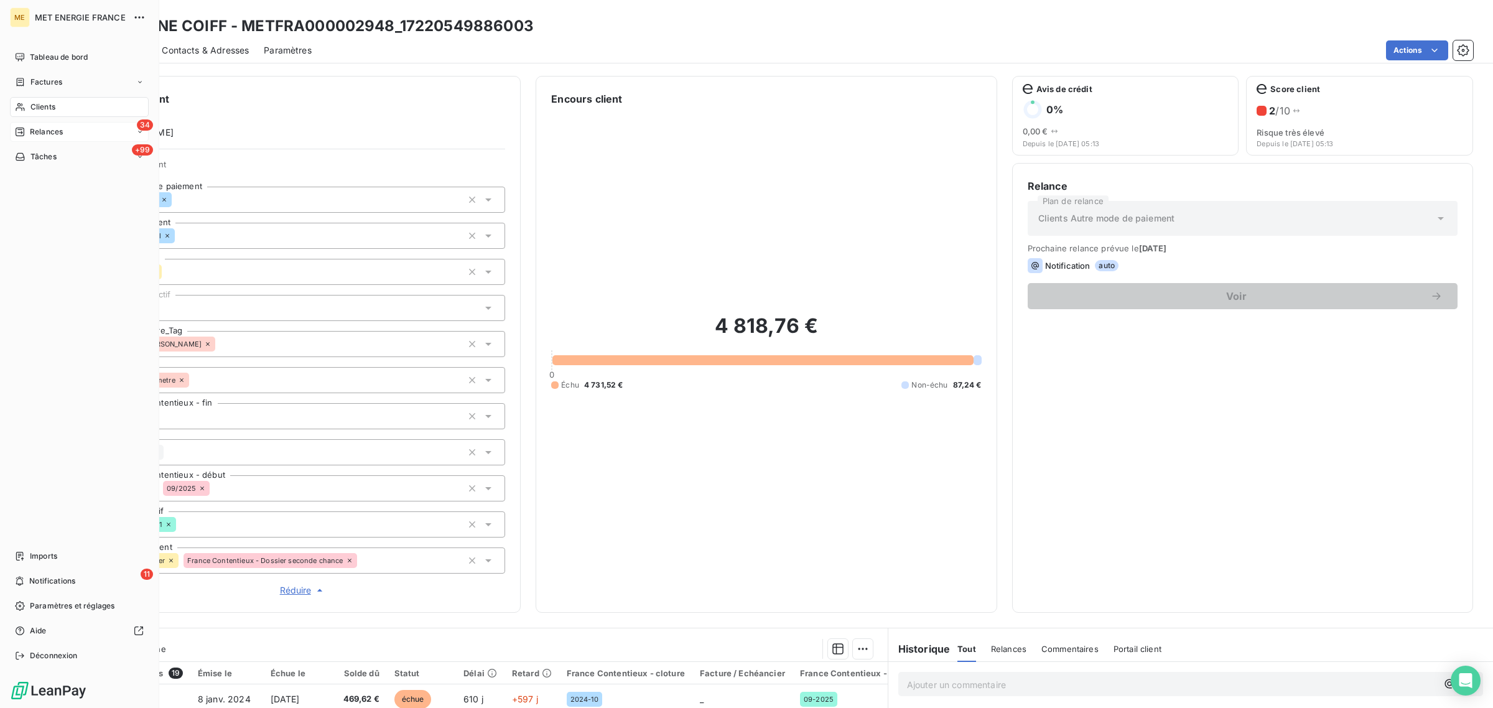
click at [22, 129] on icon at bounding box center [20, 132] width 9 height 9
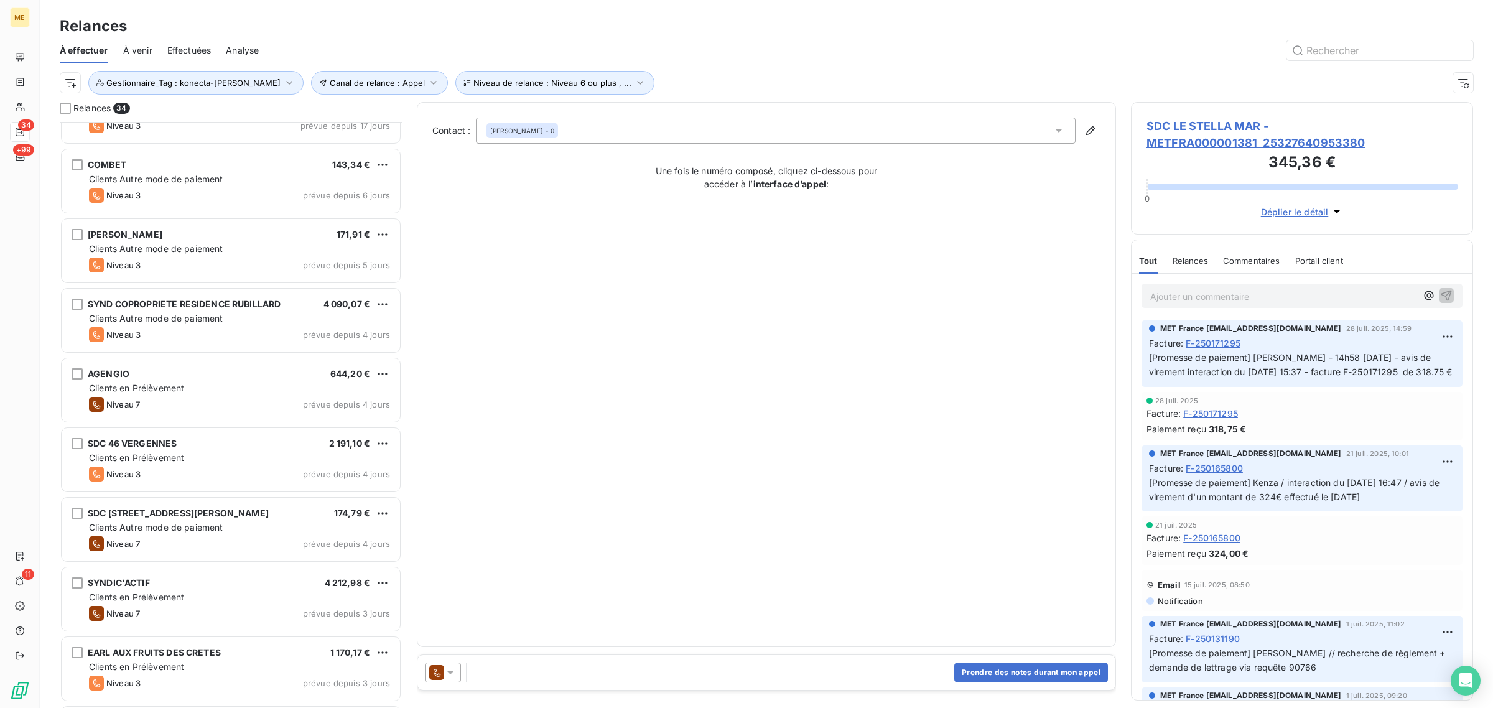
scroll to position [312, 0]
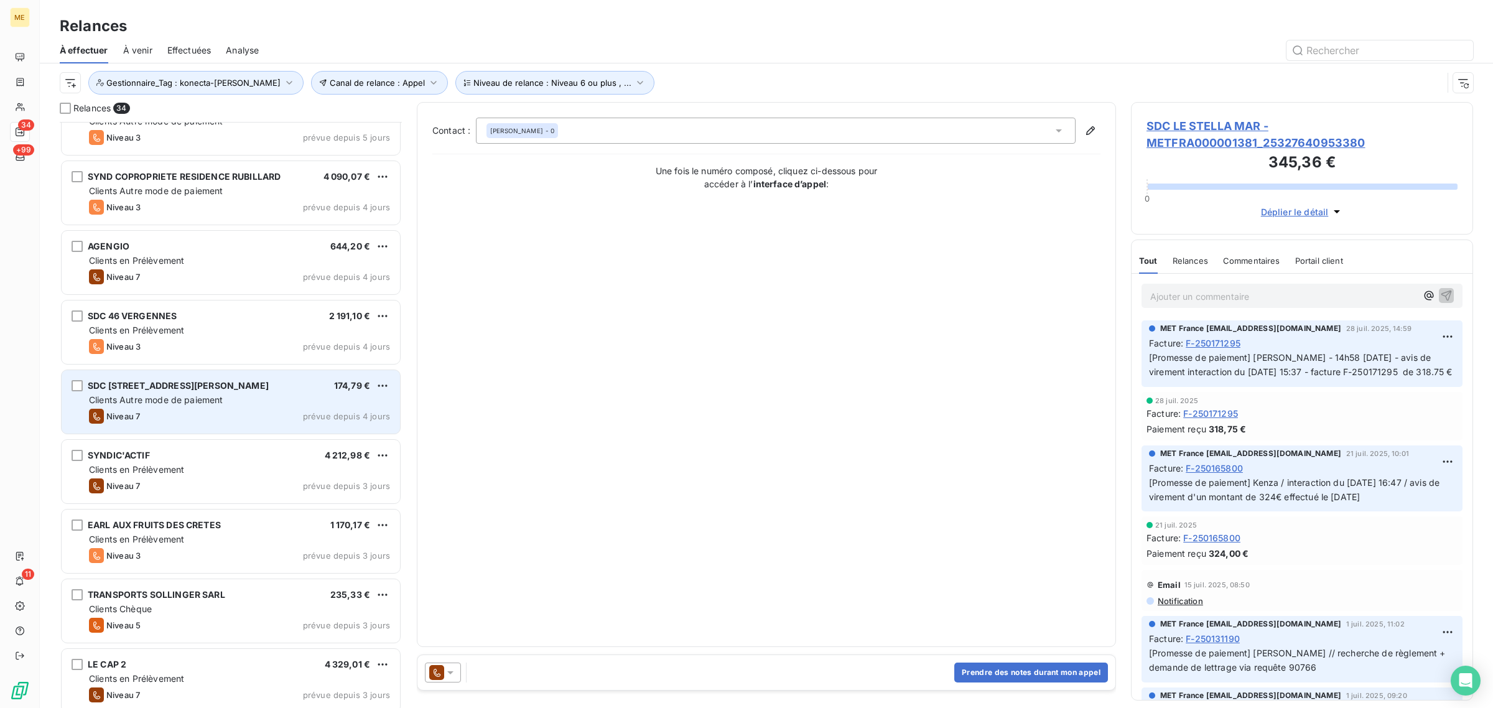
click at [162, 404] on span "Clients Autre mode de paiement" at bounding box center [156, 399] width 134 height 11
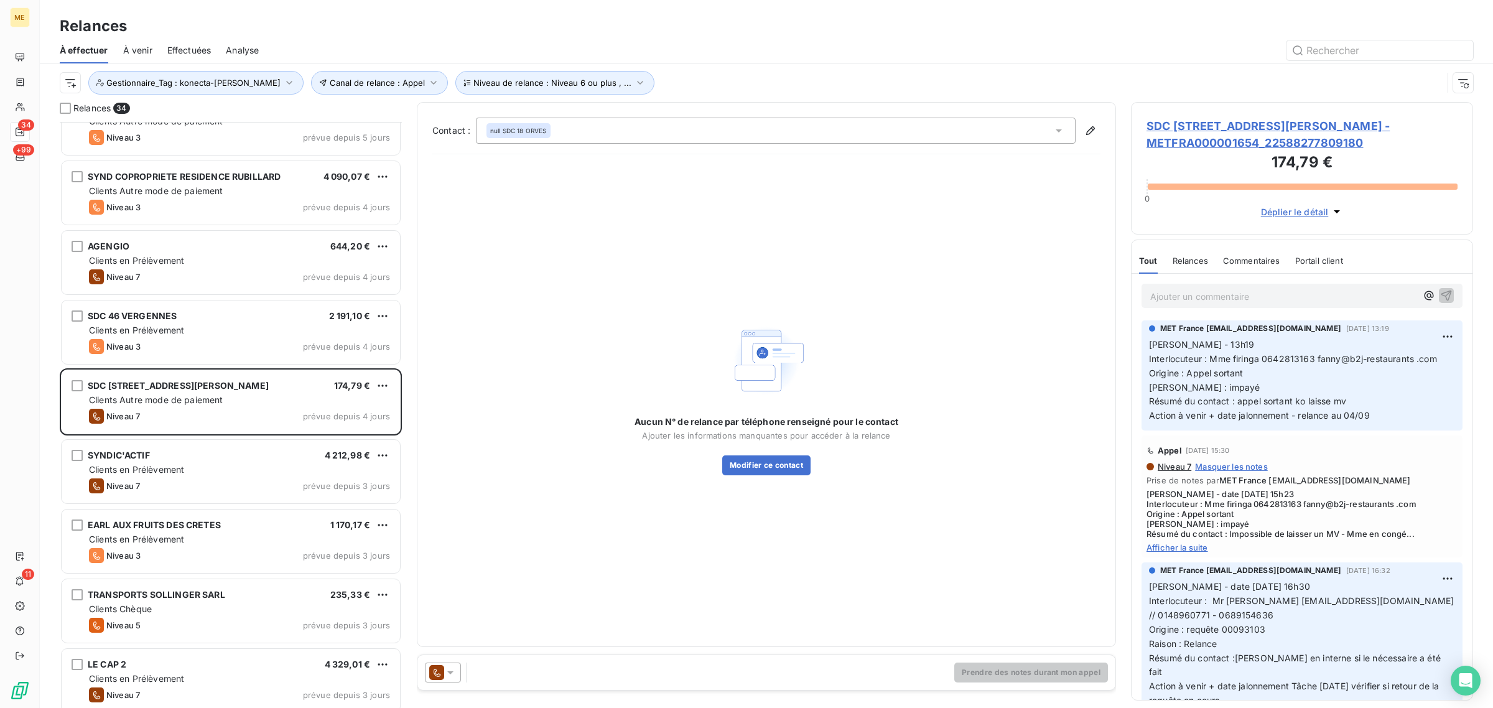
click at [1202, 132] on span "SDC 18 RUE ESTIENNE D ORVES - METFRA000001654_22588277809180" at bounding box center [1302, 135] width 311 height 34
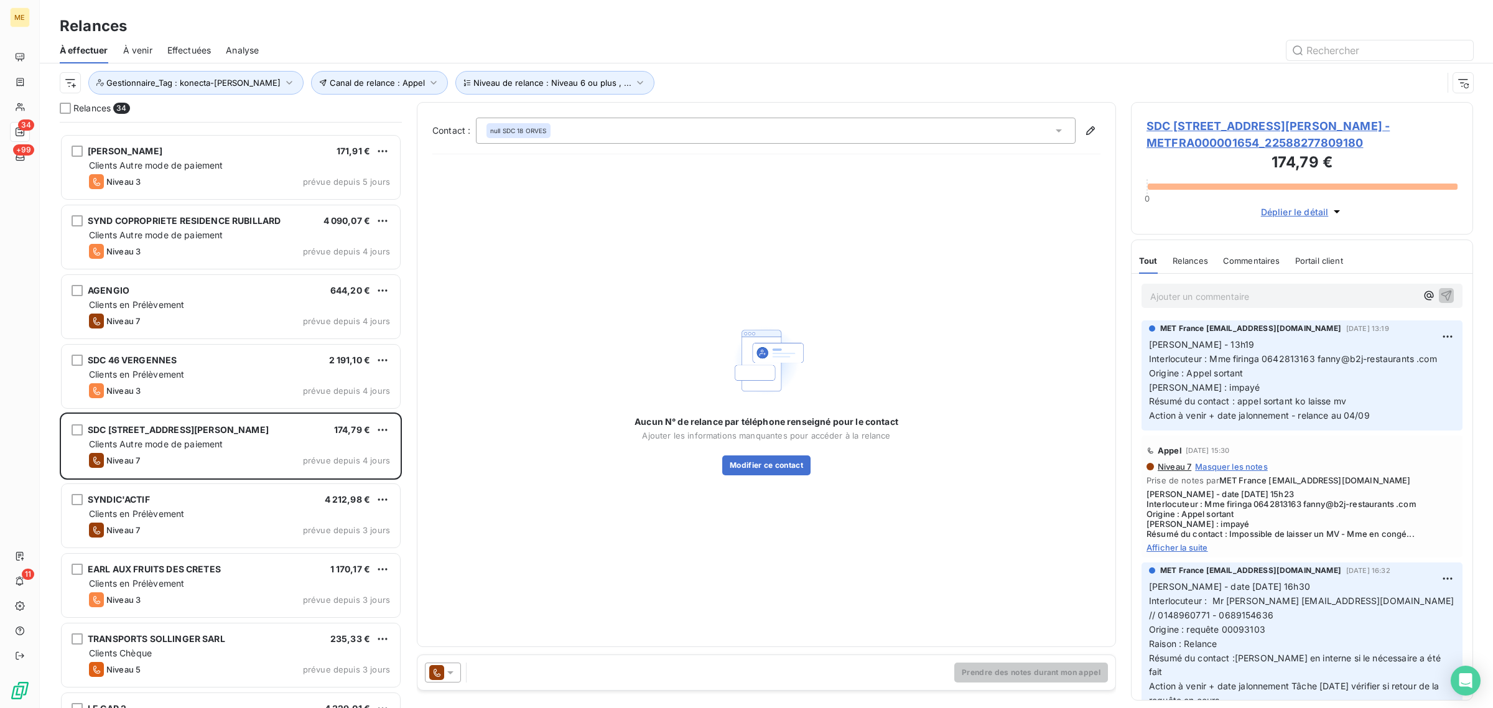
scroll to position [390, 0]
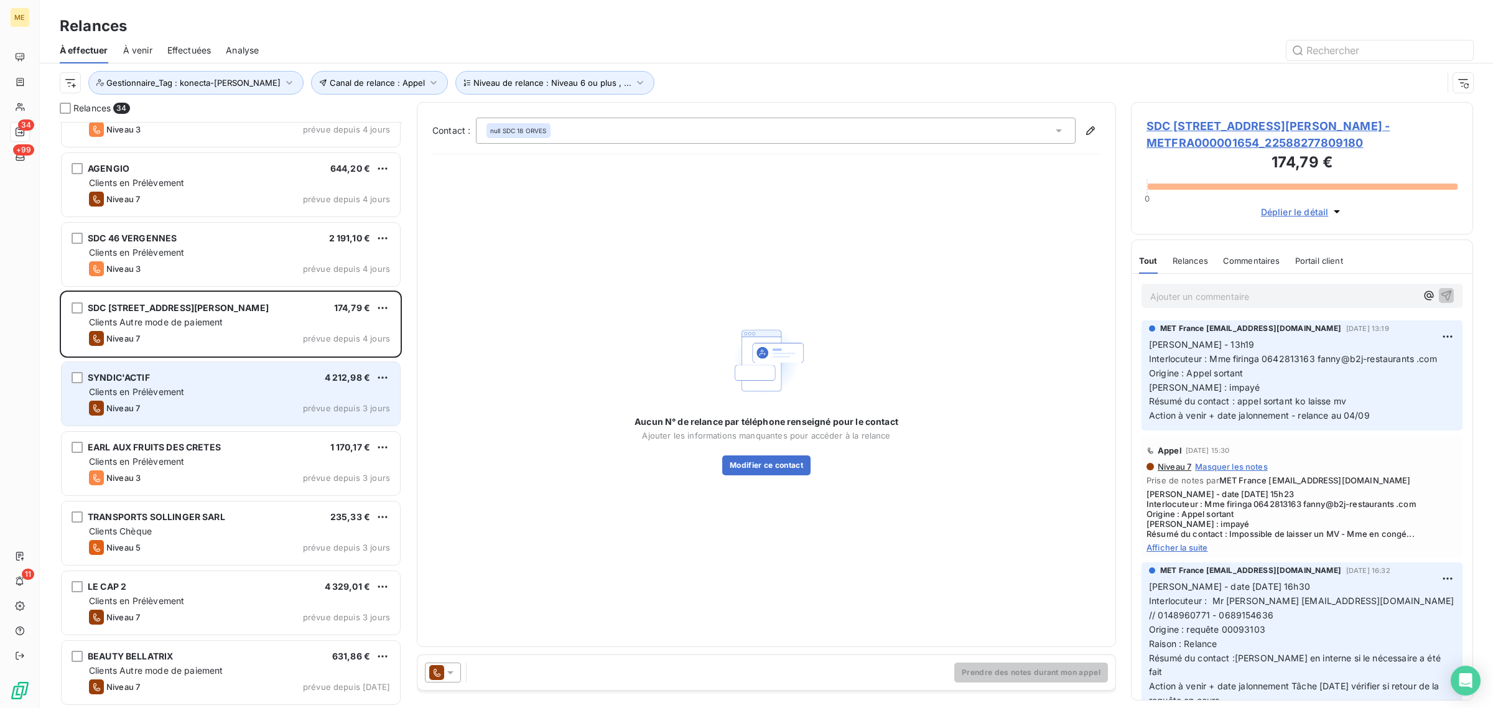
click at [184, 398] on div "Clients en Prélèvement" at bounding box center [239, 392] width 301 height 12
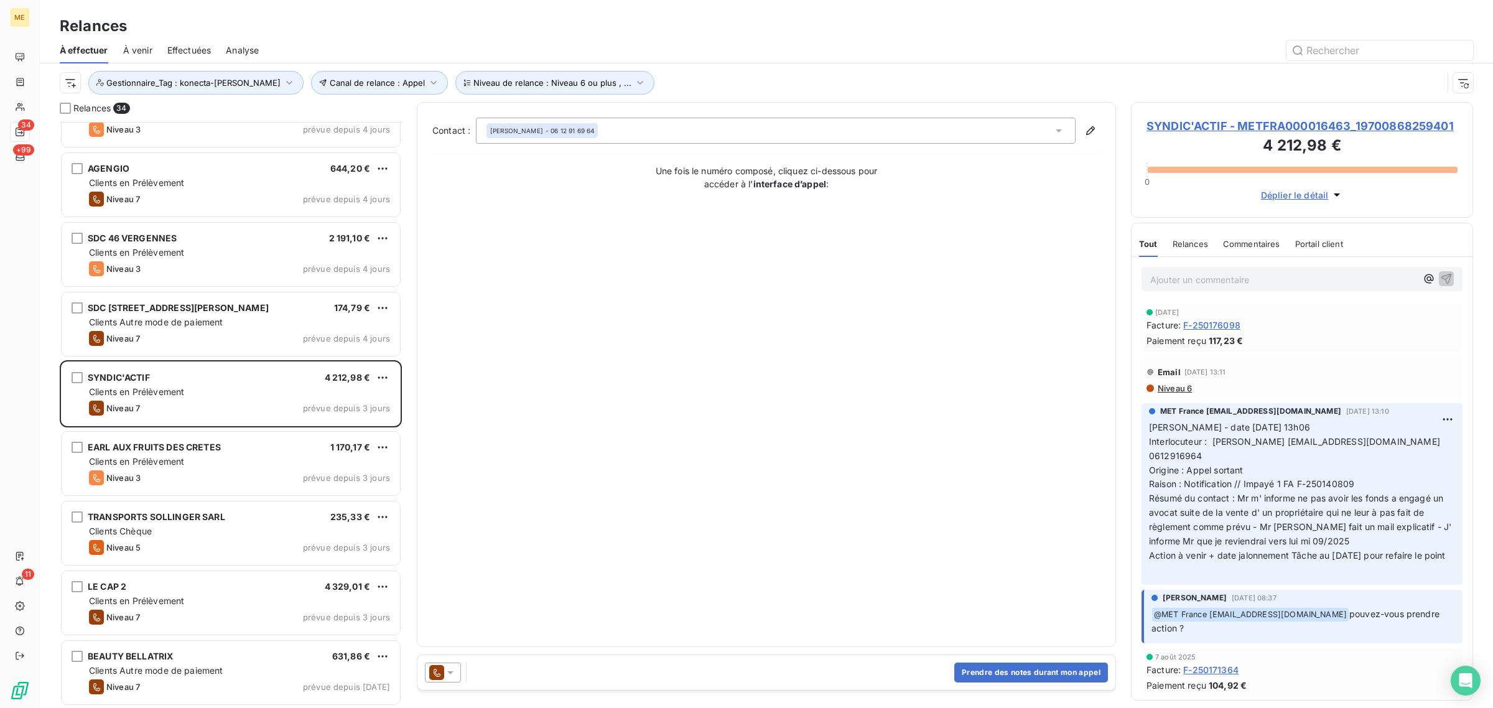
click at [1228, 125] on span "SYNDIC'ACTIF - METFRA000016463_19700868259401" at bounding box center [1302, 126] width 311 height 17
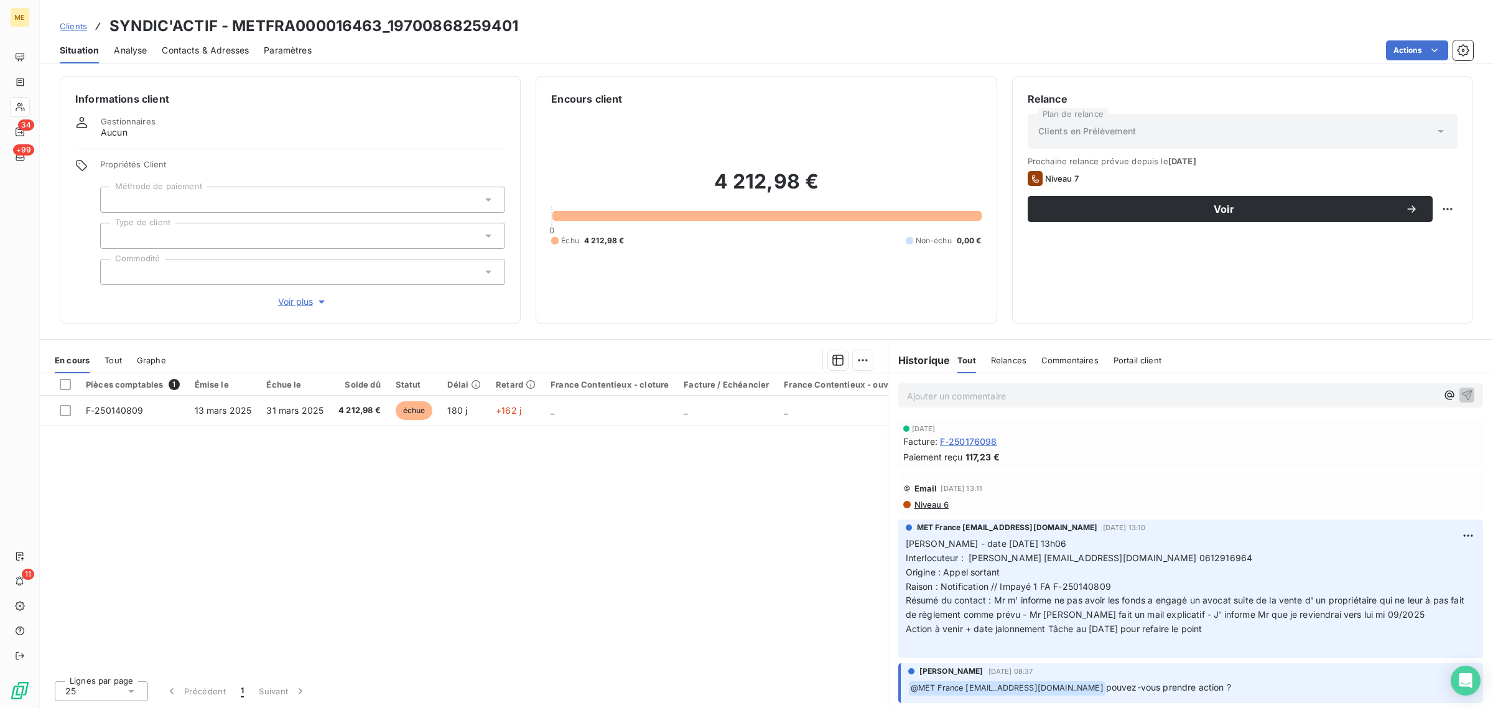
click at [281, 307] on span "Voir plus" at bounding box center [303, 302] width 50 height 12
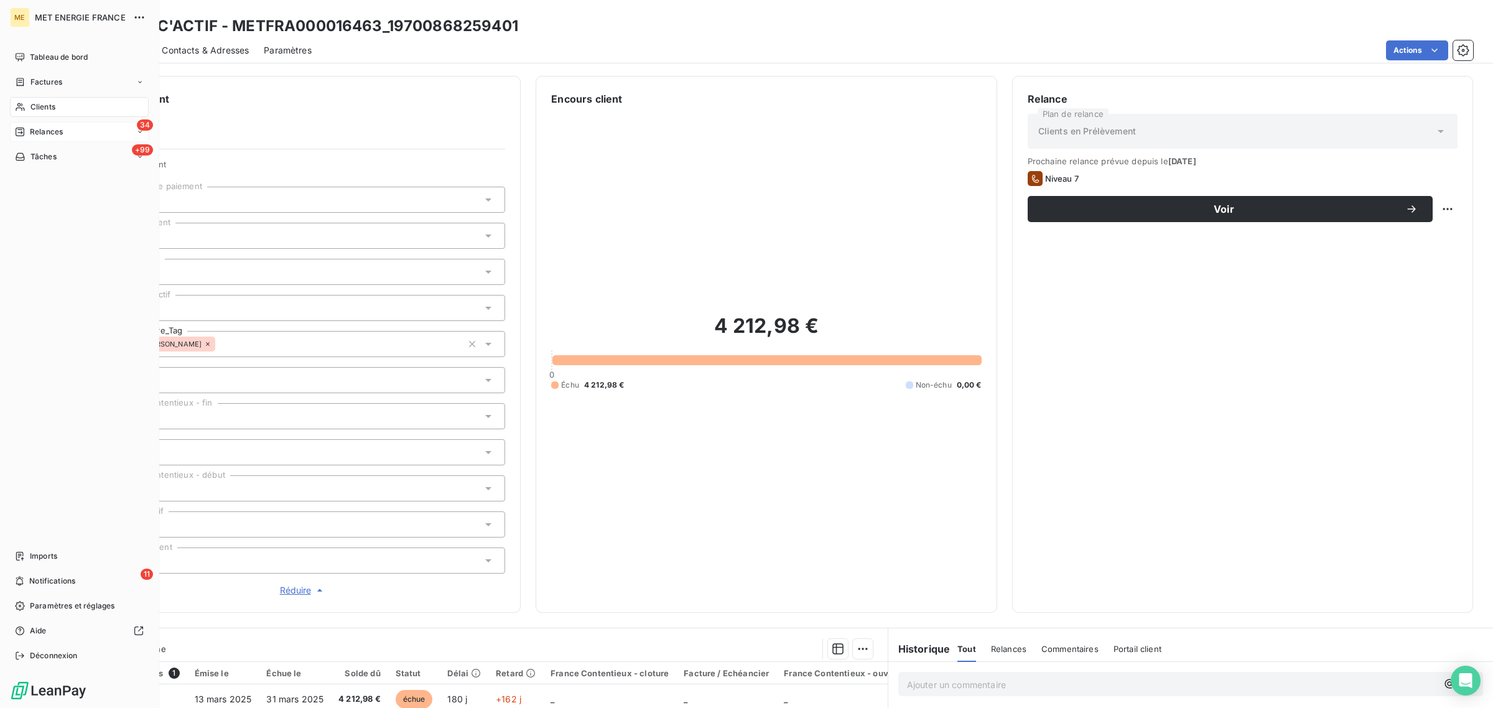
click at [25, 131] on icon at bounding box center [20, 132] width 10 height 10
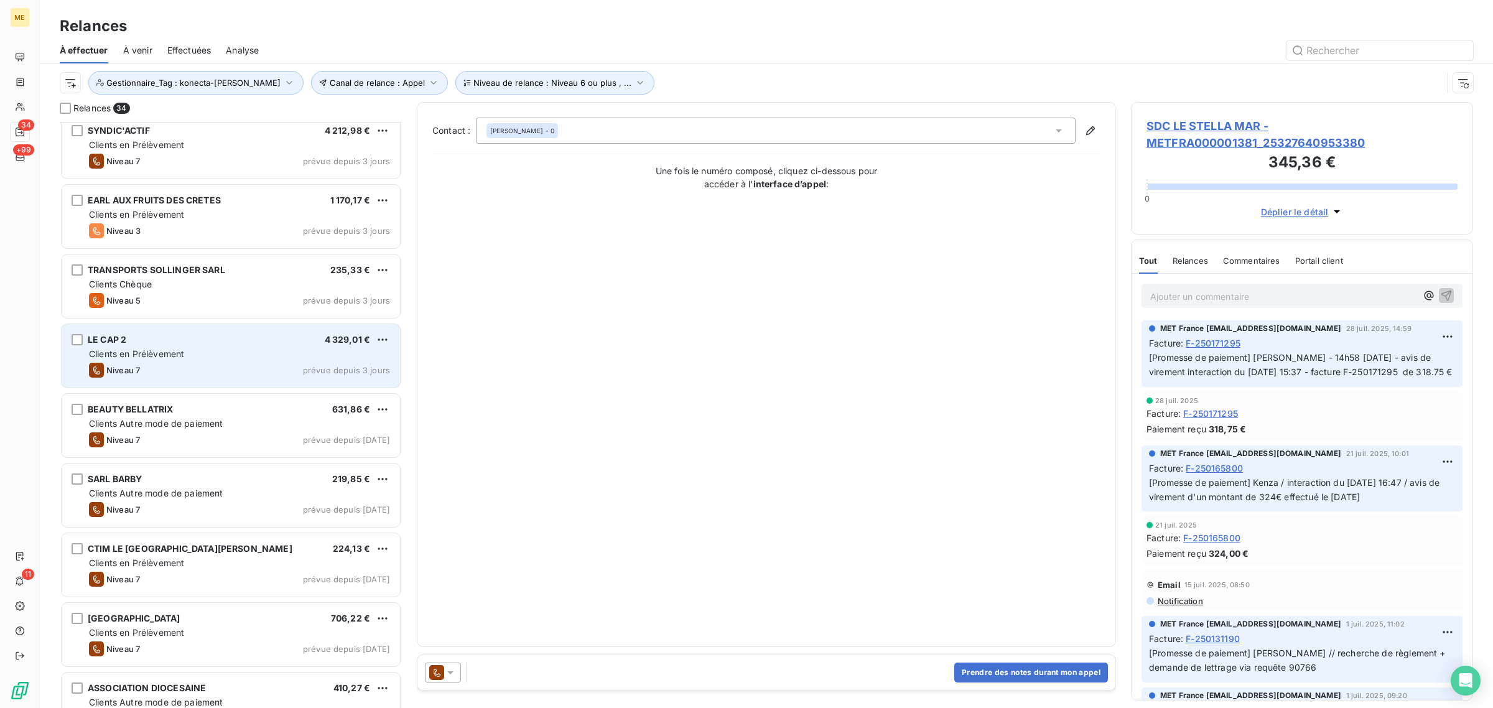
scroll to position [623, 0]
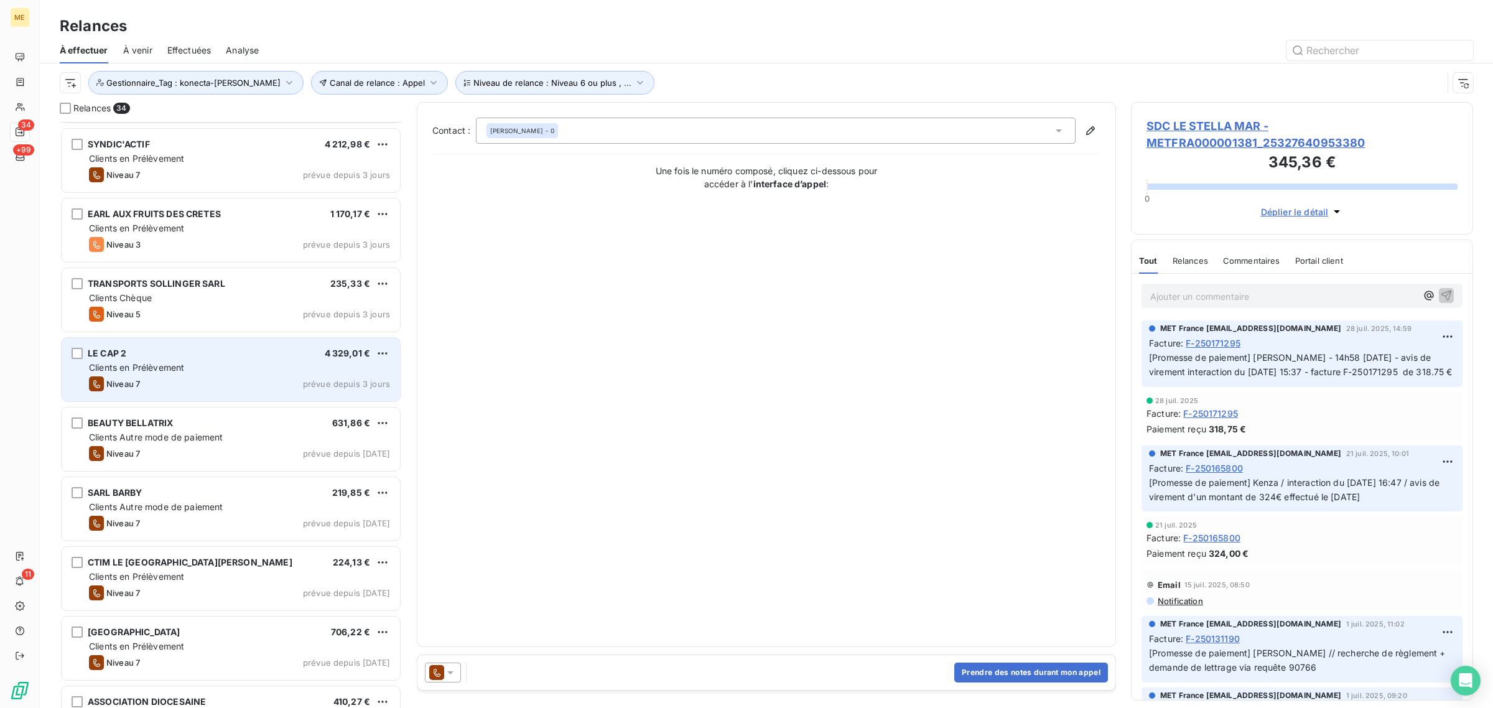
click at [176, 364] on span "Clients en Prélèvement" at bounding box center [136, 367] width 95 height 11
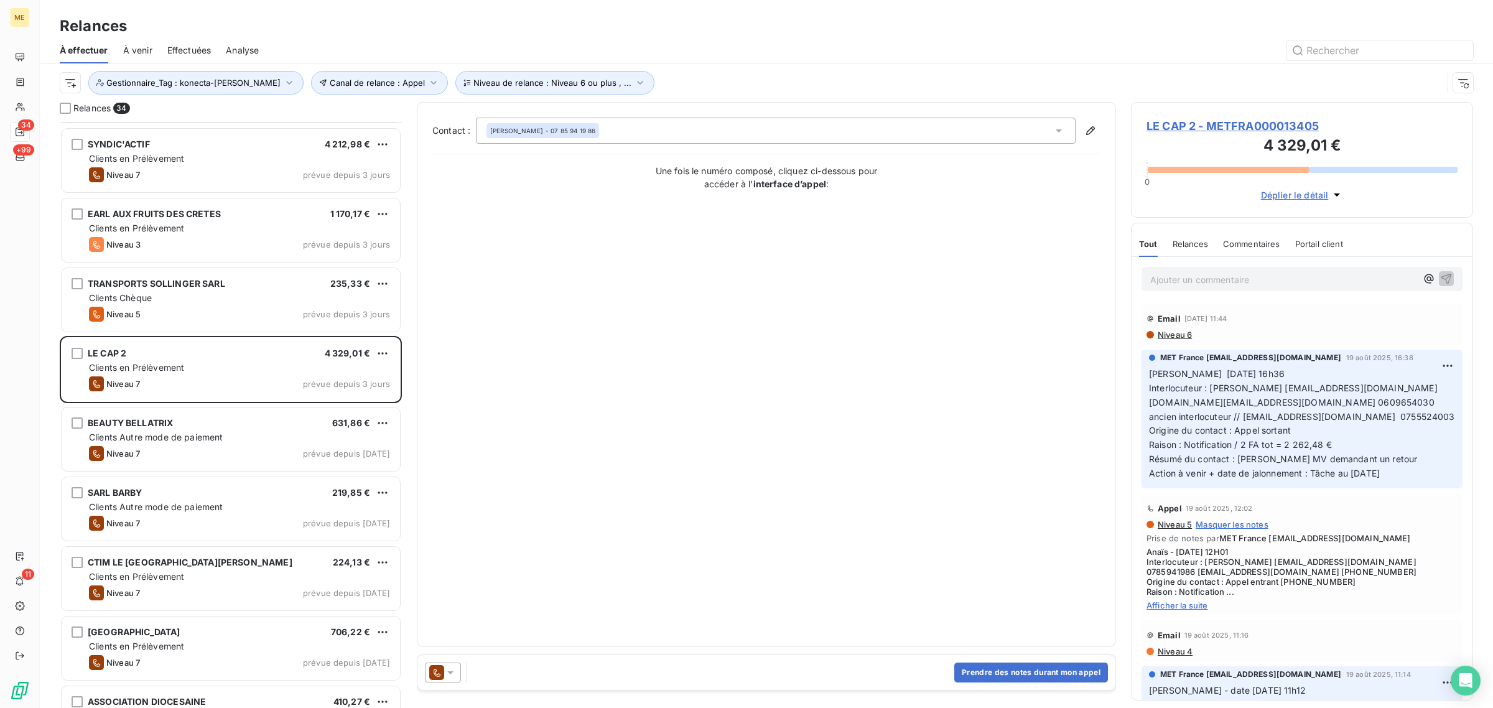
click at [1208, 129] on span "LE CAP 2 - METFRA000013405" at bounding box center [1302, 126] width 311 height 17
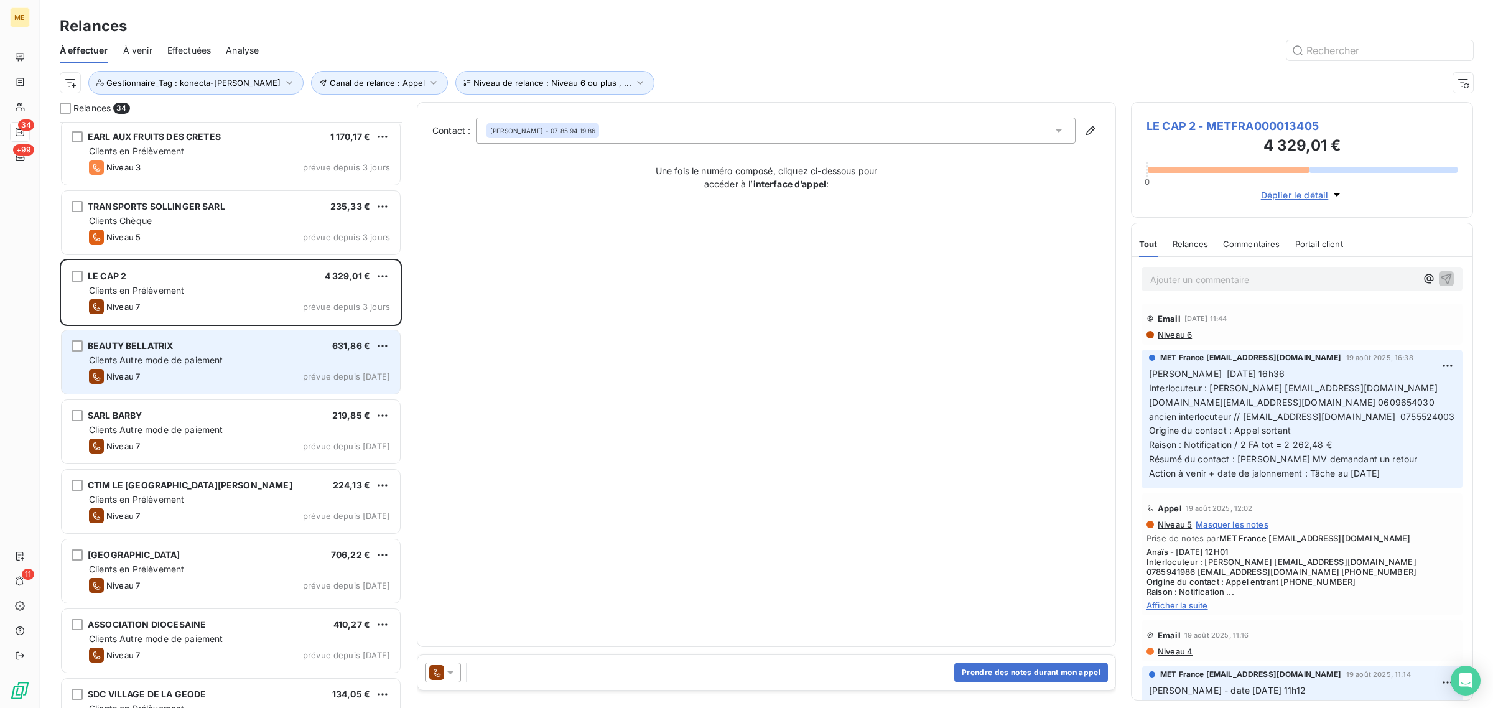
scroll to position [701, 0]
click at [180, 371] on div "Niveau 7 prévue depuis hier" at bounding box center [239, 375] width 301 height 15
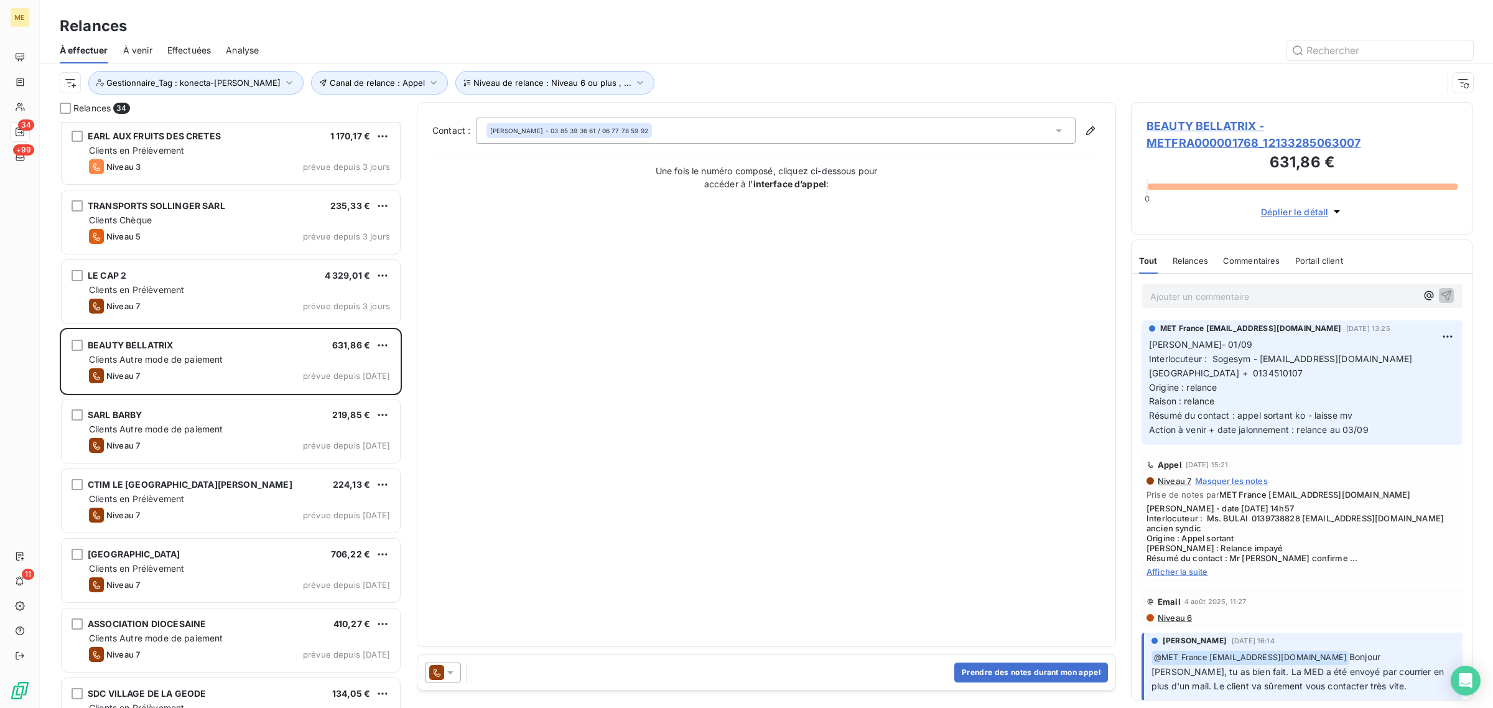
click at [1200, 136] on span "BEAUTY BELLATRIX - METFRA000001768_12133285063007" at bounding box center [1302, 135] width 311 height 34
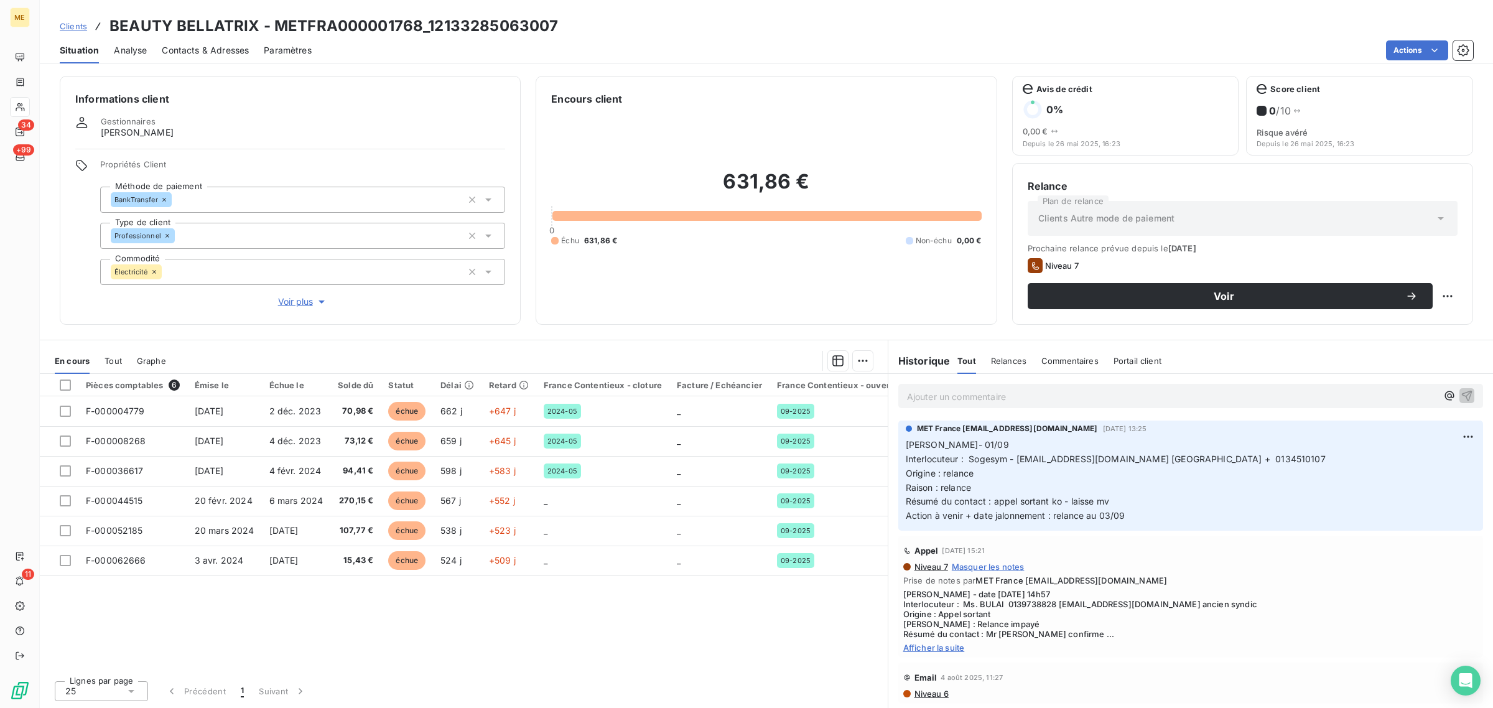
click at [299, 284] on div "Électricité" at bounding box center [302, 272] width 405 height 26
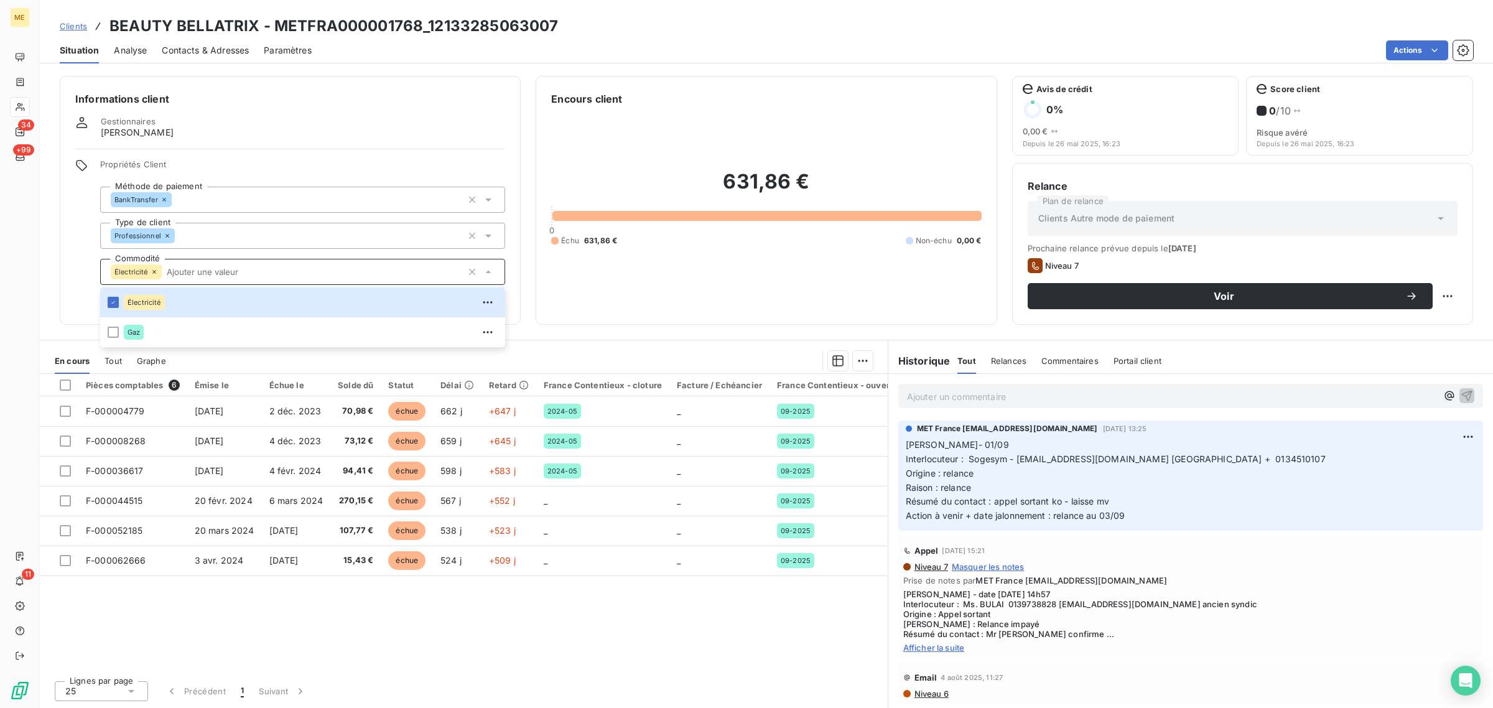
click at [539, 283] on div "Encours client 631,86 € 0 Échu 631,86 € Non-échu 0,00 €" at bounding box center [766, 200] width 461 height 249
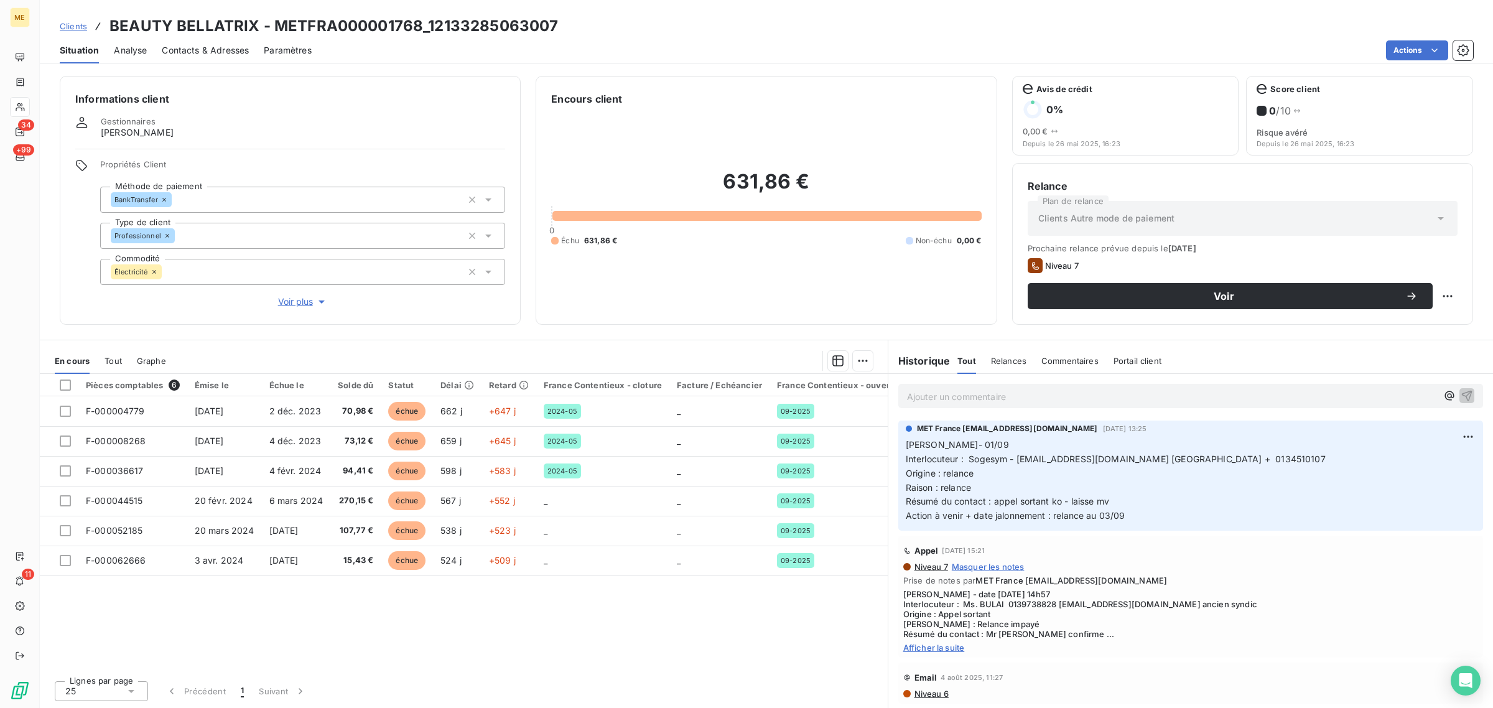
click at [306, 306] on span "Voir plus" at bounding box center [303, 302] width 50 height 12
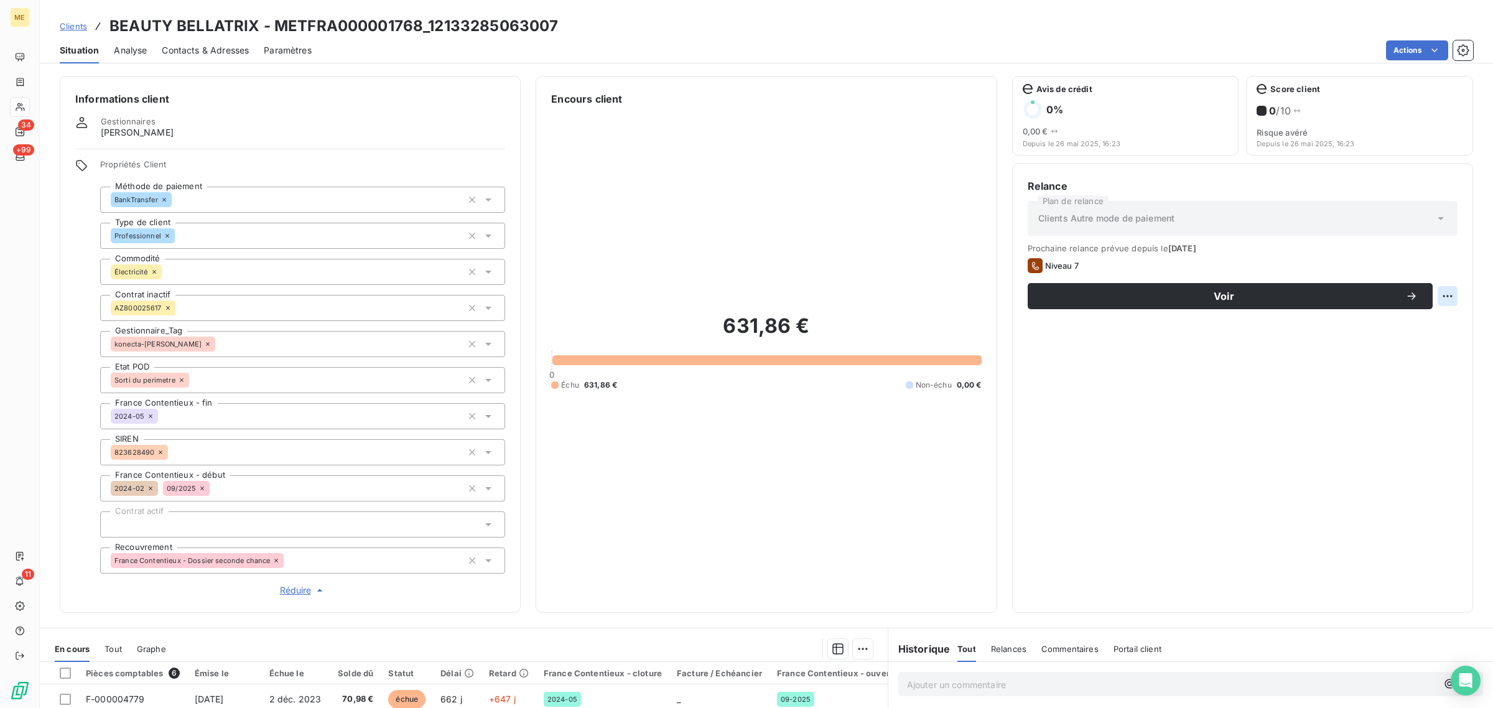
click at [1435, 293] on html "ME 34 +99 11 Clients BEAUTY BELLATRIX - METFRA000001768_12133285063007 Situatio…" at bounding box center [746, 354] width 1493 height 708
click at [1416, 336] on div "Replanifier cette action" at bounding box center [1385, 324] width 121 height 30
click at [1416, 327] on div "Replanifier cette action" at bounding box center [1385, 324] width 111 height 20
select select "8"
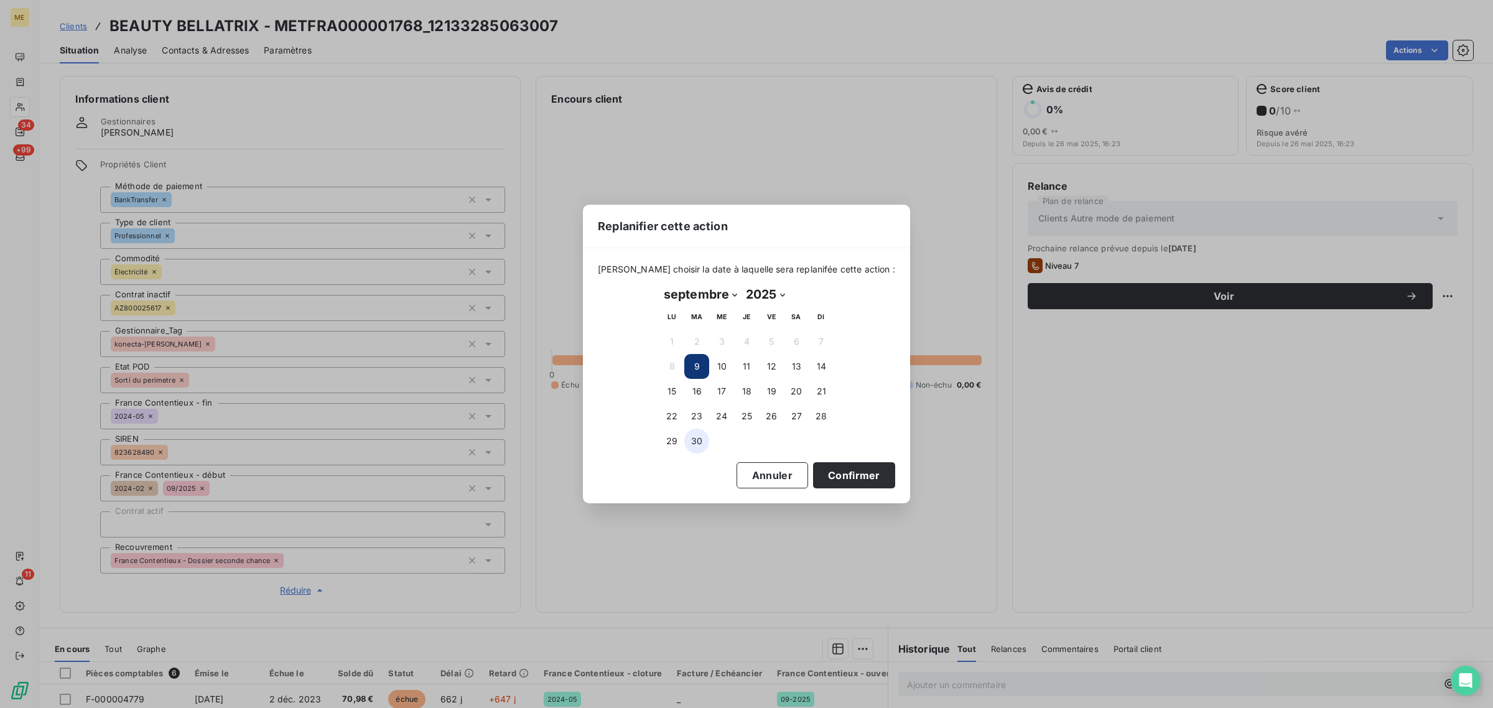
click at [692, 443] on button "30" at bounding box center [696, 441] width 25 height 25
click at [850, 469] on button "Confirmer" at bounding box center [854, 475] width 82 height 26
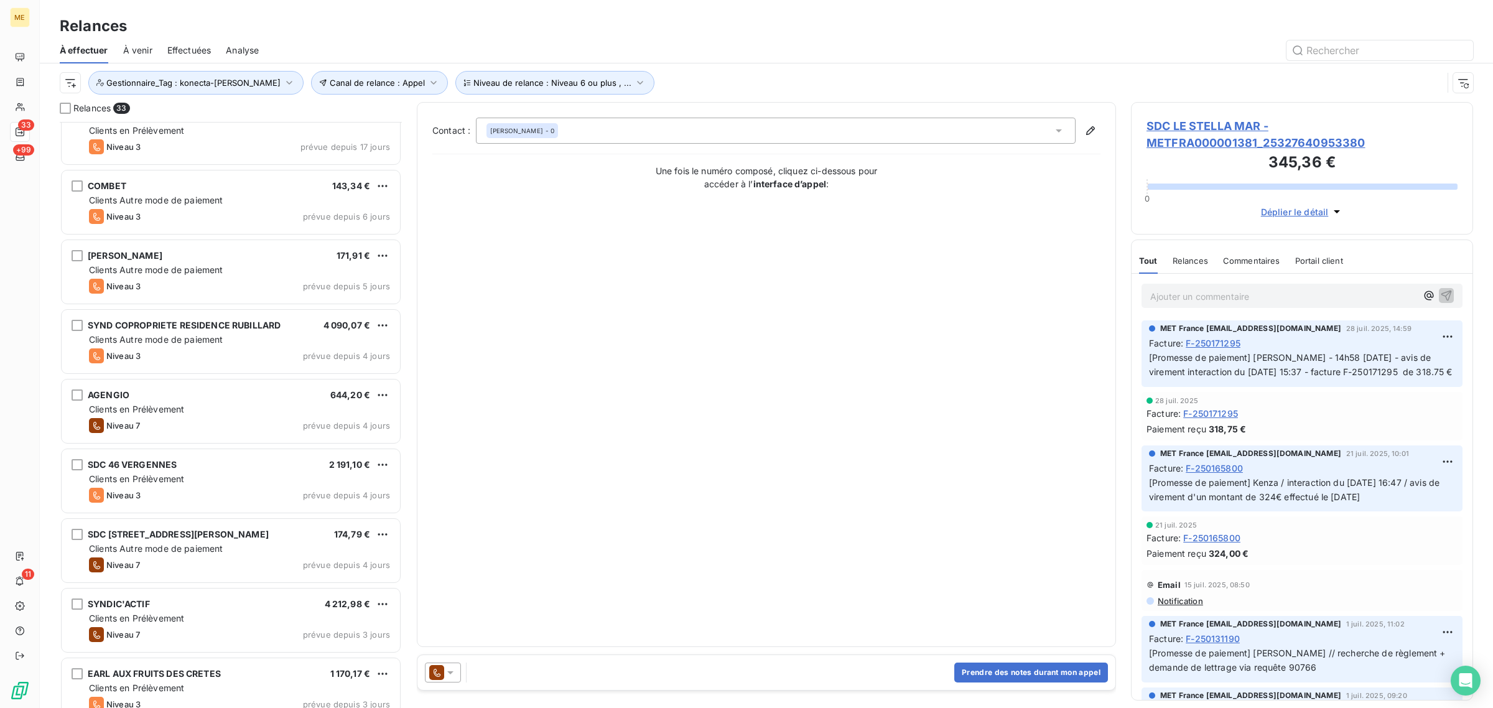
scroll to position [545, 0]
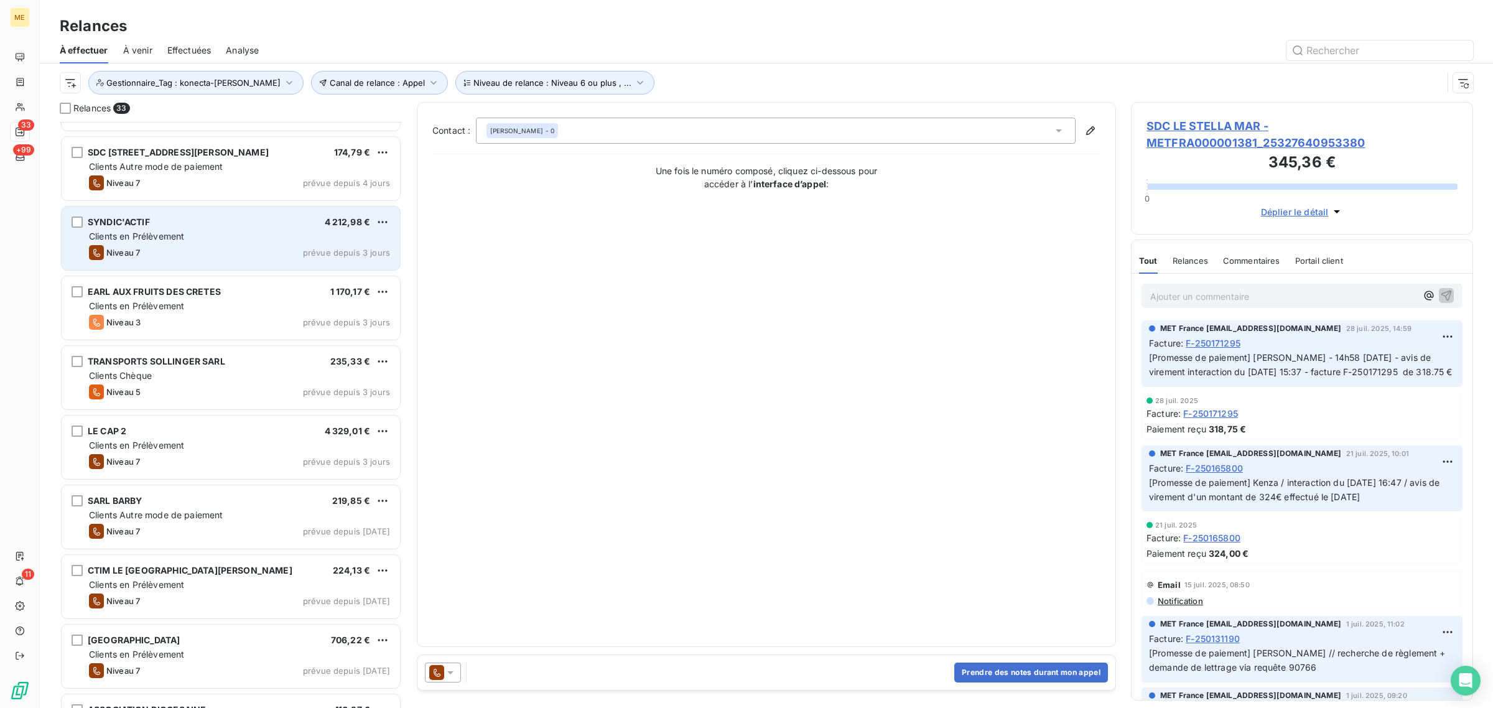
click at [222, 265] on div "SYNDIC'ACTIF 4 212,98 € Clients en Prélèvement Niveau 7 prévue depuis 3 jours" at bounding box center [231, 238] width 338 height 63
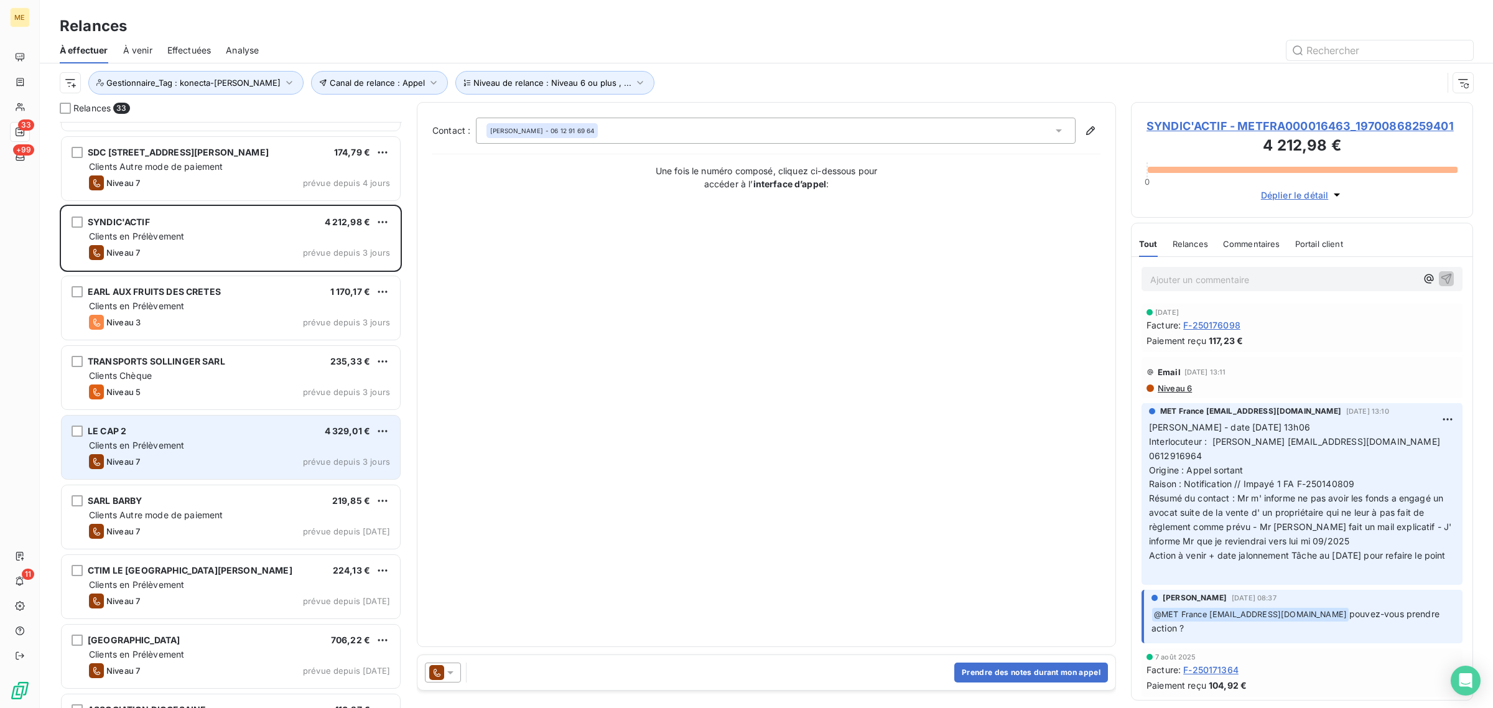
click at [202, 448] on div "Clients en Prélèvement" at bounding box center [239, 445] width 301 height 12
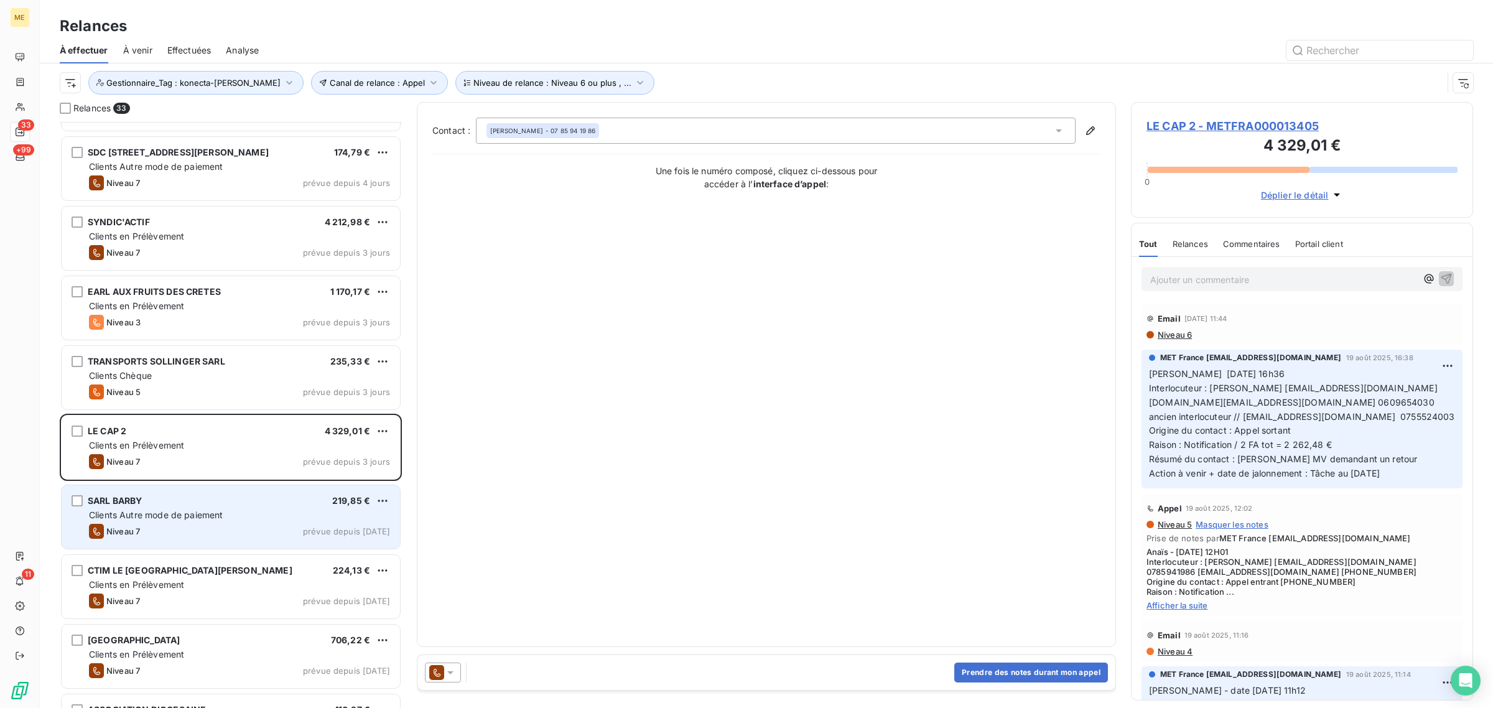
click at [199, 517] on span "Clients Autre mode de paiement" at bounding box center [156, 515] width 134 height 11
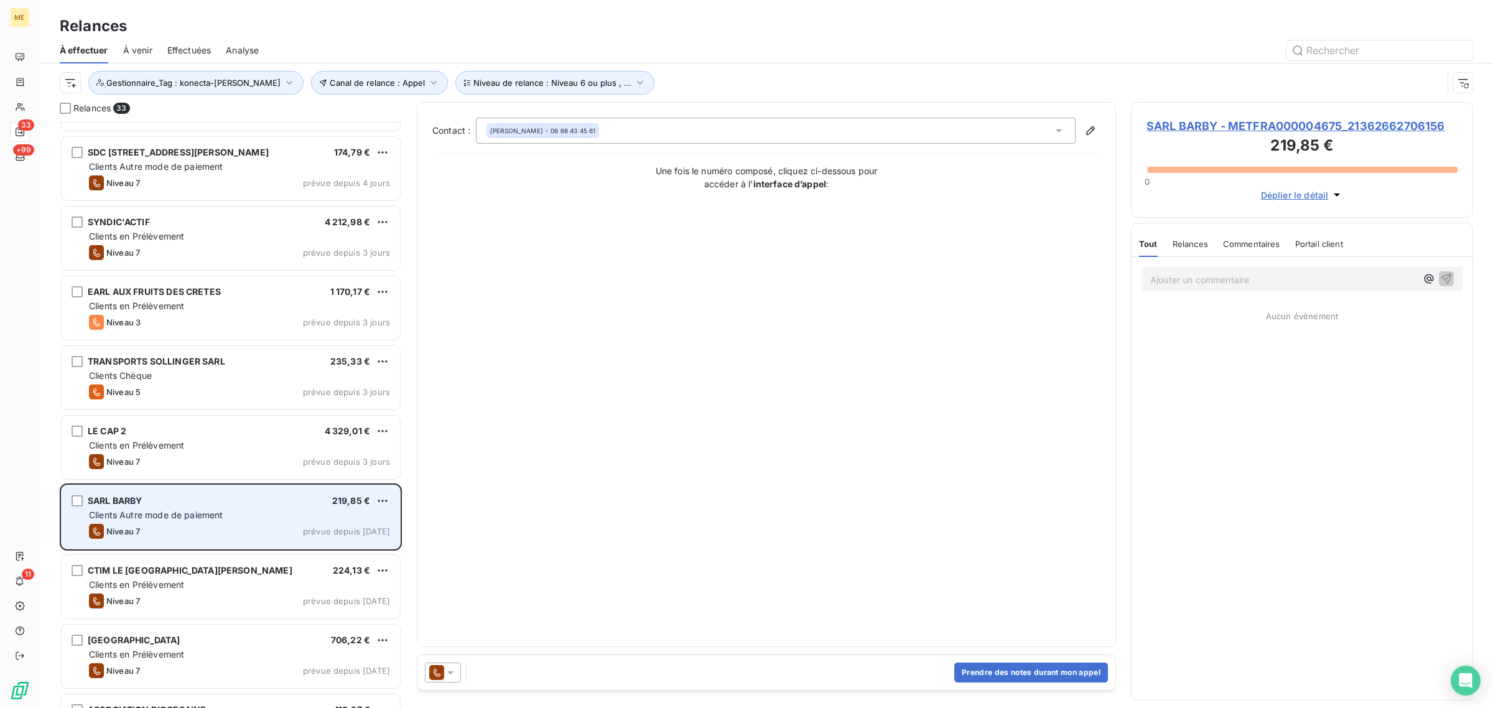
scroll to position [701, 0]
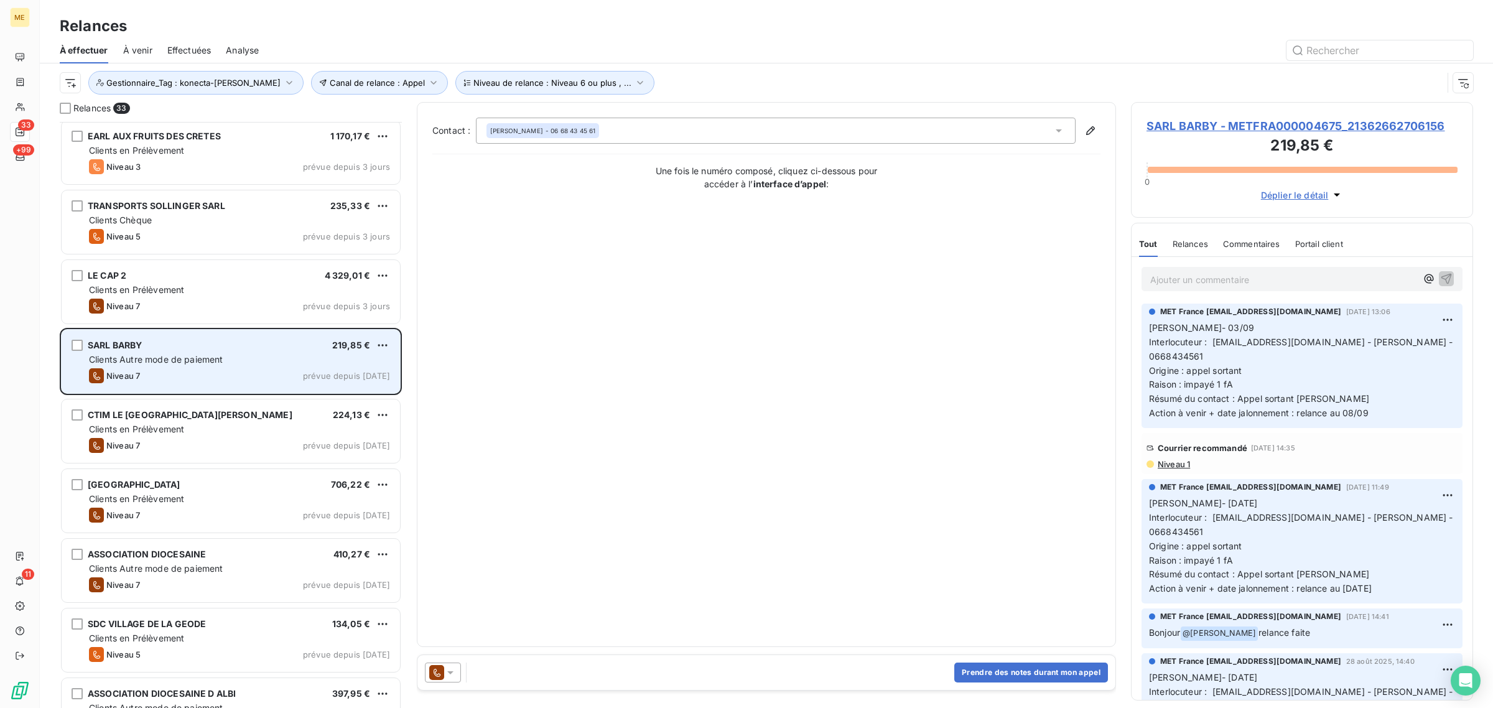
click at [221, 374] on div "Niveau 7 prévue depuis hier" at bounding box center [239, 375] width 301 height 15
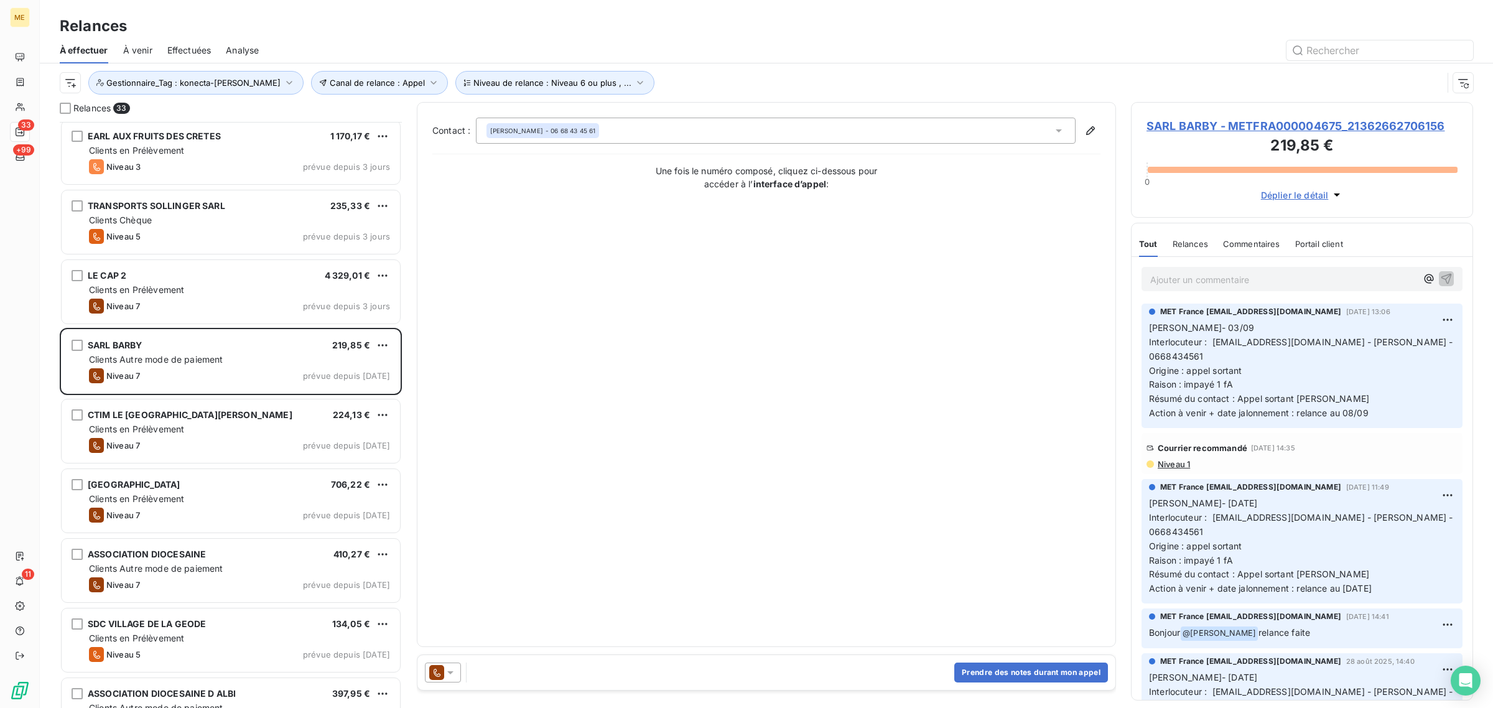
click at [1277, 123] on span "SARL BARBY - METFRA000004675_21362662706156" at bounding box center [1302, 126] width 311 height 17
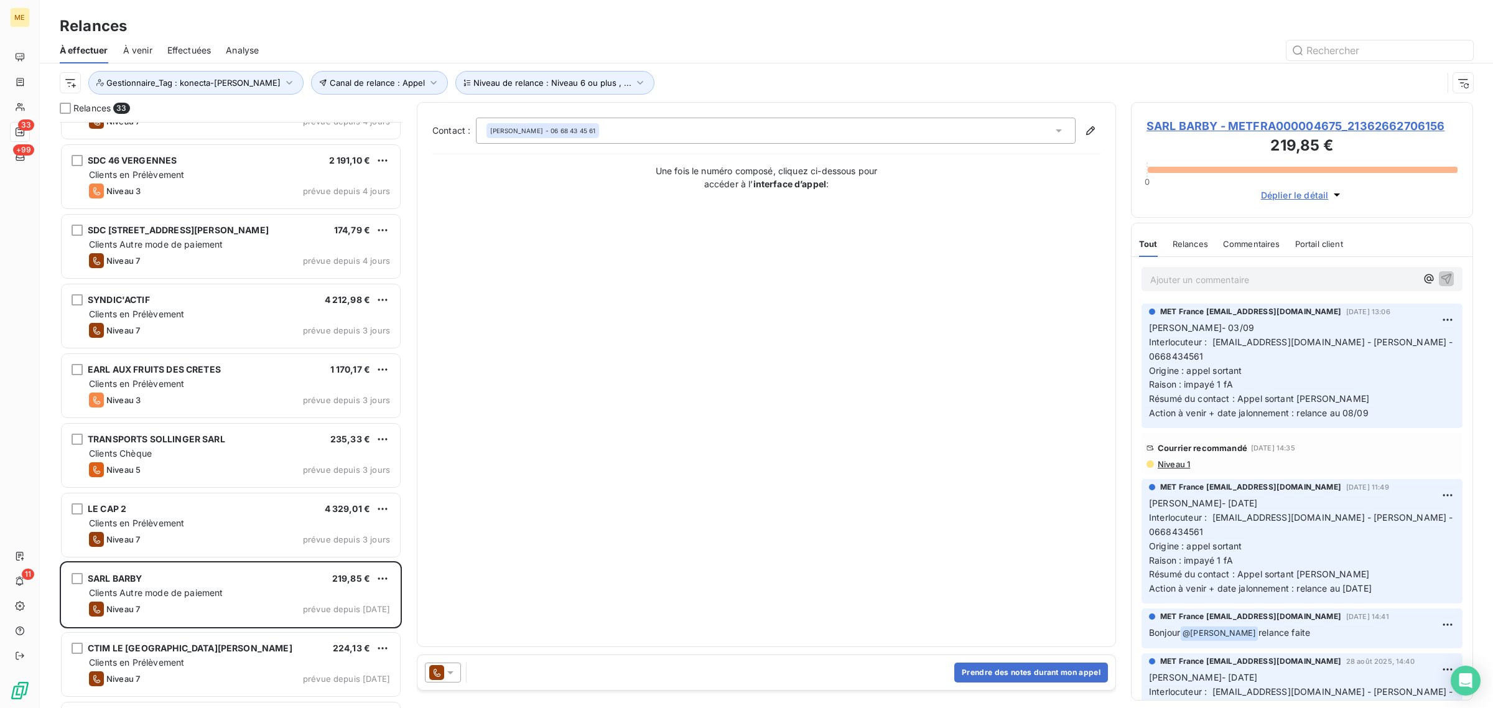
scroll to position [934, 0]
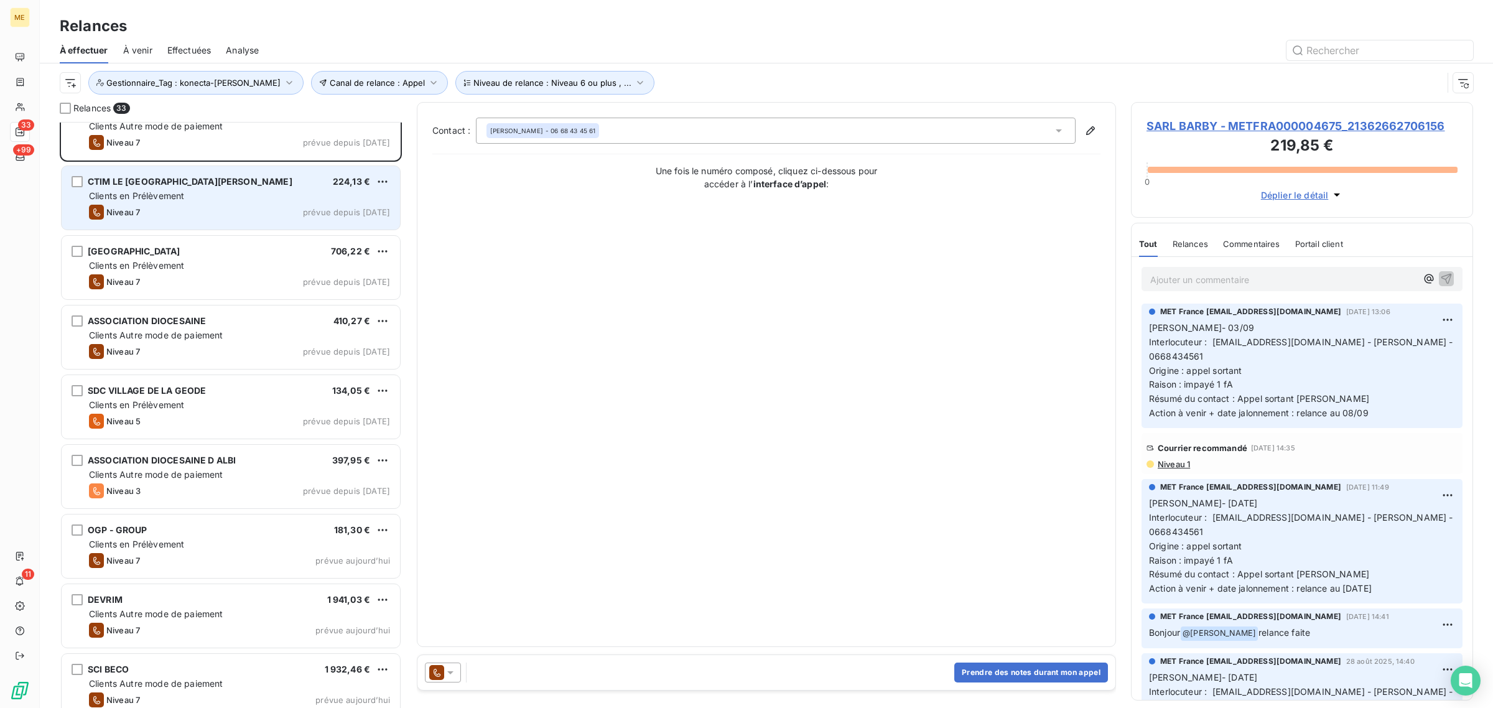
click at [176, 205] on div "Niveau 7 prévue depuis hier" at bounding box center [239, 212] width 301 height 15
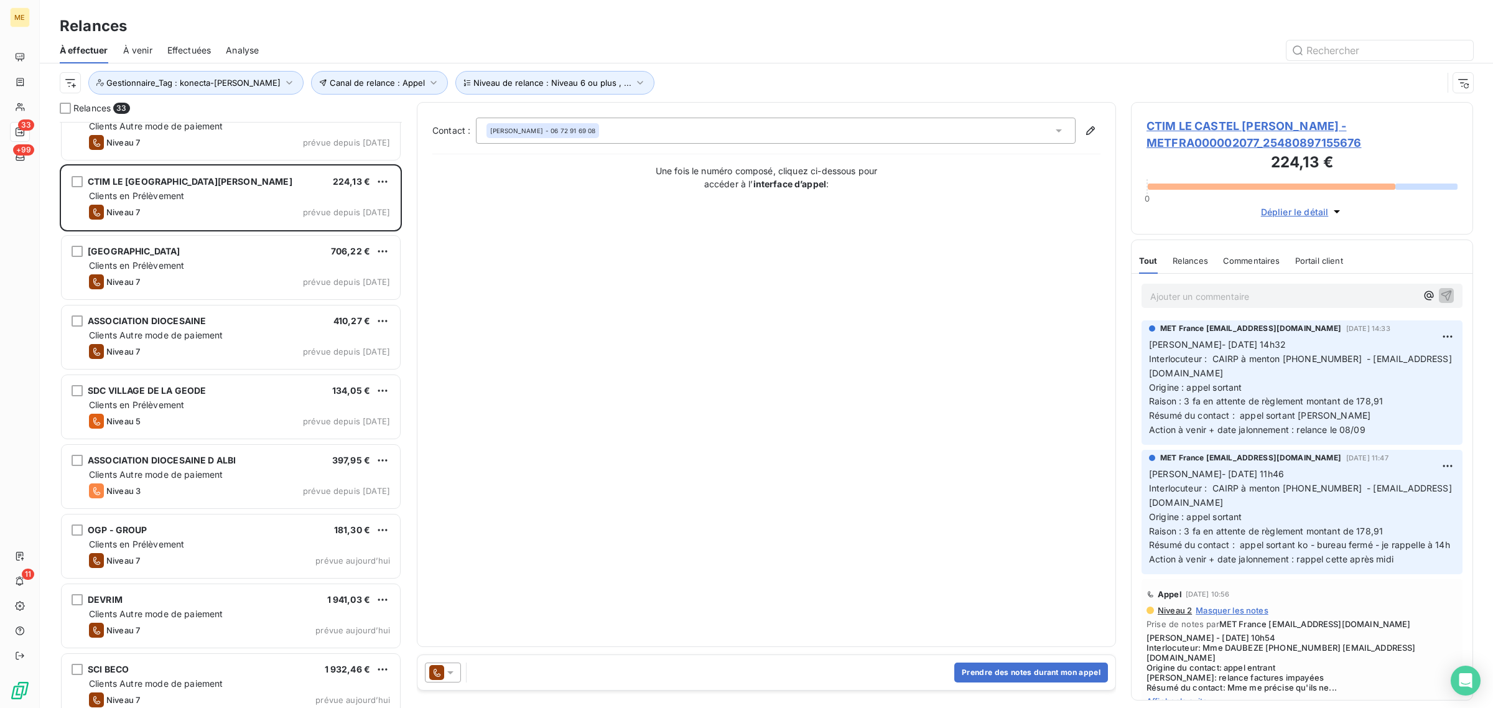
click at [1238, 138] on span "CTIM LE CASTEL CASTAGNA - METFRA000002077_25480897155676" at bounding box center [1302, 135] width 311 height 34
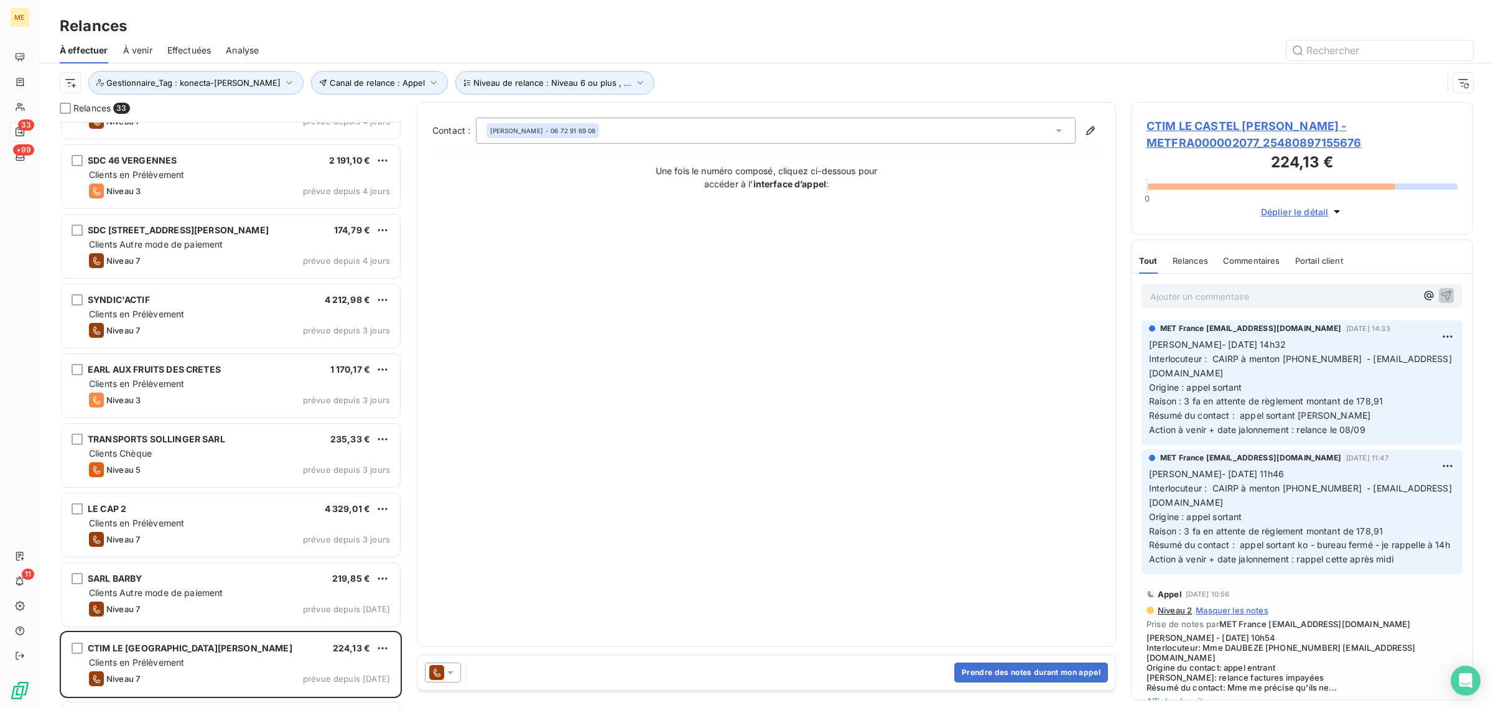
scroll to position [701, 0]
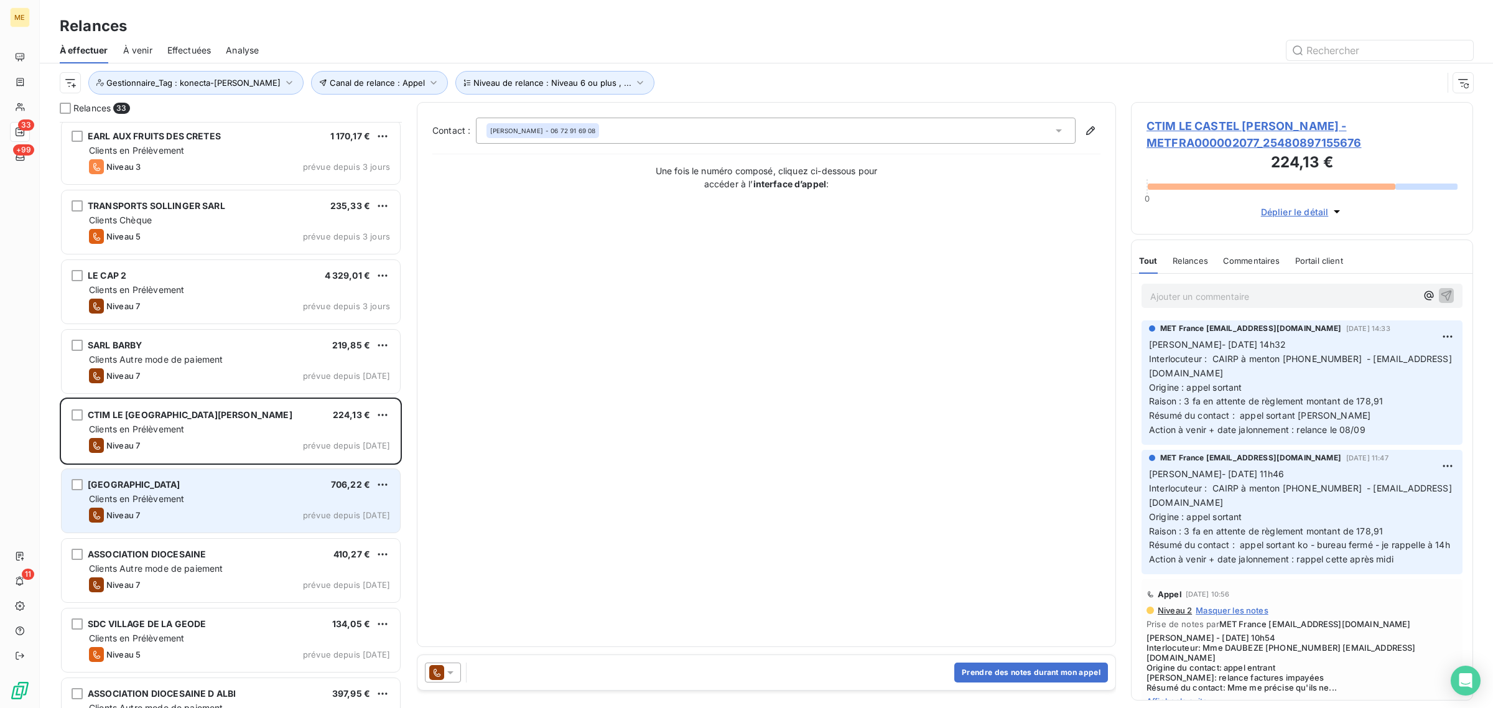
click at [166, 515] on div "Niveau 7 prévue depuis hier" at bounding box center [239, 515] width 301 height 15
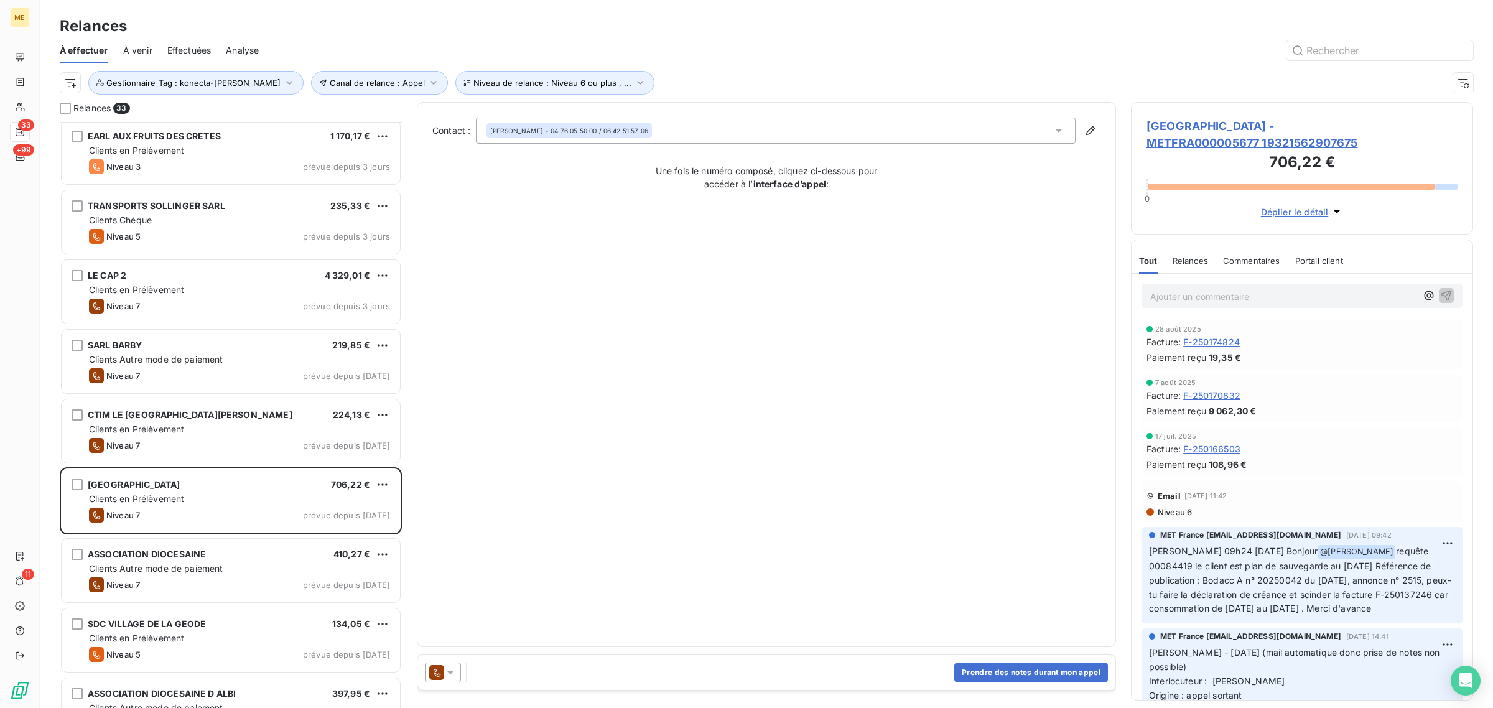
click at [1215, 123] on span "HYDE PARK - METFRA000005677_19321562907675" at bounding box center [1302, 135] width 311 height 34
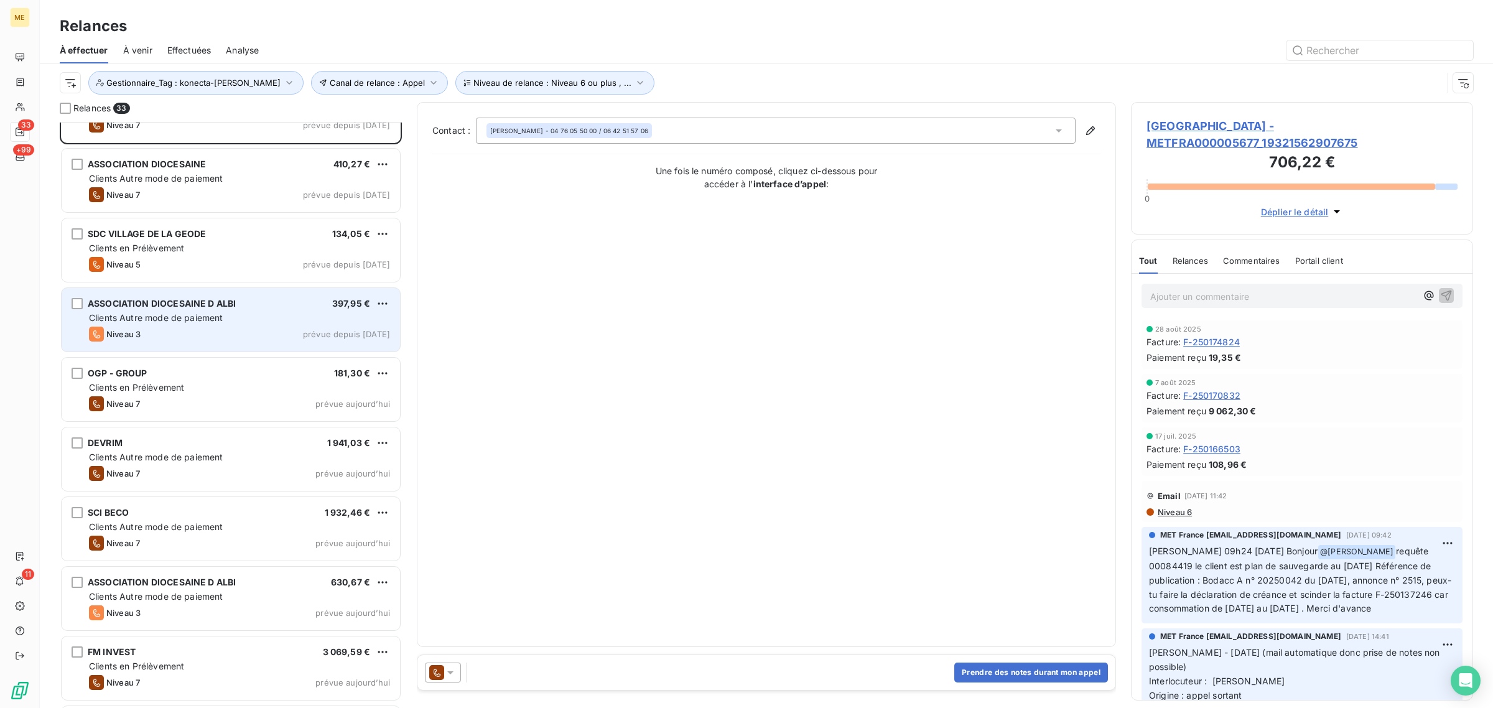
scroll to position [1089, 0]
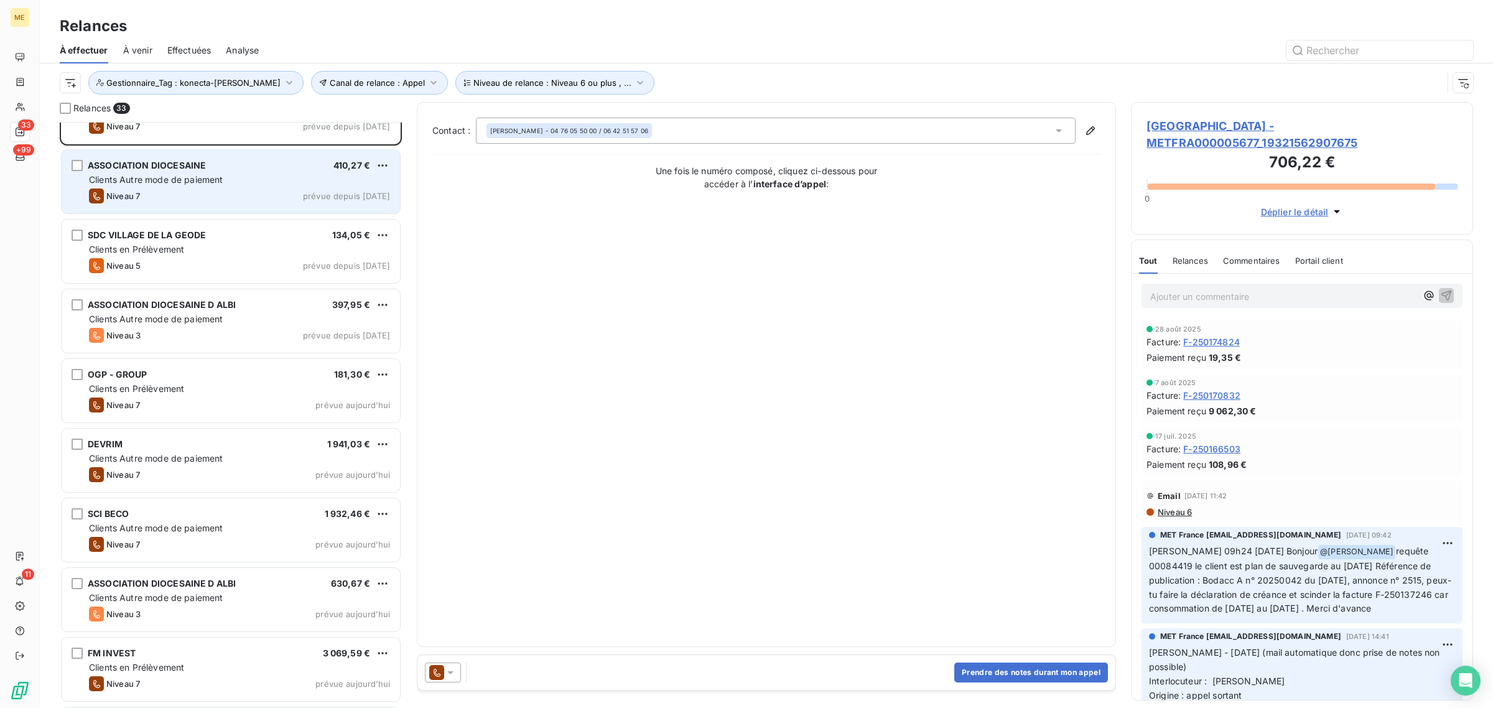
click at [161, 200] on div "Niveau 7 prévue depuis hier" at bounding box center [239, 196] width 301 height 15
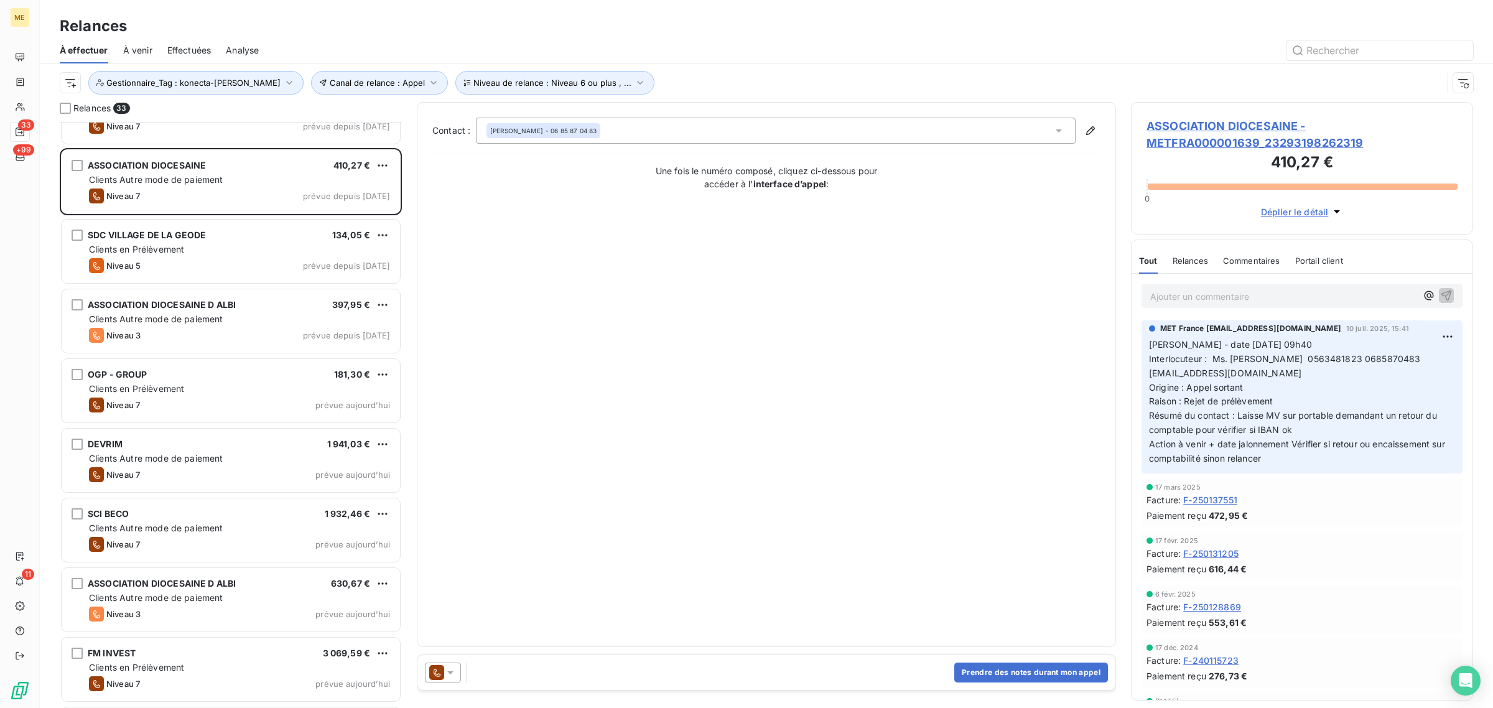
click at [1196, 137] on span "ASSOCIATION DIOCESAINE - METFRA000001639_23293198262319" at bounding box center [1302, 135] width 311 height 34
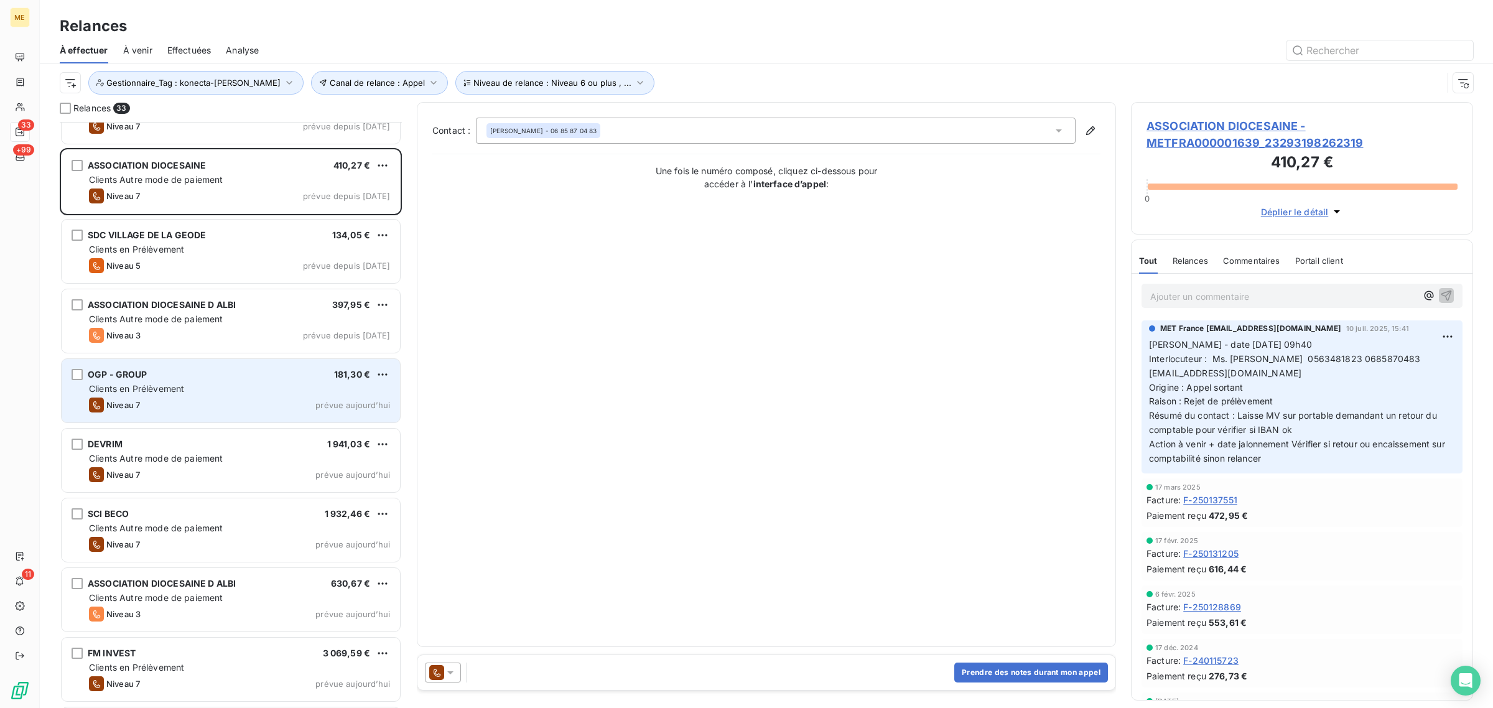
click at [195, 387] on div "Clients en Prélèvement" at bounding box center [239, 389] width 301 height 12
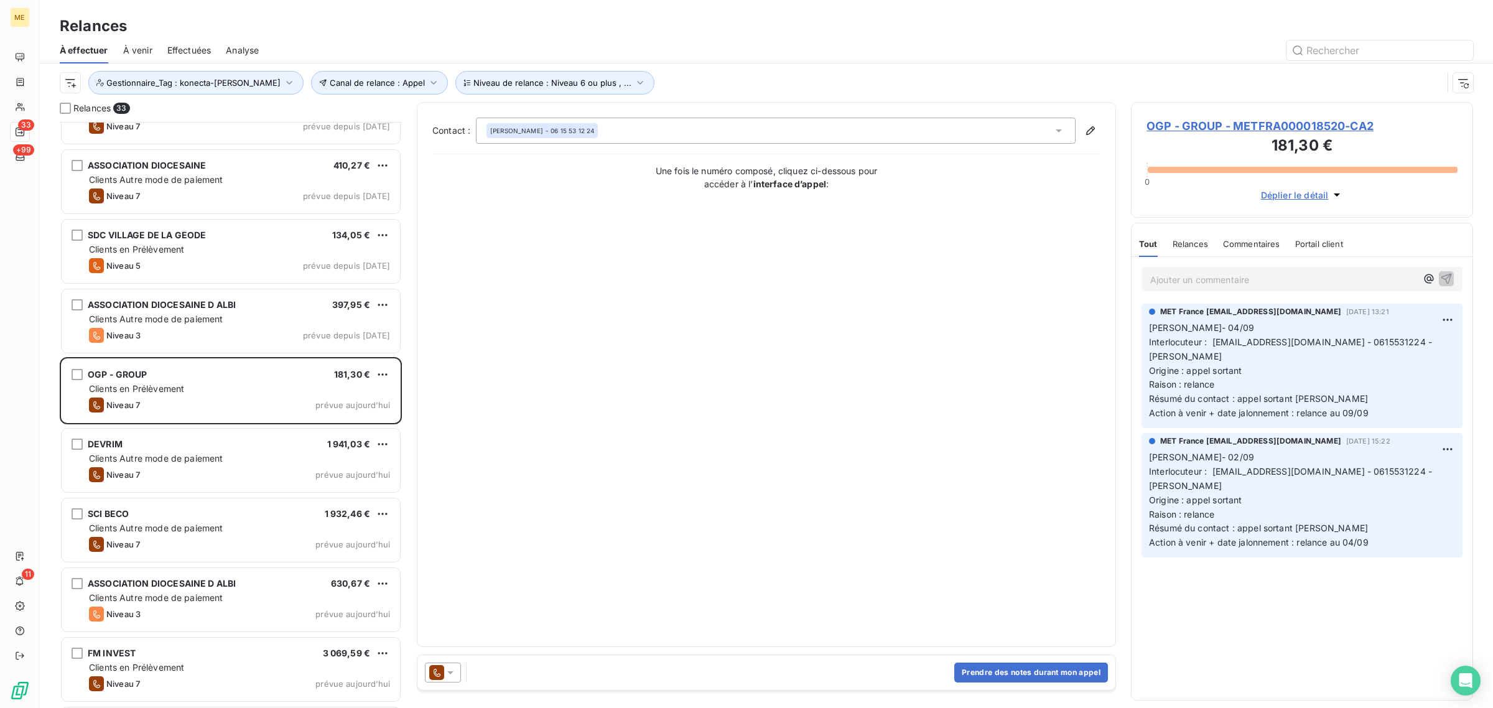
click at [1190, 141] on h3 "181,30 €" at bounding box center [1302, 146] width 311 height 25
click at [1192, 136] on h3 "181,30 €" at bounding box center [1302, 146] width 311 height 25
click at [1198, 129] on span "OGP - GROUP - METFRA000018520-CA2" at bounding box center [1302, 126] width 311 height 17
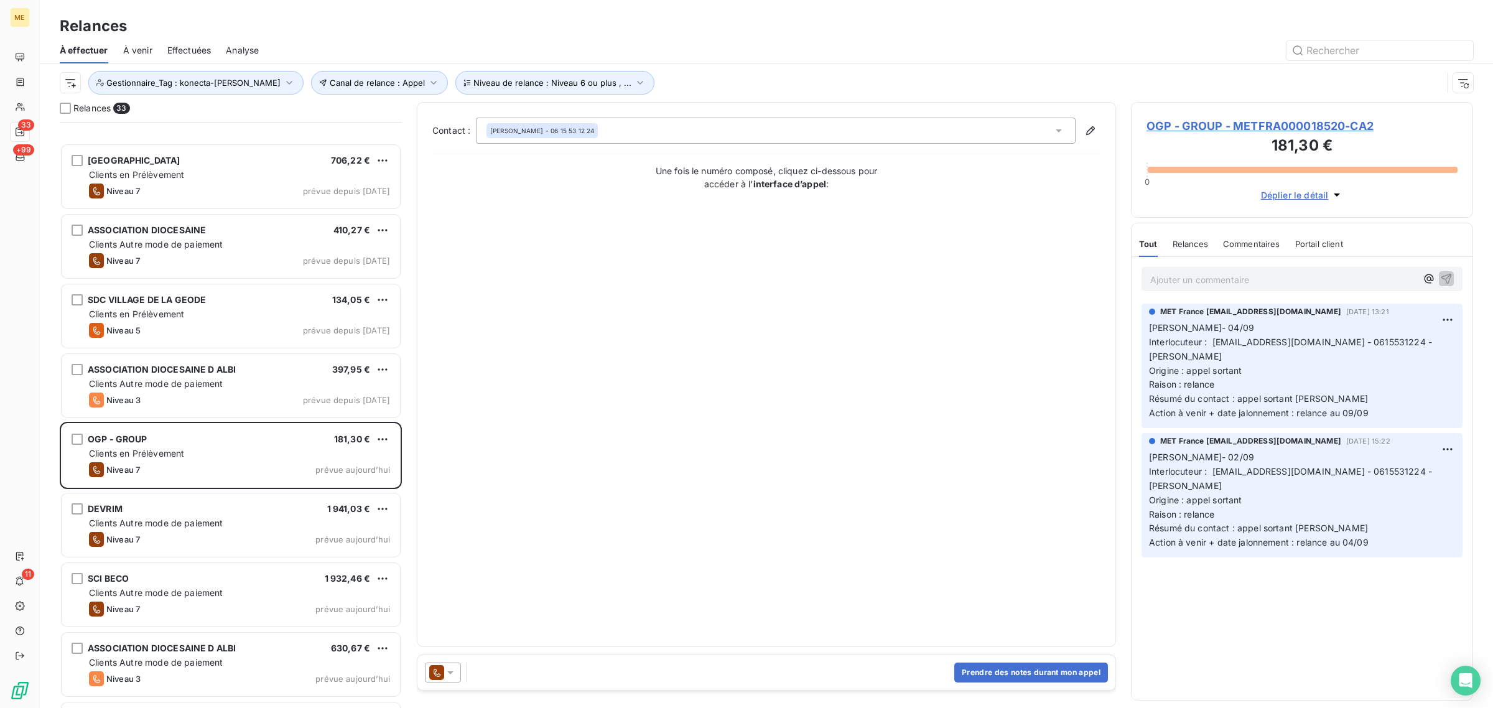
scroll to position [1245, 0]
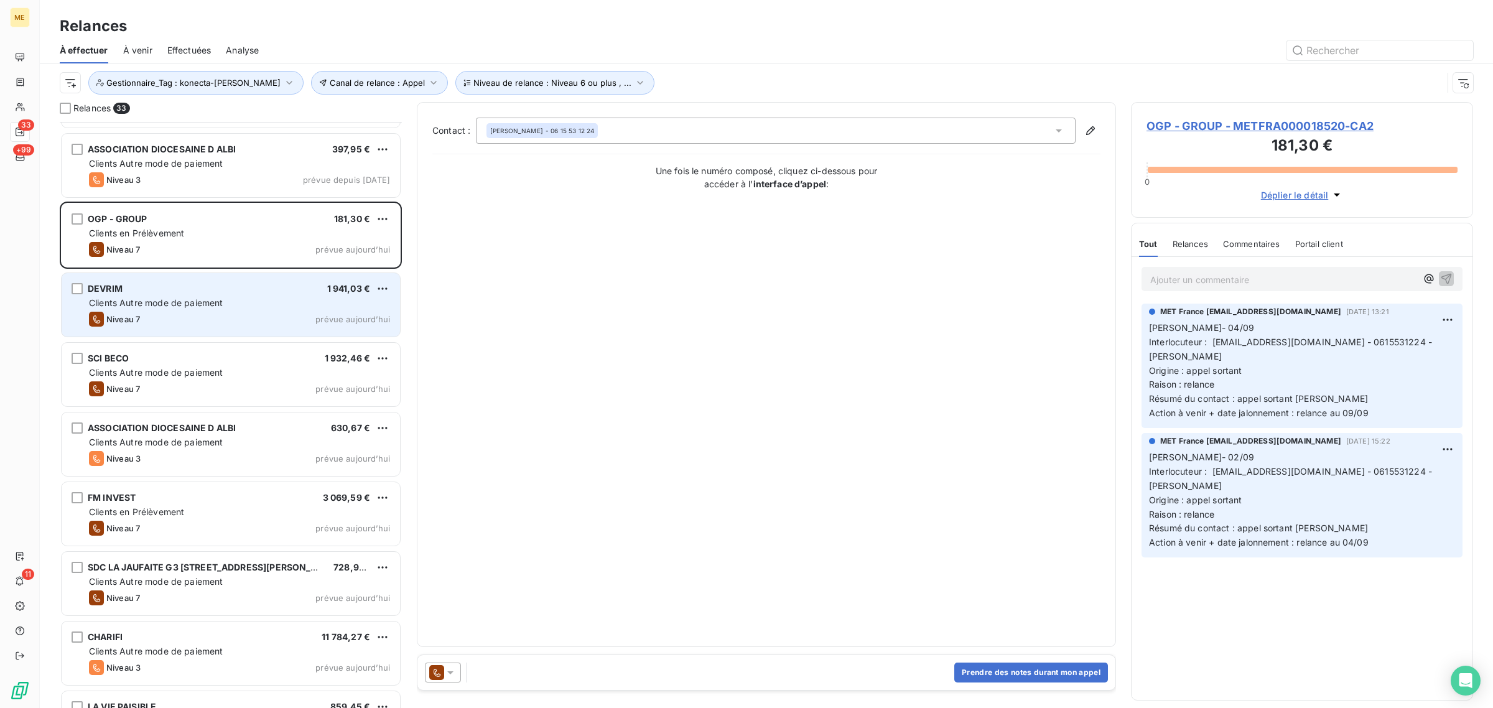
click at [185, 307] on span "Clients Autre mode de paiement" at bounding box center [156, 302] width 134 height 11
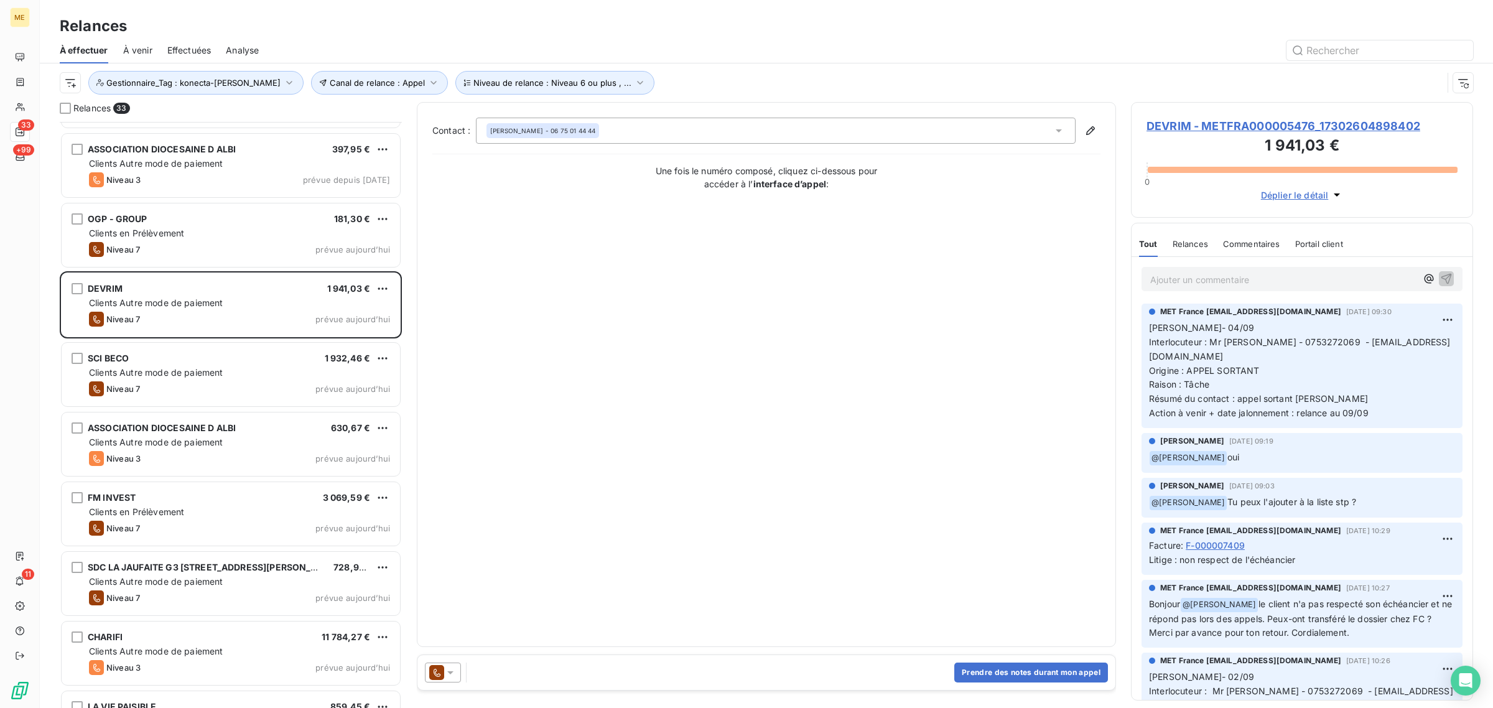
click at [1183, 128] on span "DEVRIM - METFRA000005476_17302604898402" at bounding box center [1302, 126] width 311 height 17
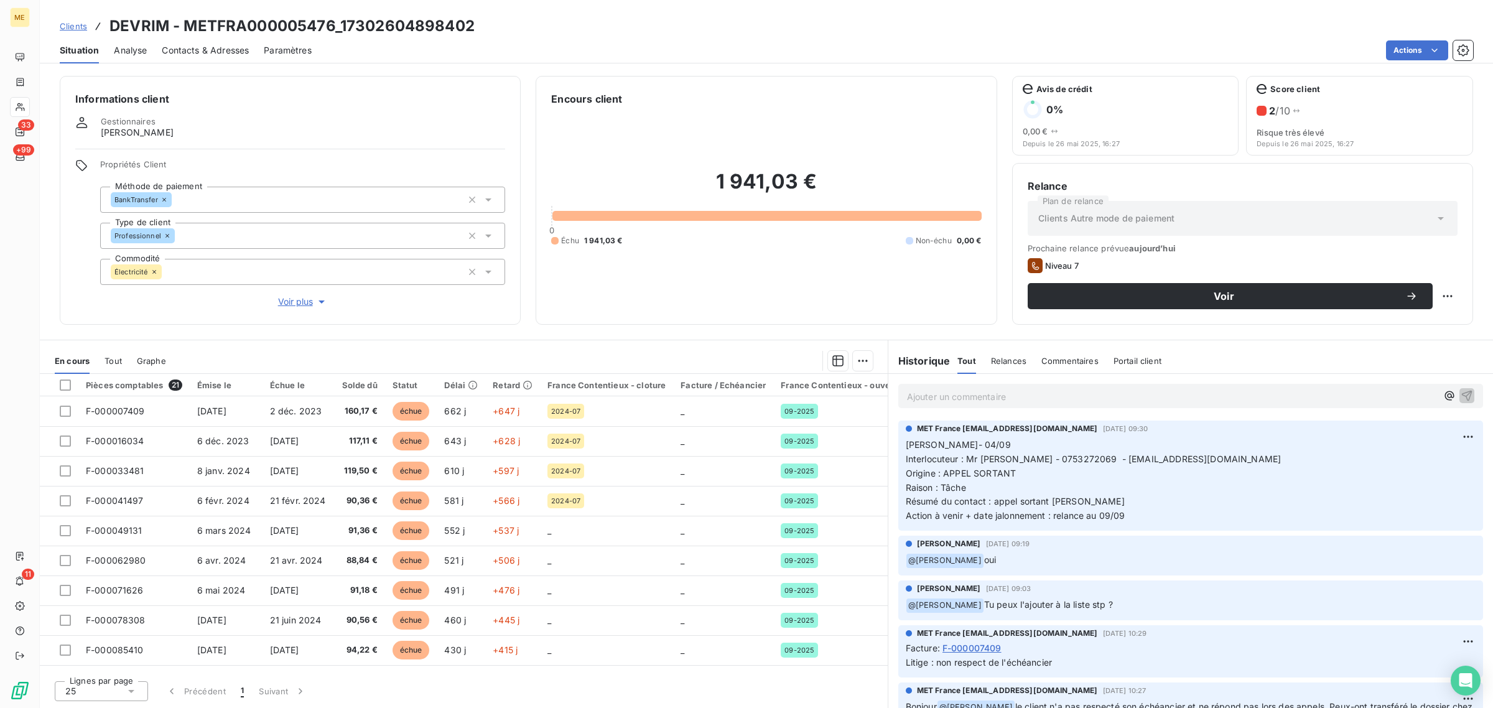
click at [284, 295] on button "Voir plus" at bounding box center [302, 302] width 405 height 14
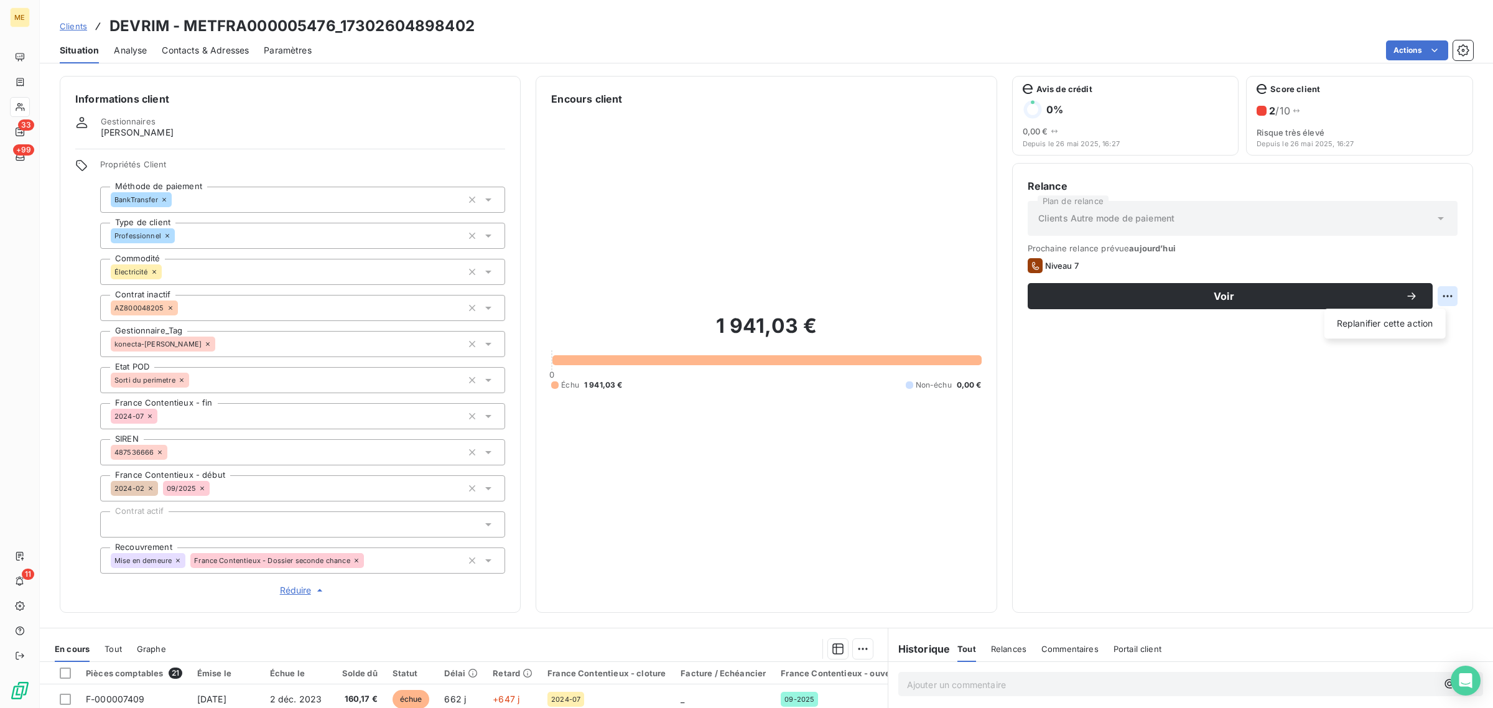
click at [1433, 297] on html "ME 33 +99 11 Clients DEVRIM - METFRA000005476_17302604898402 Situation Analyse …" at bounding box center [746, 354] width 1493 height 708
click at [1432, 325] on div "Replanifier cette action" at bounding box center [1385, 324] width 111 height 20
select select "8"
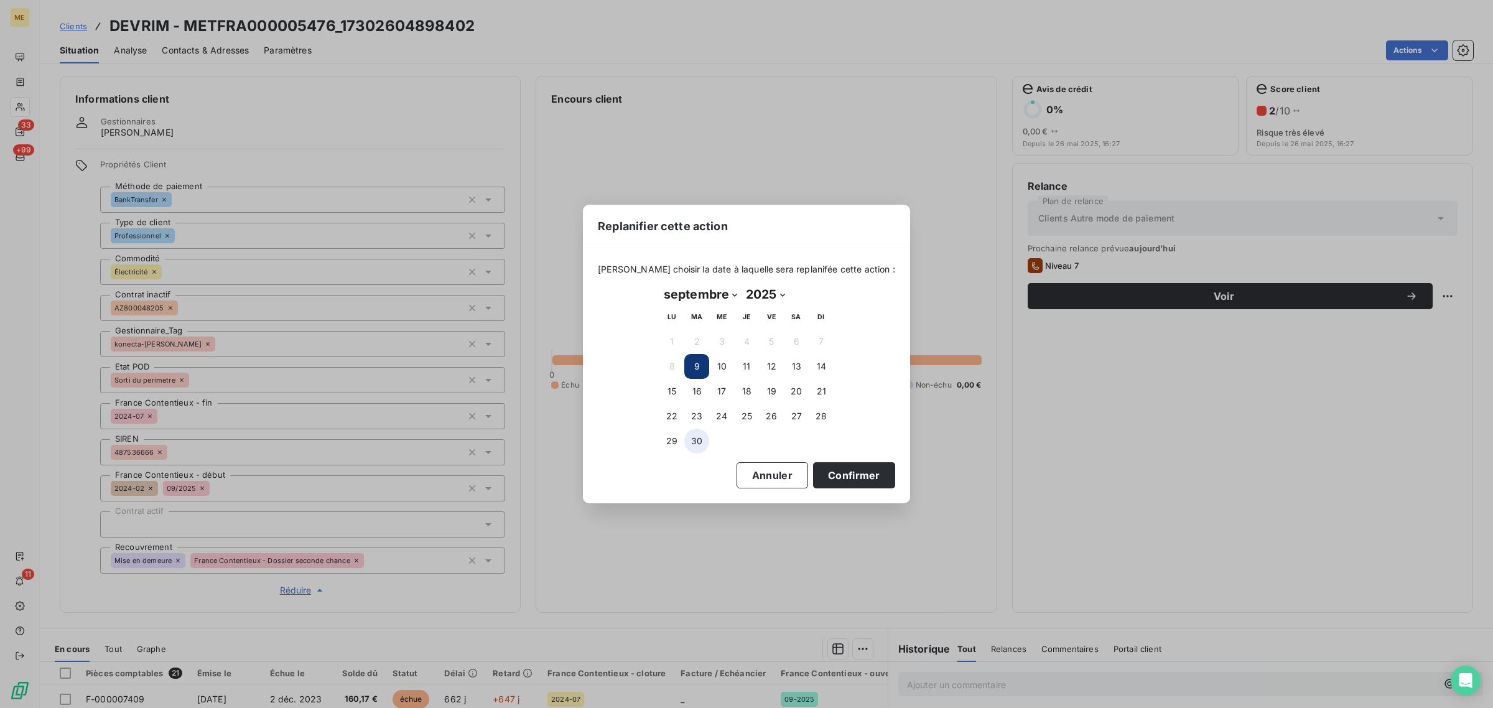
click at [694, 437] on button "30" at bounding box center [696, 441] width 25 height 25
click at [814, 480] on button "Confirmer" at bounding box center [854, 475] width 82 height 26
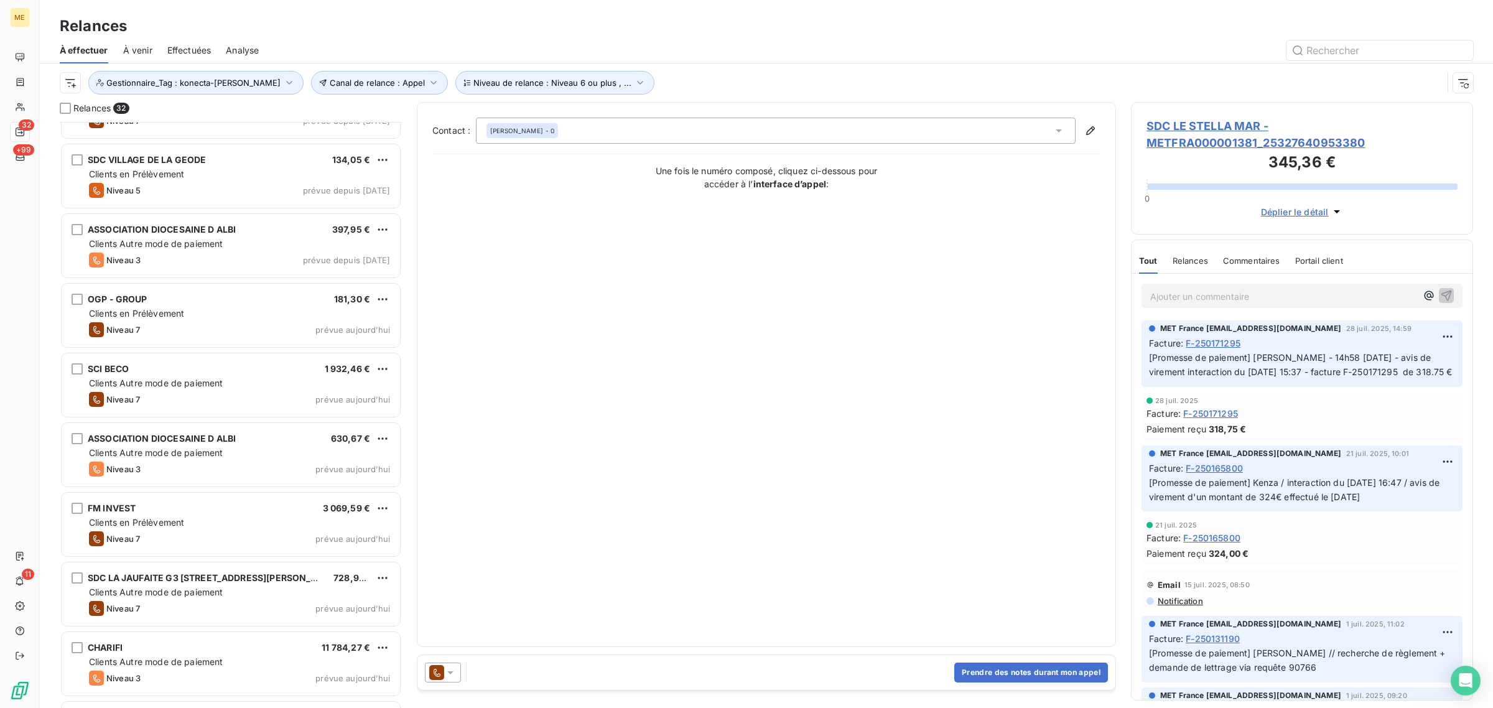
scroll to position [1245, 0]
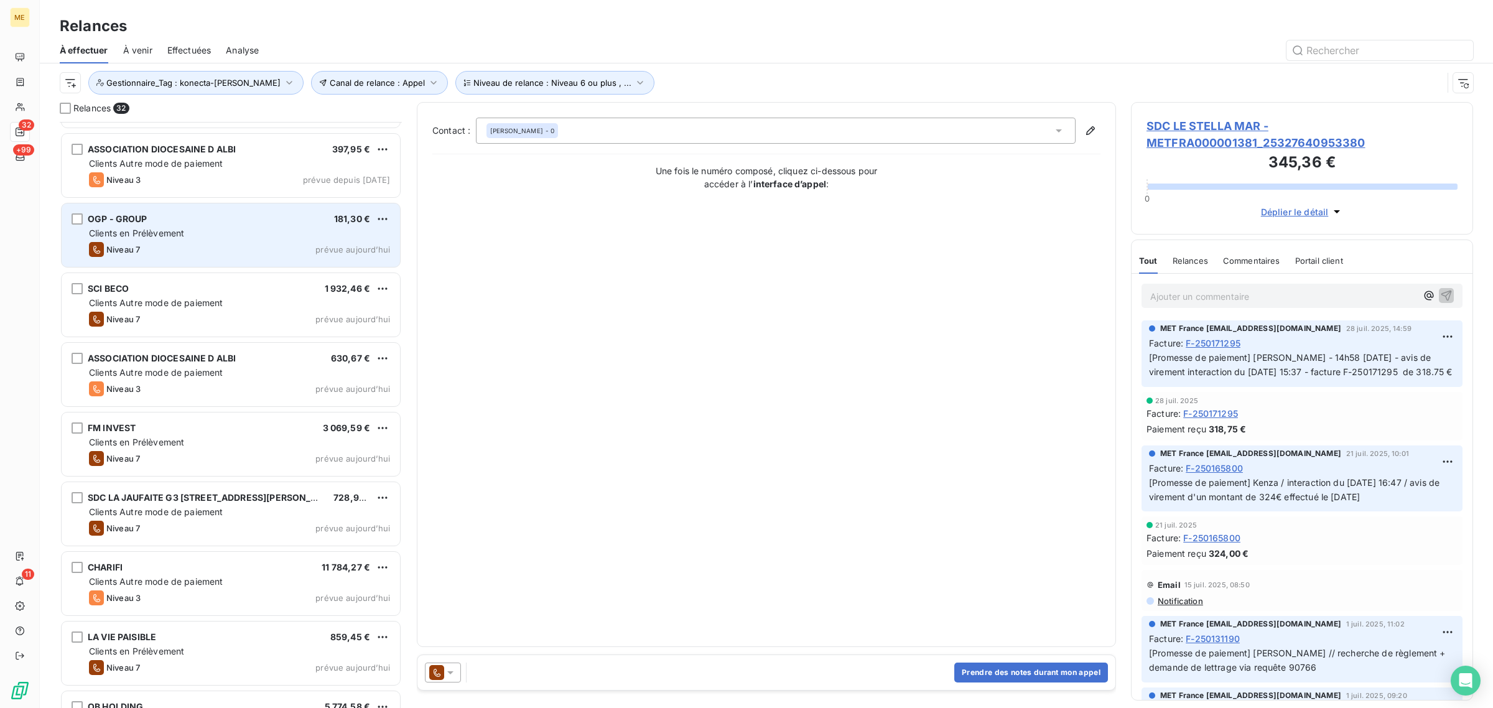
click at [171, 231] on span "Clients en Prélèvement" at bounding box center [136, 233] width 95 height 11
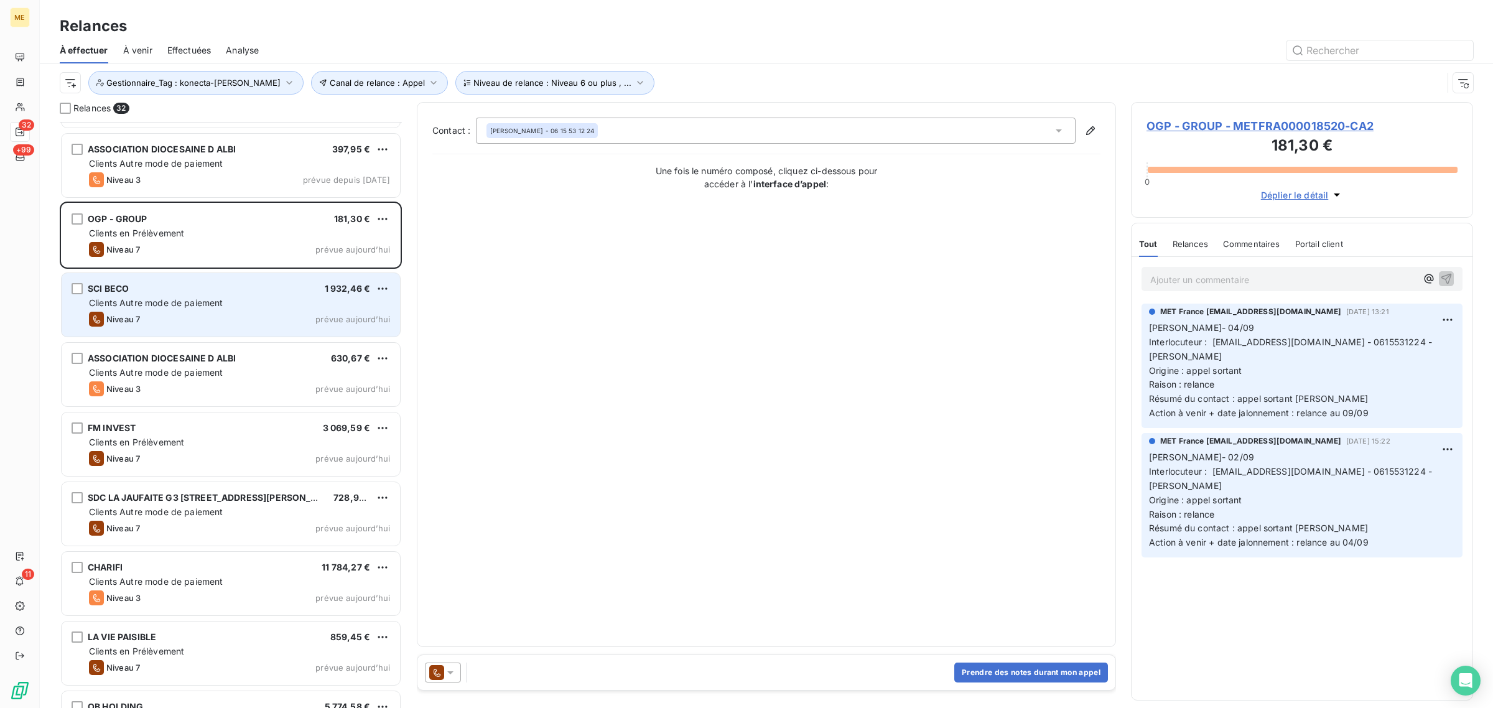
click at [197, 308] on span "Clients Autre mode de paiement" at bounding box center [156, 302] width 134 height 11
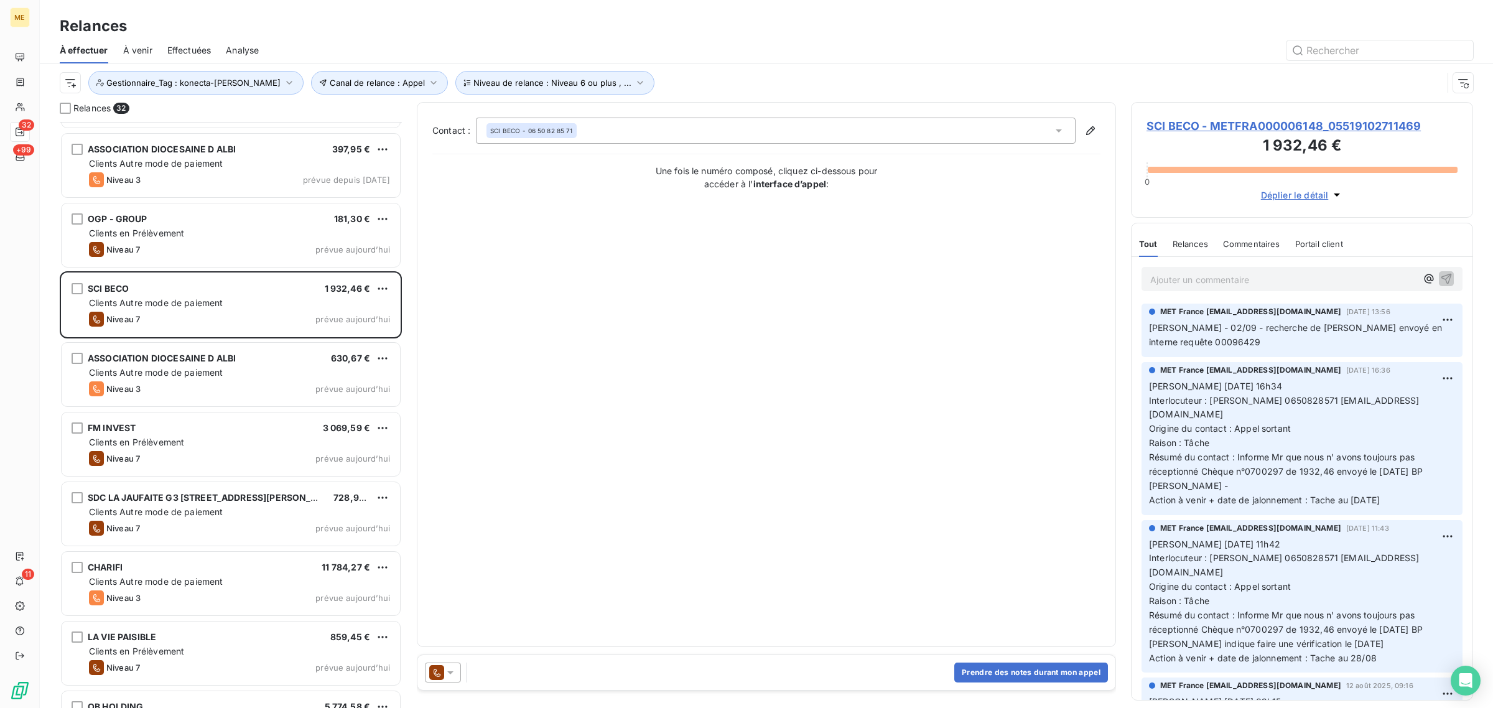
click at [1231, 129] on span "SCI BECO - METFRA000006148_05519102711469" at bounding box center [1302, 126] width 311 height 17
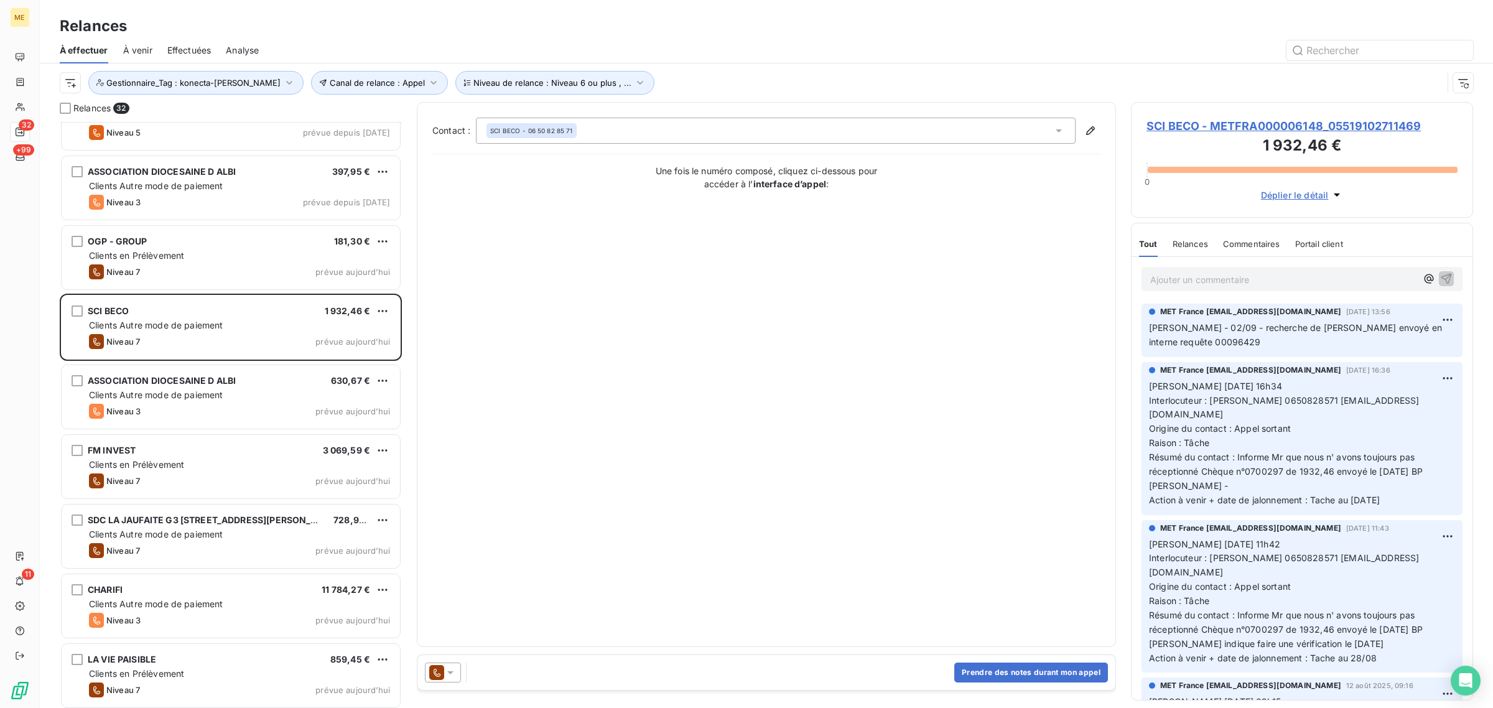
scroll to position [1245, 0]
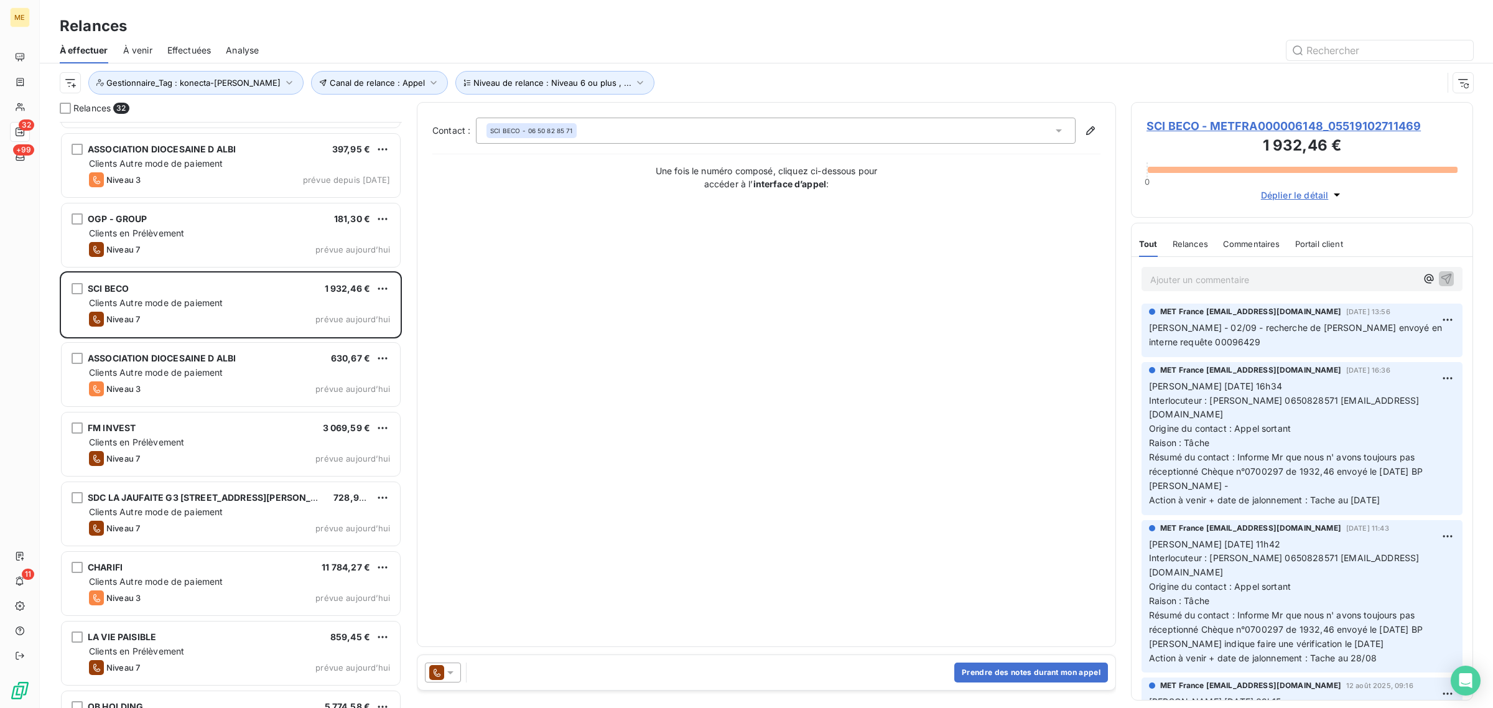
click at [189, 446] on div "Clients en Prélèvement" at bounding box center [239, 442] width 301 height 12
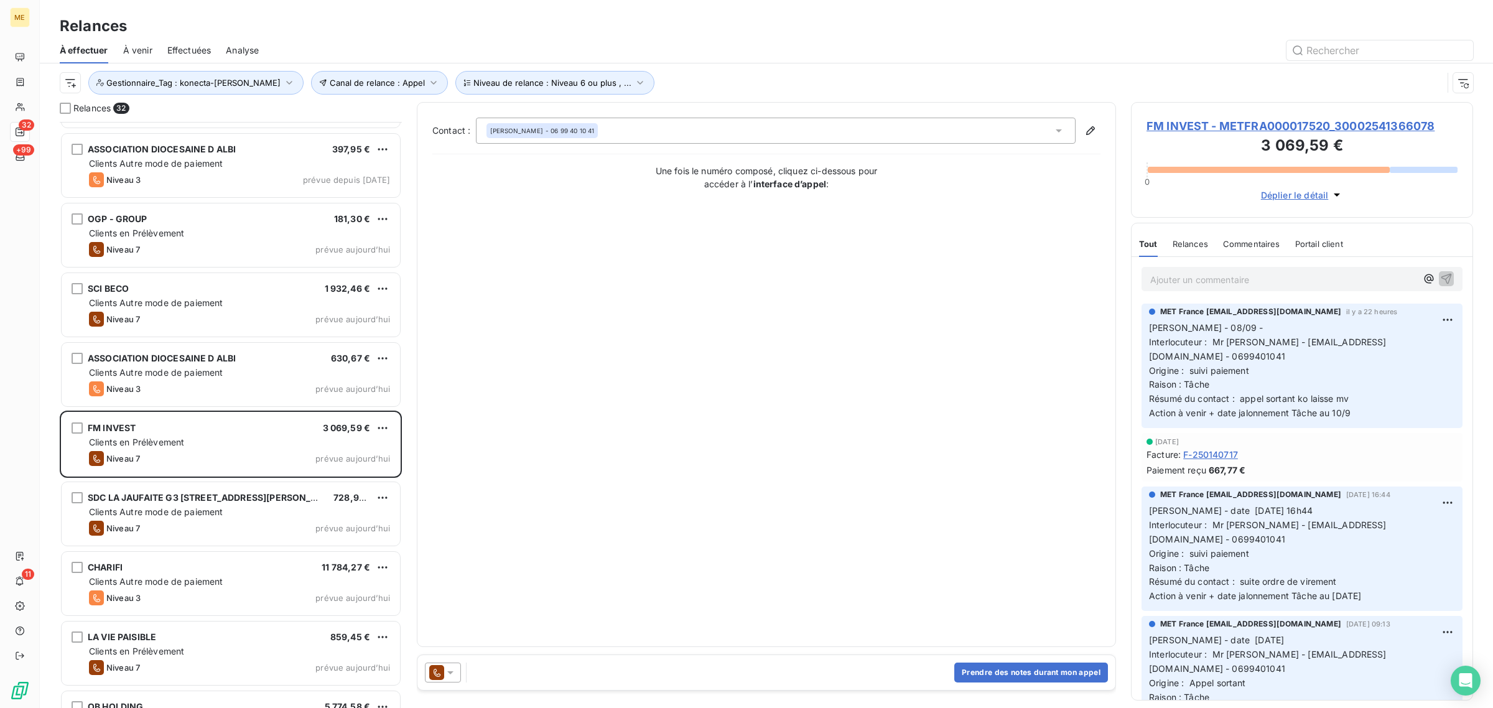
click at [1206, 135] on h3 "3 069,59 €" at bounding box center [1302, 146] width 311 height 25
click at [1211, 132] on span "FM INVEST - METFRA000017520_30002541366078" at bounding box center [1302, 126] width 311 height 17
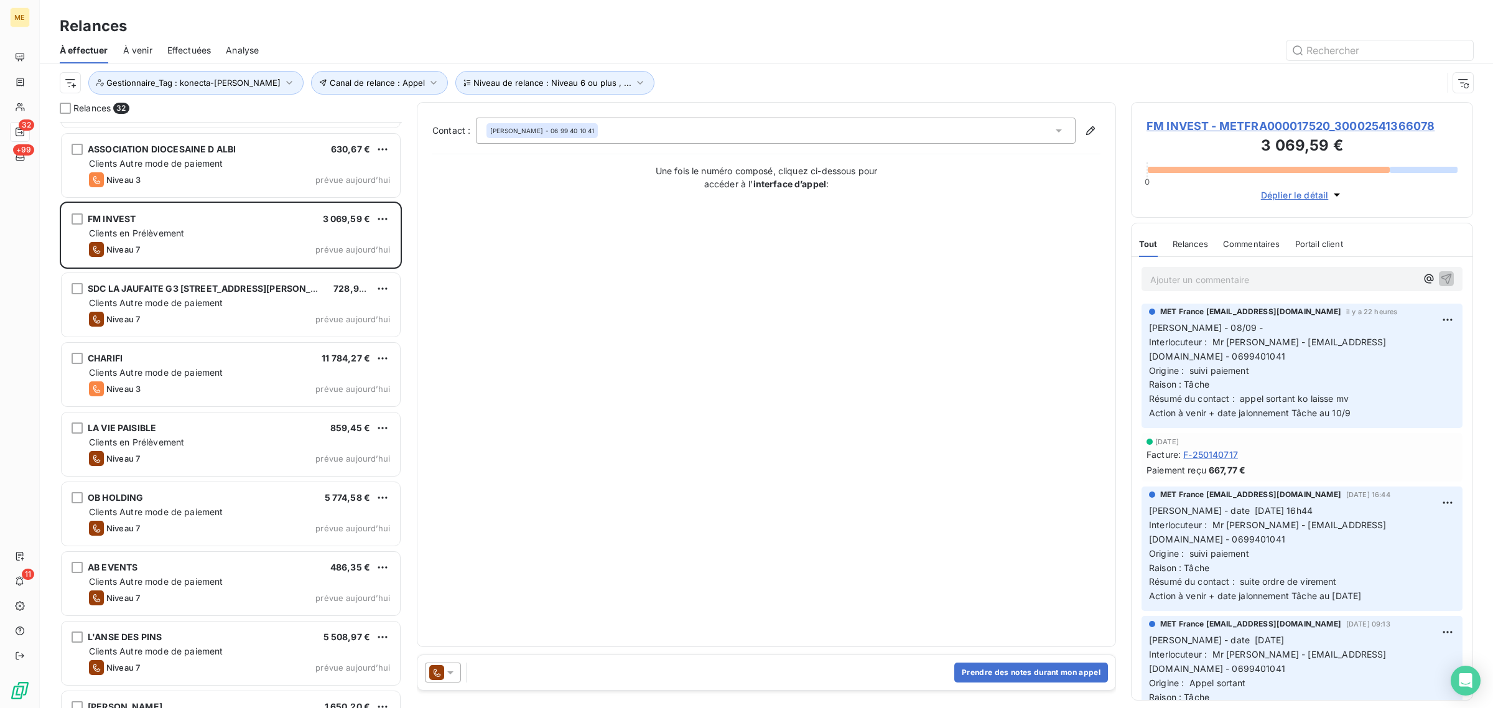
scroll to position [1478, 0]
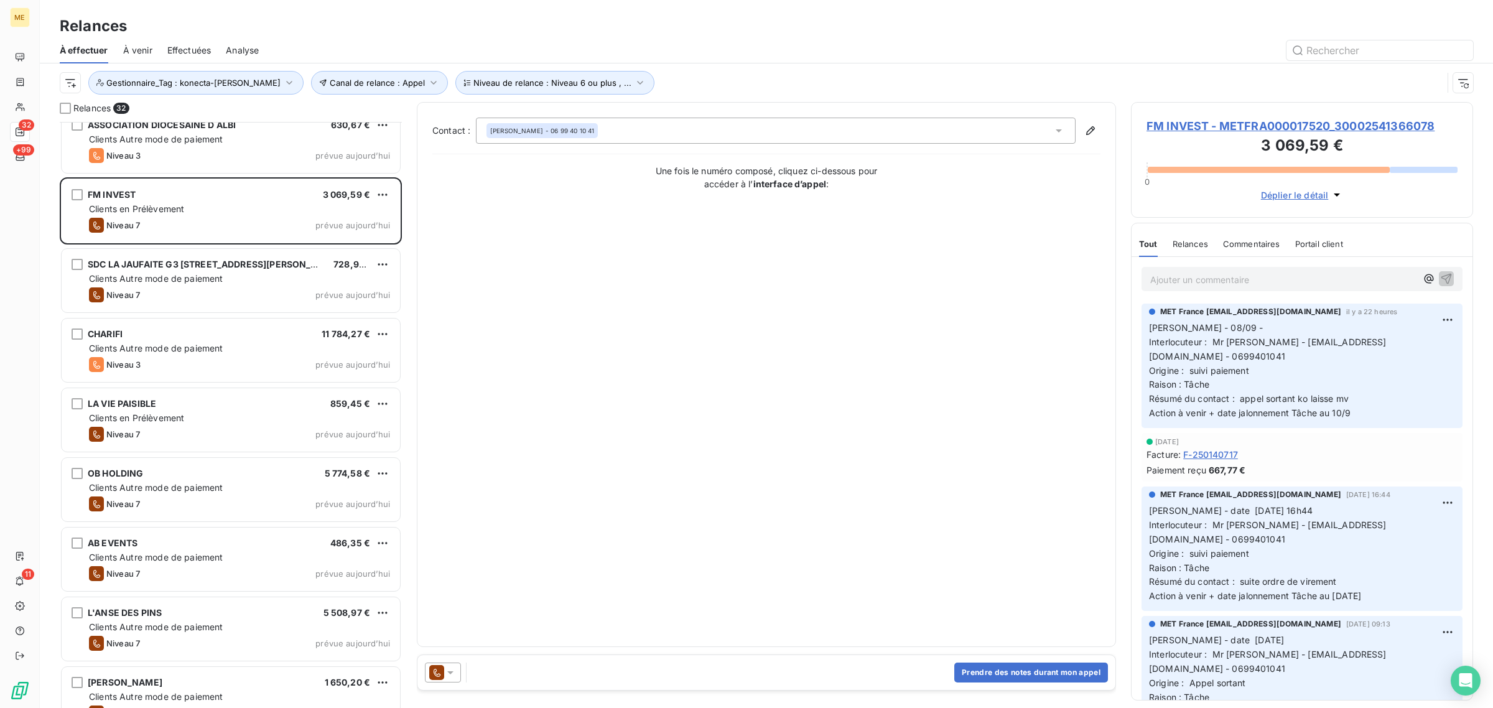
click at [210, 315] on div "SDC LA JAUFAITE G3 40 RUE JACQUES ANQUETIL 728,90 € Clients Autre mode de paiem…" at bounding box center [231, 282] width 342 height 70
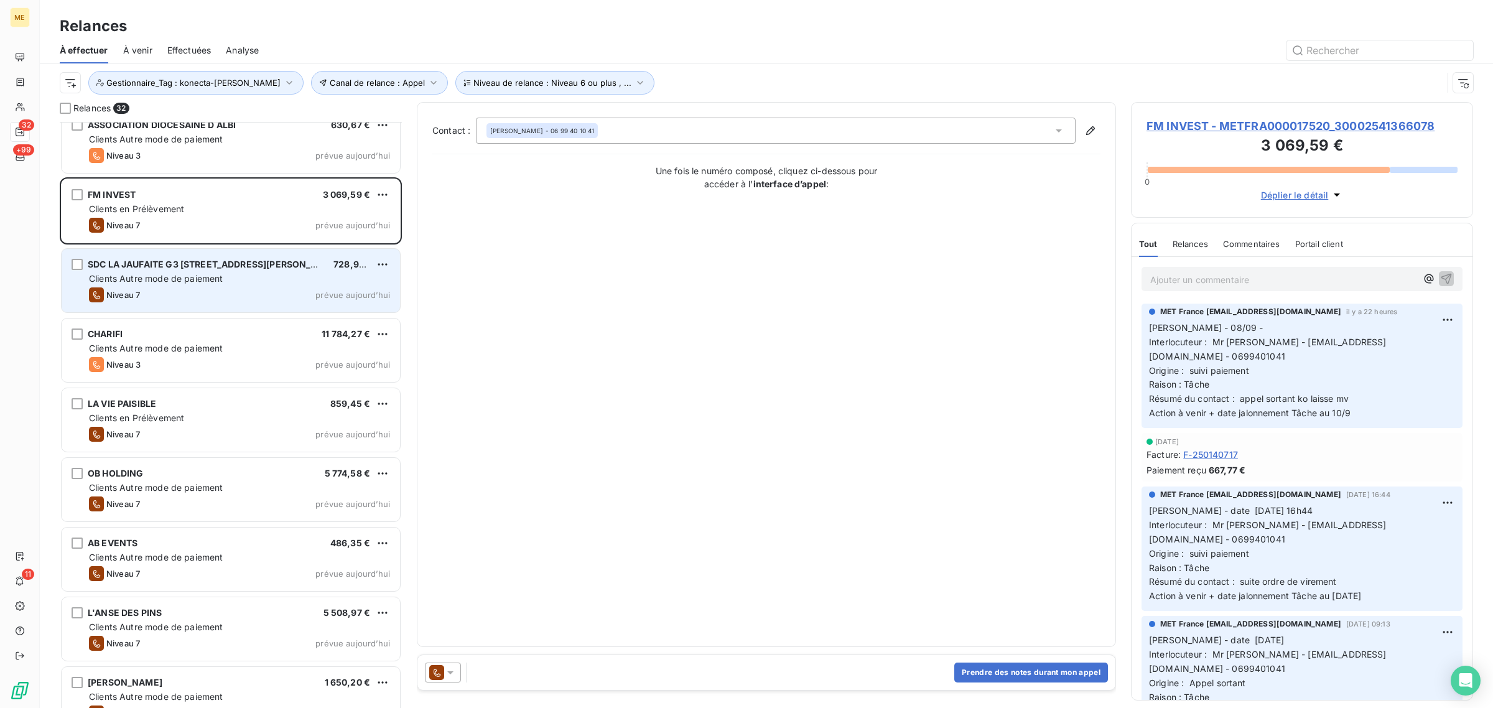
click at [209, 279] on span "Clients Autre mode de paiement" at bounding box center [156, 278] width 134 height 11
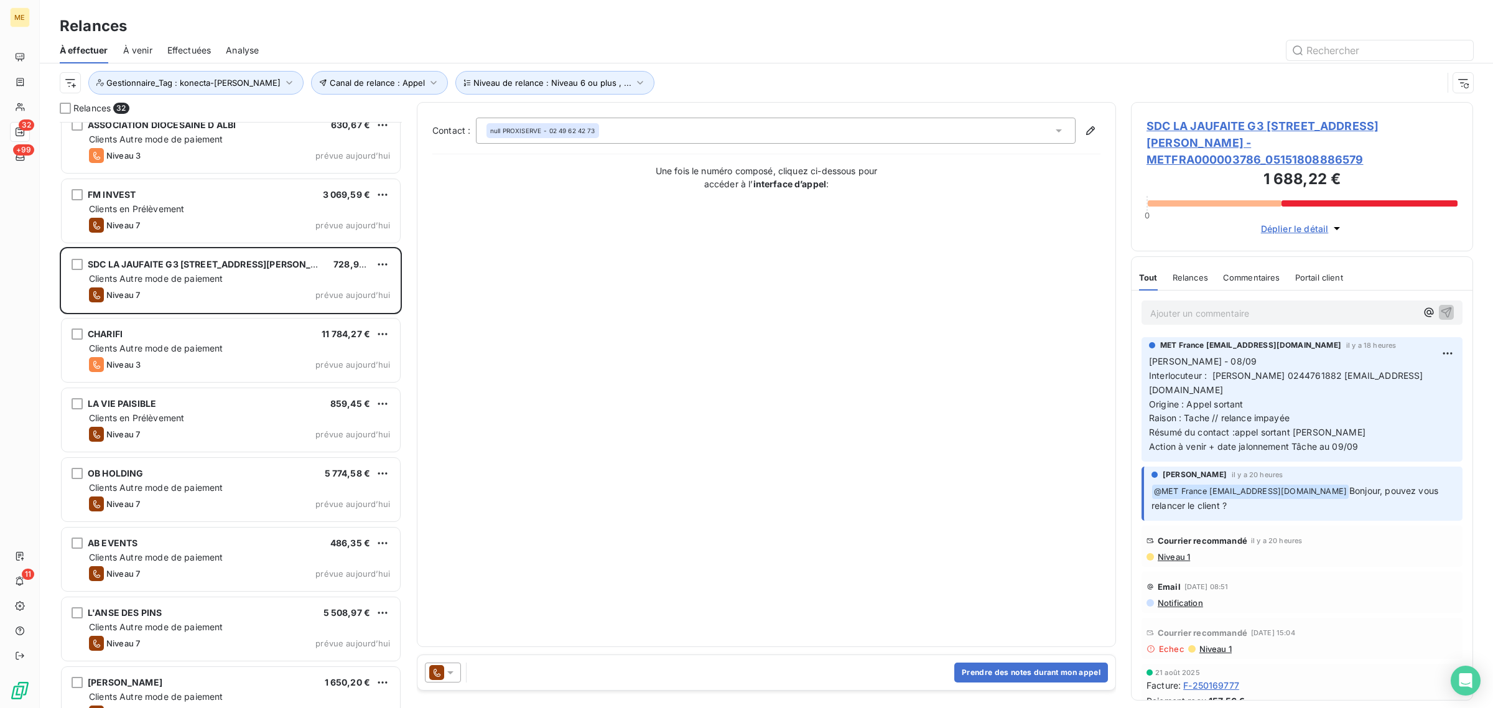
click at [1226, 137] on span "SDC LA JAUFAITE G3 40 RUE JACQUES ANQUETIL - METFRA000003786_05151808886579" at bounding box center [1302, 143] width 311 height 50
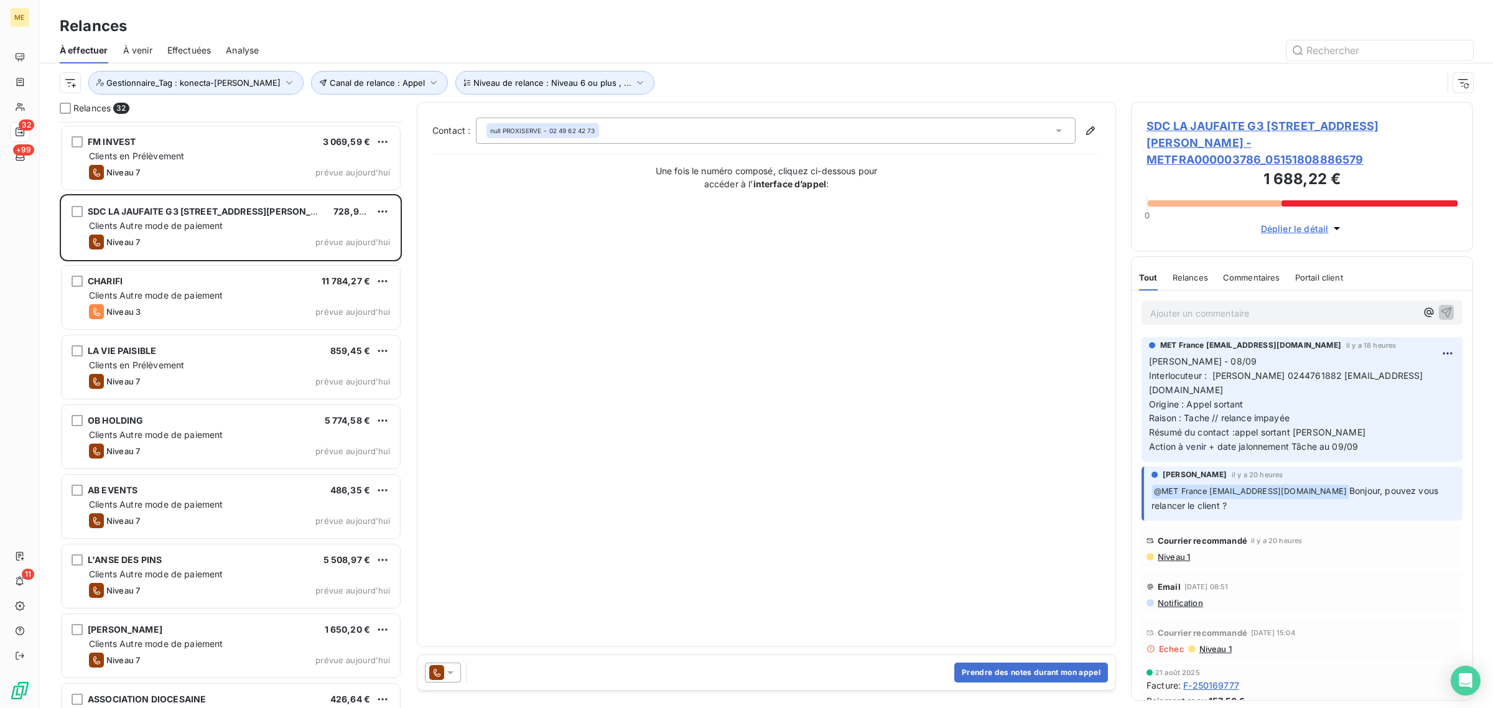
scroll to position [1634, 0]
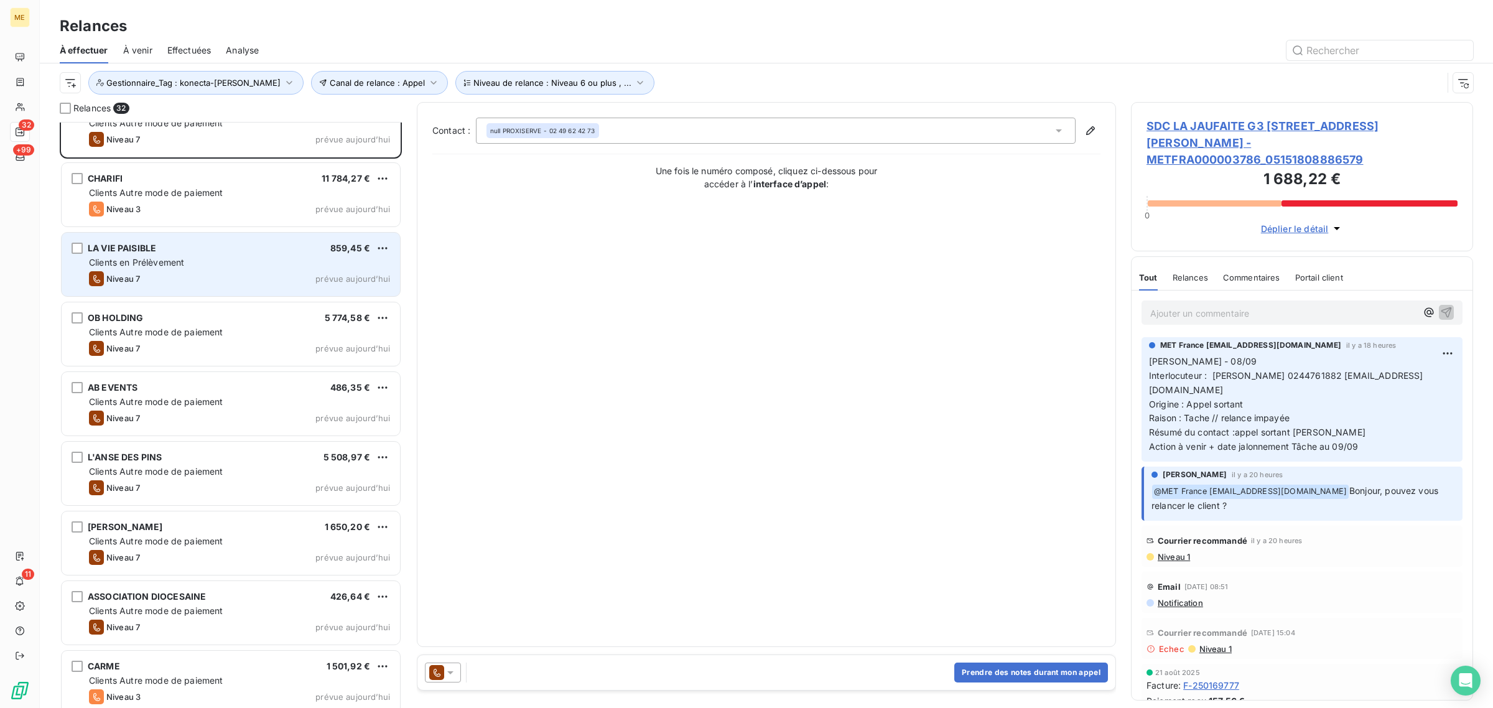
click at [169, 262] on span "Clients en Prélèvement" at bounding box center [136, 262] width 95 height 11
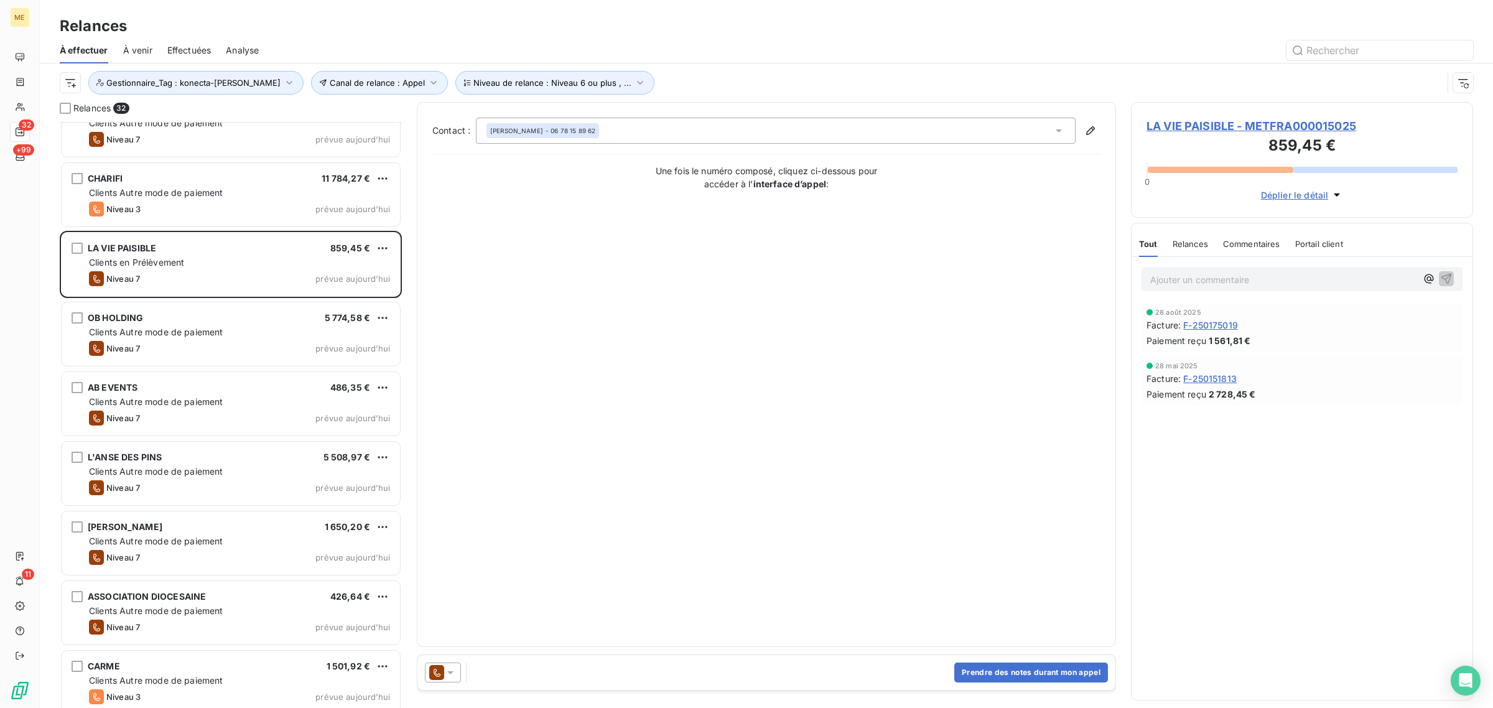
click at [1187, 125] on span "LA VIE PAISIBLE - METFRA000015025" at bounding box center [1302, 126] width 311 height 17
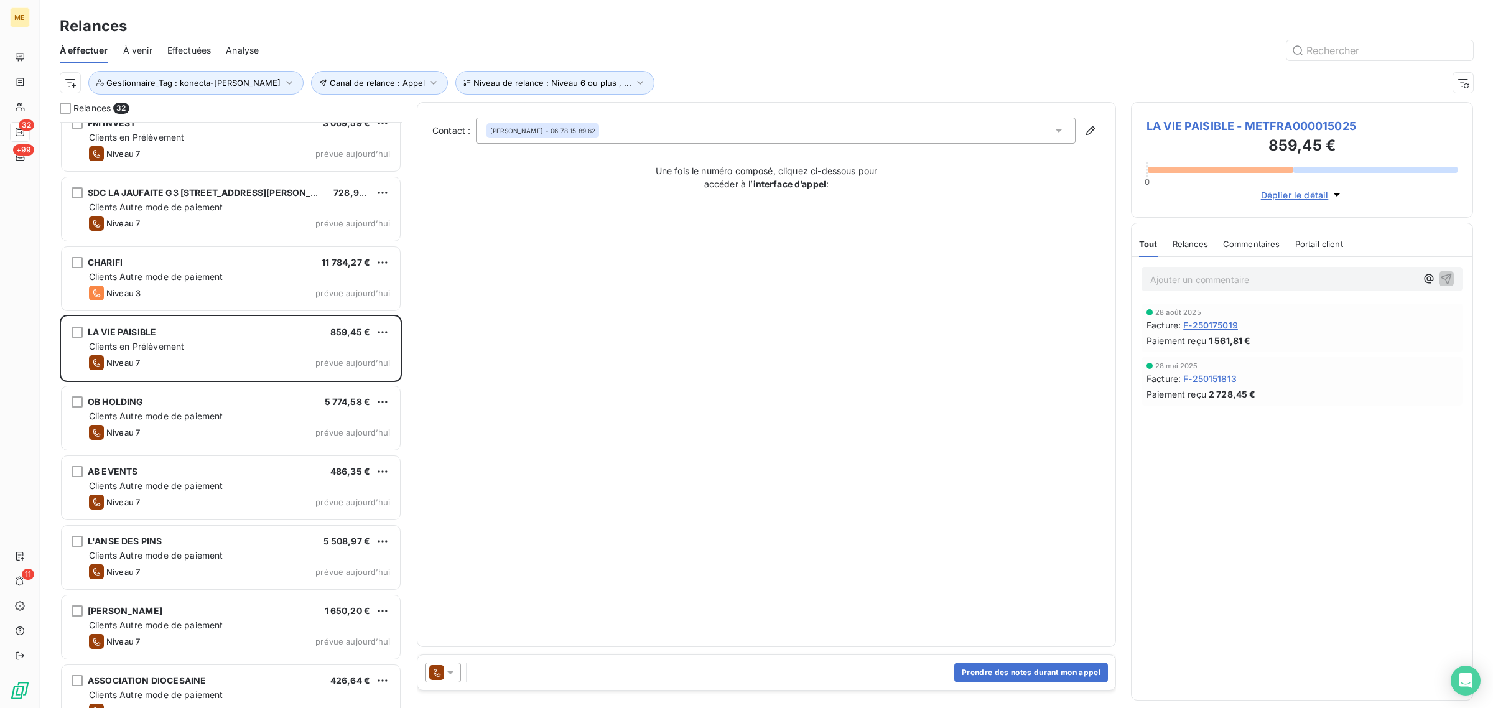
scroll to position [1556, 0]
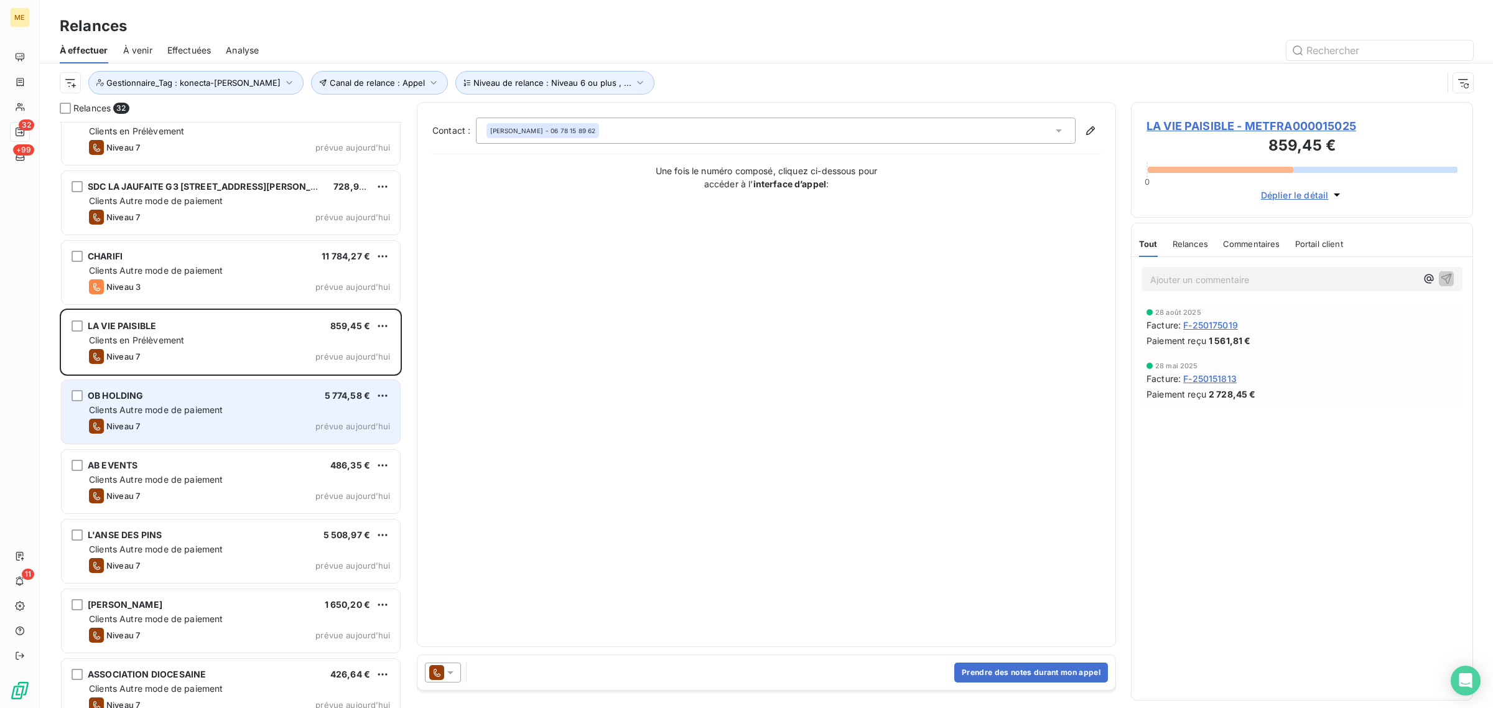
click at [185, 411] on span "Clients Autre mode de paiement" at bounding box center [156, 409] width 134 height 11
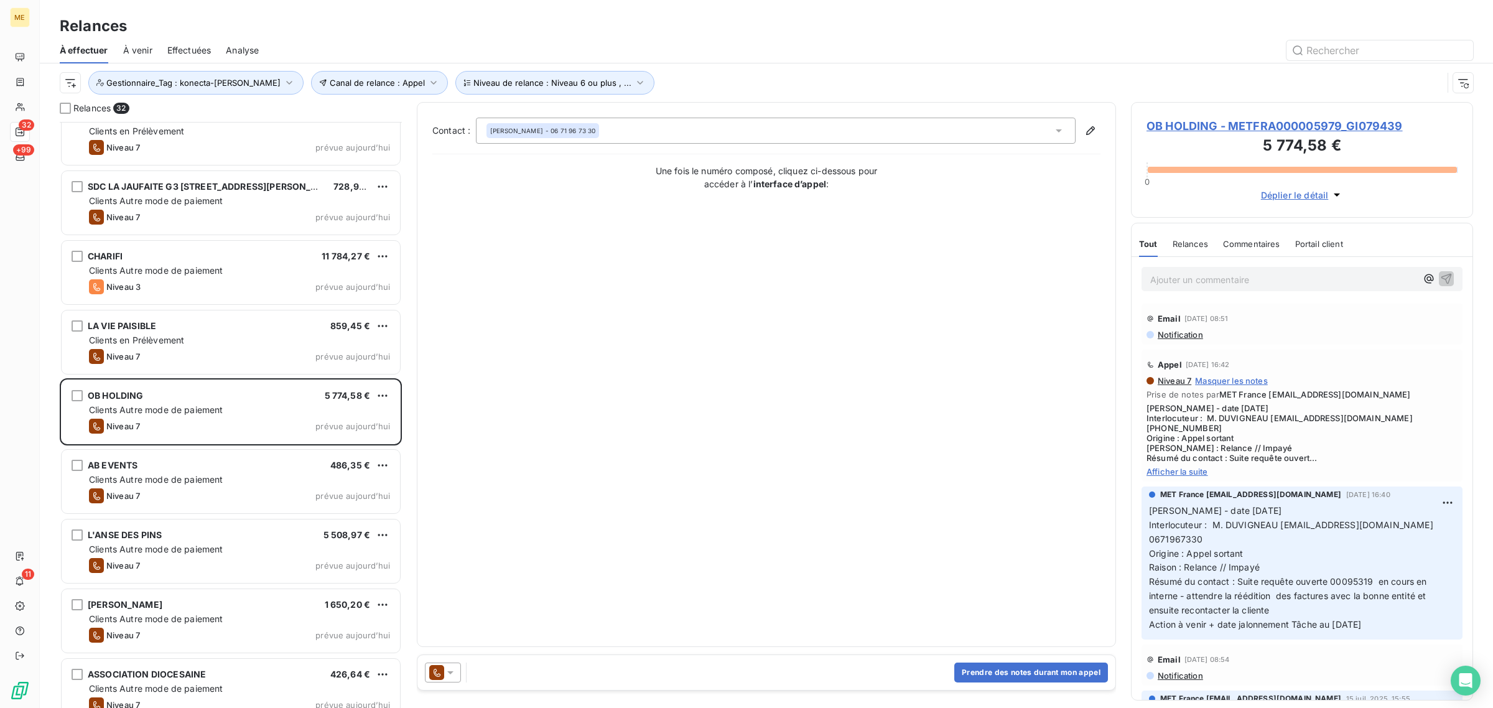
click at [1214, 129] on span "OB HOLDING - METFRA000005979_GI079439" at bounding box center [1302, 126] width 311 height 17
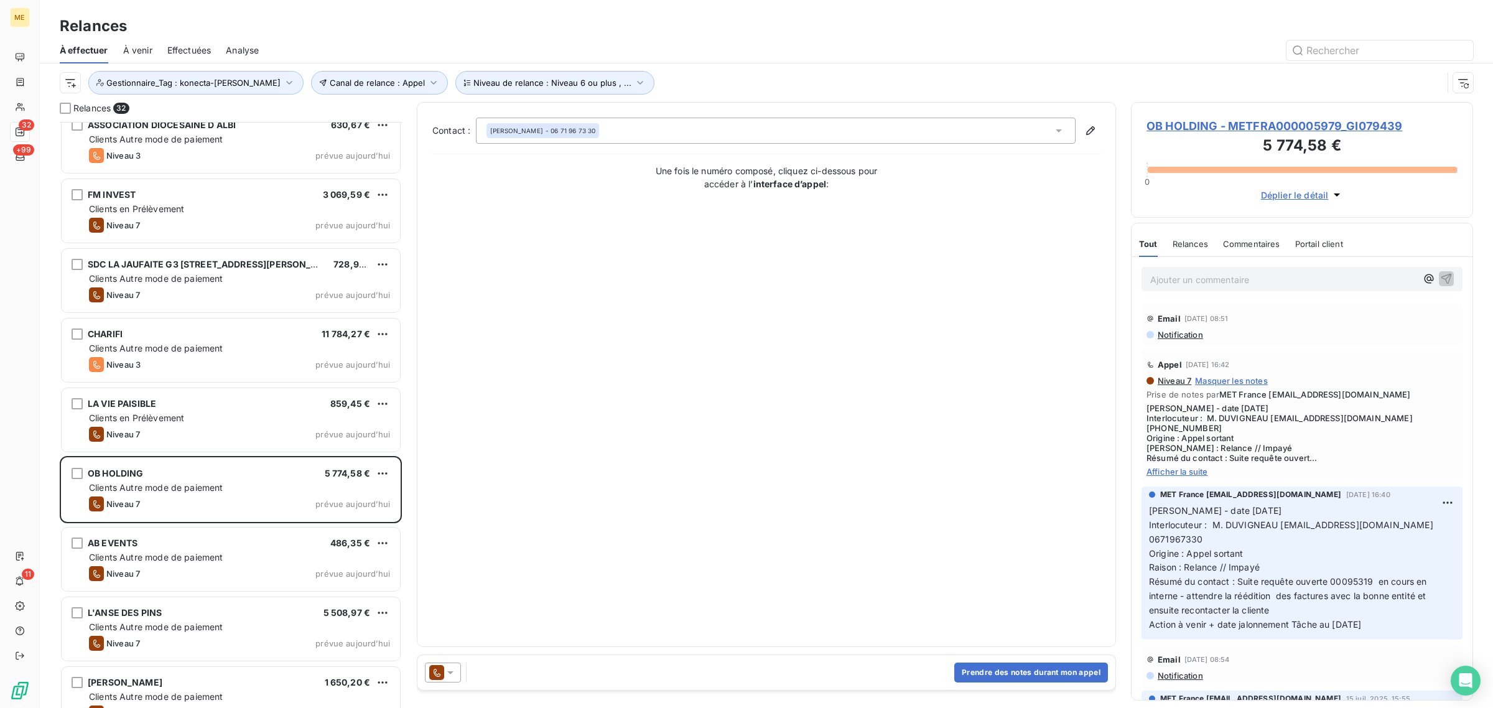
scroll to position [1556, 0]
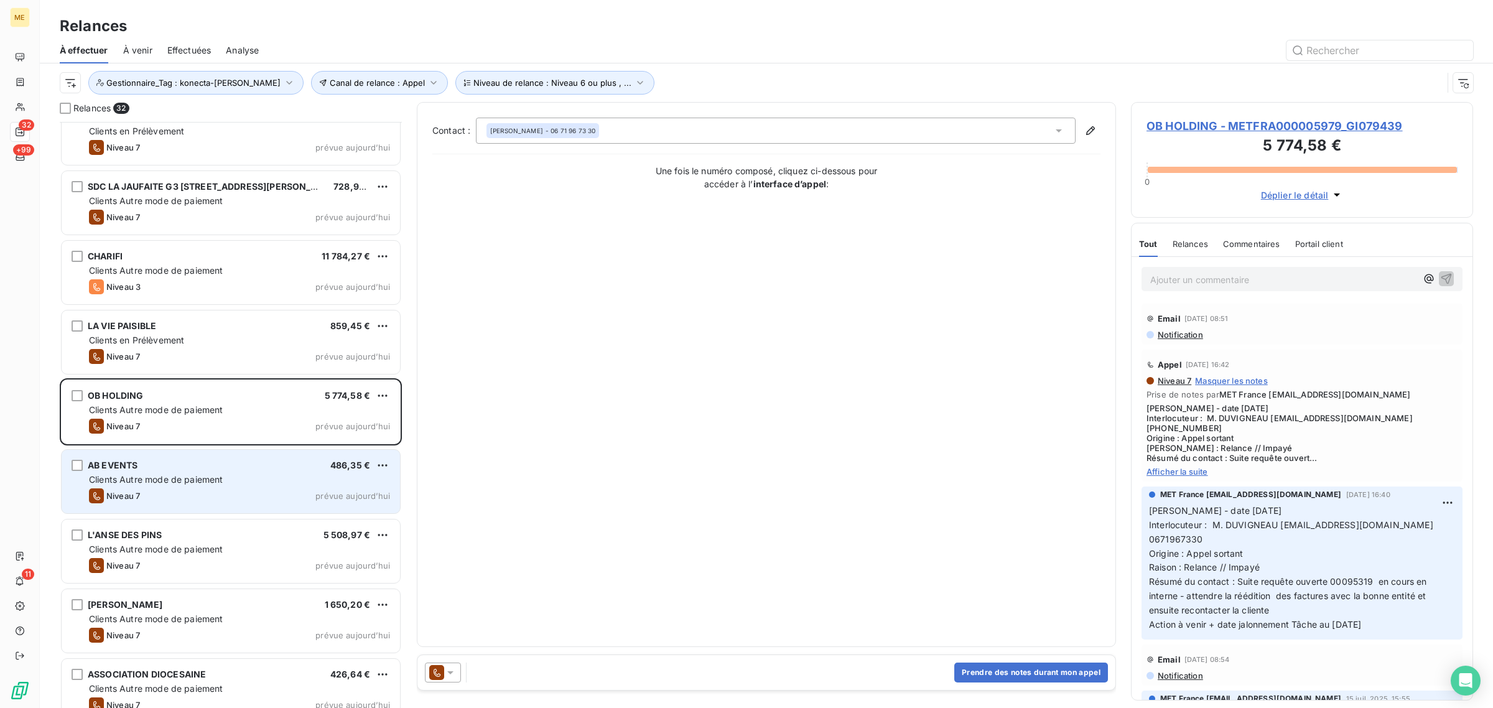
click at [188, 492] on div "Niveau 7 prévue aujourd’hui" at bounding box center [239, 495] width 301 height 15
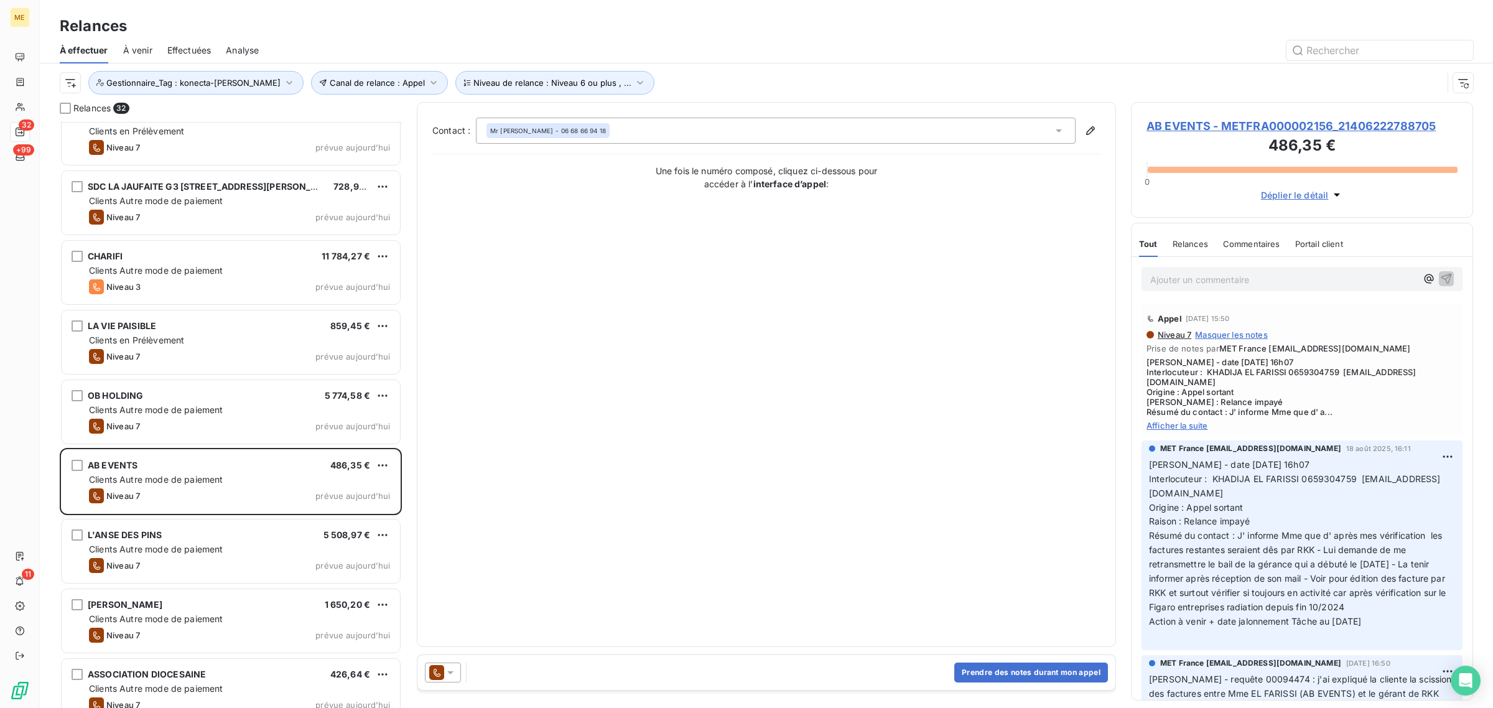
click at [1208, 122] on span "AB EVENTS - METFRA000002156_21406222788705" at bounding box center [1302, 126] width 311 height 17
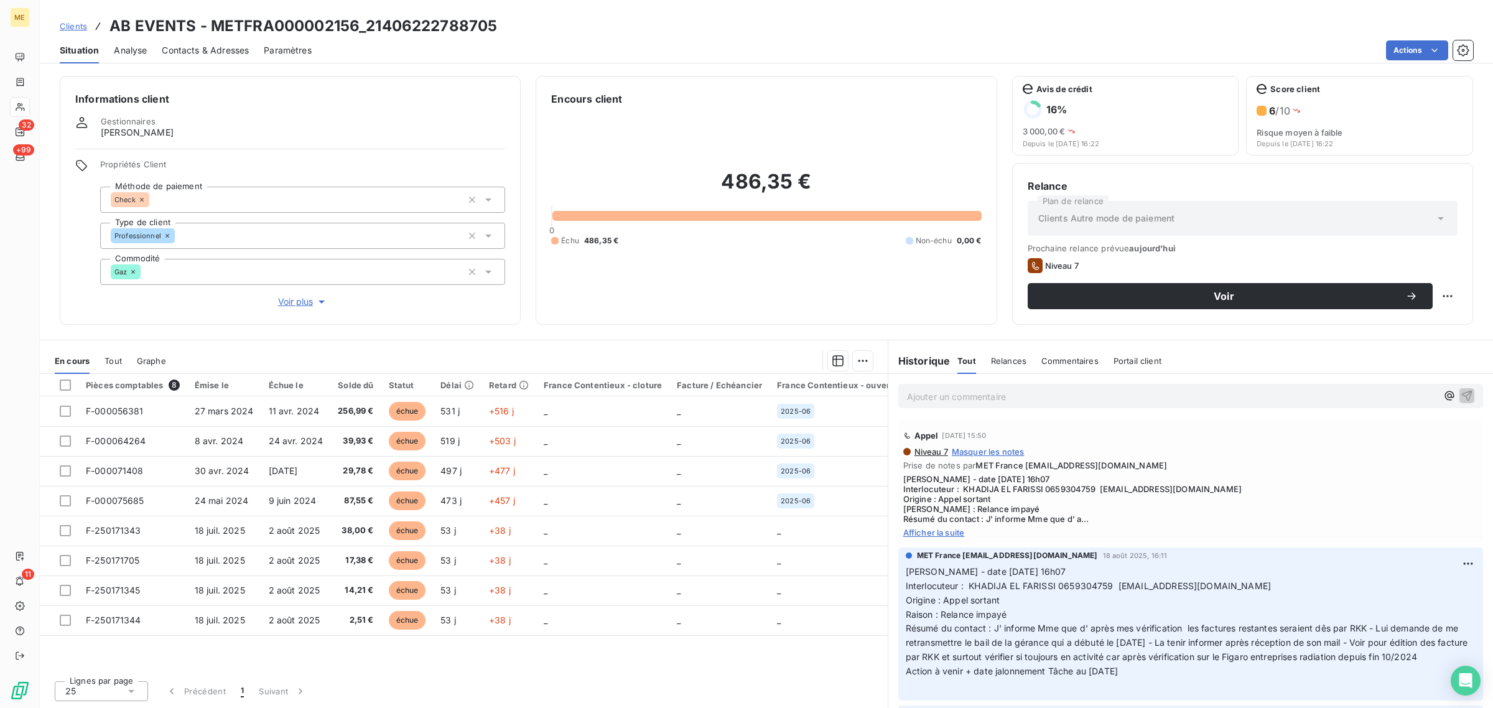
click at [308, 300] on span "Voir plus" at bounding box center [303, 302] width 50 height 12
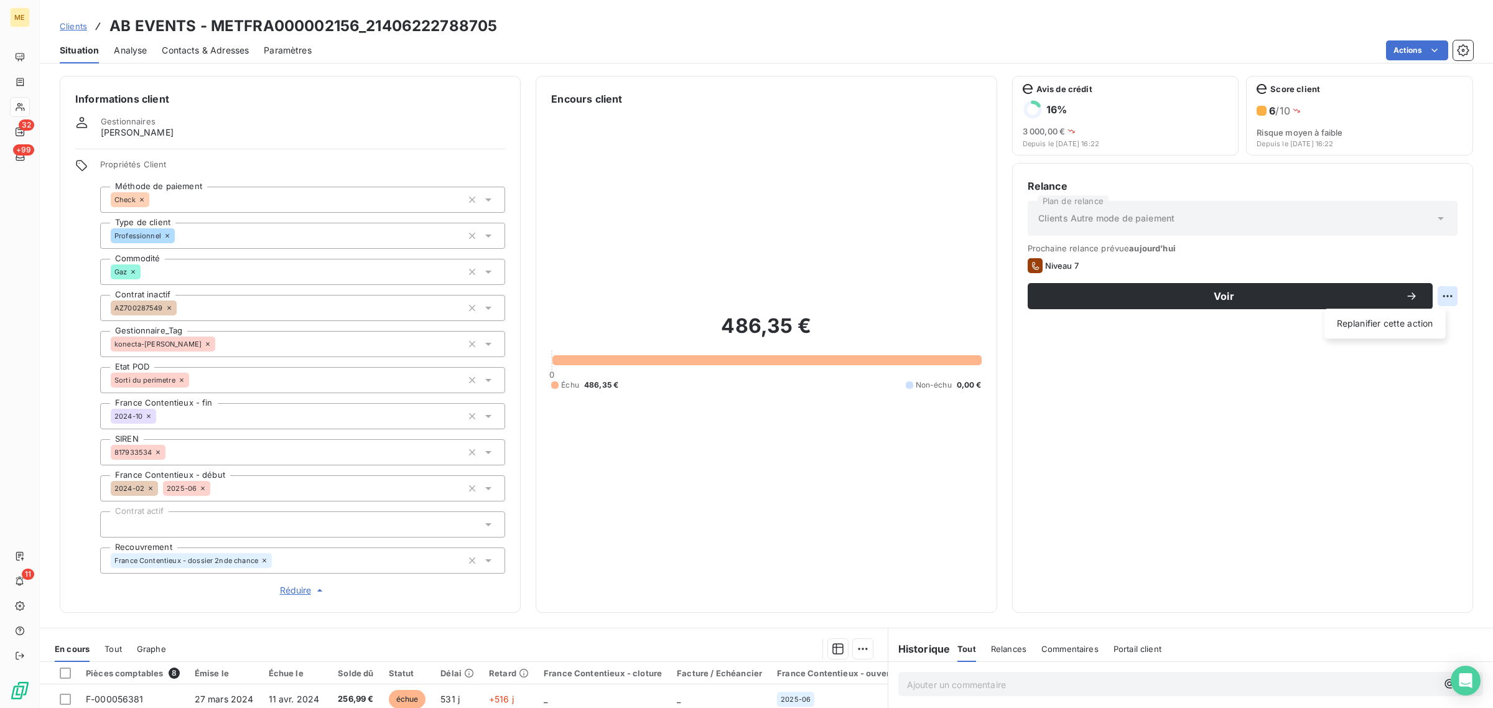
click at [1432, 291] on html "ME 32 +99 11 Clients AB EVENTS - METFRA000002156_21406222788705 Situation Analy…" at bounding box center [746, 354] width 1493 height 708
click at [1417, 320] on div "Replanifier cette action" at bounding box center [1385, 324] width 111 height 20
select select "8"
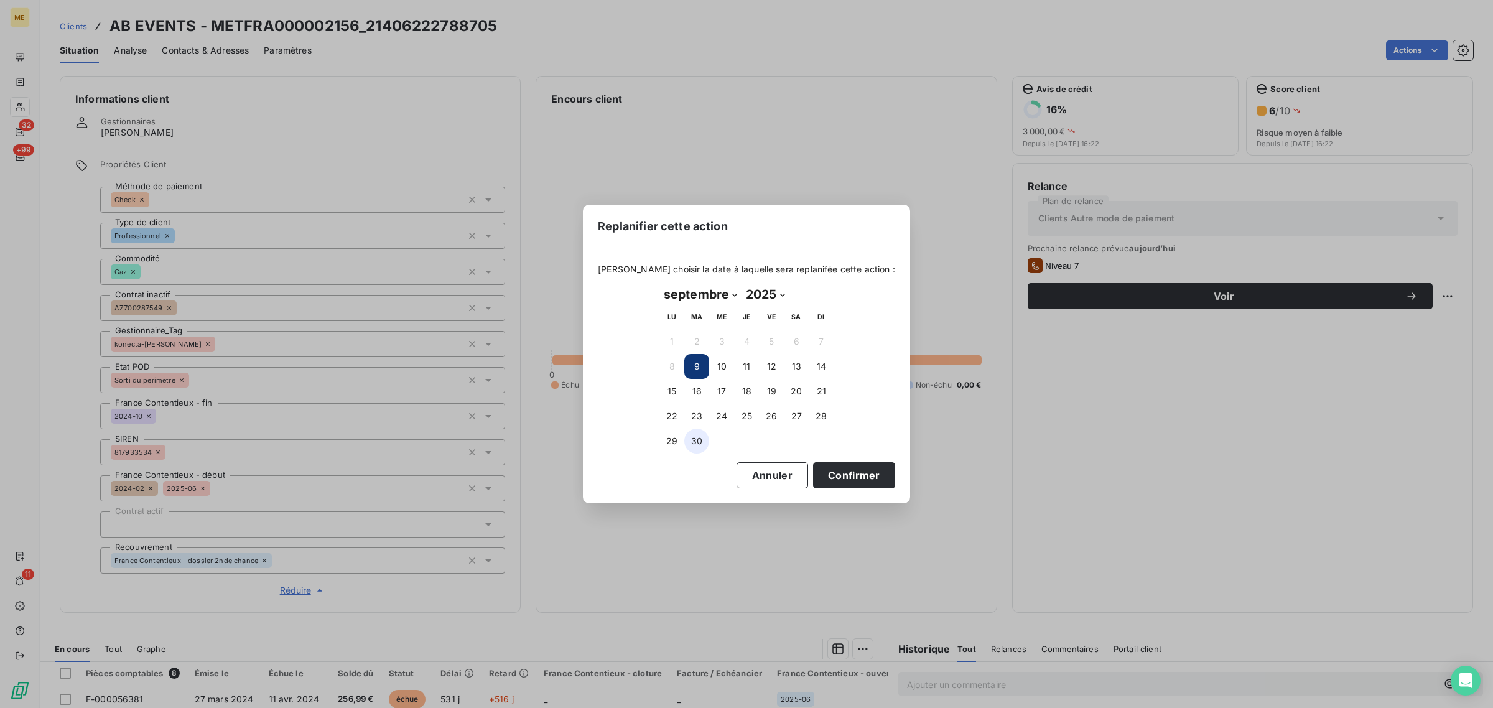
drag, startPoint x: 691, startPoint y: 434, endPoint x: 703, endPoint y: 440, distance: 13.9
click at [691, 434] on button "30" at bounding box center [696, 441] width 25 height 25
click at [836, 474] on button "Confirmer" at bounding box center [854, 475] width 82 height 26
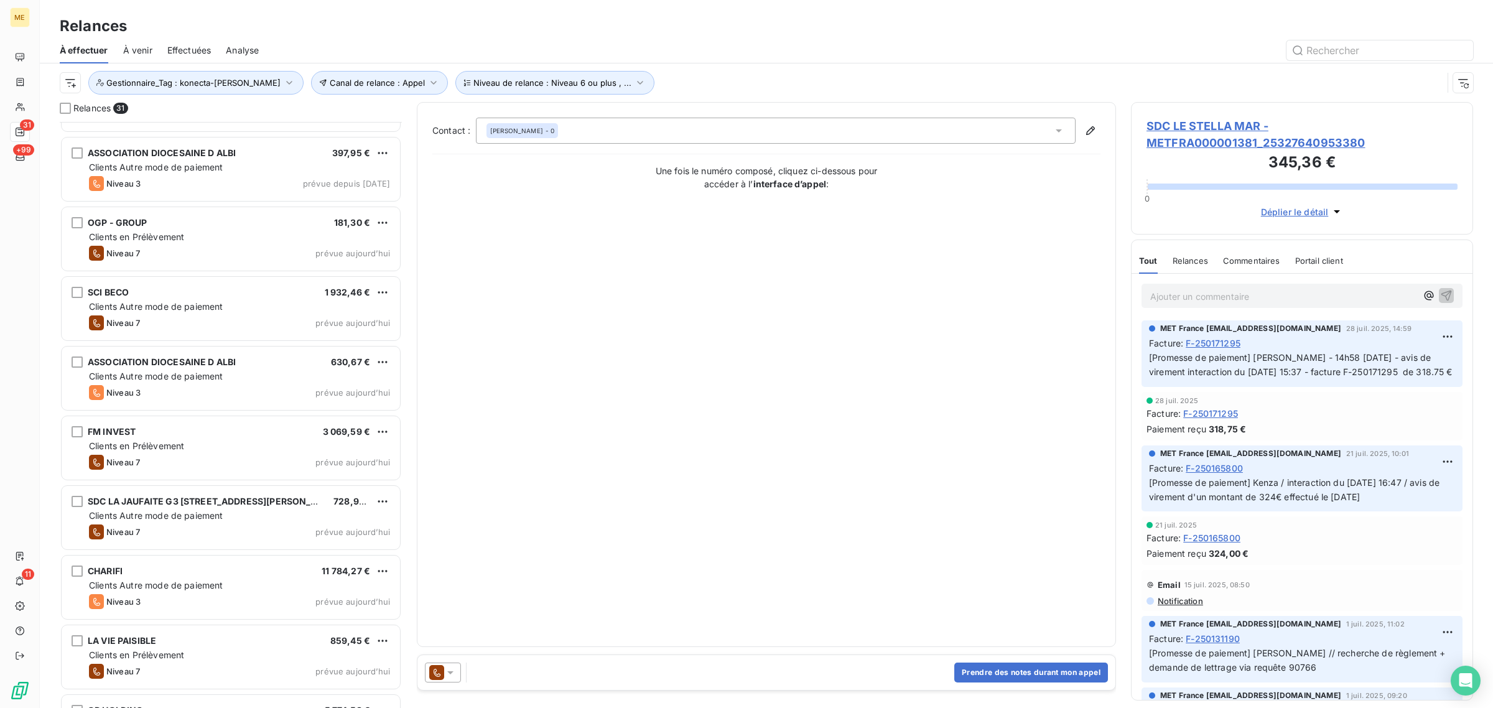
scroll to position [1401, 0]
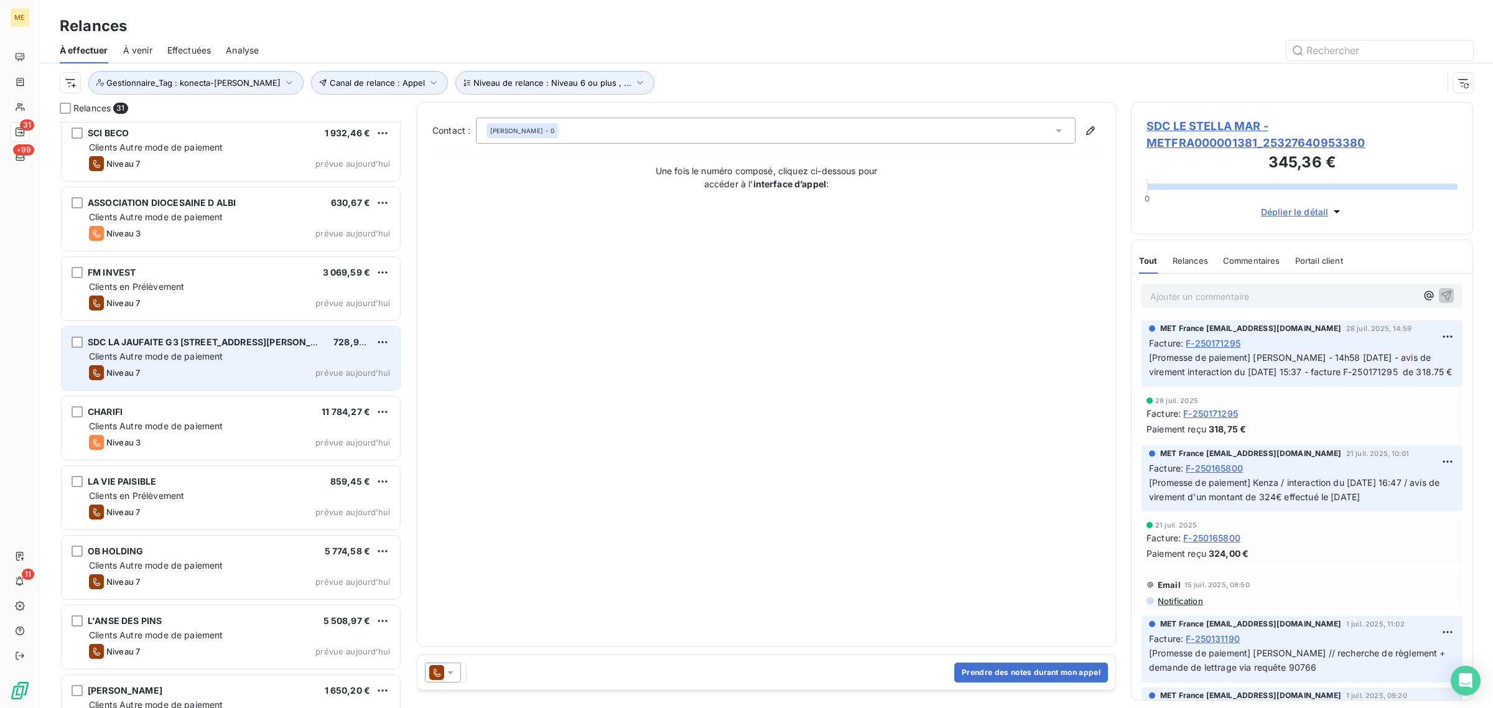
click at [194, 362] on span "Clients Autre mode de paiement" at bounding box center [156, 356] width 134 height 11
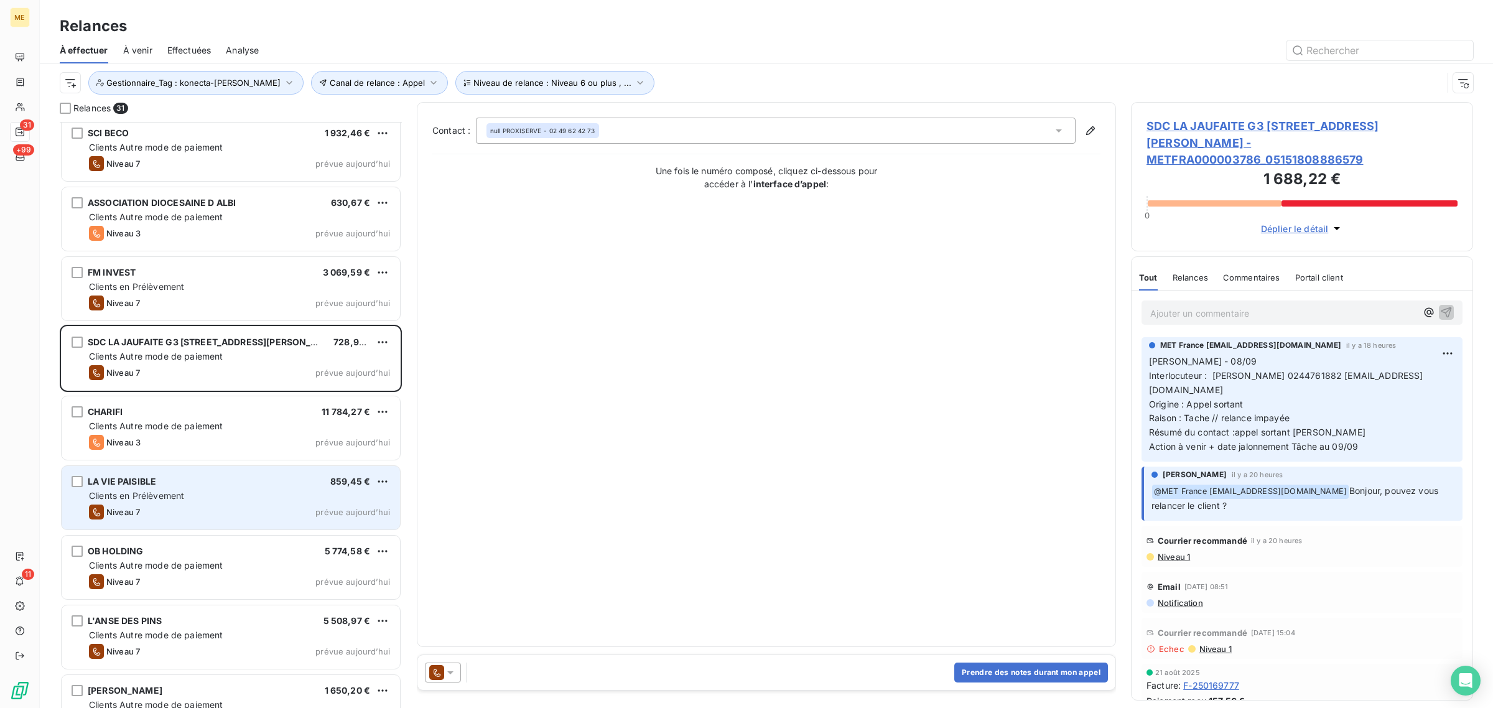
click at [141, 490] on span "Clients en Prélèvement" at bounding box center [136, 495] width 95 height 11
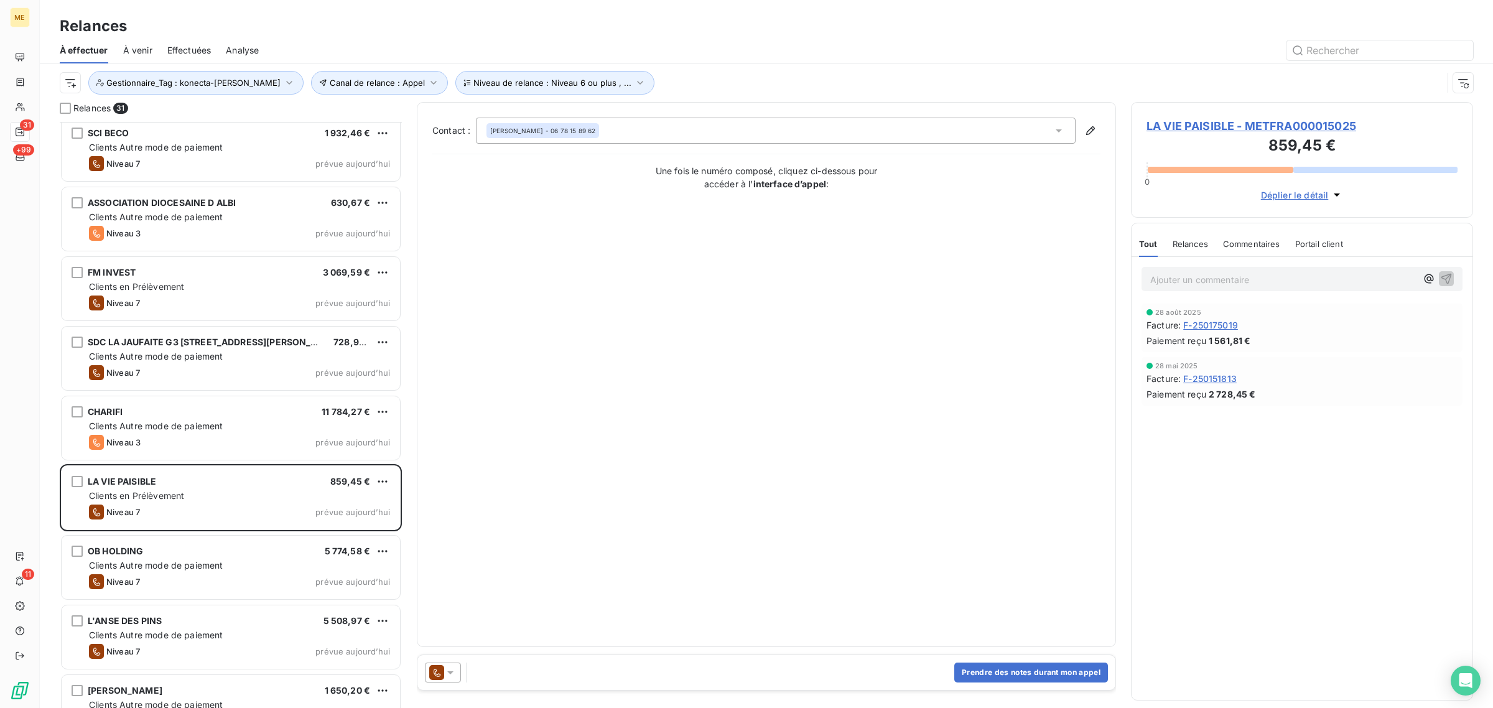
click at [1225, 124] on span "LA VIE PAISIBLE - METFRA000015025" at bounding box center [1302, 126] width 311 height 17
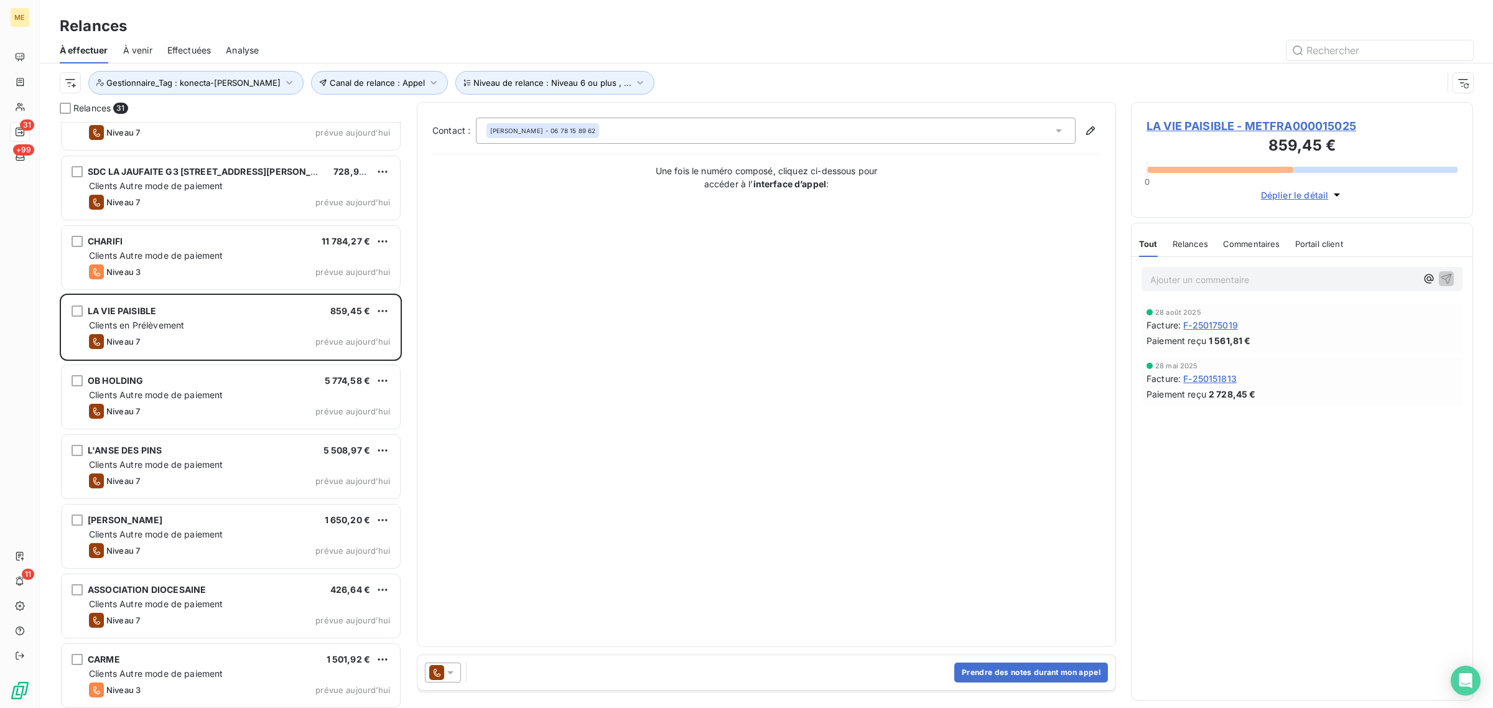
scroll to position [1575, 0]
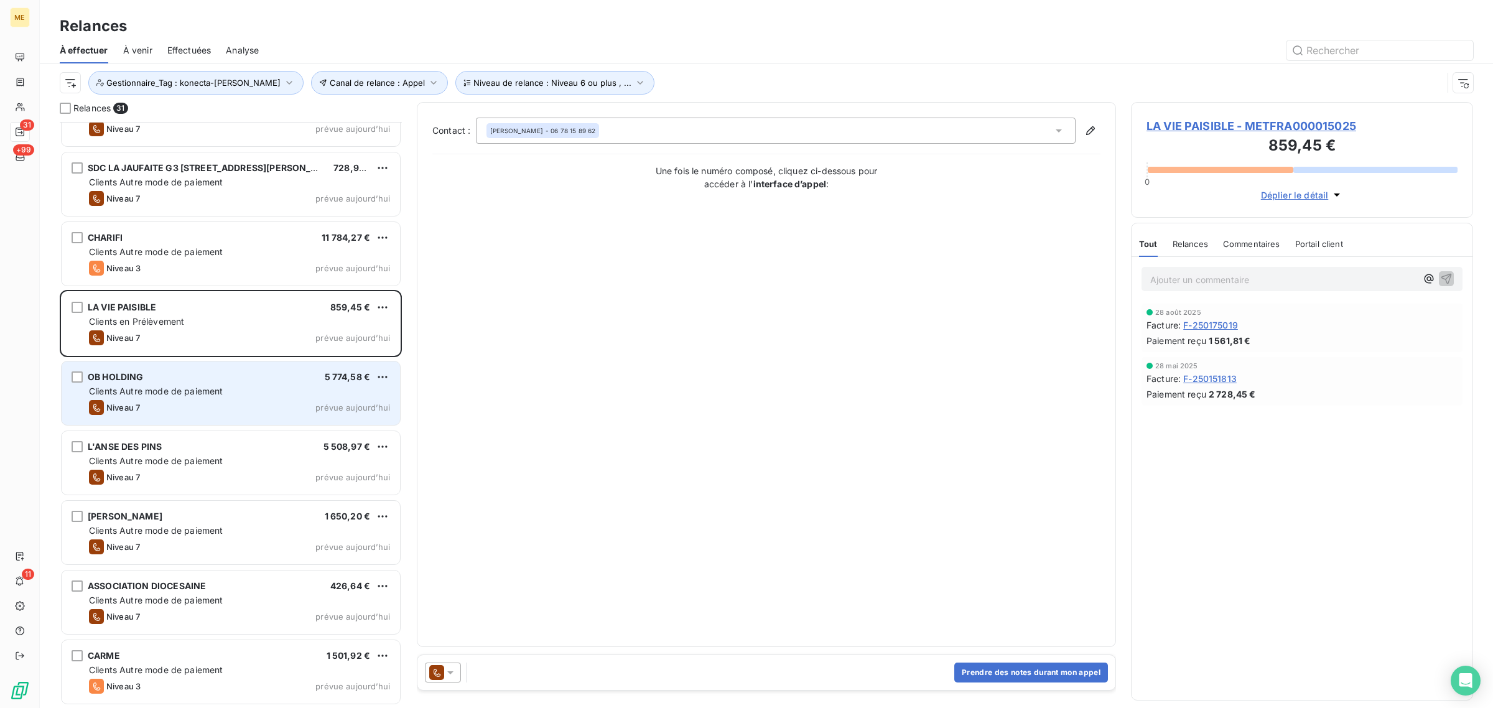
click at [172, 394] on span "Clients Autre mode de paiement" at bounding box center [156, 391] width 134 height 11
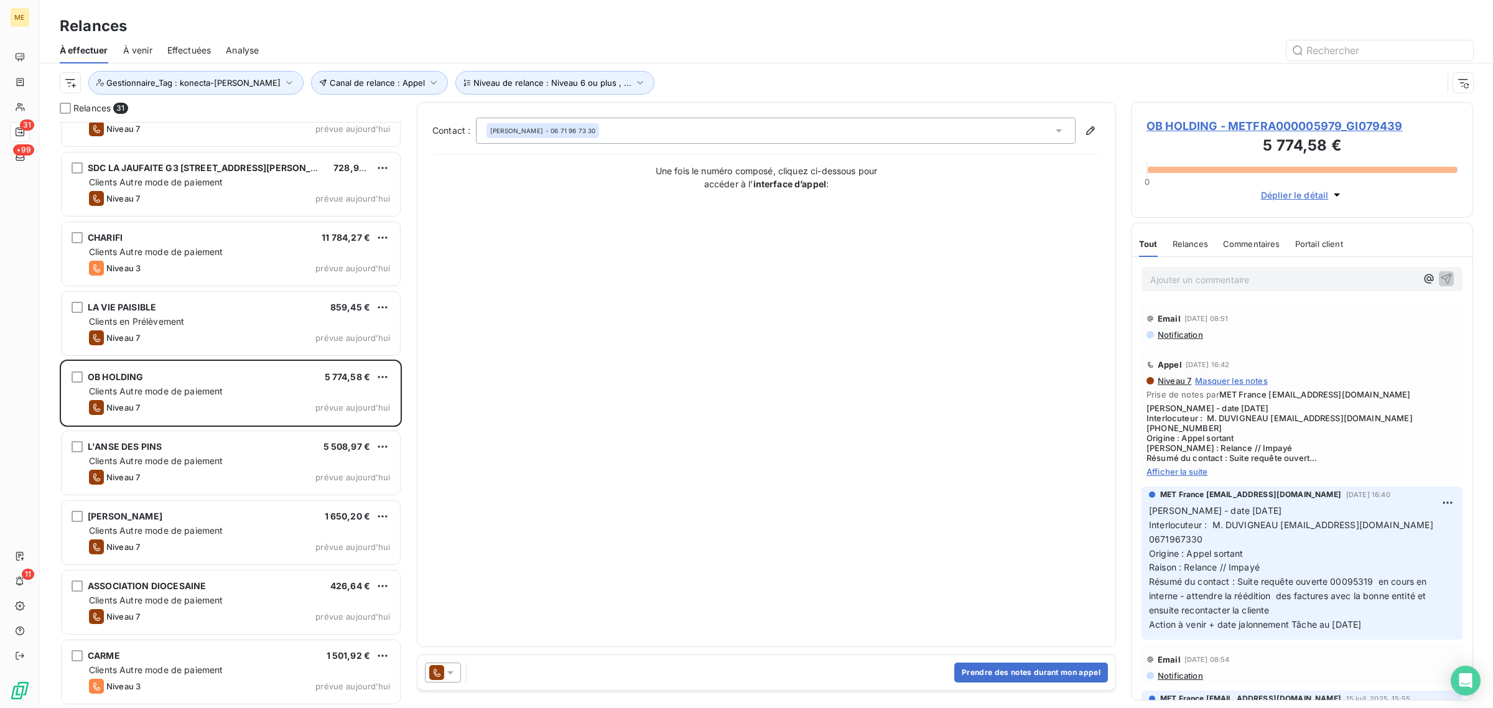
click at [1198, 123] on span "OB HOLDING - METFRA000005979_GI079439" at bounding box center [1302, 126] width 311 height 17
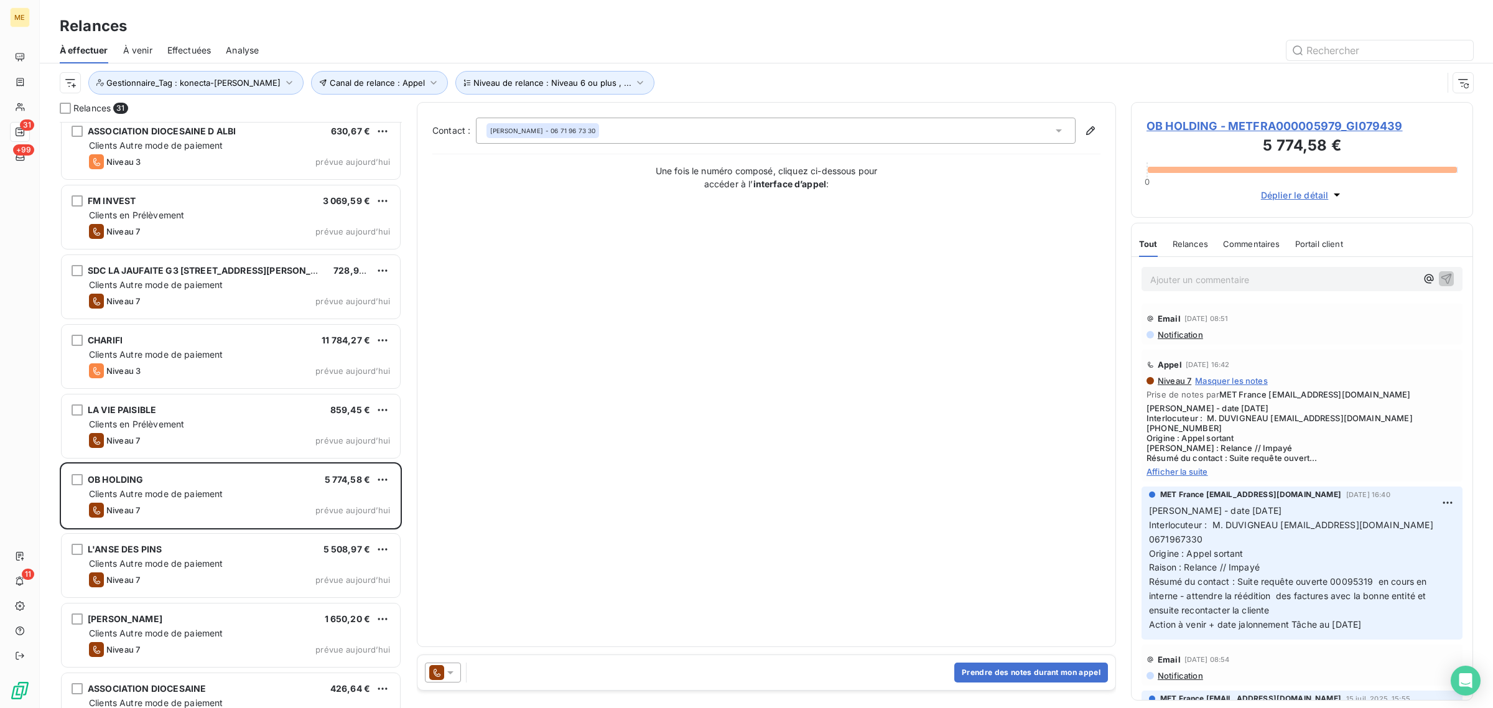
scroll to position [1575, 0]
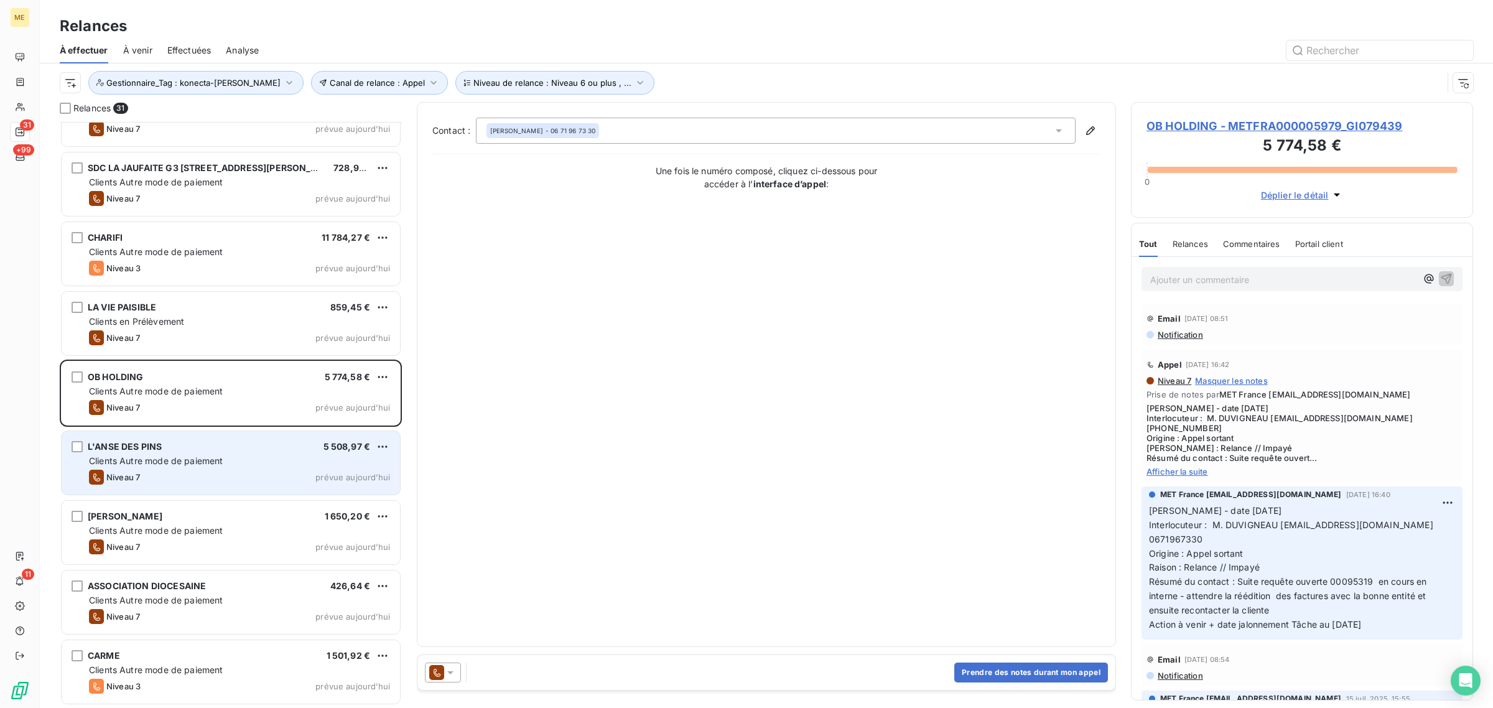
click at [198, 476] on div "Niveau 7 prévue aujourd’hui" at bounding box center [239, 477] width 301 height 15
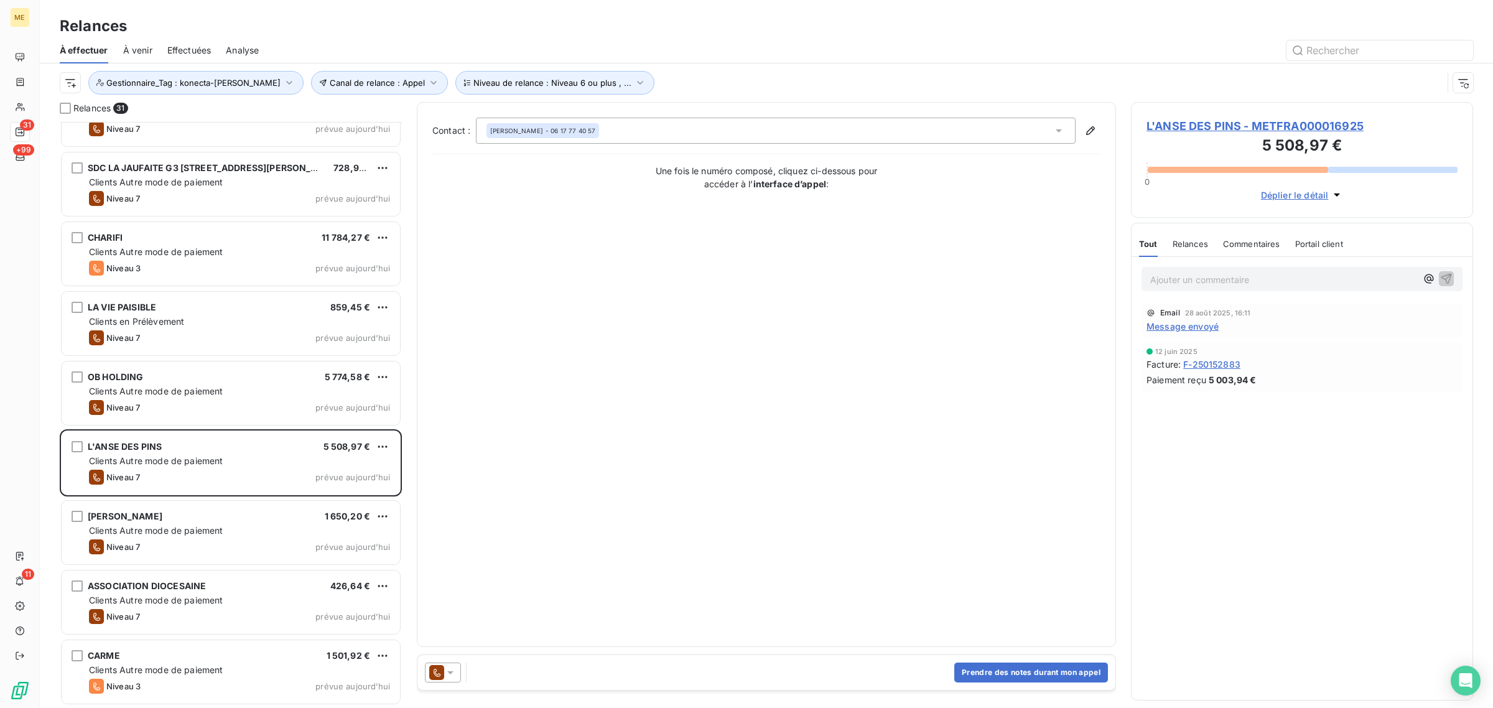
click at [1190, 131] on span "L'ANSE DES PINS - METFRA000016925" at bounding box center [1302, 126] width 311 height 17
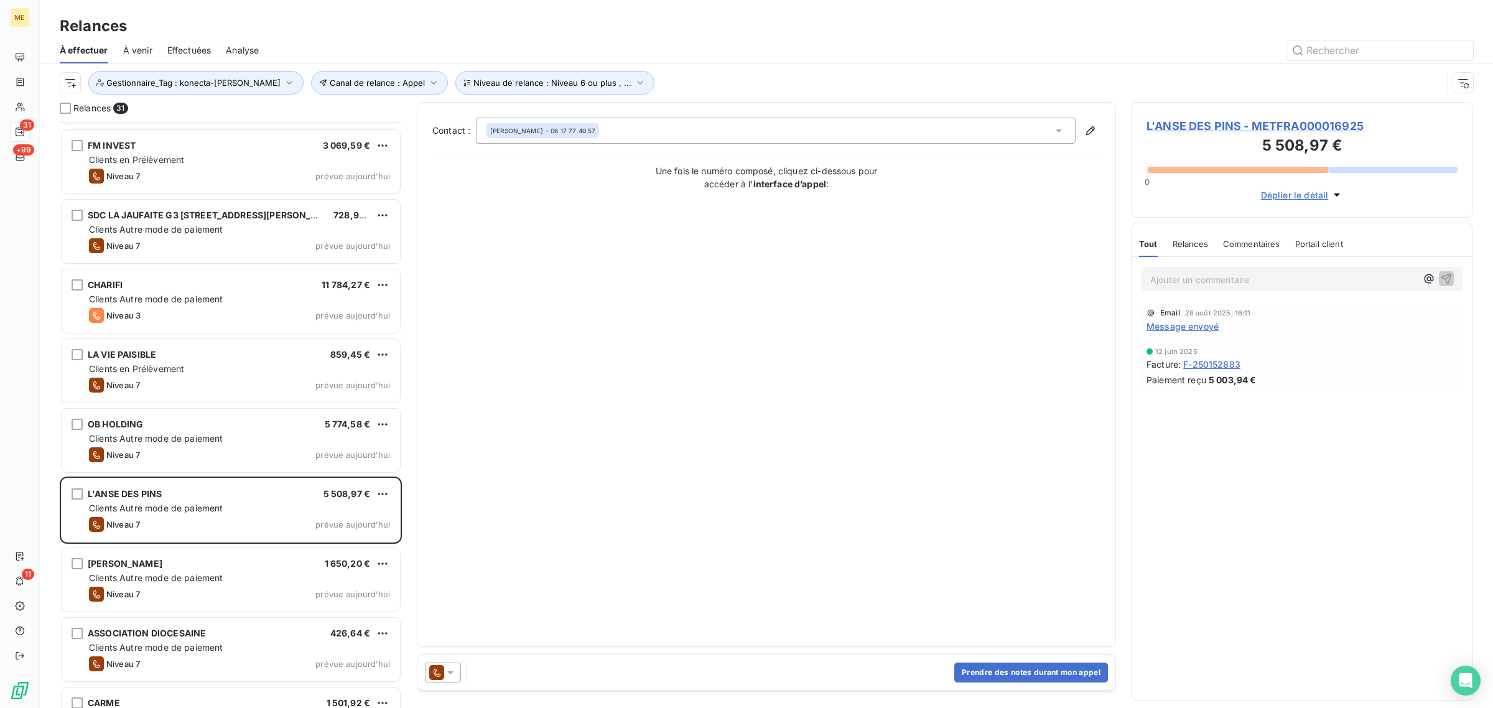
scroll to position [1575, 0]
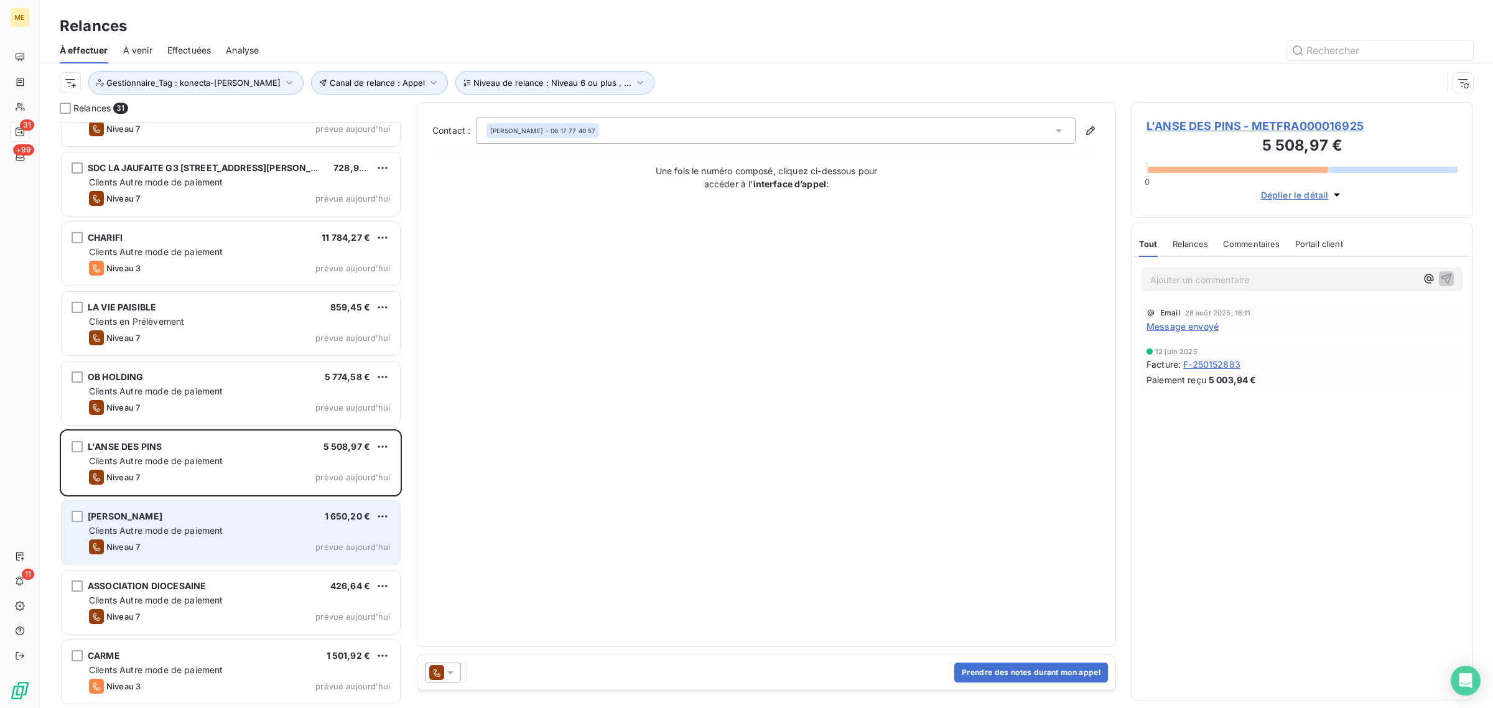
click at [222, 503] on div "CHIDLOVSKY 1 650,20 € Clients Autre mode de paiement Niveau 7 prévue aujourd’hui" at bounding box center [231, 532] width 338 height 63
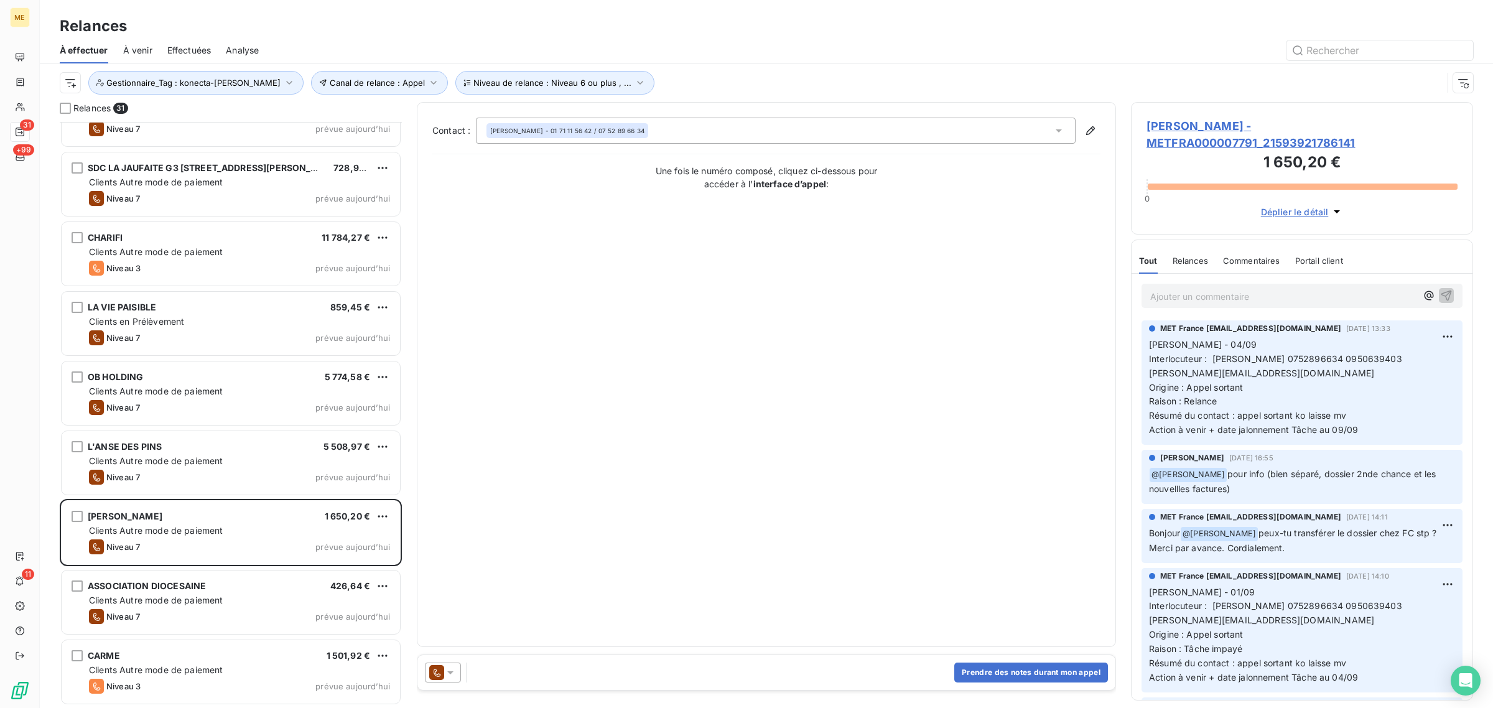
click at [1206, 128] on span "CHIDLOVSKY - METFRA000007791_21593921786141" at bounding box center [1302, 135] width 311 height 34
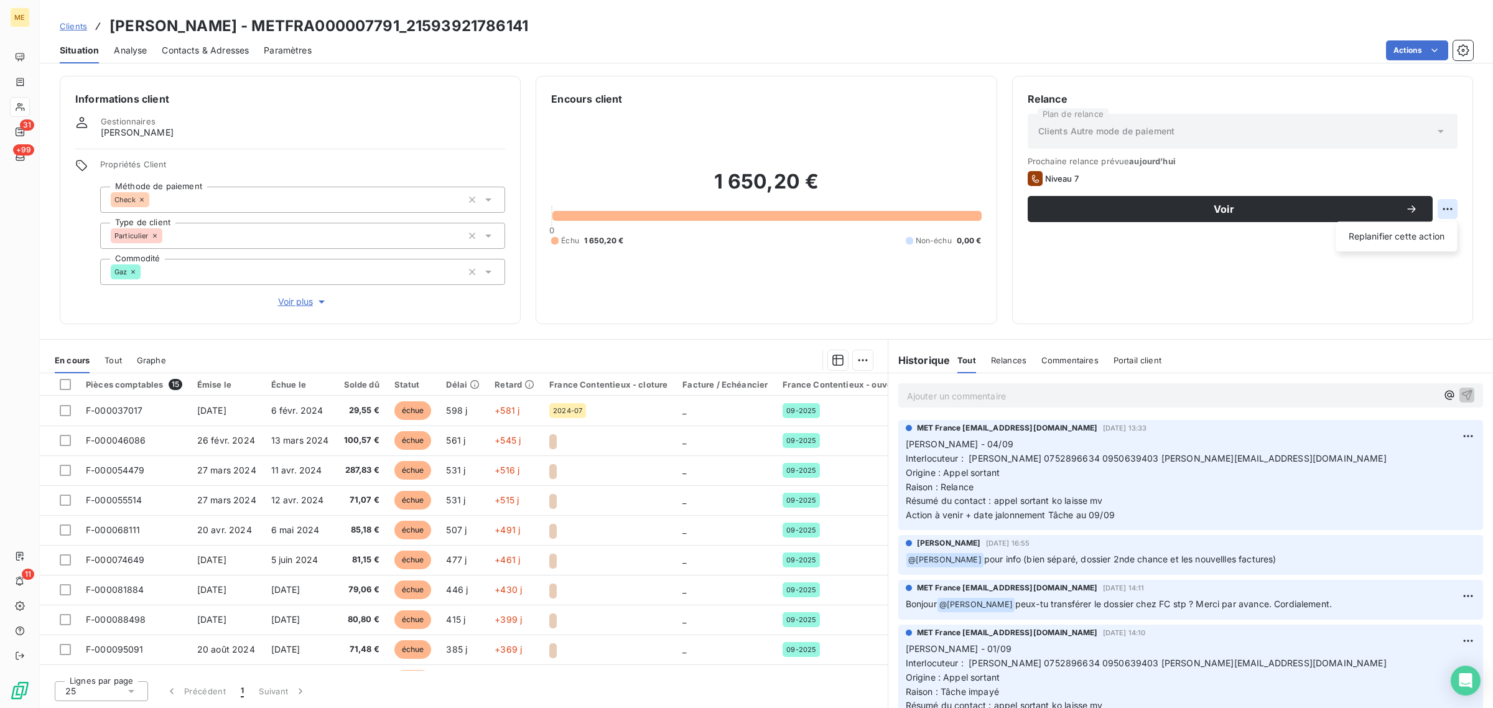
click at [1442, 208] on html "ME 31 +99 11 Clients CHIDLOVSKY - METFRA000007791_21593921786141 Situation Anal…" at bounding box center [746, 354] width 1493 height 708
click at [1439, 234] on div "Replanifier cette action" at bounding box center [1396, 236] width 111 height 20
select select "8"
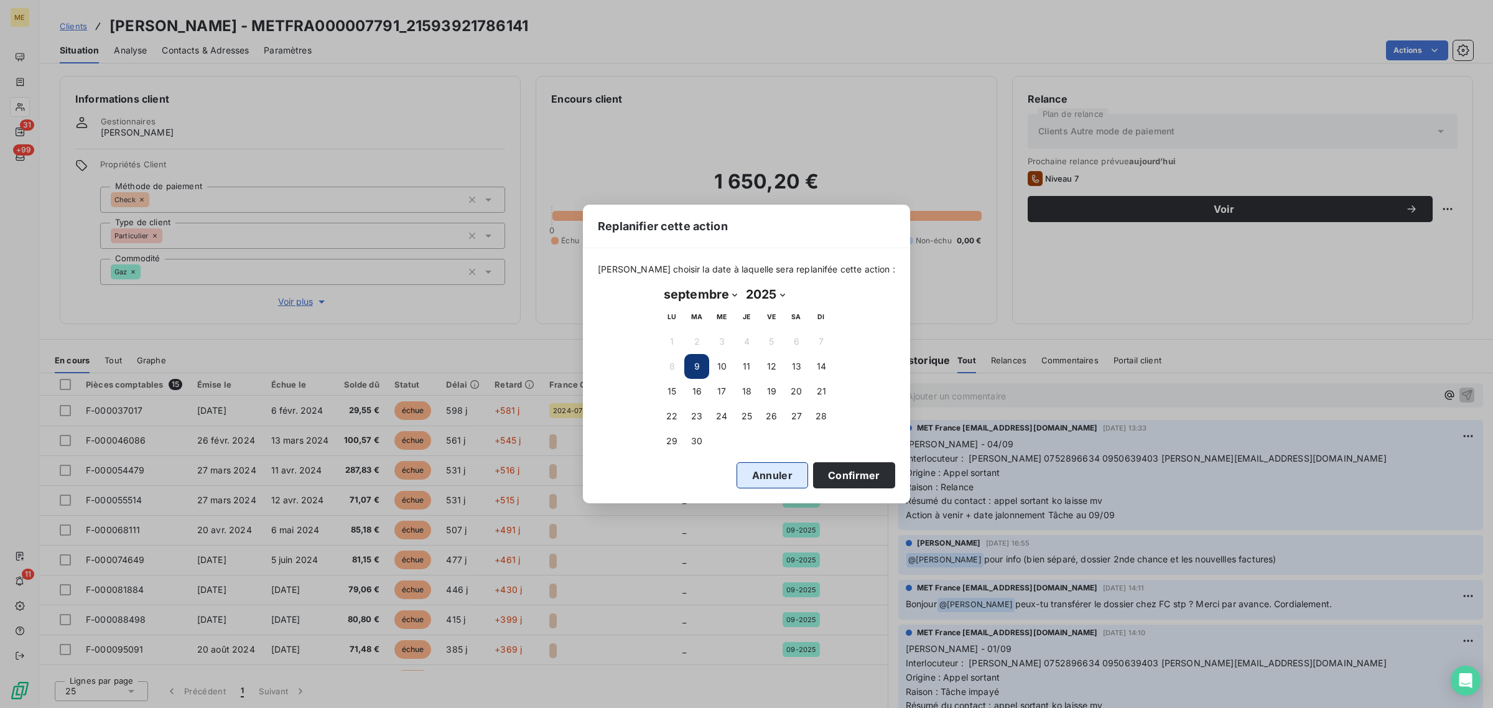
click at [737, 471] on button "Annuler" at bounding box center [773, 475] width 72 height 26
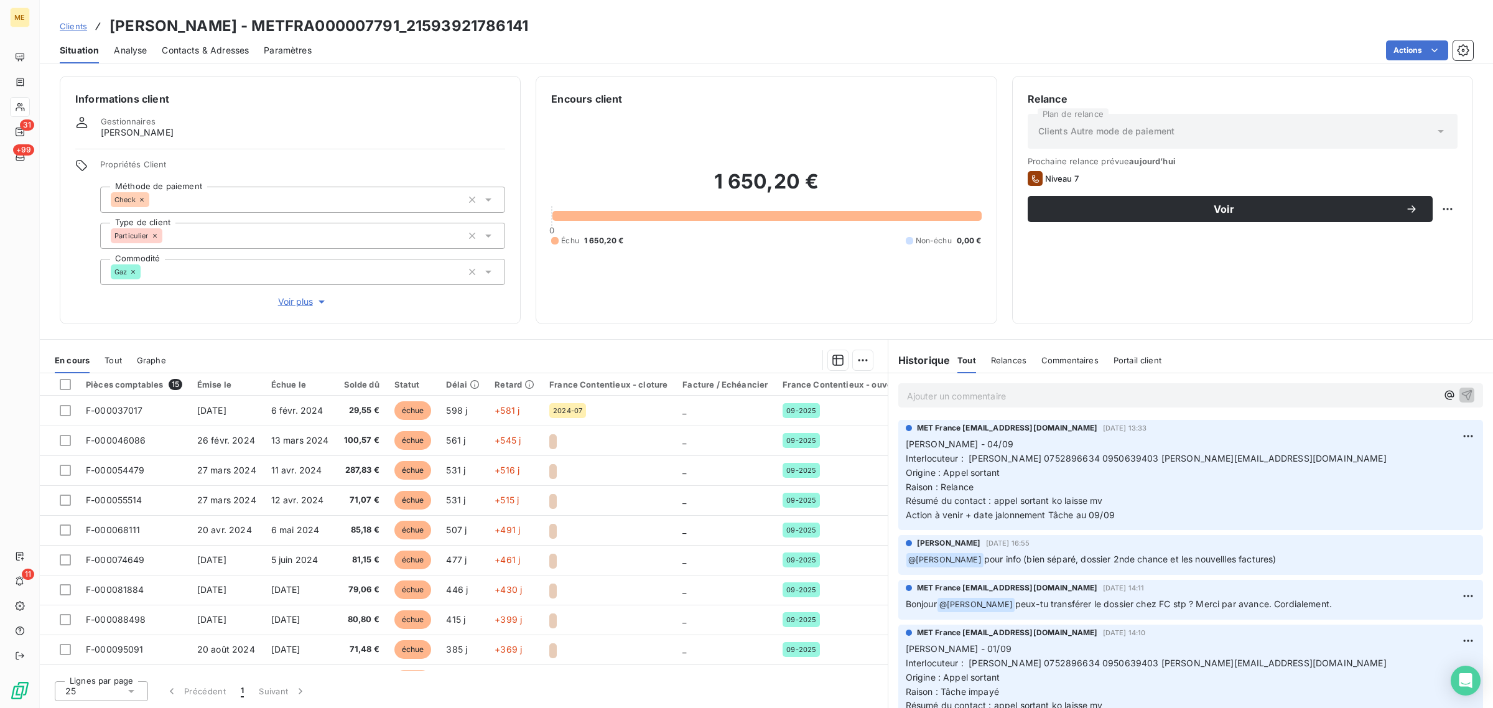
click at [272, 299] on button "Voir plus" at bounding box center [302, 302] width 405 height 14
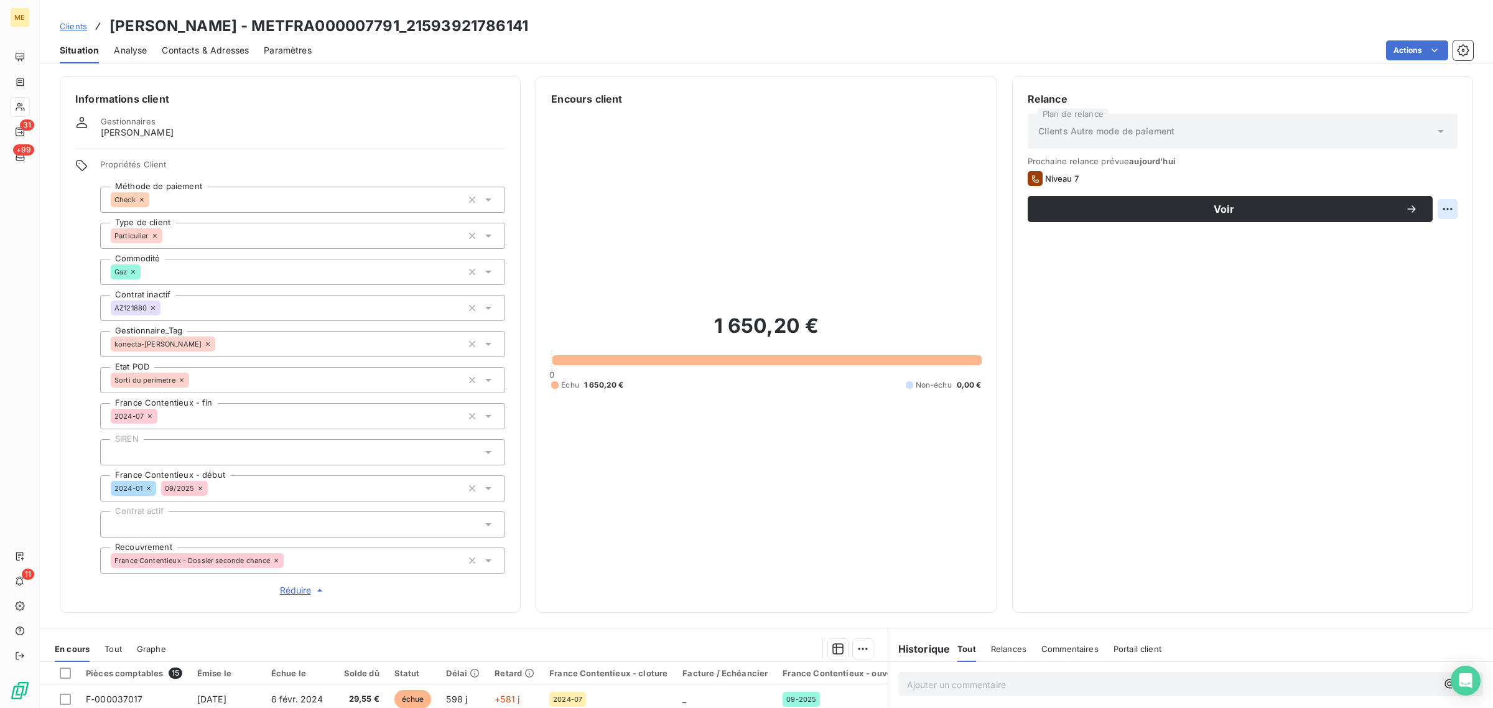
click at [1434, 215] on html "ME 31 +99 11 Clients CHIDLOVSKY - METFRA000007791_21593921786141 Situation Anal…" at bounding box center [746, 354] width 1493 height 708
click at [1422, 237] on div "Replanifier cette action" at bounding box center [1385, 236] width 111 height 20
select select "8"
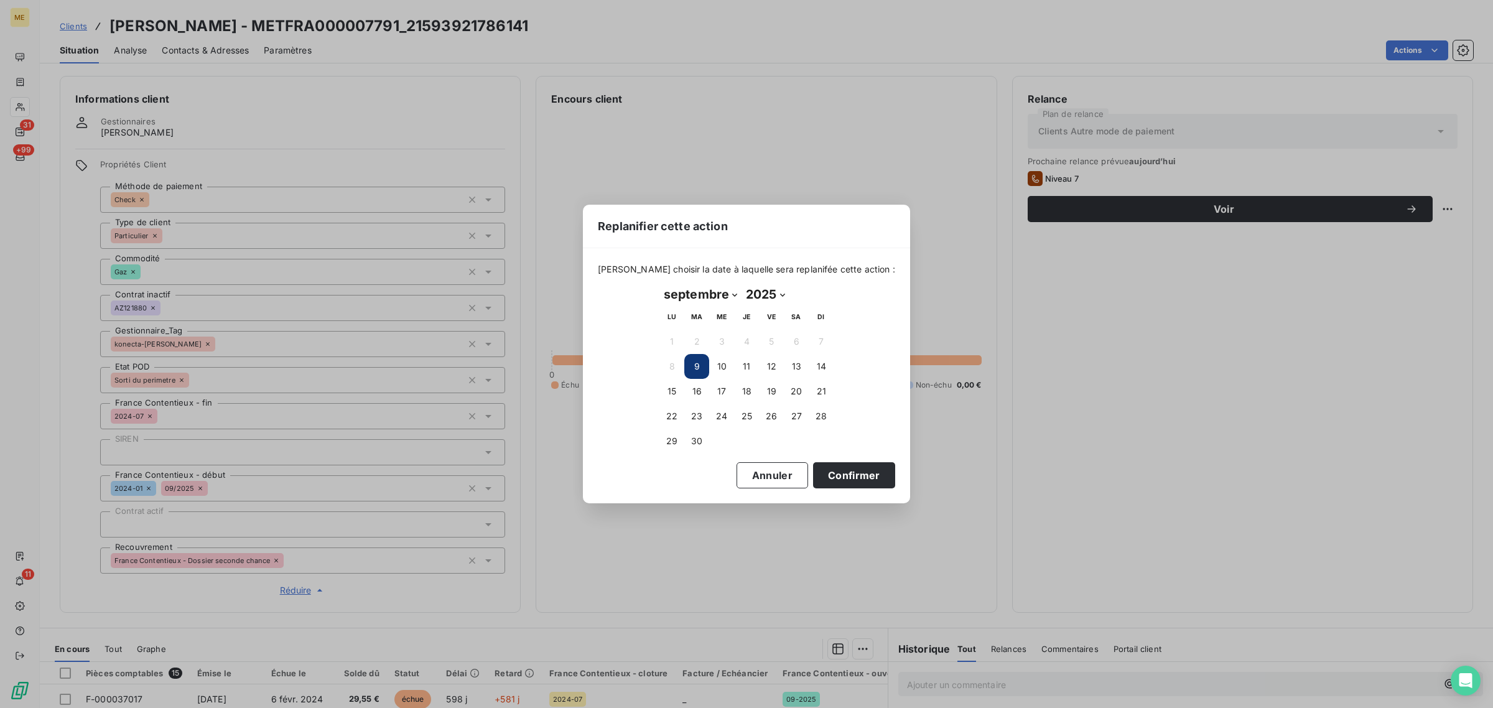
click at [689, 452] on td "30" at bounding box center [696, 441] width 25 height 25
click at [697, 444] on button "30" at bounding box center [696, 441] width 25 height 25
click at [829, 465] on button "Confirmer" at bounding box center [854, 475] width 82 height 26
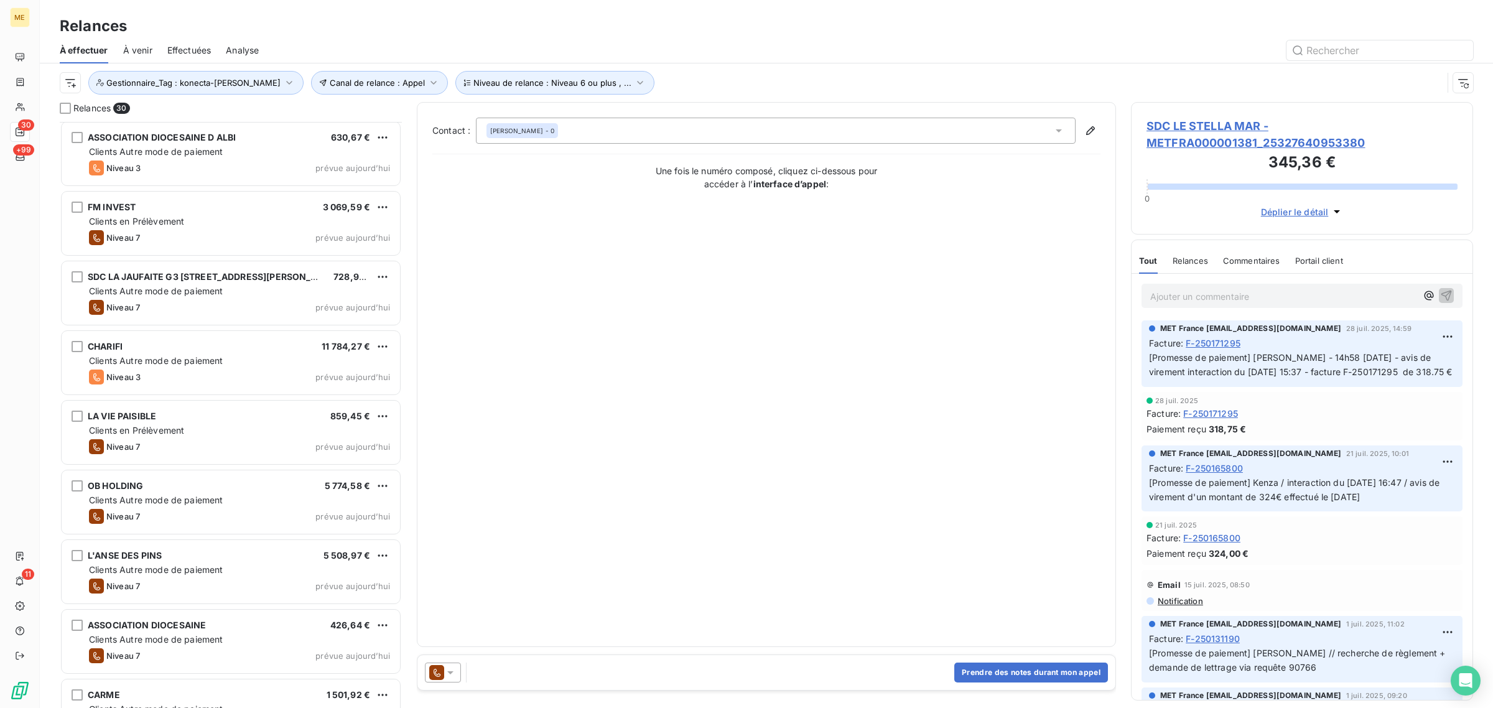
scroll to position [1505, 0]
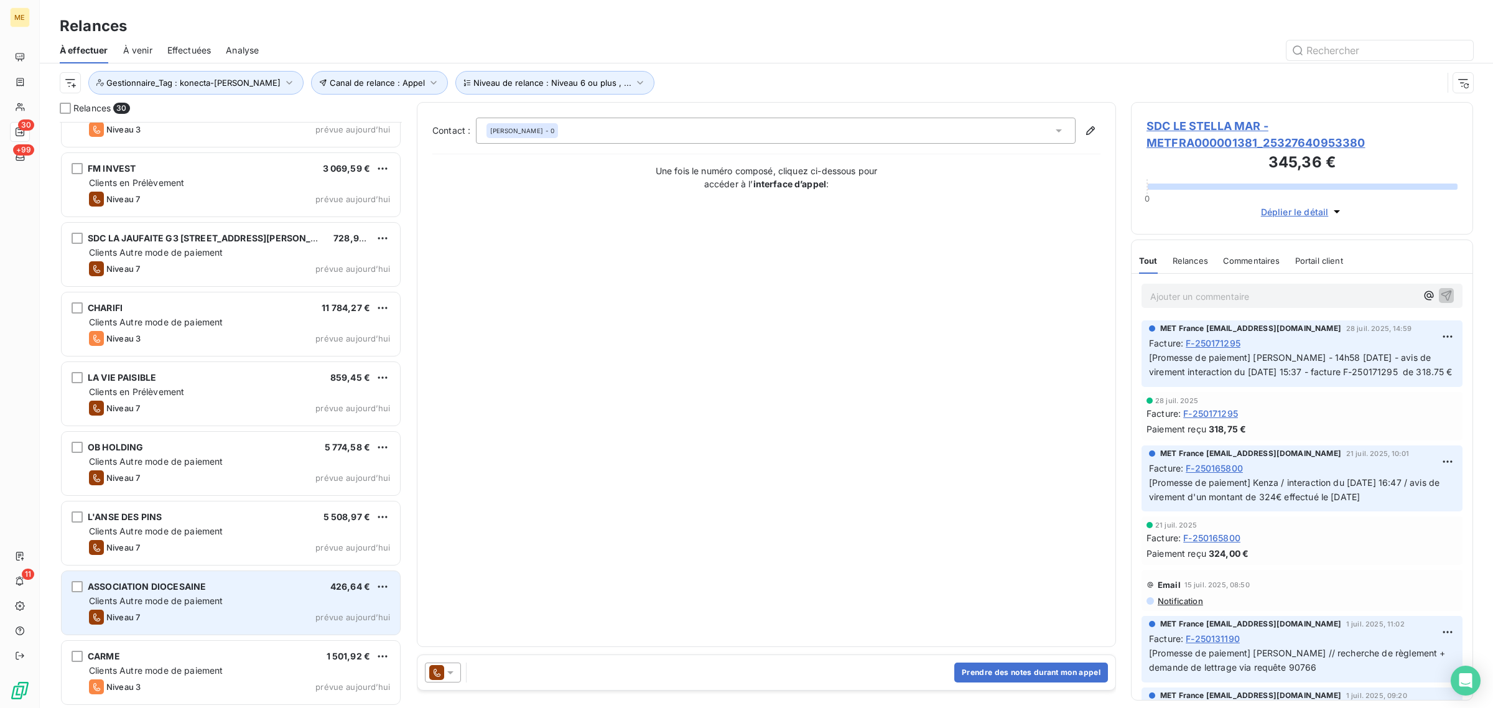
click at [179, 610] on div "Niveau 7 prévue aujourd’hui" at bounding box center [239, 617] width 301 height 15
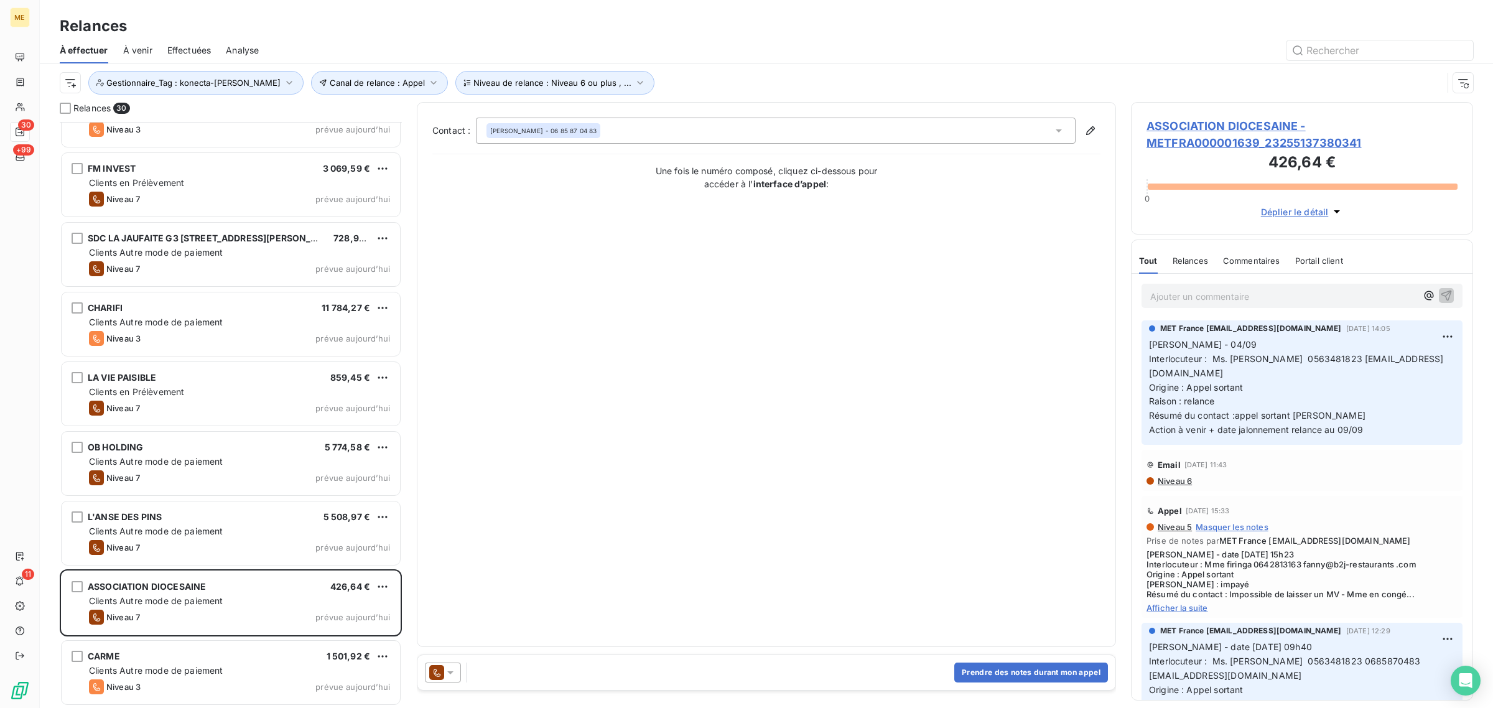
click at [1195, 141] on span "ASSOCIATION DIOCESAINE - METFRA000001639_23255137380341" at bounding box center [1302, 135] width 311 height 34
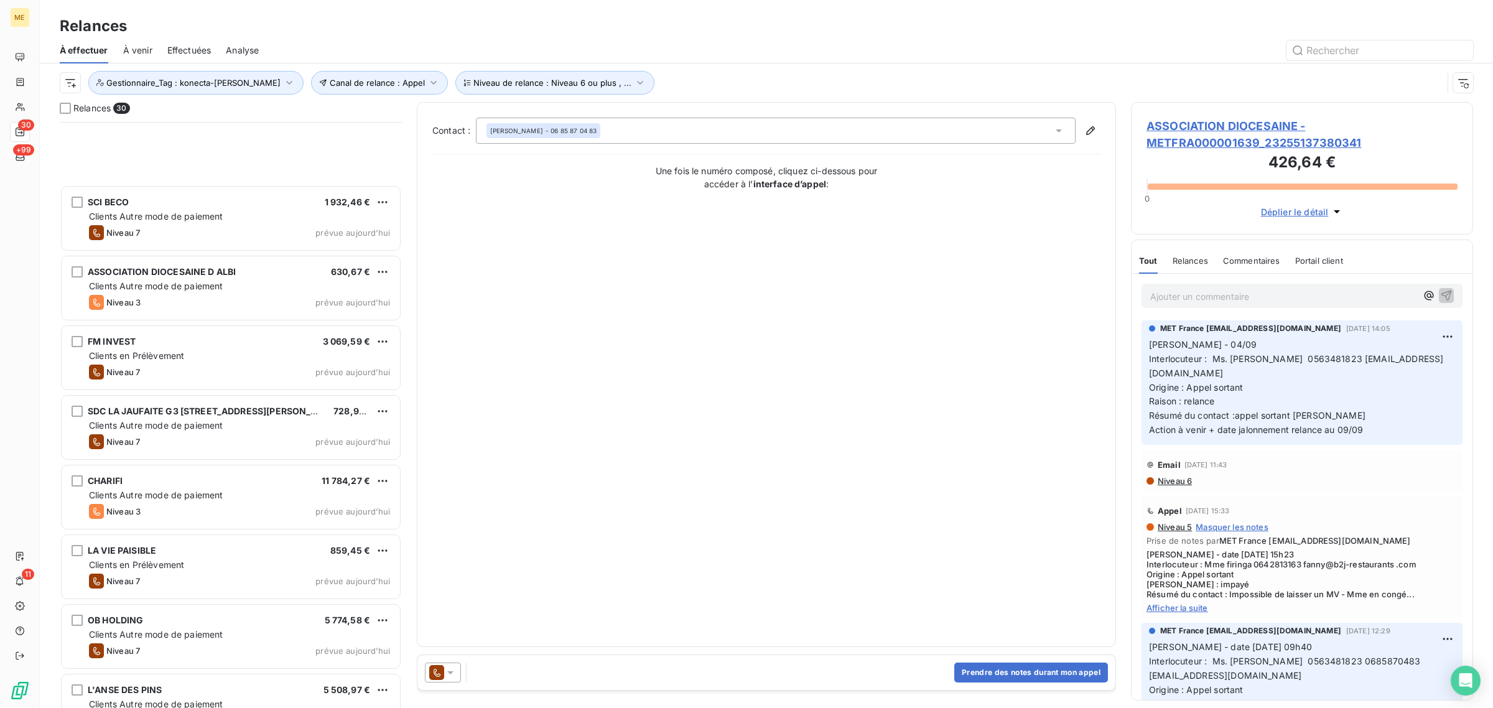
scroll to position [1505, 0]
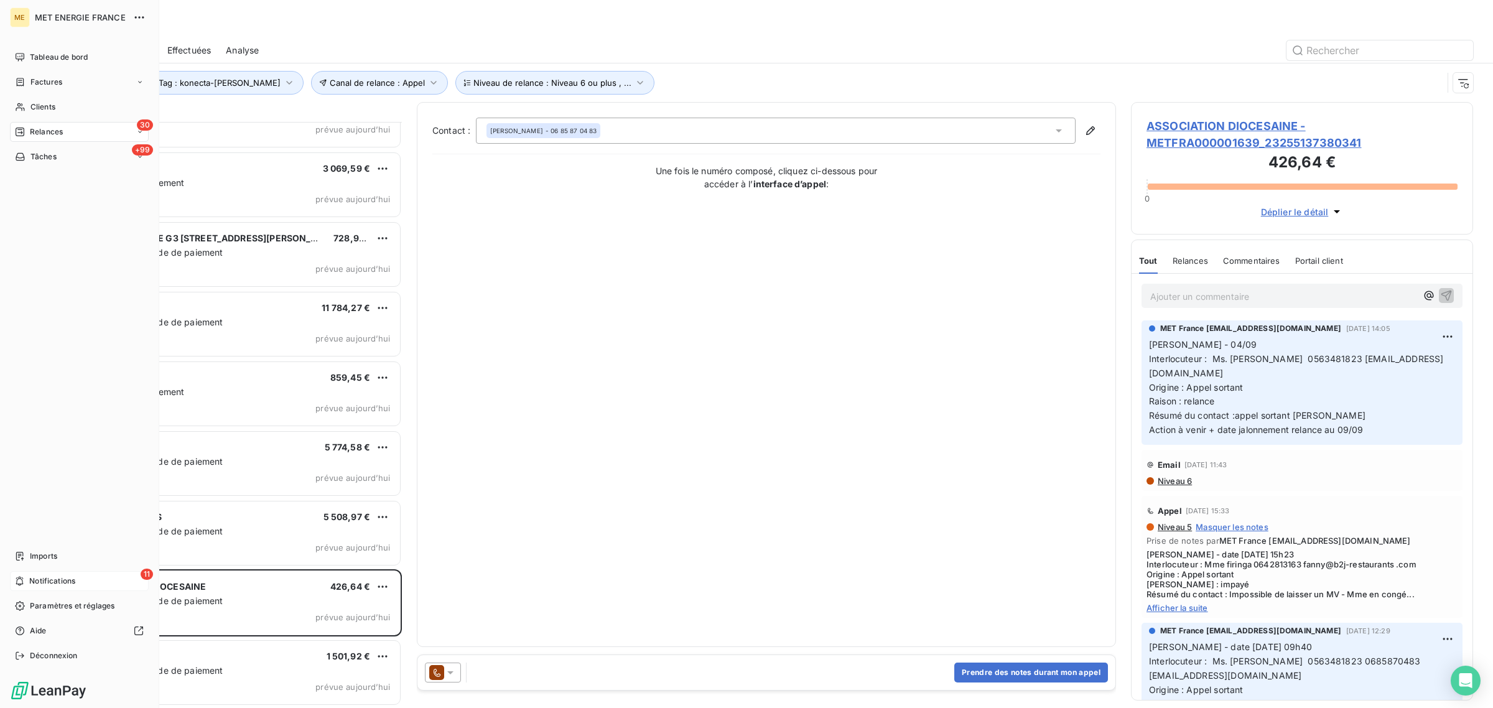
click at [19, 582] on icon at bounding box center [19, 581] width 9 height 10
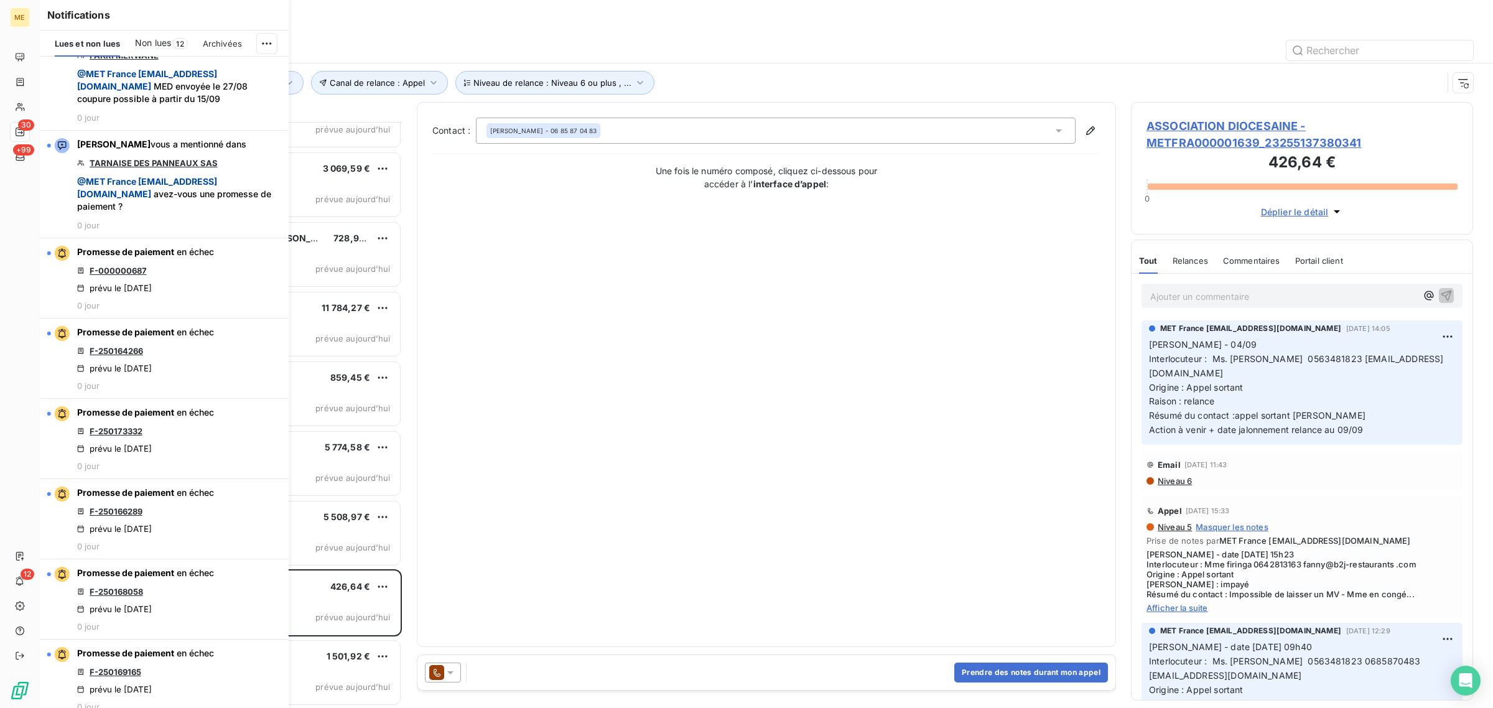
scroll to position [467, 0]
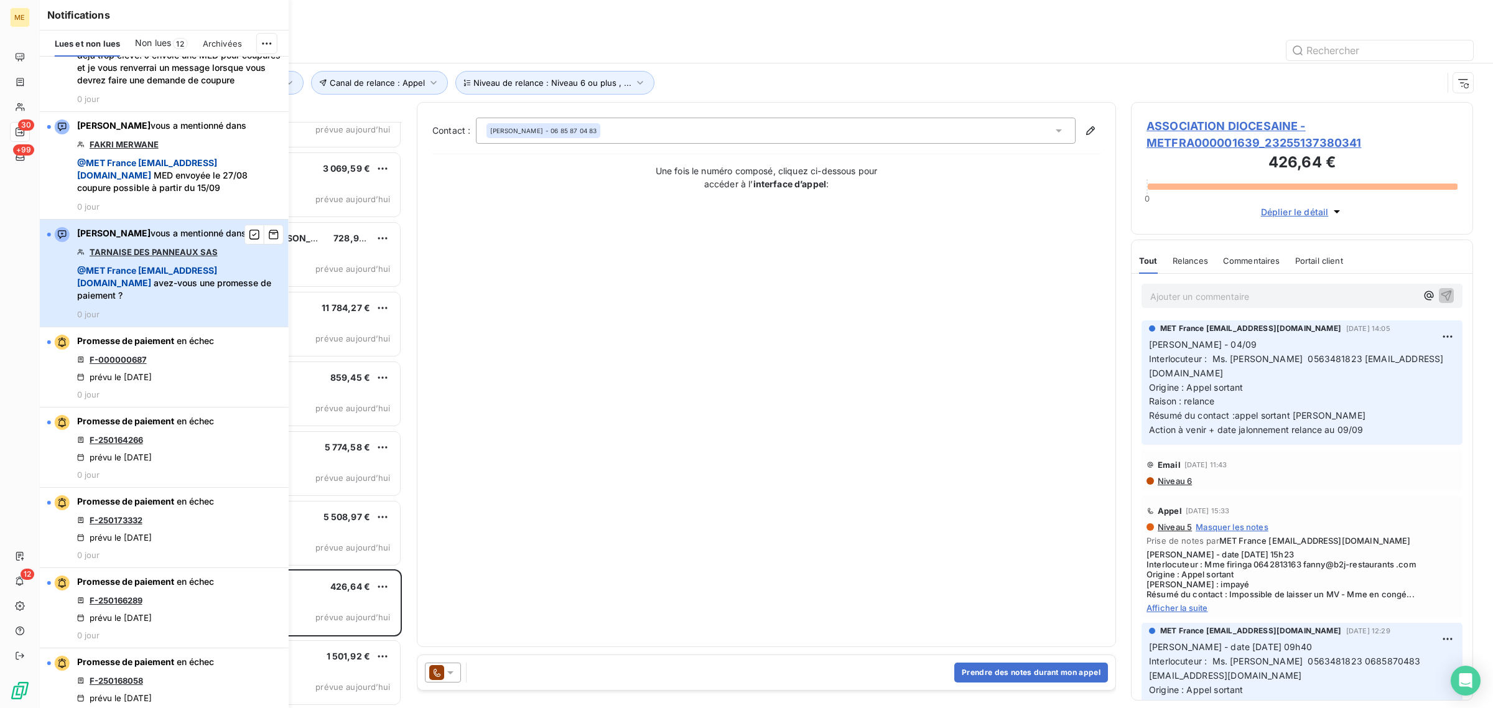
click at [128, 288] on span "@ MET France met-france@recouvrement.met.com" at bounding box center [147, 276] width 140 height 23
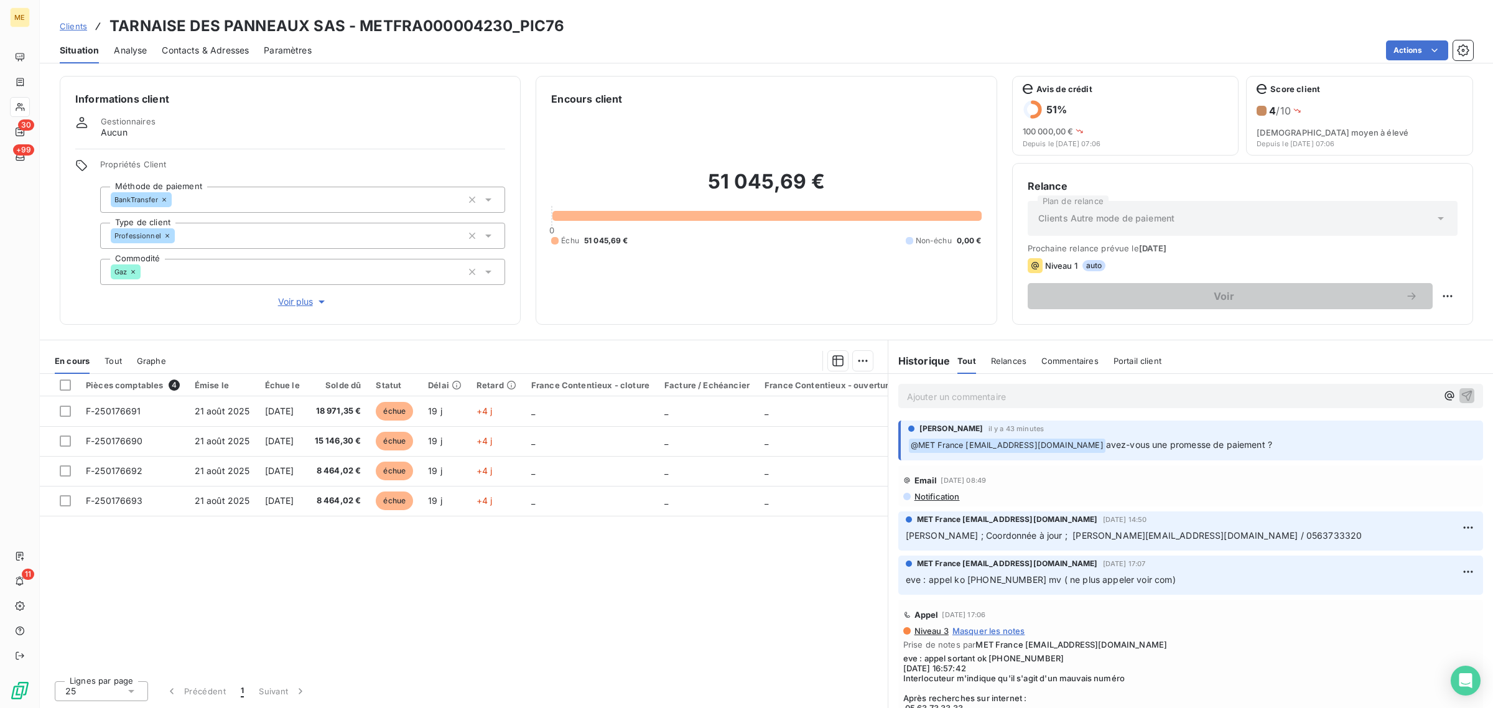
click at [307, 303] on span "Voir plus" at bounding box center [303, 302] width 50 height 12
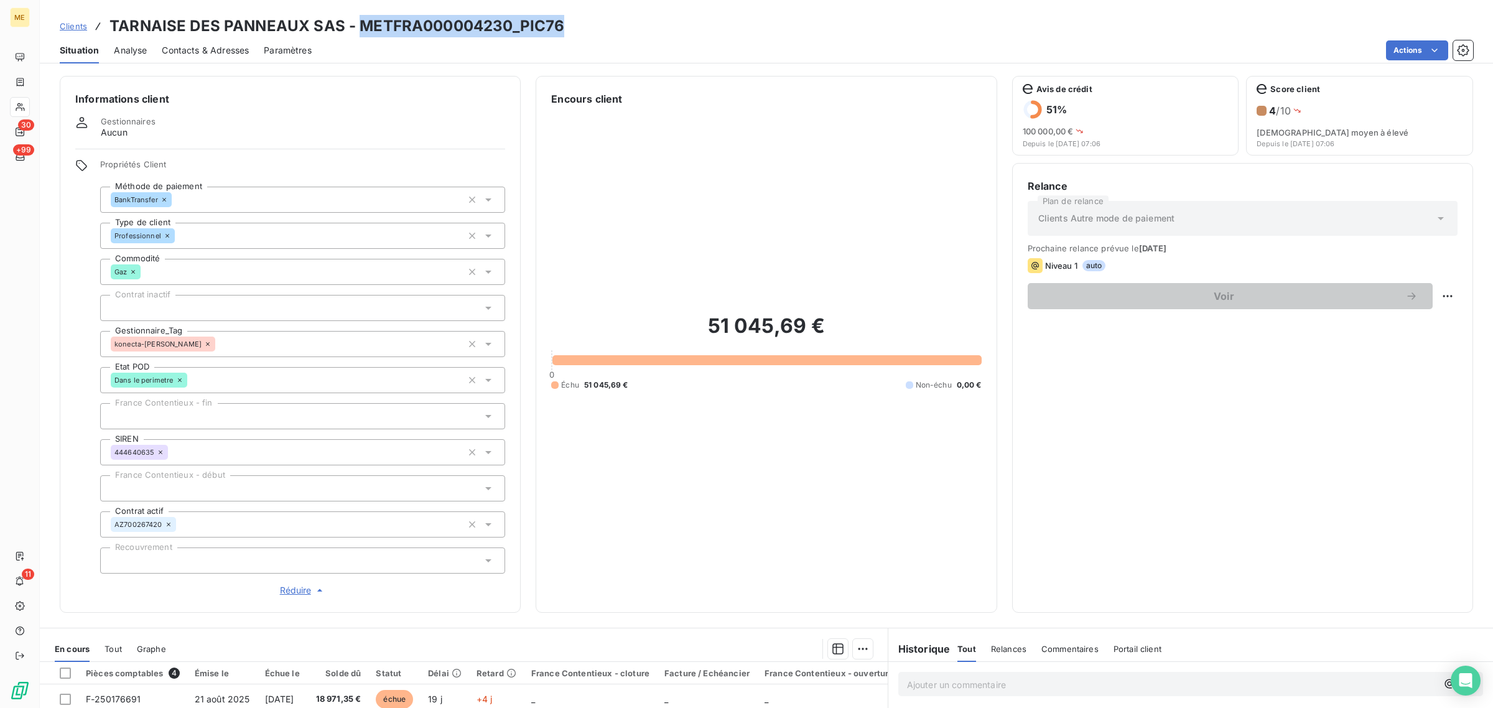
drag, startPoint x: 358, startPoint y: 27, endPoint x: 561, endPoint y: 27, distance: 202.8
click at [561, 27] on div "Clients TARNAISE DES PANNEAUX SAS - METFRA000004230_PIC76" at bounding box center [766, 26] width 1453 height 22
copy h3 "METFRA000004230_PIC76"
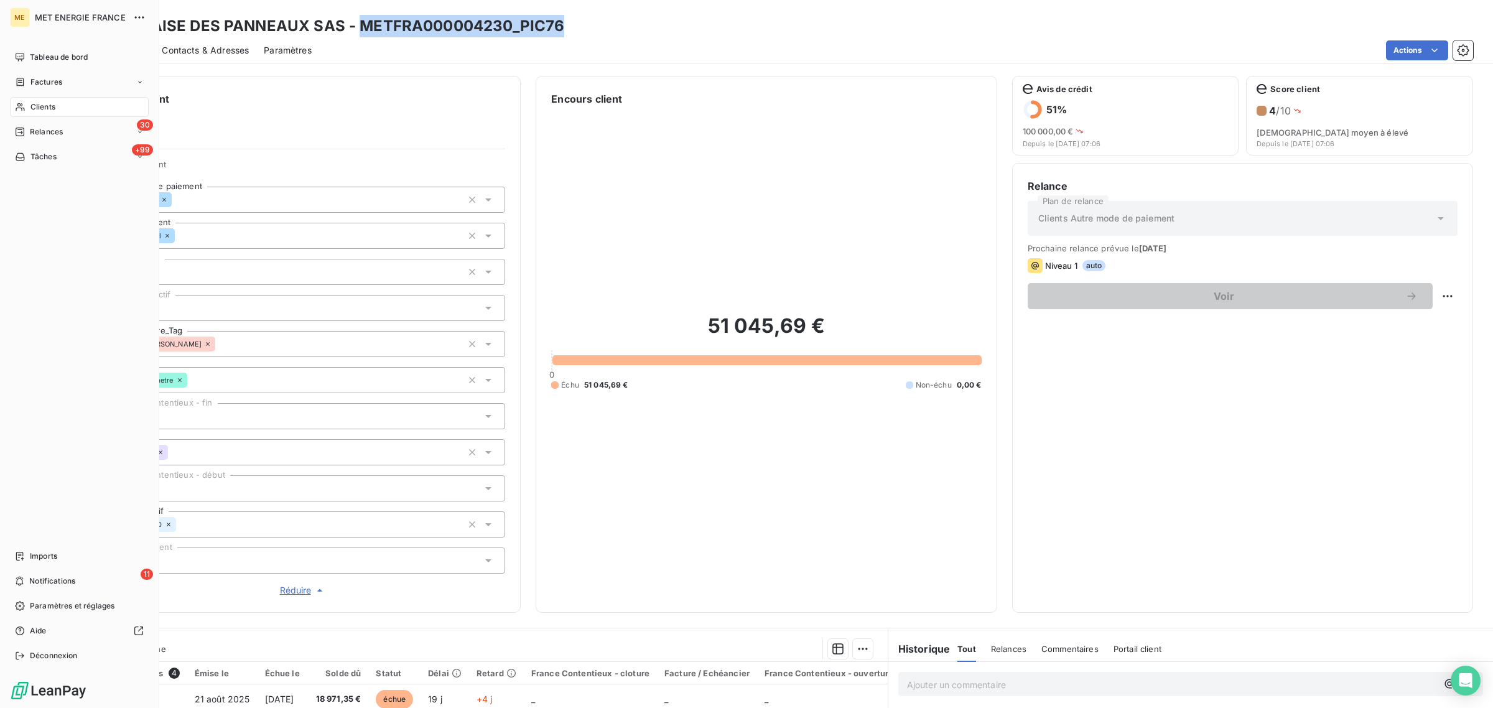
click at [75, 570] on nav "Imports 11 Notifications Paramètres et réglages Aide Déconnexion" at bounding box center [79, 605] width 139 height 119
click at [72, 579] on span "Notifications" at bounding box center [52, 581] width 46 height 11
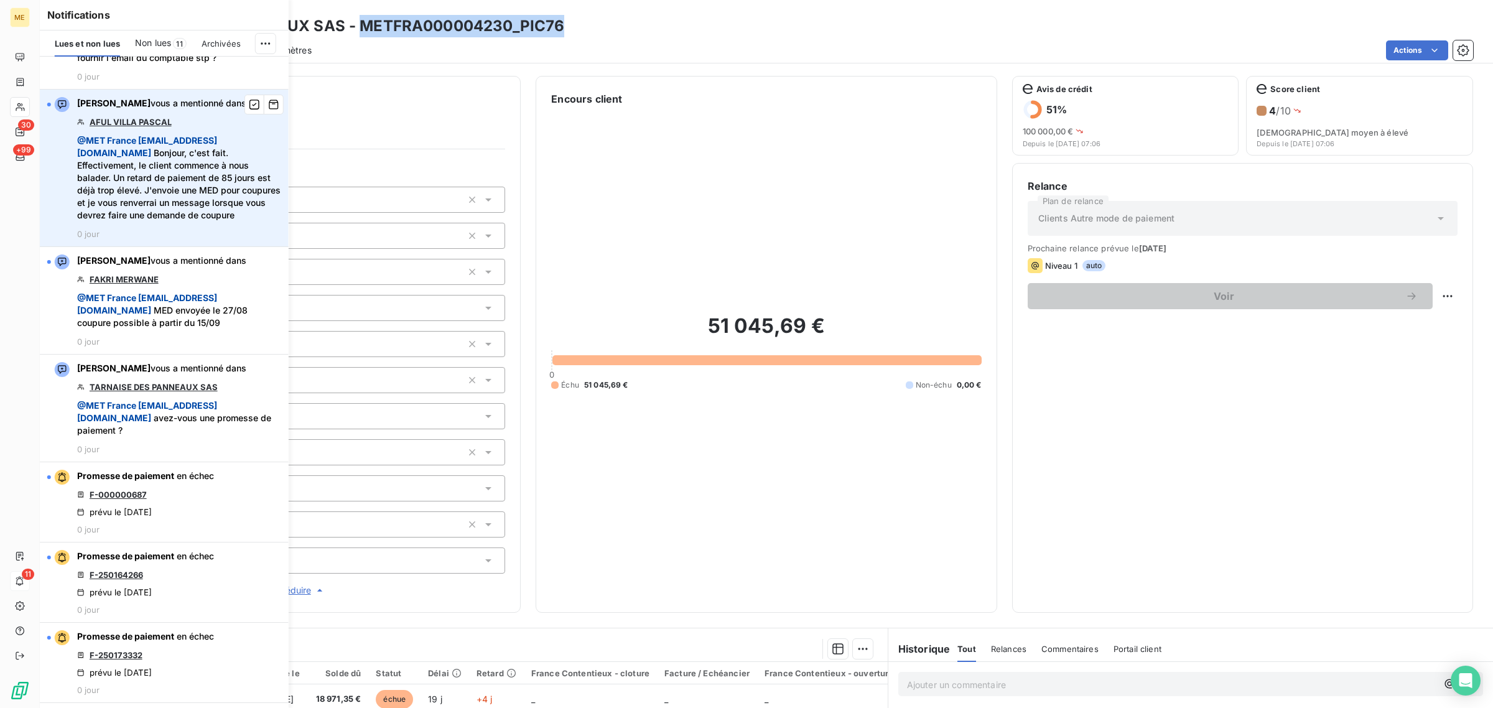
scroll to position [311, 0]
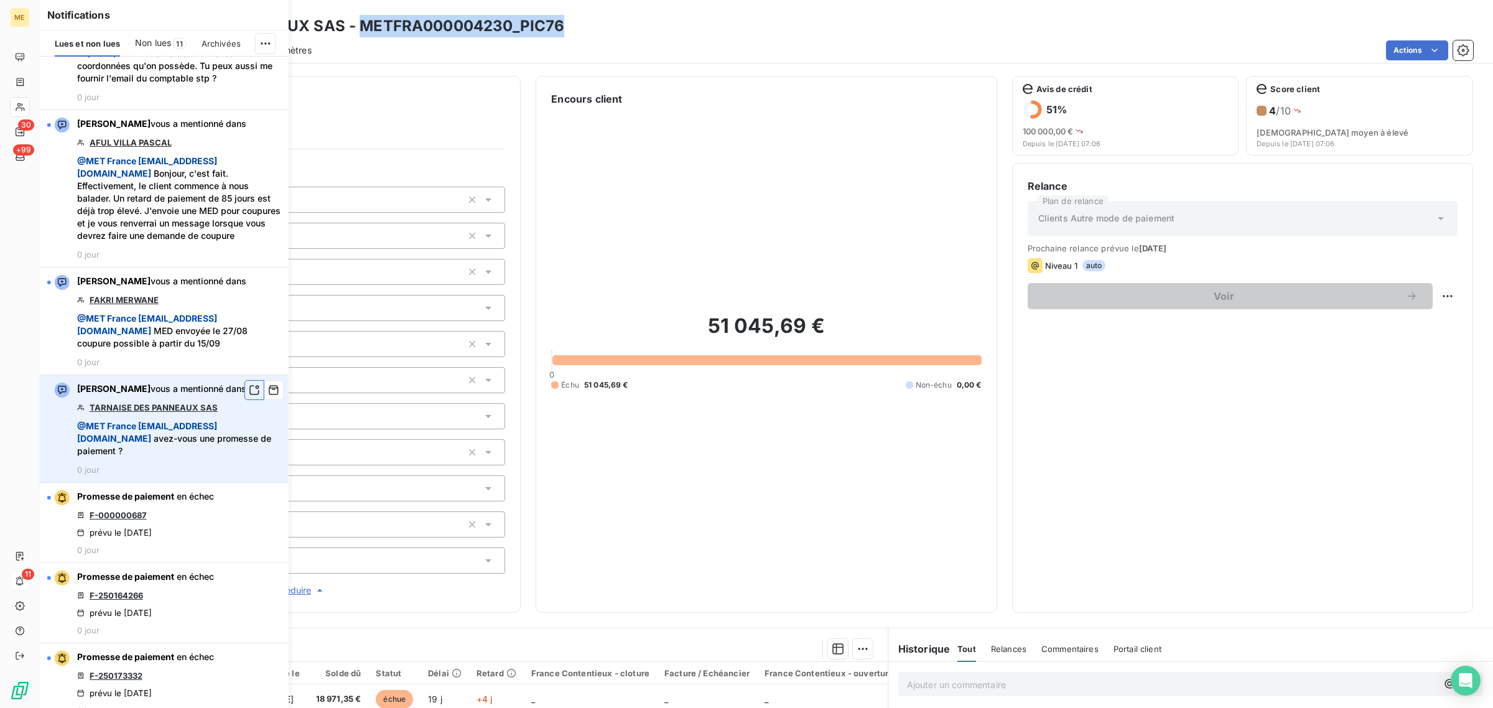
click at [249, 396] on icon "button" at bounding box center [254, 390] width 11 height 12
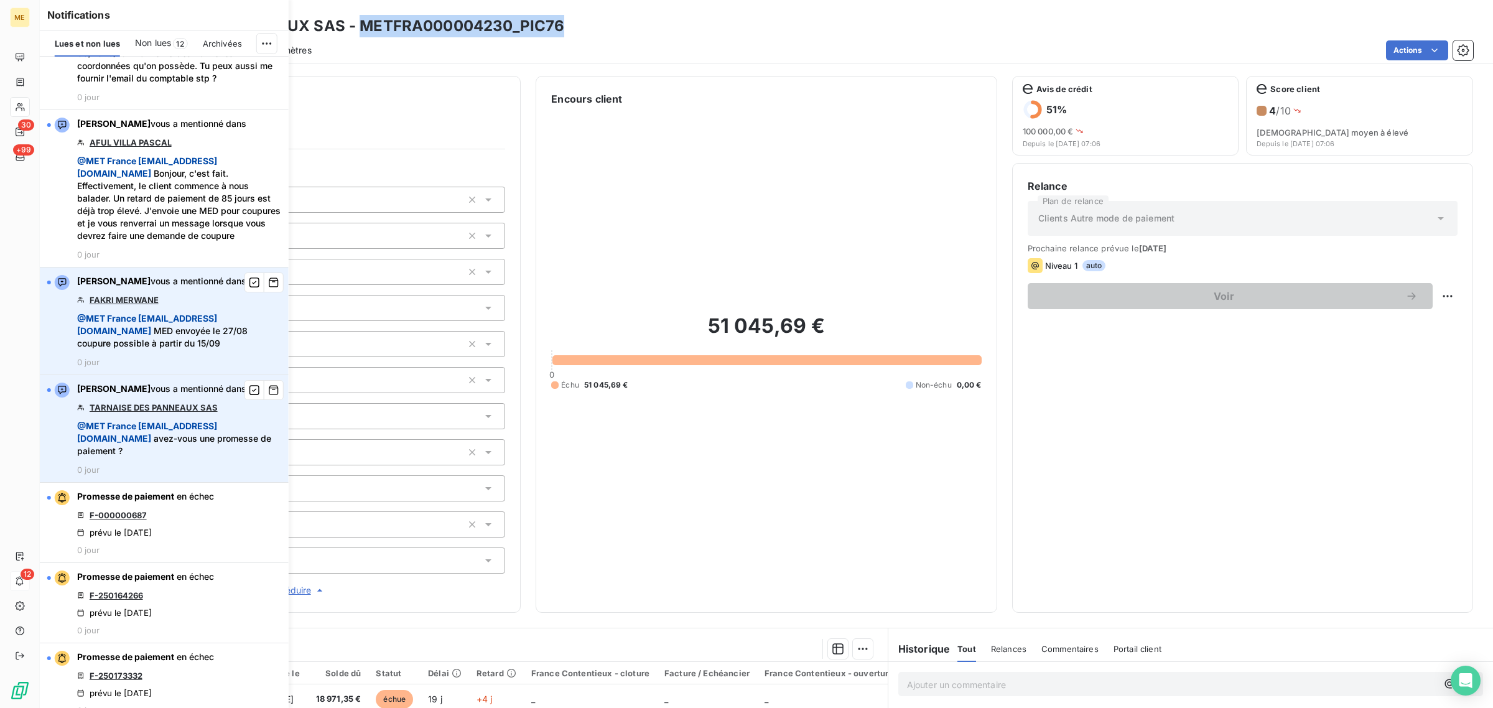
click at [125, 305] on link "FAKRI MERWANE" at bounding box center [124, 300] width 69 height 10
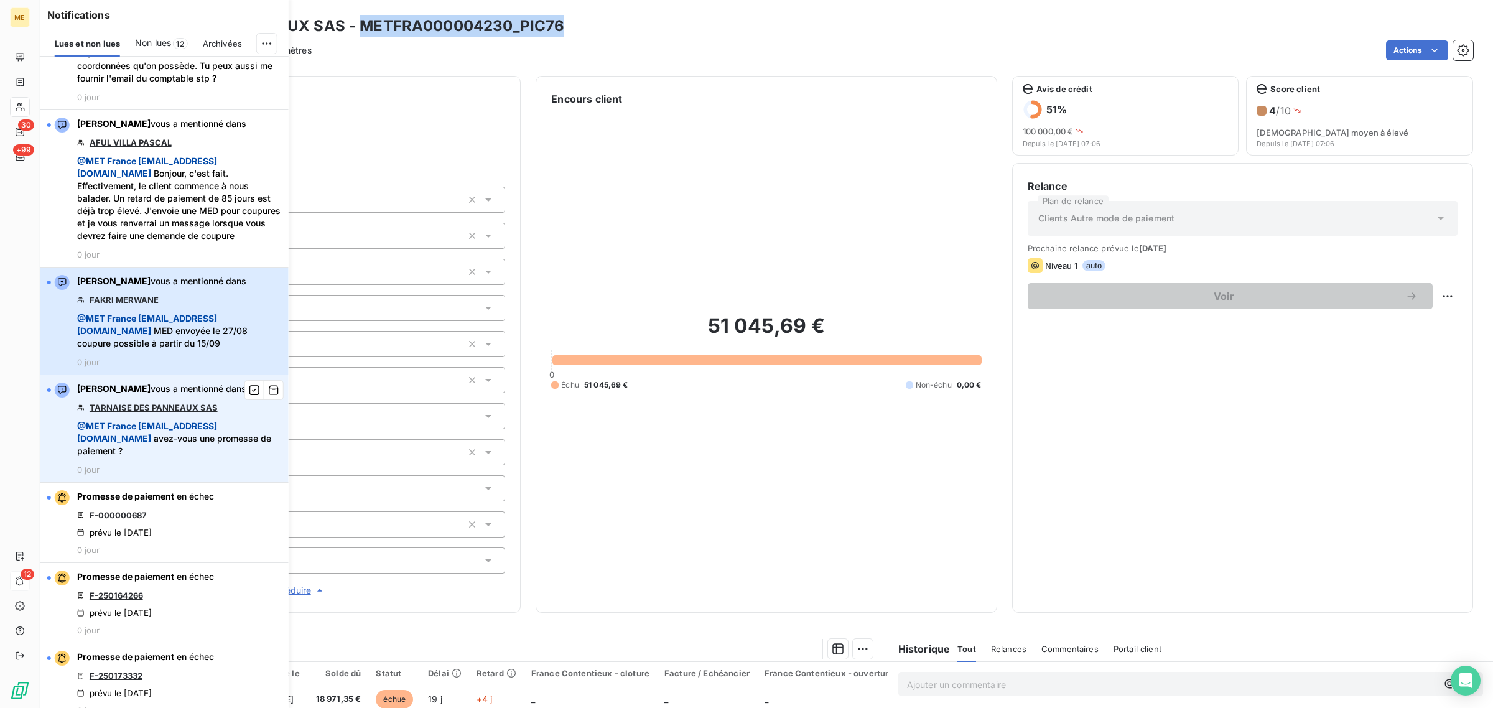
click at [137, 336] on span "@ MET France met-france@recouvrement.met.com" at bounding box center [147, 324] width 140 height 23
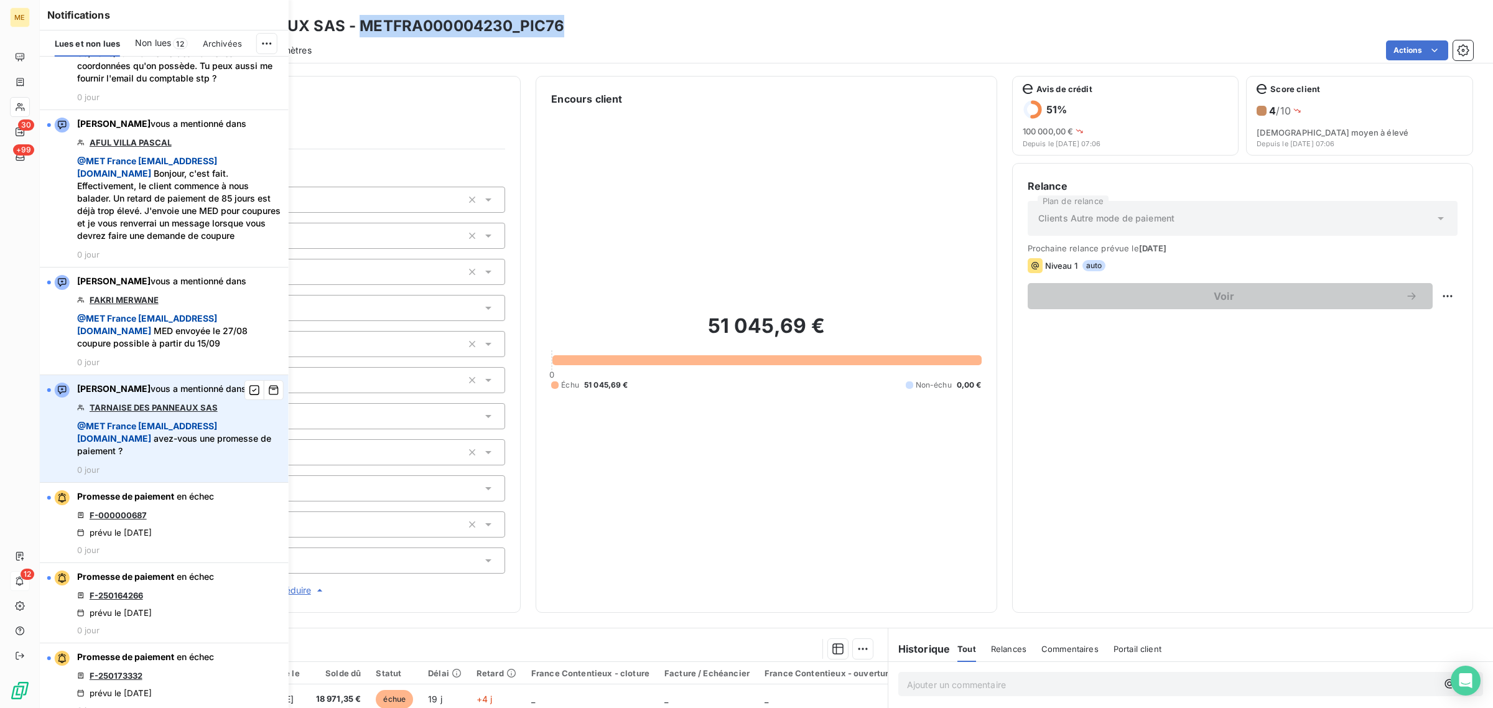
click at [129, 357] on div "konecta-[PERSON_NAME]" at bounding box center [302, 344] width 405 height 26
click at [122, 322] on div "Propriétés Client Méthode de paiement BankTransfer Type de client Professionnel…" at bounding box center [302, 378] width 405 height 438
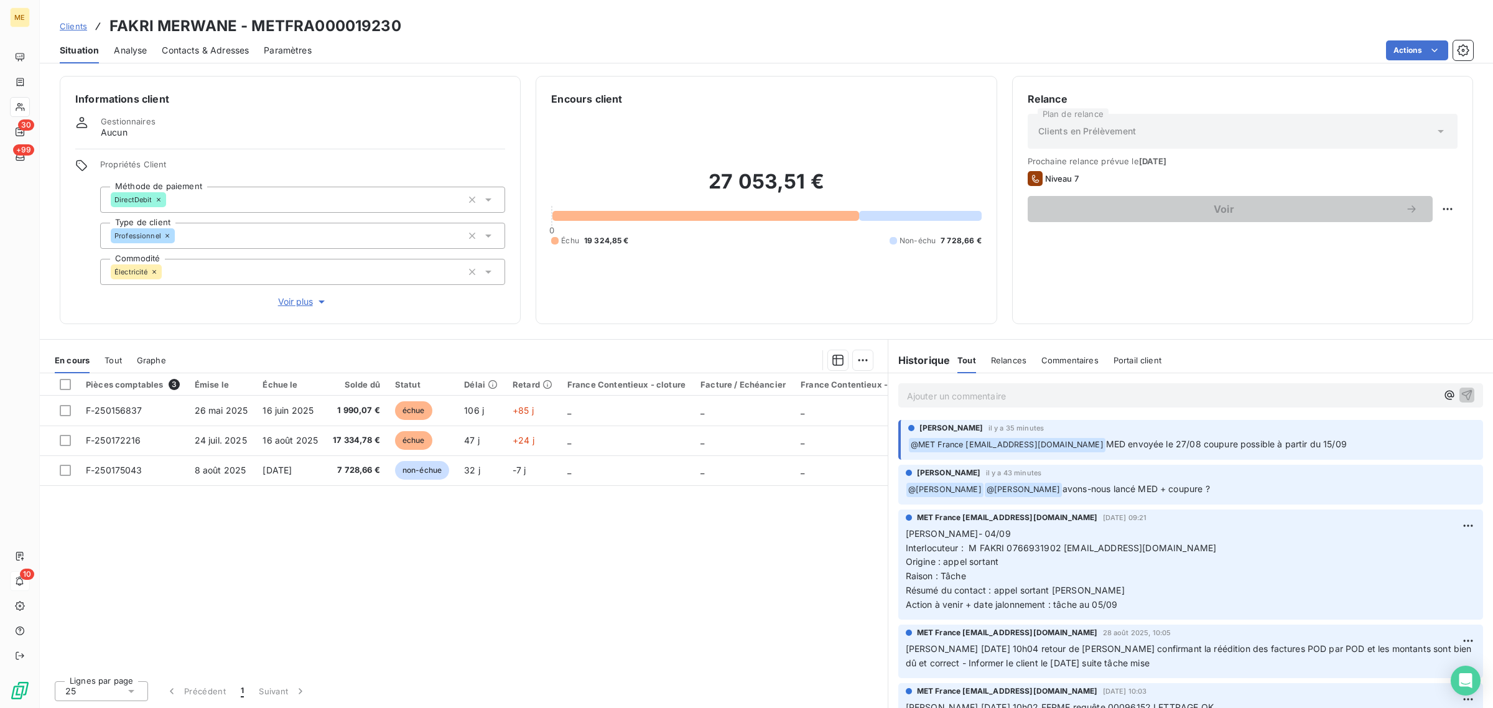
click at [296, 301] on span "Voir plus" at bounding box center [303, 302] width 50 height 12
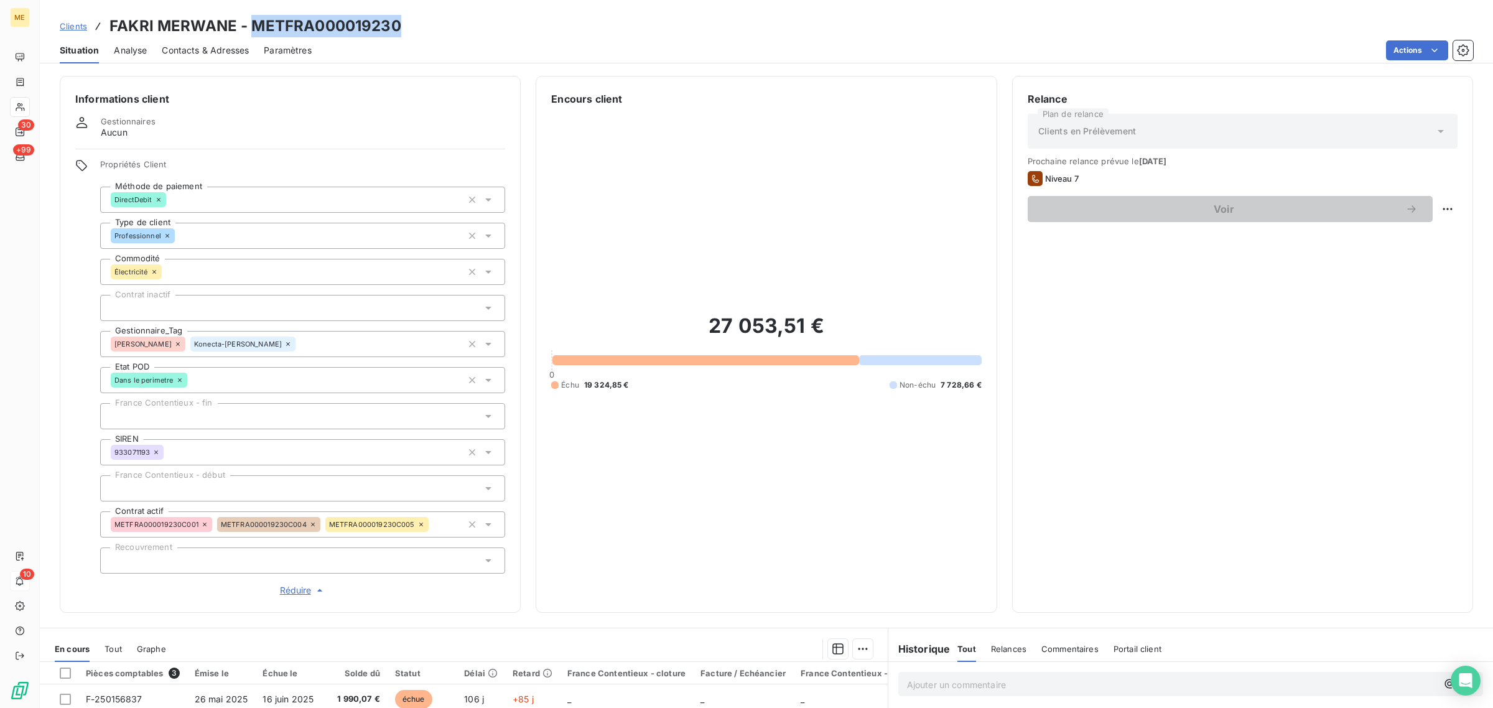
drag, startPoint x: 414, startPoint y: 26, endPoint x: 253, endPoint y: 28, distance: 161.2
click at [253, 28] on div "Clients FAKRI MERWANE - METFRA000019230" at bounding box center [766, 26] width 1453 height 22
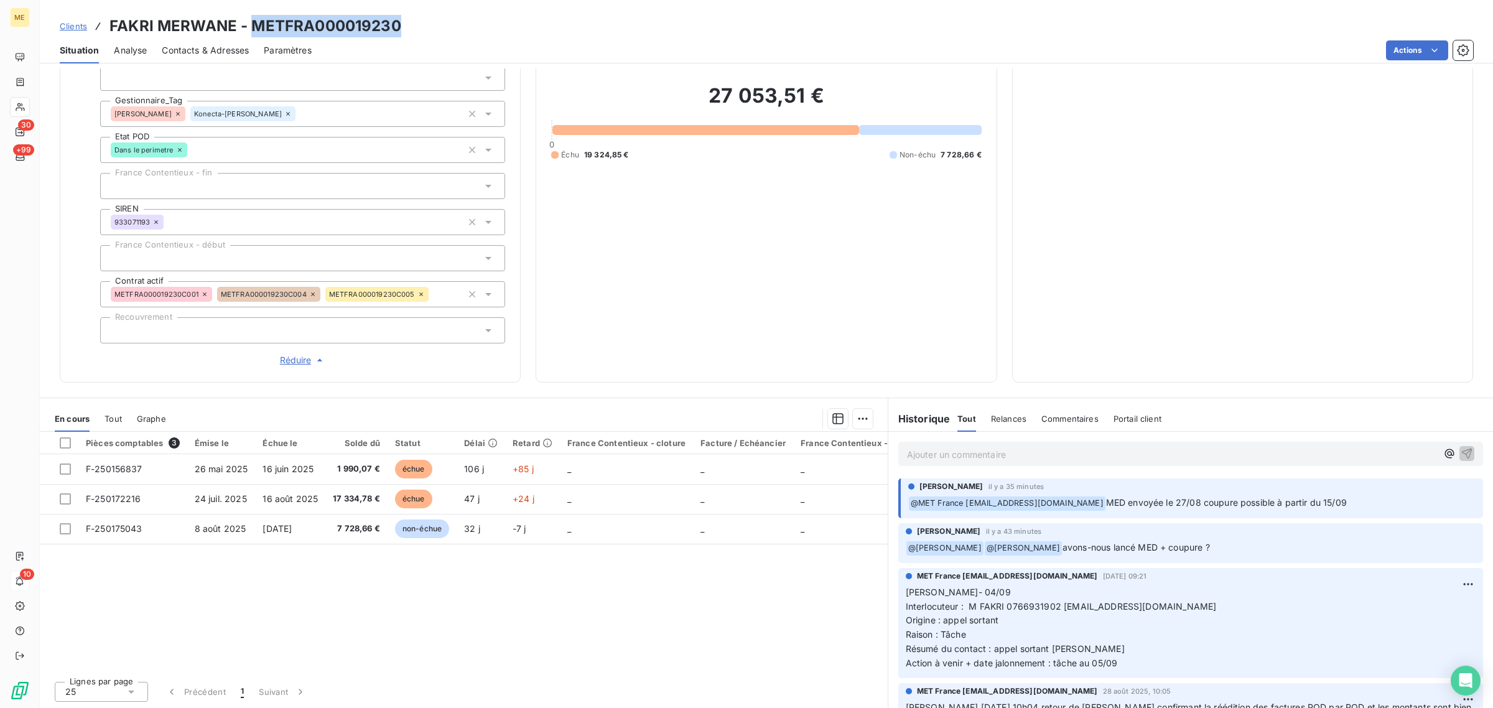
click at [401, 12] on div "Clients FAKRI MERWANE - METFRA000019230 Situation Analyse Contacts & Adresses P…" at bounding box center [766, 31] width 1453 height 63
drag, startPoint x: 408, startPoint y: 22, endPoint x: 253, endPoint y: 26, distance: 155.0
click at [253, 26] on div "Clients FAKRI MERWANE - METFRA000019230" at bounding box center [766, 26] width 1453 height 22
copy h3 "METFRA000019230"
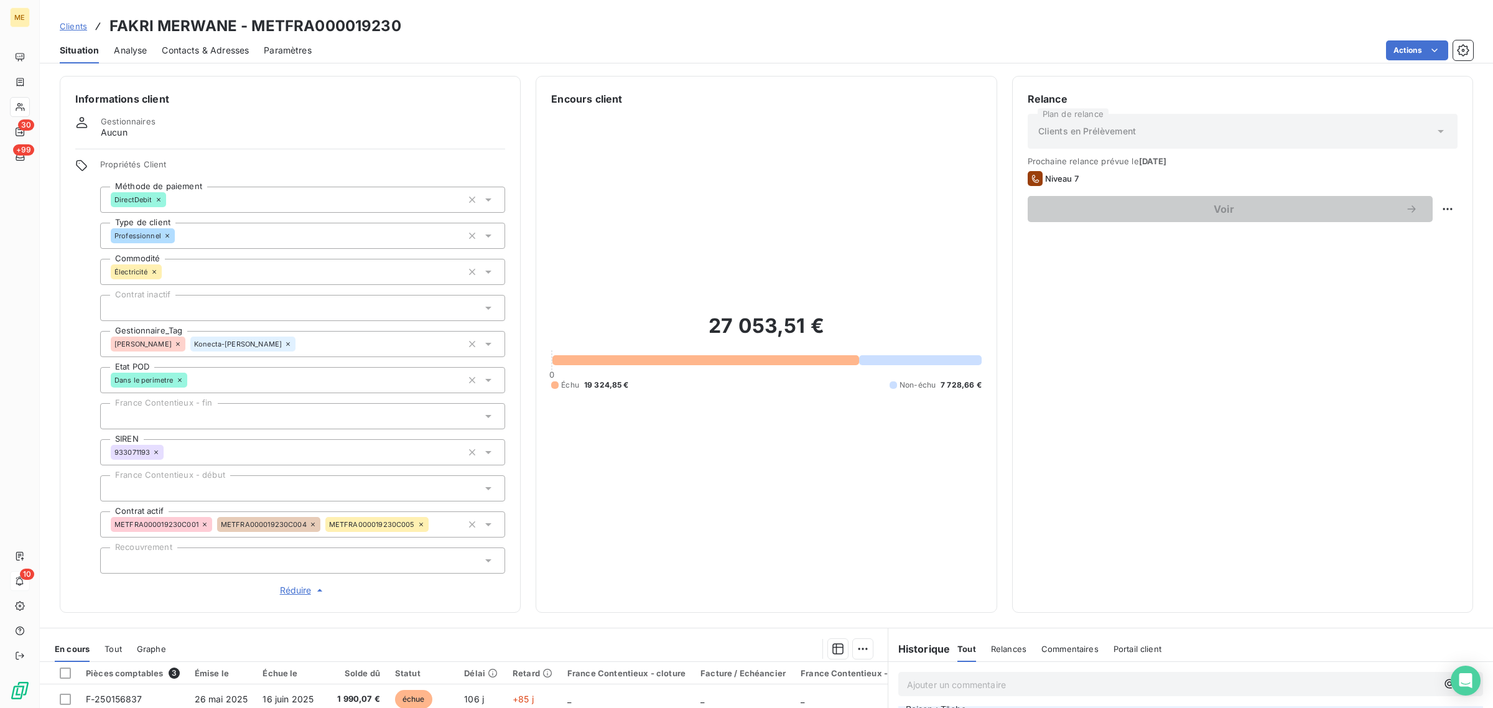
click at [284, 343] on icon at bounding box center [287, 343] width 7 height 7
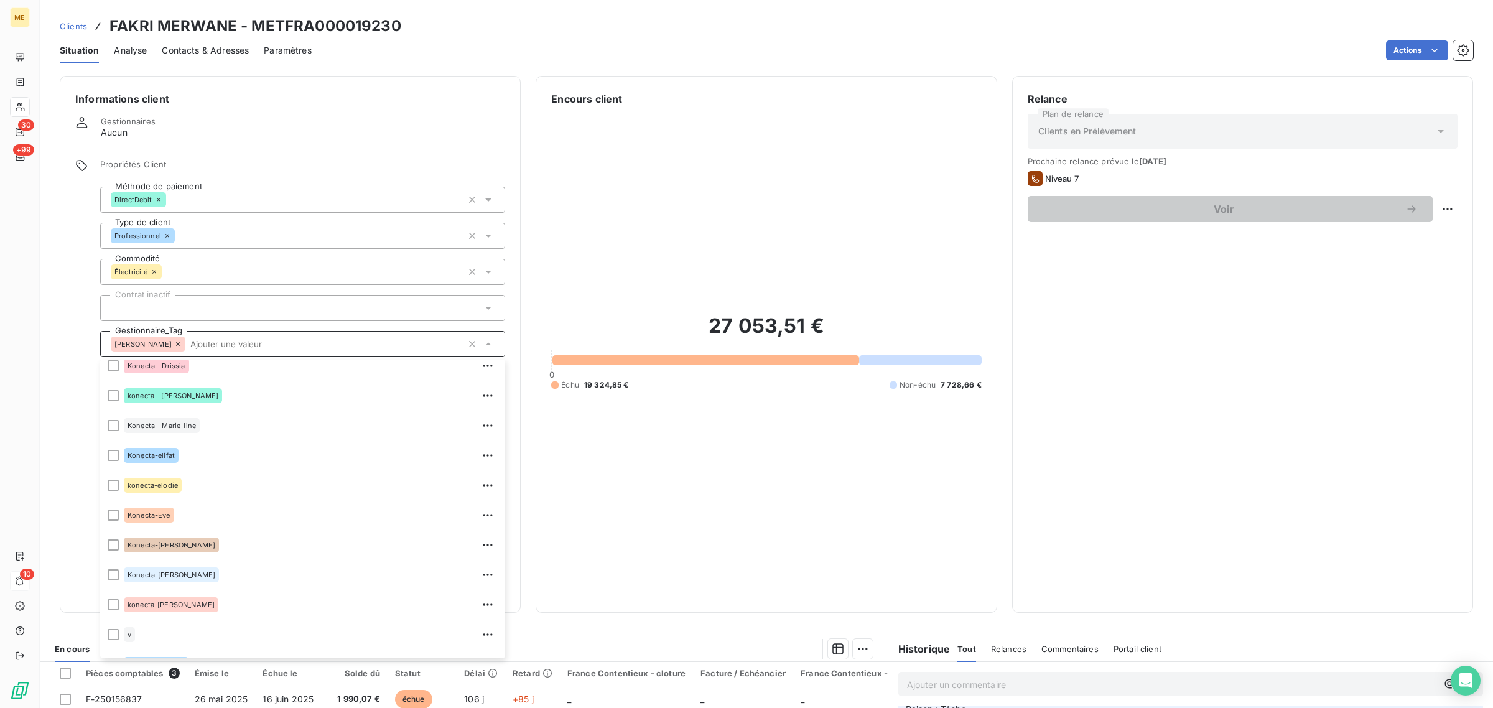
scroll to position [358, 0]
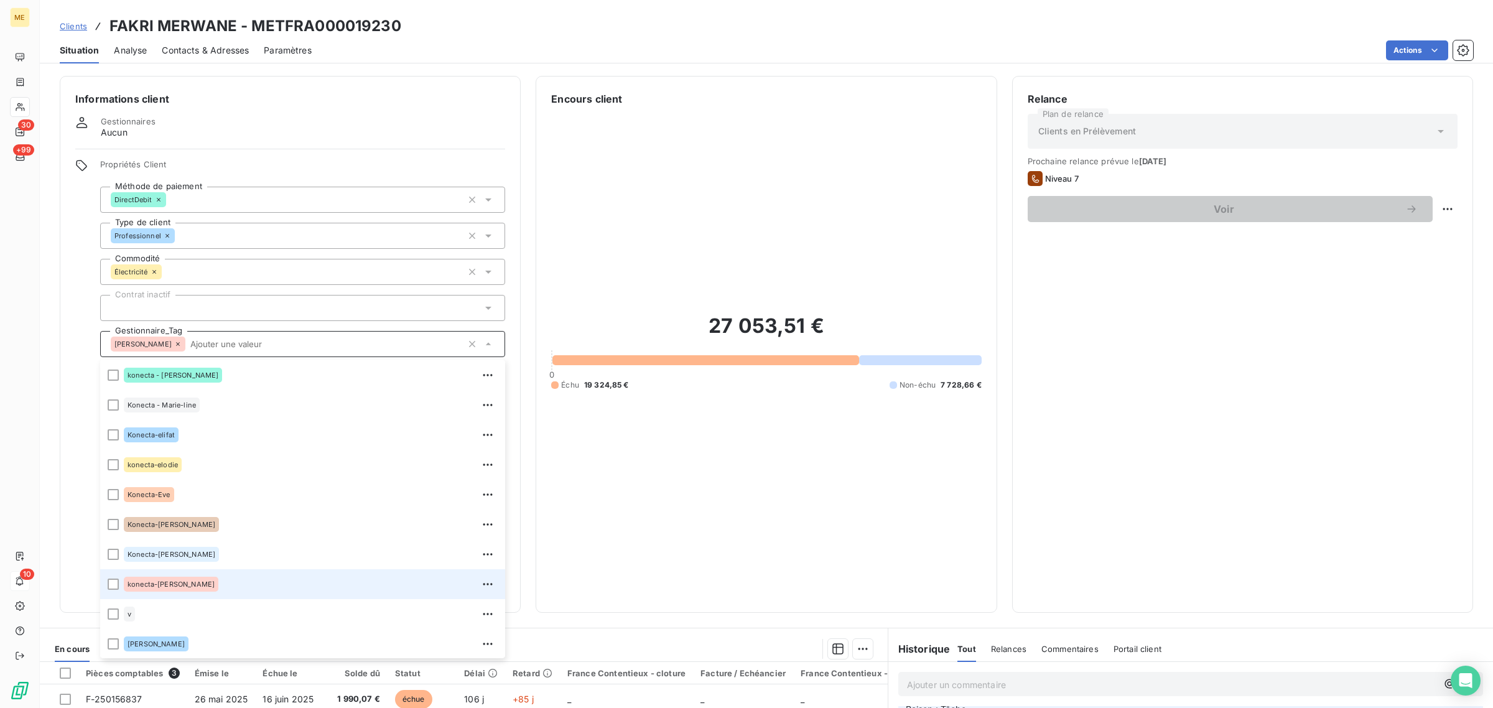
click at [232, 590] on div "konecta-[PERSON_NAME]" at bounding box center [311, 584] width 374 height 20
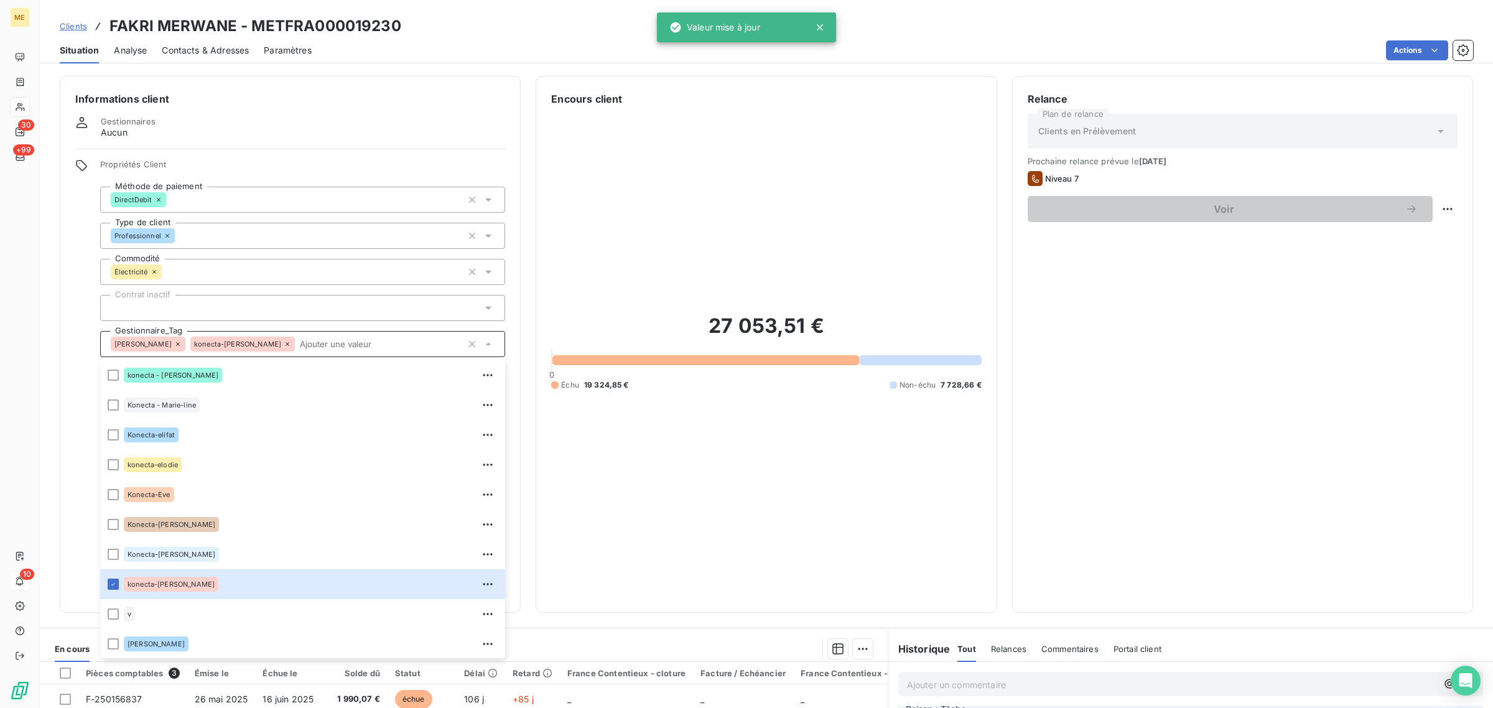
click at [701, 532] on div "27 053,51 € 0 Échu 19 324,85 € Non-échu 7 728,66 €" at bounding box center [766, 351] width 430 height 491
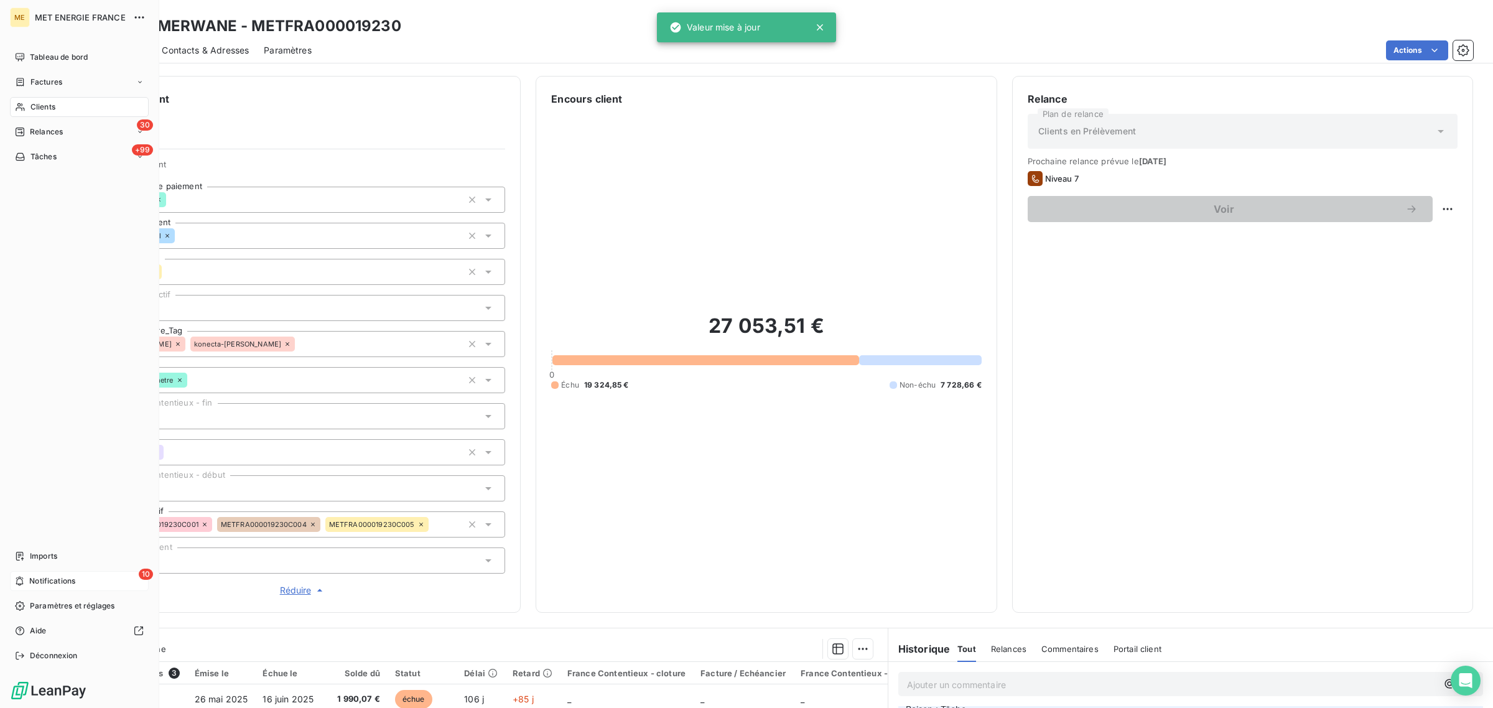
click at [11, 586] on div "10 Notifications" at bounding box center [79, 581] width 139 height 20
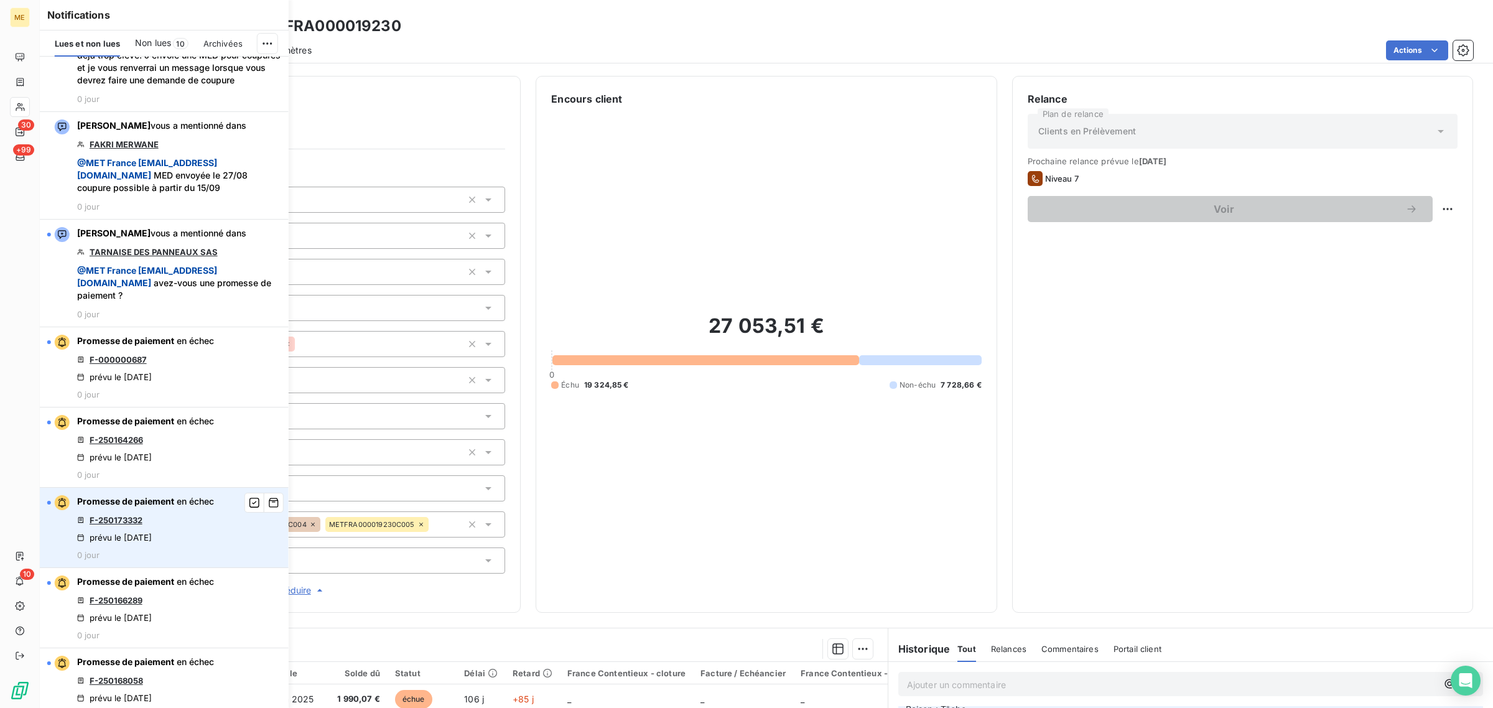
scroll to position [311, 0]
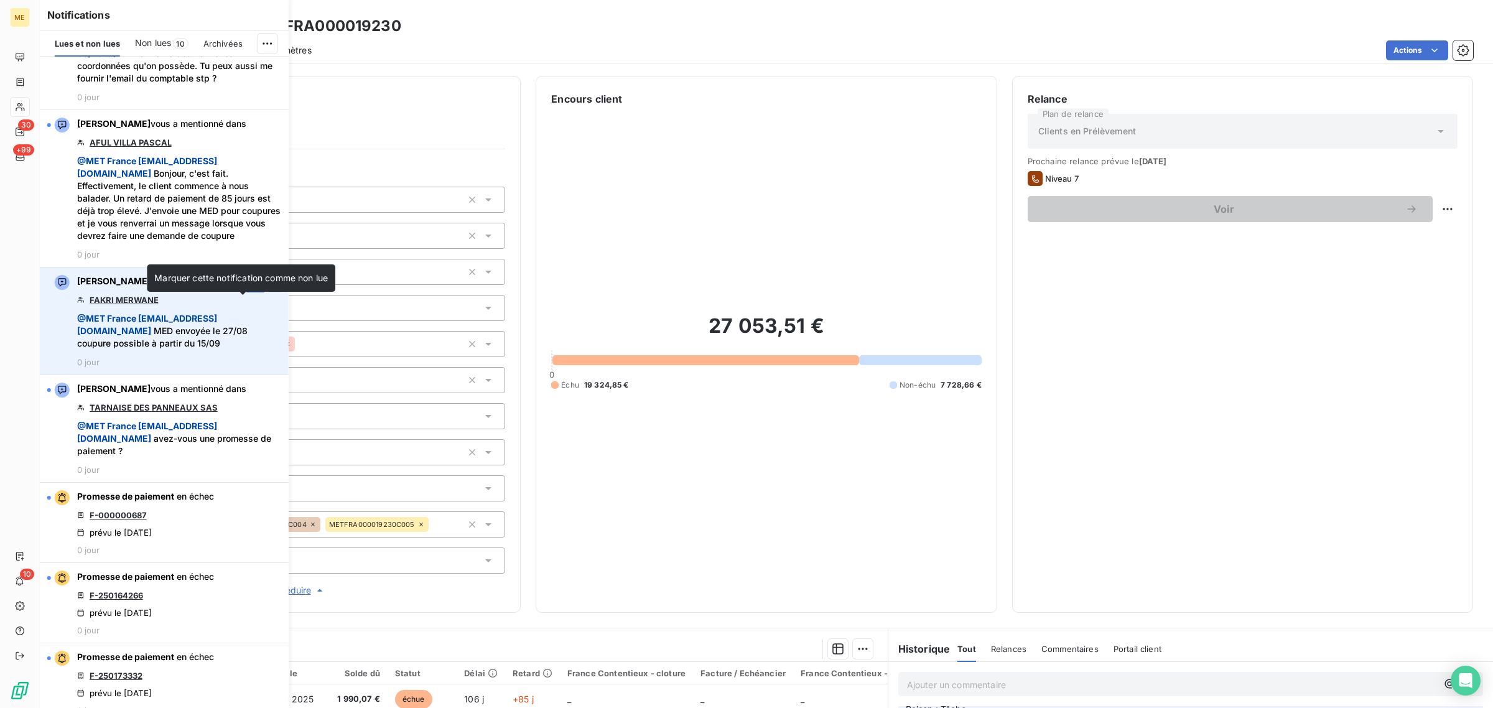
click at [249, 289] on icon "button" at bounding box center [254, 282] width 11 height 12
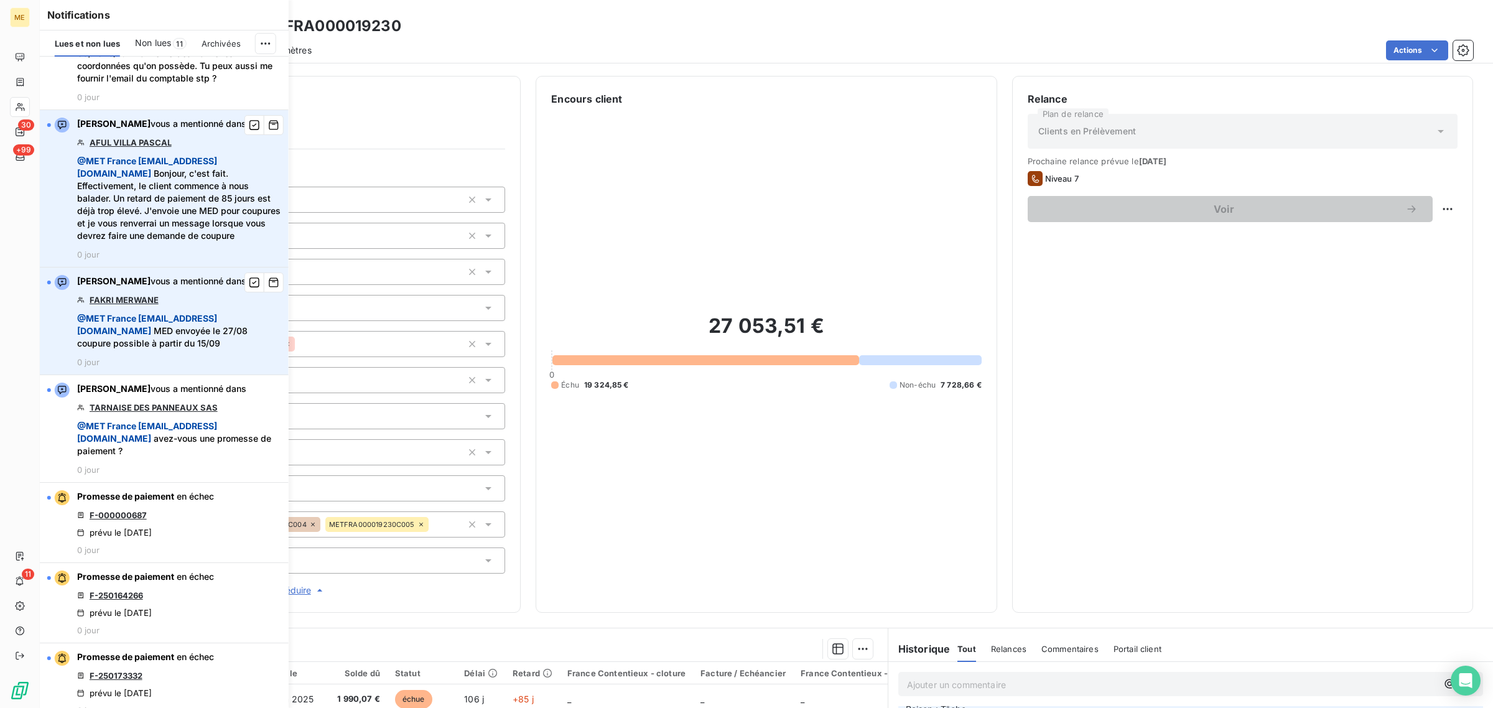
click at [118, 147] on link "AFUL VILLA PASCAL" at bounding box center [131, 143] width 82 height 10
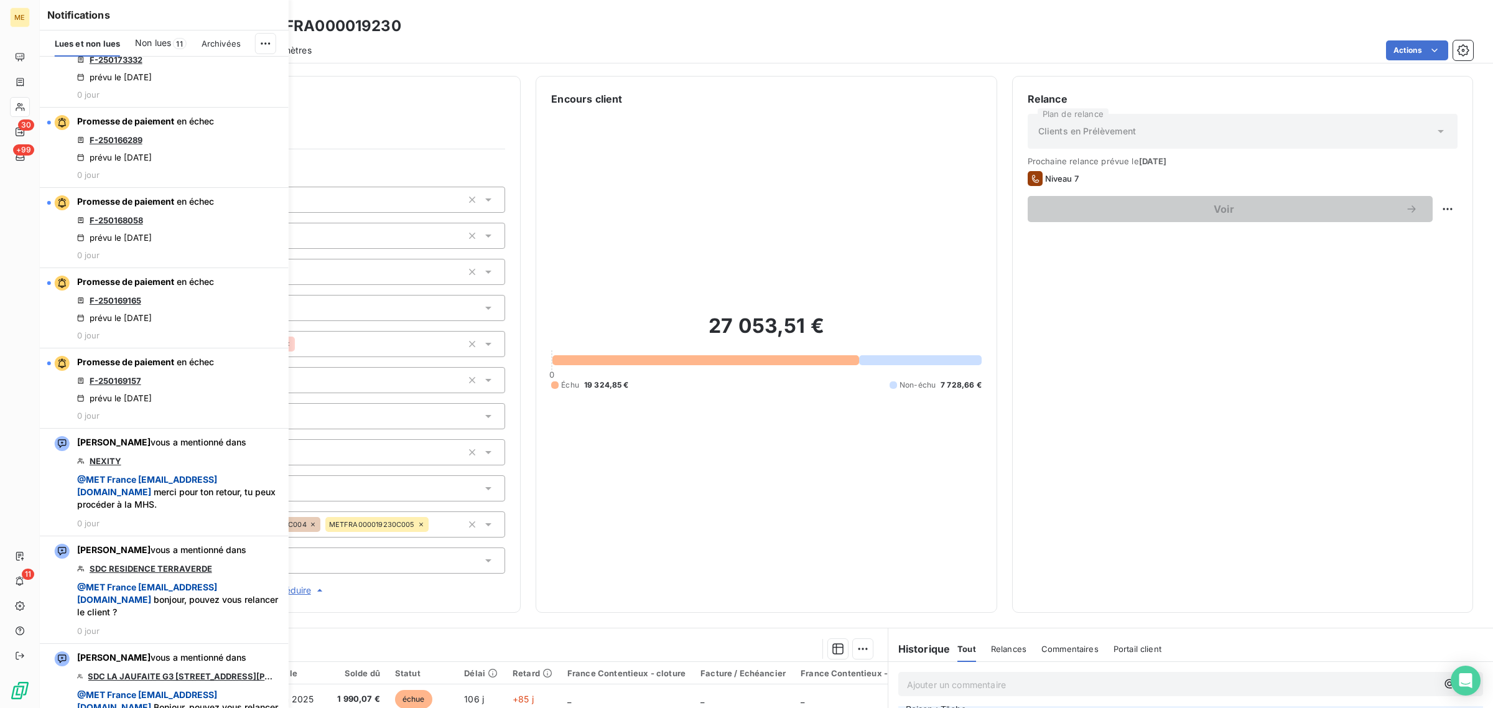
scroll to position [856, 0]
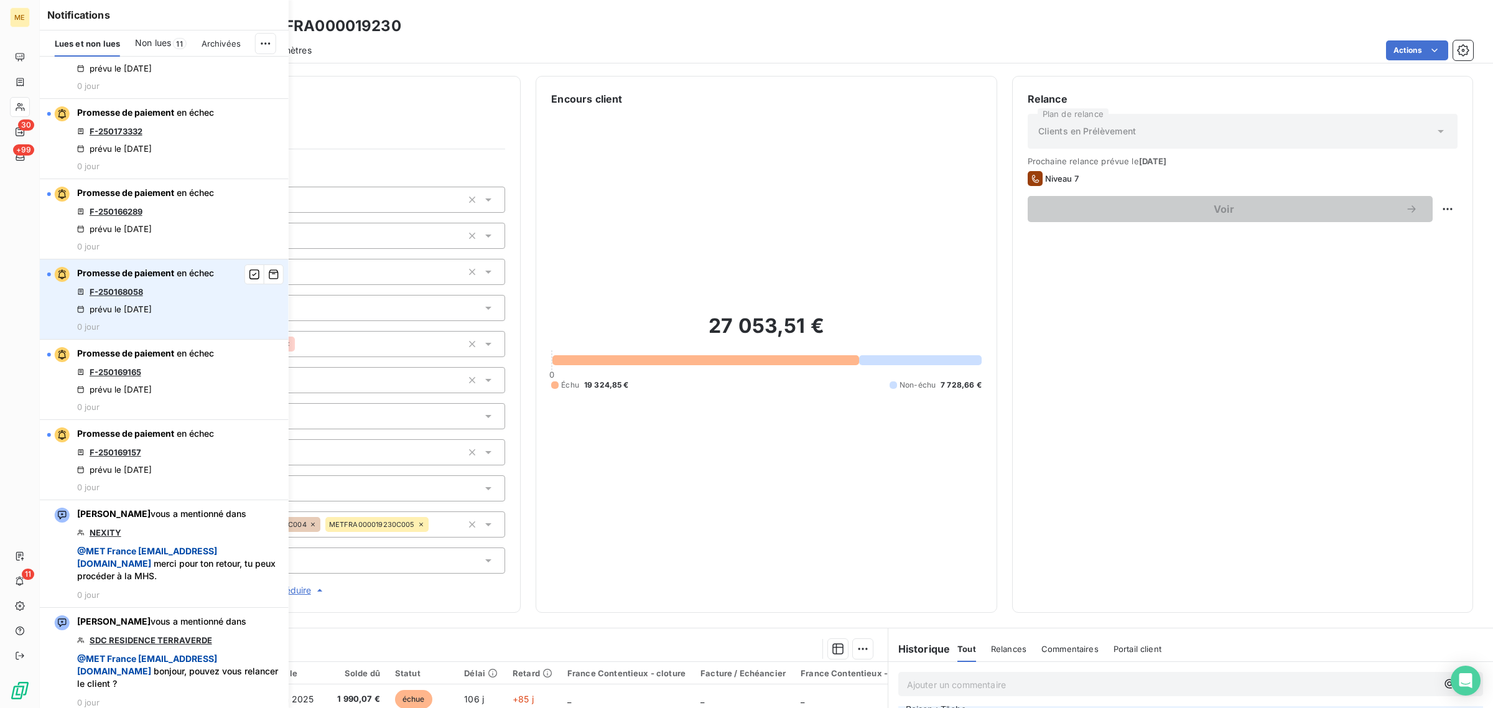
click at [129, 297] on link "F-250168058" at bounding box center [117, 292] width 54 height 10
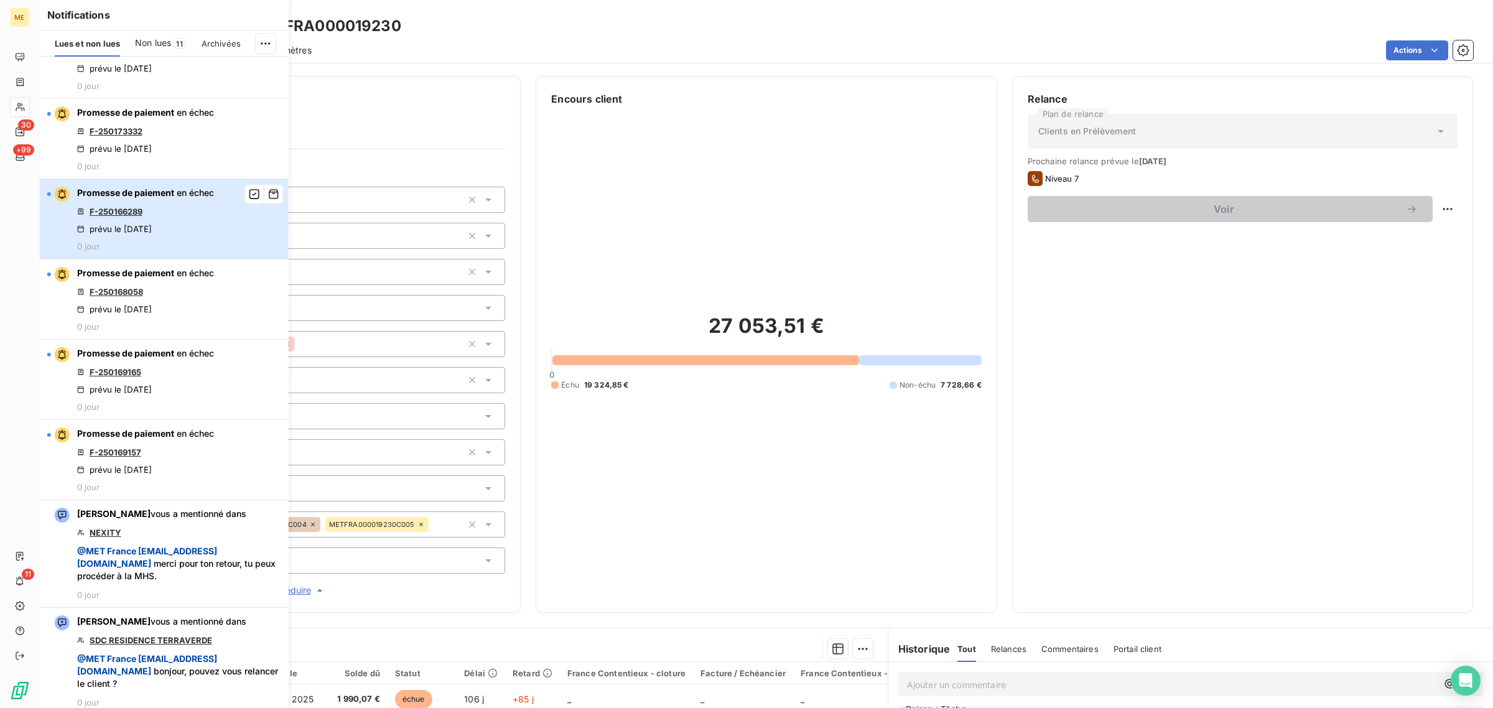
click at [119, 244] on div "Promesse de paiement en échec F-250166289 prévu le 8 sept. 2025 0 jour" at bounding box center [145, 219] width 137 height 65
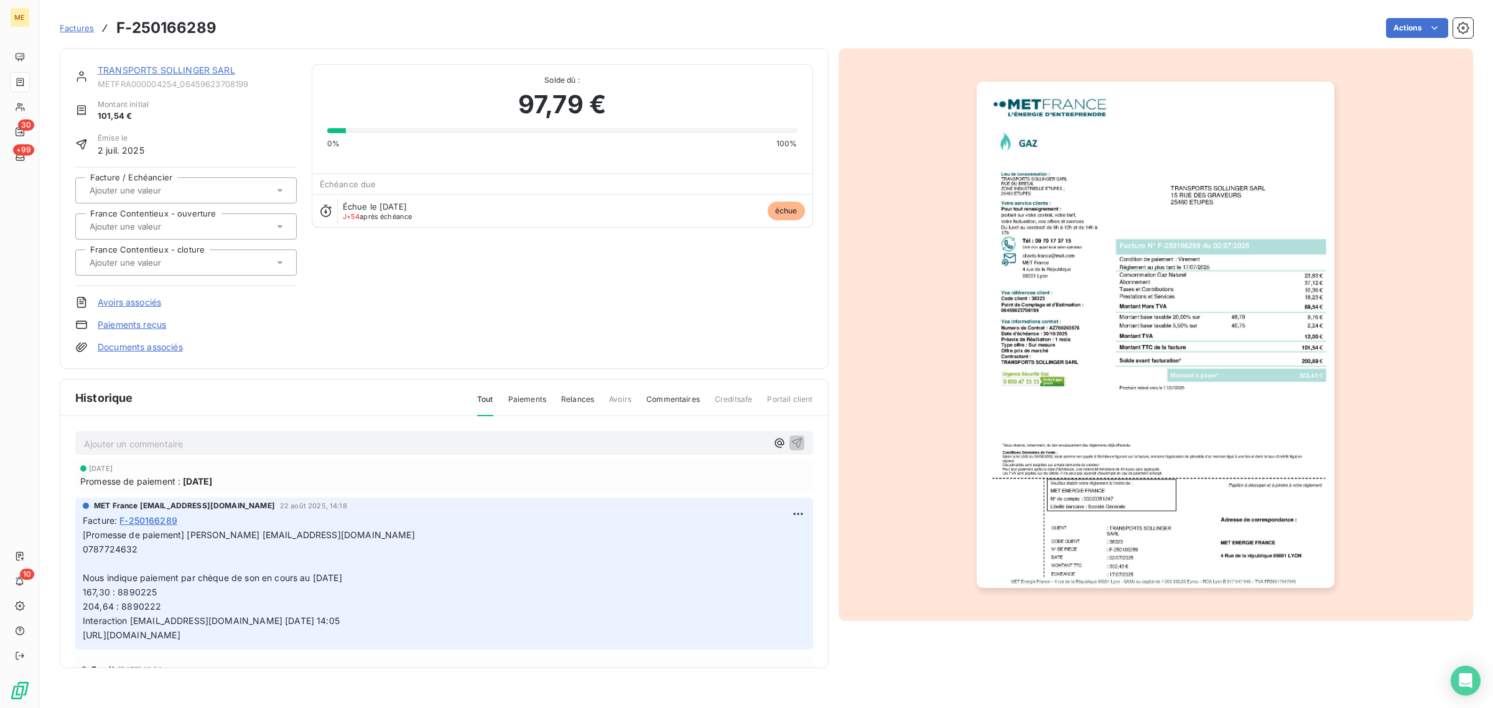
click at [154, 73] on link "TRANSPORTS SOLLINGER SARL" at bounding box center [167, 70] width 138 height 11
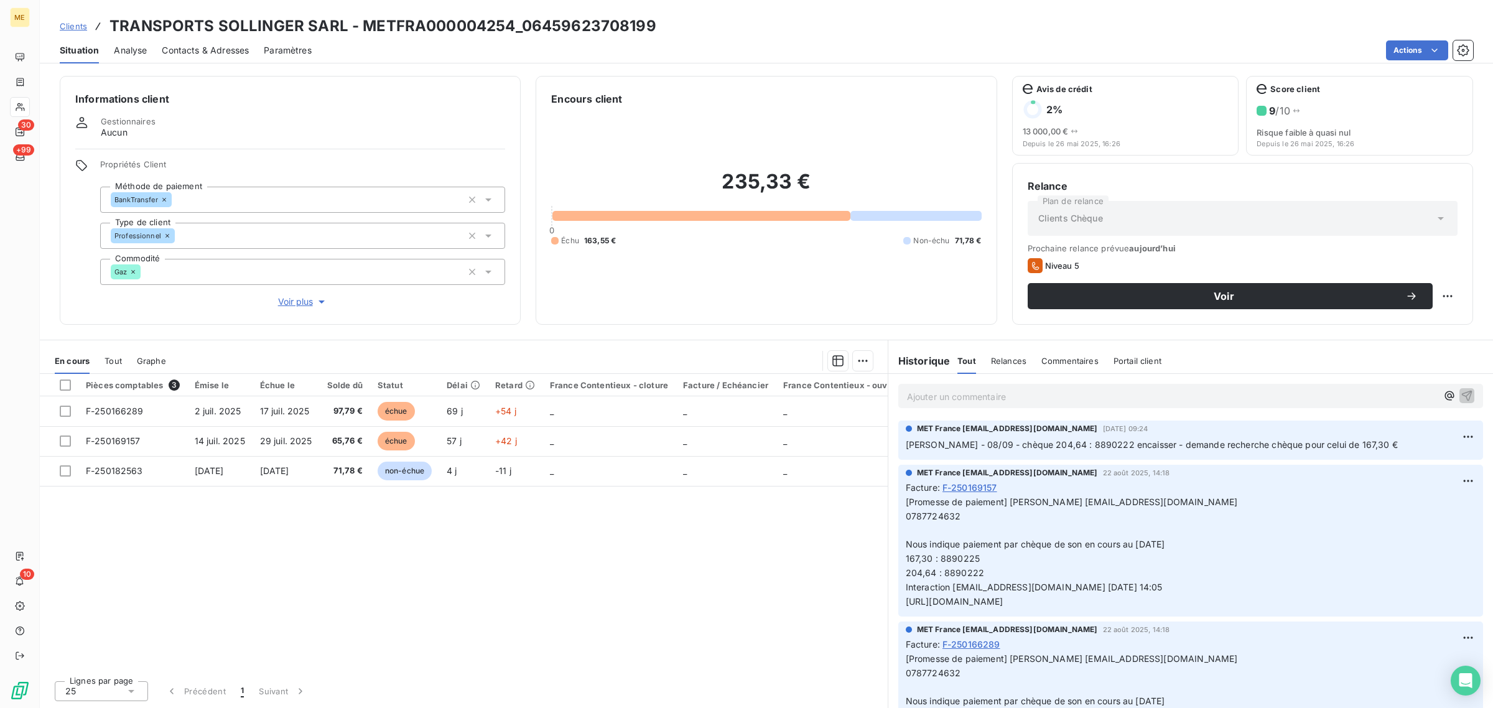
click at [287, 299] on span "Voir plus" at bounding box center [303, 302] width 50 height 12
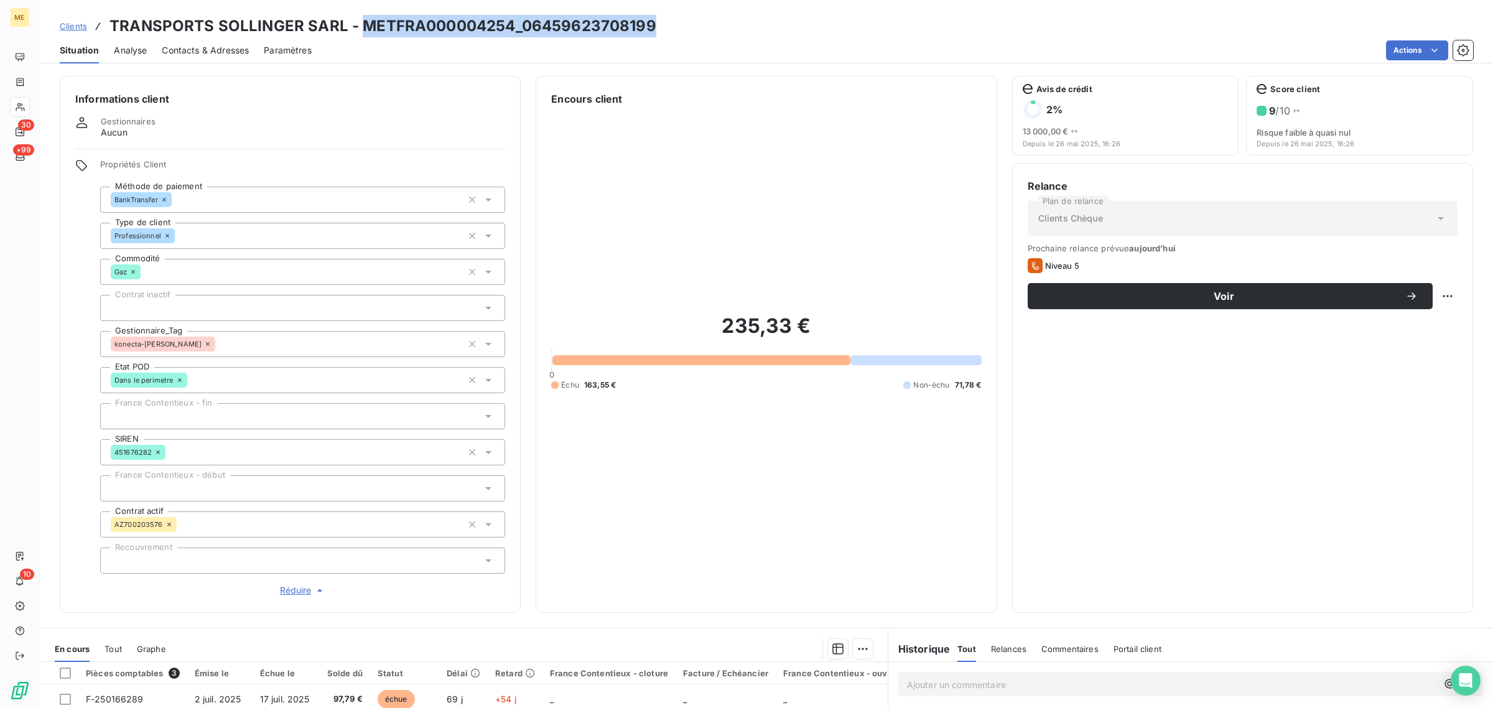
drag, startPoint x: 617, startPoint y: 25, endPoint x: 358, endPoint y: 29, distance: 259.5
click at [358, 29] on div "Clients TRANSPORTS SOLLINGER SARL - METFRA000004254_06459623708199" at bounding box center [766, 26] width 1453 height 22
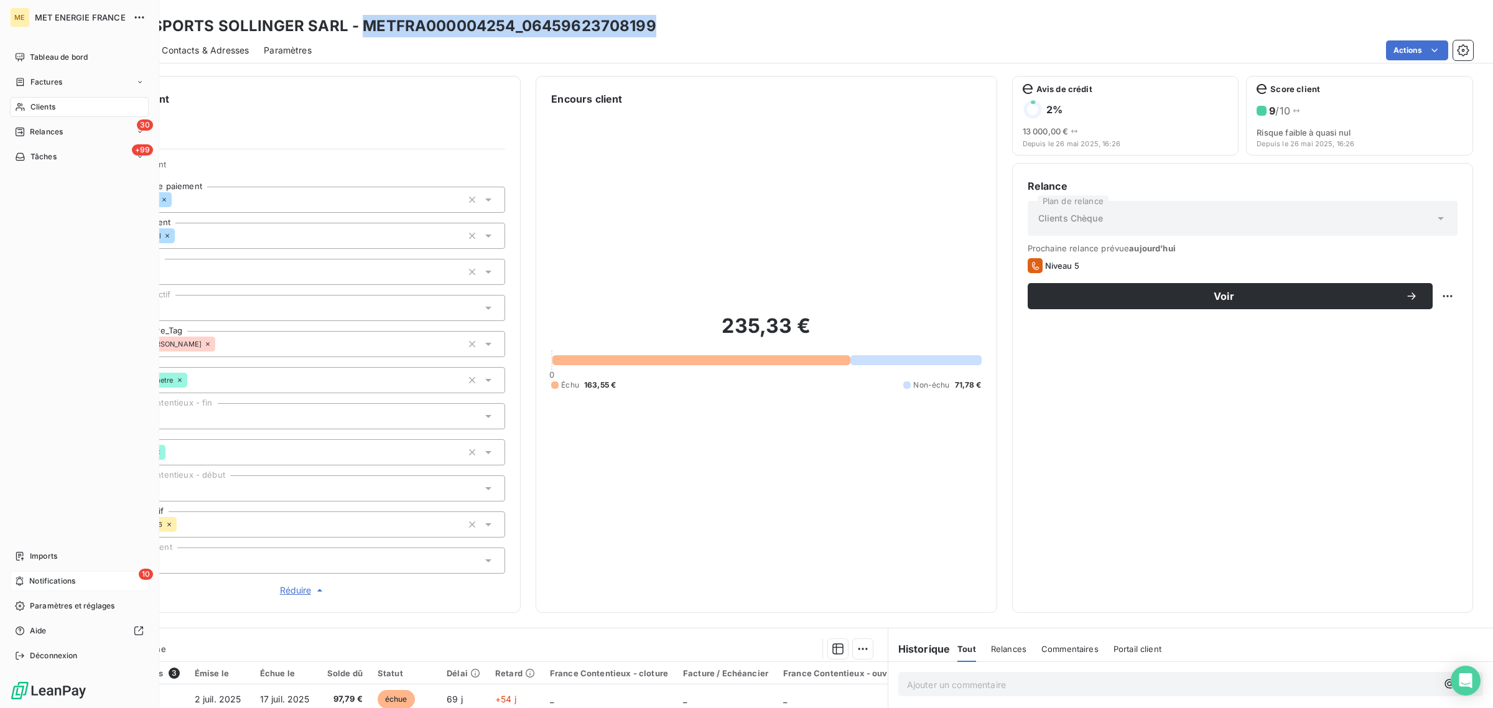
click at [28, 582] on div "10 Notifications" at bounding box center [79, 581] width 139 height 20
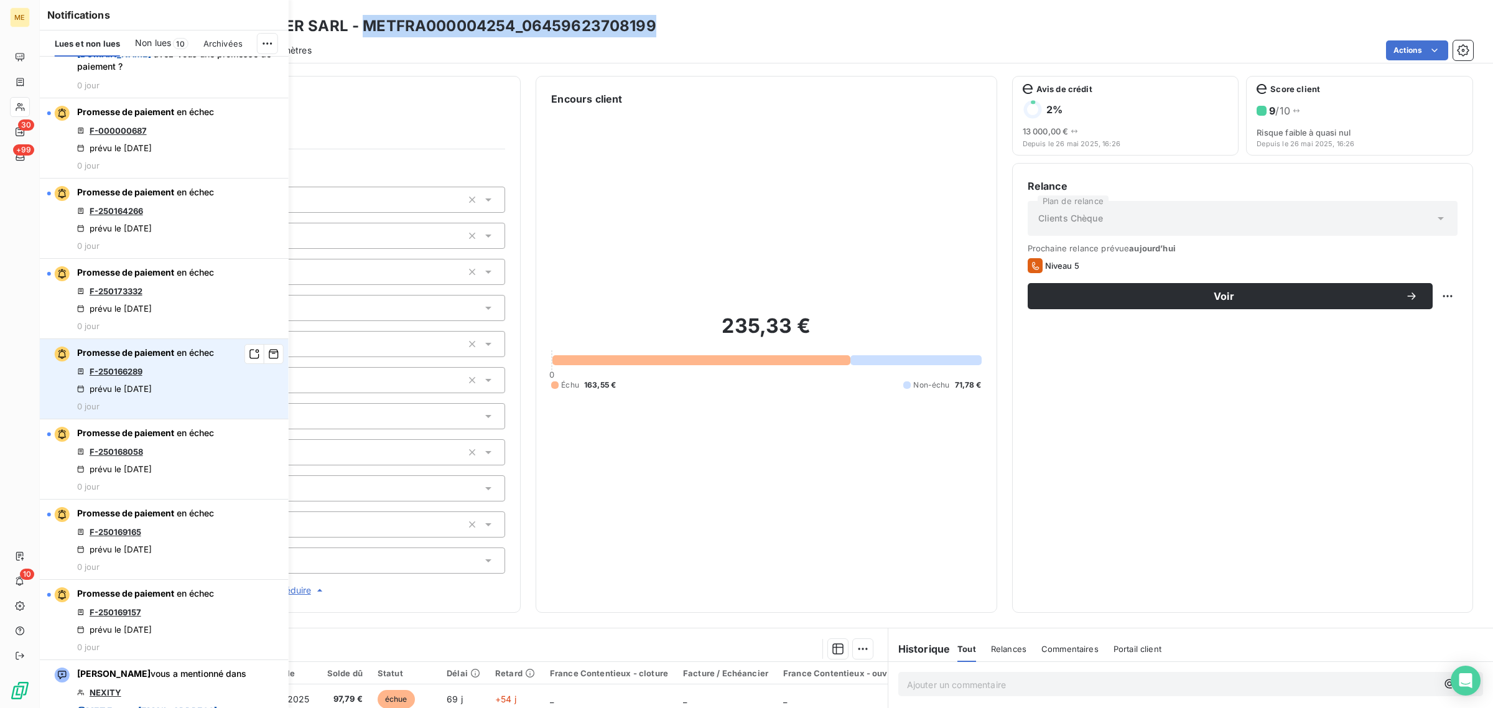
scroll to position [700, 0]
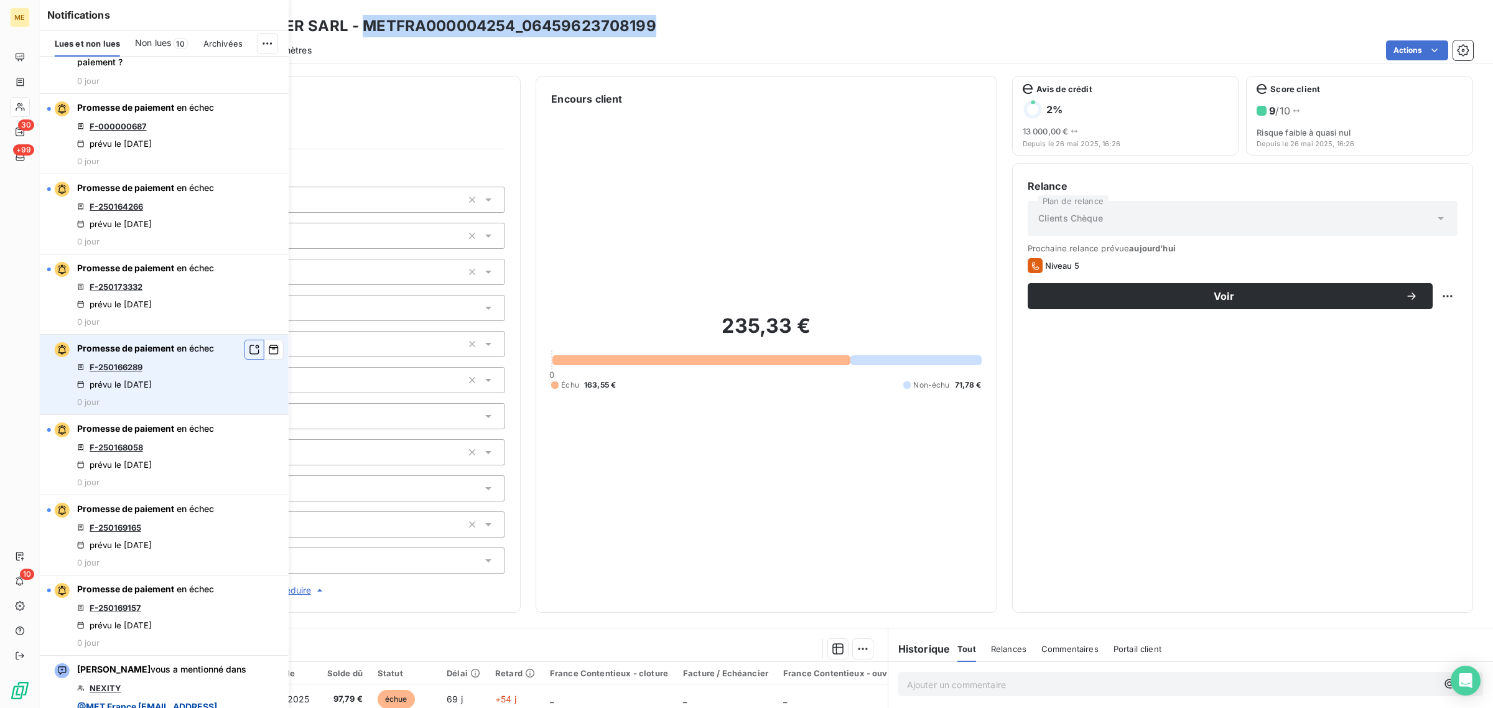
click at [249, 356] on icon "button" at bounding box center [254, 349] width 11 height 12
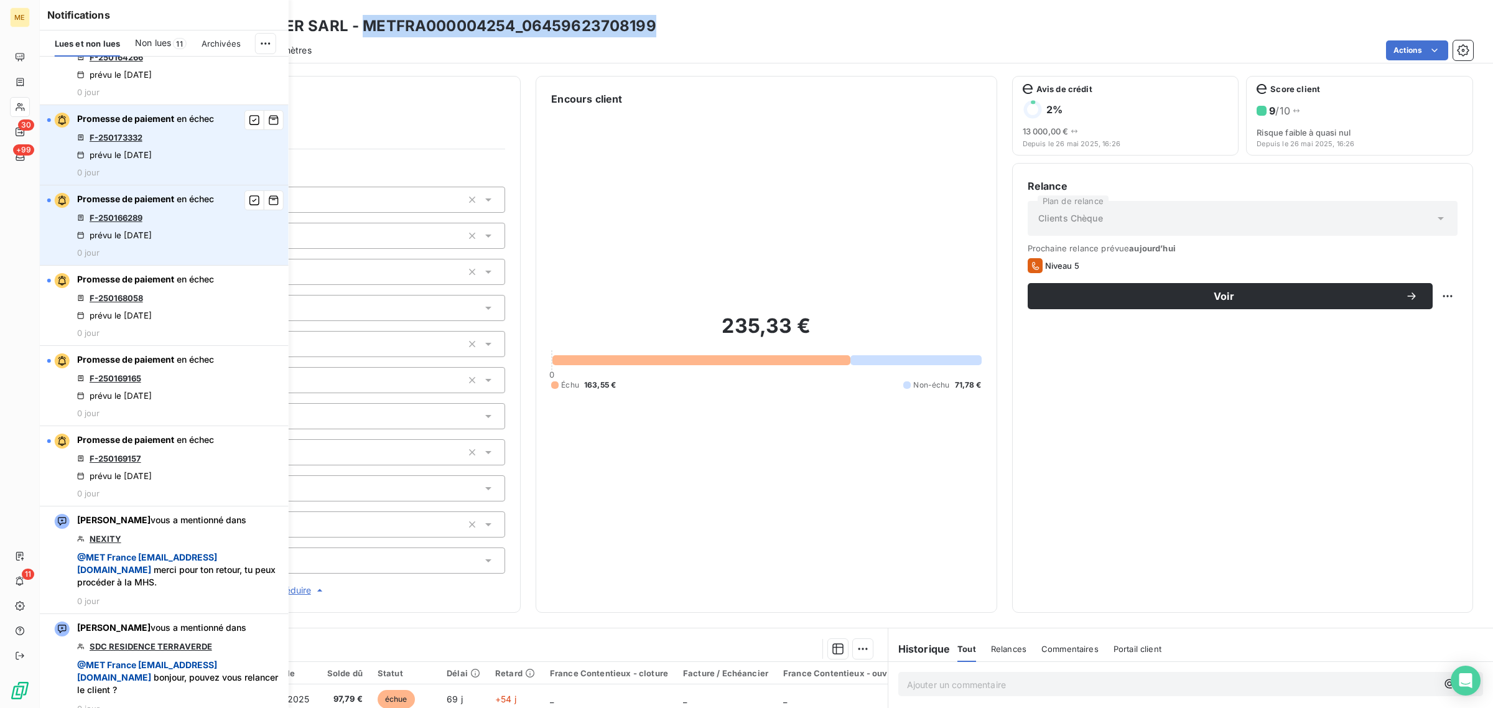
scroll to position [856, 0]
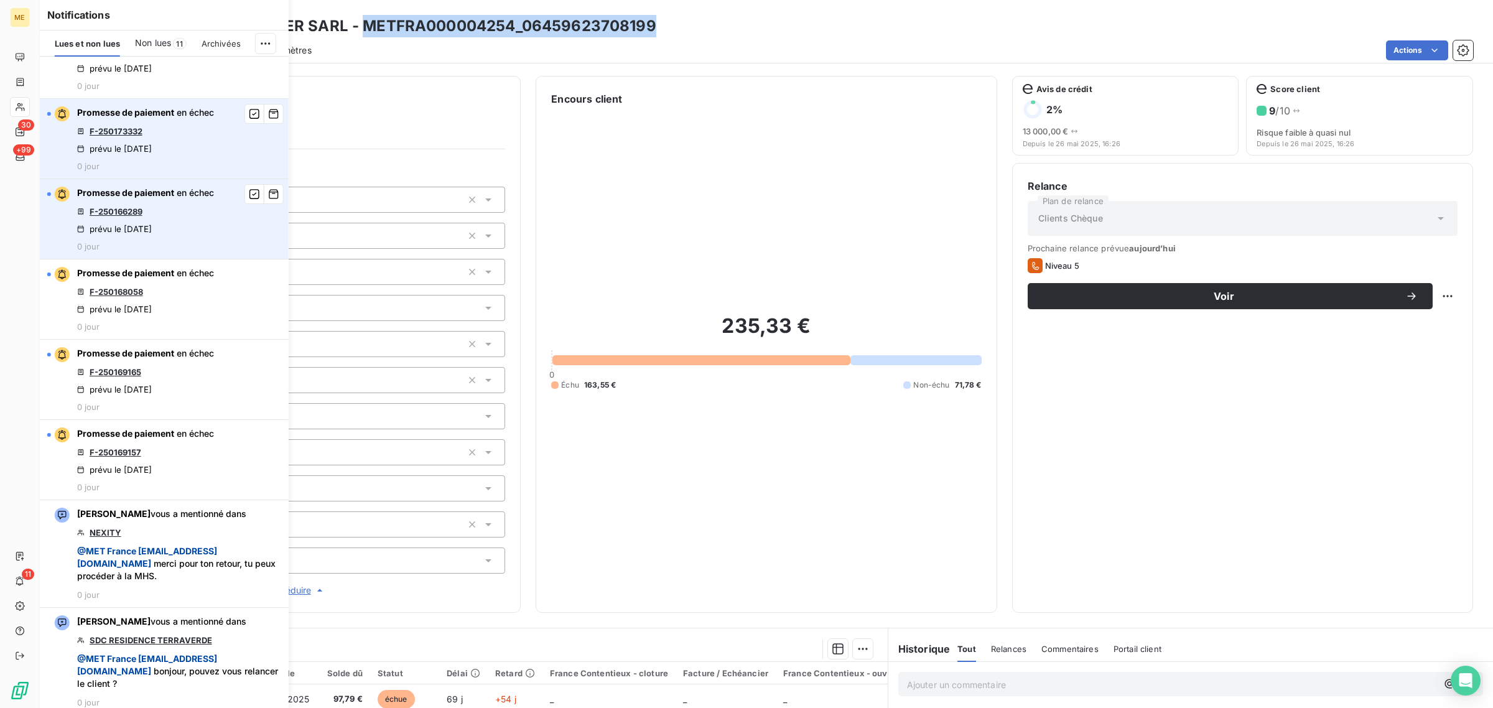
click at [101, 136] on link "F-250173332" at bounding box center [116, 131] width 53 height 10
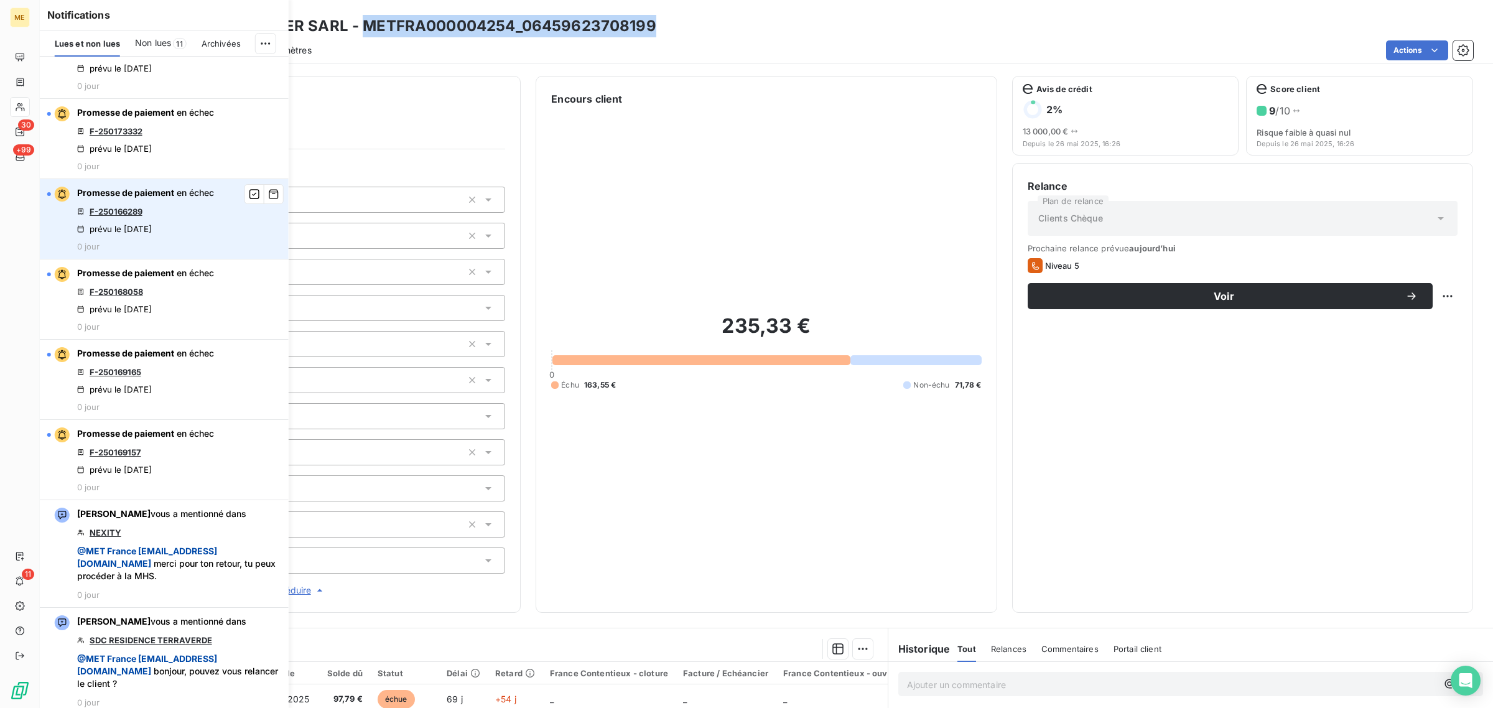
click at [579, 162] on div "235,33 € 0 Échu 163,55 € Non-échu 71,78 €" at bounding box center [766, 351] width 430 height 491
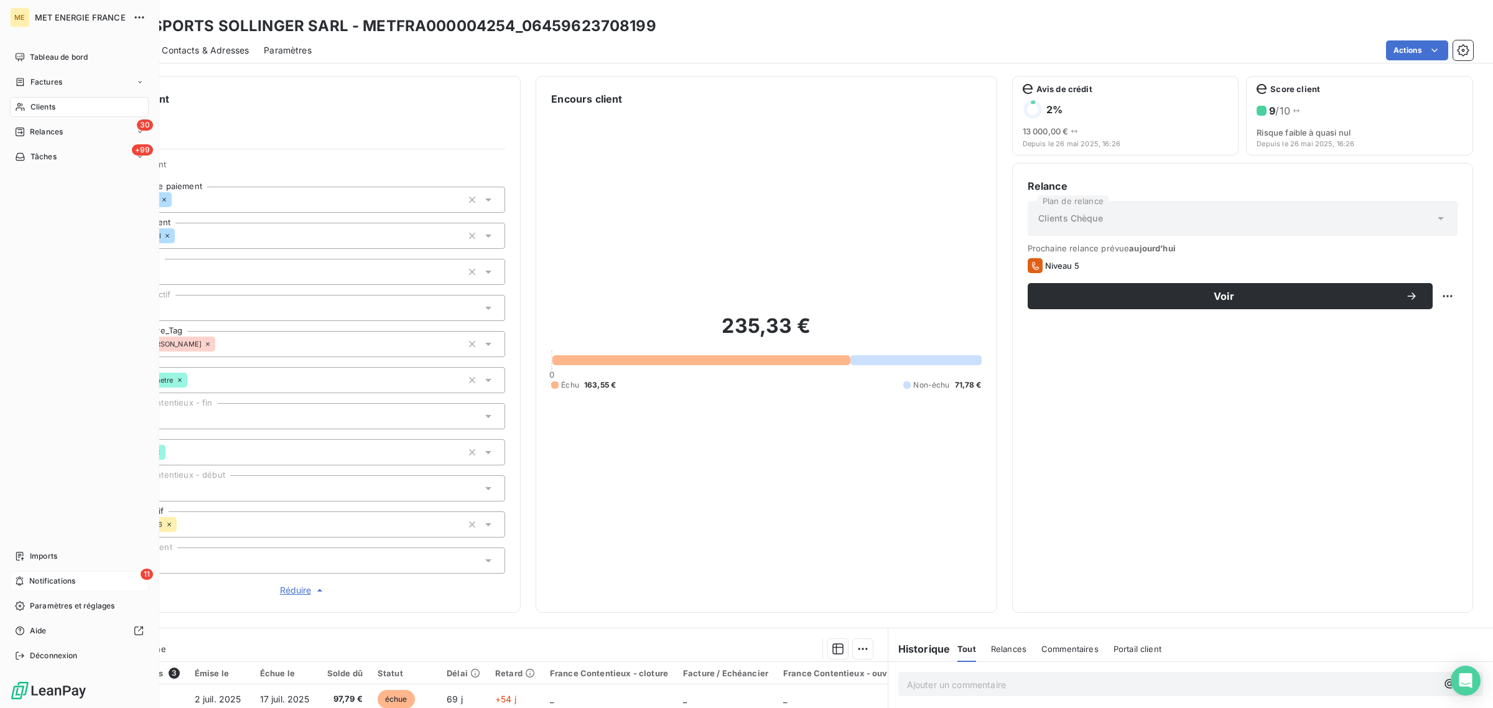
click at [70, 576] on span "Notifications" at bounding box center [52, 581] width 46 height 11
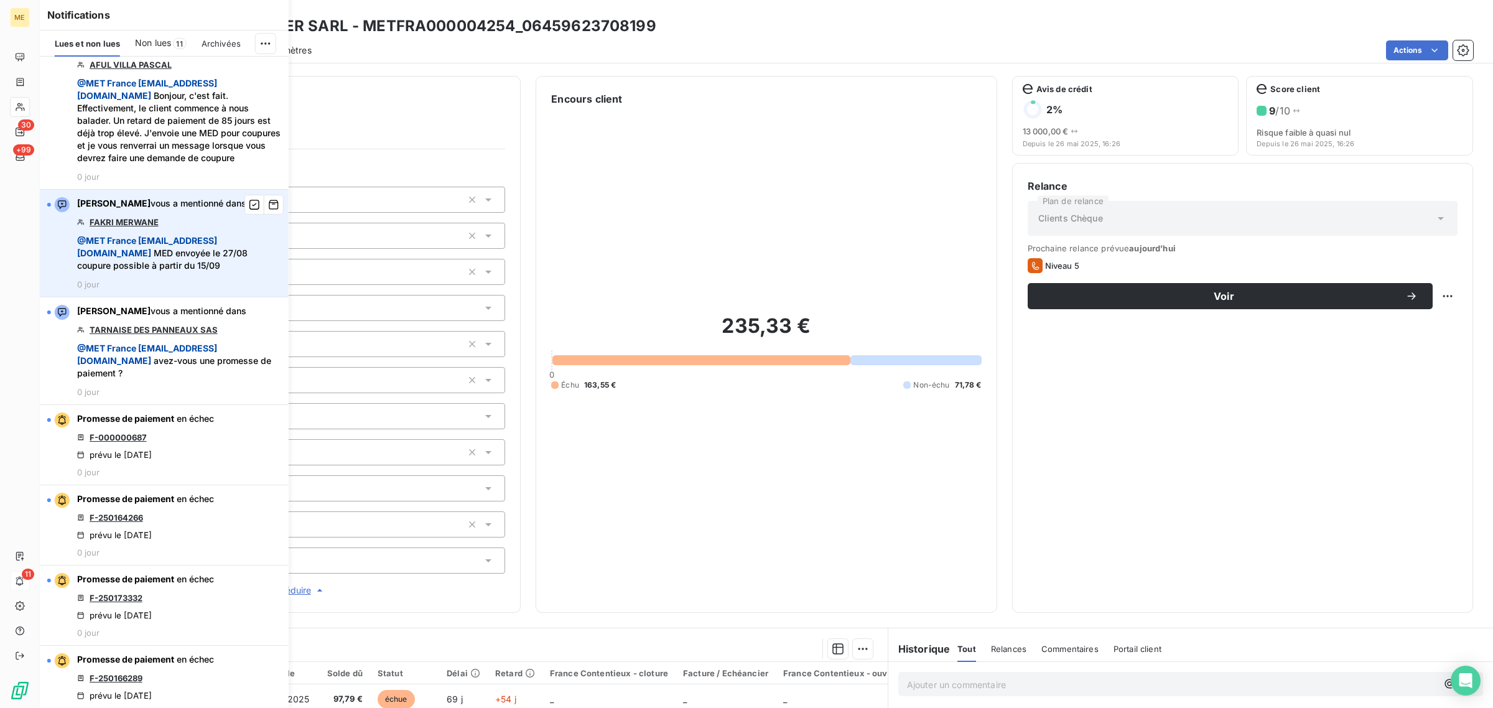
scroll to position [622, 0]
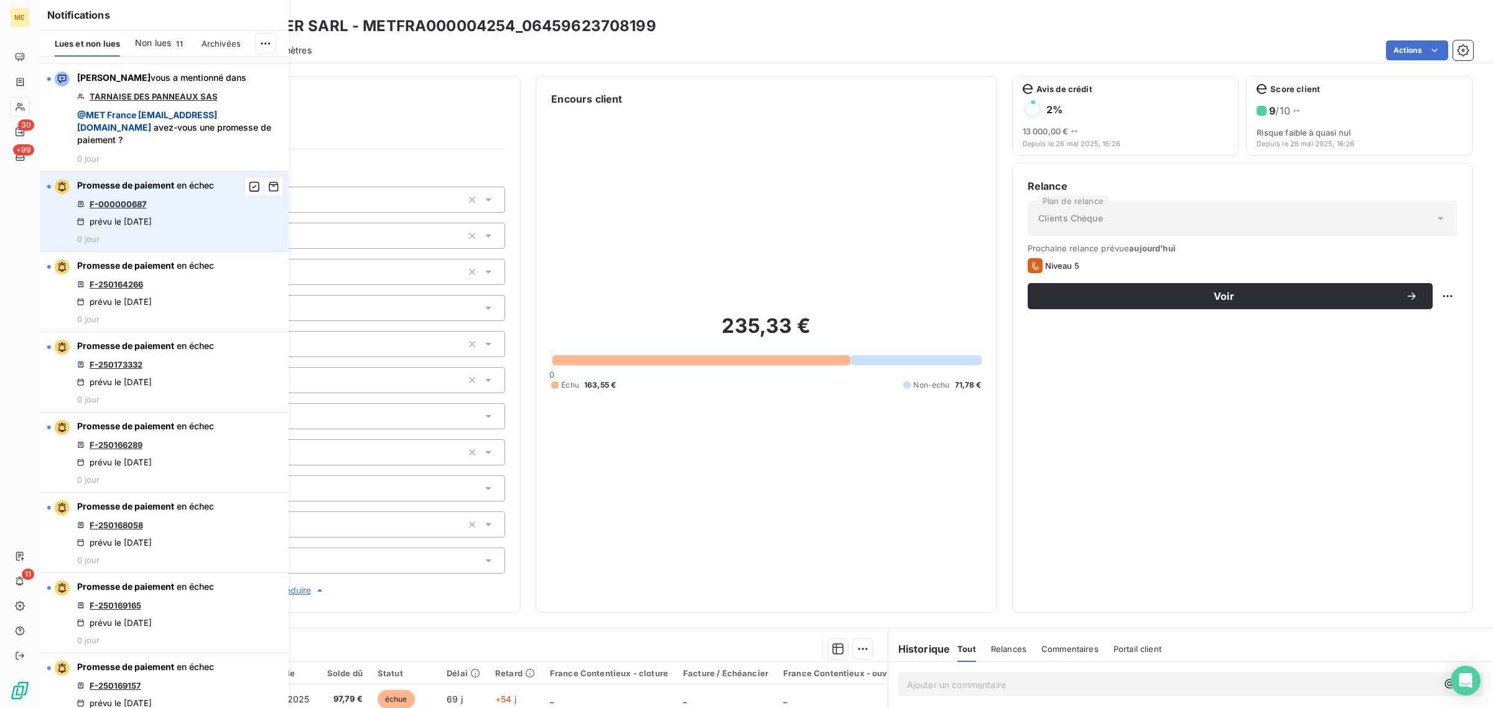
click at [129, 209] on link "F-000000687" at bounding box center [118, 204] width 57 height 10
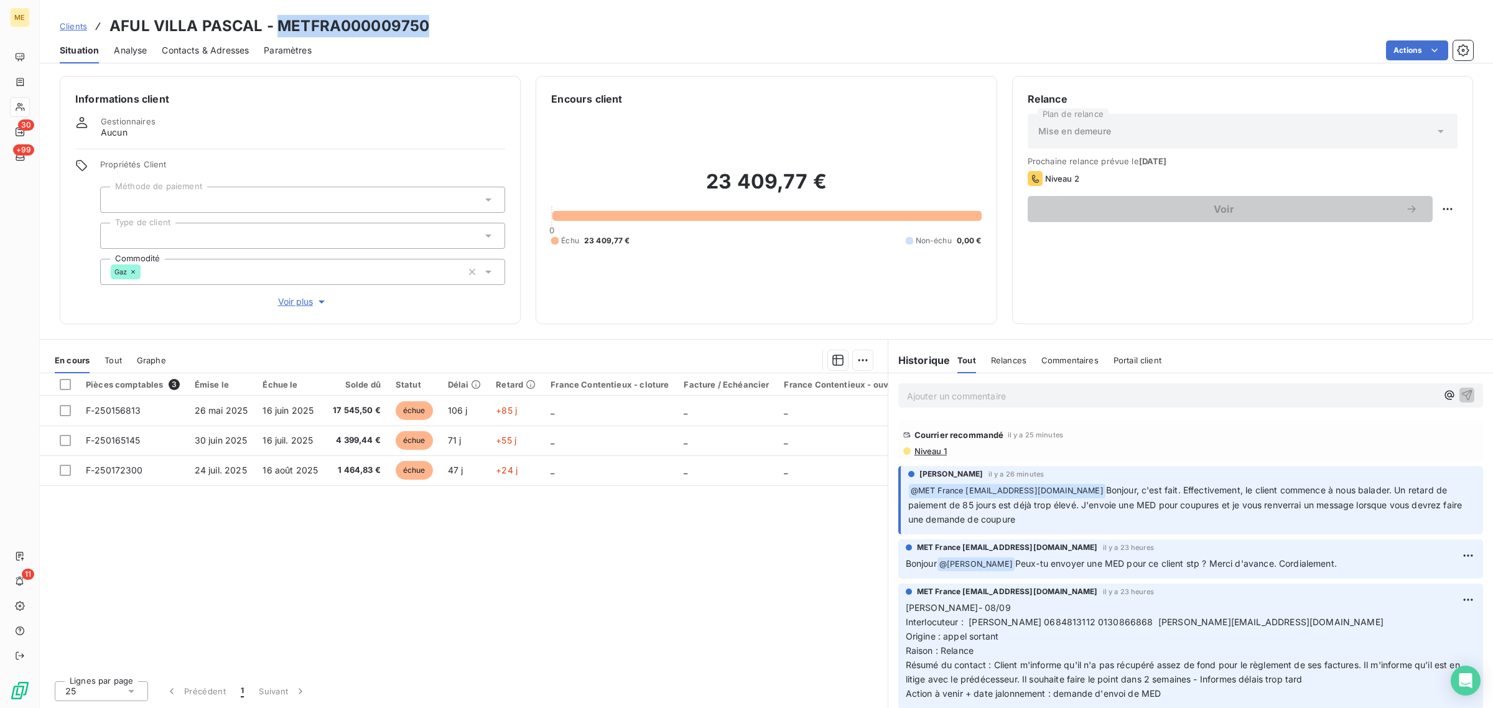
drag, startPoint x: 437, startPoint y: 32, endPoint x: 281, endPoint y: 30, distance: 156.2
click at [281, 30] on div "Clients AFUL VILLA PASCAL - METFRA000009750" at bounding box center [766, 26] width 1453 height 22
copy h3 "METFRA000009750"
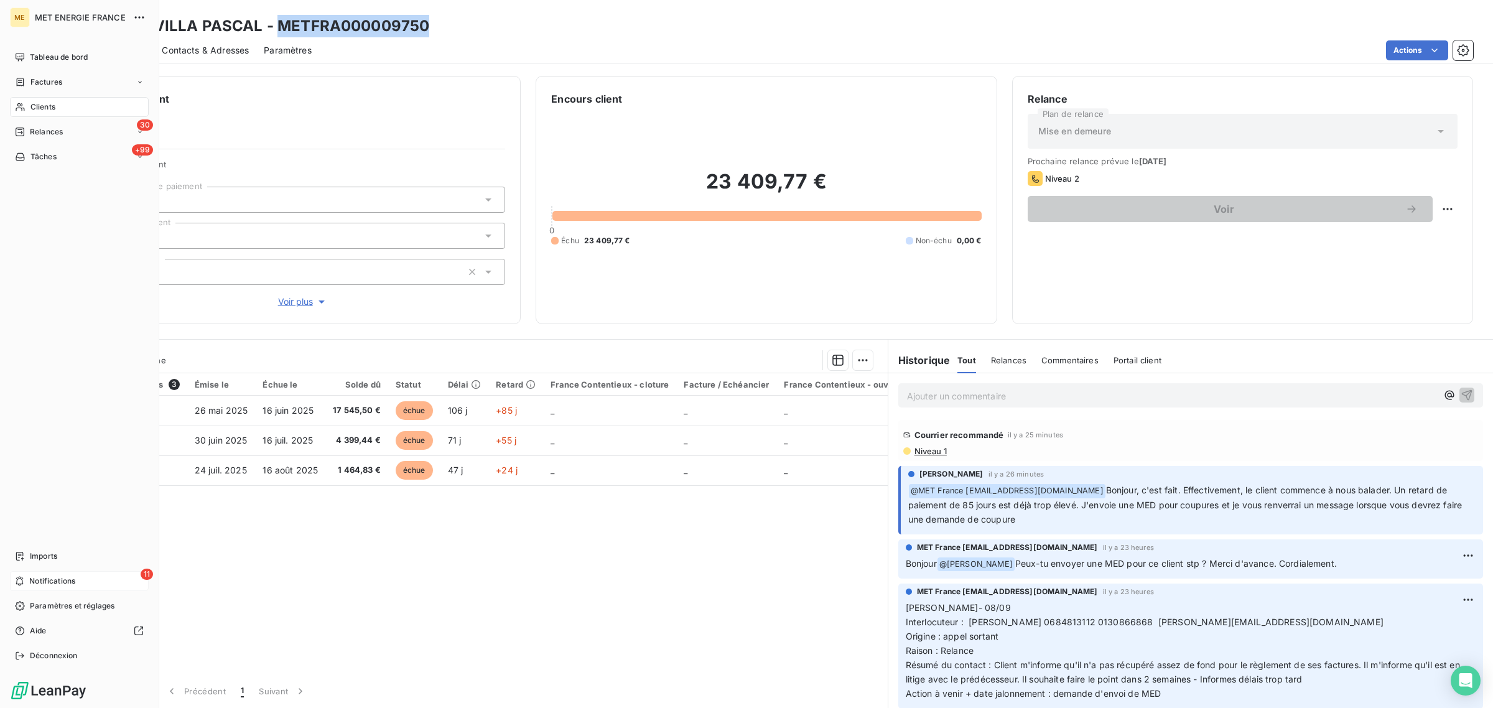
click at [57, 581] on span "Notifications" at bounding box center [52, 581] width 46 height 11
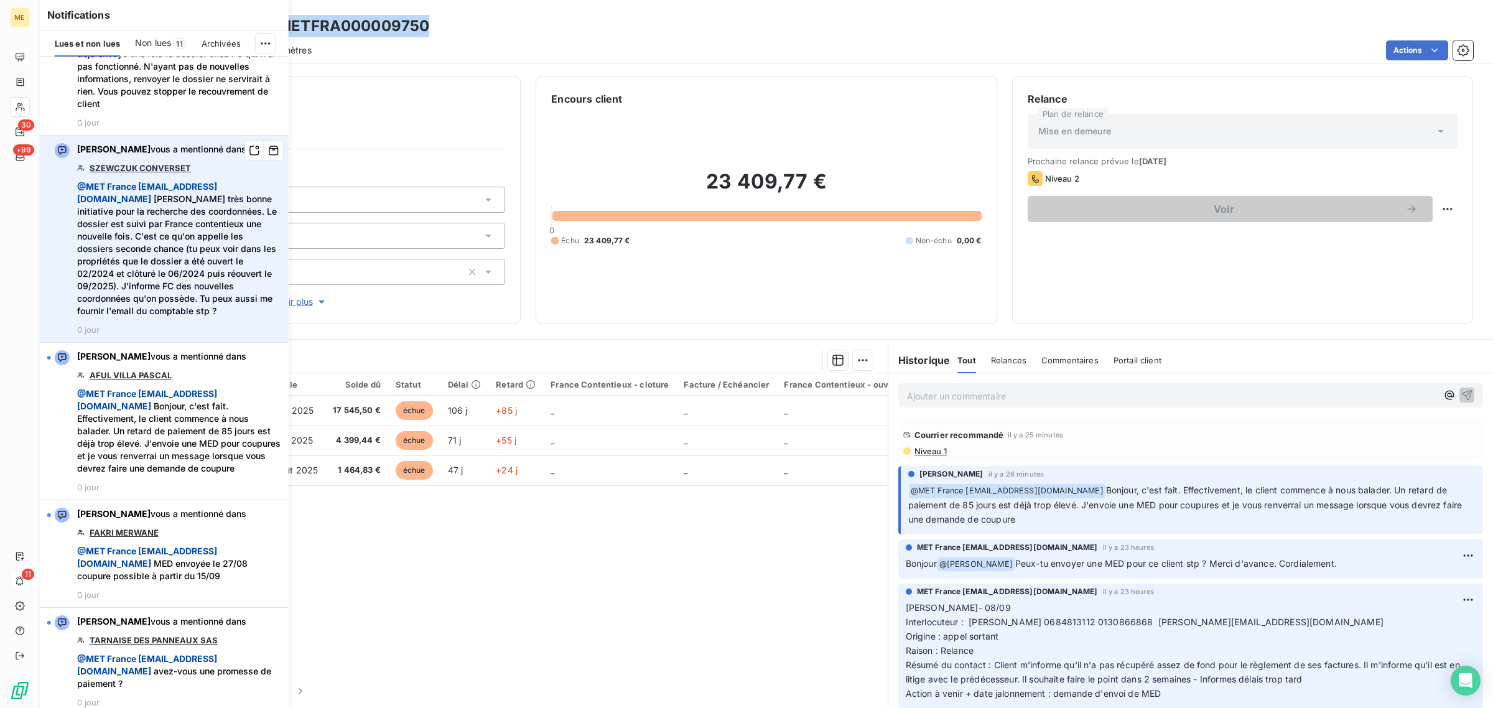
scroll to position [78, 0]
click at [141, 171] on link "SZEWCZUK CONVERSET" at bounding box center [140, 169] width 101 height 10
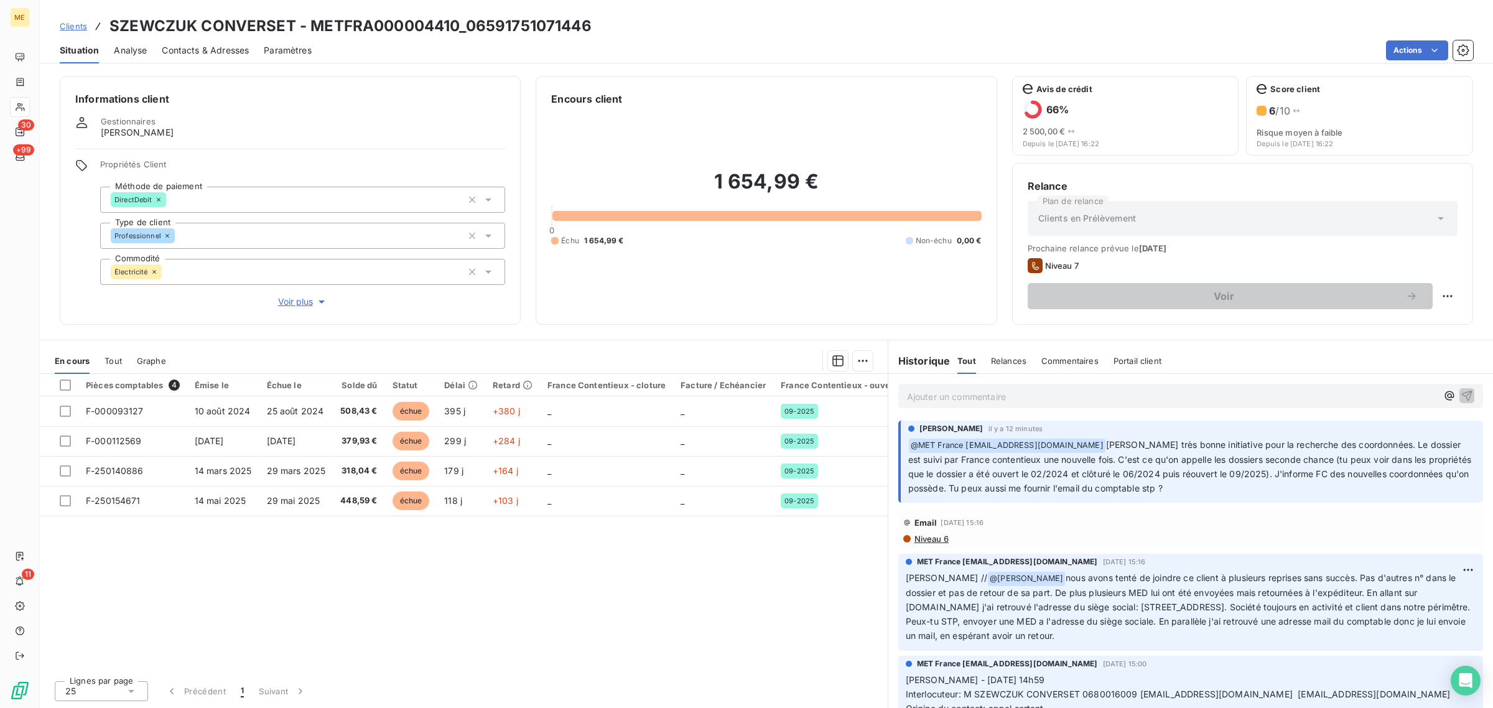
click at [286, 306] on span "Voir plus" at bounding box center [303, 302] width 50 height 12
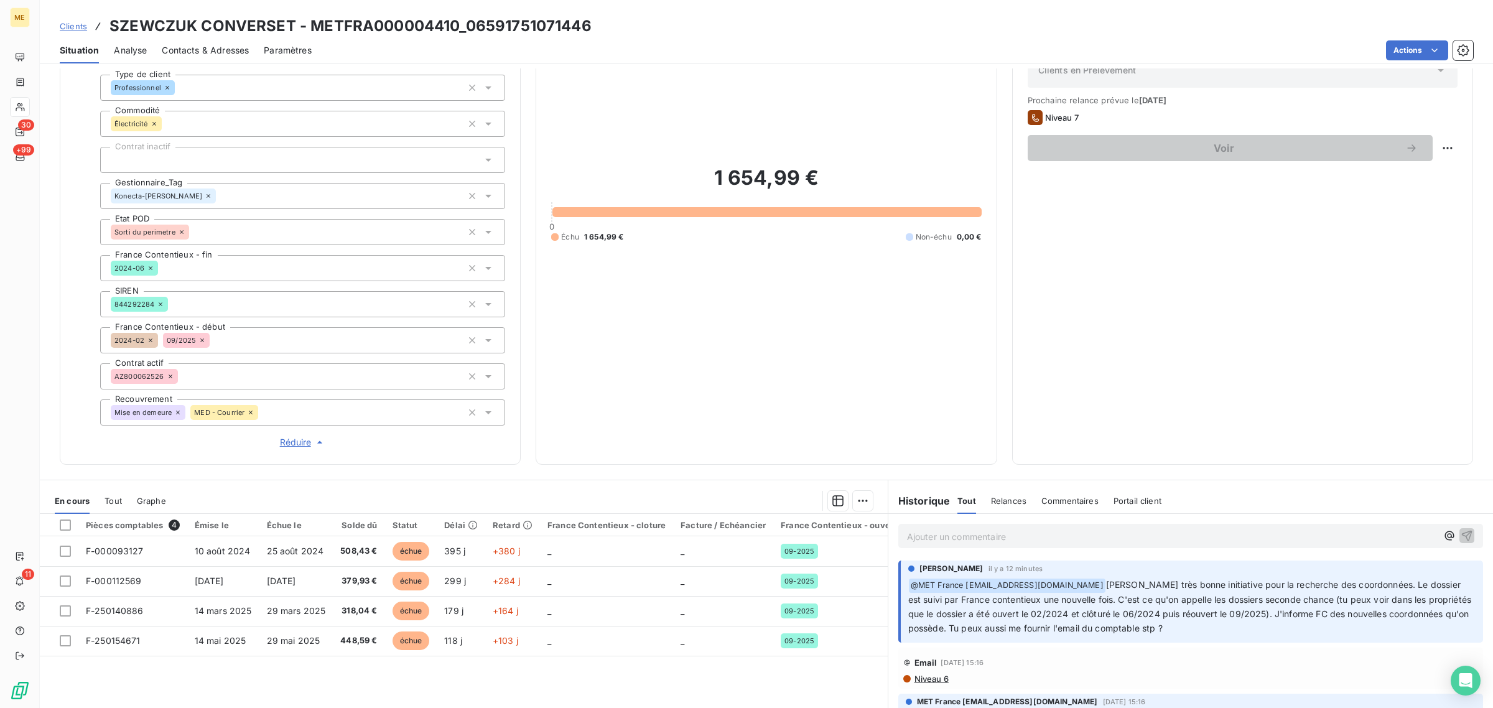
scroll to position [230, 0]
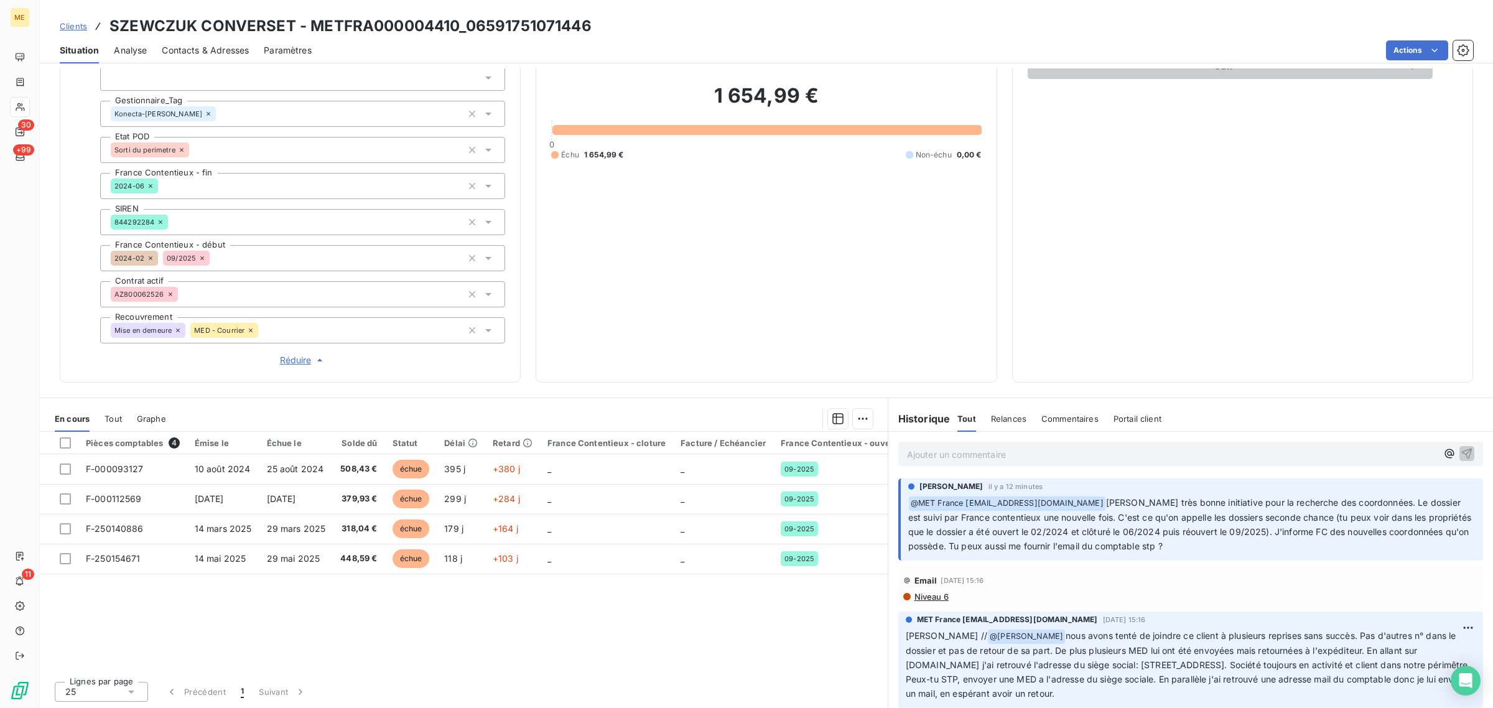
drag, startPoint x: 1256, startPoint y: 544, endPoint x: 1104, endPoint y: 506, distance: 156.0
click at [1104, 506] on p "﻿ @ MET [GEOGRAPHIC_DATA] [EMAIL_ADDRESS][DOMAIN_NAME] [PERSON_NAME] très bonne…" at bounding box center [1191, 525] width 567 height 58
click at [675, 325] on div "1 654,99 € 0 Échu 1 654,99 € Non-échu 0,00 €" at bounding box center [766, 121] width 430 height 491
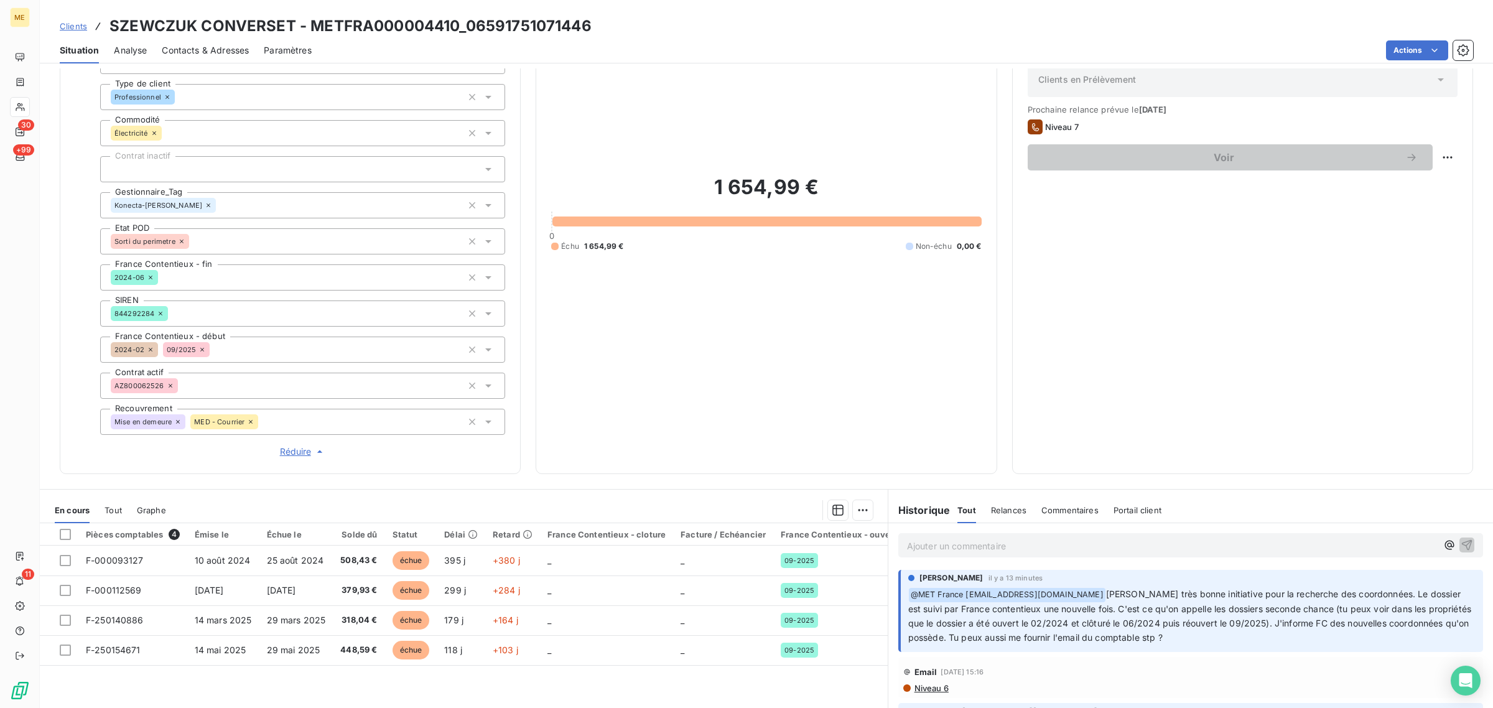
scroll to position [0, 0]
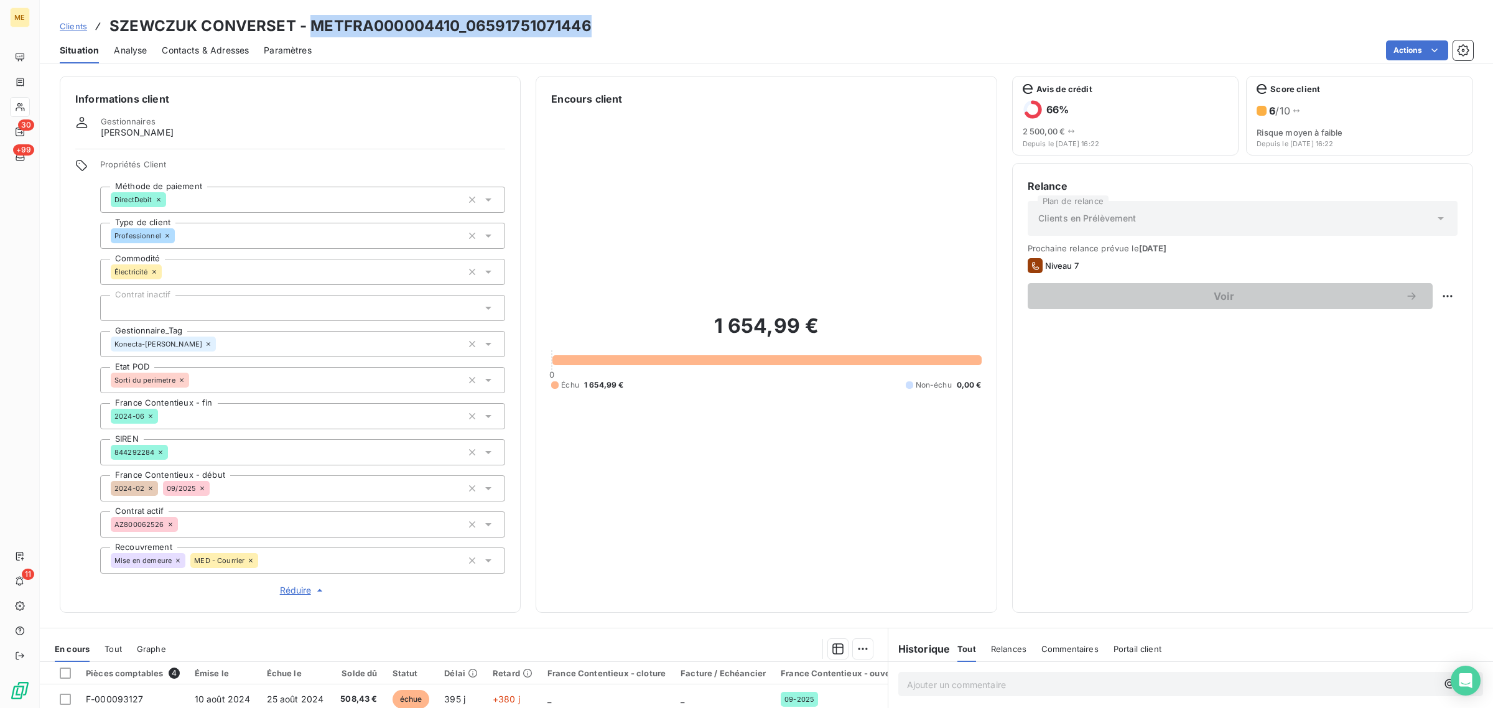
drag, startPoint x: 311, startPoint y: 26, endPoint x: 595, endPoint y: 32, distance: 284.4
click at [595, 32] on div "Clients SZEWCZUK CONVERSET - METFRA000004410_06591751071446" at bounding box center [766, 26] width 1453 height 22
copy h3 "METFRA000004410_06591751071446"
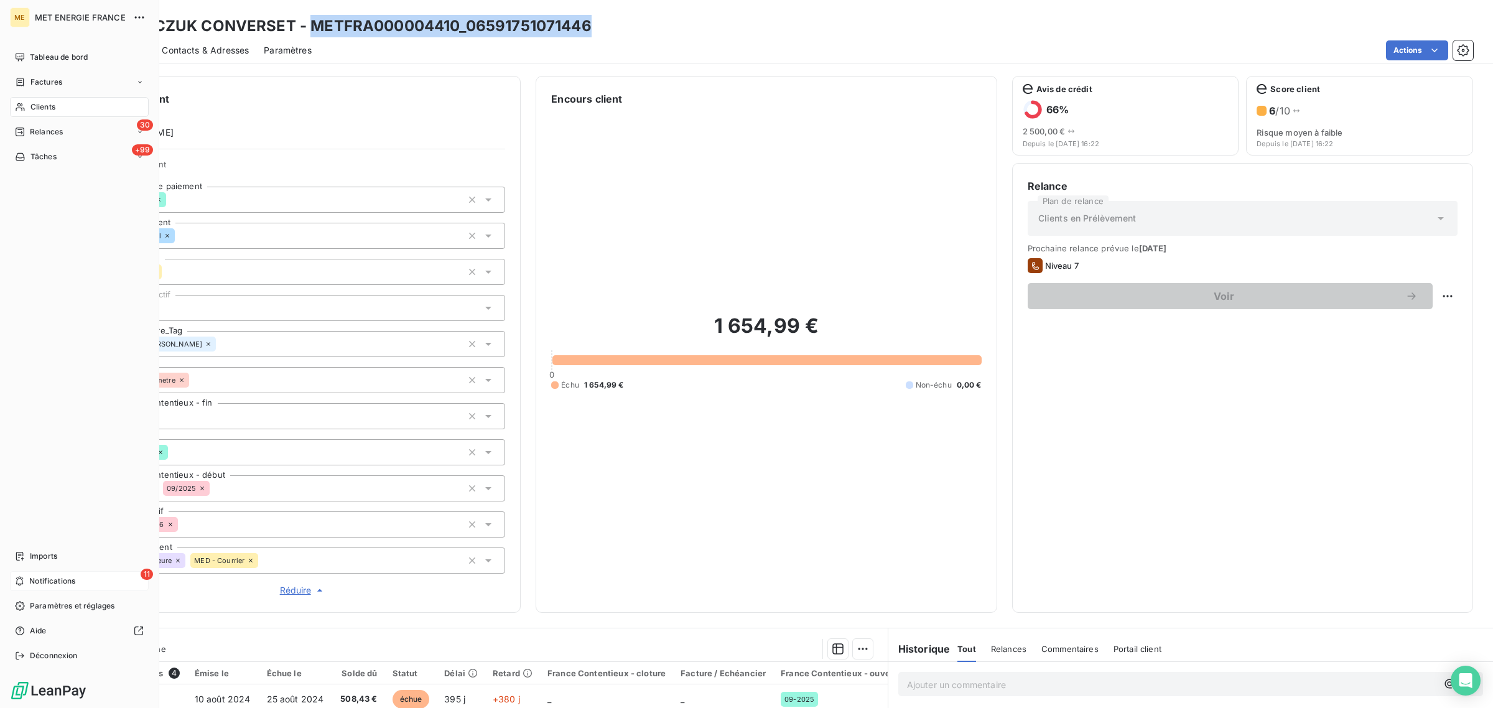
click at [16, 585] on icon at bounding box center [19, 581] width 7 height 9
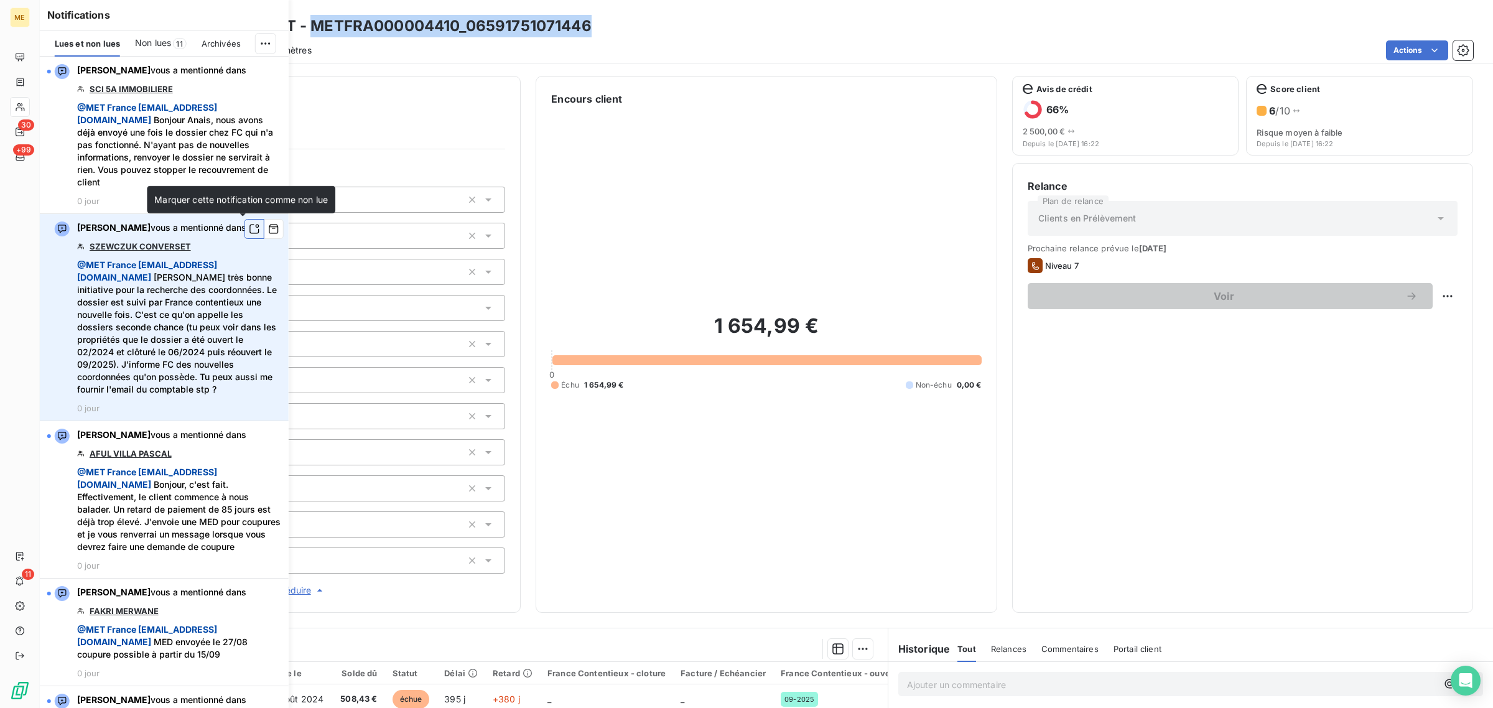
click at [249, 228] on icon "button" at bounding box center [254, 229] width 11 height 12
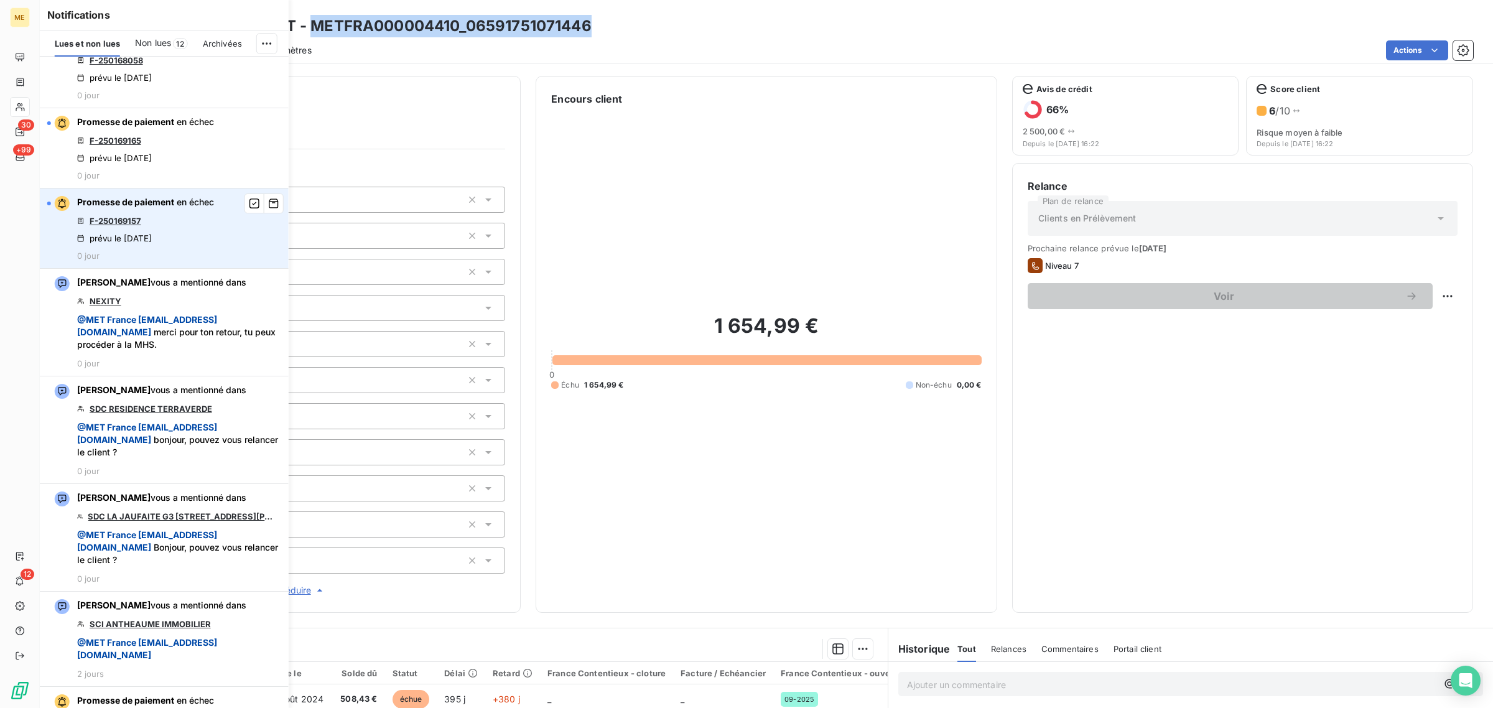
scroll to position [1089, 0]
click at [123, 224] on link "F-250169157" at bounding box center [116, 219] width 52 height 10
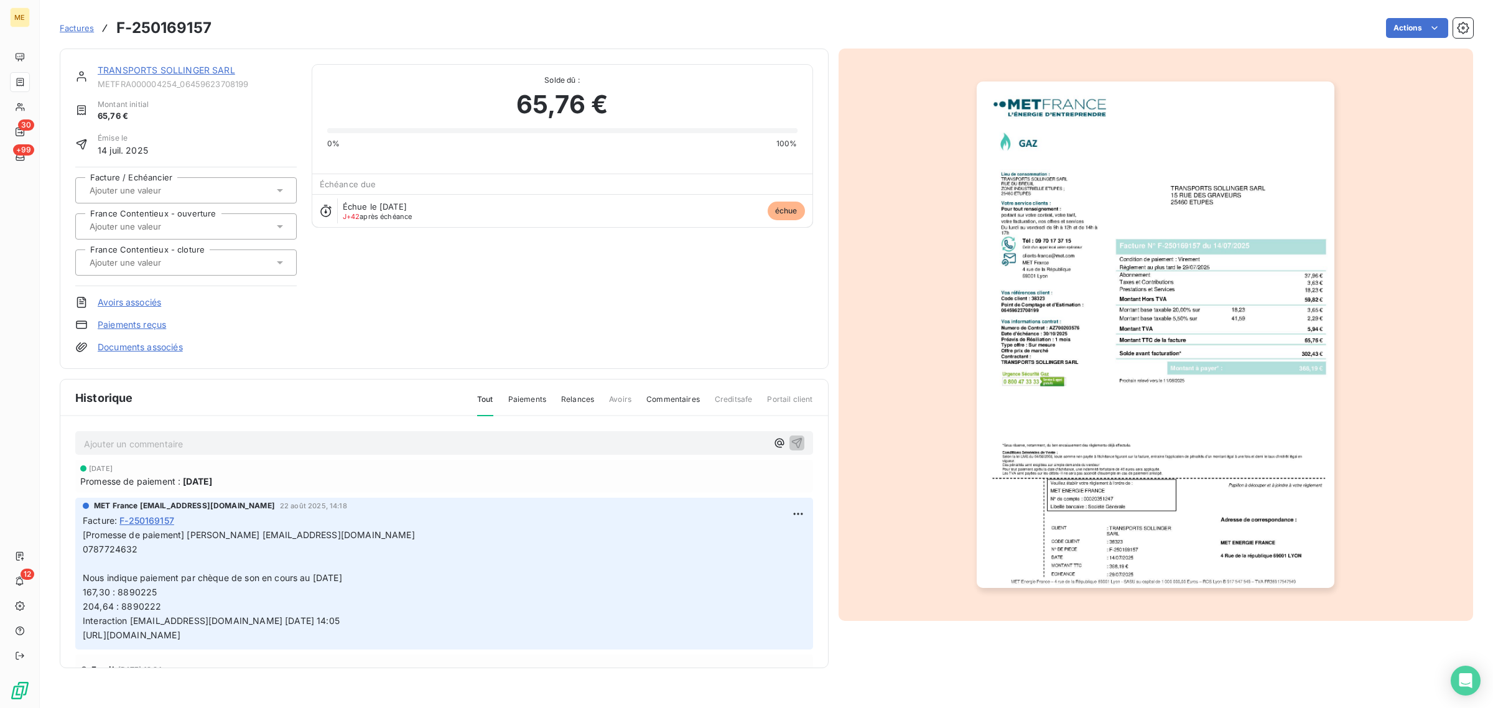
click at [162, 70] on link "TRANSPORTS SOLLINGER SARL" at bounding box center [167, 70] width 138 height 11
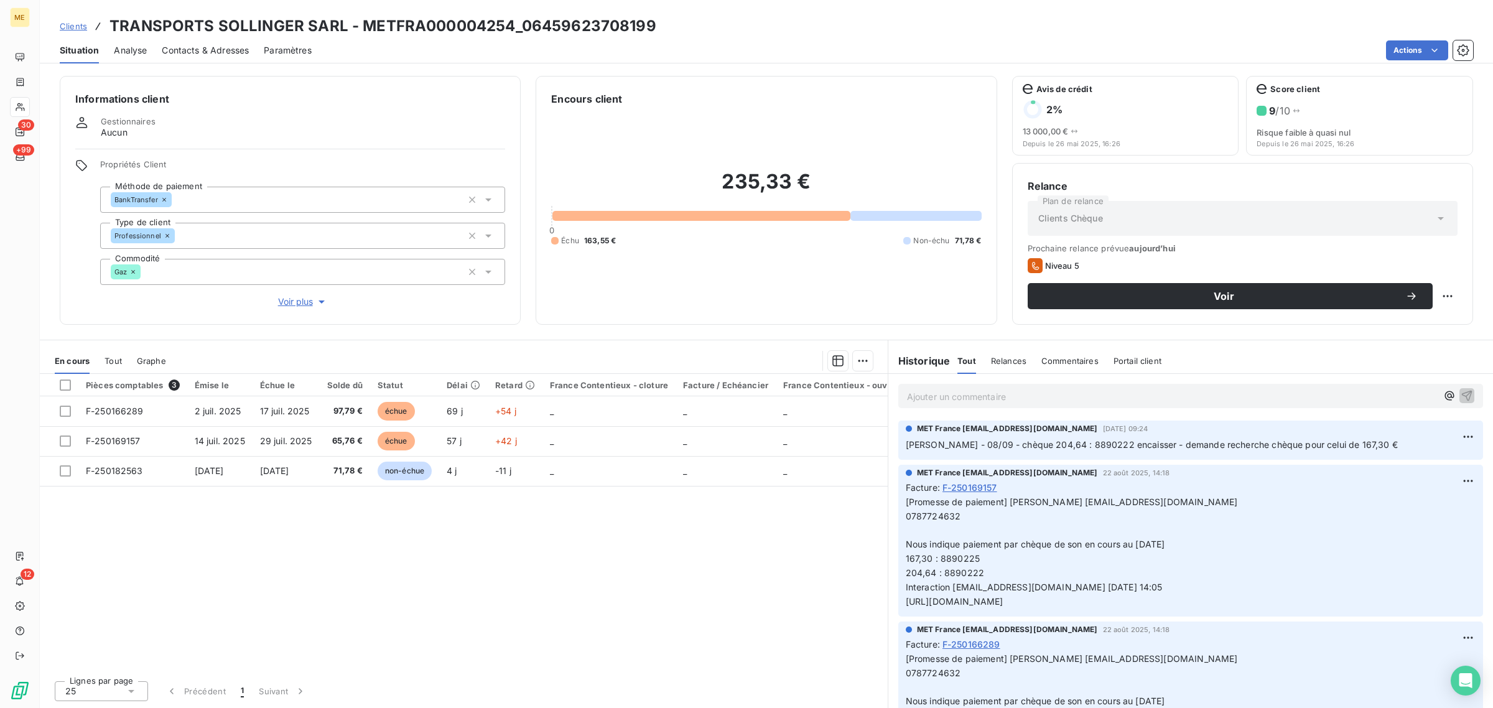
click at [291, 302] on span "Voir plus" at bounding box center [303, 302] width 50 height 12
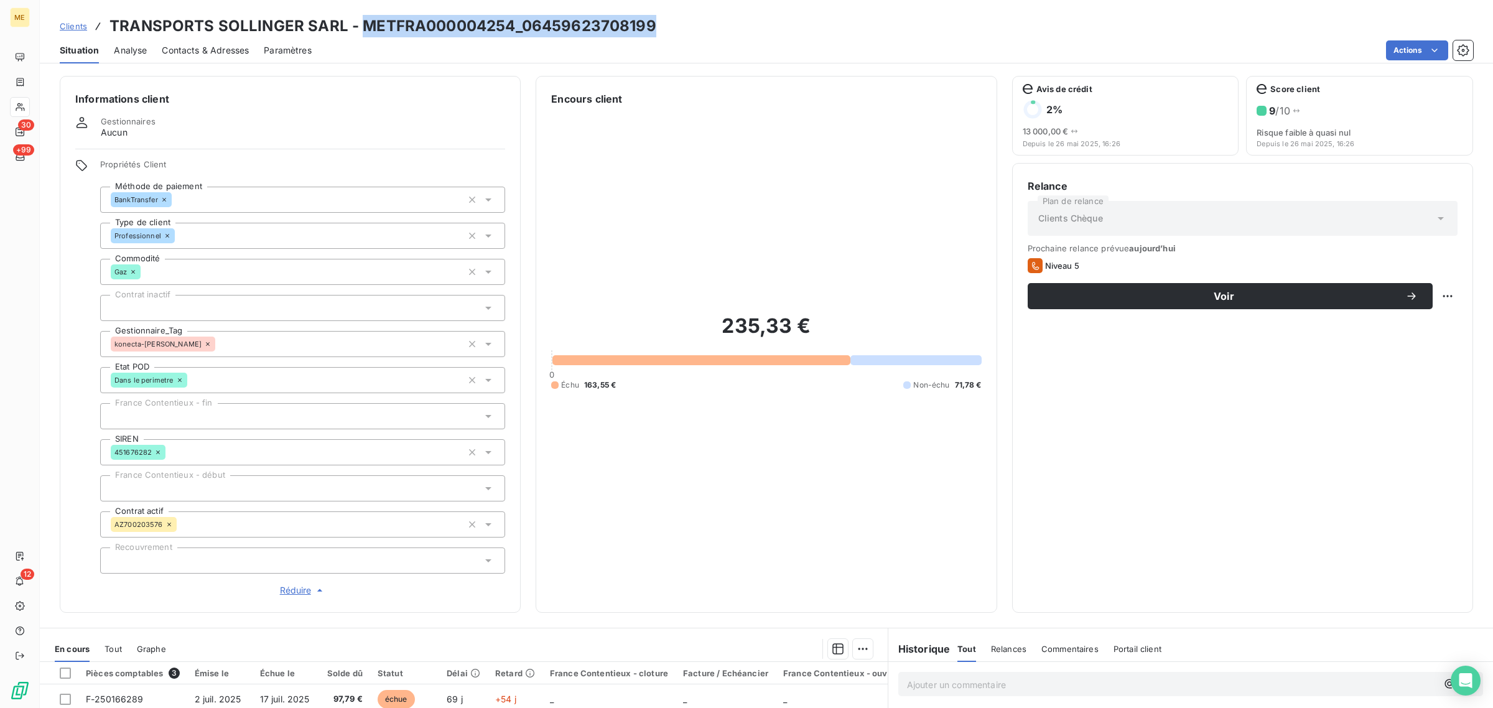
drag, startPoint x: 660, startPoint y: 26, endPoint x: 363, endPoint y: 28, distance: 296.8
click at [363, 28] on div "Clients TRANSPORTS SOLLINGER SARL - METFRA000004254_06459623708199" at bounding box center [766, 26] width 1453 height 22
copy h3 "METFRA000004254_06459623708199"
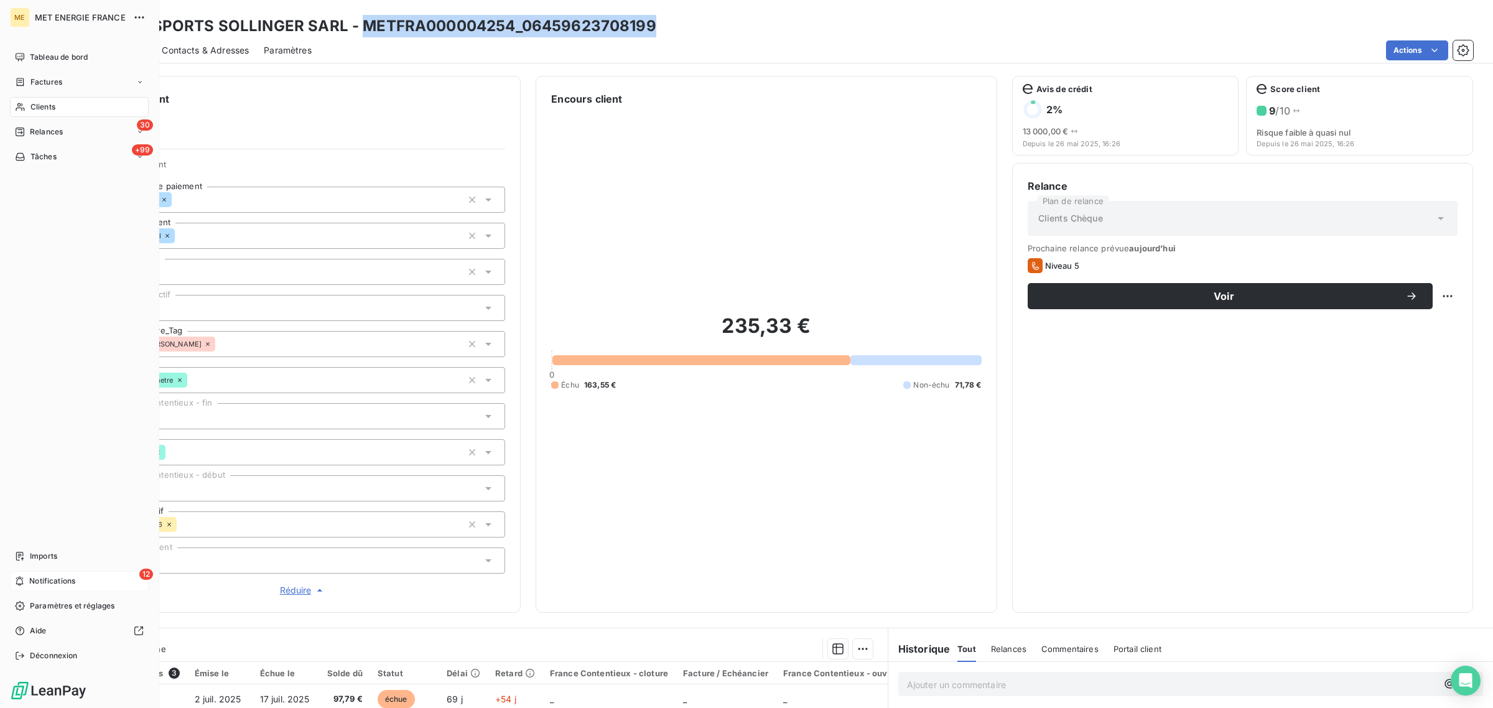
click at [48, 586] on span "Notifications" at bounding box center [52, 581] width 46 height 11
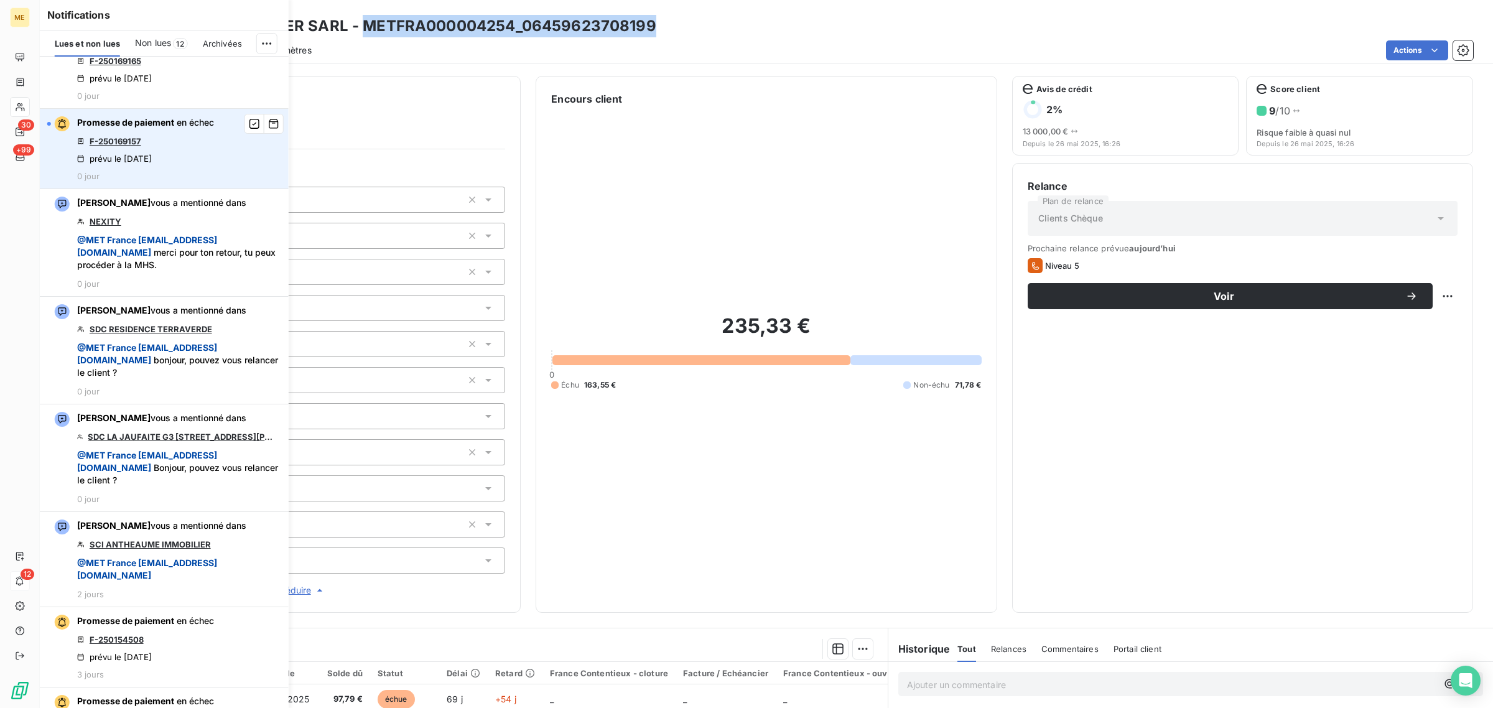
scroll to position [1011, 0]
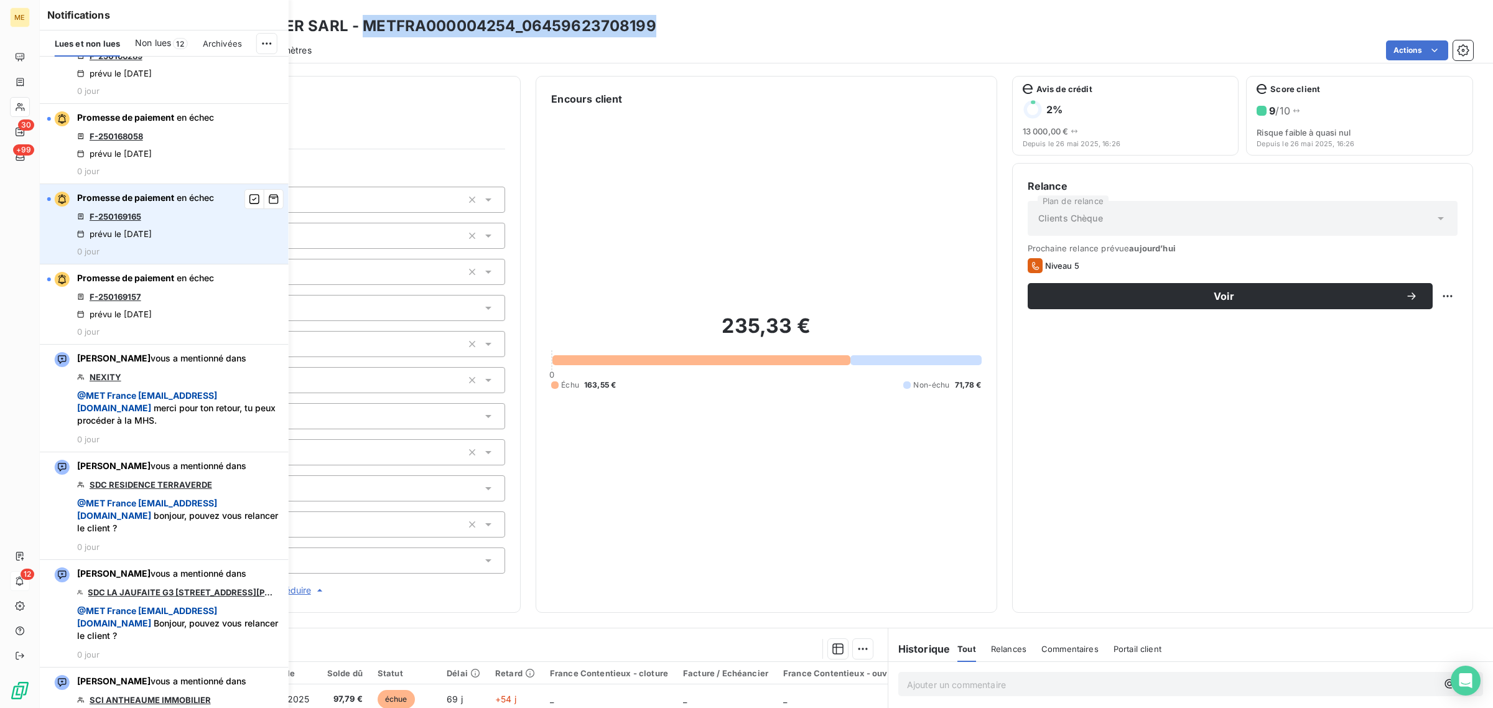
click at [115, 222] on link "F-250169165" at bounding box center [116, 217] width 52 height 10
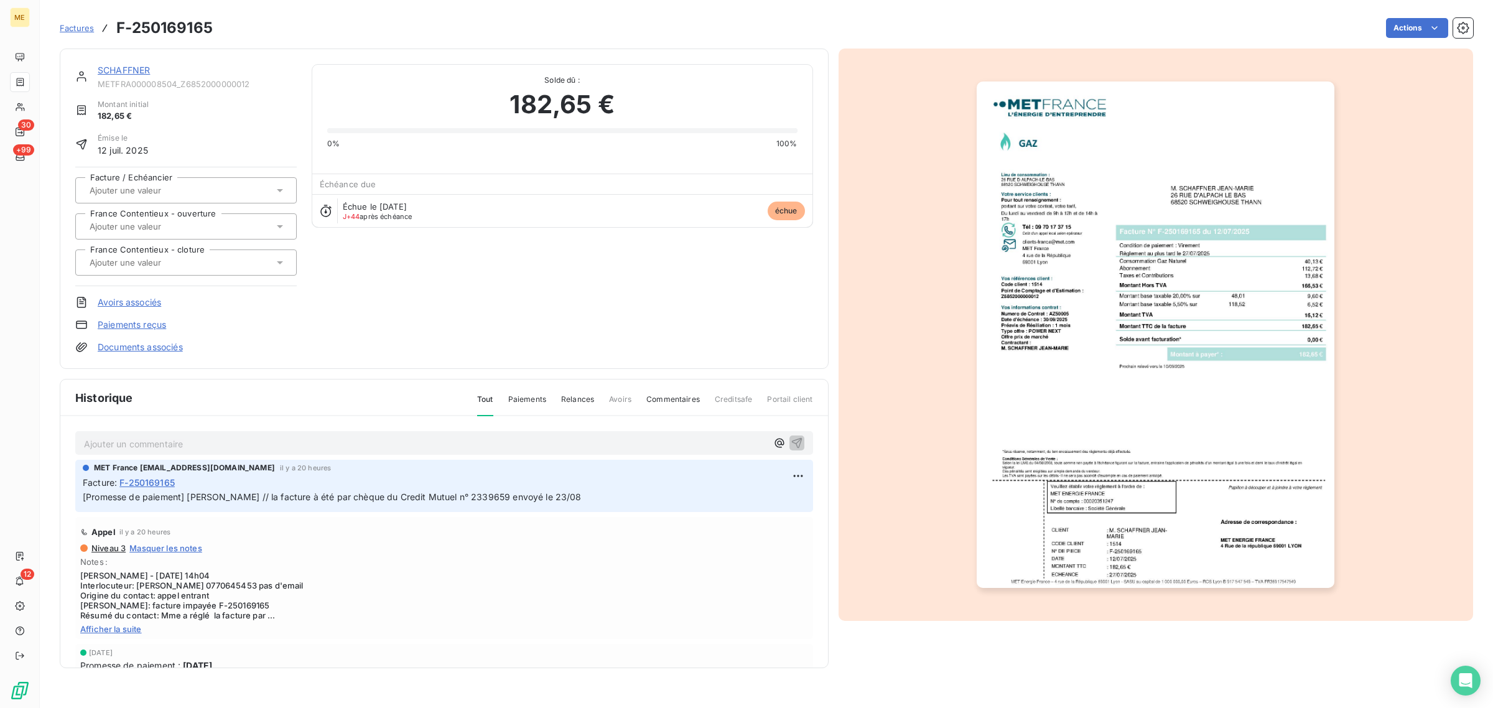
click at [129, 70] on link "SCHAFFNER" at bounding box center [124, 70] width 52 height 11
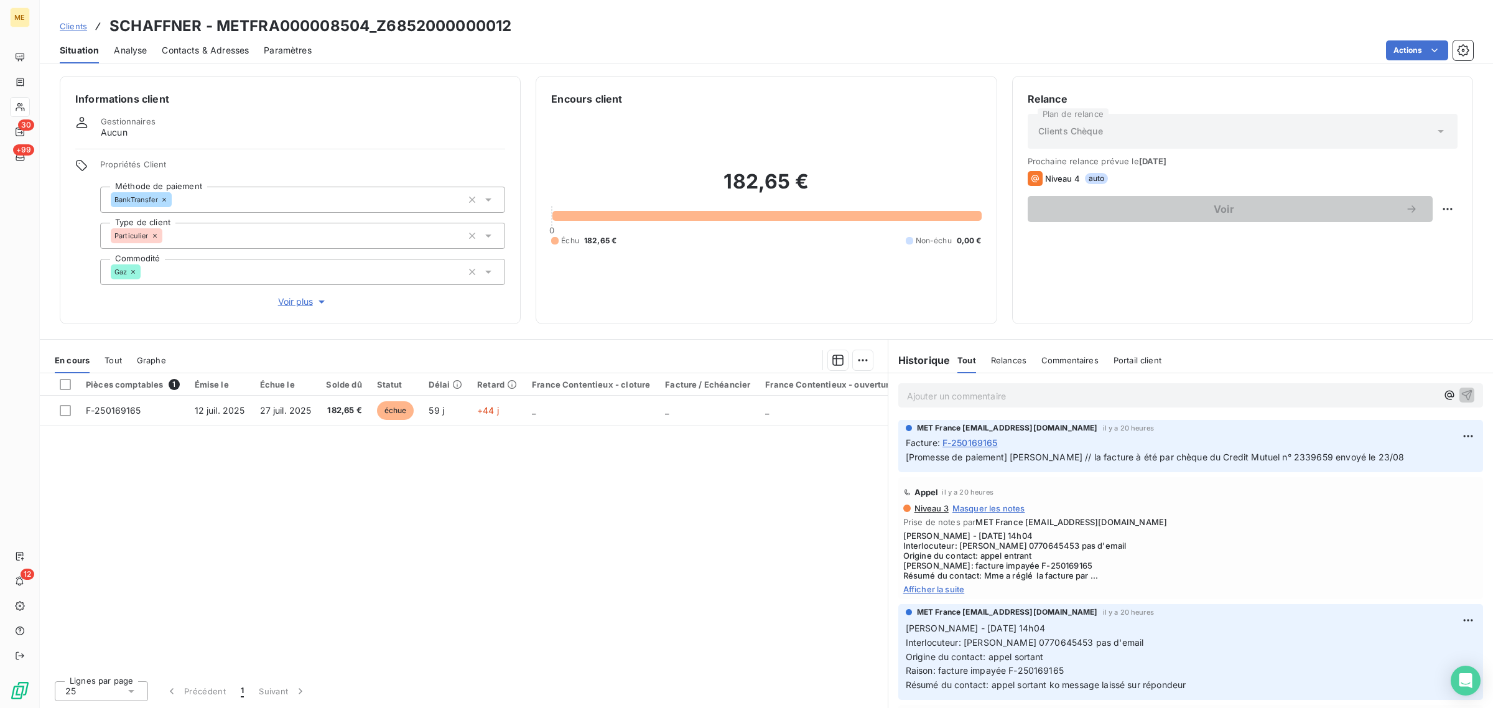
click at [301, 302] on span "Voir plus" at bounding box center [303, 302] width 50 height 12
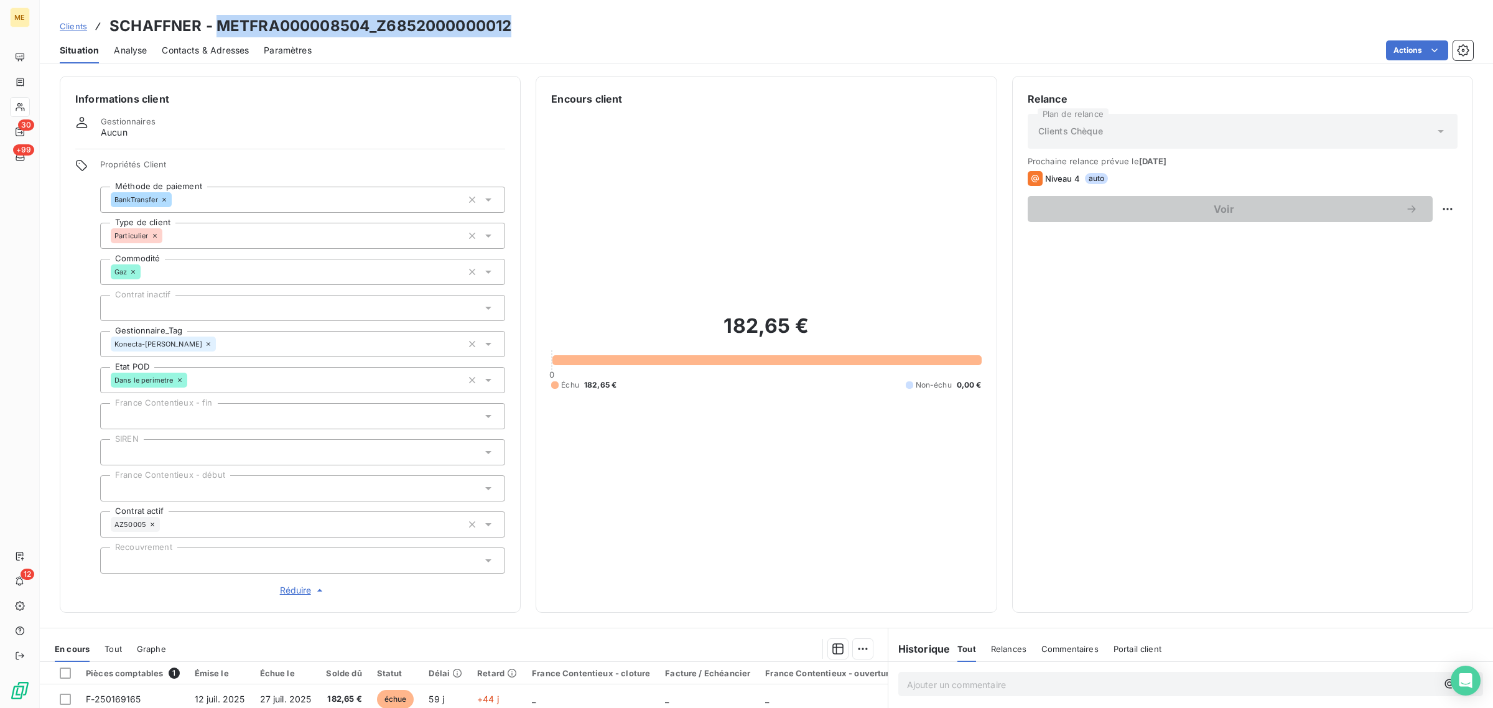
drag, startPoint x: 508, startPoint y: 26, endPoint x: 221, endPoint y: 24, distance: 287.5
click at [221, 24] on div "Clients SCHAFFNER - METFRA000008504_Z6852000000012" at bounding box center [766, 26] width 1453 height 22
copy h3 "METFRA000008504_Z6852000000012"
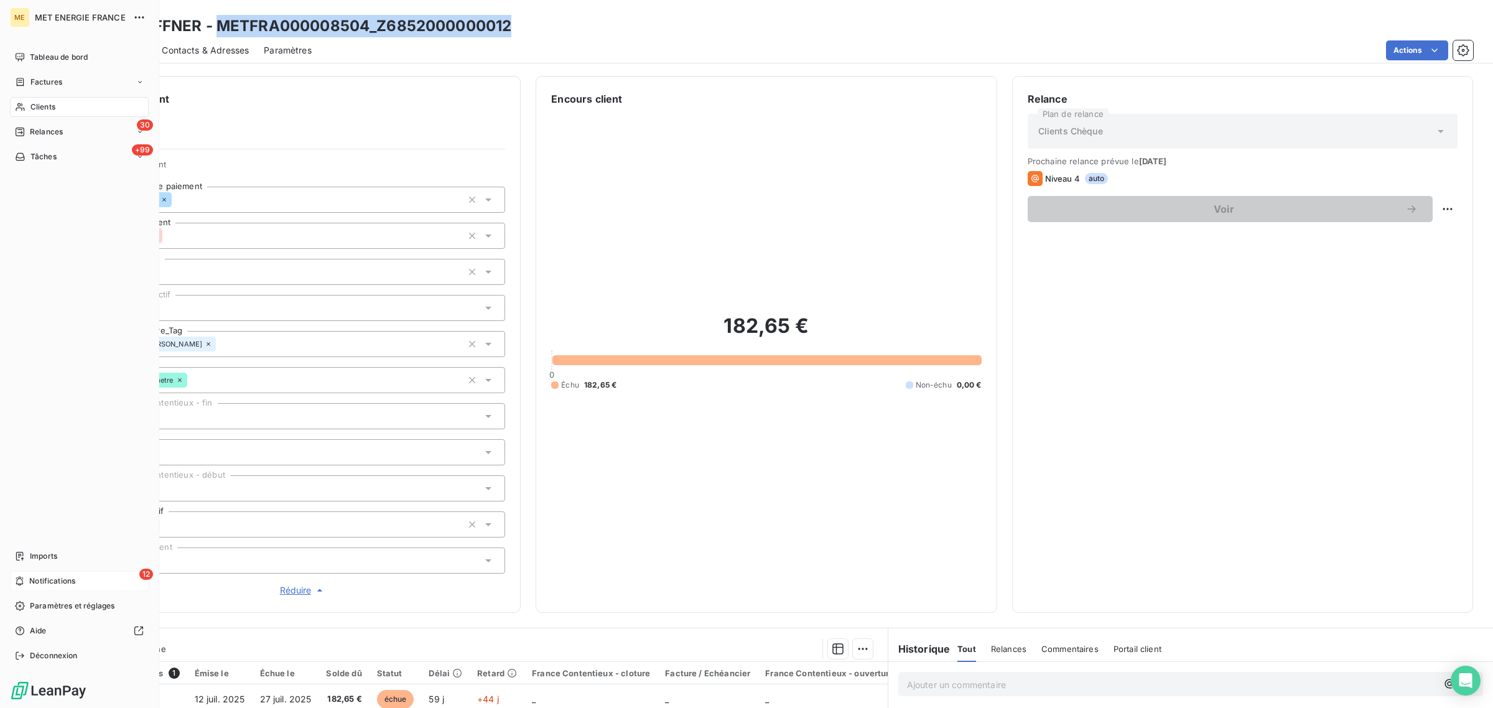
click at [56, 573] on div "12 Notifications" at bounding box center [79, 581] width 139 height 20
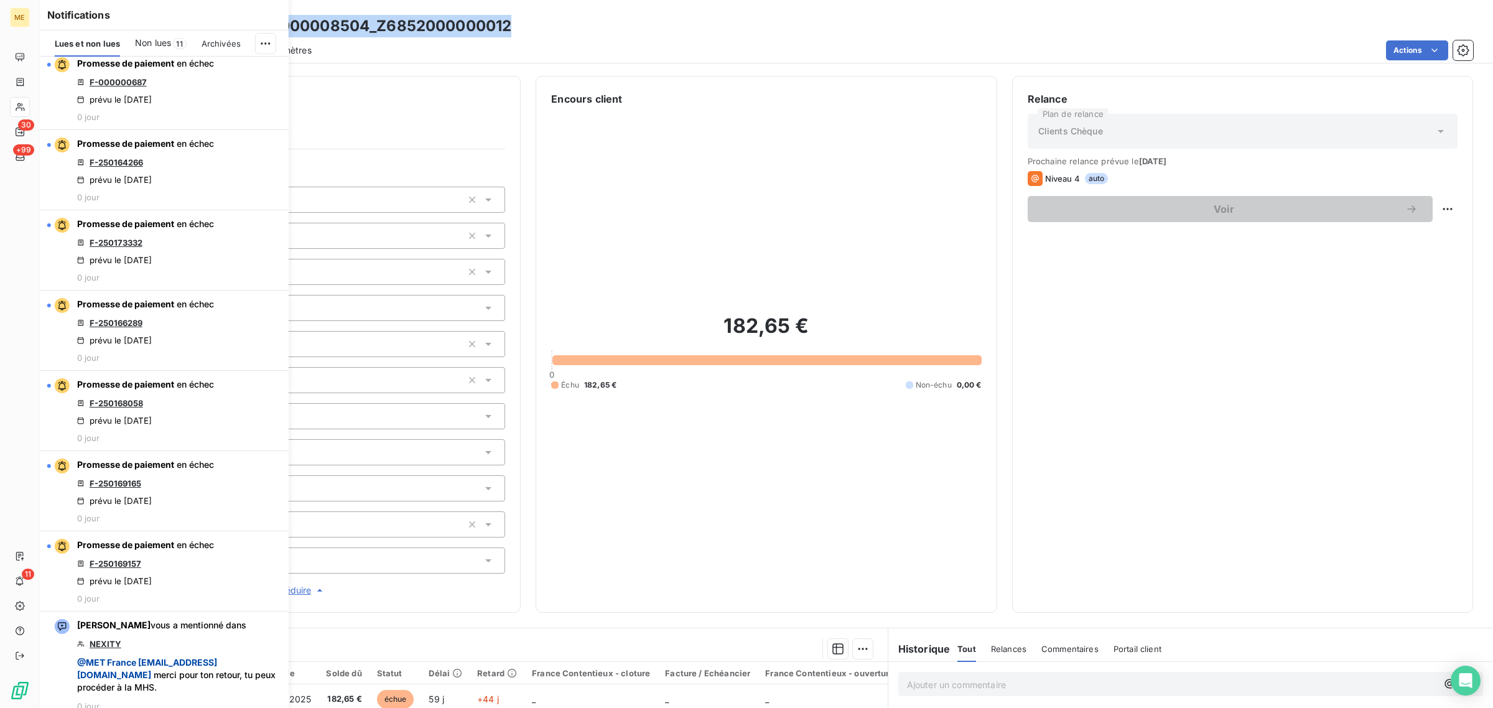
scroll to position [778, 0]
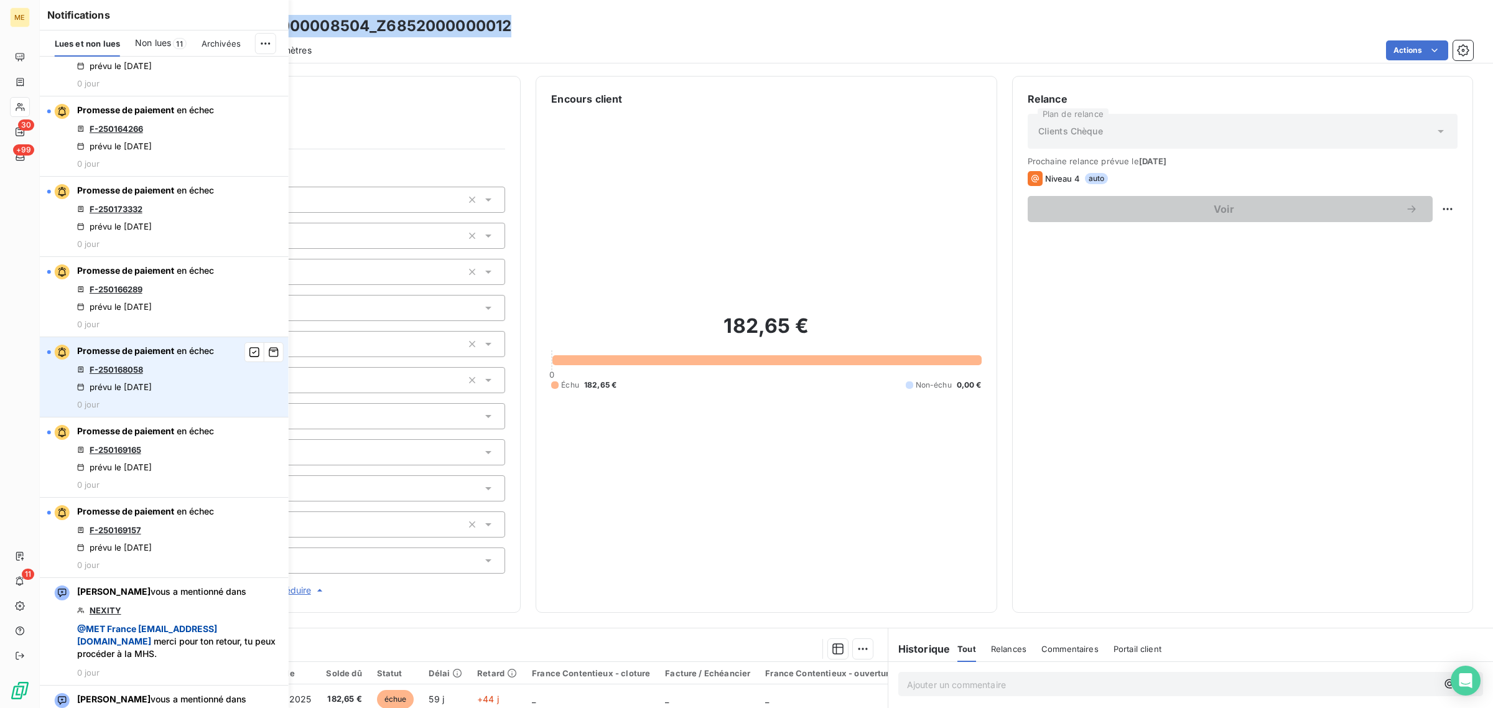
click at [119, 375] on link "F-250168058" at bounding box center [117, 370] width 54 height 10
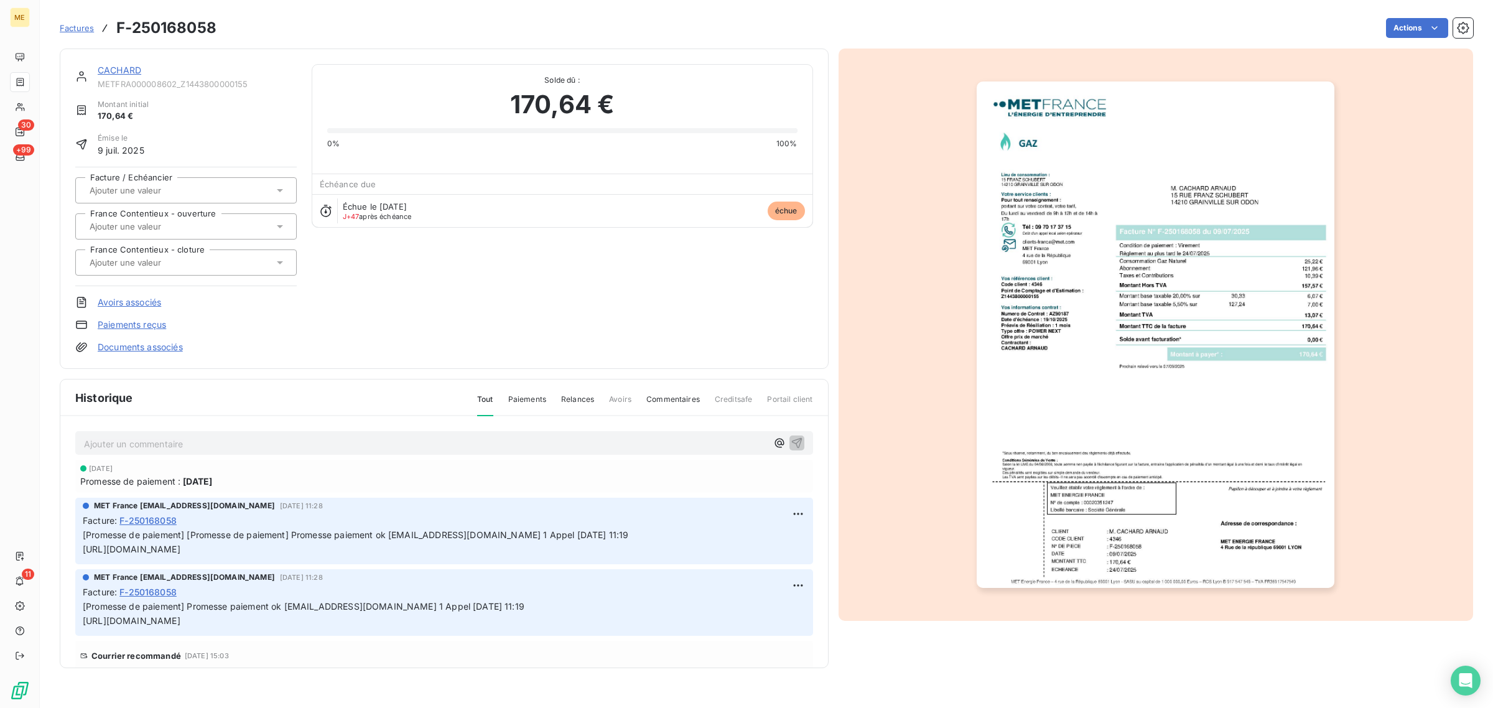
click at [119, 79] on span "METFRA000008602_Z1443800000155" at bounding box center [197, 84] width 199 height 10
click at [117, 72] on link "CACHARD" at bounding box center [120, 70] width 44 height 11
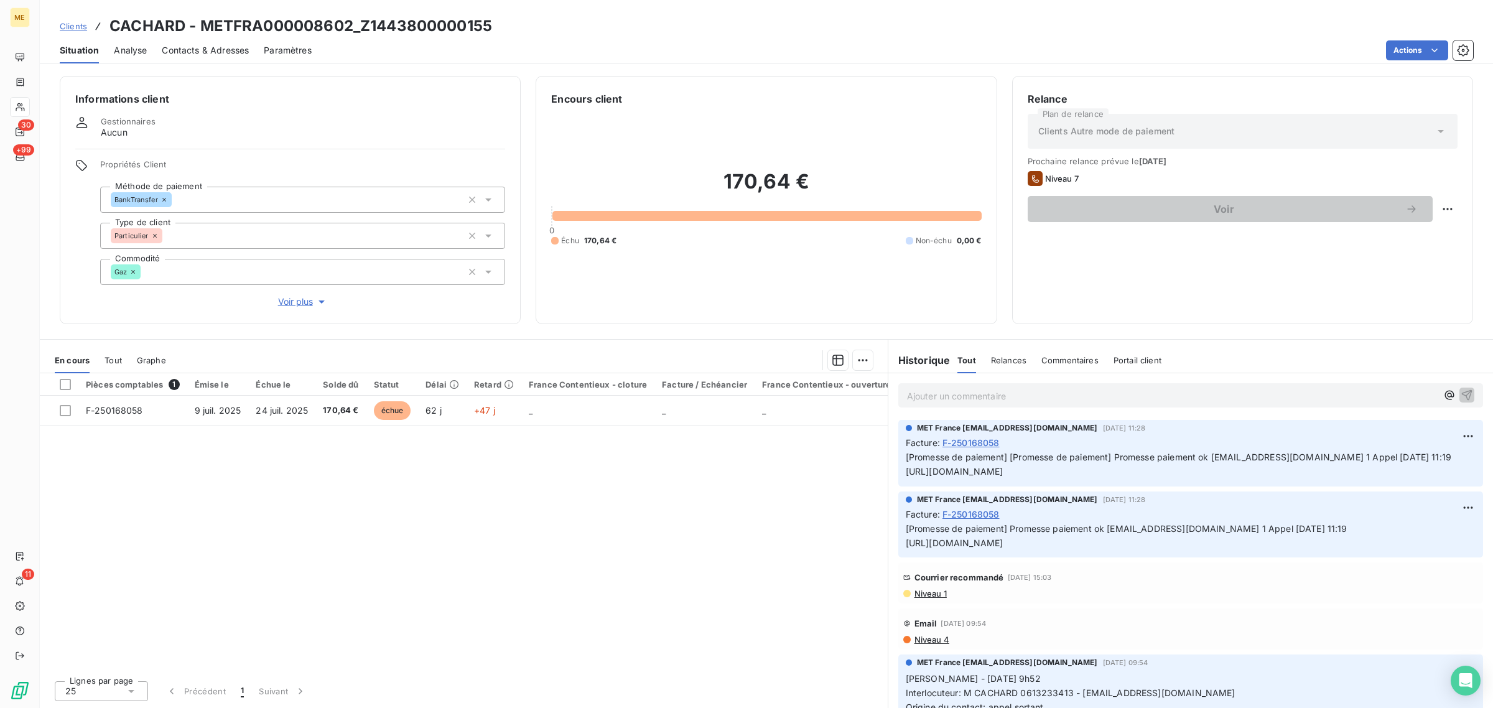
click at [302, 307] on span "Voir plus" at bounding box center [303, 302] width 50 height 12
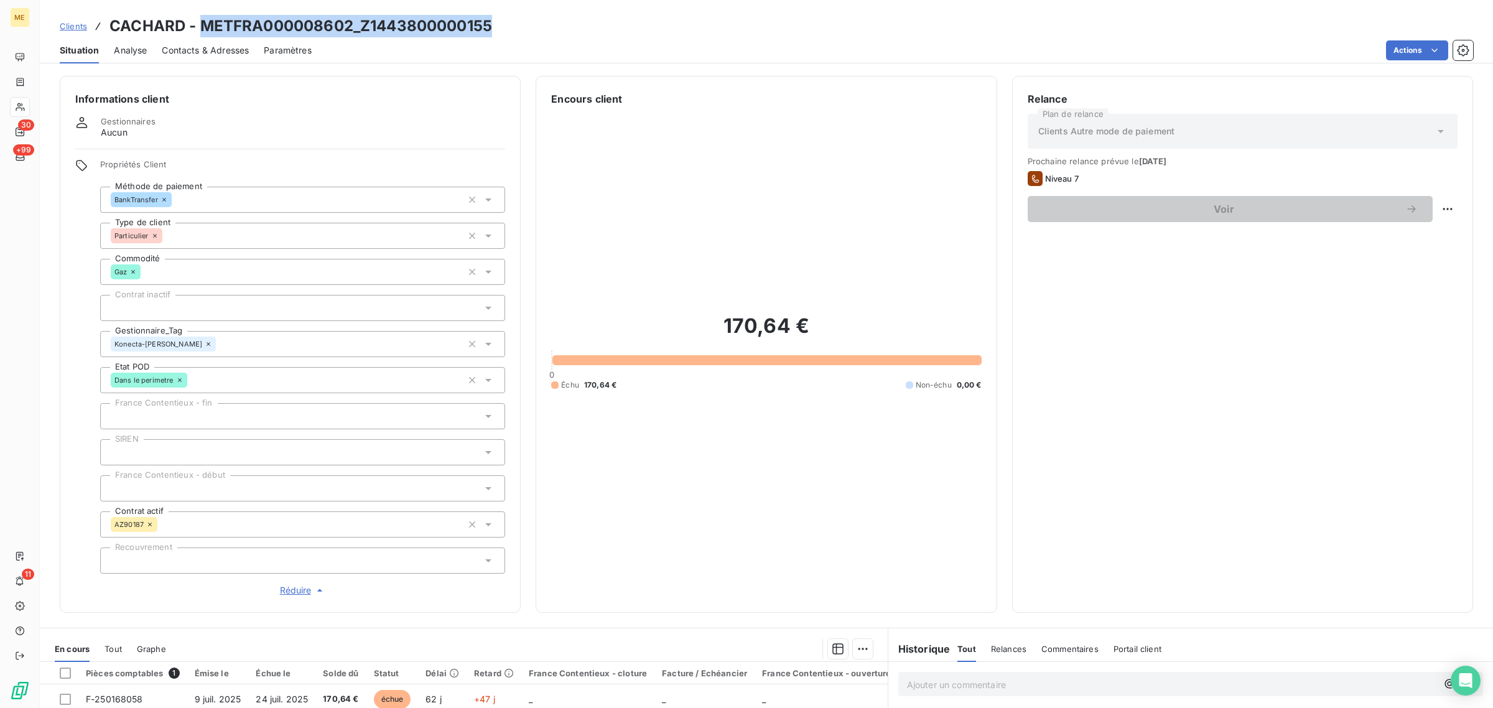
drag, startPoint x: 496, startPoint y: 22, endPoint x: 204, endPoint y: 29, distance: 291.9
click at [204, 29] on div "Clients CACHARD - METFRA000008602_Z1443800000155" at bounding box center [766, 26] width 1453 height 22
copy h3 "METFRA000008602_Z1443800000155"
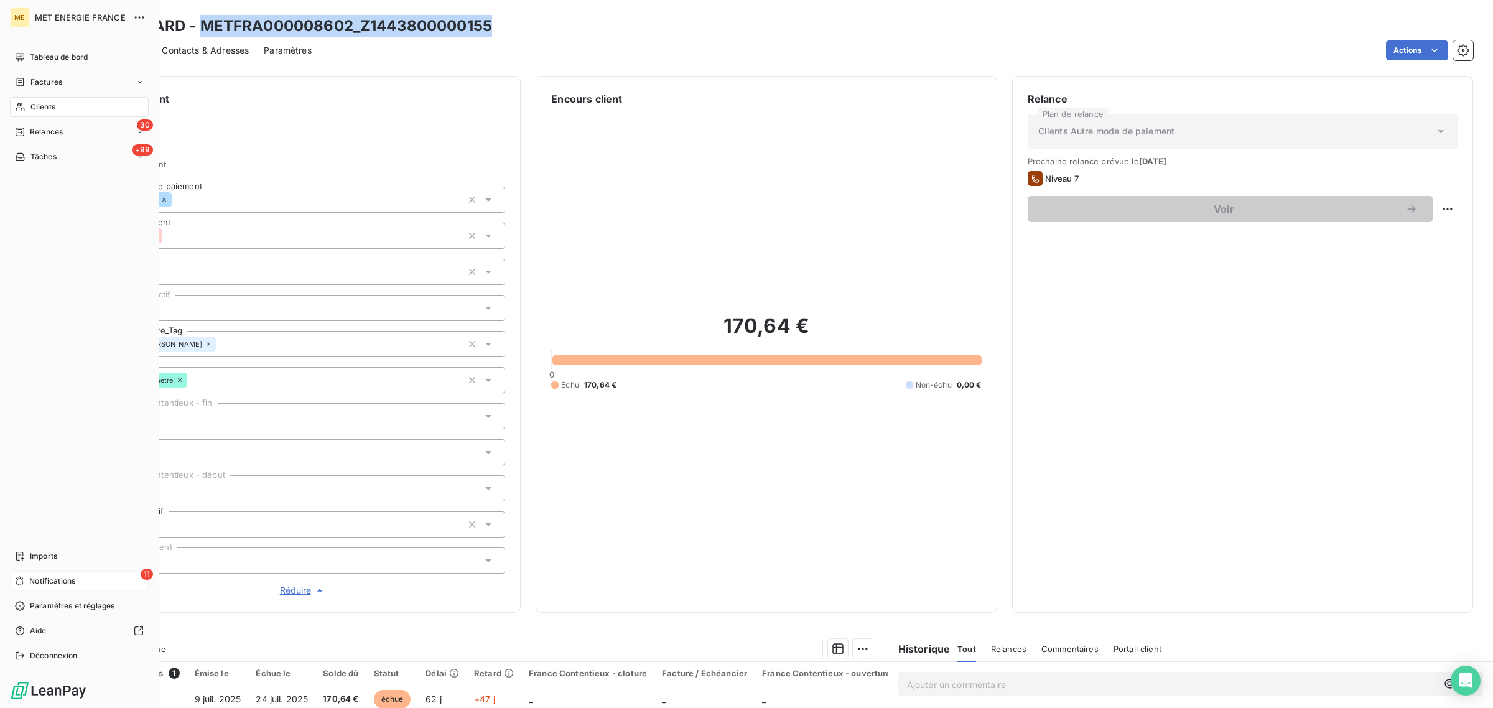
click at [56, 576] on span "Notifications" at bounding box center [52, 581] width 46 height 11
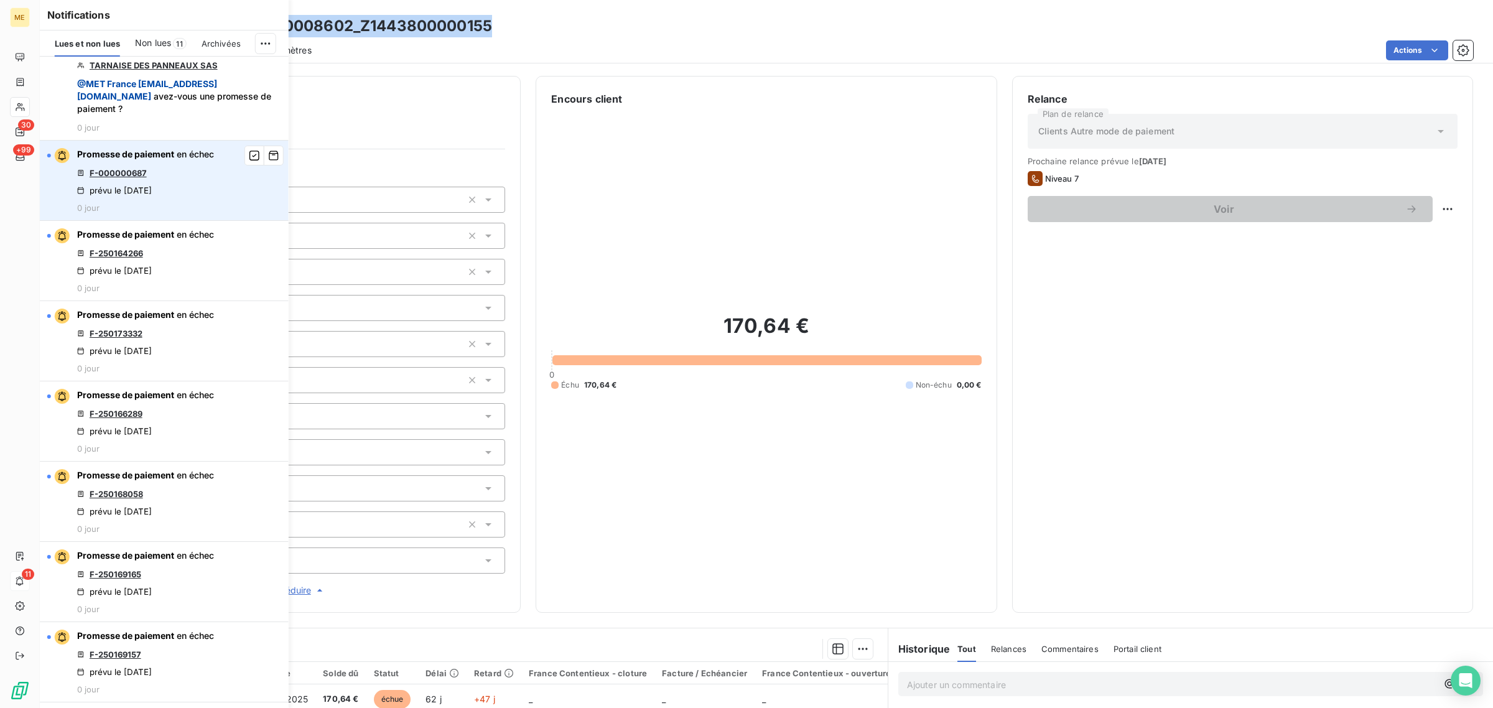
scroll to position [933, 0]
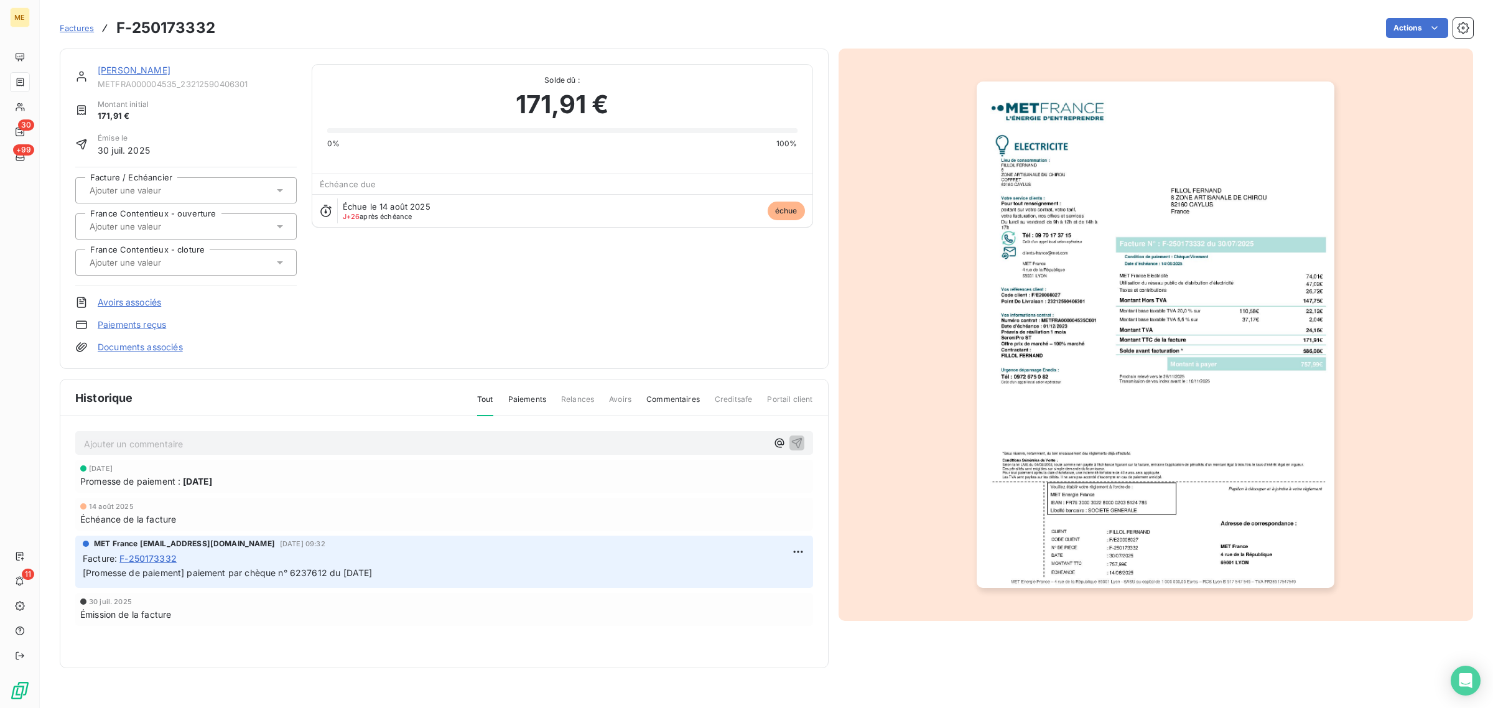
click at [116, 70] on link "[PERSON_NAME]" at bounding box center [134, 70] width 73 height 11
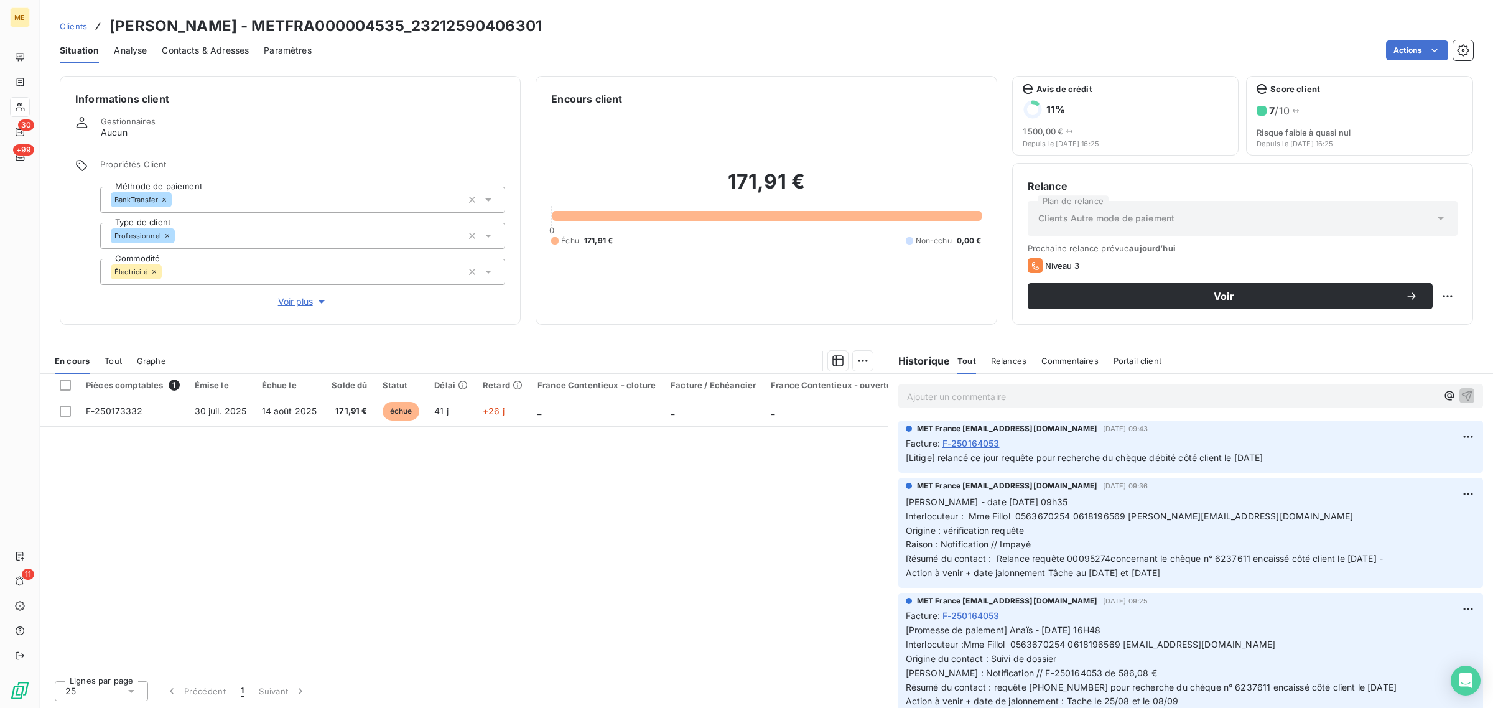
click at [304, 305] on span "Voir plus" at bounding box center [303, 302] width 50 height 12
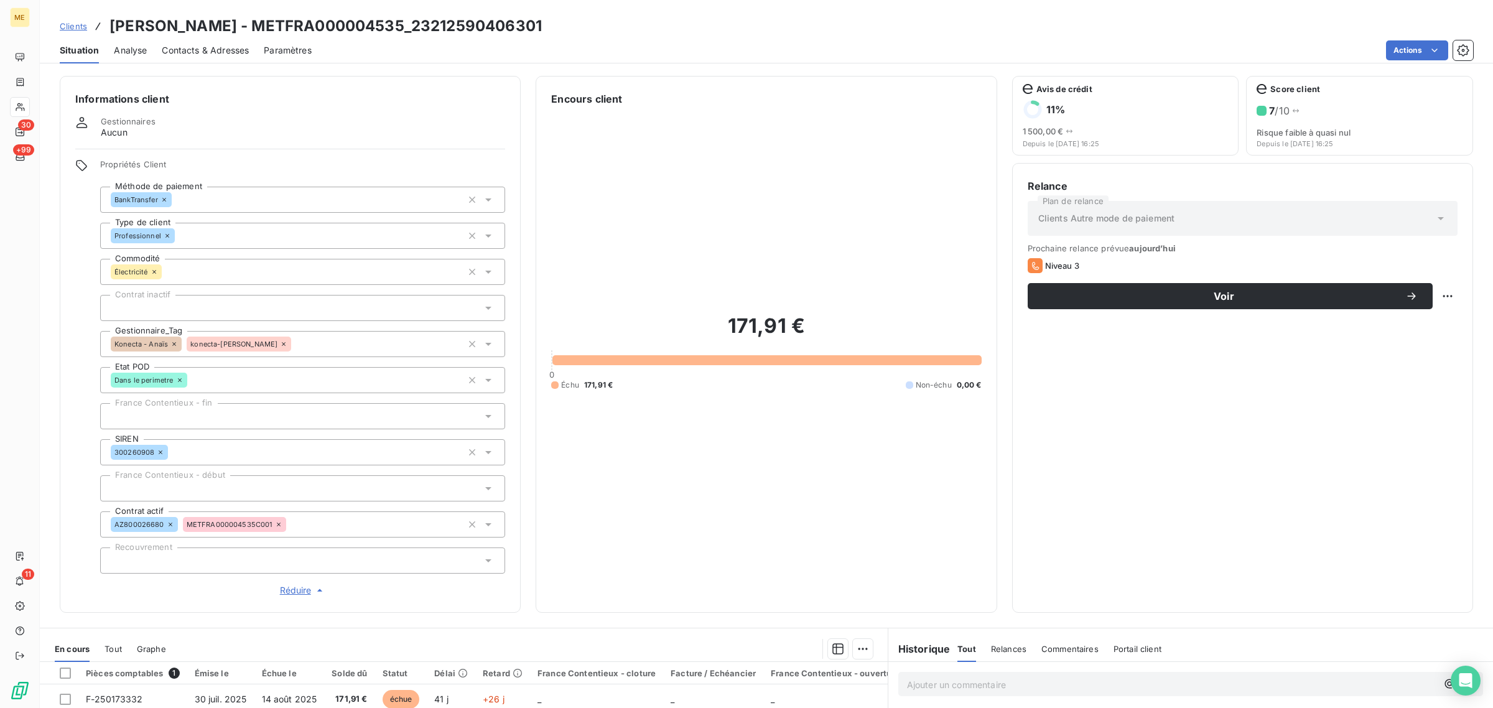
drag, startPoint x: 553, startPoint y: 28, endPoint x: 250, endPoint y: 30, distance: 302.4
click at [250, 30] on div "Clients [PERSON_NAME] - METFRA000004535_23212590406301" at bounding box center [766, 26] width 1453 height 22
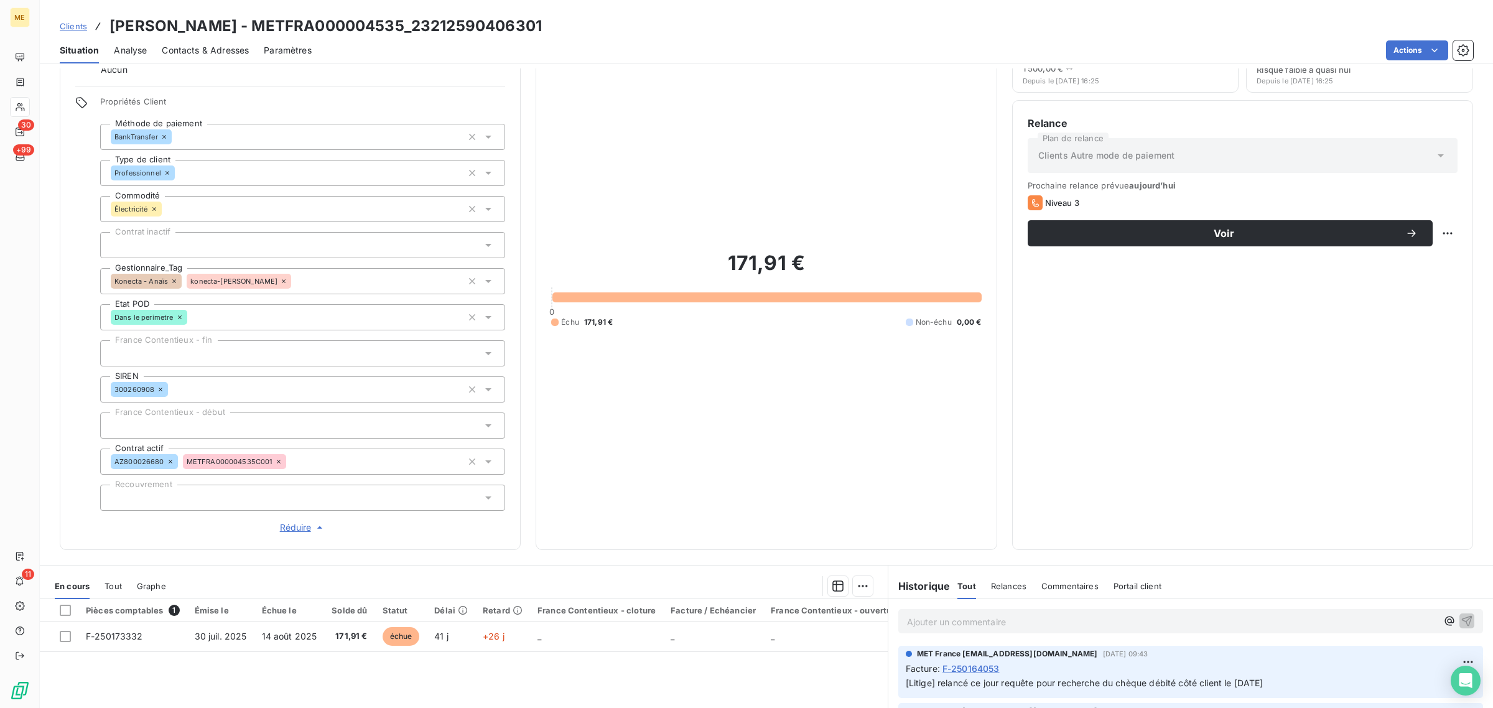
scroll to position [230, 0]
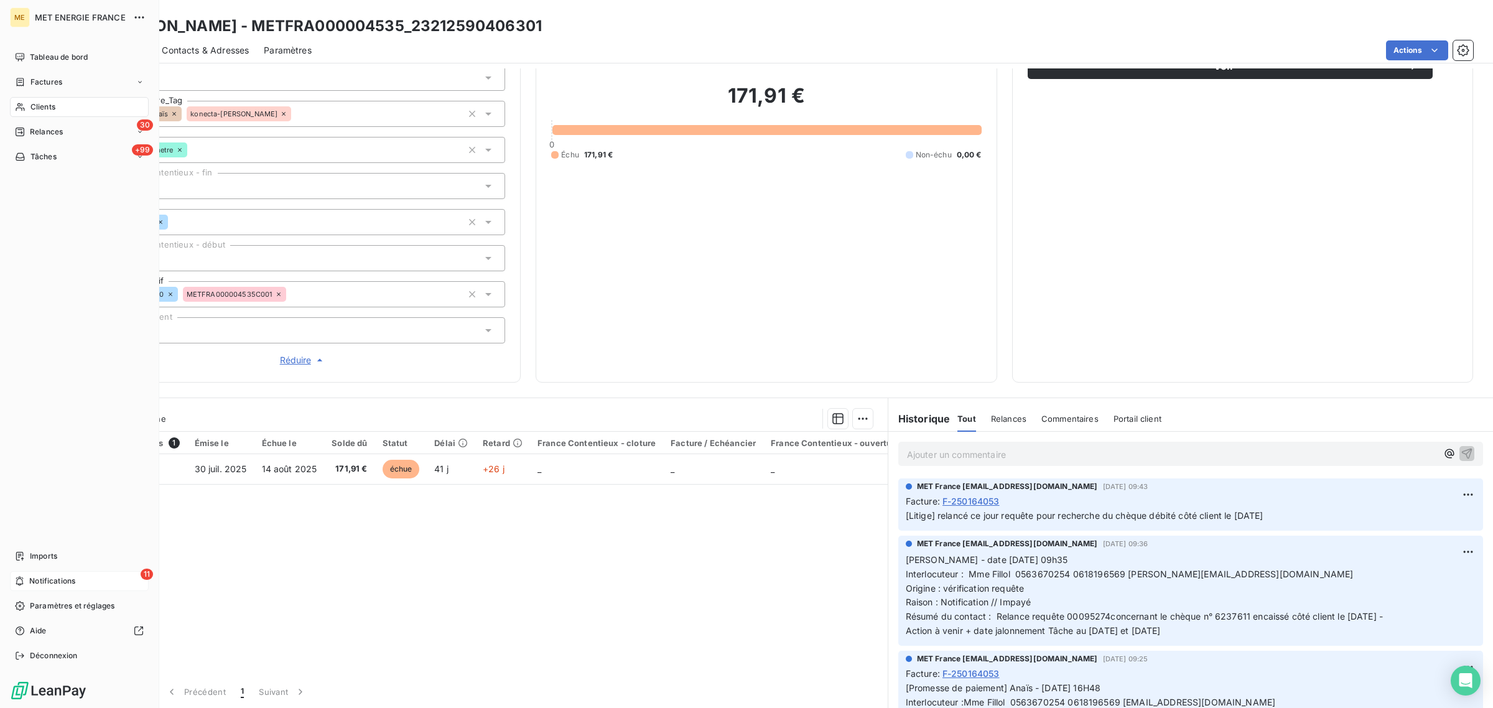
click at [24, 583] on icon at bounding box center [19, 581] width 9 height 10
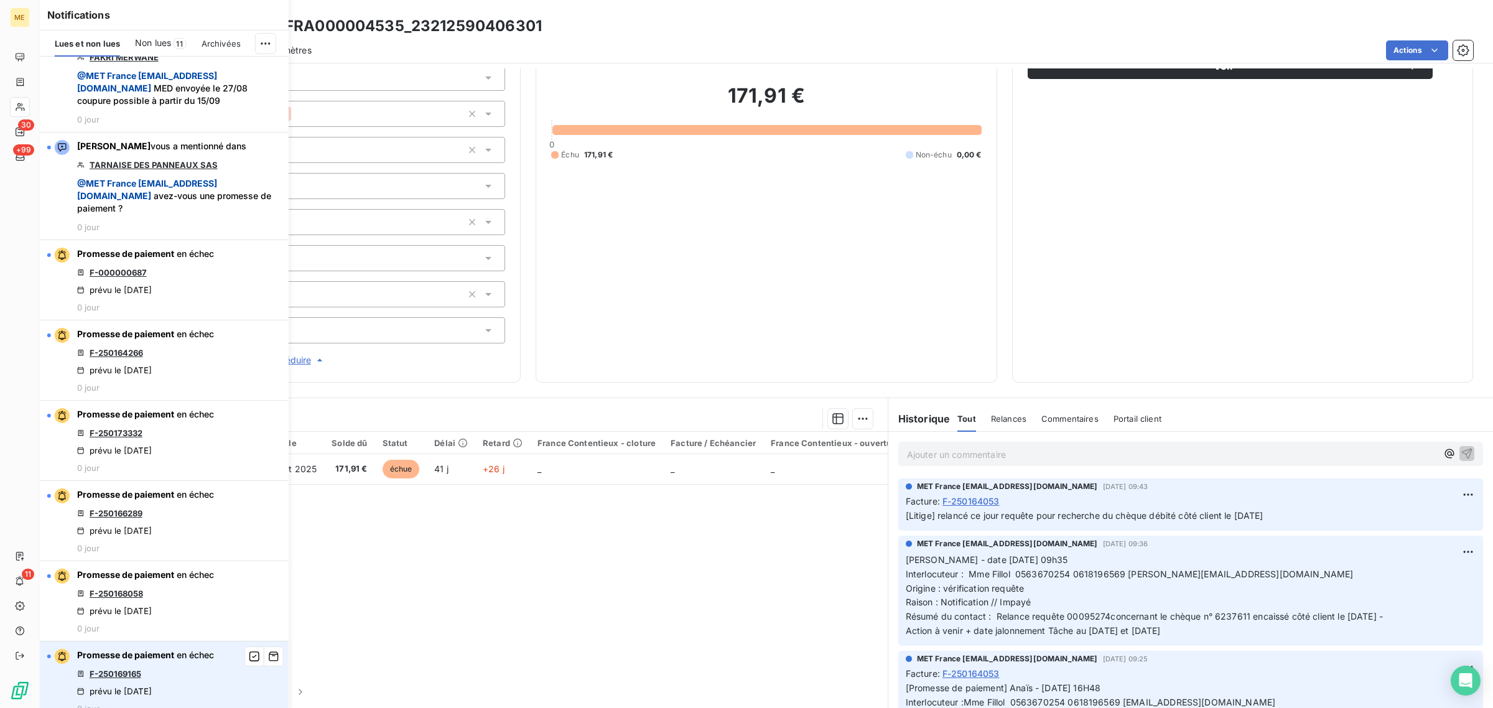
scroll to position [544, 0]
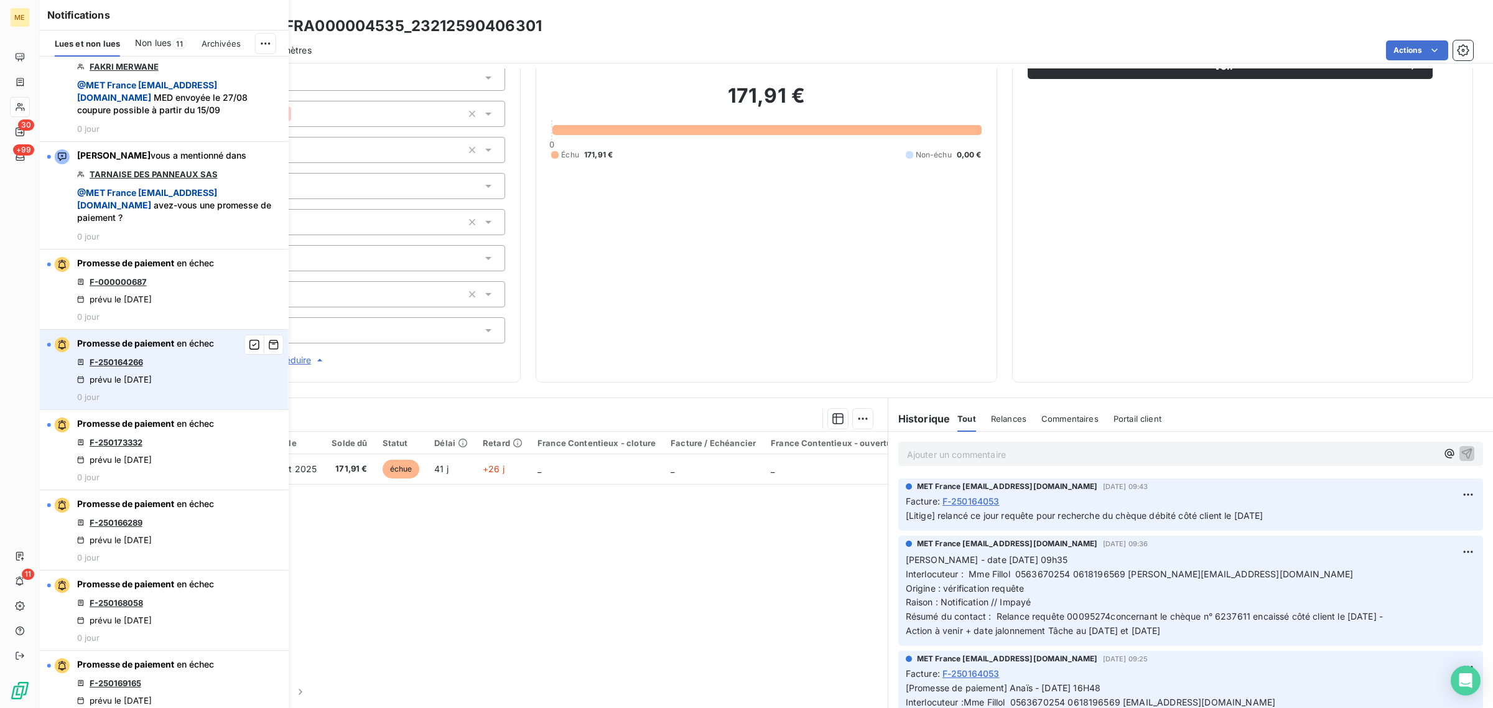
click at [119, 367] on link "F-250164266" at bounding box center [117, 362] width 54 height 10
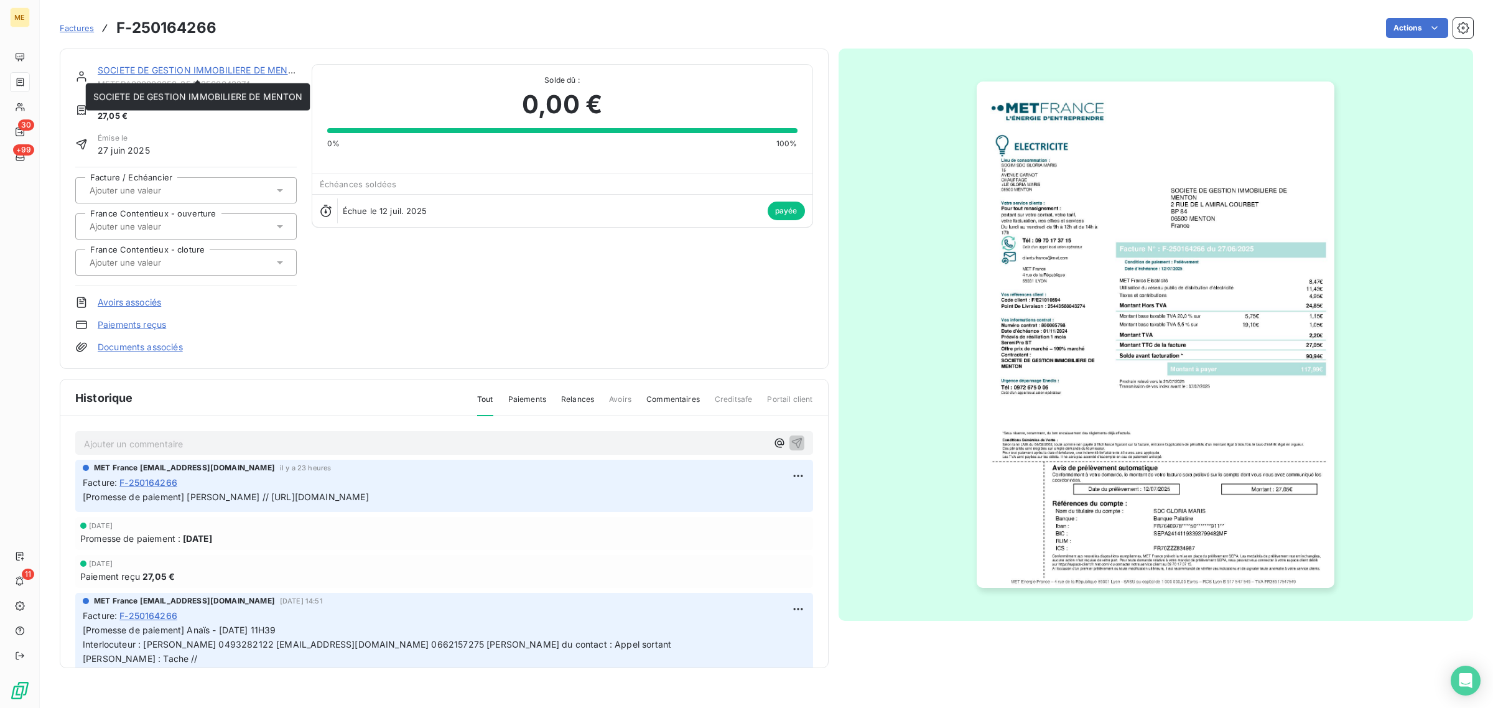
click at [184, 65] on link "SOCIETE DE GESTION IMMOBILIERE DE MENTON" at bounding box center [203, 70] width 210 height 11
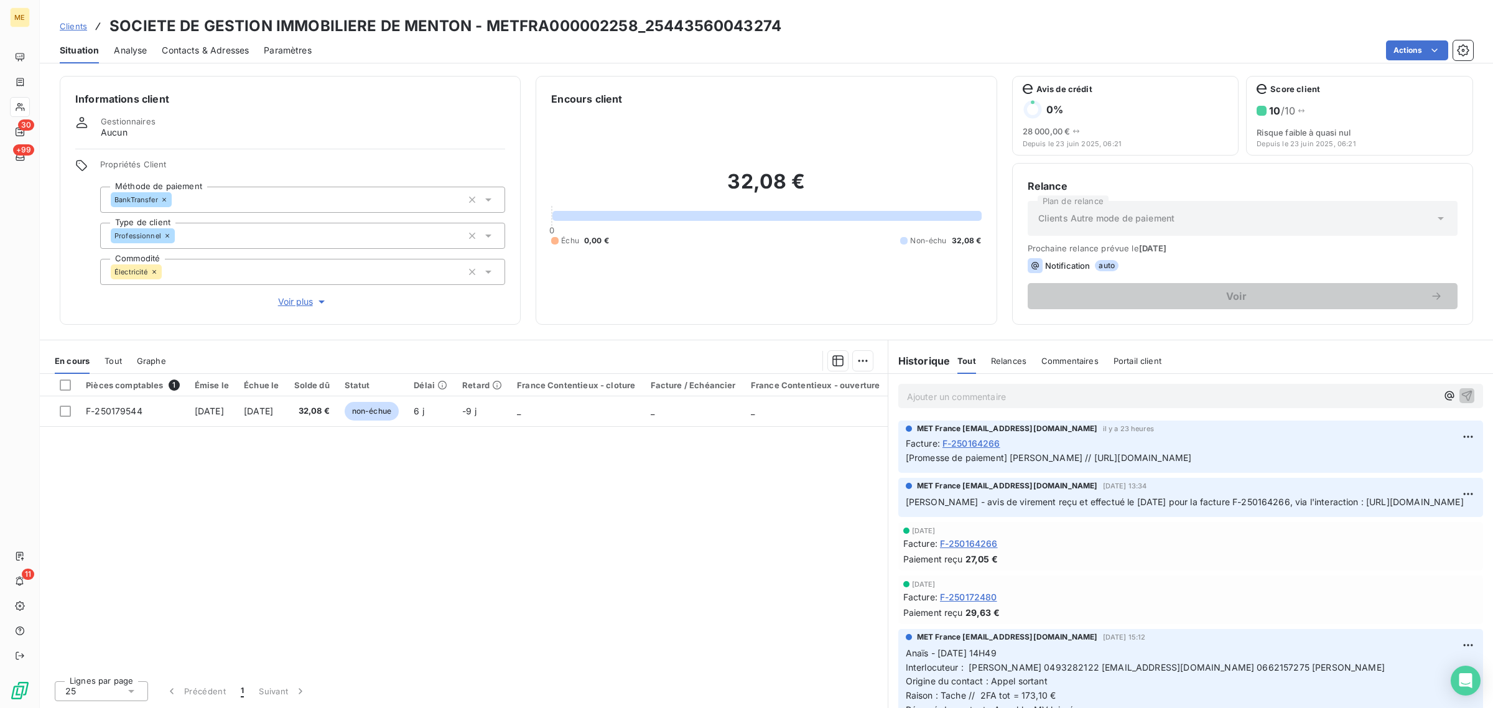
click at [292, 302] on span "Voir plus" at bounding box center [303, 302] width 50 height 12
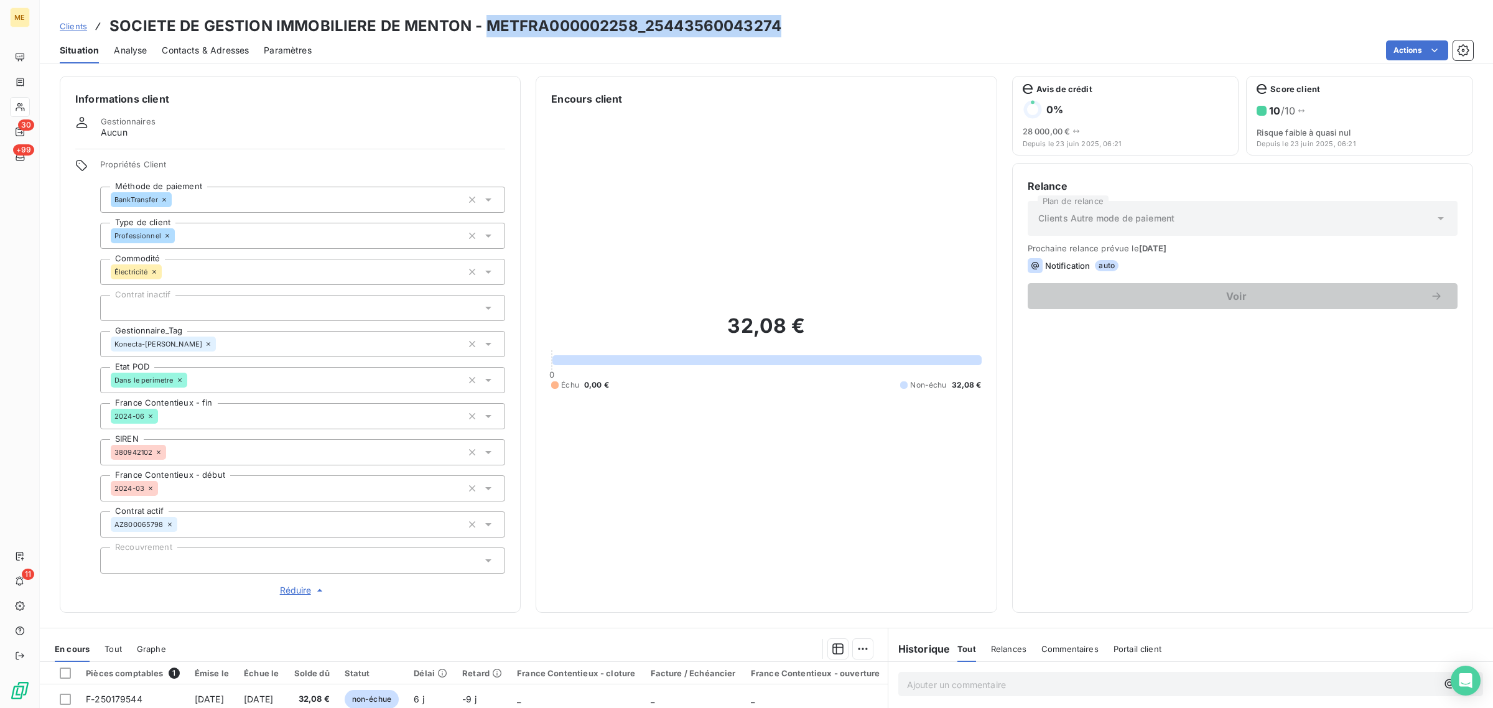
drag, startPoint x: 790, startPoint y: 26, endPoint x: 480, endPoint y: 32, distance: 310.5
click at [480, 32] on div "Clients SOCIETE DE GESTION IMMOBILIERE DE MENTON - METFRA000002258_254435600432…" at bounding box center [766, 26] width 1453 height 22
copy h3 "METFRA000002258_25443560043274"
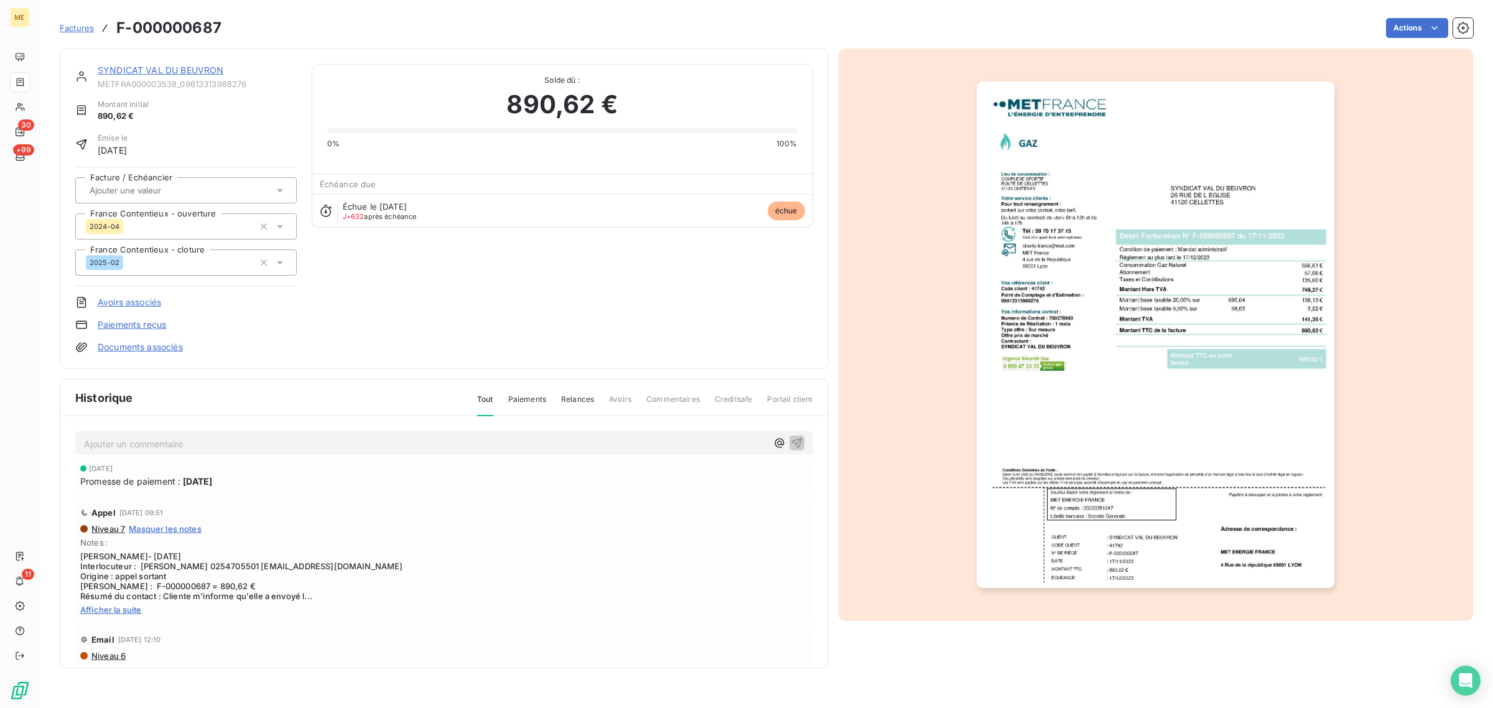
click at [173, 72] on link "SYNDICAT VAL DU BEUVRON" at bounding box center [161, 70] width 126 height 11
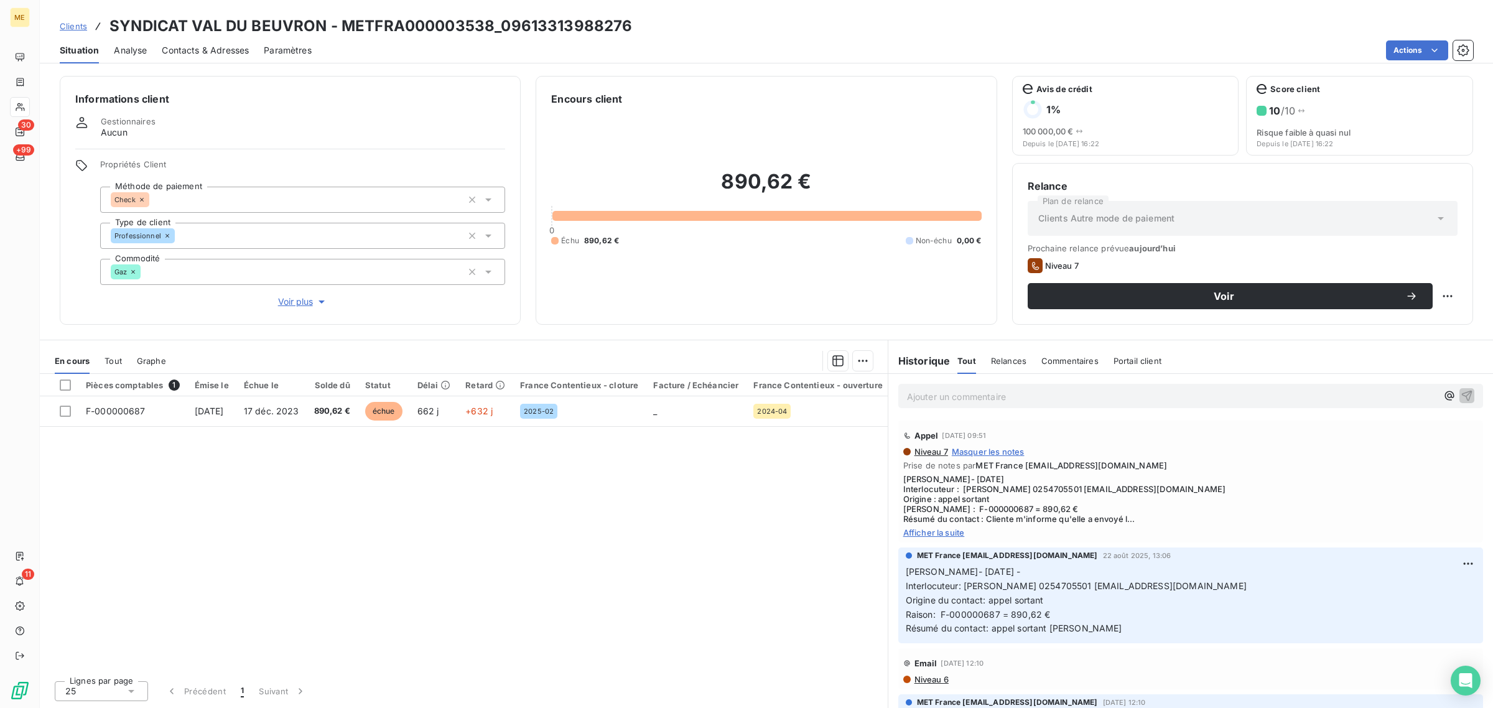
click at [287, 303] on span "Voir plus" at bounding box center [303, 302] width 50 height 12
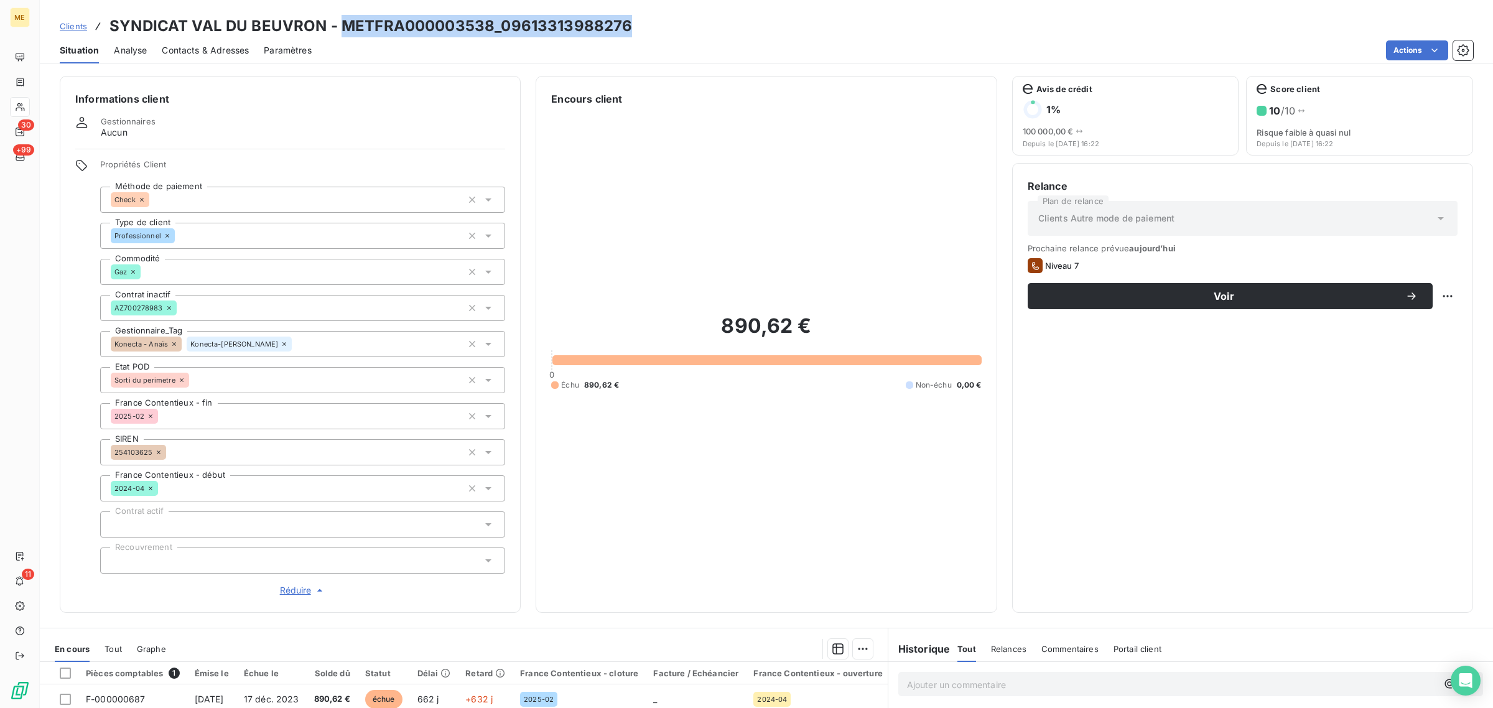
drag, startPoint x: 628, startPoint y: 26, endPoint x: 343, endPoint y: 26, distance: 285.0
click at [343, 26] on div "Clients SYNDICAT VAL DU BEUVRON - METFRA000003538_09613313988276" at bounding box center [766, 26] width 1453 height 22
copy h3 "METFRA000003538_09613313988276"
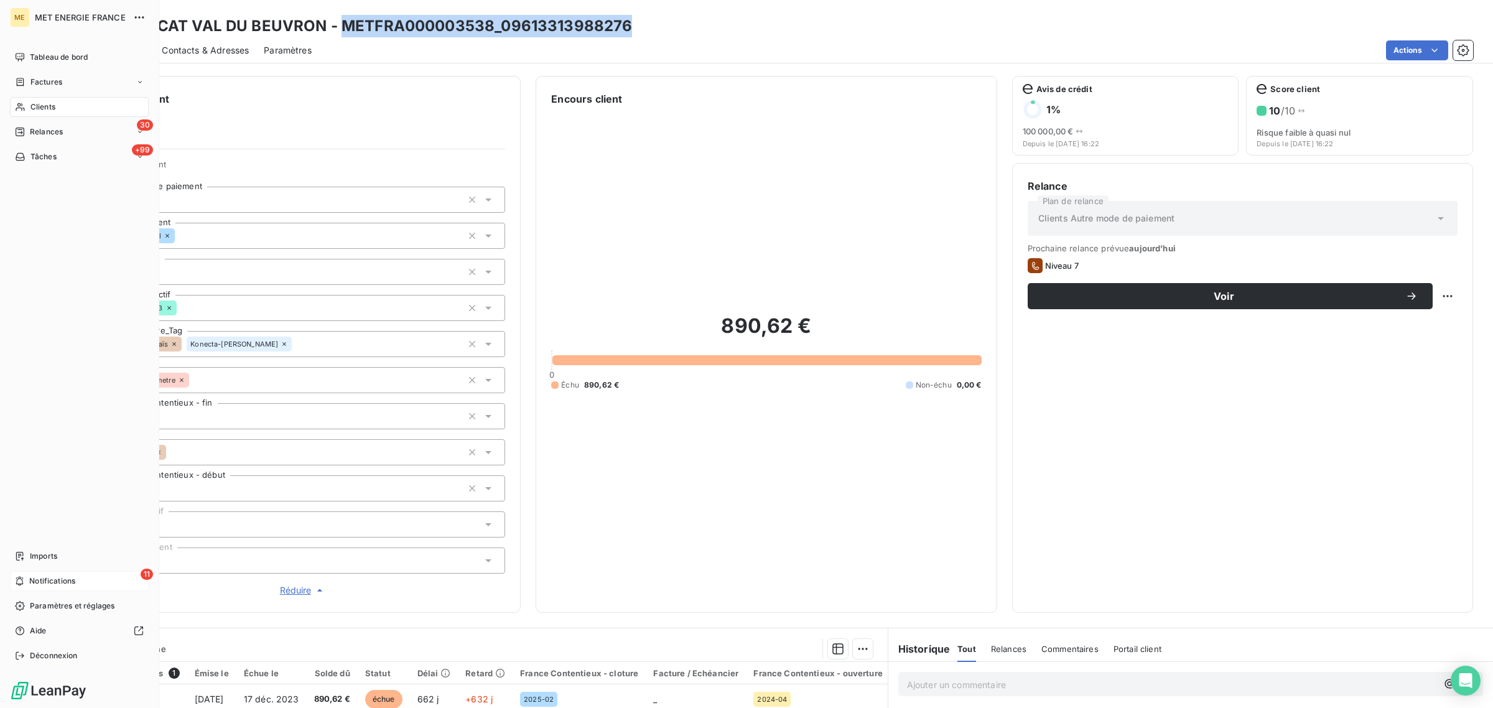
click at [66, 584] on span "Notifications" at bounding box center [52, 581] width 46 height 11
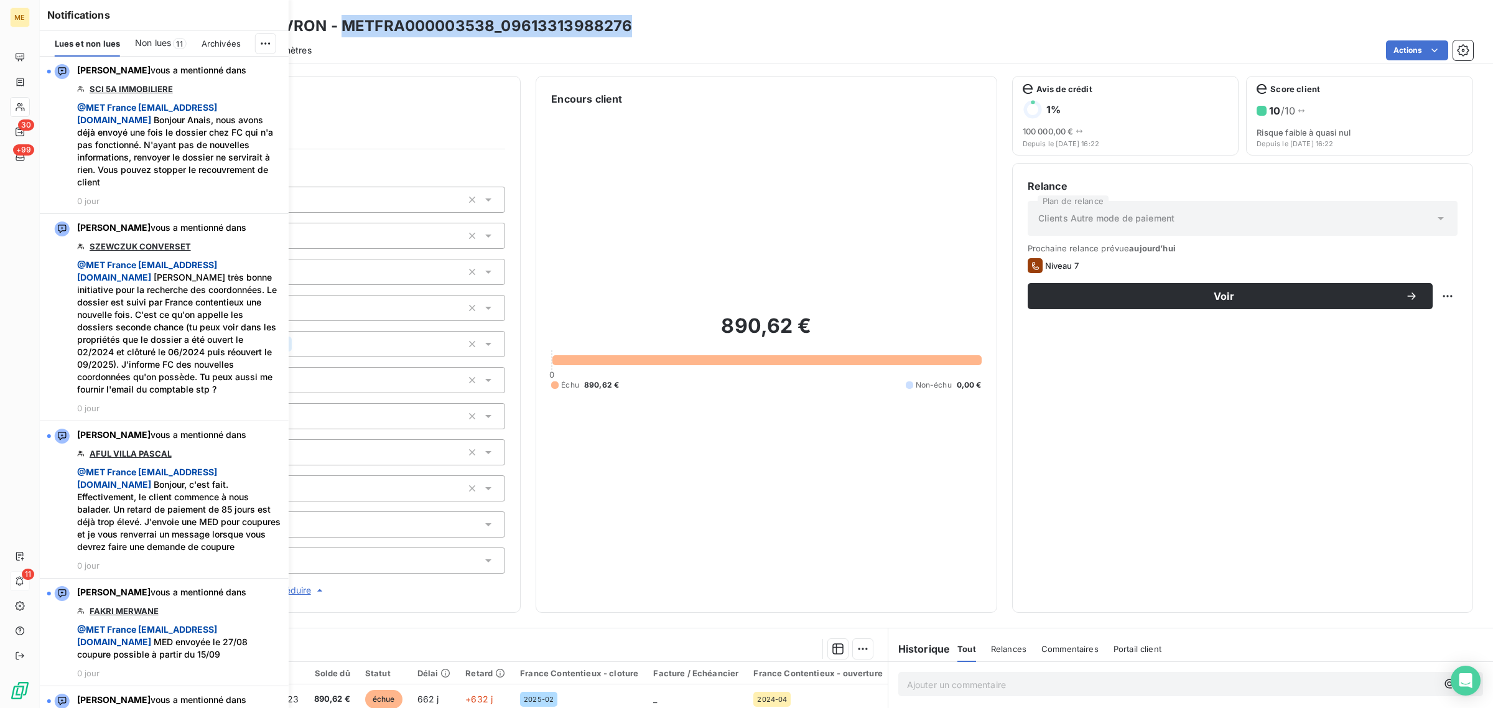
click at [529, 148] on div "Informations client Gestionnaires Aucun Propriétés Client Méthode de paiement C…" at bounding box center [766, 344] width 1453 height 537
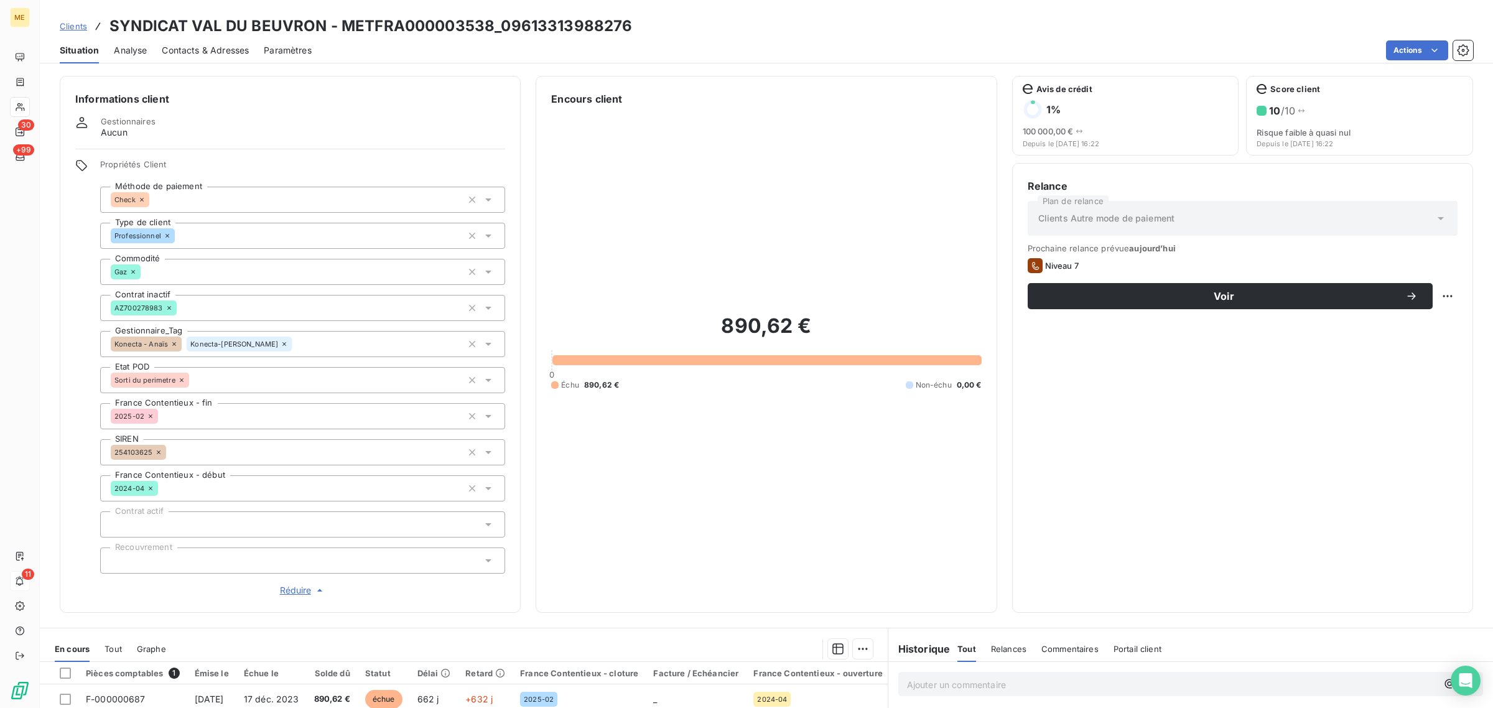
click at [441, 65] on div "Clients SYNDICAT VAL DU BEUVRON - METFRA000003538_09613313988276 Situation Anal…" at bounding box center [766, 354] width 1453 height 708
click at [691, 196] on div "890,62 € 0 Échu 890,62 € Non-échu 0,00 €" at bounding box center [766, 351] width 430 height 491
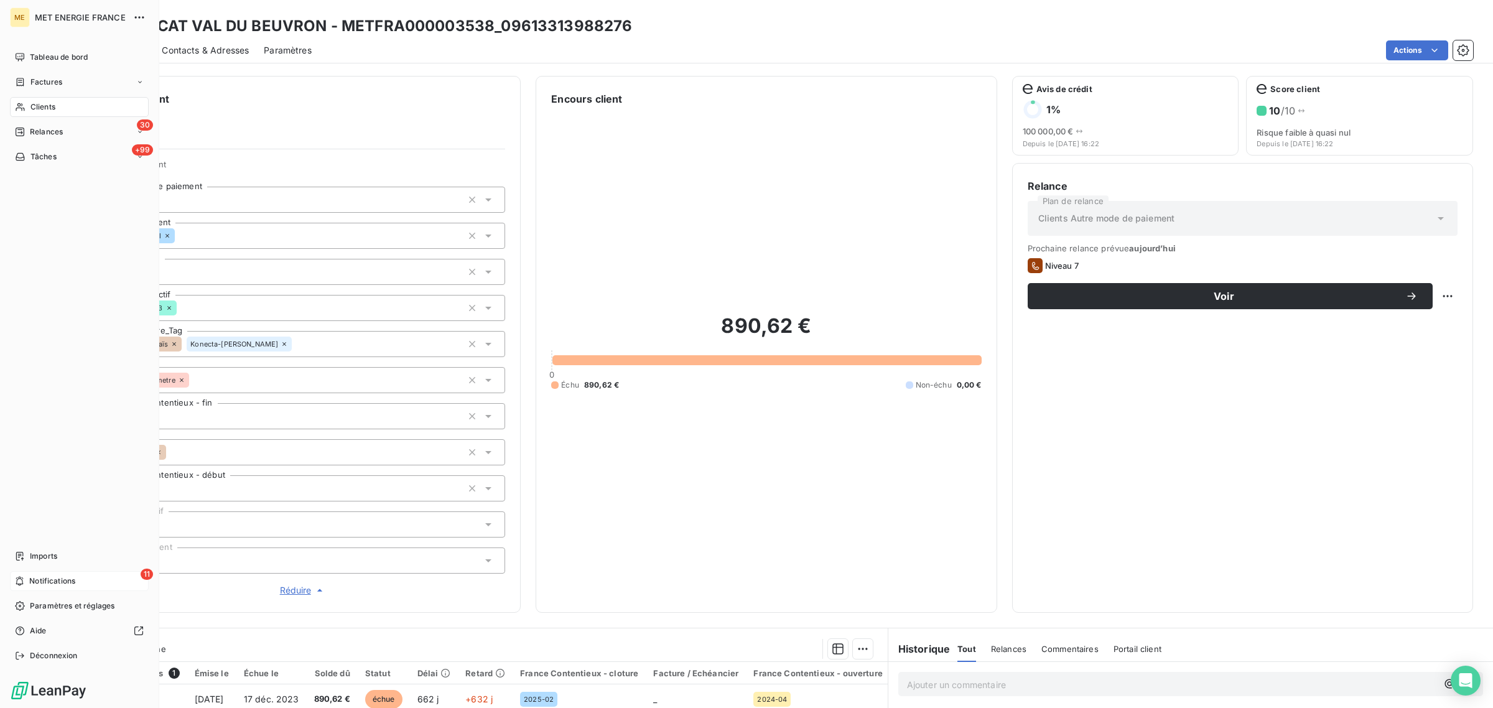
click at [25, 108] on icon at bounding box center [20, 107] width 11 height 10
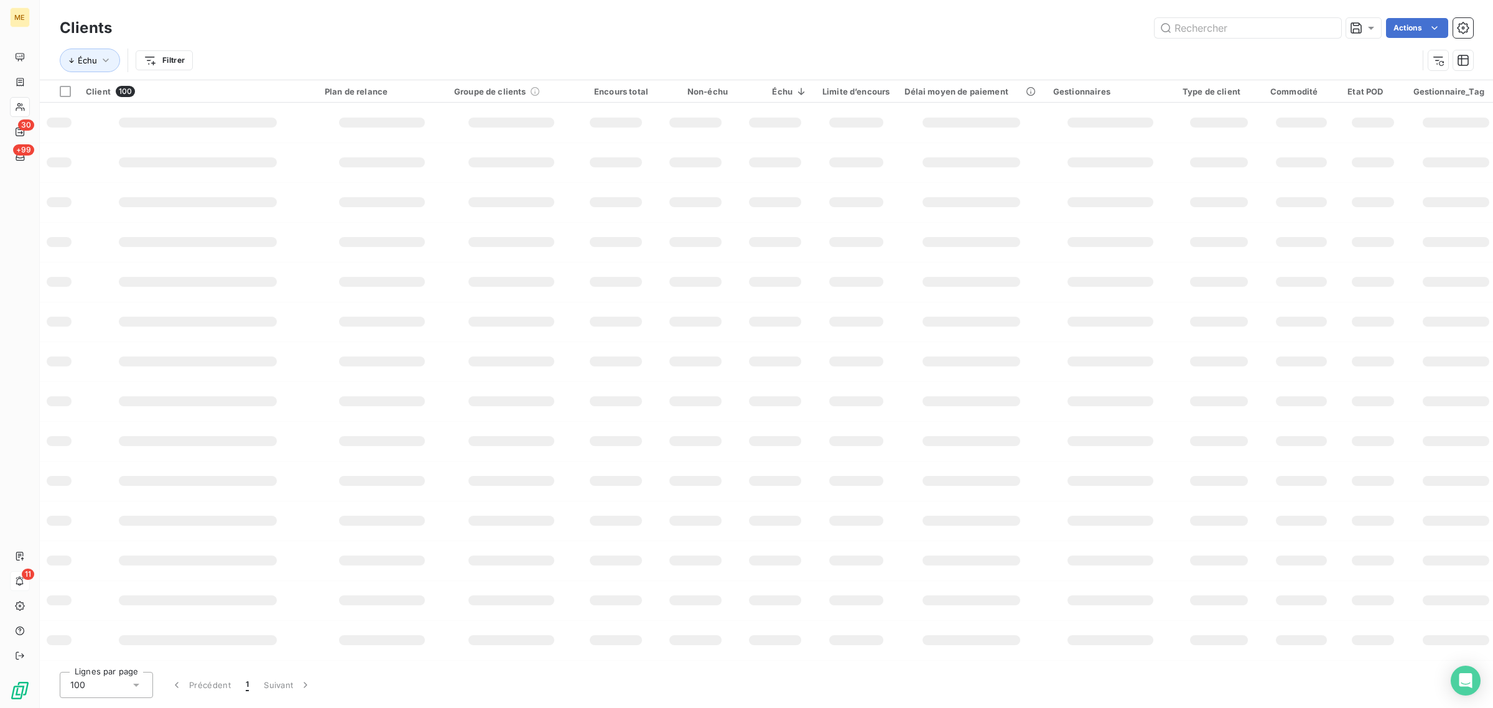
click at [533, 26] on div "Actions" at bounding box center [800, 28] width 1346 height 20
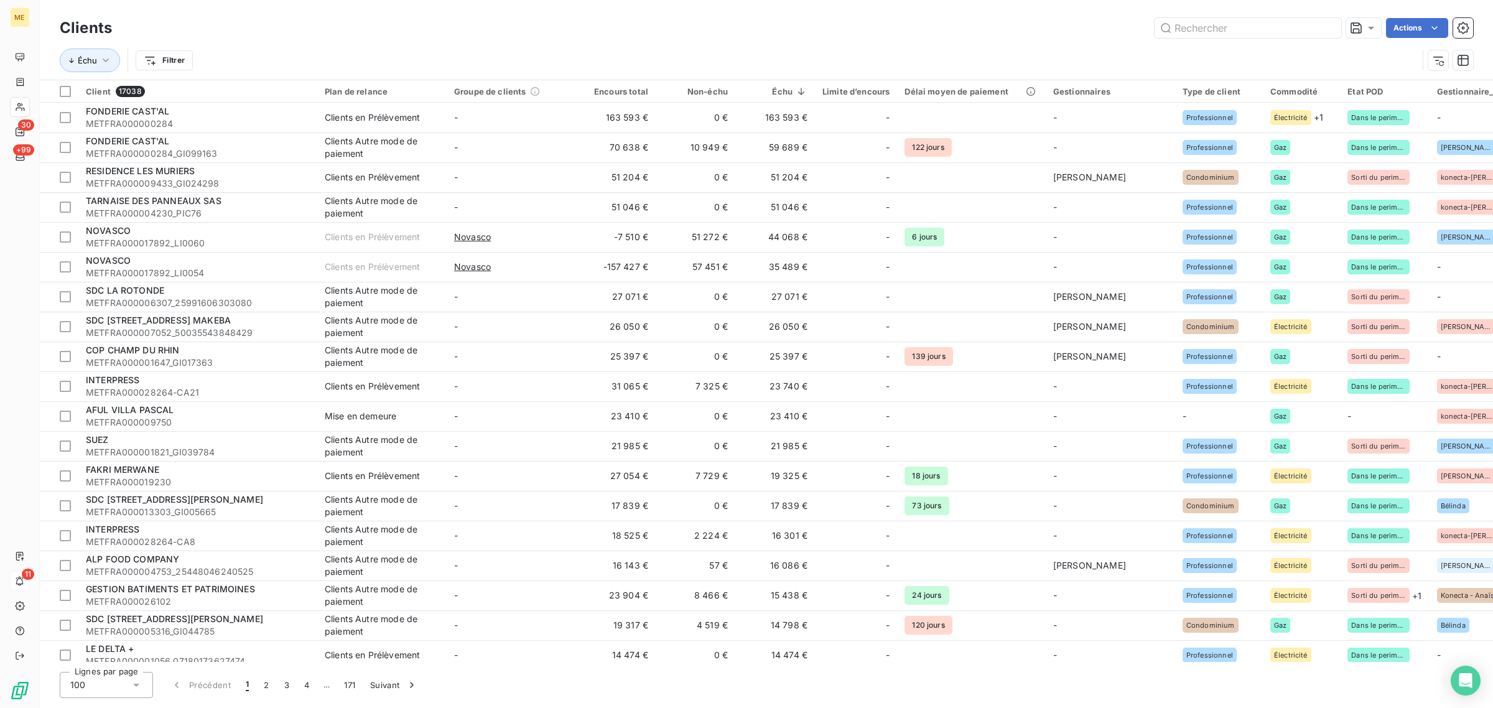
click at [474, 38] on div "Clients Actions" at bounding box center [767, 28] width 1414 height 26
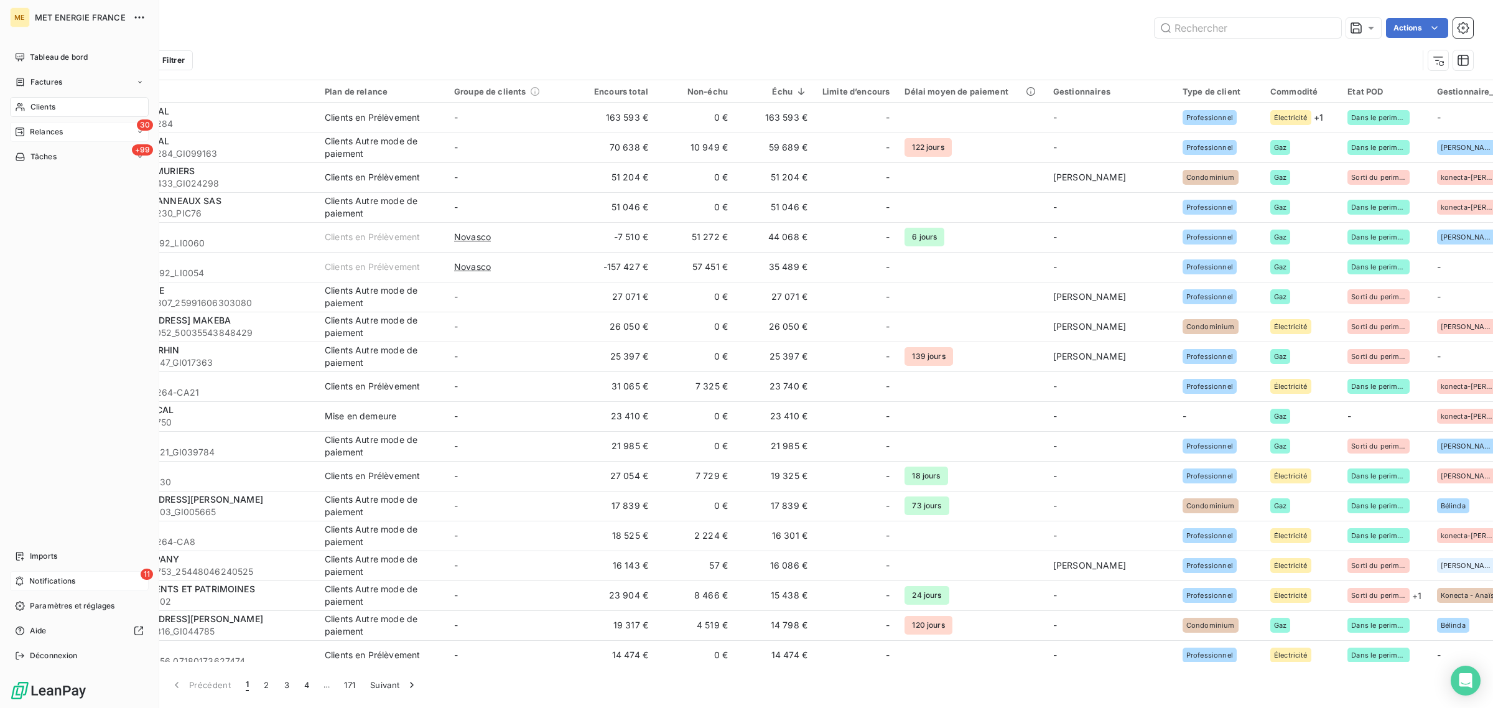
click at [30, 131] on span "Relances" at bounding box center [46, 131] width 33 height 11
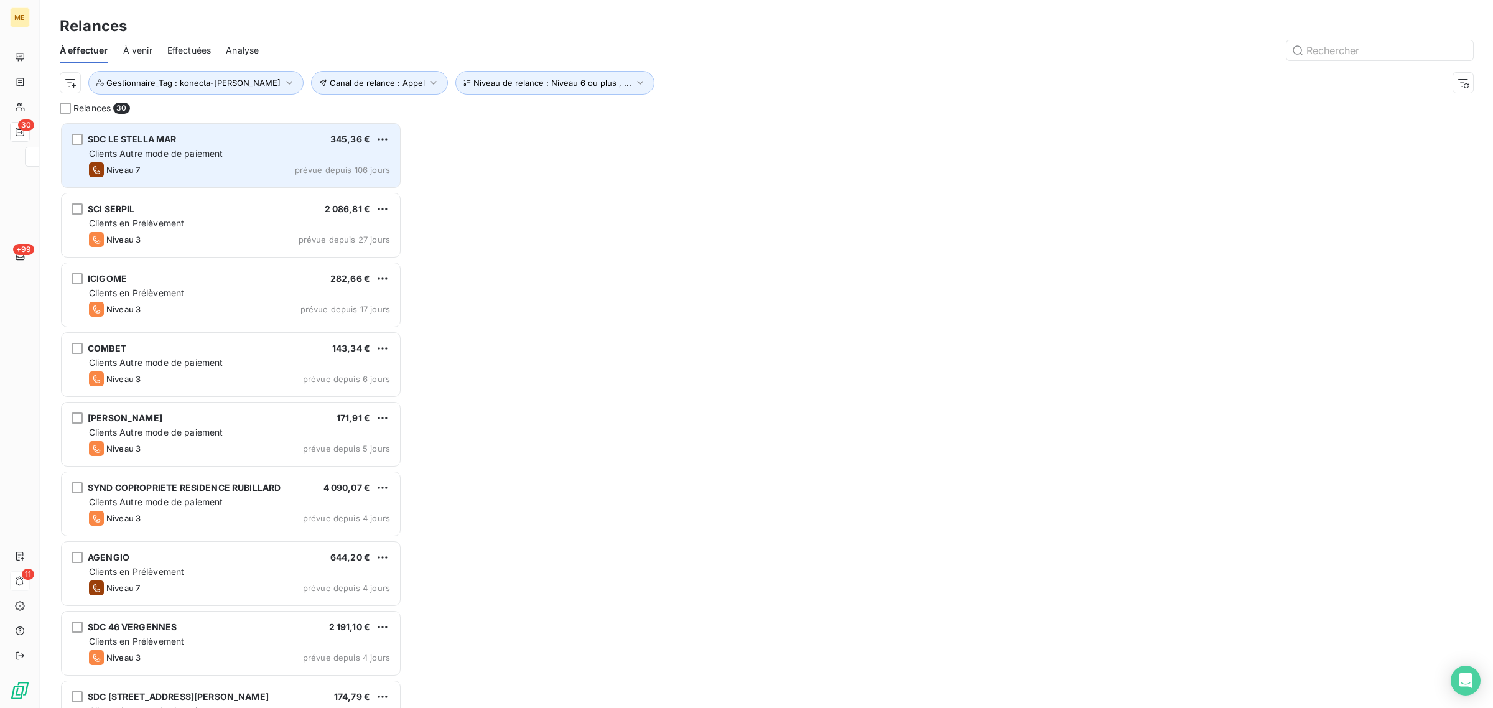
scroll to position [574, 330]
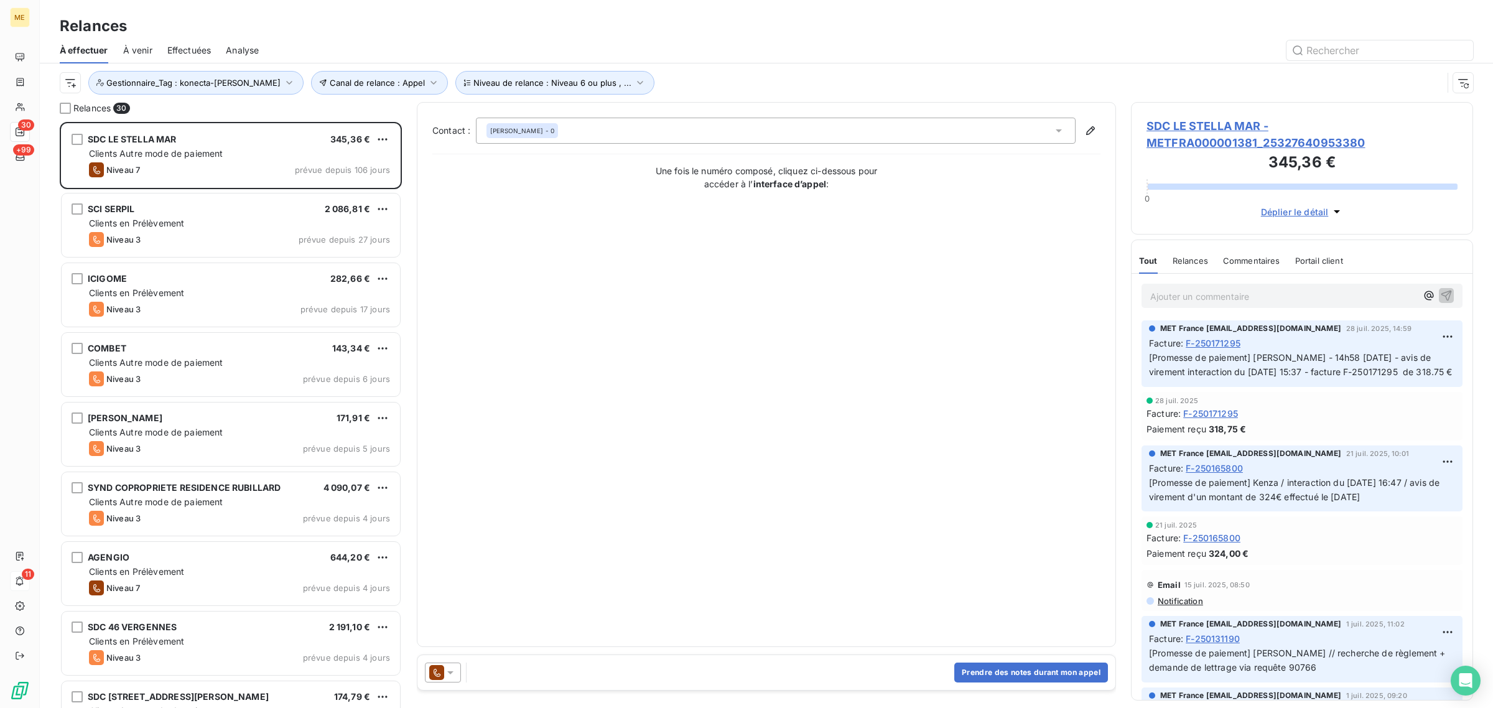
click at [758, 51] on div at bounding box center [874, 50] width 1200 height 20
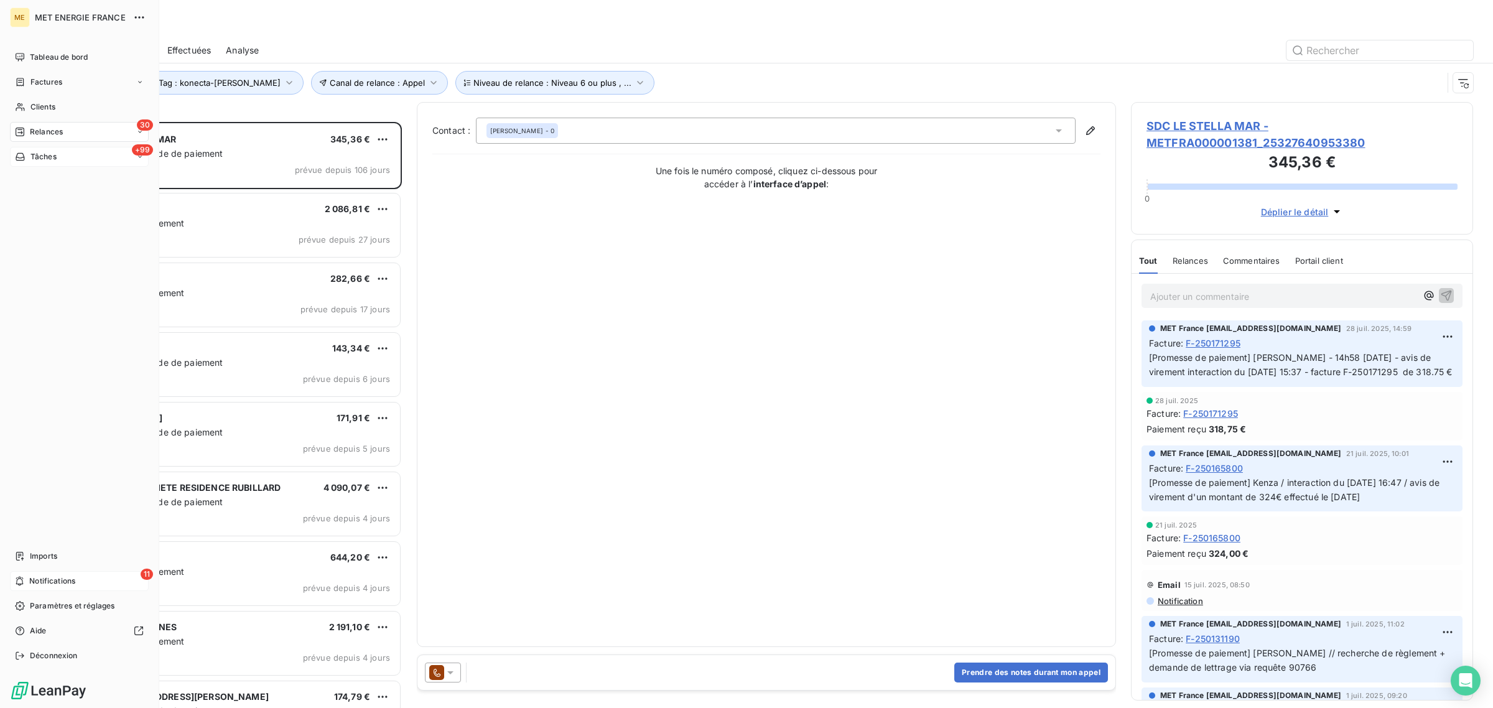
click at [28, 156] on div "Tâches" at bounding box center [36, 156] width 42 height 11
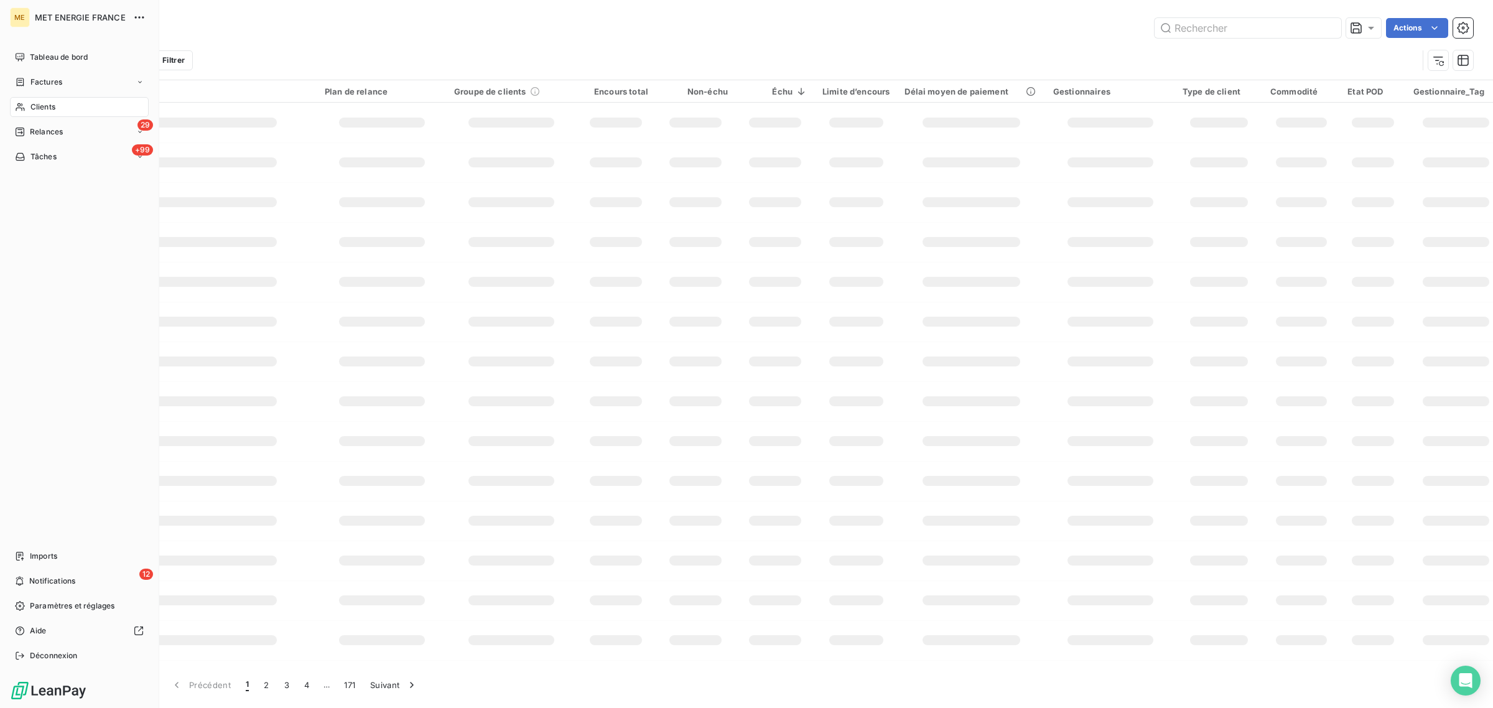
click at [19, 102] on icon at bounding box center [20, 107] width 11 height 10
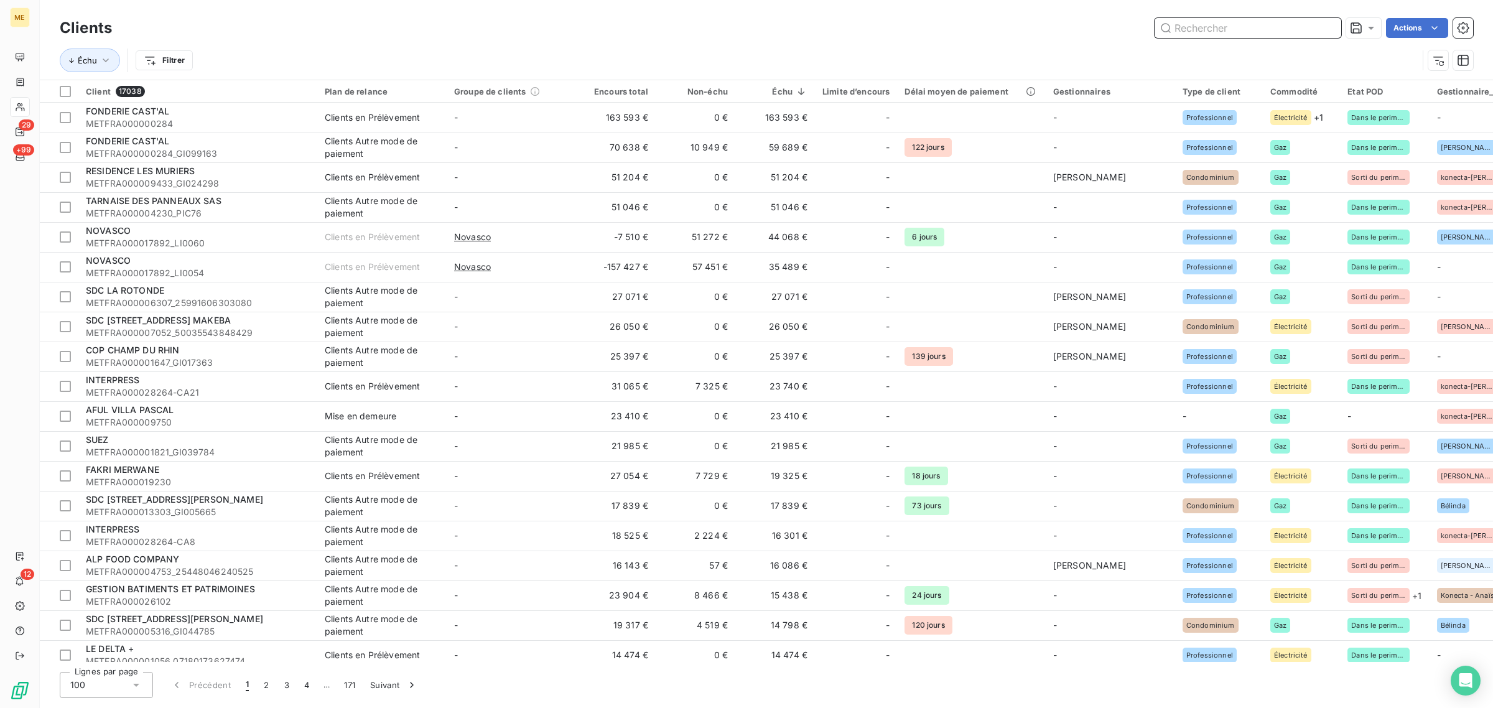
click at [1218, 28] on input "text" at bounding box center [1248, 28] width 187 height 20
paste input "METFRA000007779"
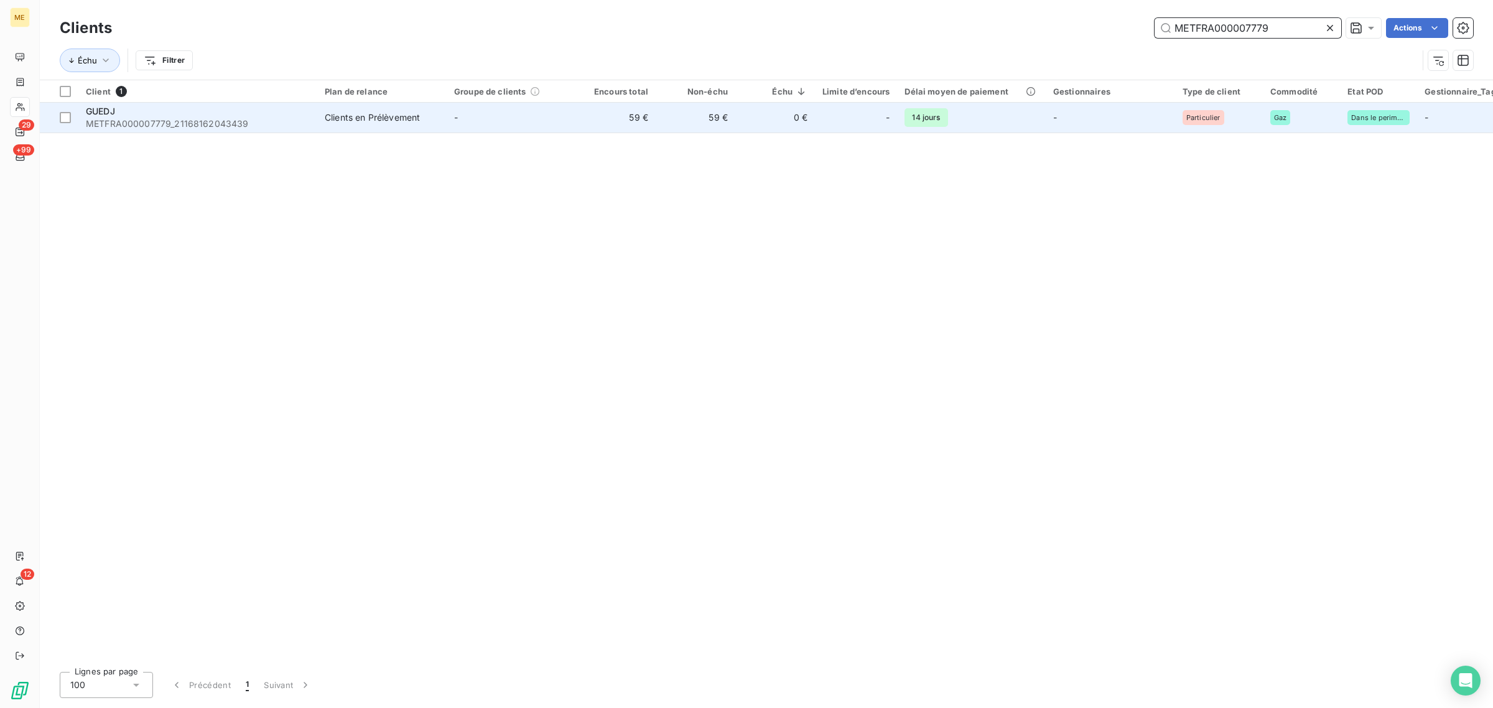
type input "METFRA000007779"
click at [534, 113] on td "-" at bounding box center [511, 118] width 129 height 30
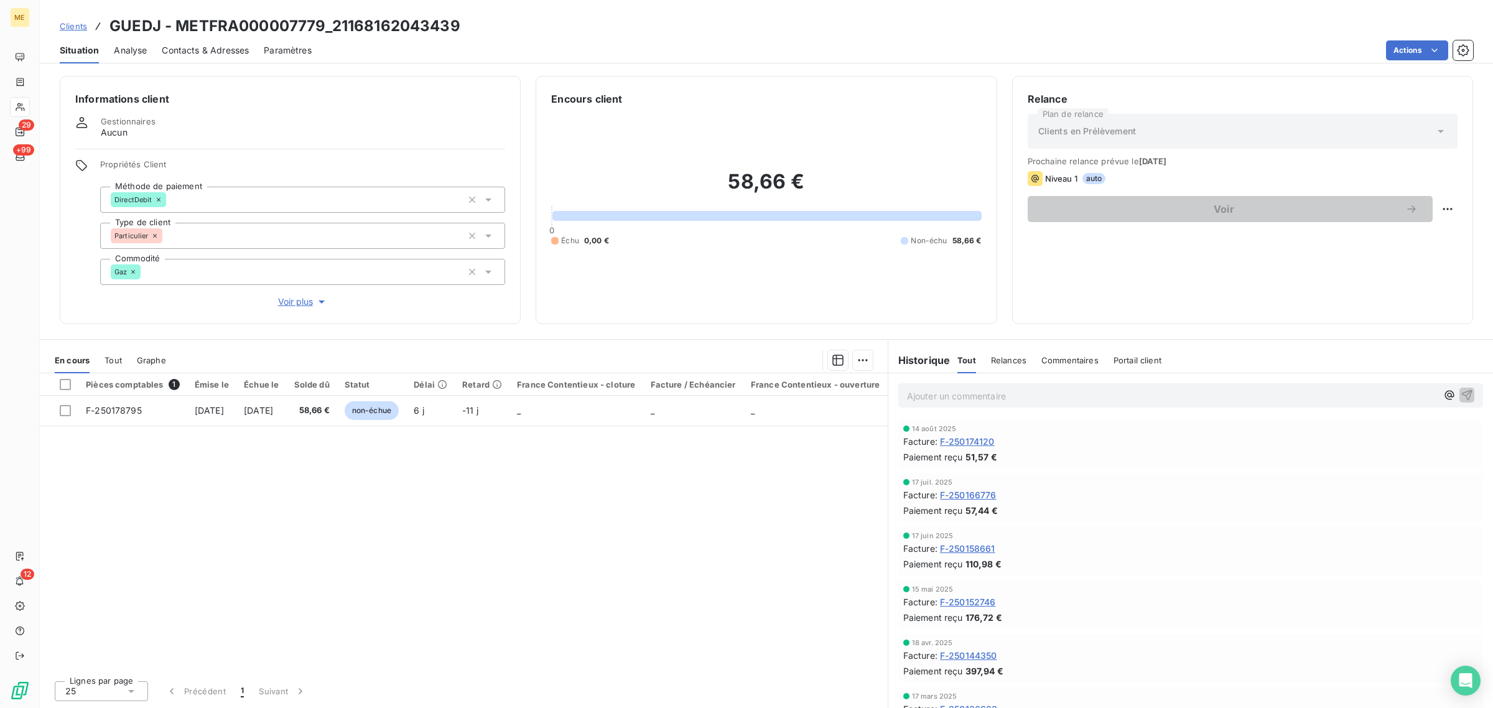
click at [287, 302] on span "Voir plus" at bounding box center [303, 302] width 50 height 12
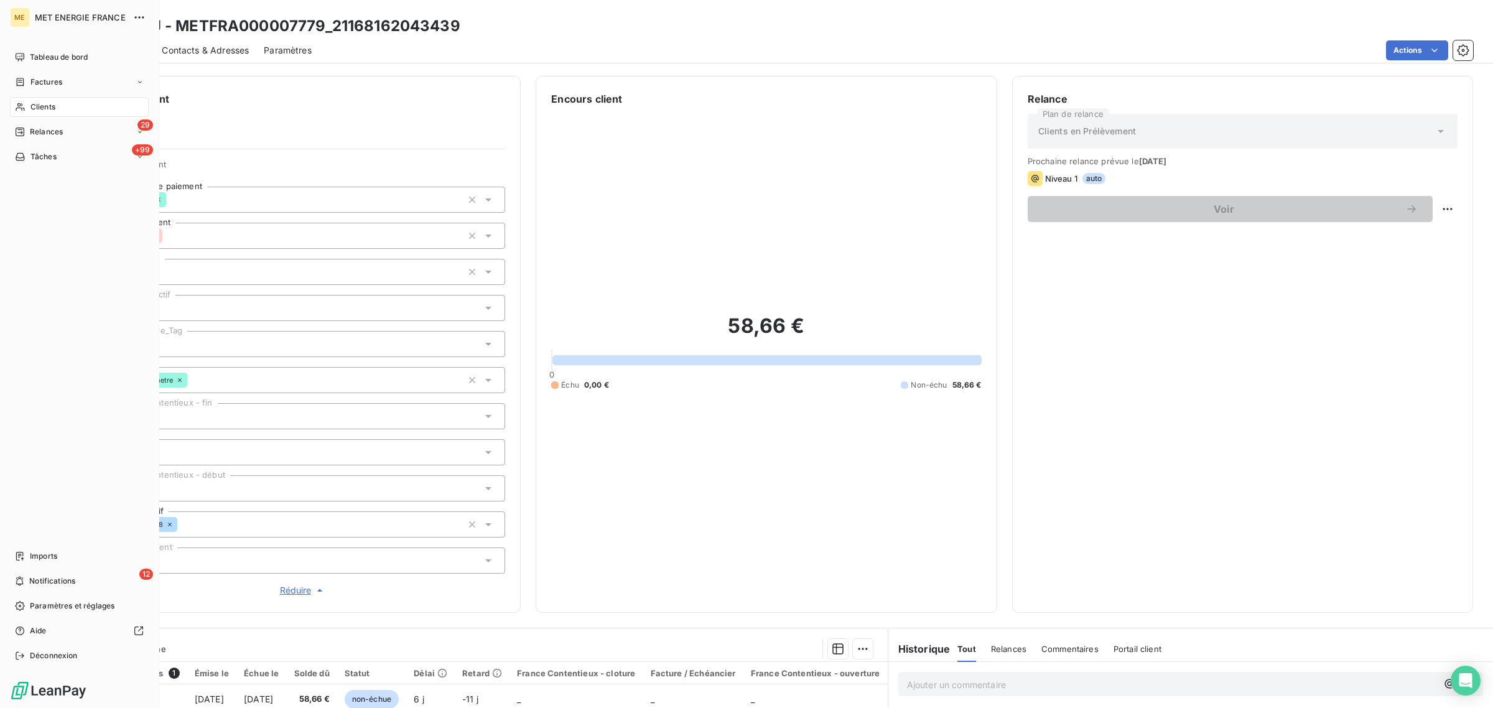
click at [21, 102] on icon at bounding box center [20, 107] width 11 height 10
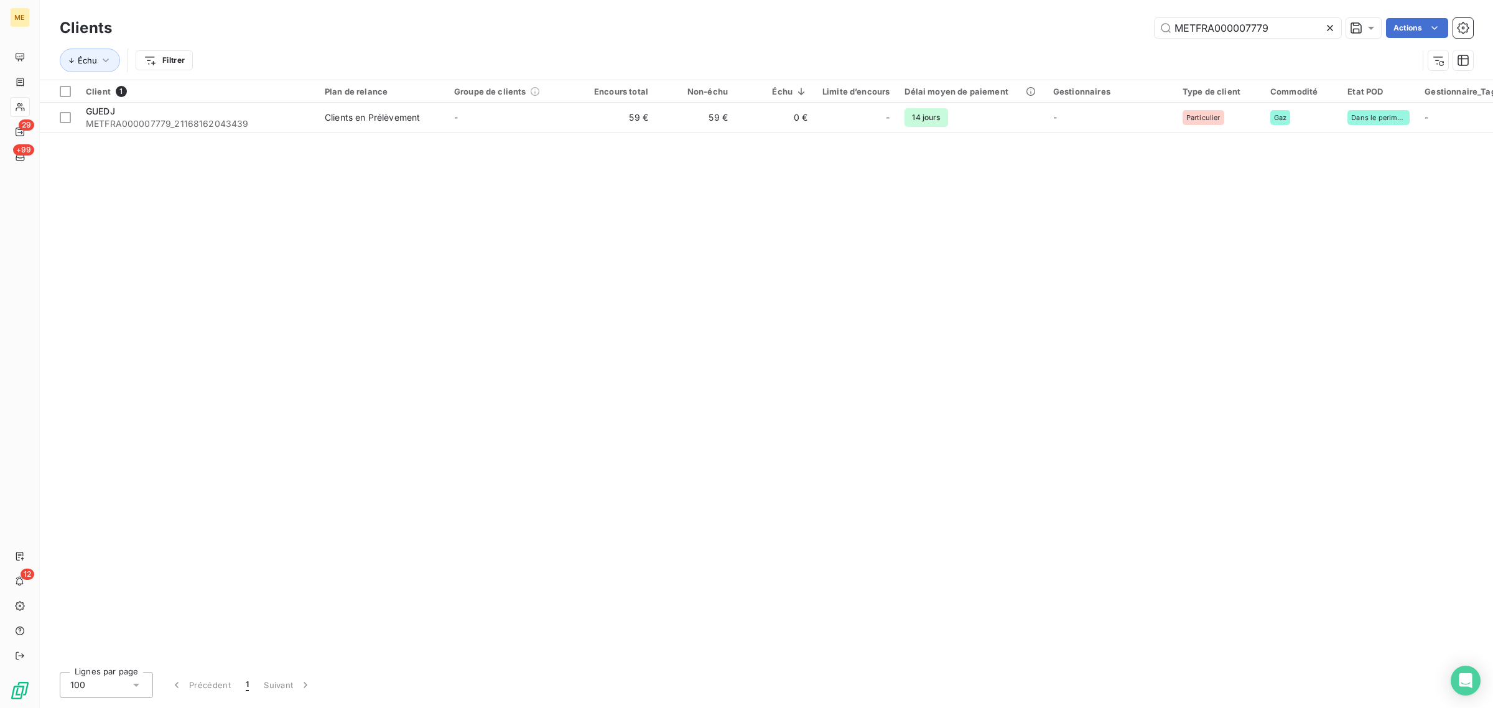
drag, startPoint x: 1300, startPoint y: 23, endPoint x: 1053, endPoint y: 35, distance: 247.3
click at [1055, 35] on div "METFRA000007779 Actions" at bounding box center [800, 28] width 1346 height 20
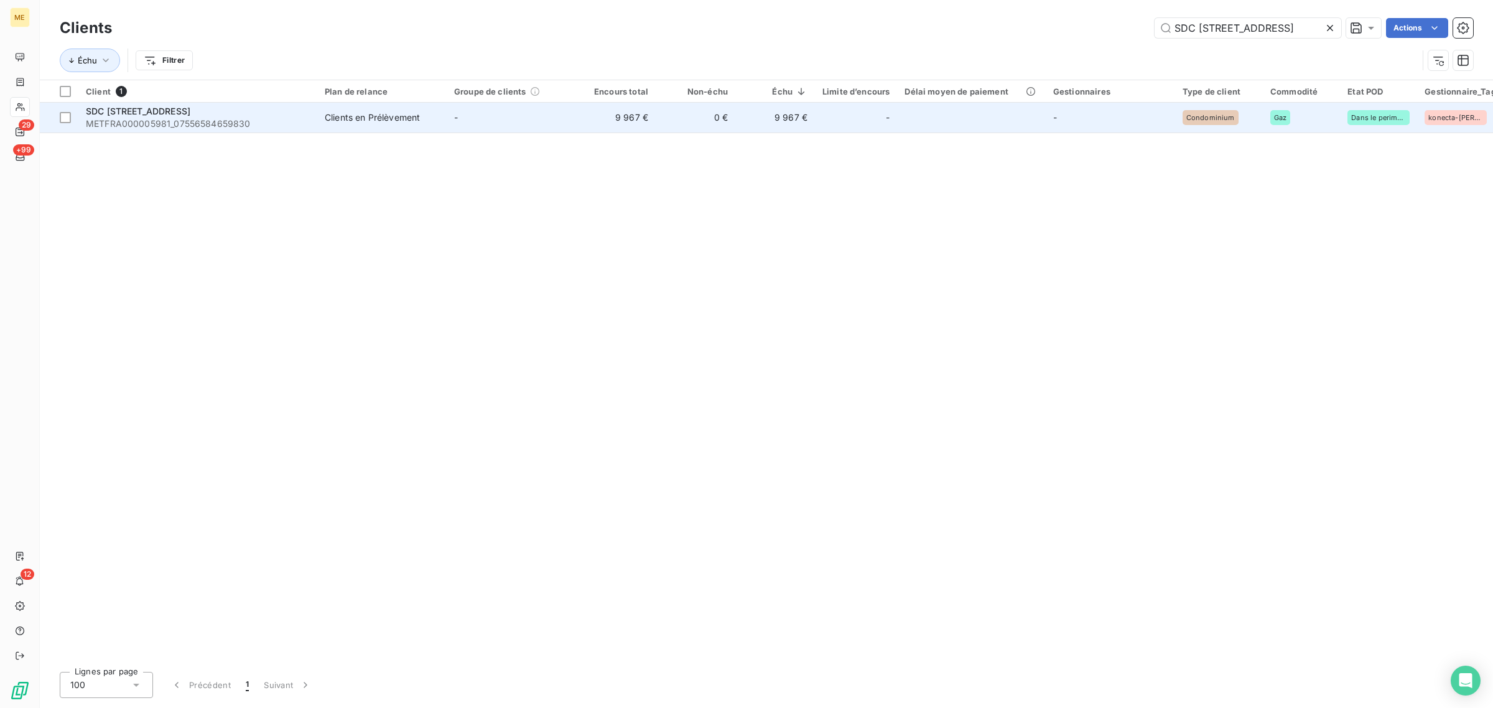
type input "SDC [STREET_ADDRESS]"
click at [595, 119] on td "9 967 €" at bounding box center [616, 118] width 80 height 30
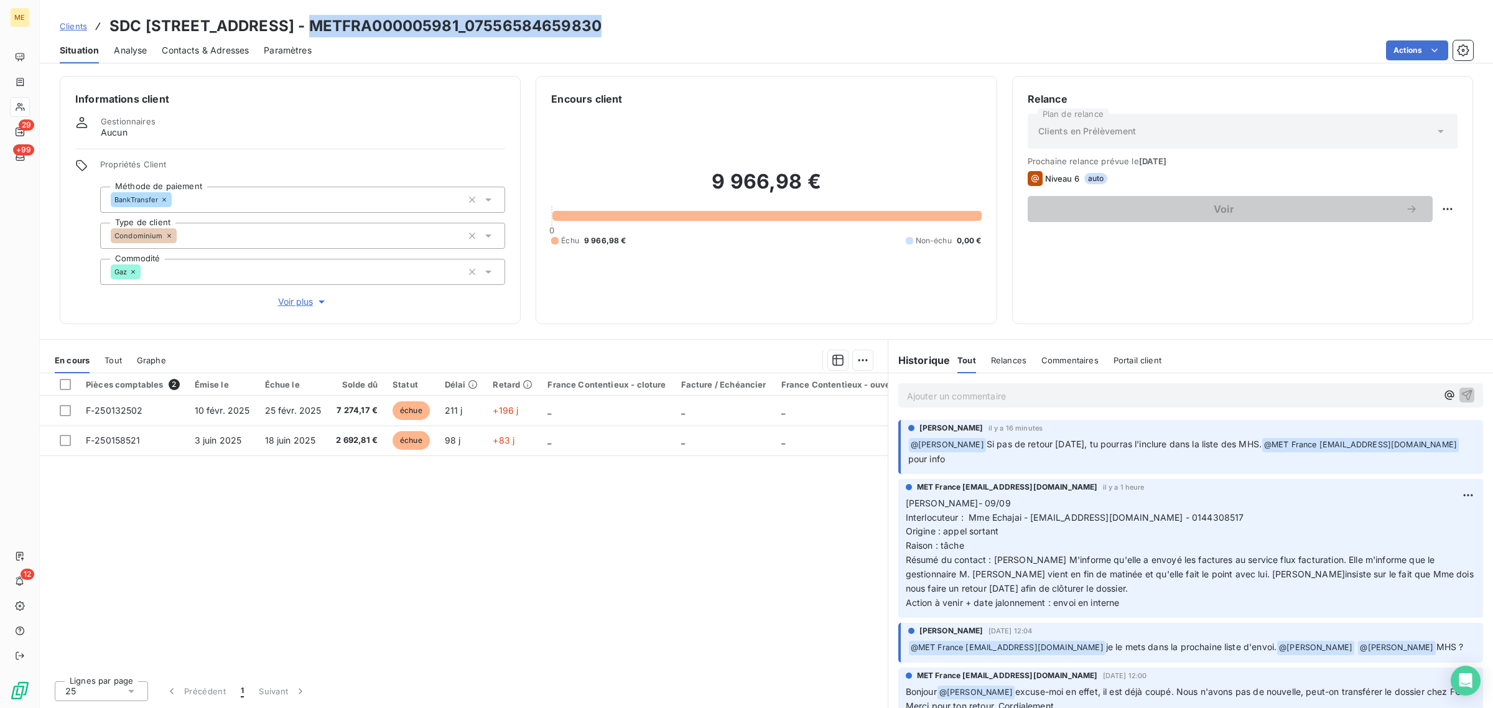
drag, startPoint x: 306, startPoint y: 21, endPoint x: 594, endPoint y: 23, distance: 288.7
click at [594, 23] on h3 "SDC [STREET_ADDRESS] - METFRA000005981_07556584659830" at bounding box center [356, 26] width 492 height 22
copy h3 "METFRA000005981_07556584659830"
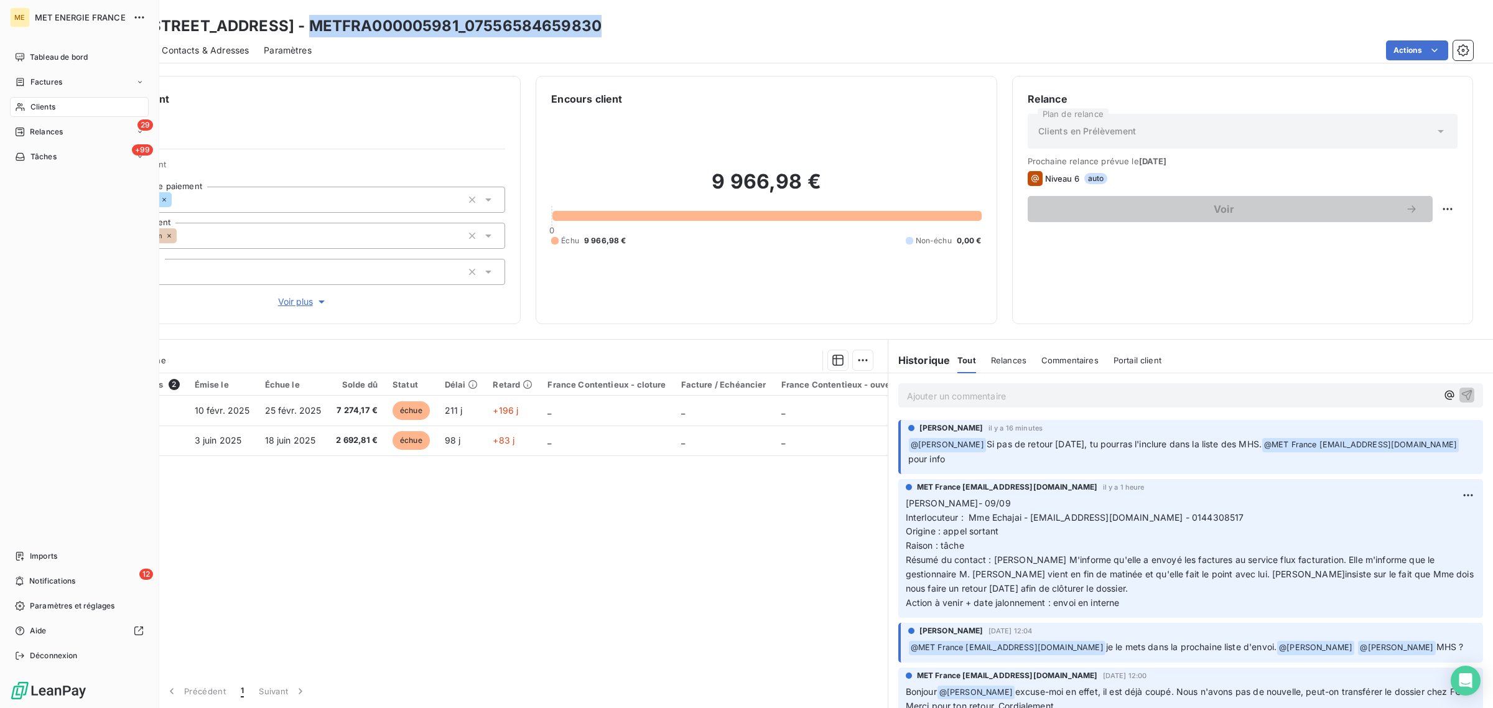
click at [27, 101] on div "Clients" at bounding box center [79, 107] width 139 height 20
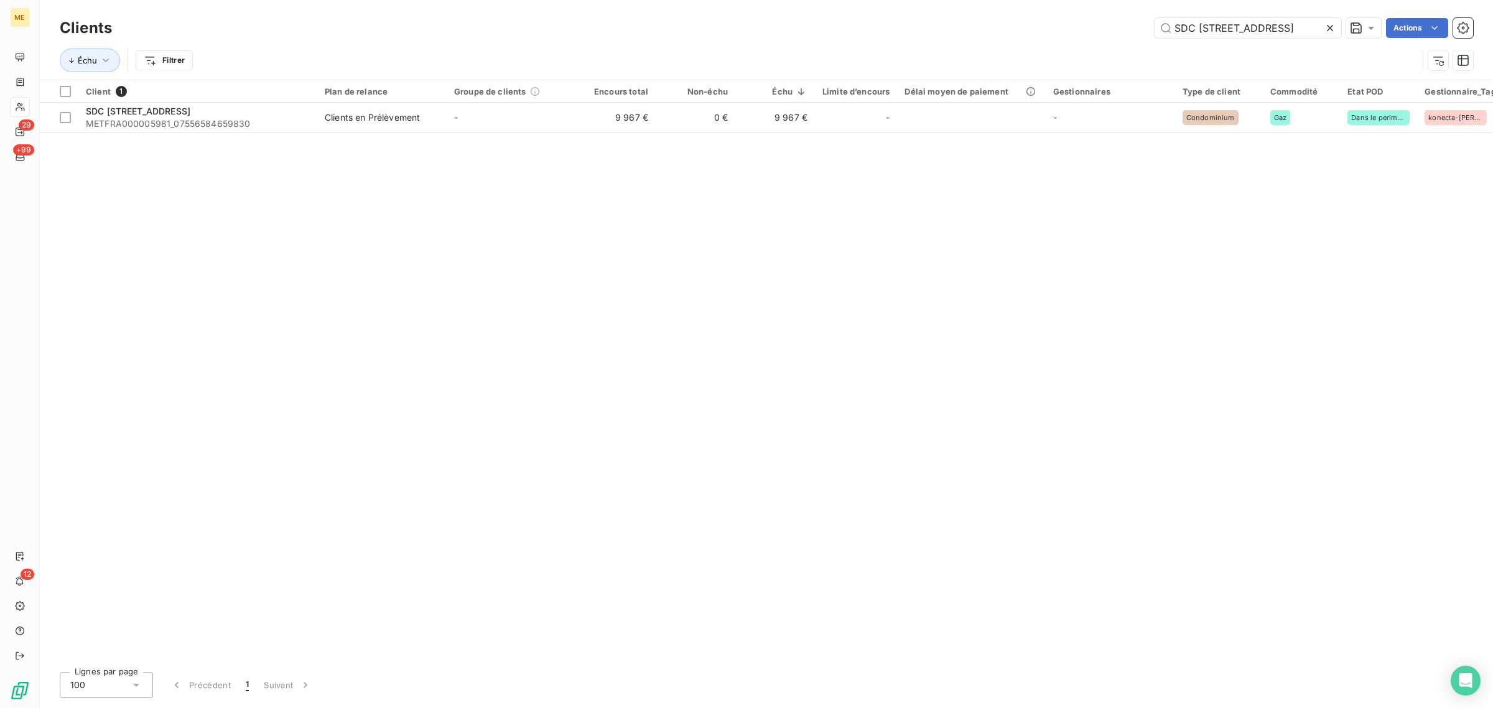
click at [1332, 26] on icon at bounding box center [1330, 28] width 6 height 6
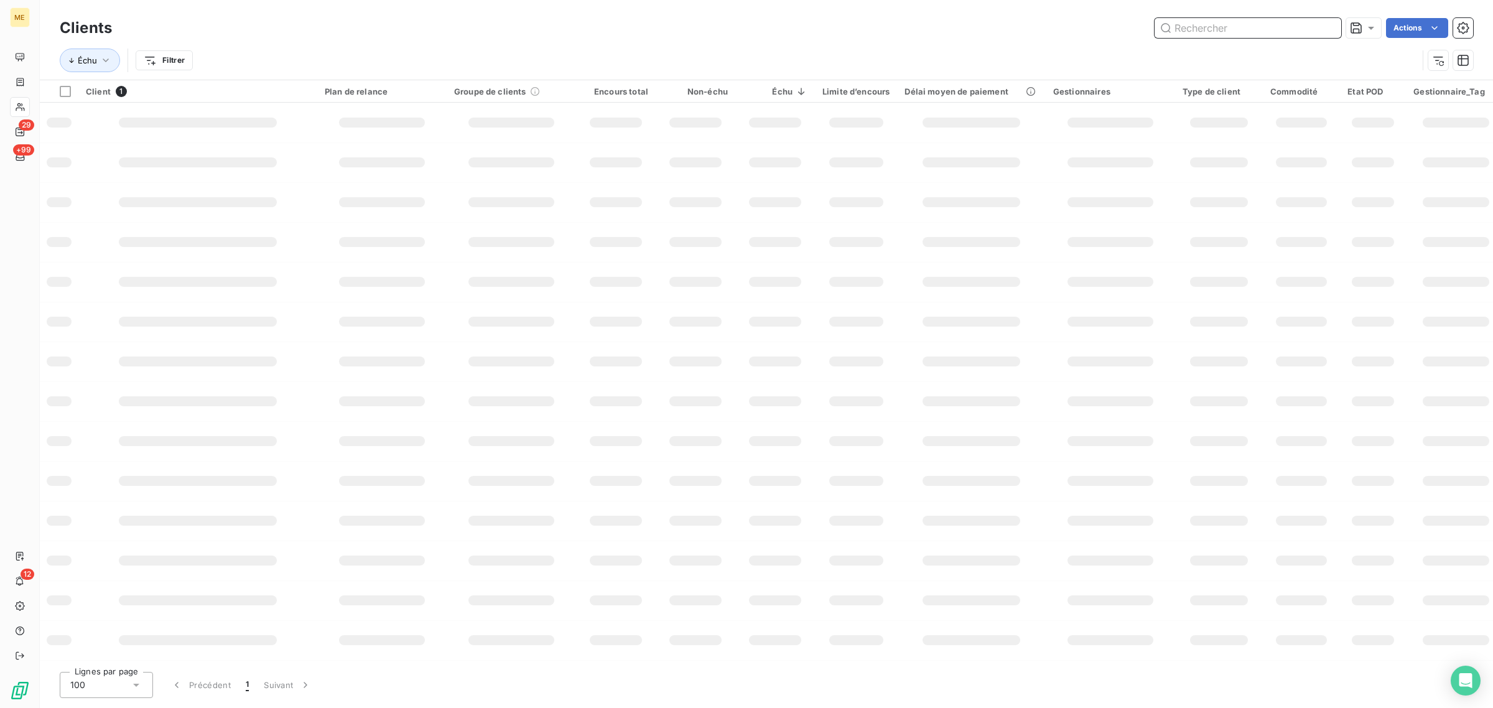
click at [1265, 26] on input "text" at bounding box center [1248, 28] width 187 height 20
paste input "GN & CO"
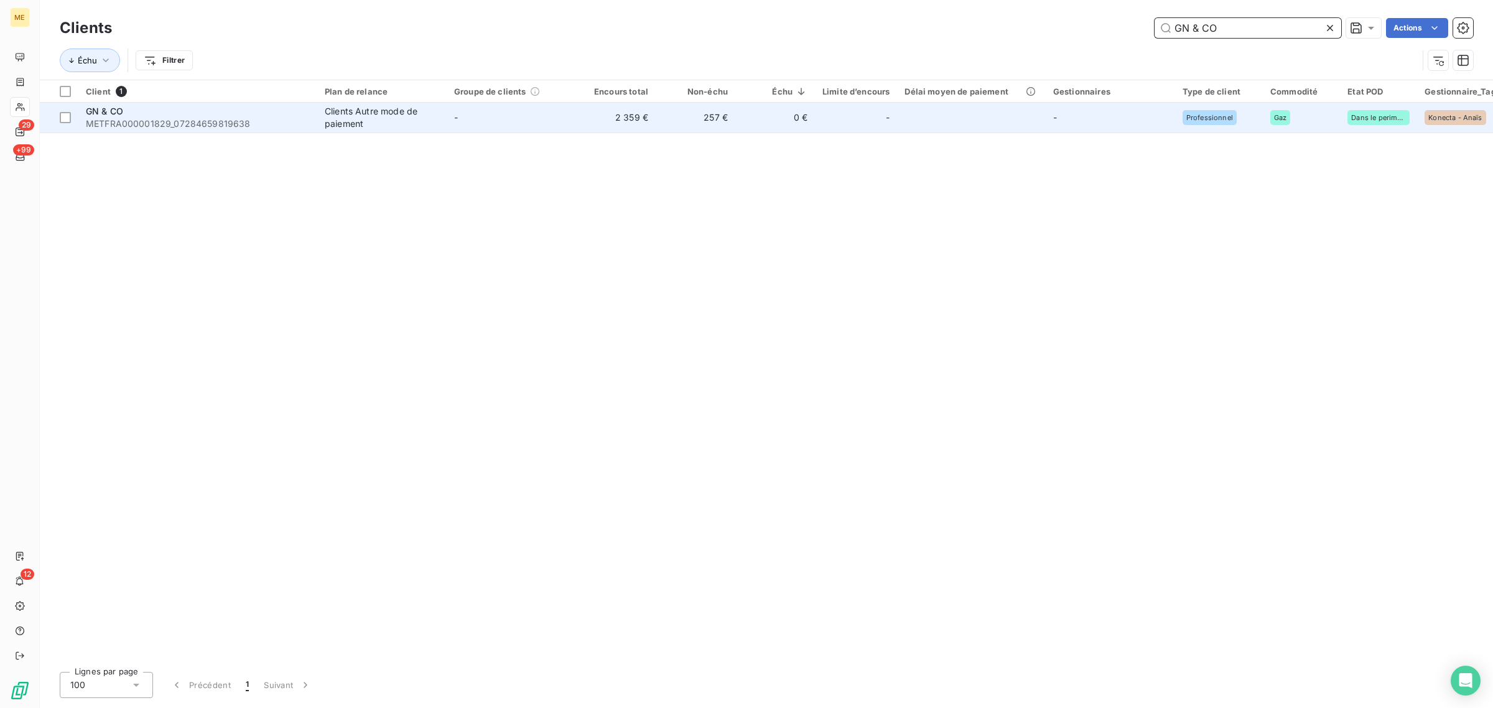
type input "GN & CO"
click at [592, 118] on td "2 359 €" at bounding box center [616, 118] width 80 height 30
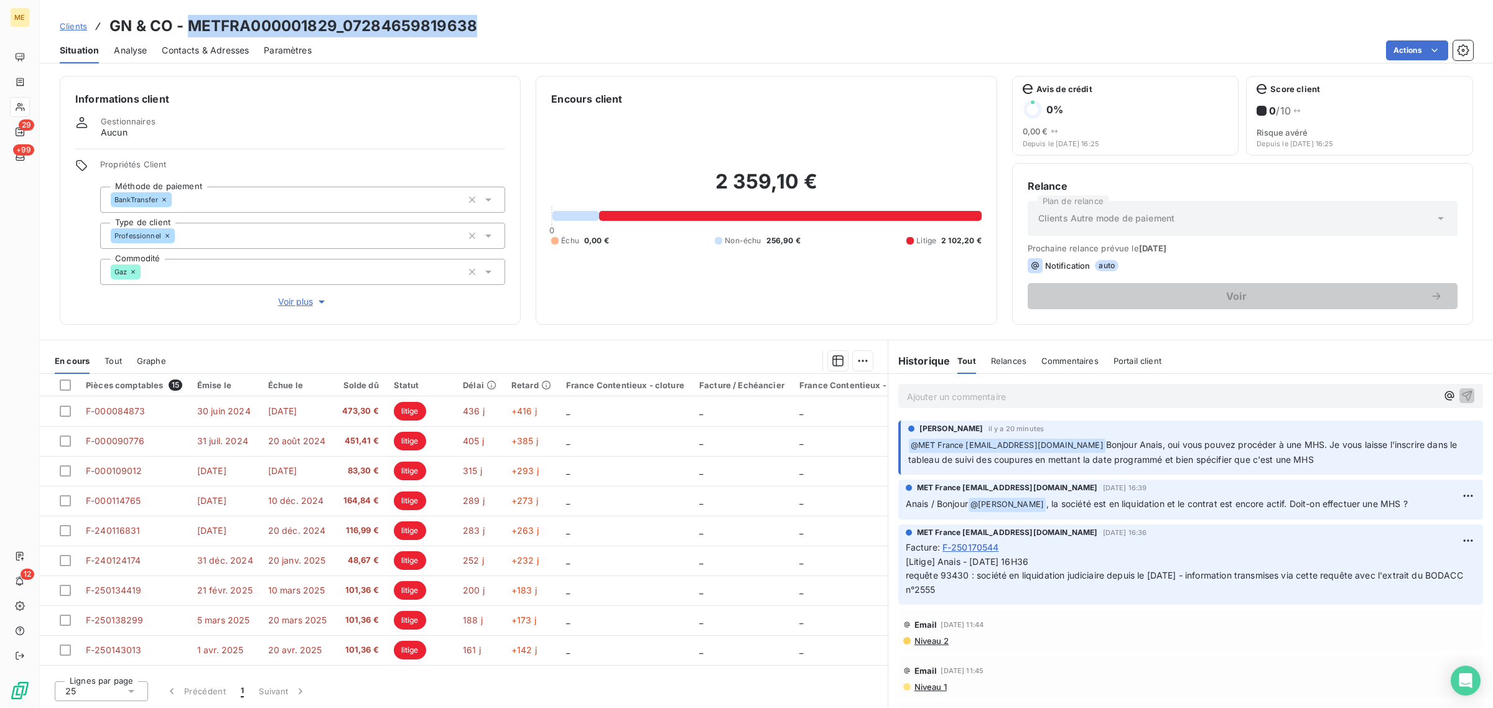
drag, startPoint x: 188, startPoint y: 28, endPoint x: 474, endPoint y: 27, distance: 285.6
click at [474, 27] on h3 "GN & CO - METFRA000001829_07284659819638" at bounding box center [294, 26] width 368 height 22
copy h3 "METFRA000001829_07284659819638"
